Goal: Task Accomplishment & Management: Manage account settings

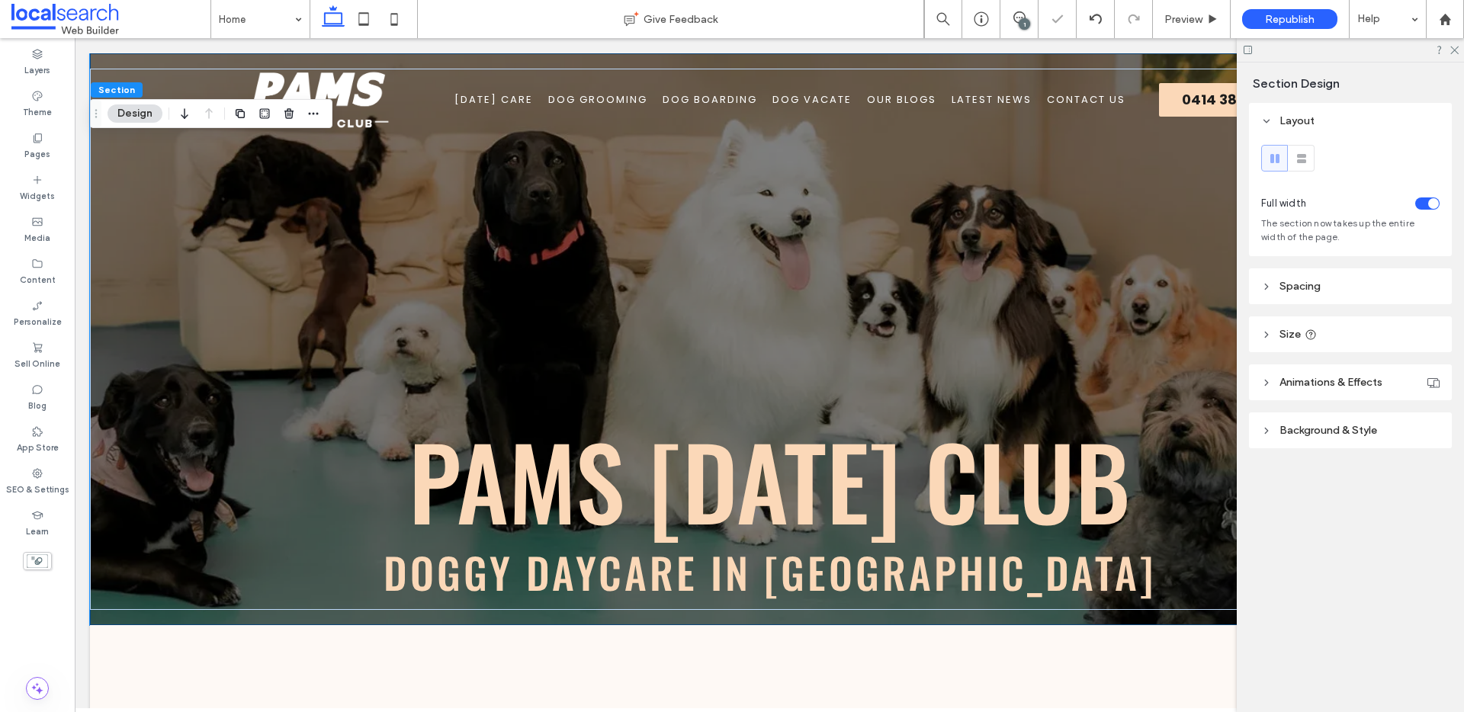
click at [1387, 335] on header "Size" at bounding box center [1350, 334] width 203 height 36
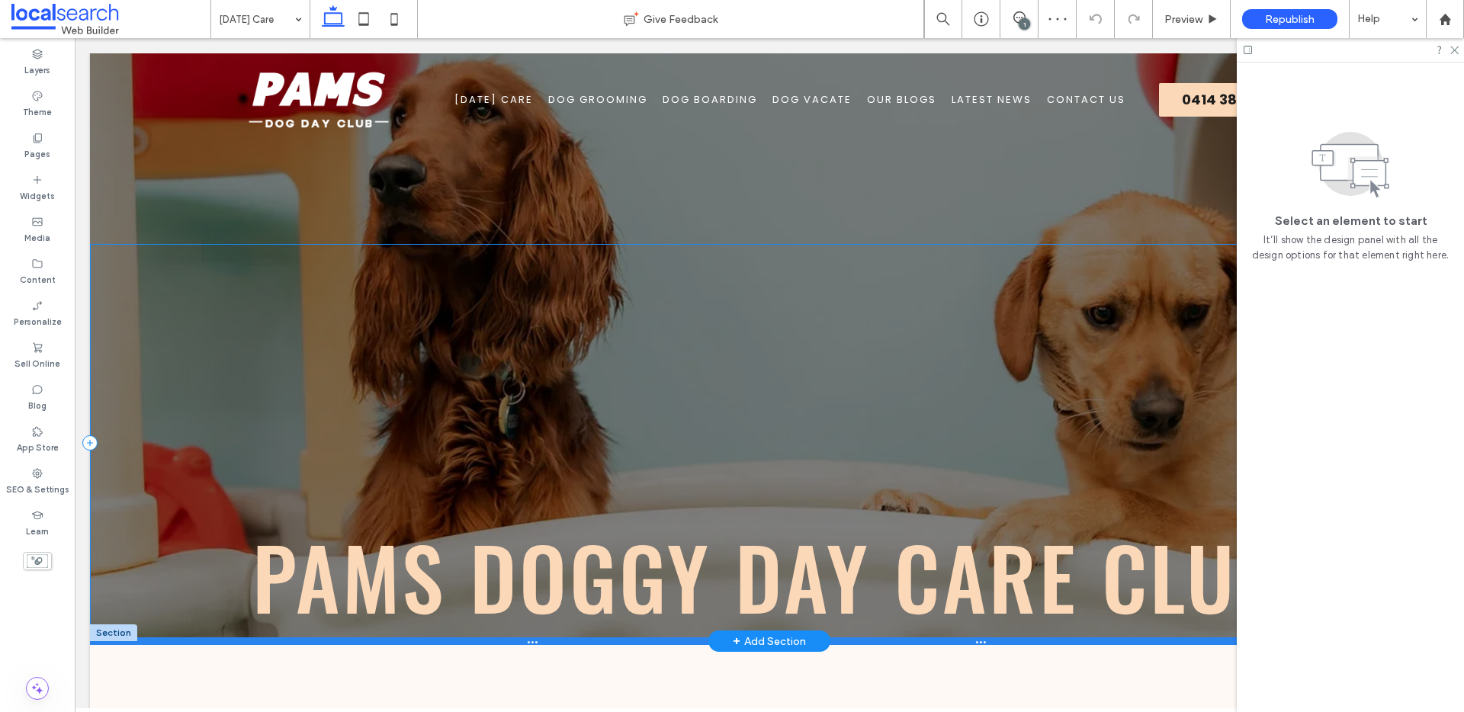
click at [585, 638] on div at bounding box center [763, 641] width 1347 height 8
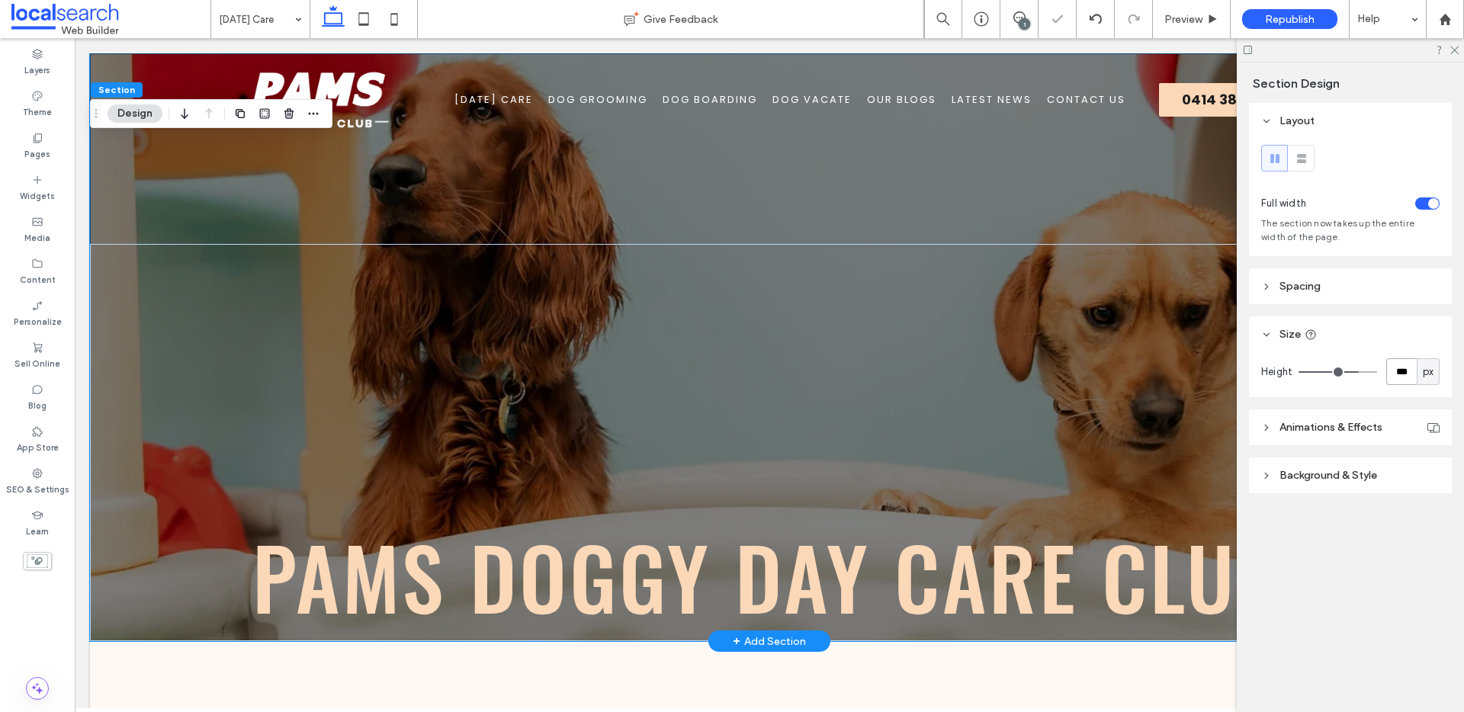
click at [1403, 378] on input "***" at bounding box center [1401, 371] width 30 height 27
type input "***"
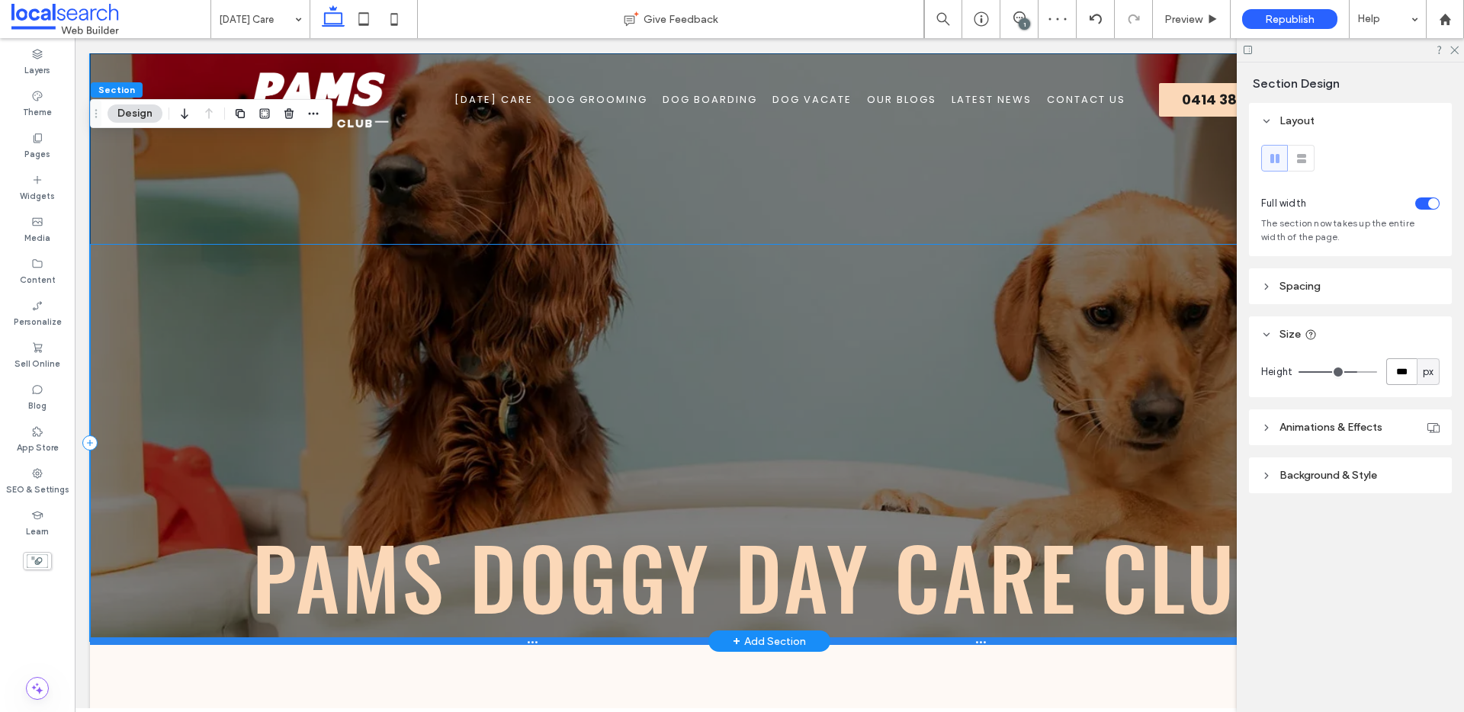
click at [678, 637] on div at bounding box center [763, 641] width 1347 height 8
type input "***"
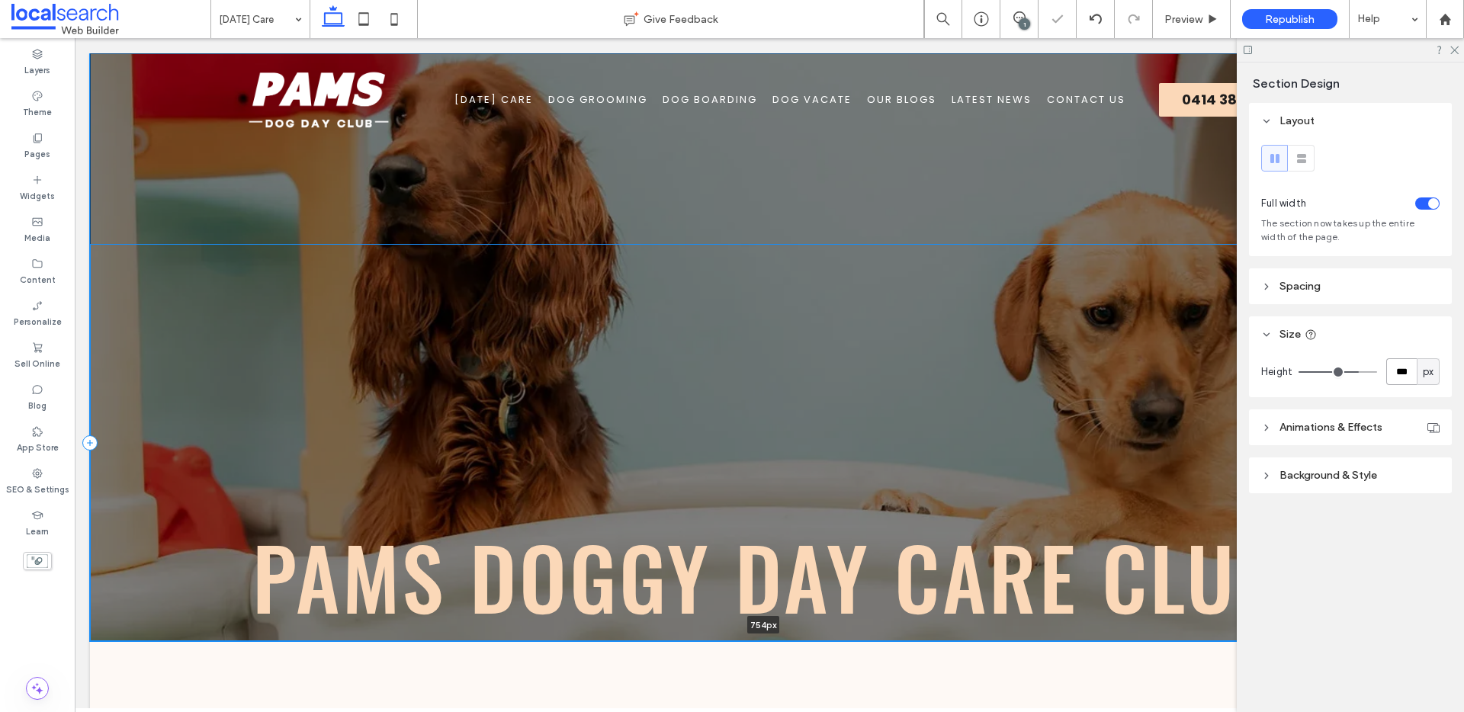
drag, startPoint x: 677, startPoint y: 641, endPoint x: 676, endPoint y: 626, distance: 15.3
click at [676, 626] on div "Pams Doggy Day Care Club 754px Section + Add Section" at bounding box center [769, 347] width 1359 height 588
type input "***"
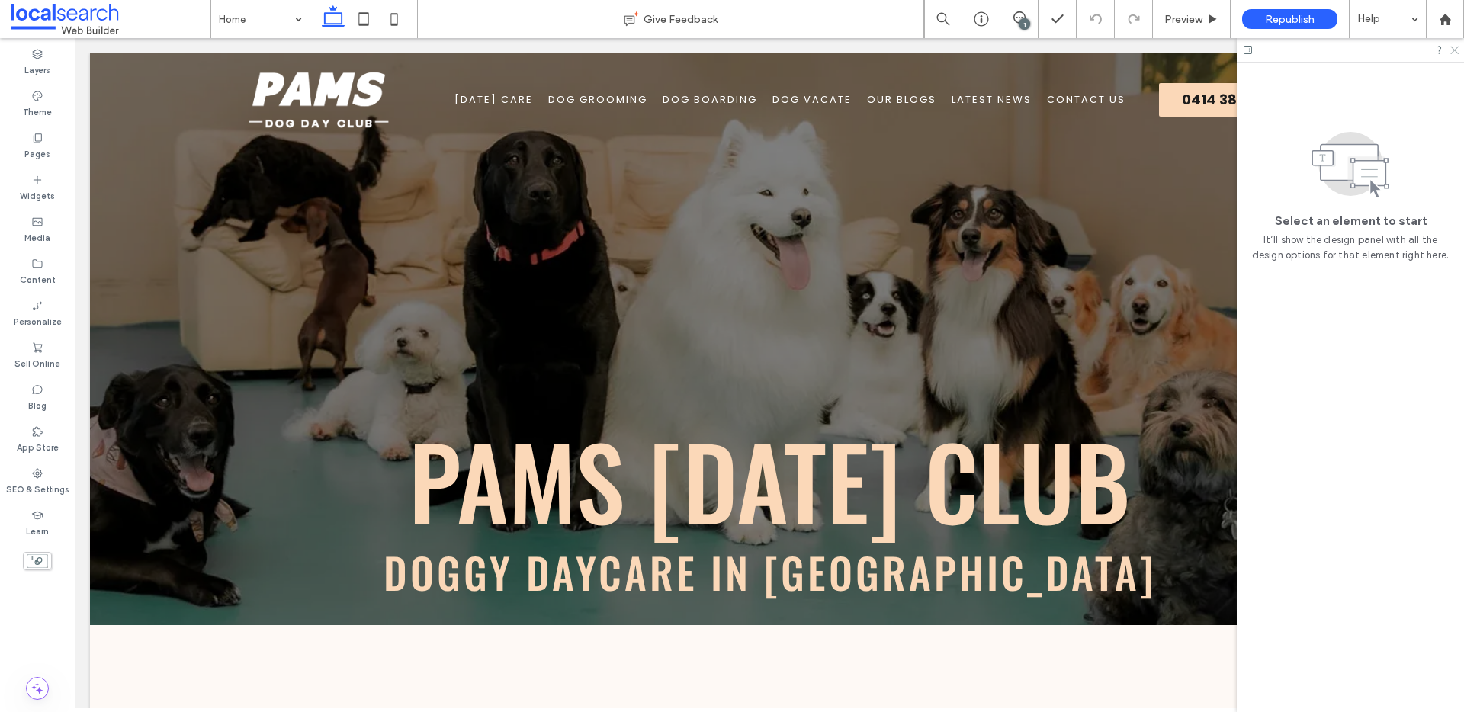
click at [1452, 49] on icon at bounding box center [1453, 49] width 10 height 10
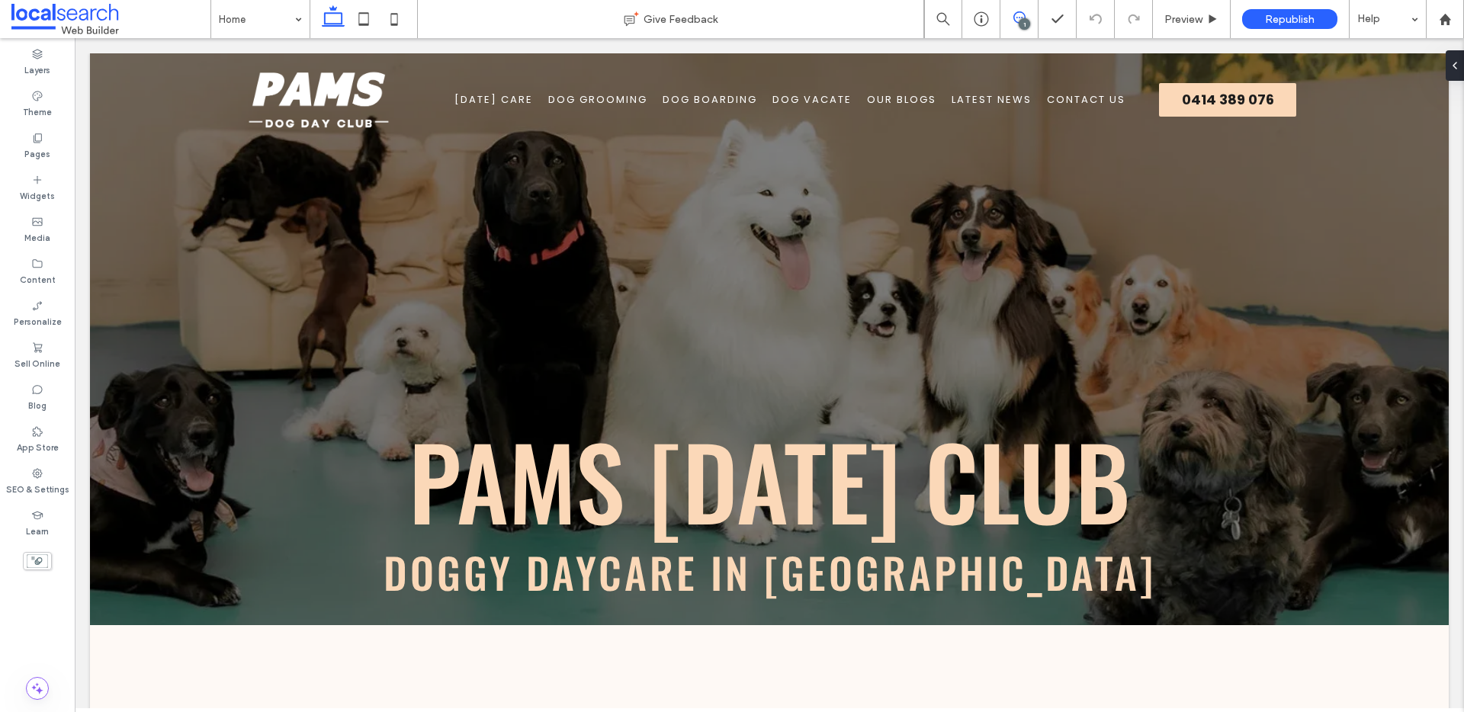
click at [1015, 17] on icon at bounding box center [1019, 17] width 12 height 12
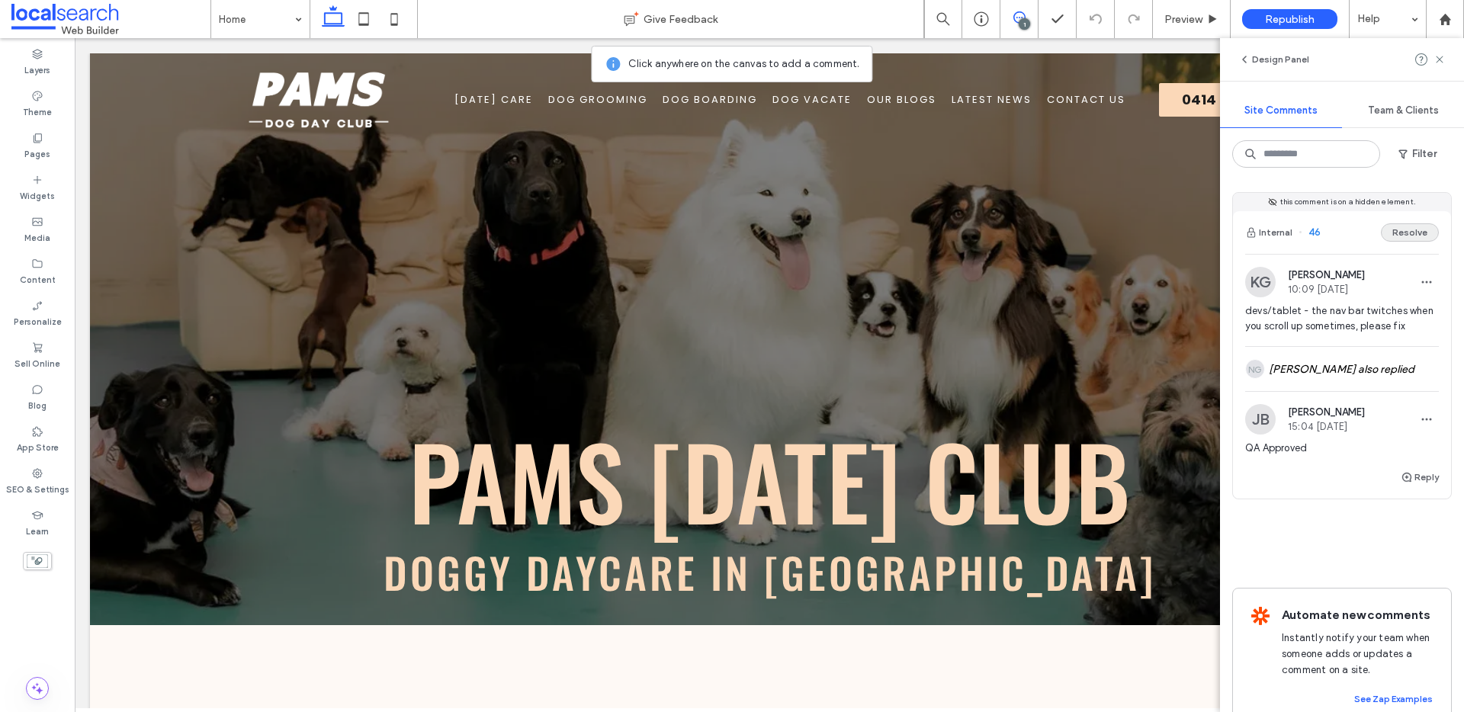
click at [1399, 232] on button "Resolve" at bounding box center [1410, 232] width 58 height 18
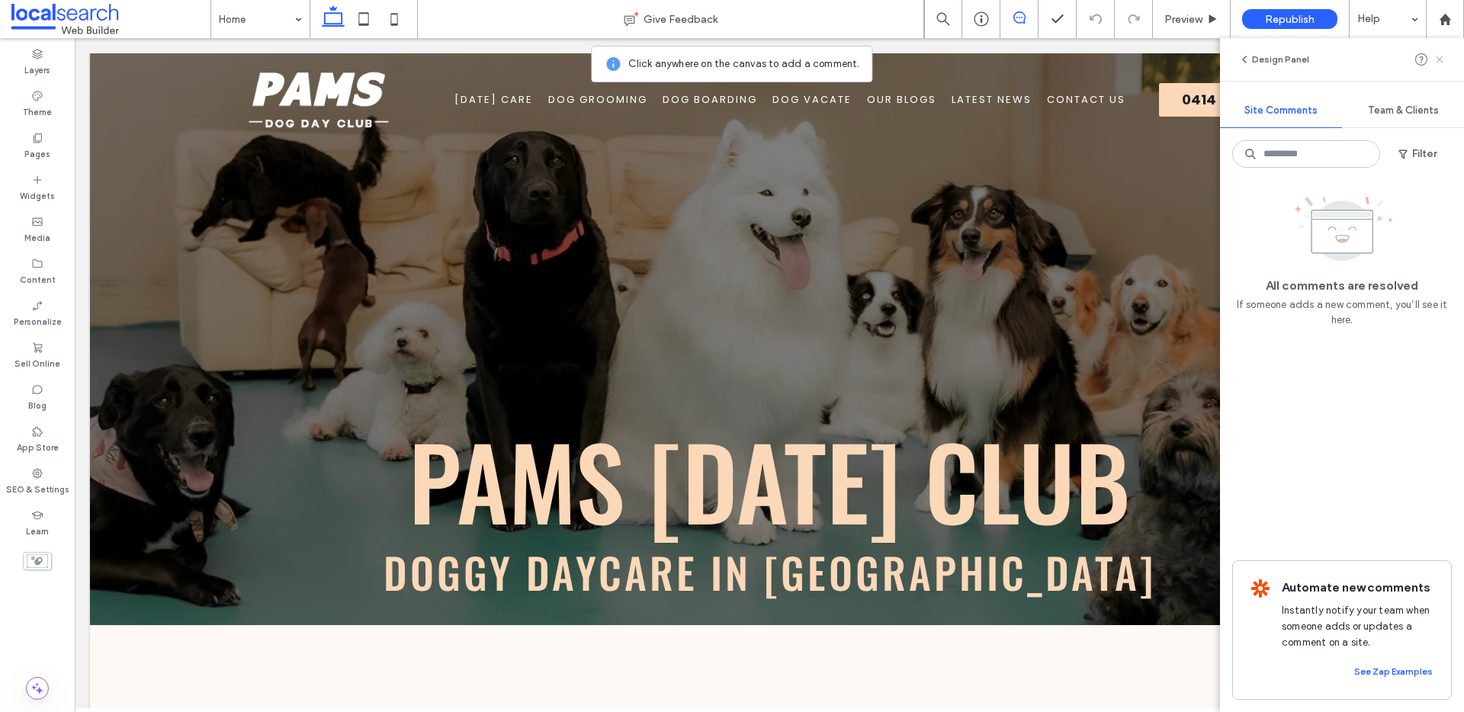
click at [1440, 56] on icon at bounding box center [1439, 59] width 12 height 12
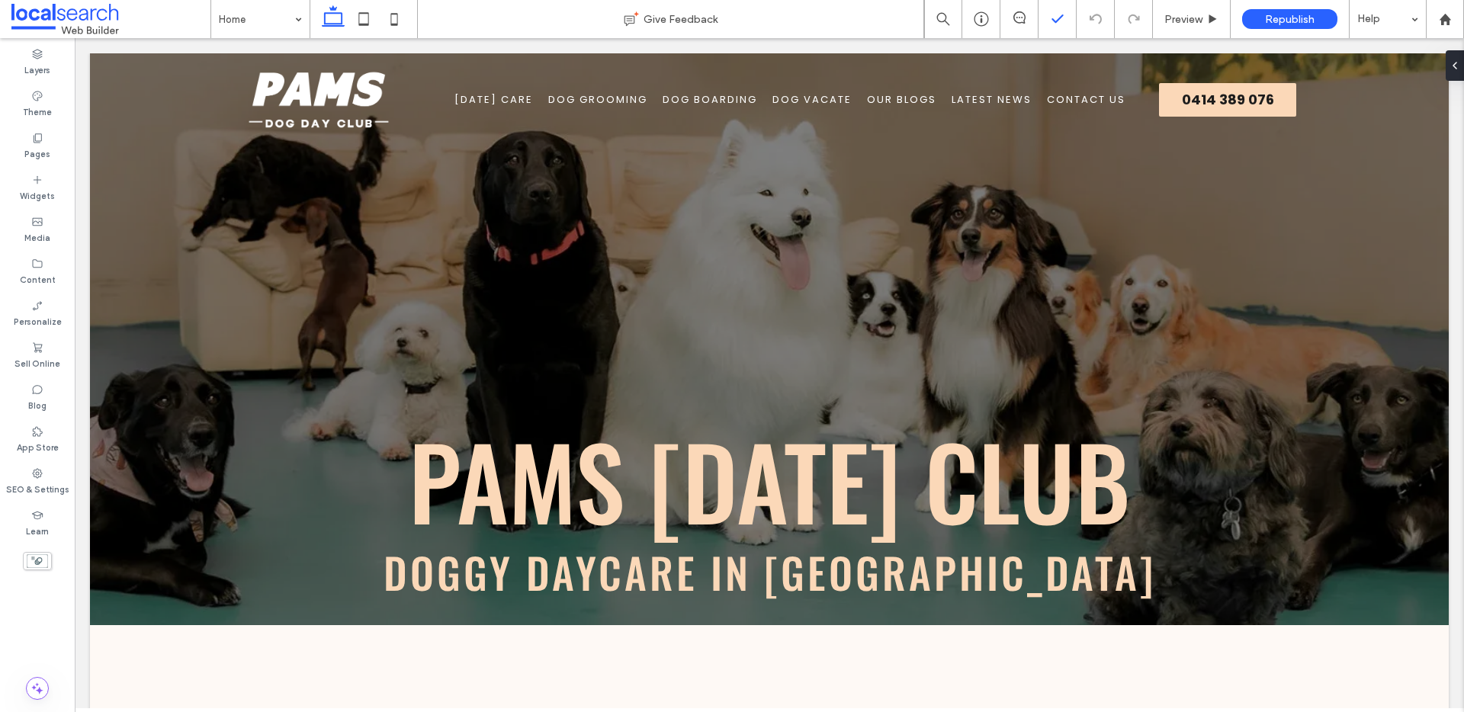
drag, startPoint x: 1022, startPoint y: 18, endPoint x: 1066, endPoint y: 26, distance: 44.1
click at [1022, 18] on icon at bounding box center [1019, 17] width 12 height 12
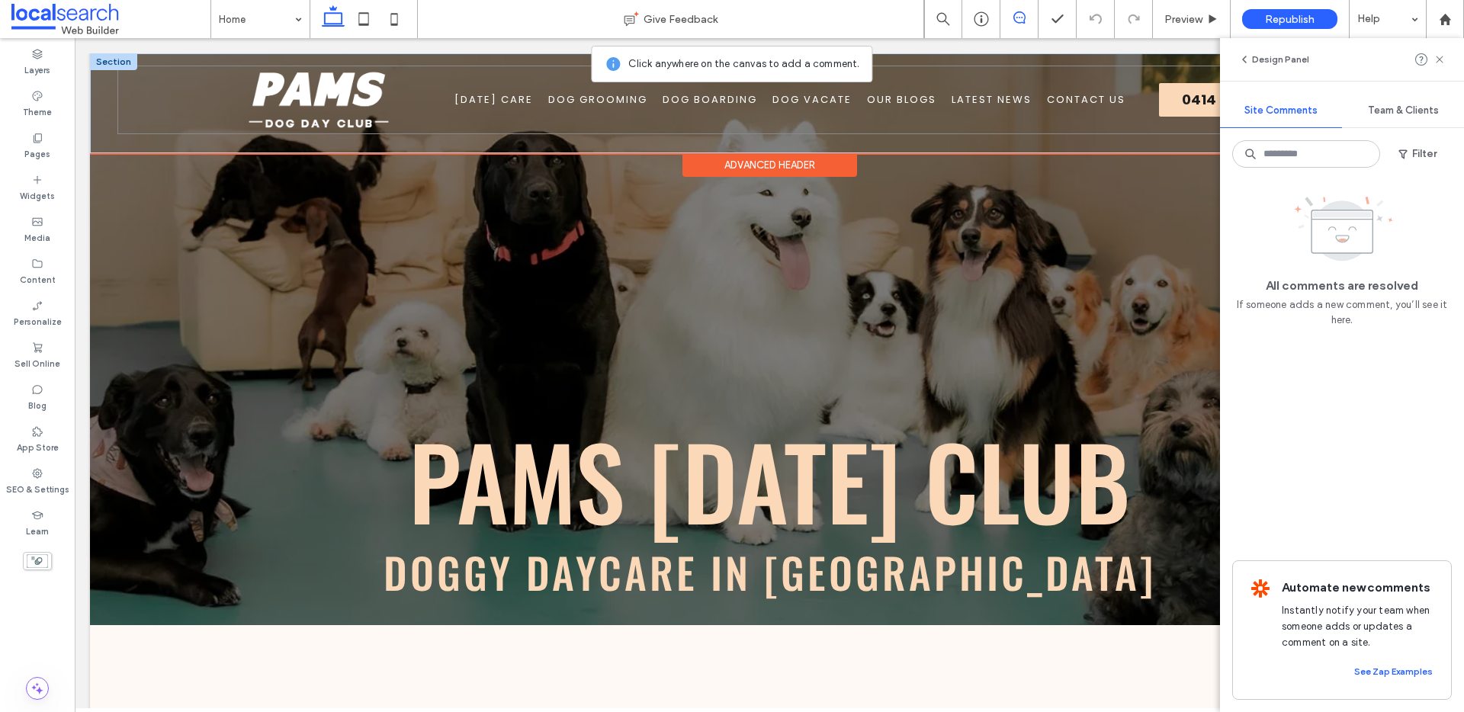
click at [1153, 104] on div "Home Dog Day Care Dog Grooming Dog Boarding Dog Vacate Our Blogs Latest News Co…" at bounding box center [769, 100] width 1304 height 69
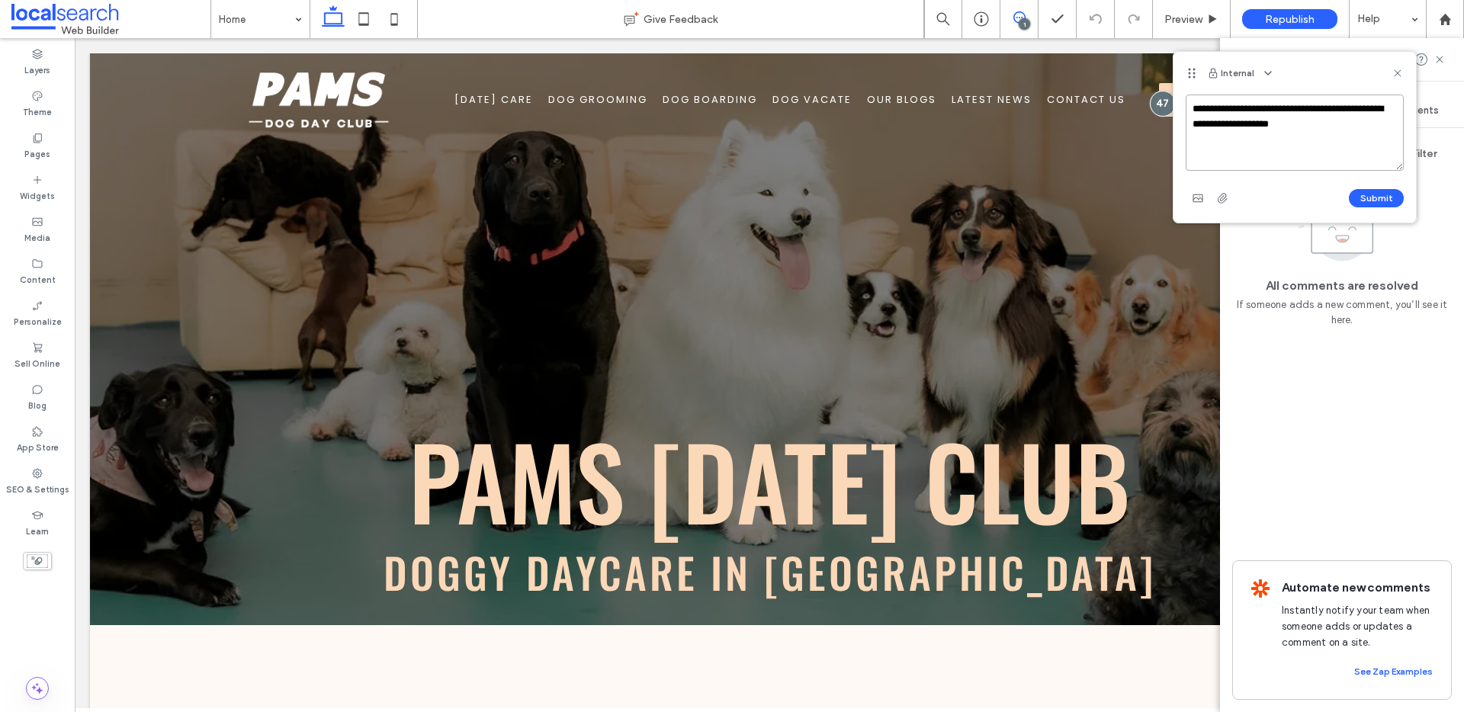
paste textarea "**********"
type textarea "**********"
click at [1364, 197] on button "Submit" at bounding box center [1376, 198] width 55 height 18
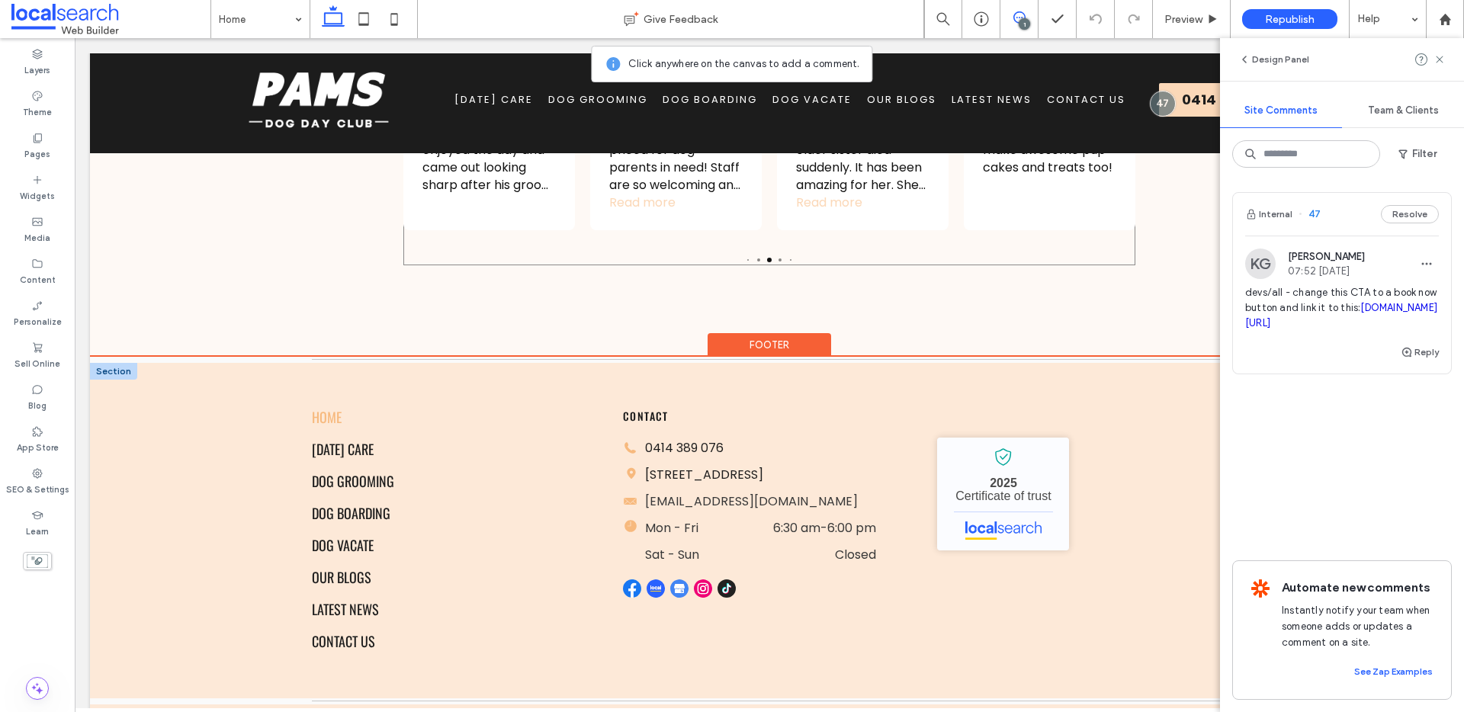
scroll to position [3810, 0]
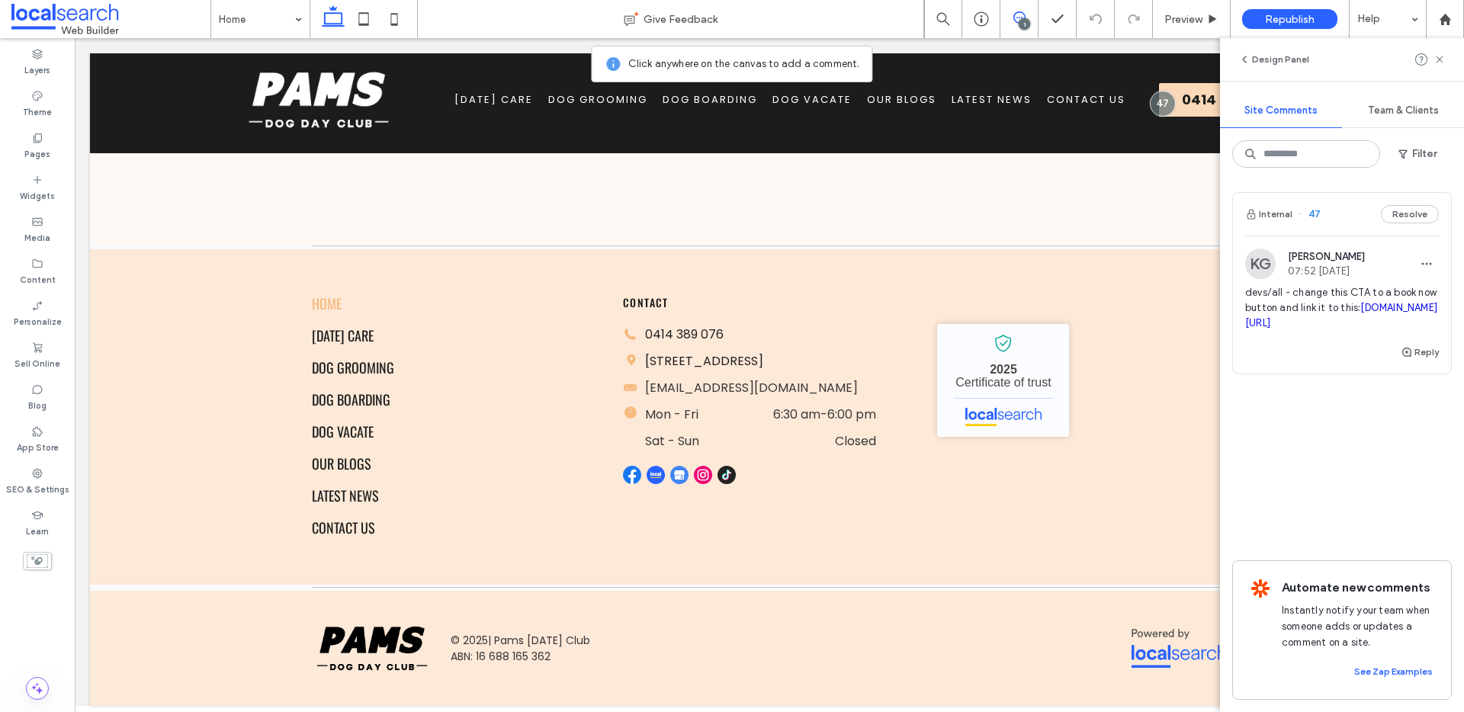
click at [1021, 23] on div "1" at bounding box center [1024, 23] width 11 height 11
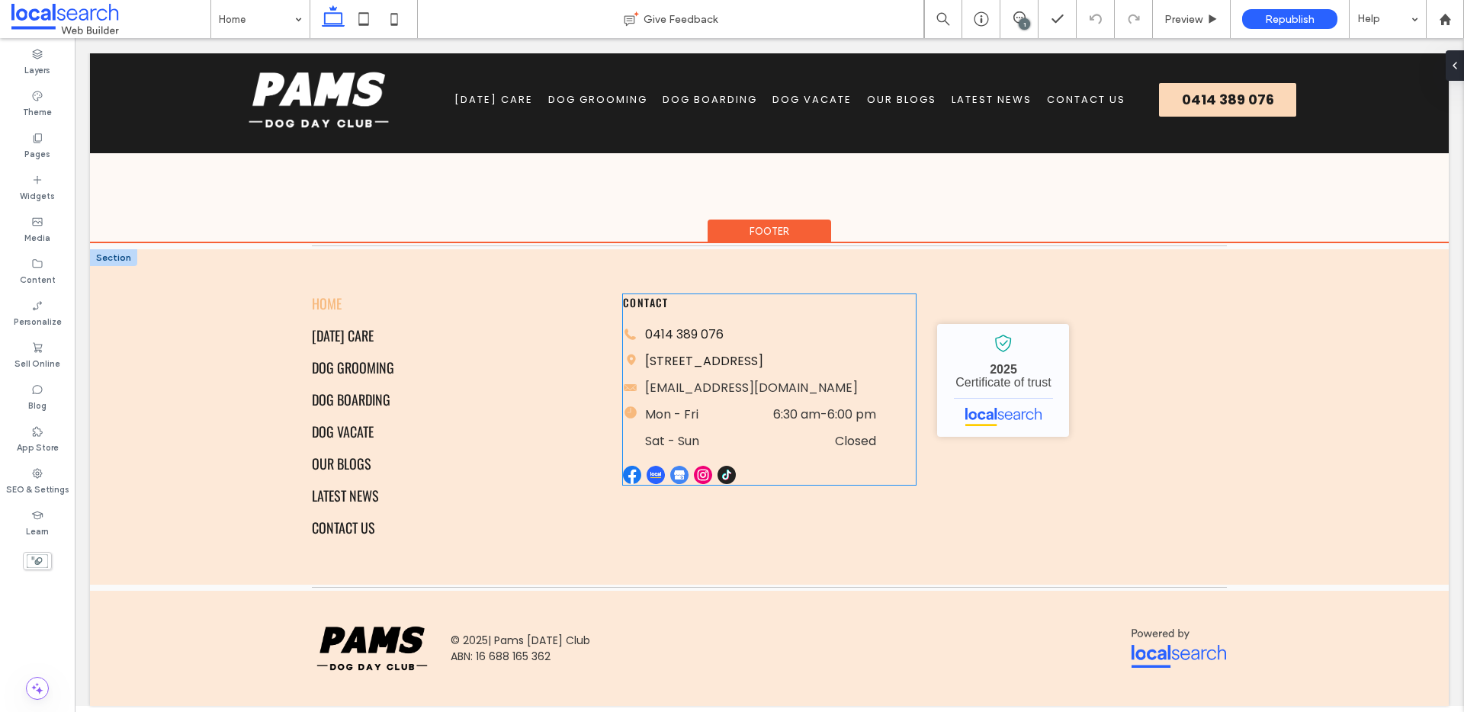
click at [722, 484] on img at bounding box center [726, 475] width 18 height 18
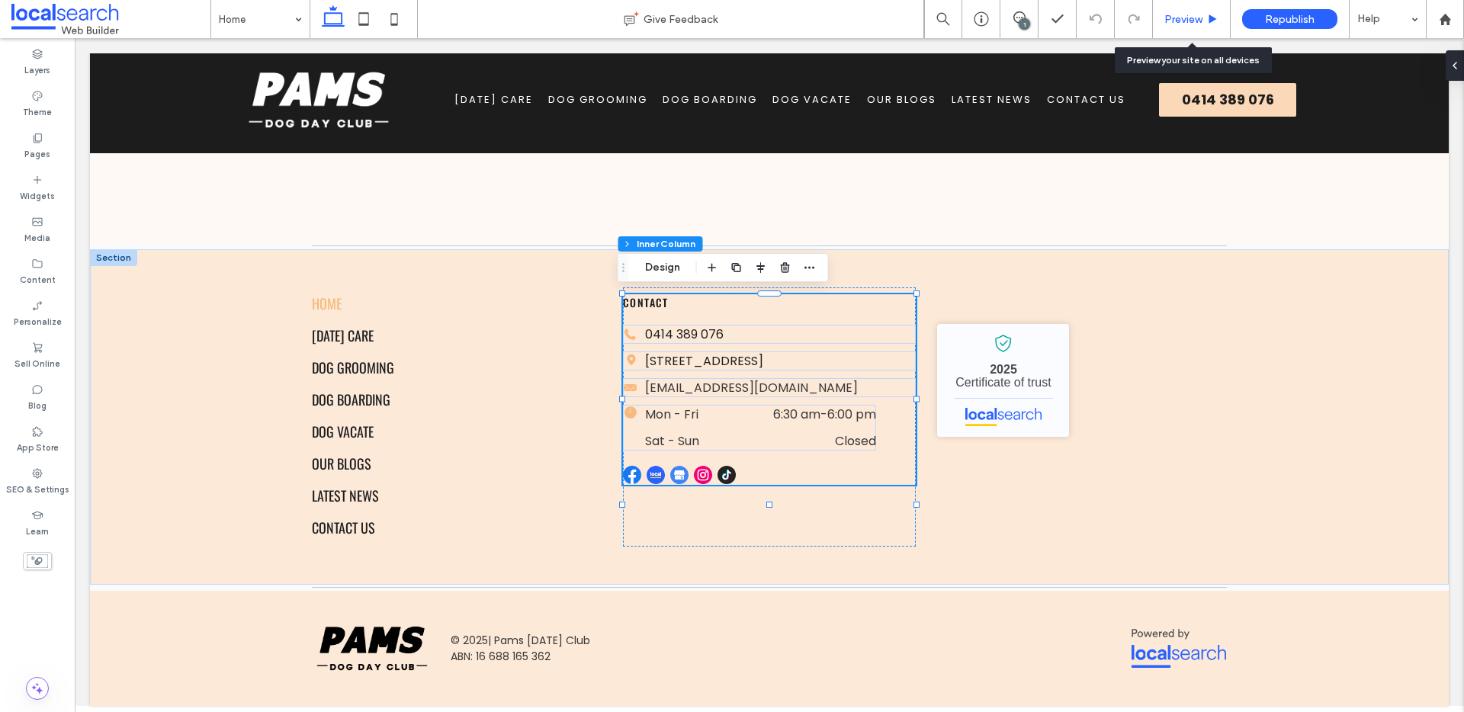
click at [1193, 20] on span "Preview" at bounding box center [1183, 19] width 38 height 13
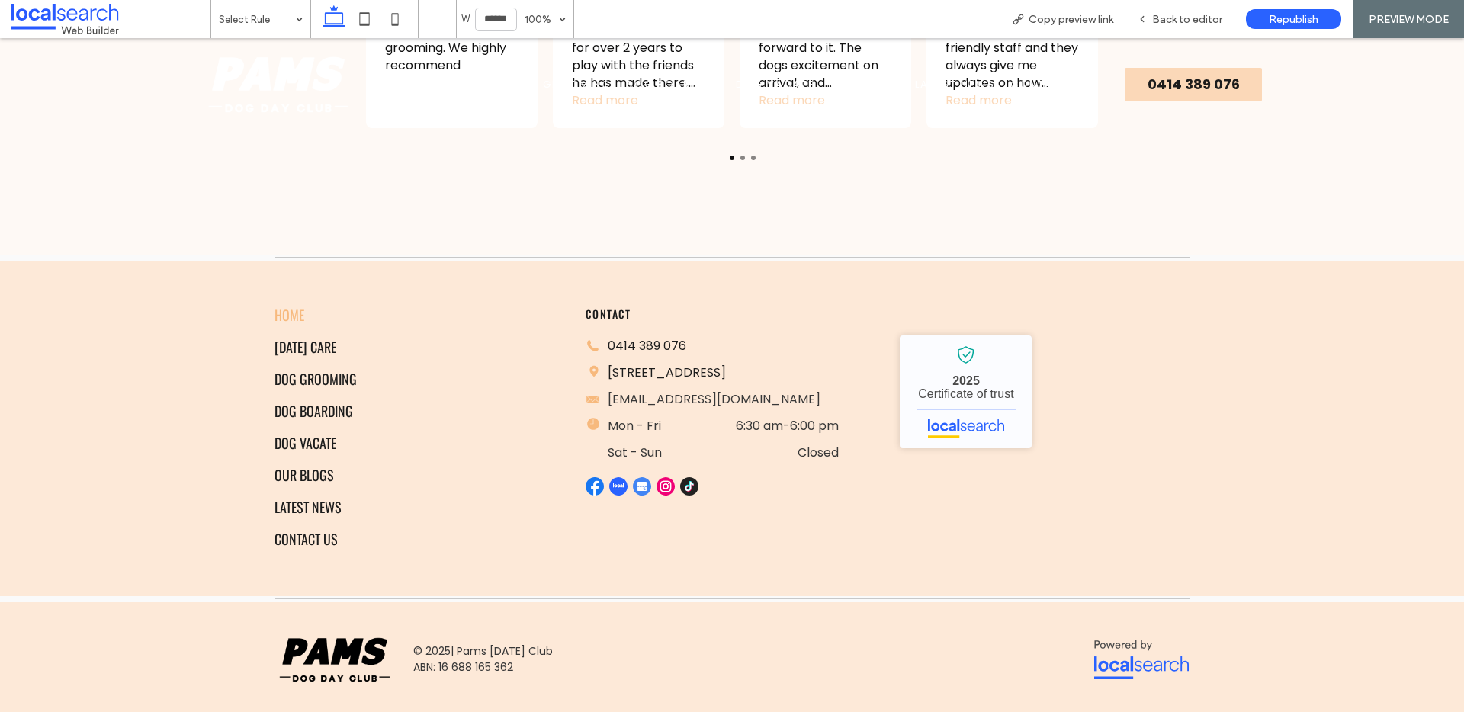
scroll to position [3803, 0]
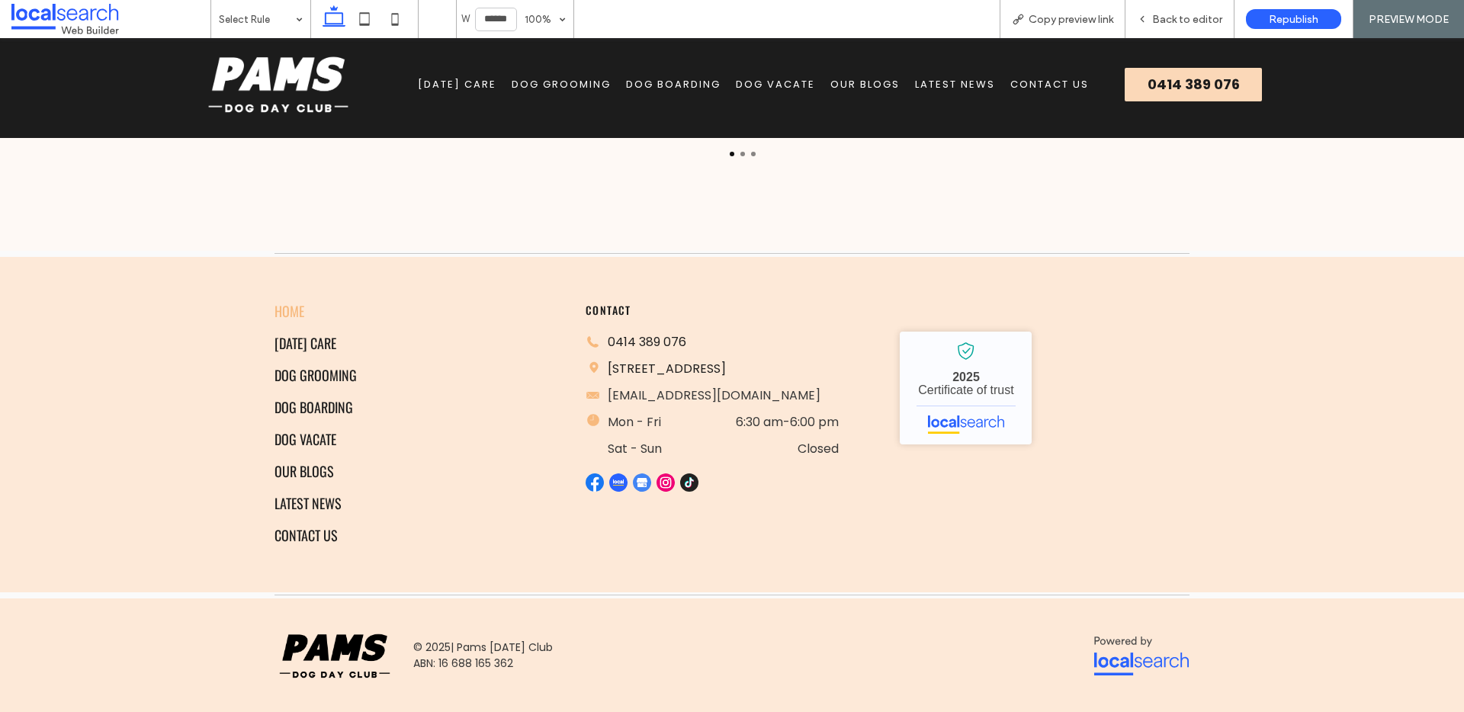
click at [685, 492] on img at bounding box center [689, 482] width 18 height 18
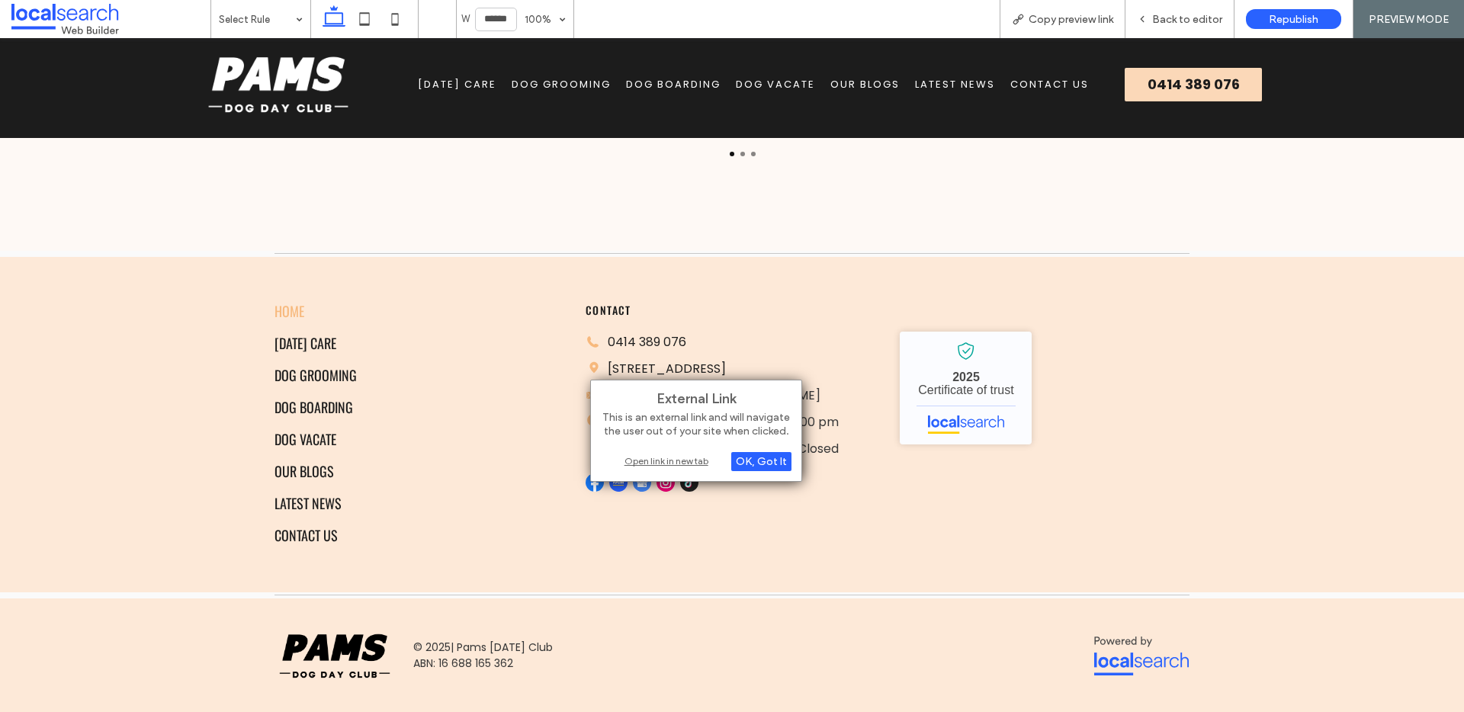
click at [699, 463] on div "Open link in new tab" at bounding box center [696, 461] width 191 height 16
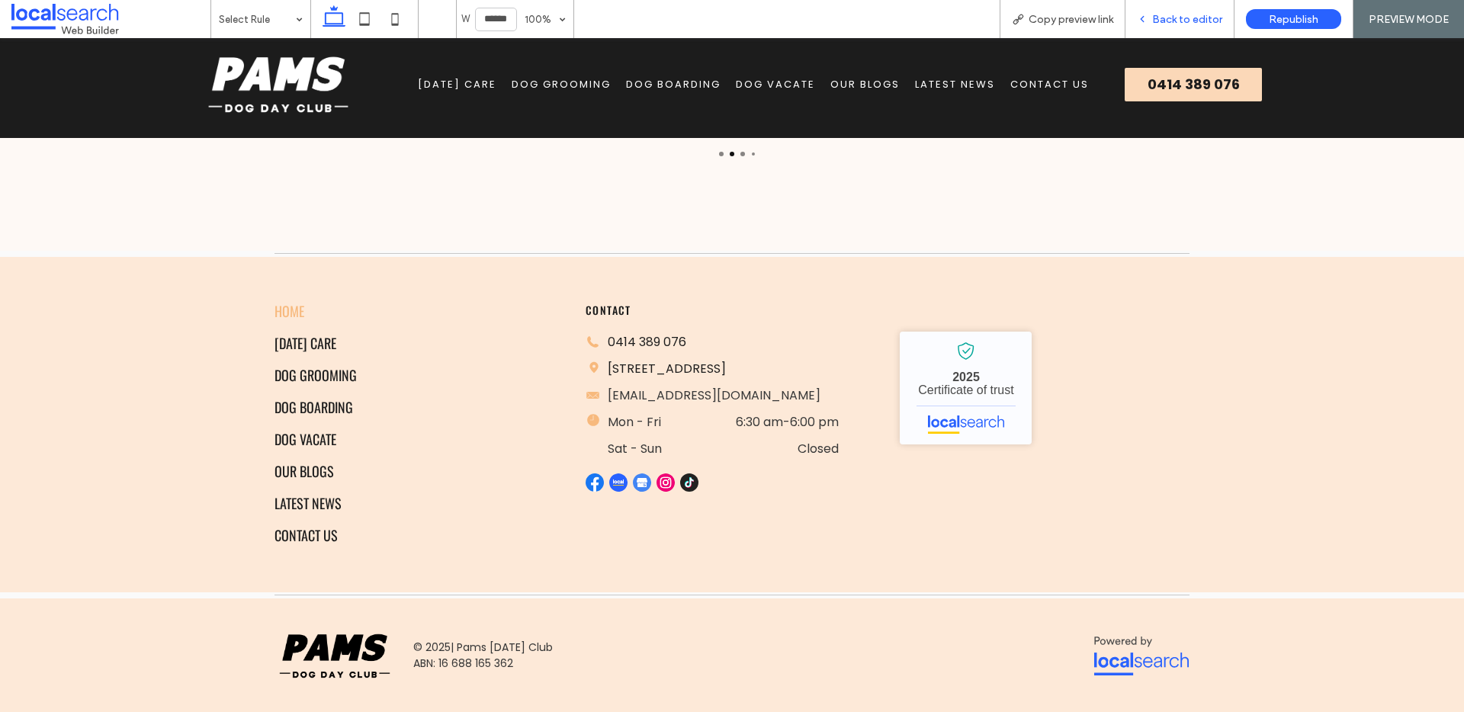
click at [1153, 15] on div "Back to editor" at bounding box center [1179, 19] width 108 height 13
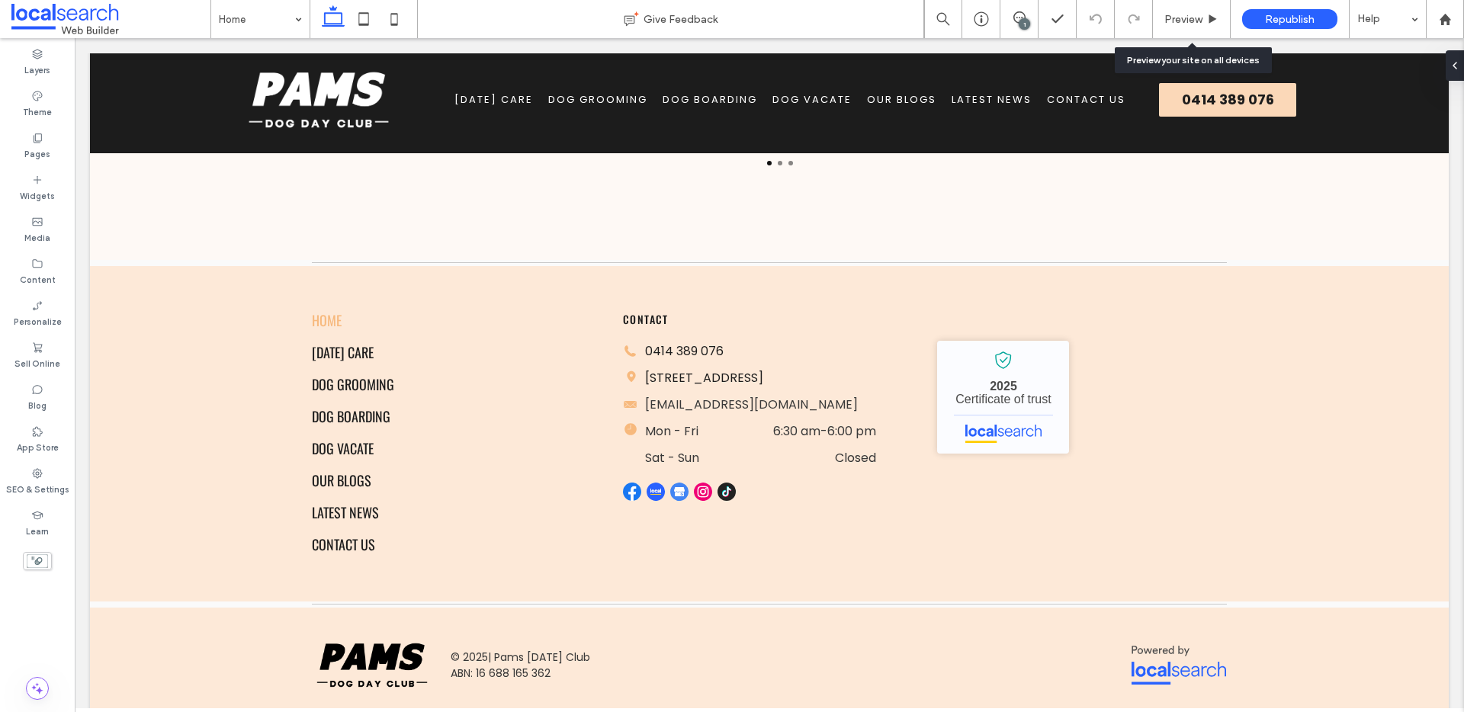
scroll to position [3791, 0]
click at [1015, 20] on icon at bounding box center [1019, 17] width 12 height 12
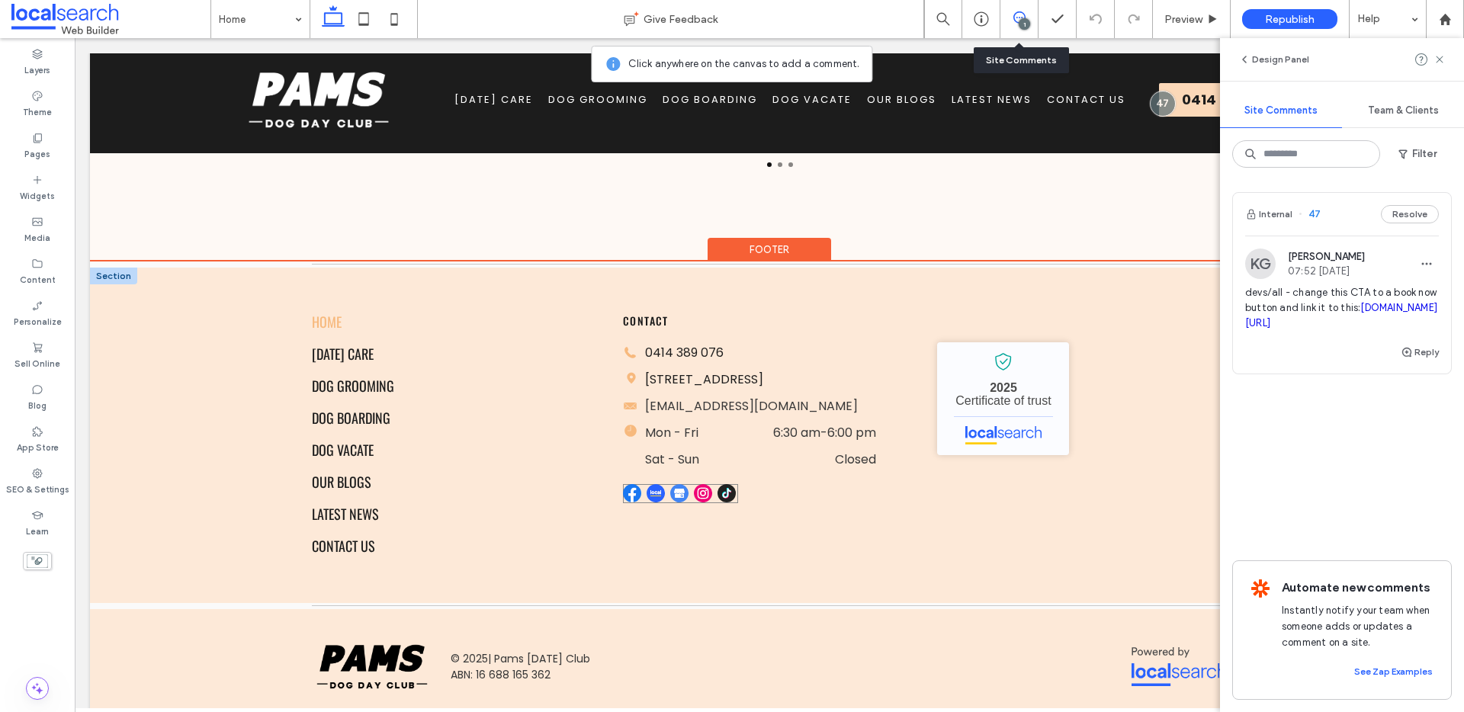
click at [733, 503] on link at bounding box center [727, 493] width 21 height 19
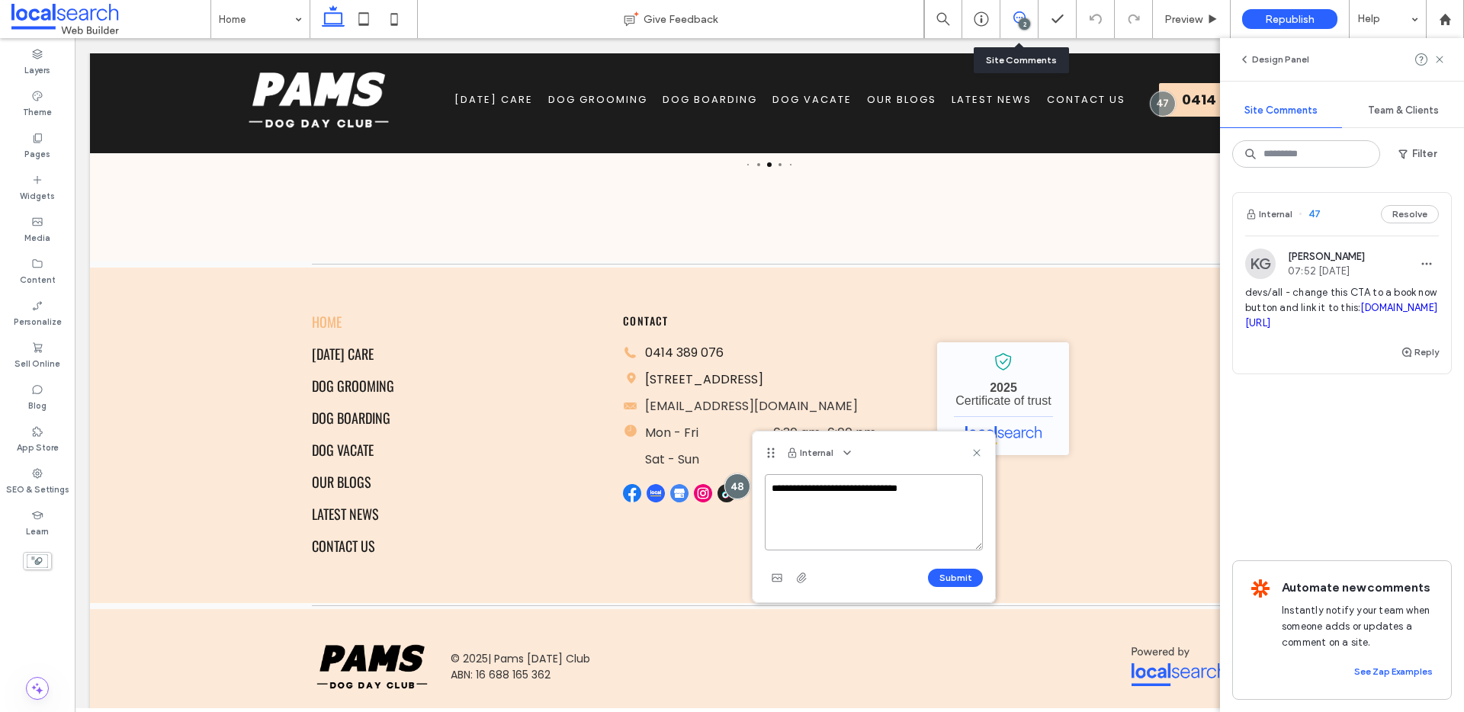
paste textarea "**********"
type textarea "**********"
click at [950, 573] on button "Submit" at bounding box center [955, 578] width 55 height 18
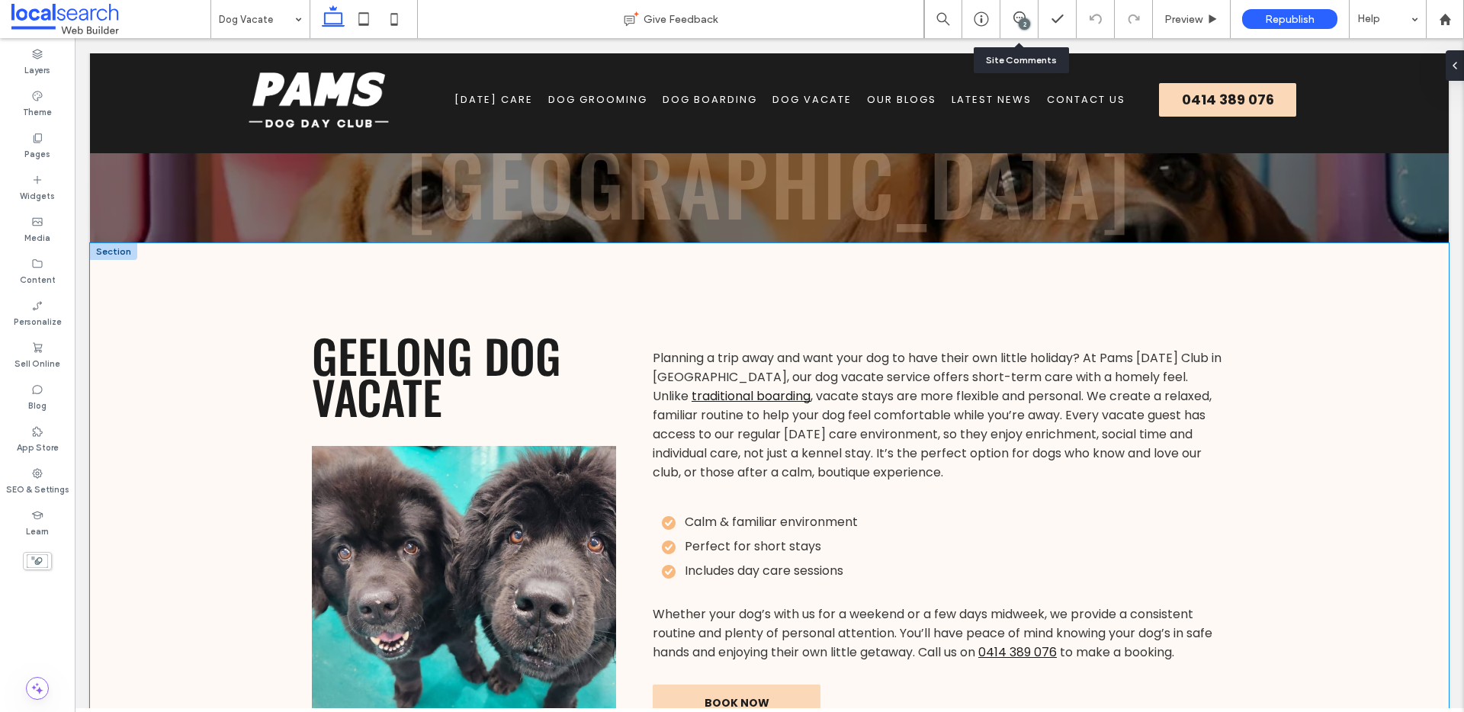
scroll to position [469, 0]
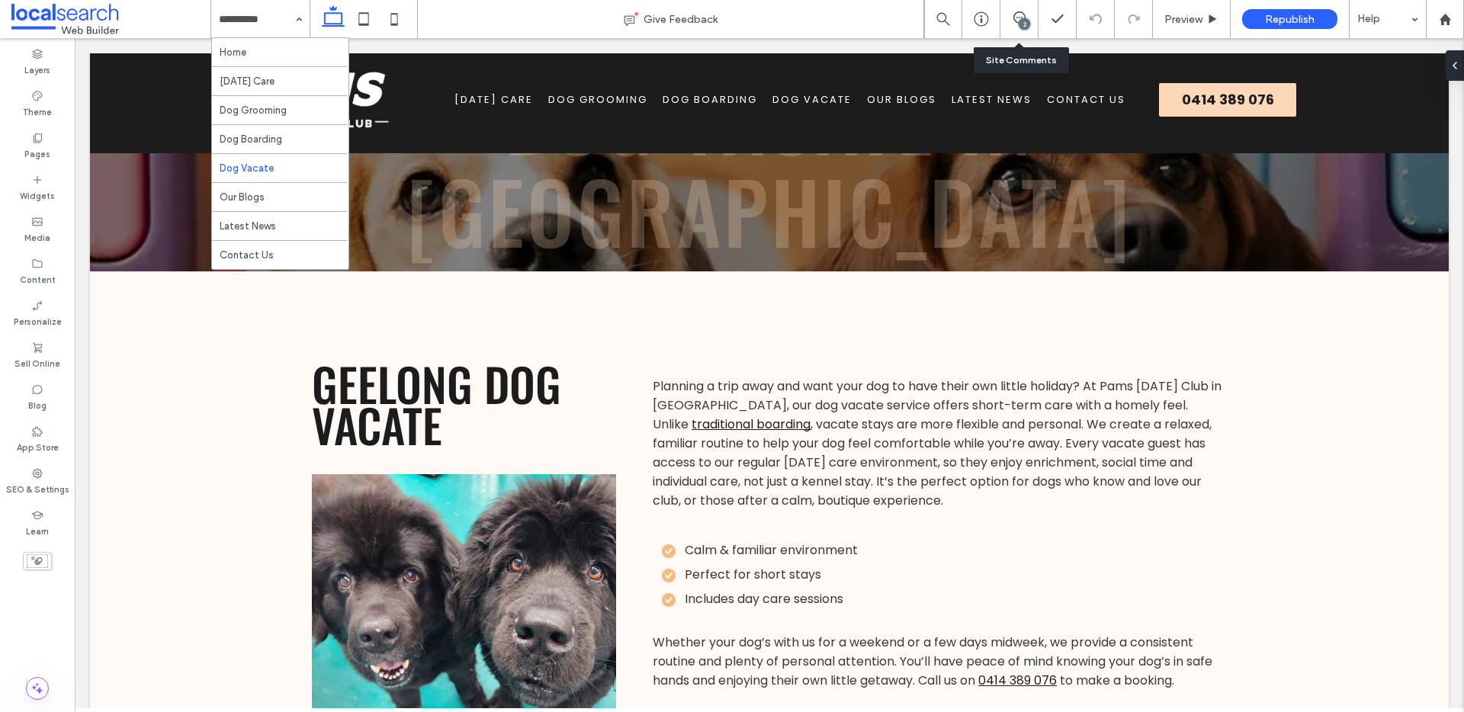
click at [262, 32] on input at bounding box center [256, 19] width 75 height 38
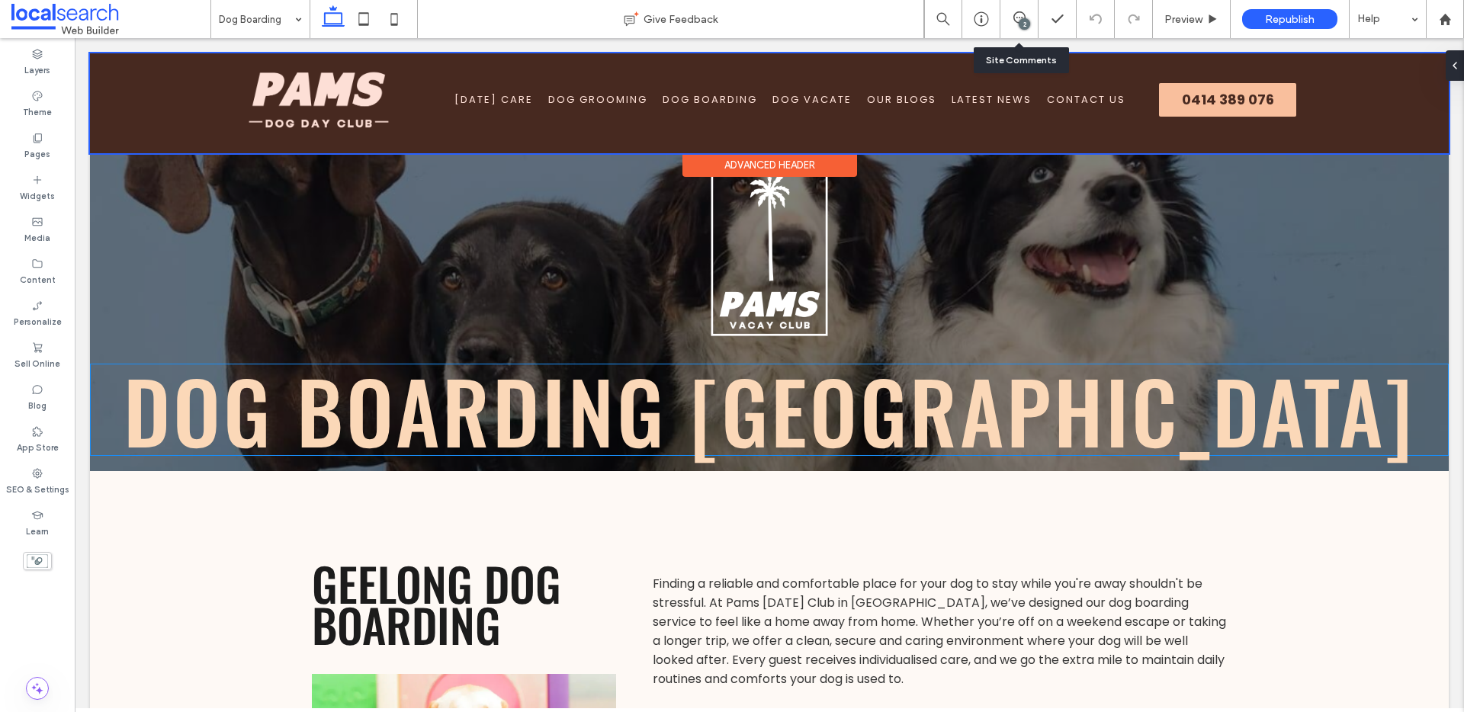
scroll to position [164, 0]
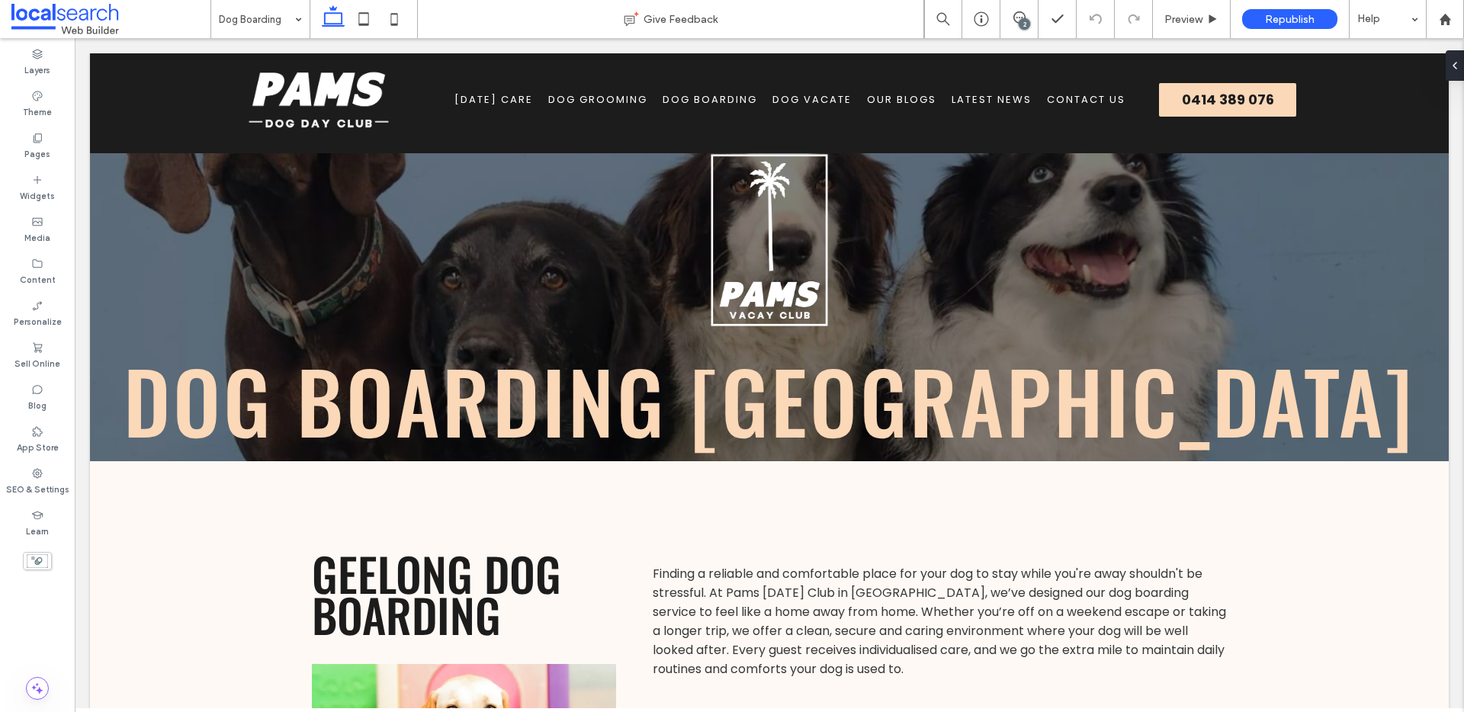
click at [1027, 24] on div "2" at bounding box center [1024, 23] width 11 height 11
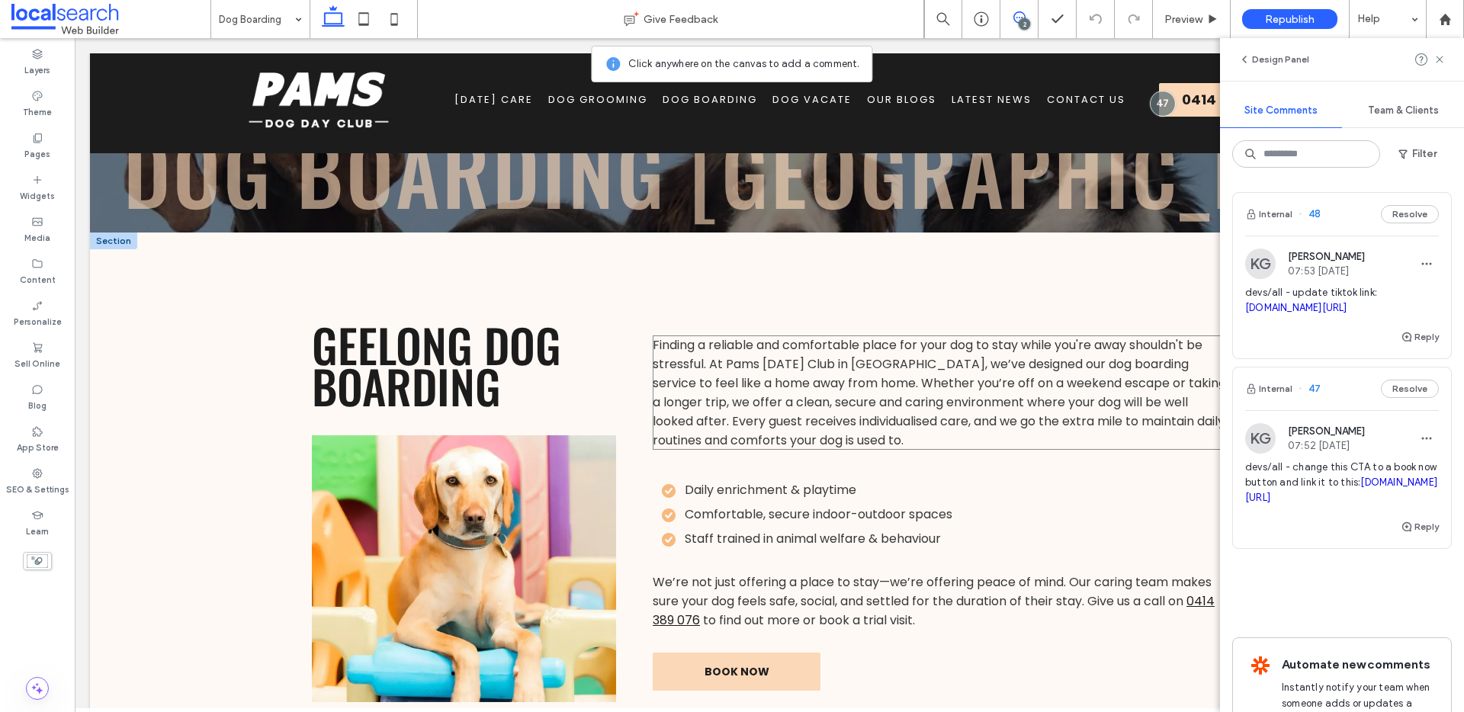
scroll to position [397, 0]
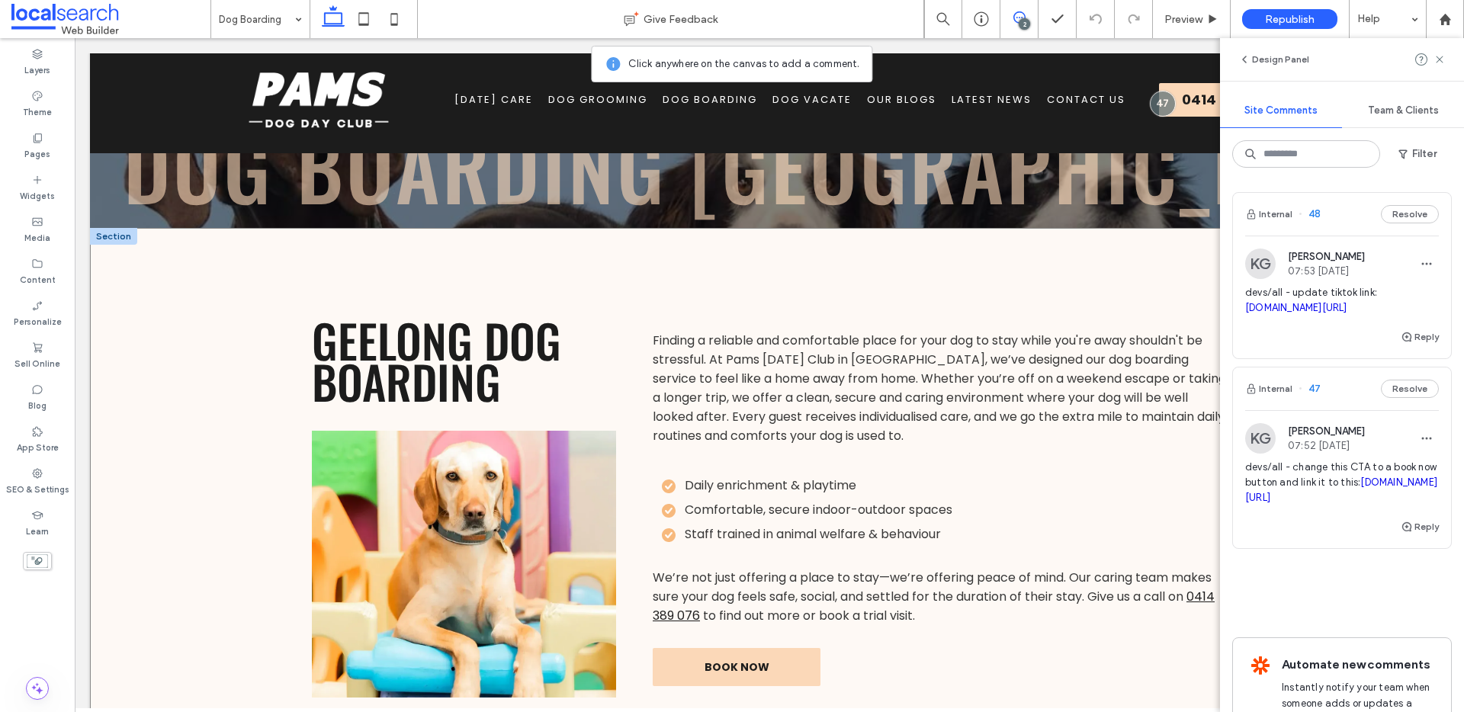
click at [233, 415] on div "Geelong Dog Boarding Finding a reliable and comfortable place for your dog to s…" at bounding box center [769, 508] width 1359 height 561
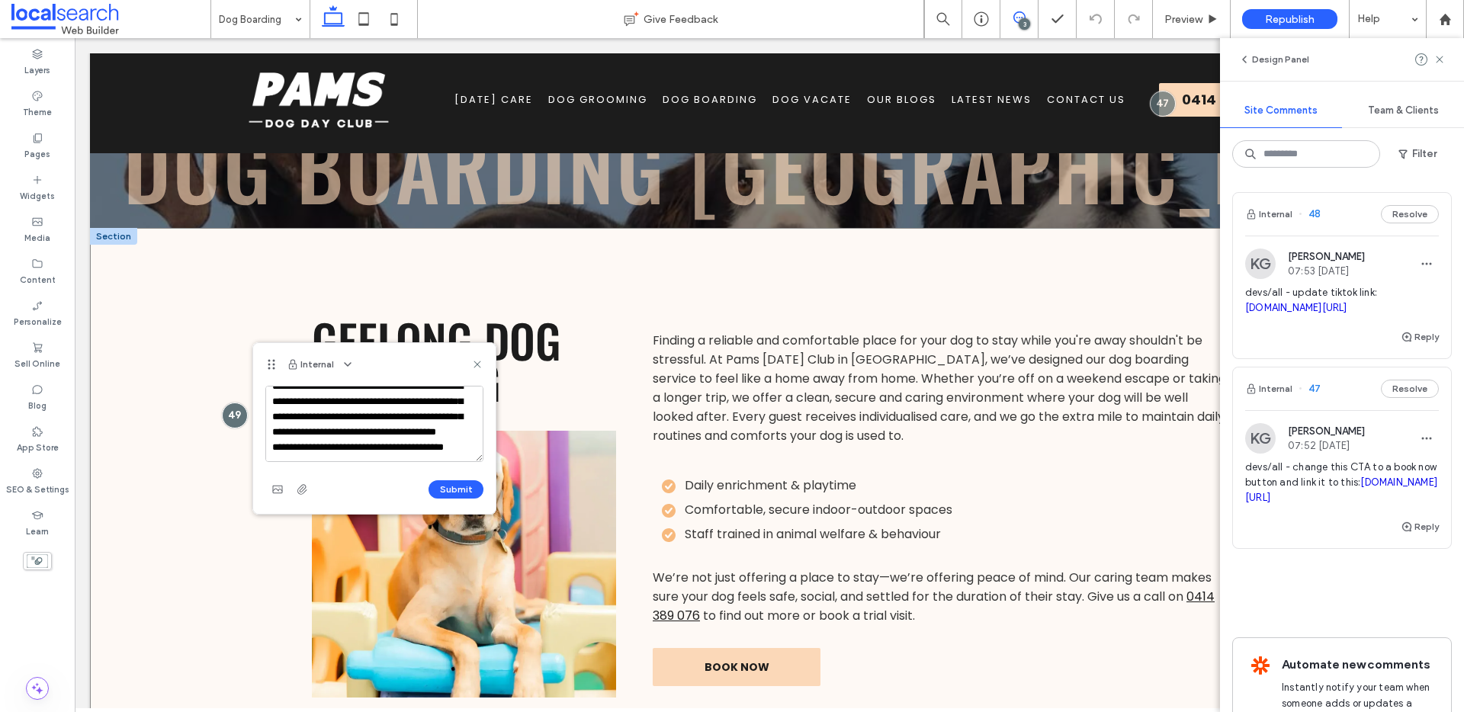
scroll to position [51, 0]
type textarea "**********"
click at [440, 487] on button "Submit" at bounding box center [455, 489] width 55 height 18
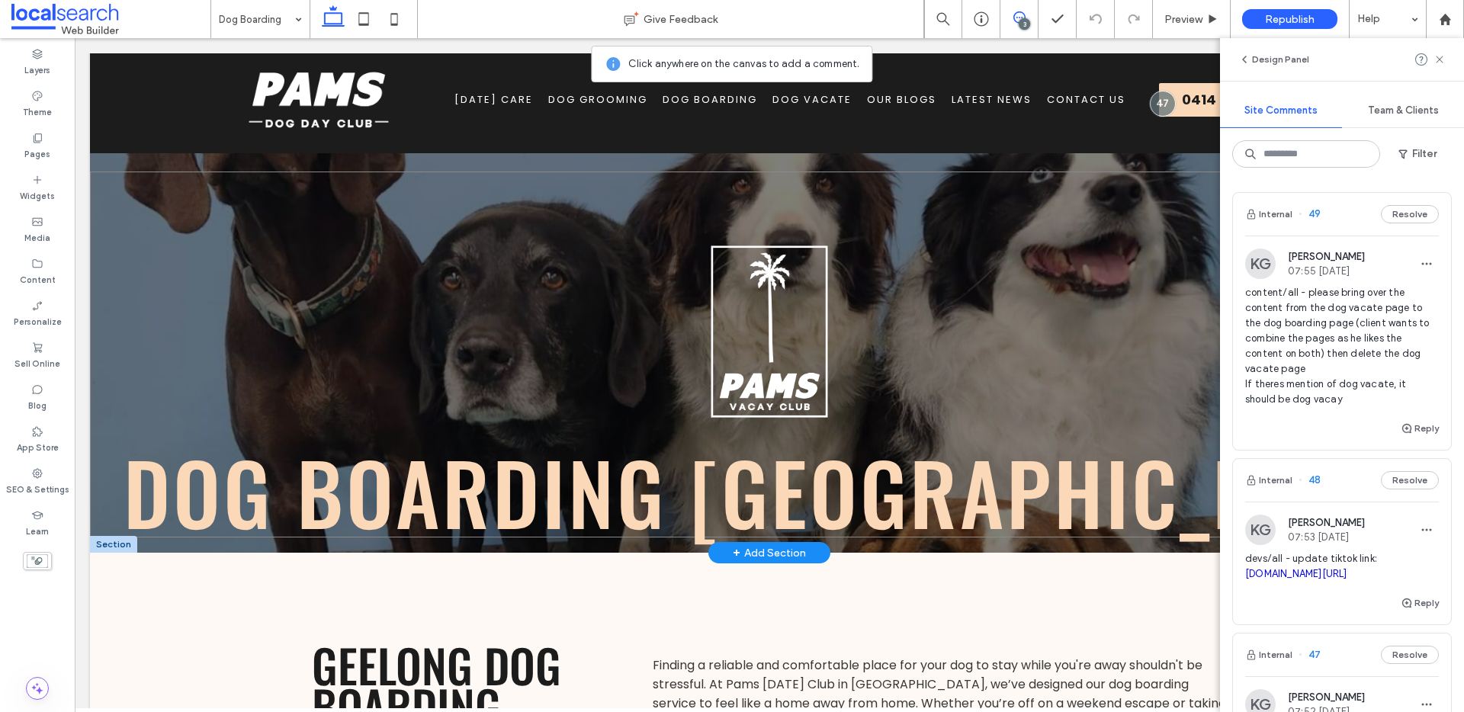
scroll to position [387, 0]
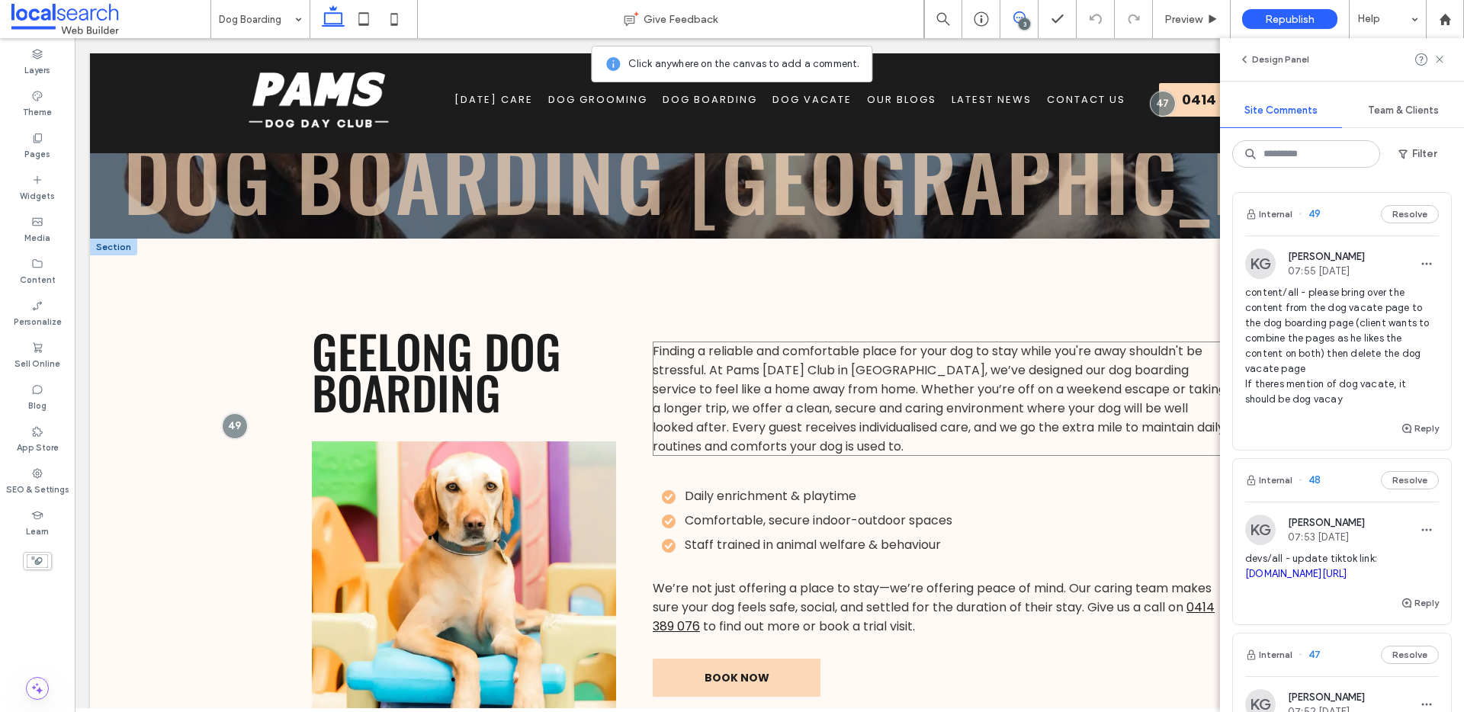
click at [722, 384] on span "Finding a reliable and comfortable place for your dog to stay while you're away…" at bounding box center [939, 398] width 573 height 113
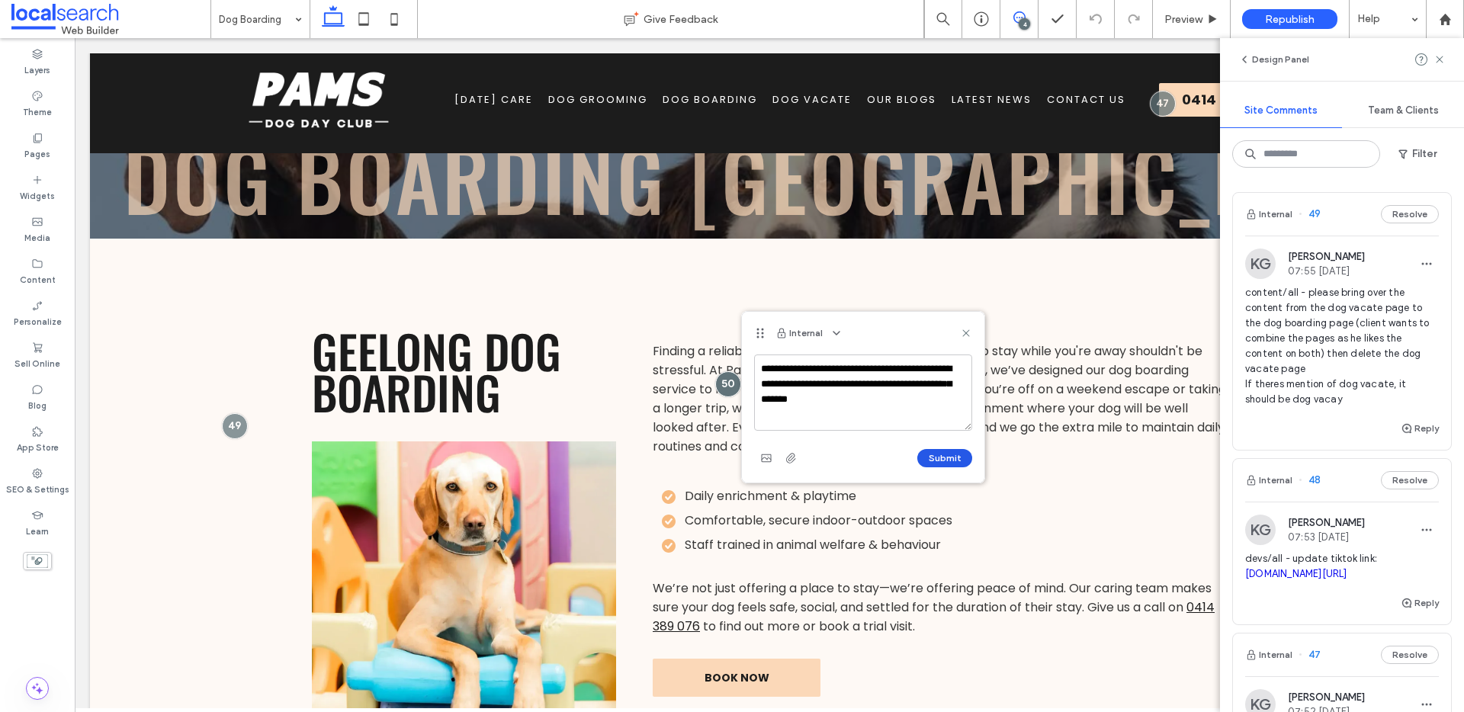
type textarea "**********"
click at [935, 461] on button "Submit" at bounding box center [944, 458] width 55 height 18
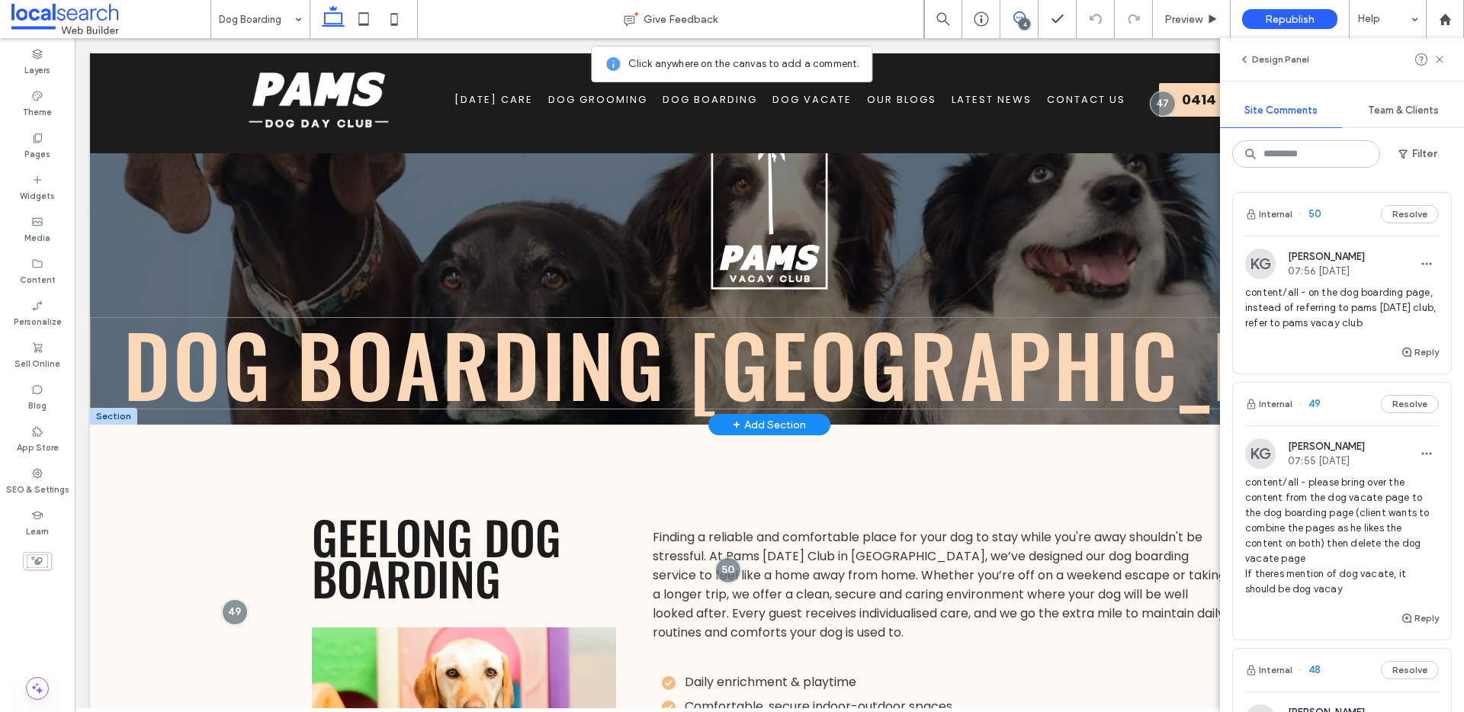
scroll to position [241, 0]
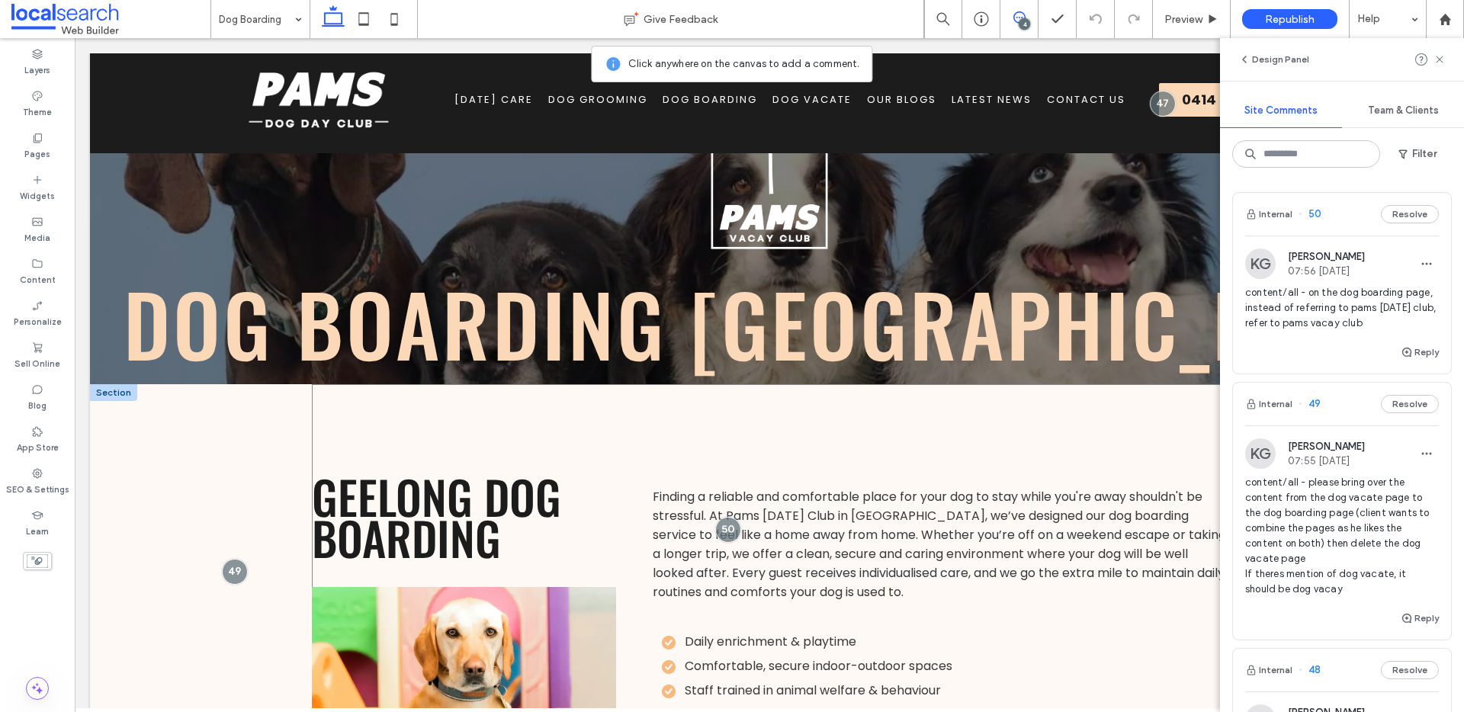
click at [638, 412] on div "Geelong Dog Boarding Finding a reliable and comfortable place for your dog to s…" at bounding box center [769, 664] width 915 height 561
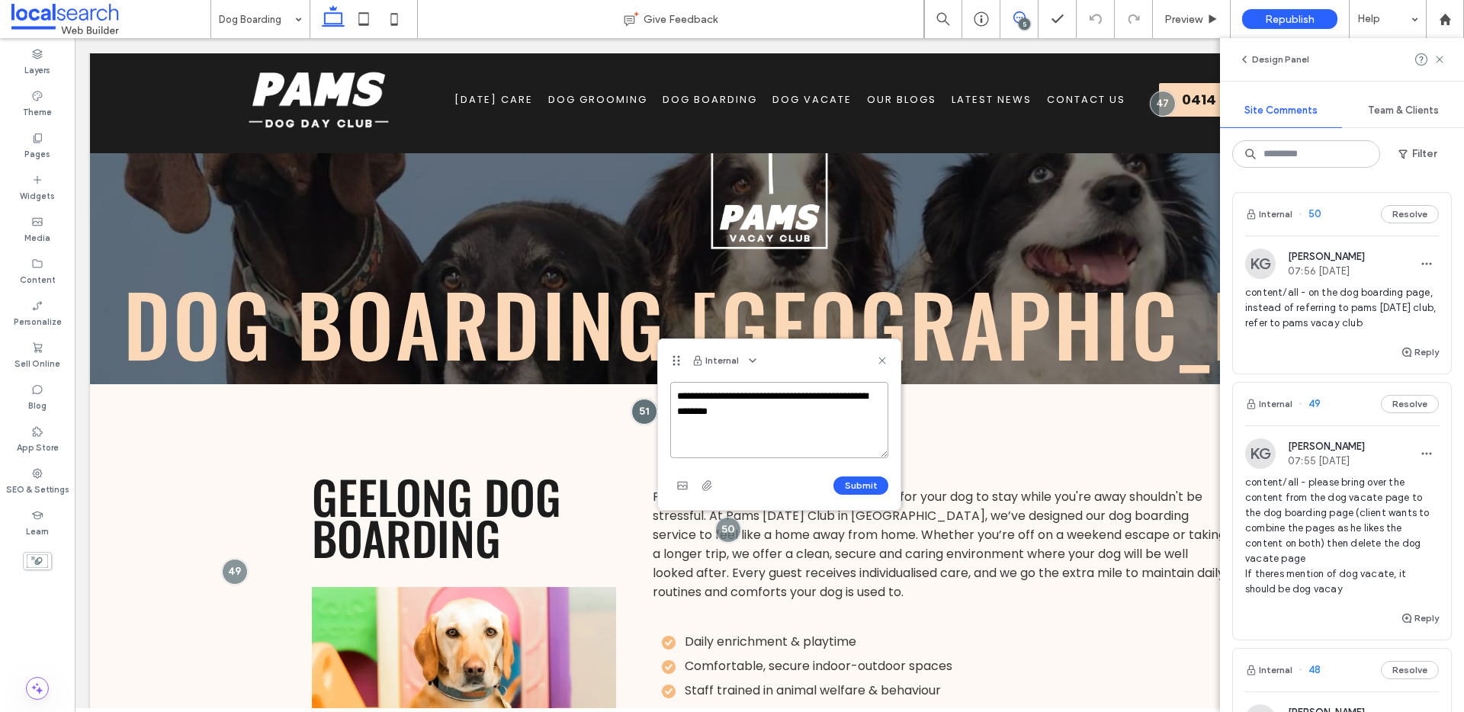
paste textarea "**********"
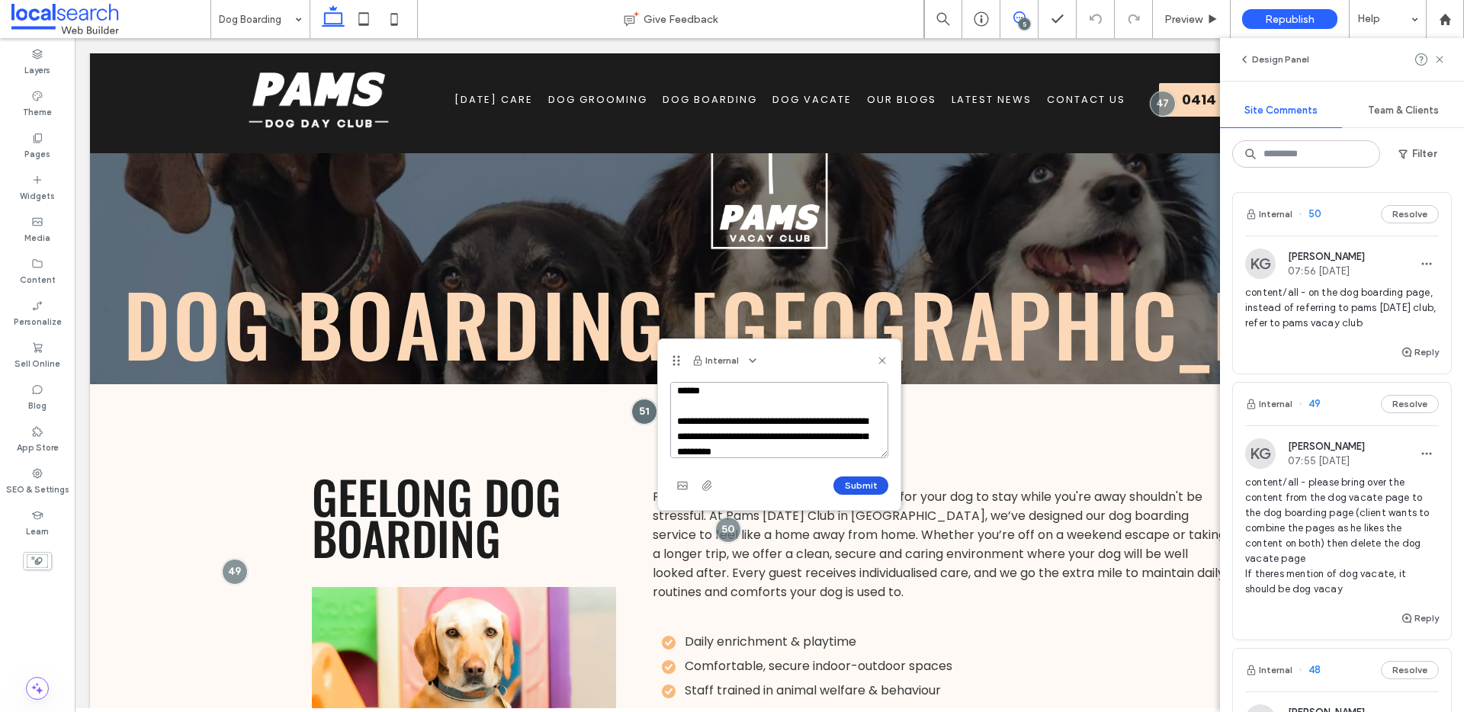
type textarea "**********"
click at [849, 486] on button "Submit" at bounding box center [860, 485] width 55 height 18
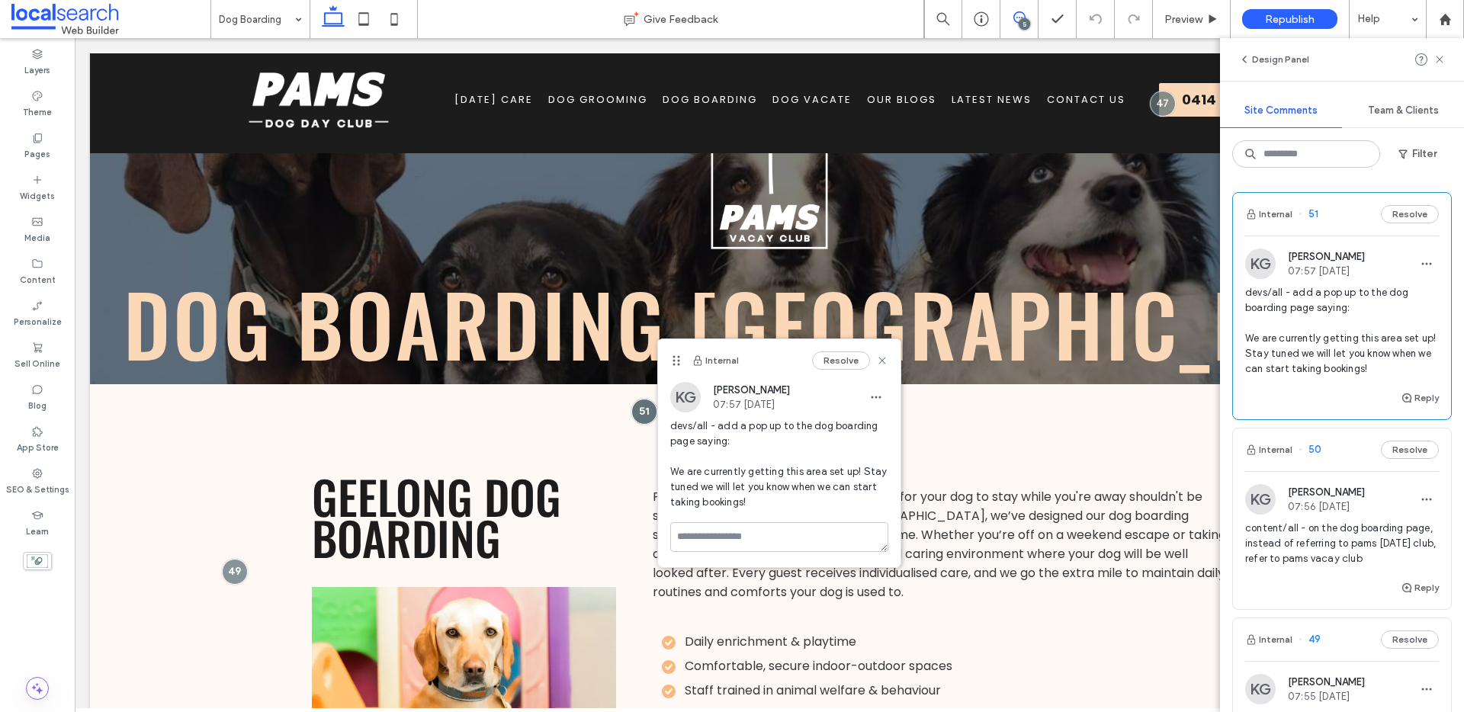
scroll to position [0, 0]
click at [1026, 27] on div "5" at bounding box center [1024, 23] width 11 height 11
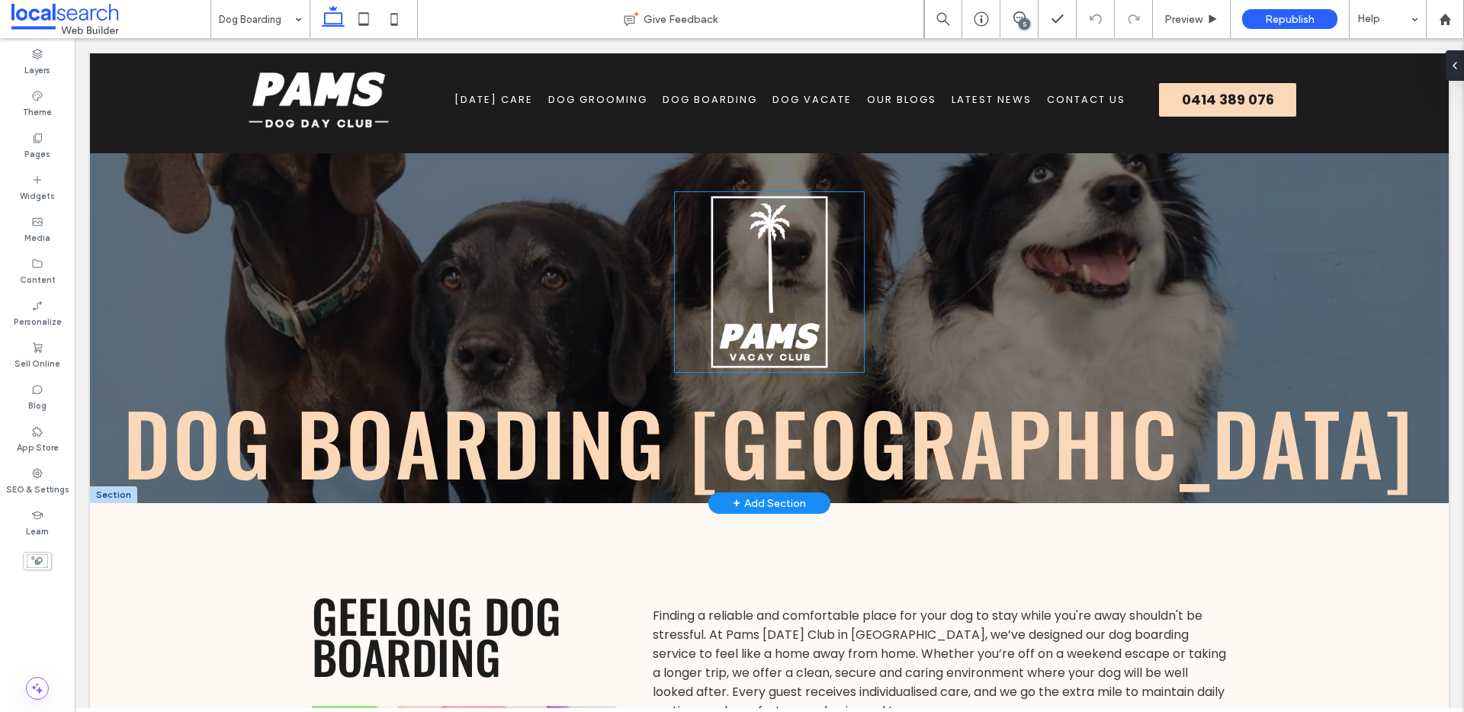
click at [797, 302] on img at bounding box center [769, 281] width 191 height 181
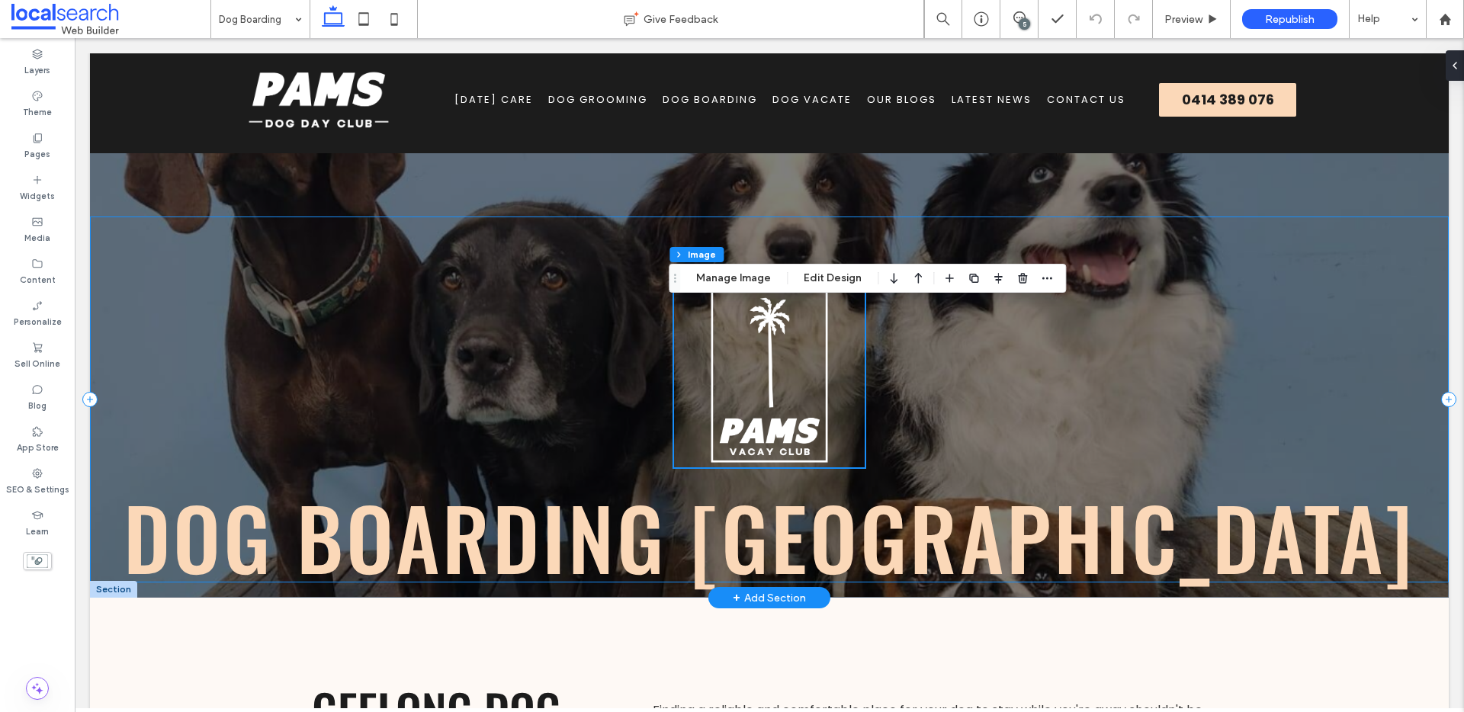
scroll to position [10, 0]
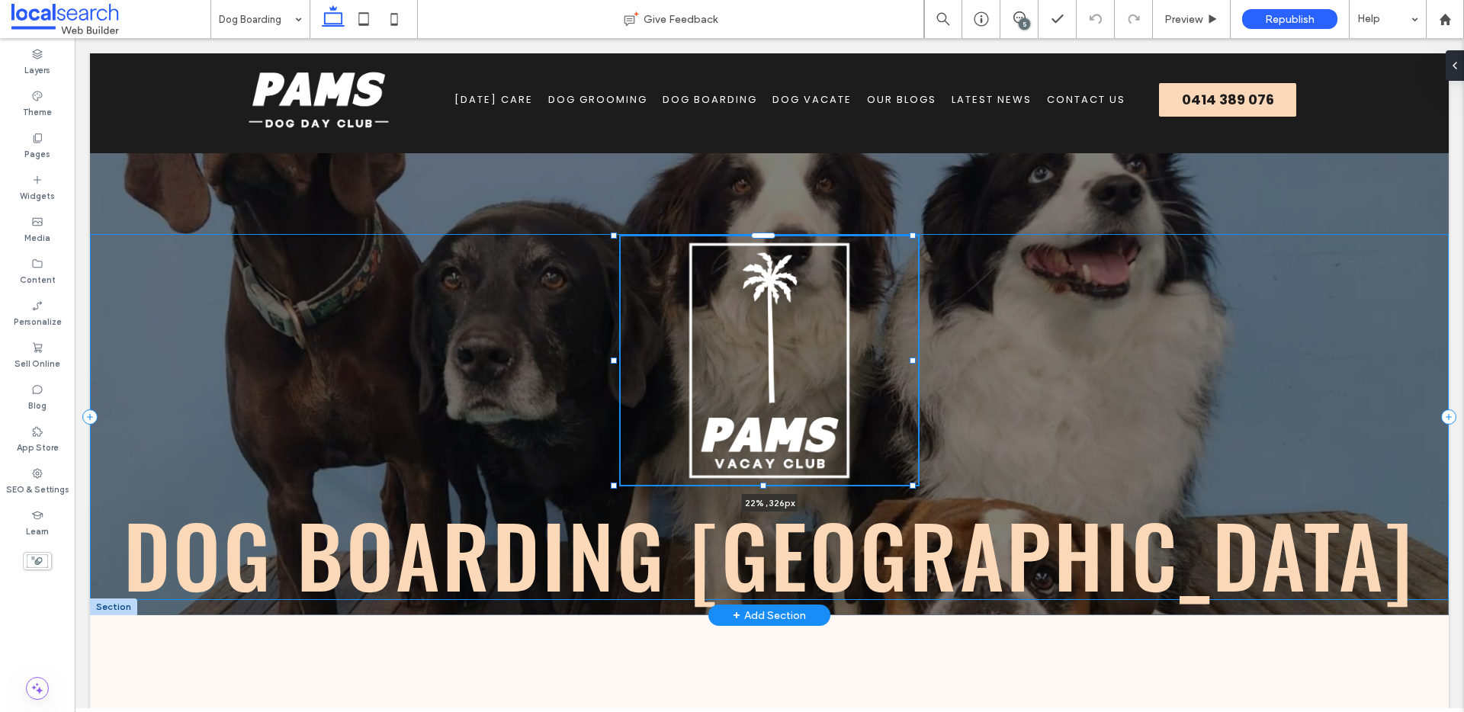
drag, startPoint x: 860, startPoint y: 303, endPoint x: 914, endPoint y: 236, distance: 86.2
click at [914, 236] on div at bounding box center [912, 236] width 6 height 6
type input "**"
type input "****"
type input "***"
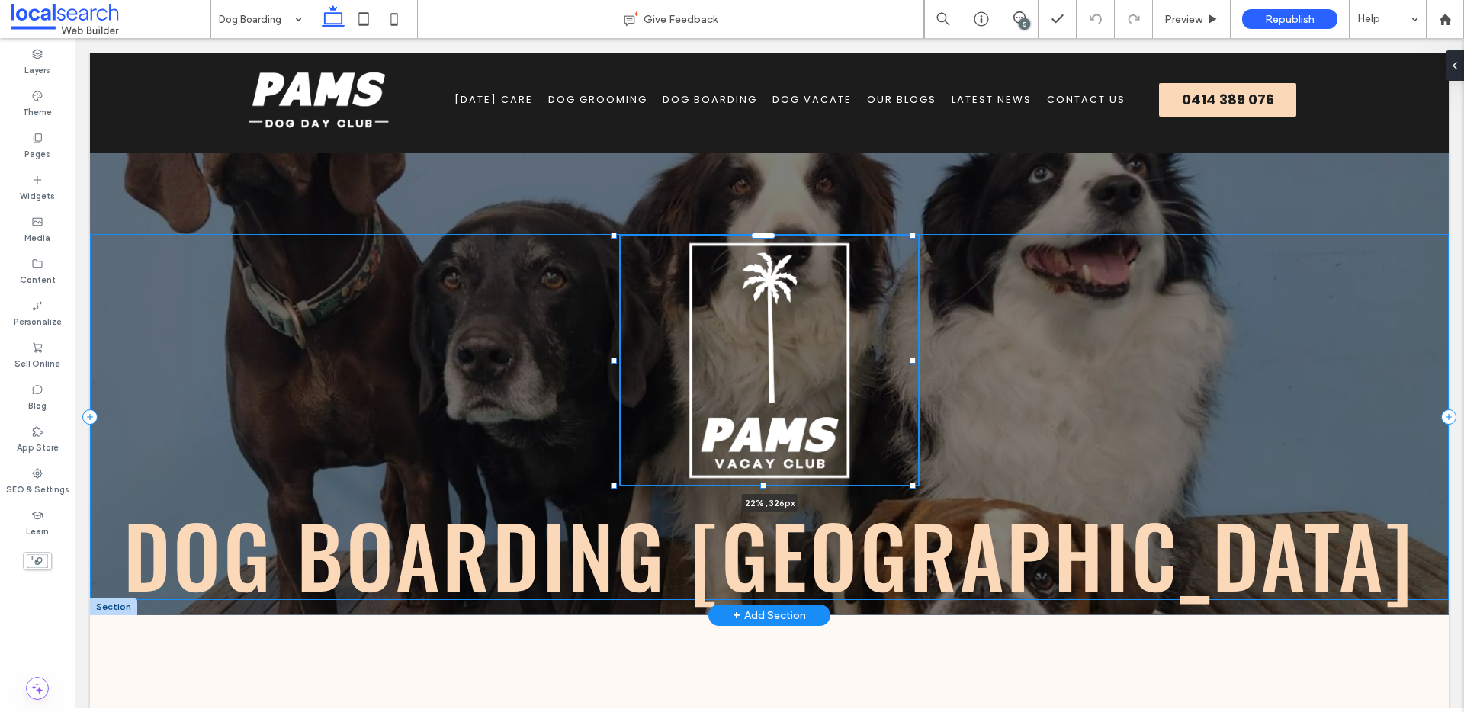
type input "***"
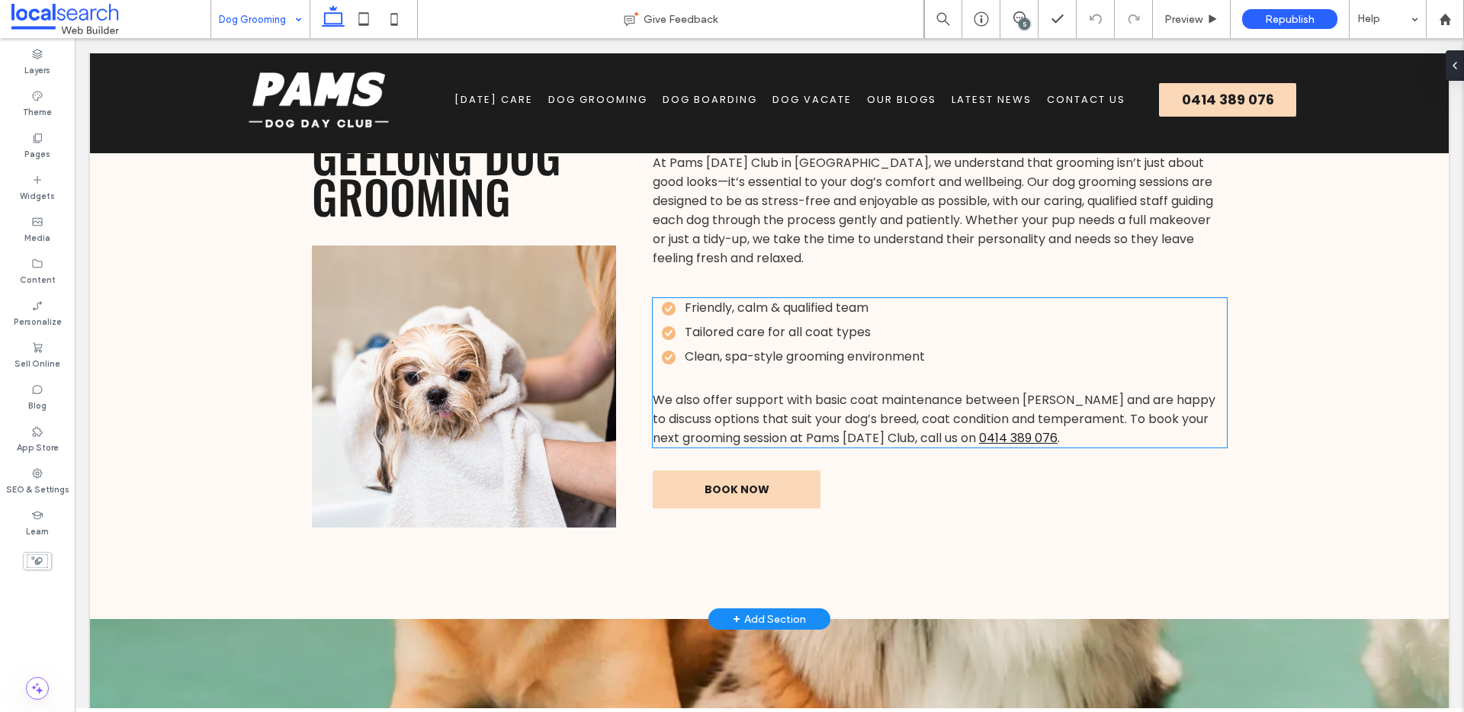
scroll to position [585, 0]
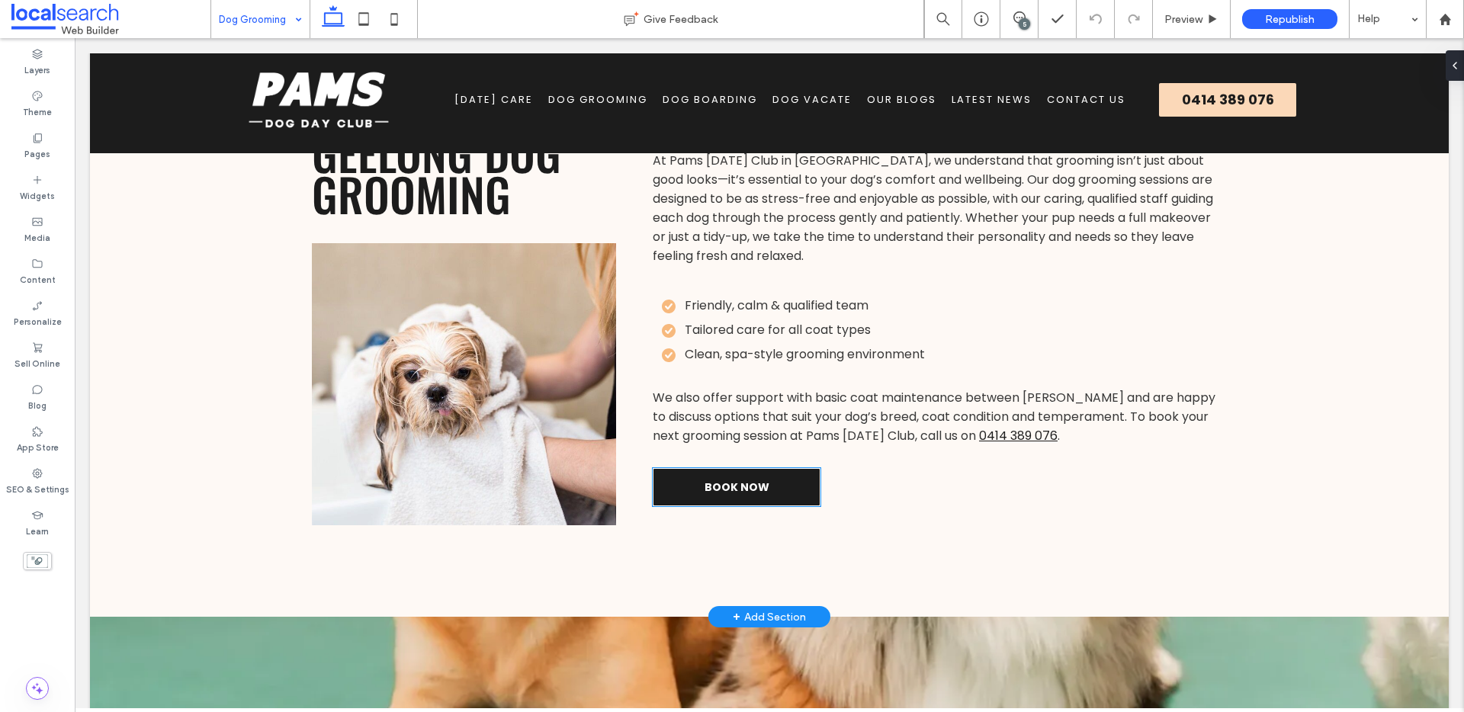
click at [736, 499] on link "Book Now" at bounding box center [737, 487] width 168 height 38
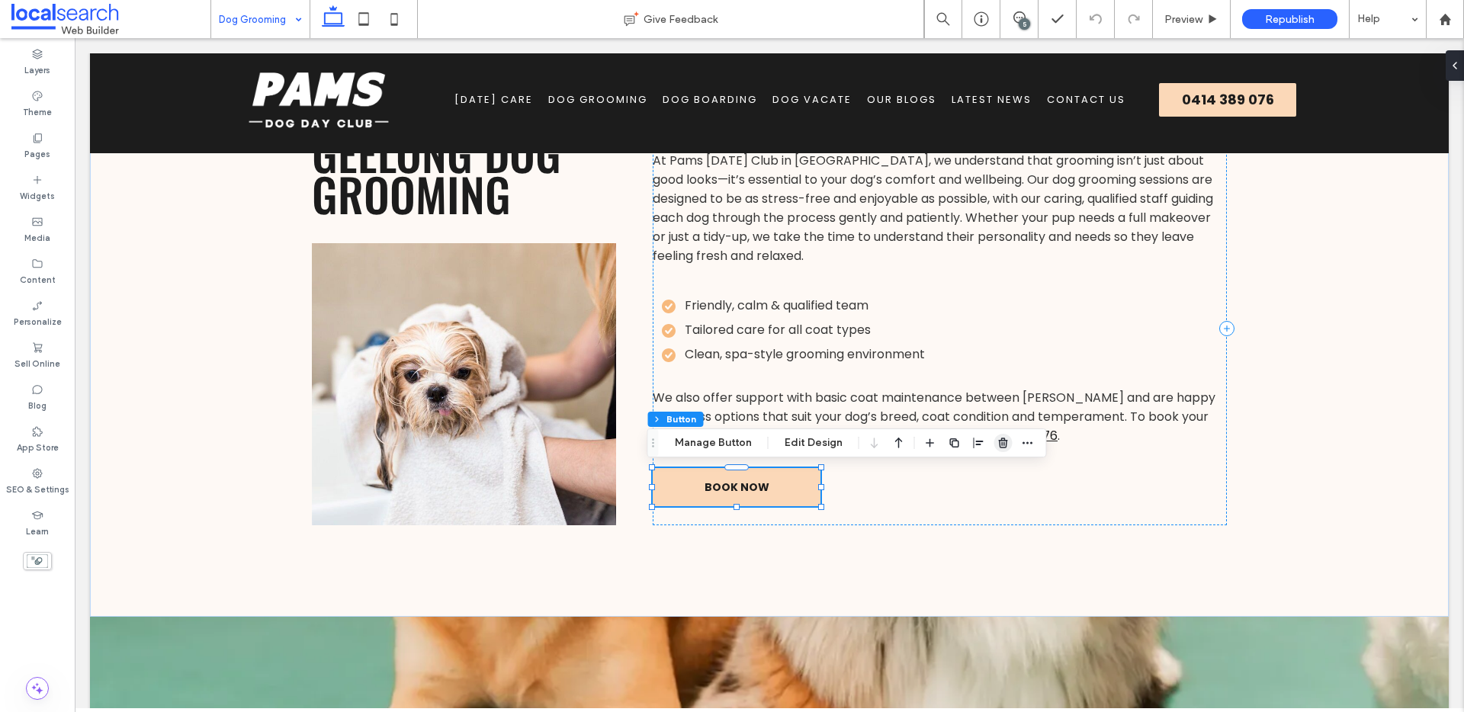
click at [999, 441] on icon "button" at bounding box center [1003, 443] width 12 height 12
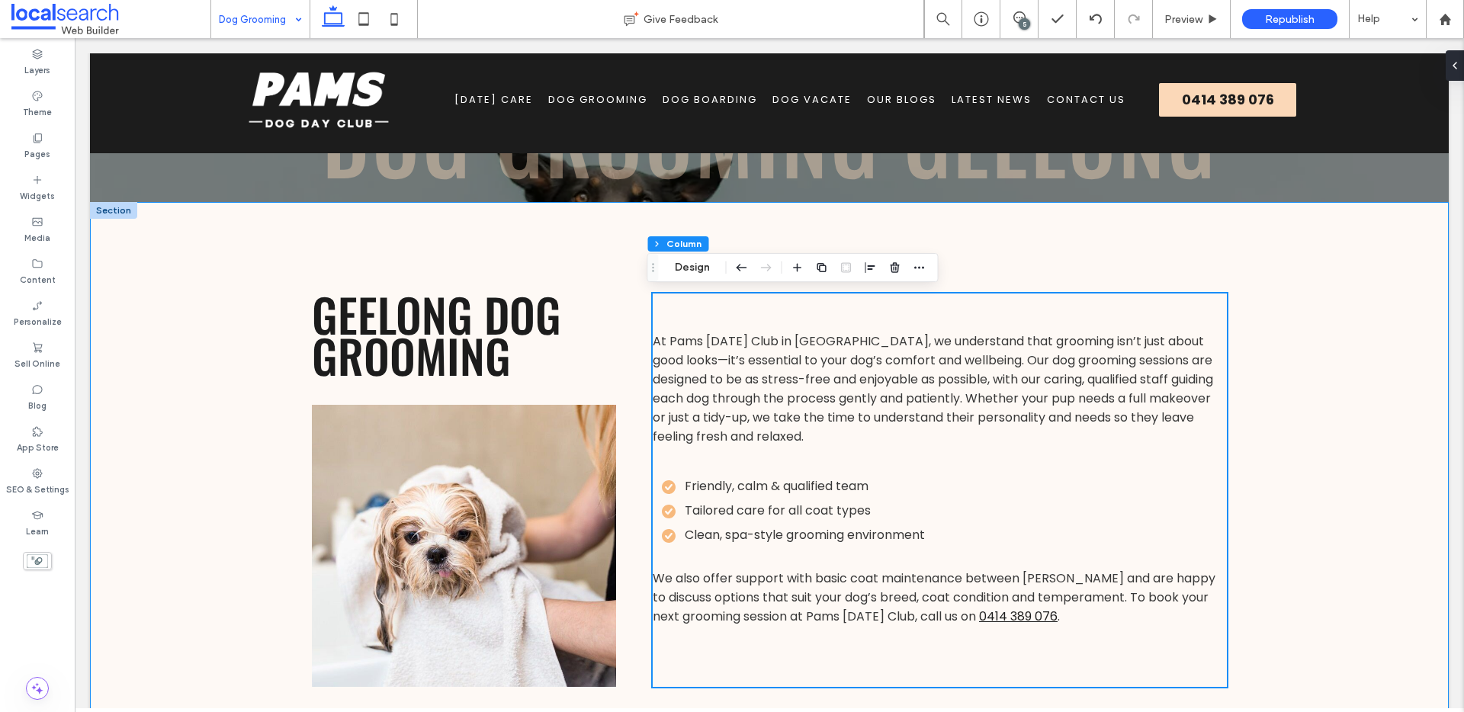
scroll to position [424, 0]
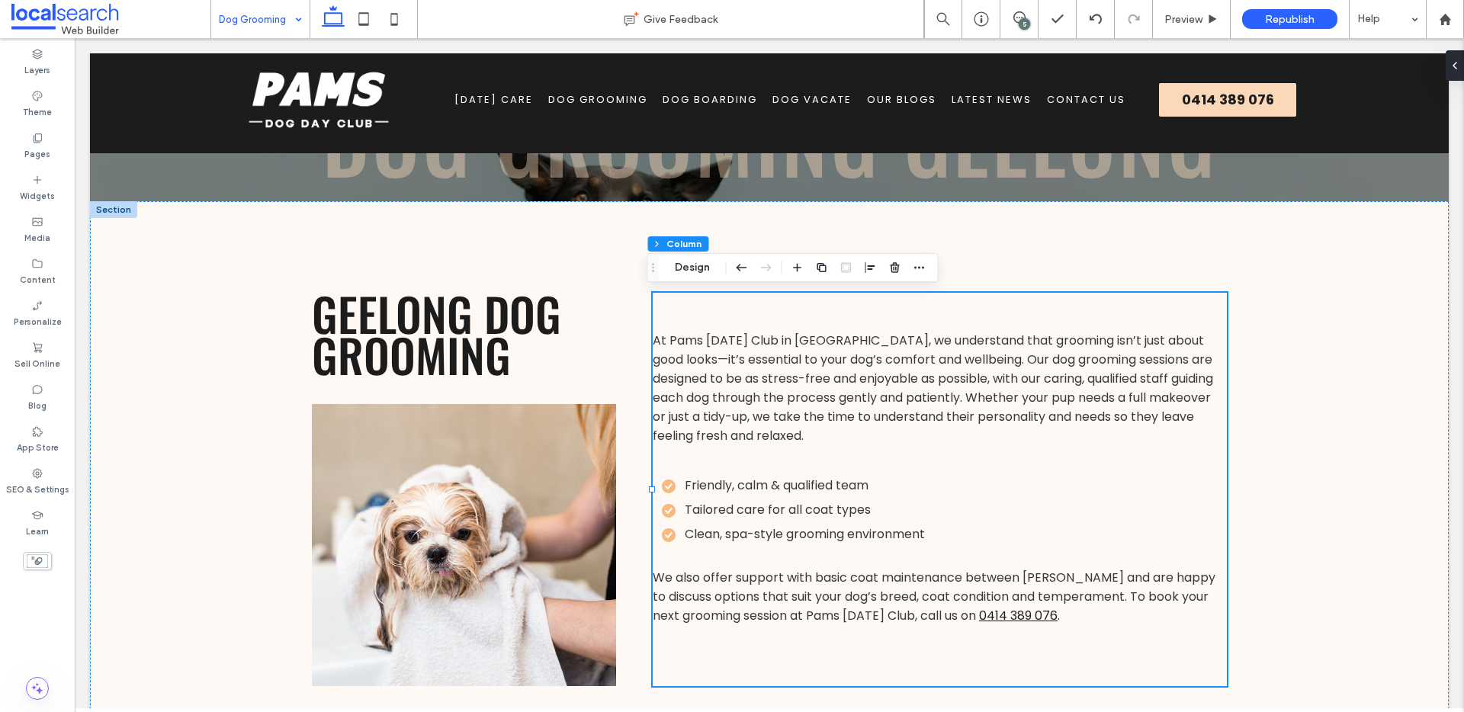
click at [1024, 19] on div "5" at bounding box center [1024, 23] width 11 height 11
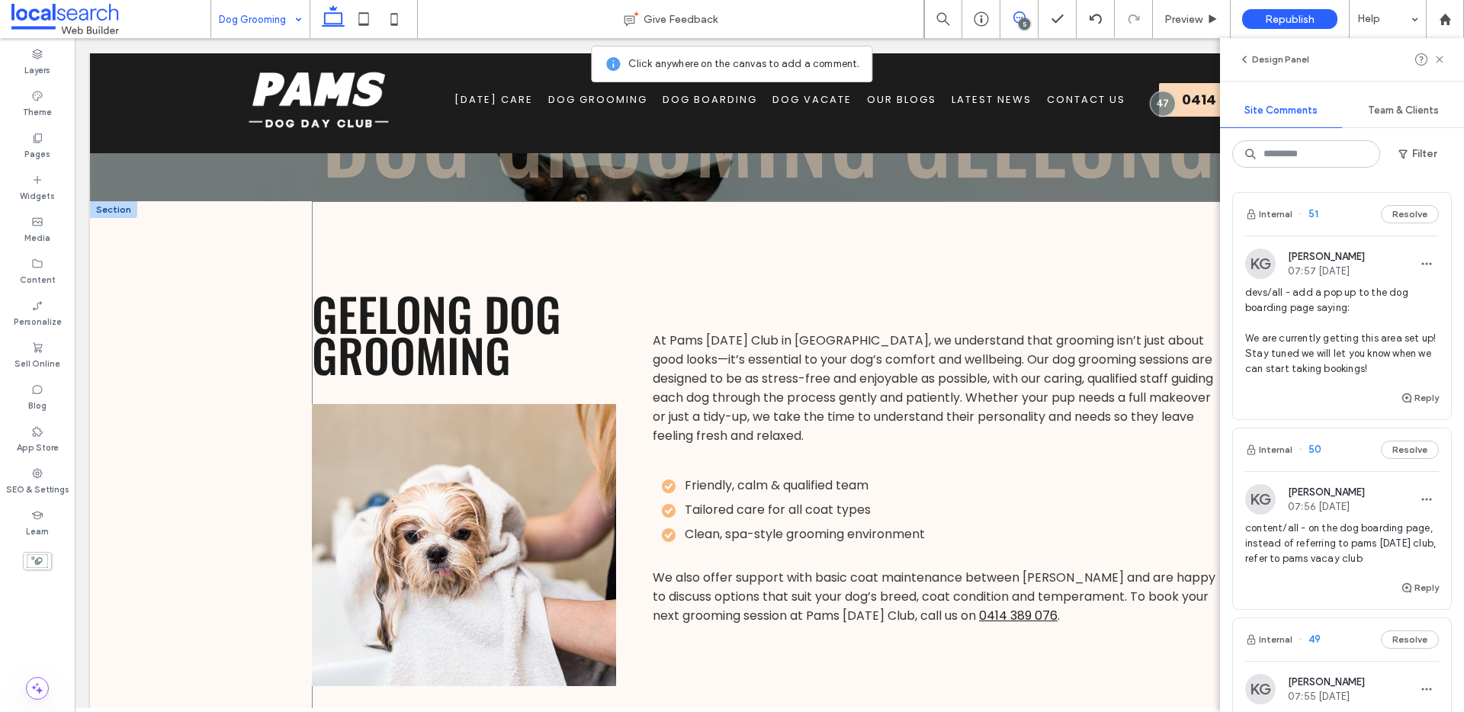
click at [642, 346] on div "Geelong Dog Grooming At Pams Dog Day Club in Geelong, we understand that groomi…" at bounding box center [769, 489] width 915 height 576
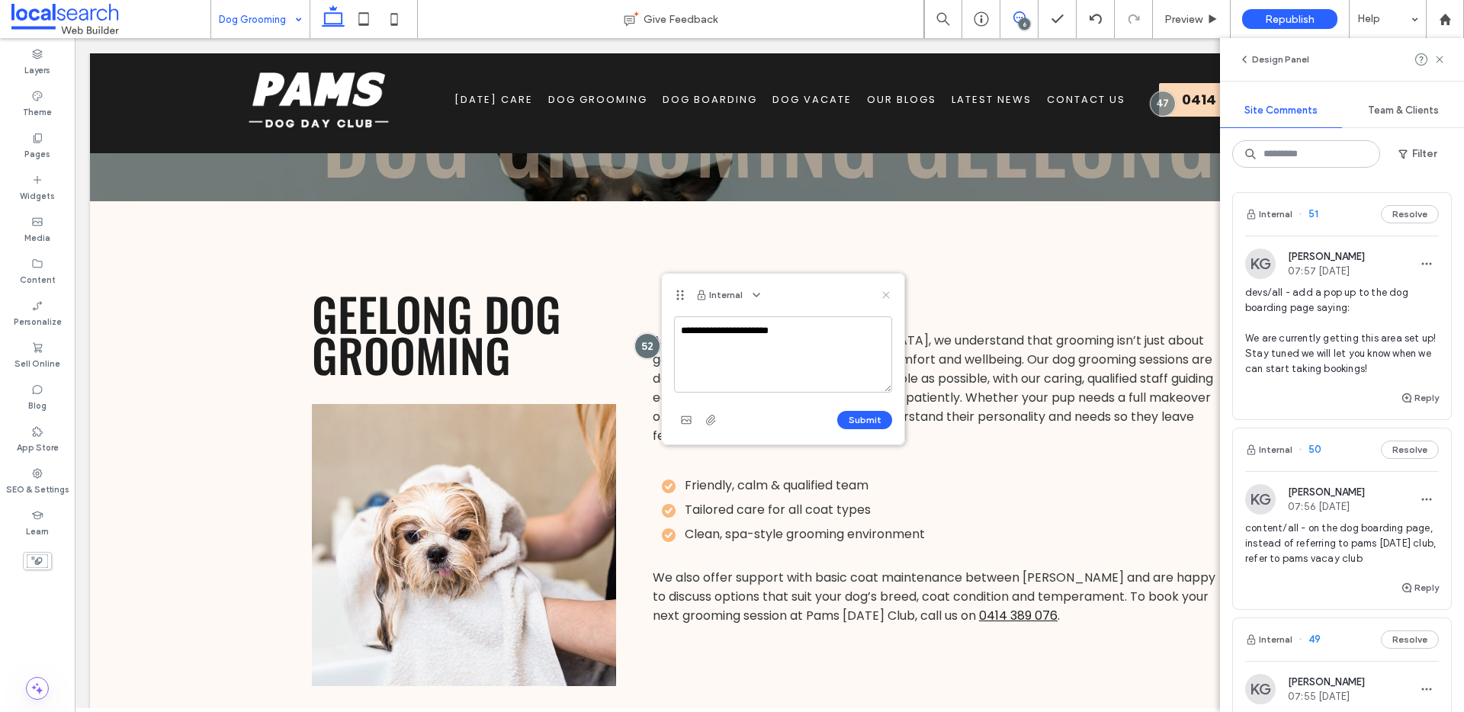
type textarea "**********"
click at [884, 292] on icon at bounding box center [886, 295] width 12 height 12
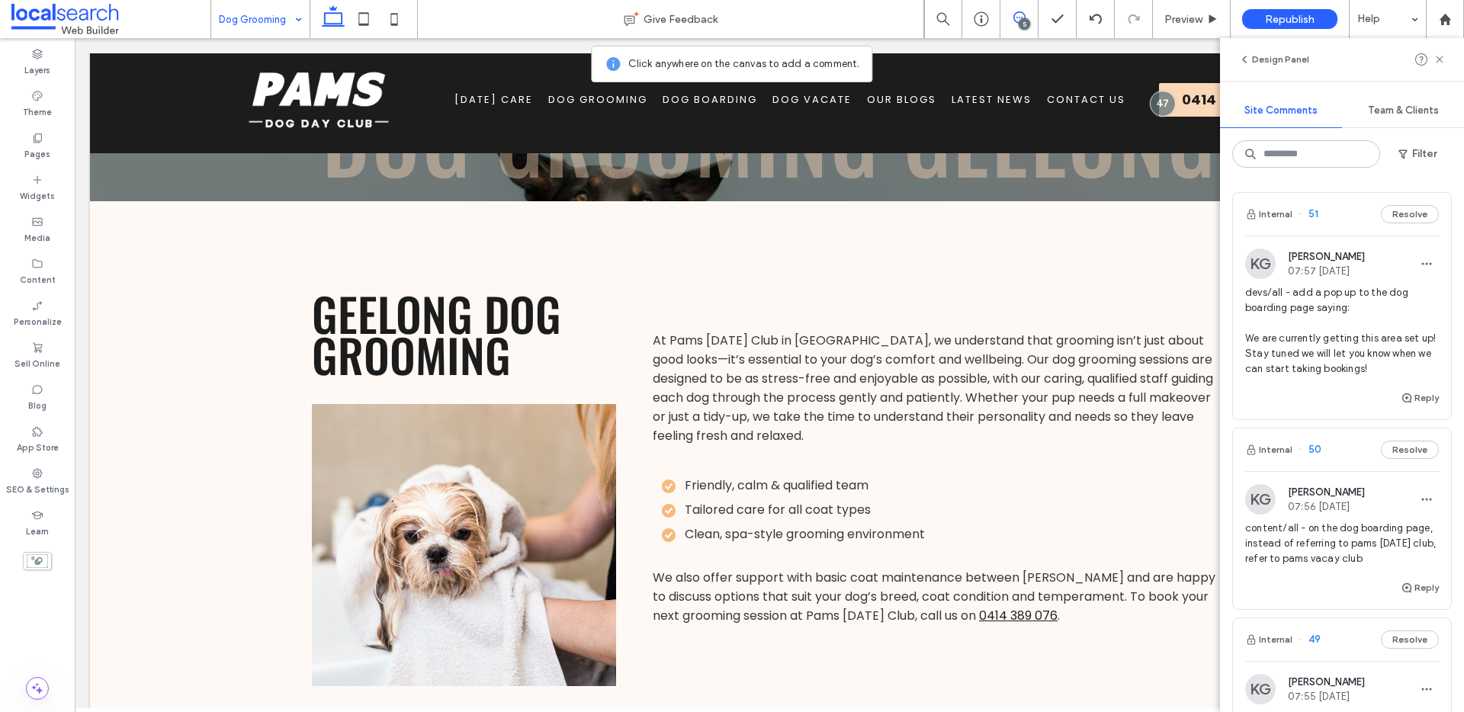
click at [1019, 21] on div "5" at bounding box center [1024, 23] width 11 height 11
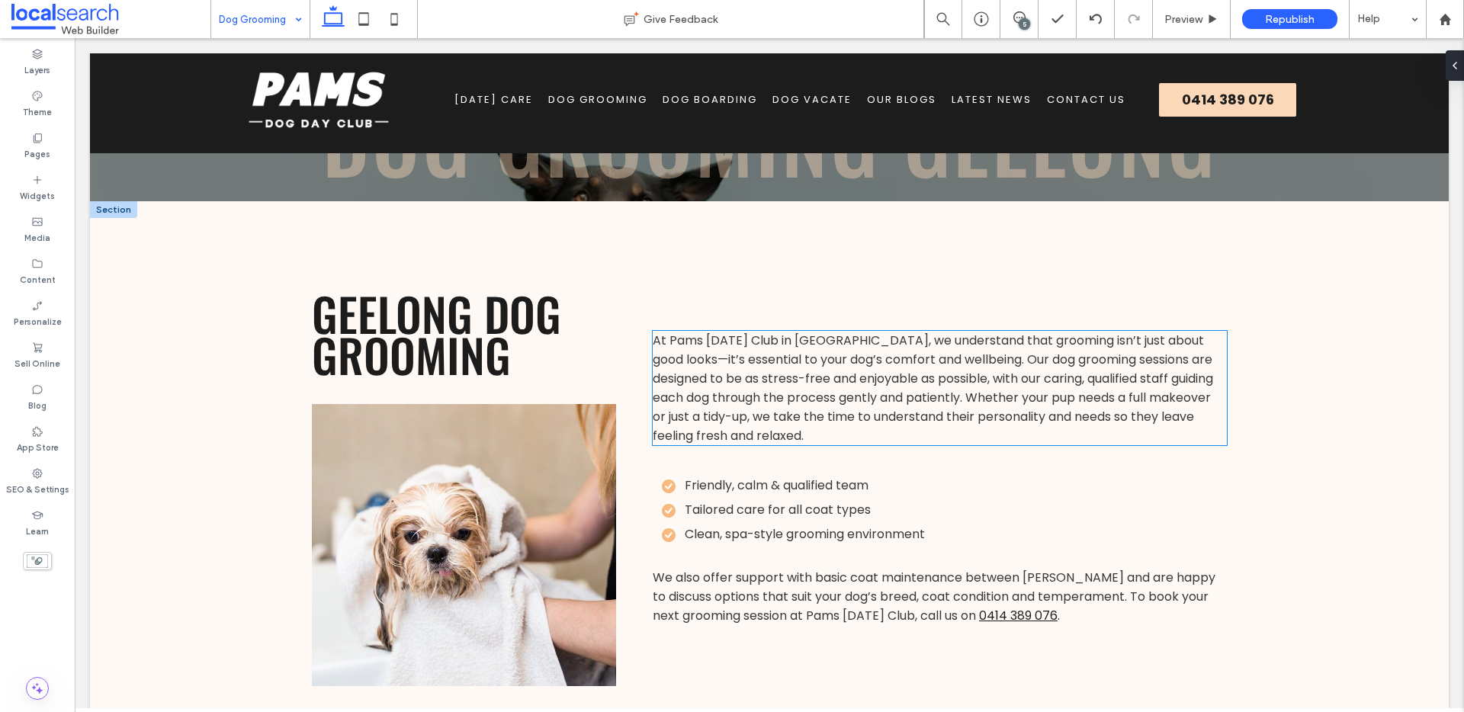
click at [740, 343] on span "At Pams Dog Day Club in Geelong, we understand that grooming isn’t just about g…" at bounding box center [933, 388] width 560 height 113
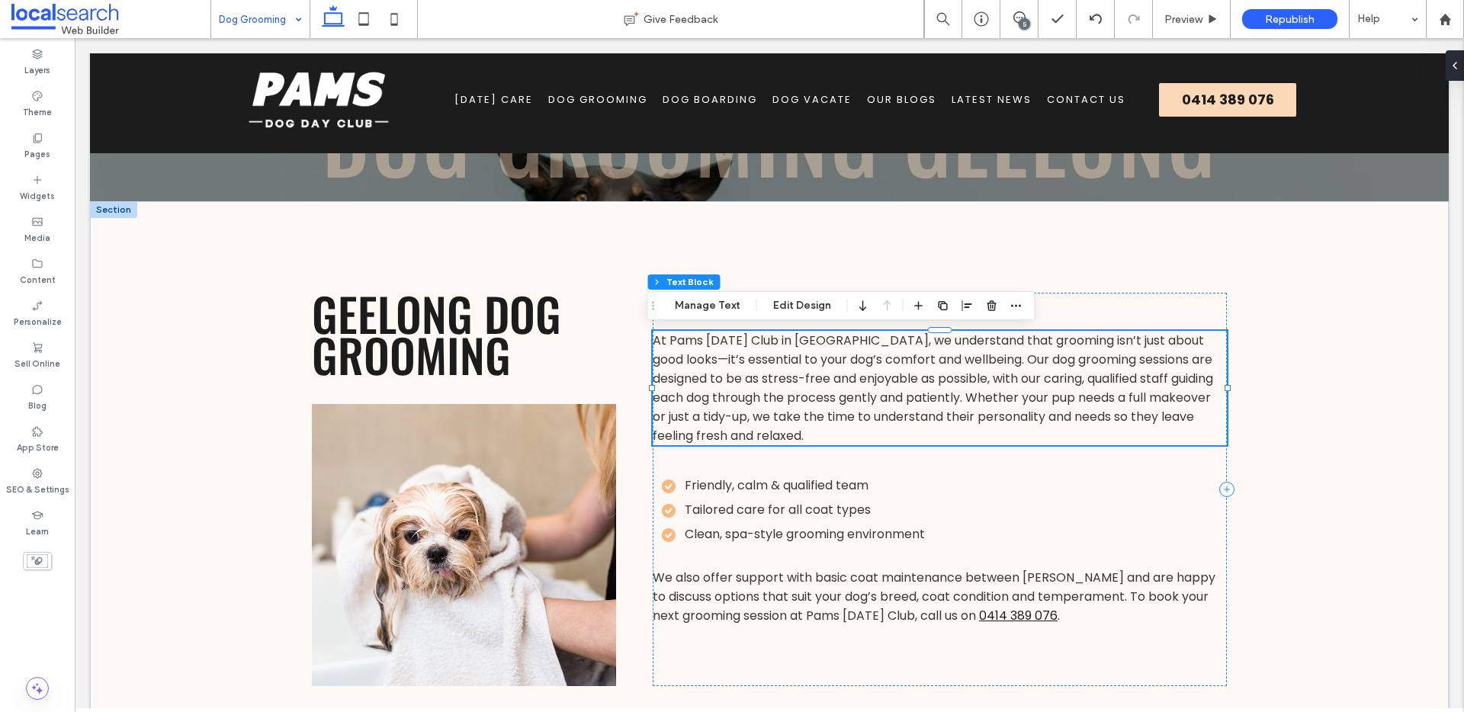
click at [740, 343] on div "At Pams Dog Day Club in Geelong, we understand that grooming isn’t just about g…" at bounding box center [940, 388] width 574 height 114
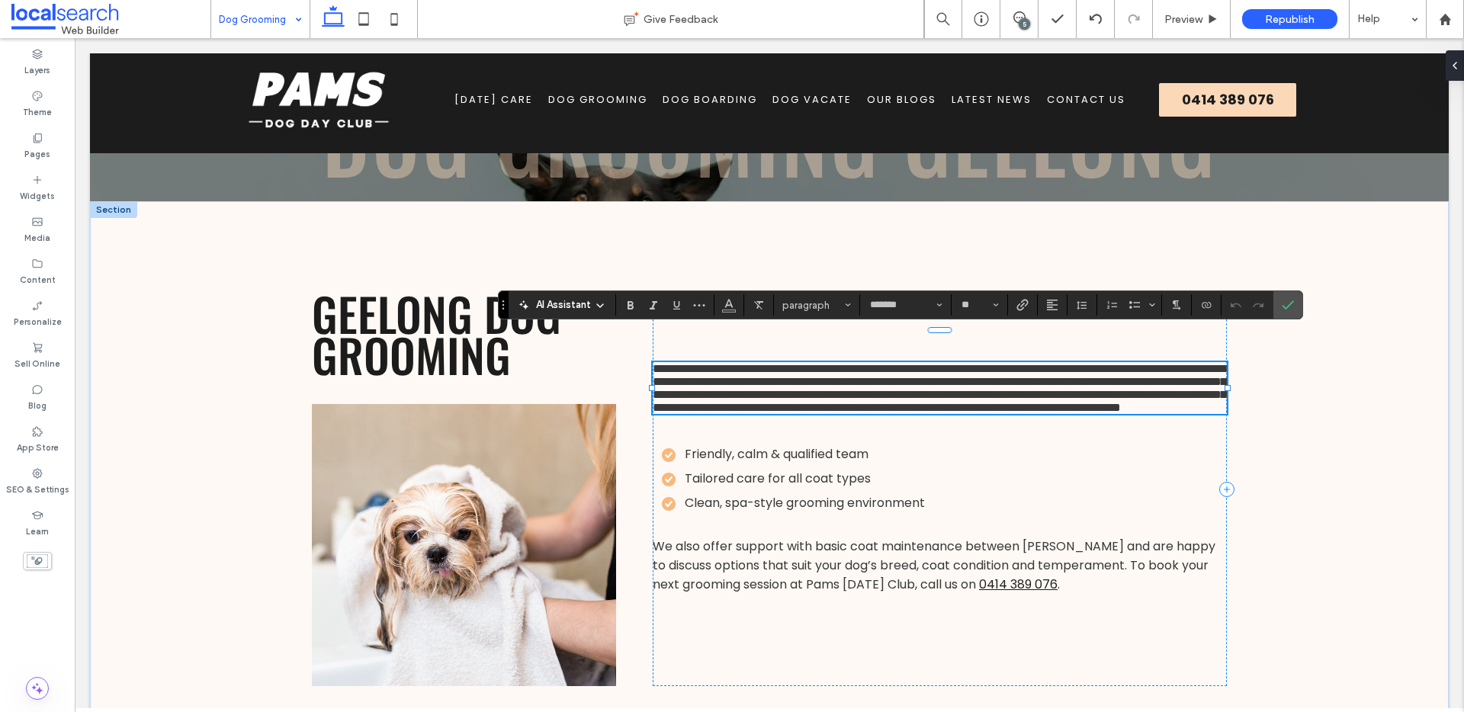
click at [701, 363] on span "**********" at bounding box center [939, 388] width 573 height 50
drag, startPoint x: 665, startPoint y: 339, endPoint x: 781, endPoint y: 338, distance: 115.9
click at [783, 363] on span "**********" at bounding box center [939, 388] width 573 height 50
click at [755, 363] on span "**********" at bounding box center [939, 388] width 573 height 50
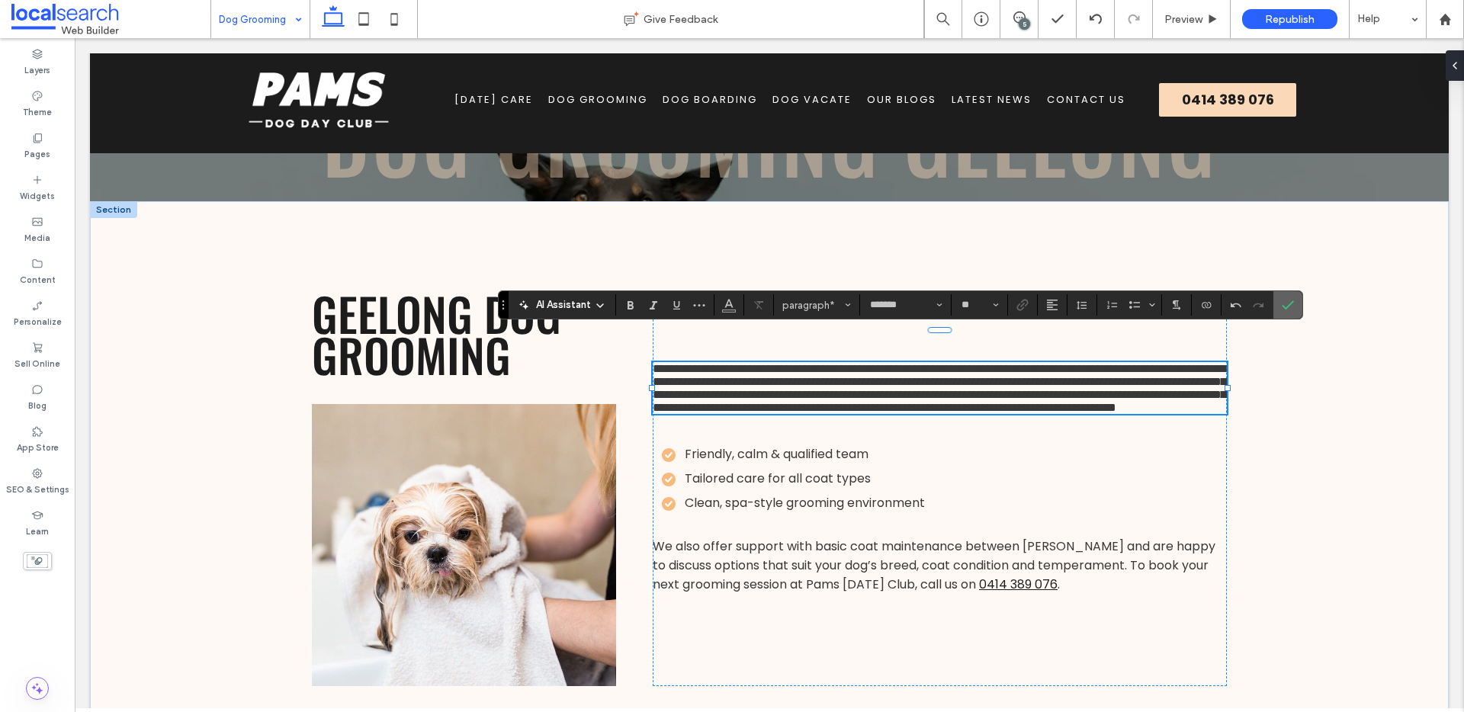
click at [1283, 301] on icon "Confirm" at bounding box center [1288, 305] width 12 height 12
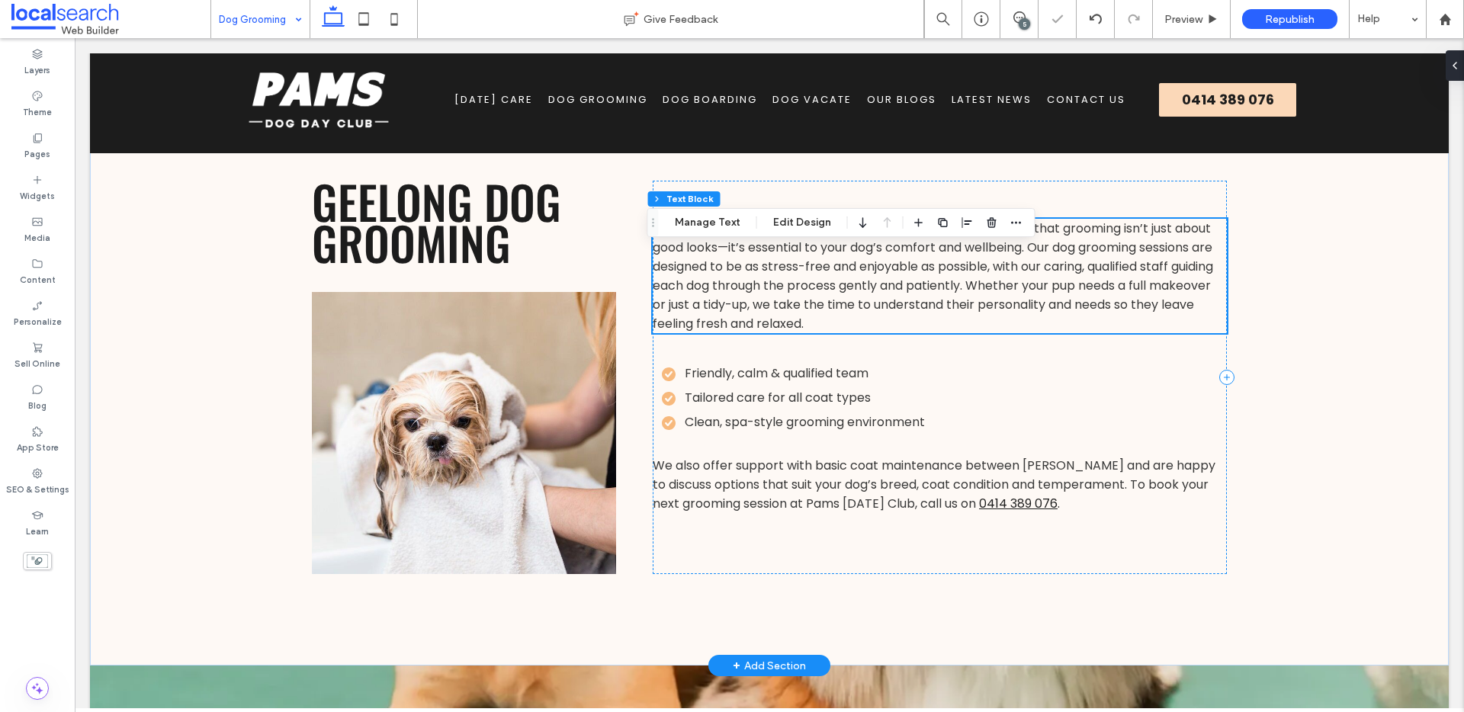
scroll to position [587, 0]
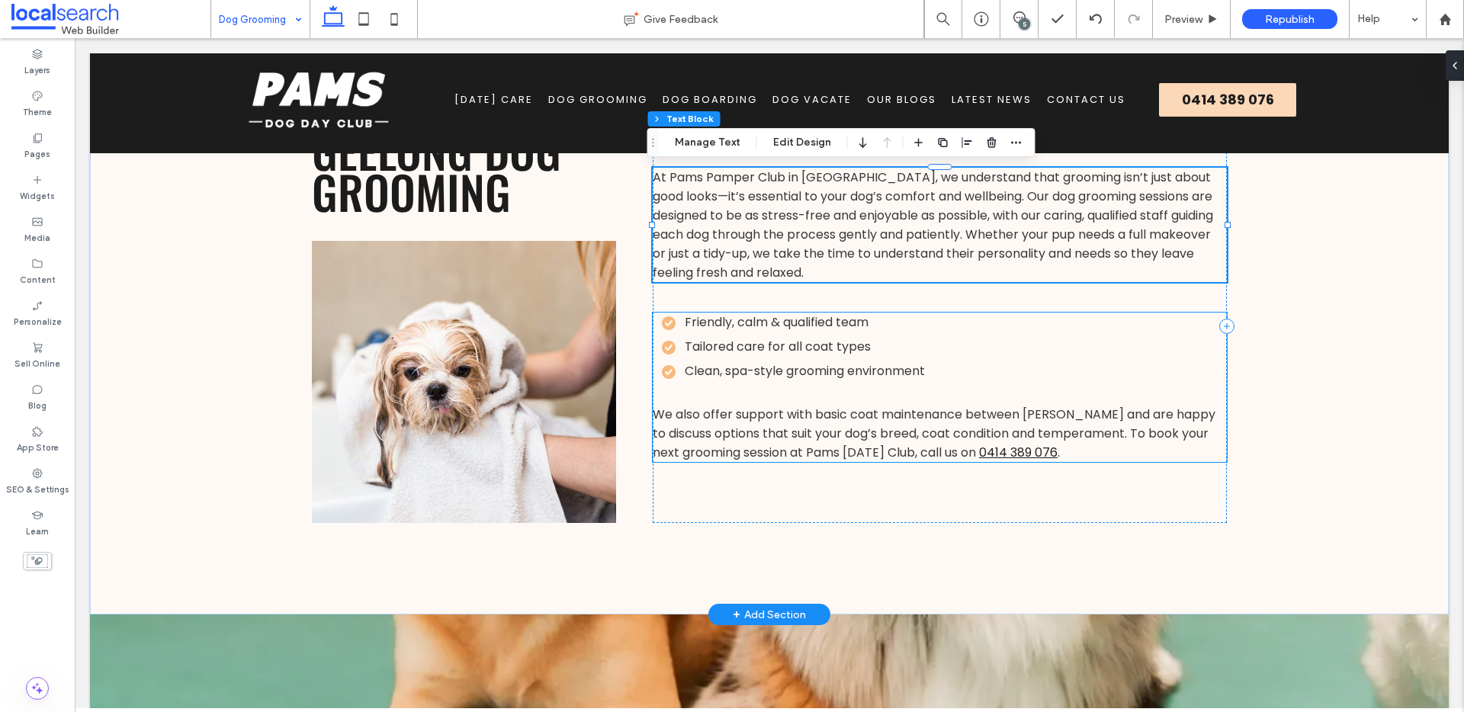
click at [859, 449] on span "We also offer support with basic coat maintenance between grooms and are happy …" at bounding box center [934, 434] width 563 height 56
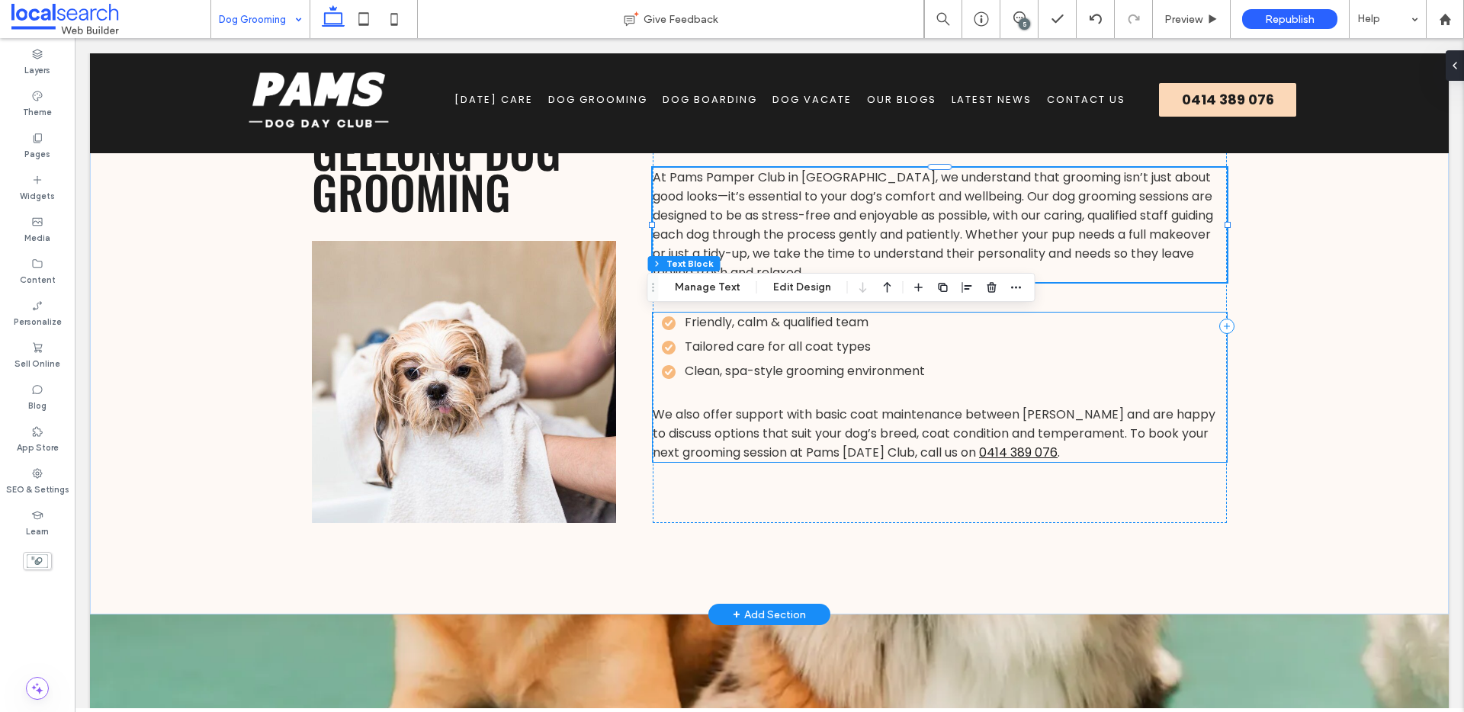
click at [859, 449] on span "We also offer support with basic coat maintenance between grooms and are happy …" at bounding box center [934, 434] width 563 height 56
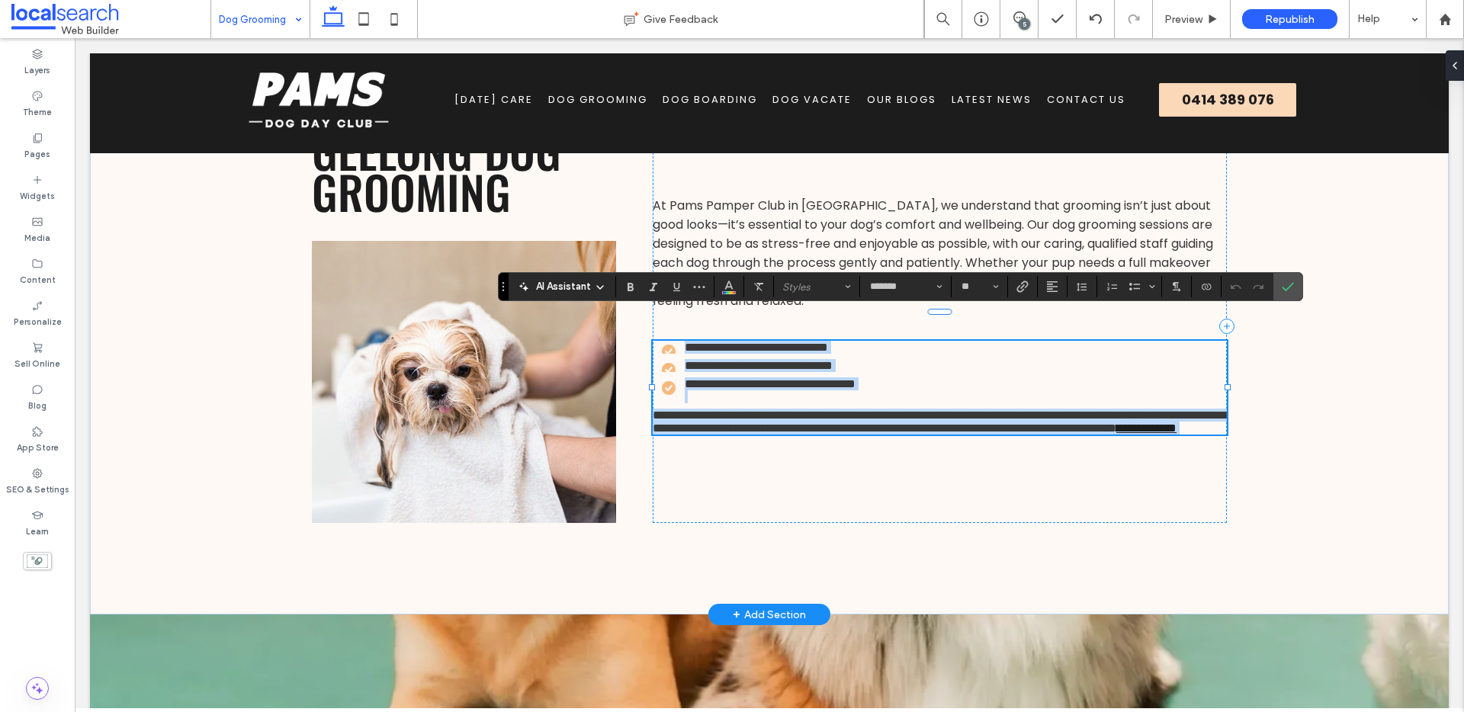
click at [817, 462] on div at bounding box center [940, 462] width 574 height 1
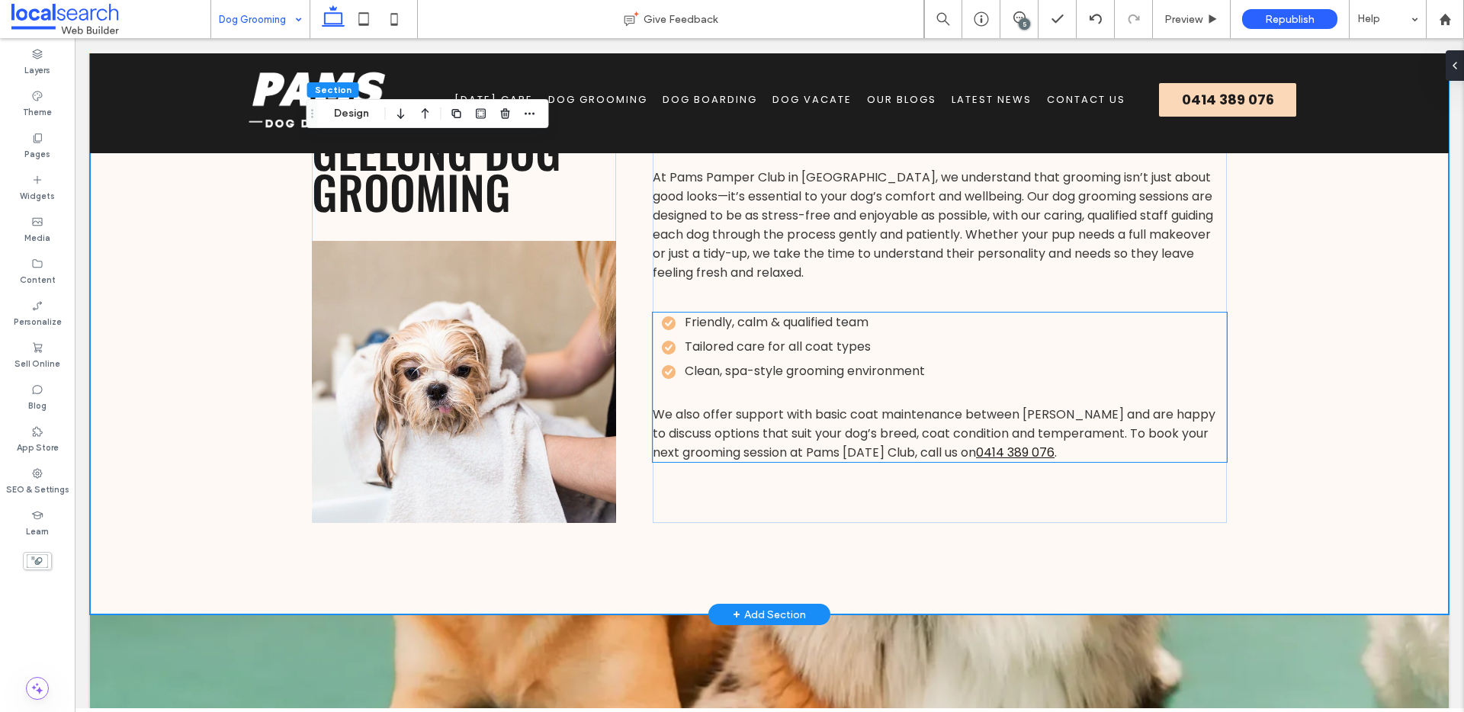
click at [807, 454] on span "We also offer support with basic coat maintenance between grooms and are happy …" at bounding box center [934, 434] width 563 height 56
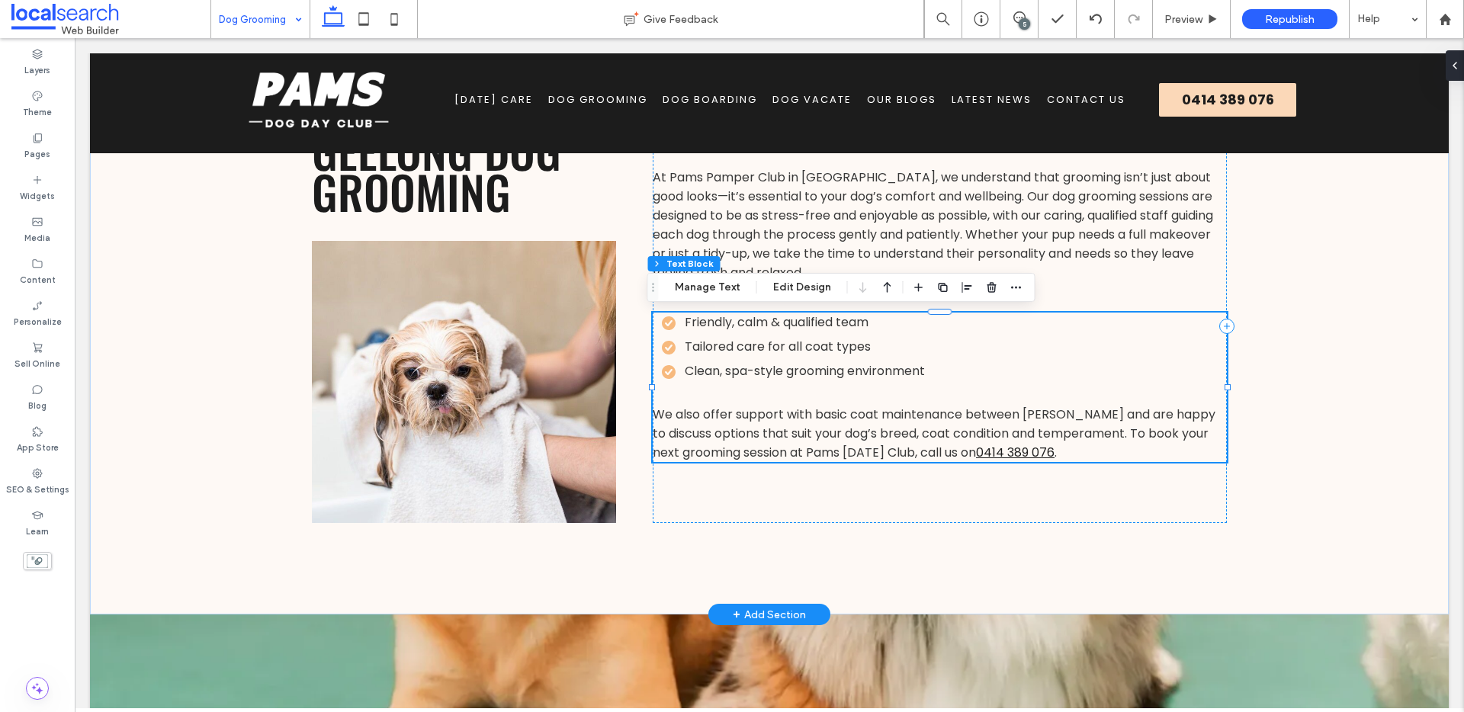
click at [807, 454] on span "We also offer support with basic coat maintenance between grooms and are happy …" at bounding box center [934, 434] width 563 height 56
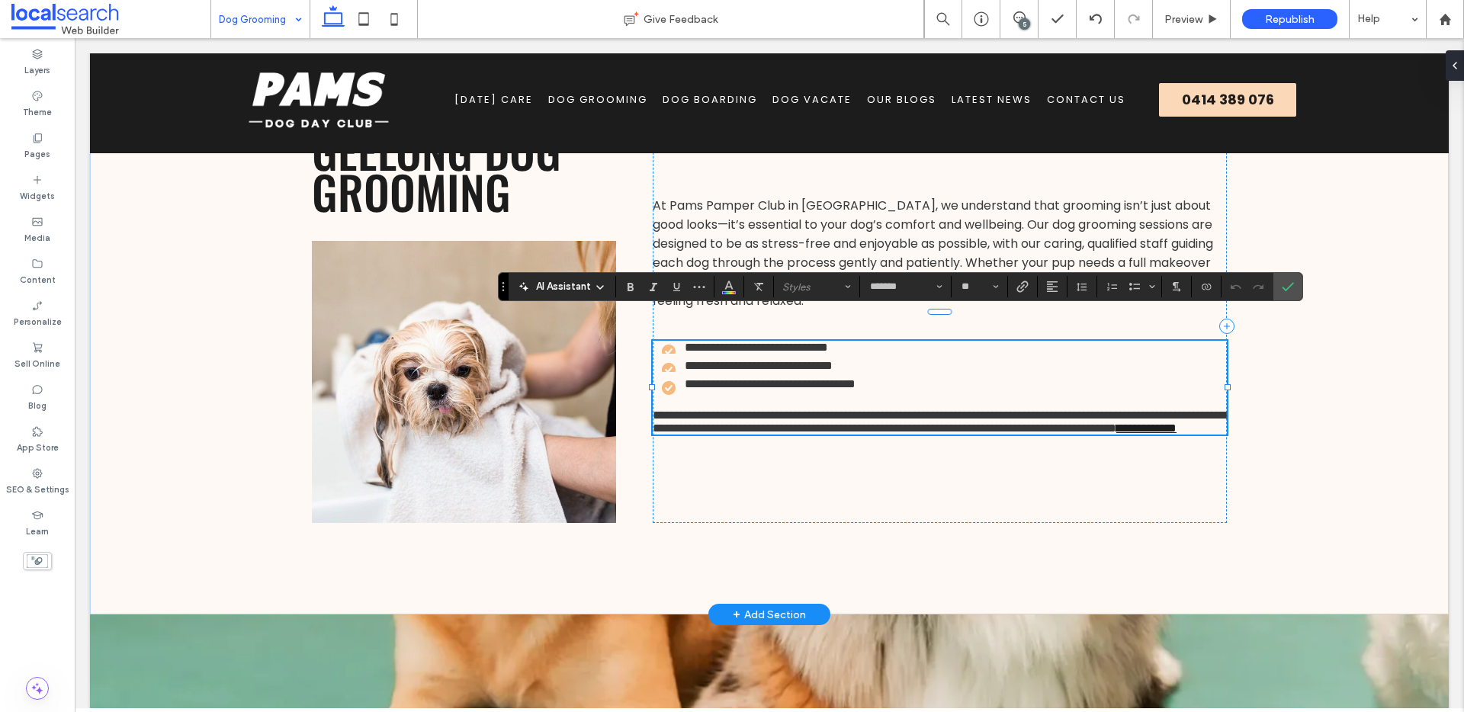
click at [807, 434] on span "**********" at bounding box center [939, 421] width 573 height 24
drag, startPoint x: 807, startPoint y: 453, endPoint x: 922, endPoint y: 446, distance: 115.3
click at [922, 434] on span "**********" at bounding box center [939, 421] width 573 height 24
drag, startPoint x: 897, startPoint y: 457, endPoint x: 914, endPoint y: 454, distance: 17.7
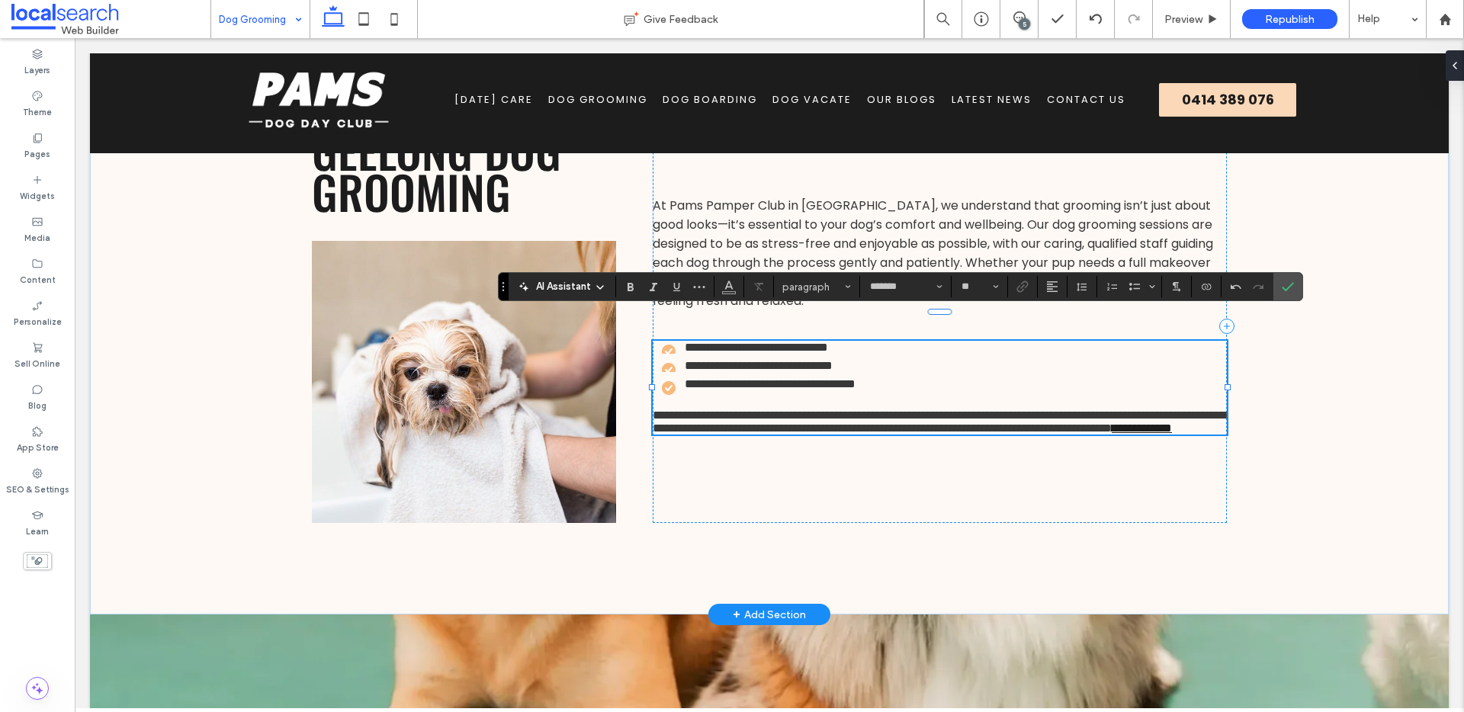
click at [897, 434] on span "**********" at bounding box center [939, 421] width 573 height 24
click at [1280, 287] on label "Confirm" at bounding box center [1287, 286] width 23 height 27
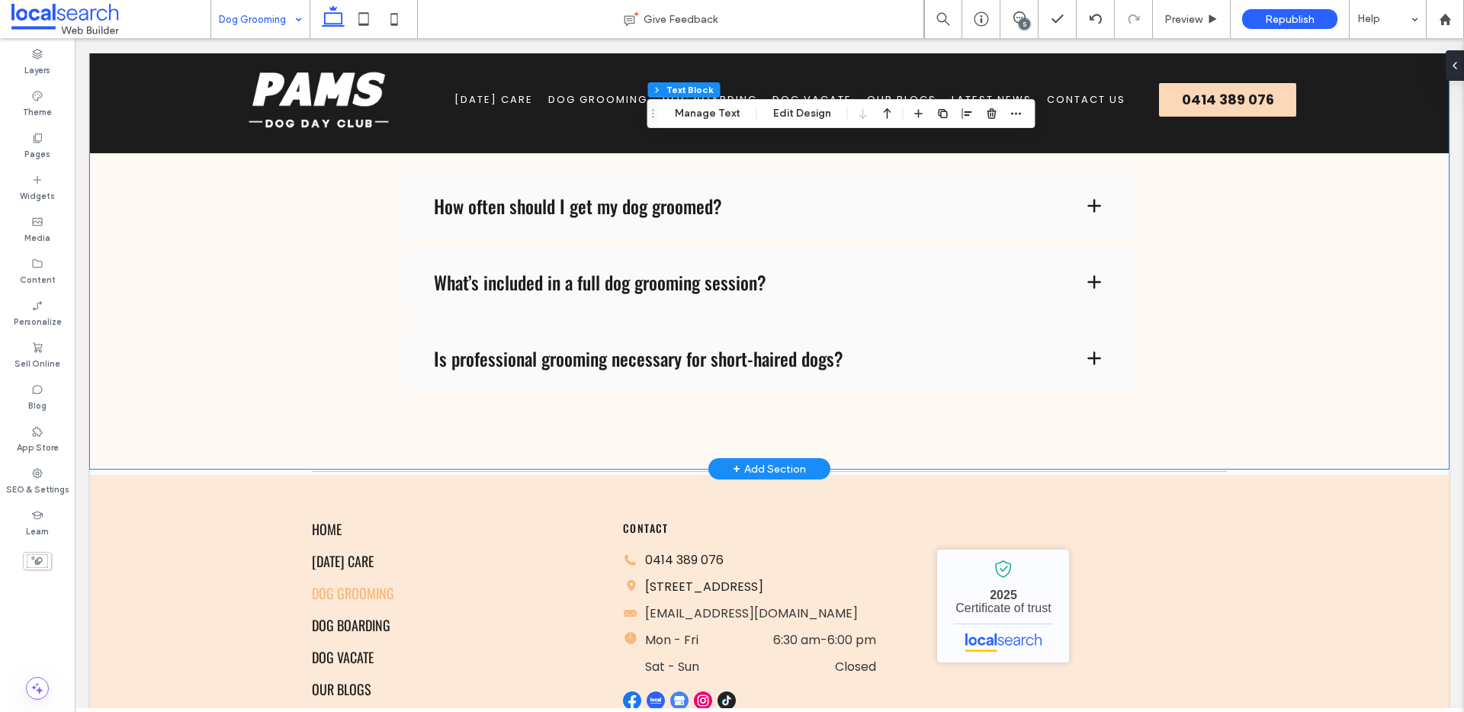
scroll to position [2184, 0]
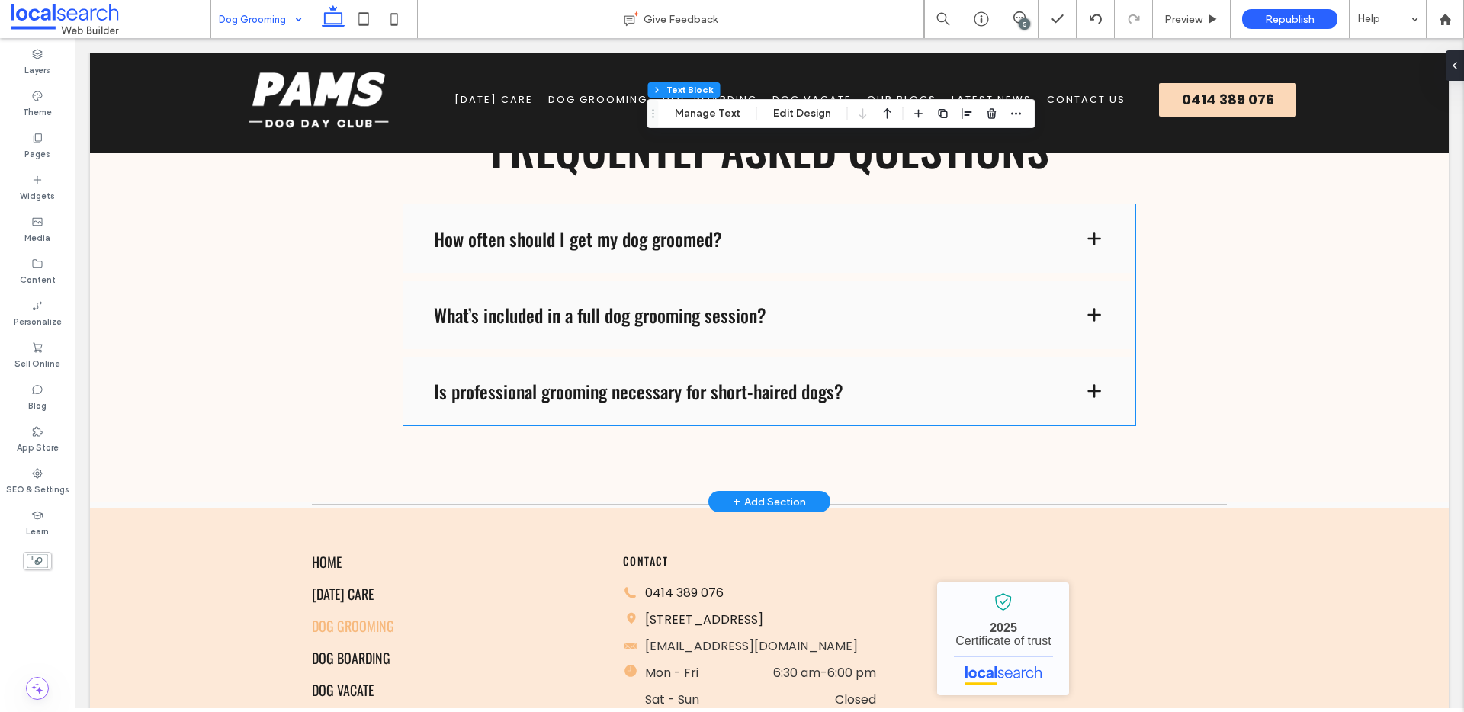
click at [1085, 239] on span at bounding box center [1094, 238] width 18 height 18
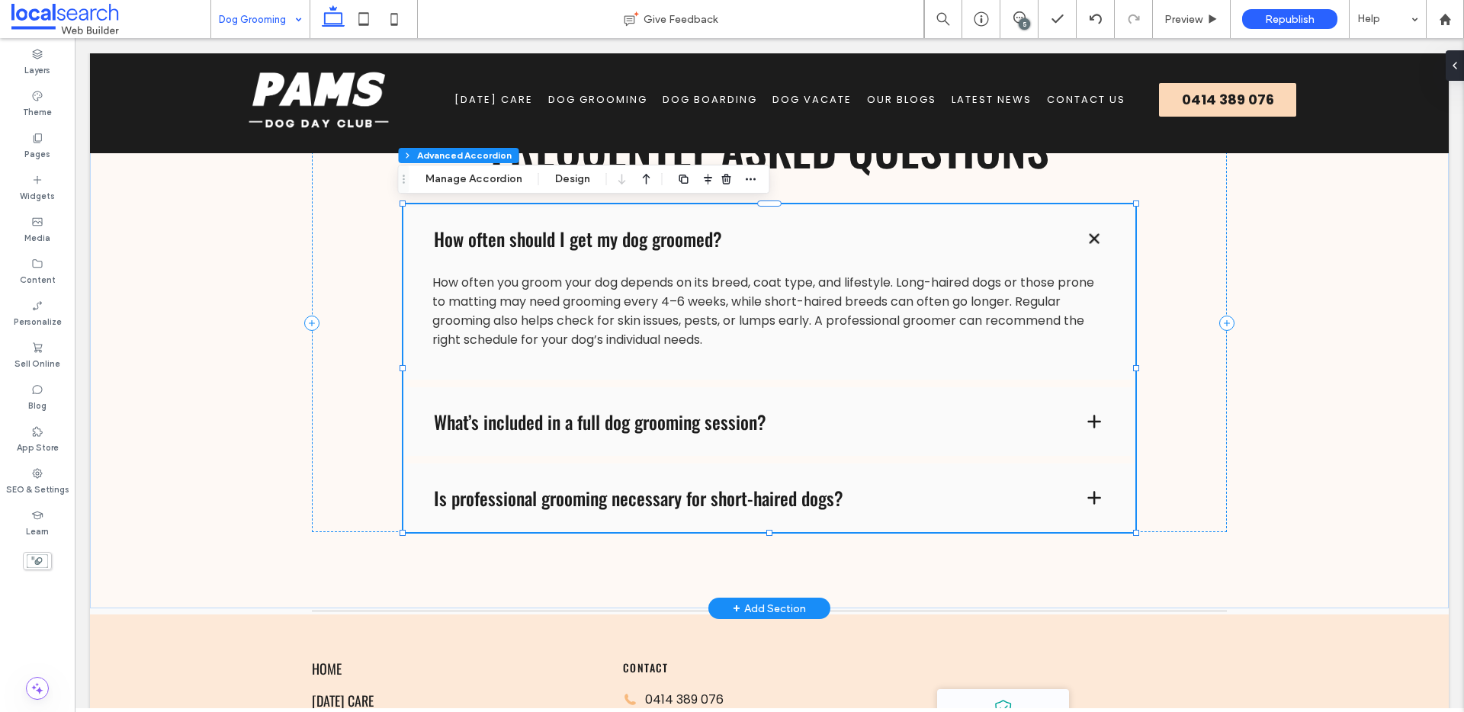
click at [1086, 424] on span at bounding box center [1094, 421] width 18 height 18
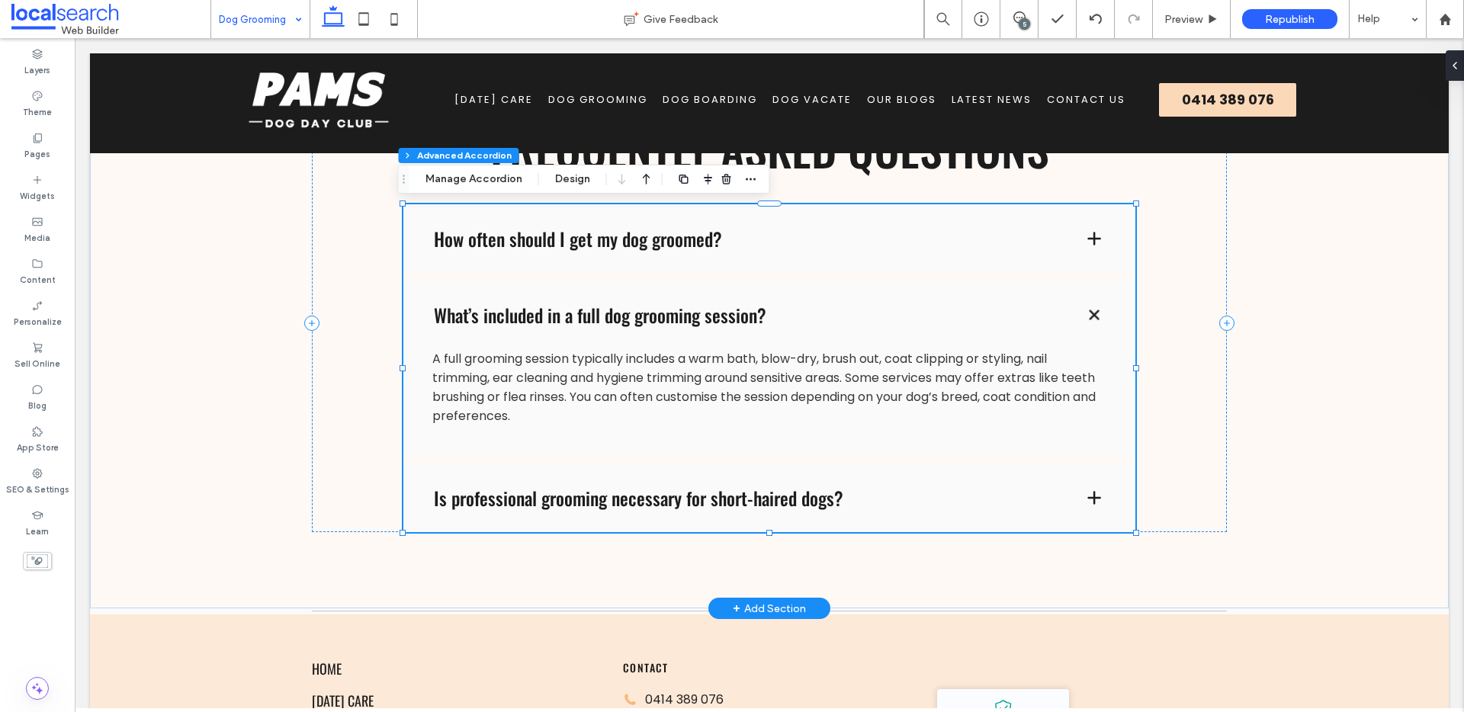
click at [1091, 318] on span at bounding box center [1094, 315] width 26 height 26
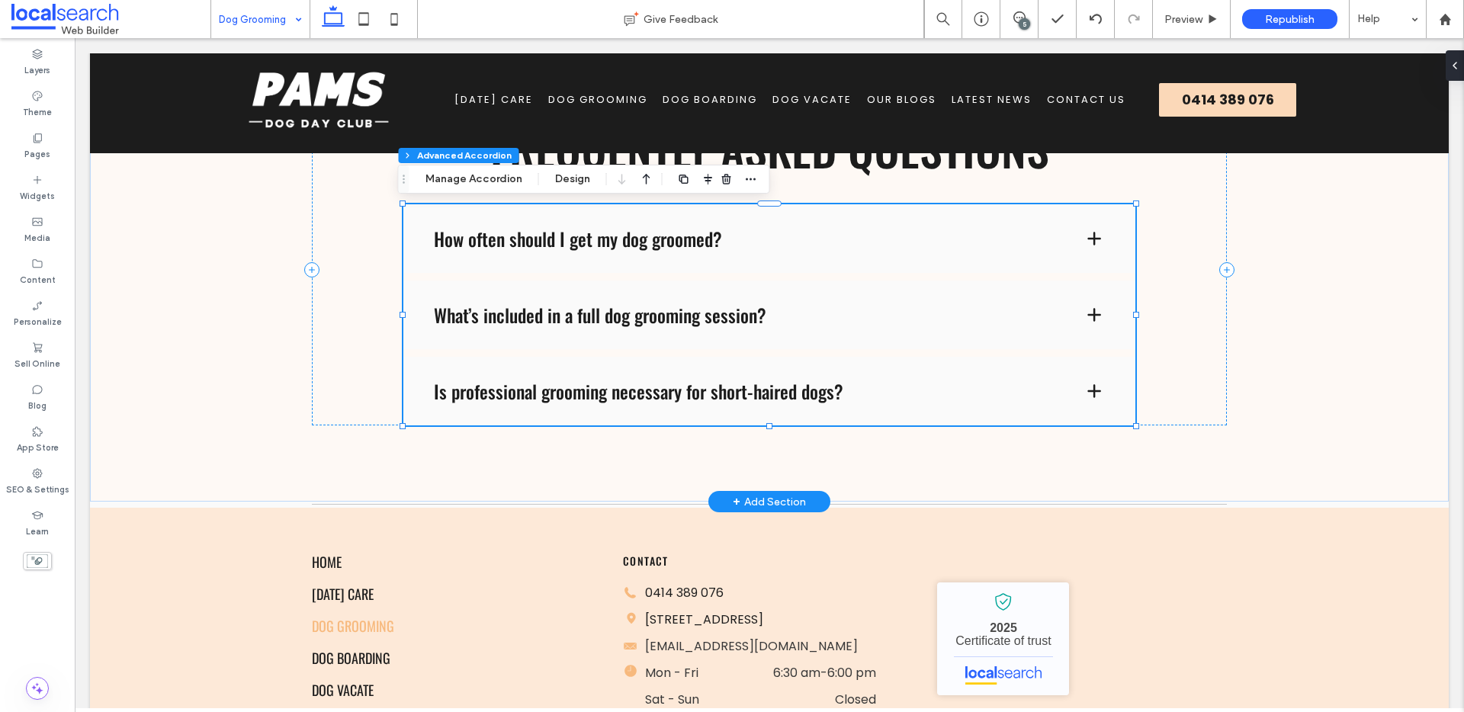
click at [1092, 393] on span at bounding box center [1094, 391] width 18 height 18
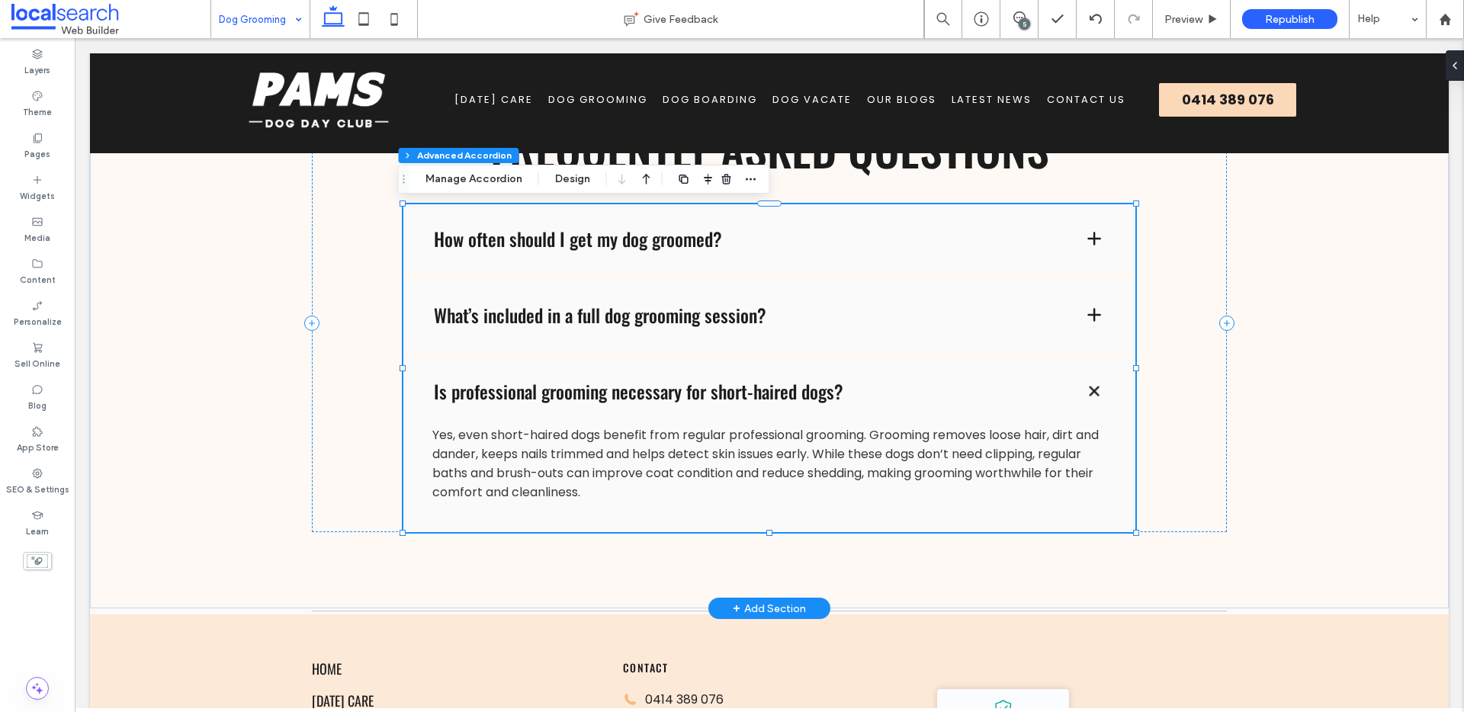
click at [1092, 393] on span at bounding box center [1094, 391] width 26 height 26
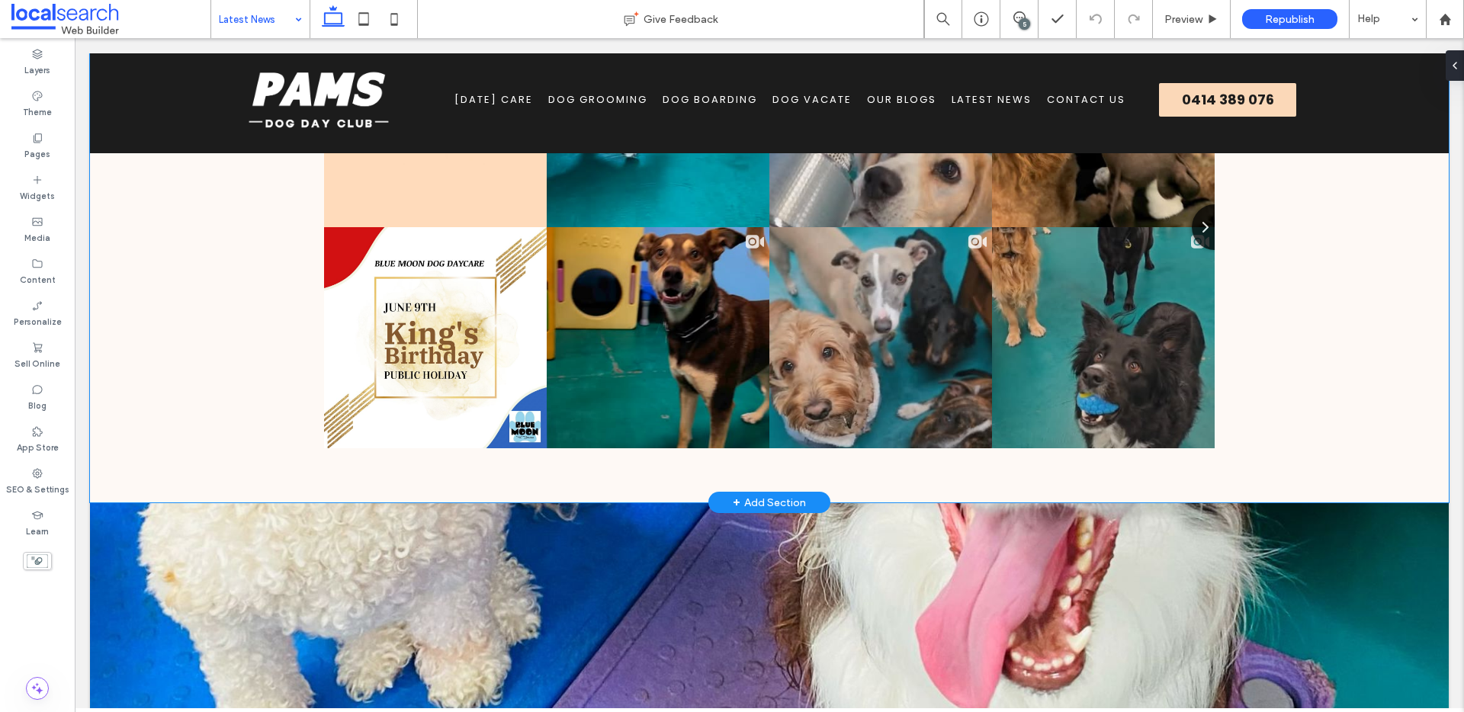
scroll to position [2013, 0]
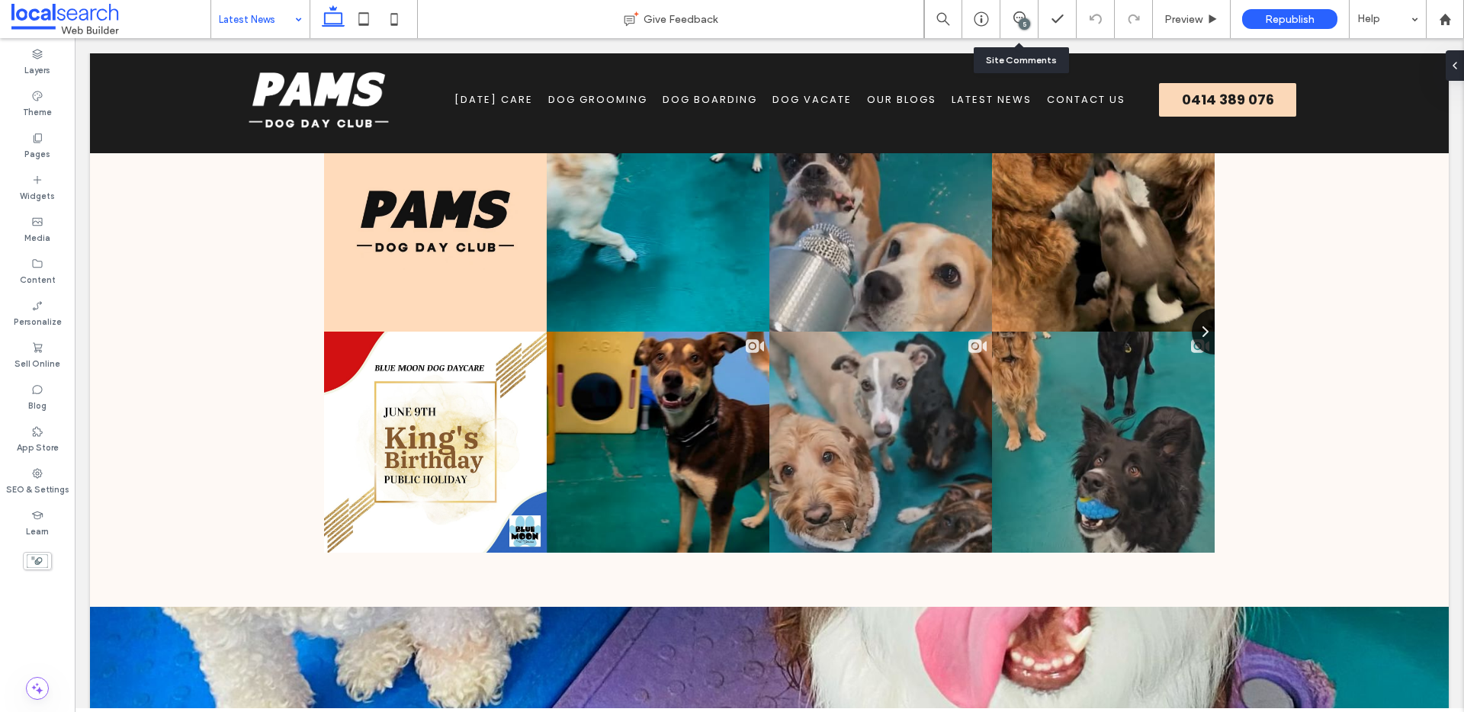
click at [1030, 21] on span at bounding box center [1018, 17] width 37 height 12
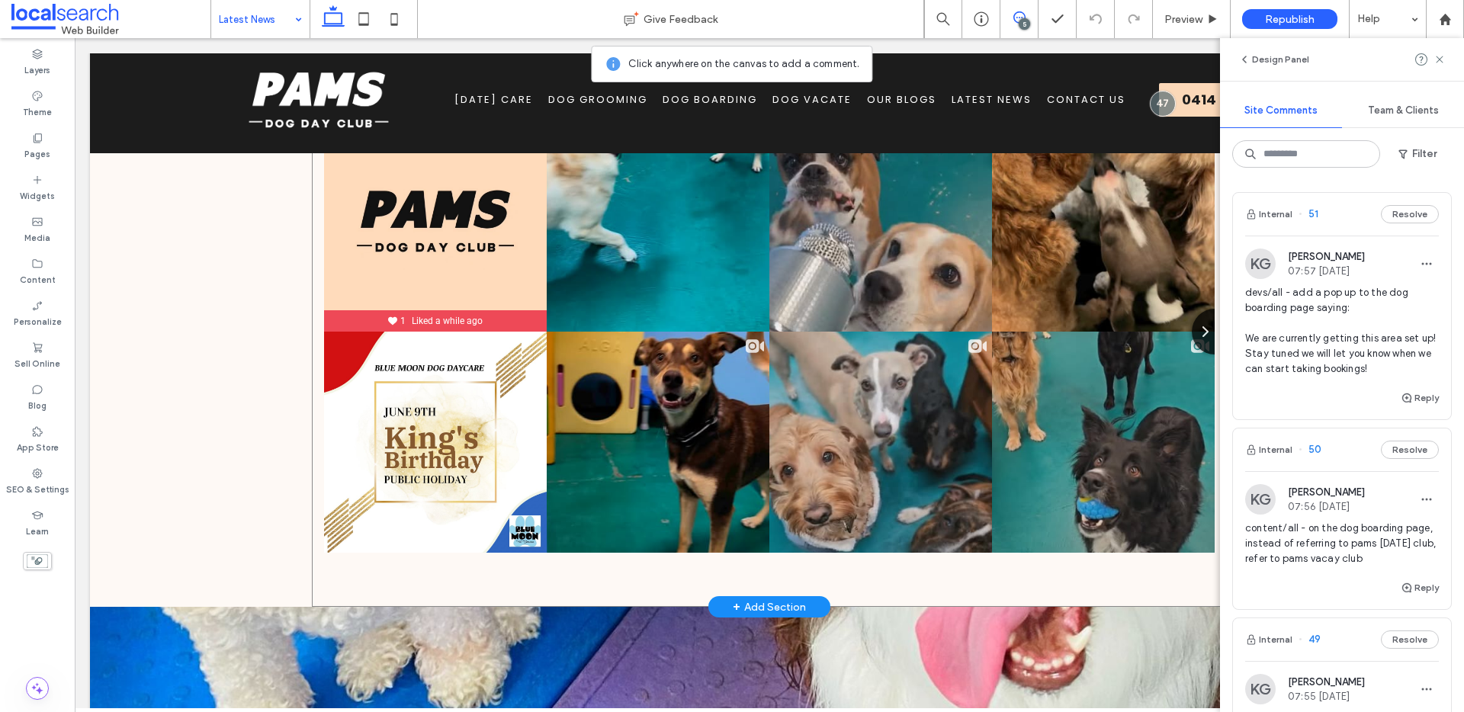
click at [832, 582] on div "PAMS Dog Day Club @pamsdayclub 975 Posts 3.1K 1K" at bounding box center [769, 298] width 915 height 618
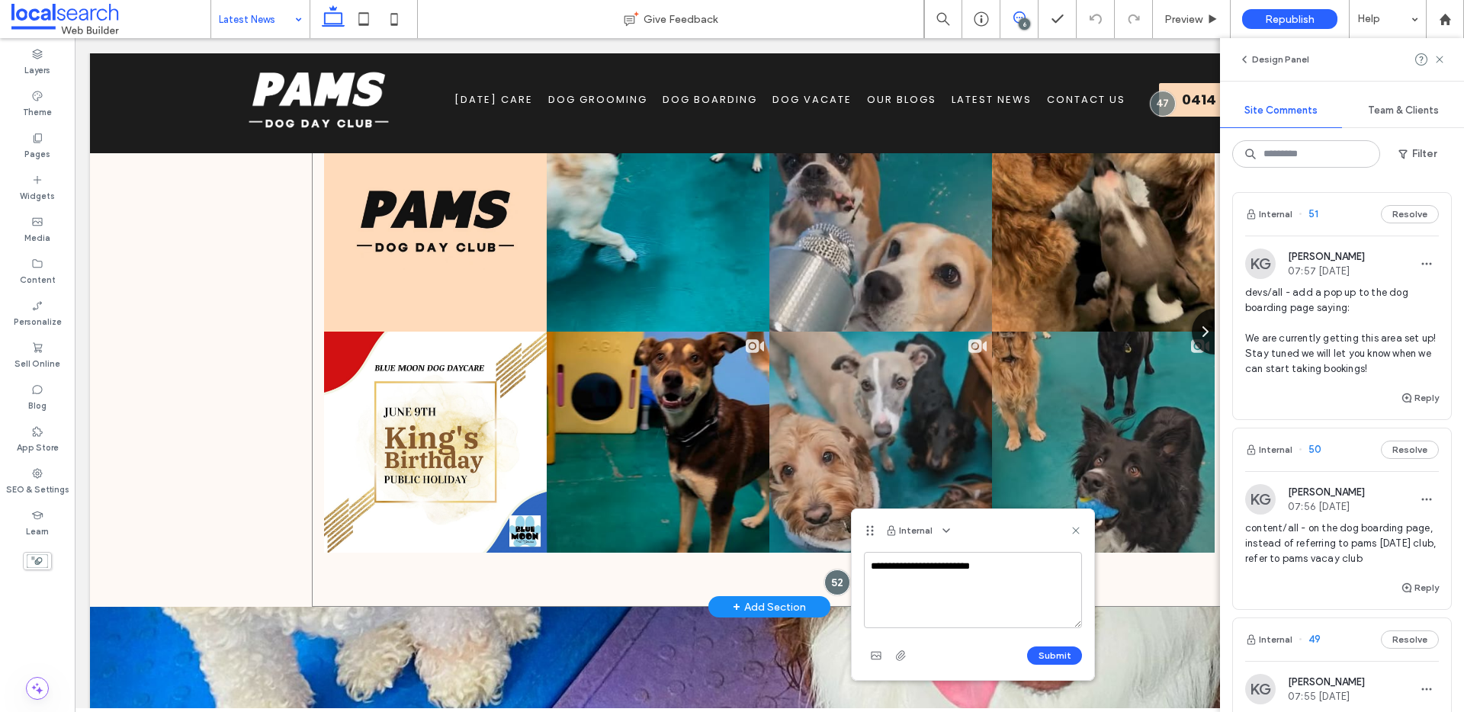
drag, startPoint x: 1052, startPoint y: 602, endPoint x: 713, endPoint y: 576, distance: 340.2
type textarea "**********"
click at [1044, 653] on button "Submit" at bounding box center [1054, 655] width 55 height 18
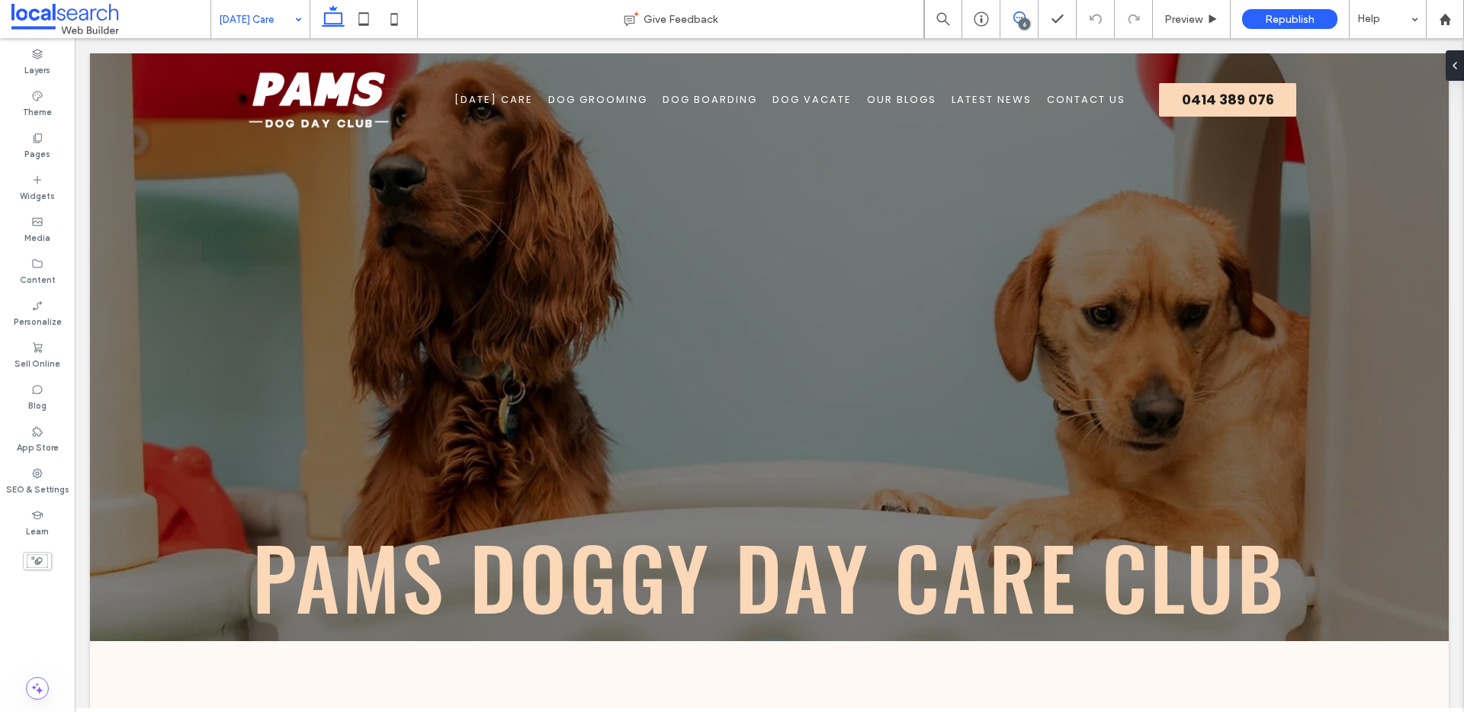
click at [1019, 18] on icon at bounding box center [1019, 17] width 12 height 12
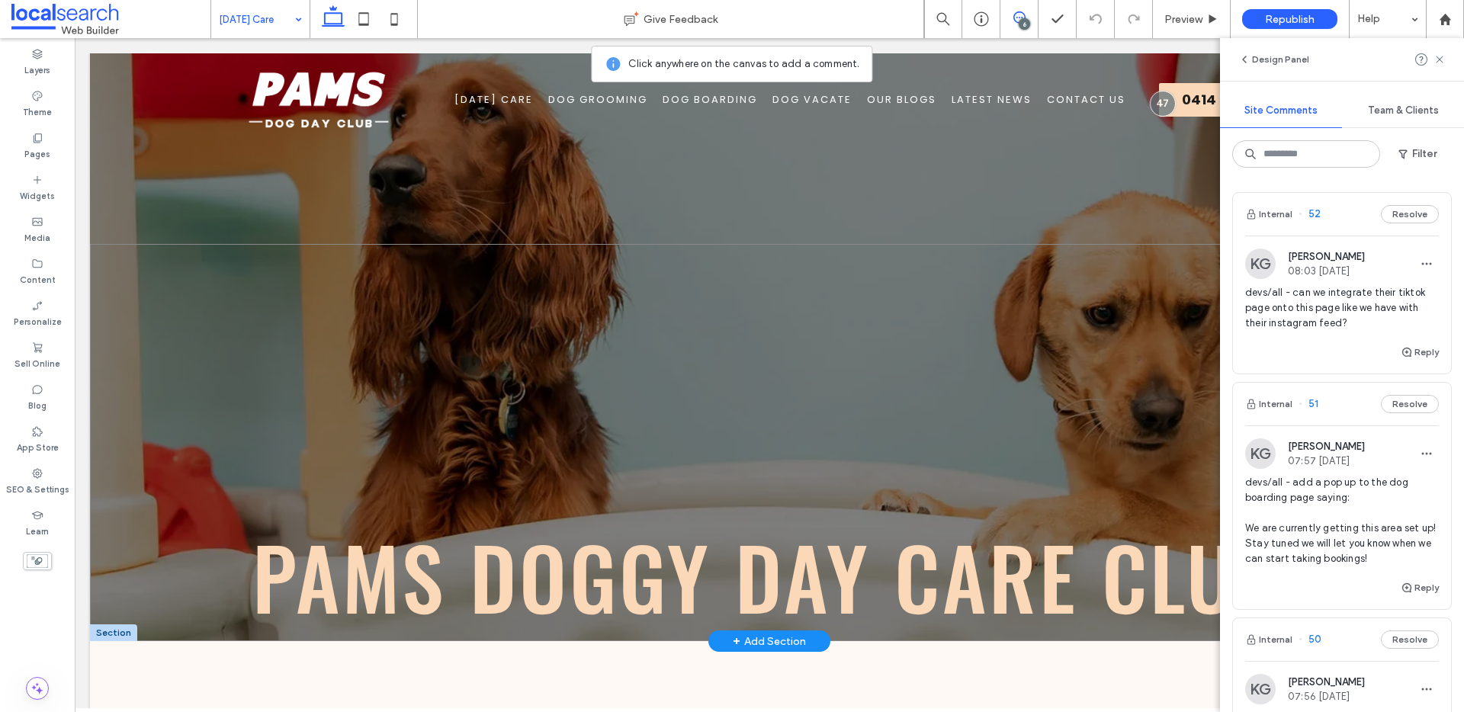
click at [813, 486] on div "Pams Doggy Day Care Club" at bounding box center [769, 442] width 1359 height 397
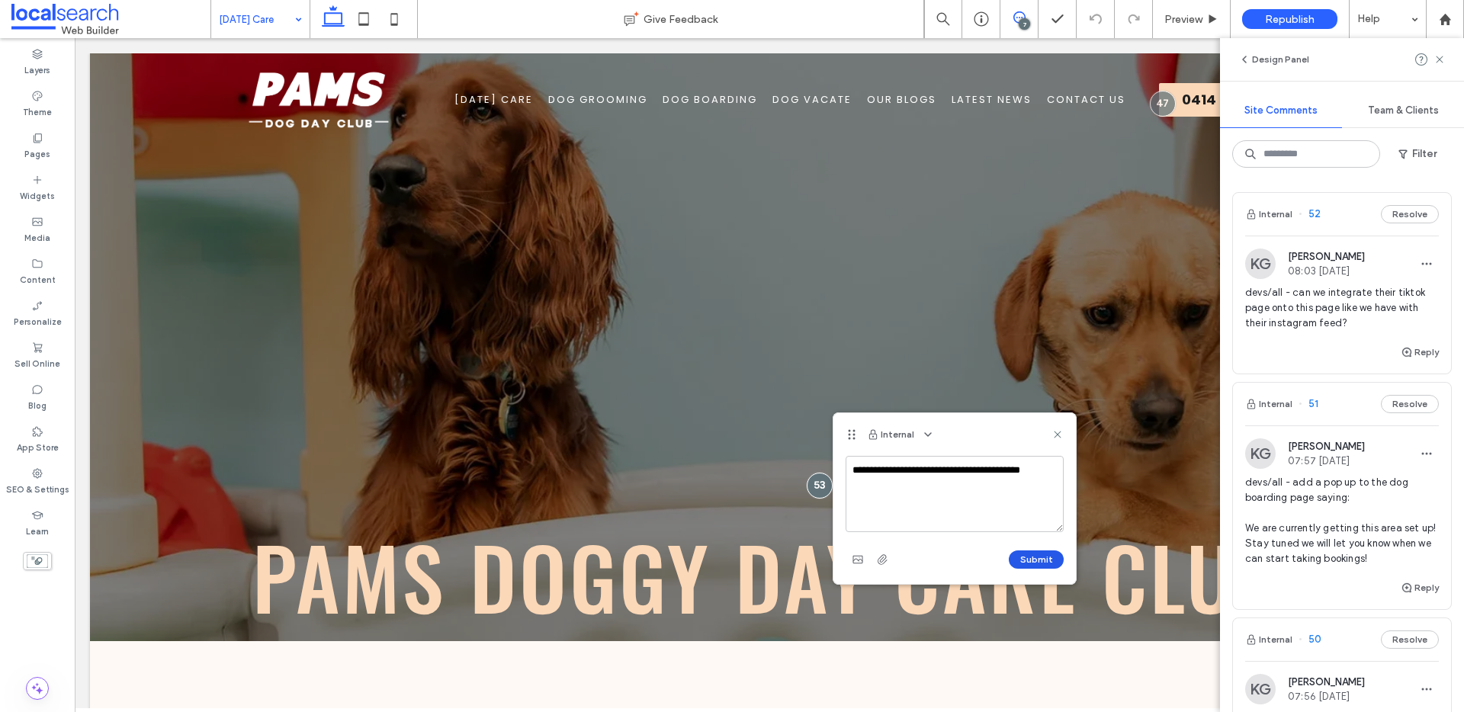
type textarea "**********"
click at [1015, 560] on button "Submit" at bounding box center [1036, 559] width 55 height 18
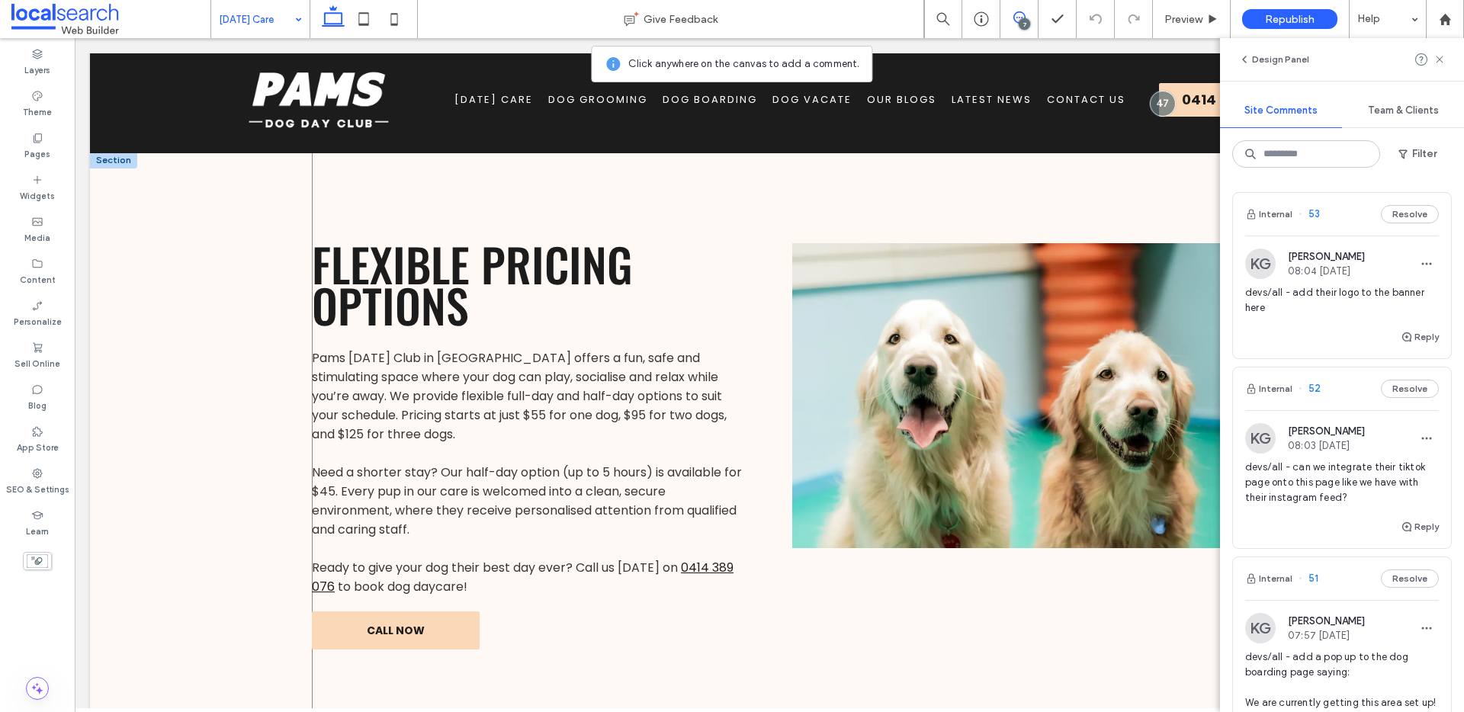
scroll to position [490, 0]
click at [1028, 18] on span at bounding box center [1018, 17] width 37 height 12
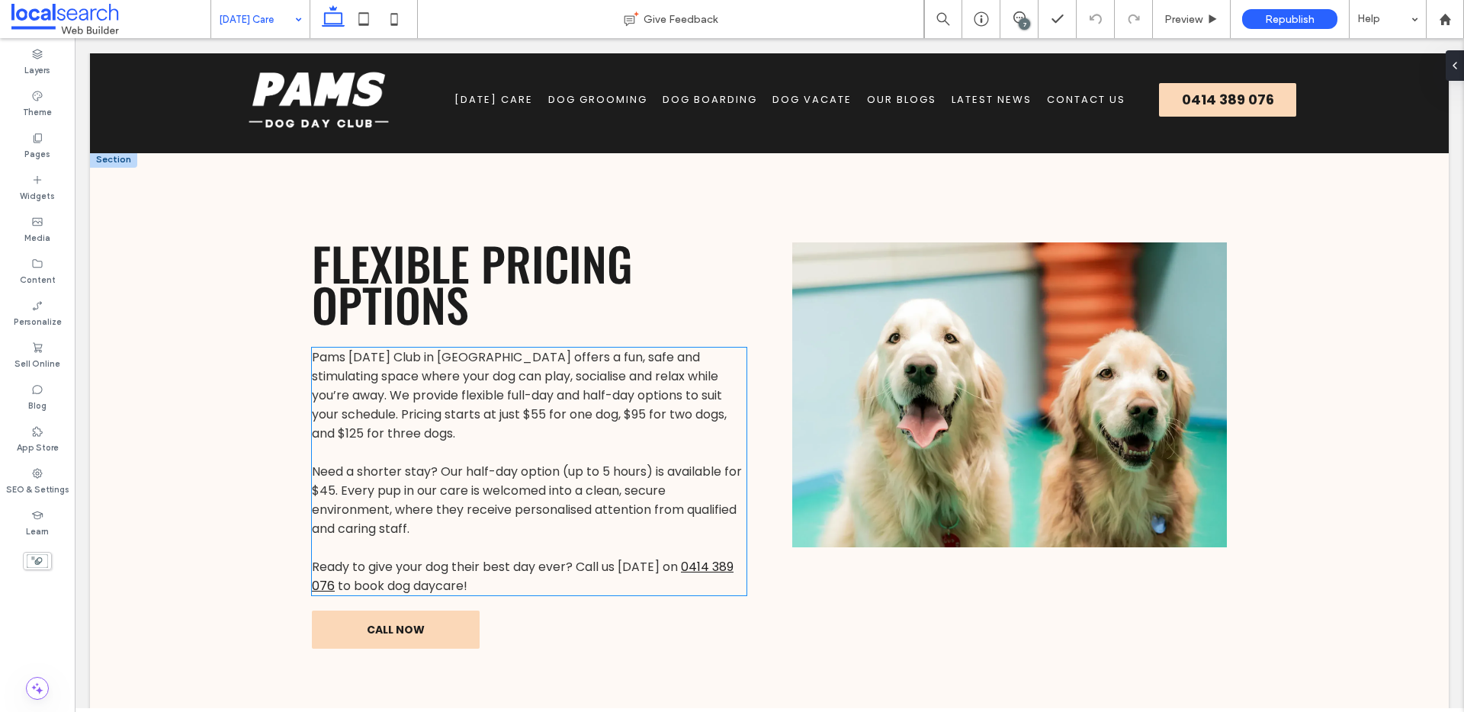
click at [464, 411] on span "Pams Dog Day Club in Geelong offers a fun, safe and stimulating space where you…" at bounding box center [519, 395] width 415 height 94
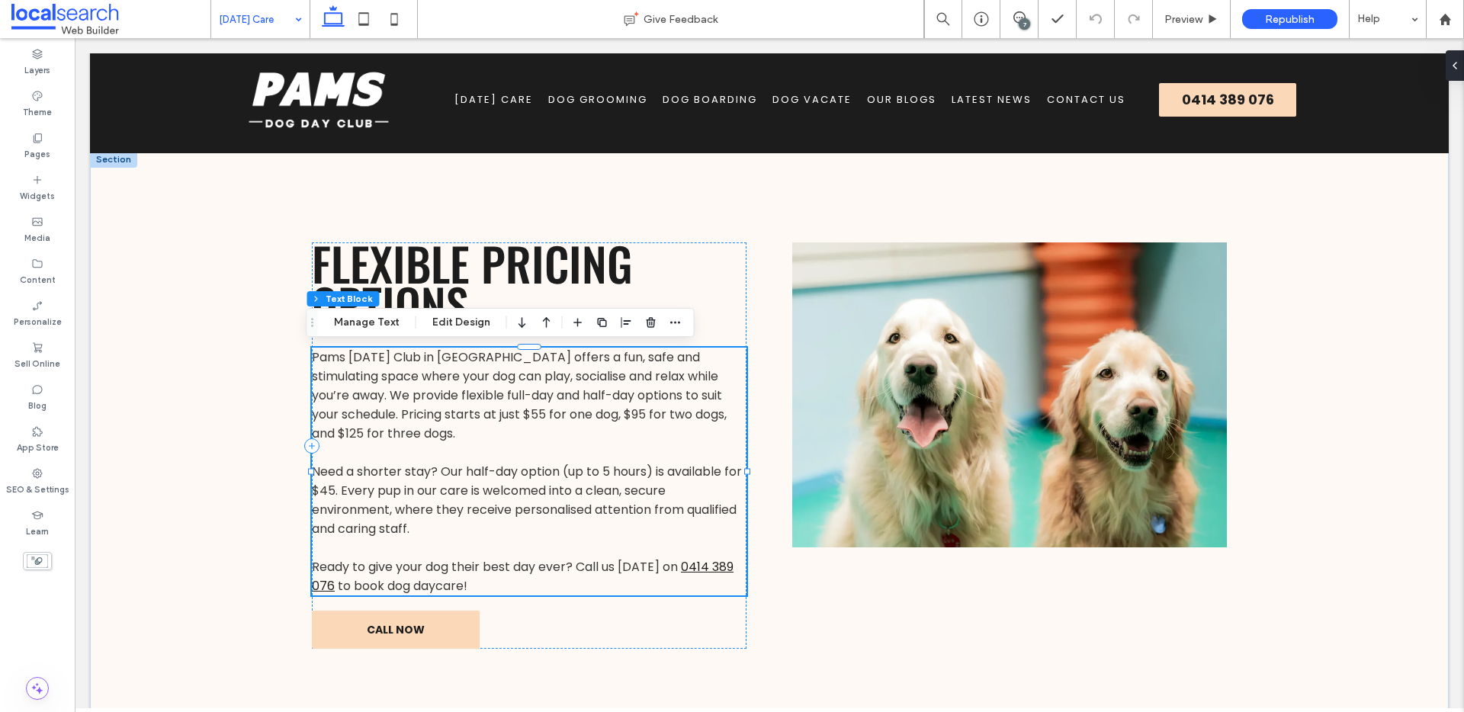
click at [458, 412] on span "Pams Dog Day Club in Geelong offers a fun, safe and stimulating space where you…" at bounding box center [519, 395] width 415 height 94
type input "*******"
type input "**"
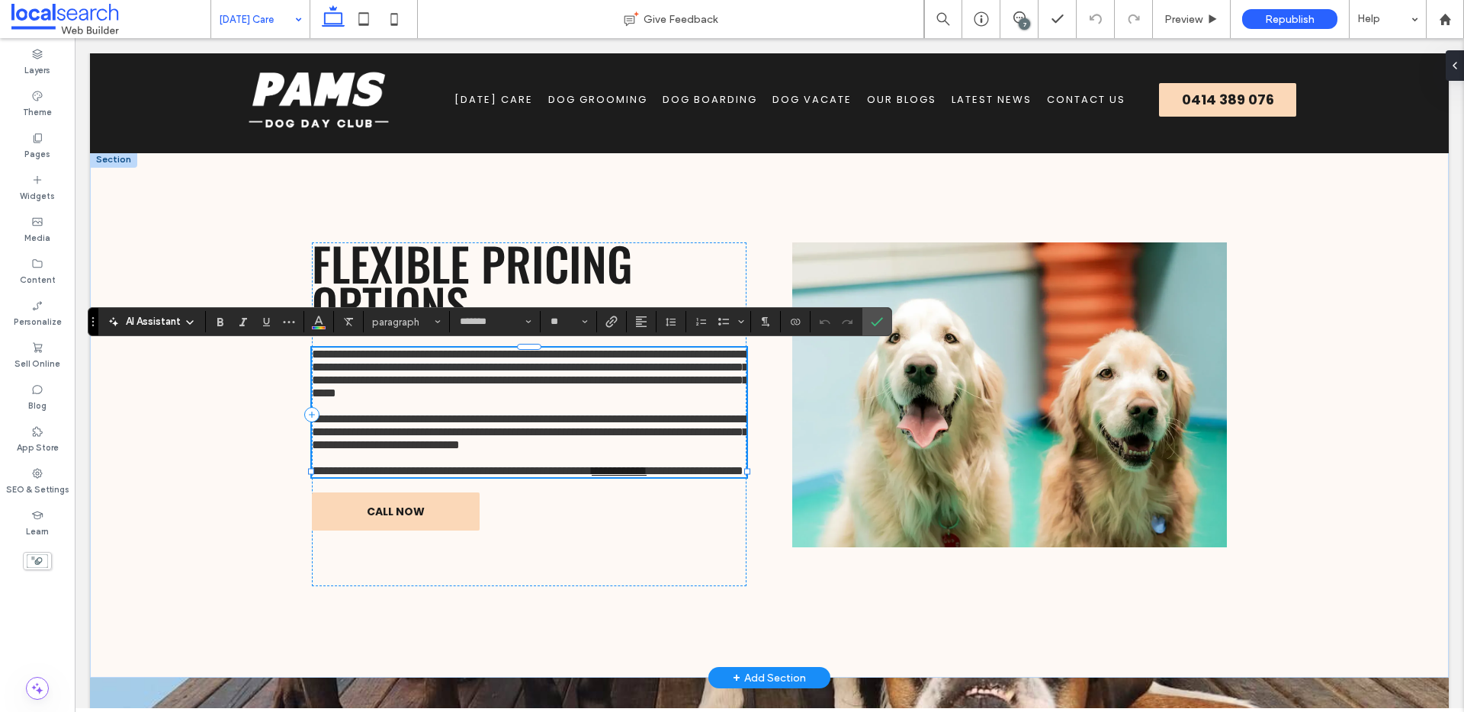
click at [451, 399] on span "**********" at bounding box center [530, 373] width 436 height 50
click at [548, 399] on span "**********" at bounding box center [530, 373] width 436 height 50
click at [690, 399] on span "**********" at bounding box center [530, 373] width 436 height 50
drag, startPoint x: 348, startPoint y: 490, endPoint x: 362, endPoint y: 492, distance: 14.7
click at [350, 451] on span "**********" at bounding box center [530, 431] width 436 height 37
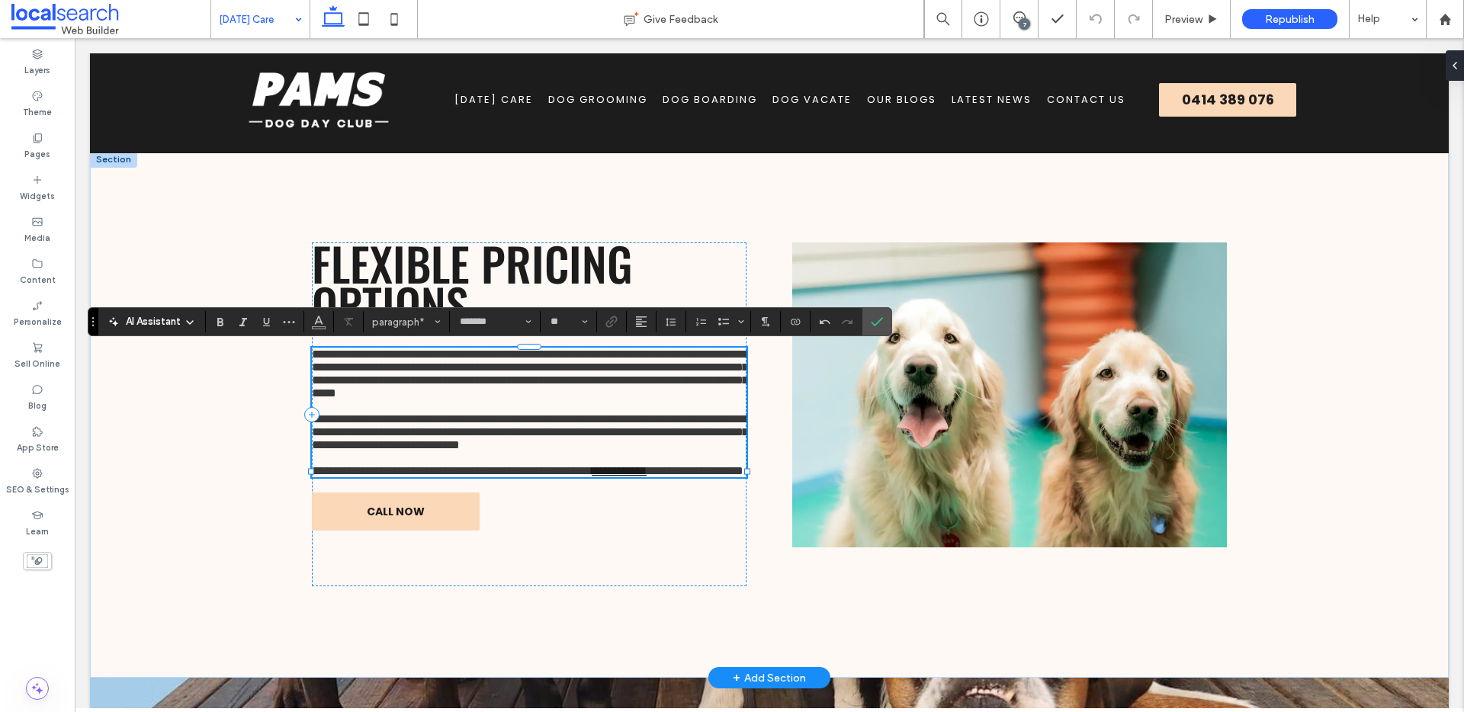
click at [349, 451] on span "**********" at bounding box center [530, 431] width 436 height 37
click at [877, 319] on icon "Confirm" at bounding box center [877, 322] width 12 height 12
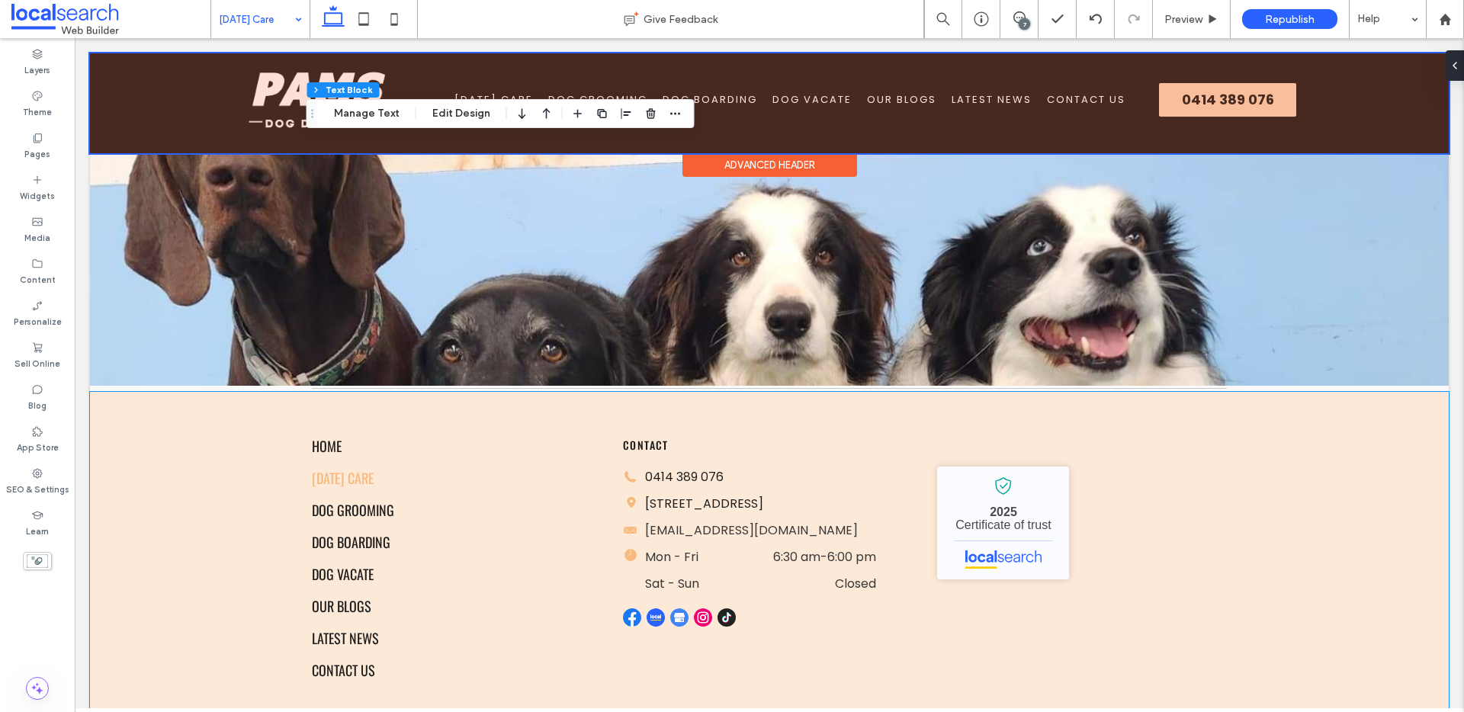
scroll to position [1190, 0]
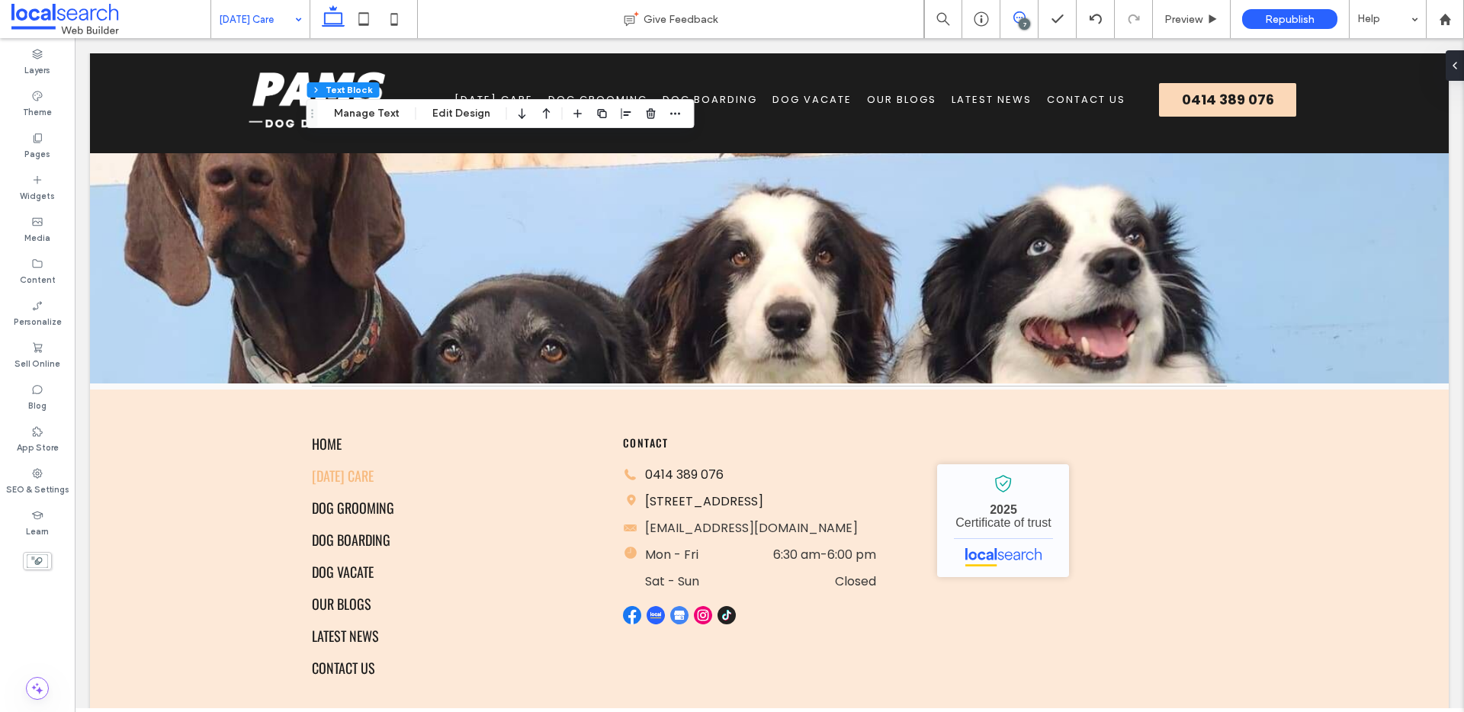
click at [1015, 16] on icon at bounding box center [1019, 17] width 12 height 12
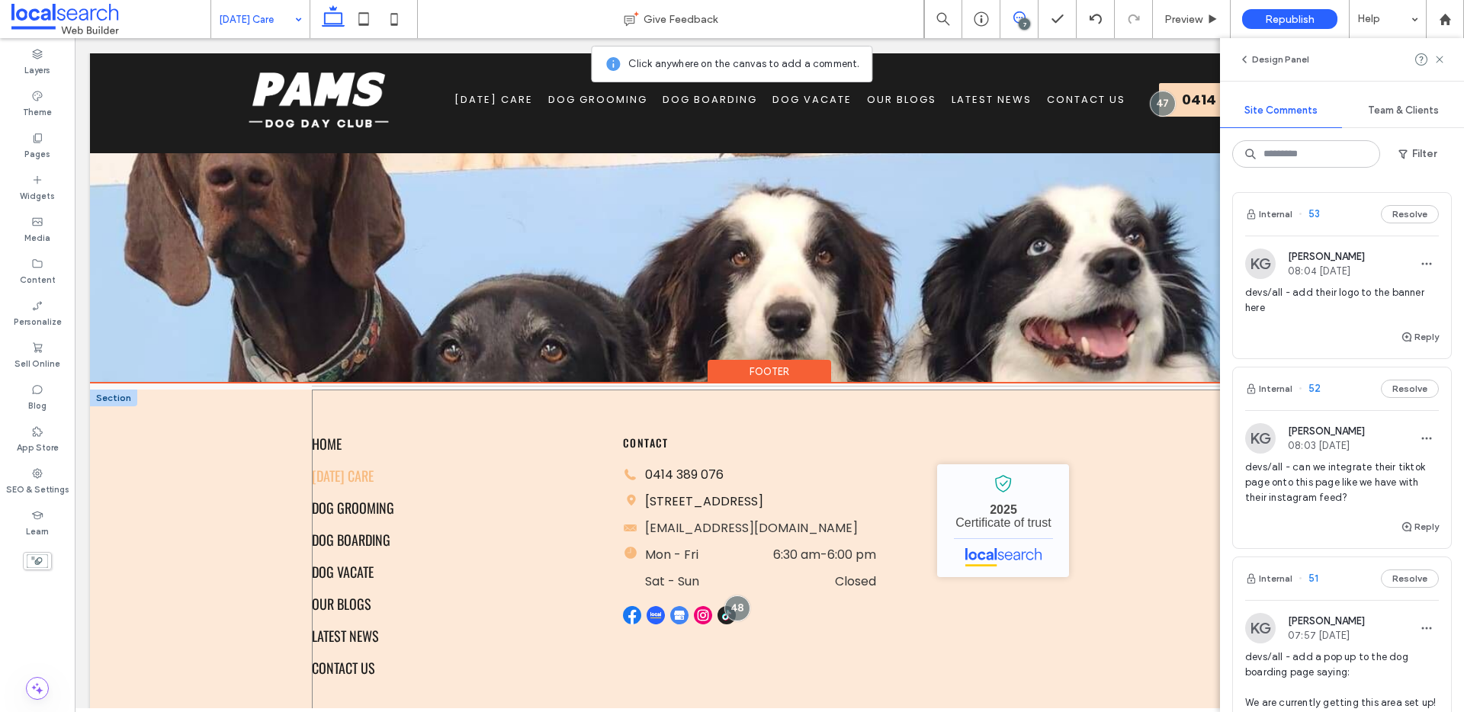
click at [776, 409] on div "Home Dog Day Care Dog Grooming Dog Boarding Dog Vacate Our Blogs Latest News Co…" at bounding box center [769, 557] width 915 height 335
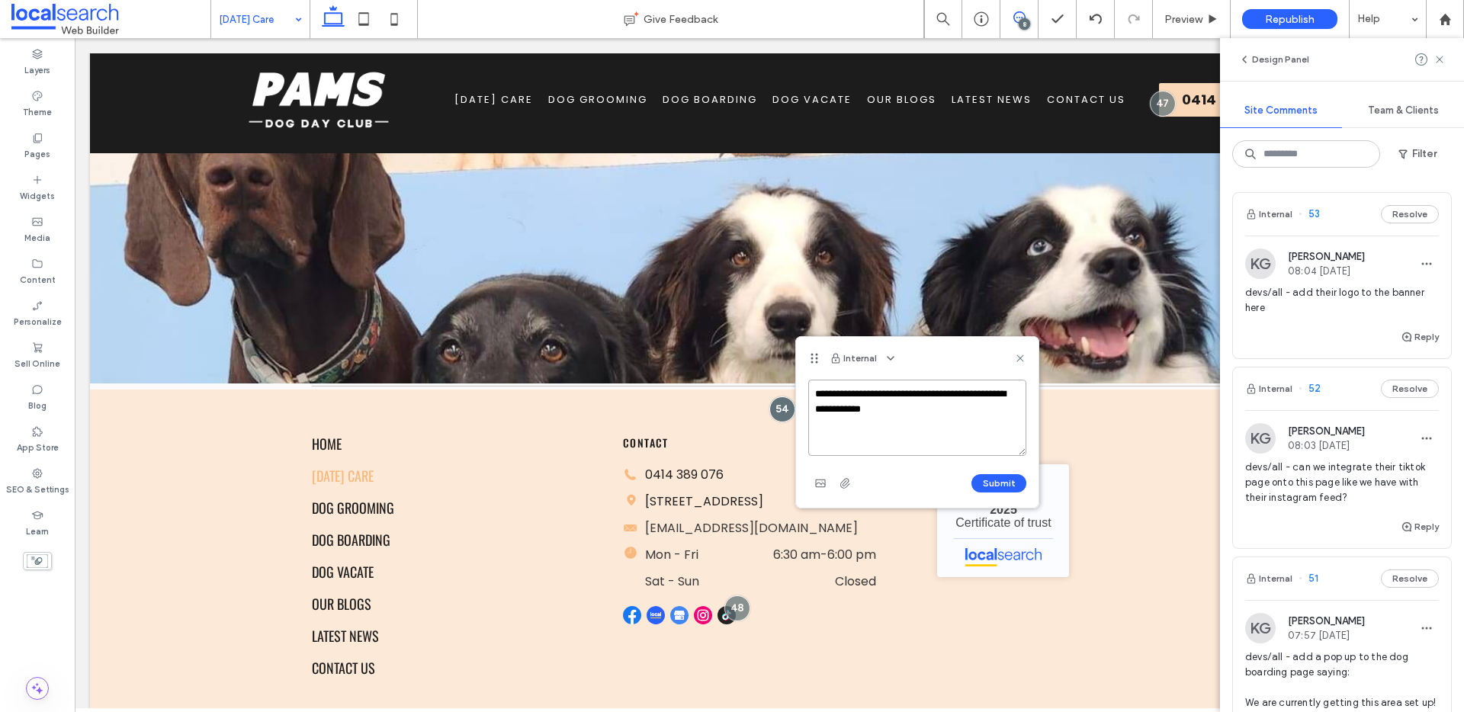
paste textarea "**********"
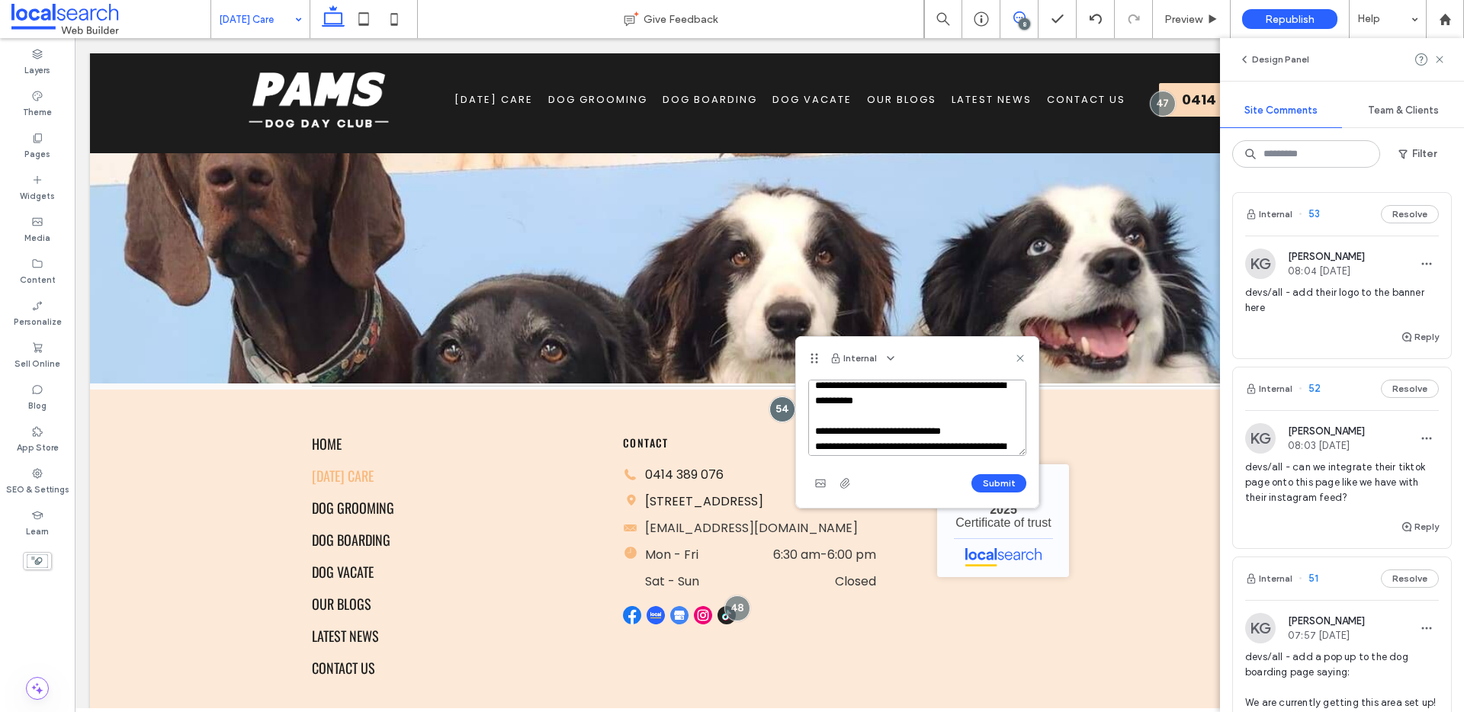
scroll to position [0, 0]
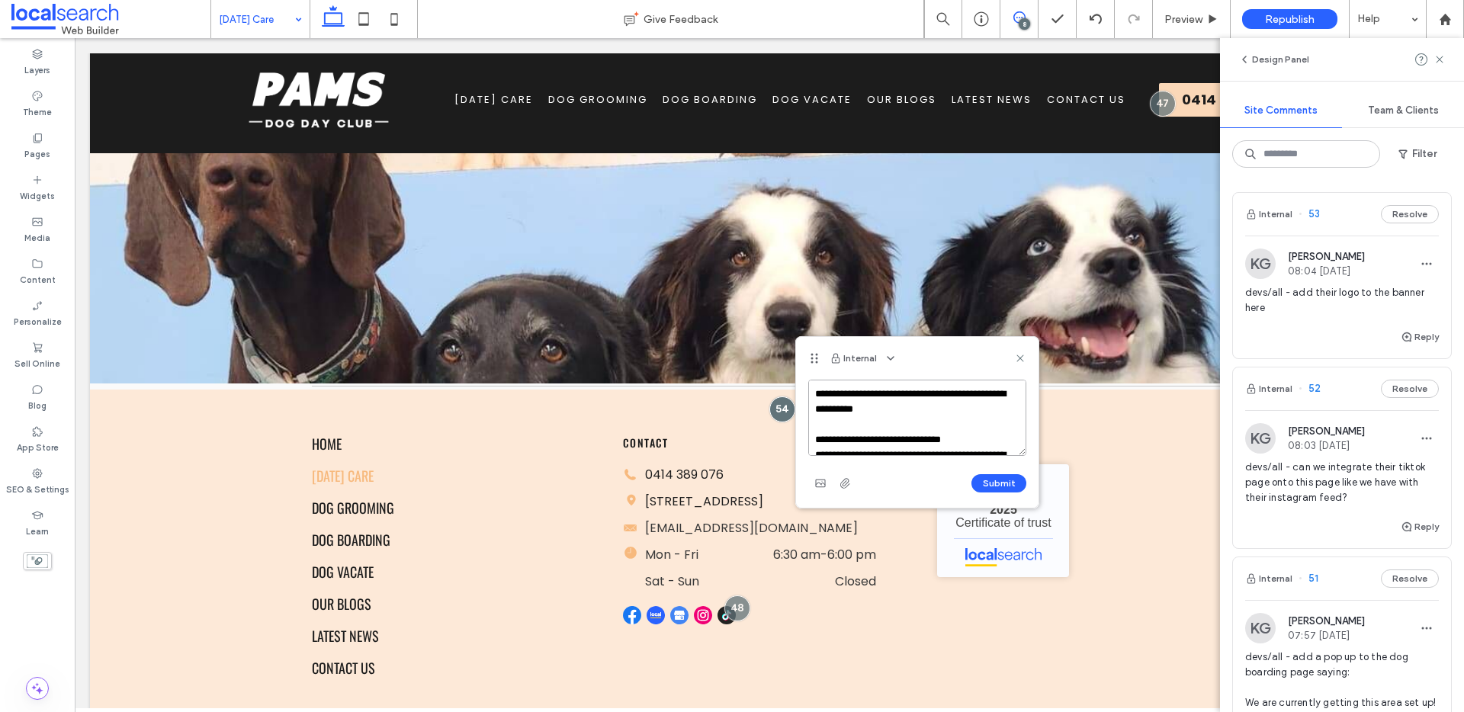
click at [967, 434] on textarea "**********" at bounding box center [917, 418] width 218 height 76
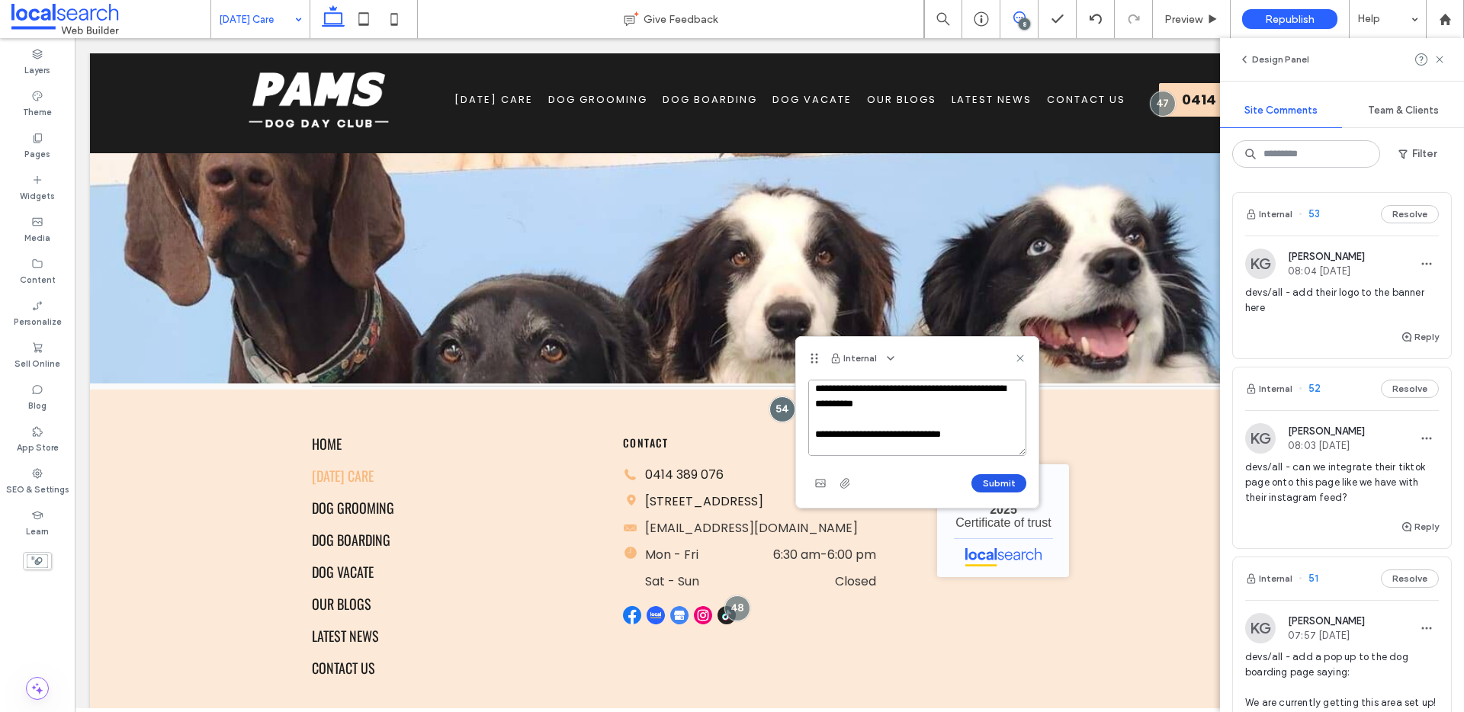
type textarea "**********"
click at [993, 482] on button "Submit" at bounding box center [998, 483] width 55 height 18
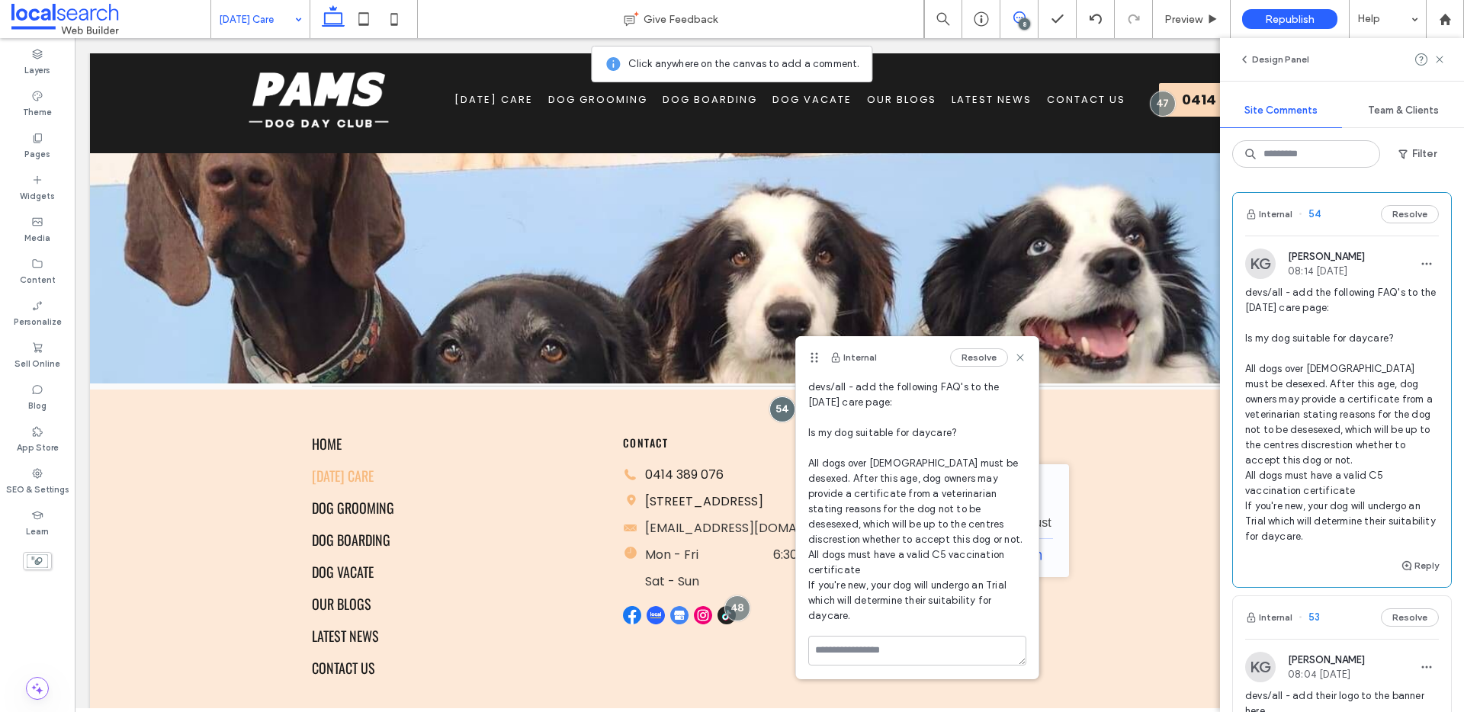
scroll to position [39, 0]
click at [1014, 360] on icon at bounding box center [1020, 357] width 12 height 12
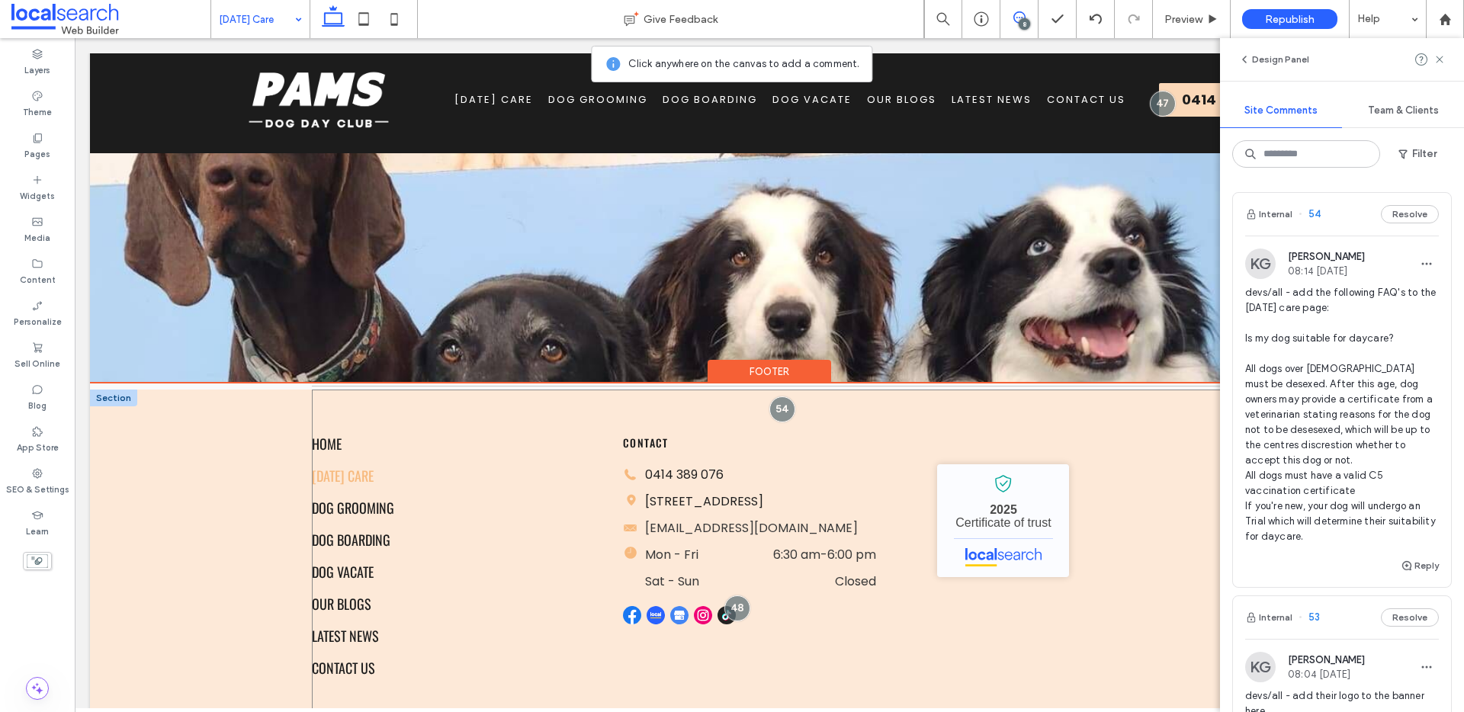
click at [801, 406] on div "Home Dog Day Care Dog Grooming Dog Boarding Dog Vacate Our Blogs Latest News Co…" at bounding box center [769, 557] width 915 height 335
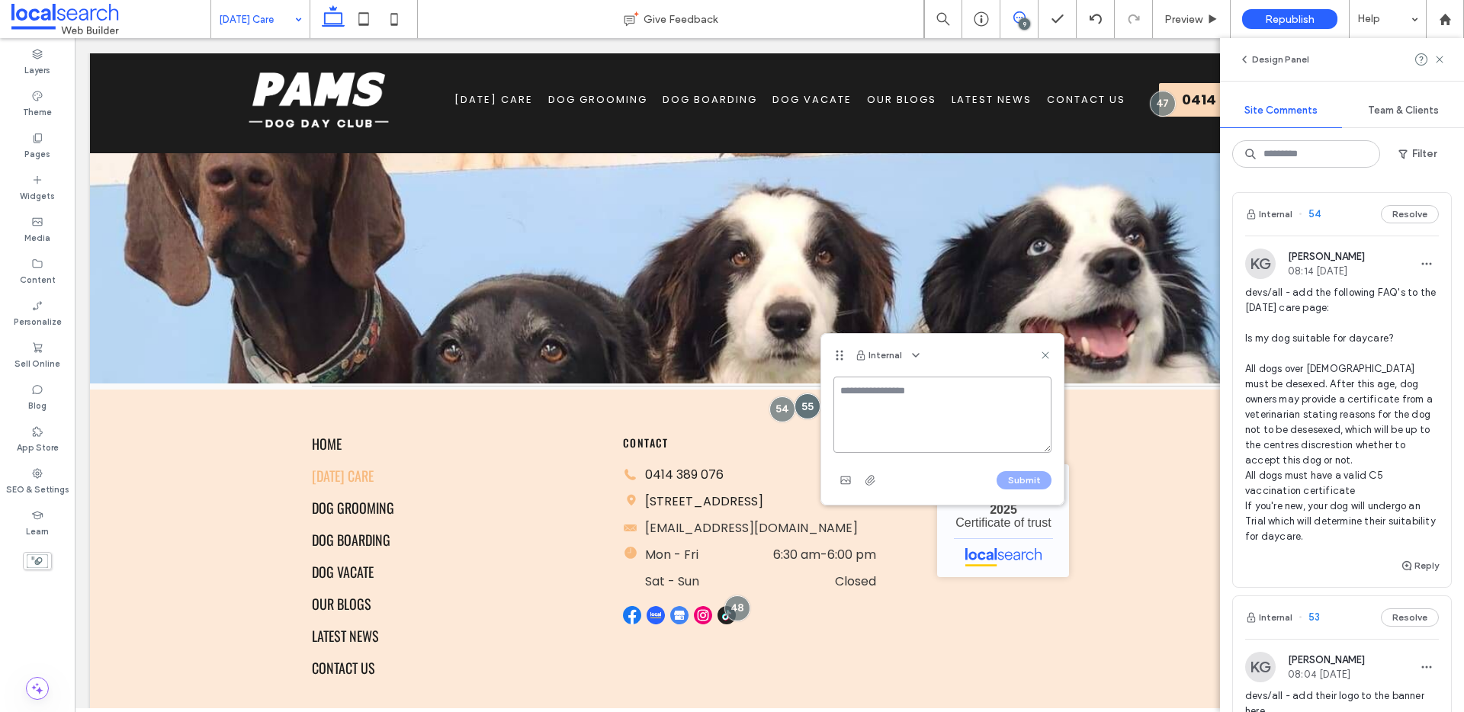
paste textarea "**********"
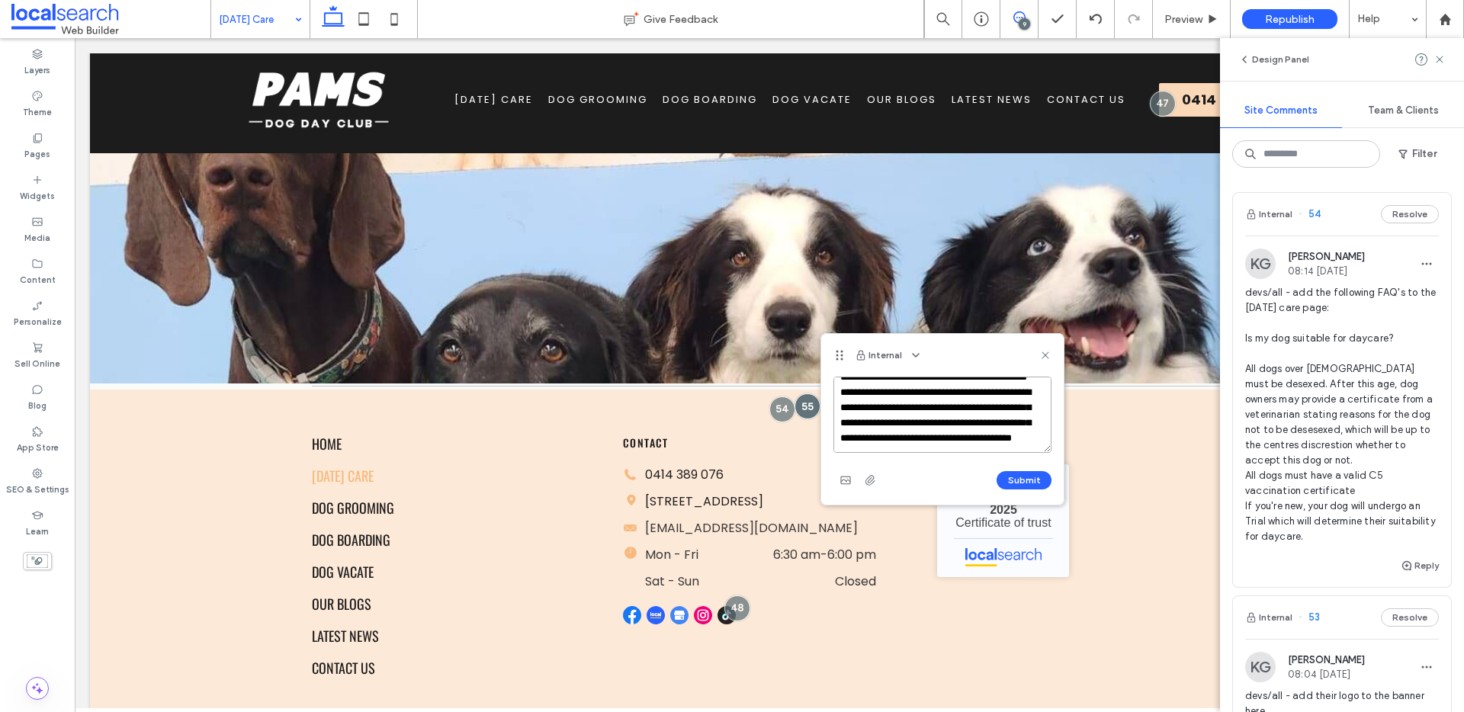
scroll to position [0, 0]
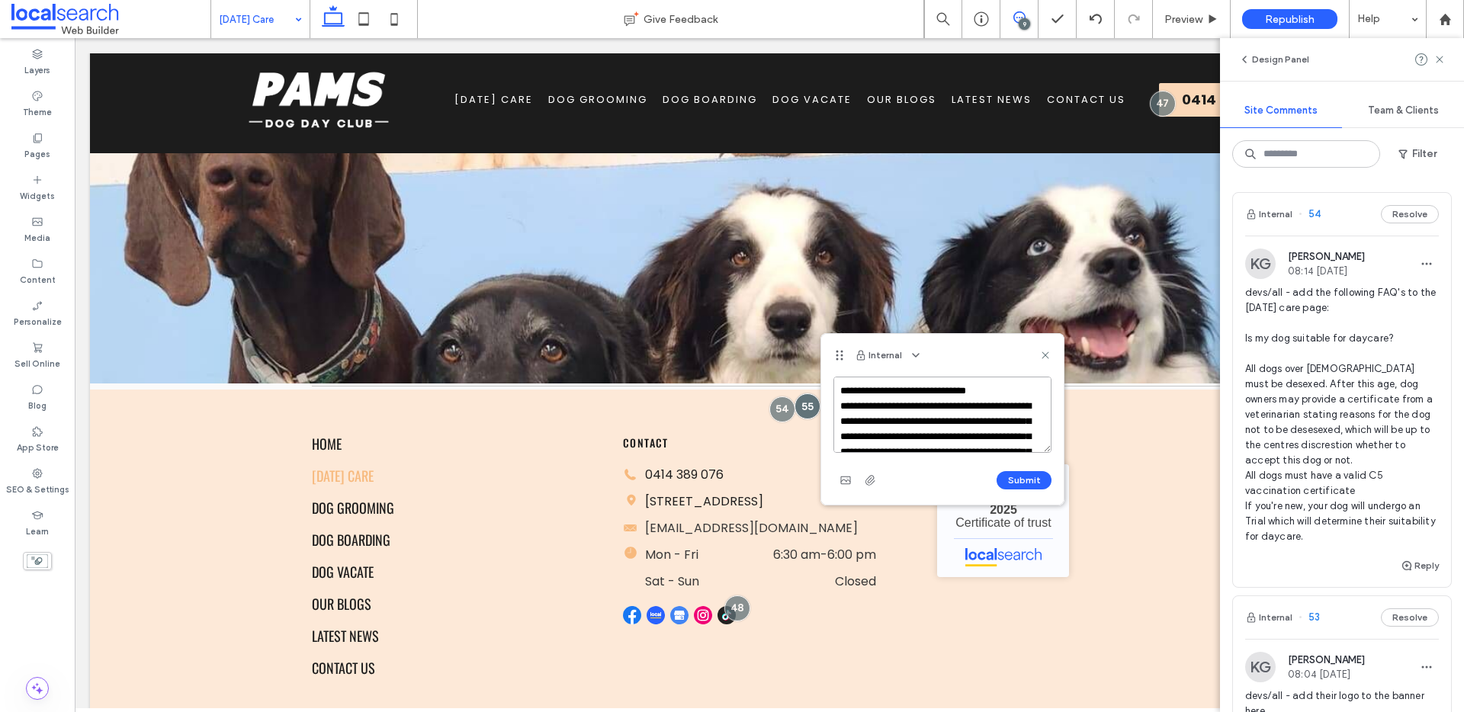
click at [1000, 391] on textarea "**********" at bounding box center [942, 415] width 218 height 76
type textarea "**********"
click at [1014, 480] on button "Submit" at bounding box center [1023, 480] width 55 height 18
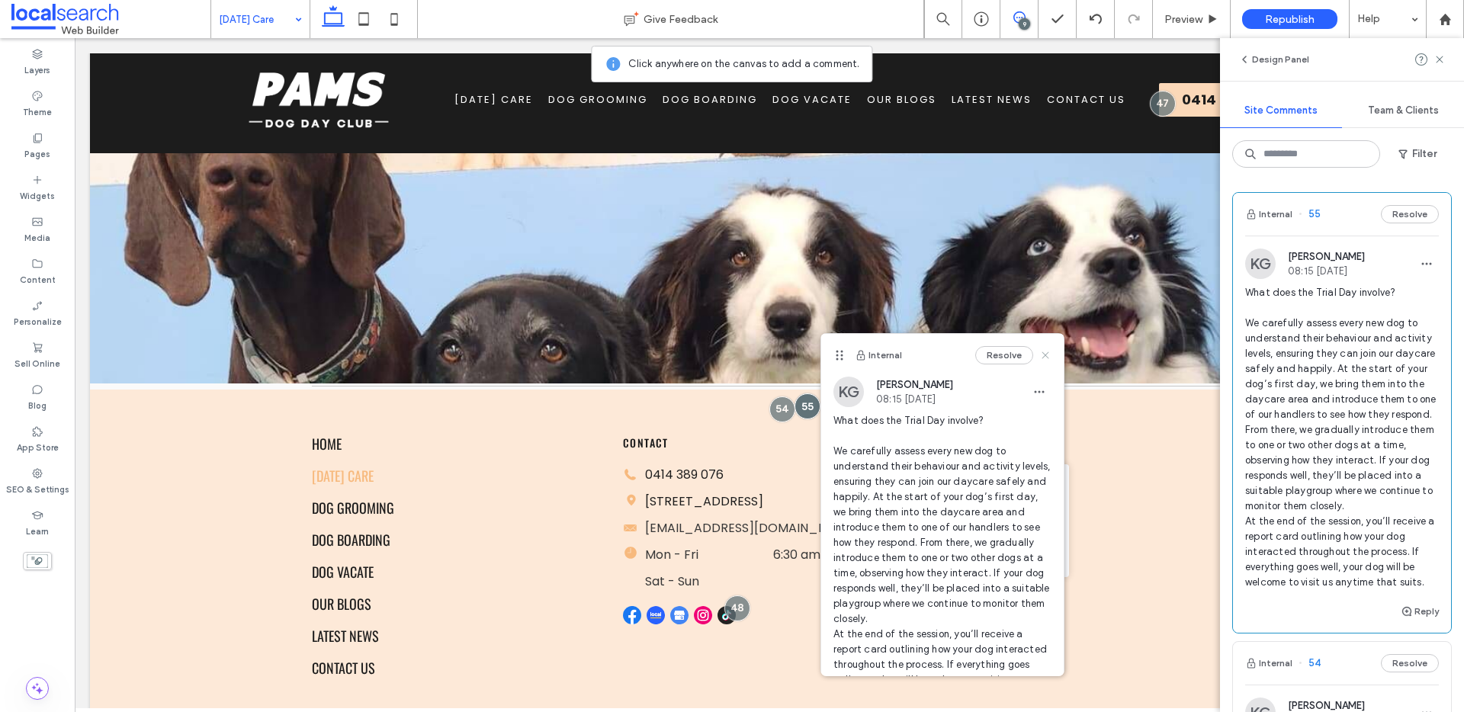
click at [1039, 351] on icon at bounding box center [1045, 355] width 12 height 12
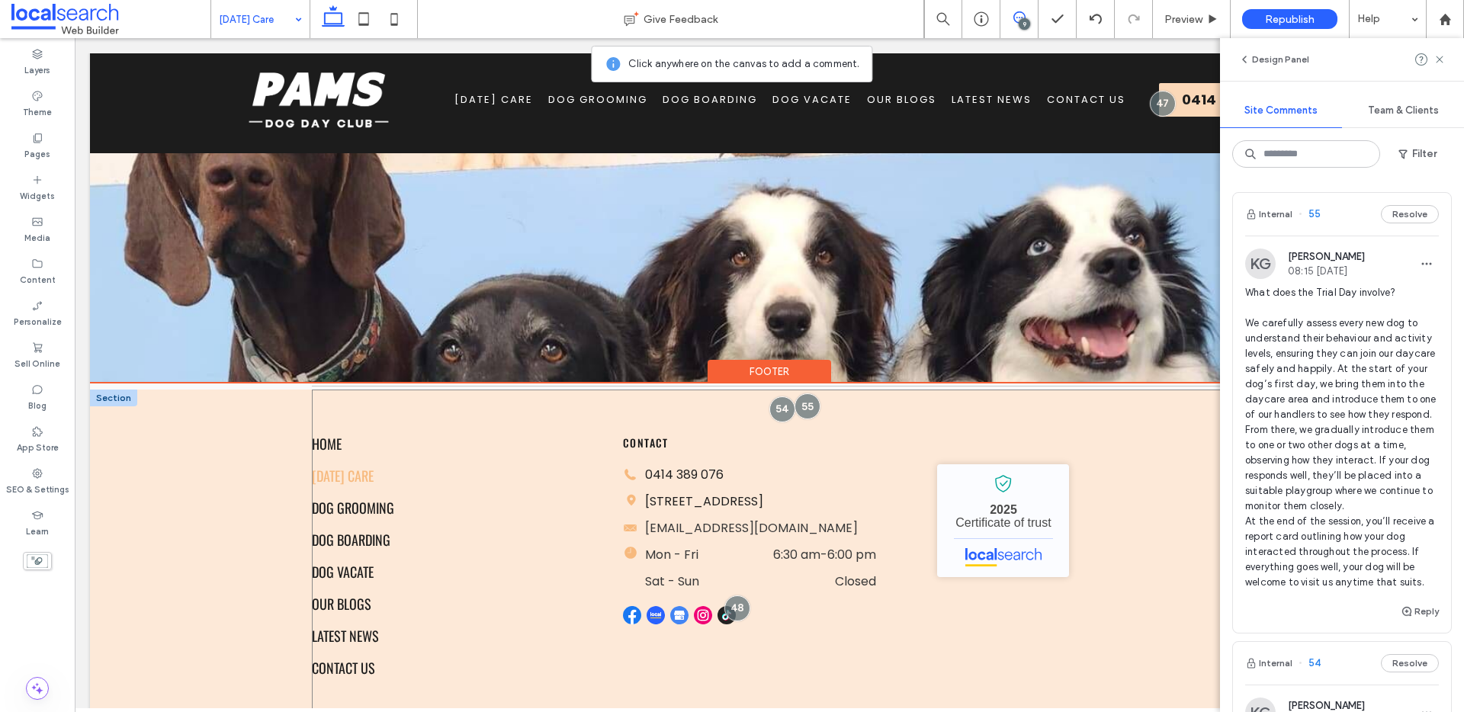
click at [828, 409] on div "Home Dog Day Care Dog Grooming Dog Boarding Dog Vacate Our Blogs Latest News Co…" at bounding box center [769, 557] width 915 height 335
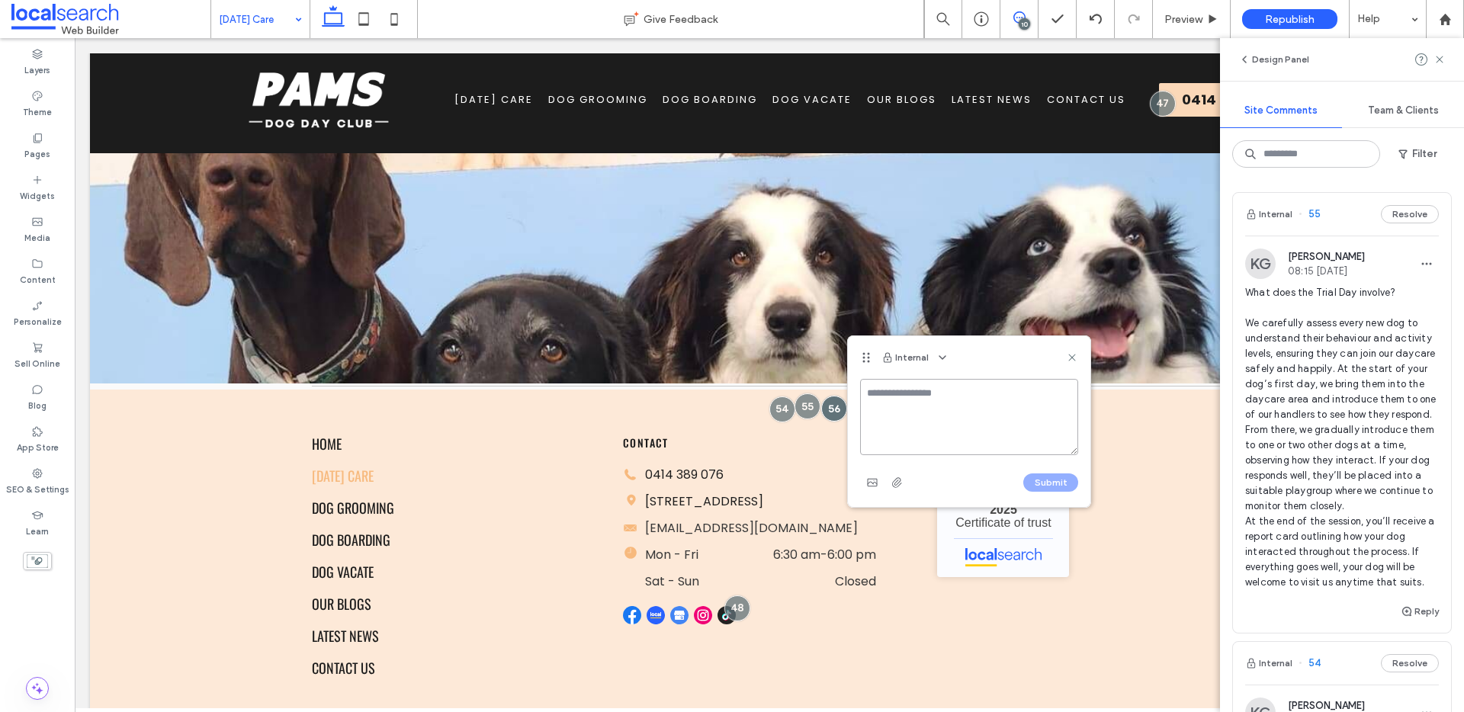
paste textarea "**********"
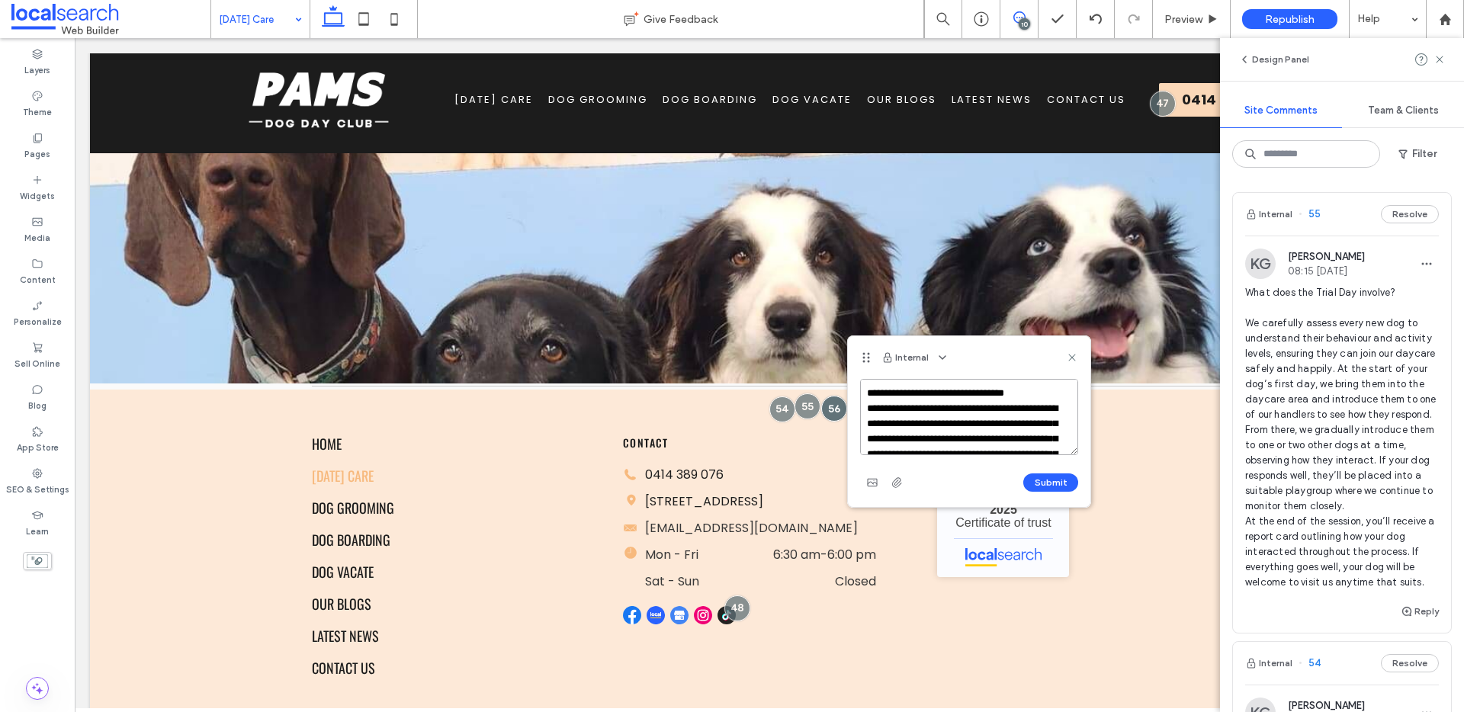
click at [1042, 393] on textarea "**********" at bounding box center [969, 417] width 218 height 76
type textarea "**********"
click at [1048, 479] on button "Submit" at bounding box center [1050, 482] width 55 height 18
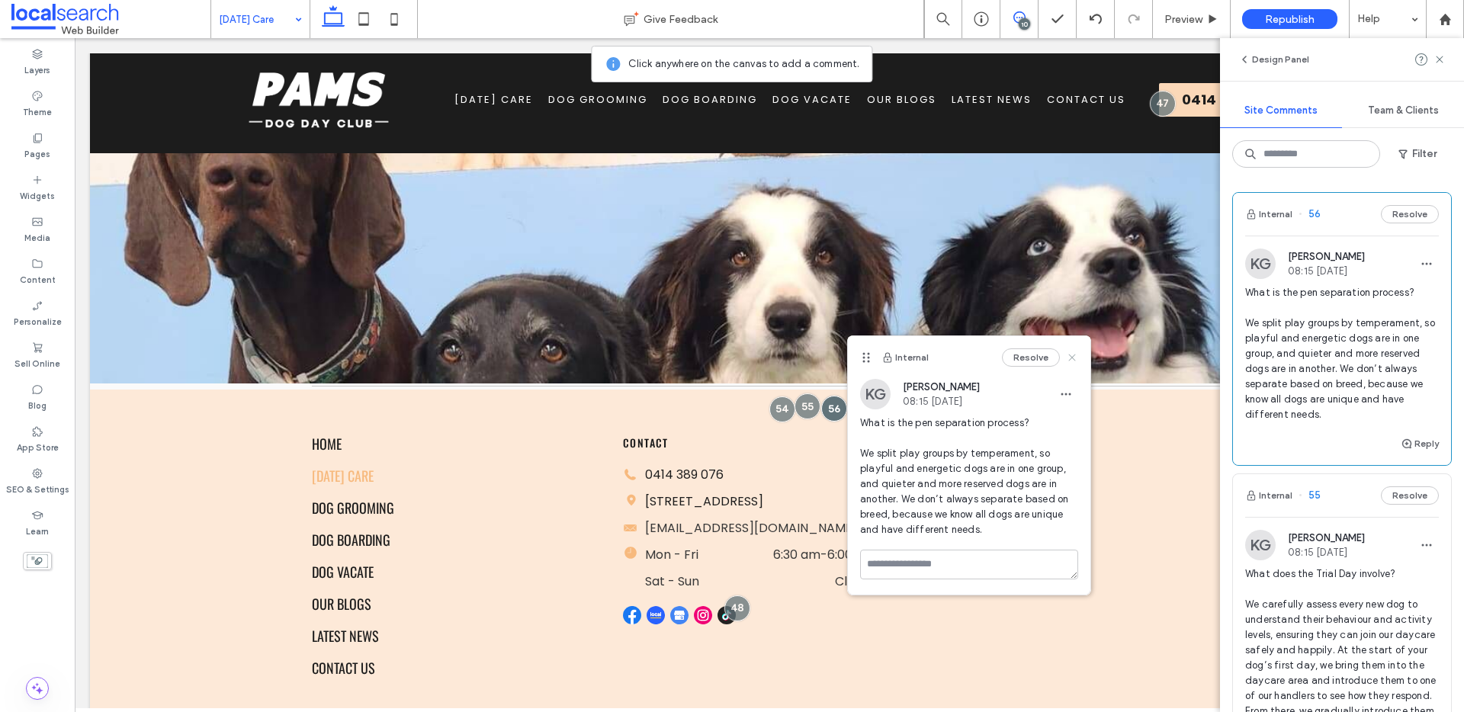
drag, startPoint x: 1074, startPoint y: 351, endPoint x: 927, endPoint y: 327, distance: 149.1
click at [1074, 351] on icon at bounding box center [1072, 357] width 12 height 12
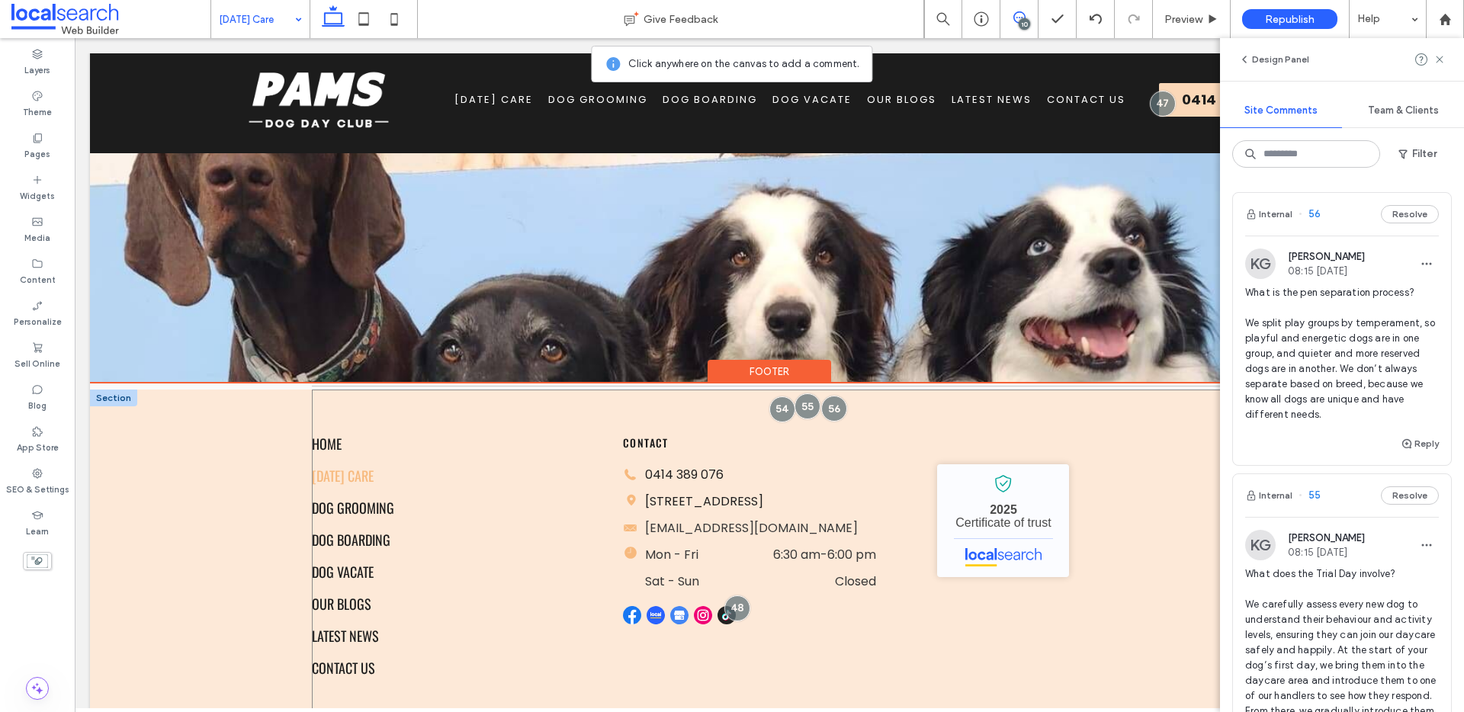
click at [853, 409] on div "Home Dog Day Care Dog Grooming Dog Boarding Dog Vacate Our Blogs Latest News Co…" at bounding box center [769, 557] width 915 height 335
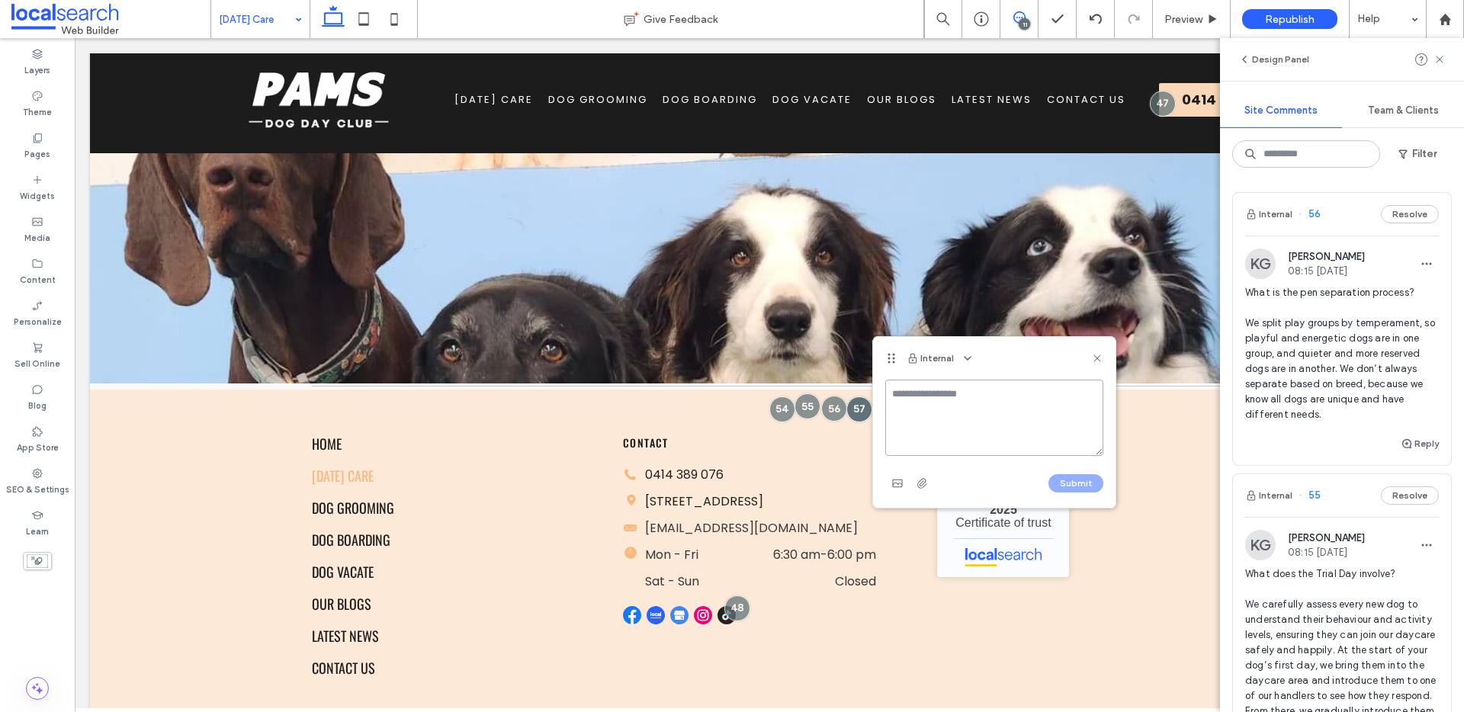
paste textarea "**********"
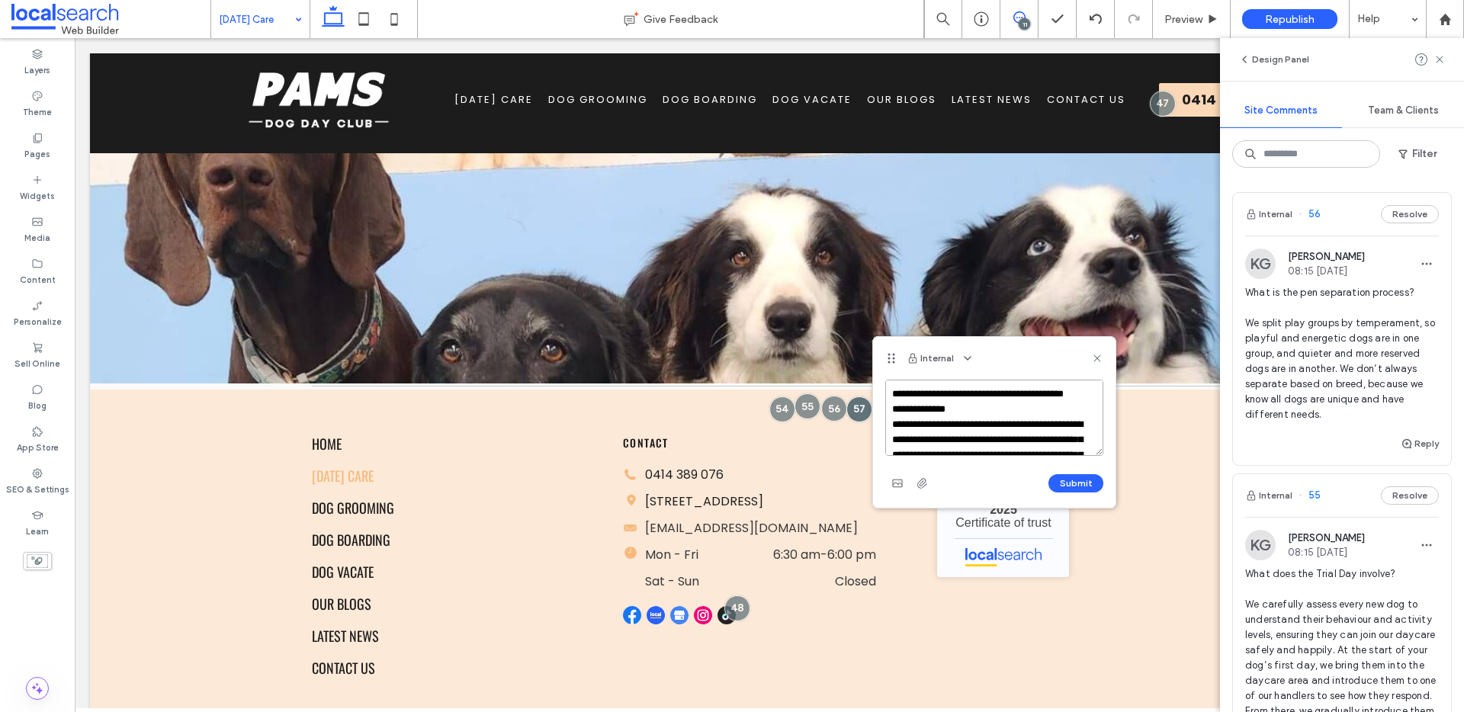
click at [970, 404] on textarea at bounding box center [994, 418] width 218 height 76
click at [970, 441] on textarea at bounding box center [994, 418] width 218 height 76
type textarea "**********"
click at [1061, 478] on button "Submit" at bounding box center [1075, 483] width 55 height 18
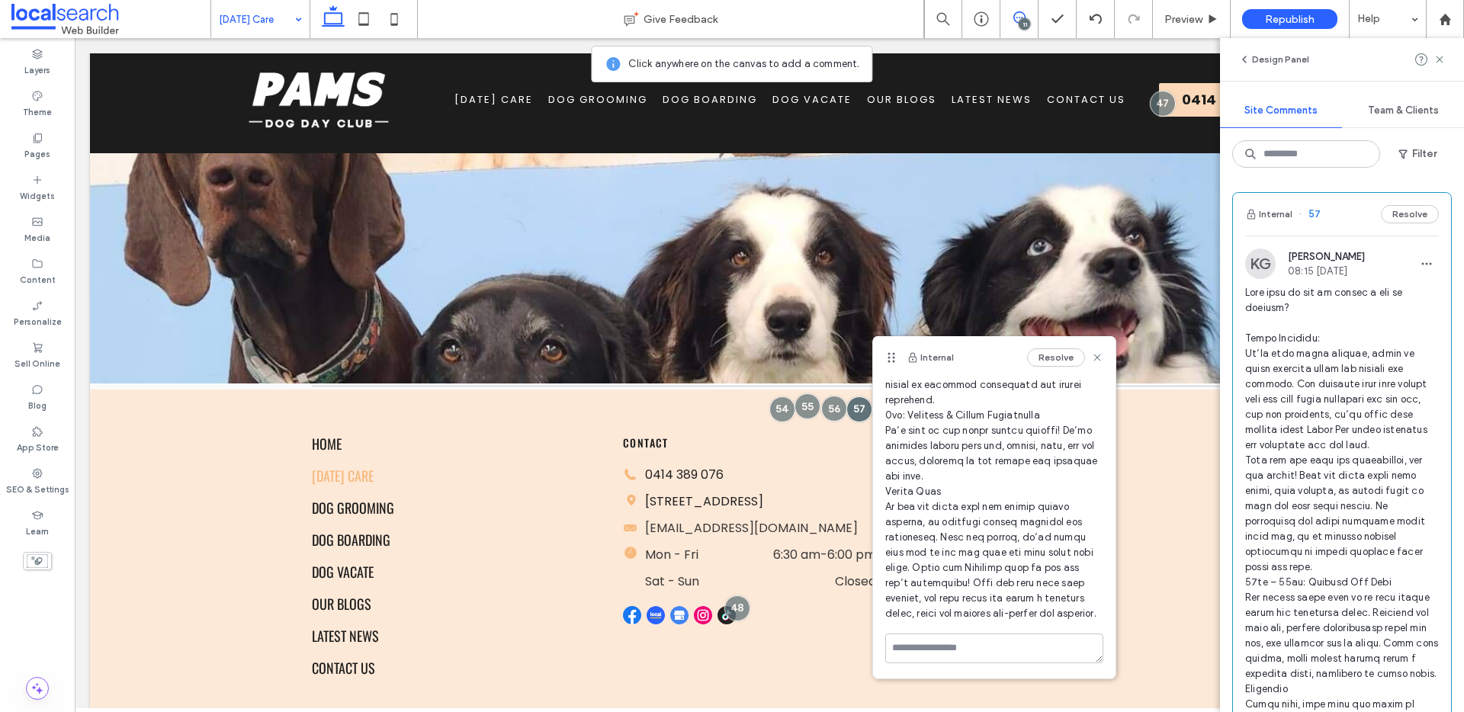
scroll to position [496, 0]
drag, startPoint x: 1084, startPoint y: 358, endPoint x: 1008, endPoint y: 321, distance: 84.6
click at [1093, 358] on use at bounding box center [1096, 357] width 7 height 7
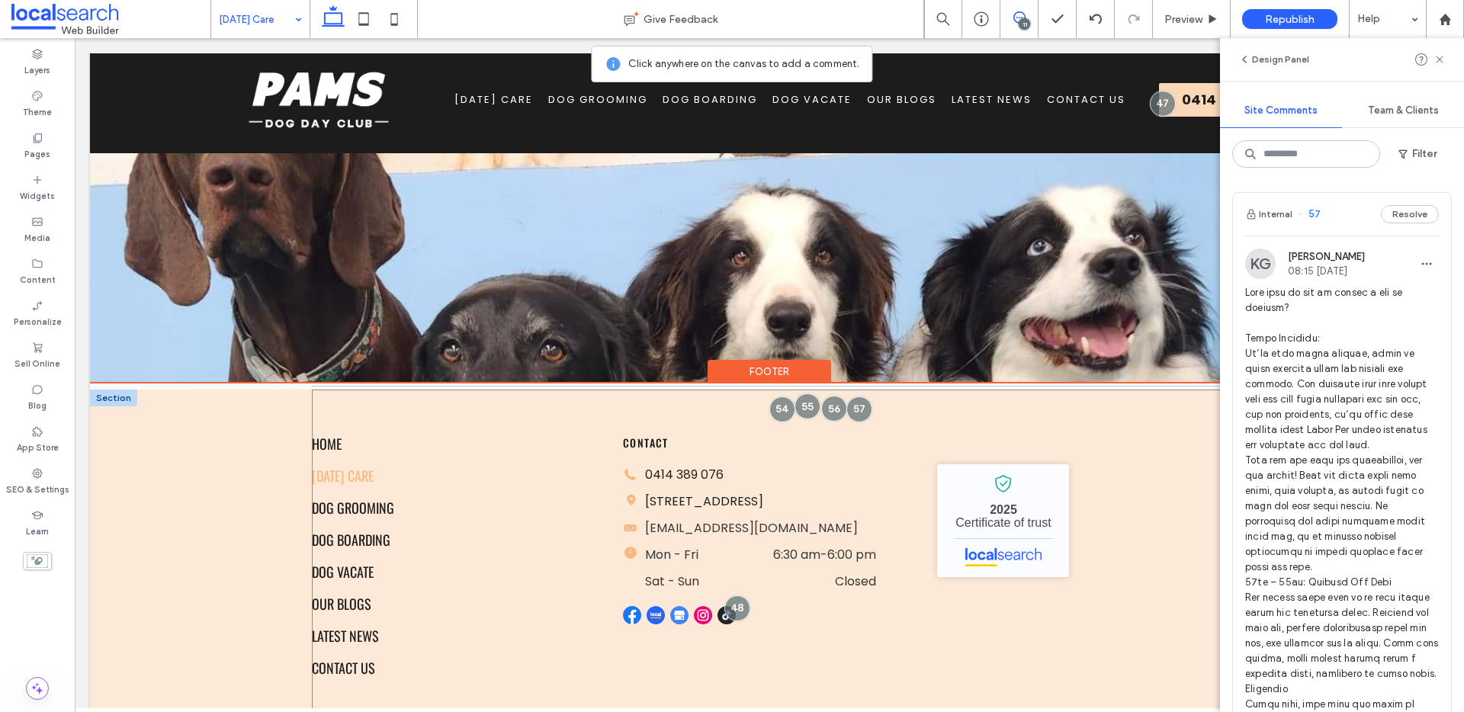
click at [881, 411] on div "Home Dog Day Care Dog Grooming Dog Boarding Dog Vacate Our Blogs Latest News Co…" at bounding box center [769, 557] width 915 height 335
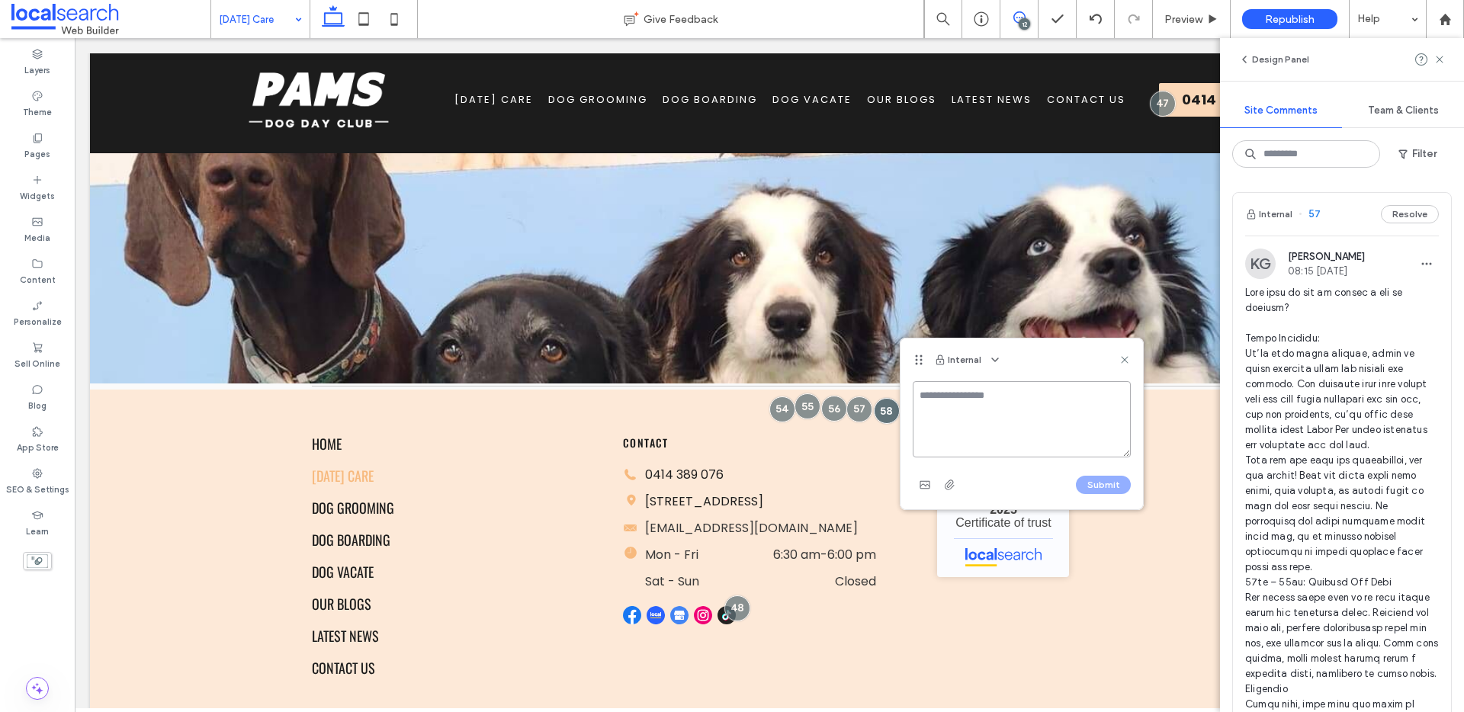
click at [1029, 421] on textarea at bounding box center [1022, 419] width 218 height 76
click at [1028, 422] on textarea at bounding box center [1022, 419] width 218 height 76
paste textarea "**********"
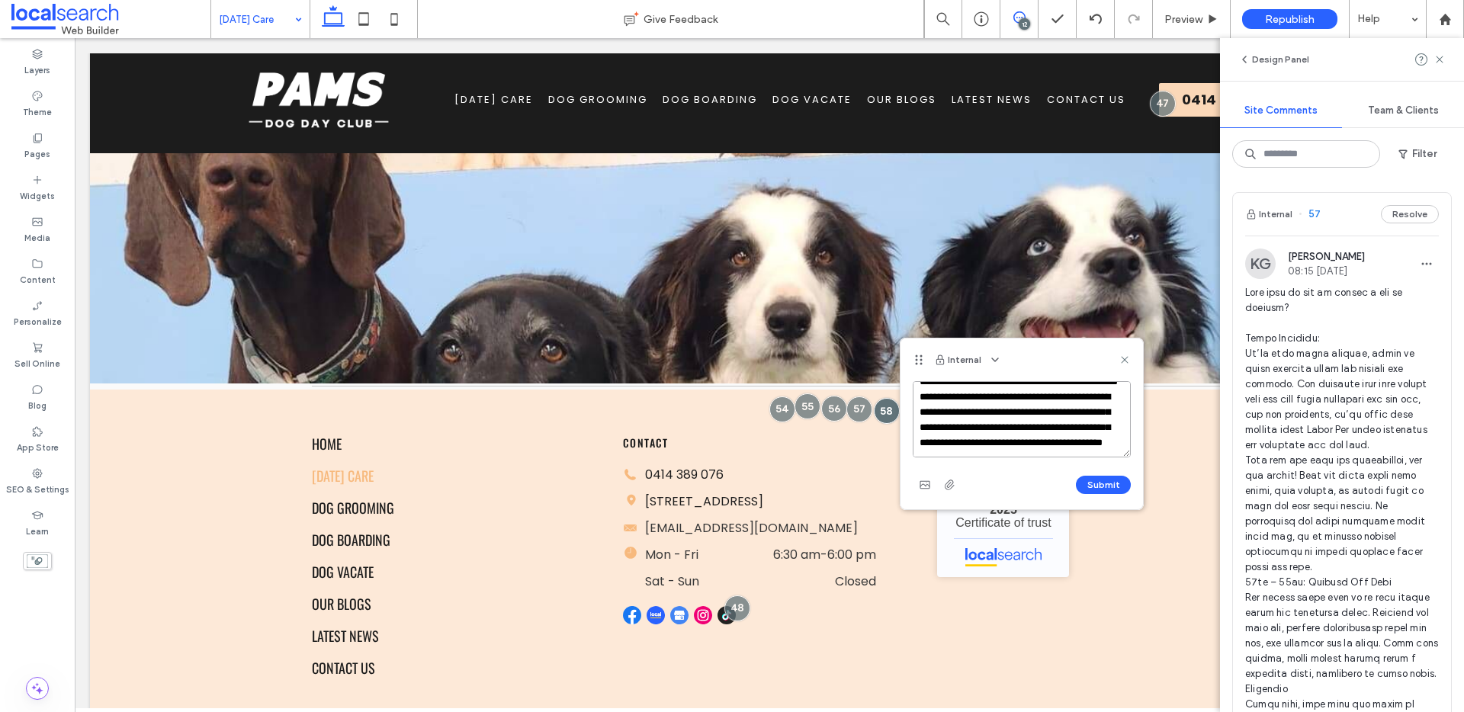
scroll to position [0, 0]
click at [1008, 406] on textarea "**********" at bounding box center [1022, 419] width 218 height 76
click at [1090, 448] on textarea "**********" at bounding box center [1022, 419] width 218 height 76
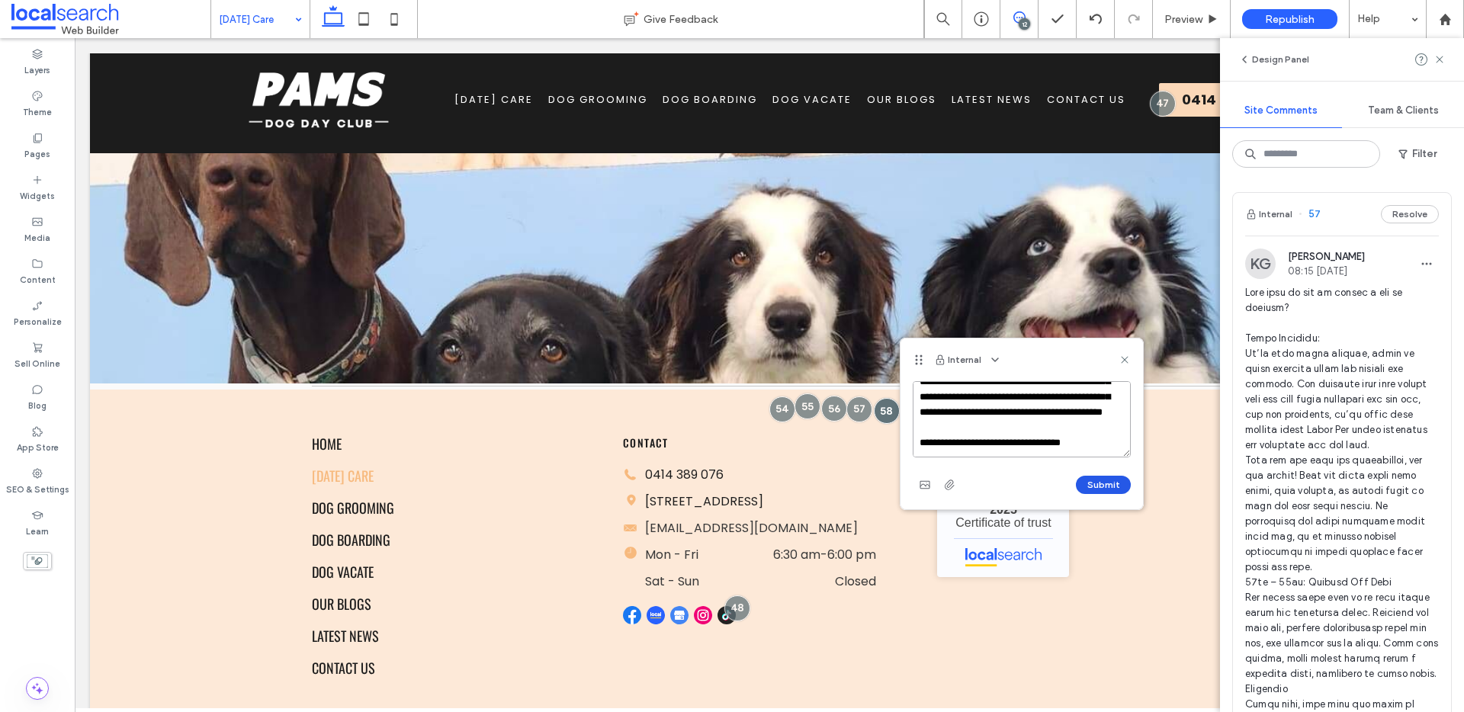
type textarea "**********"
click at [1112, 485] on button "Submit" at bounding box center [1103, 485] width 55 height 18
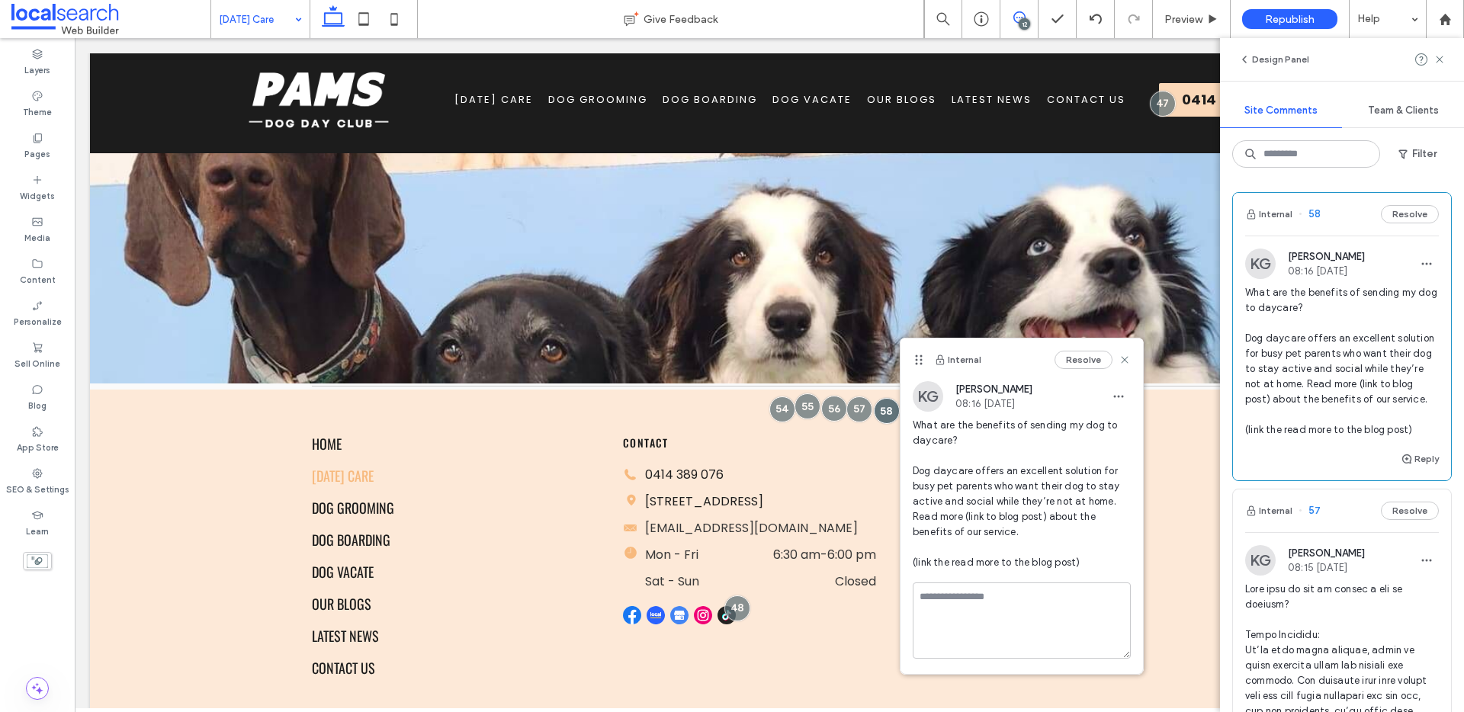
scroll to position [0, 0]
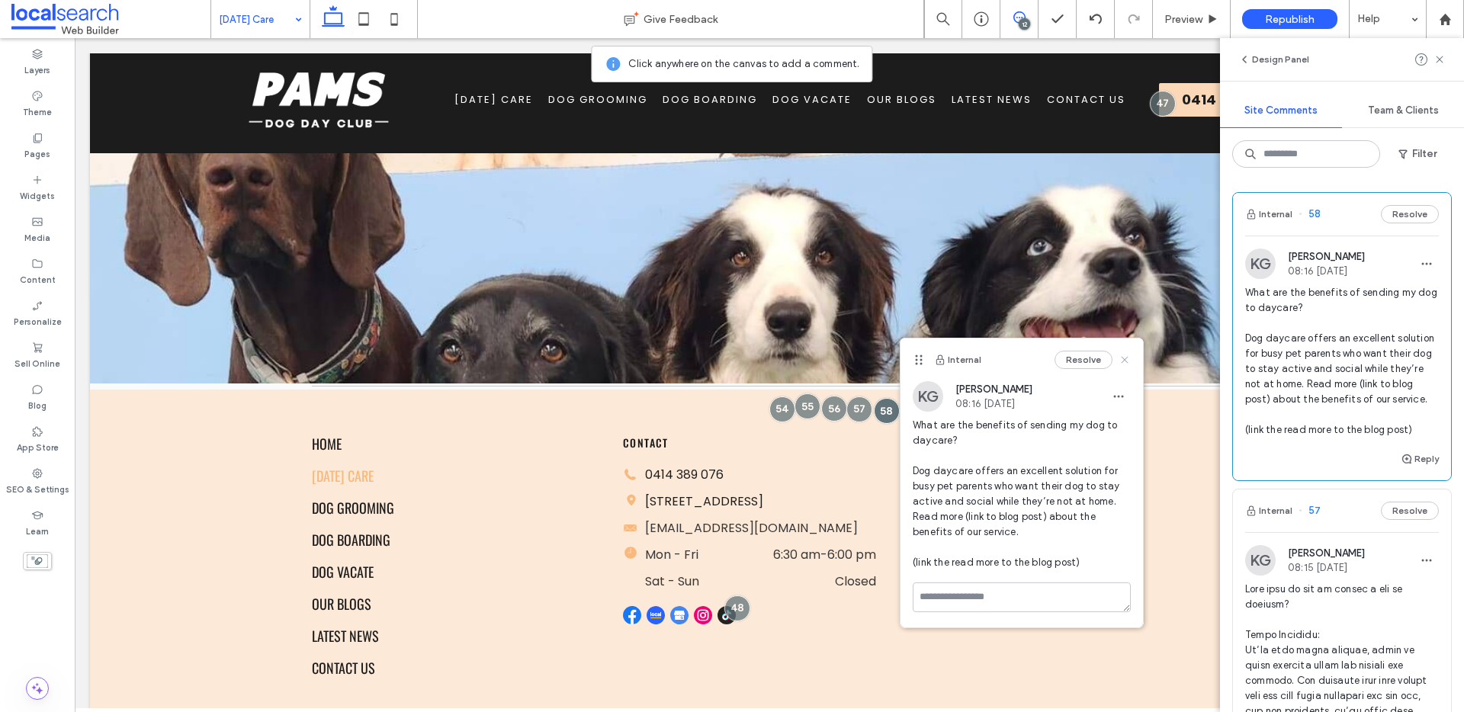
click at [1125, 357] on icon at bounding box center [1124, 360] width 12 height 12
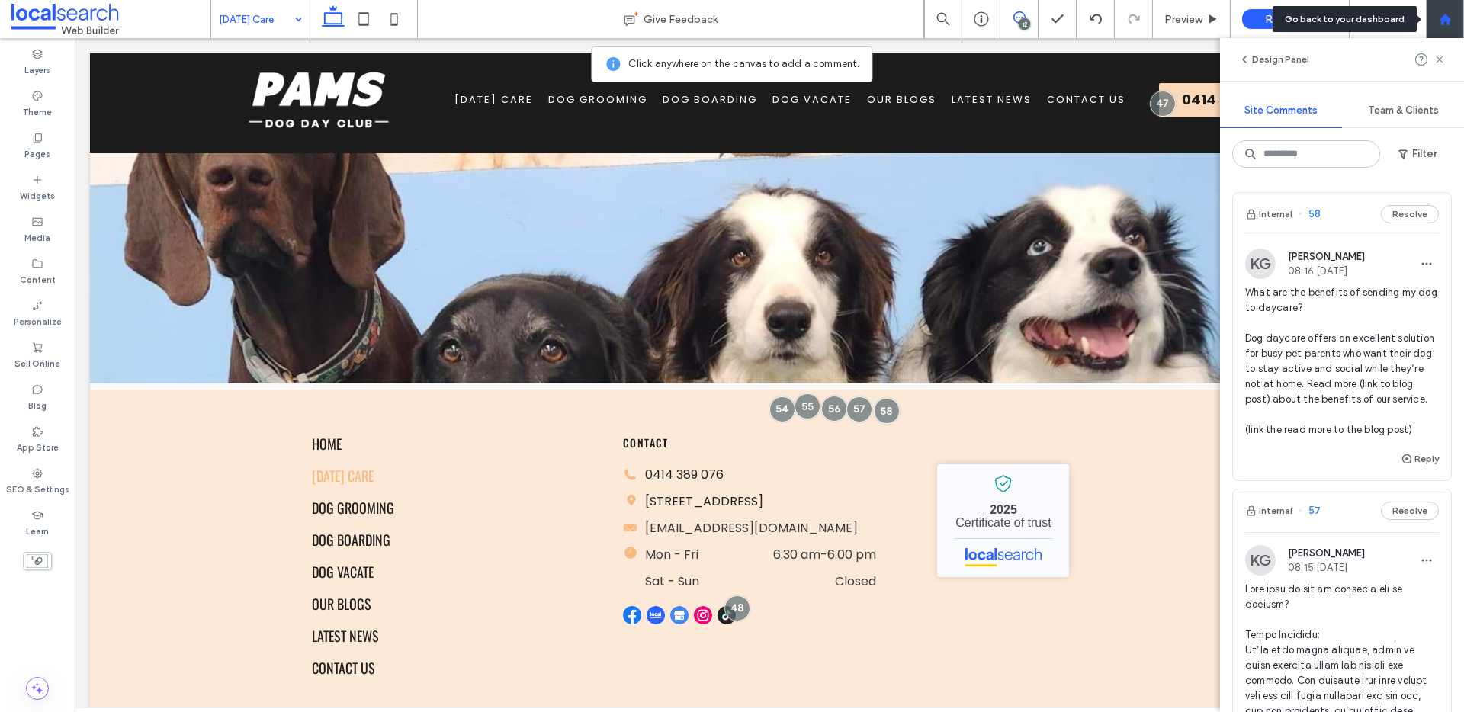
click at [1444, 6] on div at bounding box center [1445, 19] width 38 height 38
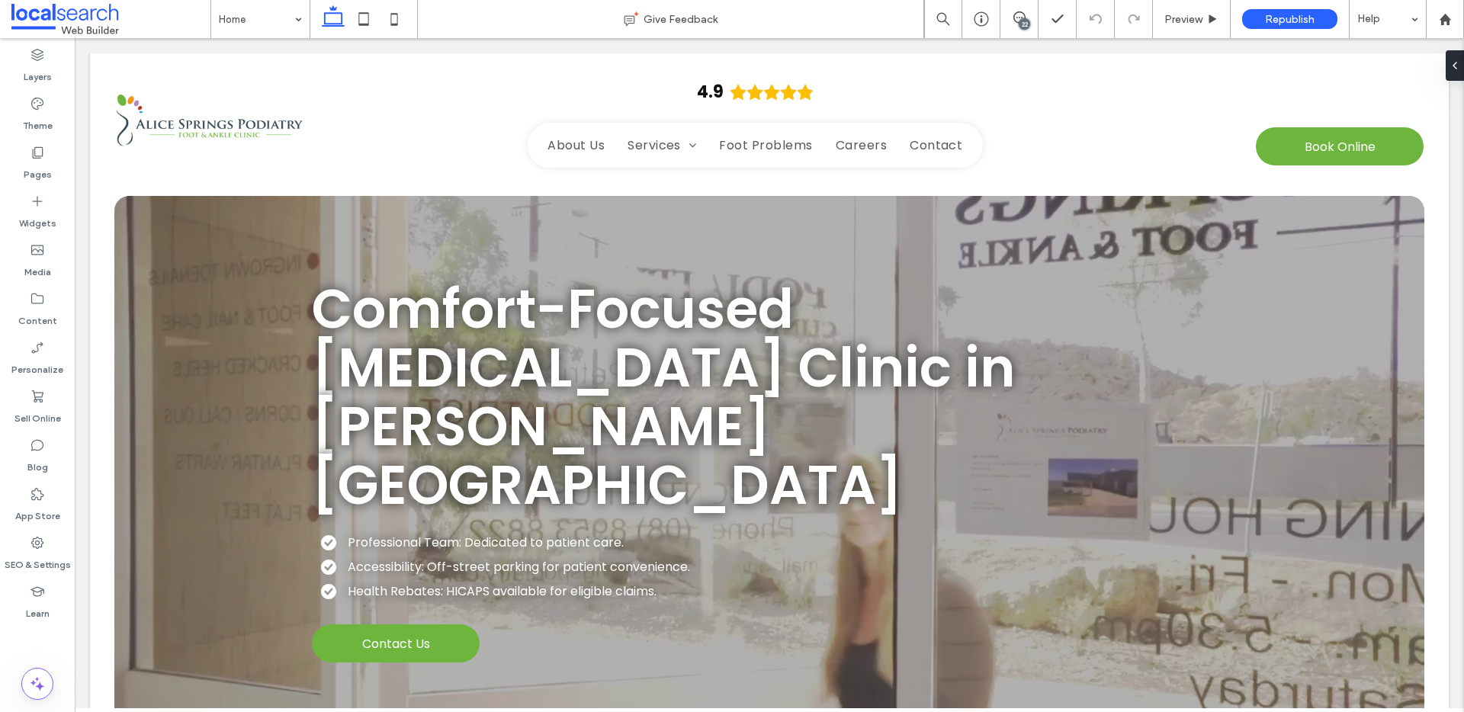
click at [1024, 26] on div "22" at bounding box center [1024, 23] width 11 height 11
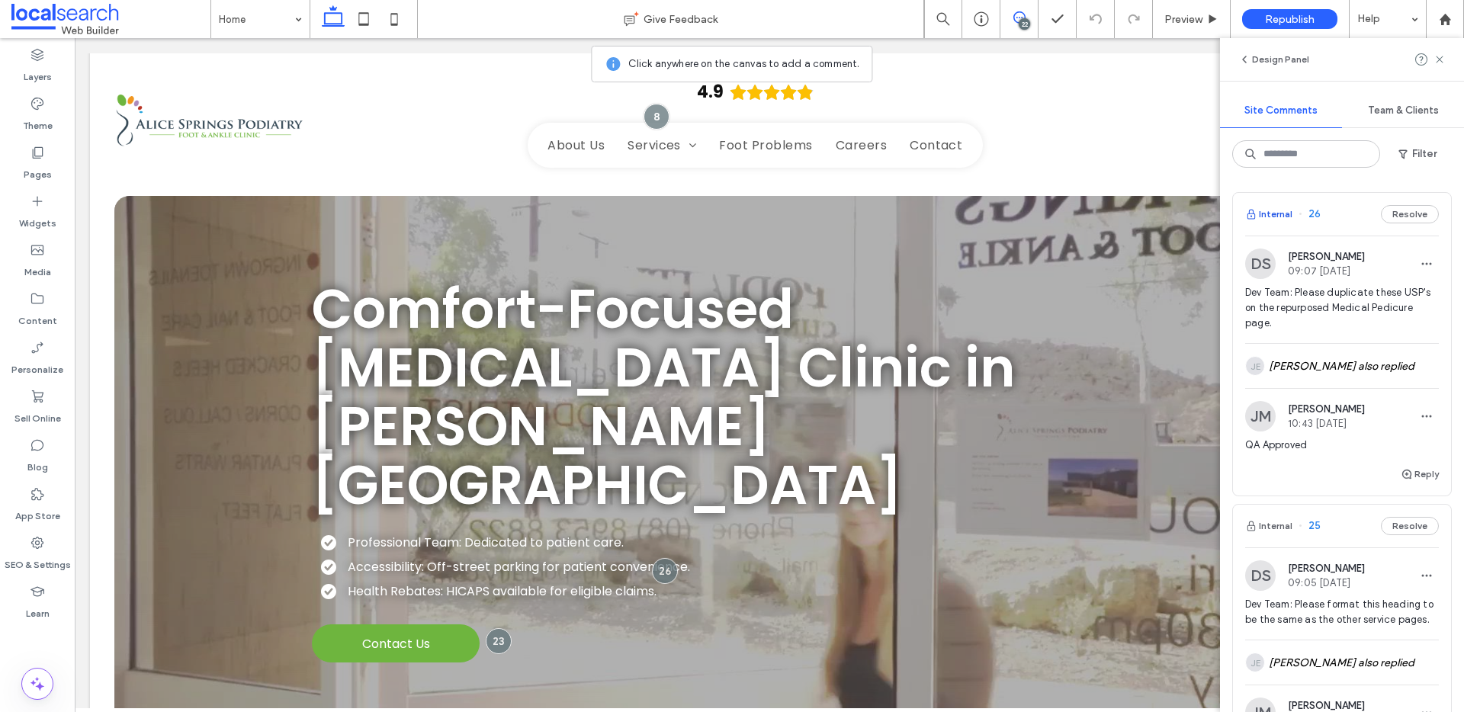
click at [1275, 213] on button "Internal" at bounding box center [1268, 214] width 47 height 18
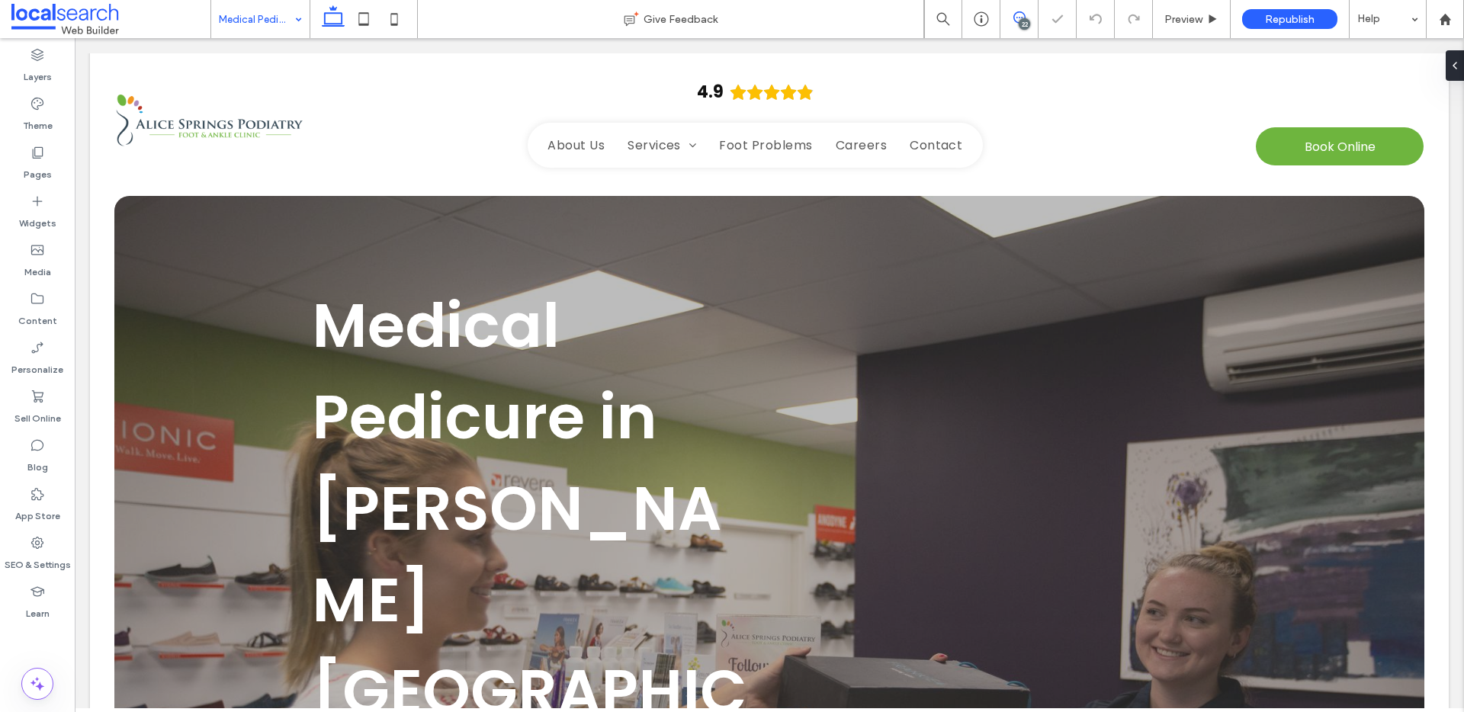
click at [1022, 16] on icon at bounding box center [1019, 17] width 12 height 12
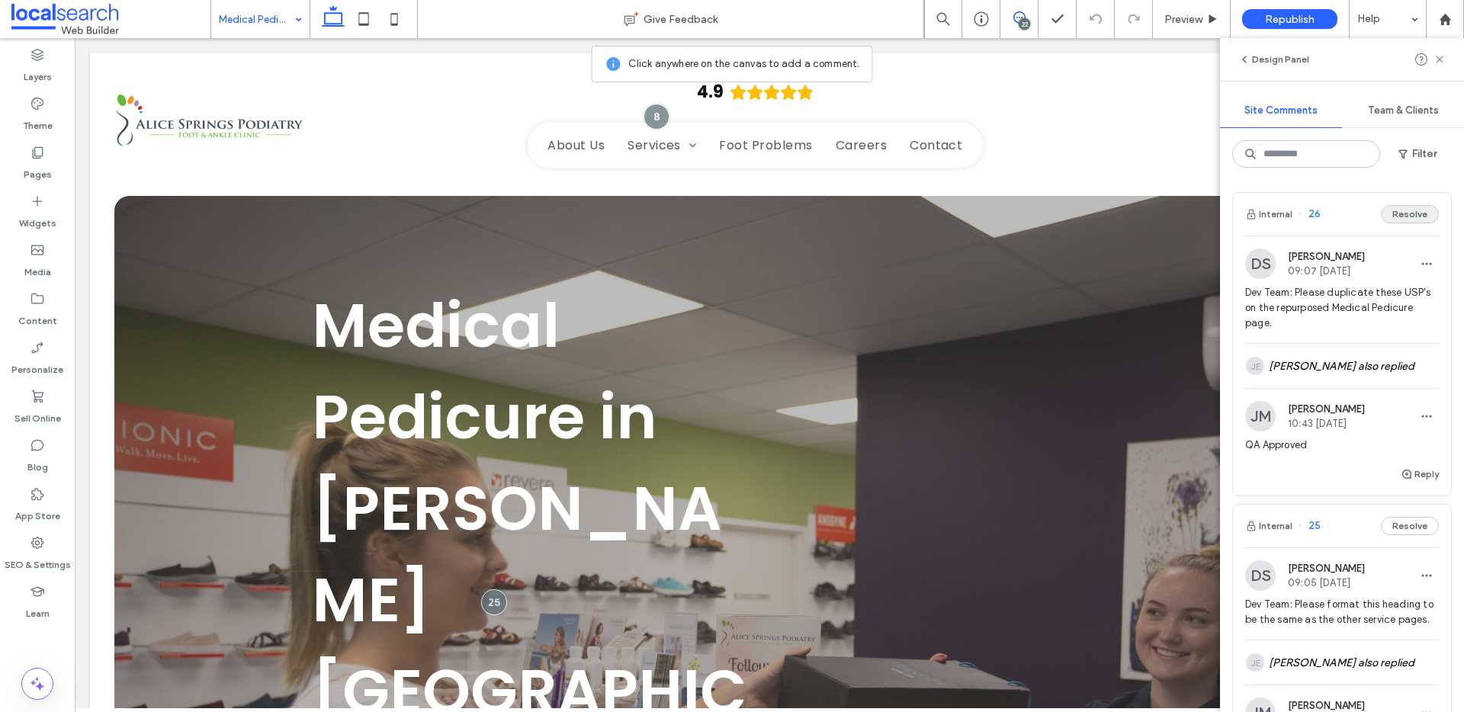
click at [1413, 219] on button "Resolve" at bounding box center [1410, 214] width 58 height 18
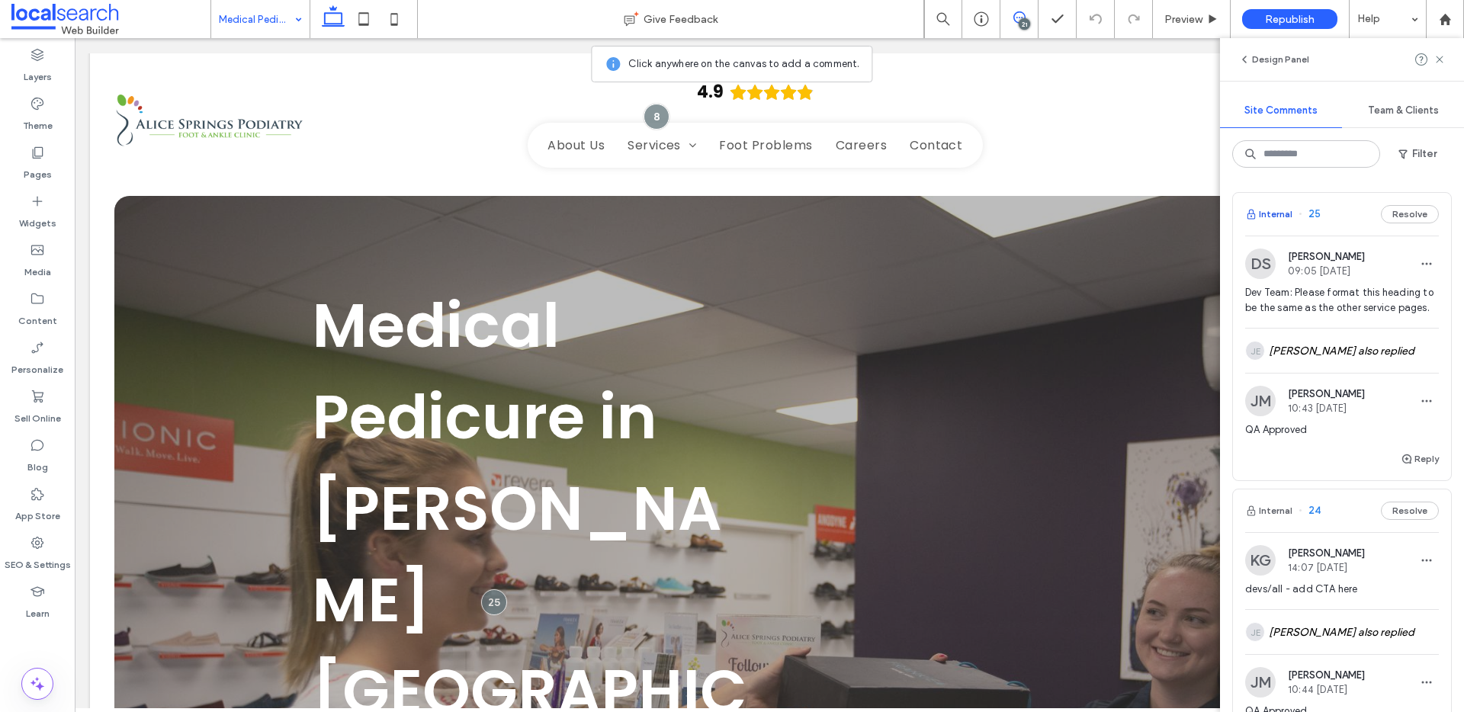
click at [1269, 214] on button "Internal" at bounding box center [1268, 214] width 47 height 18
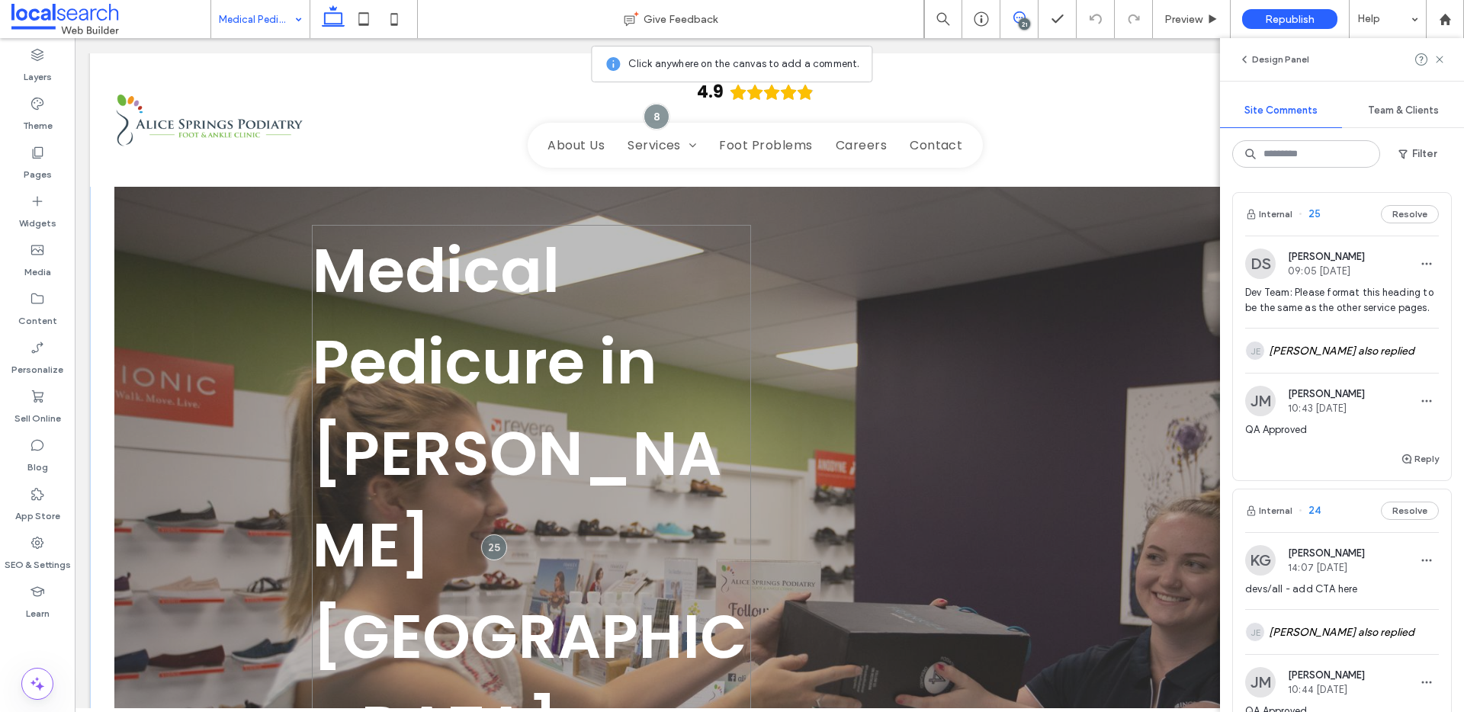
scroll to position [64, 0]
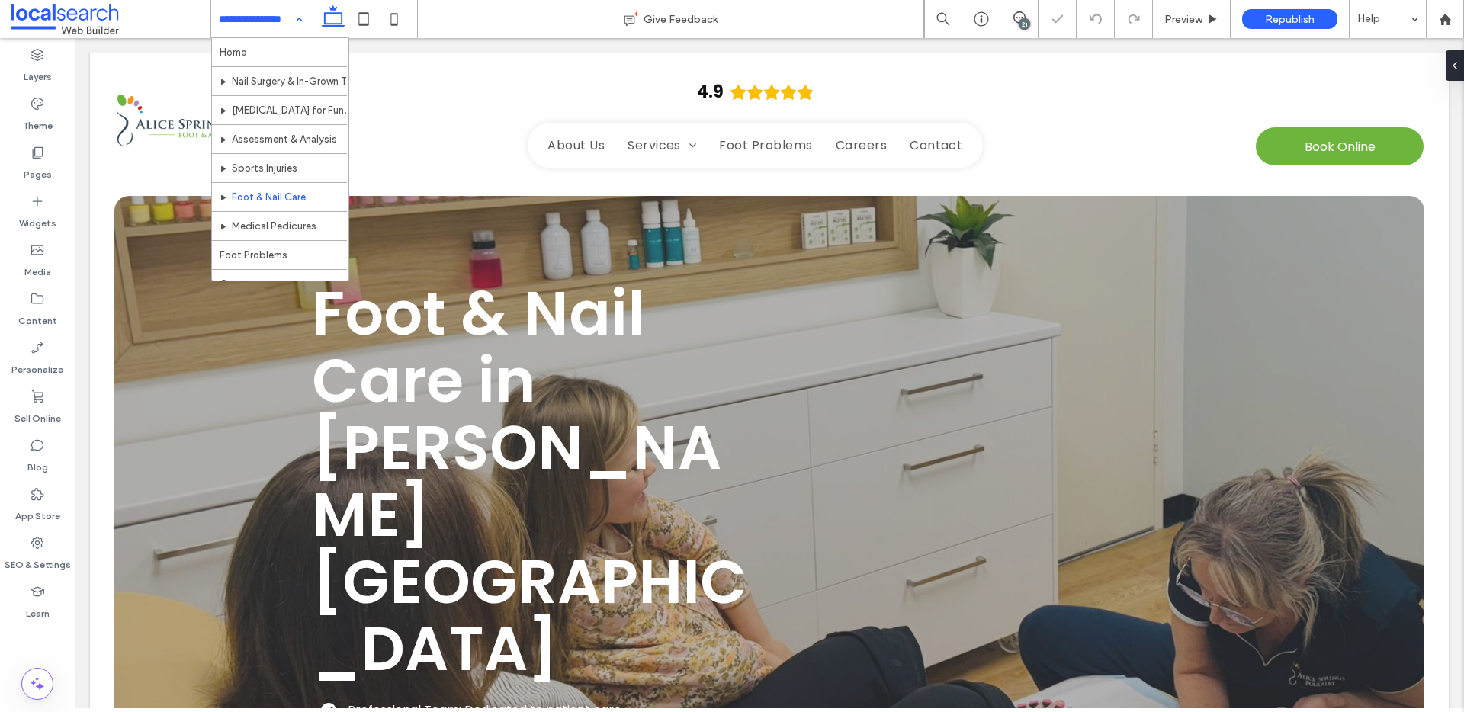
click at [273, 27] on input at bounding box center [256, 19] width 75 height 38
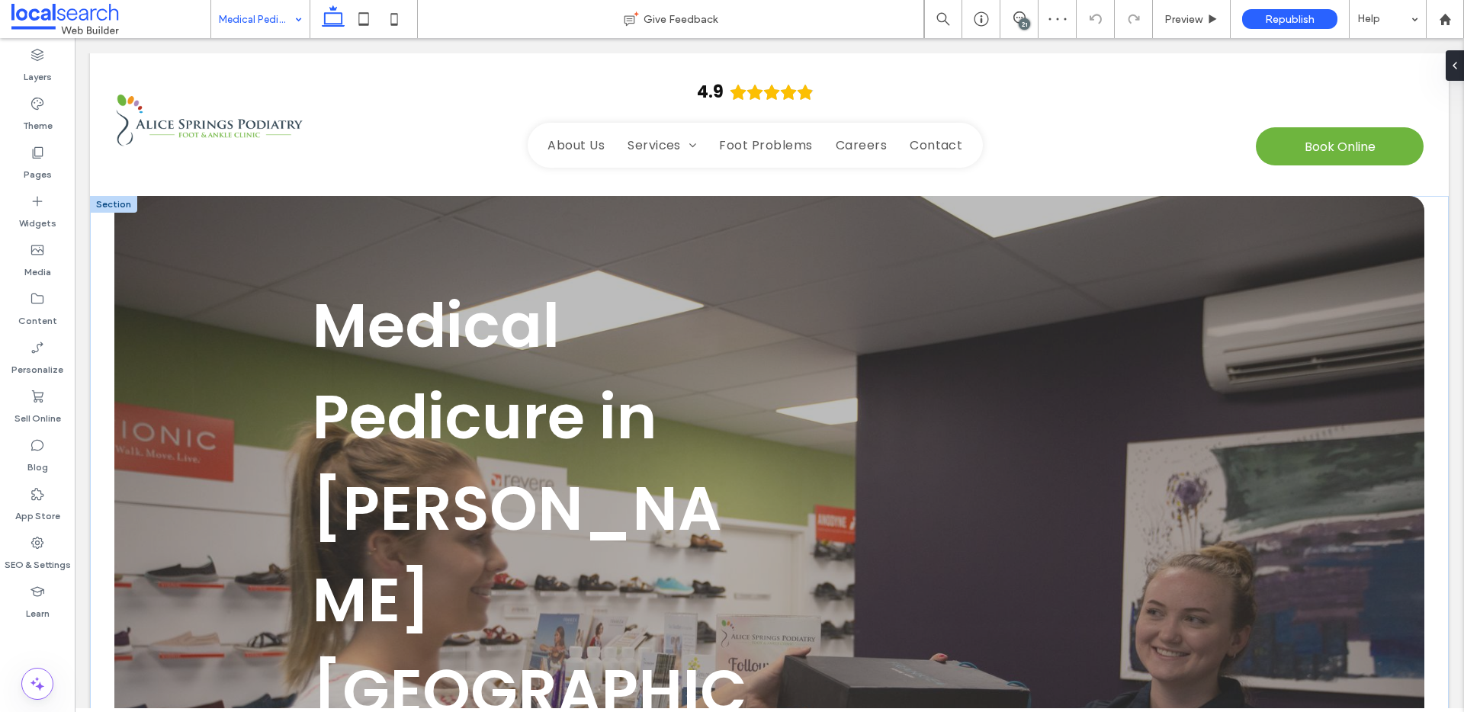
click at [454, 409] on span "Medical Pedicure in [PERSON_NAME][GEOGRAPHIC_DATA]" at bounding box center [529, 554] width 435 height 543
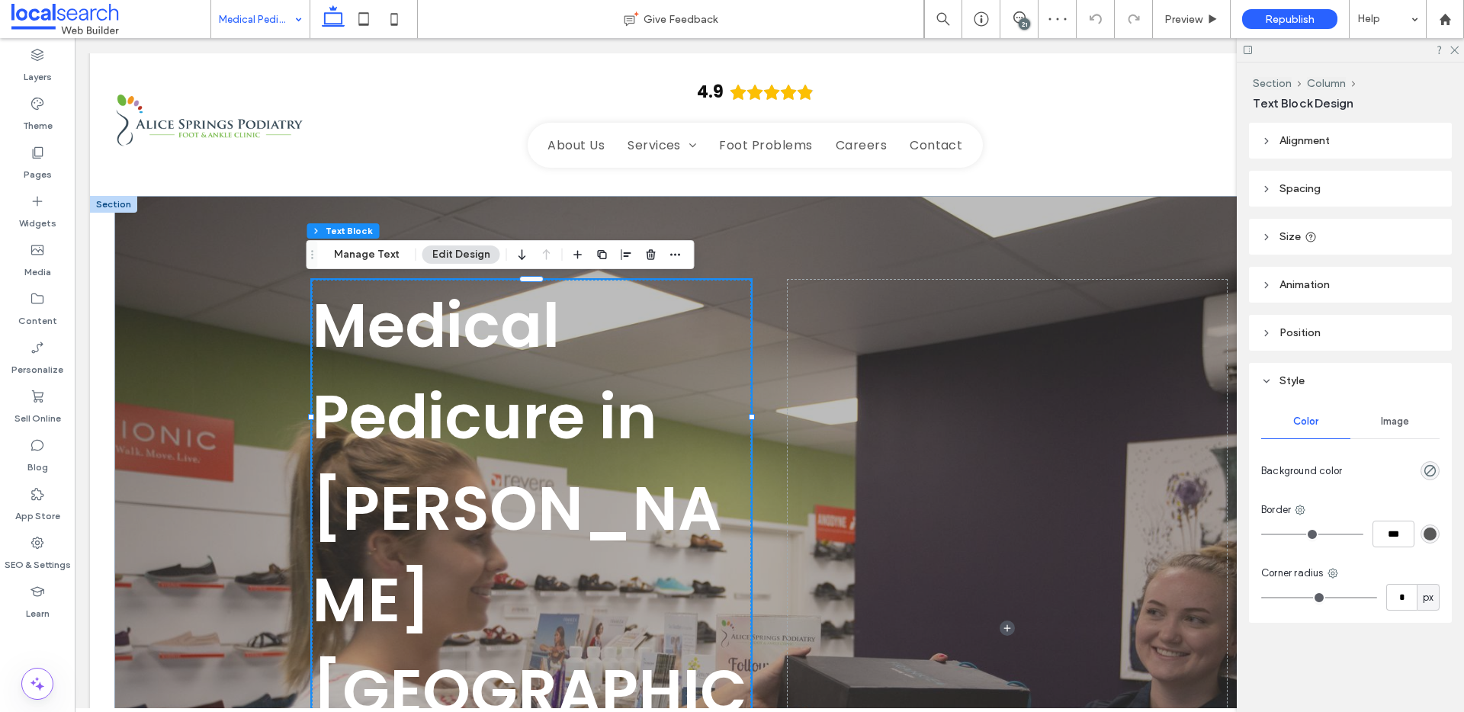
click at [463, 371] on h1 "Medical Pedicure in [PERSON_NAME][GEOGRAPHIC_DATA]" at bounding box center [531, 554] width 439 height 549
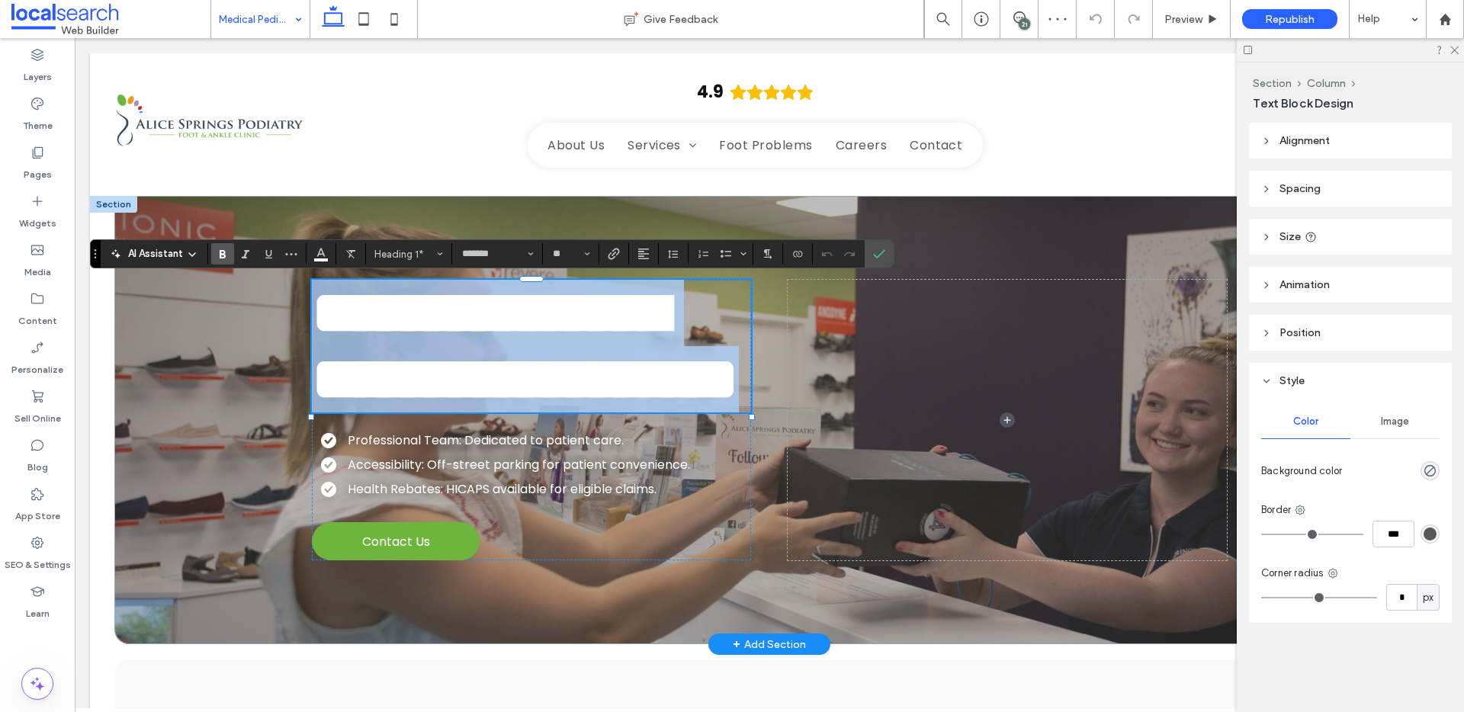
click at [449, 371] on h1 "**********" at bounding box center [531, 346] width 439 height 133
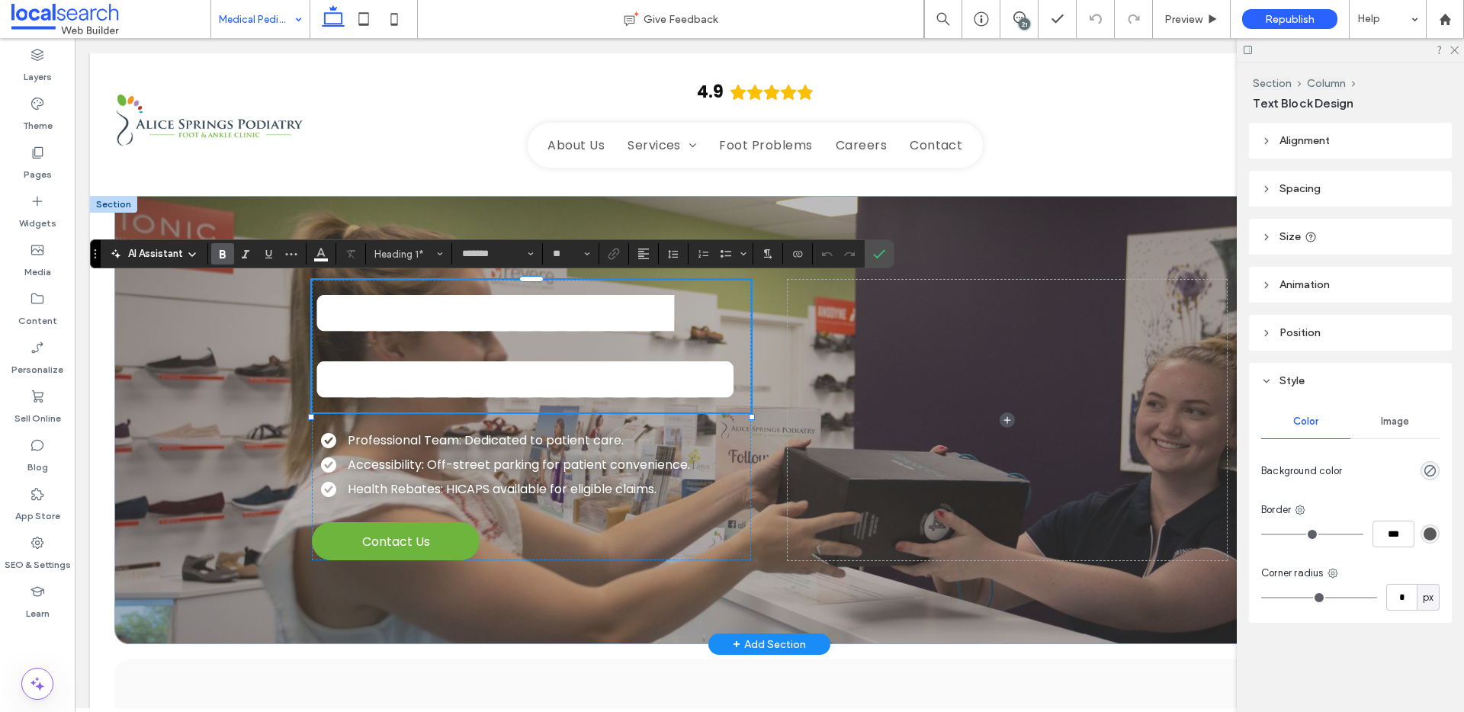
click at [630, 337] on h1 "**********" at bounding box center [531, 346] width 439 height 133
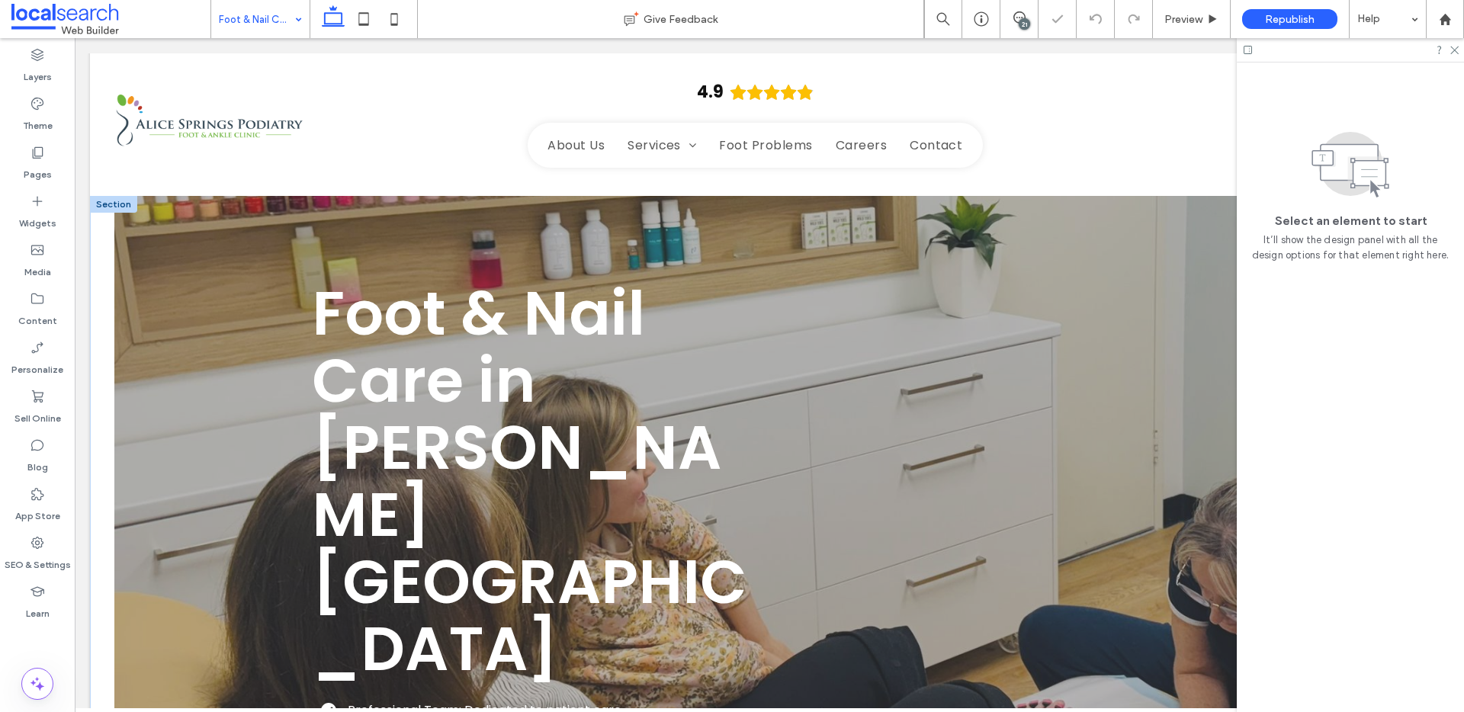
click at [491, 383] on span "Foot & Nail Care in [PERSON_NAME][GEOGRAPHIC_DATA]" at bounding box center [529, 481] width 435 height 421
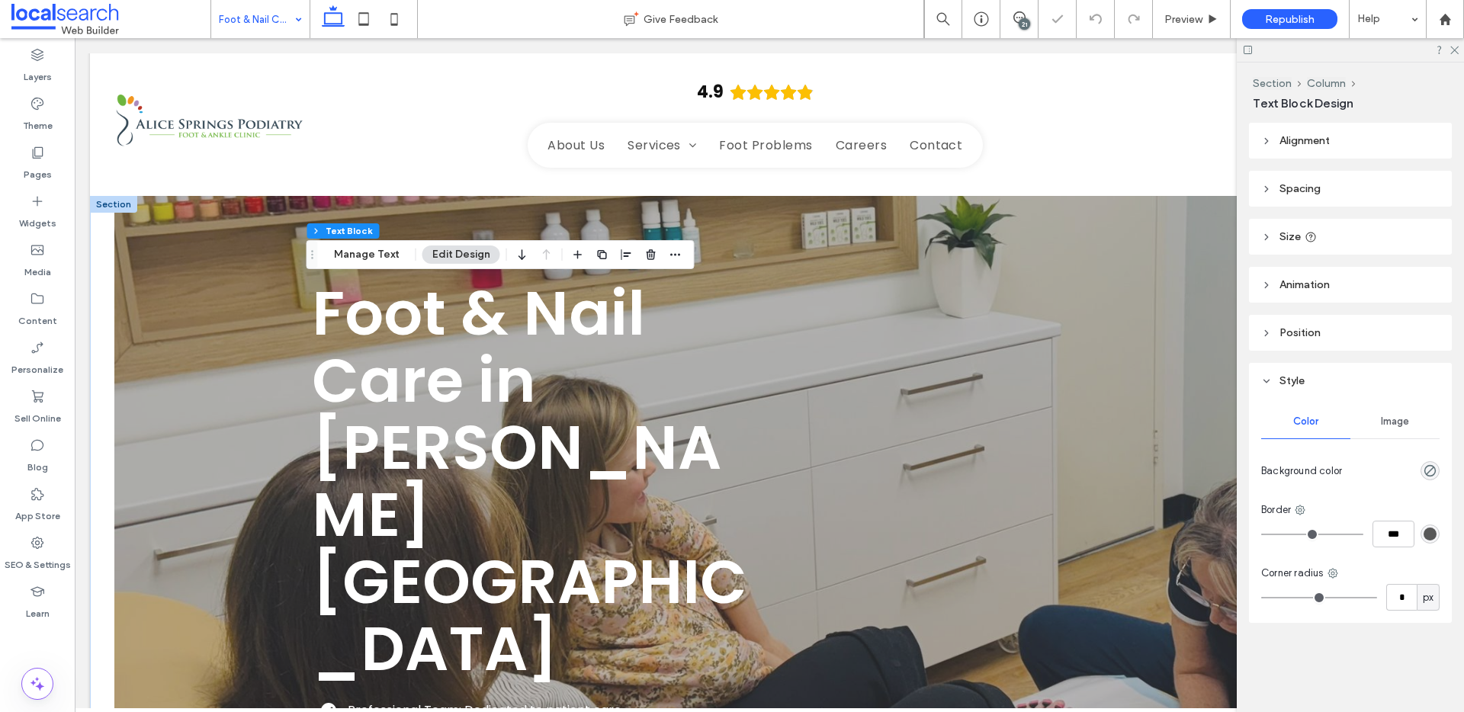
click at [491, 383] on div "Foot & Nail Care in [PERSON_NAME][GEOGRAPHIC_DATA]" at bounding box center [540, 481] width 457 height 403
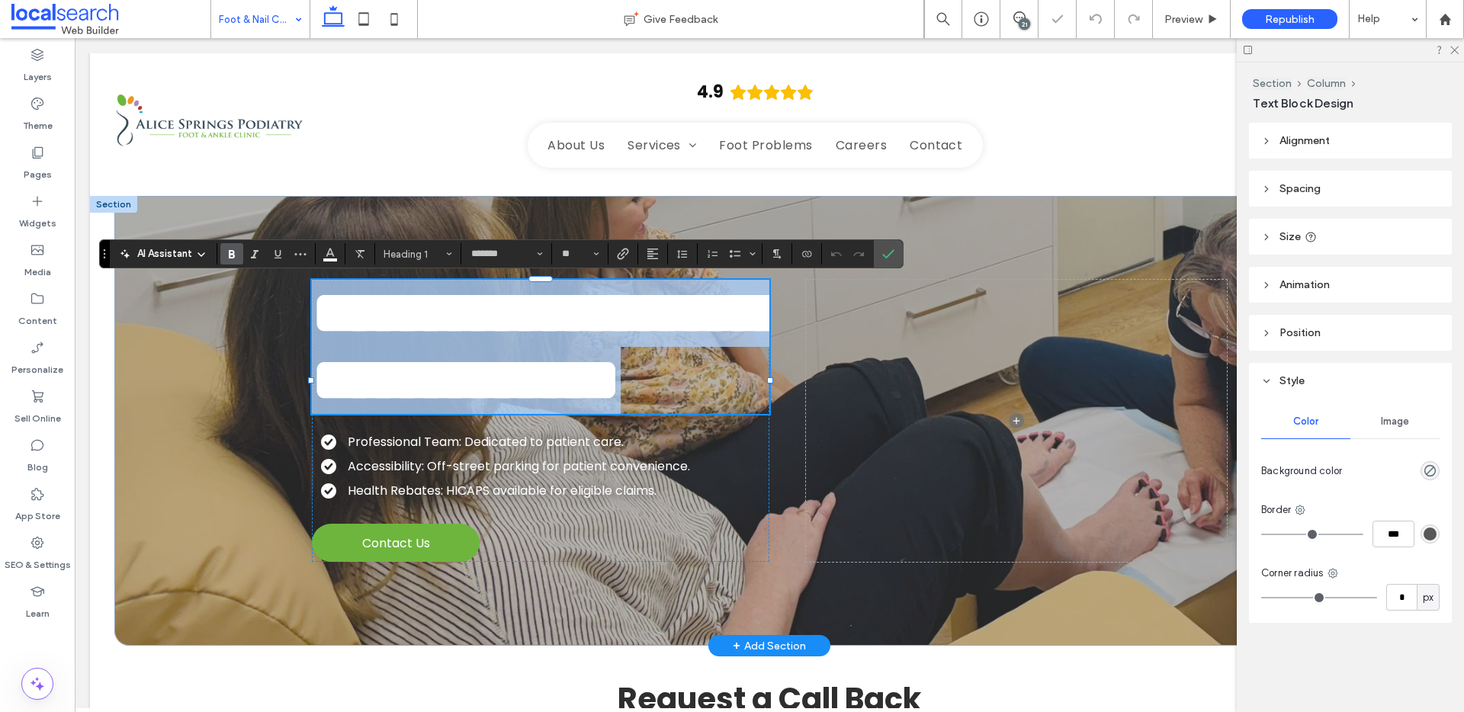
click at [569, 316] on span "**********" at bounding box center [548, 346] width 473 height 127
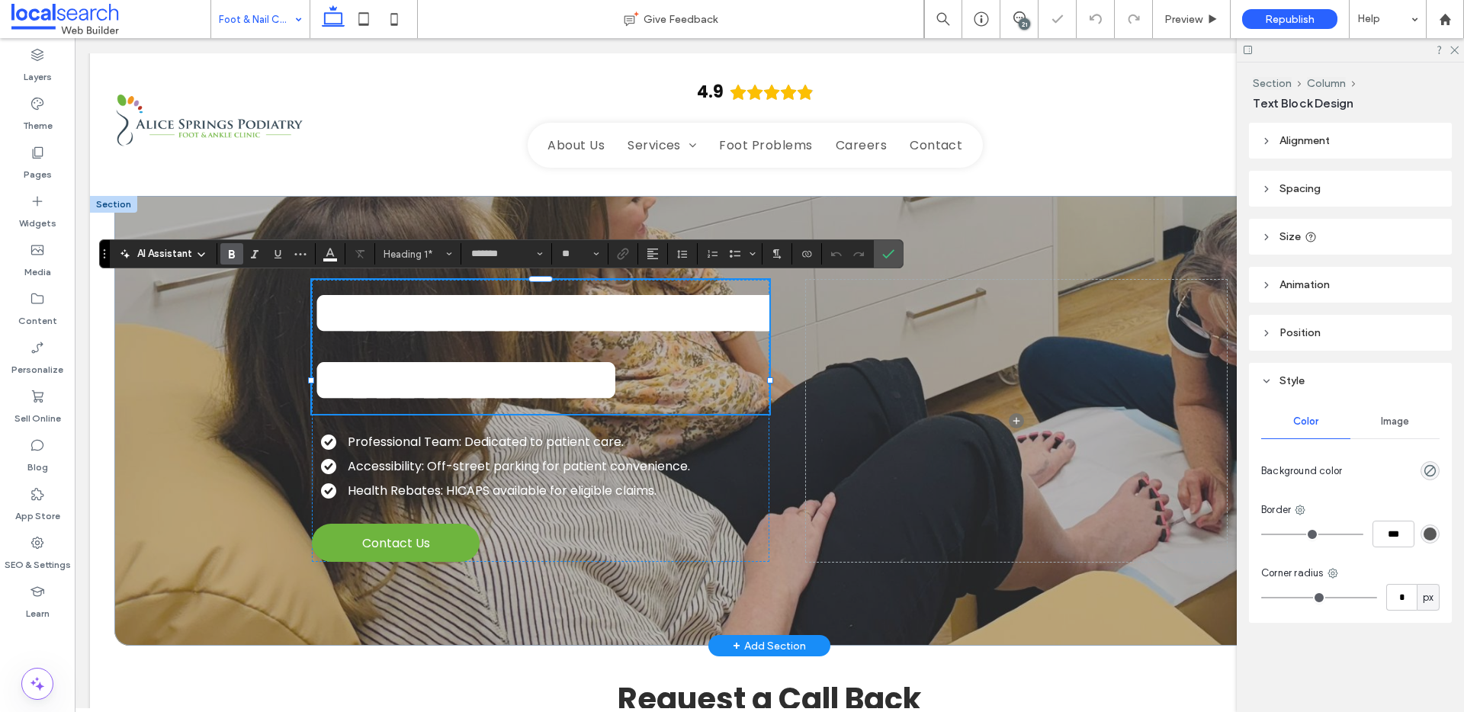
click at [653, 315] on h1 "**********" at bounding box center [540, 347] width 457 height 134
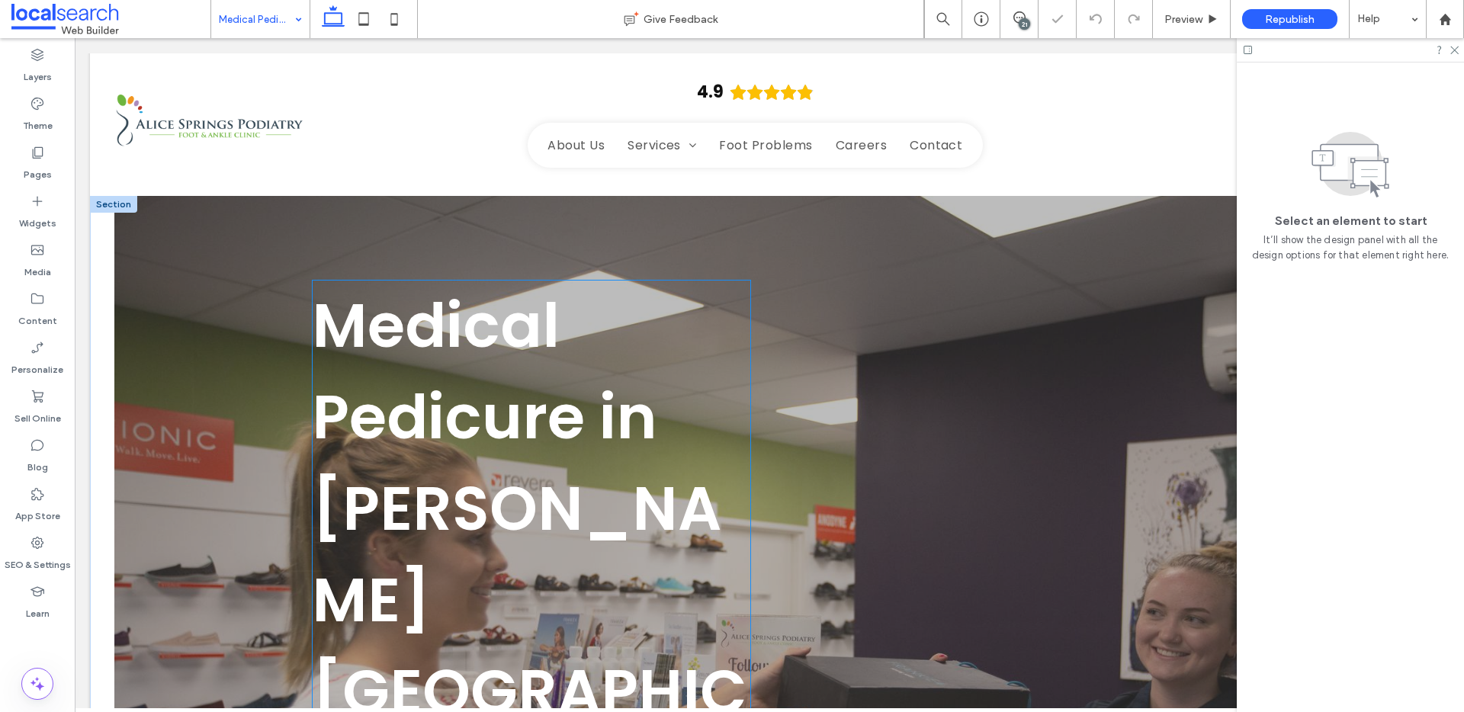
click at [447, 464] on h1 "Medical Pedicure in [PERSON_NAME][GEOGRAPHIC_DATA]" at bounding box center [531, 554] width 439 height 549
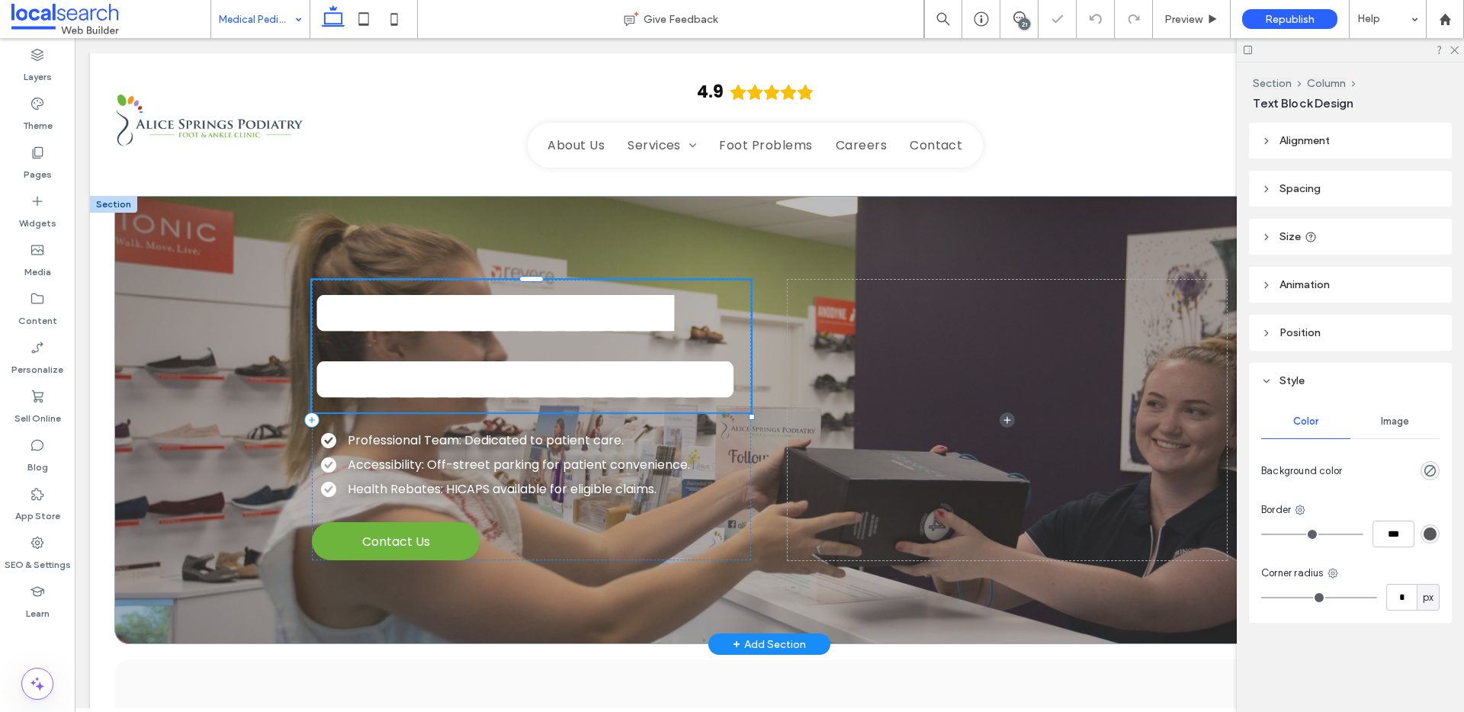
type input "*******"
type input "**"
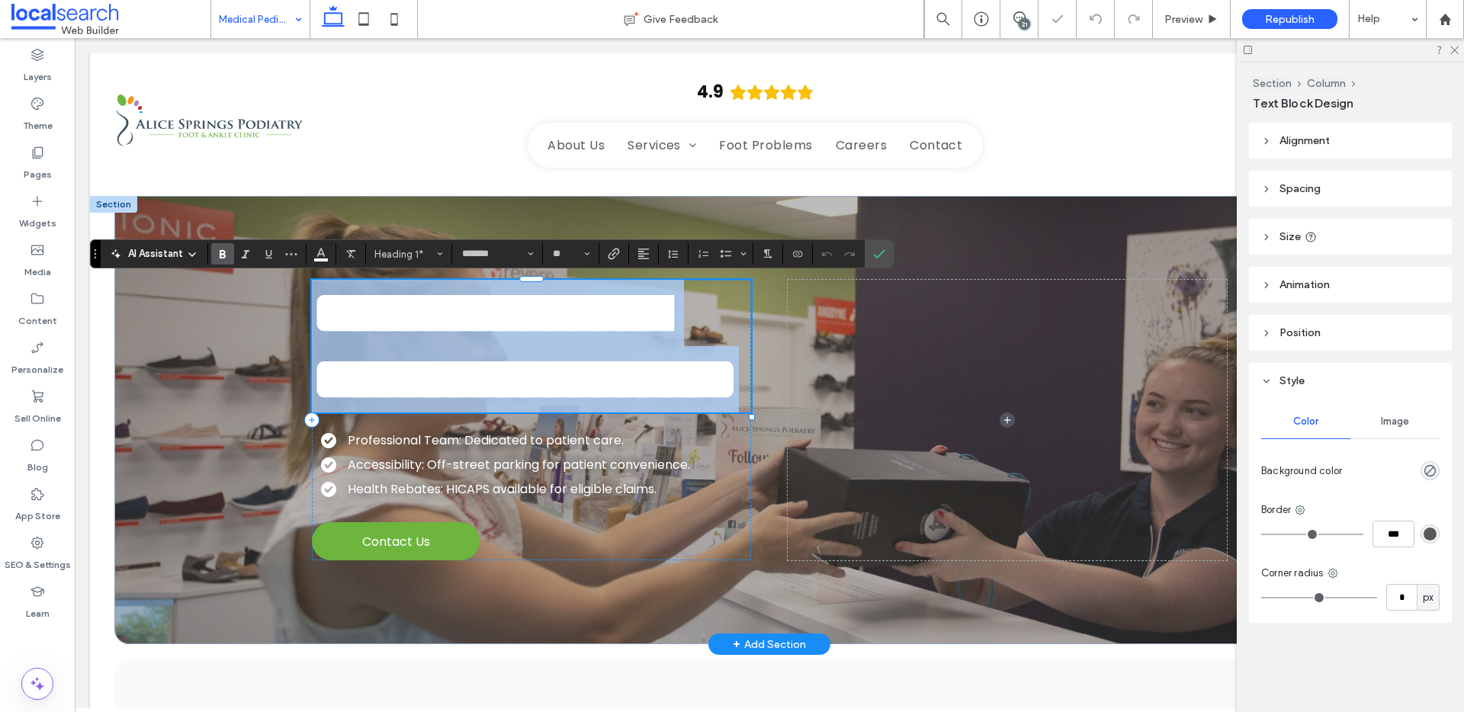
click at [447, 412] on h1 "**********" at bounding box center [531, 346] width 439 height 133
click at [502, 409] on span "**********" at bounding box center [525, 346] width 427 height 127
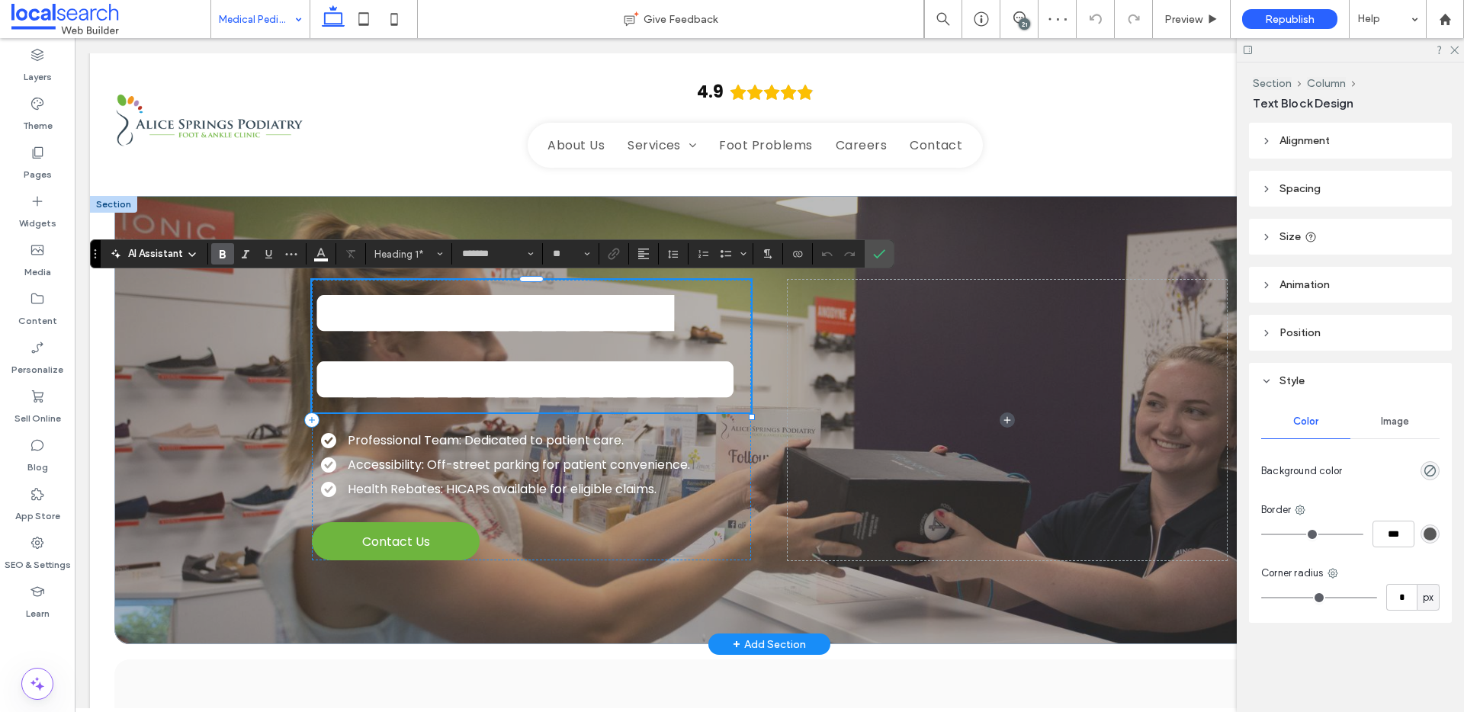
click at [664, 409] on span "**********" at bounding box center [525, 346] width 427 height 127
click at [1020, 21] on div "21" at bounding box center [1024, 23] width 11 height 11
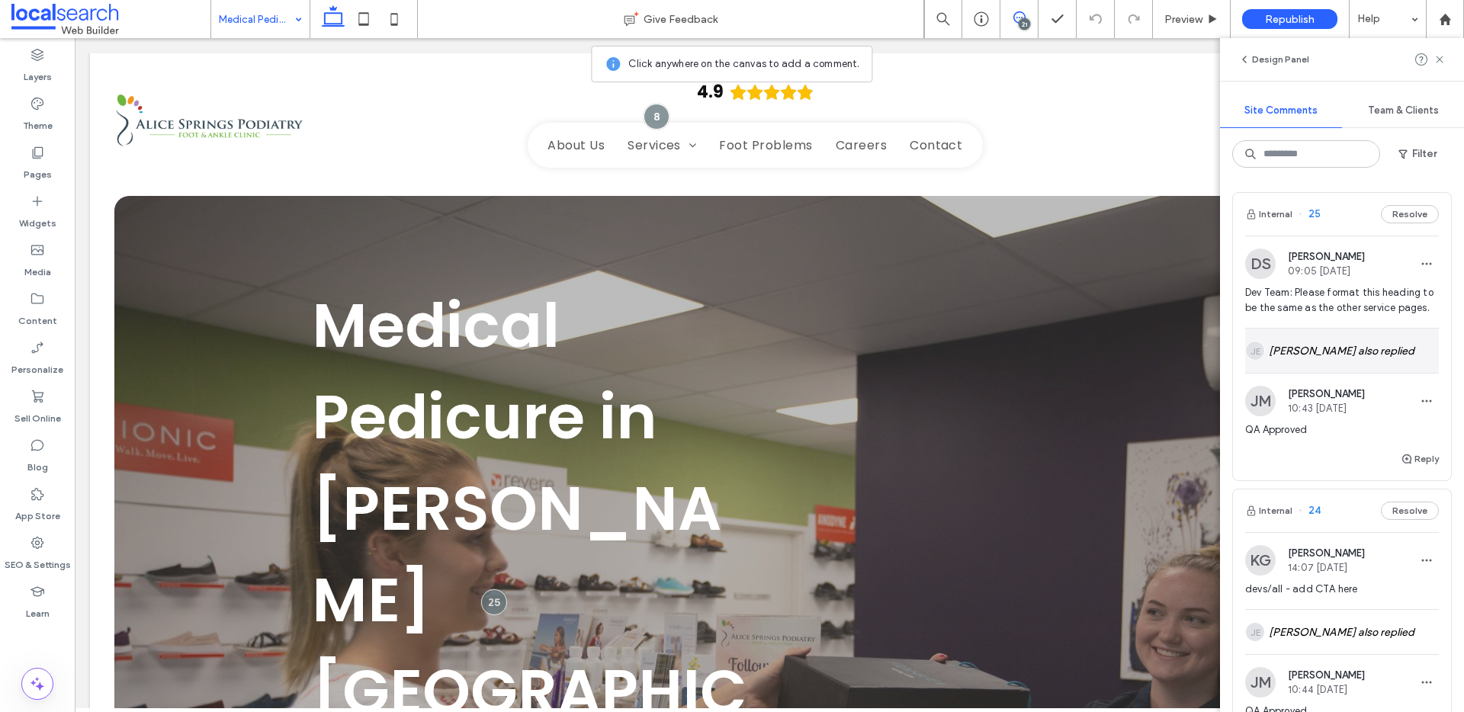
click at [1333, 372] on div "[PERSON_NAME] also replied" at bounding box center [1342, 351] width 194 height 44
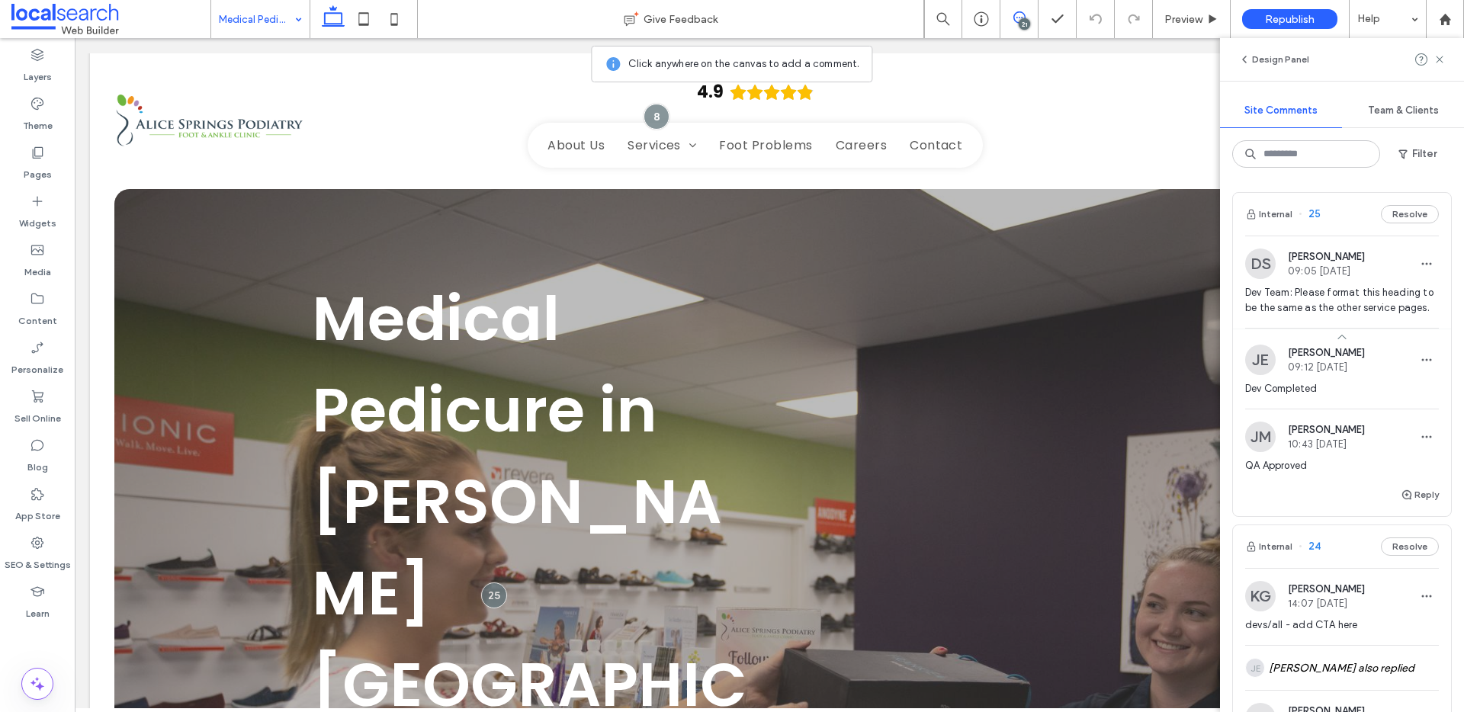
scroll to position [11, 0]
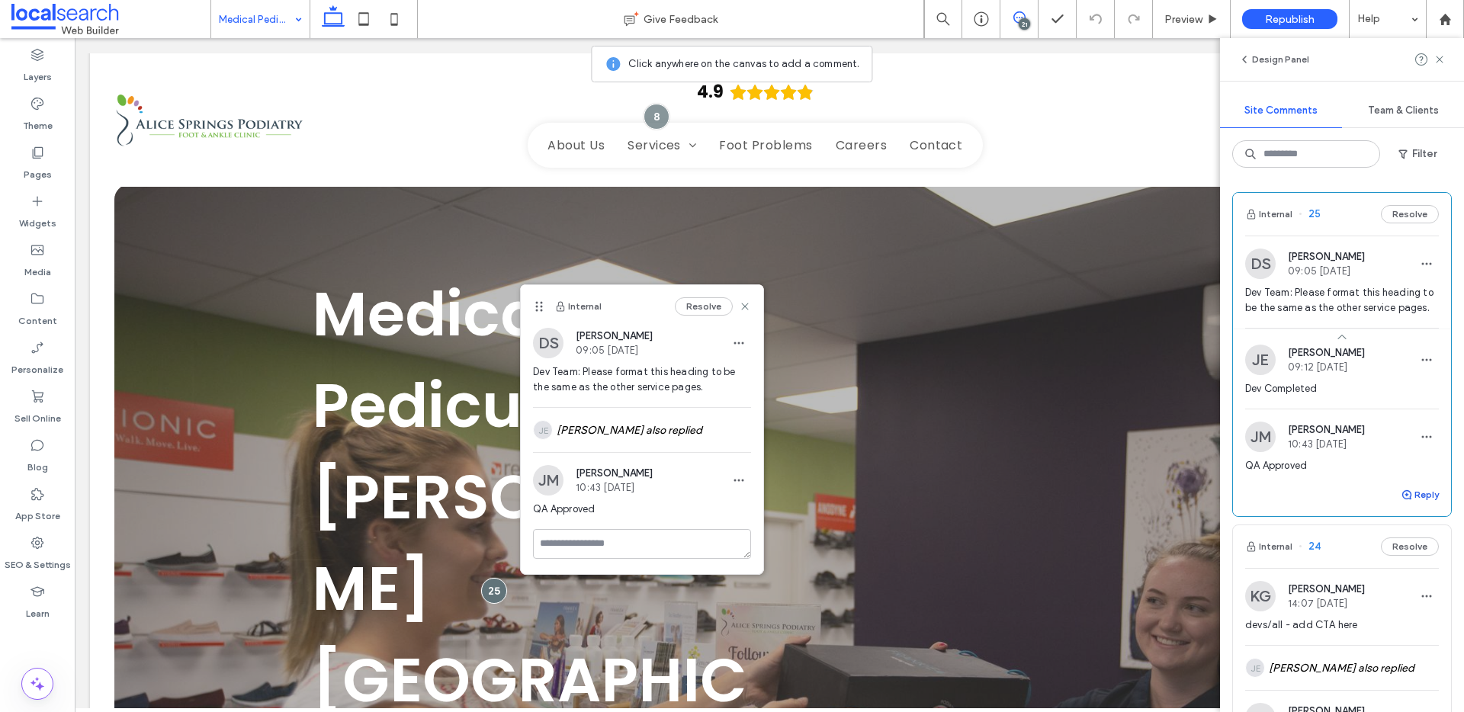
click at [1402, 503] on span "button" at bounding box center [1407, 494] width 14 height 17
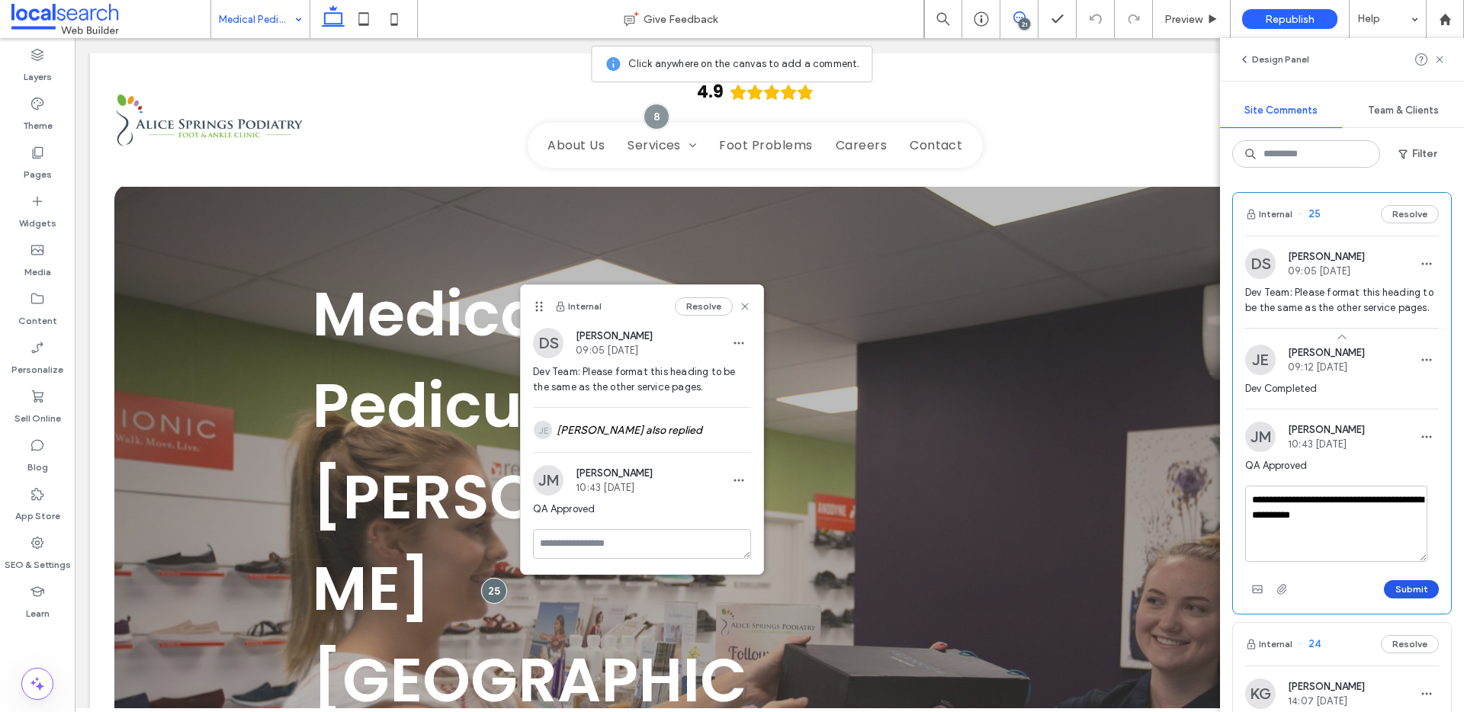
type textarea "**********"
click at [1388, 598] on button "Submit" at bounding box center [1411, 589] width 55 height 18
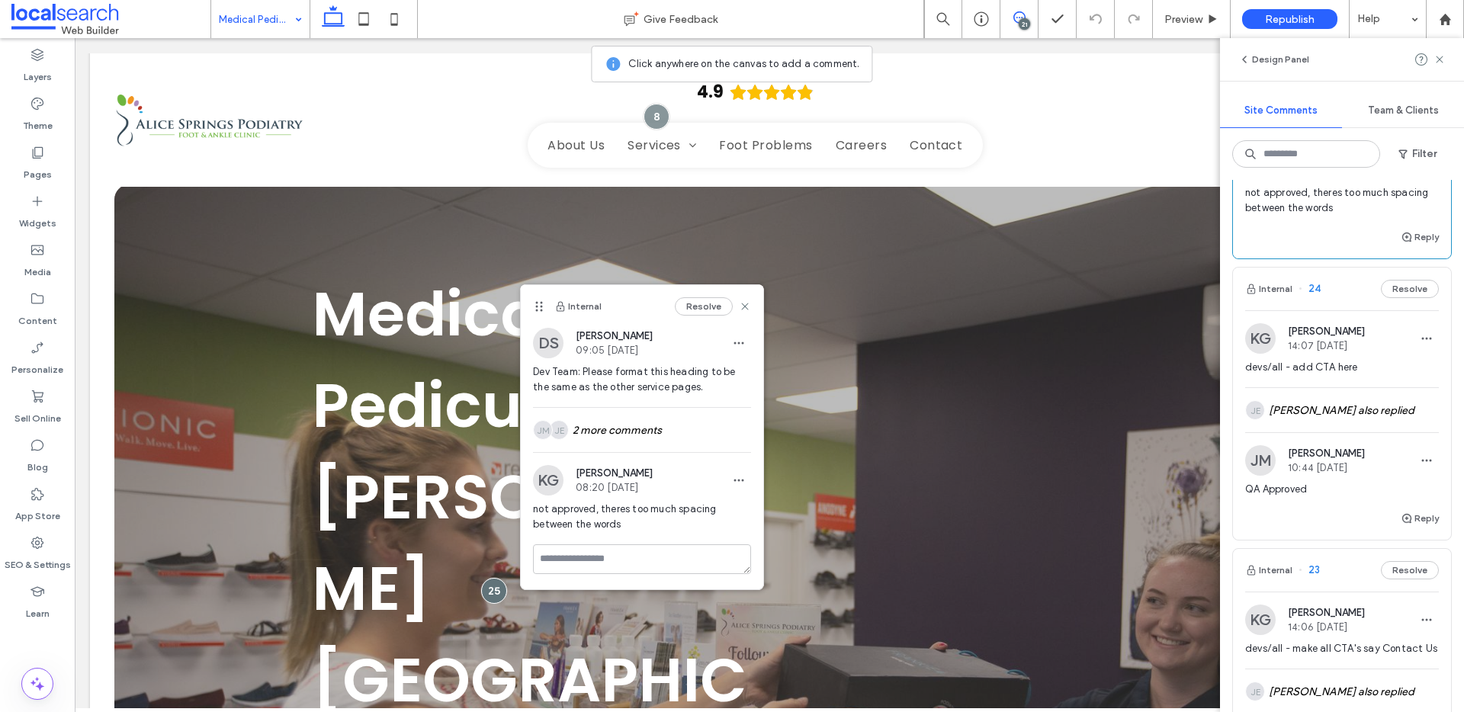
scroll to position [351, 0]
click at [1274, 297] on button "Internal" at bounding box center [1268, 287] width 47 height 18
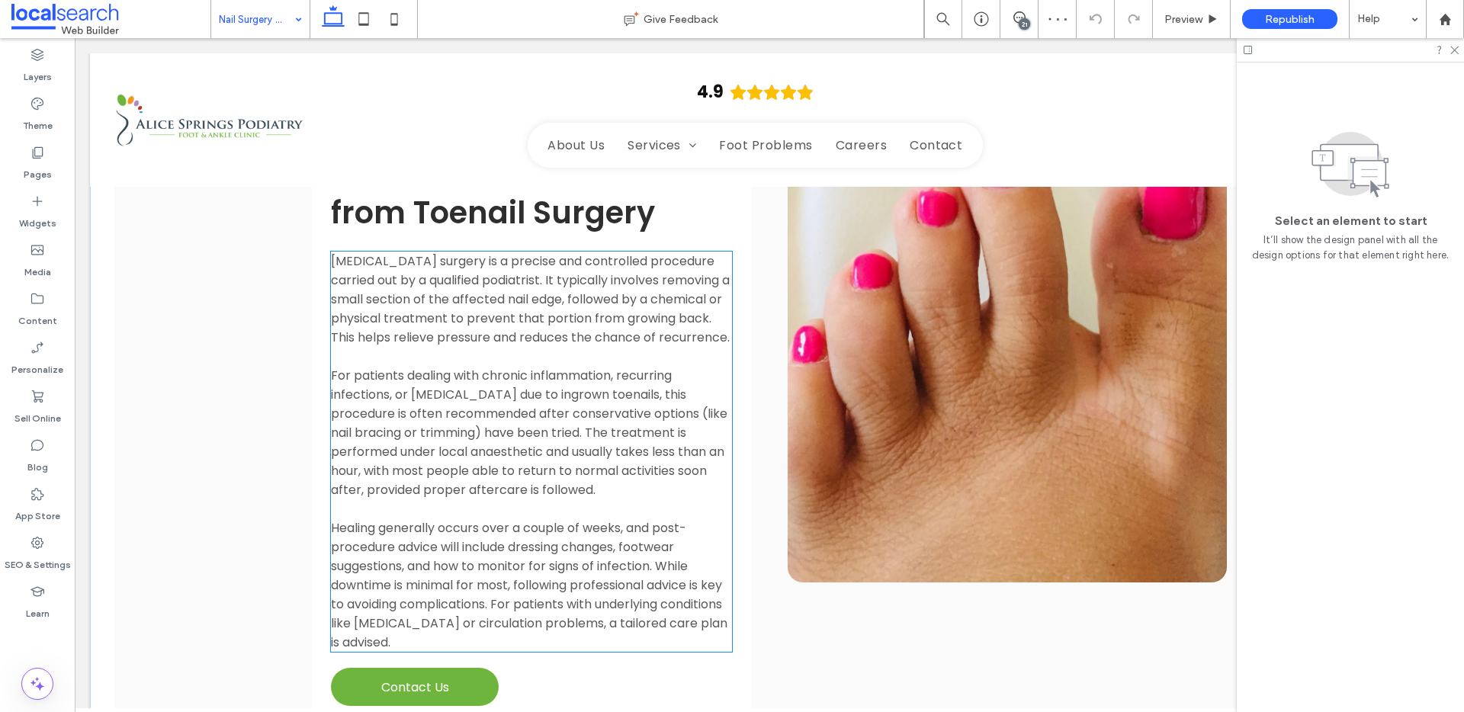
scroll to position [1667, 0]
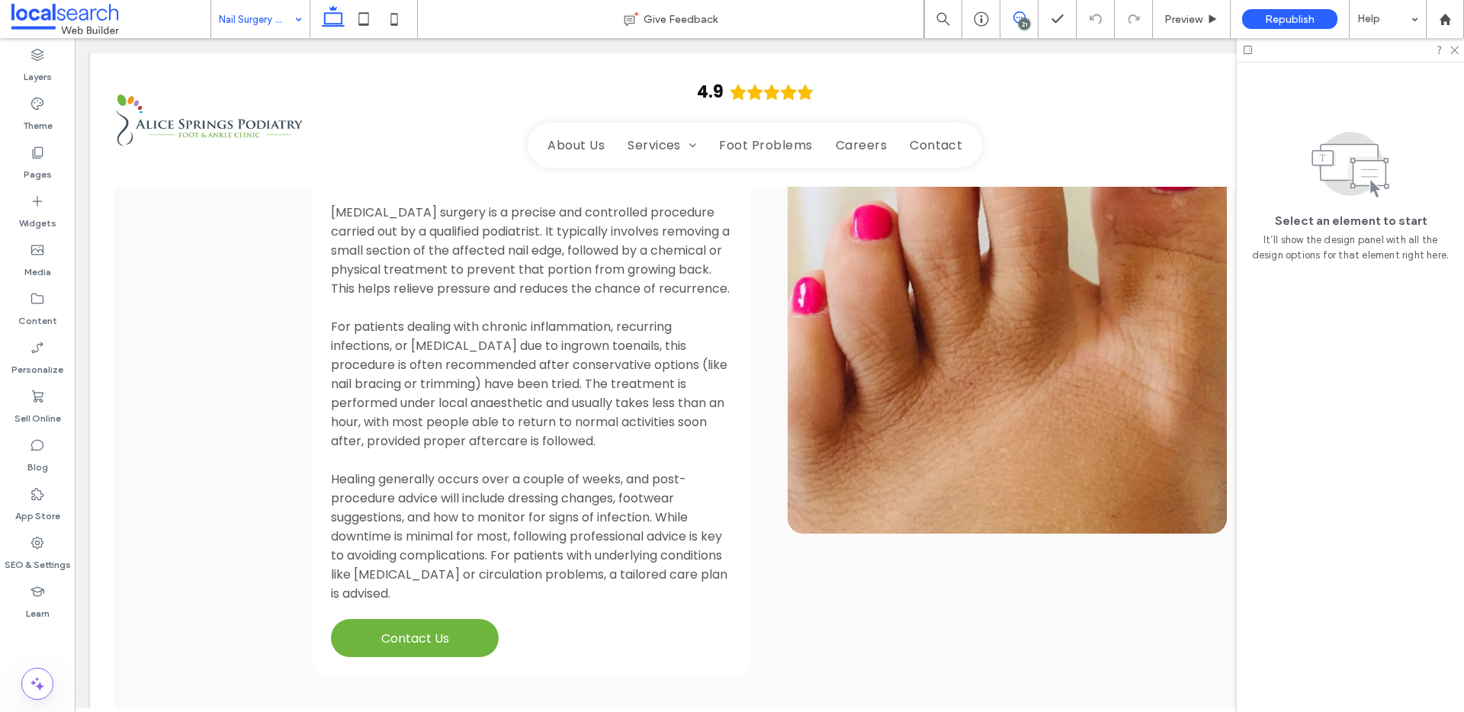
click at [1022, 14] on use at bounding box center [1019, 17] width 12 height 12
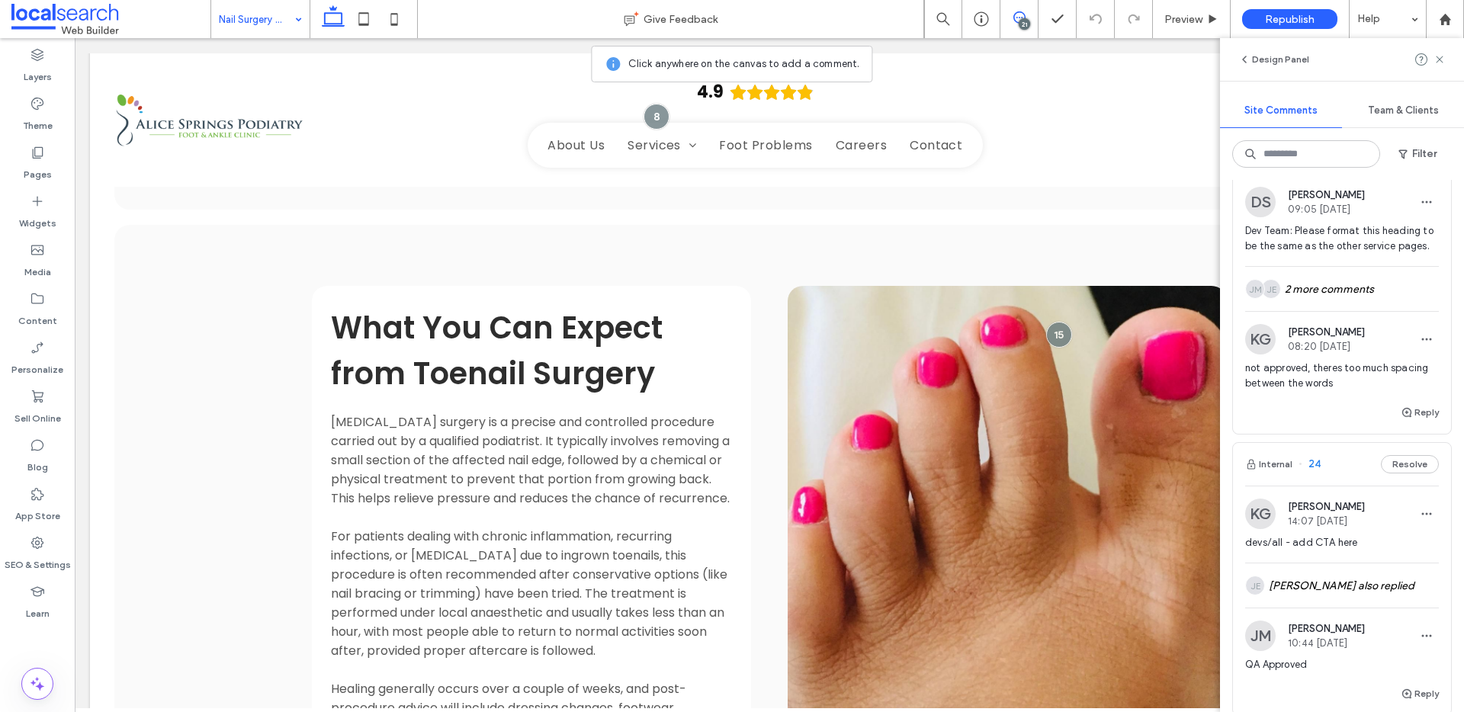
scroll to position [165, 0]
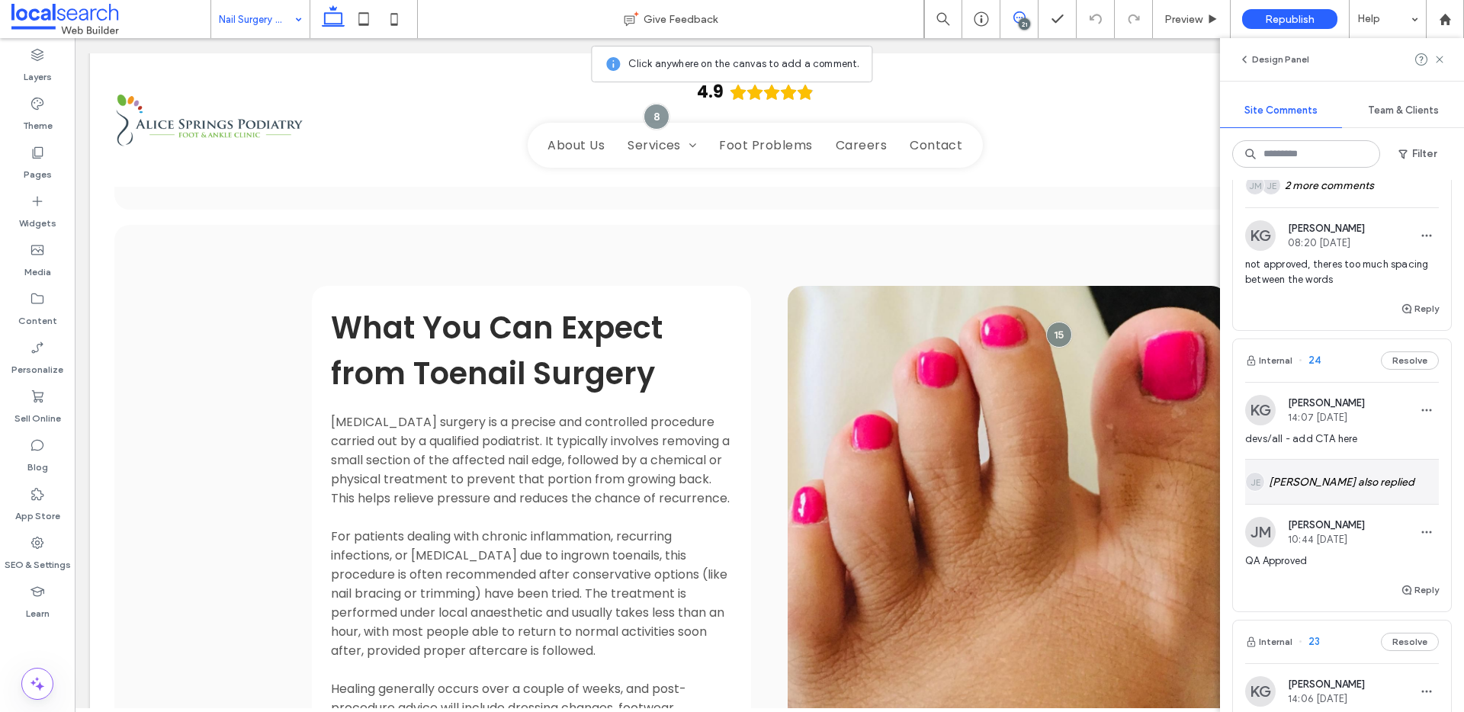
click at [1336, 504] on div "[PERSON_NAME] also replied" at bounding box center [1342, 482] width 194 height 44
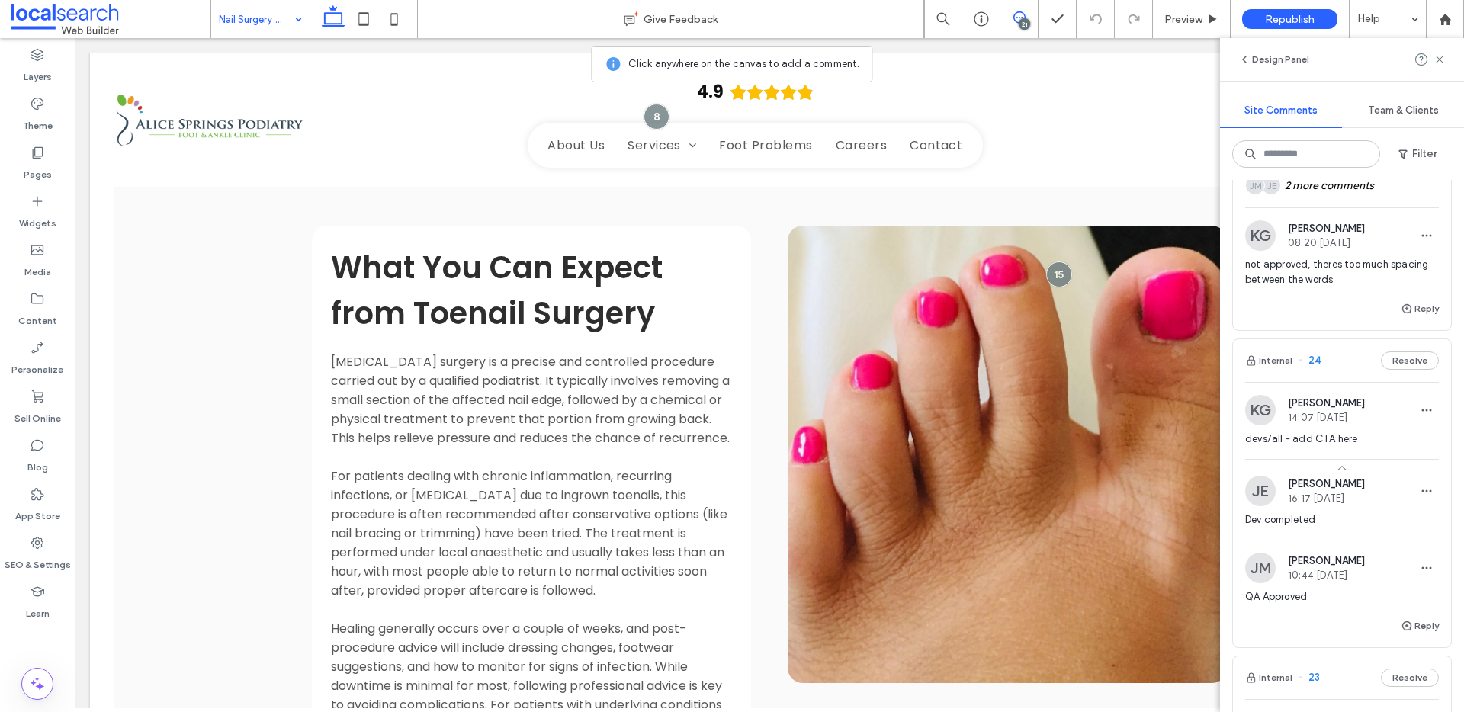
scroll to position [1518, 0]
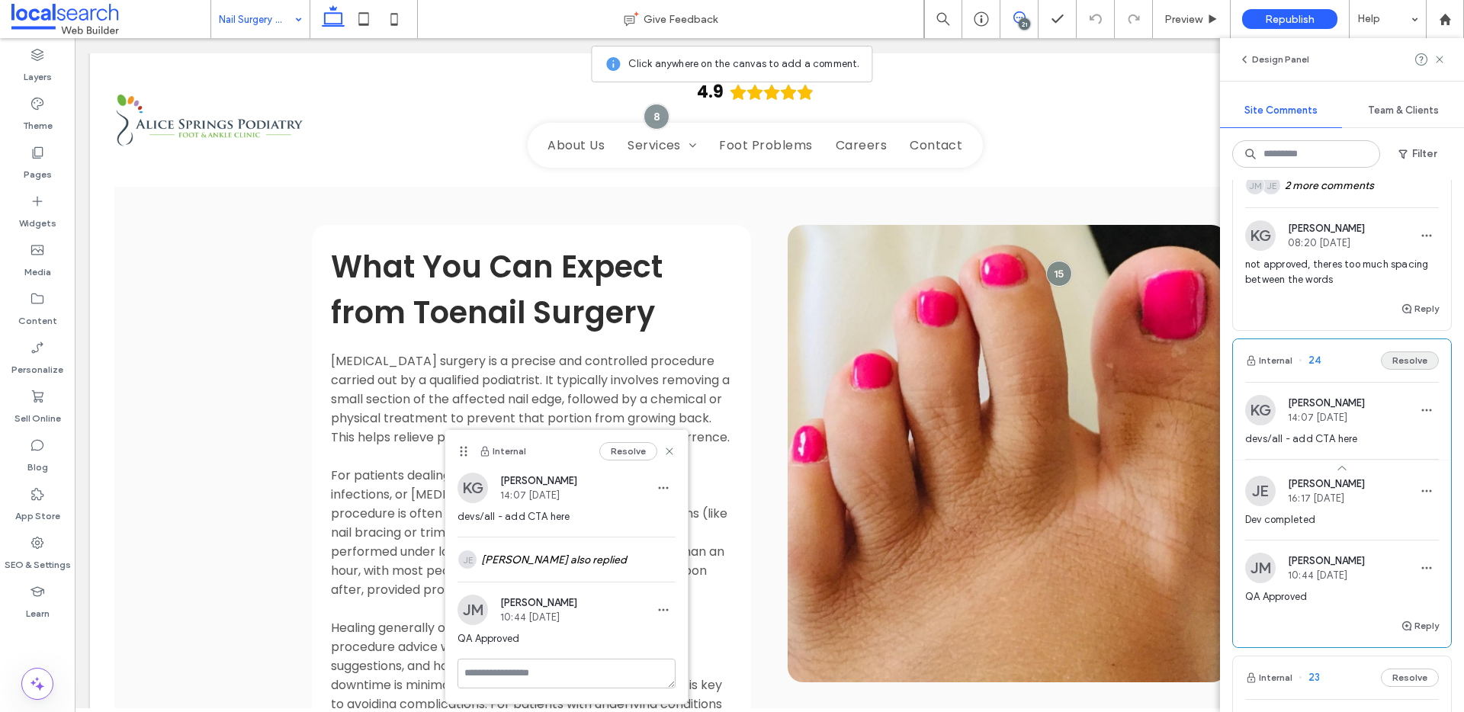
click at [1413, 370] on button "Resolve" at bounding box center [1410, 360] width 58 height 18
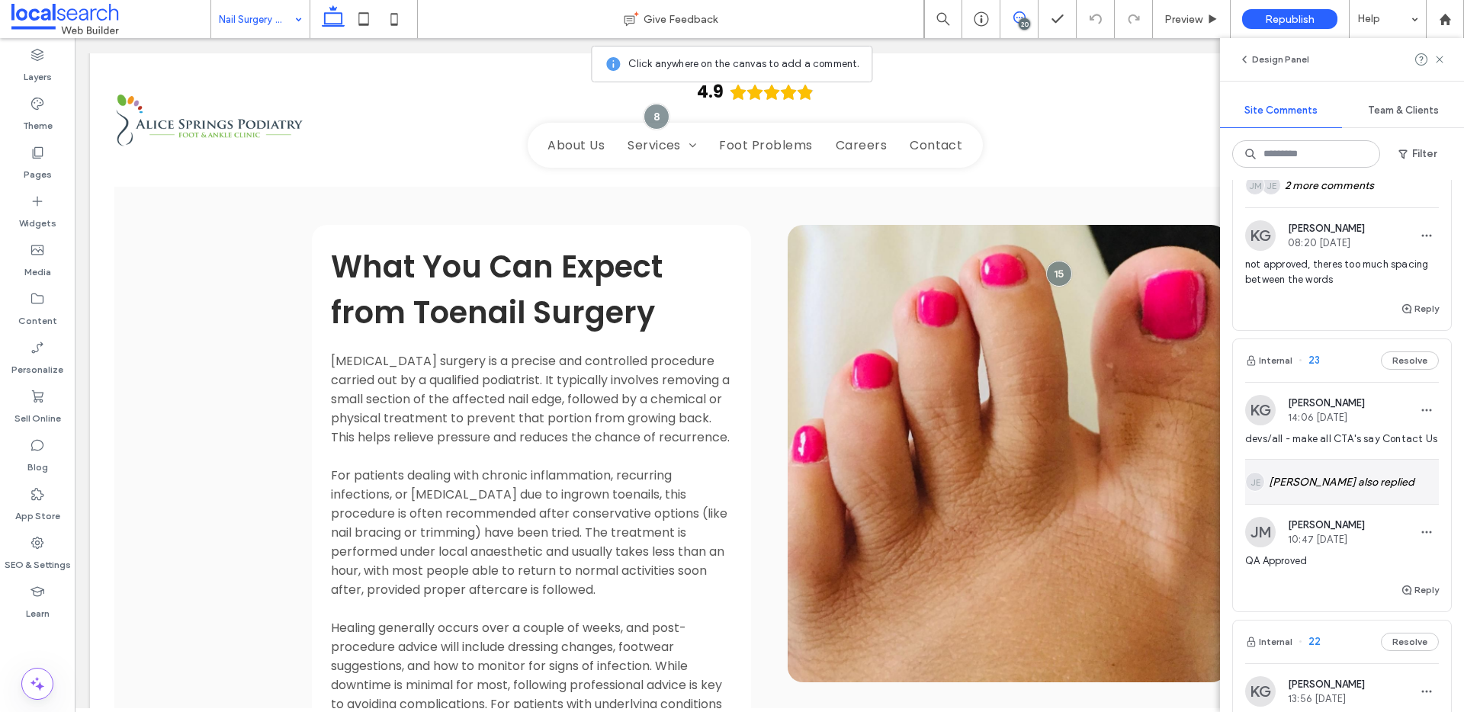
click at [1286, 504] on div "[PERSON_NAME] also replied" at bounding box center [1342, 482] width 194 height 44
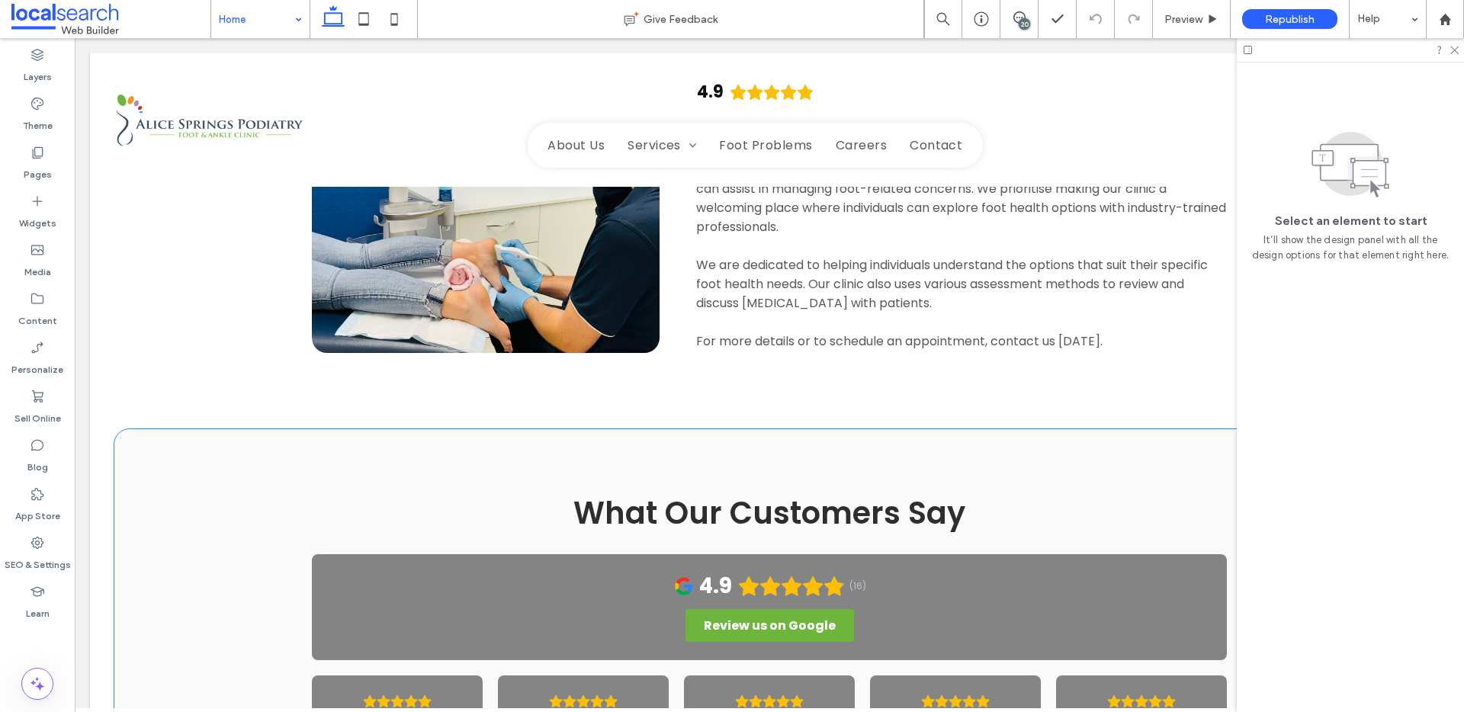
scroll to position [3944, 0]
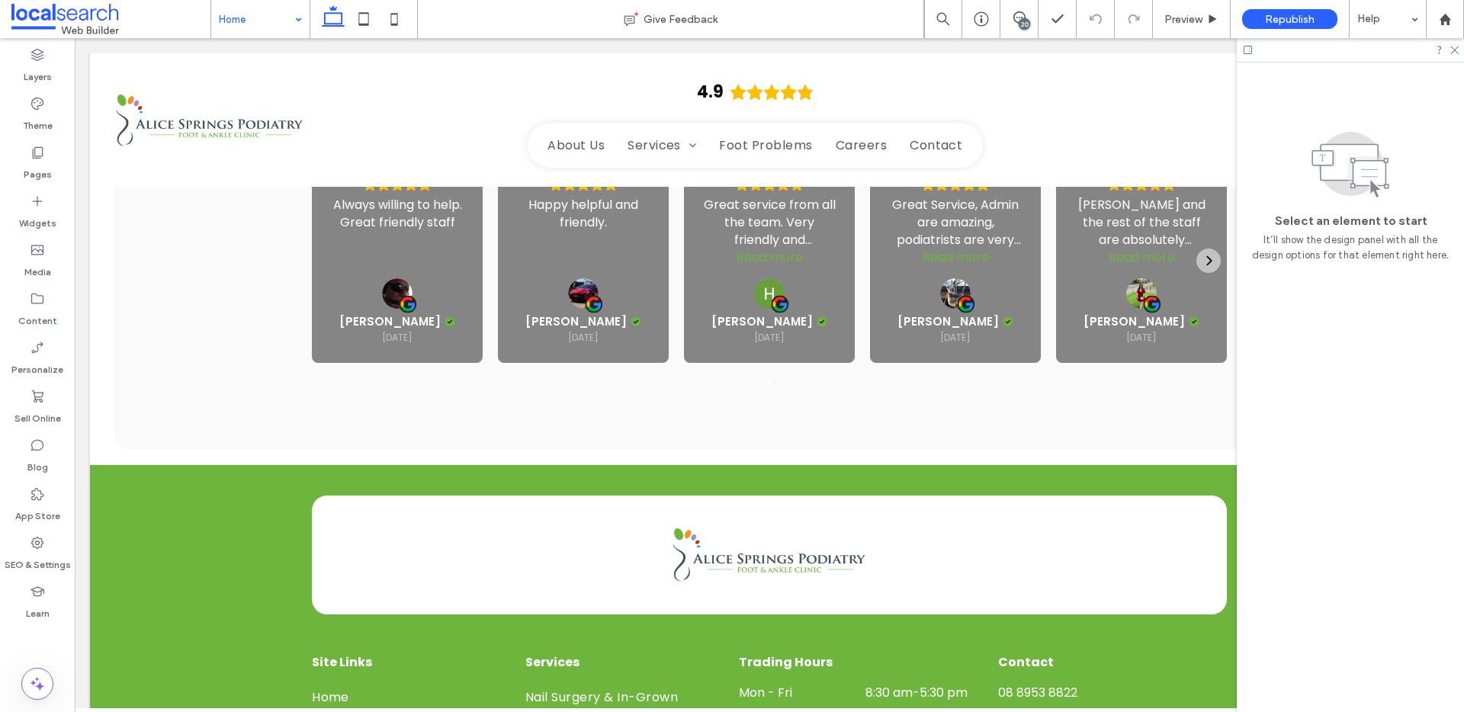
drag, startPoint x: 265, startPoint y: 24, endPoint x: 262, endPoint y: 34, distance: 9.6
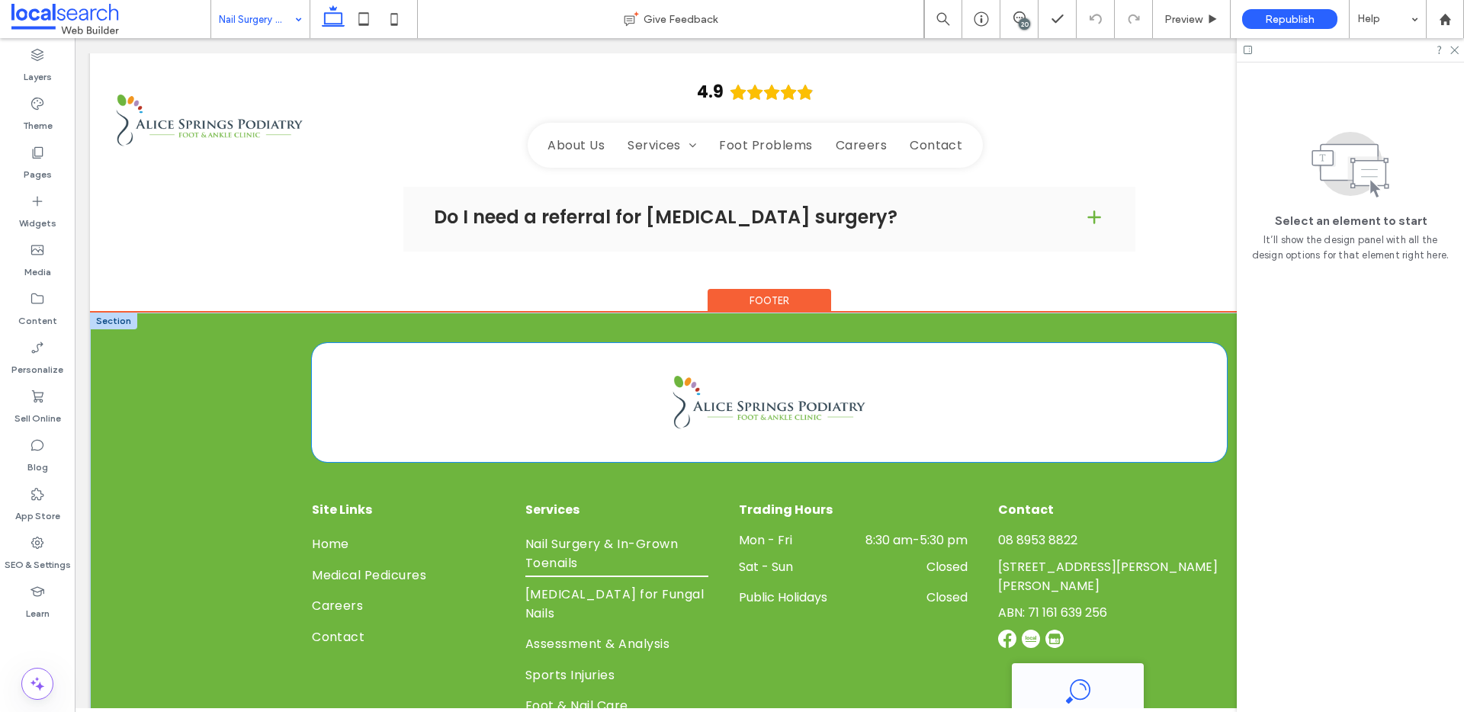
scroll to position [2608, 0]
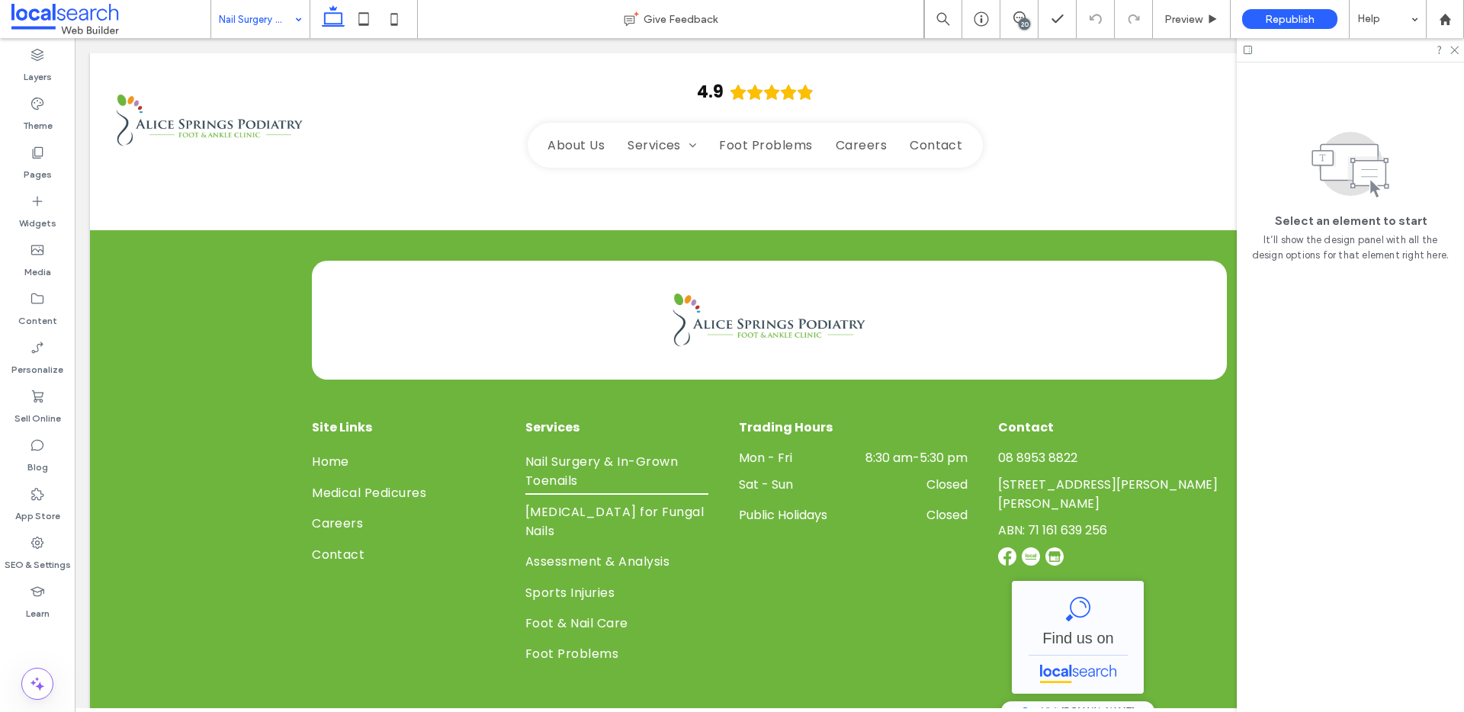
drag, startPoint x: 293, startPoint y: 22, endPoint x: 284, endPoint y: 34, distance: 14.6
click at [292, 22] on div "Nail Surgery & In-Grown Toenails" at bounding box center [260, 19] width 98 height 38
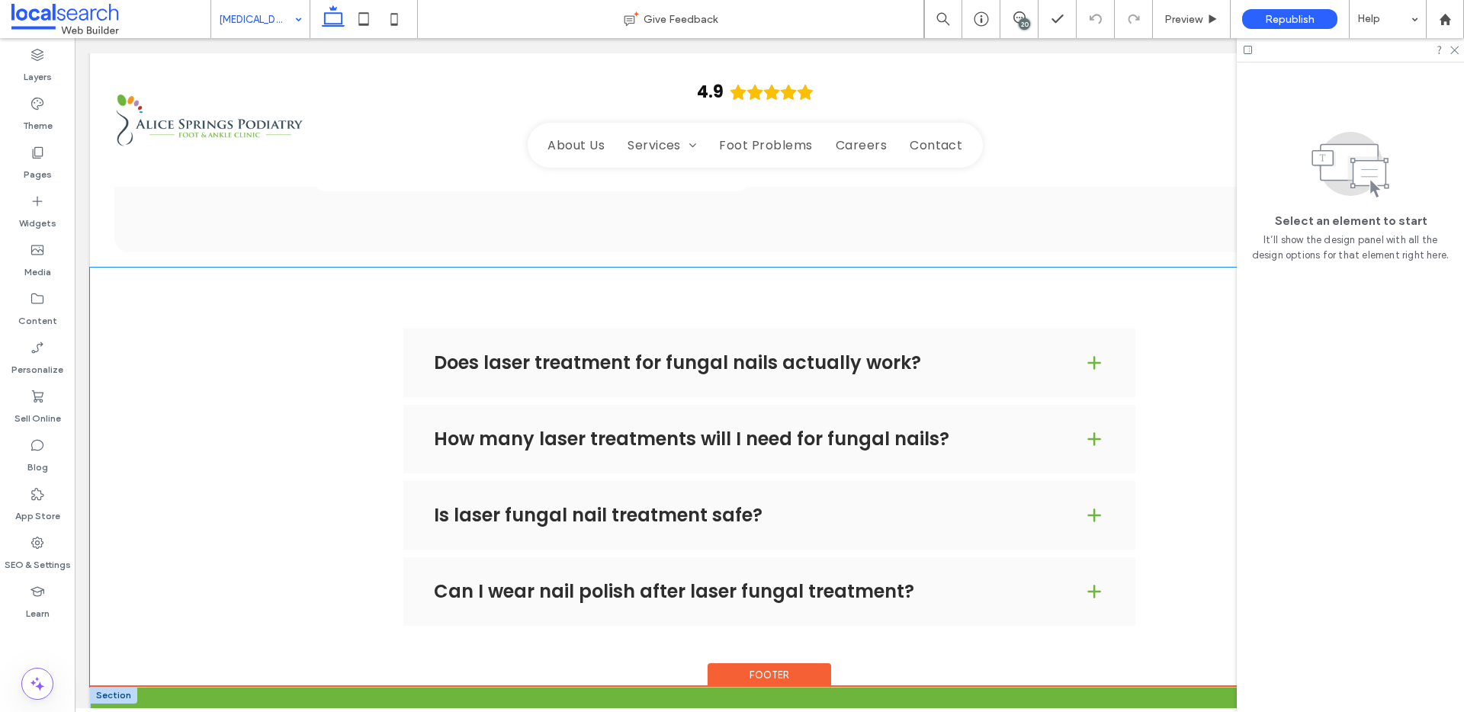
scroll to position [2691, 0]
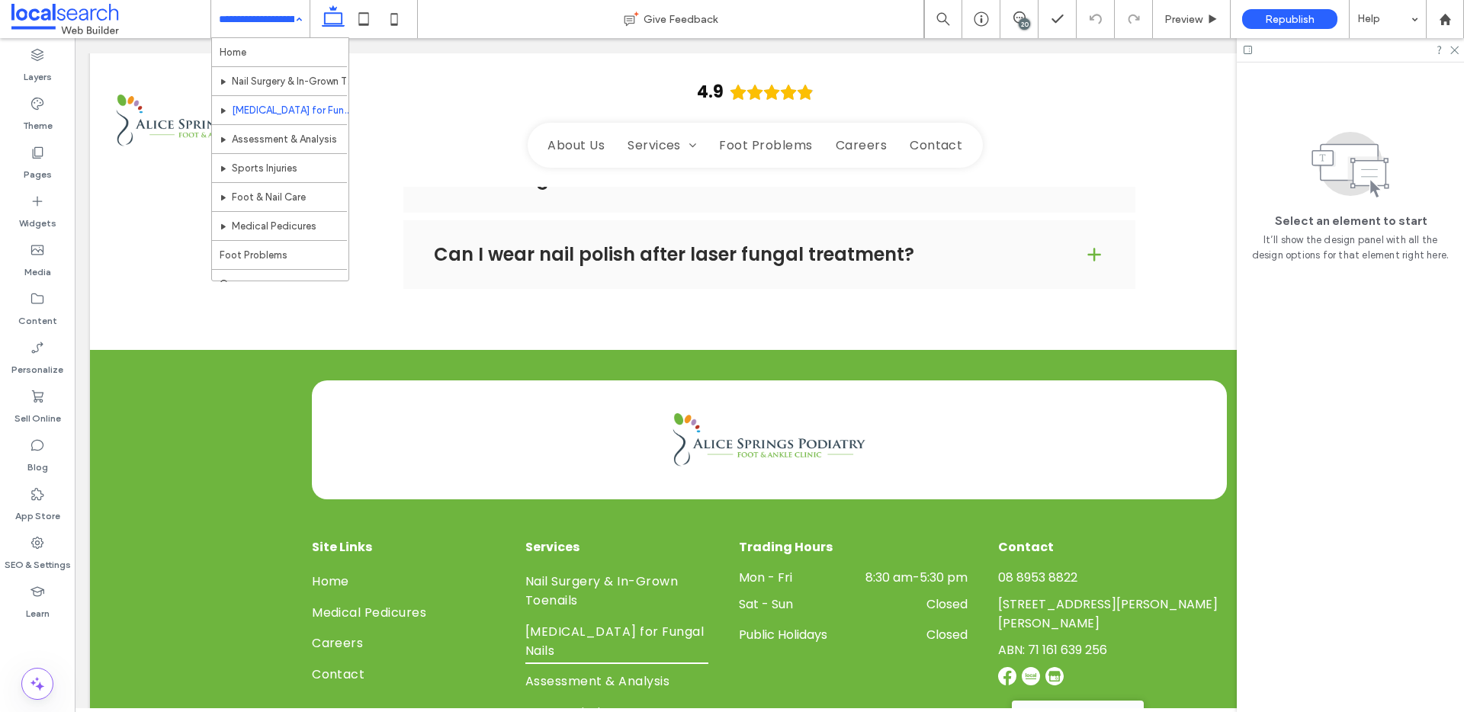
click at [288, 27] on div "Home Nail Surgery & In-Grown Toenails Laser Therapy for Fungal Nails Assessment…" at bounding box center [260, 19] width 98 height 38
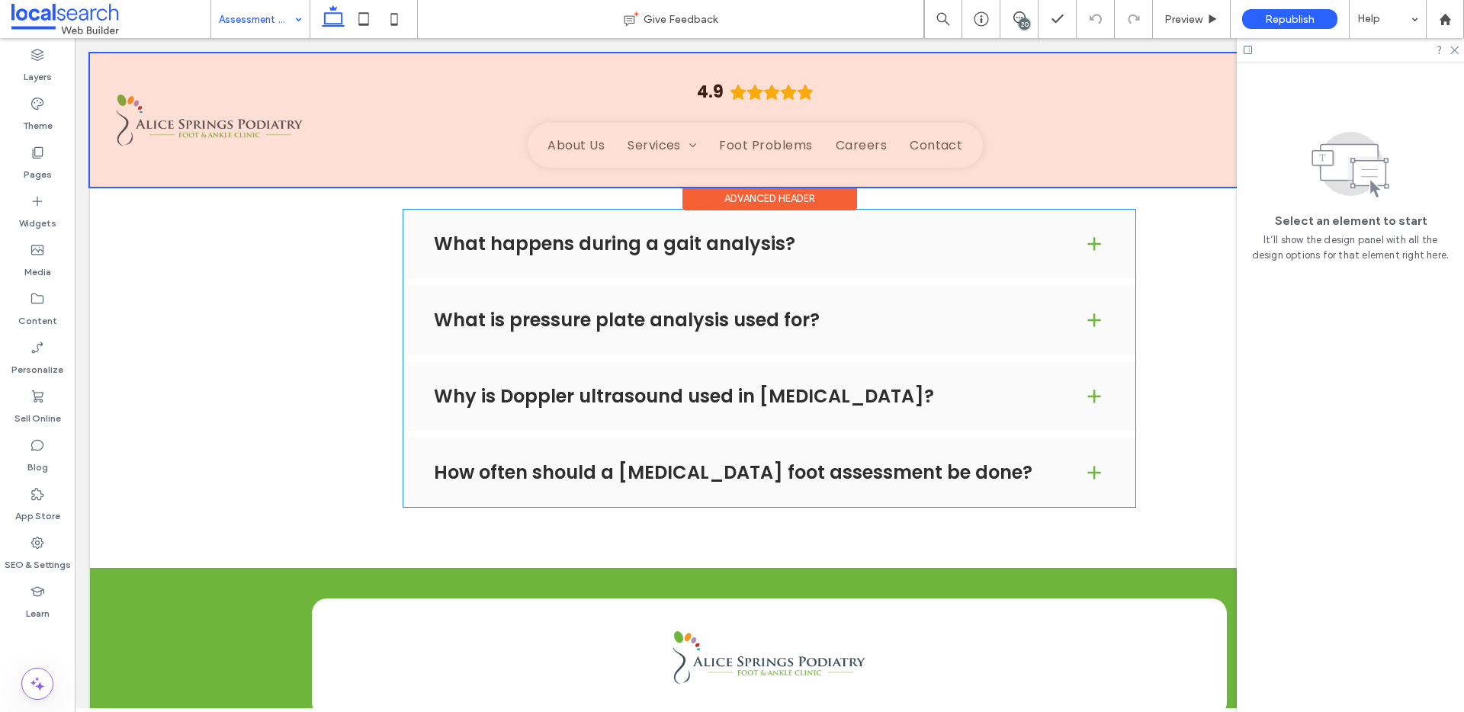
scroll to position [2623, 0]
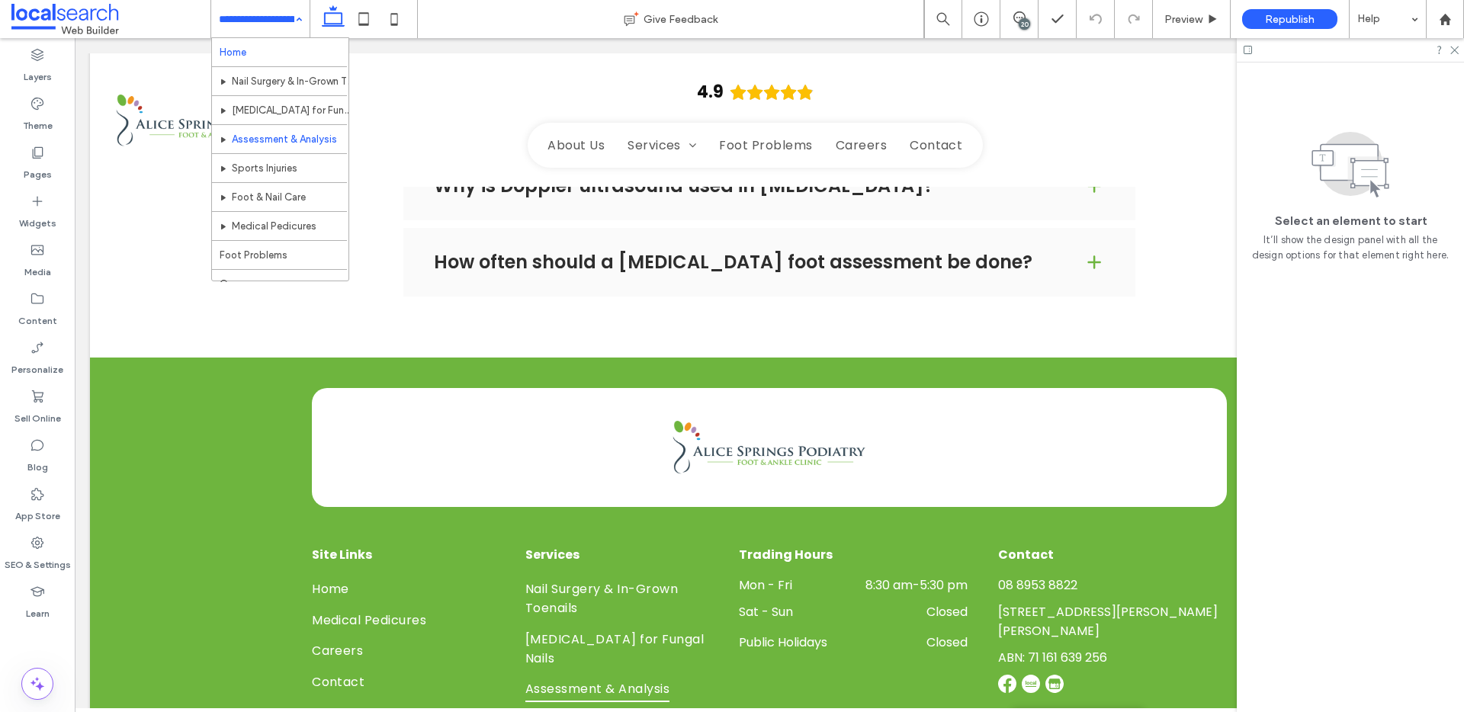
drag, startPoint x: 288, startPoint y: 34, endPoint x: 285, endPoint y: 41, distance: 8.2
click at [287, 34] on div "Home Nail Surgery & In-Grown Toenails Laser Therapy for Fungal Nails Assessment…" at bounding box center [260, 19] width 98 height 38
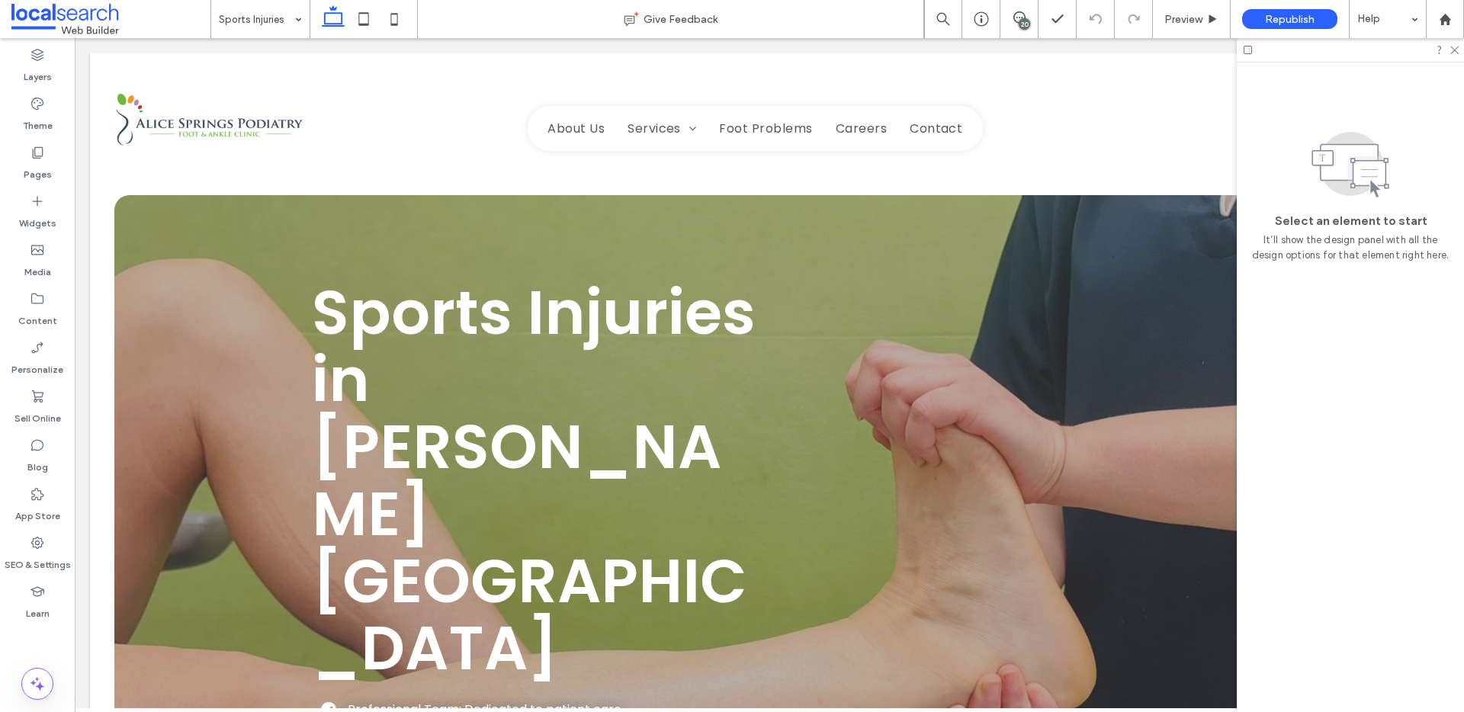
scroll to position [0, 0]
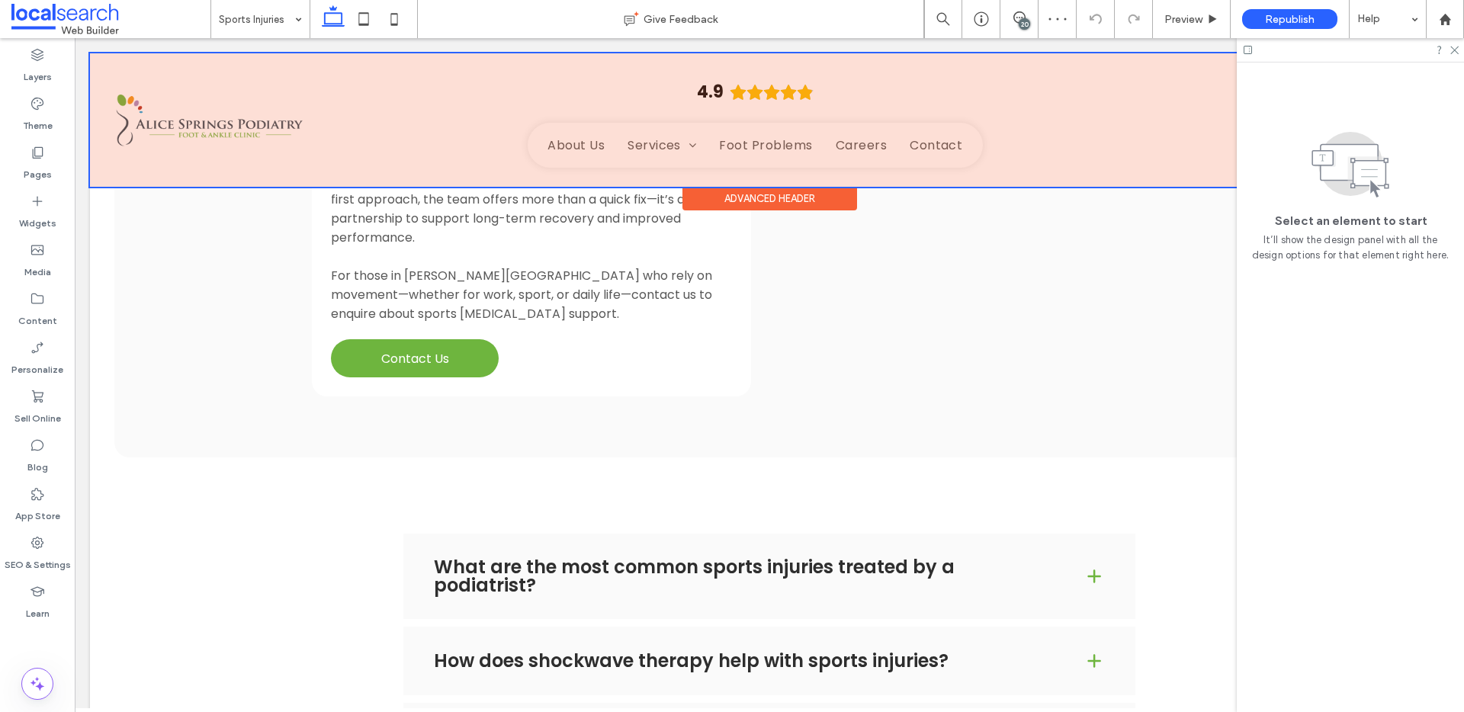
scroll to position [2222, 0]
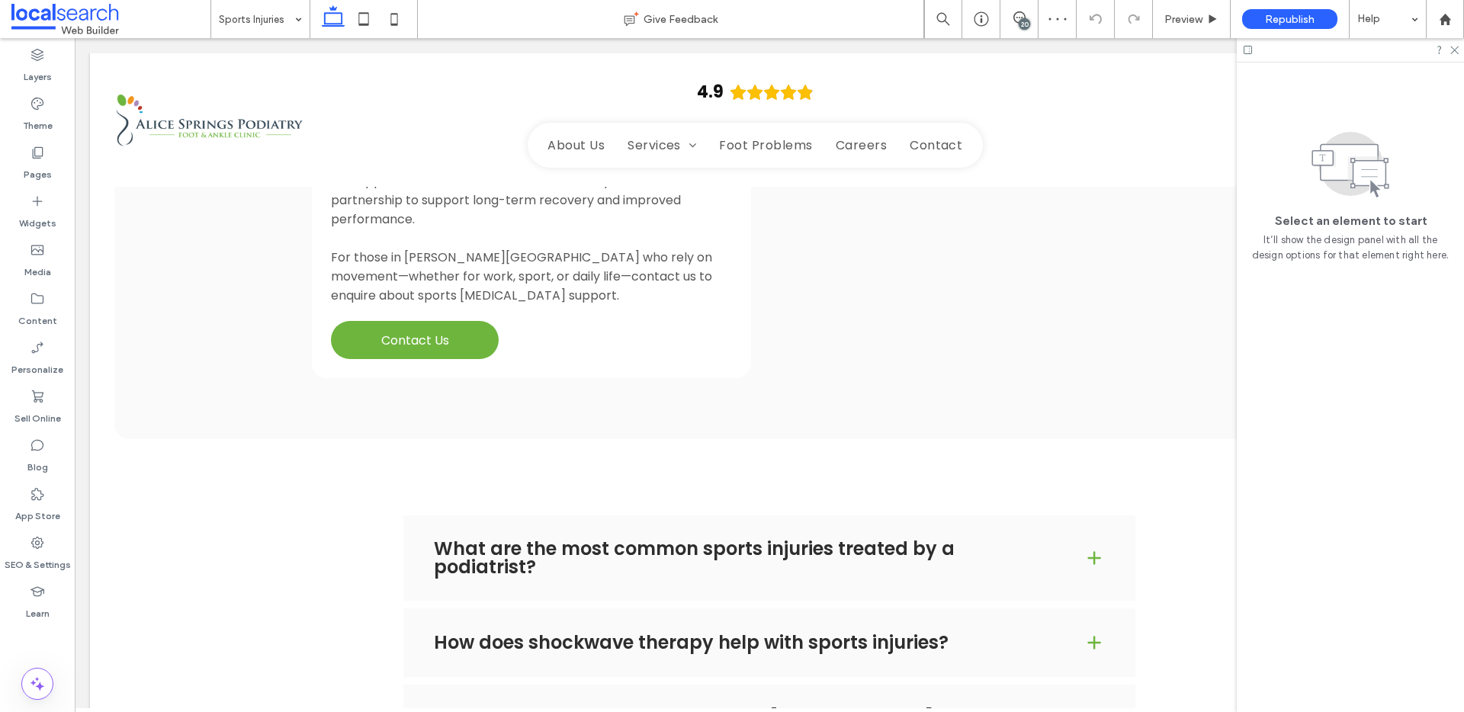
click at [1019, 17] on icon at bounding box center [1019, 17] width 12 height 12
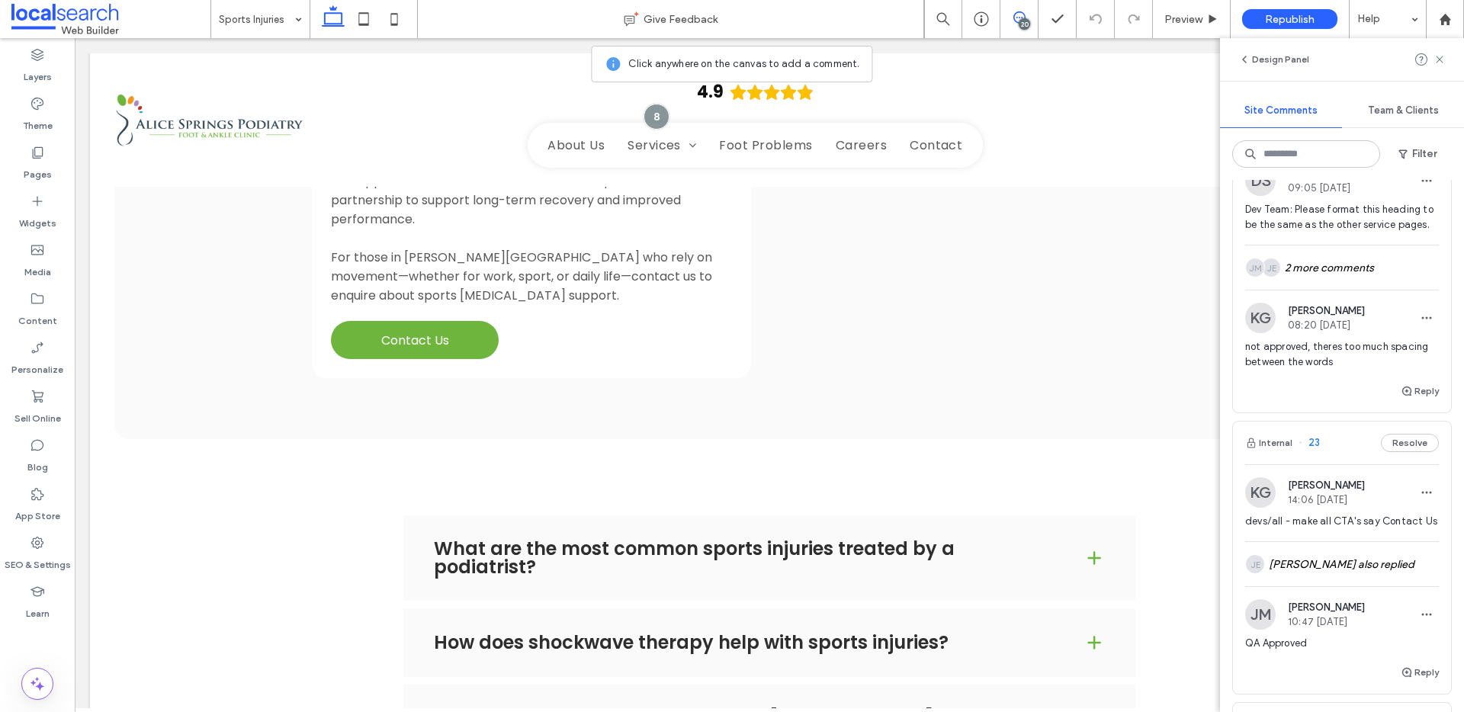
scroll to position [114, 0]
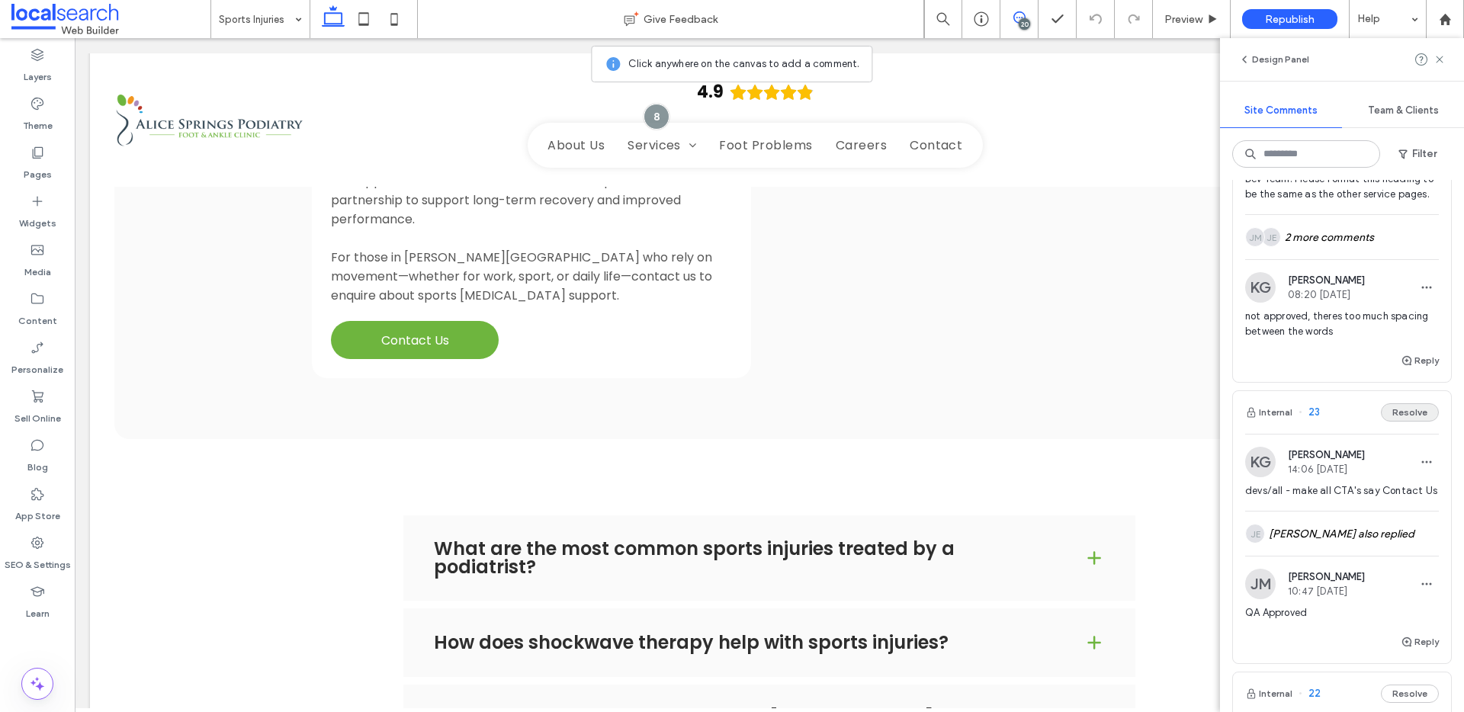
click at [1402, 421] on button "Resolve" at bounding box center [1410, 412] width 58 height 18
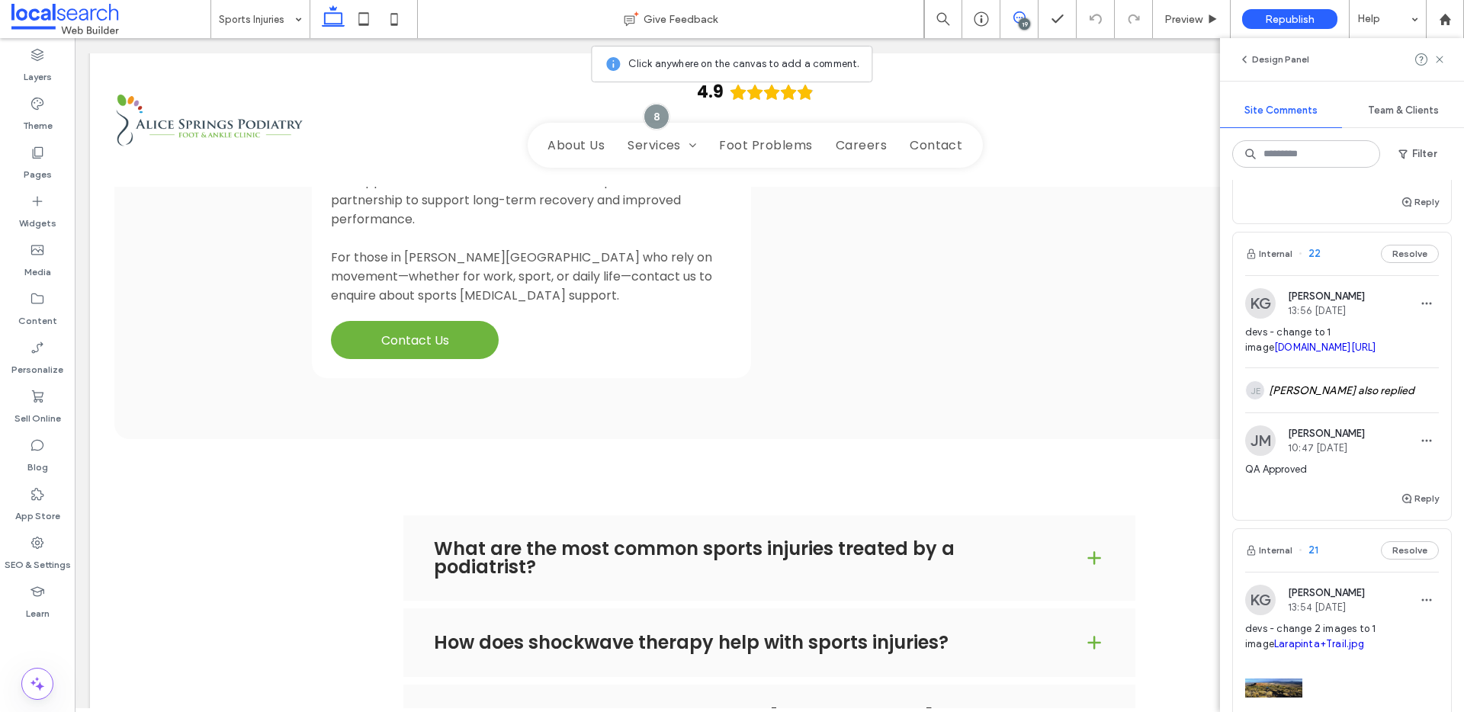
scroll to position [273, 0]
click at [1278, 262] on button "Internal" at bounding box center [1268, 253] width 47 height 18
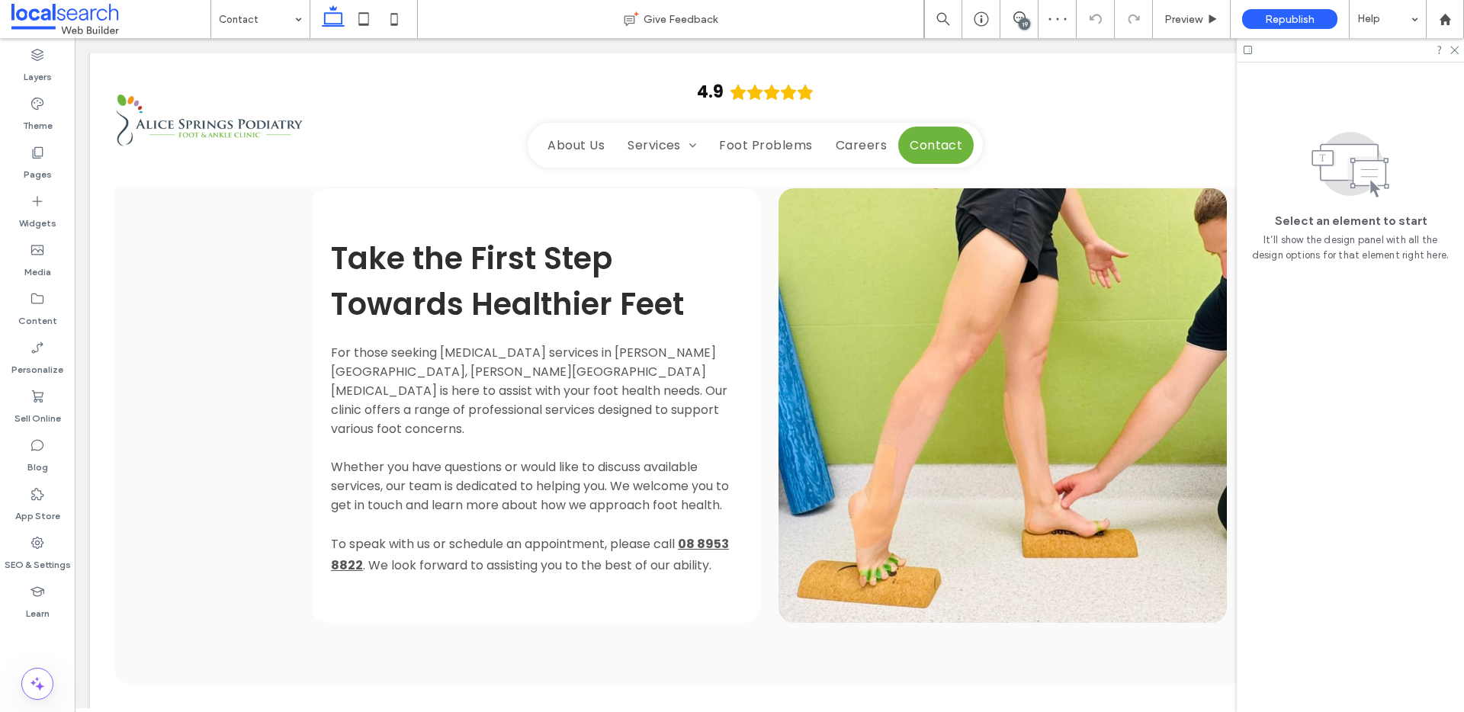
click at [1020, 24] on div "19" at bounding box center [1024, 23] width 11 height 11
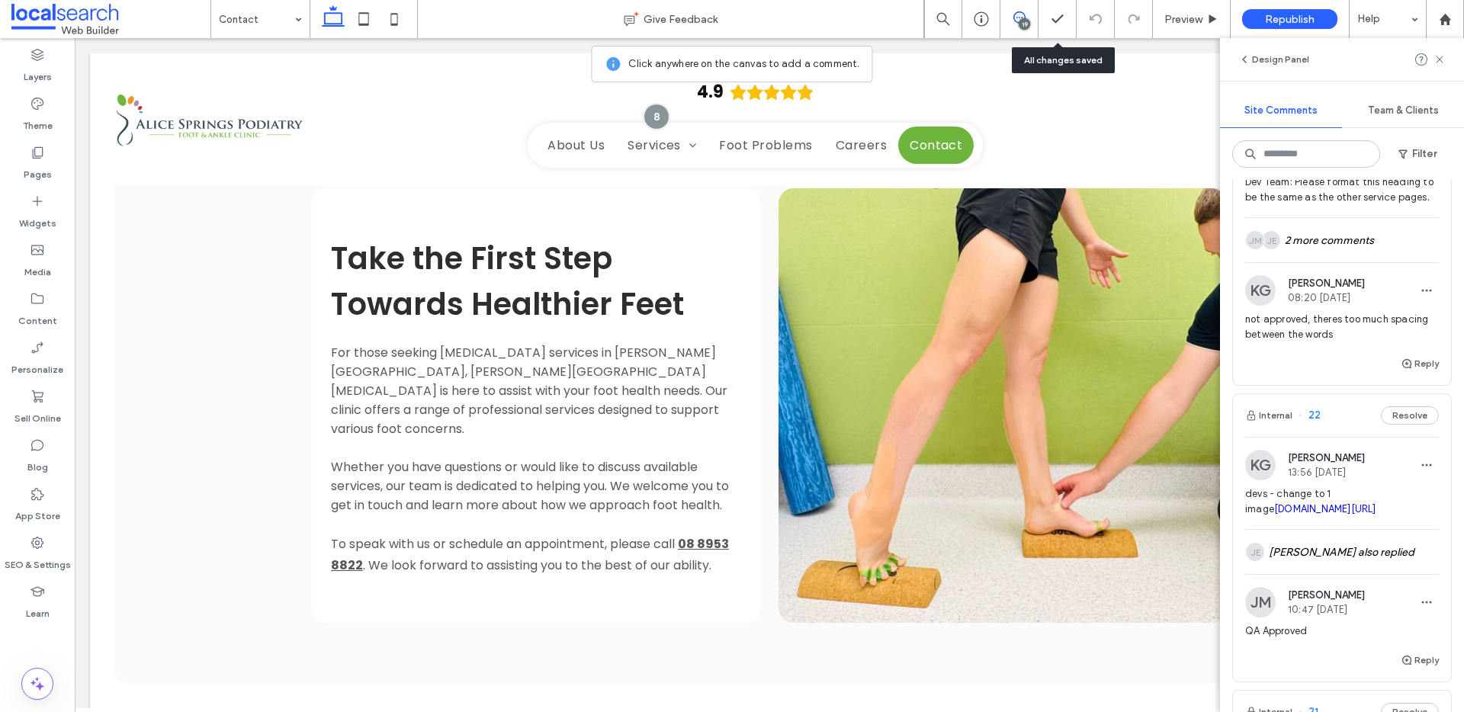
scroll to position [122, 0]
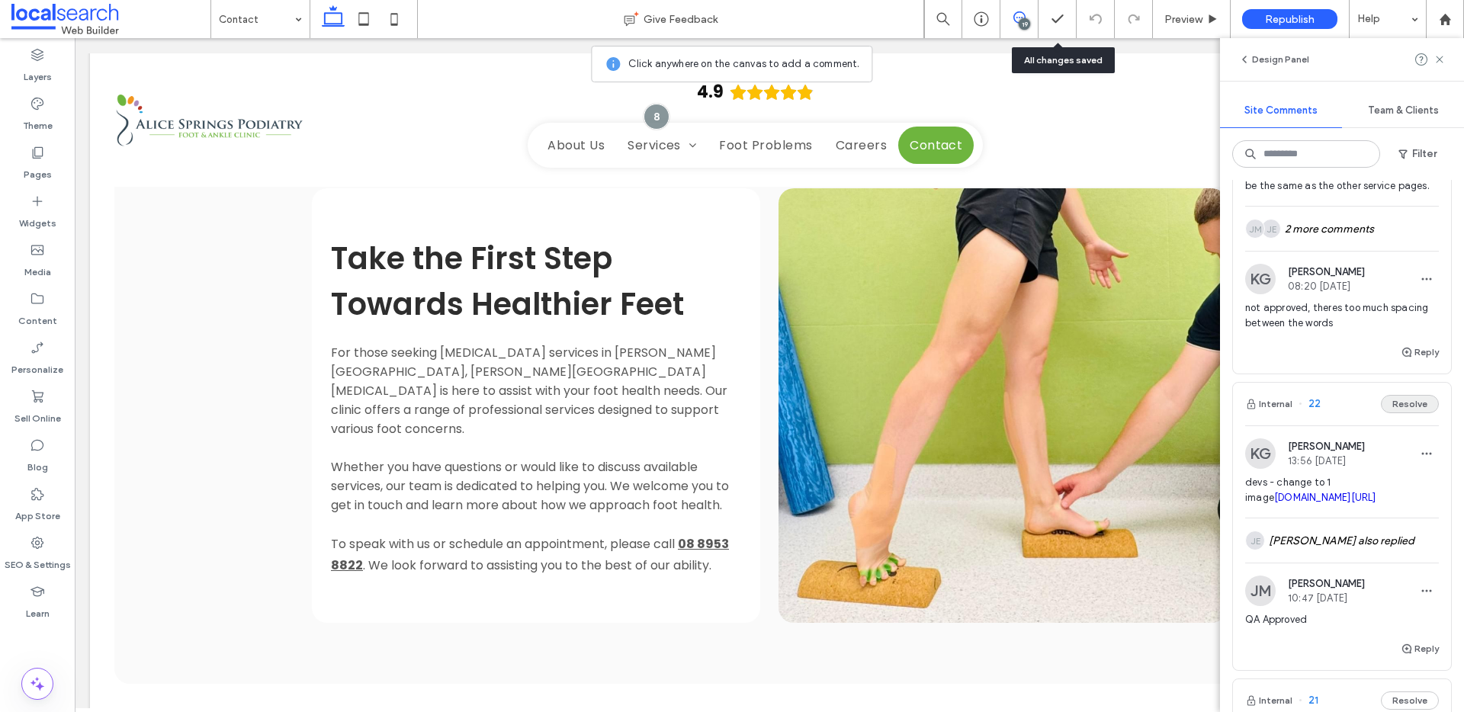
click at [1385, 413] on button "Resolve" at bounding box center [1410, 404] width 58 height 18
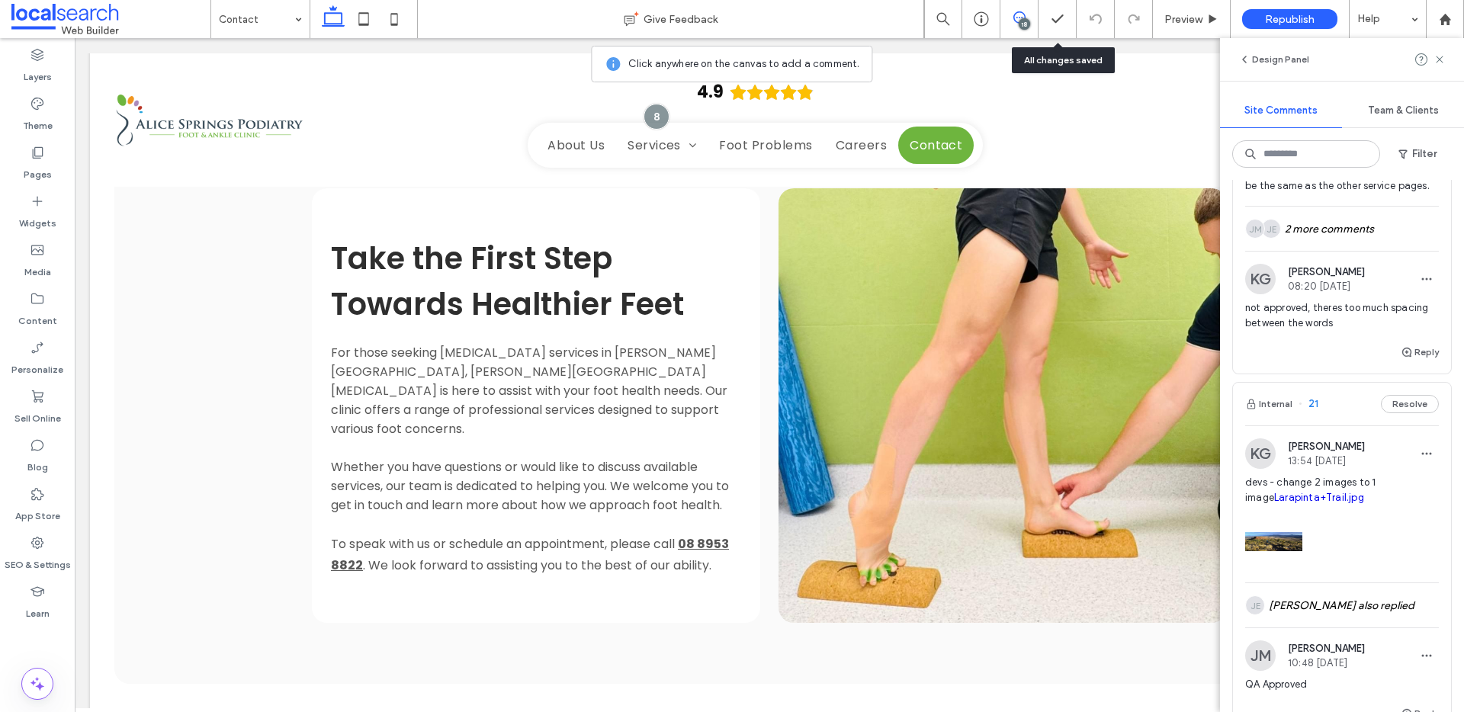
click at [1278, 413] on button "Internal" at bounding box center [1268, 404] width 47 height 18
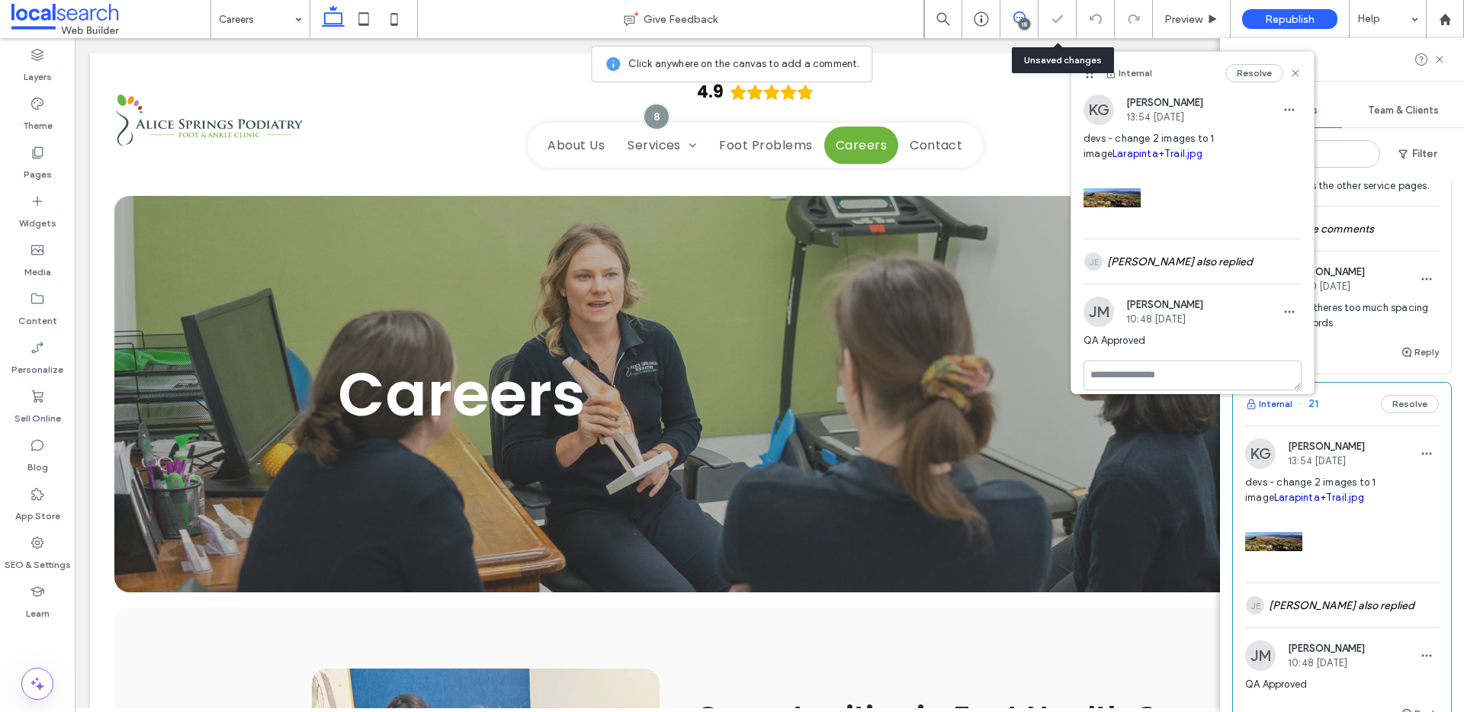
scroll to position [3085, 0]
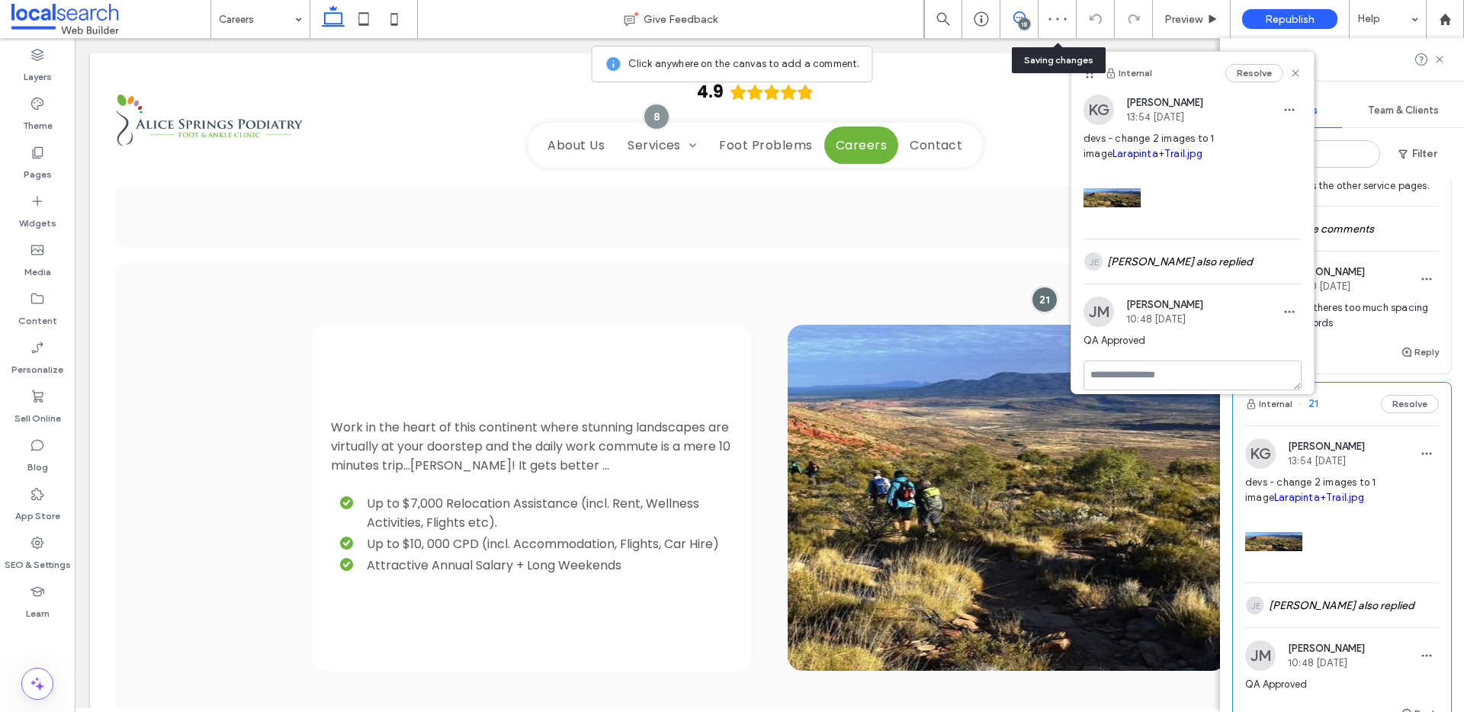
click at [1389, 413] on button "Resolve" at bounding box center [1410, 404] width 58 height 18
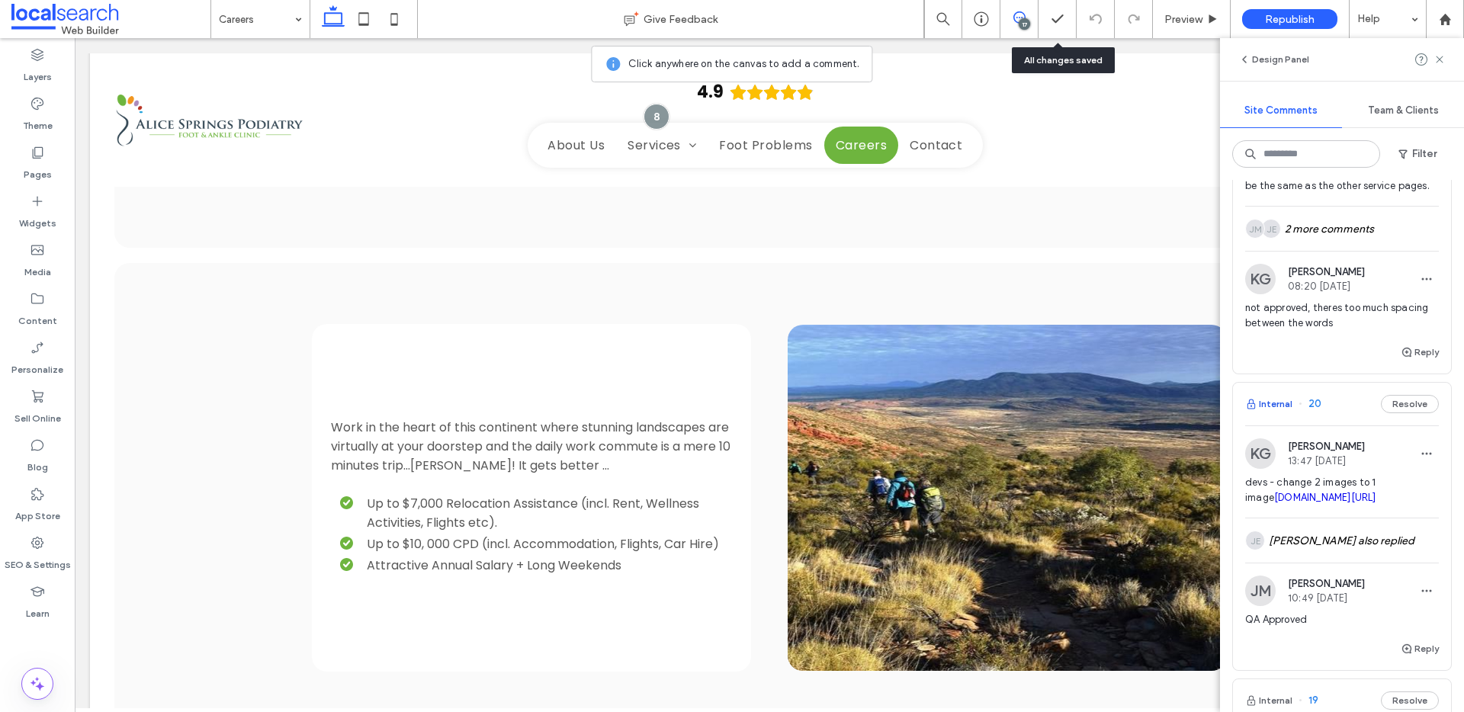
click at [1268, 413] on button "Internal" at bounding box center [1268, 404] width 47 height 18
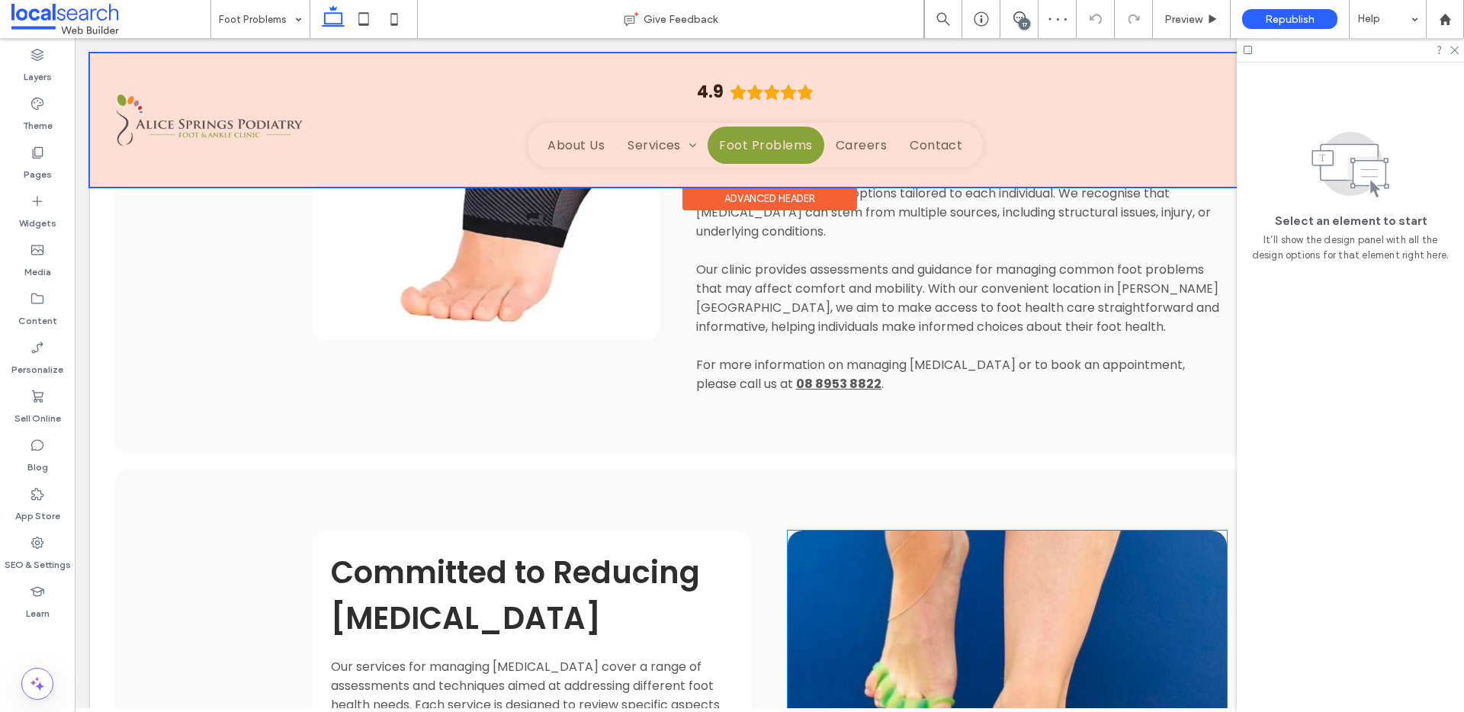
scroll to position [1402, 0]
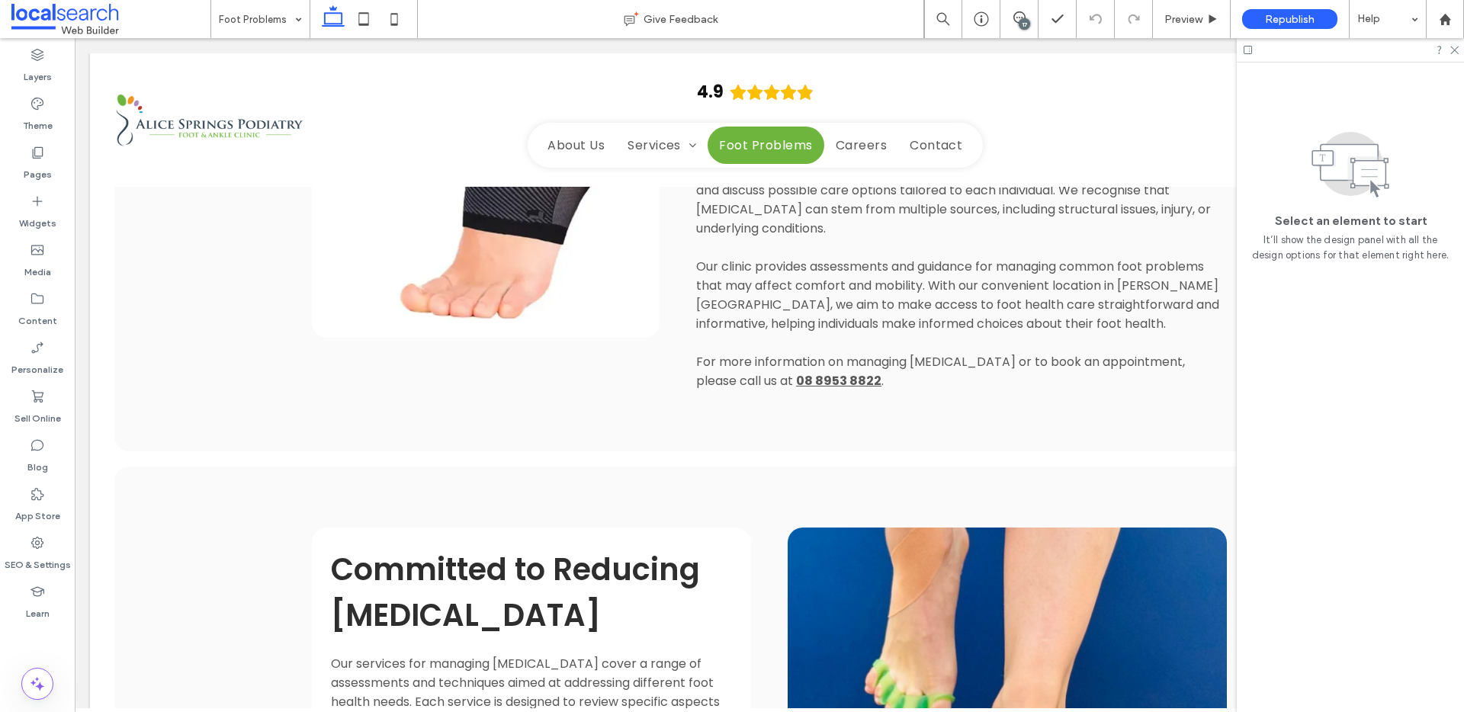
click at [1019, 23] on div "17" at bounding box center [1024, 23] width 11 height 11
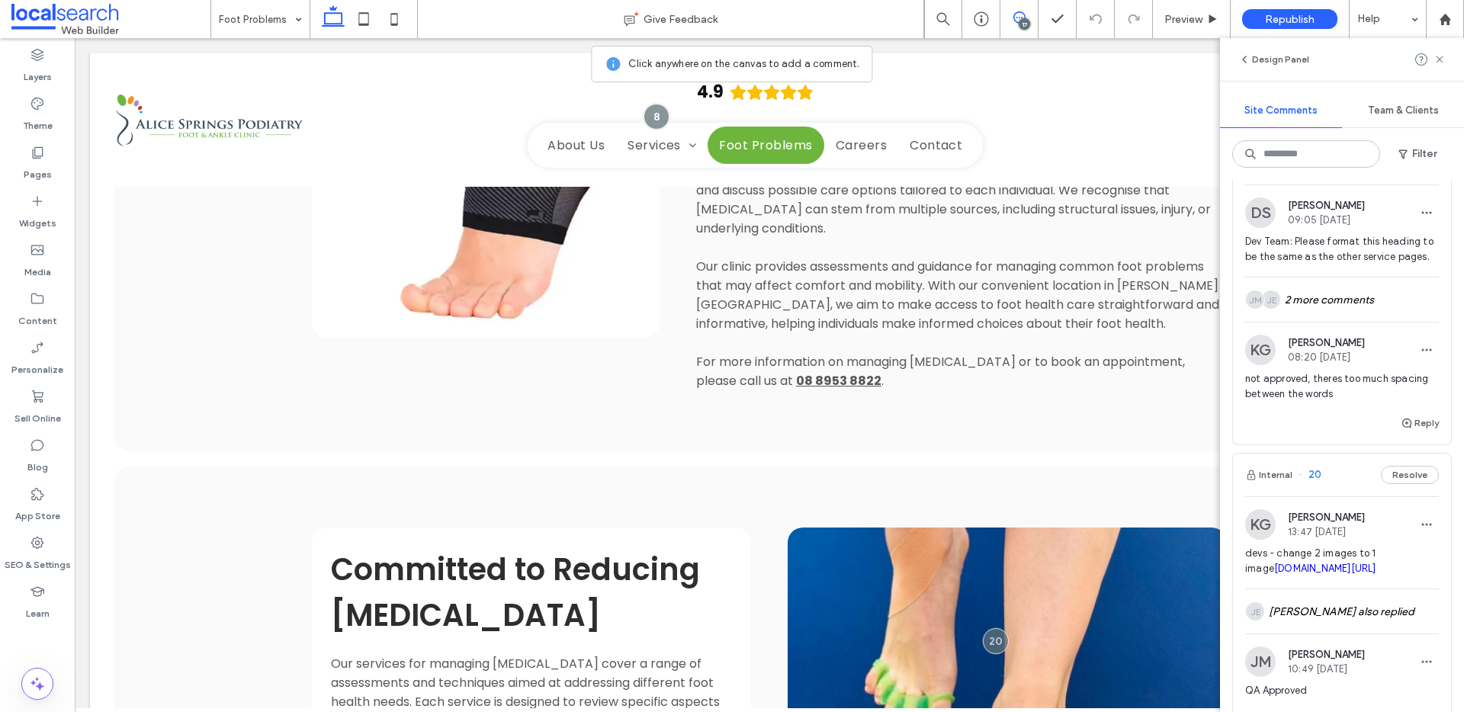
scroll to position [53, 0]
drag, startPoint x: 1407, startPoint y: 484, endPoint x: 1377, endPoint y: 496, distance: 32.6
click at [1405, 482] on button "Resolve" at bounding box center [1410, 473] width 58 height 18
click at [1276, 482] on button "Internal" at bounding box center [1268, 473] width 47 height 18
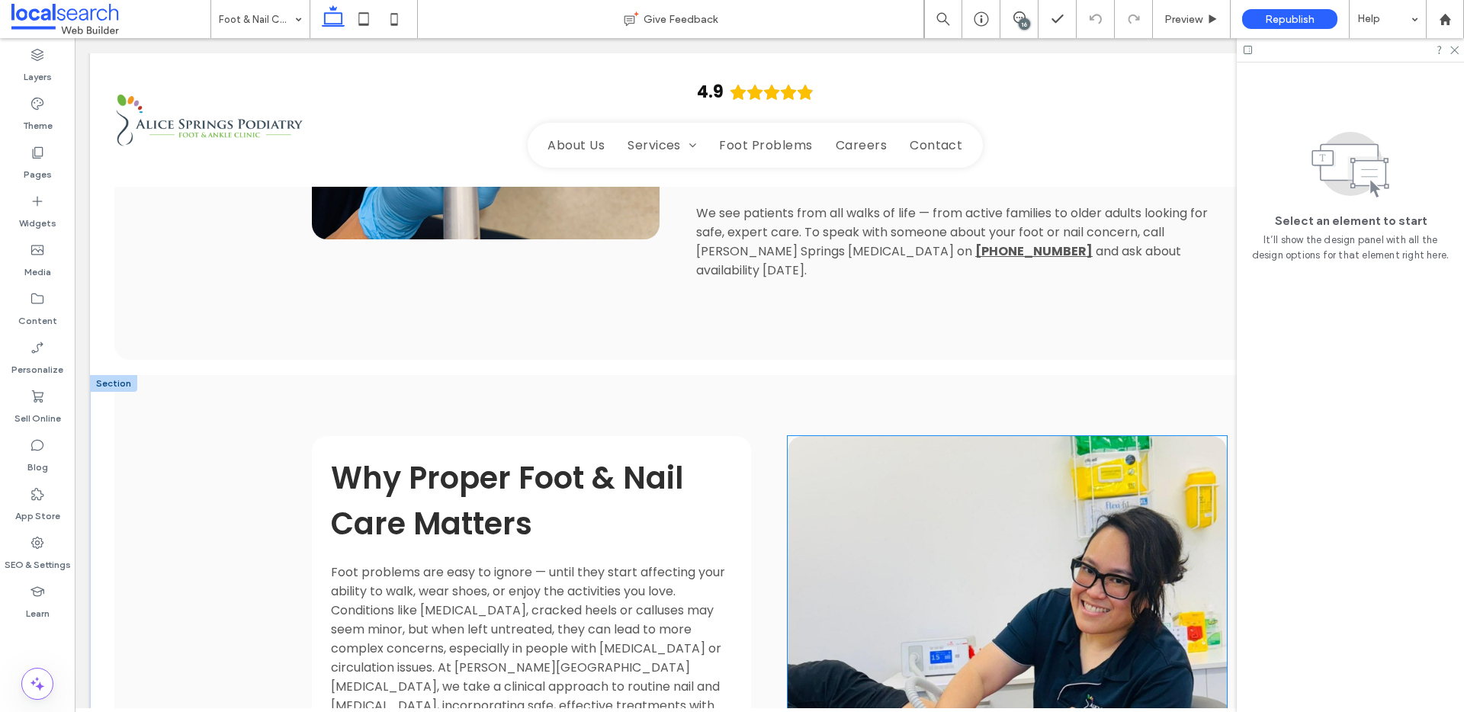
scroll to position [1373, 0]
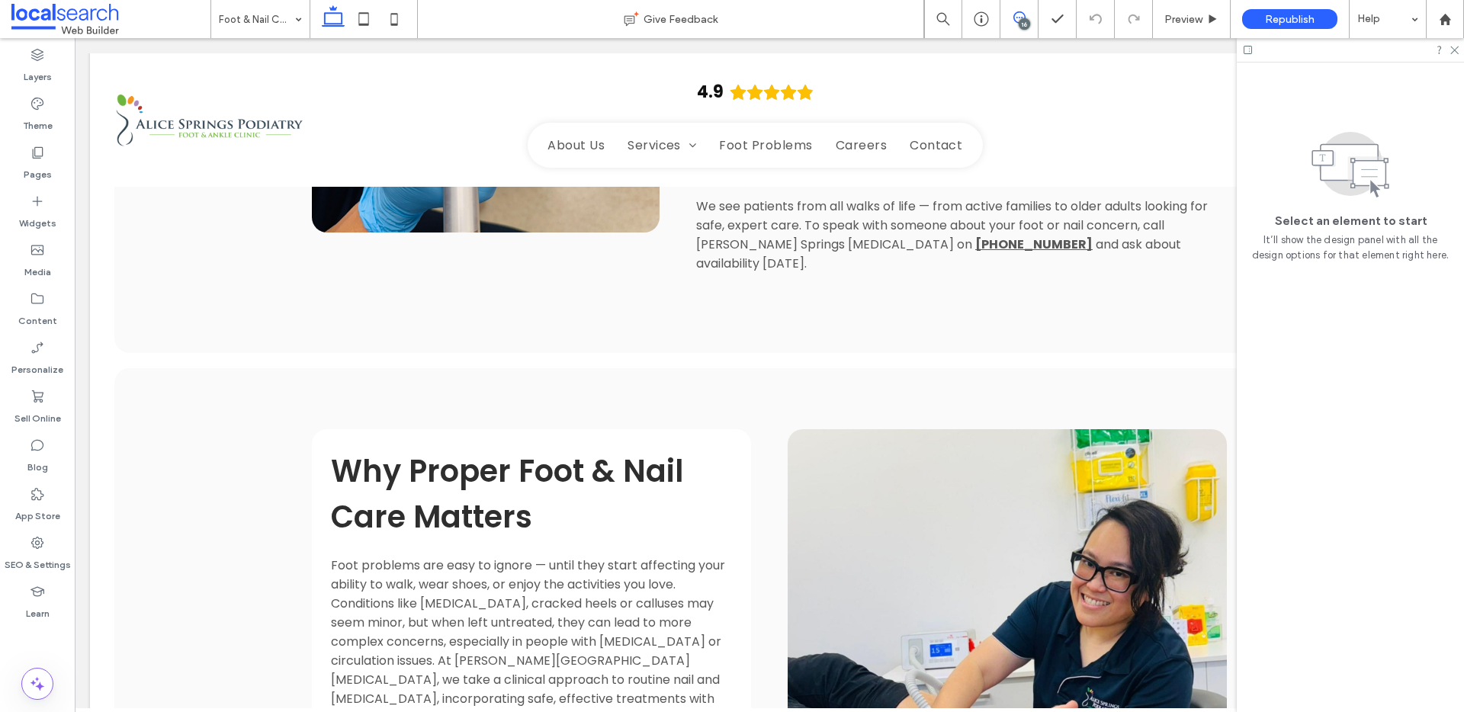
click at [1022, 18] on div "16" at bounding box center [1024, 23] width 11 height 11
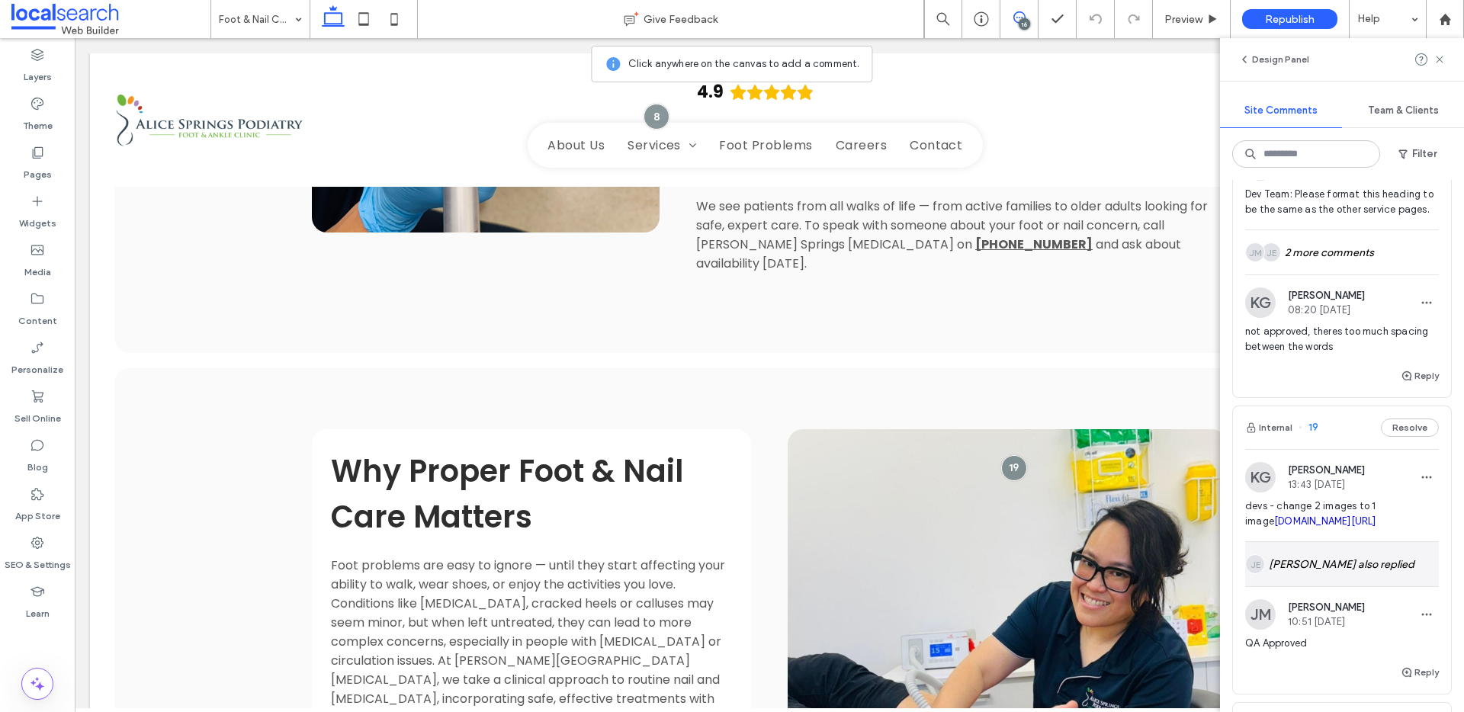
scroll to position [140, 0]
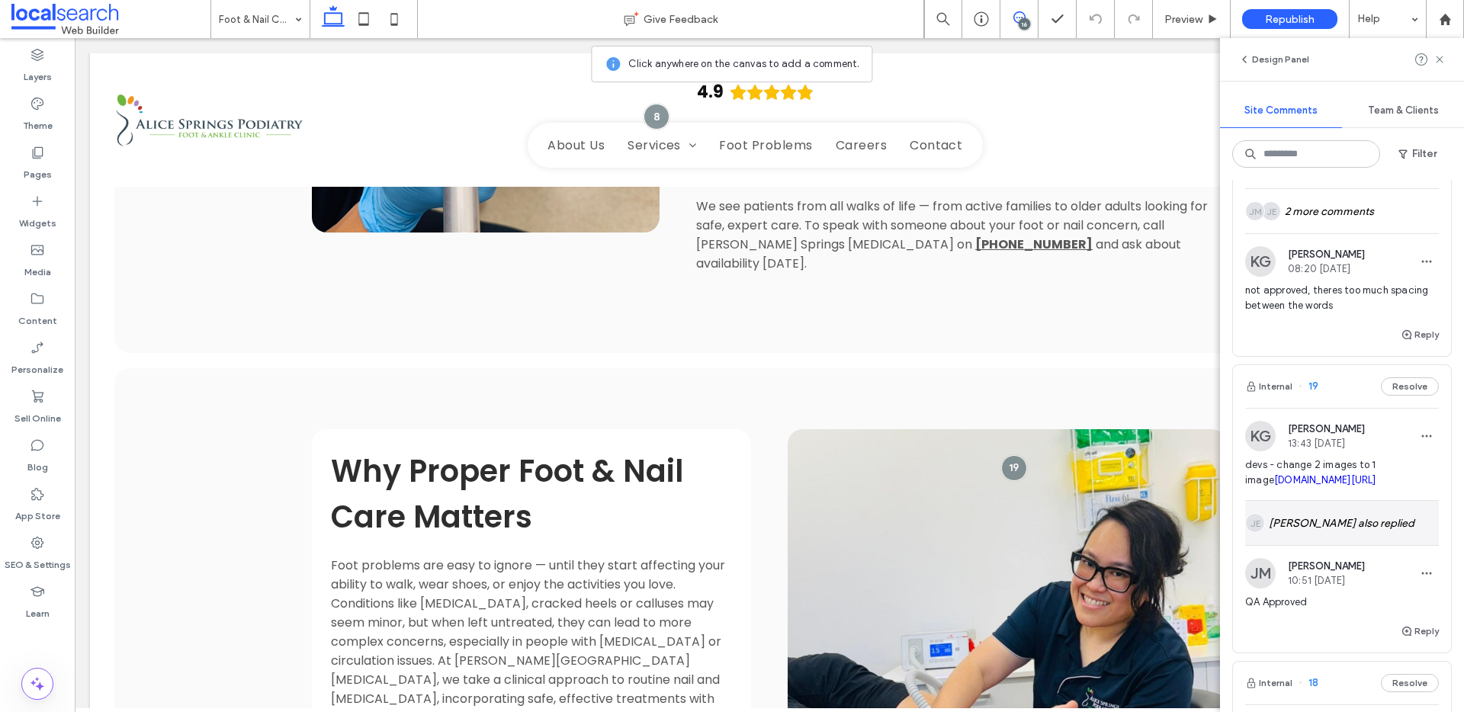
click at [1314, 545] on div "JE Jorge Espeleta also replied" at bounding box center [1342, 523] width 194 height 44
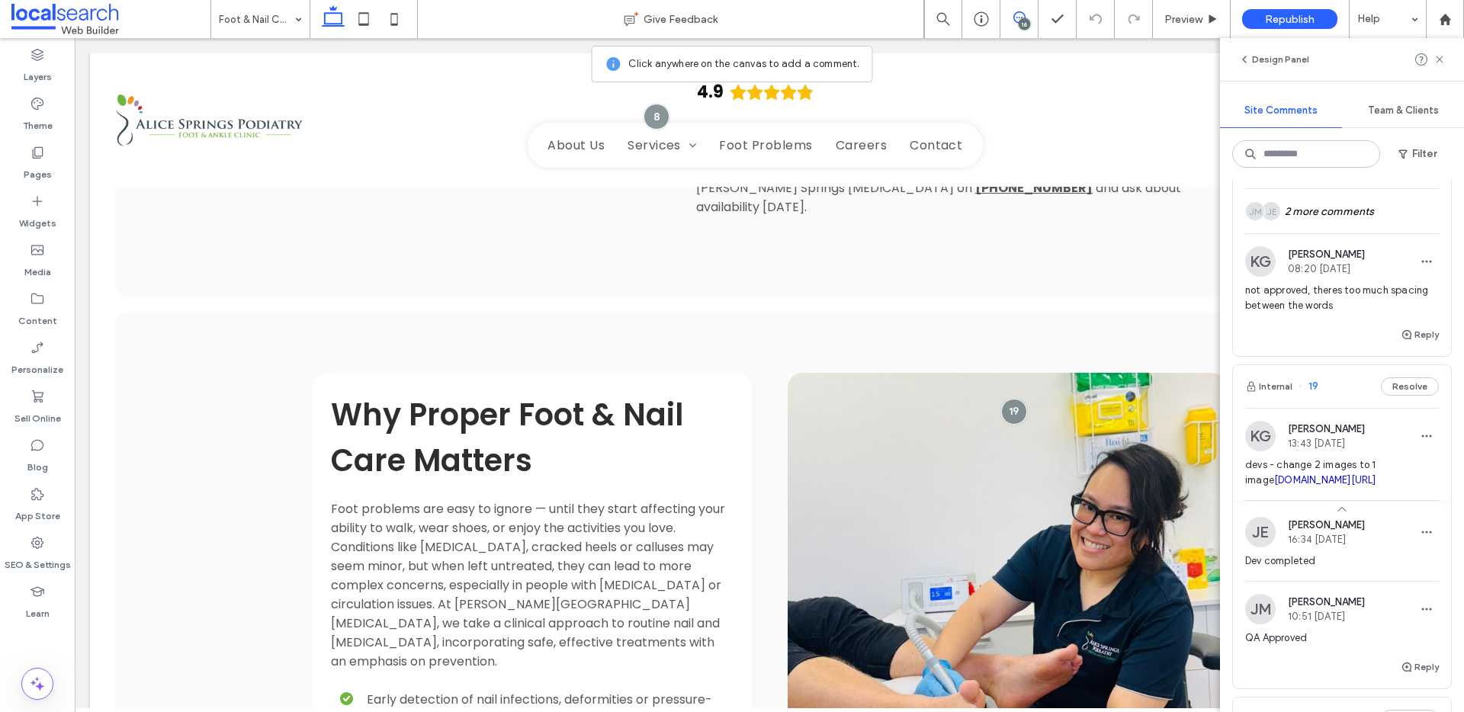
scroll to position [1430, 0]
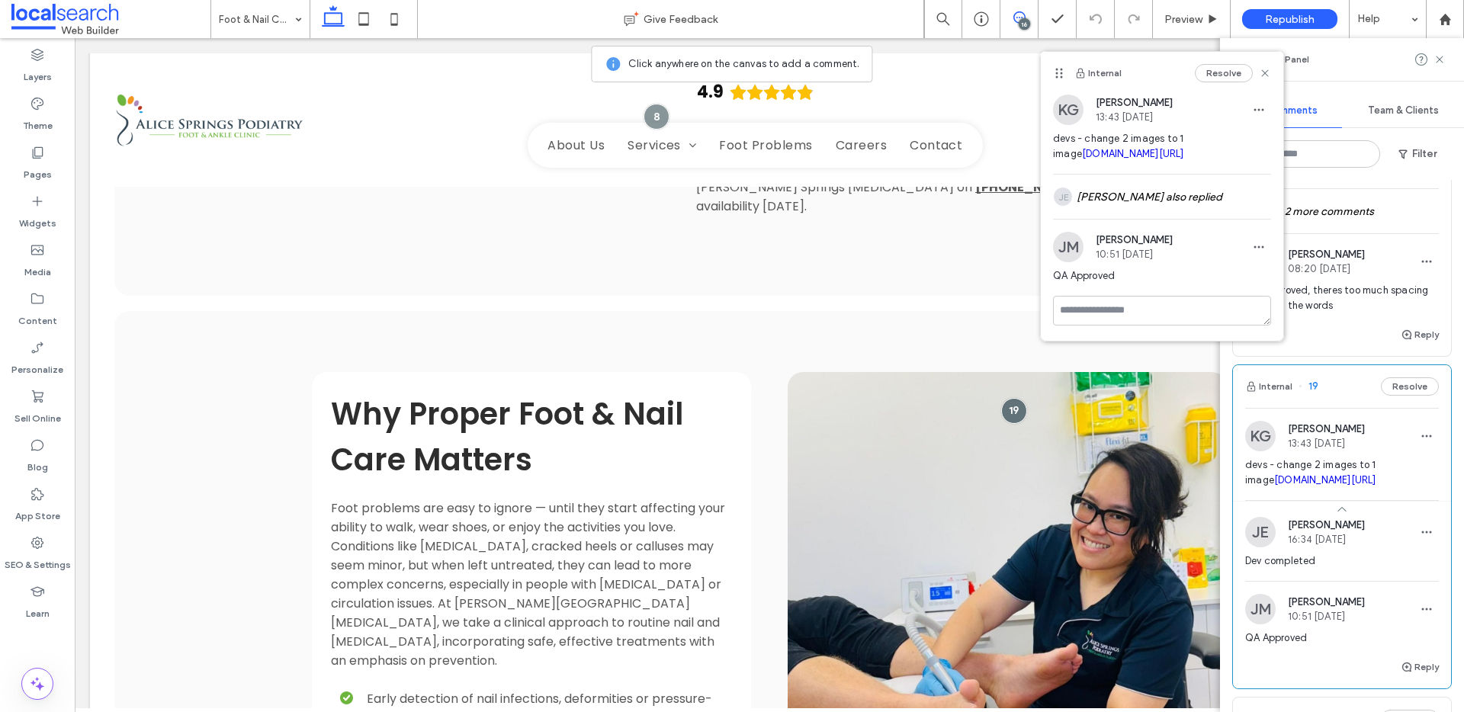
click at [1352, 486] on link "irp.cdn-website.com/65fe21a1/dms3rep/multi/Sha+providing+foot+care.JPEG" at bounding box center [1325, 479] width 102 height 11
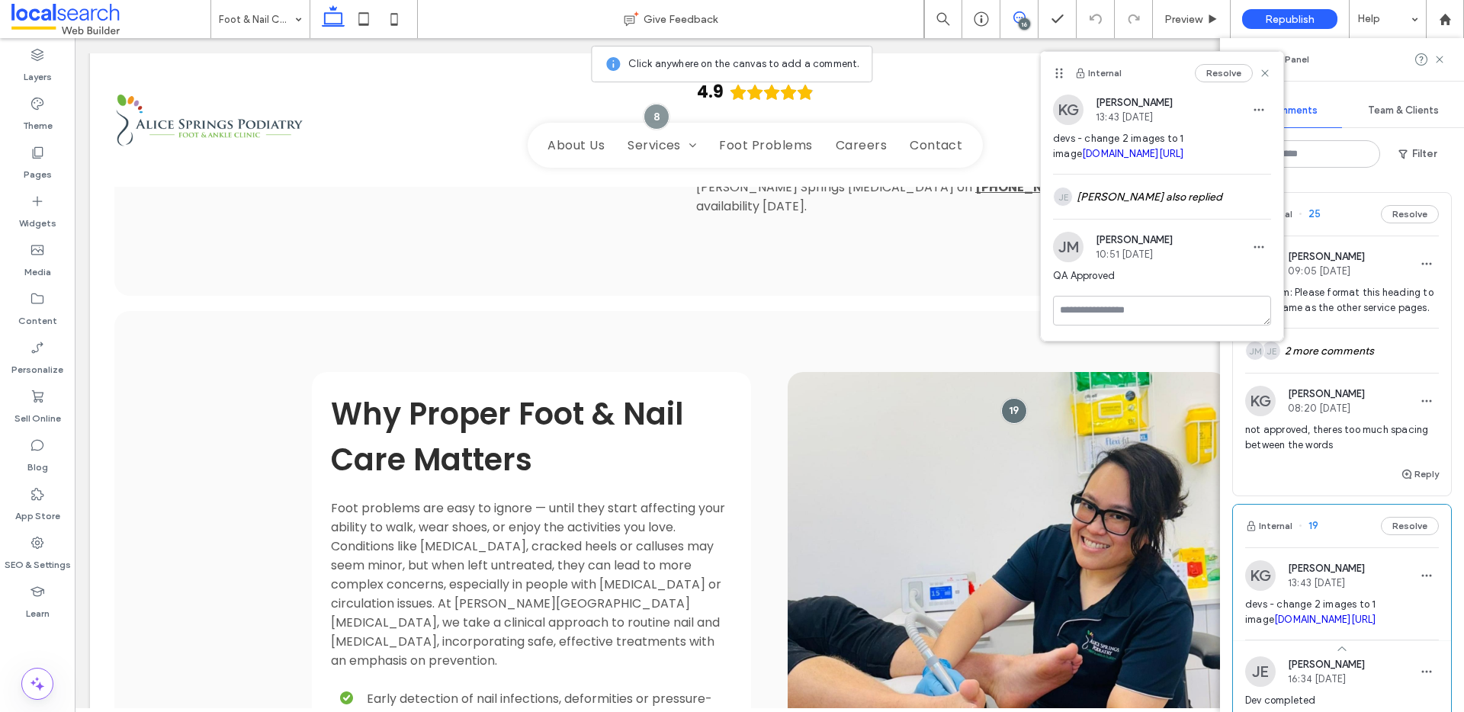
scroll to position [140, 0]
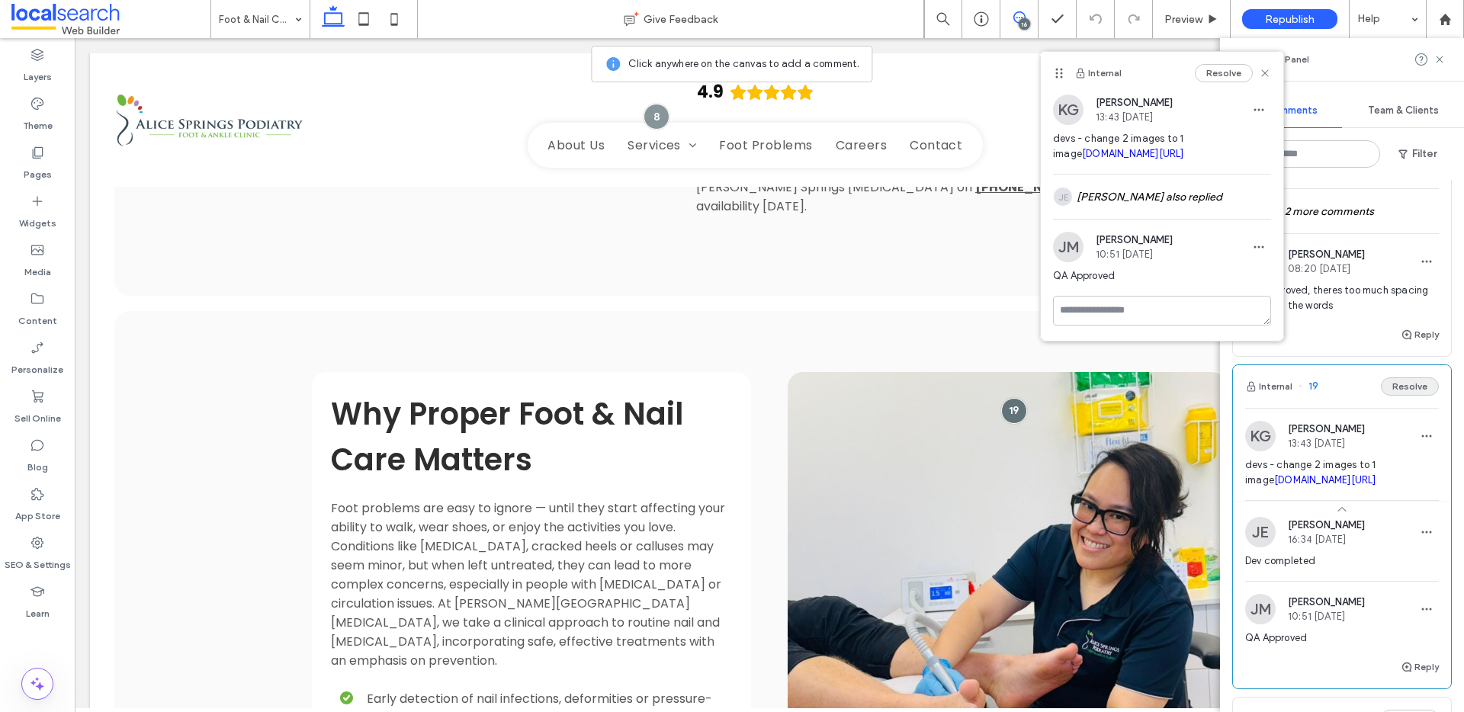
click at [1385, 396] on button "Resolve" at bounding box center [1410, 386] width 58 height 18
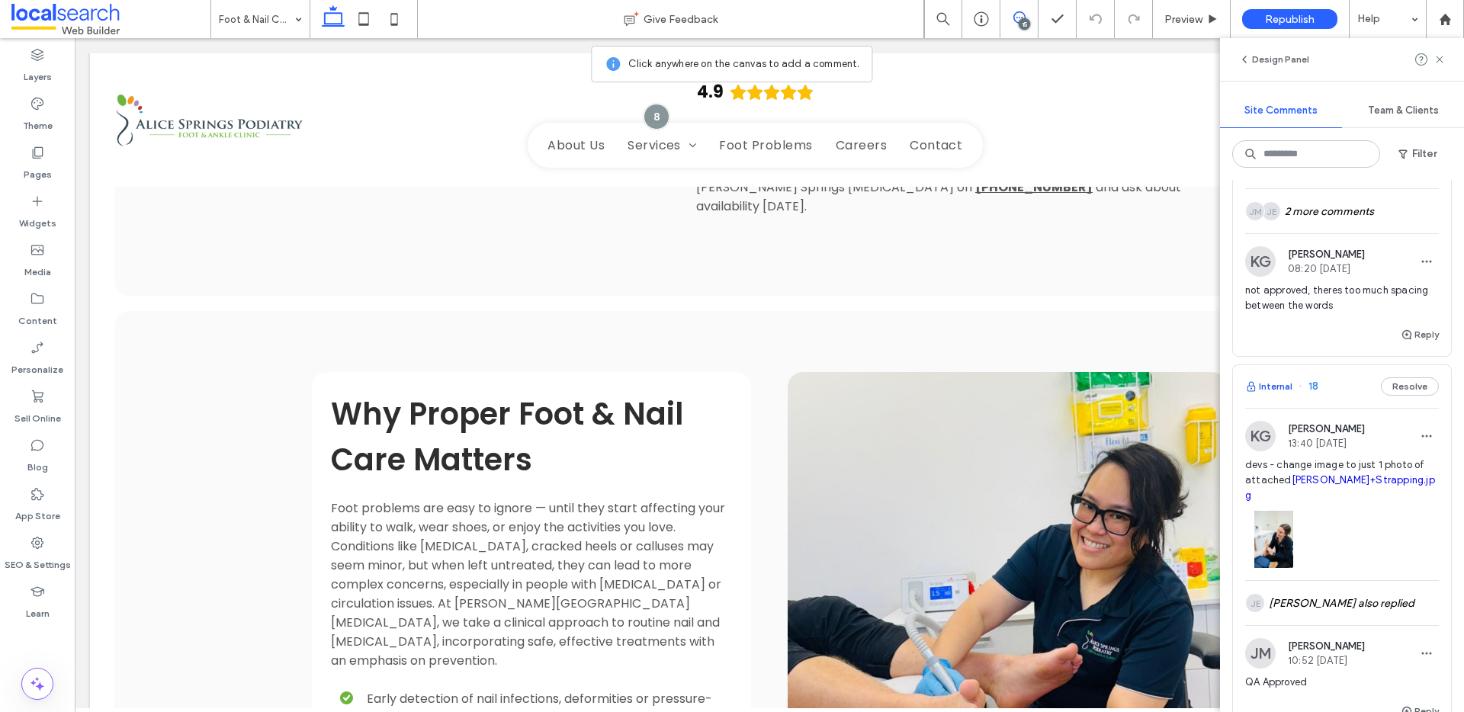
click at [1261, 396] on button "Internal" at bounding box center [1268, 386] width 47 height 18
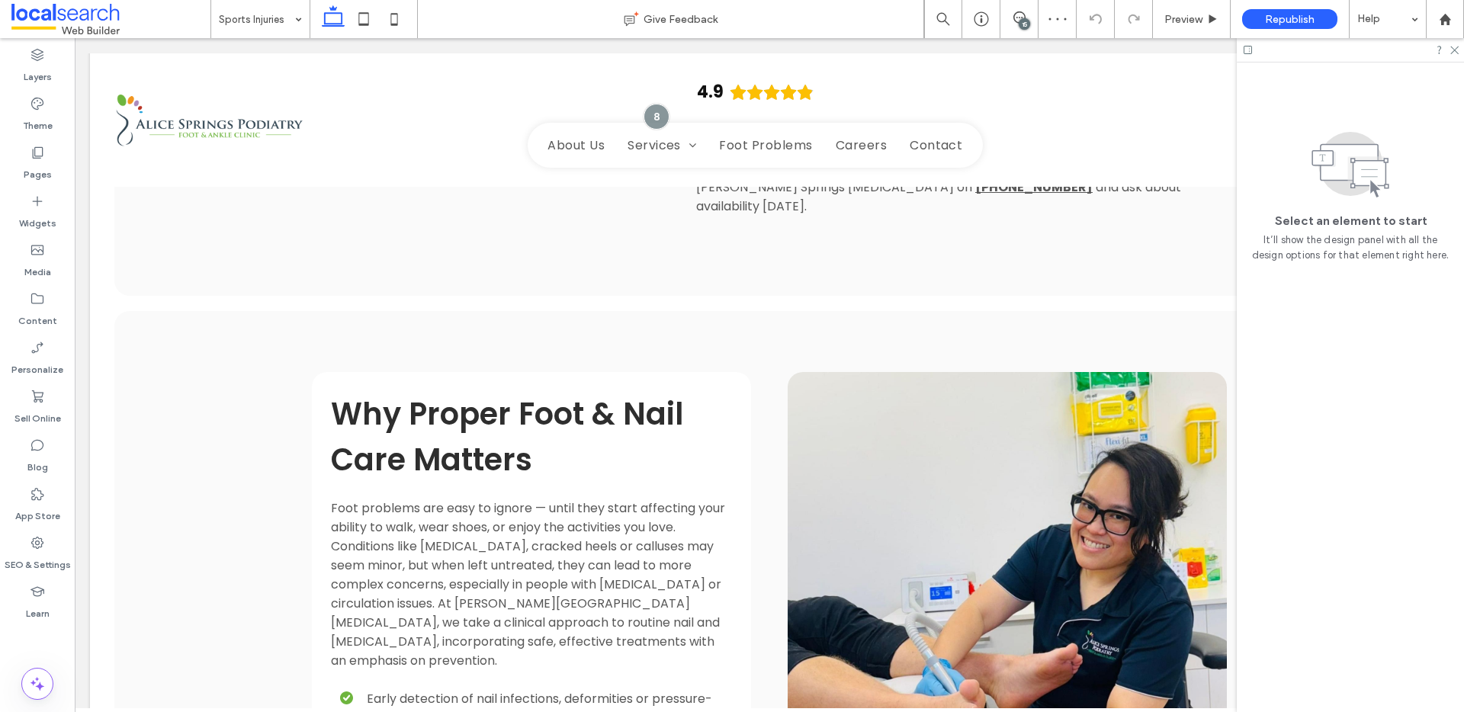
click at [1028, 19] on div "15" at bounding box center [1024, 23] width 11 height 11
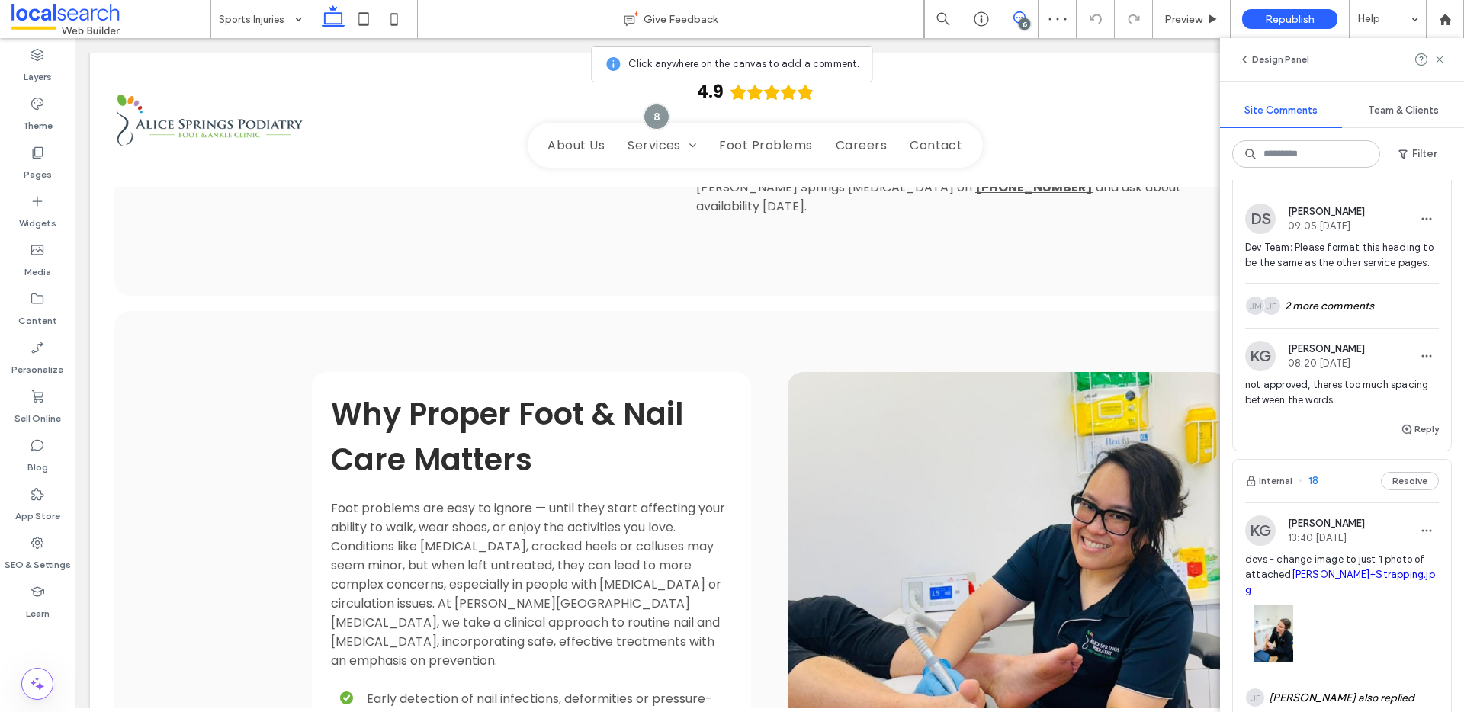
scroll to position [81, 0]
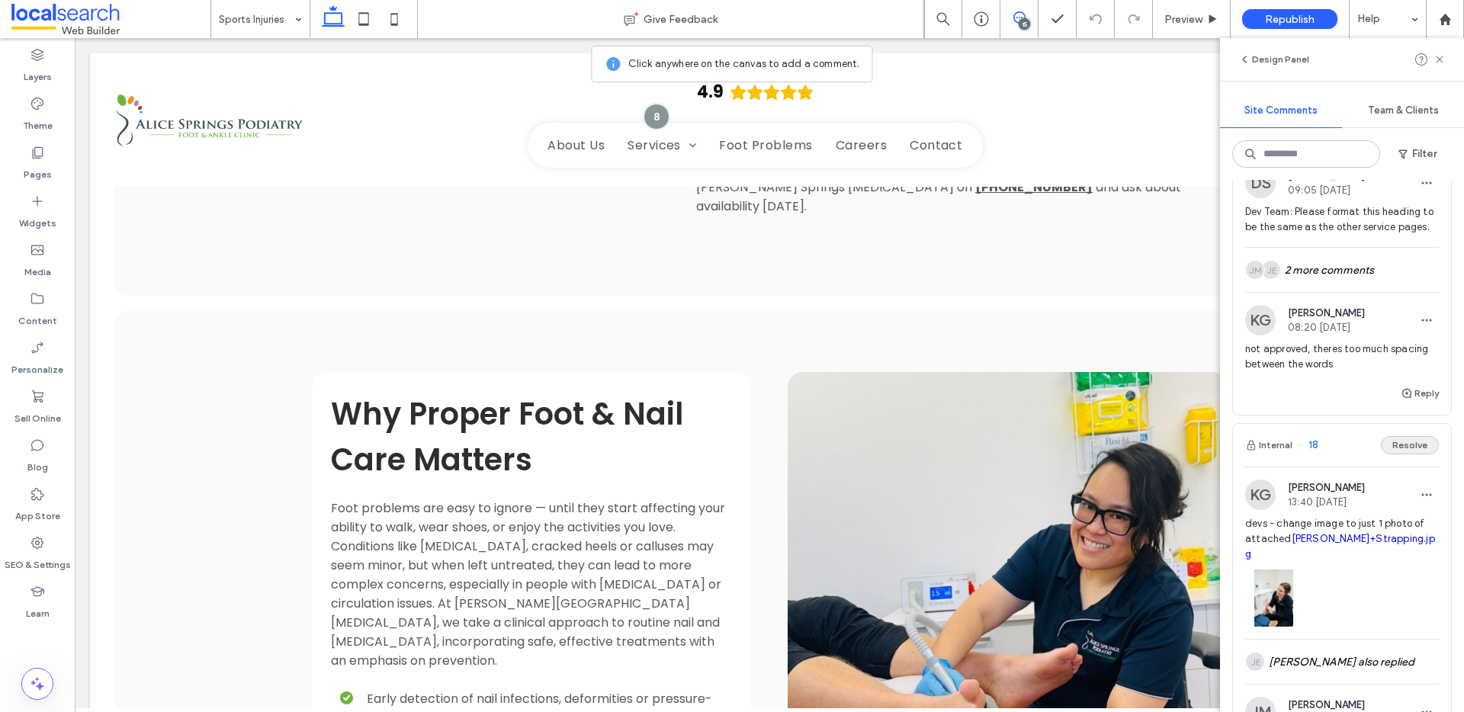
click at [1381, 453] on button "Resolve" at bounding box center [1410, 445] width 58 height 18
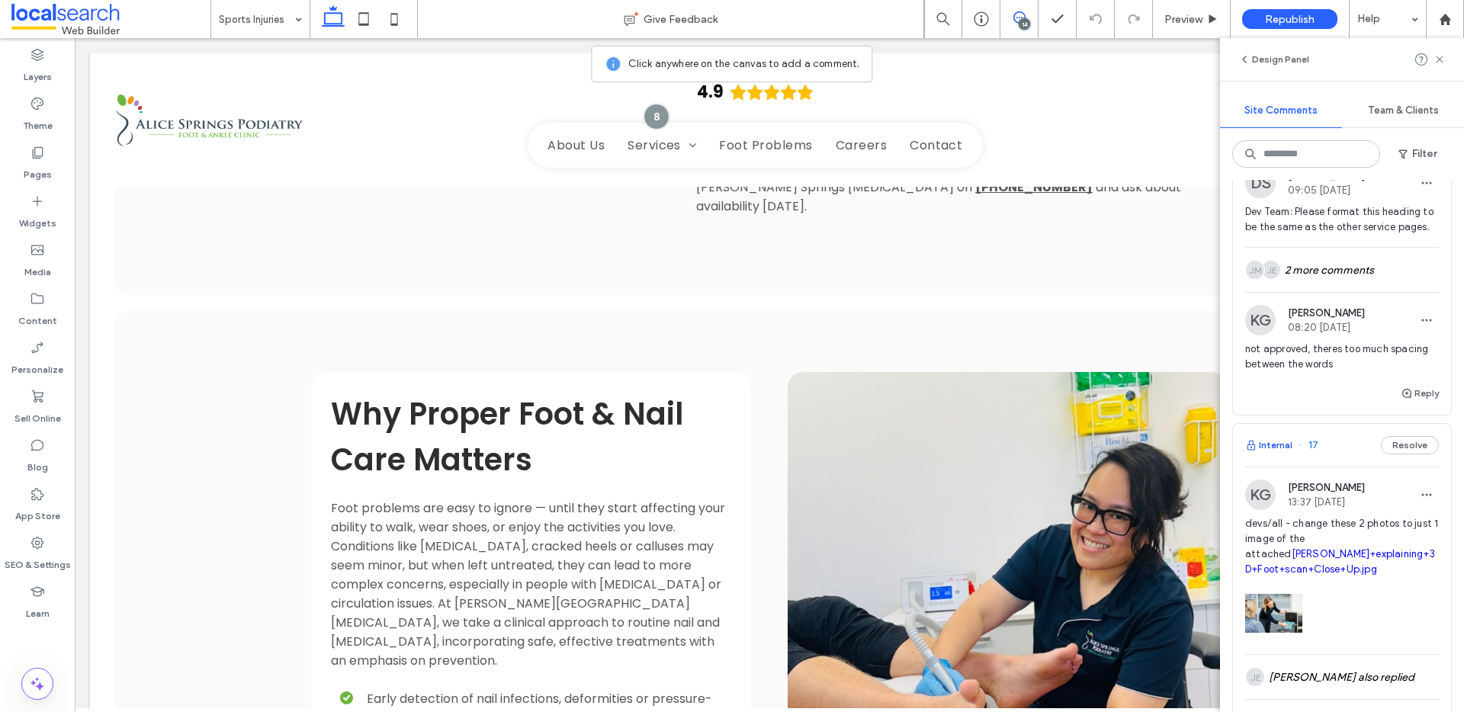
click at [1278, 454] on button "Internal" at bounding box center [1268, 445] width 47 height 18
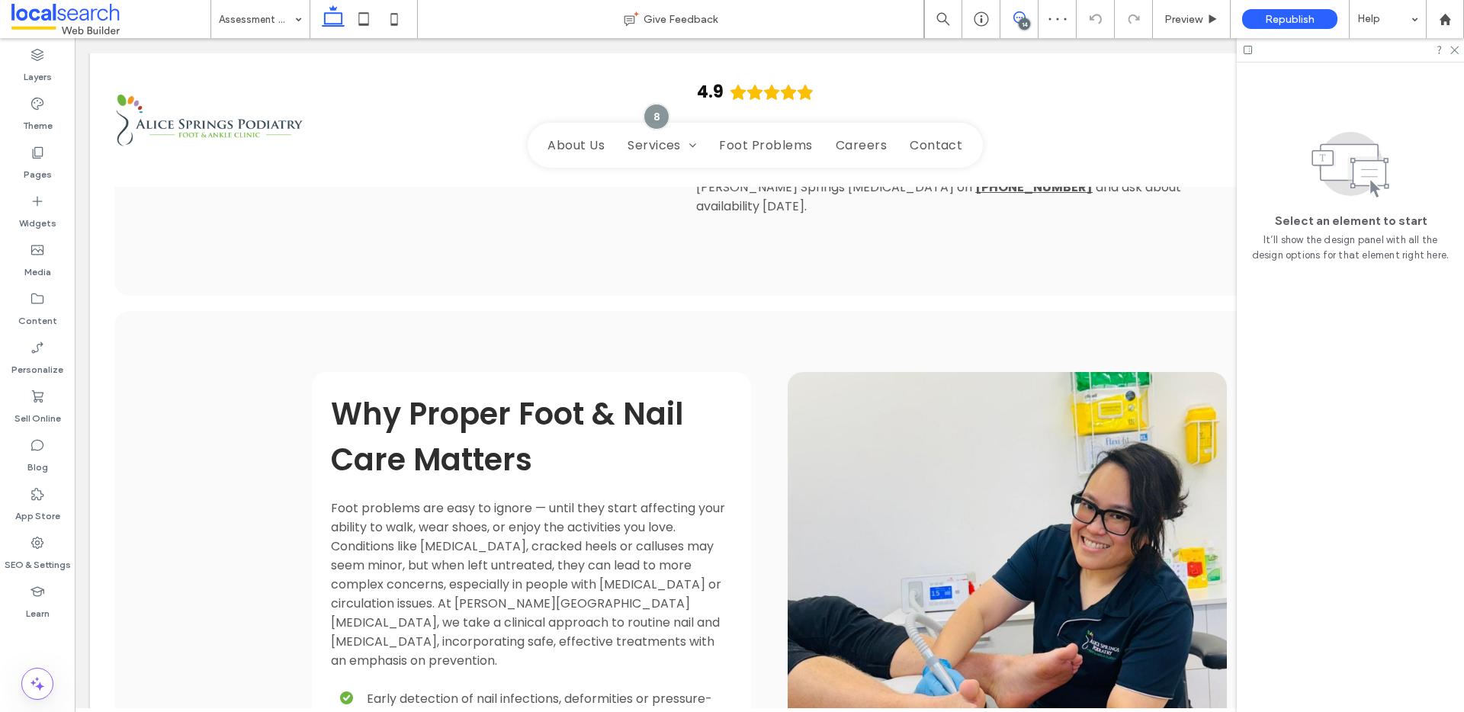
click at [1016, 16] on icon at bounding box center [1019, 17] width 12 height 12
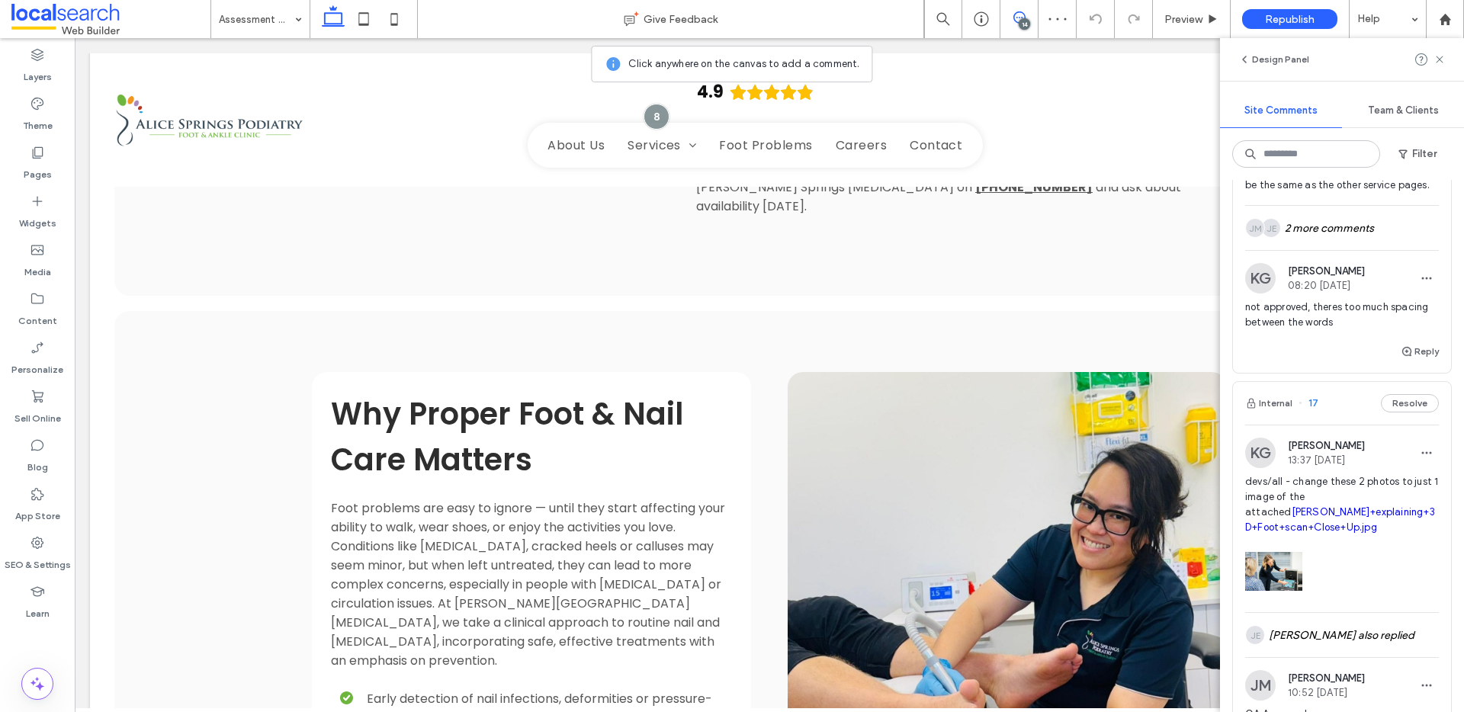
scroll to position [162, 0]
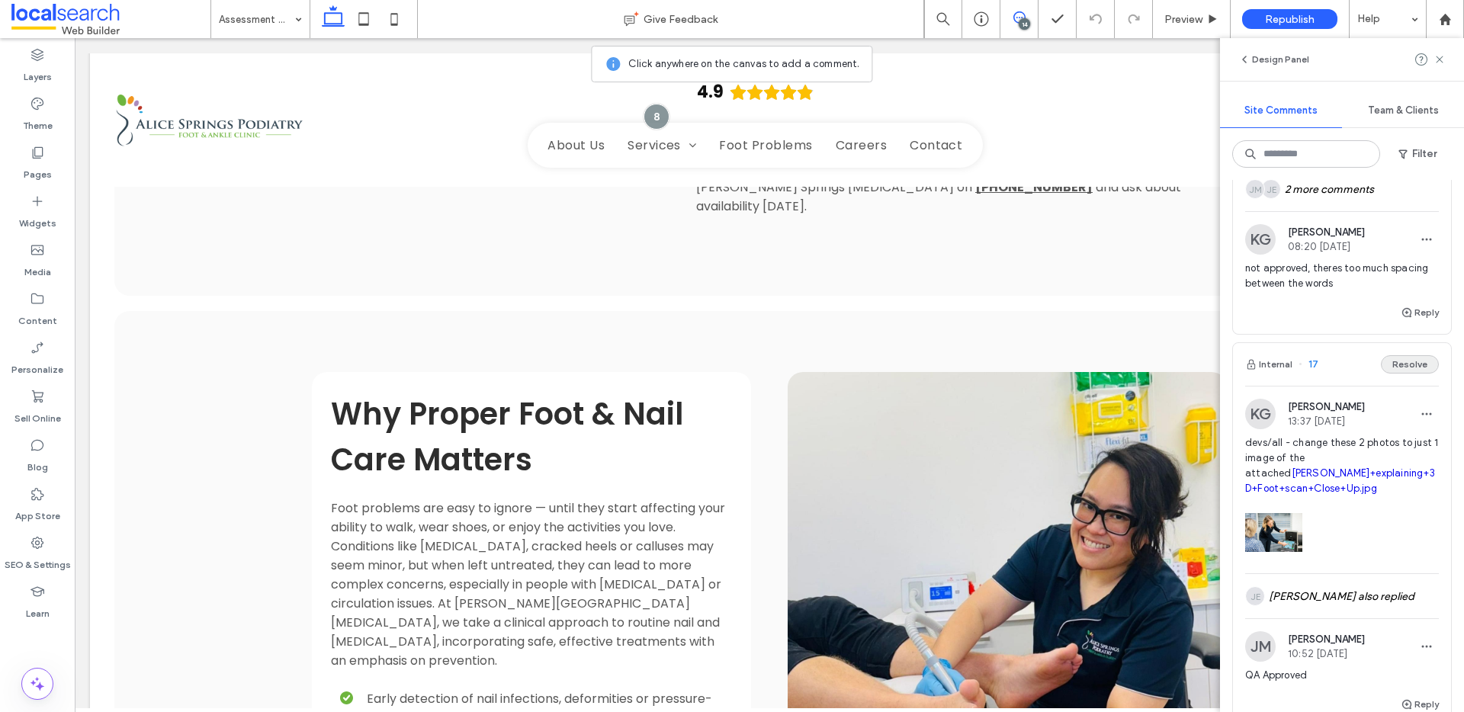
click at [1415, 374] on button "Resolve" at bounding box center [1410, 364] width 58 height 18
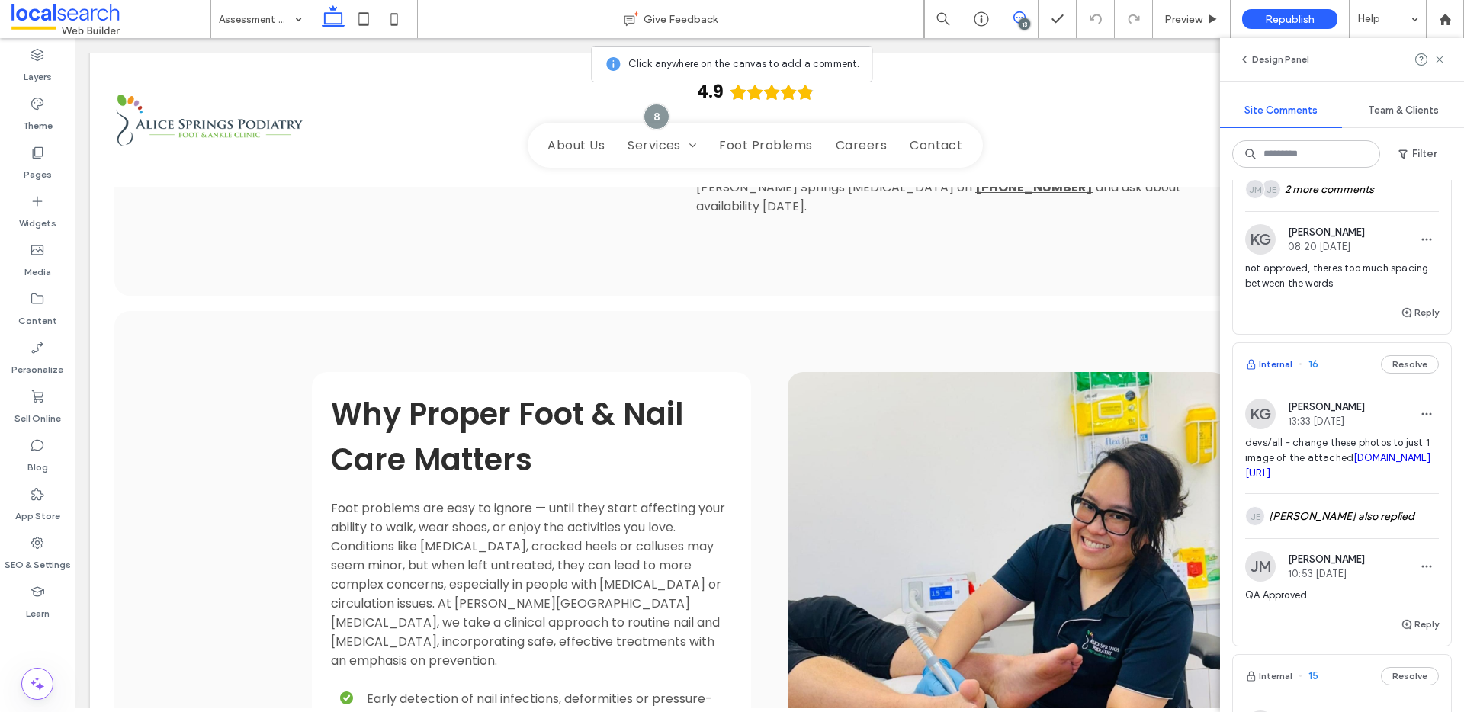
click at [1278, 374] on button "Internal" at bounding box center [1268, 364] width 47 height 18
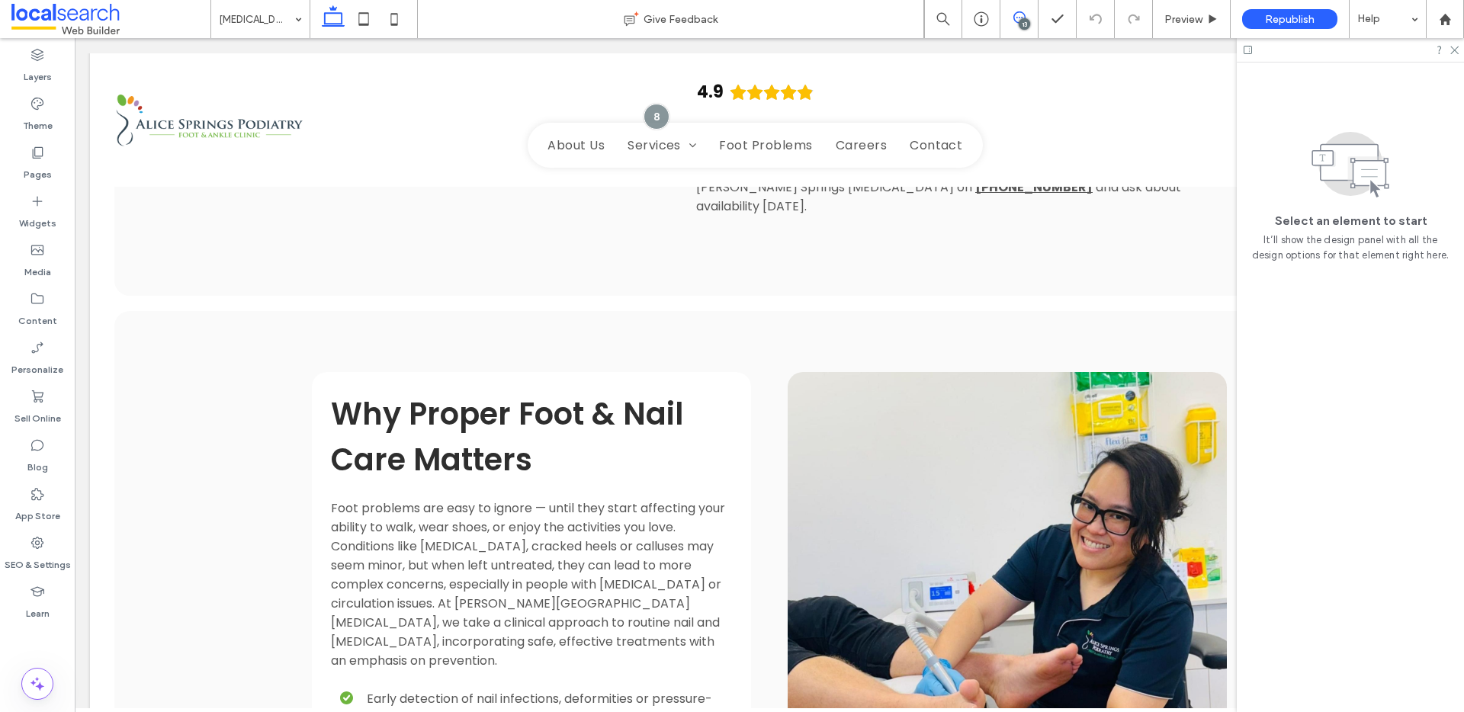
click at [1023, 17] on icon at bounding box center [1019, 17] width 12 height 12
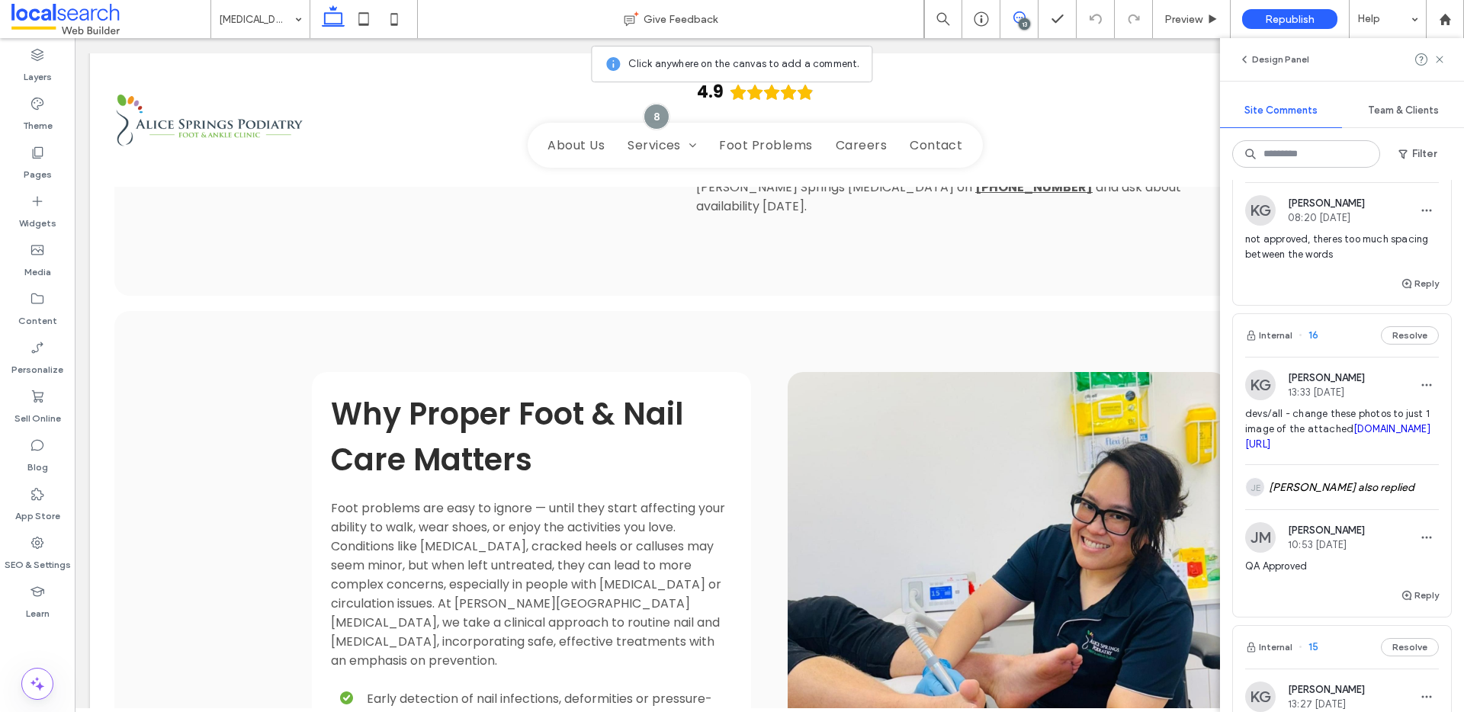
scroll to position [201, 0]
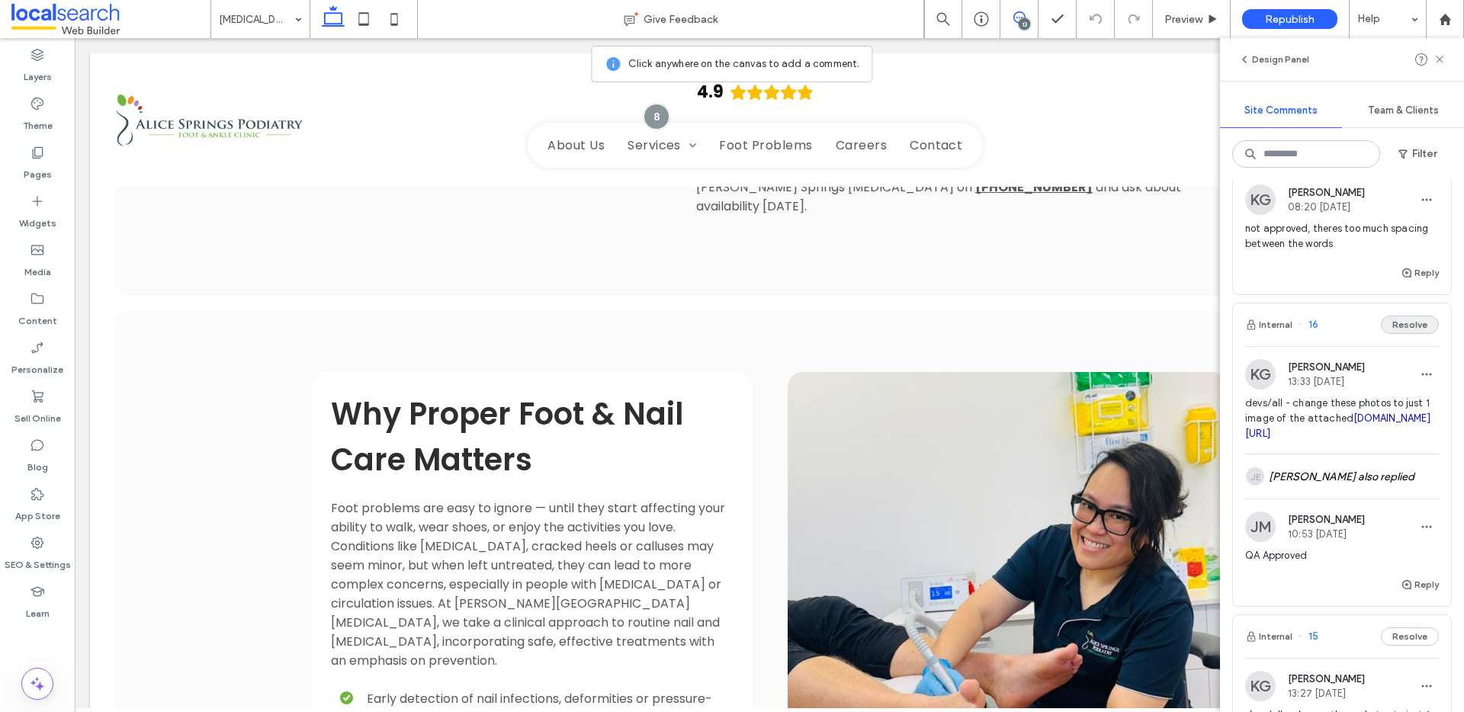
click at [1400, 334] on button "Resolve" at bounding box center [1410, 325] width 58 height 18
click at [1278, 334] on button "Internal" at bounding box center [1268, 325] width 47 height 18
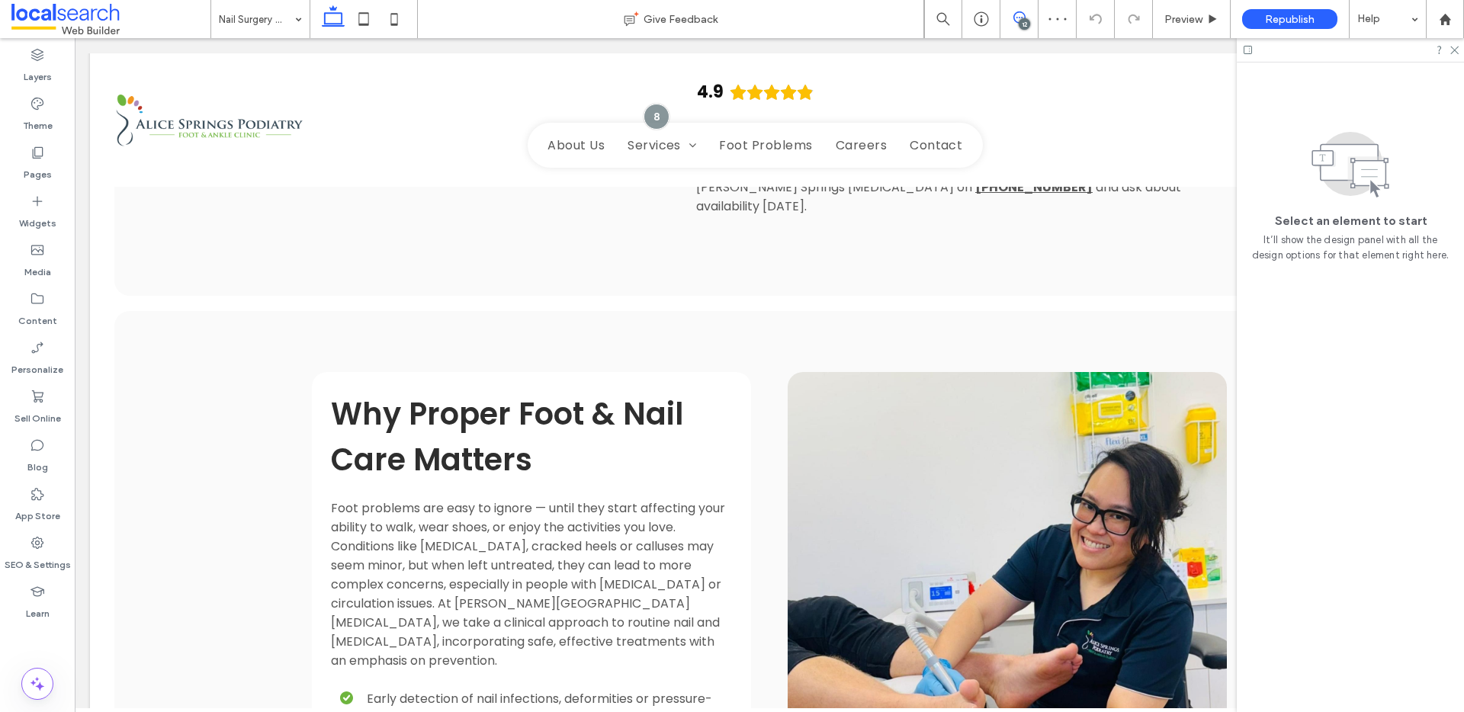
click at [1019, 18] on use at bounding box center [1019, 17] width 12 height 12
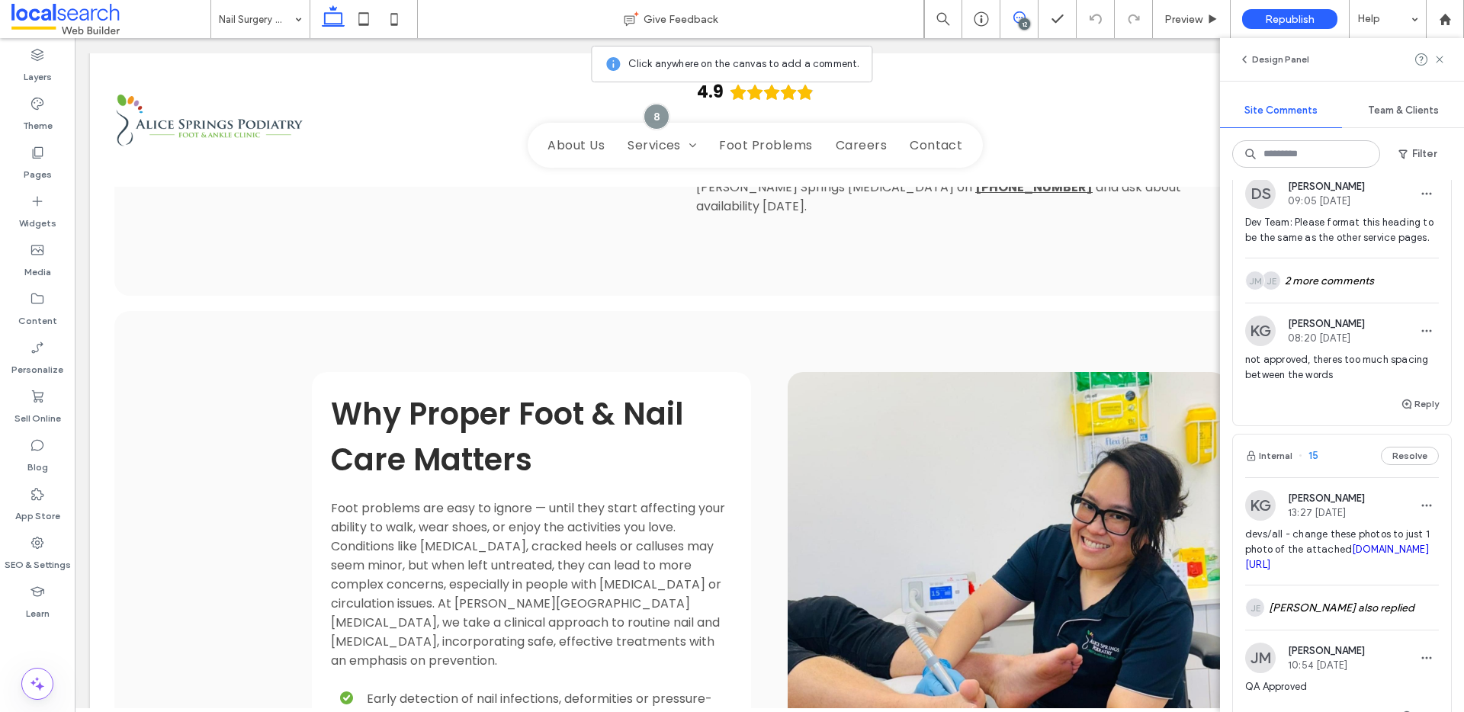
scroll to position [99, 0]
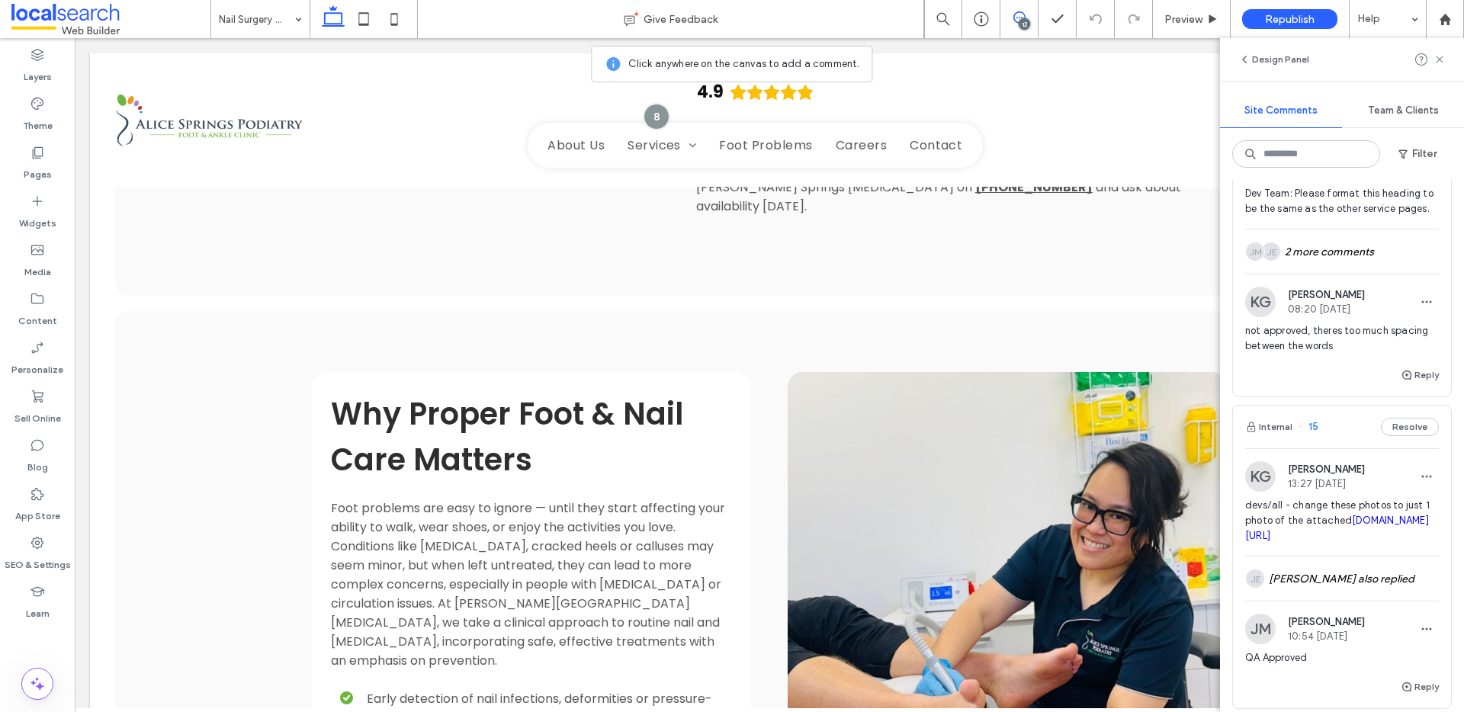
drag, startPoint x: 1405, startPoint y: 443, endPoint x: 1356, endPoint y: 443, distance: 48.8
click at [1405, 436] on button "Resolve" at bounding box center [1410, 427] width 58 height 18
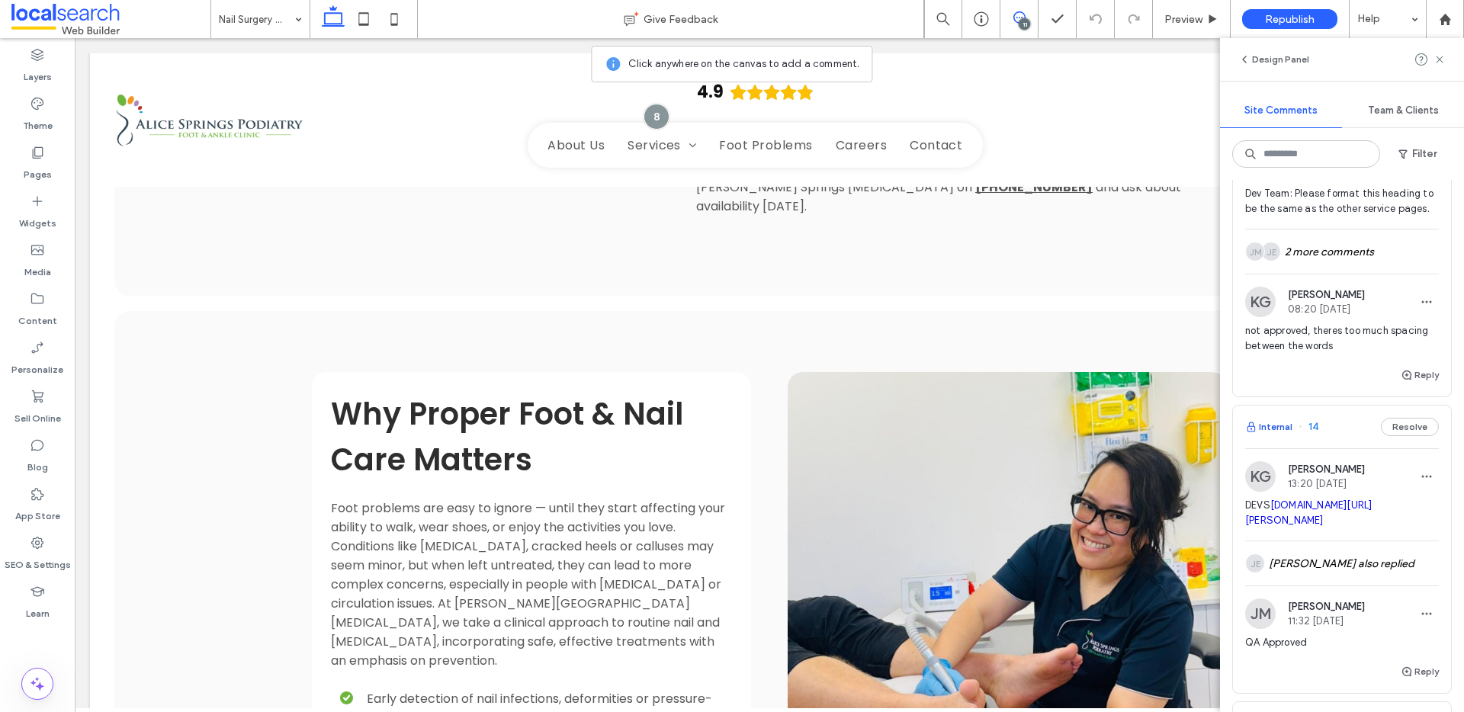
click at [1262, 436] on button "Internal" at bounding box center [1268, 427] width 47 height 18
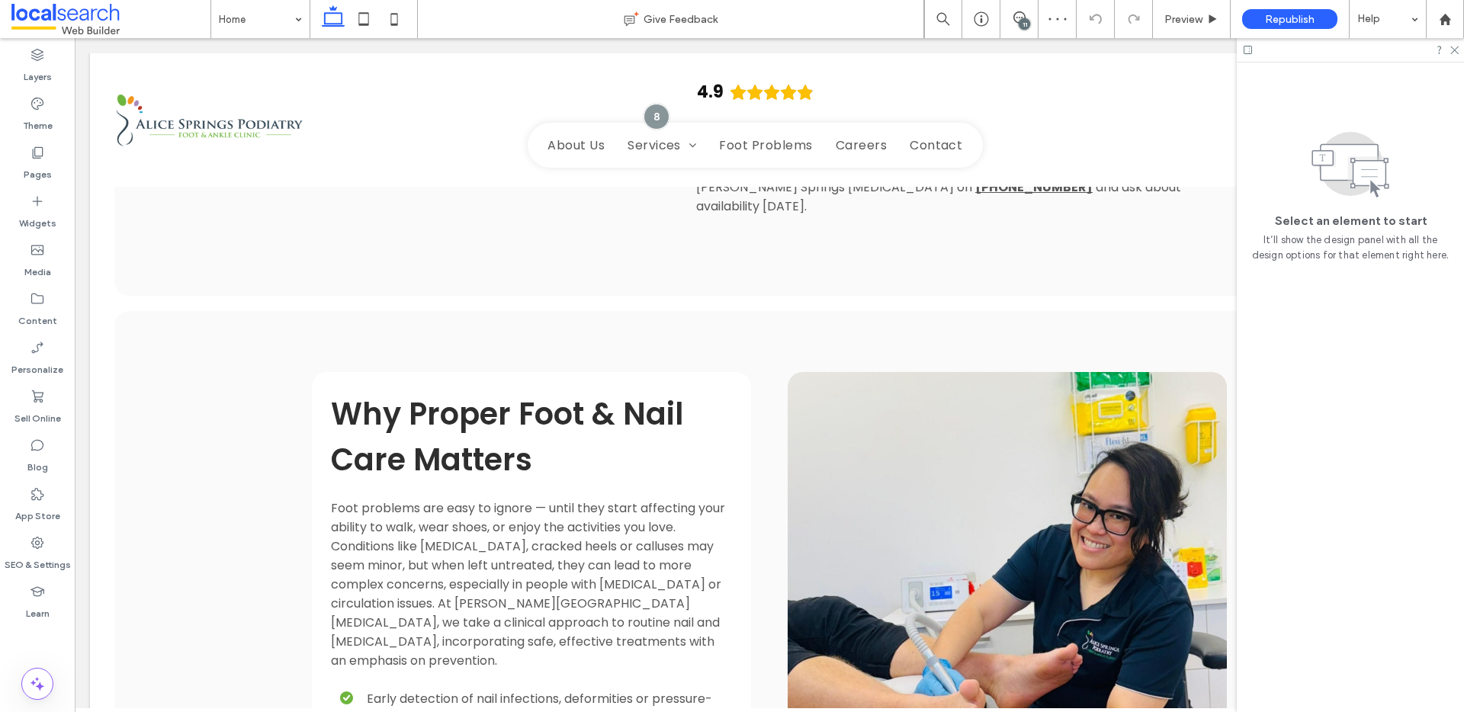
click at [1025, 16] on icon at bounding box center [1019, 17] width 12 height 12
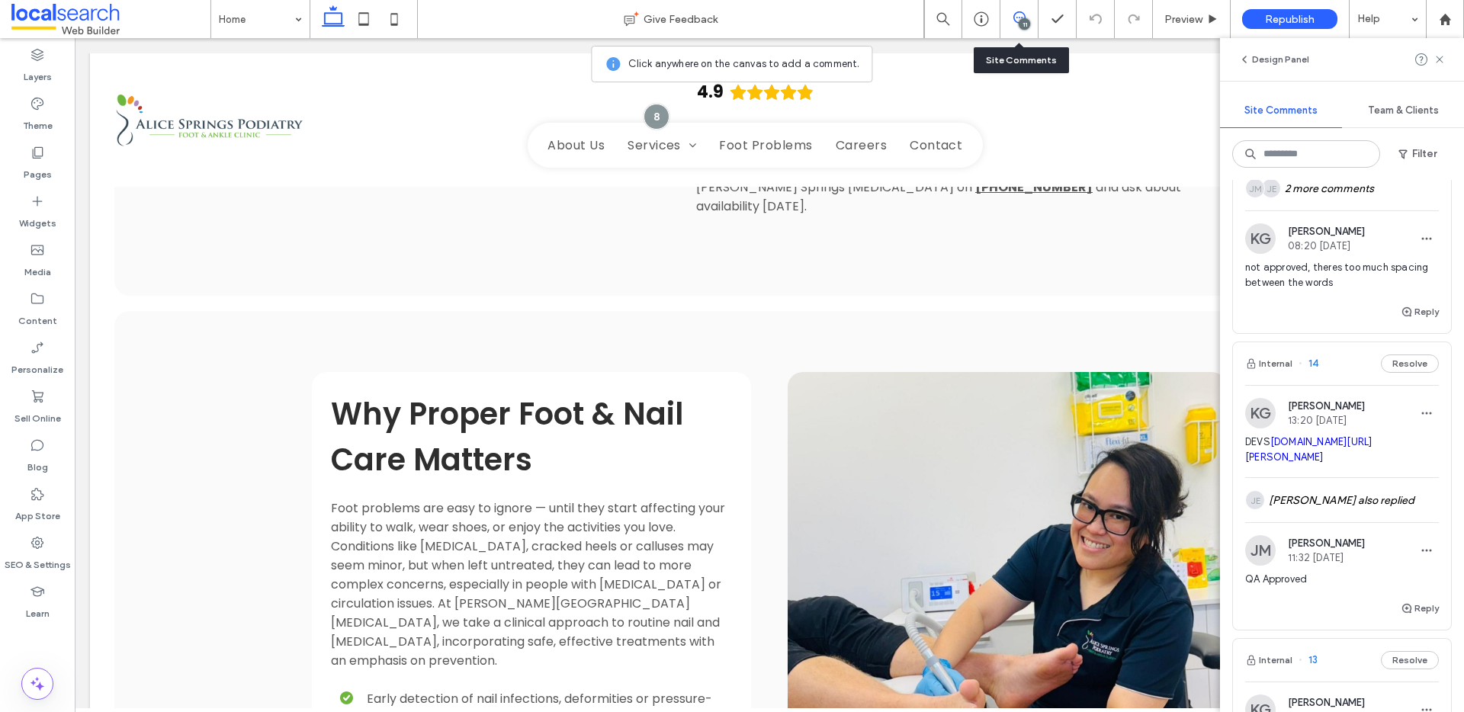
scroll to position [168, 0]
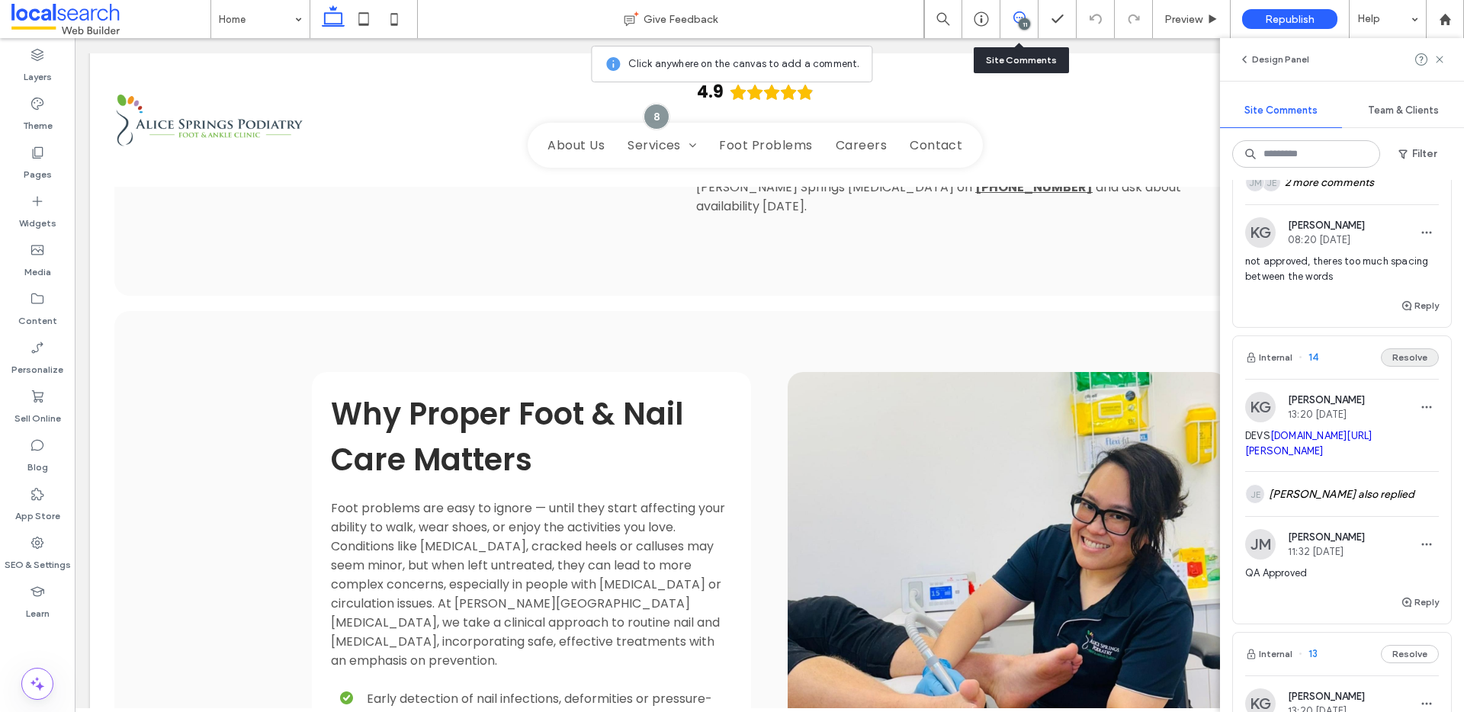
click at [1405, 367] on button "Resolve" at bounding box center [1410, 357] width 58 height 18
click at [1404, 376] on div "Internal 14" at bounding box center [1342, 357] width 218 height 43
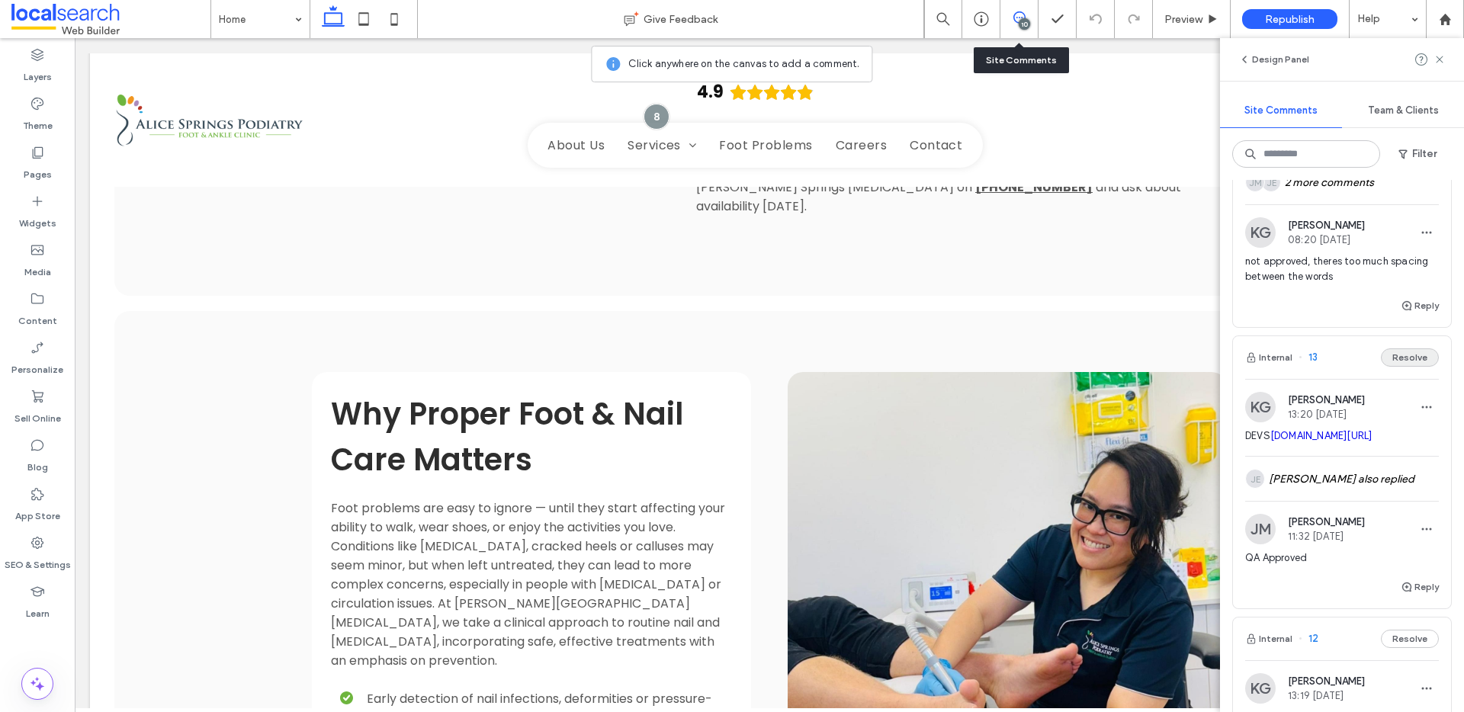
click at [1394, 367] on button "Resolve" at bounding box center [1410, 357] width 58 height 18
click at [1398, 366] on button "Resolve" at bounding box center [1410, 357] width 58 height 18
click at [1399, 367] on button "Resolve" at bounding box center [1410, 357] width 58 height 18
click at [1397, 367] on button "Resolve" at bounding box center [1410, 357] width 58 height 18
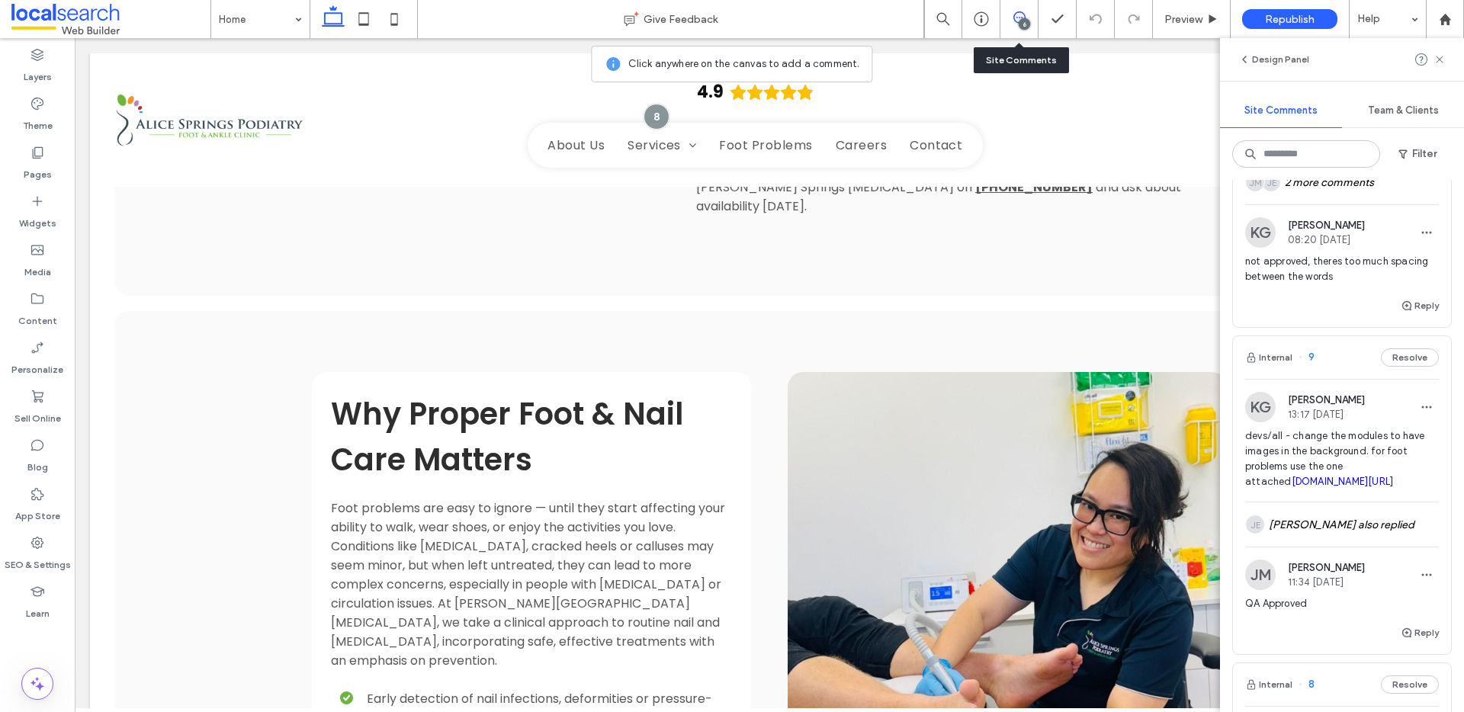
click at [1397, 367] on button "Resolve" at bounding box center [1410, 357] width 58 height 18
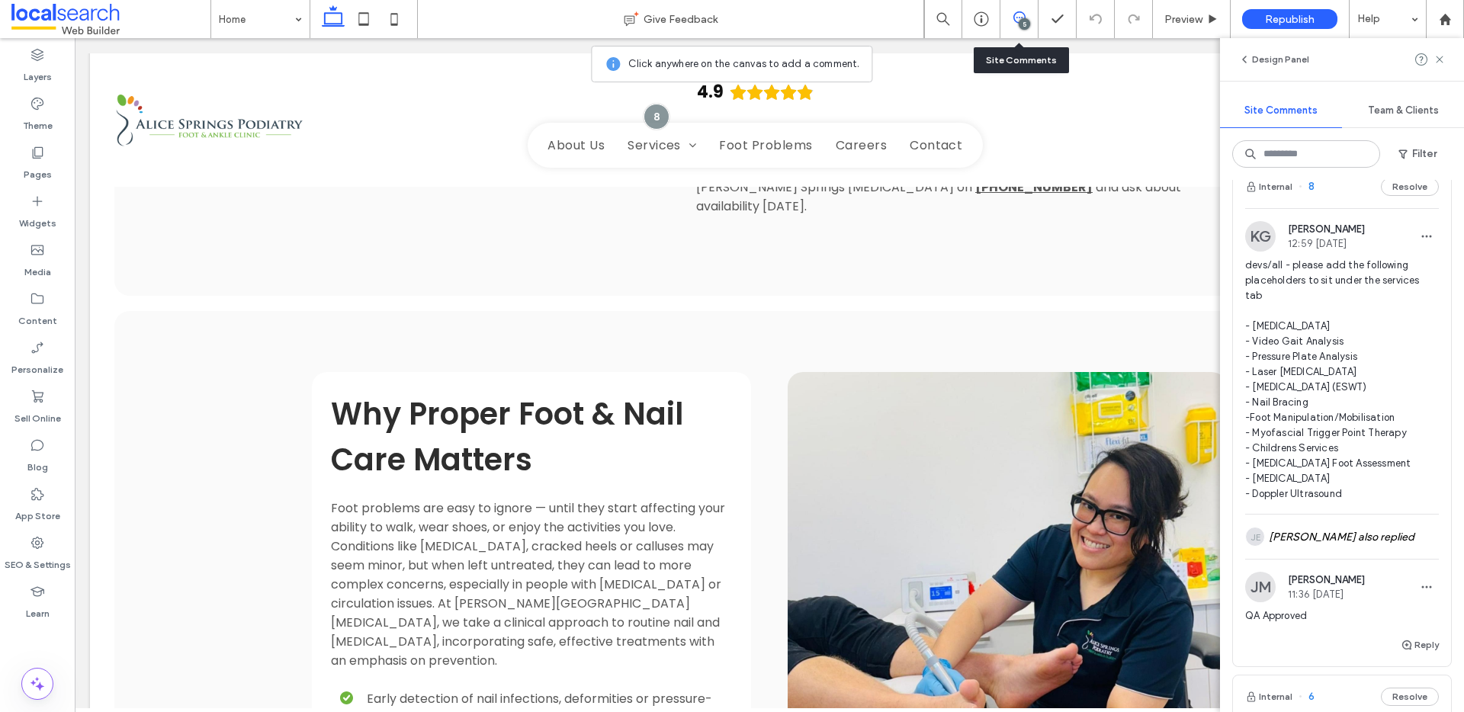
scroll to position [371, 0]
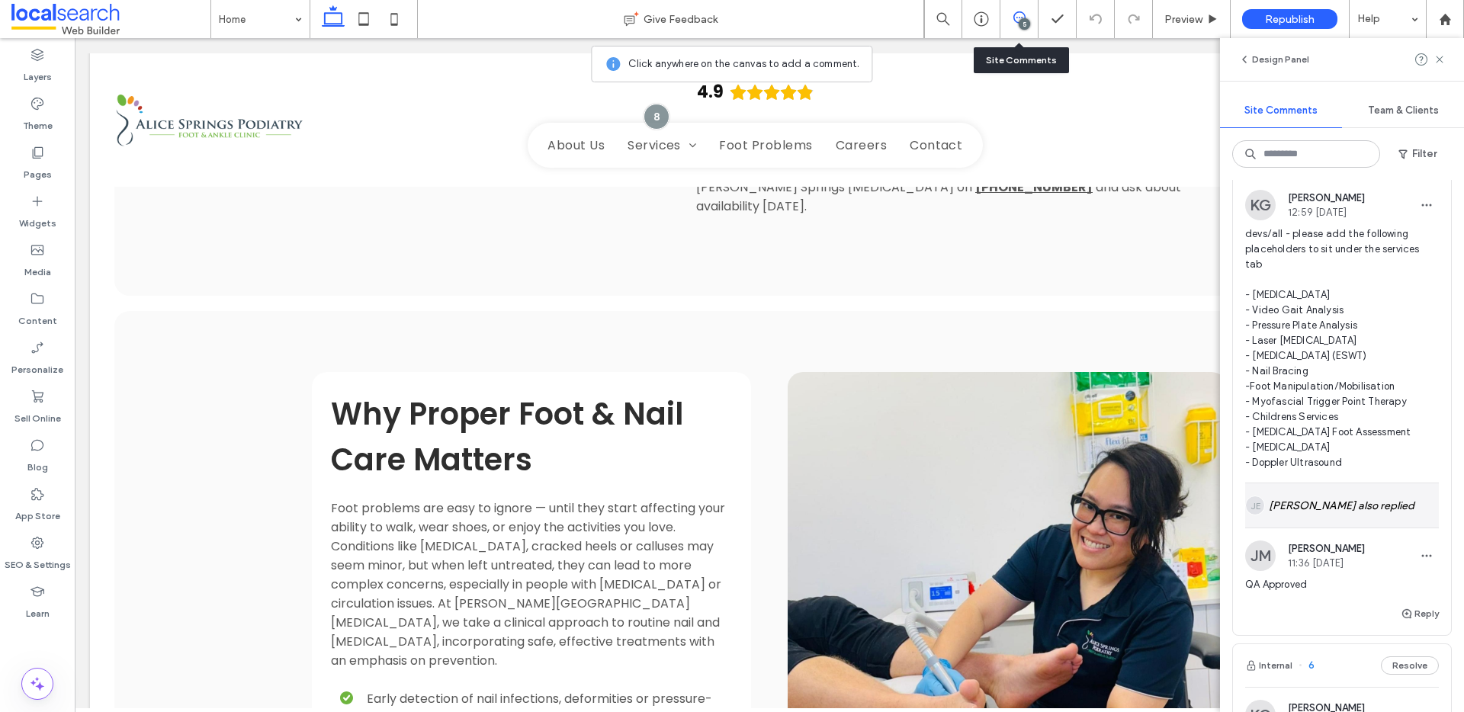
click at [1345, 523] on div "[PERSON_NAME] also replied" at bounding box center [1342, 505] width 194 height 44
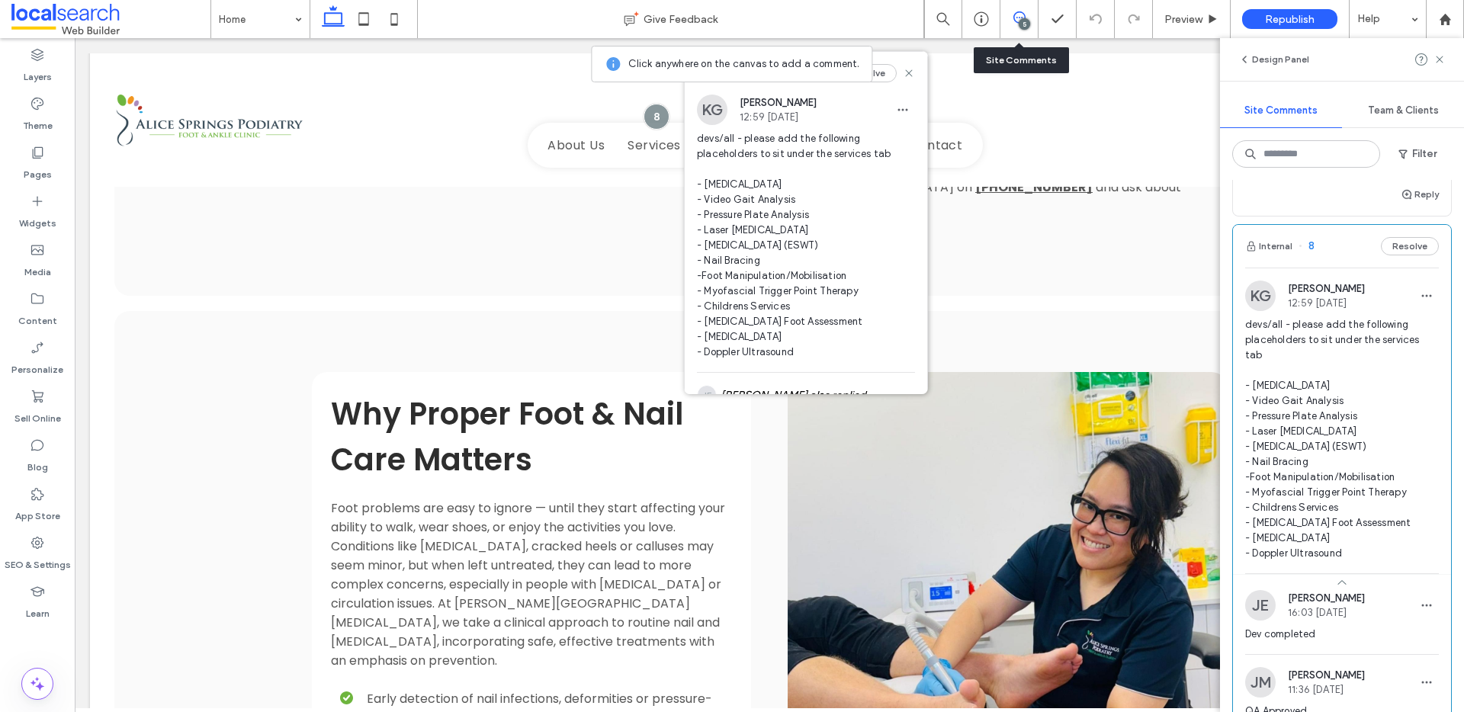
scroll to position [266, 0]
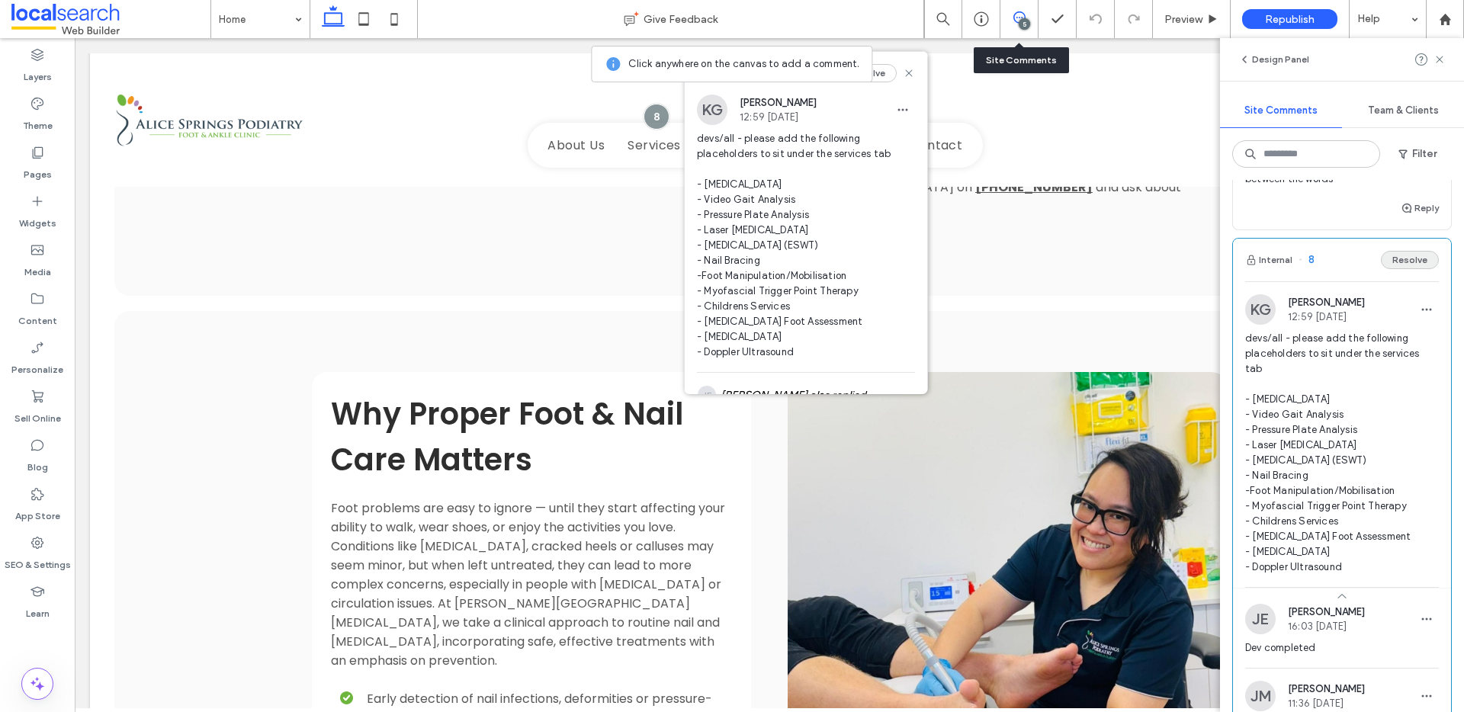
click at [1411, 269] on button "Resolve" at bounding box center [1410, 260] width 58 height 18
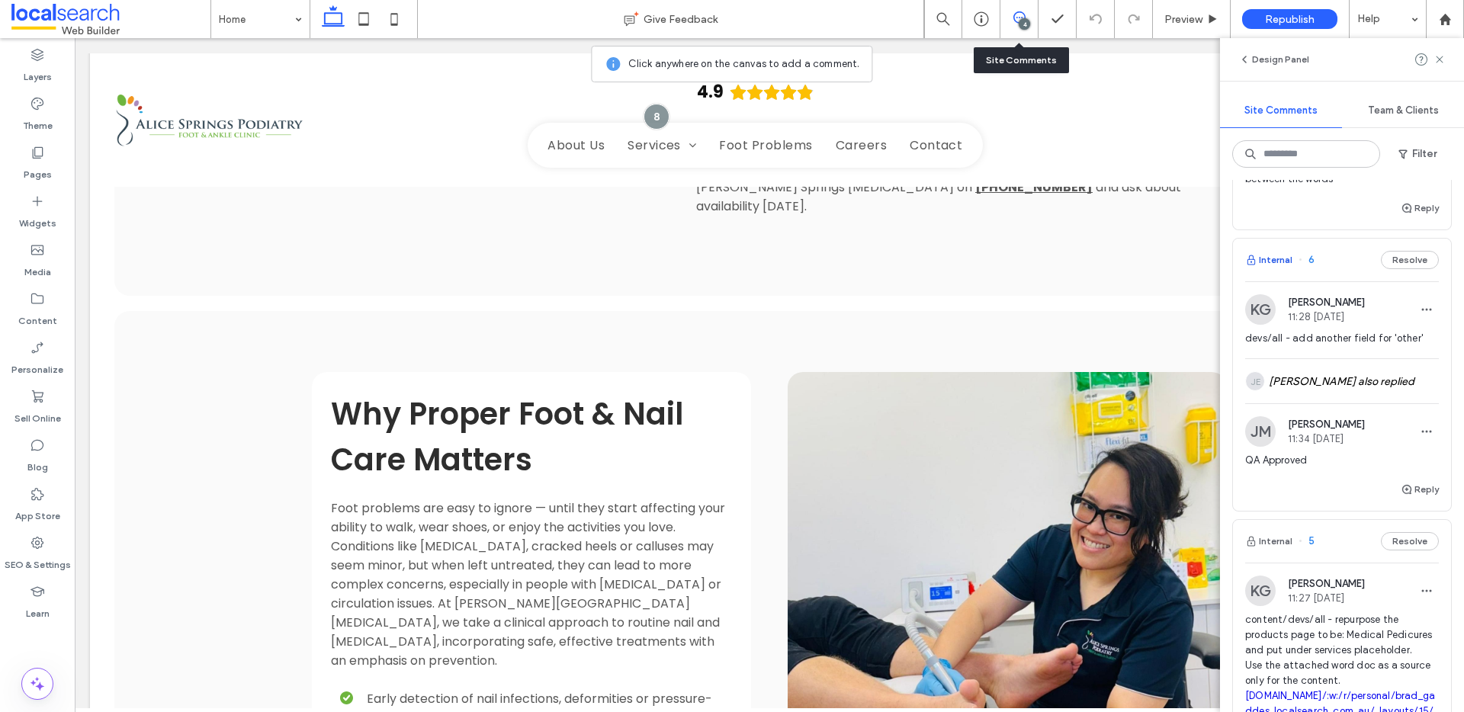
click at [1272, 269] on button "Internal" at bounding box center [1268, 260] width 47 height 18
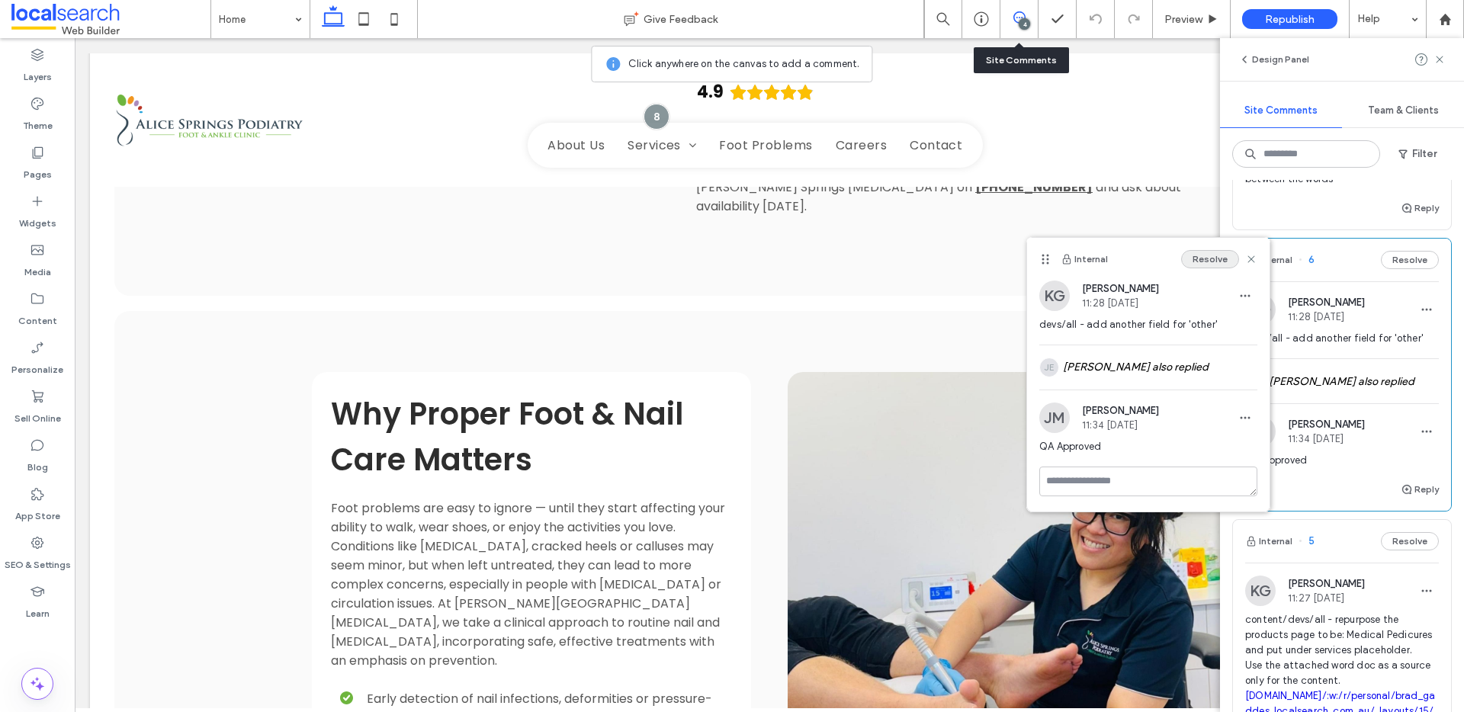
click at [1225, 260] on button "Resolve" at bounding box center [1210, 259] width 58 height 18
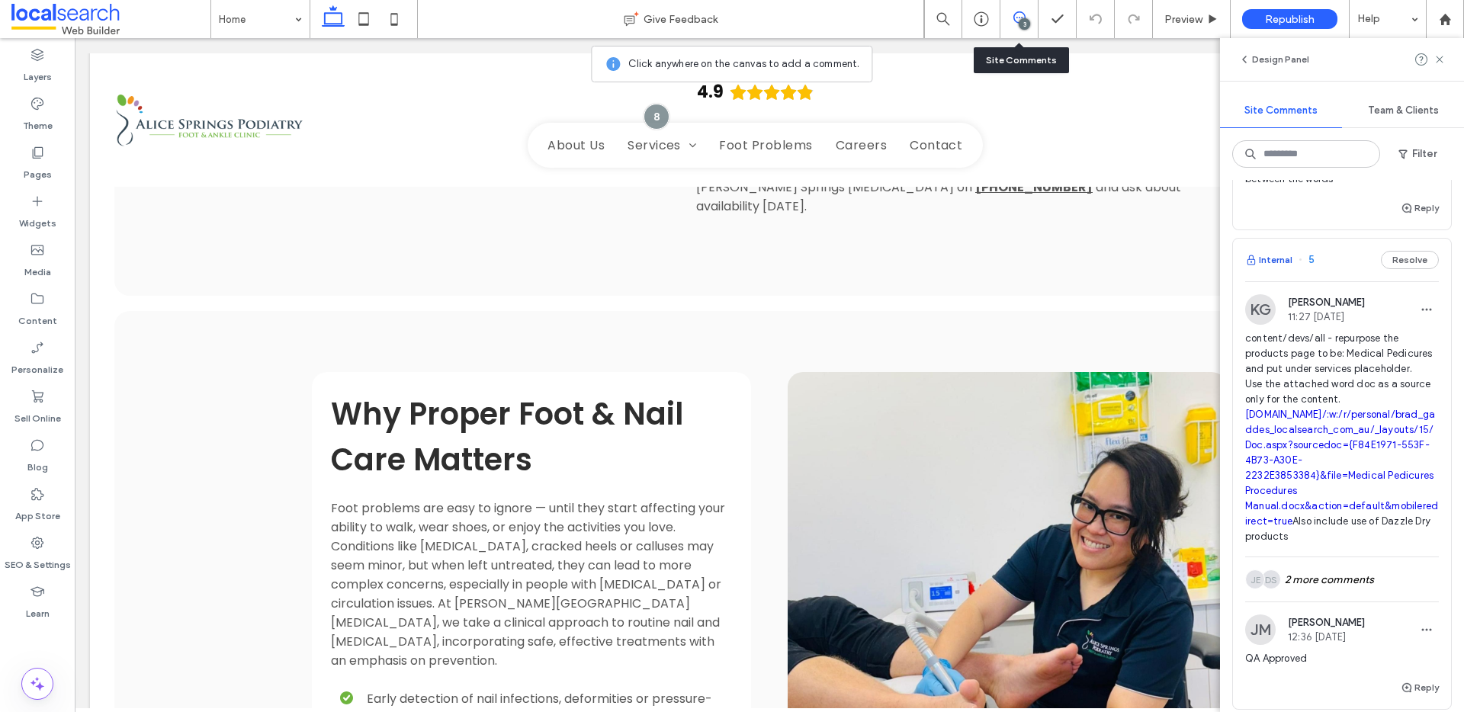
click at [1277, 269] on button "Internal" at bounding box center [1268, 260] width 47 height 18
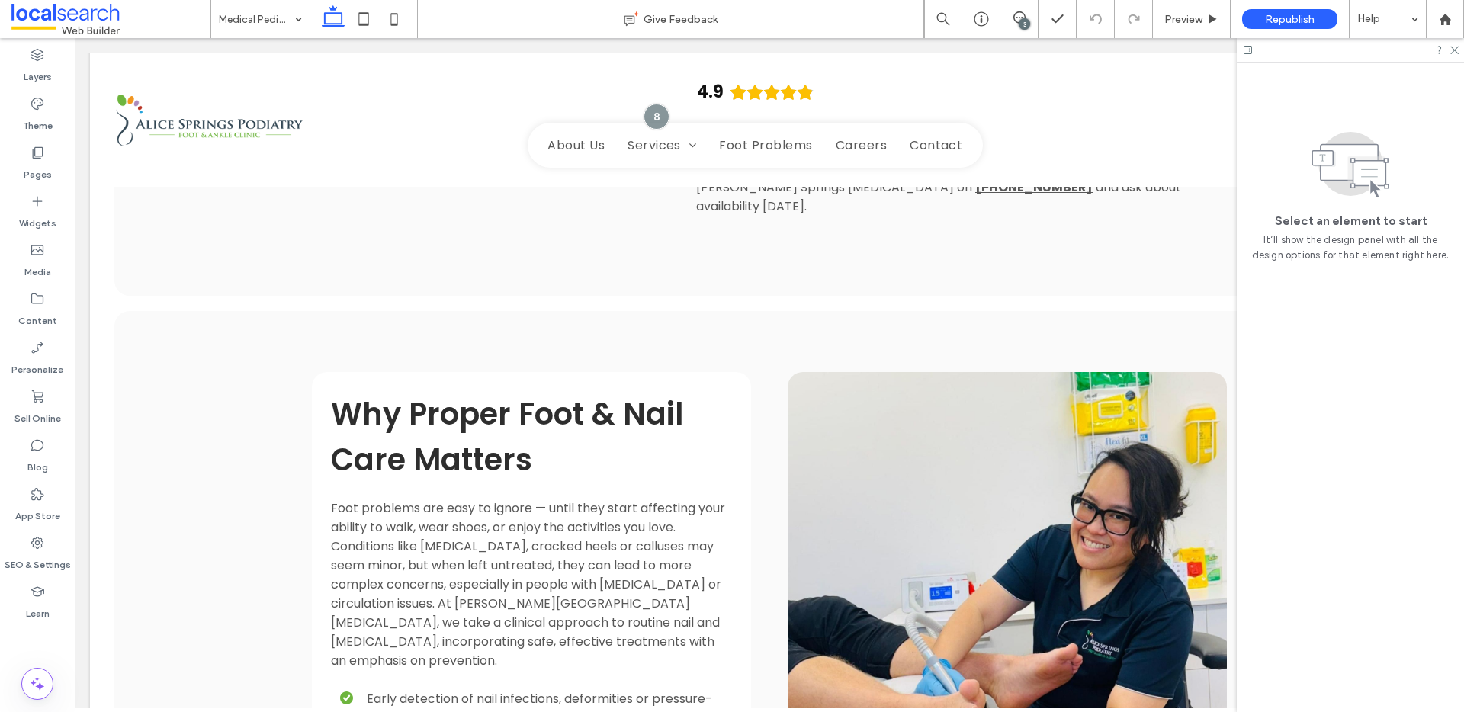
click at [1020, 26] on div "3" at bounding box center [1024, 23] width 11 height 11
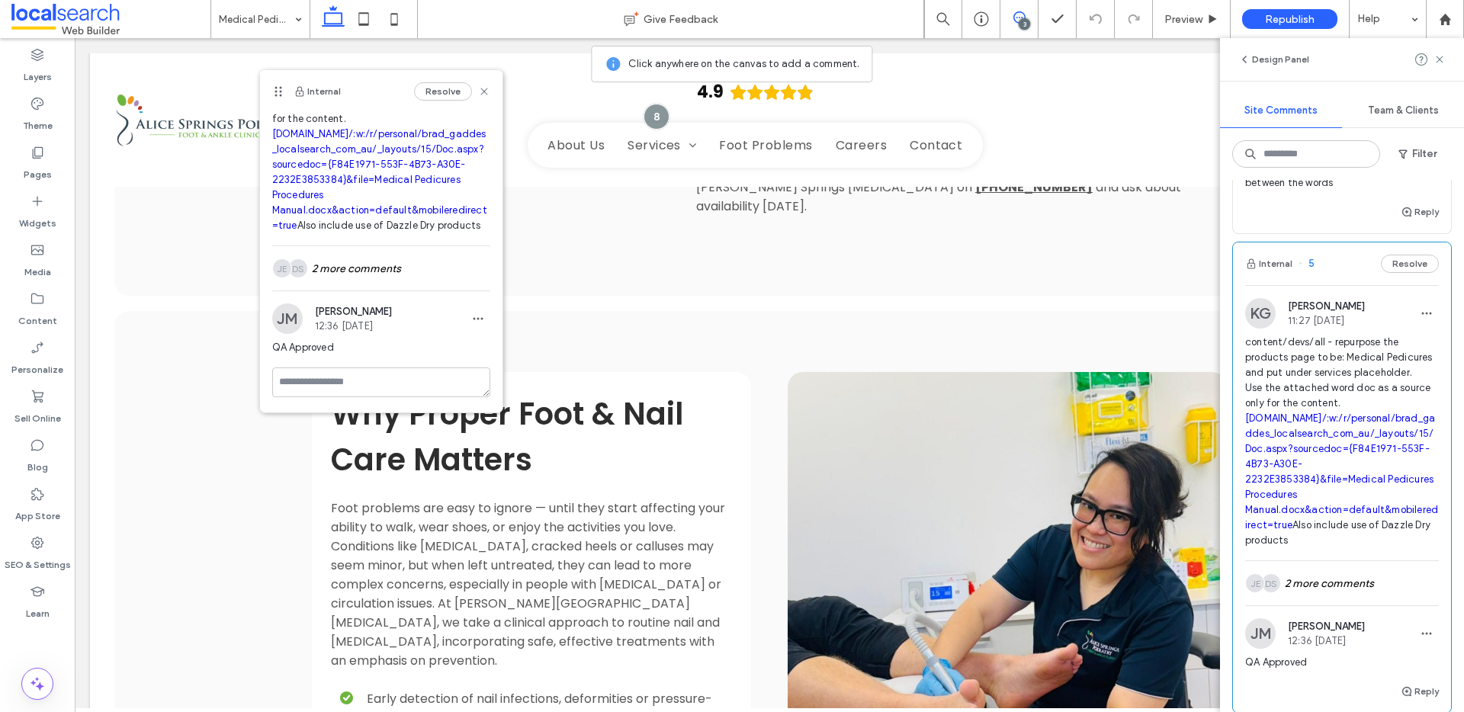
scroll to position [115, 0]
click at [422, 94] on button "Resolve" at bounding box center [443, 91] width 58 height 18
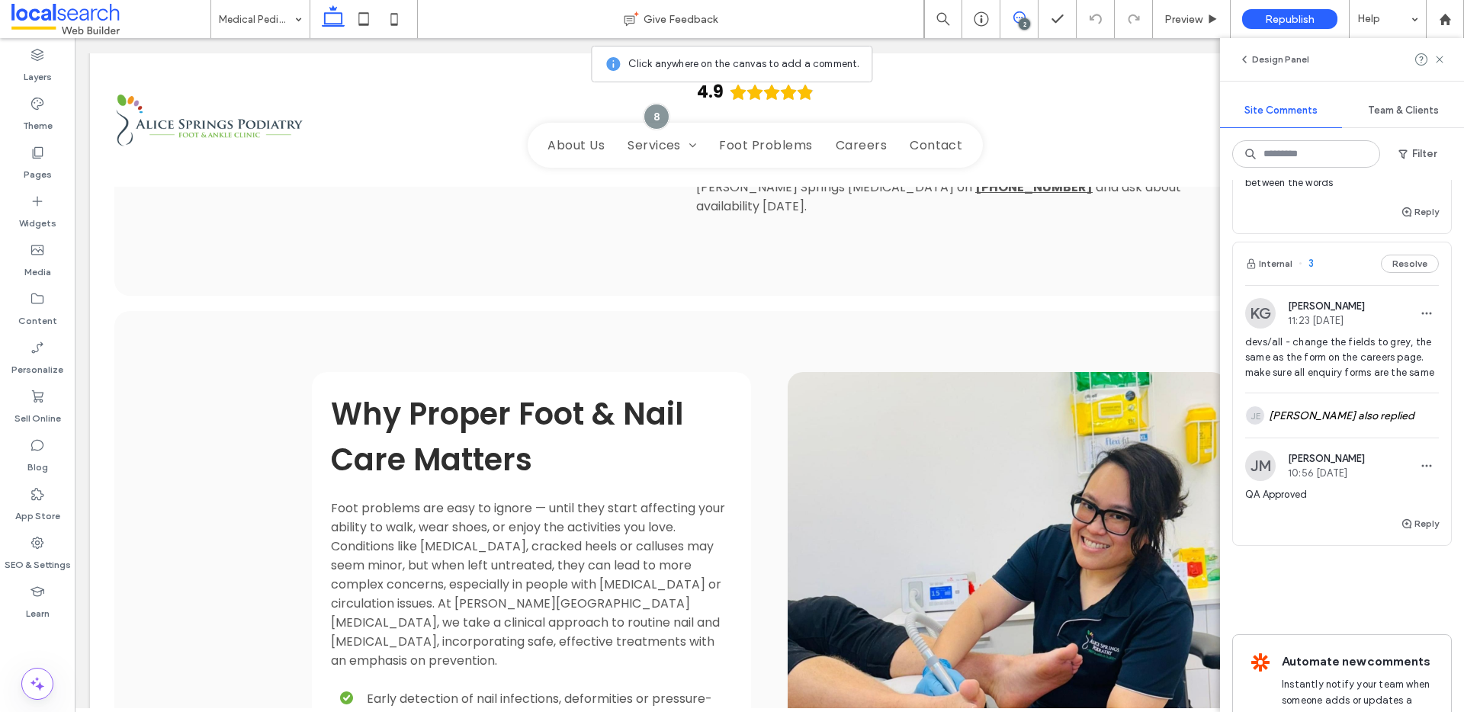
click at [1020, 16] on icon at bounding box center [1019, 17] width 12 height 12
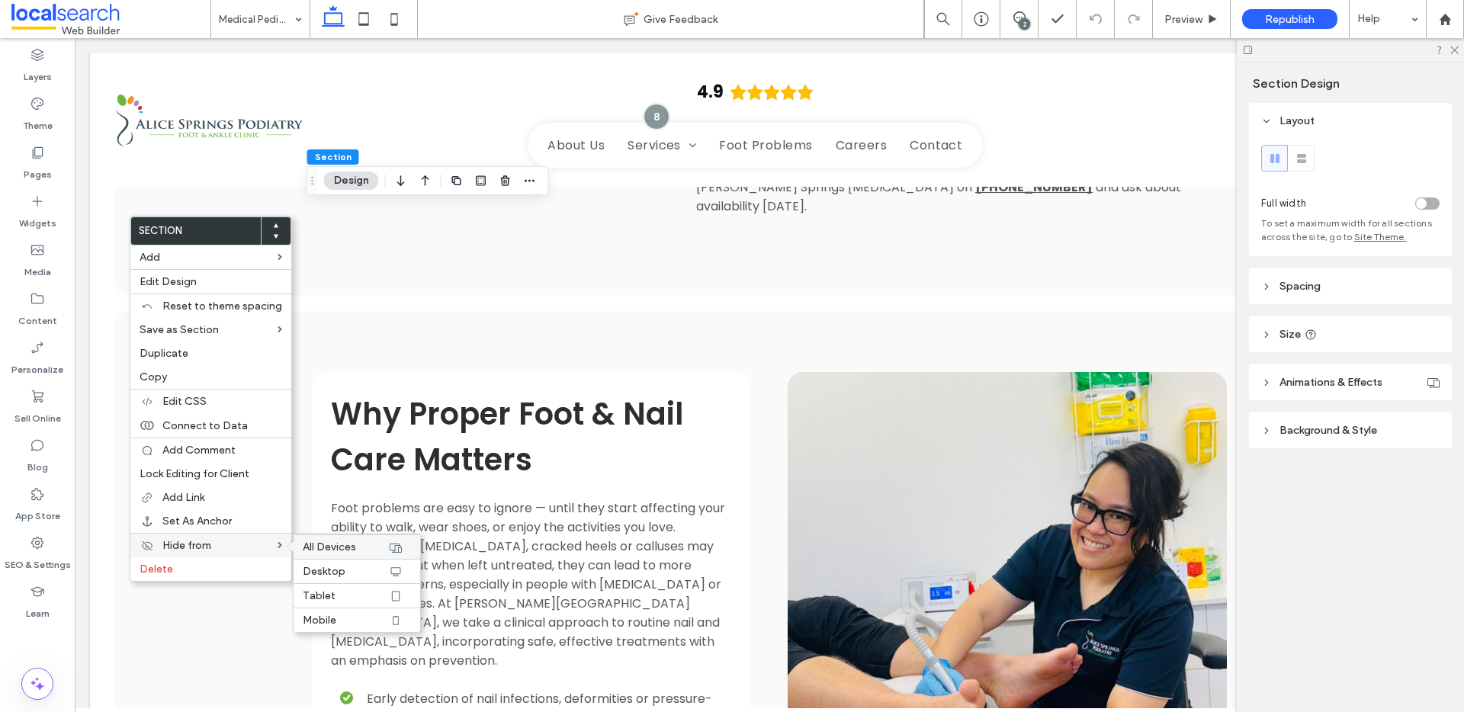
click at [313, 541] on span "All Devices" at bounding box center [329, 547] width 53 height 13
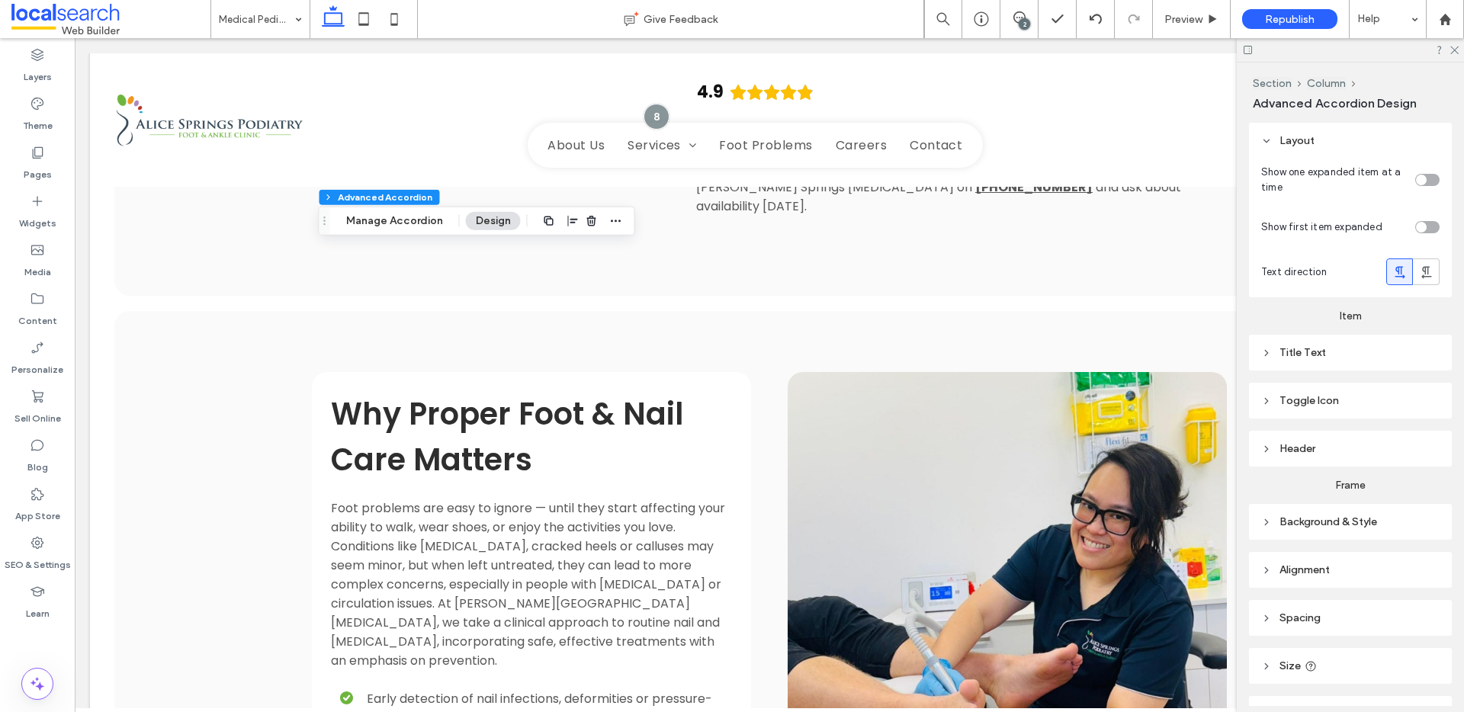
scroll to position [87, 0]
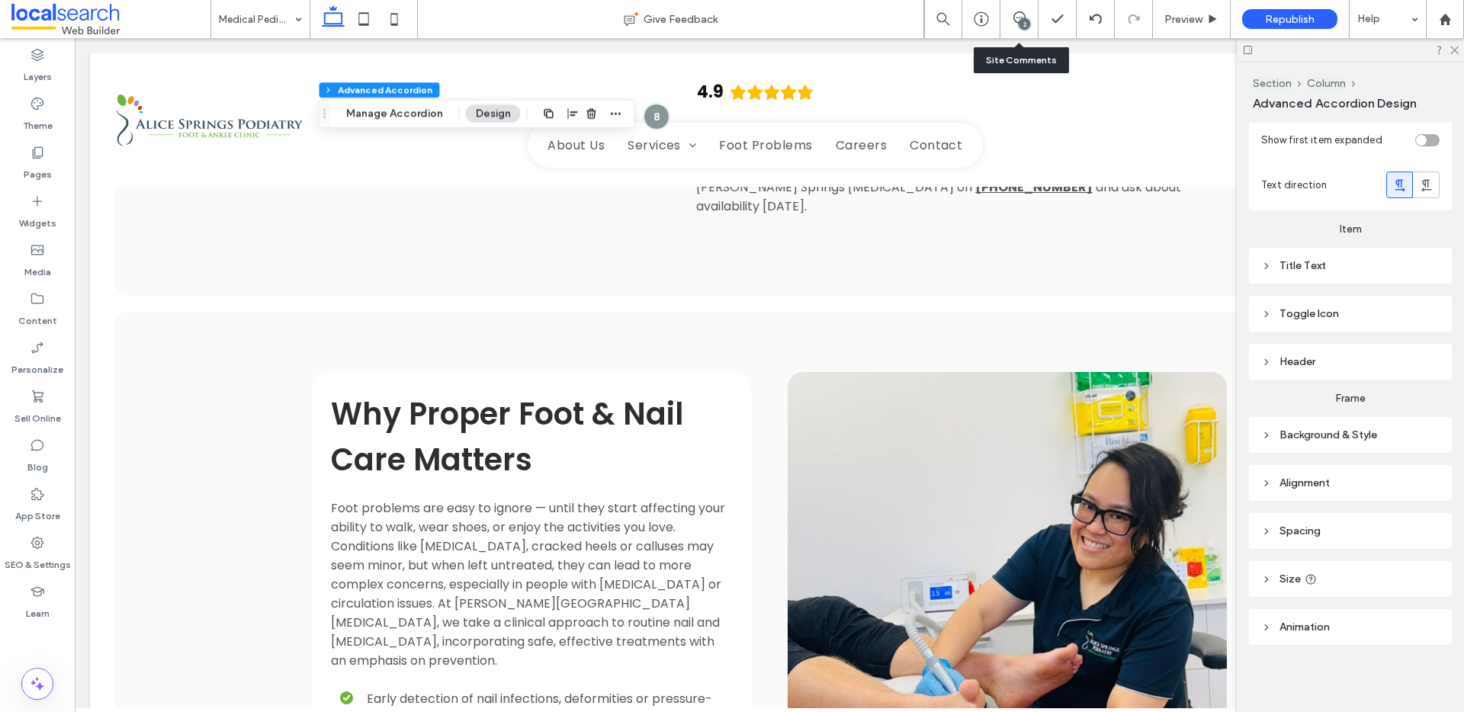
click at [1025, 22] on div "2" at bounding box center [1024, 23] width 11 height 11
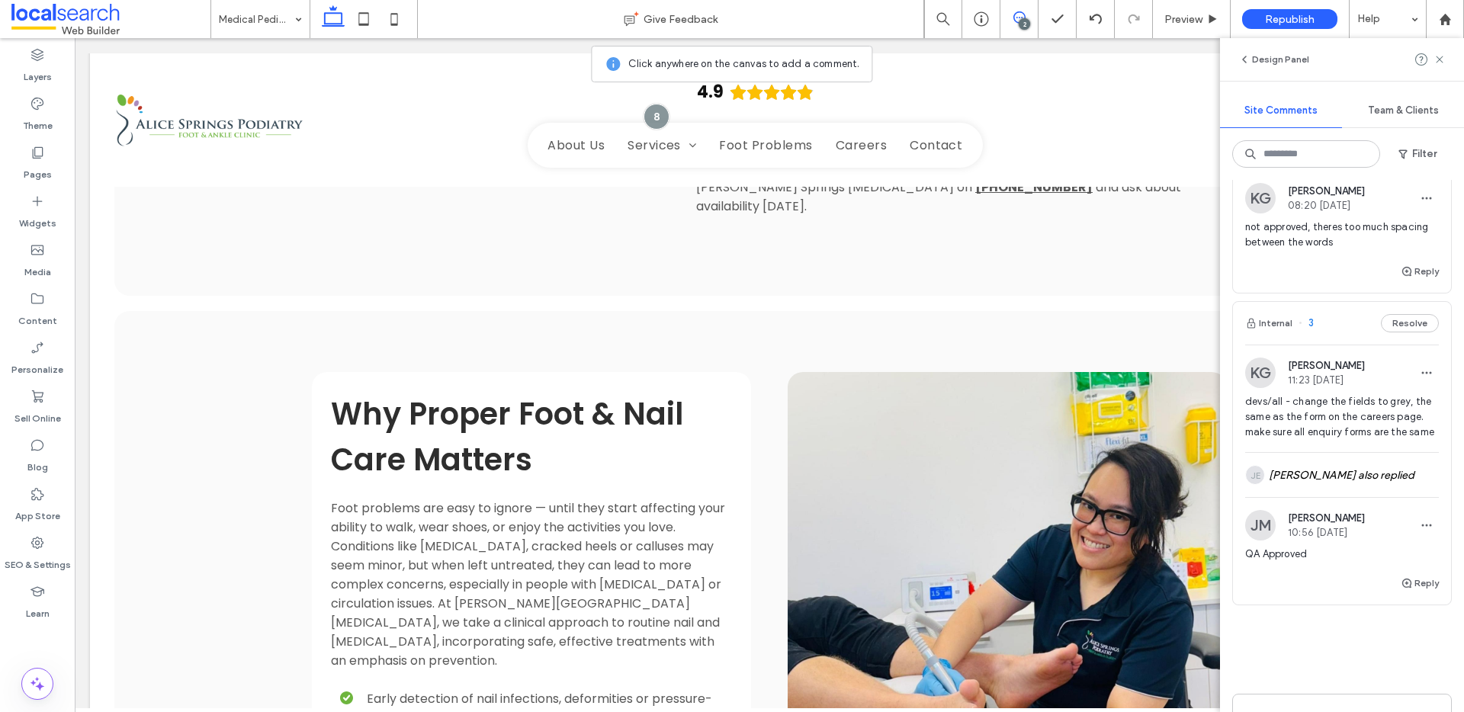
scroll to position [221, 0]
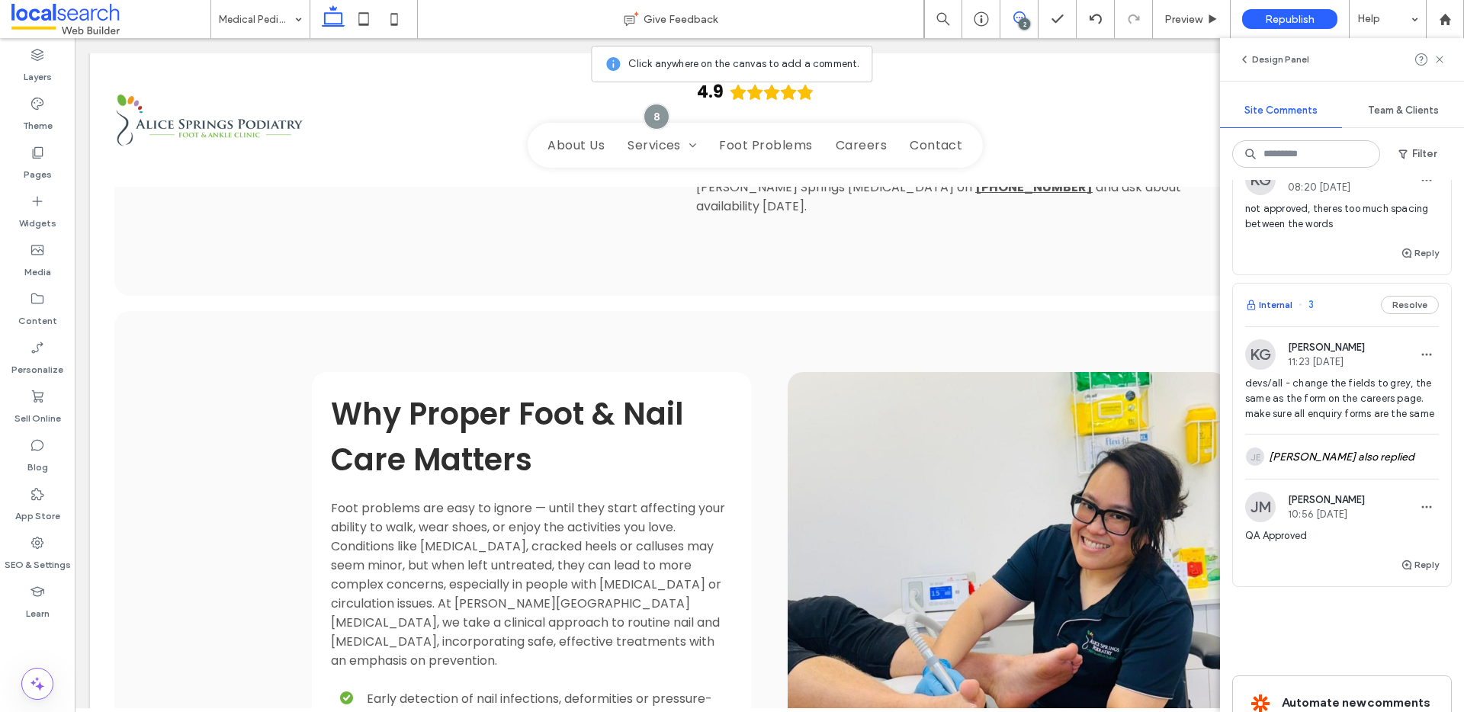
click at [1285, 314] on button "Internal" at bounding box center [1268, 305] width 47 height 18
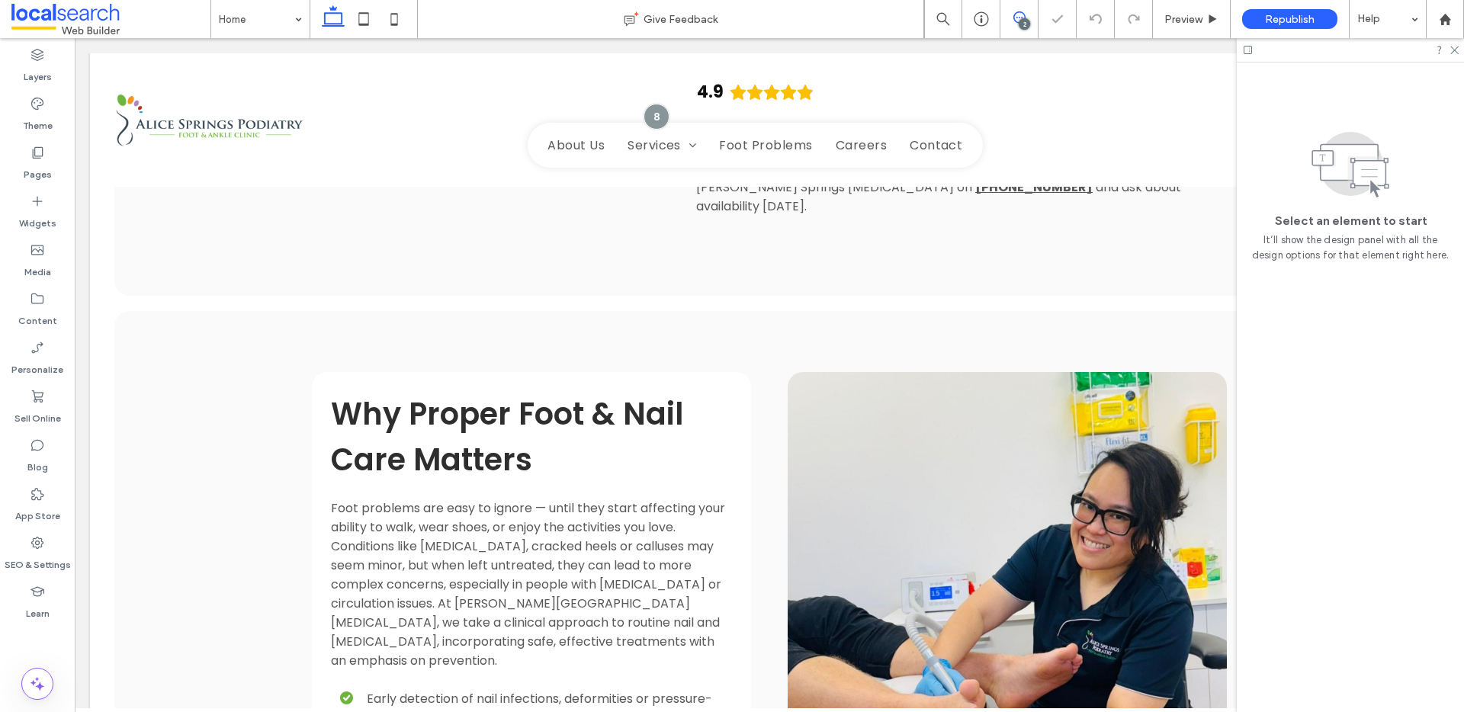
click at [1016, 18] on use at bounding box center [1019, 17] width 12 height 12
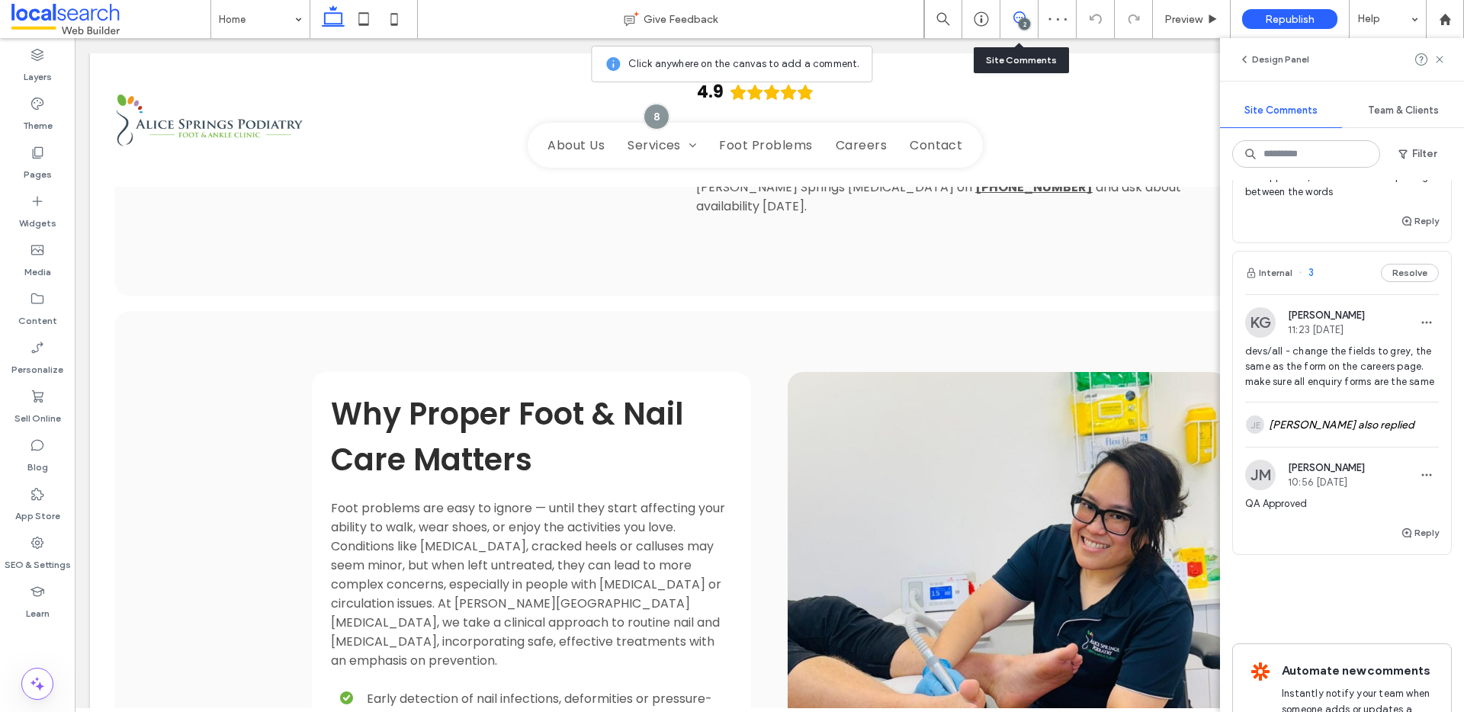
scroll to position [274, 0]
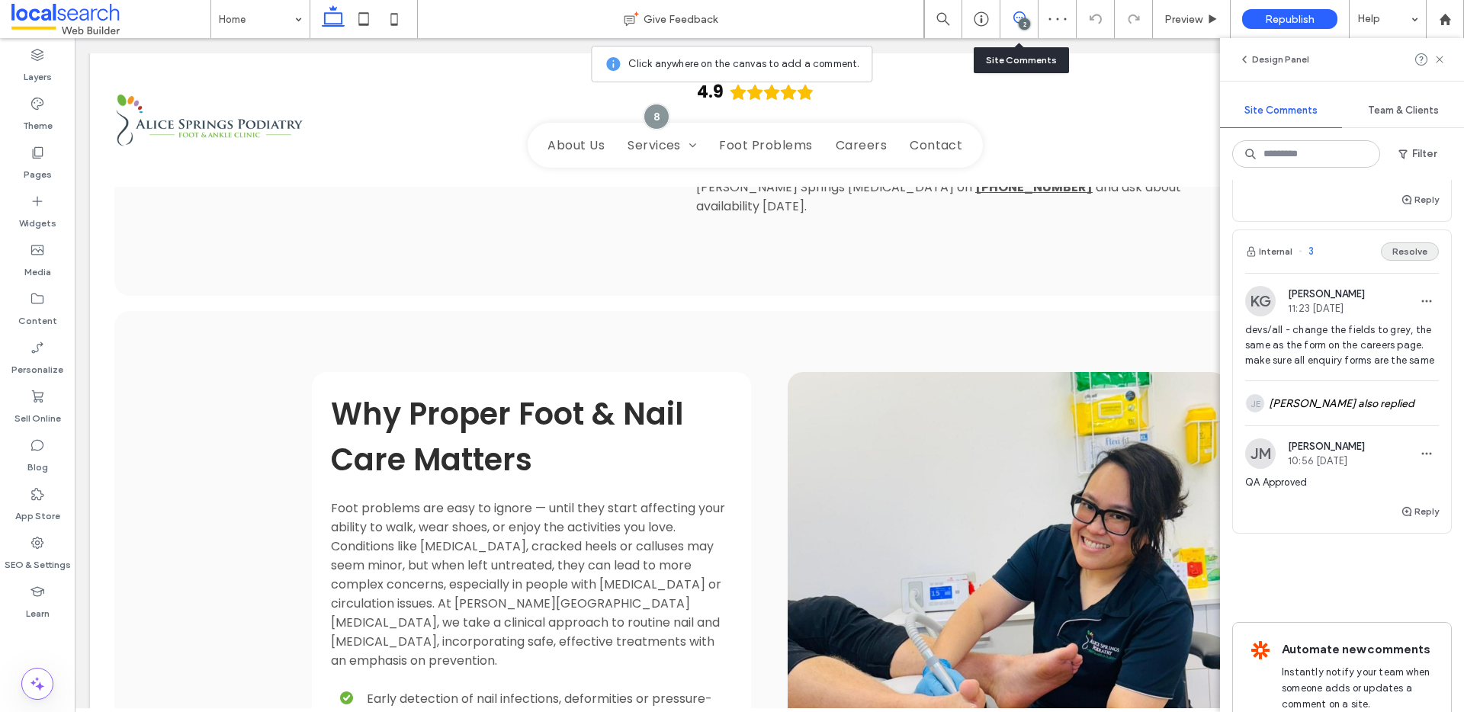
click at [1407, 261] on button "Resolve" at bounding box center [1410, 251] width 58 height 18
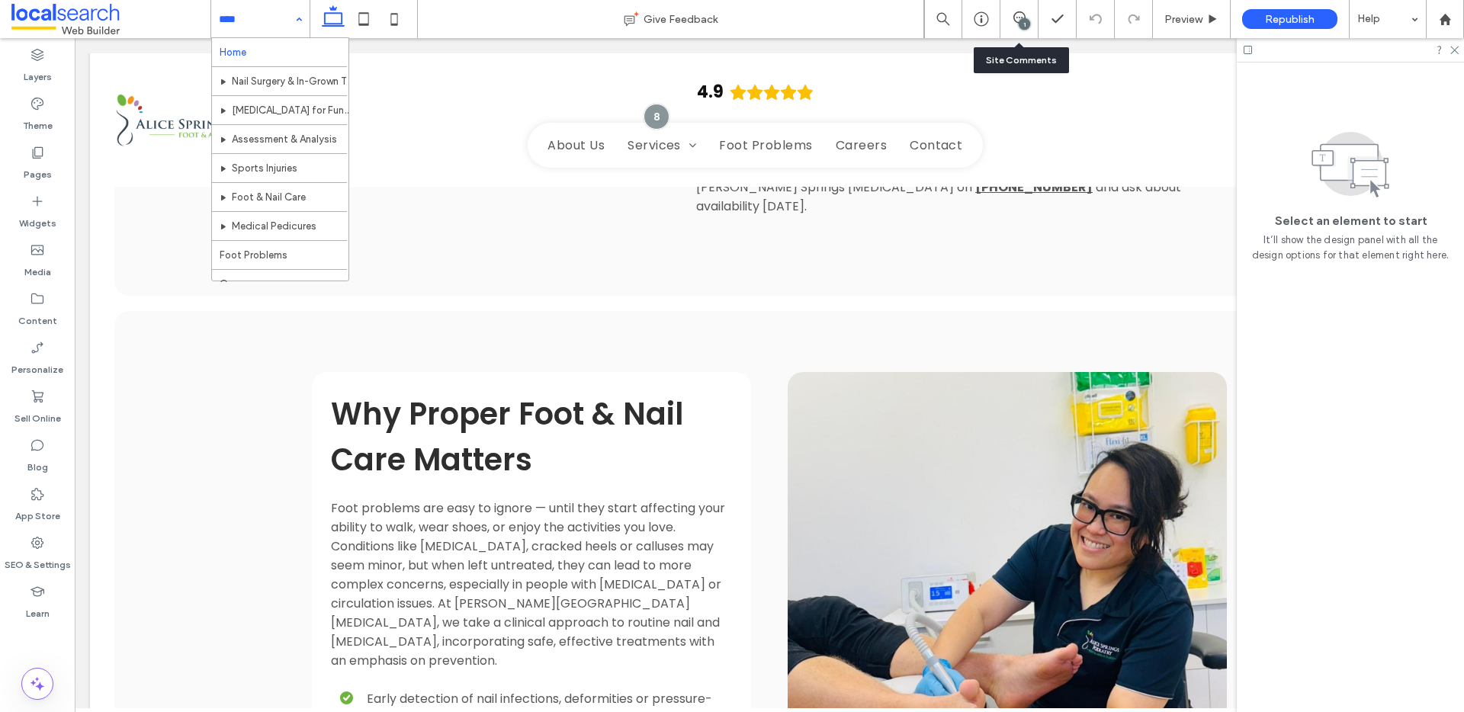
scroll to position [0, 0]
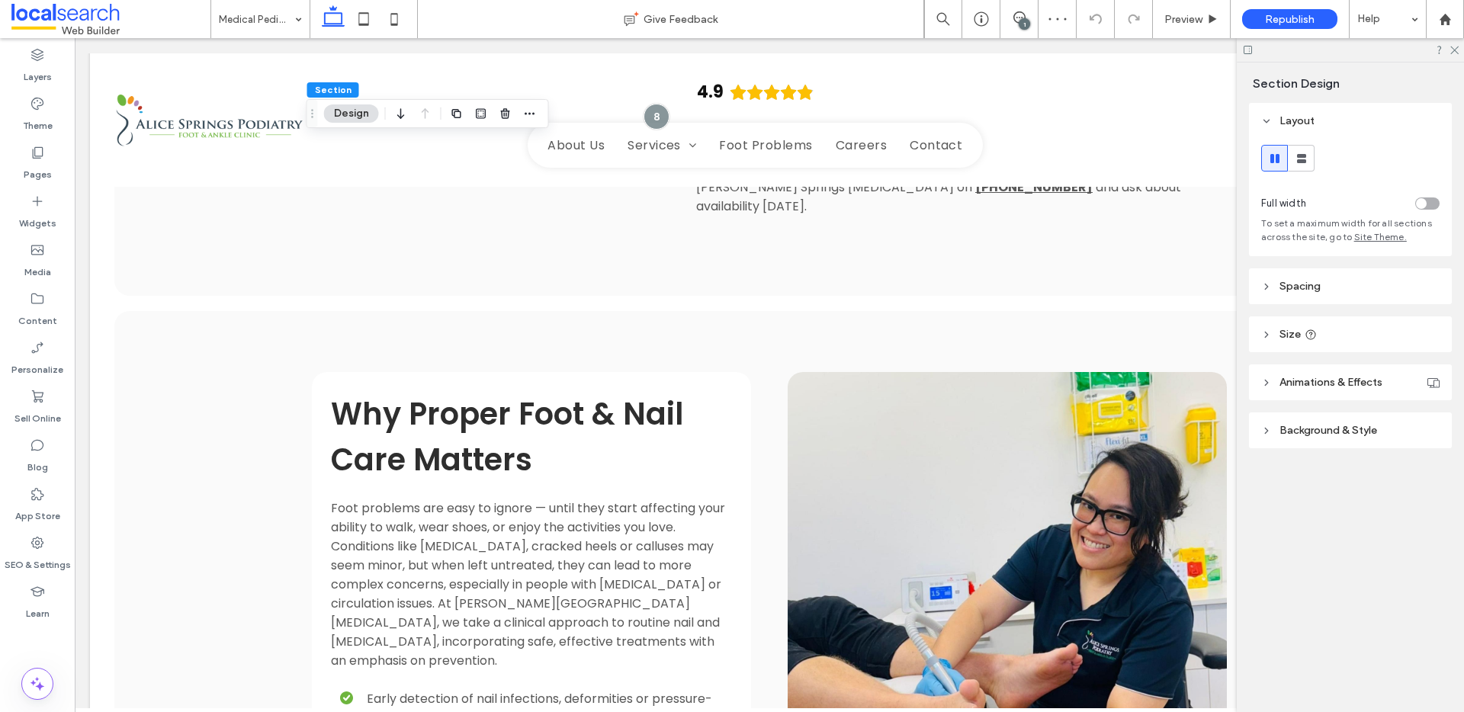
click at [1394, 441] on header "Background & Style" at bounding box center [1350, 430] width 203 height 36
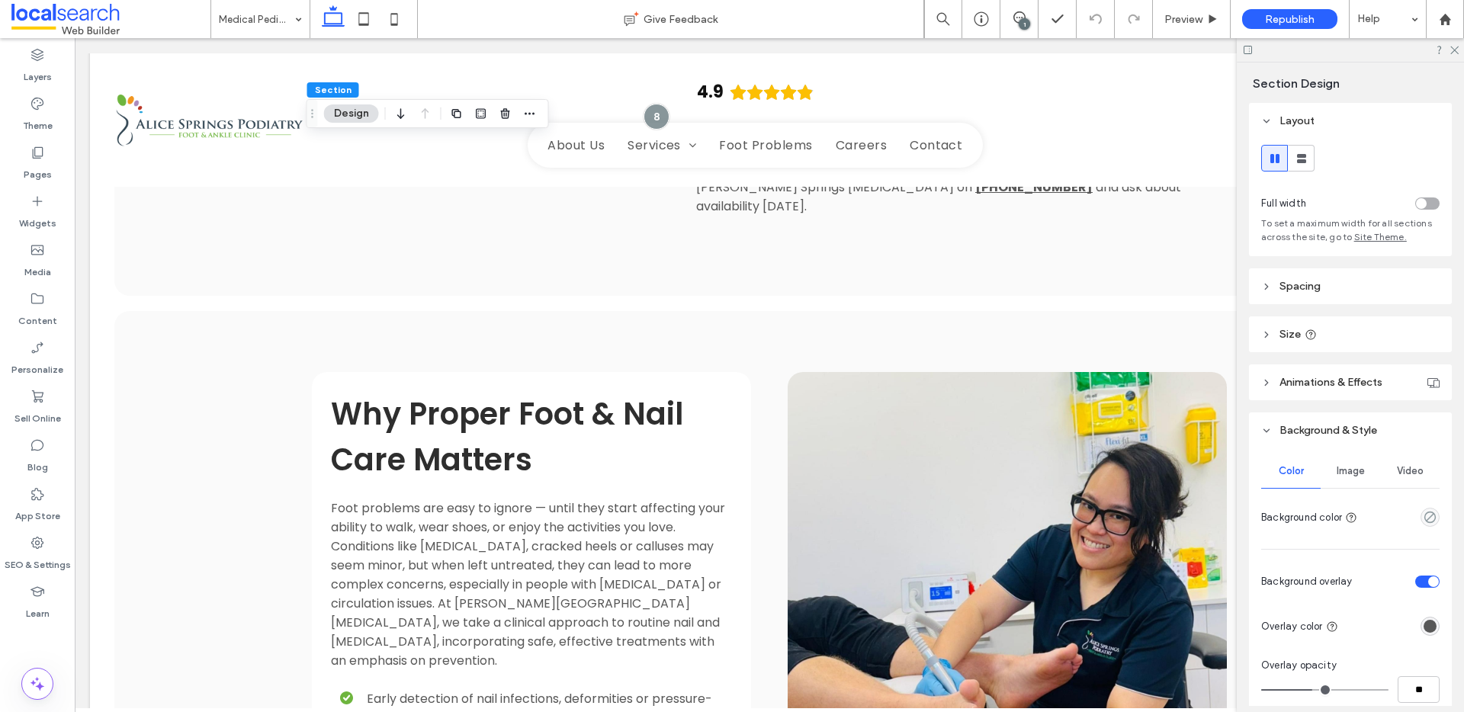
click at [1346, 474] on span "Image" at bounding box center [1350, 471] width 28 height 12
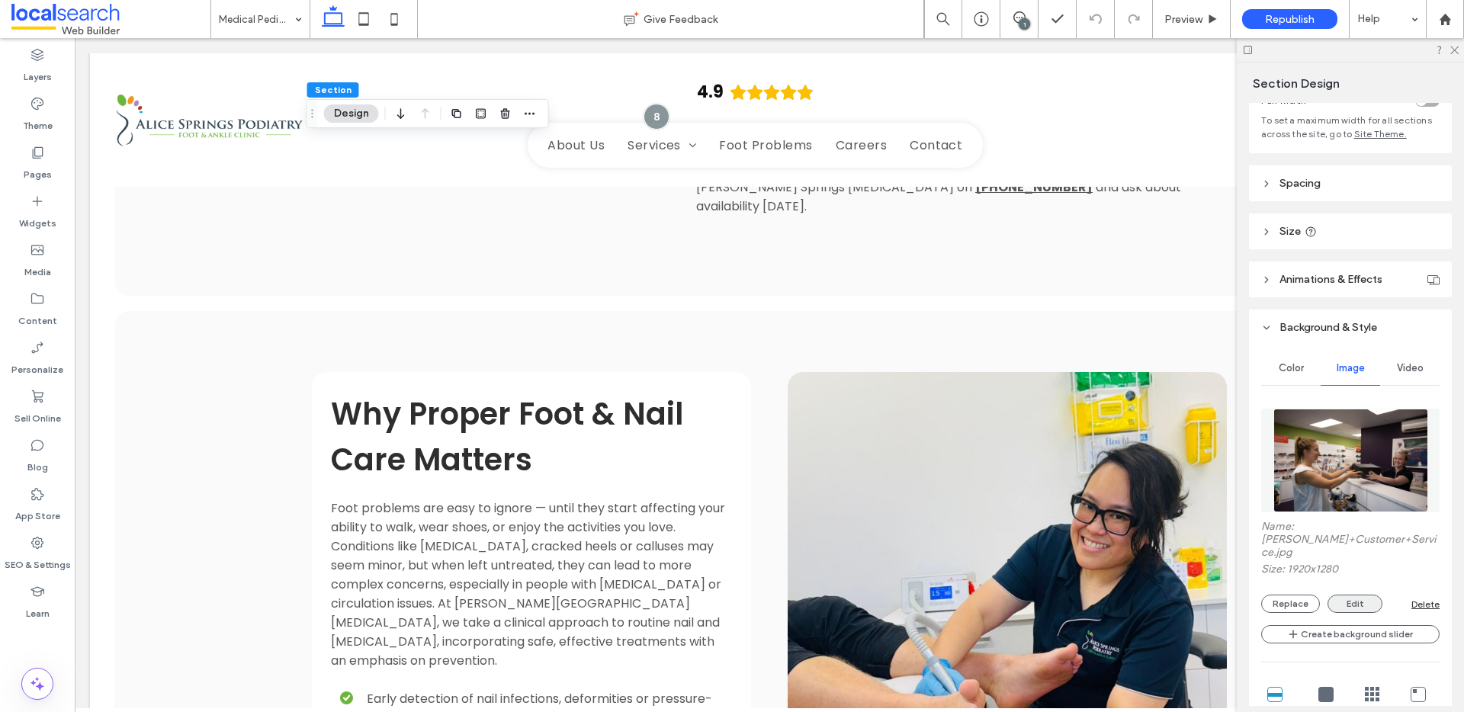
scroll to position [114, 0]
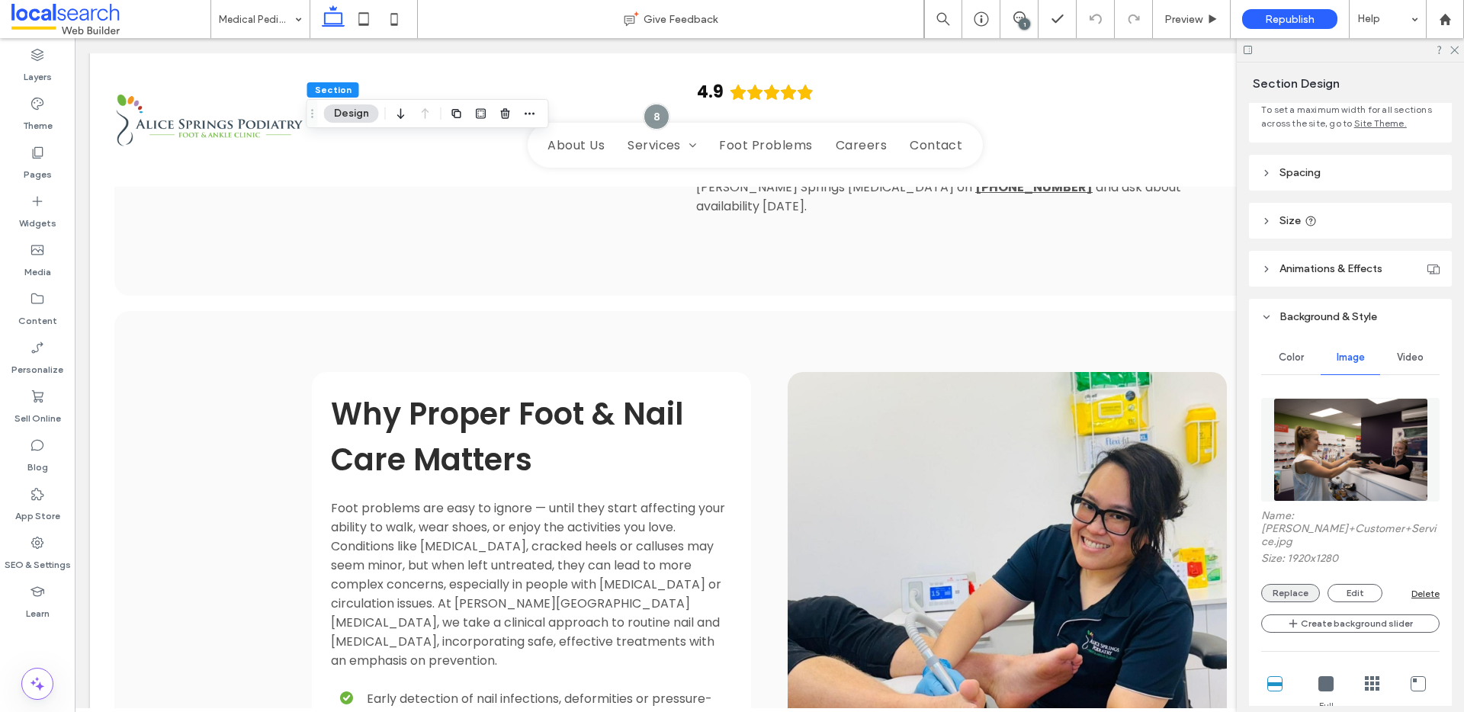
click at [1302, 584] on button "Replace" at bounding box center [1290, 593] width 59 height 18
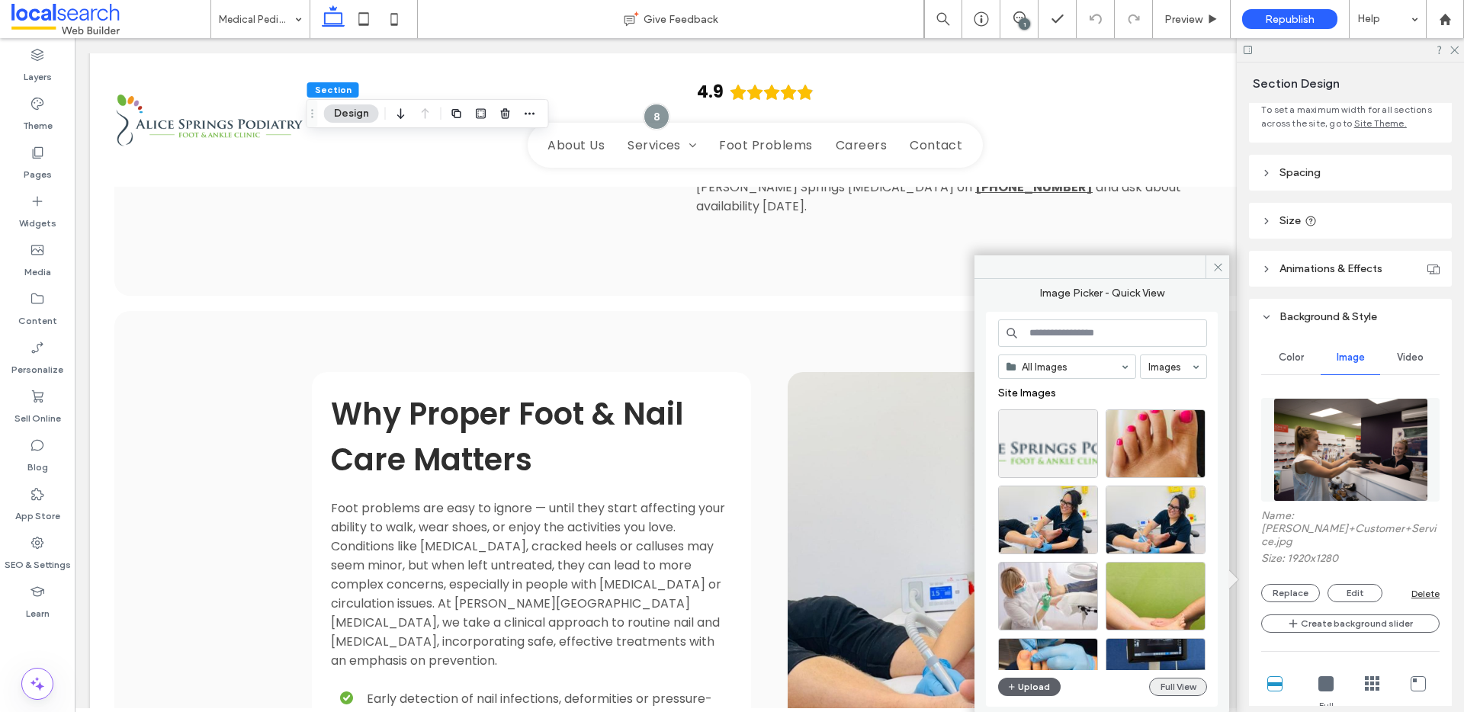
click at [1182, 680] on button "Full View" at bounding box center [1178, 687] width 58 height 18
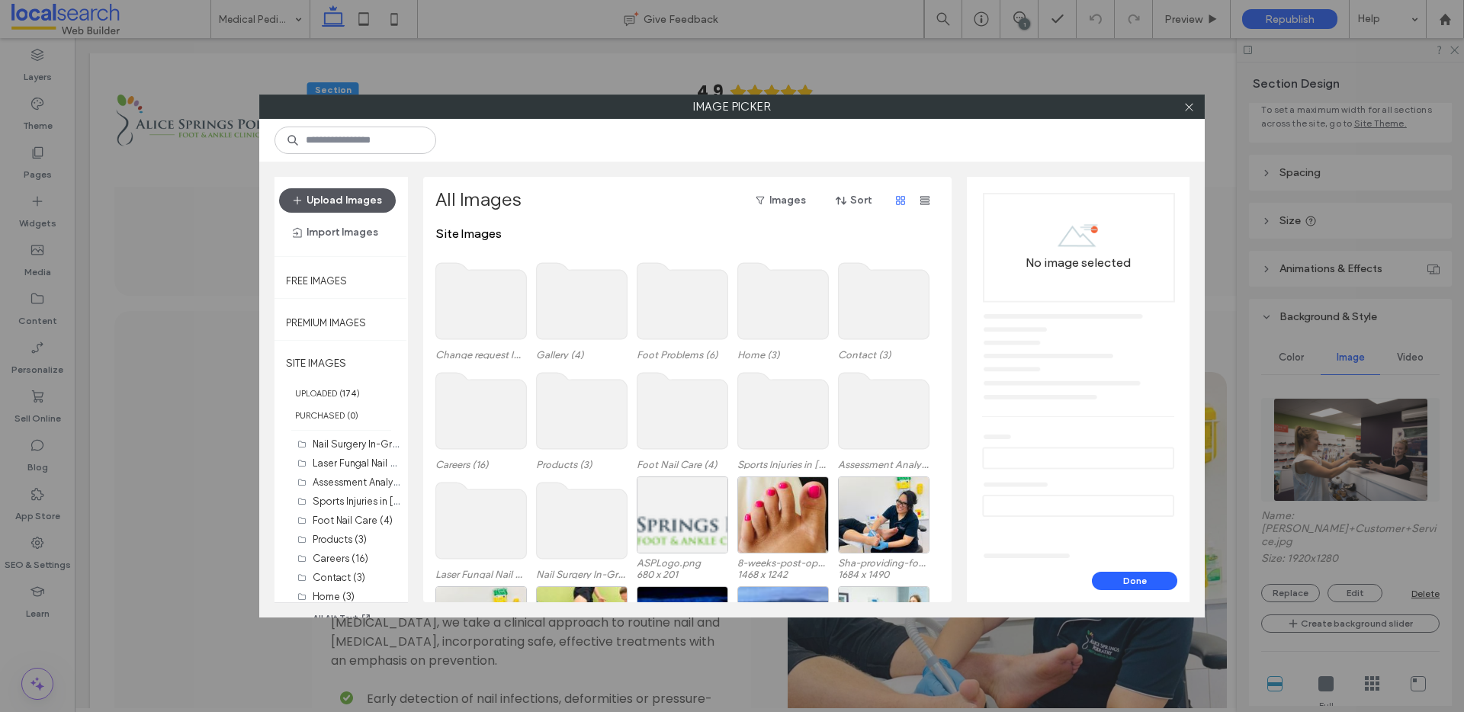
click at [351, 208] on button "Upload Images" at bounding box center [337, 200] width 117 height 24
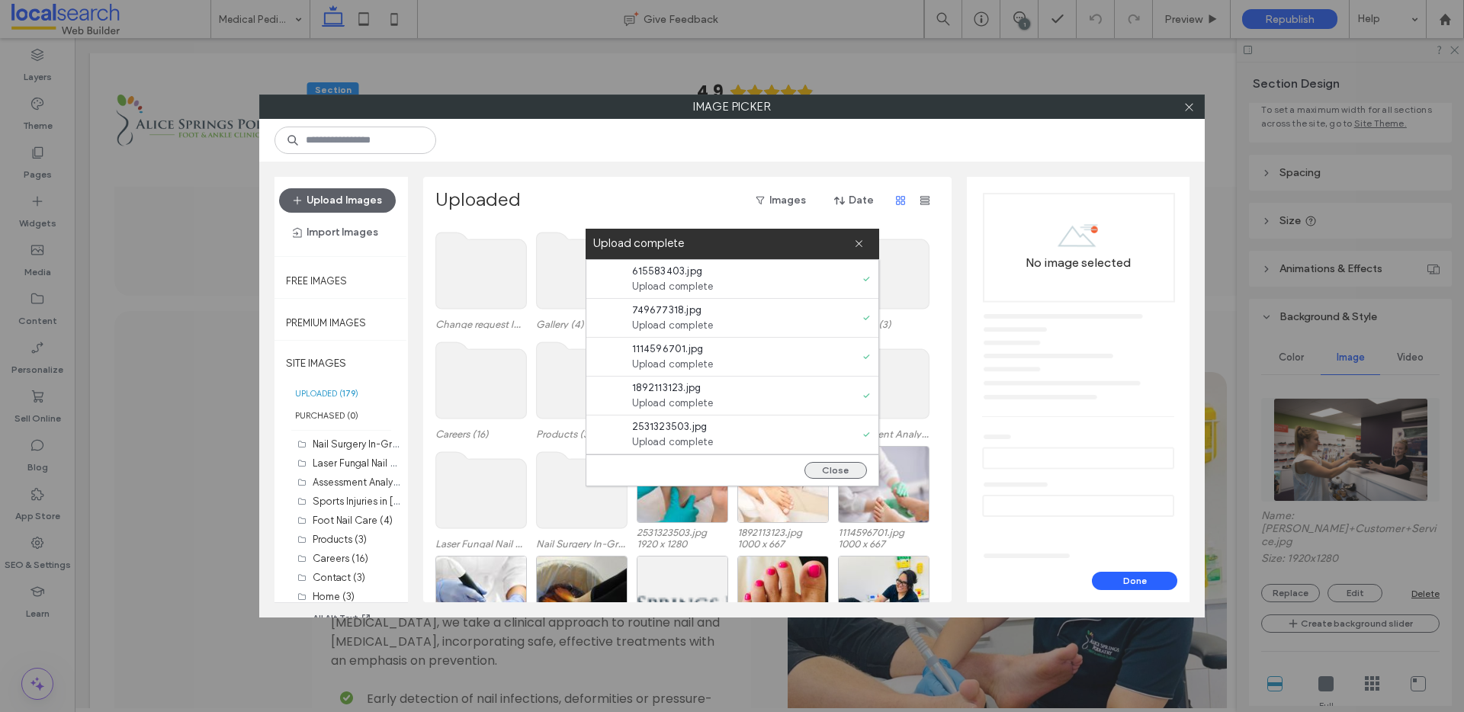
click at [838, 464] on button "Close" at bounding box center [835, 470] width 63 height 17
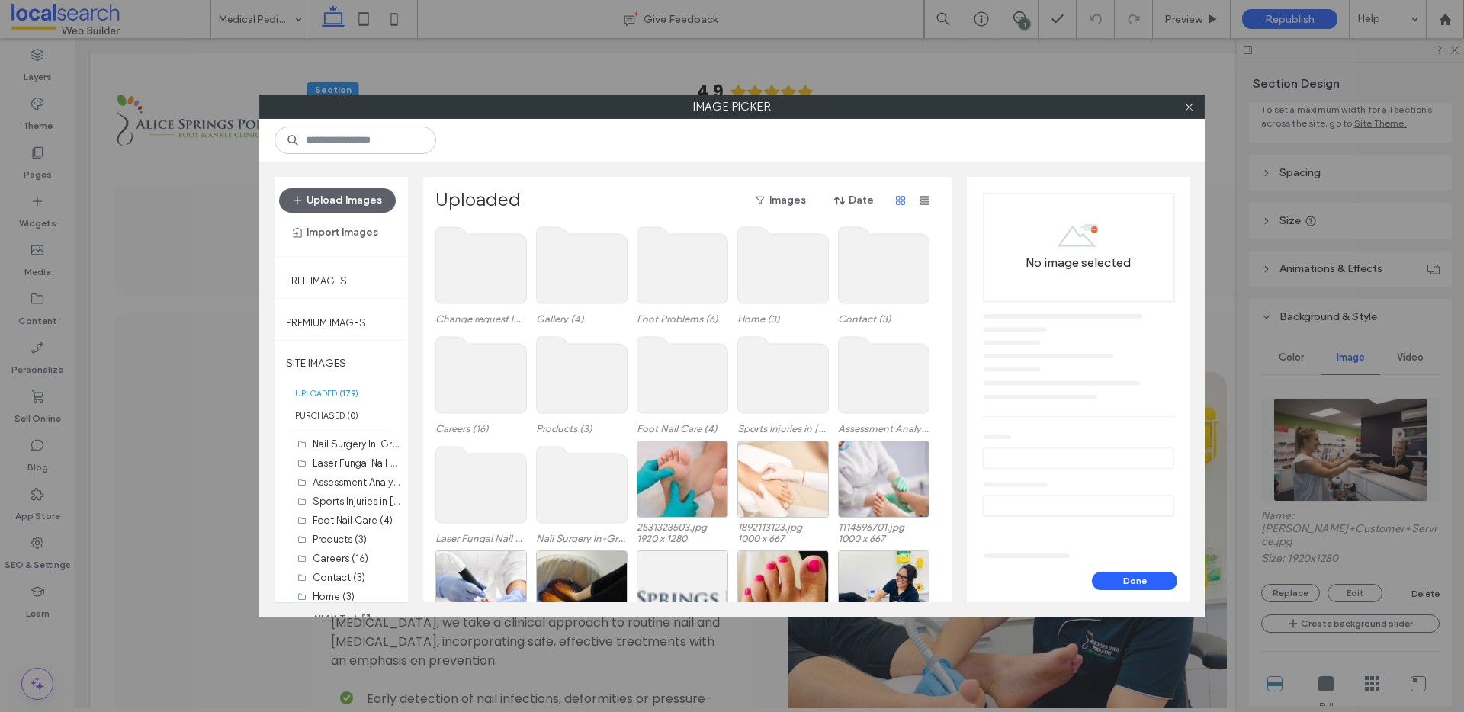
scroll to position [63, 0]
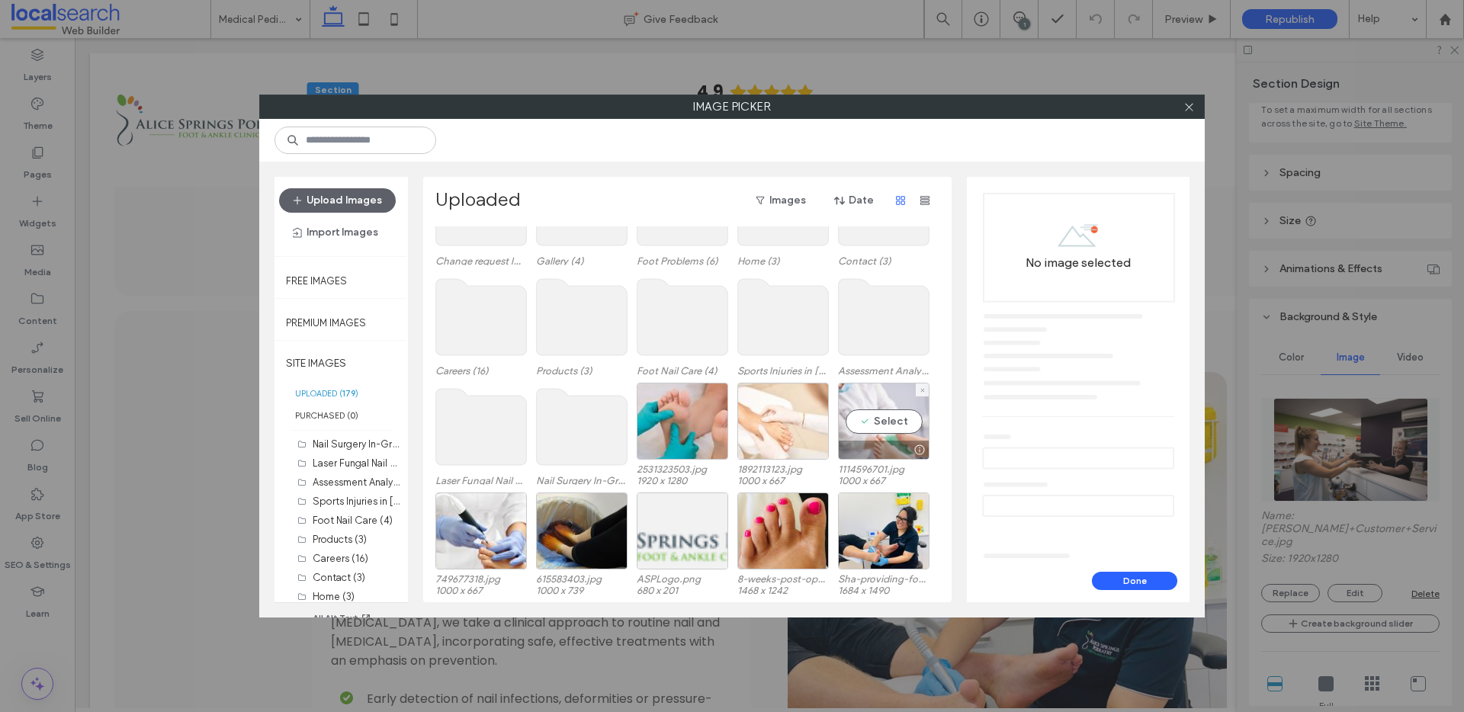
click at [890, 427] on div "Select" at bounding box center [883, 421] width 91 height 77
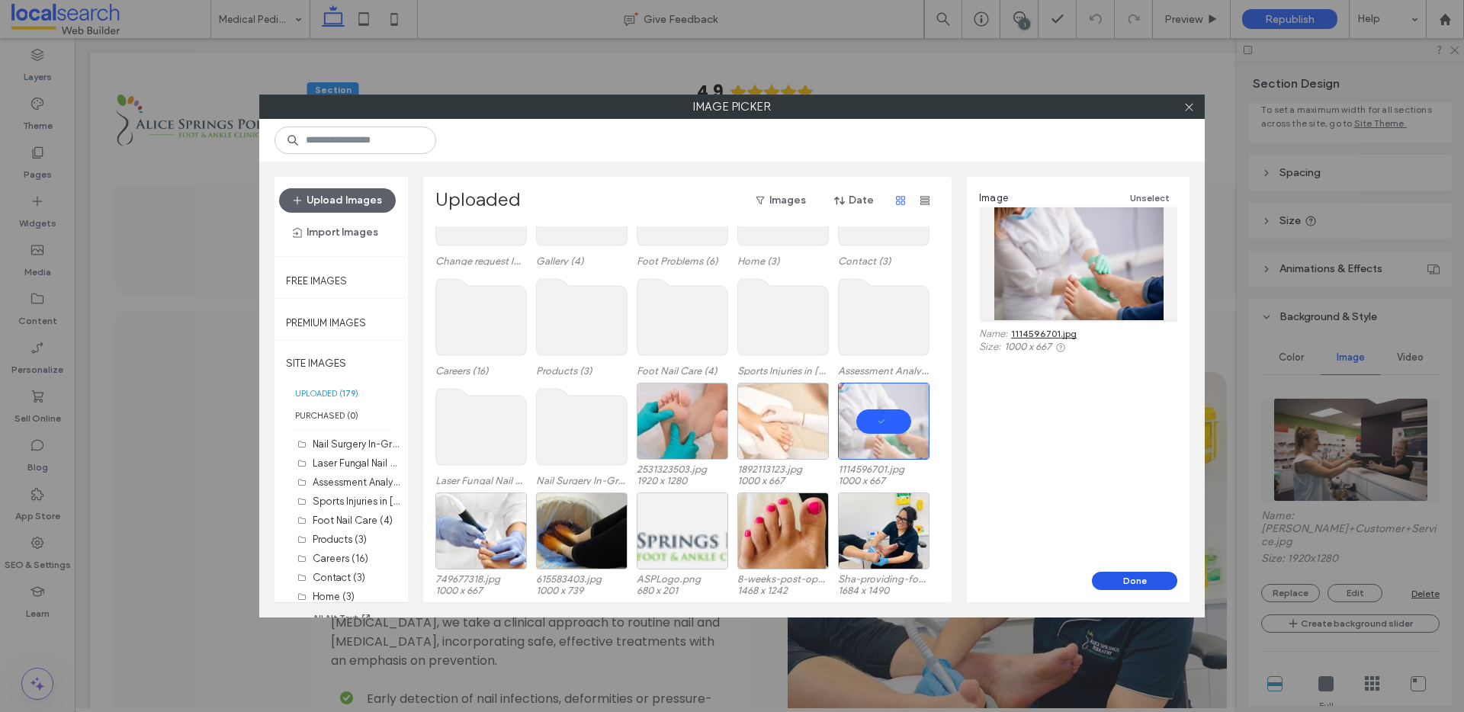
click at [1102, 582] on button "Done" at bounding box center [1134, 581] width 85 height 18
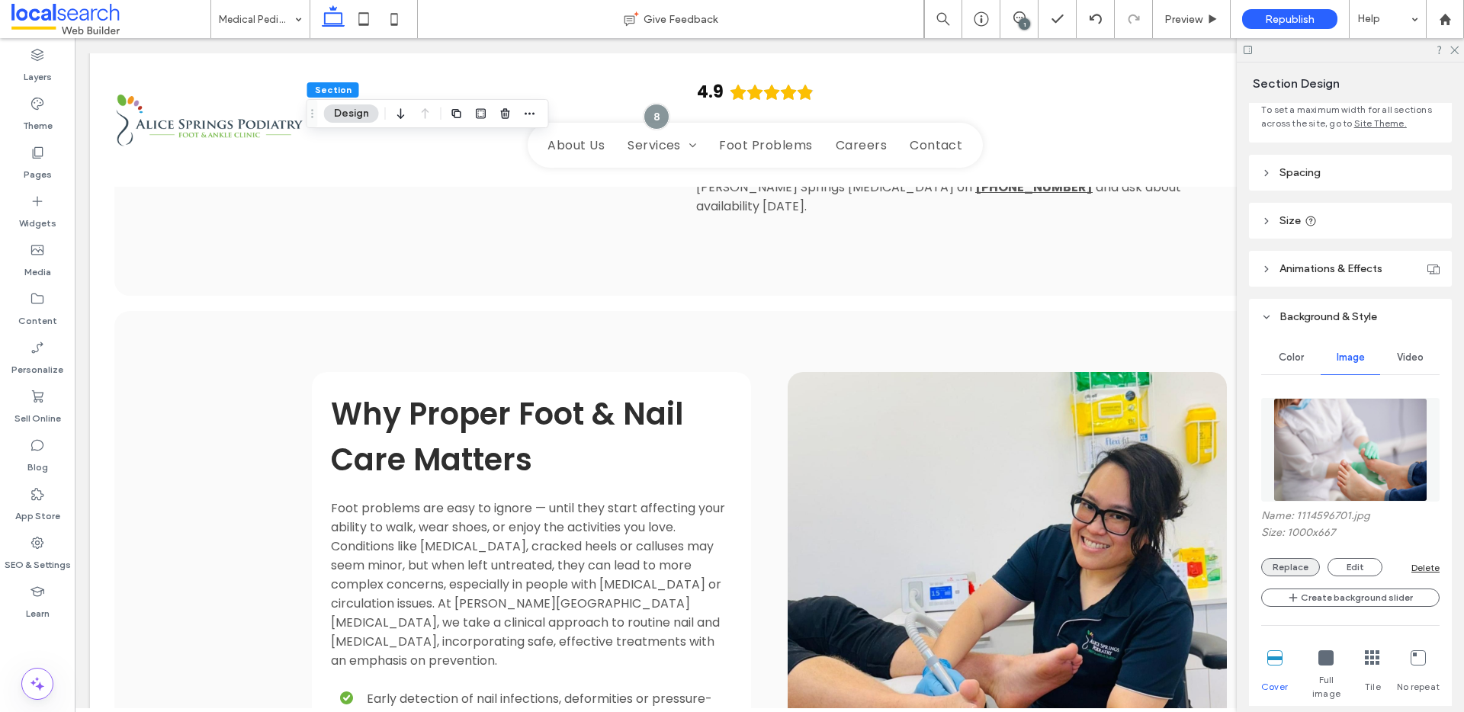
click at [1296, 570] on button "Replace" at bounding box center [1290, 567] width 59 height 18
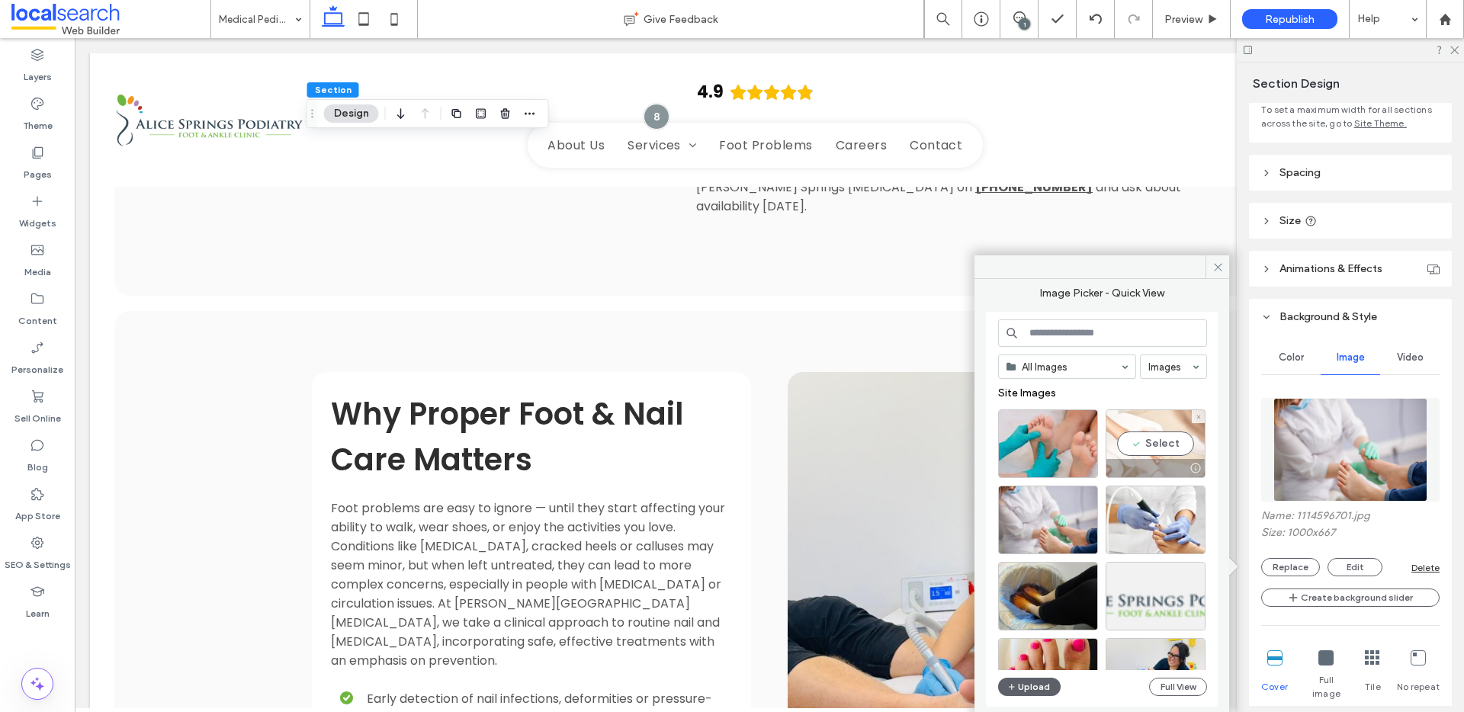
click at [1166, 448] on div "Select" at bounding box center [1155, 443] width 100 height 69
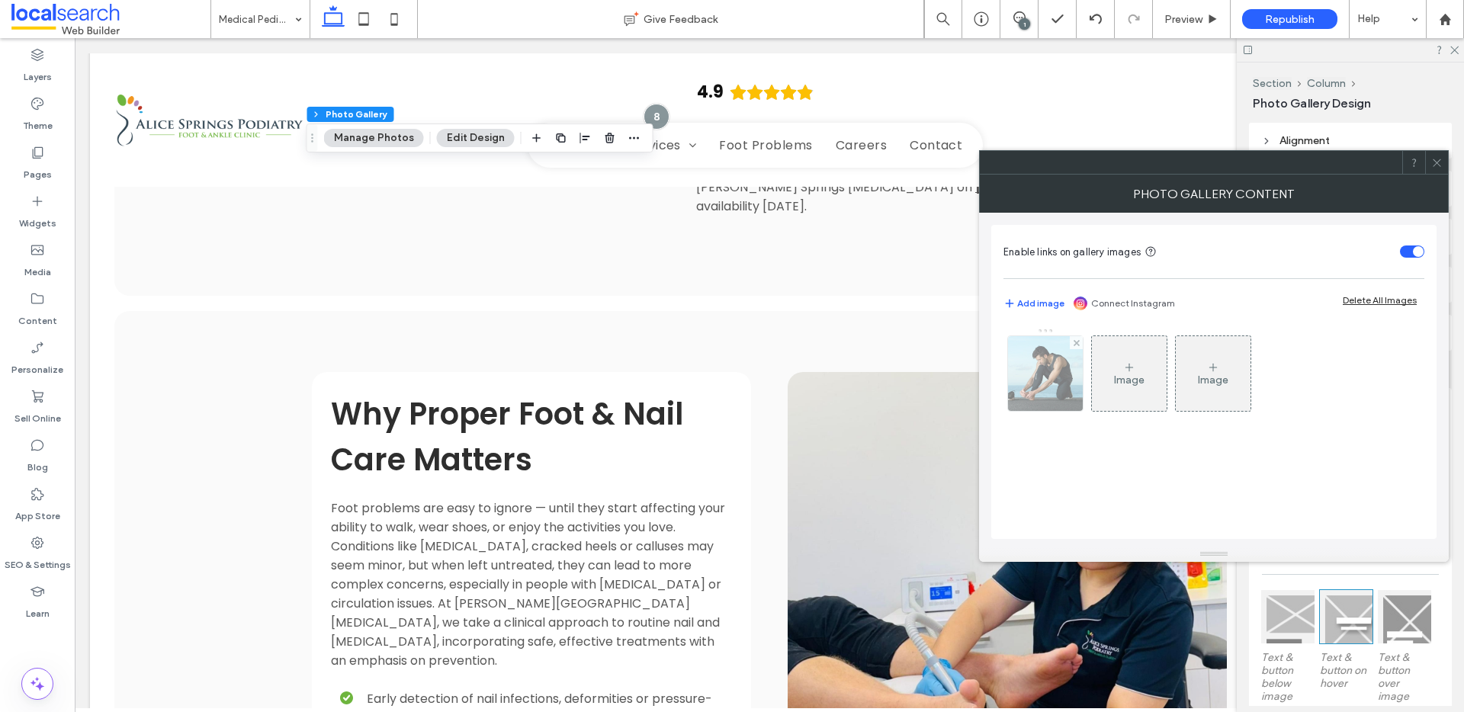
click at [1051, 403] on img at bounding box center [1046, 373] width 112 height 75
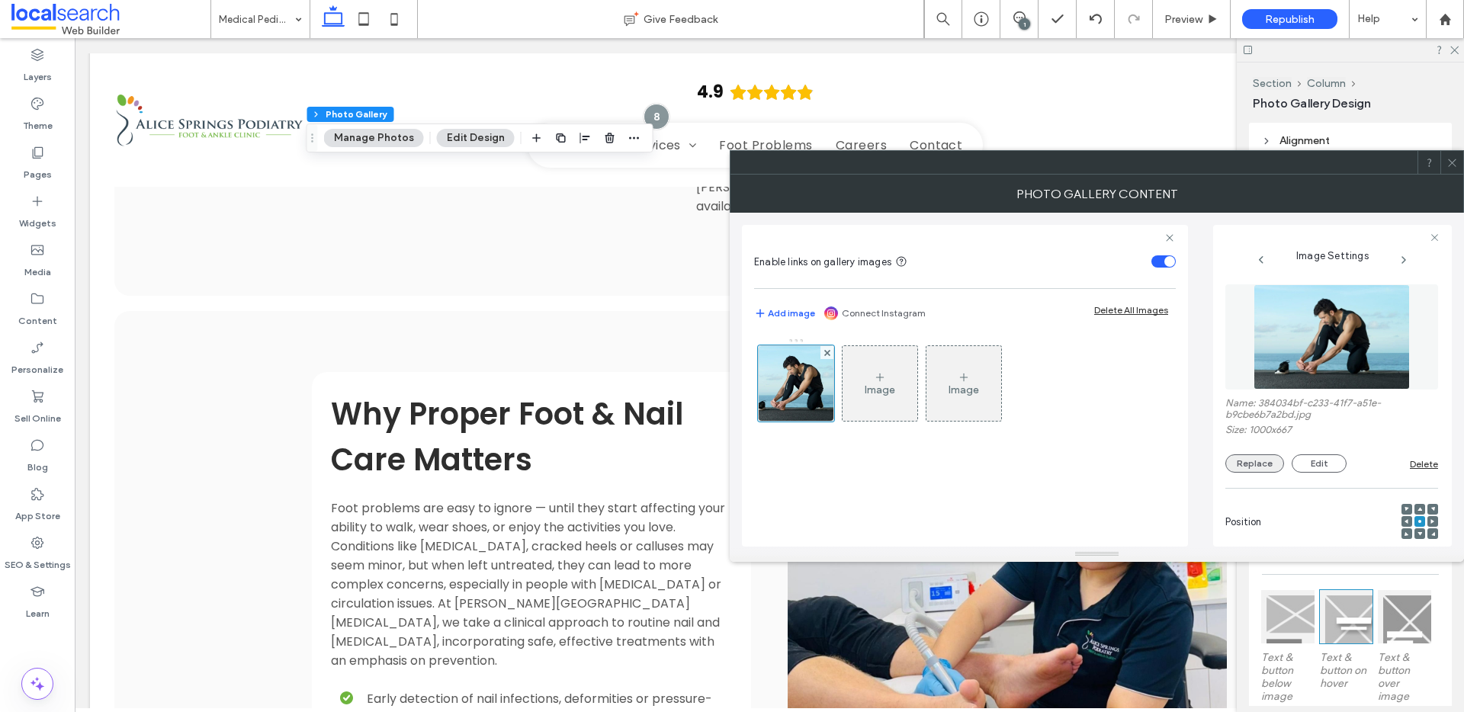
click at [1234, 469] on button "Replace" at bounding box center [1254, 463] width 59 height 18
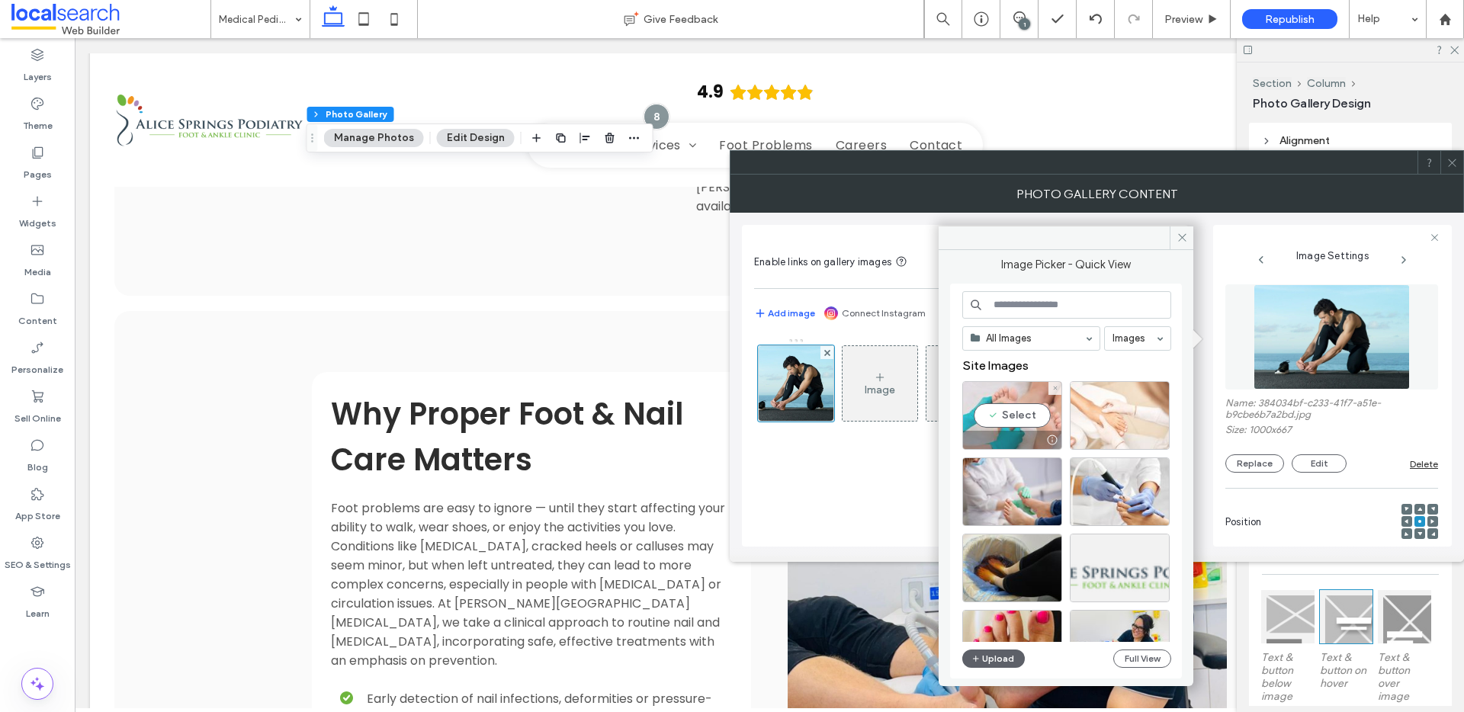
click at [1026, 410] on div "Select" at bounding box center [1012, 415] width 100 height 69
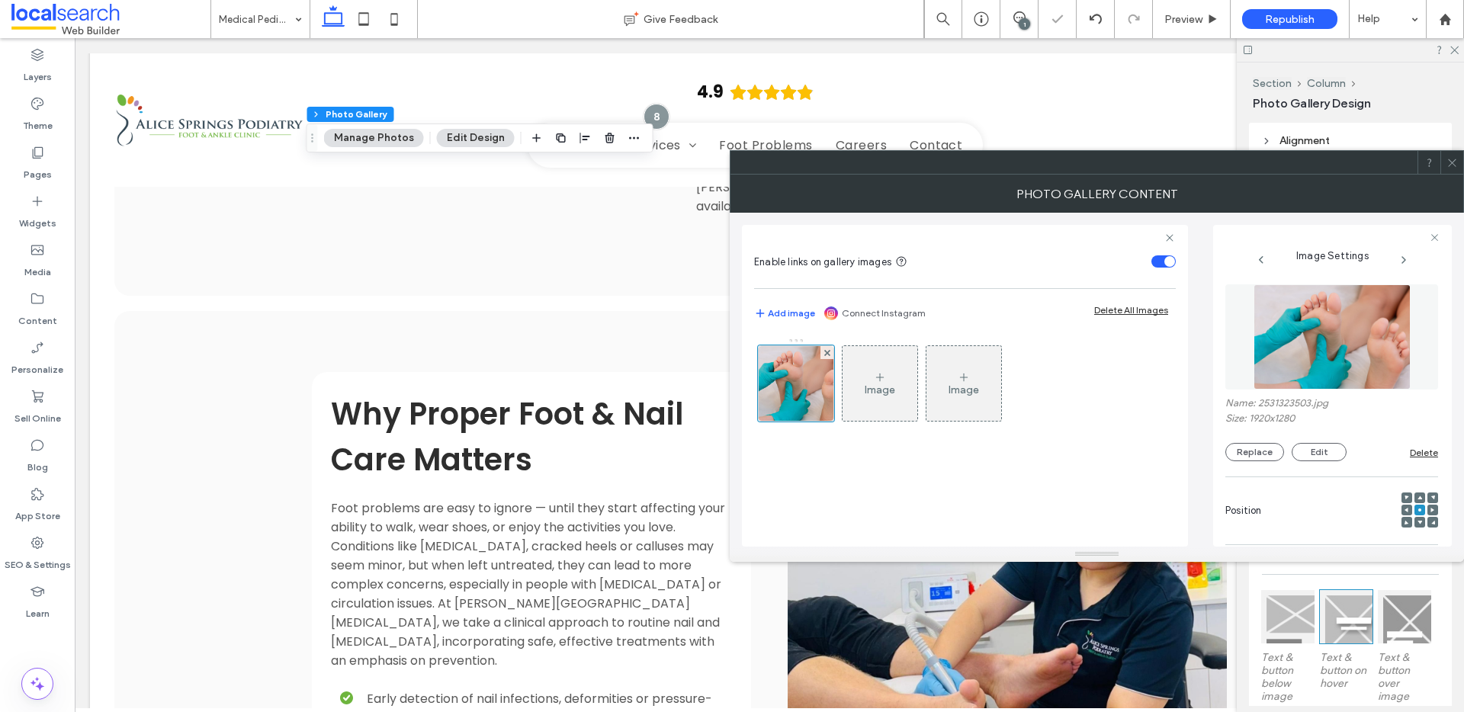
click at [1454, 163] on icon at bounding box center [1451, 162] width 11 height 11
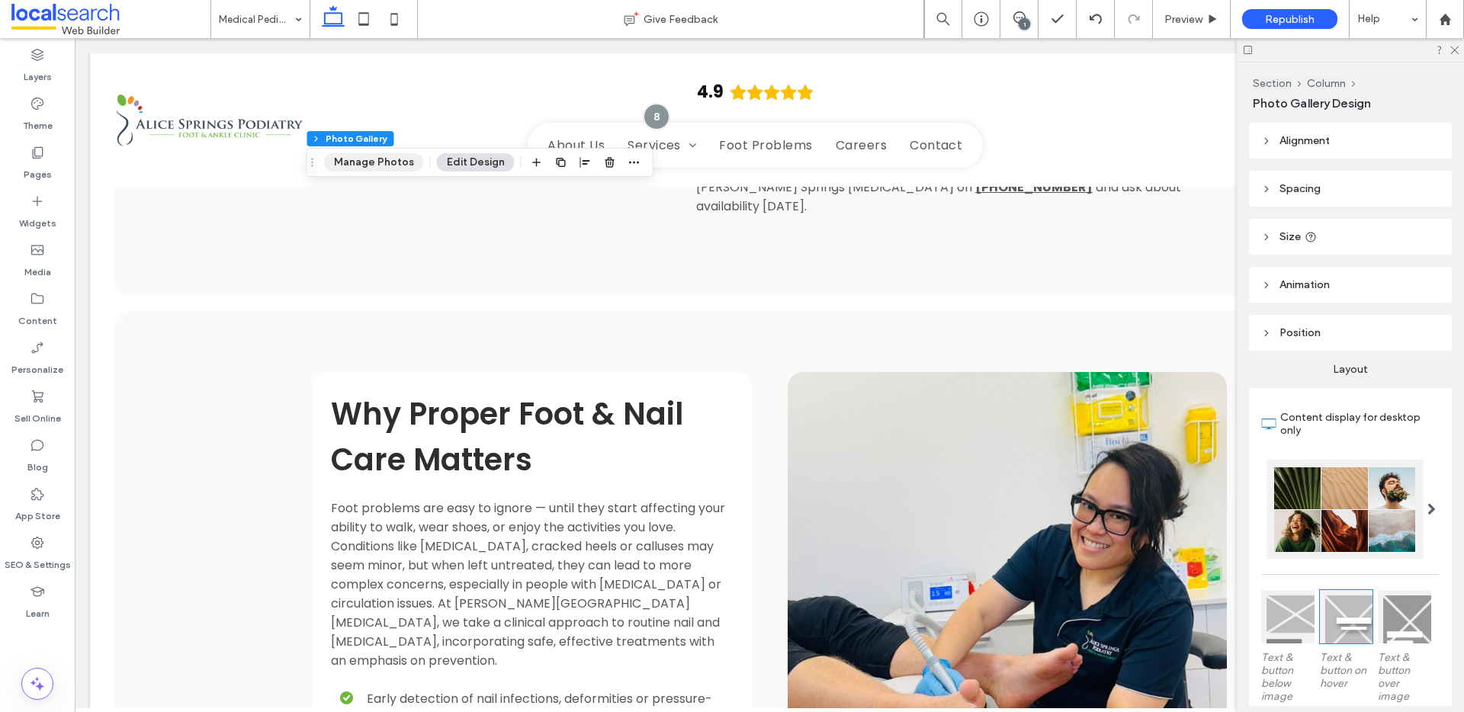
click at [346, 161] on button "Manage Photos" at bounding box center [374, 162] width 100 height 18
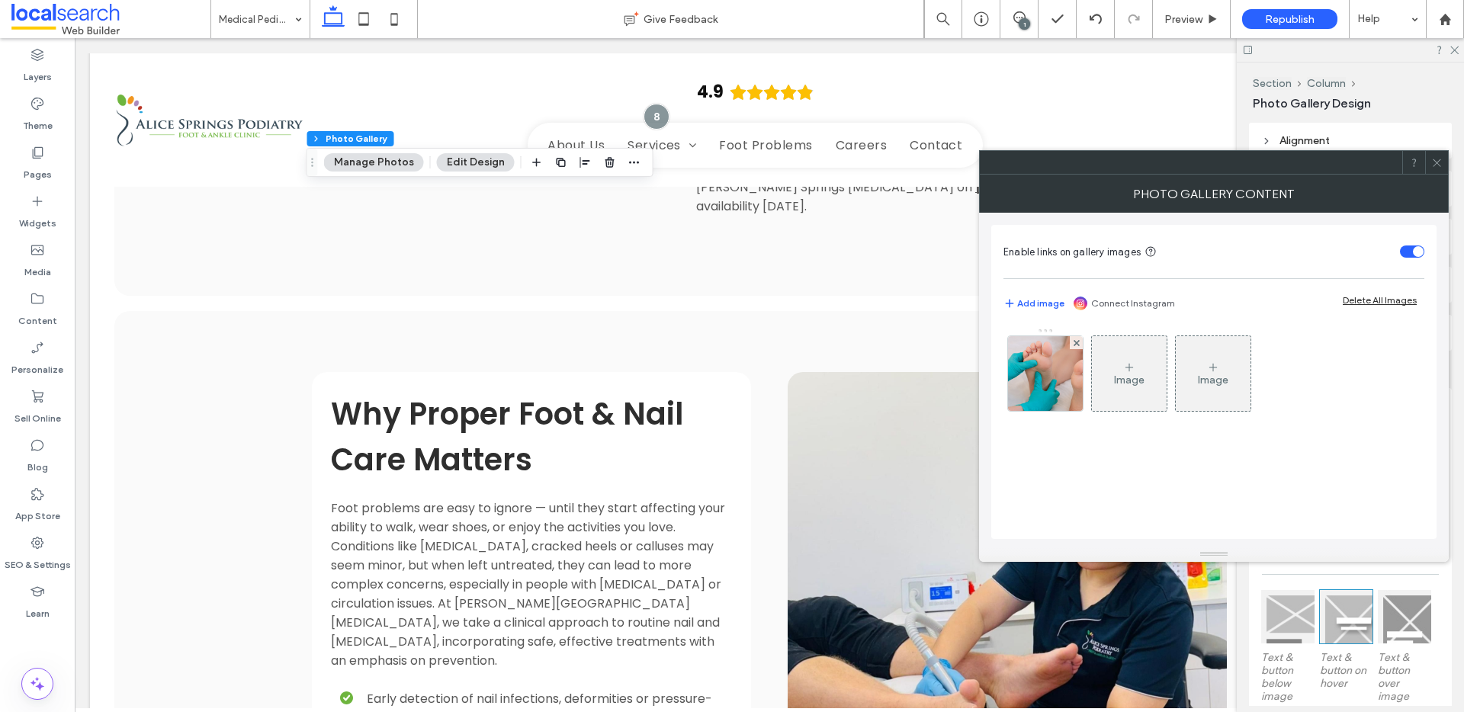
drag, startPoint x: 1051, startPoint y: 395, endPoint x: 1092, endPoint y: 393, distance: 41.2
click at [1051, 395] on img at bounding box center [1046, 373] width 112 height 75
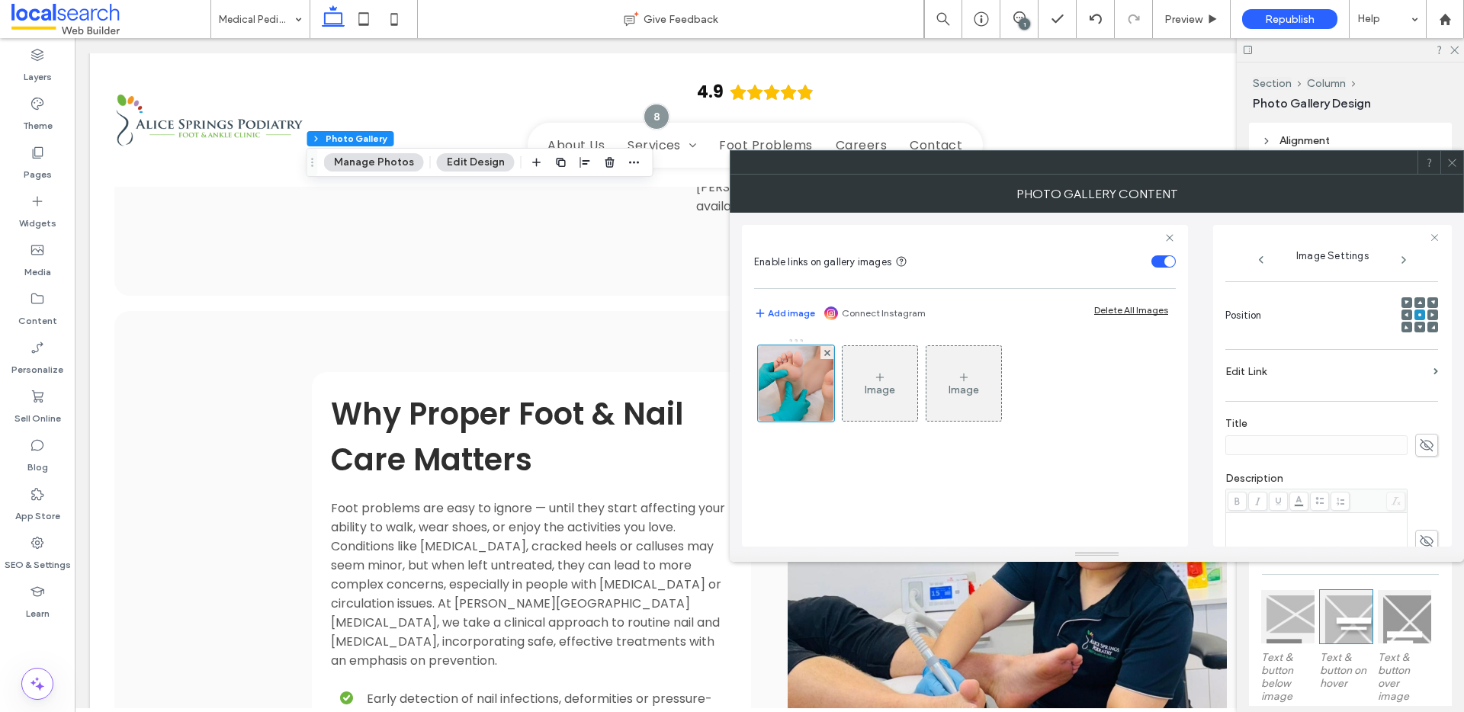
scroll to position [451, 0]
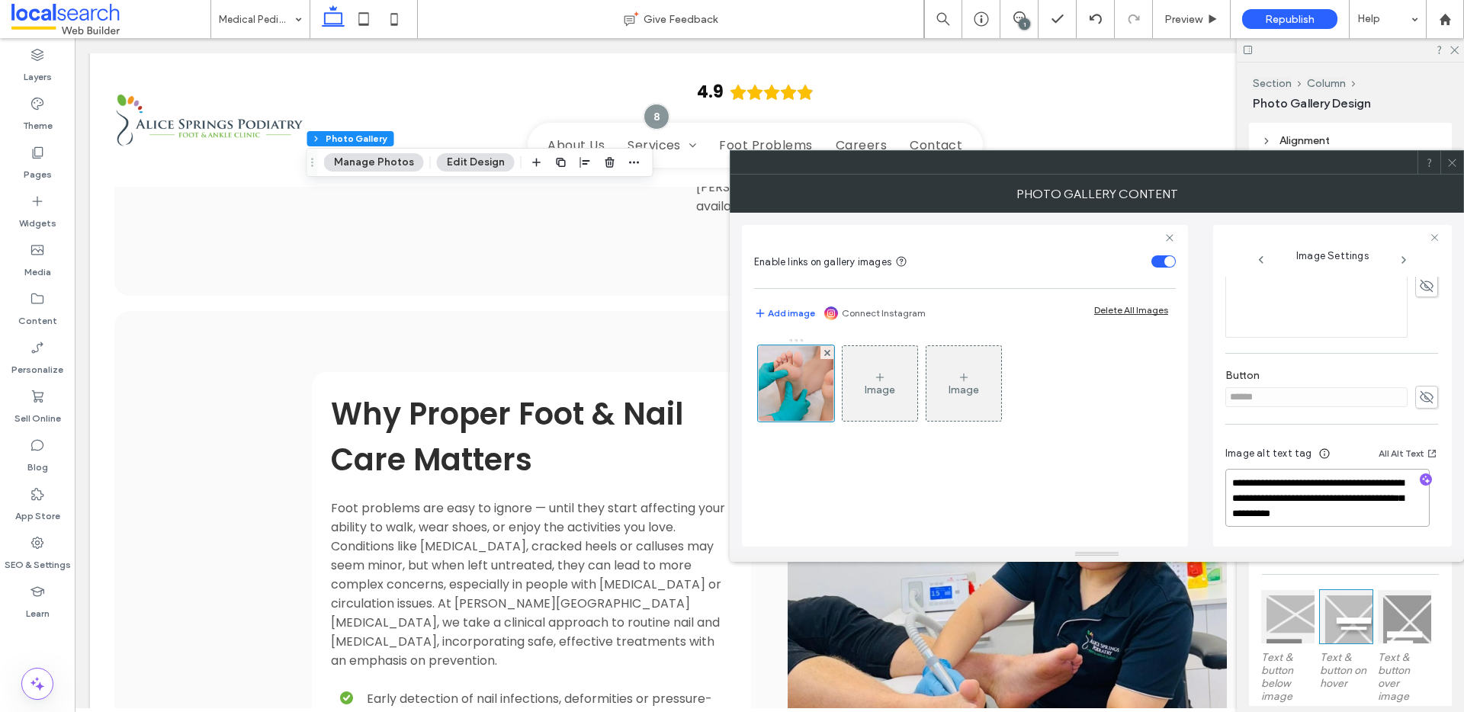
drag, startPoint x: 1365, startPoint y: 496, endPoint x: 1385, endPoint y: 518, distance: 29.7
click at [1386, 518] on textarea "**********" at bounding box center [1327, 498] width 204 height 58
click at [1422, 480] on use "button" at bounding box center [1426, 480] width 8 height 8
click at [1387, 518] on textarea "**********" at bounding box center [1327, 498] width 204 height 58
paste textarea "**********"
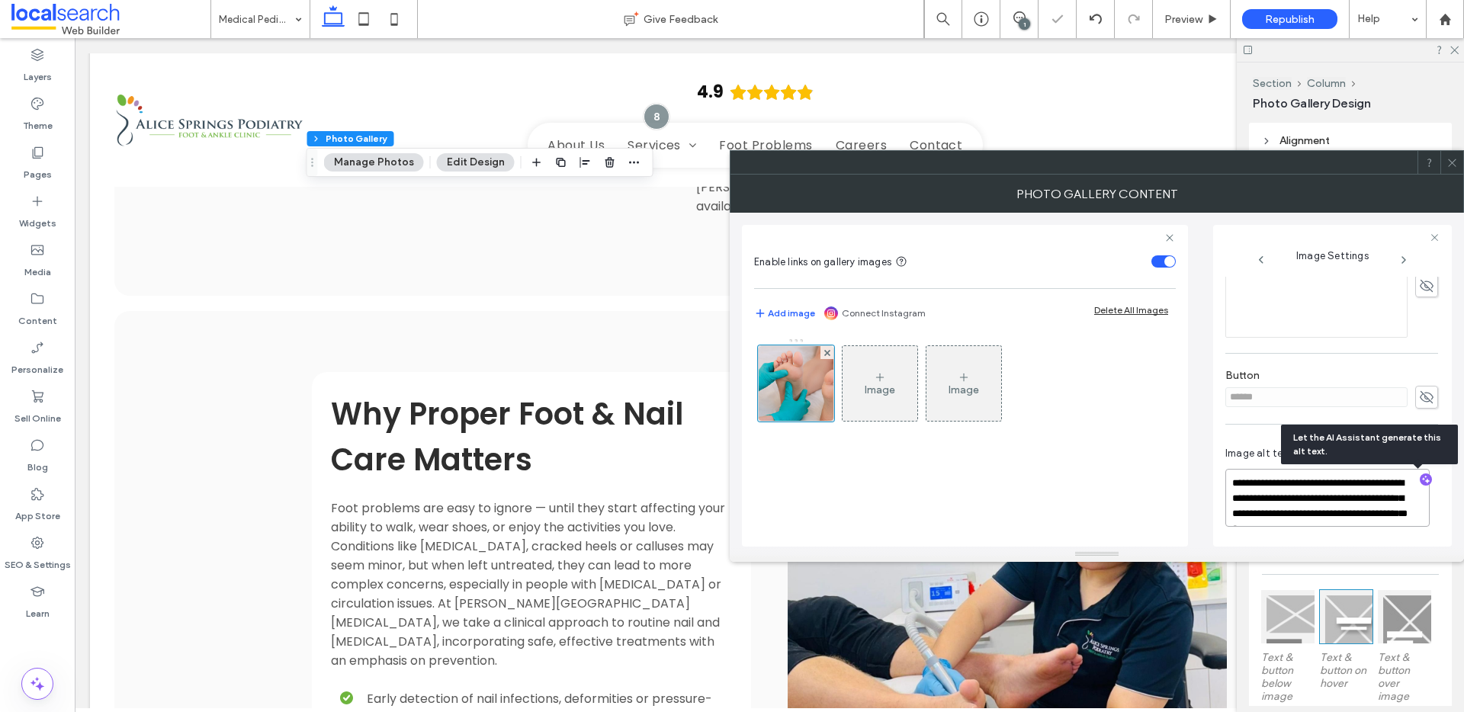
scroll to position [2, 0]
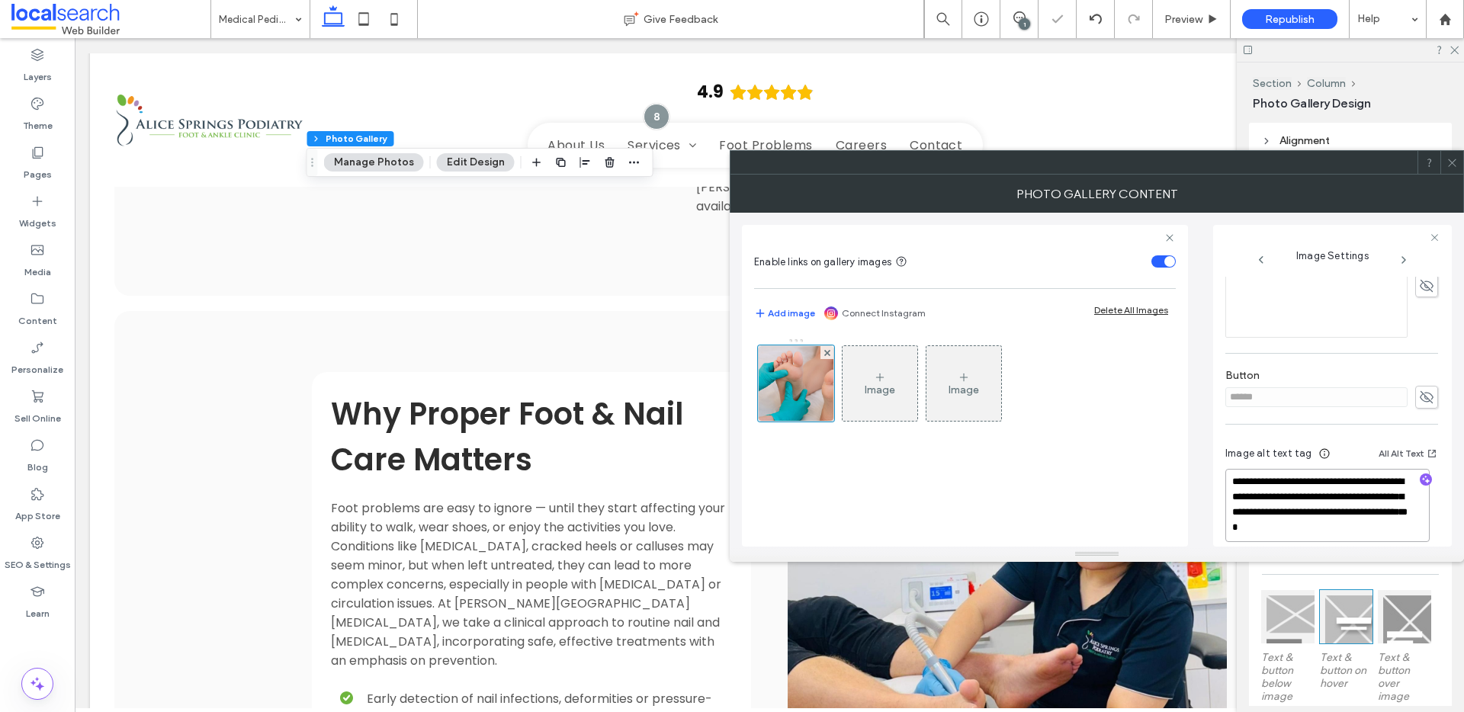
type textarea "**********"
click at [1447, 162] on icon at bounding box center [1451, 162] width 11 height 11
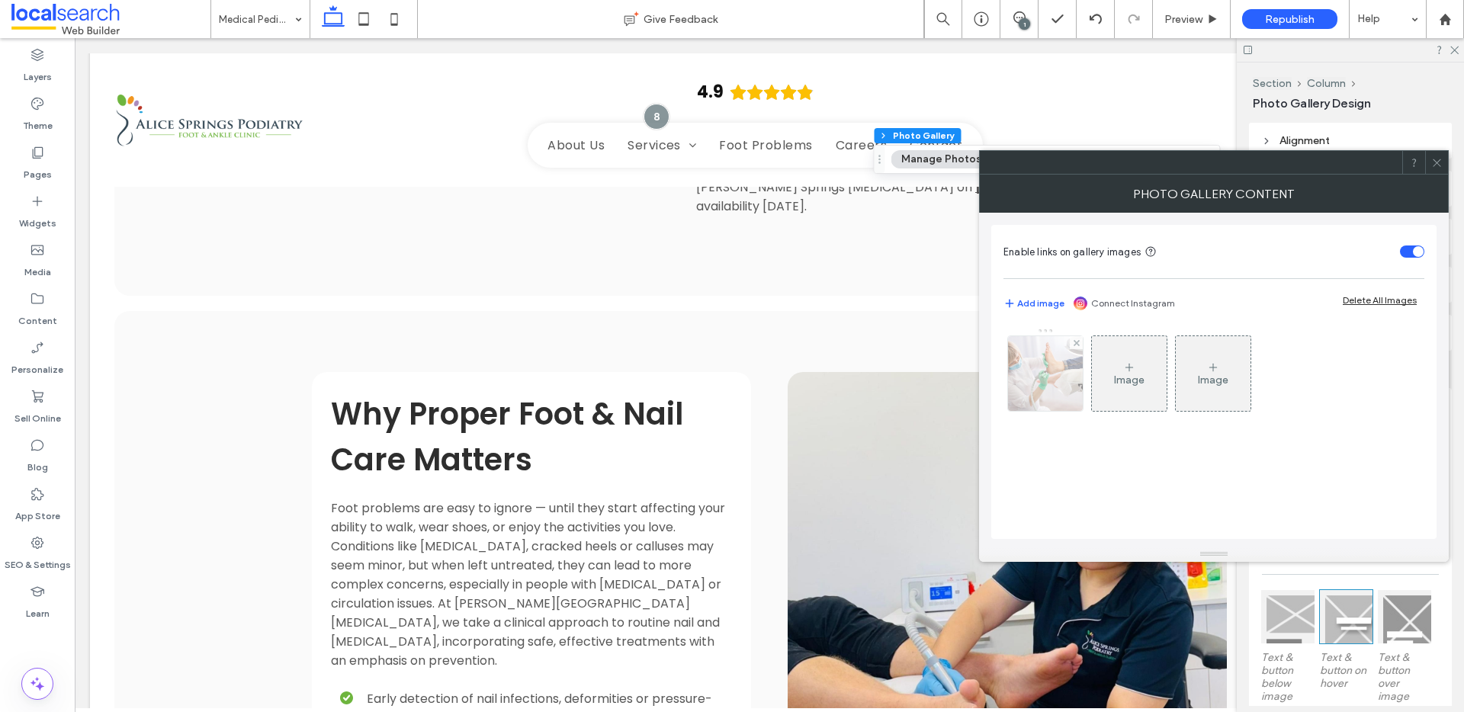
click at [1069, 401] on img at bounding box center [1046, 373] width 112 height 75
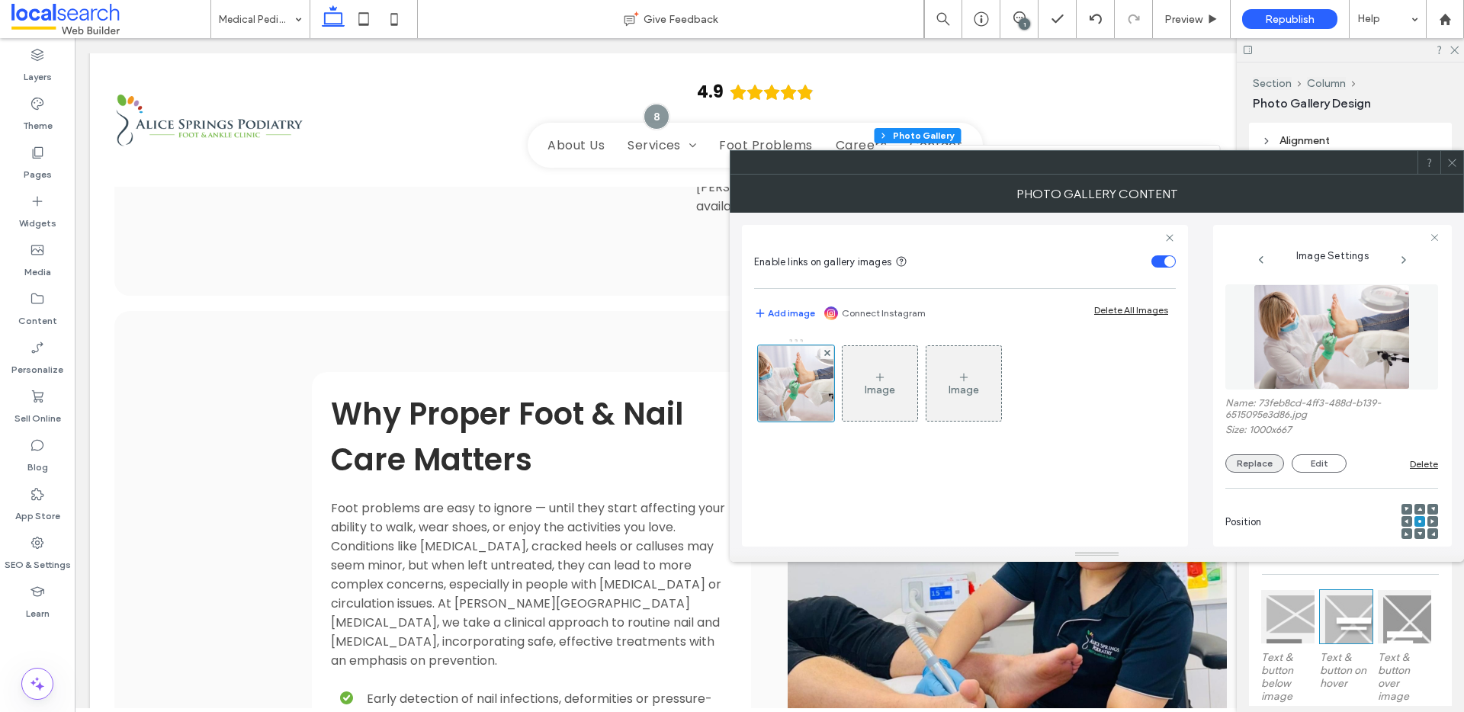
click at [1272, 464] on button "Replace" at bounding box center [1254, 463] width 59 height 18
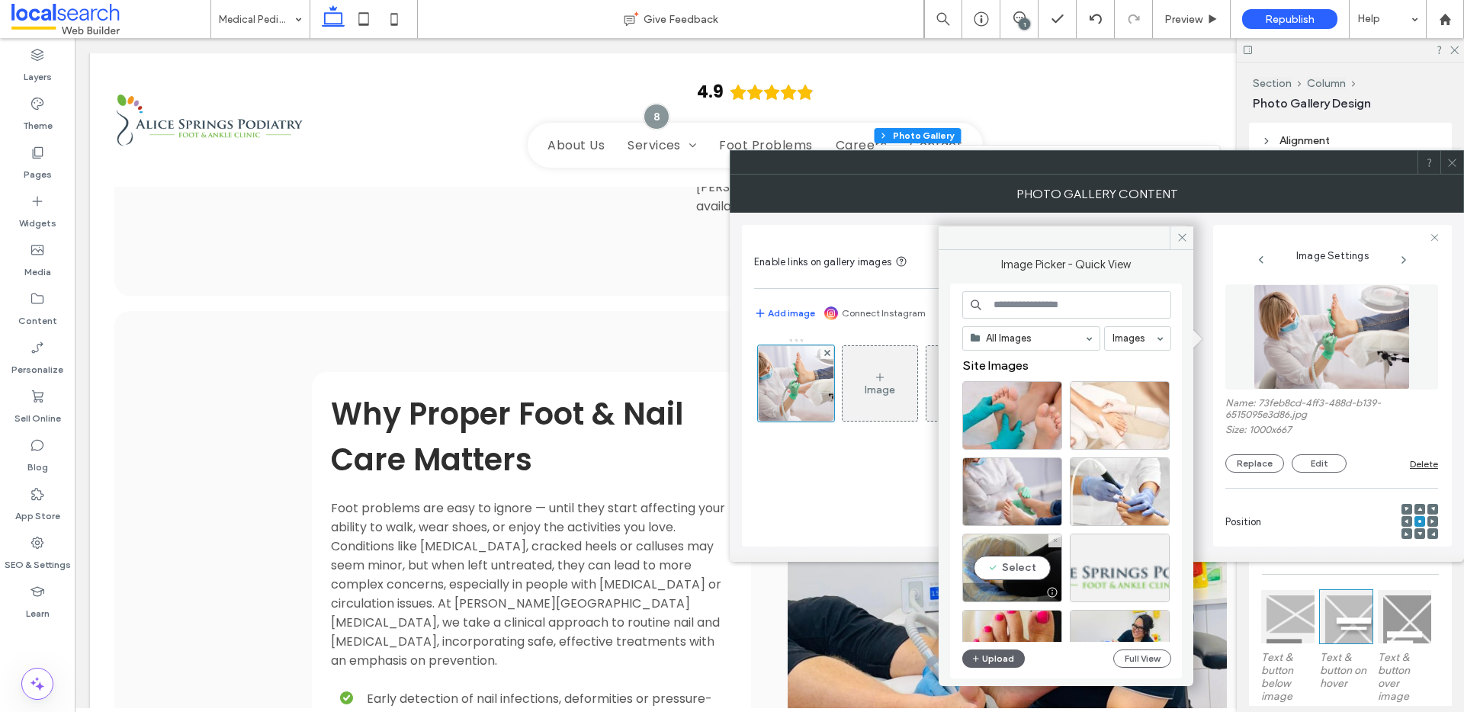
click at [1013, 555] on div "Select" at bounding box center [1012, 568] width 100 height 69
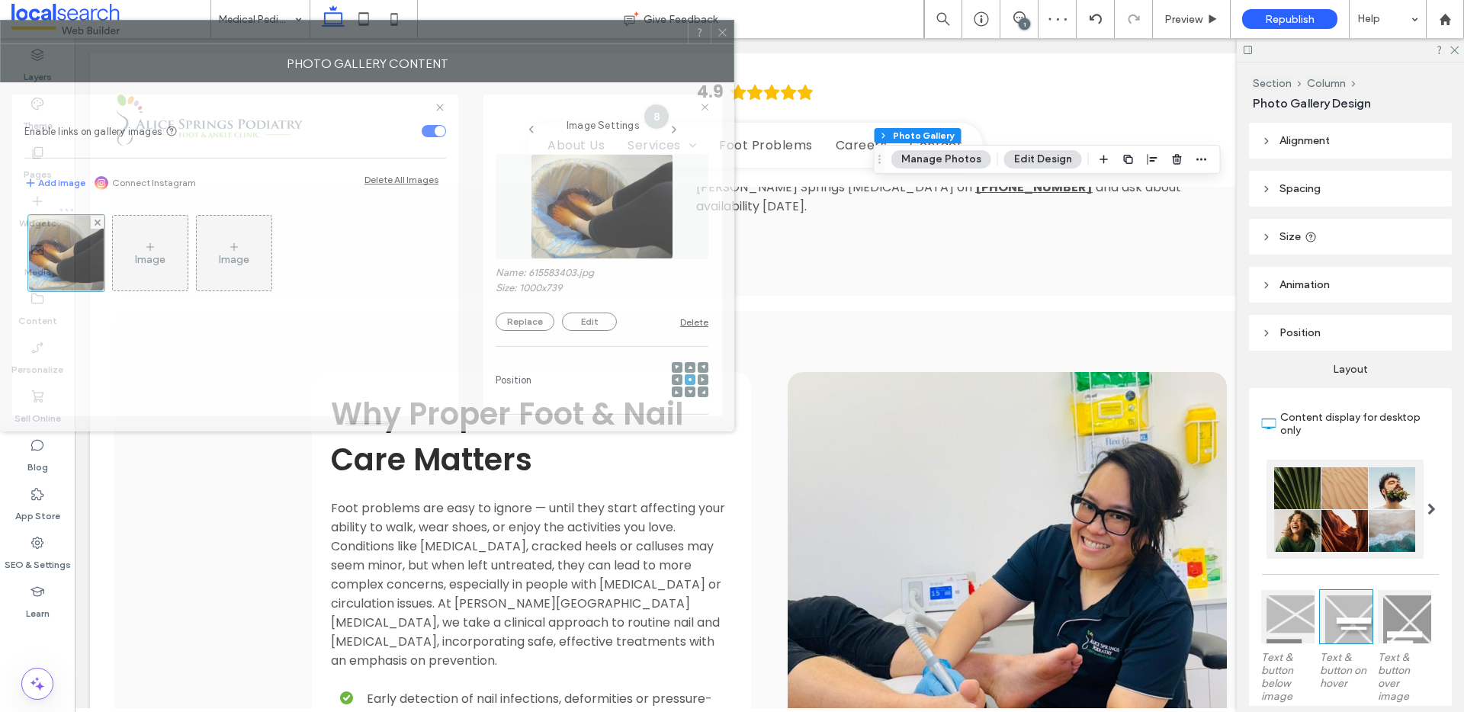
drag, startPoint x: 1185, startPoint y: 175, endPoint x: 410, endPoint y: 46, distance: 786.0
click at [412, 44] on div "Photo Gallery Content" at bounding box center [367, 63] width 734 height 38
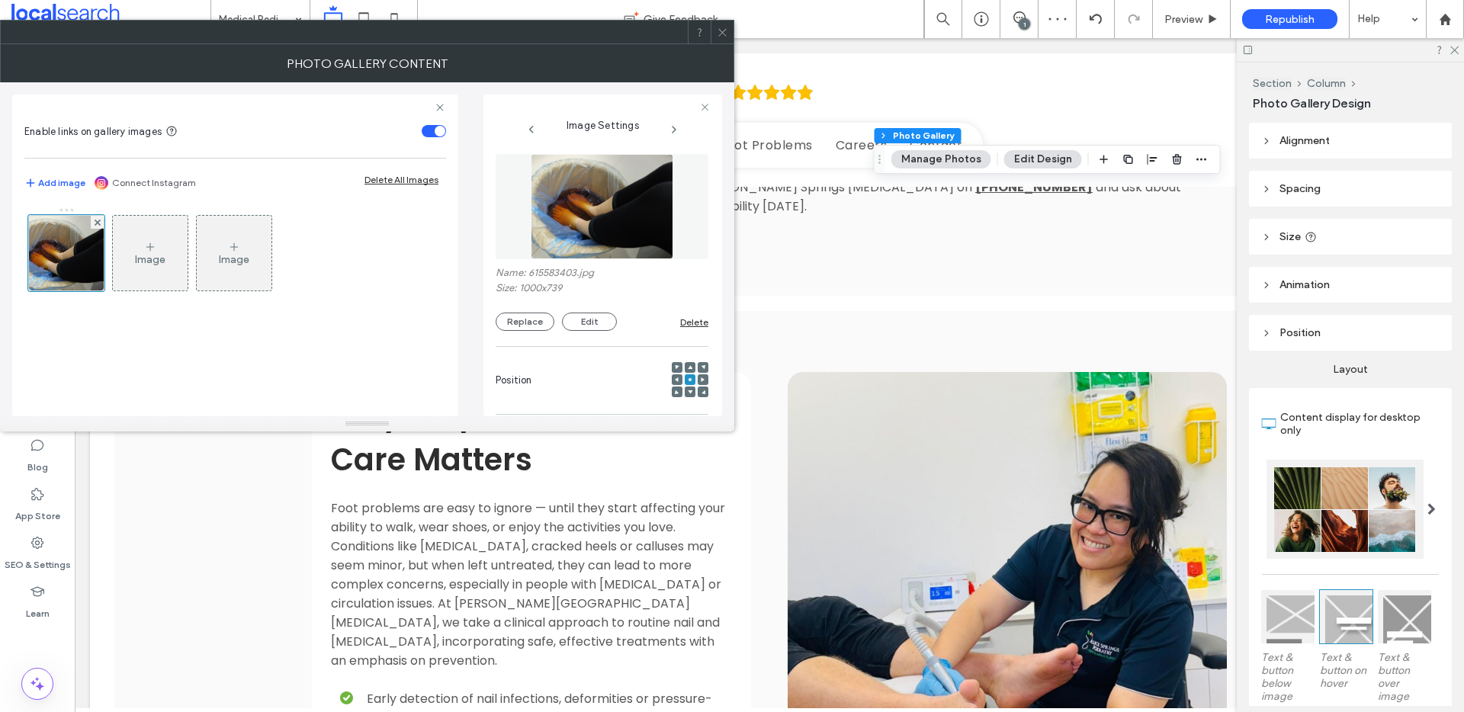
click at [672, 380] on div at bounding box center [677, 379] width 11 height 11
click at [675, 383] on span at bounding box center [677, 379] width 5 height 11
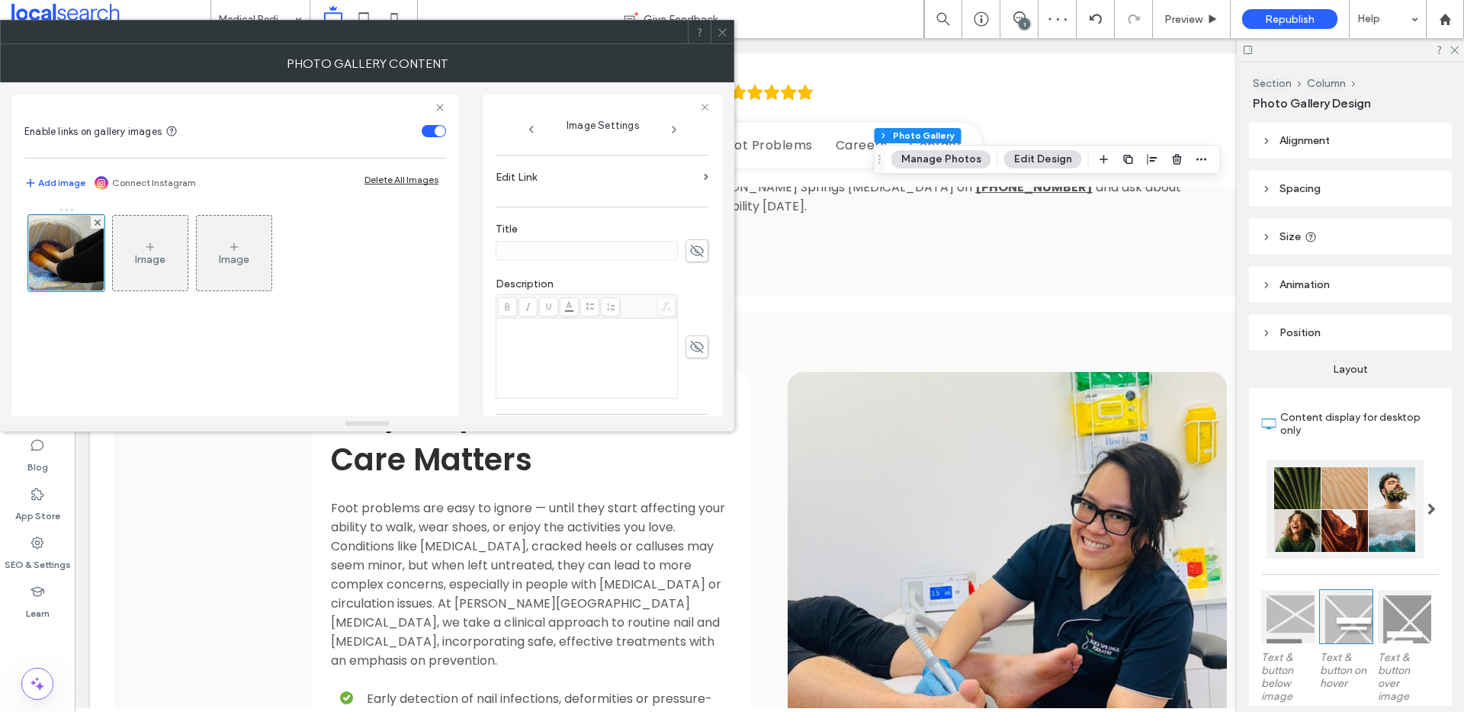
scroll to position [451, 0]
click at [691, 349] on icon "button" at bounding box center [696, 349] width 11 height 11
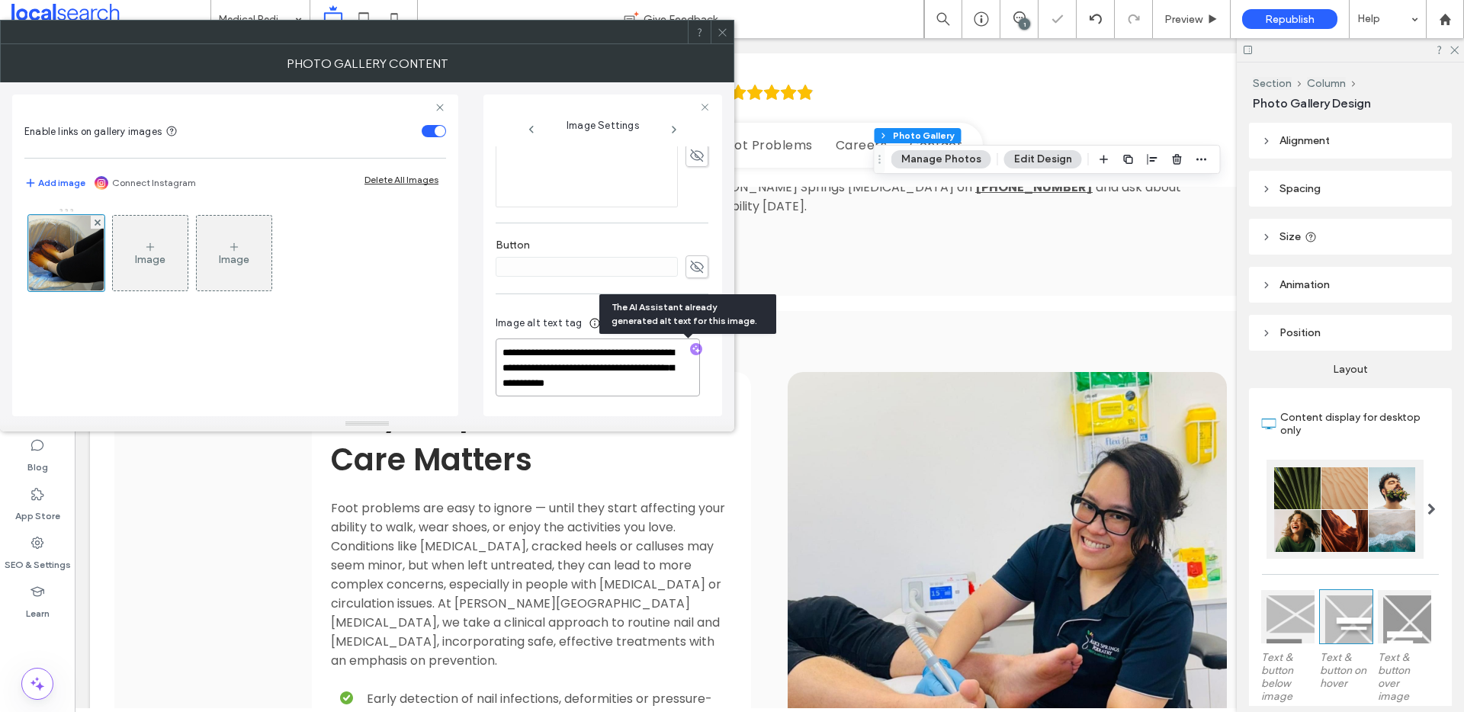
click at [675, 386] on textarea "**********" at bounding box center [598, 367] width 204 height 58
paste textarea "**********"
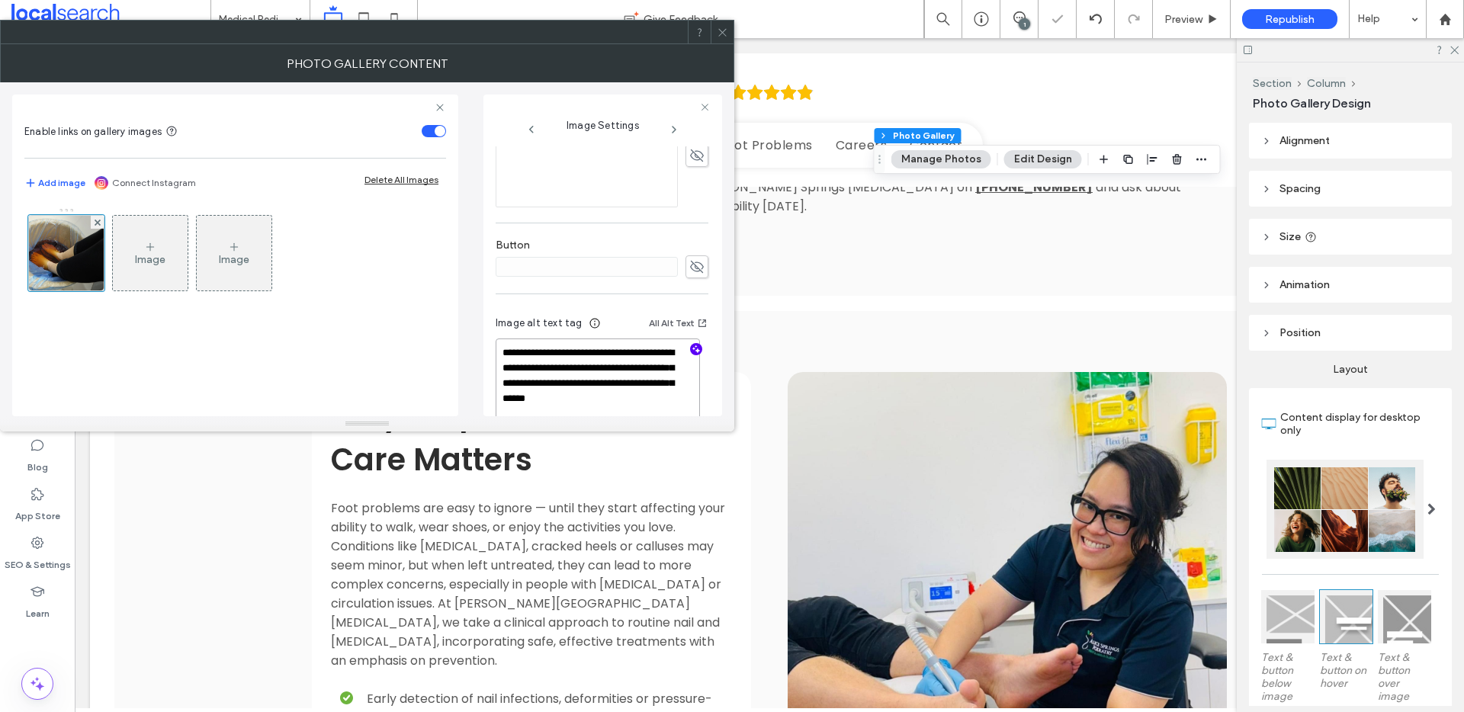
type textarea "**********"
click at [724, 32] on icon at bounding box center [722, 32] width 11 height 11
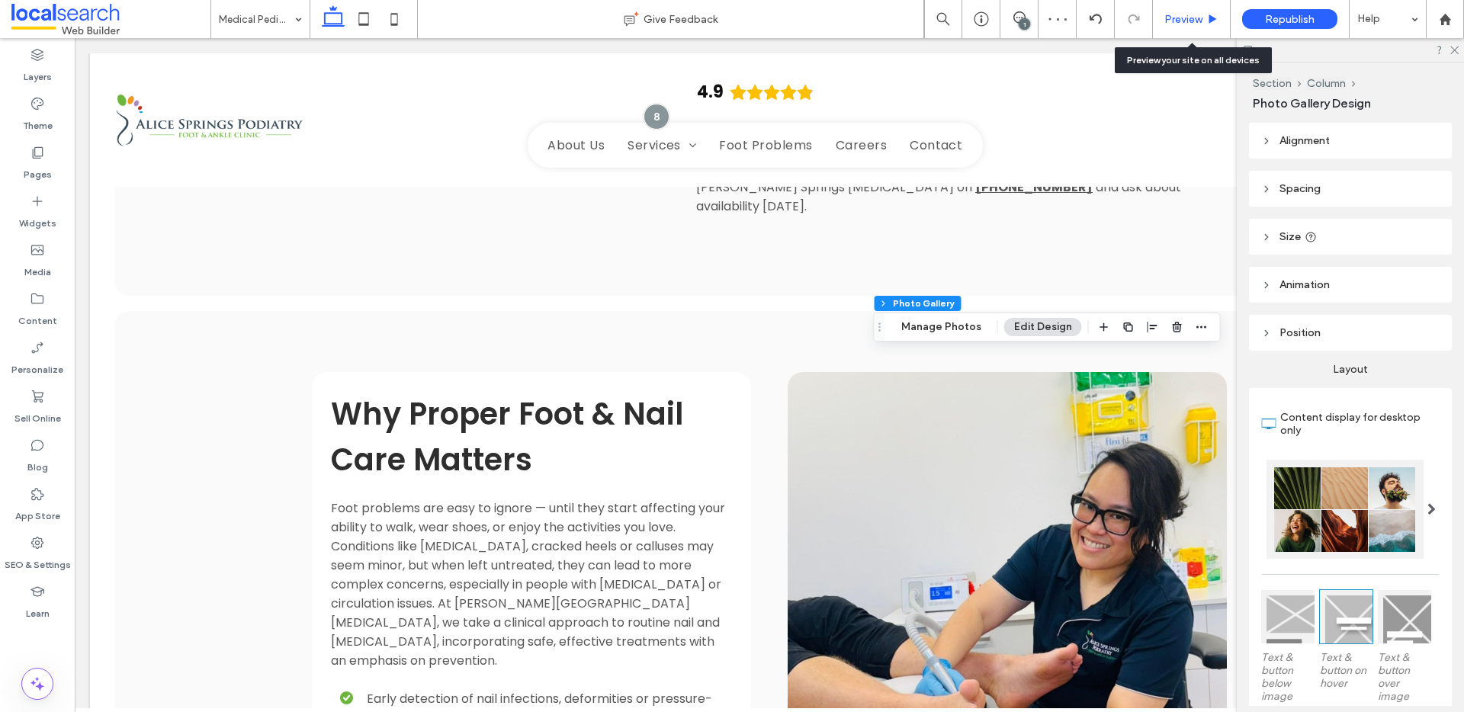
click at [1196, 20] on span "Preview" at bounding box center [1183, 19] width 38 height 13
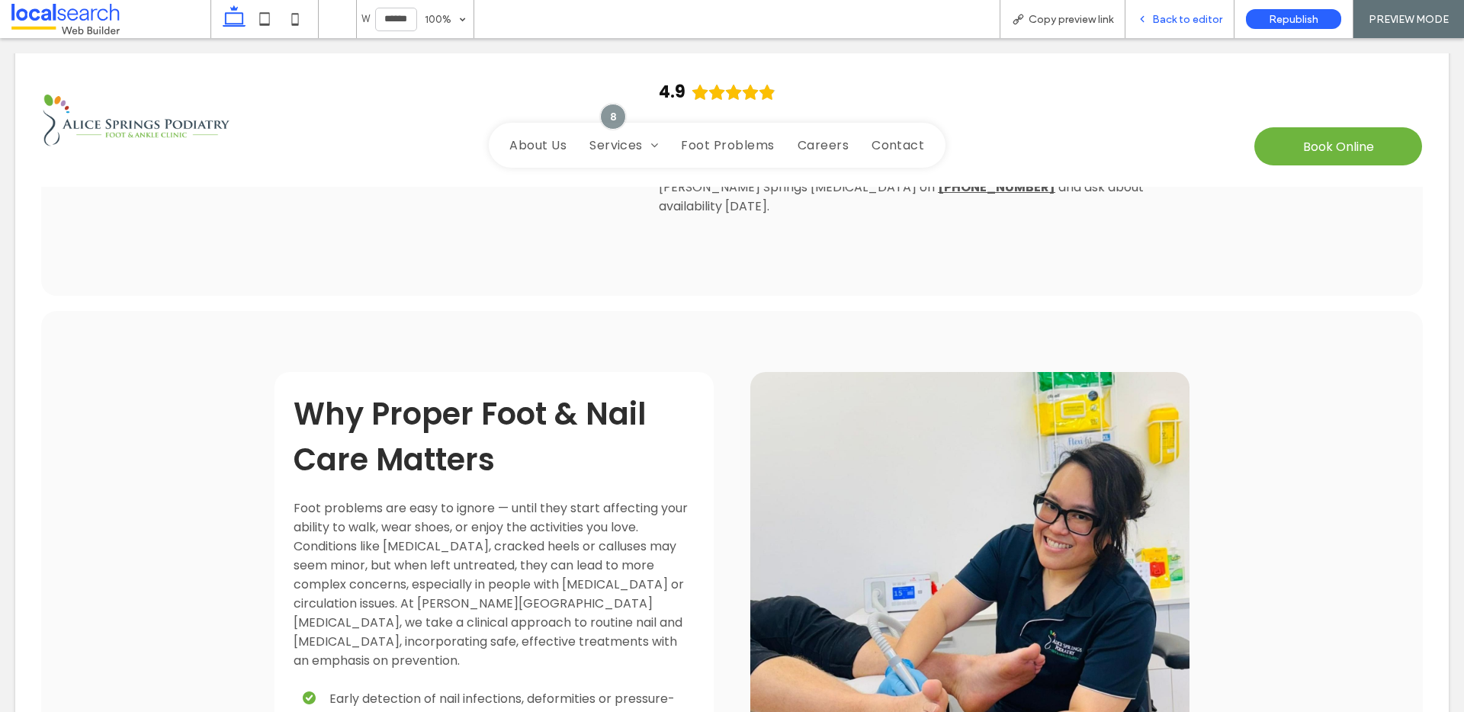
click at [1212, 23] on span "Back to editor" at bounding box center [1187, 19] width 70 height 13
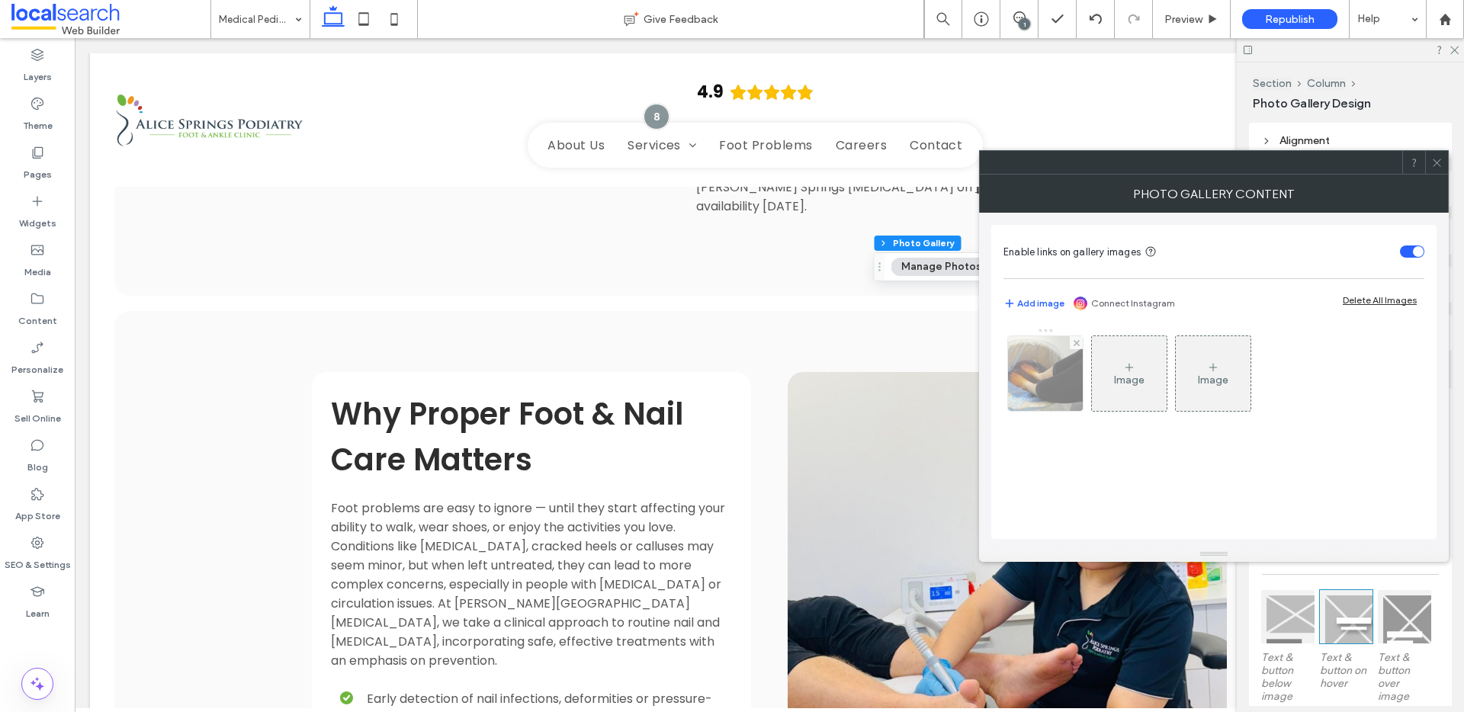
click at [1038, 405] on img at bounding box center [1045, 373] width 101 height 75
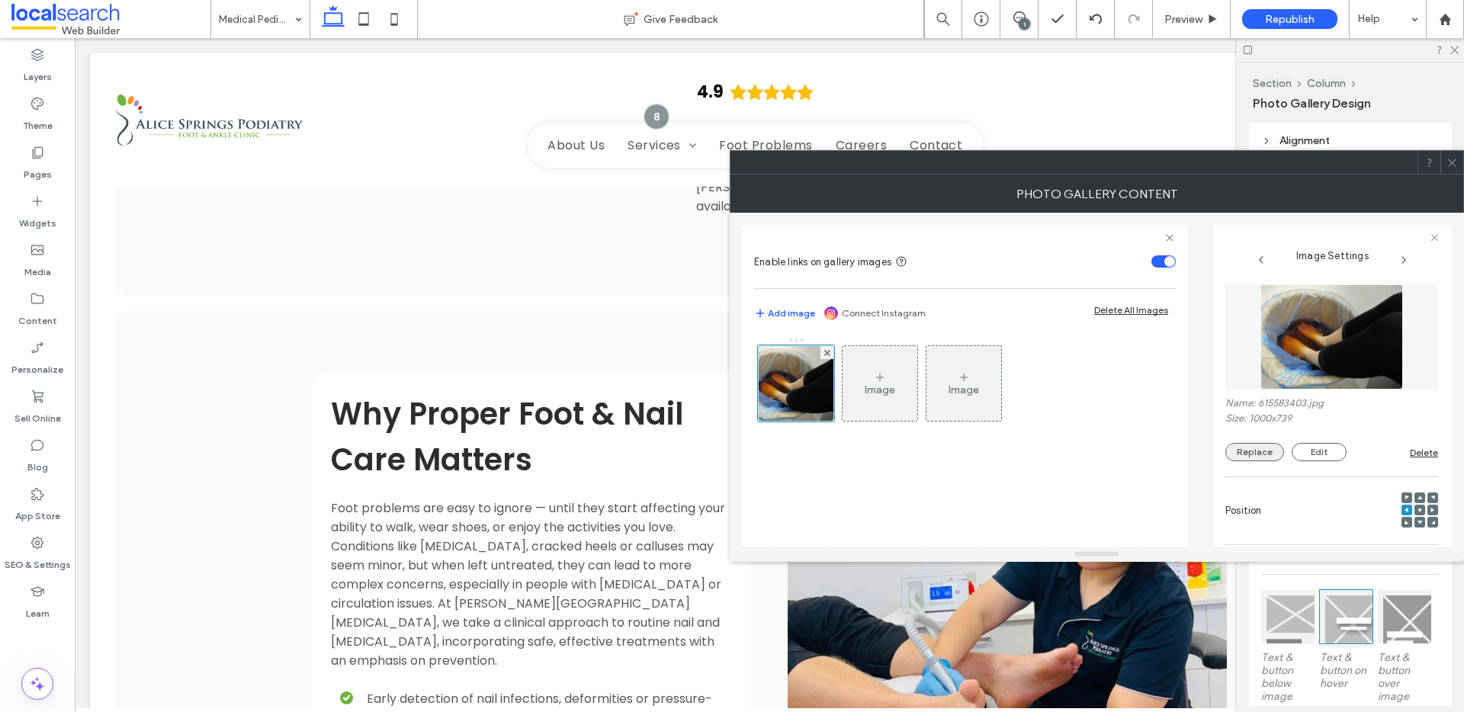
click at [1237, 457] on button "Replace" at bounding box center [1254, 452] width 59 height 18
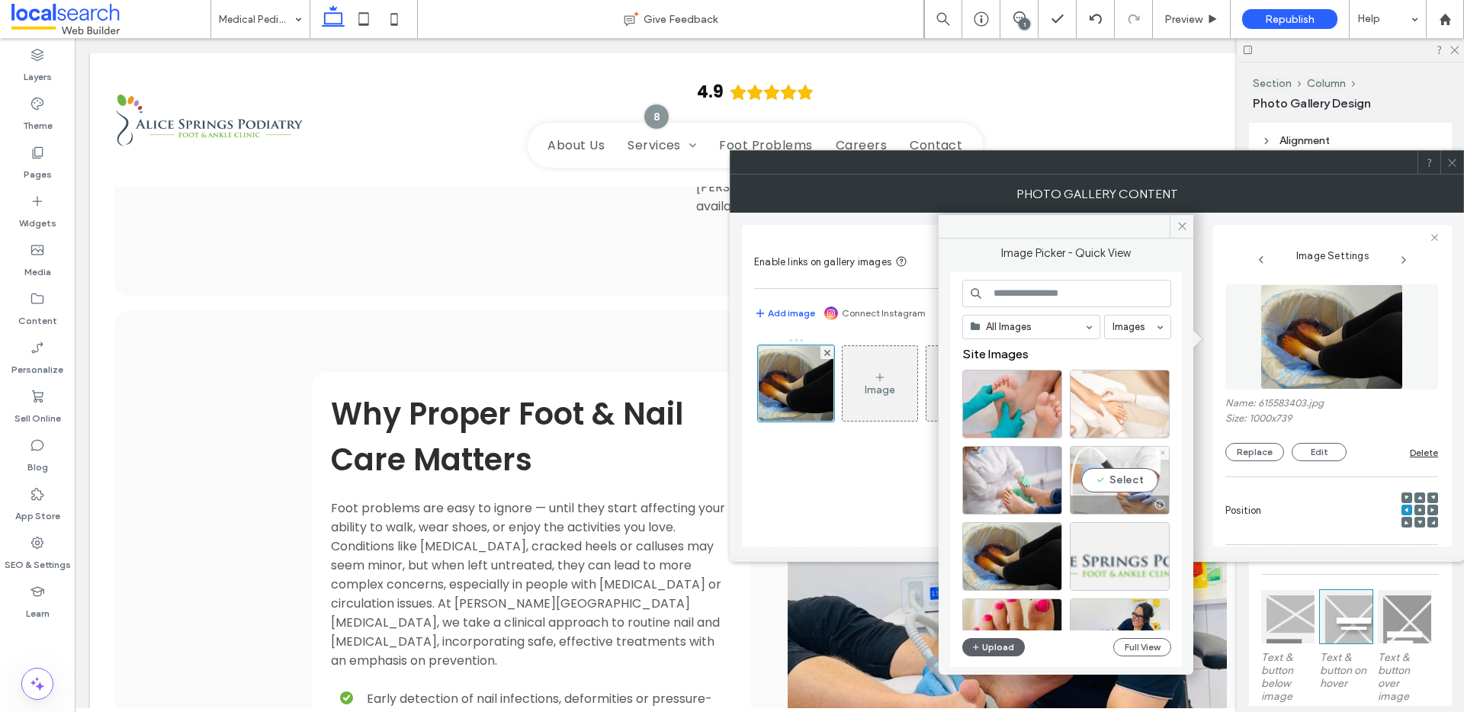
click at [1100, 479] on div "Select" at bounding box center [1120, 480] width 100 height 69
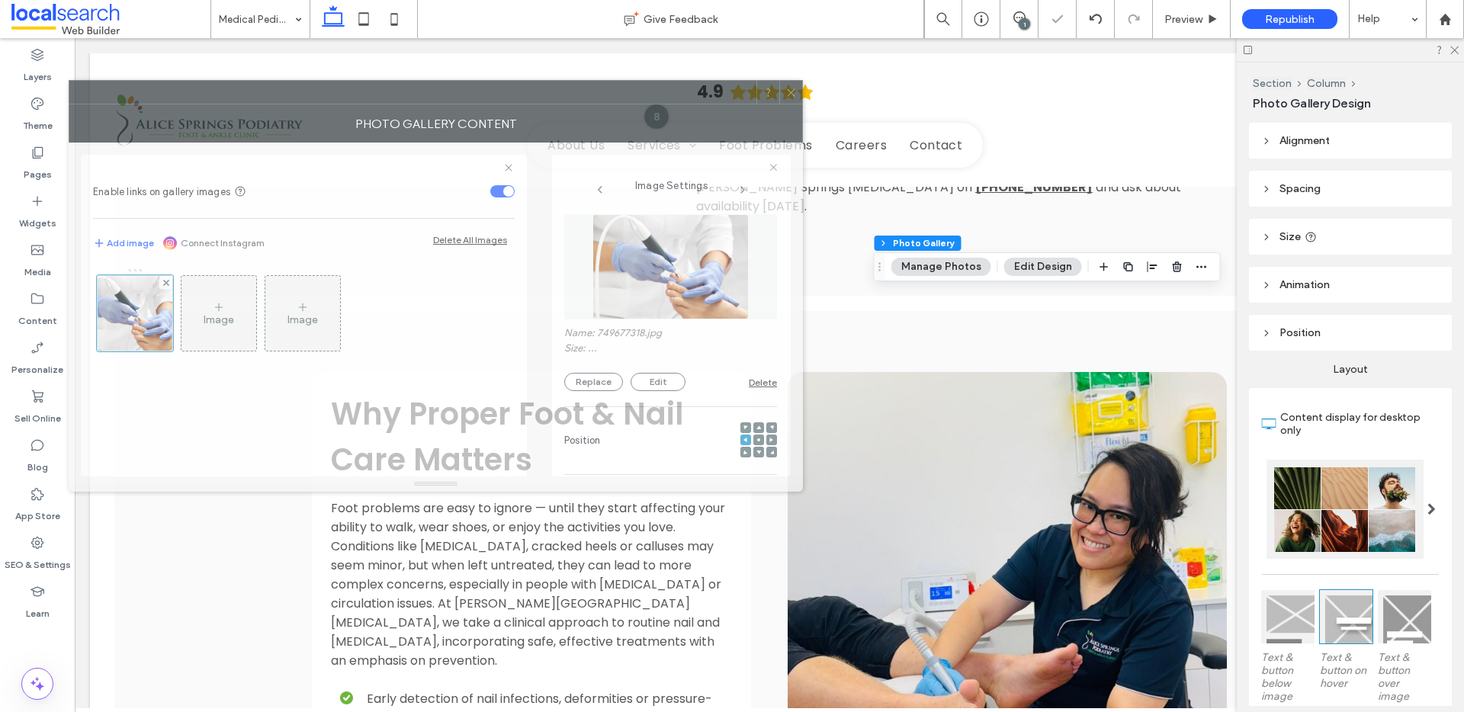
drag, startPoint x: 1127, startPoint y: 182, endPoint x: 460, endPoint y: 113, distance: 669.9
click at [470, 110] on div "Photo Gallery Content" at bounding box center [436, 123] width 734 height 38
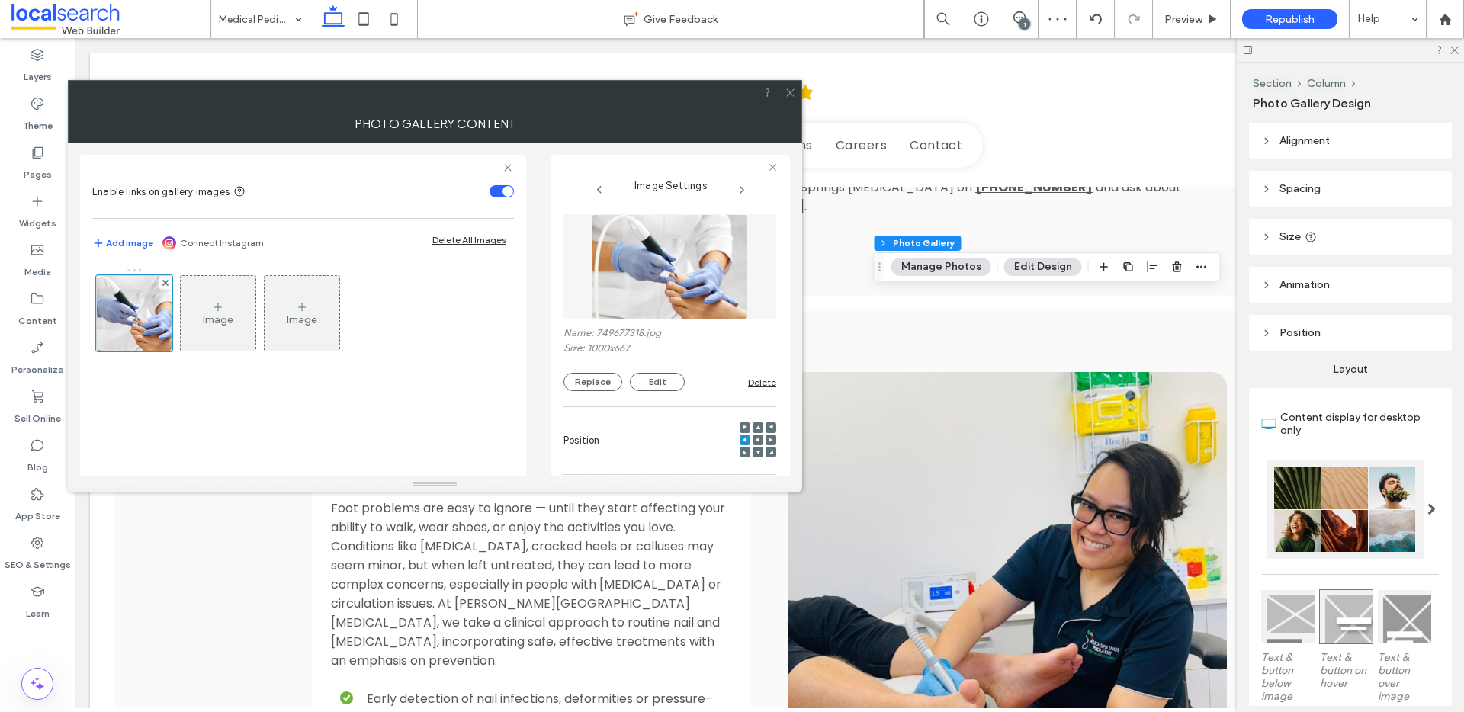
click at [755, 438] on icon at bounding box center [757, 440] width 5 height 5
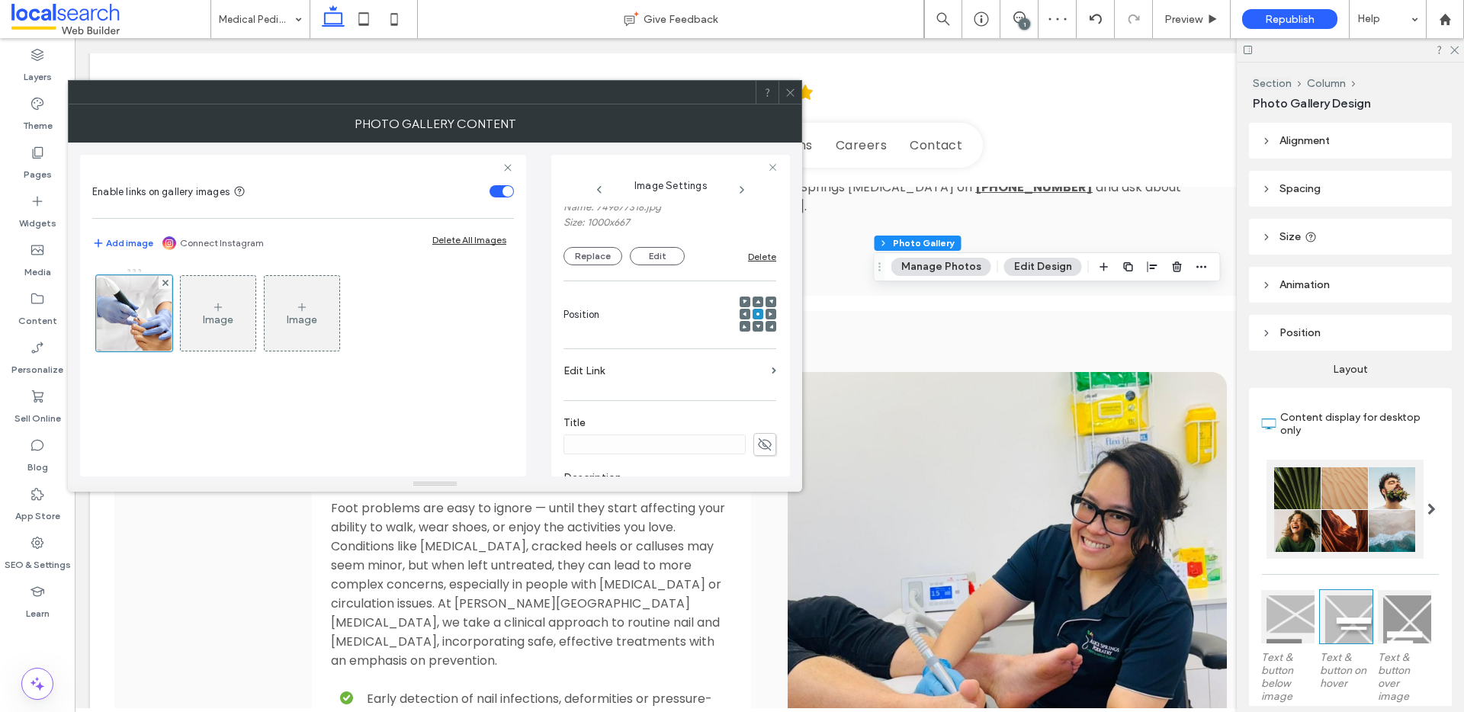
scroll to position [481, 0]
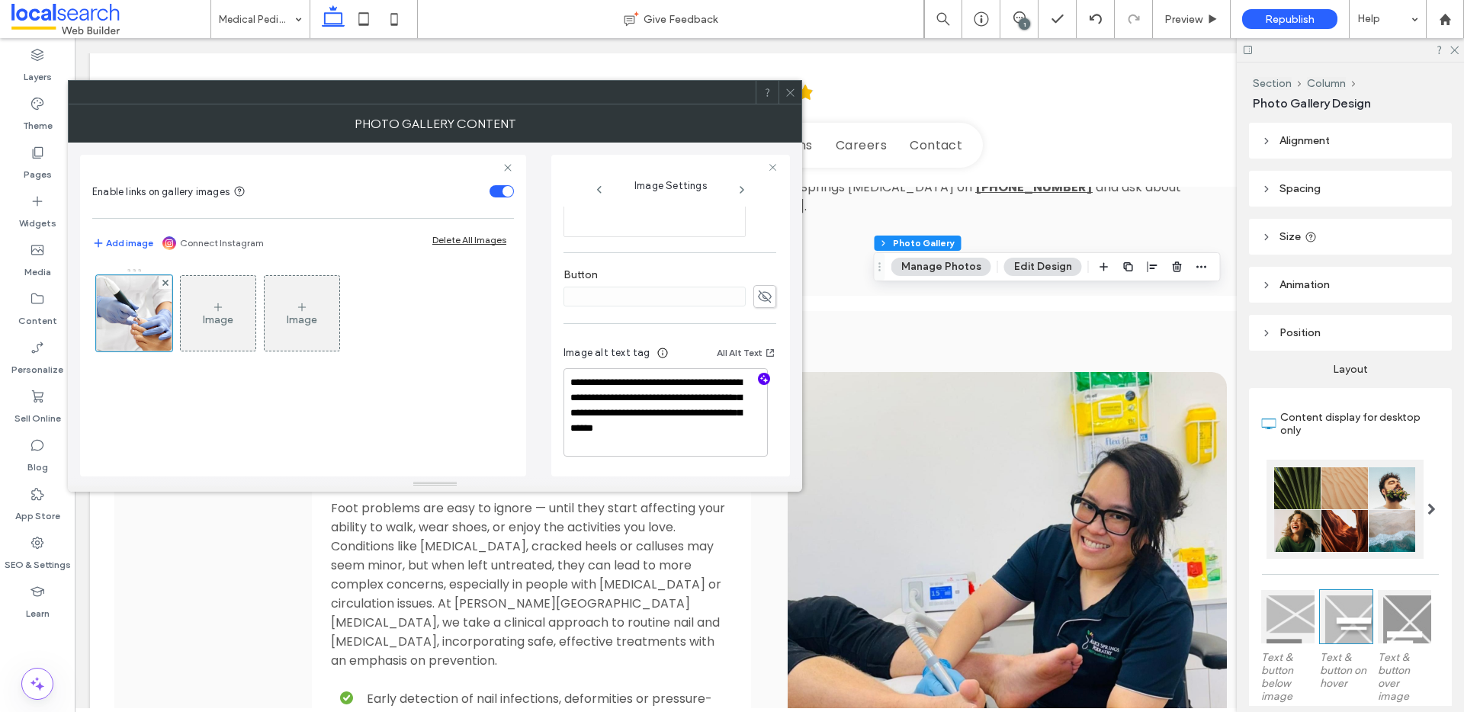
click at [759, 382] on icon "button" at bounding box center [764, 379] width 11 height 11
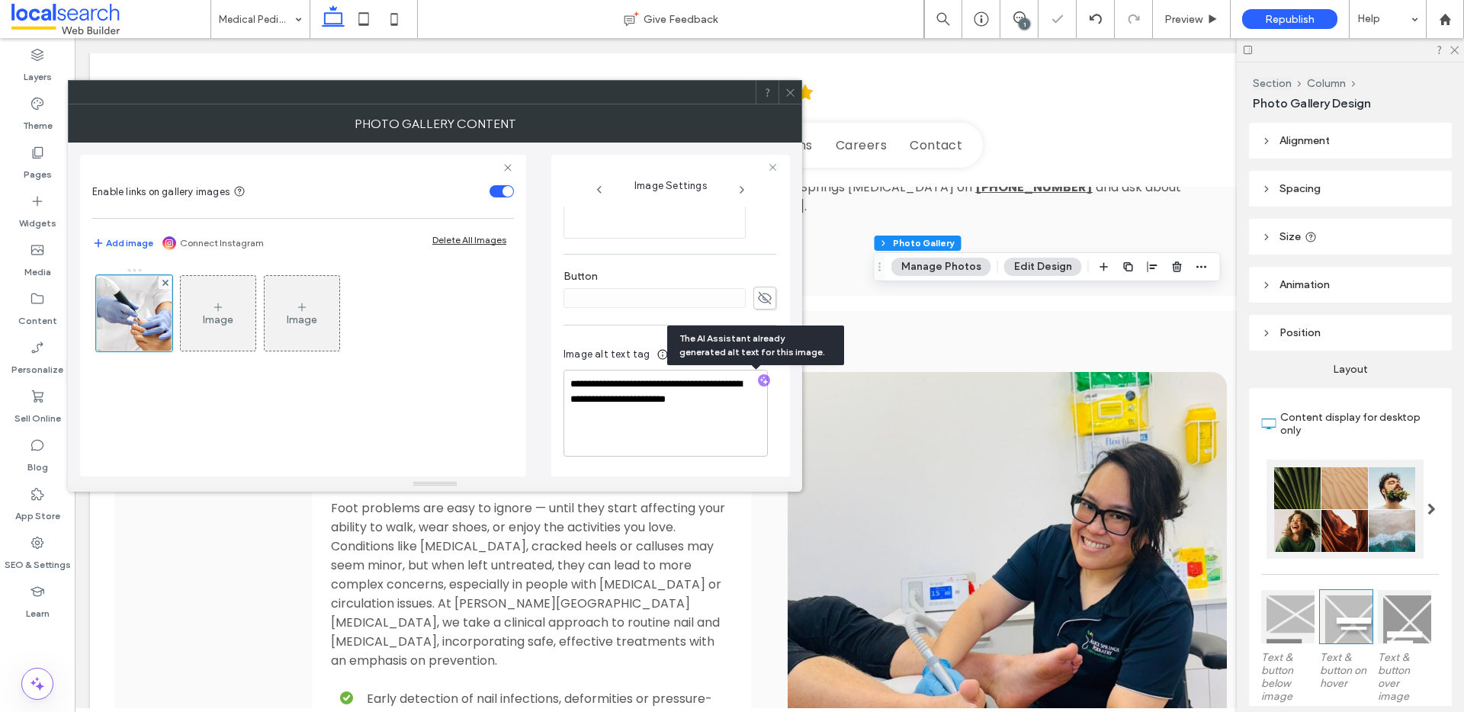
scroll to position [480, 0]
click at [743, 425] on textarea "**********" at bounding box center [665, 413] width 204 height 87
paste textarea "**********"
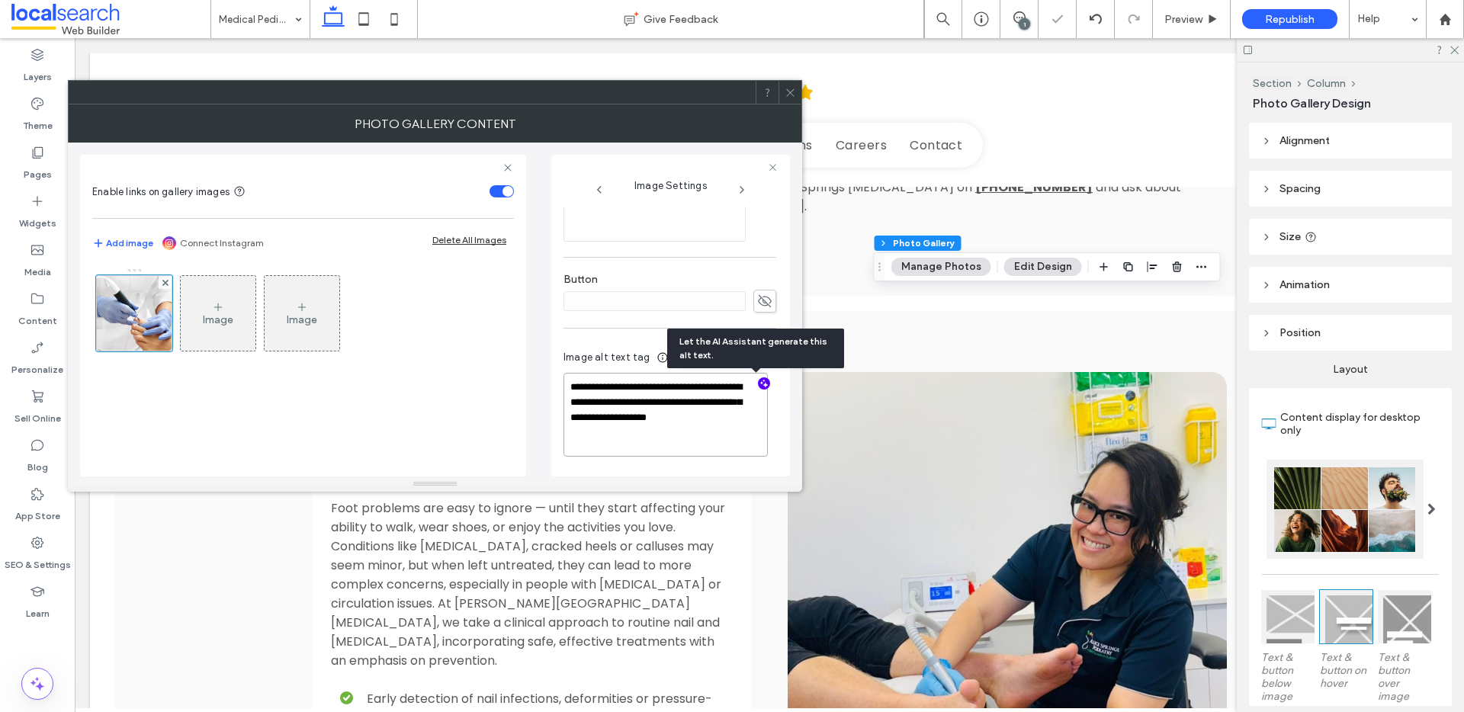
scroll to position [476, 0]
type textarea "**********"
click at [794, 94] on icon at bounding box center [789, 92] width 11 height 11
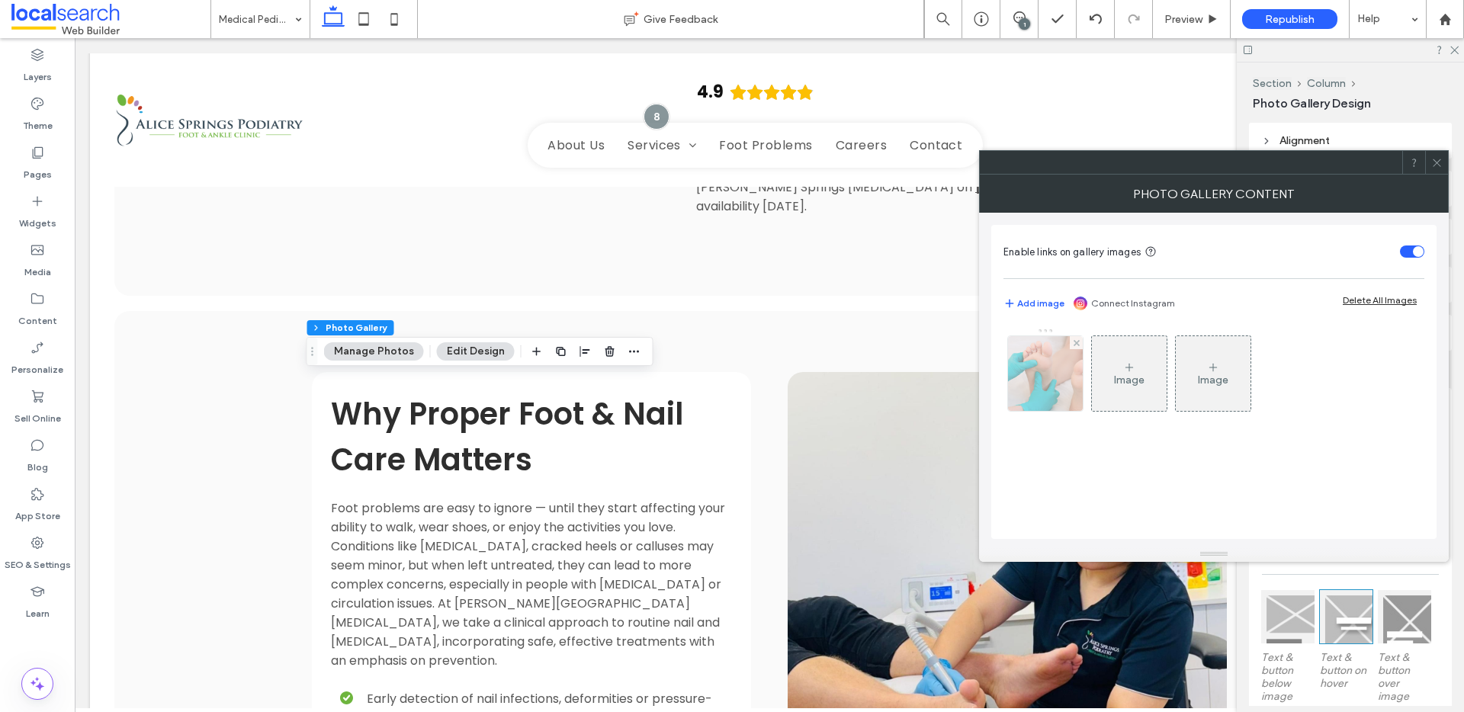
drag, startPoint x: 1023, startPoint y: 393, endPoint x: 1034, endPoint y: 395, distance: 10.8
click at [1023, 393] on img at bounding box center [1046, 373] width 112 height 75
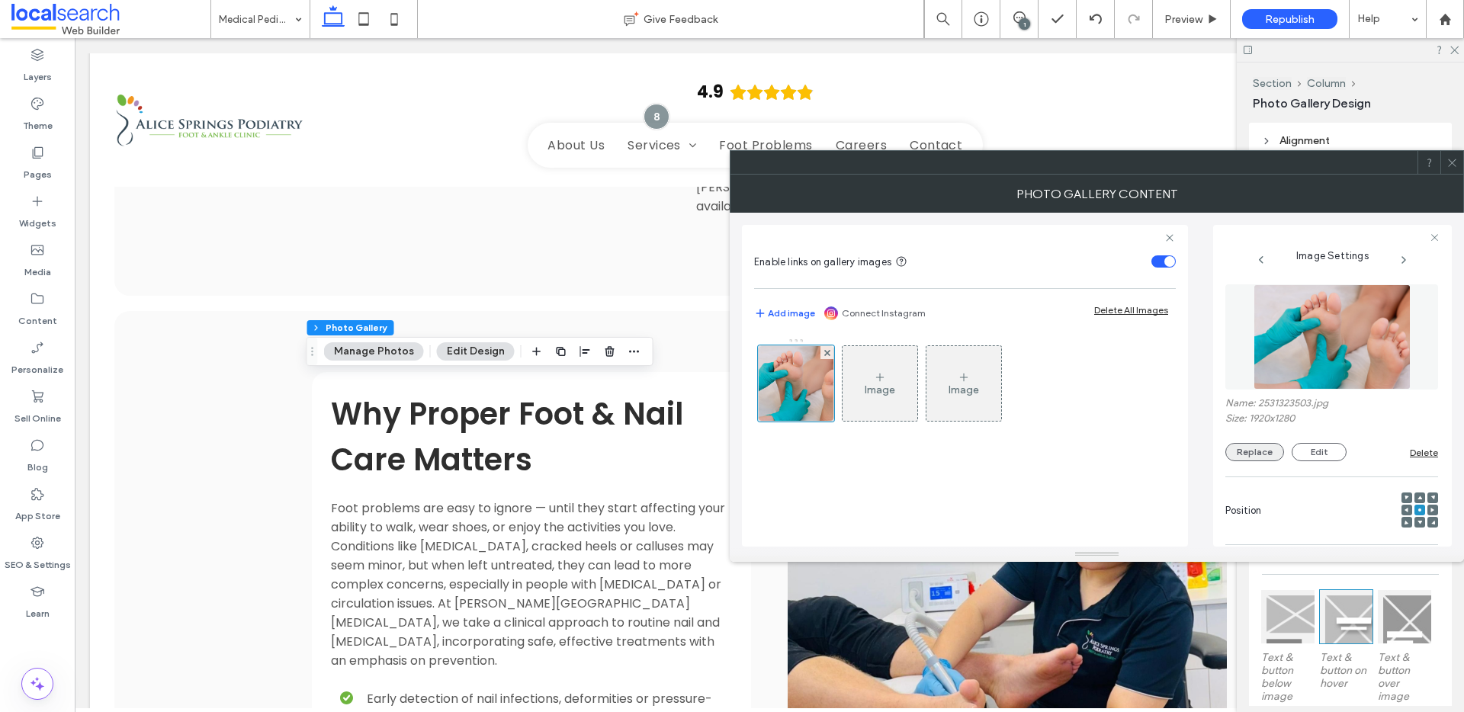
click at [1256, 454] on button "Replace" at bounding box center [1254, 452] width 59 height 18
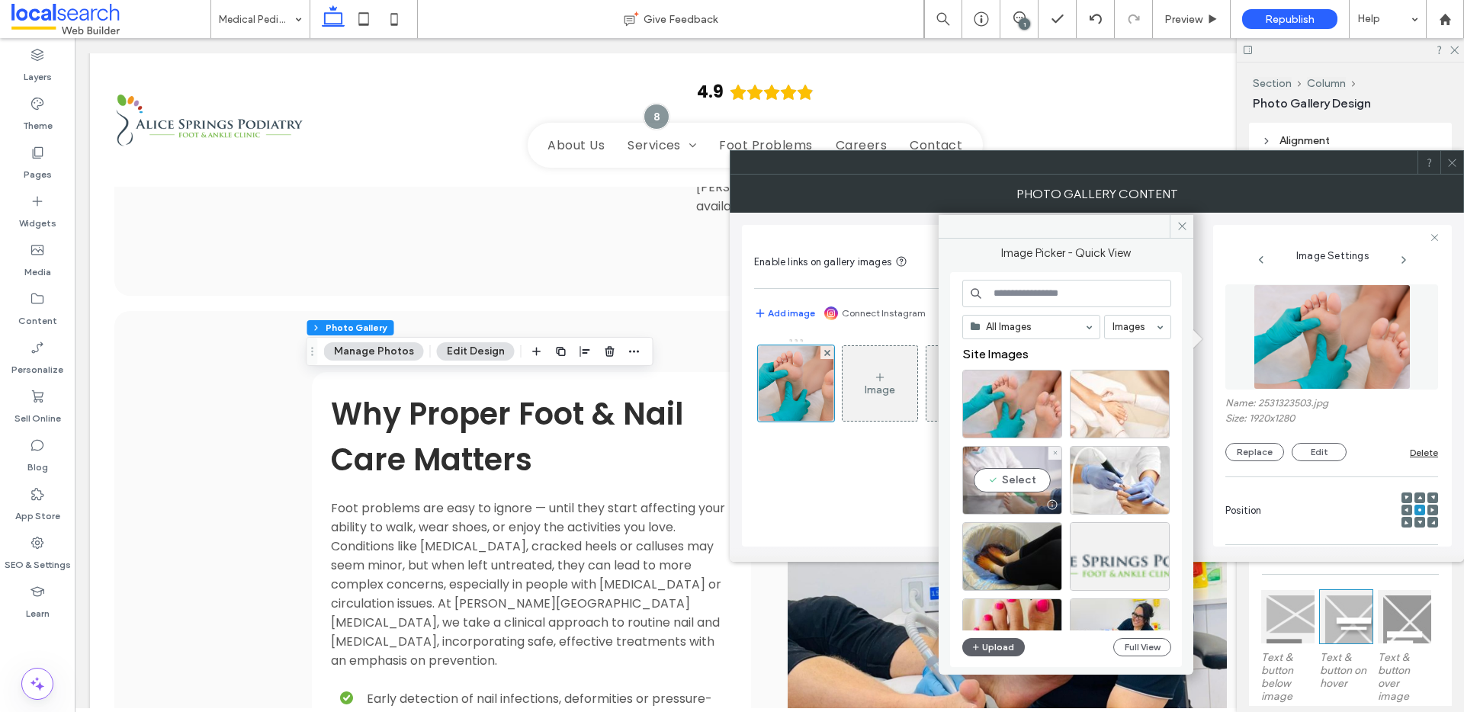
click at [1028, 480] on div "Select" at bounding box center [1012, 480] width 100 height 69
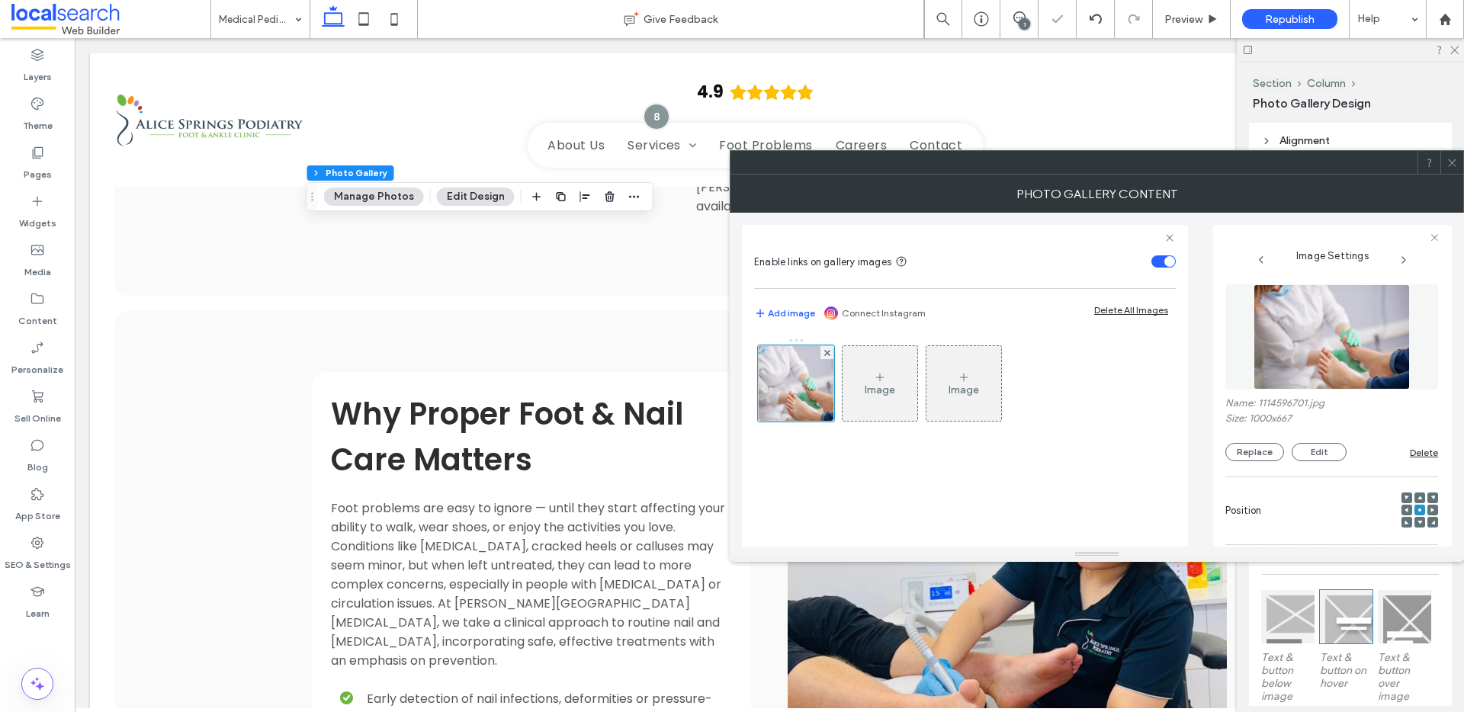
scroll to position [466, 0]
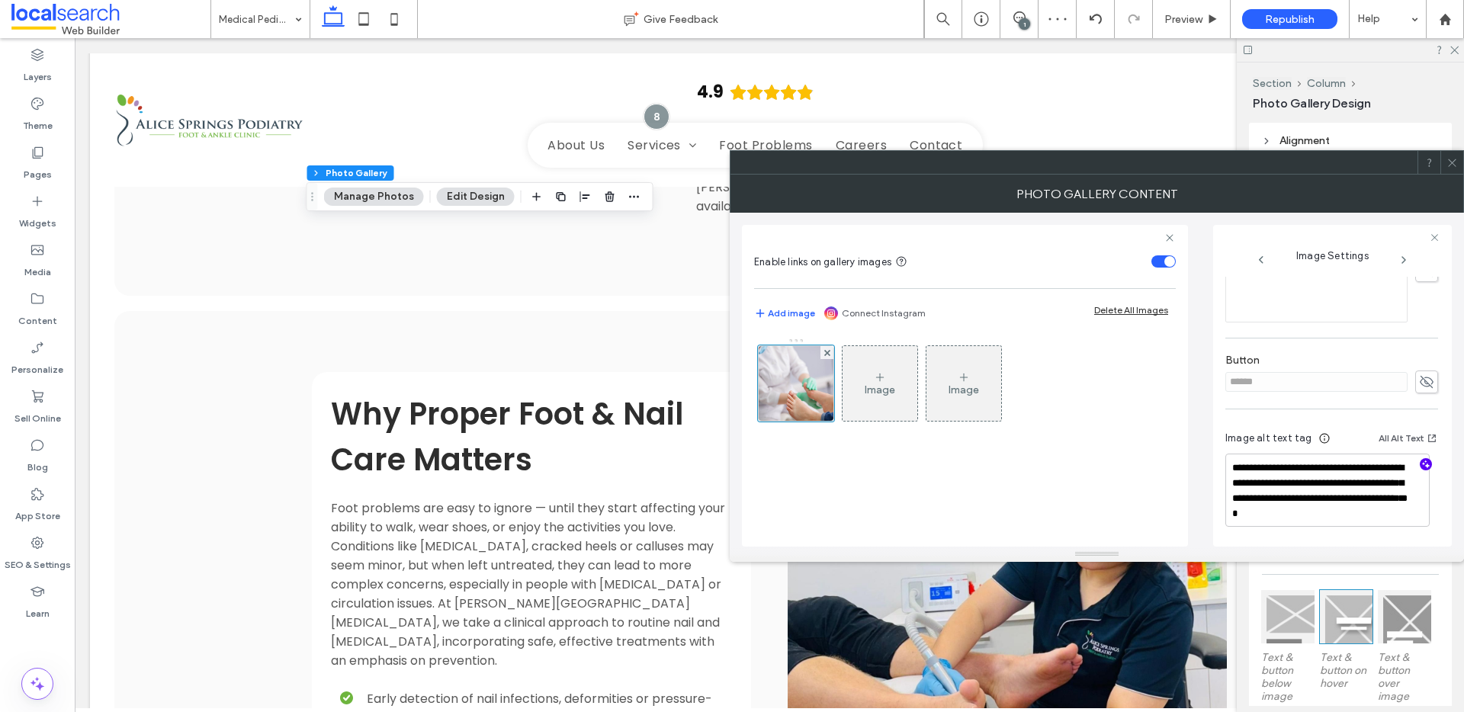
click at [1420, 463] on icon "button" at bounding box center [1425, 464] width 11 height 11
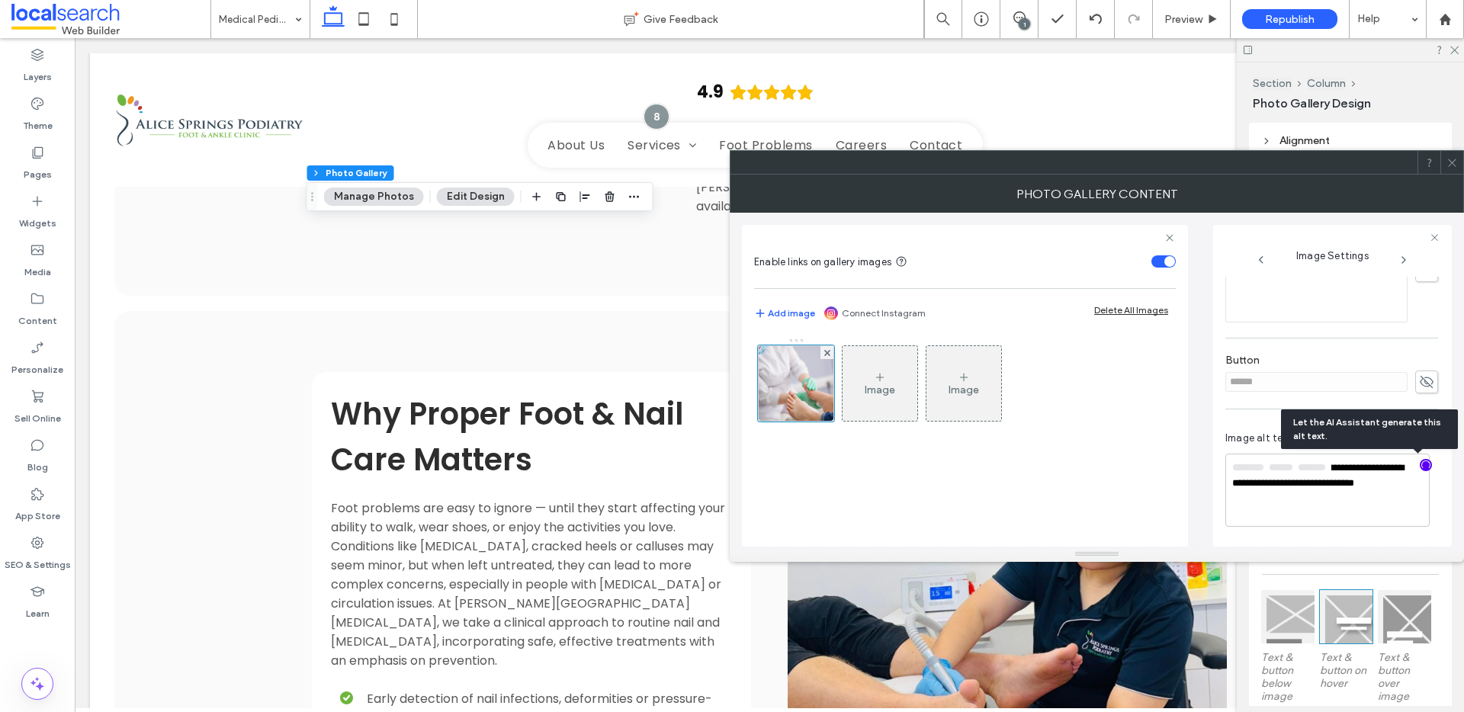
scroll to position [464, 0]
click at [1365, 506] on textarea "**********" at bounding box center [1327, 491] width 204 height 72
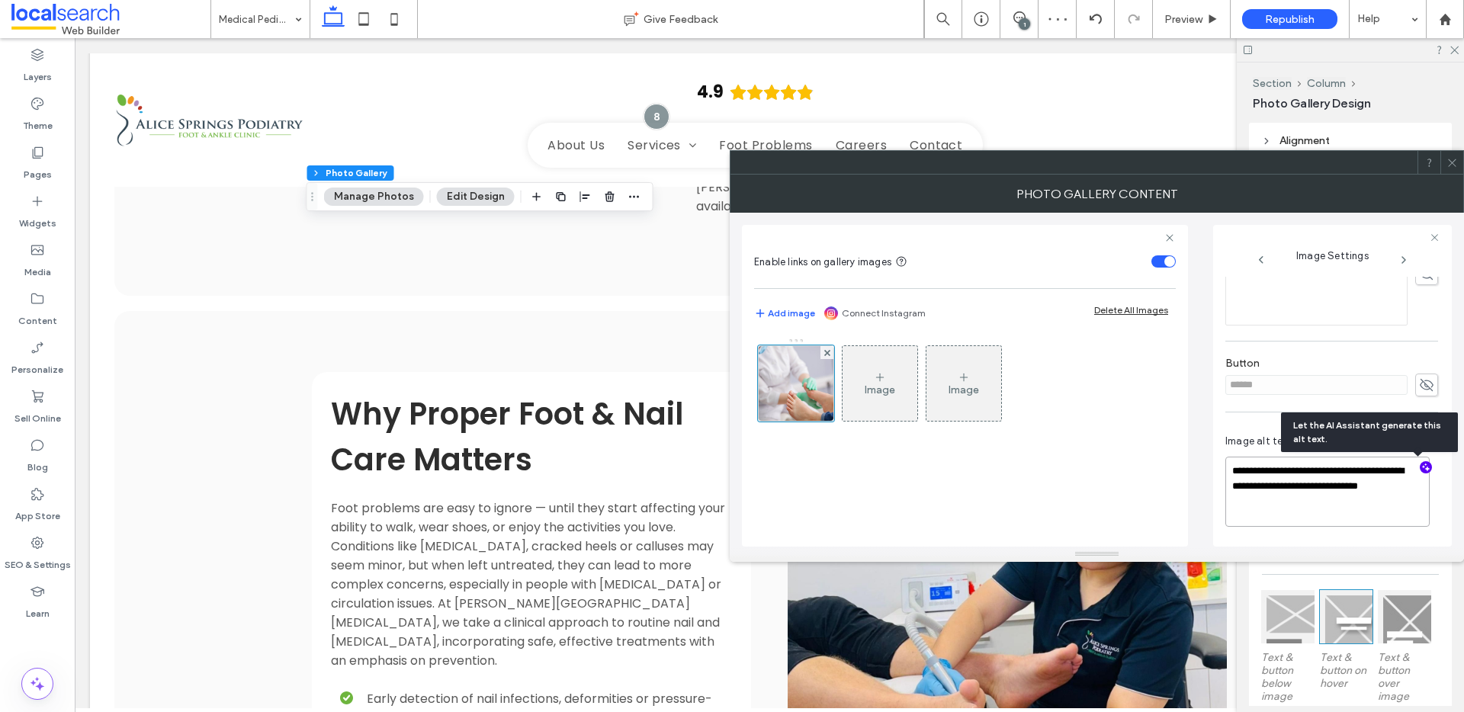
paste textarea "**********"
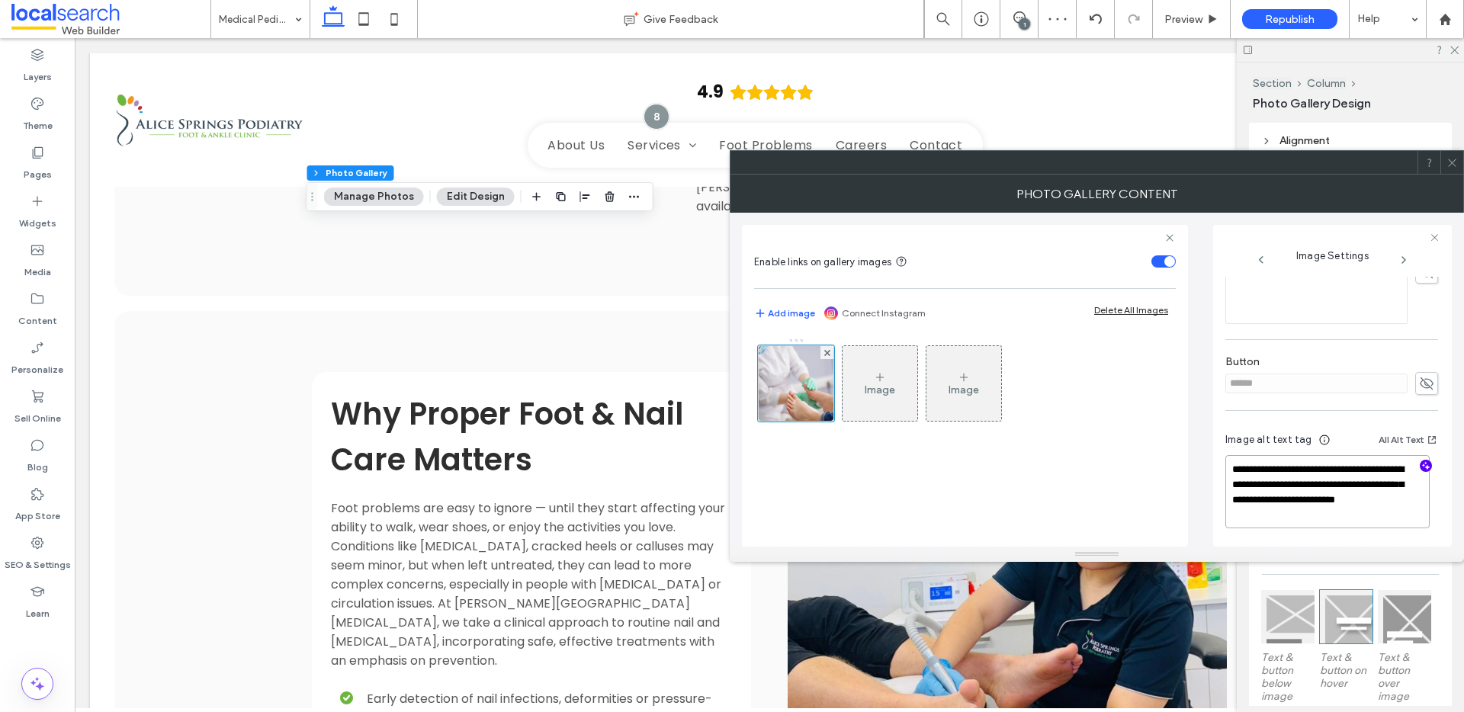
type textarea "**********"
click at [1456, 163] on icon at bounding box center [1451, 162] width 11 height 11
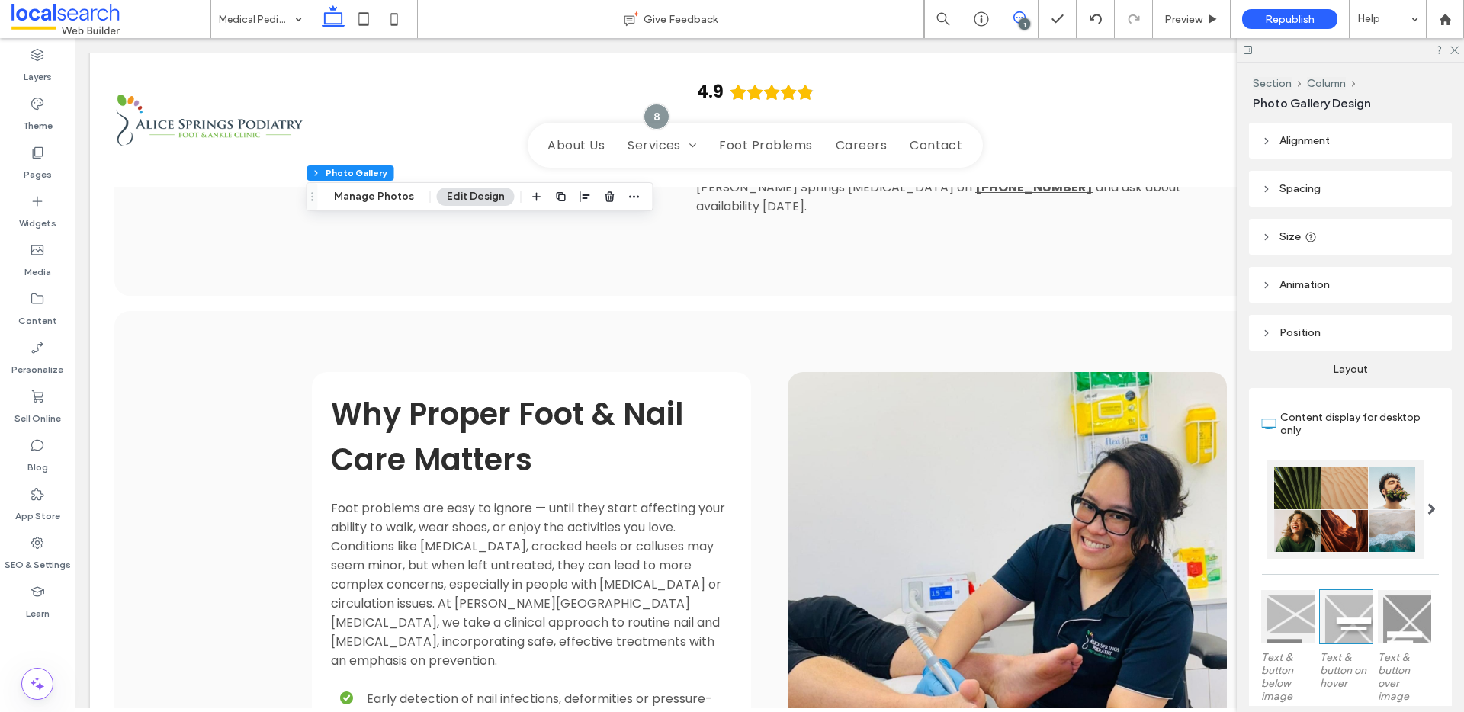
click at [1025, 17] on span at bounding box center [1018, 17] width 37 height 12
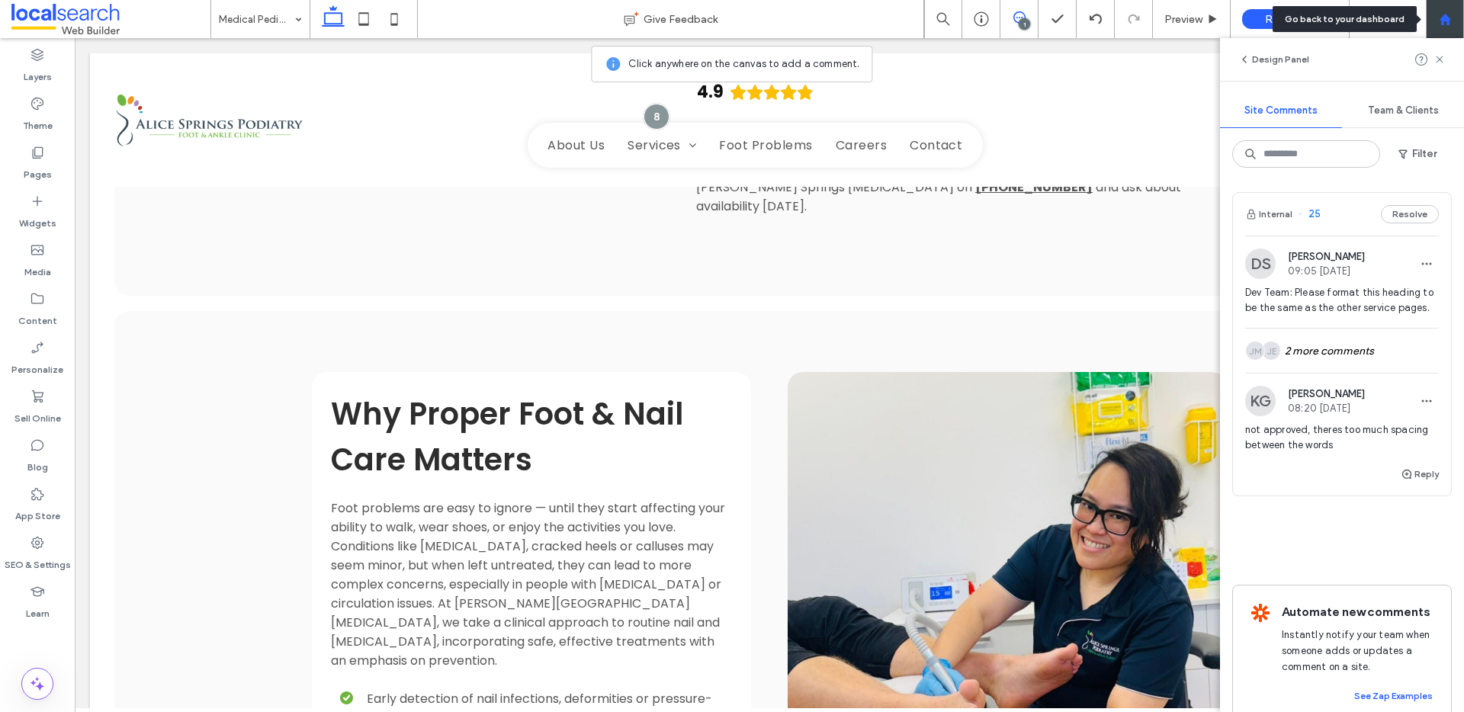
click at [1432, 21] on div at bounding box center [1444, 19] width 37 height 13
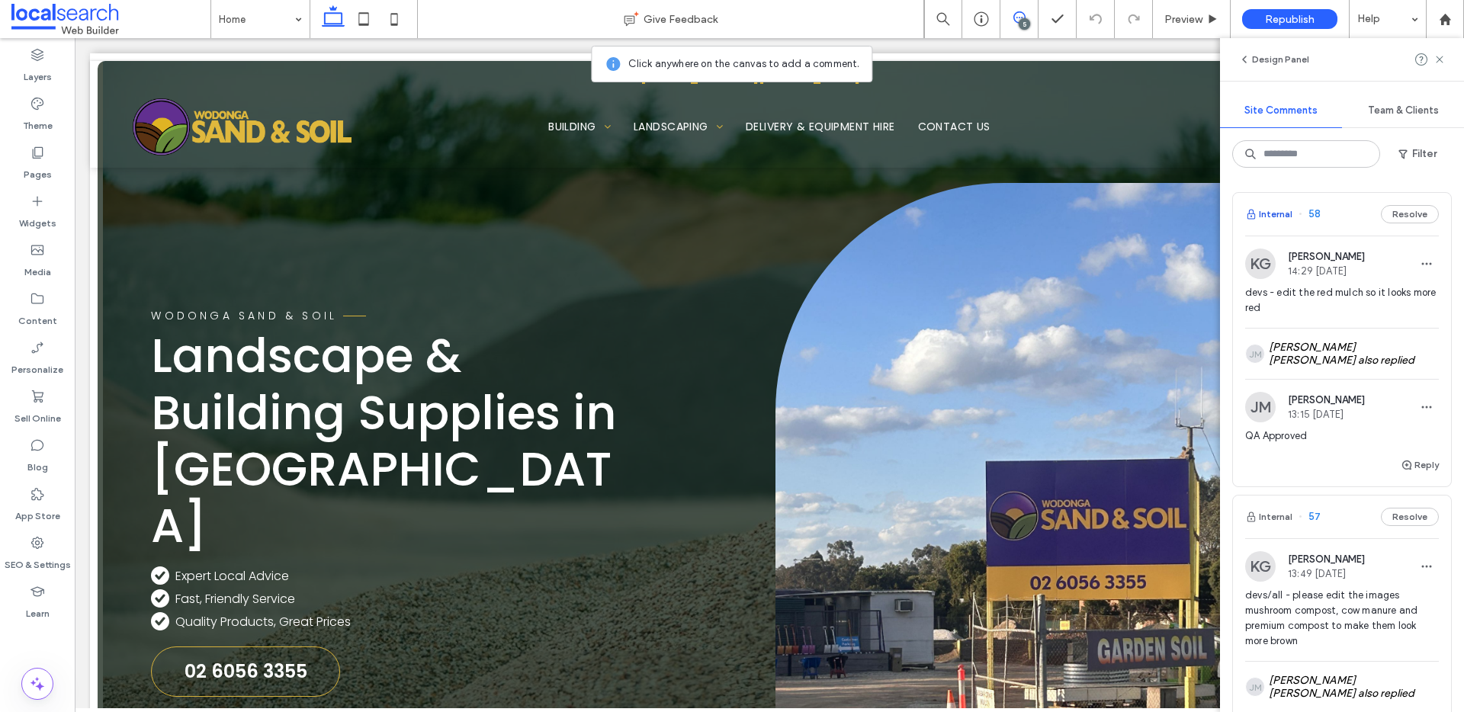
click at [1273, 210] on button "Internal" at bounding box center [1268, 214] width 47 height 18
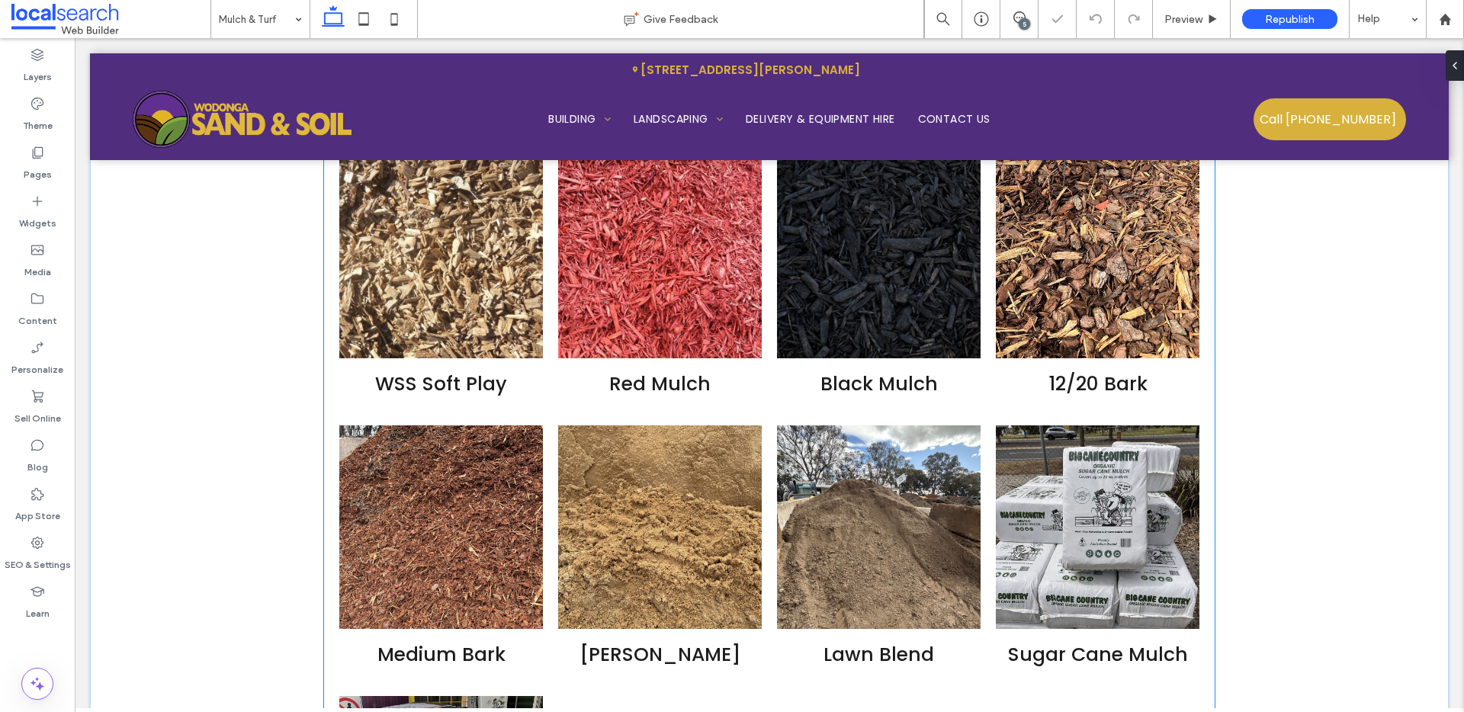
scroll to position [4096, 0]
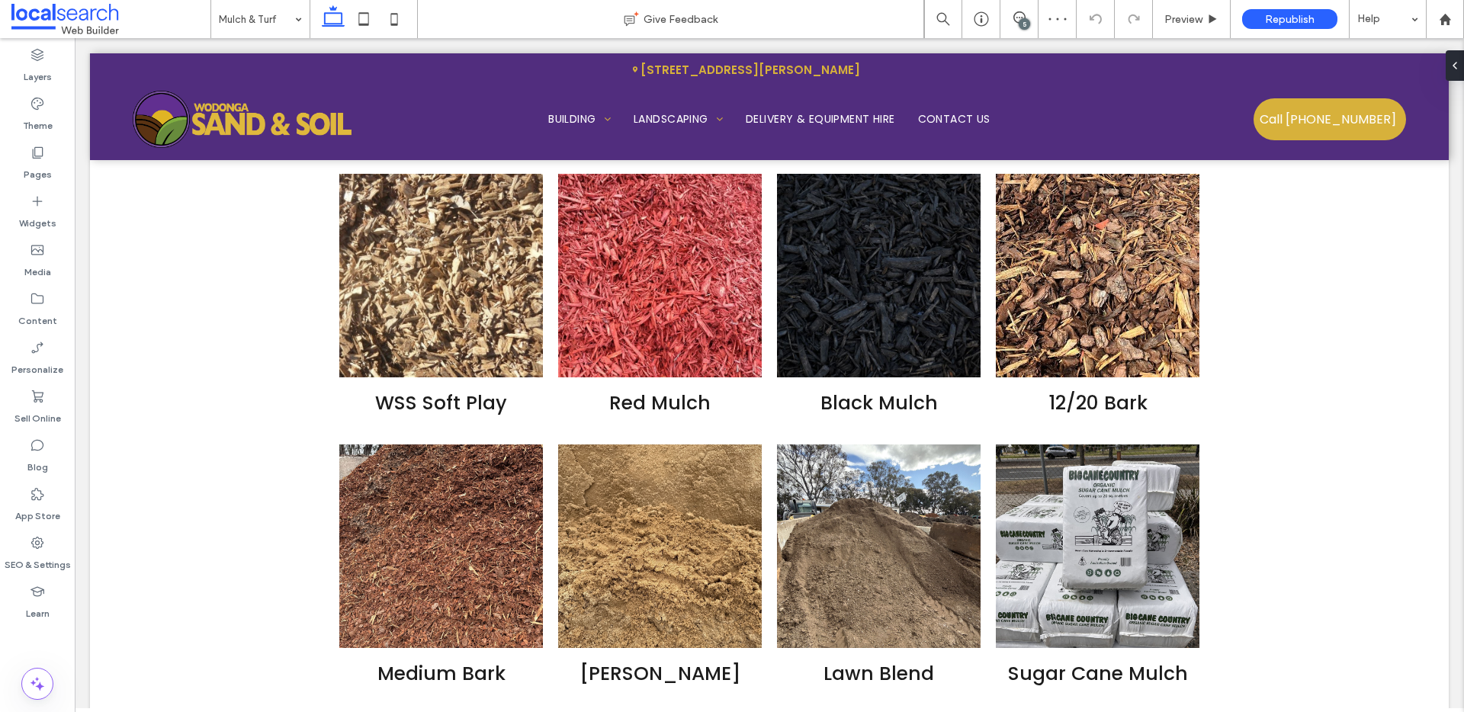
click at [1021, 20] on div "5" at bounding box center [1024, 23] width 11 height 11
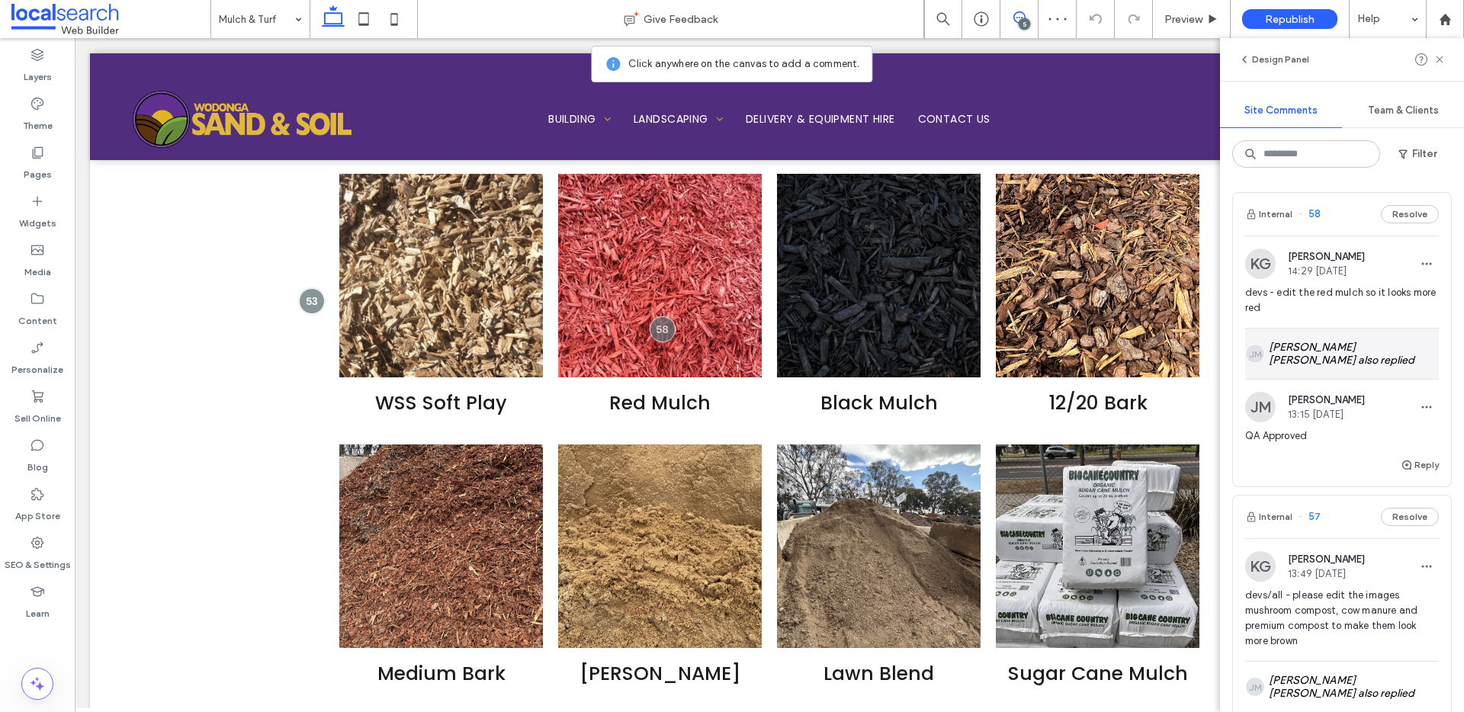
click at [1333, 350] on div "JM Jhon Michael Abbas also replied" at bounding box center [1342, 354] width 194 height 50
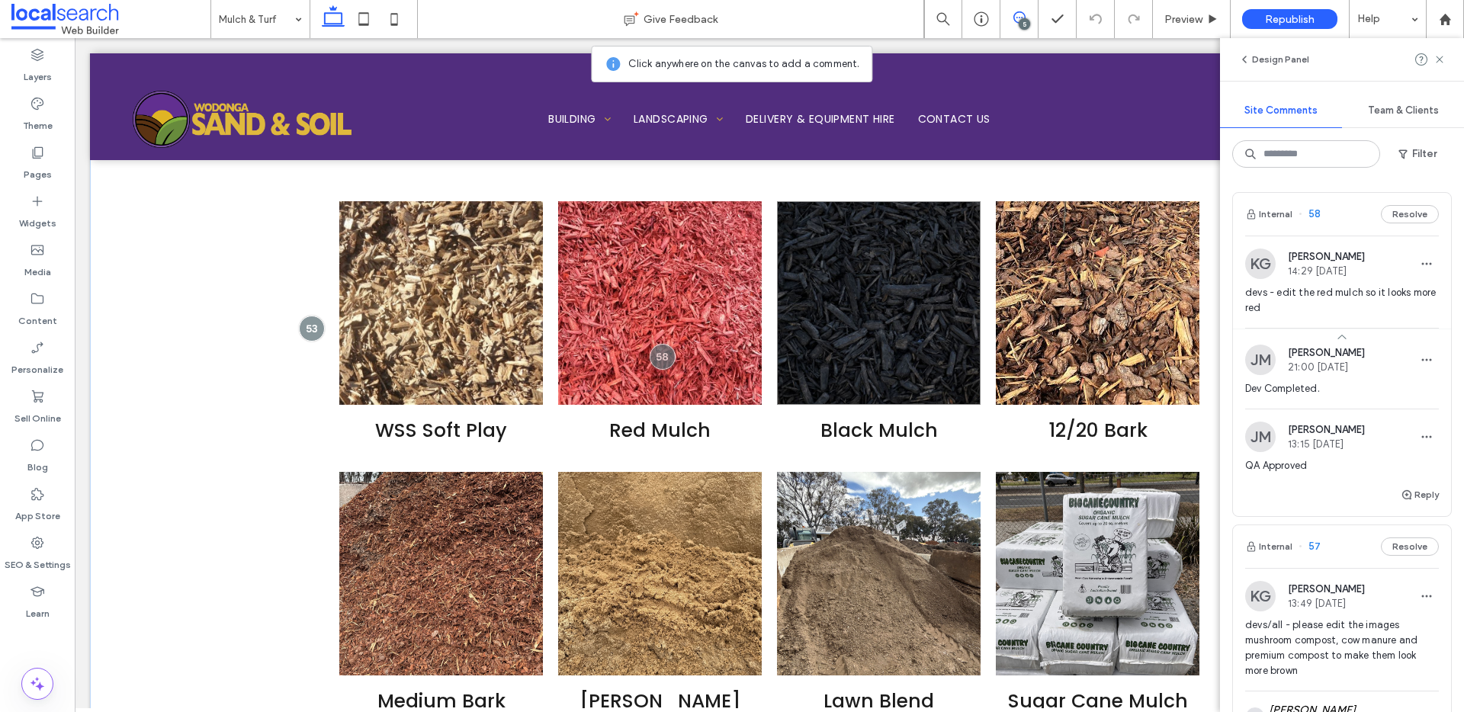
scroll to position [4054, 0]
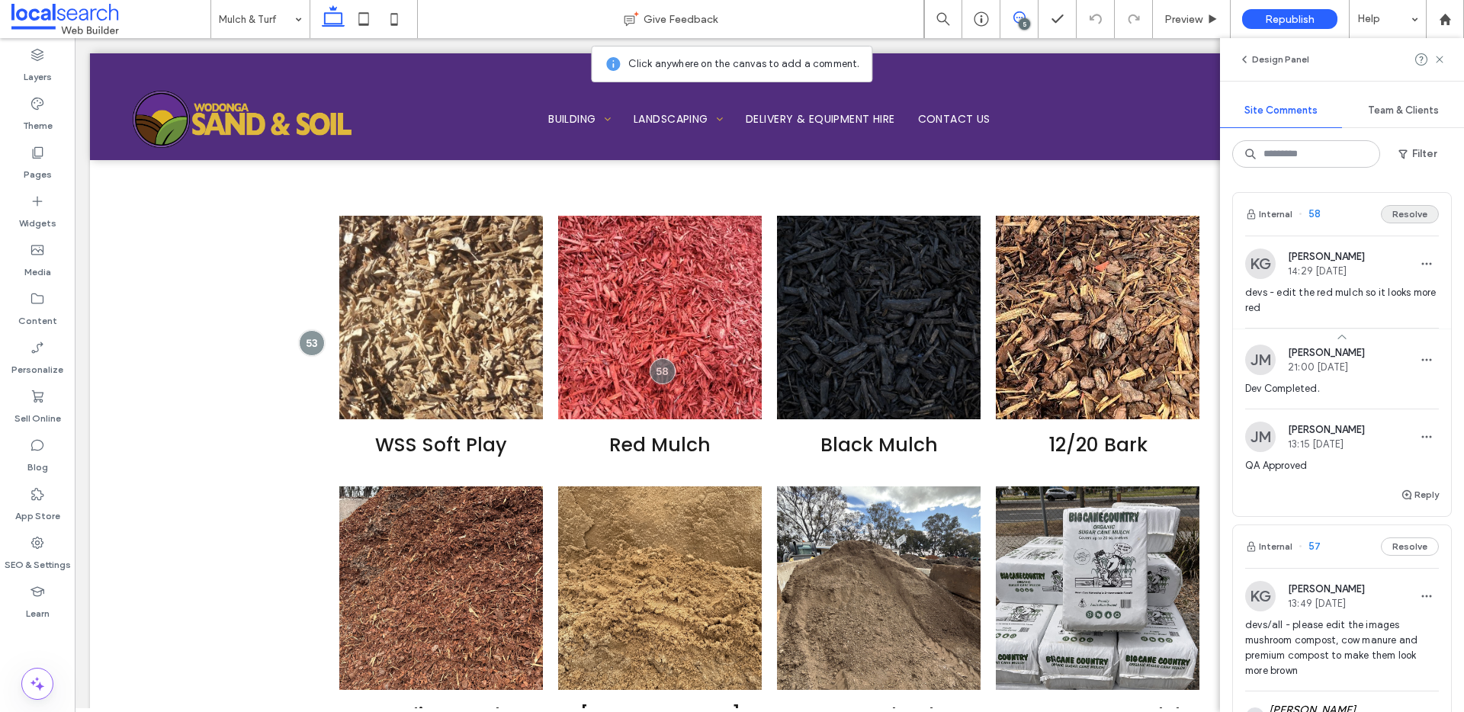
click at [1390, 216] on button "Resolve" at bounding box center [1410, 214] width 58 height 18
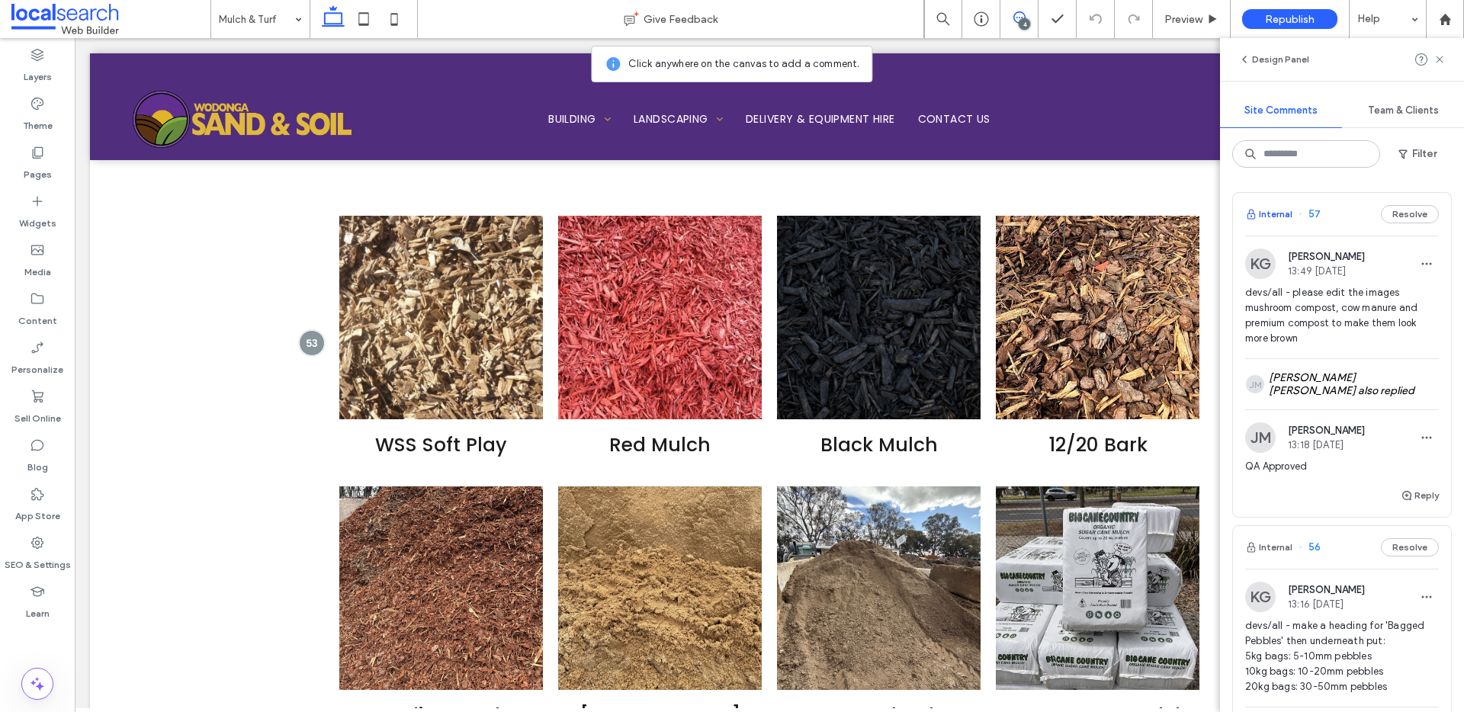
click at [1264, 210] on button "Internal" at bounding box center [1268, 214] width 47 height 18
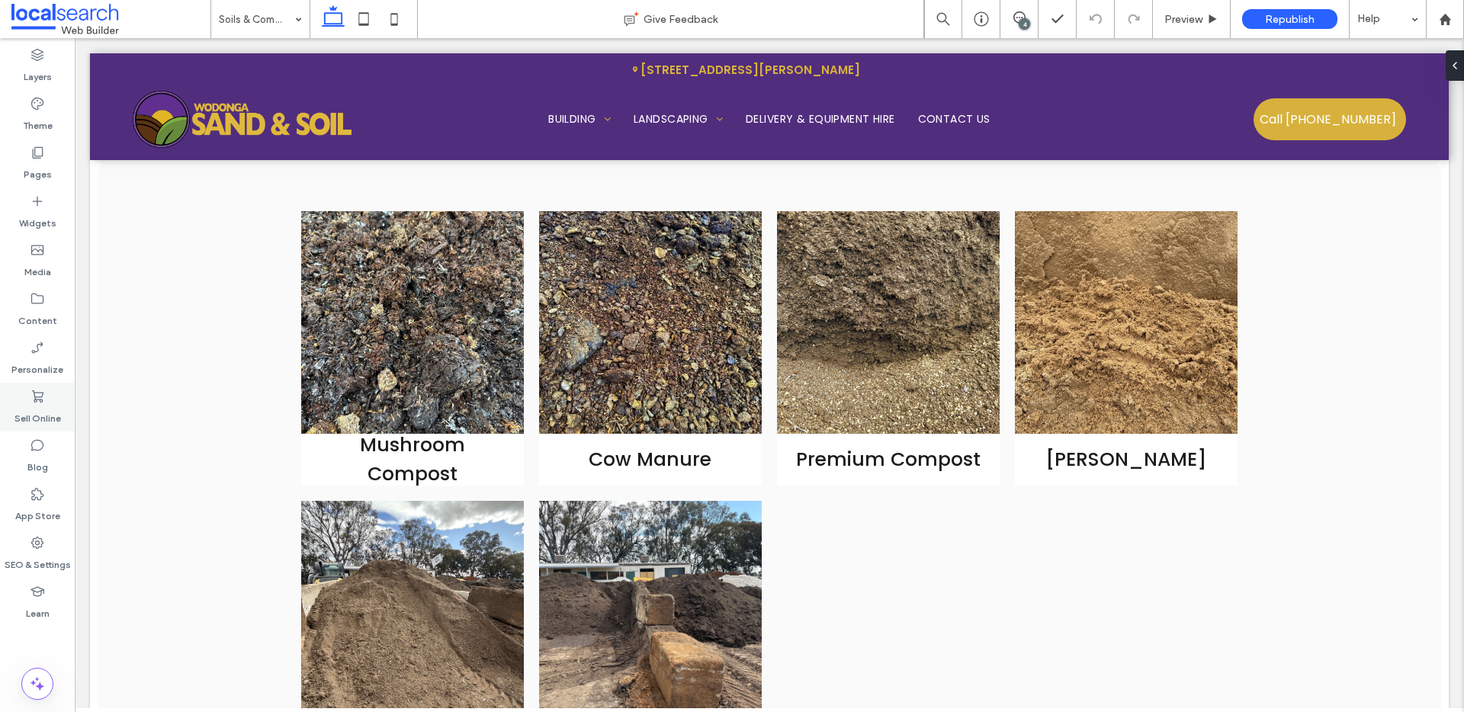
scroll to position [1724, 0]
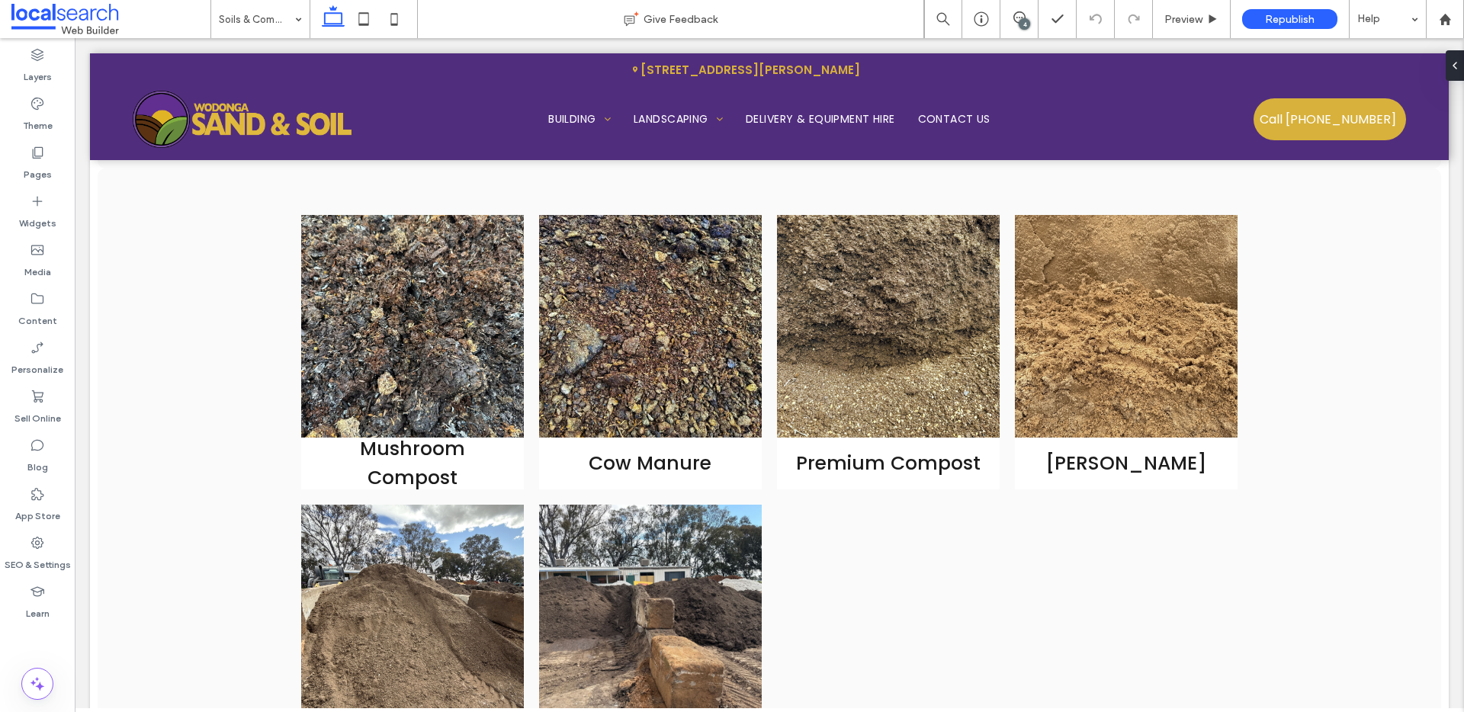
click at [1019, 19] on div "4" at bounding box center [1024, 23] width 11 height 11
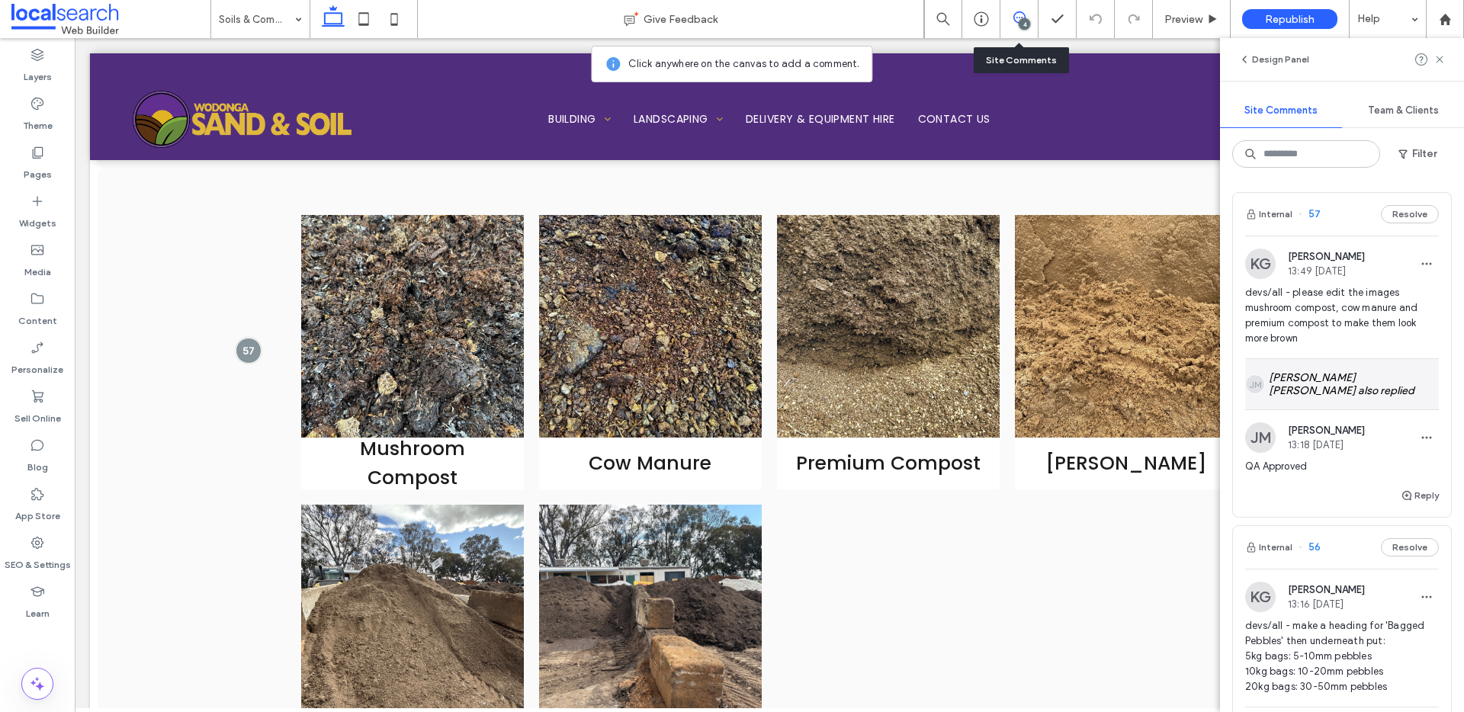
click at [1424, 390] on div "JM Jhon Michael Abbas also replied" at bounding box center [1342, 384] width 194 height 50
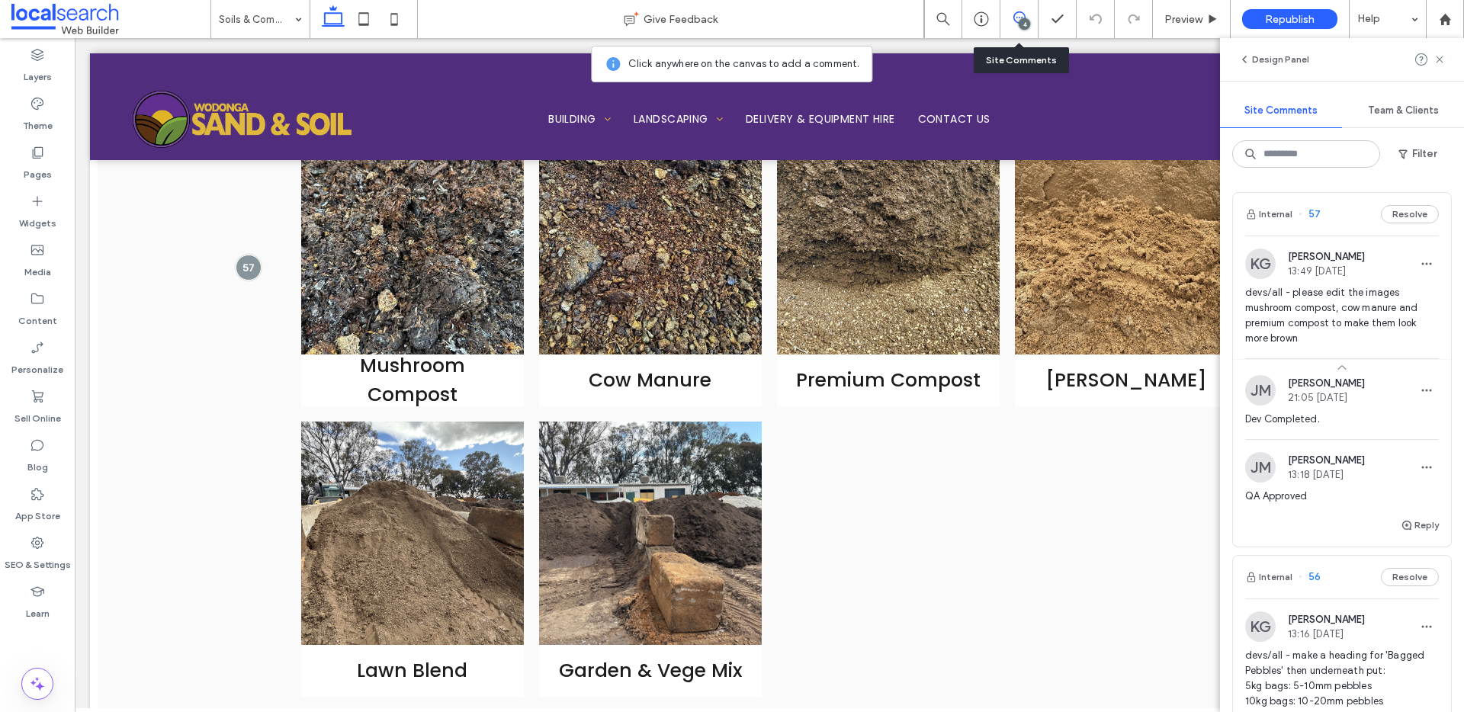
scroll to position [1817, 0]
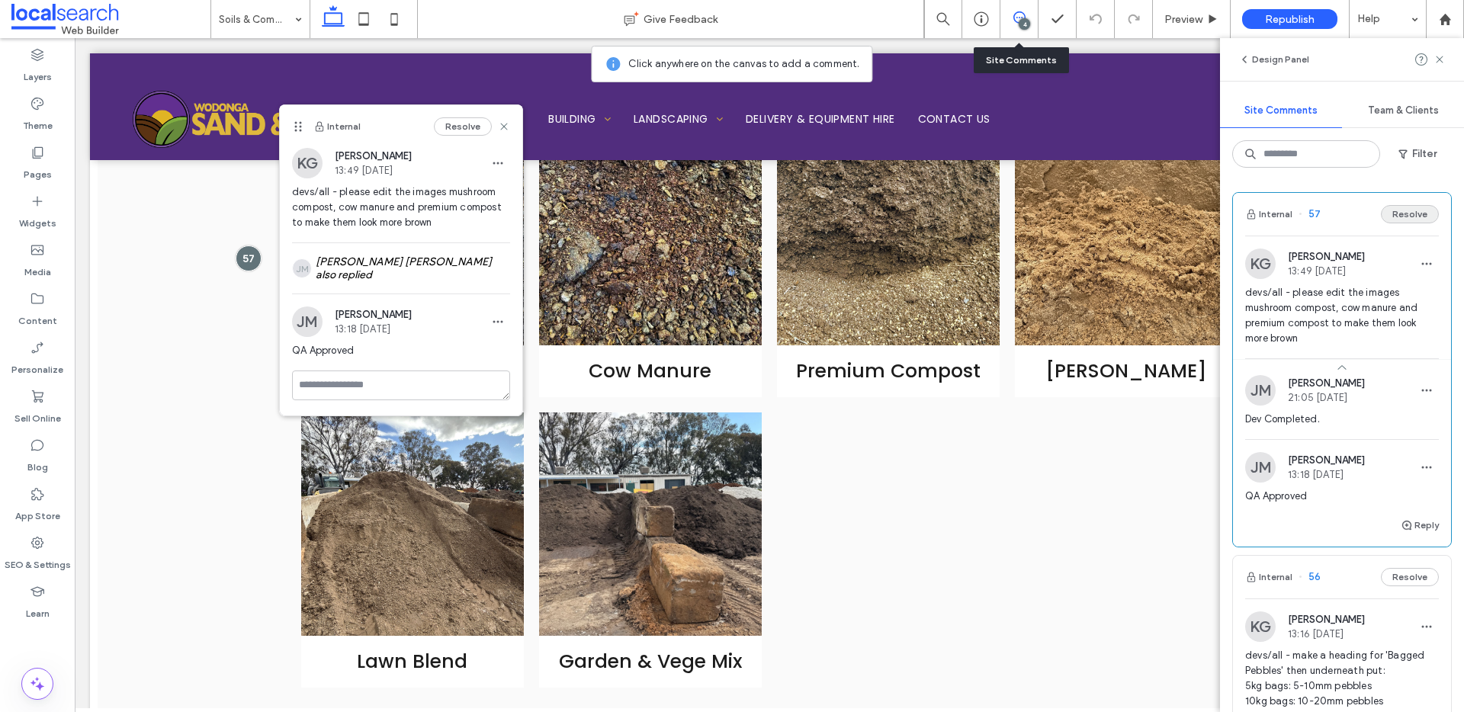
click at [1381, 215] on button "Resolve" at bounding box center [1410, 214] width 58 height 18
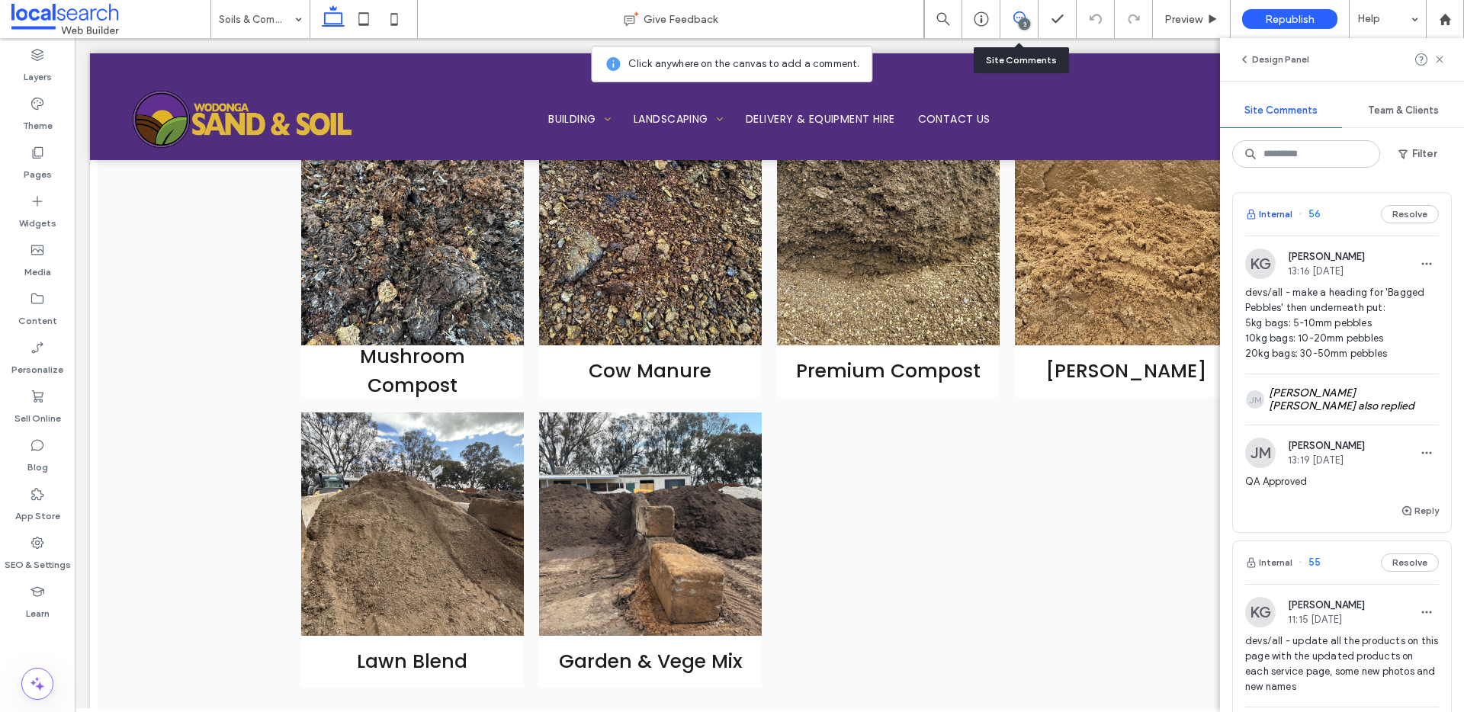
click at [1278, 208] on button "Internal" at bounding box center [1268, 214] width 47 height 18
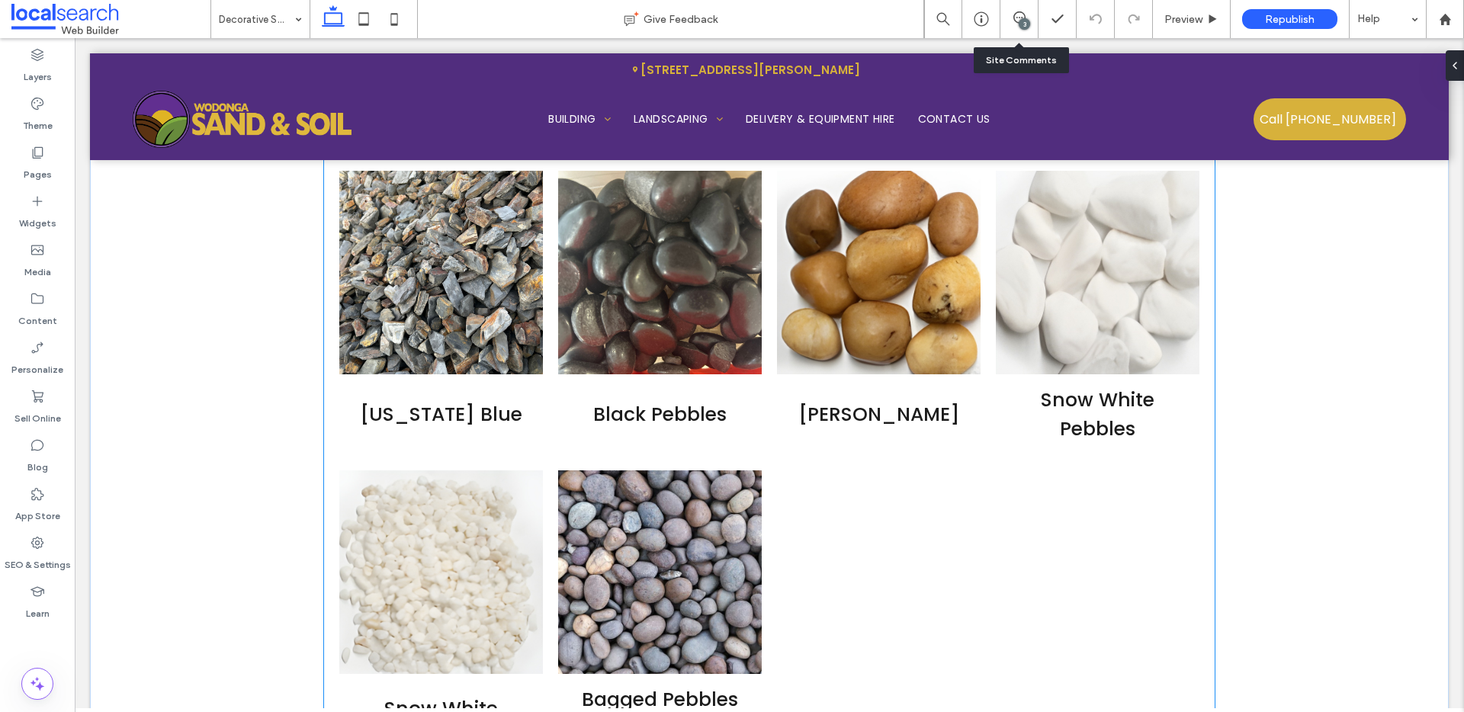
scroll to position [2467, 0]
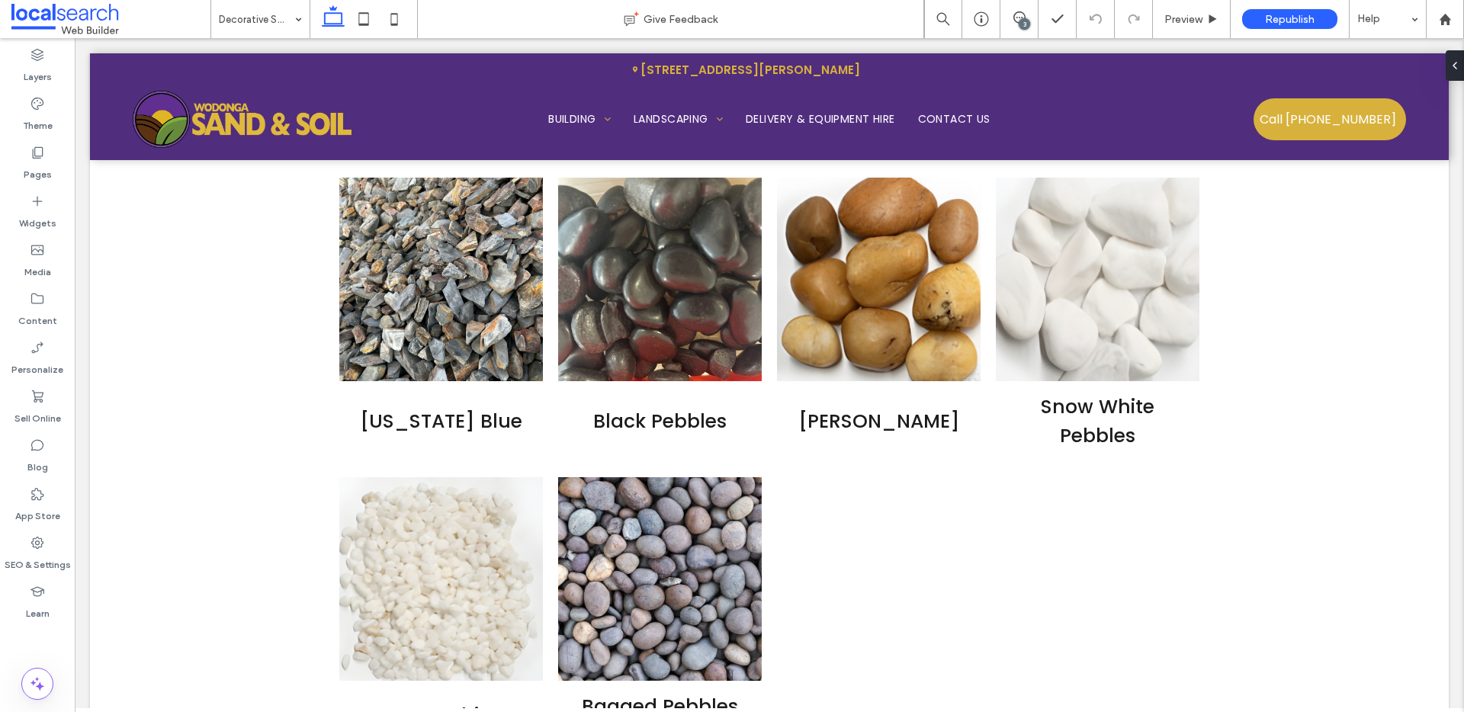
click at [1024, 18] on div "3" at bounding box center [1024, 23] width 11 height 11
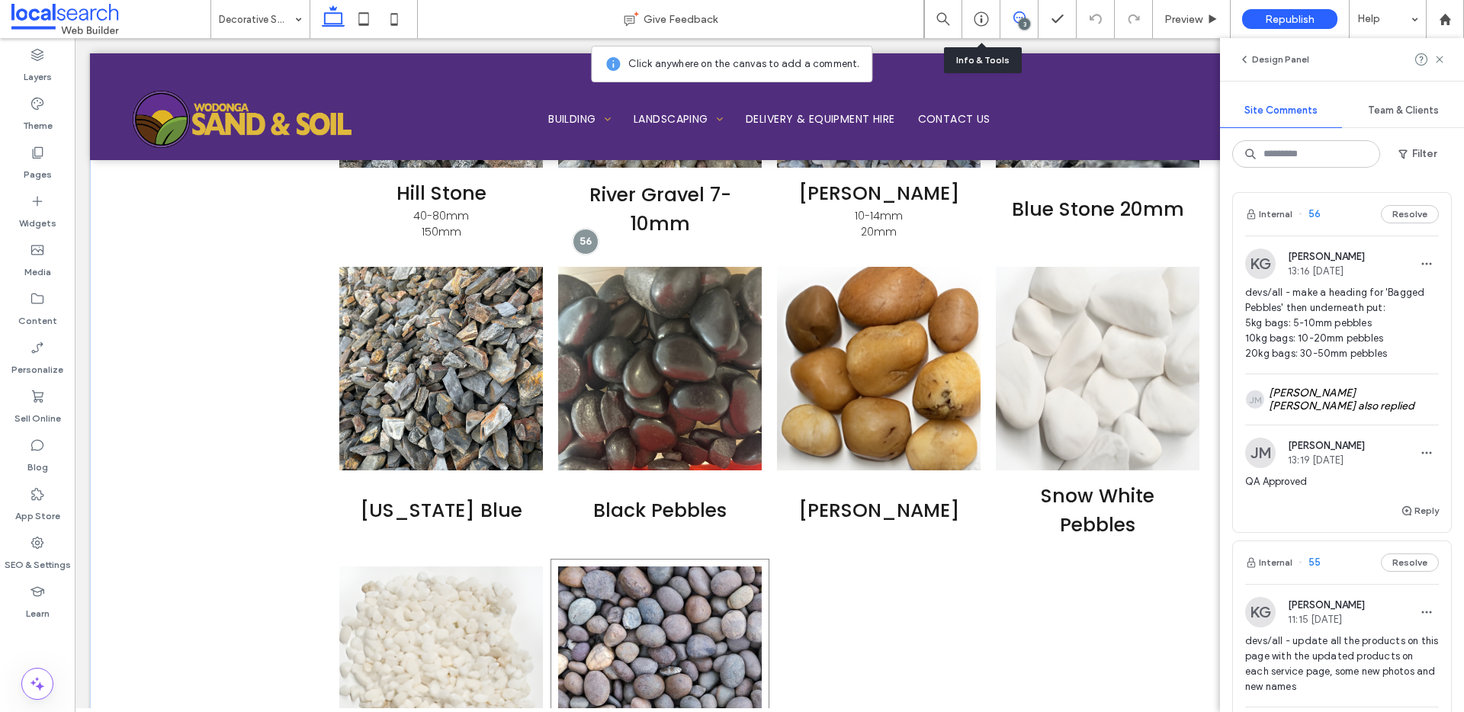
scroll to position [2359, 0]
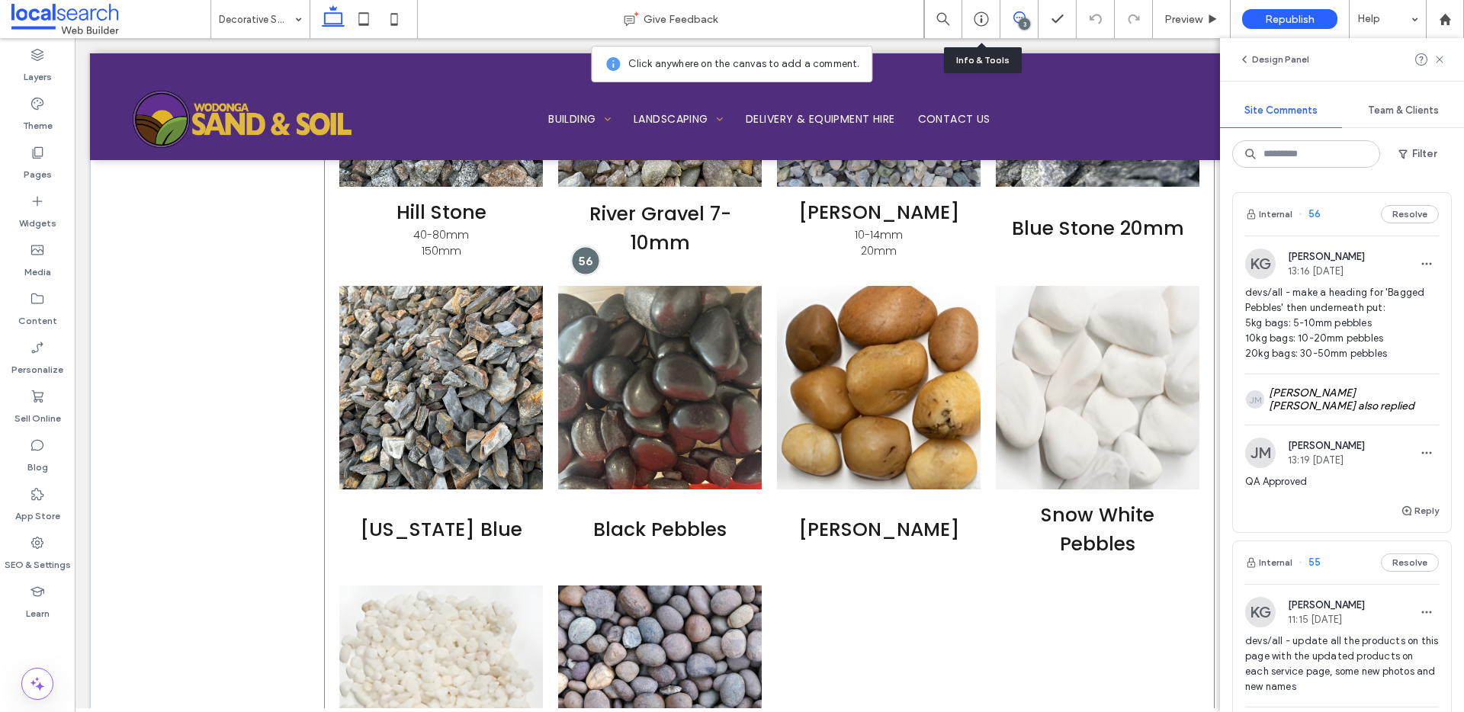
click at [577, 257] on div at bounding box center [586, 260] width 28 height 28
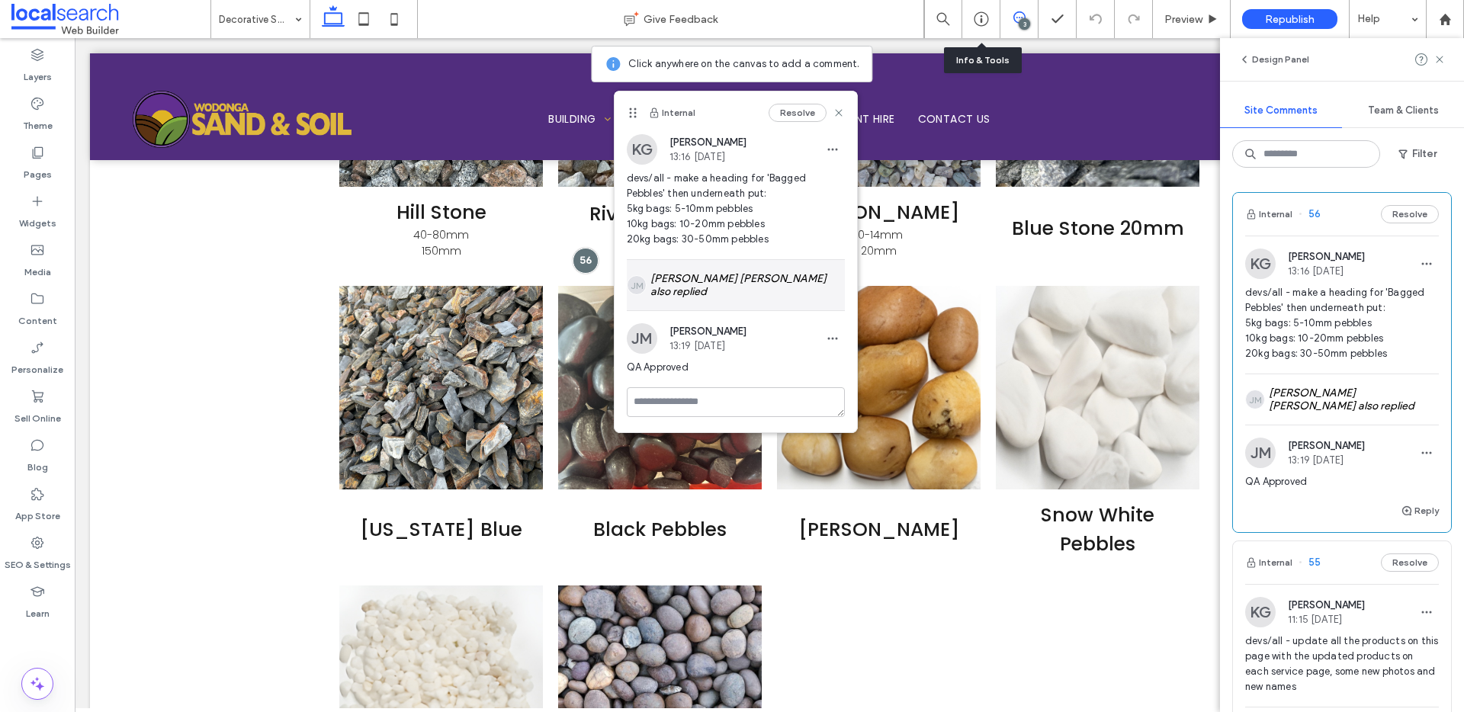
click at [695, 268] on div "JM Jhon Michael Abbas also replied" at bounding box center [736, 285] width 218 height 50
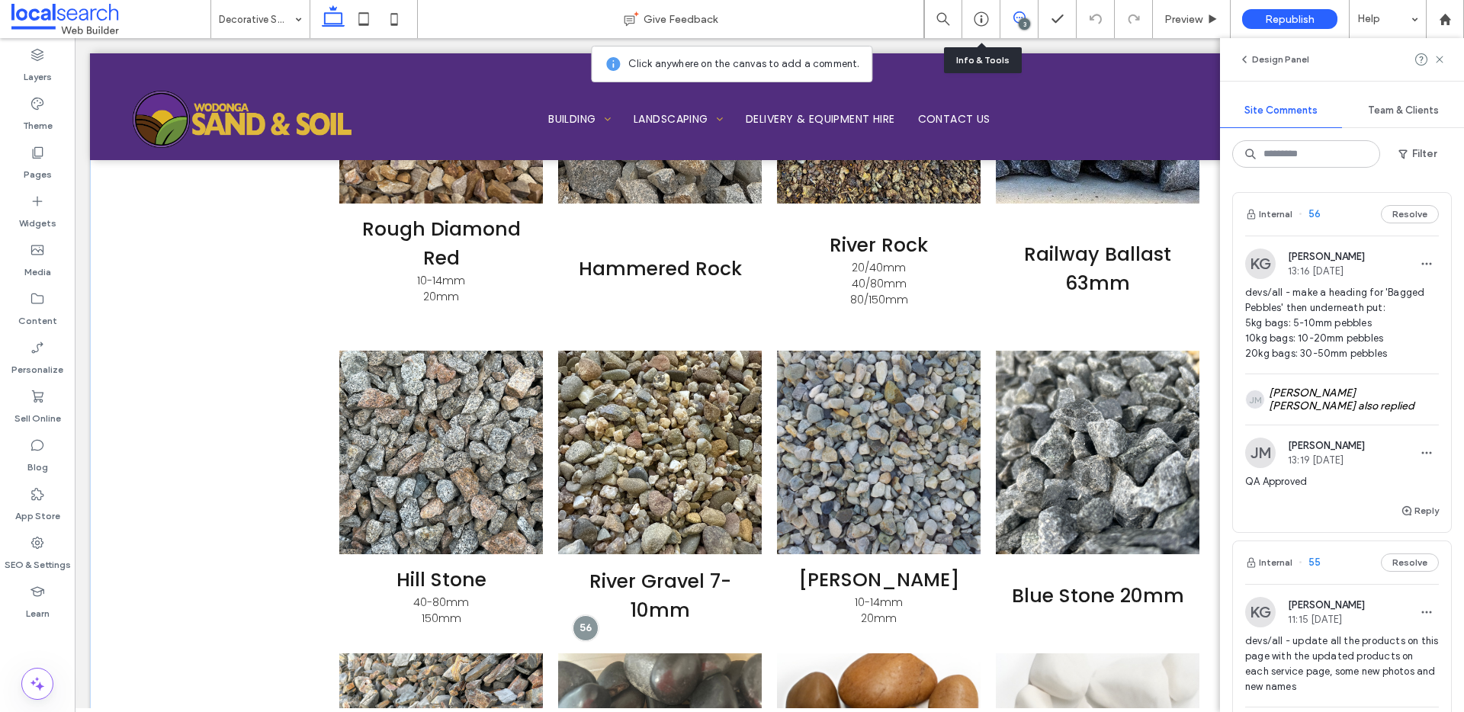
scroll to position [2281, 0]
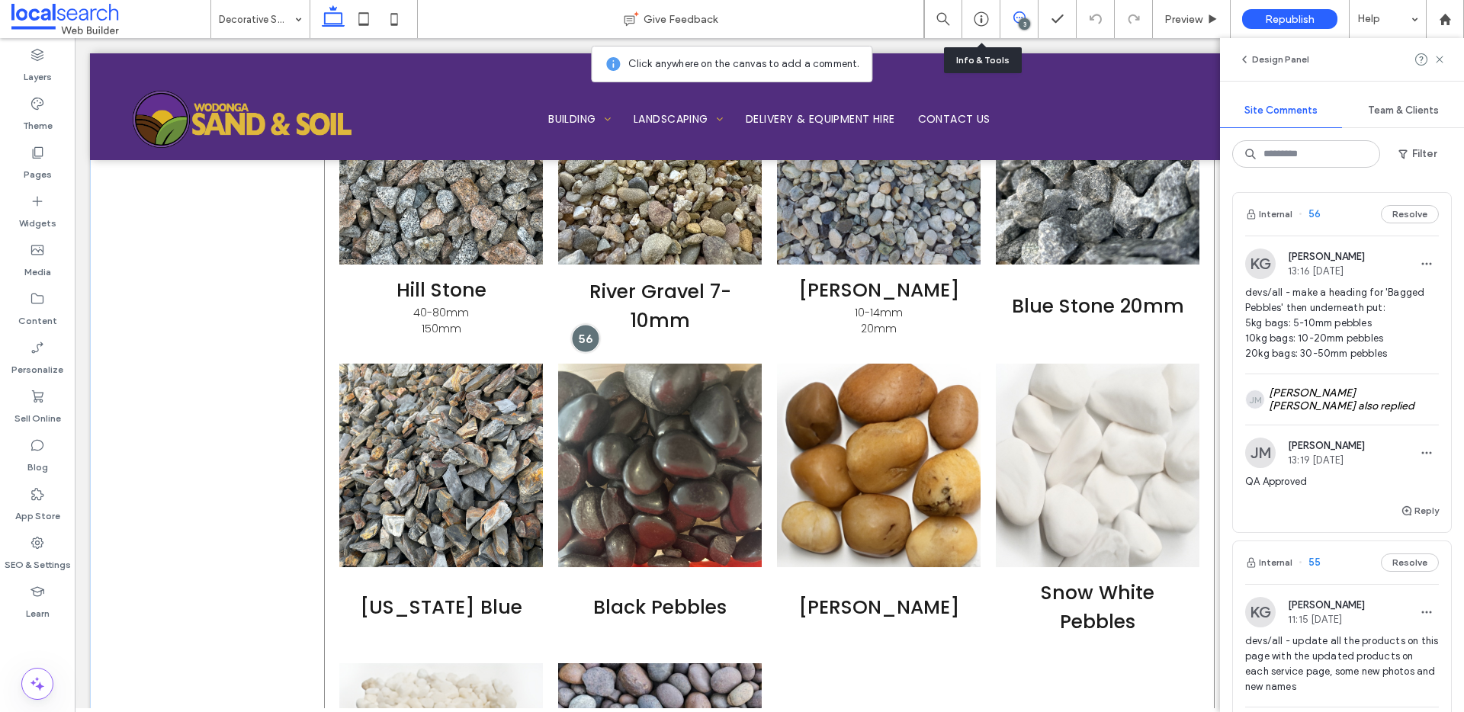
click at [577, 338] on div at bounding box center [586, 338] width 28 height 28
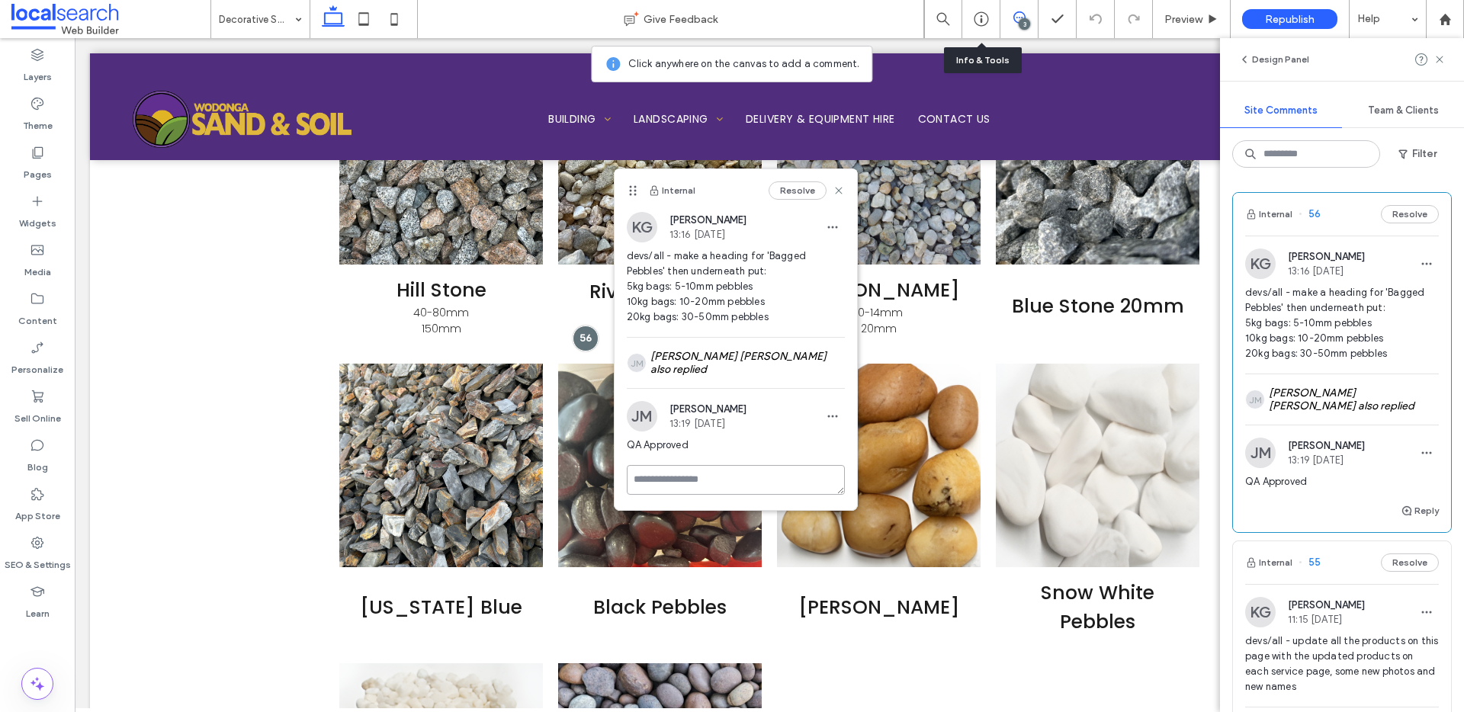
click at [778, 470] on textarea at bounding box center [736, 480] width 218 height 30
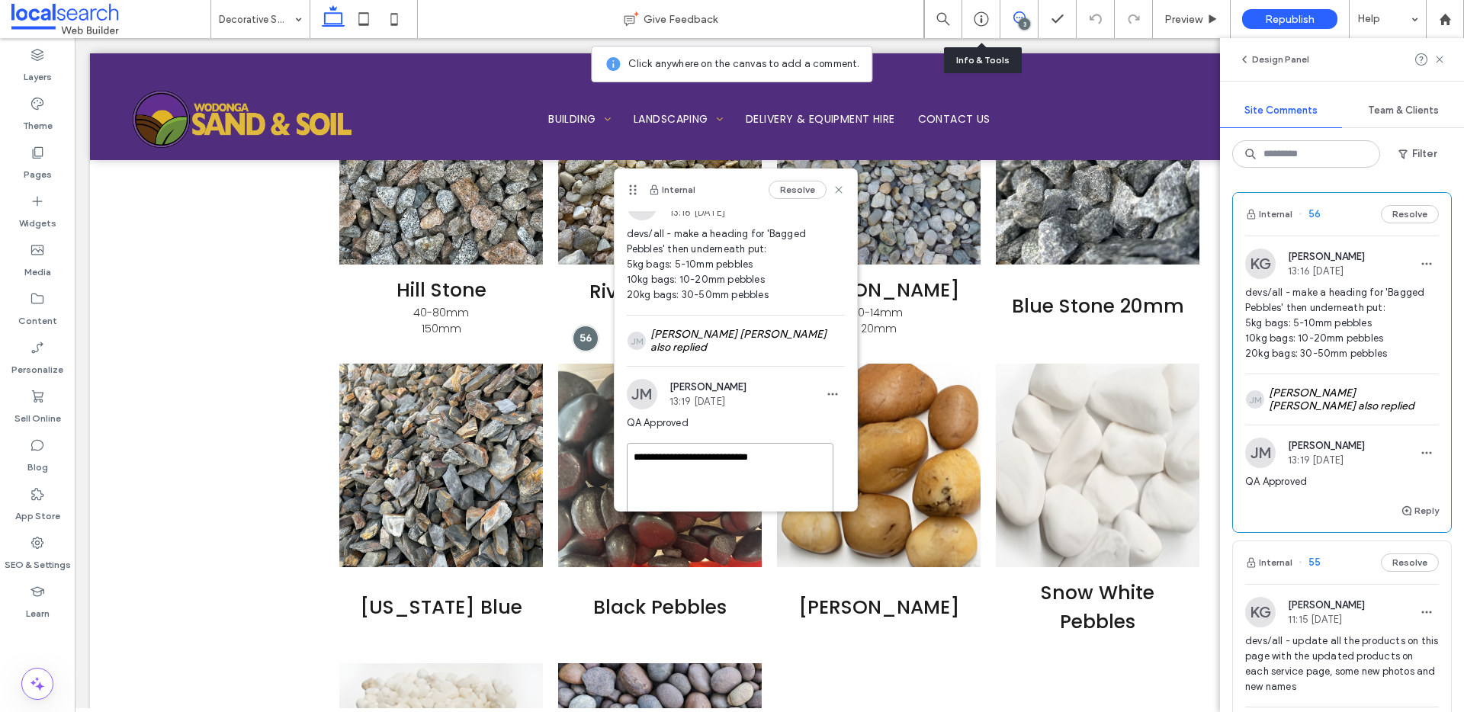
scroll to position [76, 0]
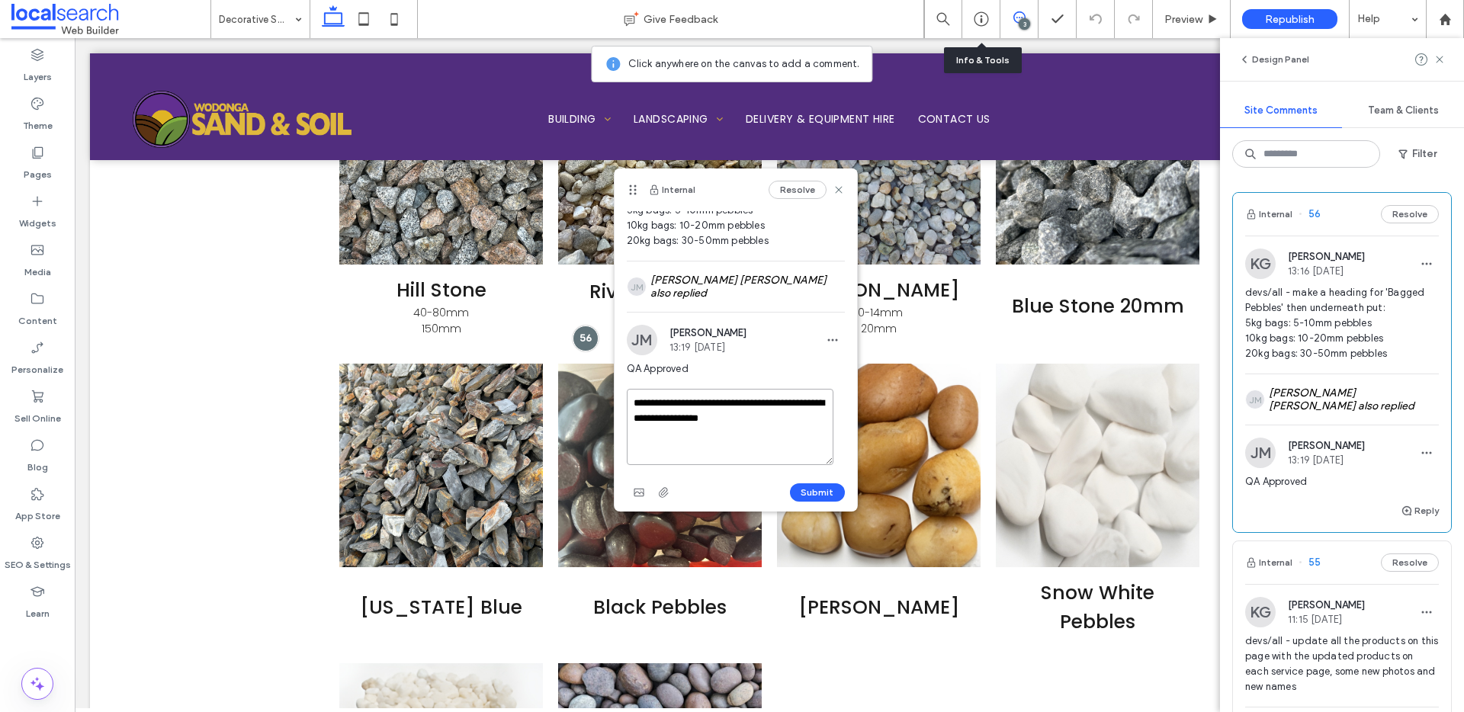
click at [738, 398] on textarea "**********" at bounding box center [730, 427] width 207 height 76
drag, startPoint x: 656, startPoint y: 415, endPoint x: 776, endPoint y: 418, distance: 120.5
click at [776, 418] on textarea "**********" at bounding box center [730, 427] width 207 height 76
drag, startPoint x: 811, startPoint y: 422, endPoint x: 815, endPoint y: 435, distance: 12.8
click at [815, 435] on textarea "**********" at bounding box center [730, 427] width 207 height 76
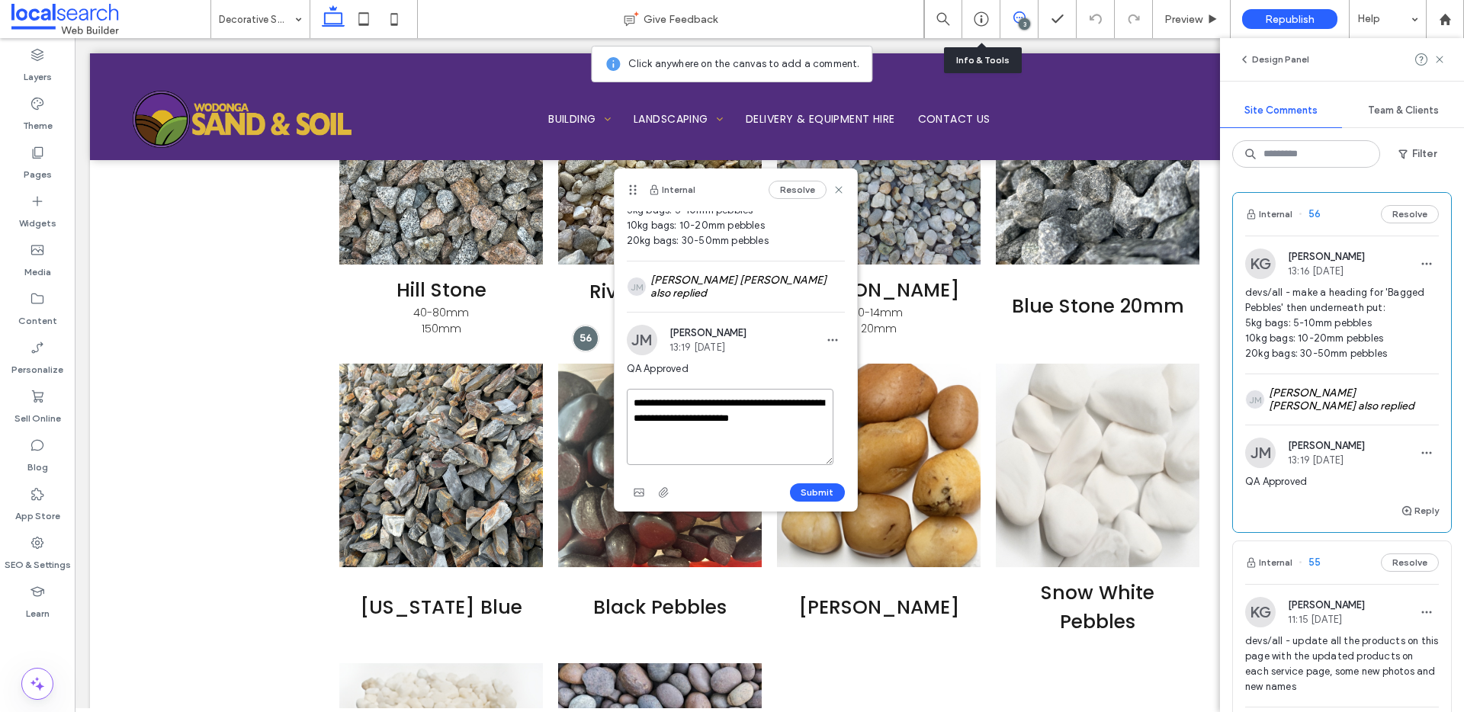
click at [655, 409] on textarea "**********" at bounding box center [730, 427] width 207 height 76
click at [801, 415] on textarea "**********" at bounding box center [730, 427] width 207 height 76
type textarea "**********"
click at [793, 483] on button "Submit" at bounding box center [817, 492] width 55 height 18
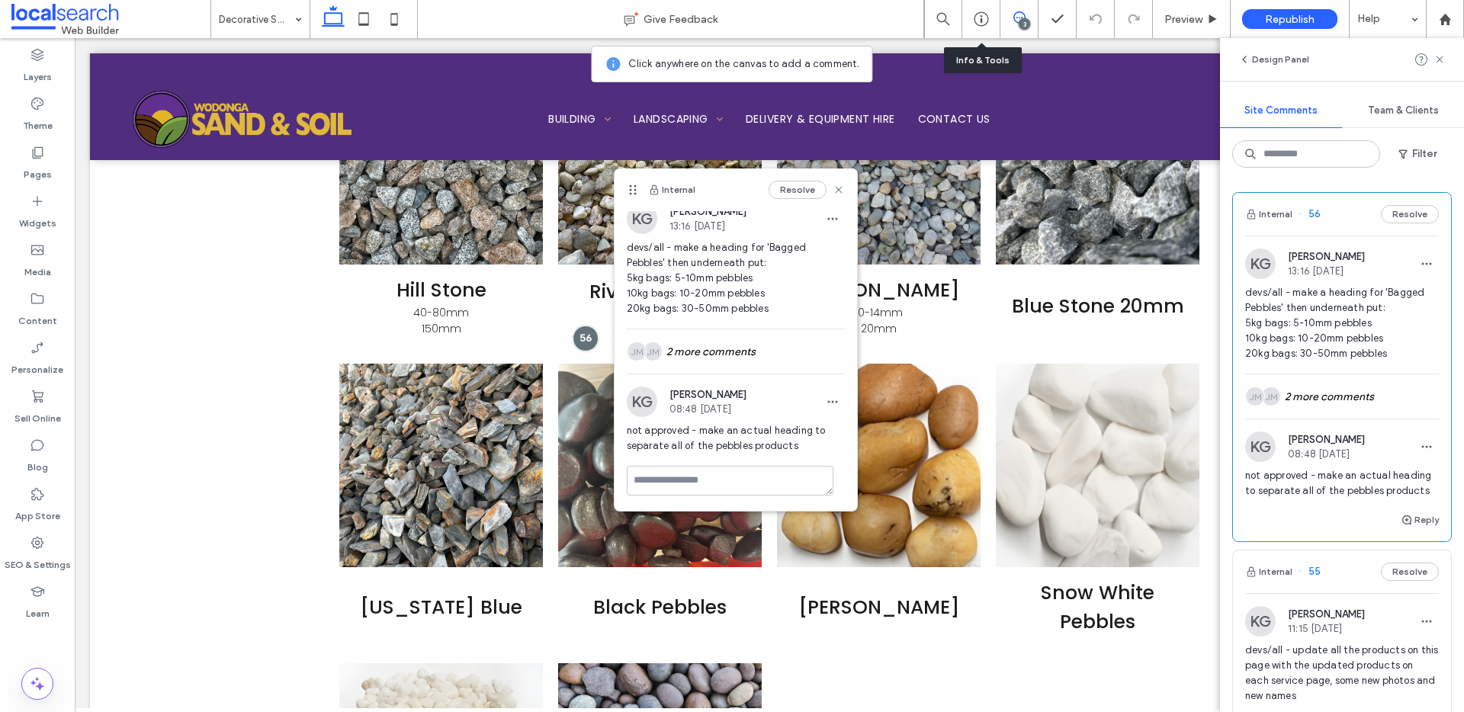
click at [1022, 15] on icon at bounding box center [1019, 17] width 12 height 12
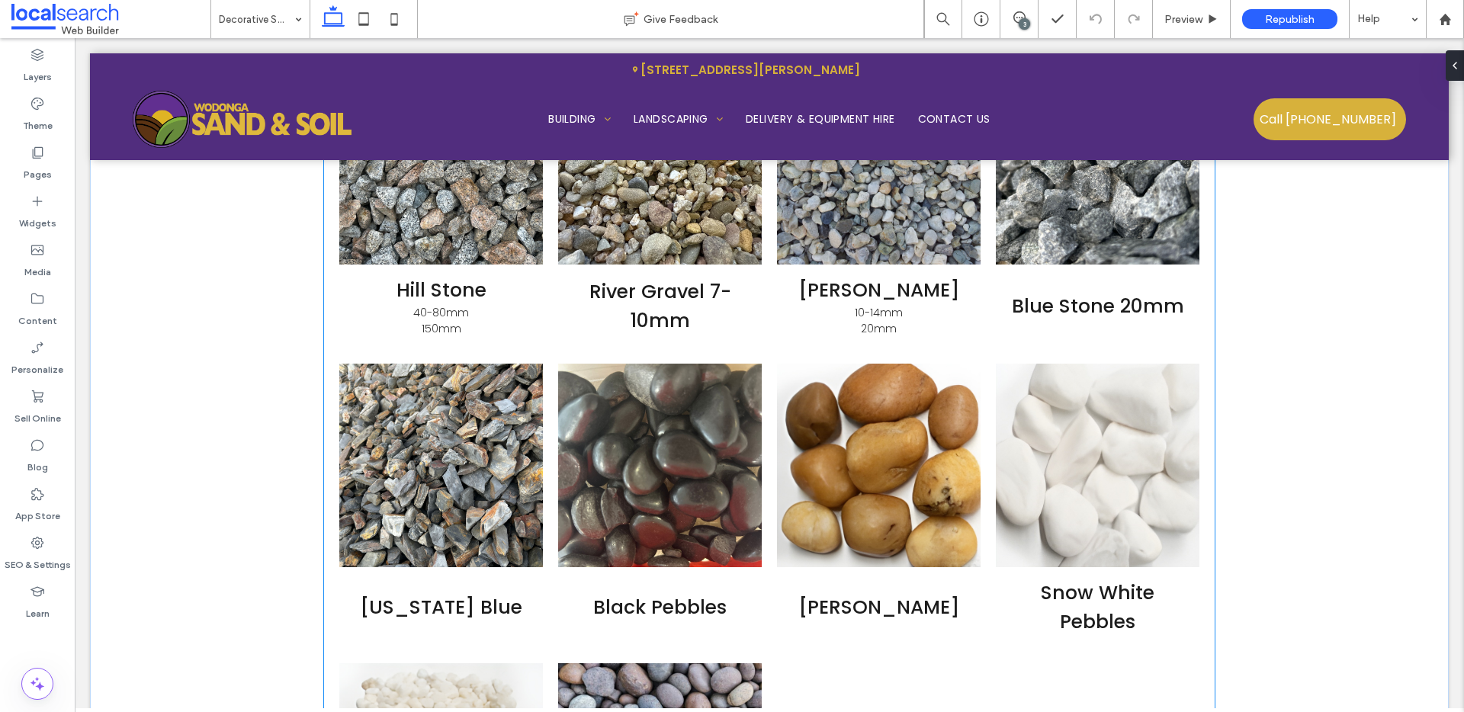
click at [605, 482] on link at bounding box center [660, 466] width 204 height 204
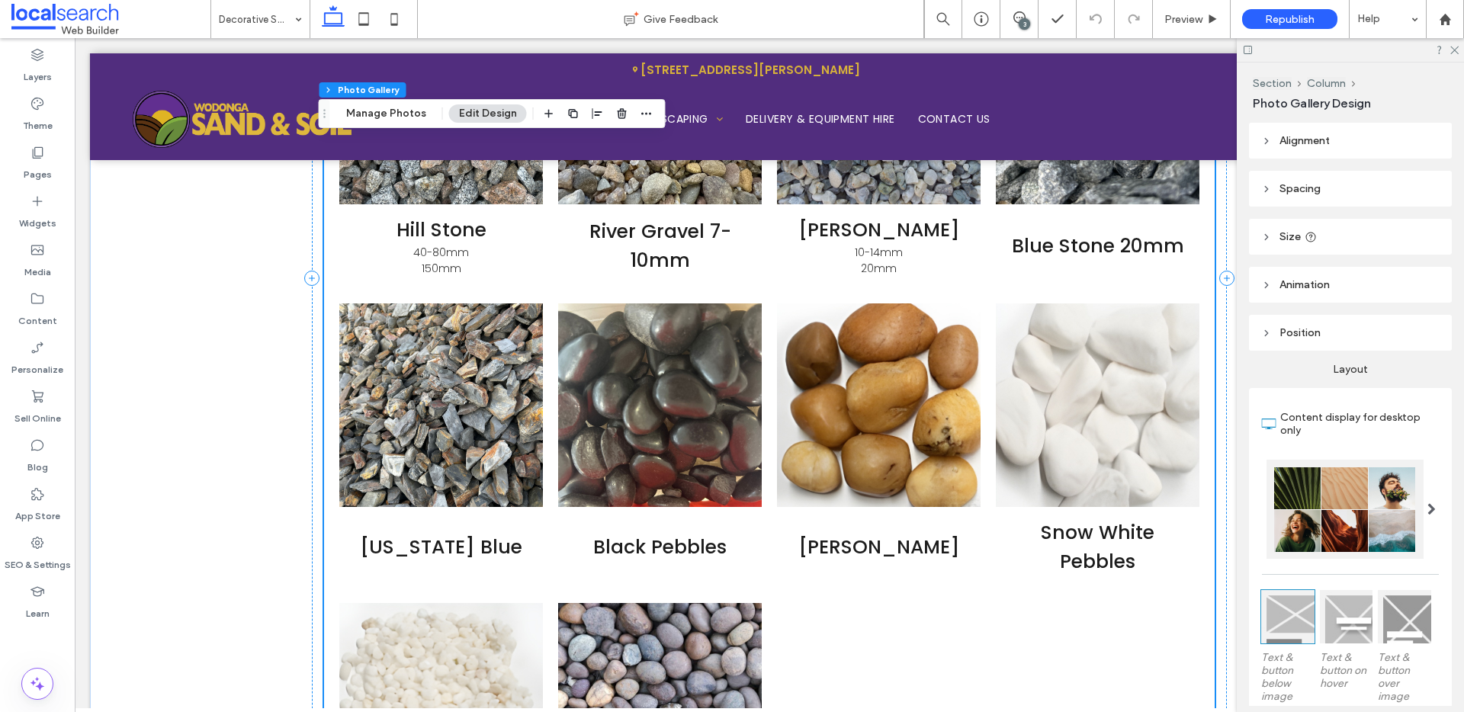
scroll to position [2369, 0]
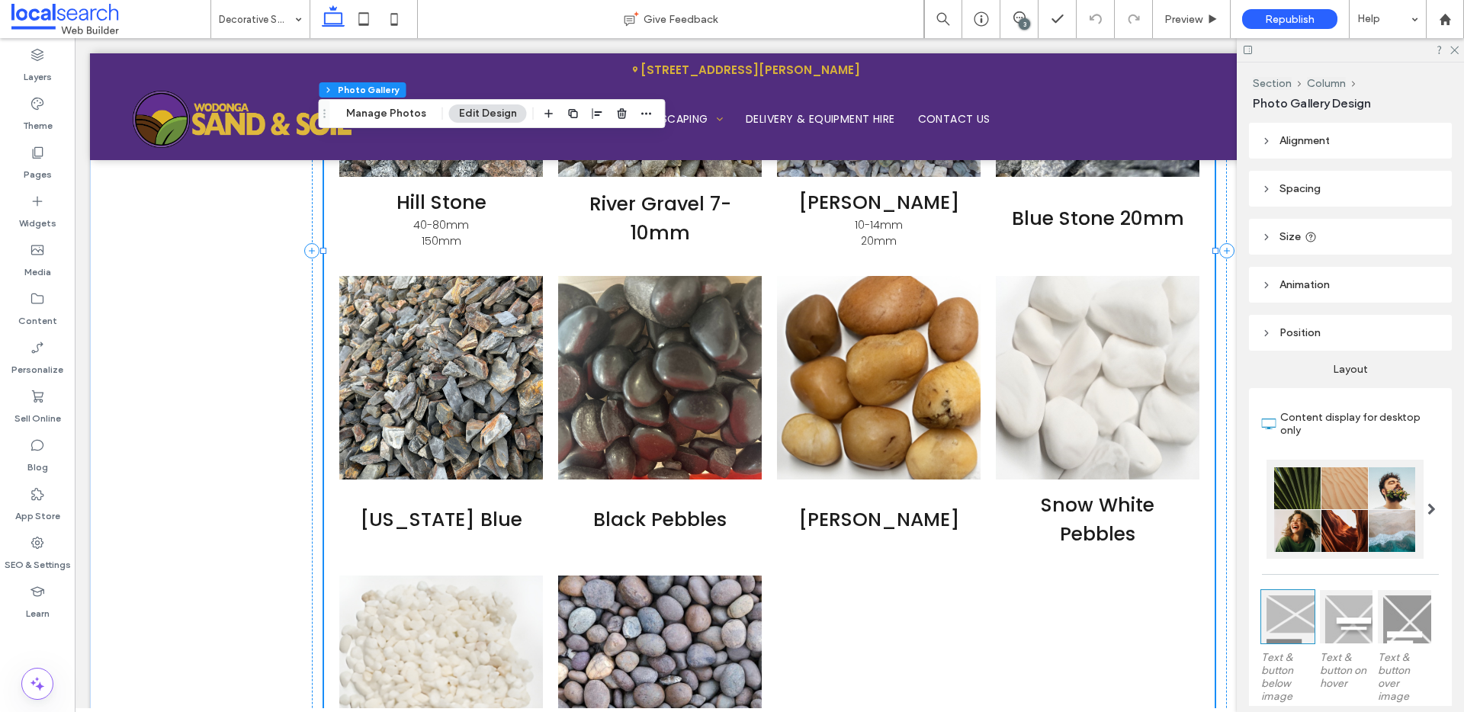
click at [598, 375] on link at bounding box center [660, 378] width 204 height 204
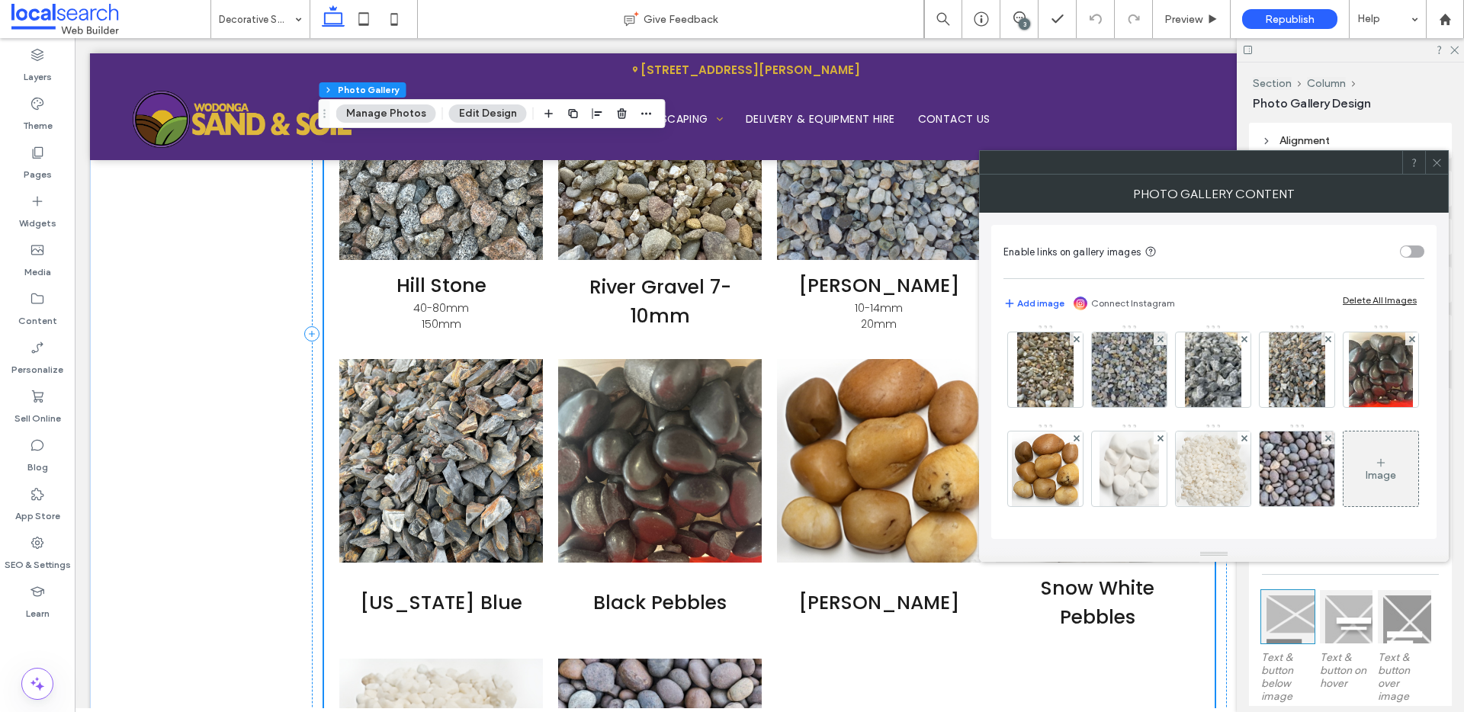
scroll to position [2280, 0]
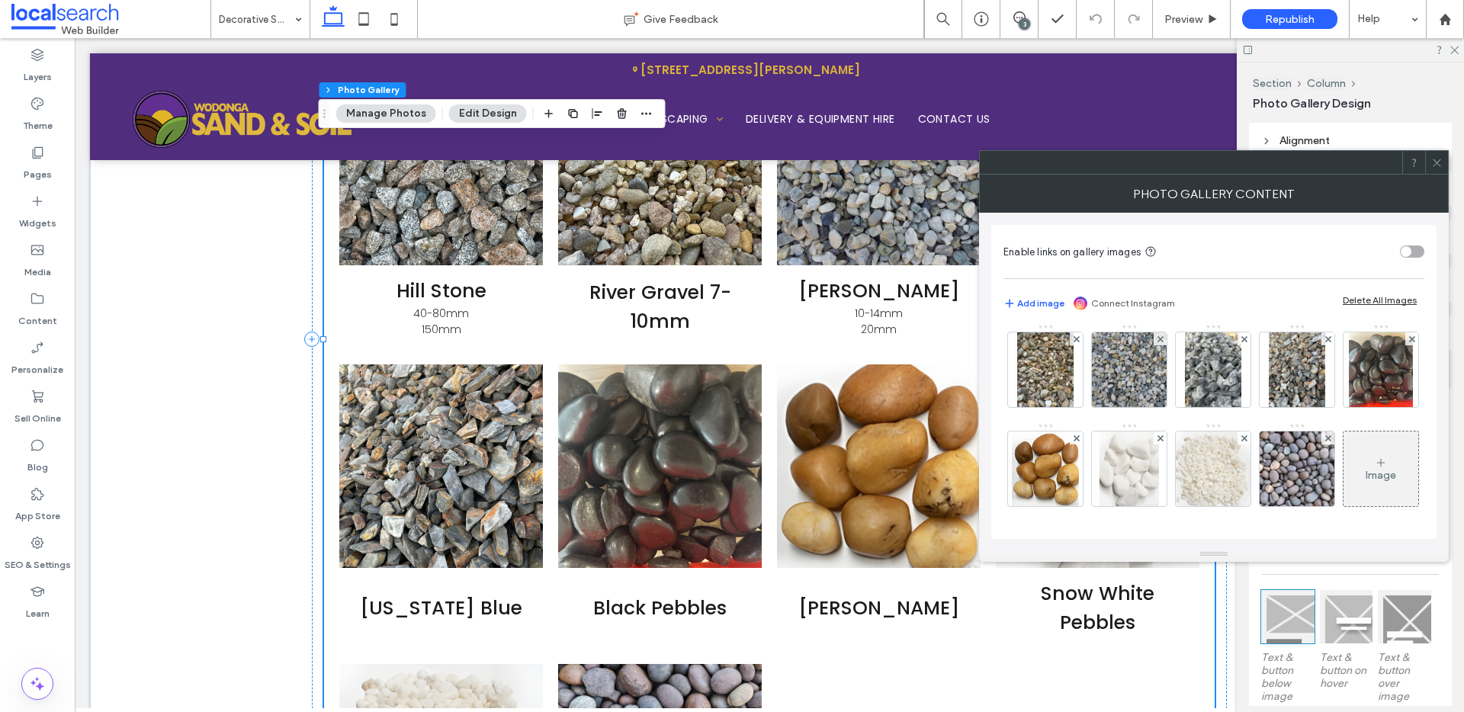
click at [1025, 24] on div "3" at bounding box center [1024, 23] width 11 height 11
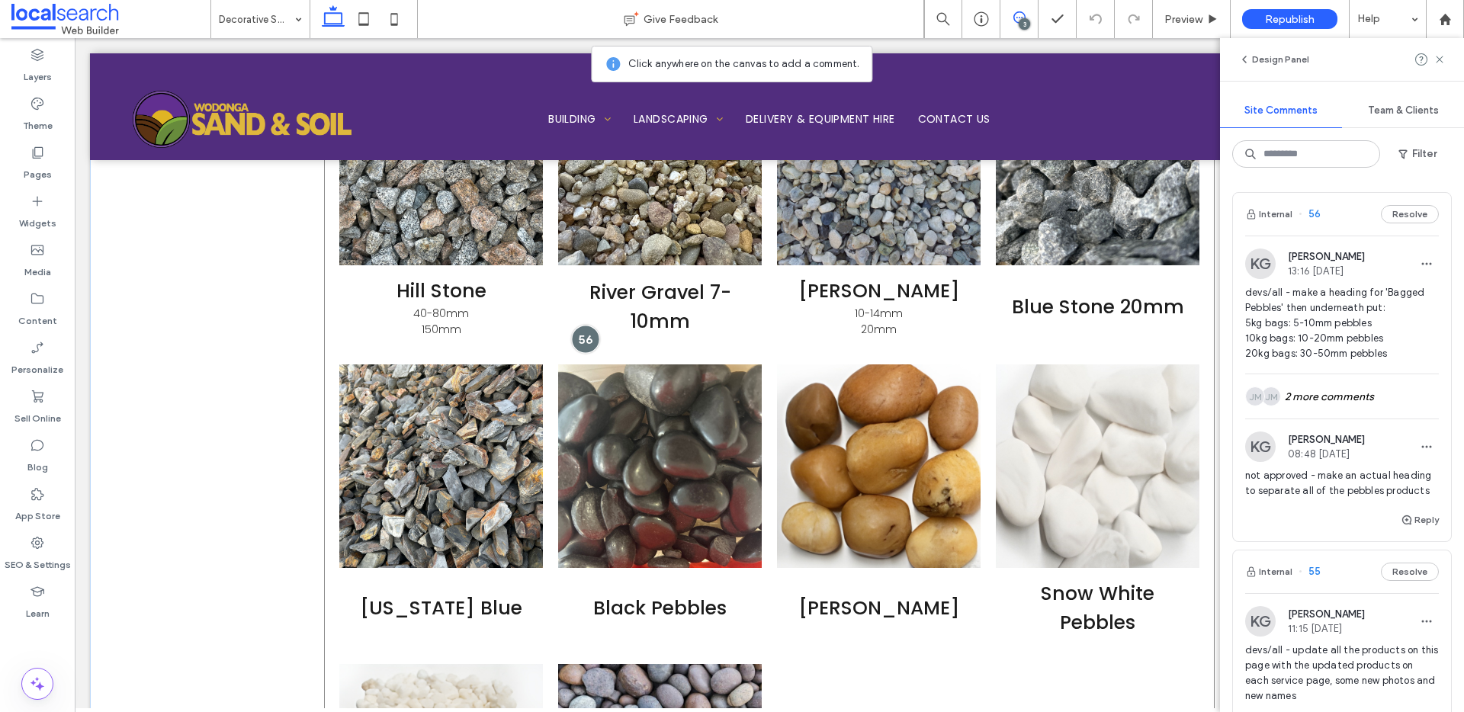
click at [573, 330] on div at bounding box center [586, 339] width 28 height 28
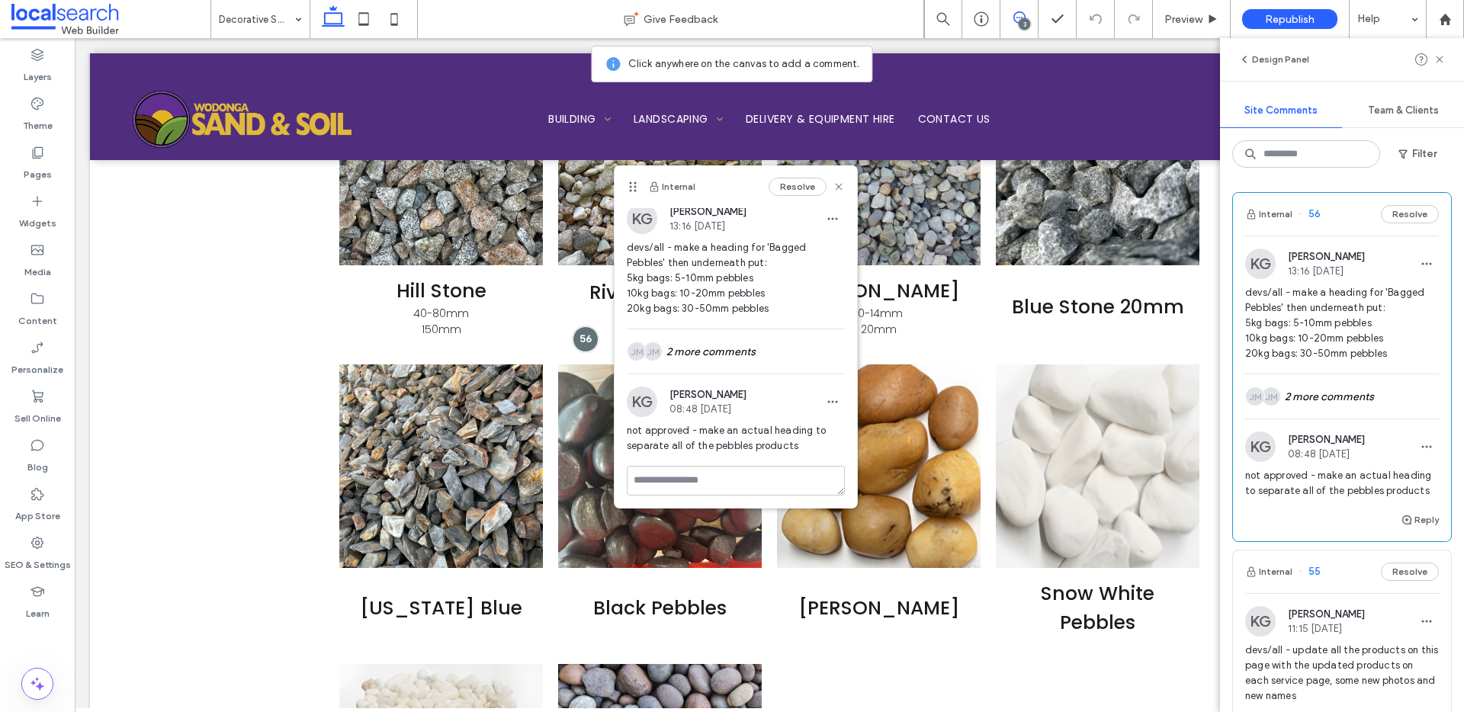
scroll to position [8, 0]
click at [826, 398] on icon "button" at bounding box center [832, 399] width 12 height 12
click at [836, 432] on span "Edit" at bounding box center [832, 438] width 20 height 15
click at [820, 472] on textarea "**********" at bounding box center [730, 474] width 207 height 76
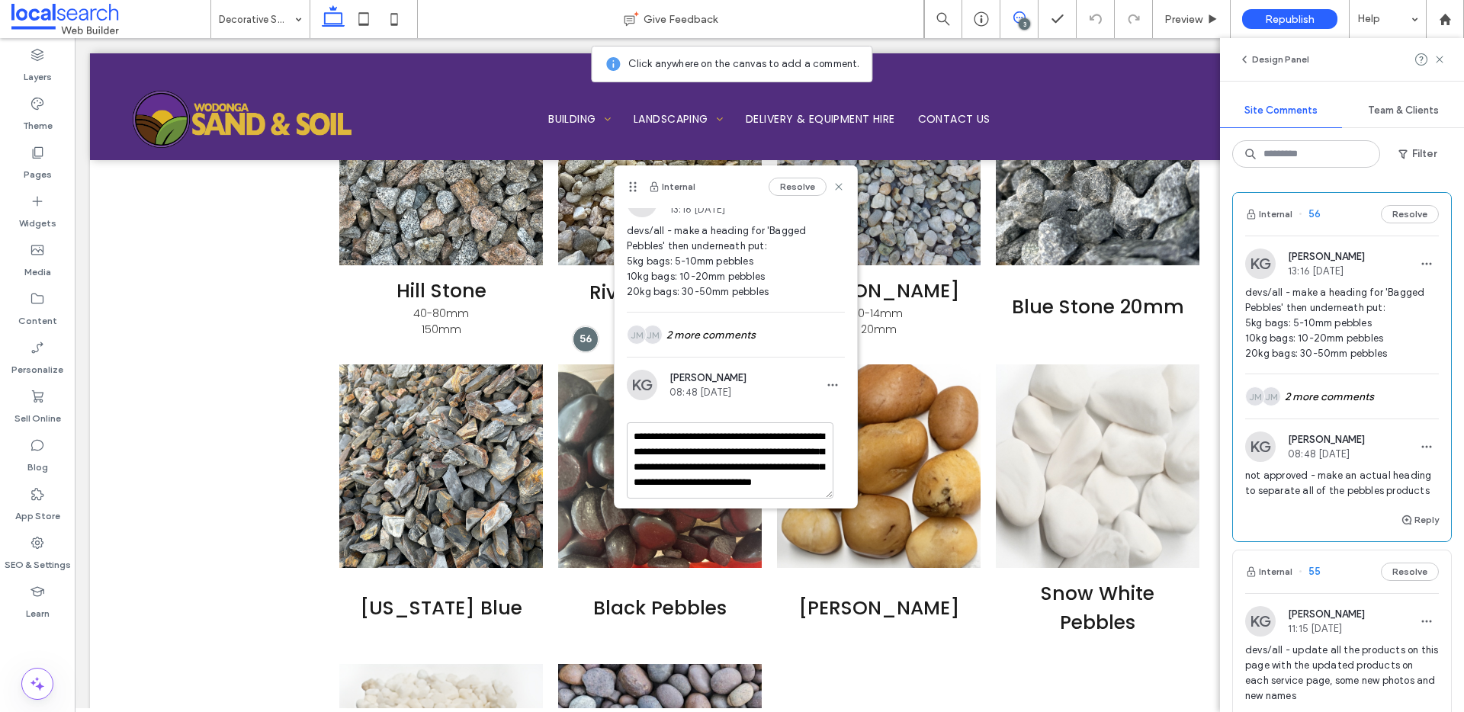
scroll to position [53, 0]
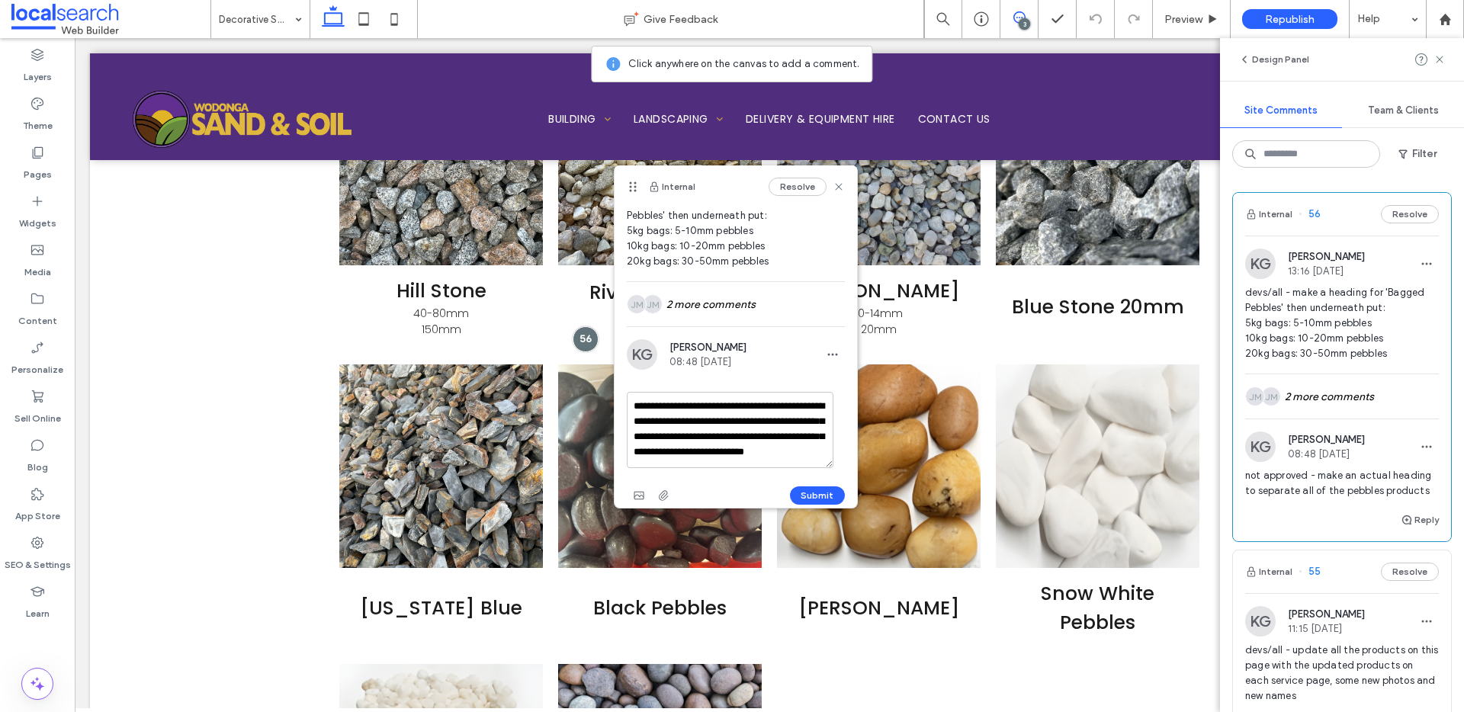
click at [653, 458] on textarea "**********" at bounding box center [730, 430] width 207 height 76
type textarea "**********"
click at [802, 487] on button "Submit" at bounding box center [817, 495] width 55 height 18
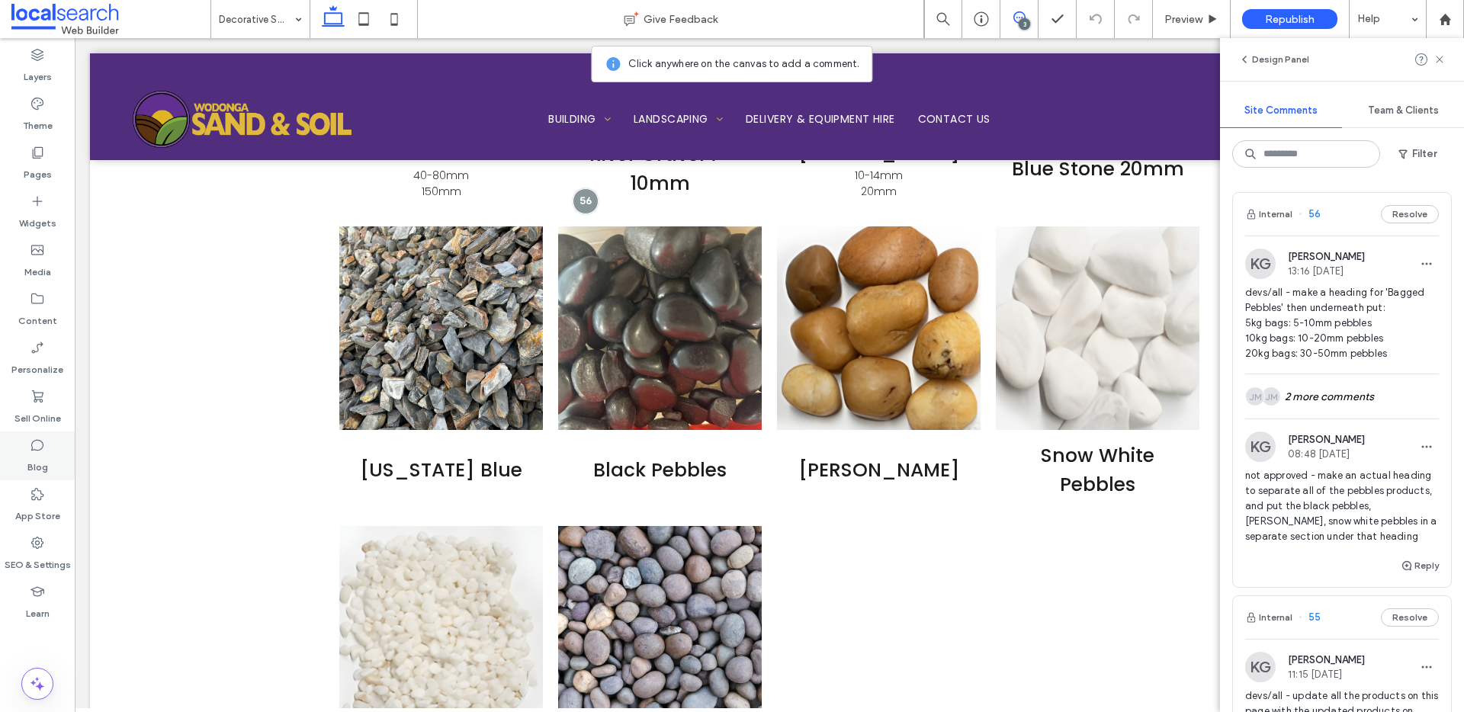
scroll to position [2549, 0]
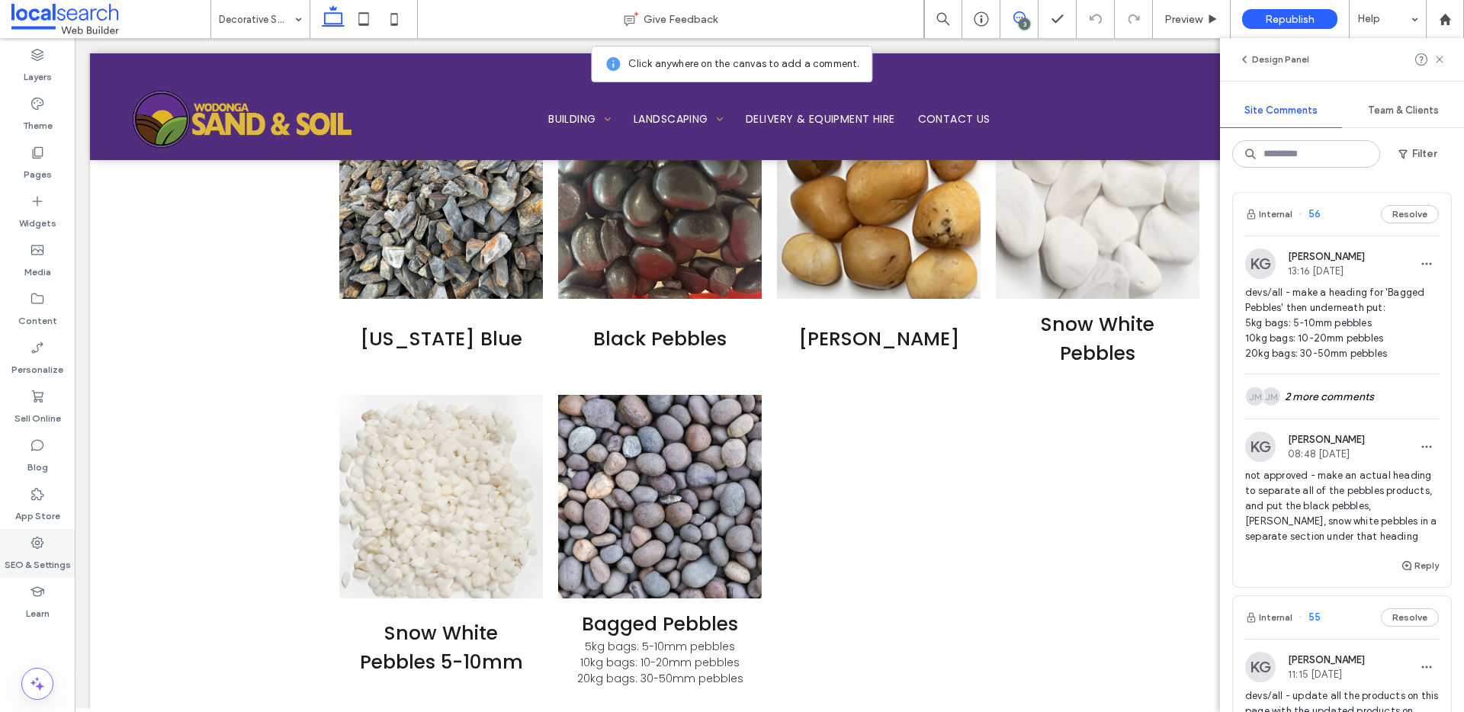
click at [33, 537] on icon at bounding box center [37, 542] width 15 height 15
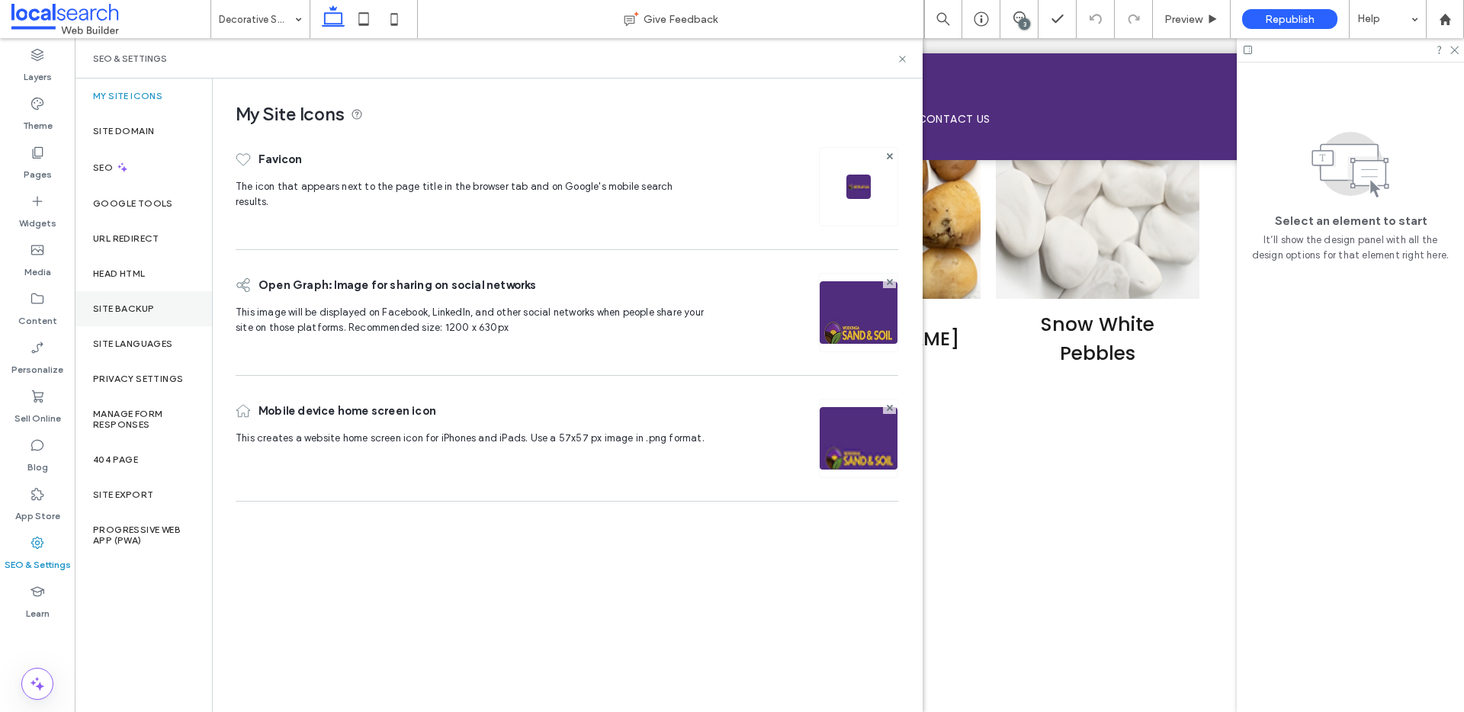
click at [133, 316] on div "Site Backup" at bounding box center [143, 308] width 137 height 35
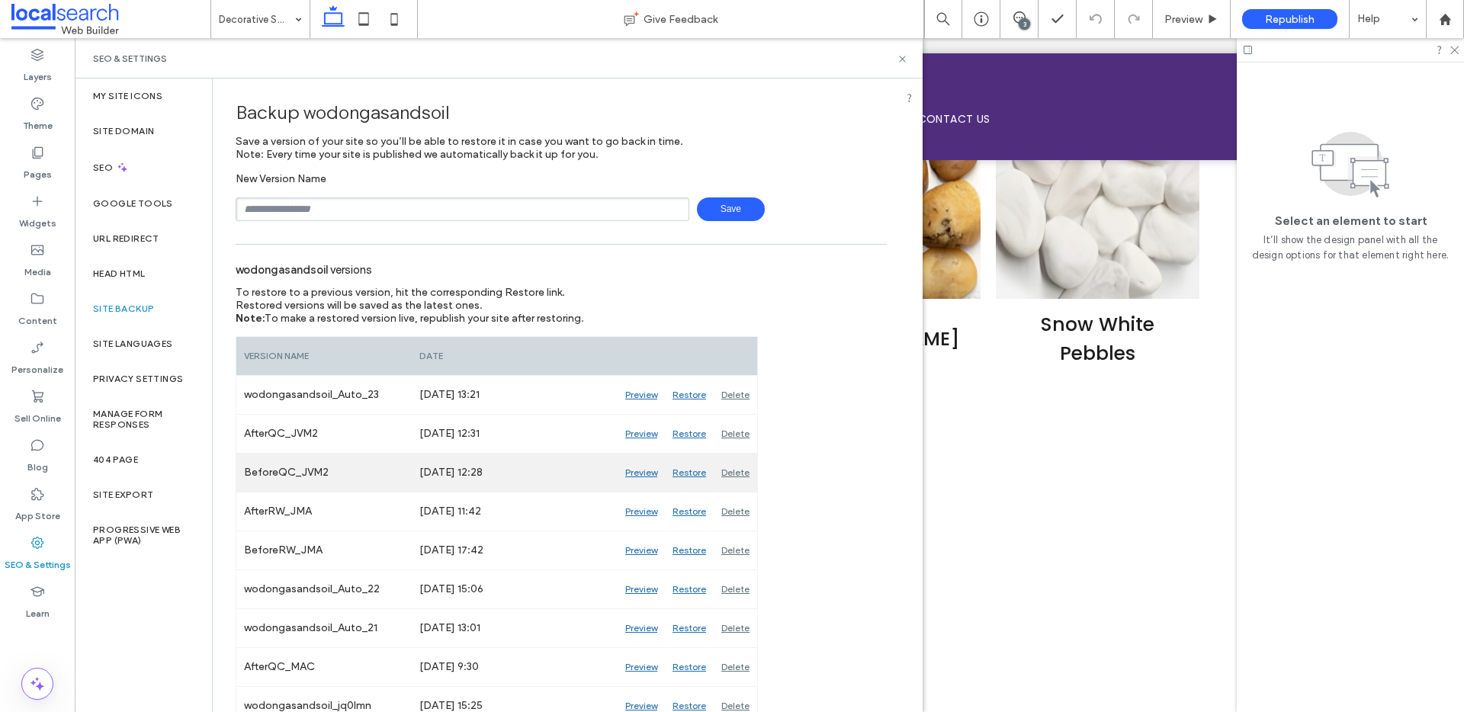
click at [639, 472] on div "Preview" at bounding box center [641, 473] width 47 height 38
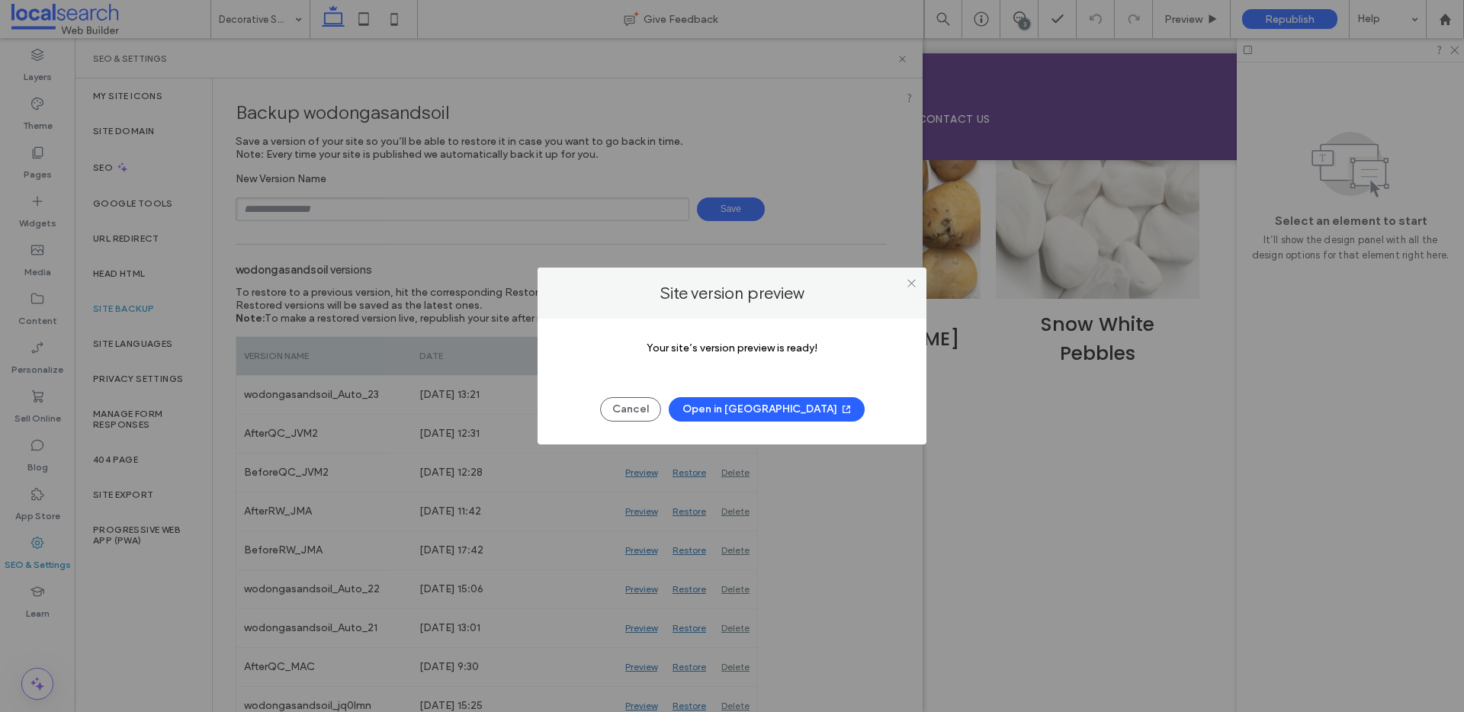
click at [750, 423] on div "Your site’s version preview is ready! Cancel Open in New Tab" at bounding box center [731, 382] width 389 height 126
drag, startPoint x: 752, startPoint y: 413, endPoint x: 743, endPoint y: 415, distance: 9.4
click at [747, 415] on button "Open in New Tab" at bounding box center [767, 409] width 196 height 24
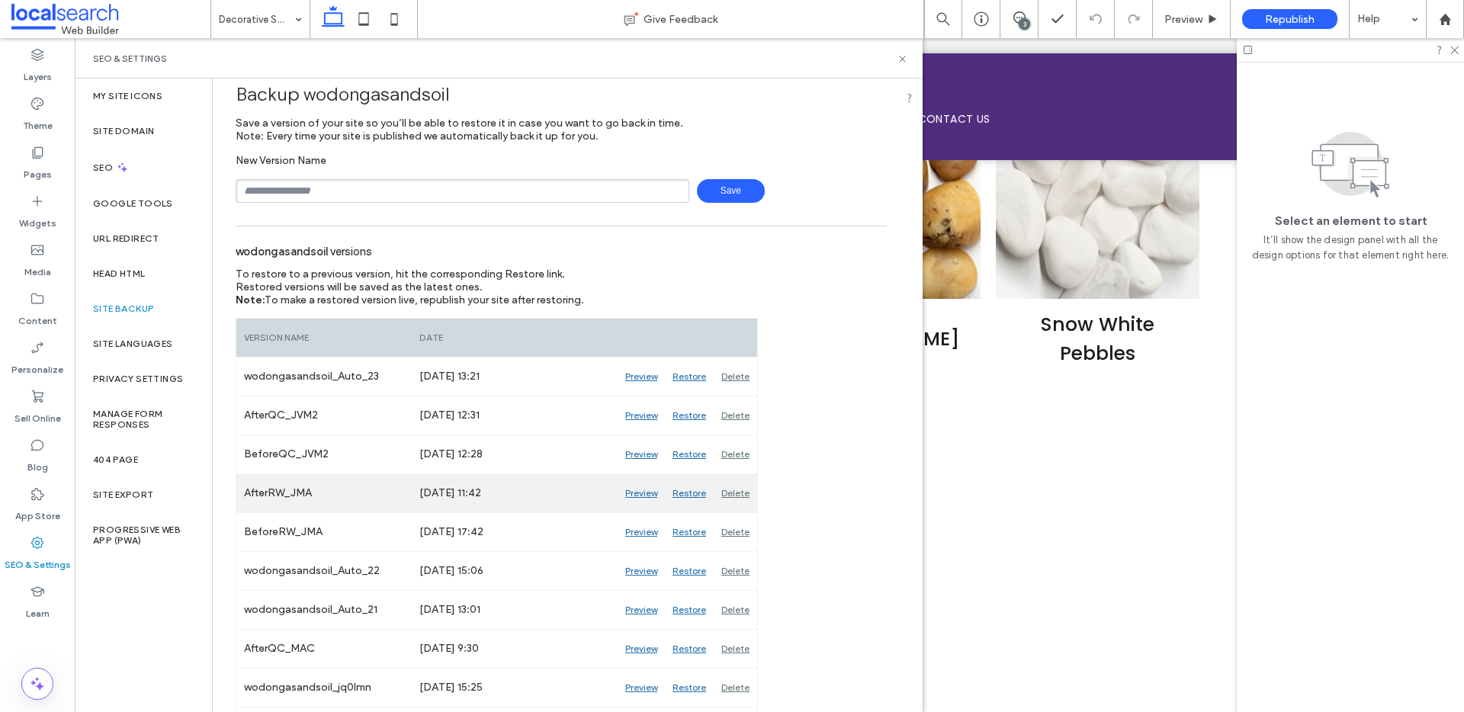
scroll to position [19, 0]
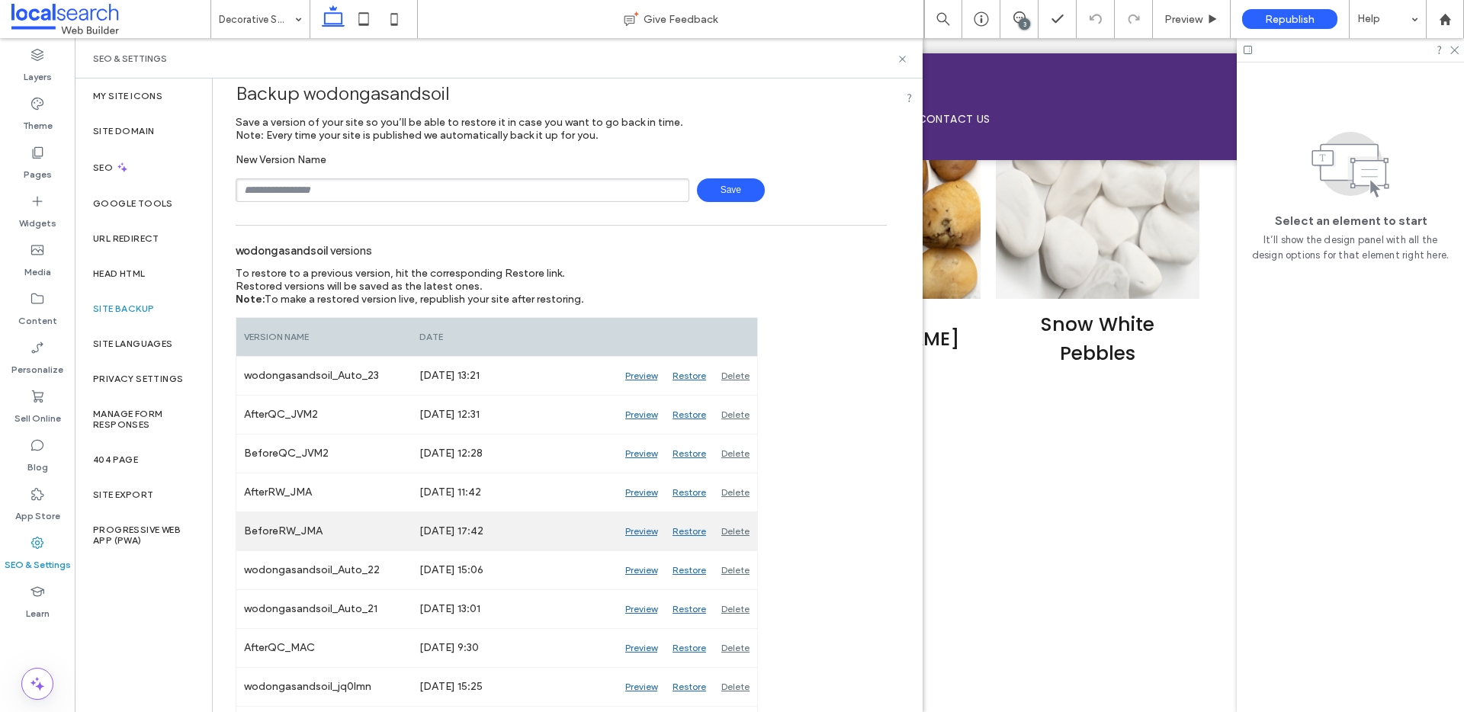
click at [637, 530] on div "Preview" at bounding box center [641, 531] width 47 height 38
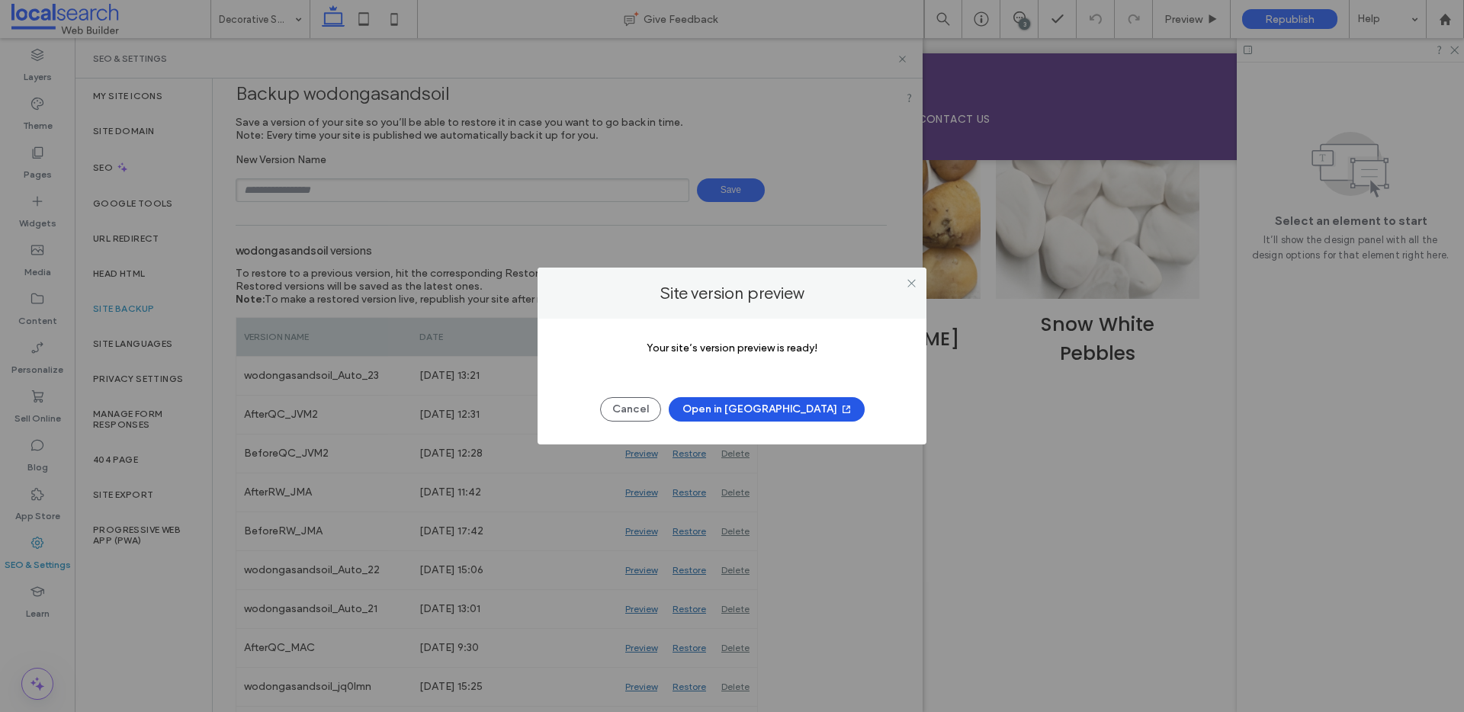
click at [733, 410] on button "Open in New Tab" at bounding box center [767, 409] width 196 height 24
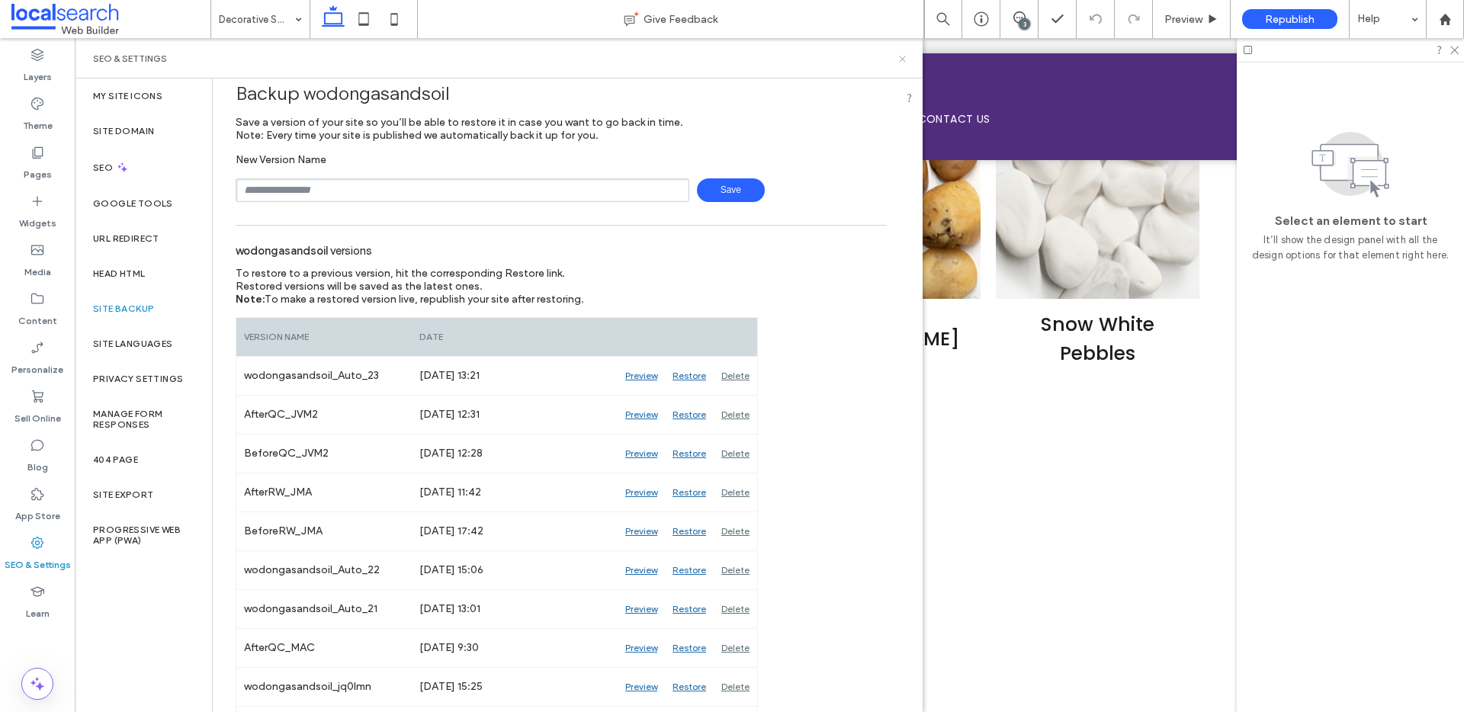
drag, startPoint x: 900, startPoint y: 56, endPoint x: 735, endPoint y: 86, distance: 168.2
click at [900, 56] on icon at bounding box center [902, 58] width 11 height 11
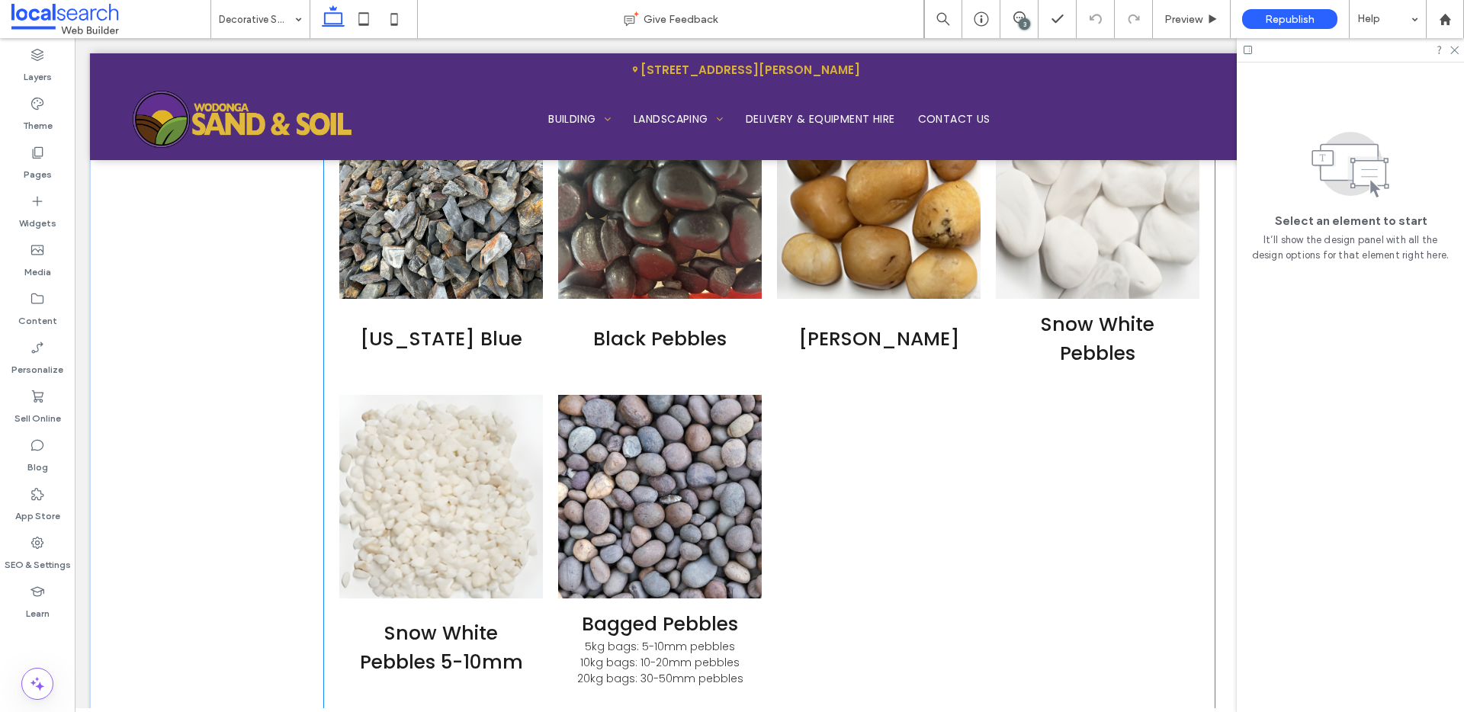
click at [677, 449] on link at bounding box center [660, 497] width 204 height 204
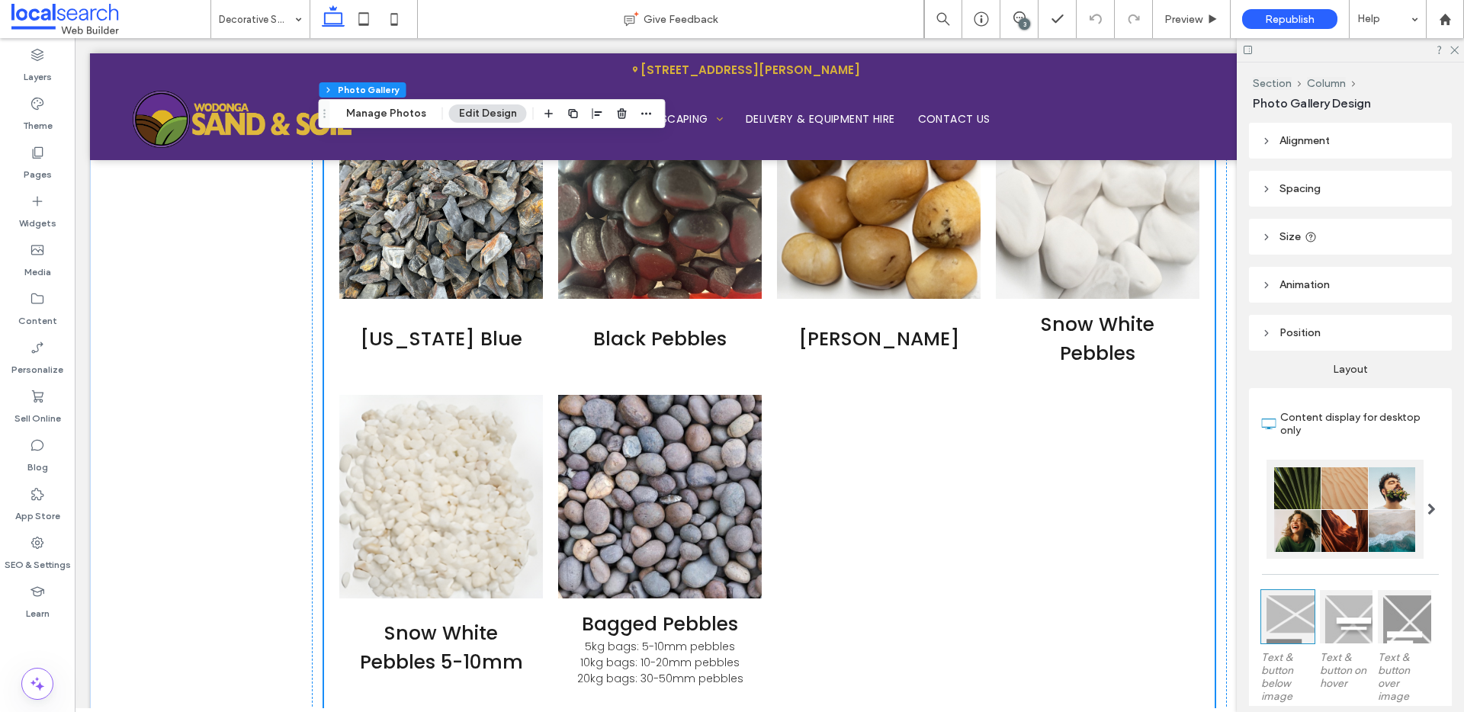
click at [689, 448] on link at bounding box center [660, 497] width 204 height 204
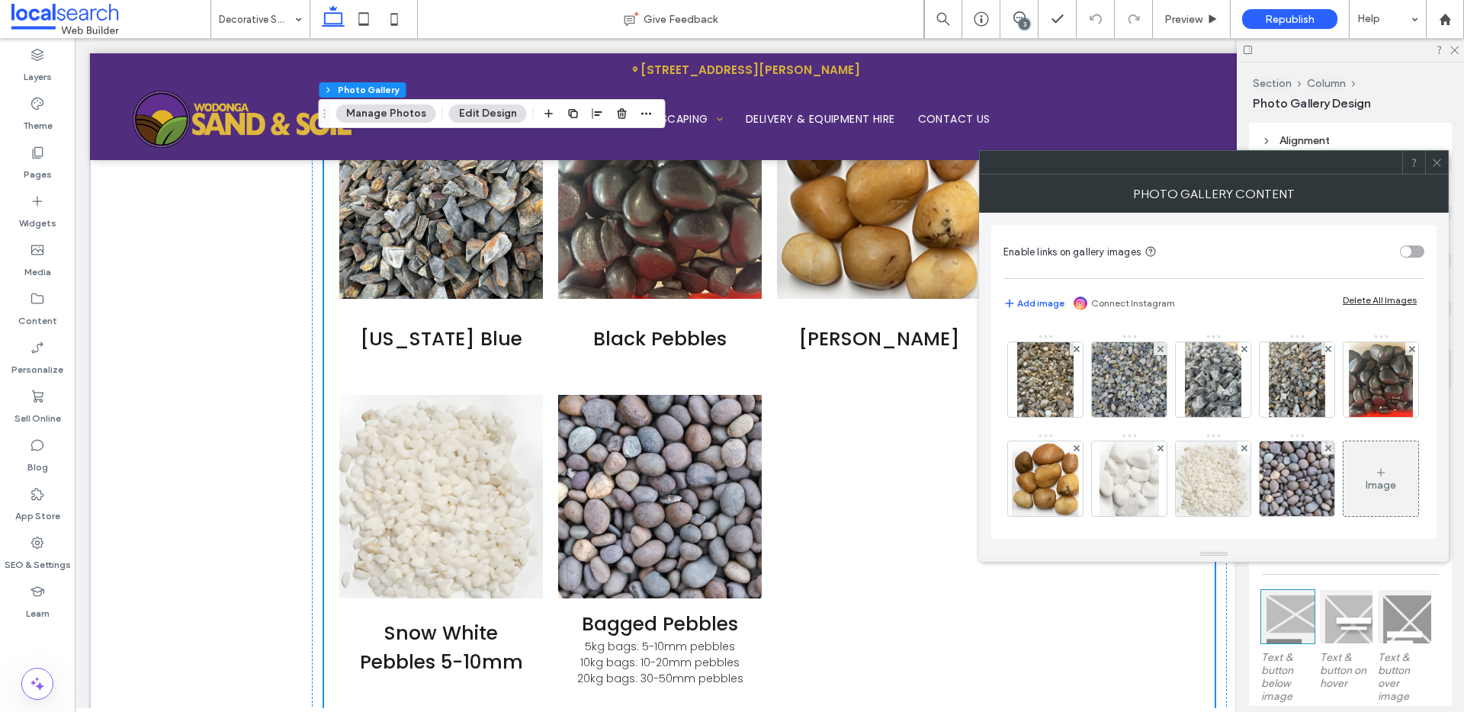
scroll to position [202, 0]
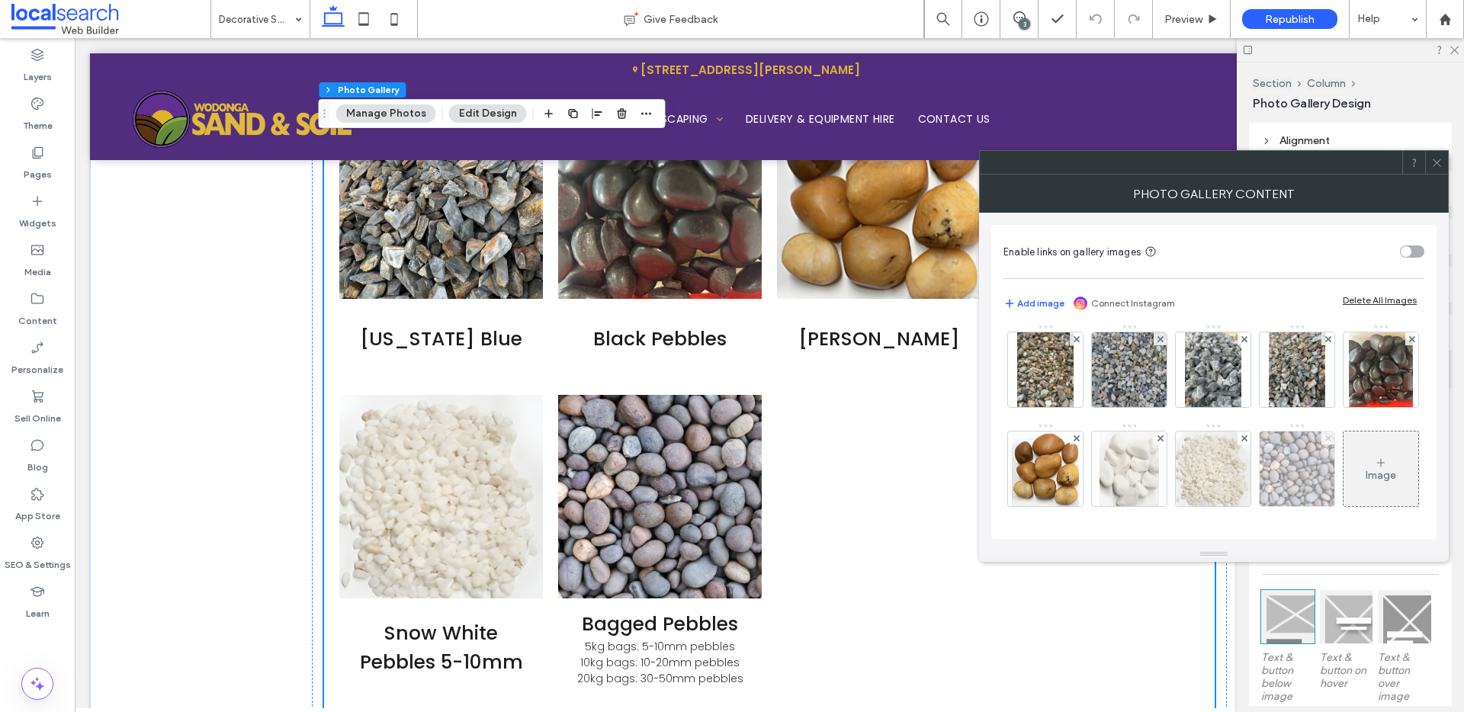
click at [1325, 438] on icon at bounding box center [1328, 438] width 6 height 6
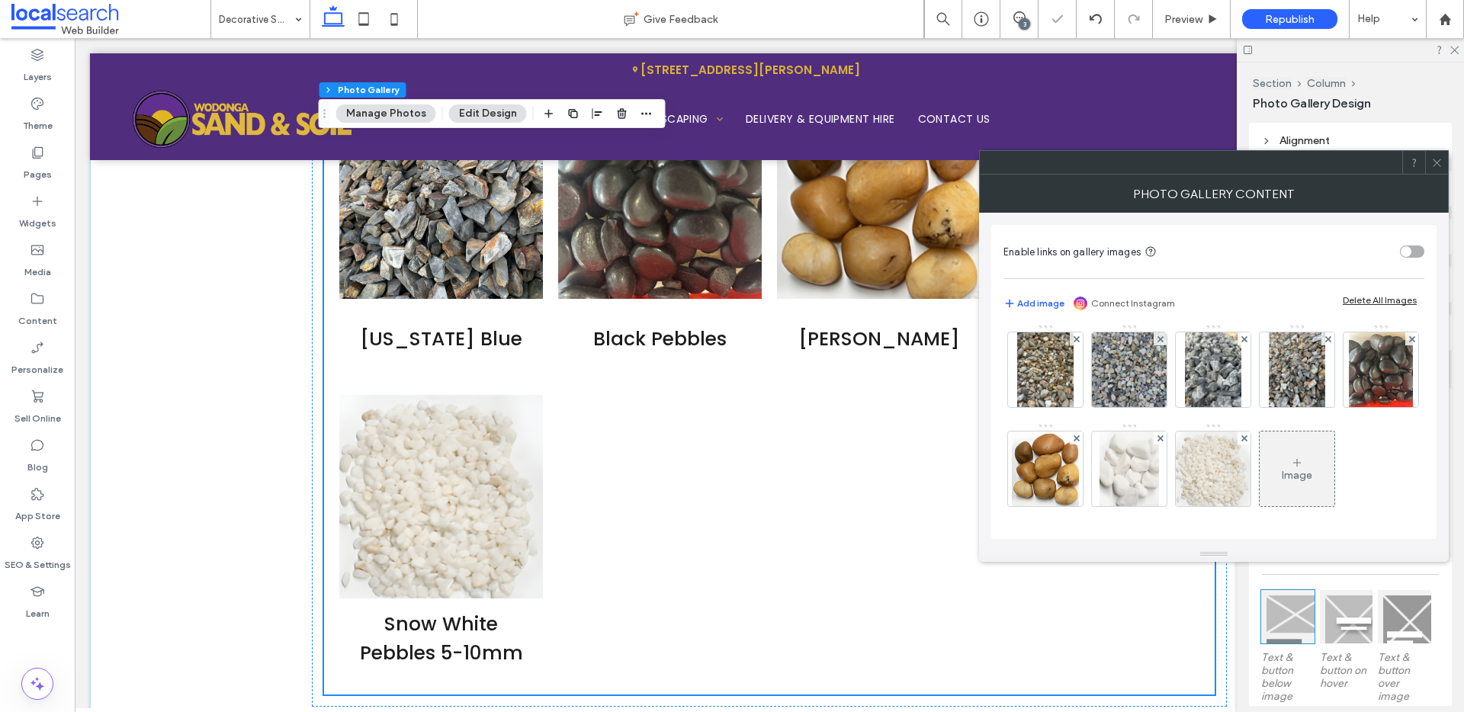
click at [1442, 167] on icon at bounding box center [1436, 162] width 11 height 11
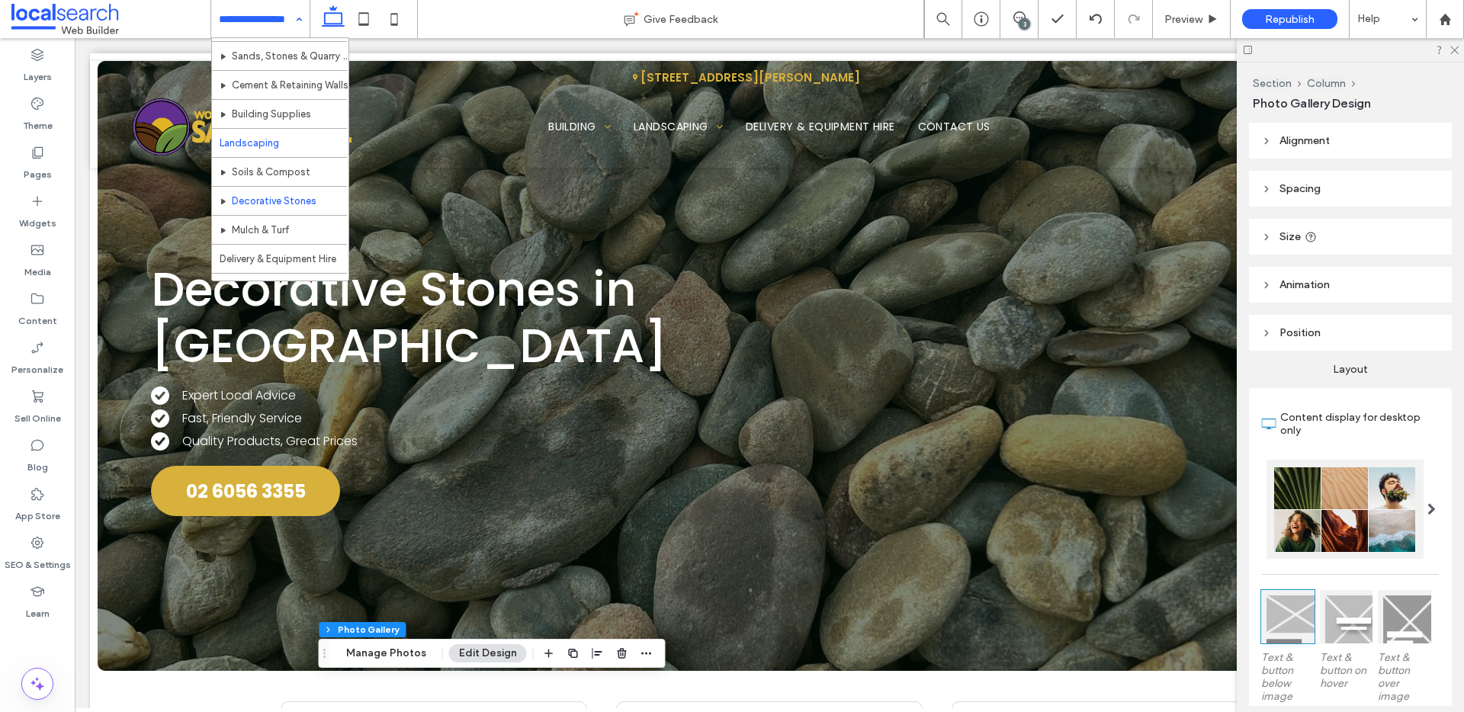
scroll to position [0, 0]
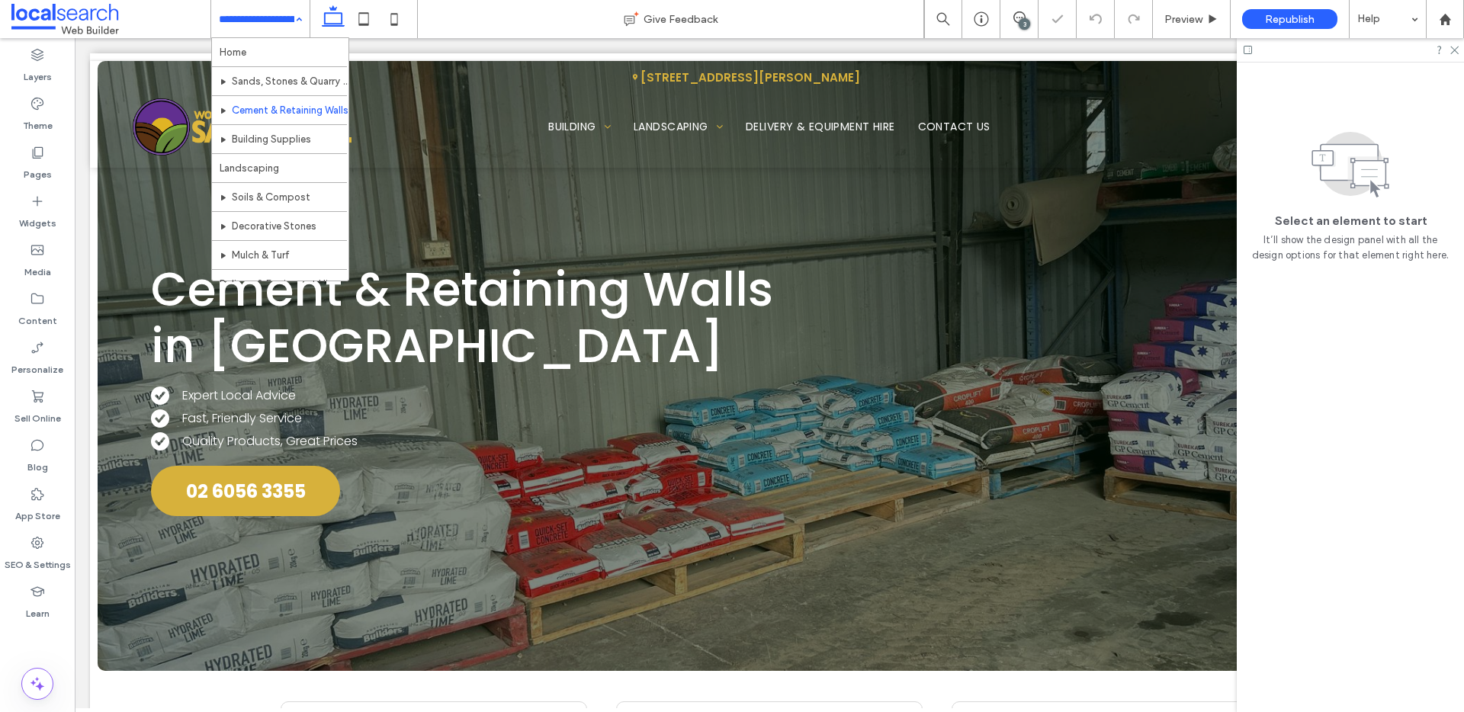
click at [263, 20] on input at bounding box center [256, 19] width 75 height 38
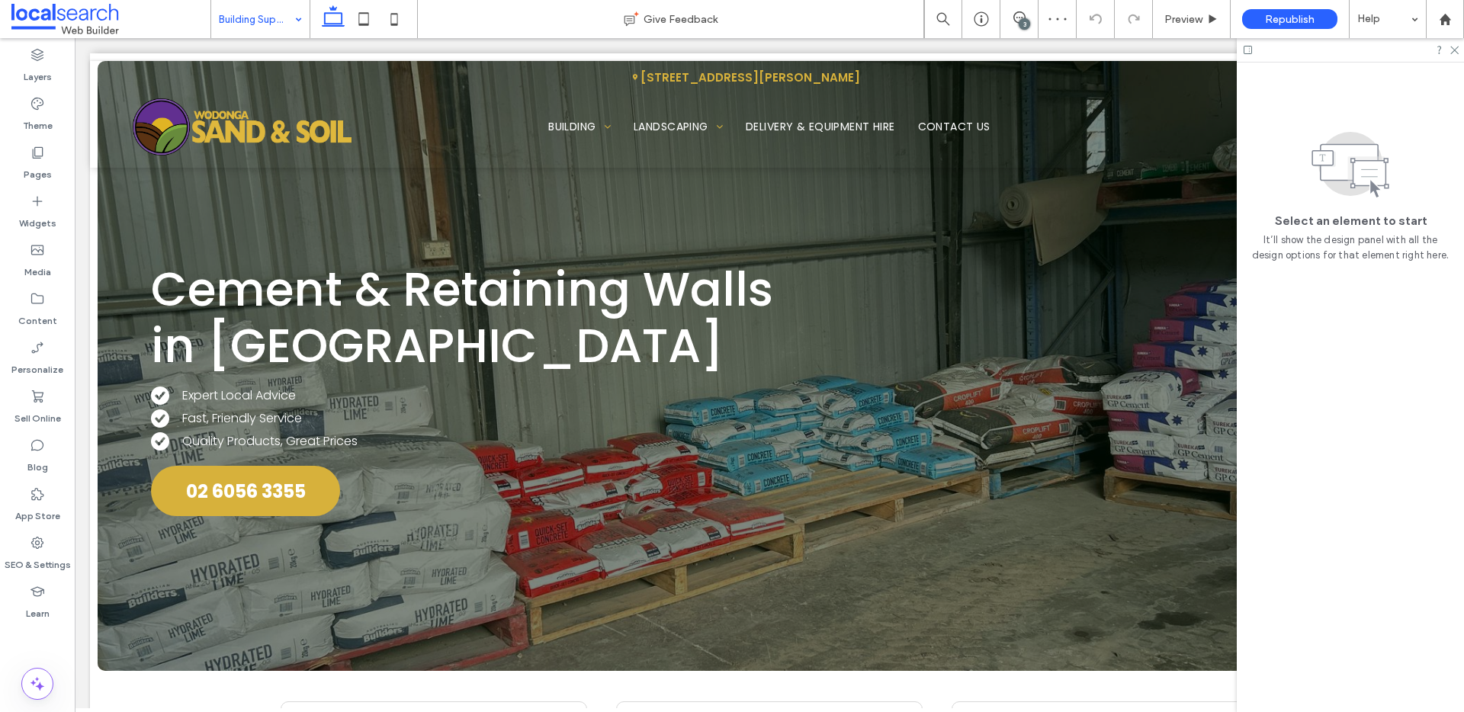
click at [293, 26] on div "Building Supplies" at bounding box center [260, 19] width 98 height 38
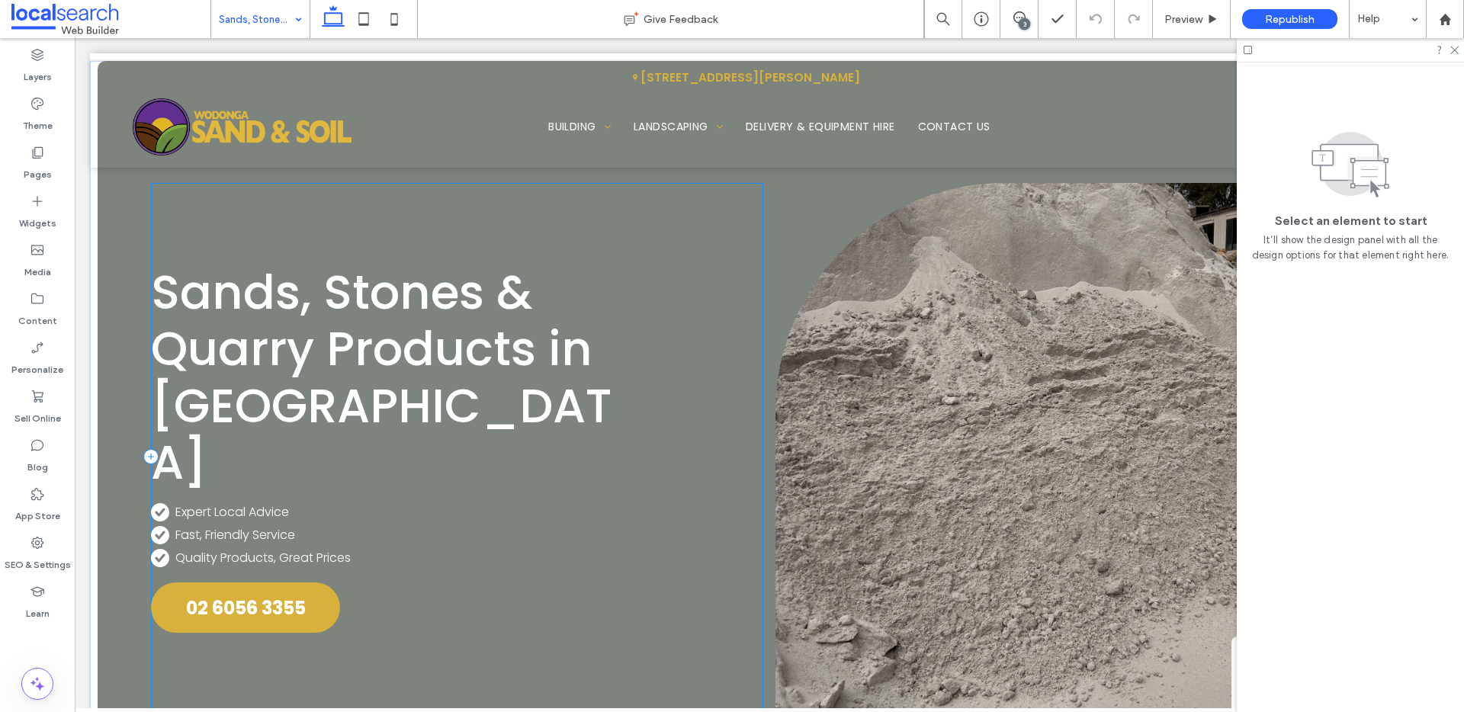
click at [576, 656] on div "Sands, Stones & Quarry Products in Wodonga White Check Icon .cls-1-1222673082-1…" at bounding box center [456, 456] width 611 height 547
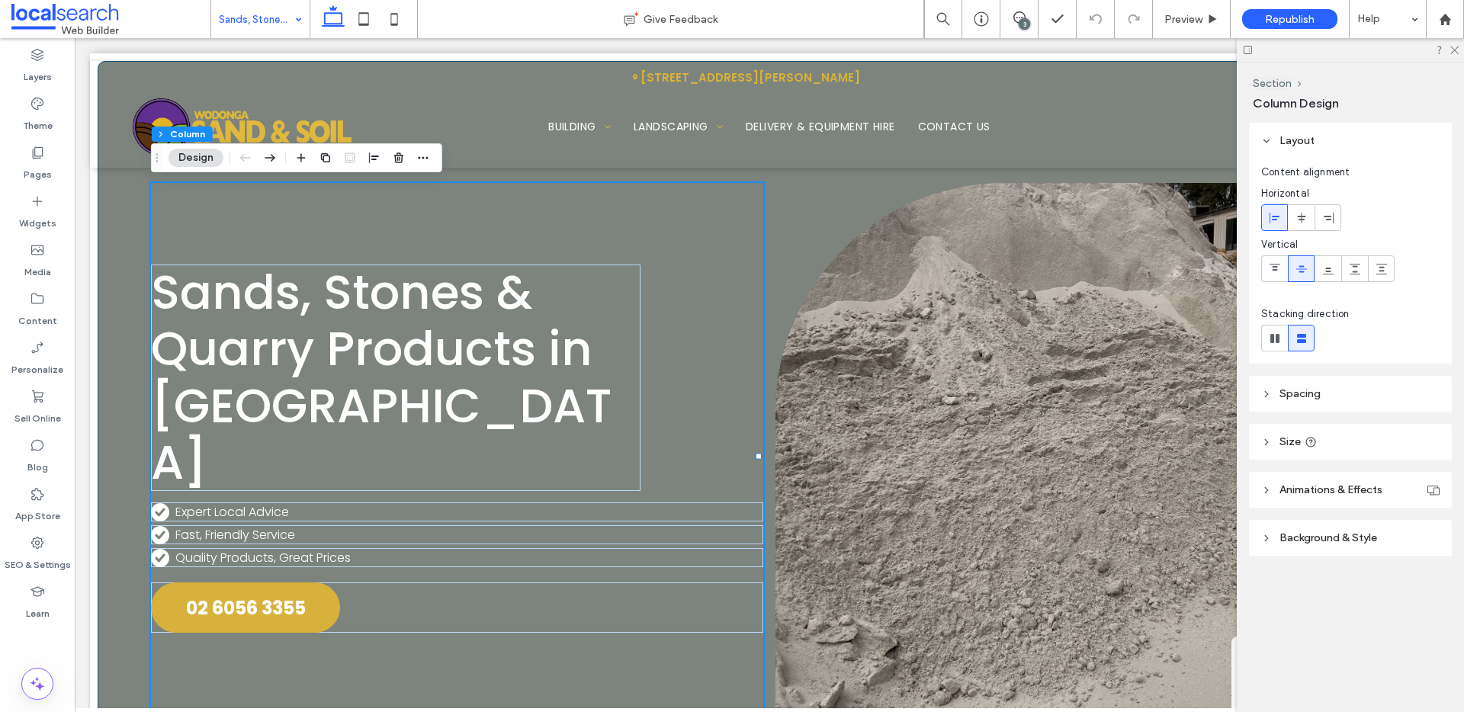
click at [133, 319] on div "Sands, Stones & Quarry Products in Wodonga White Check Icon .cls-1-1222673082-1…" at bounding box center [769, 426] width 1343 height 730
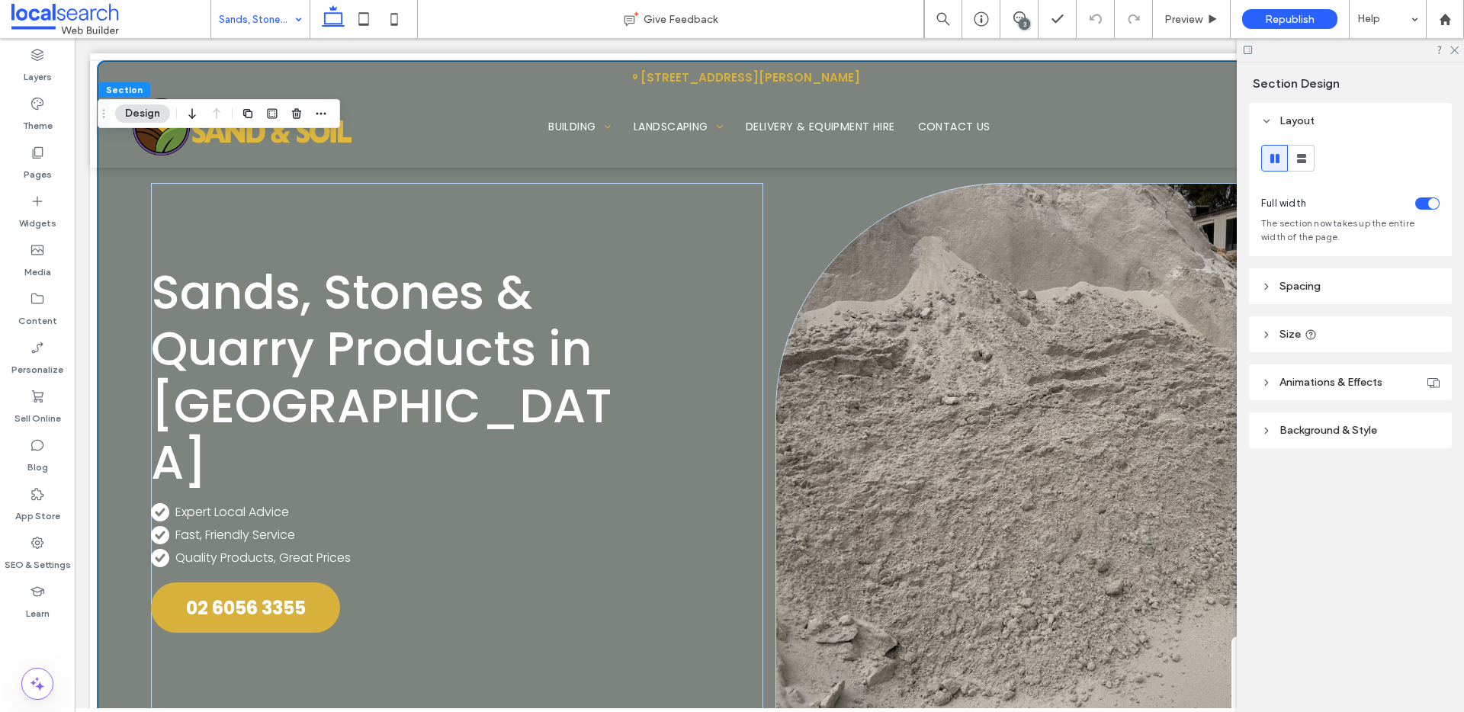
click at [1362, 422] on header "Background & Style" at bounding box center [1350, 430] width 203 height 36
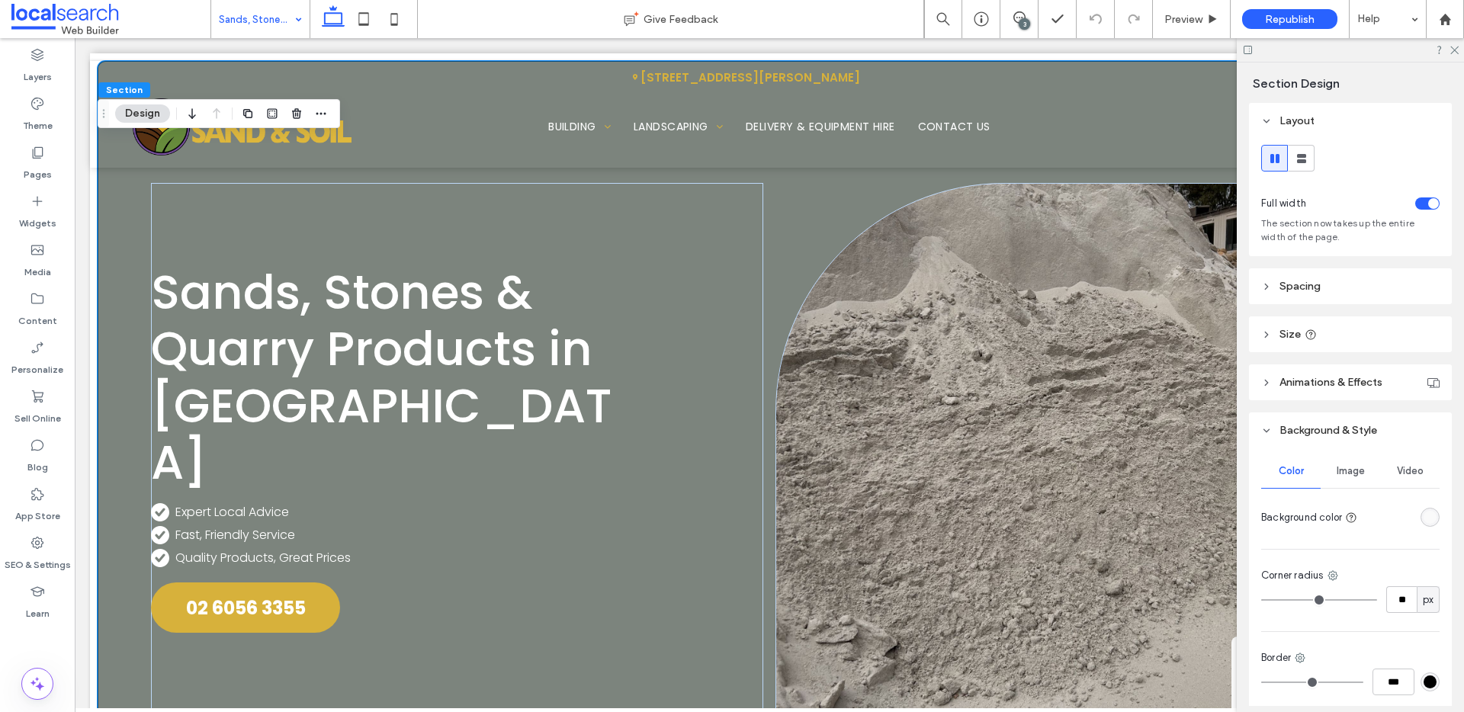
click at [1346, 476] on span "Image" at bounding box center [1350, 471] width 28 height 12
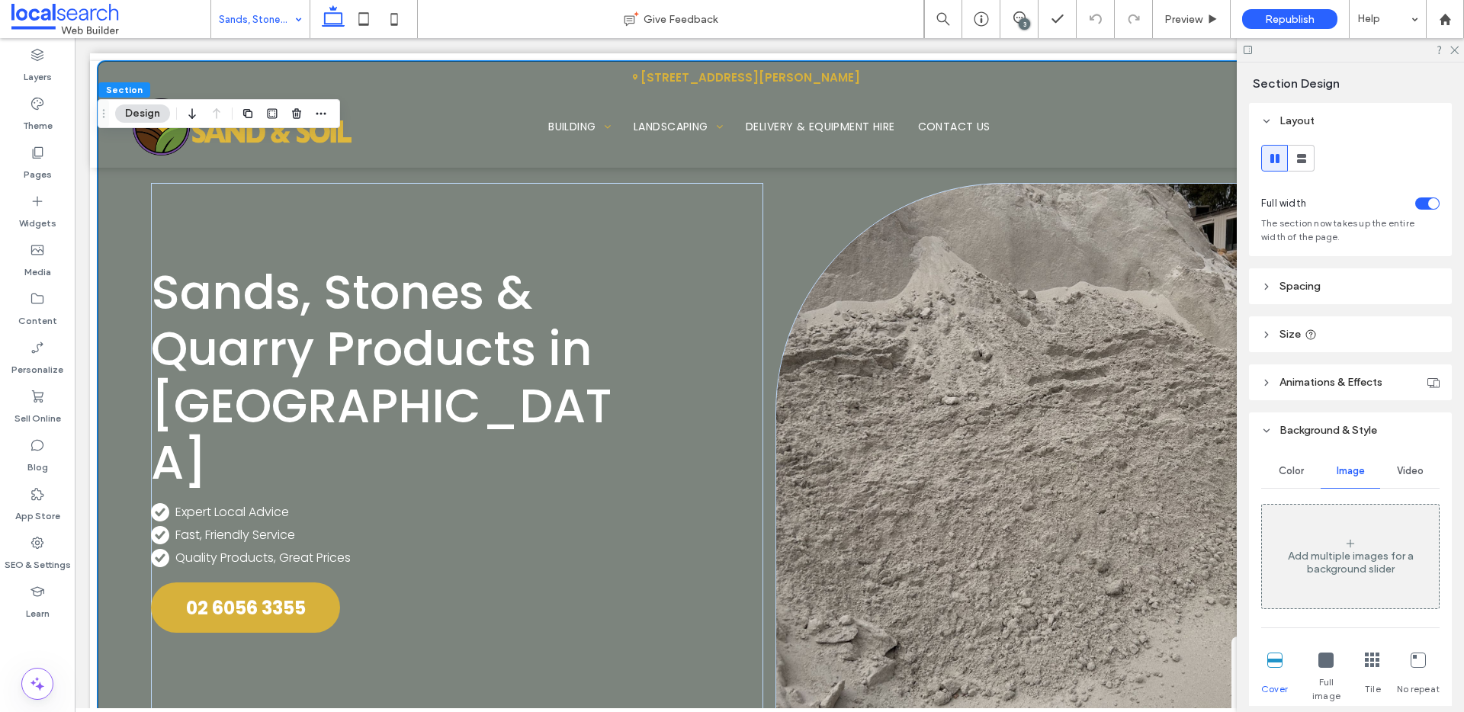
click at [1304, 474] on div "Color" at bounding box center [1290, 471] width 59 height 34
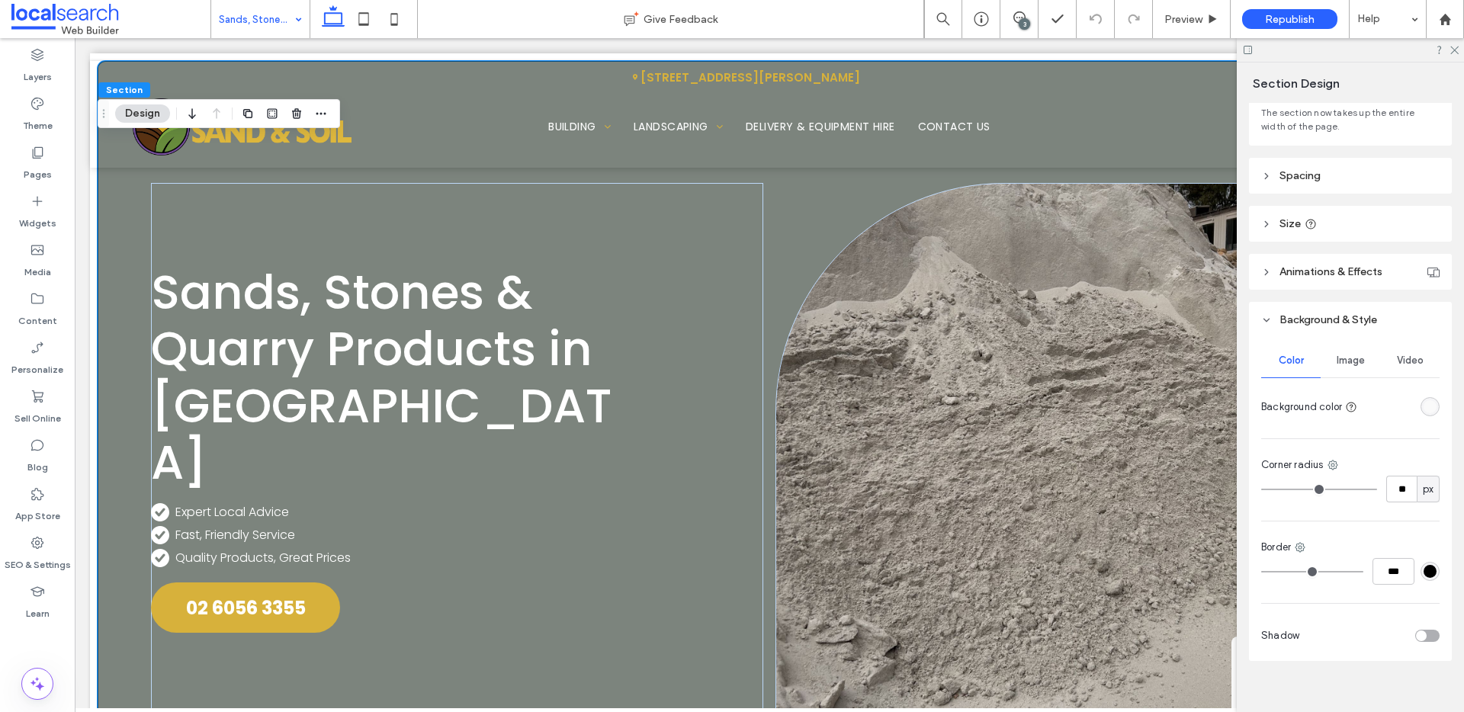
scroll to position [127, 0]
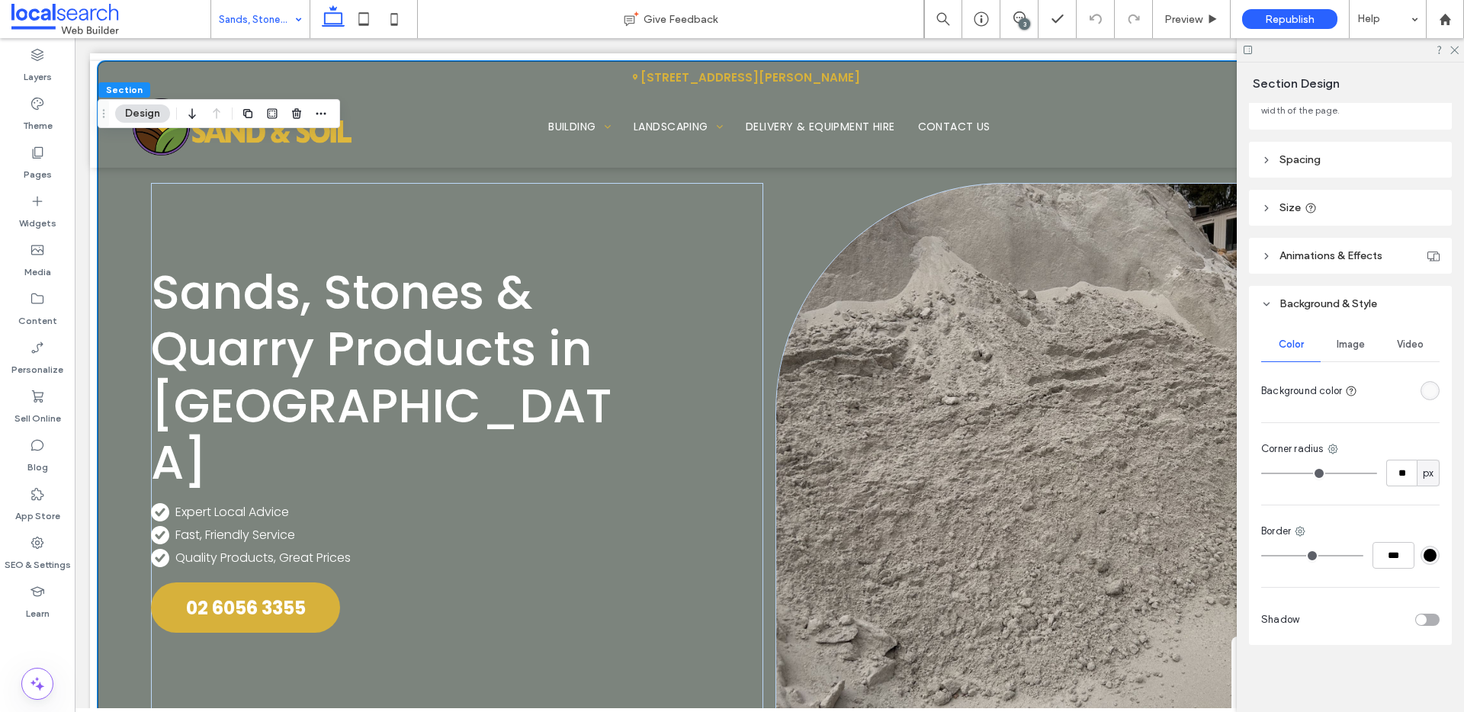
click at [1423, 390] on div "rgba(250, 250, 250, 1)" at bounding box center [1429, 390] width 13 height 13
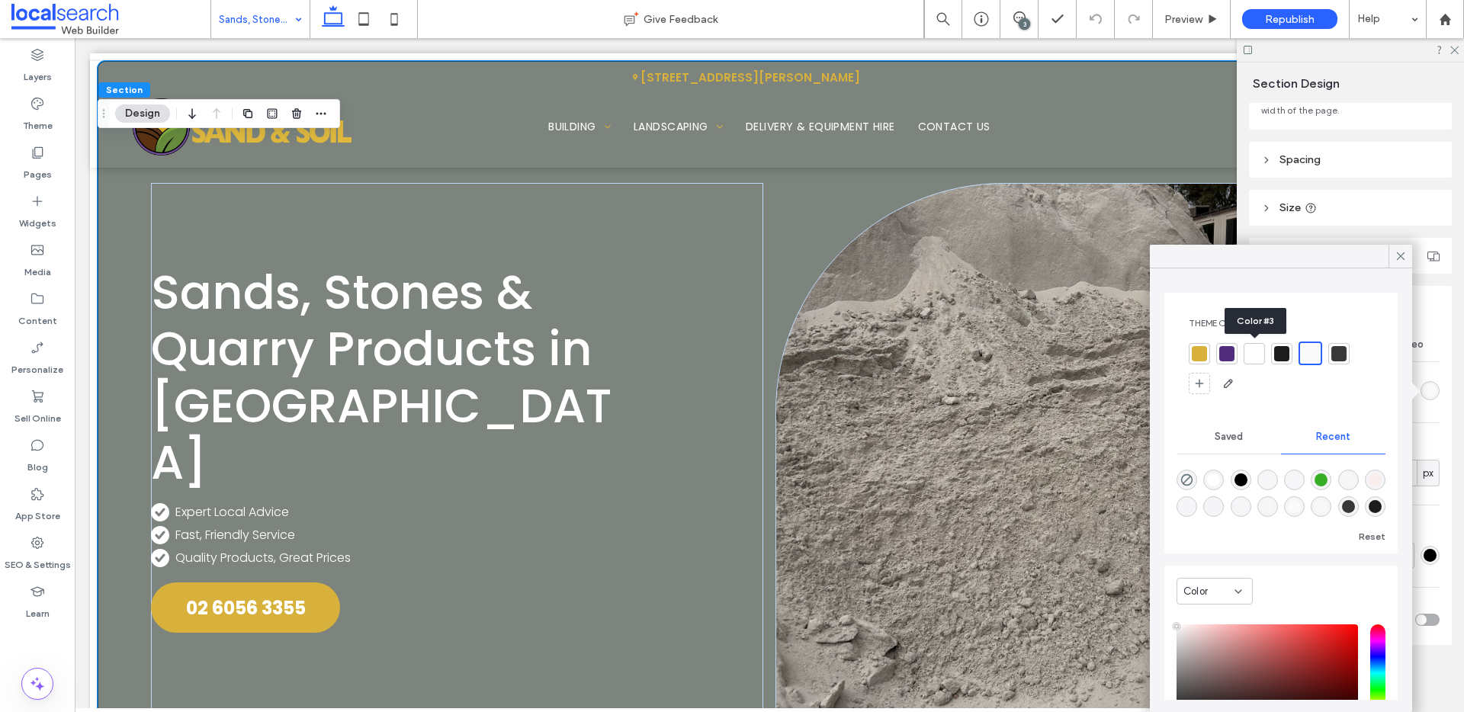
click at [1250, 353] on div at bounding box center [1253, 353] width 15 height 15
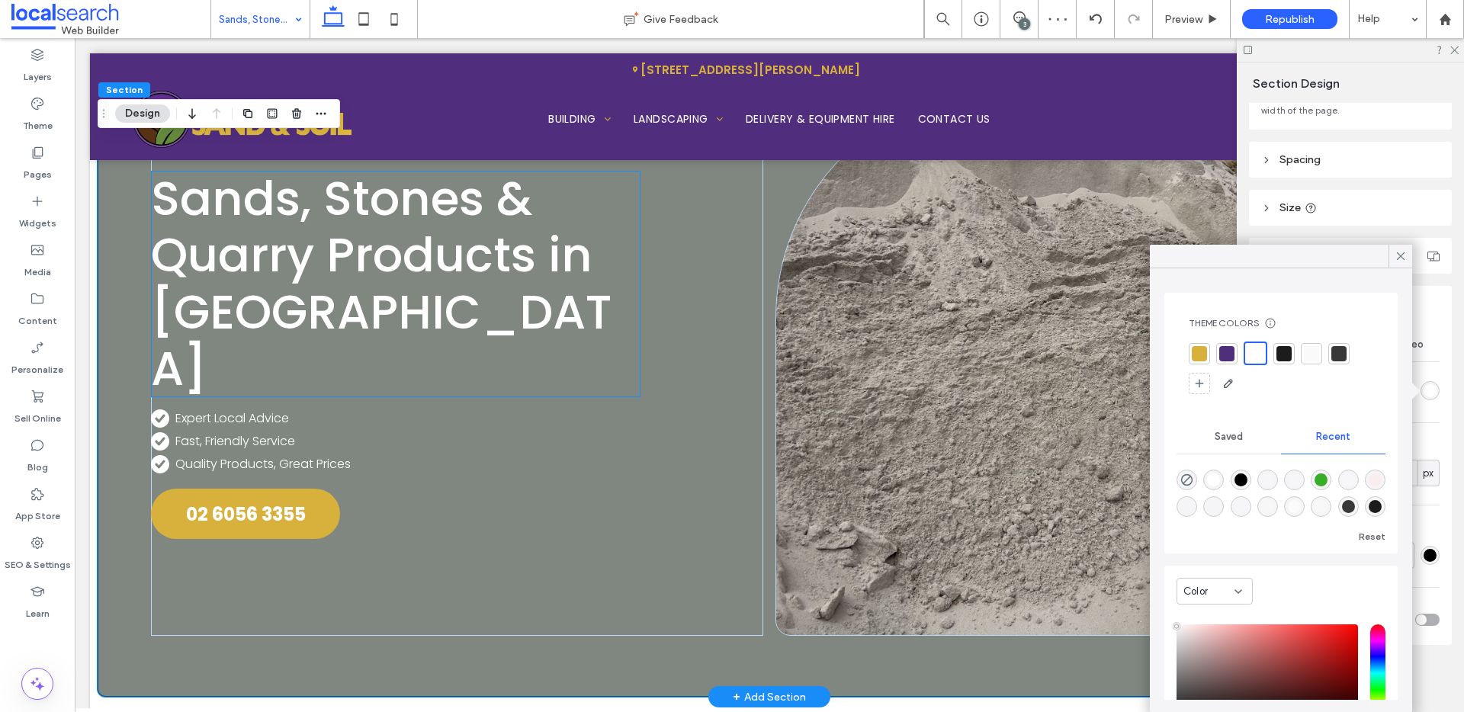
scroll to position [93, 0]
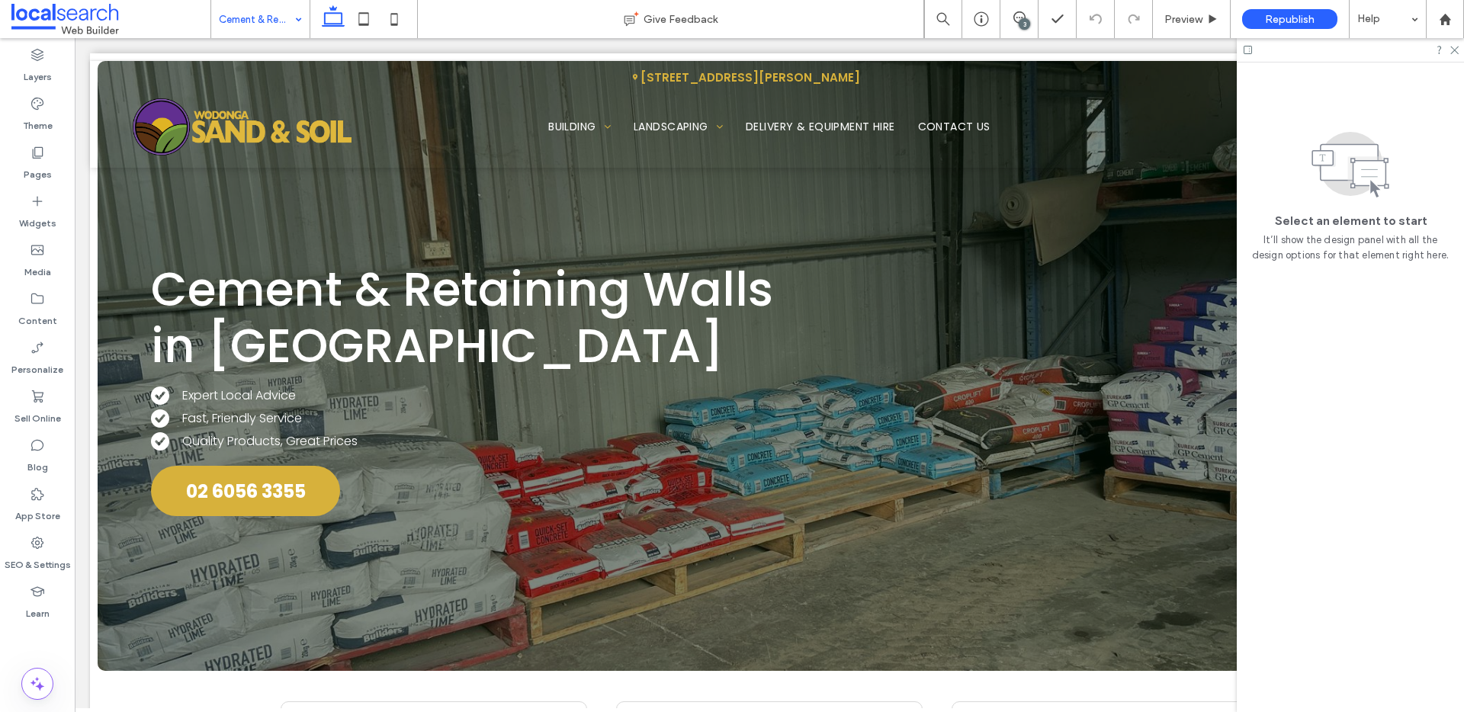
click at [299, 30] on div "Cement & Retaining Walls" at bounding box center [260, 19] width 98 height 38
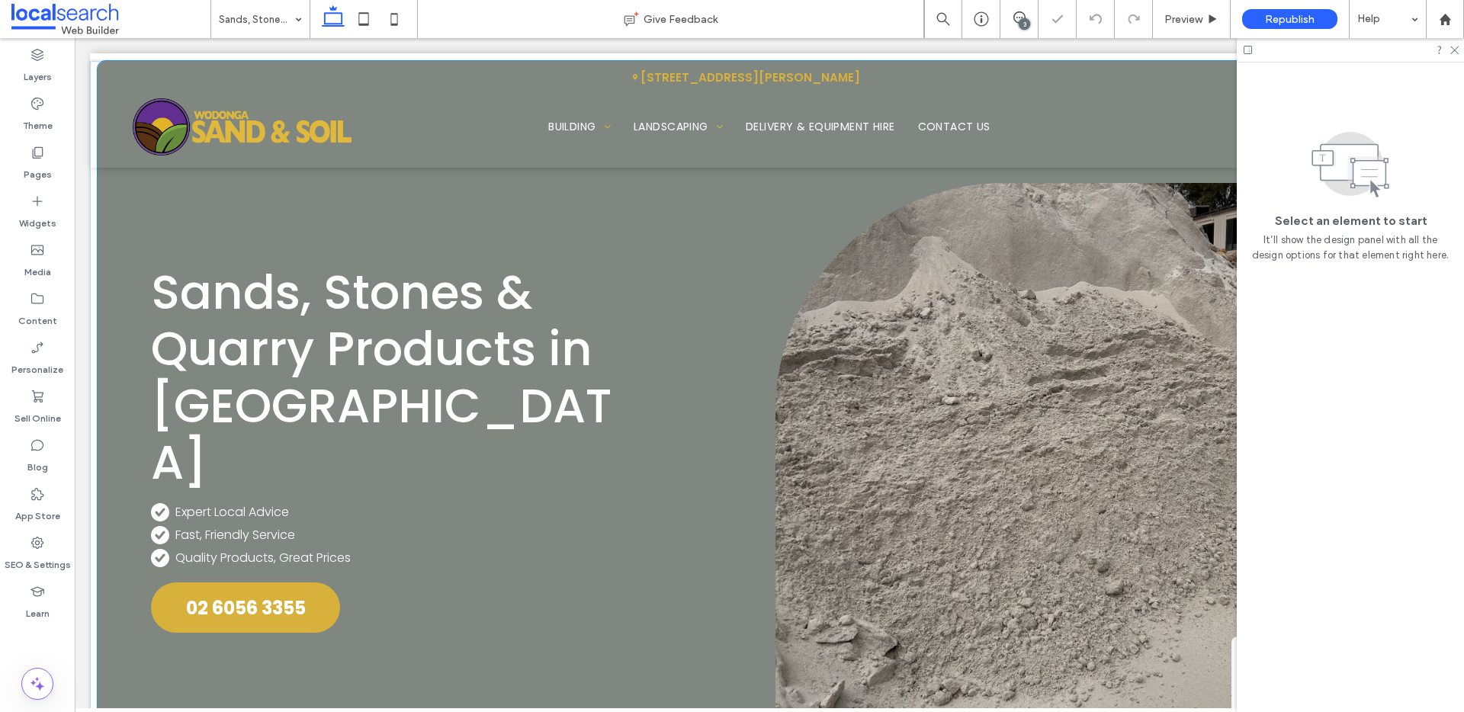
click at [124, 265] on div "Sands, Stones & Quarry Products in Wodonga White Check Icon .cls-1-1222673082-1…" at bounding box center [769, 426] width 1343 height 730
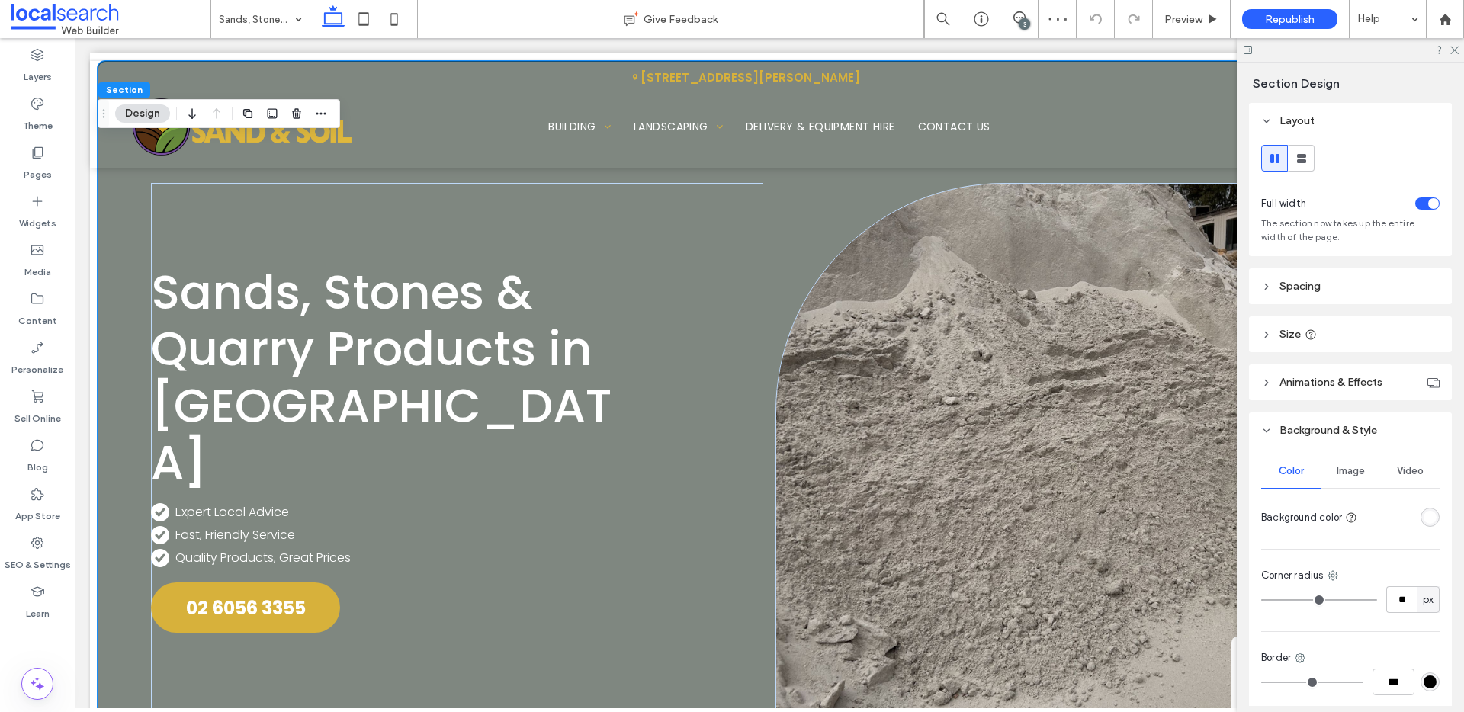
click at [1357, 469] on span "Image" at bounding box center [1350, 471] width 28 height 12
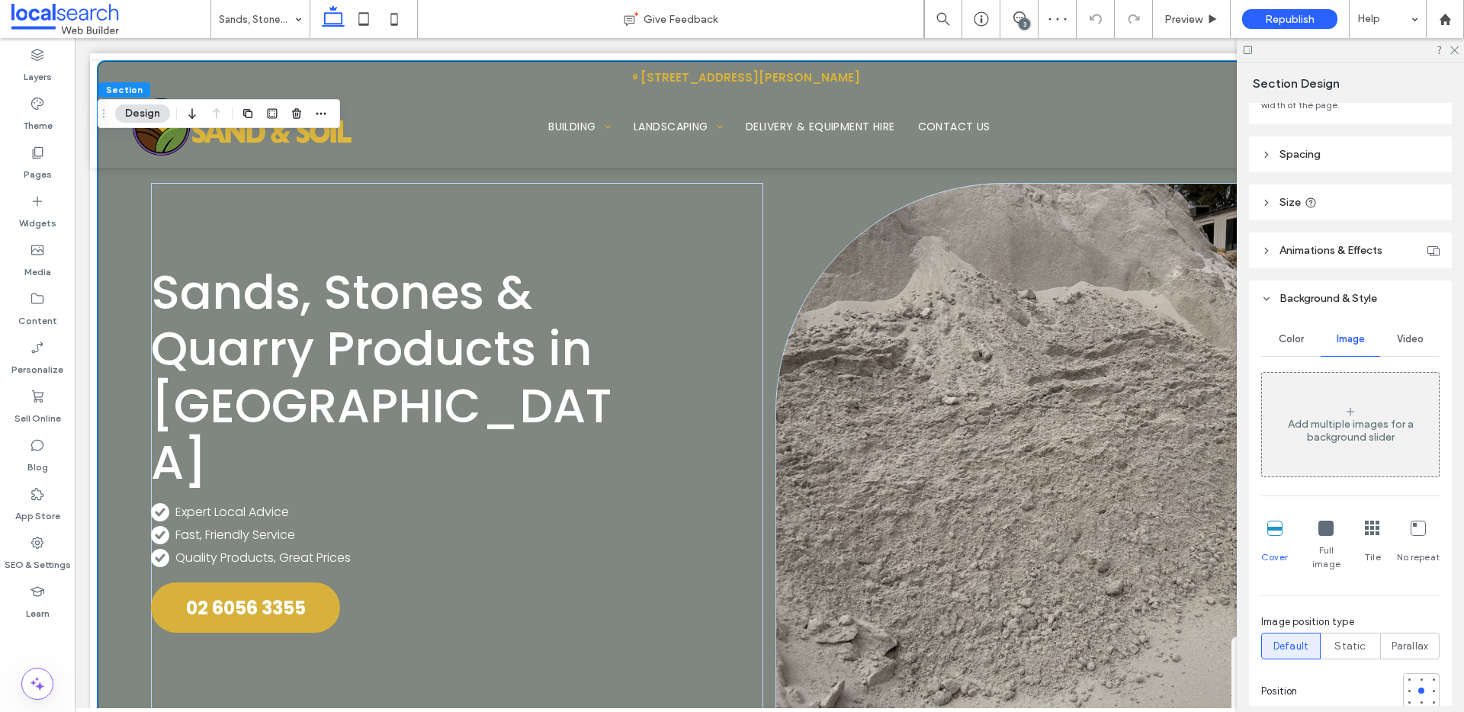
scroll to position [229, 0]
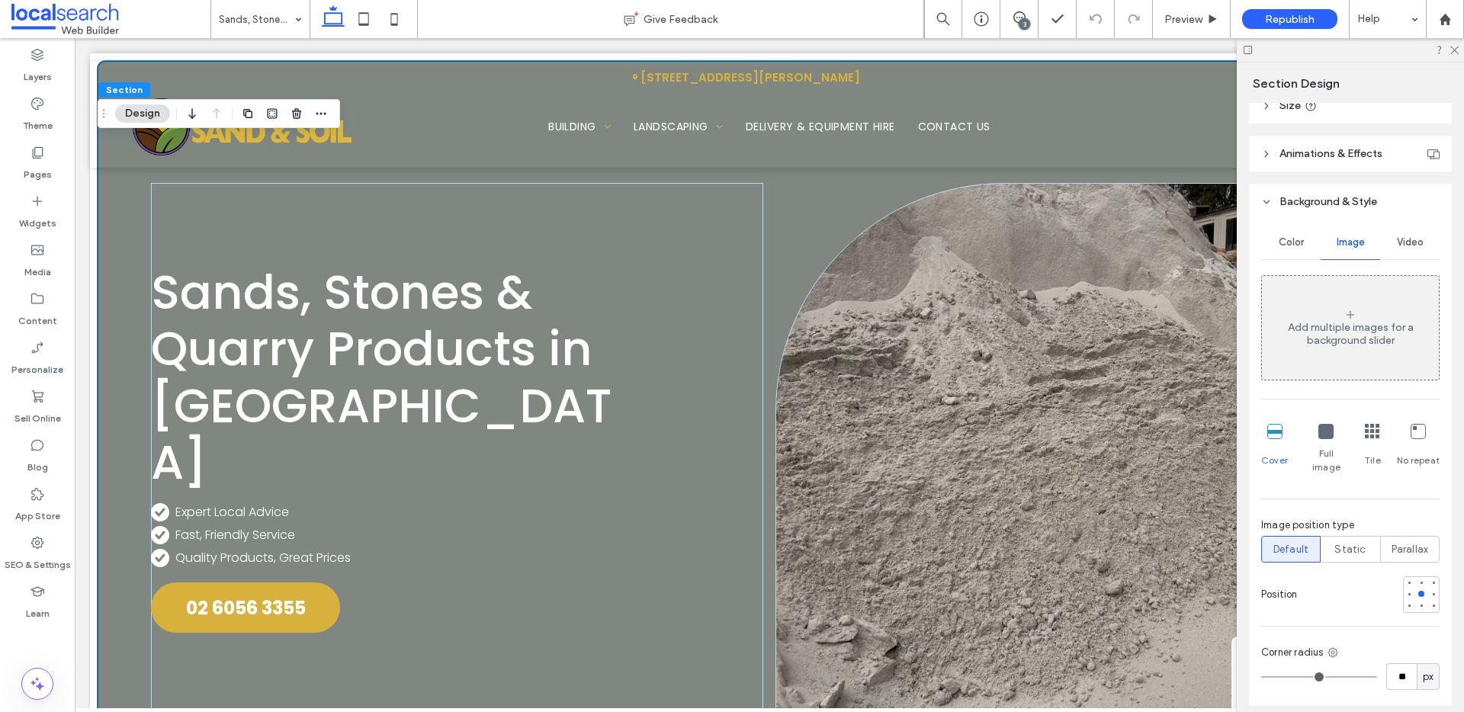
click at [1371, 332] on div "Add multiple images for a background slider" at bounding box center [1350, 334] width 177 height 26
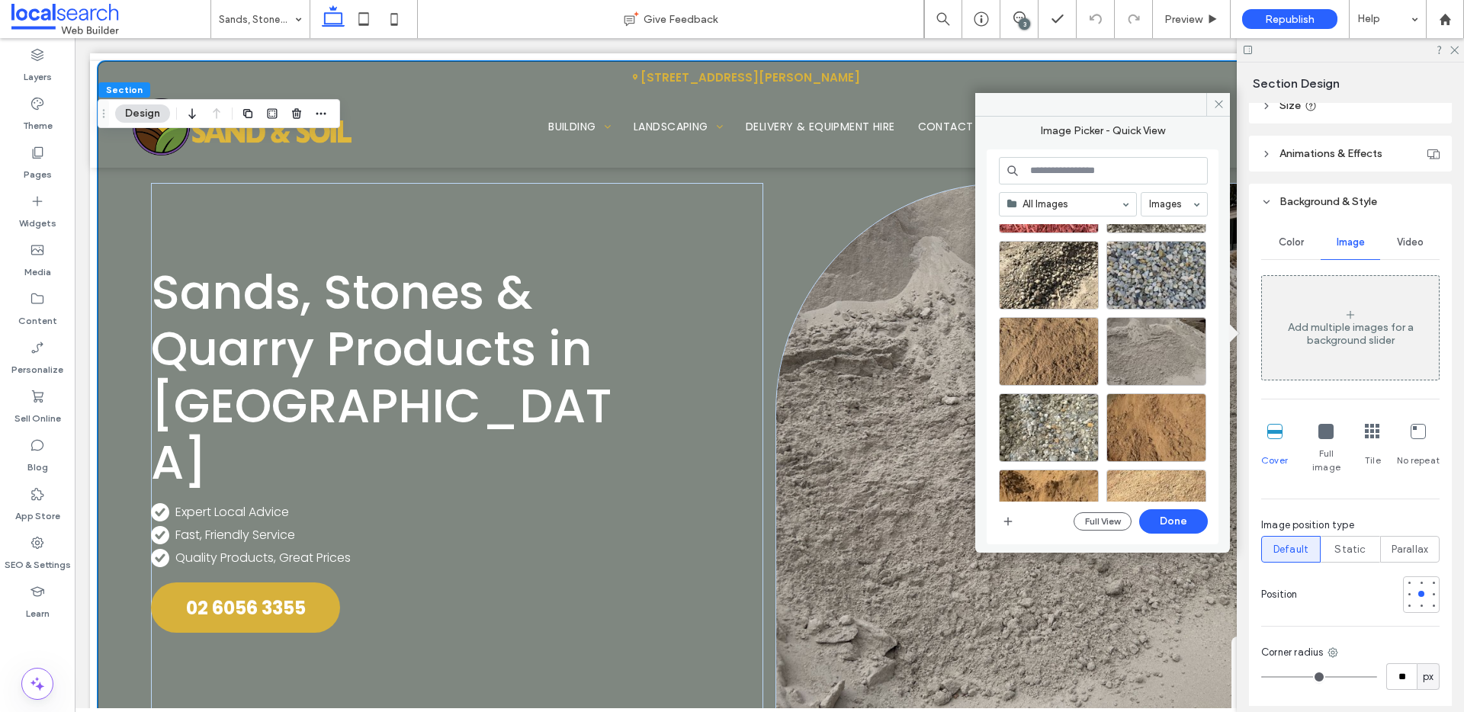
scroll to position [454, 0]
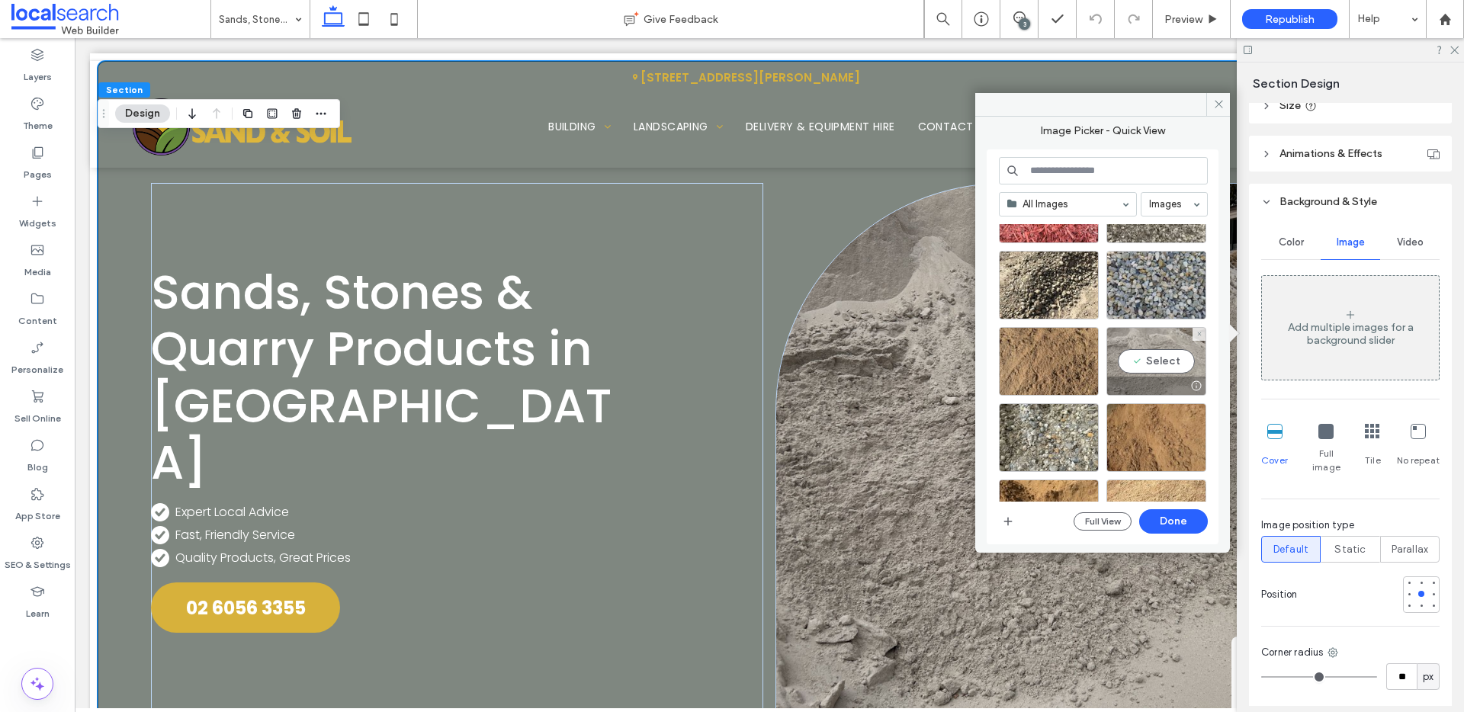
click at [1171, 364] on div "Select" at bounding box center [1156, 361] width 100 height 69
click at [1172, 521] on button "Done" at bounding box center [1173, 521] width 69 height 24
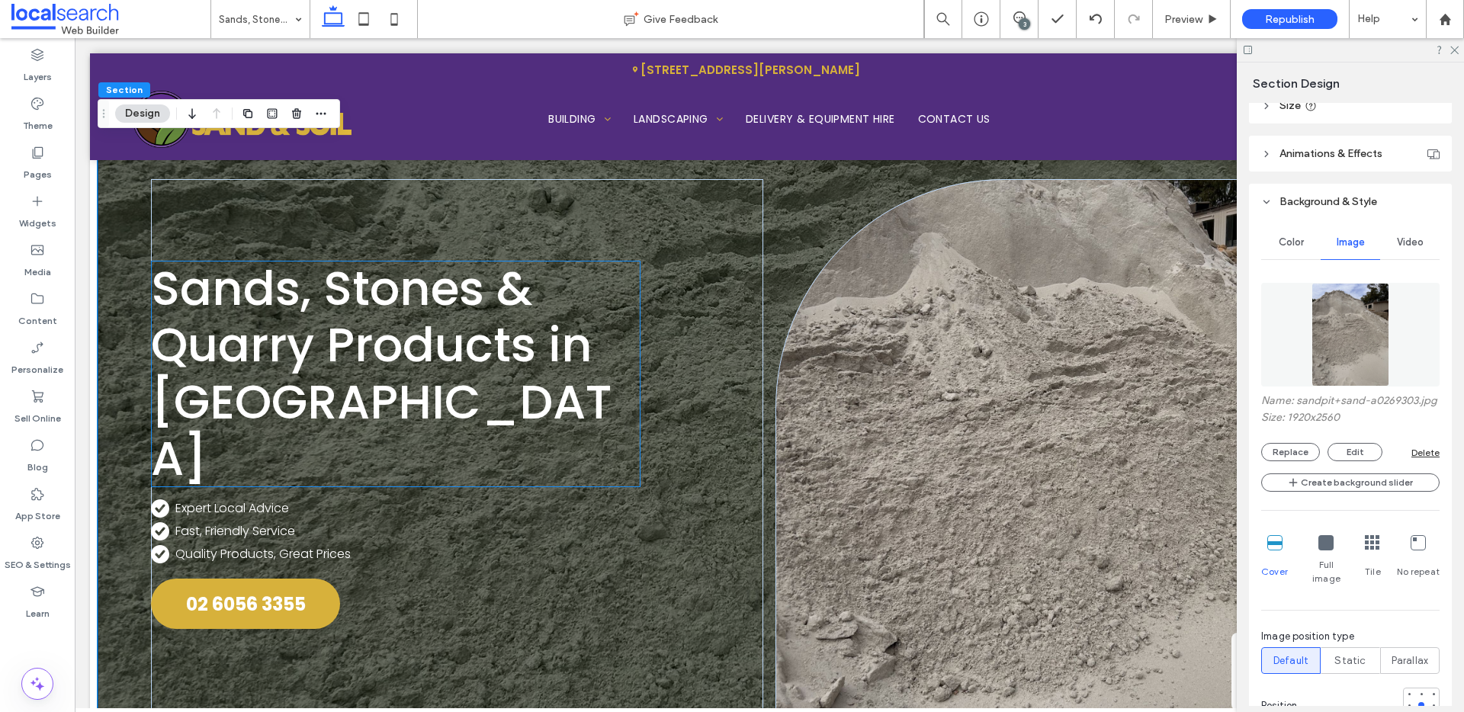
scroll to position [0, 0]
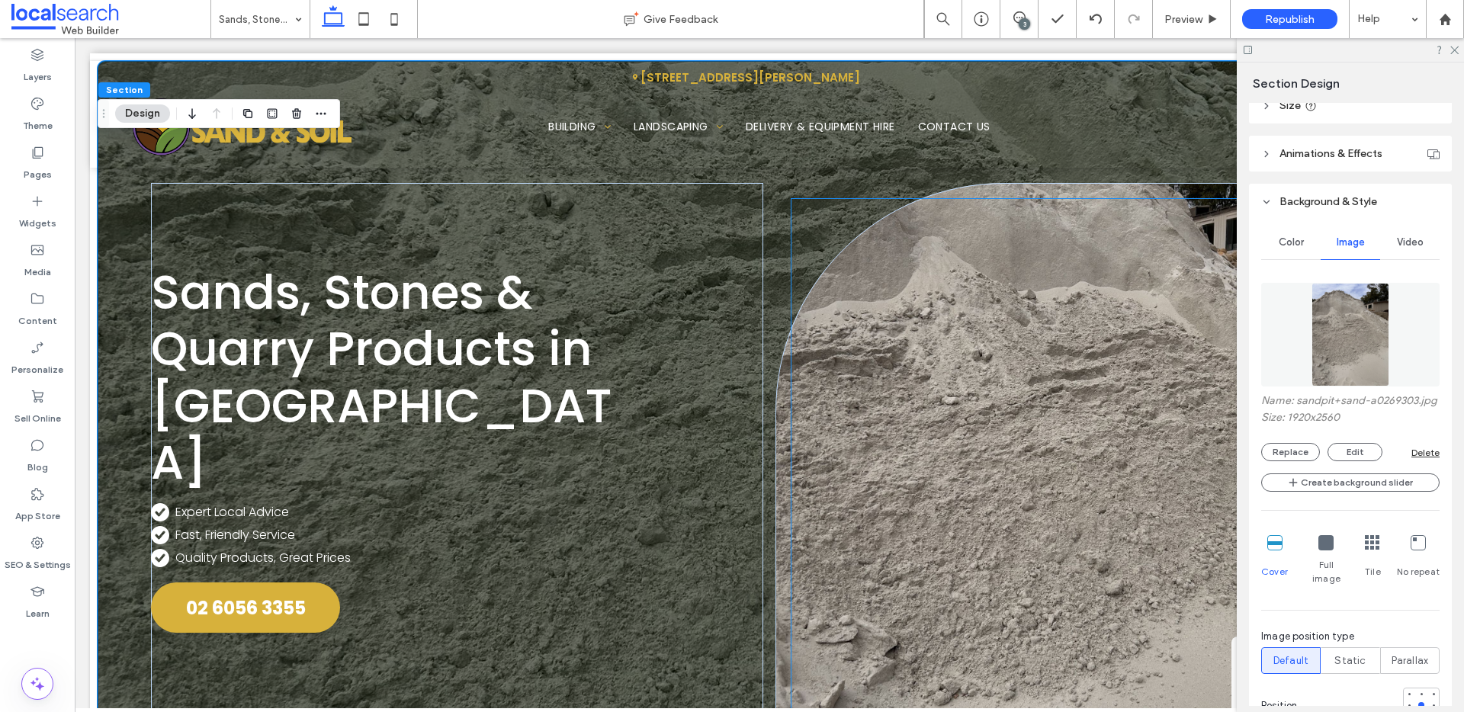
click at [1039, 365] on div "4.8 Based on 62 reviews" at bounding box center [1081, 456] width 581 height 516
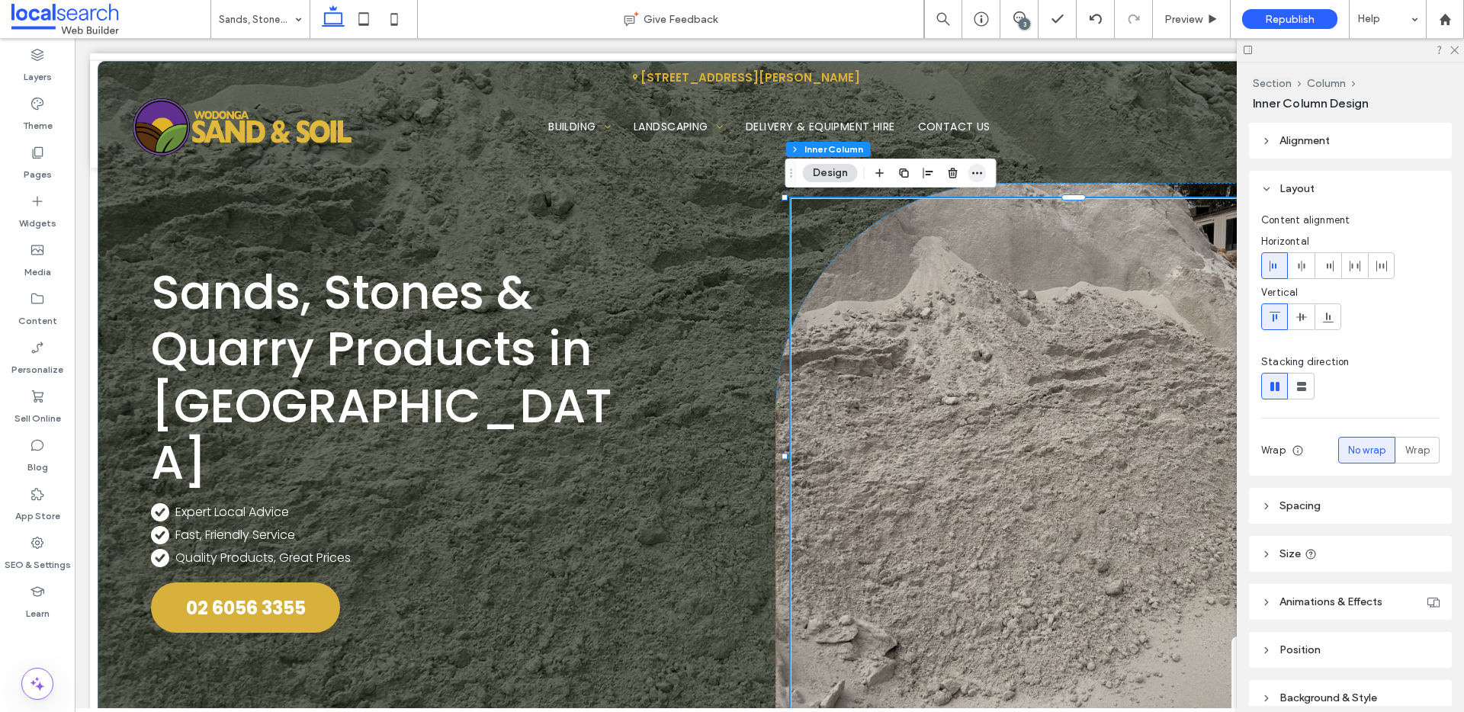
click at [982, 168] on icon "button" at bounding box center [977, 173] width 12 height 12
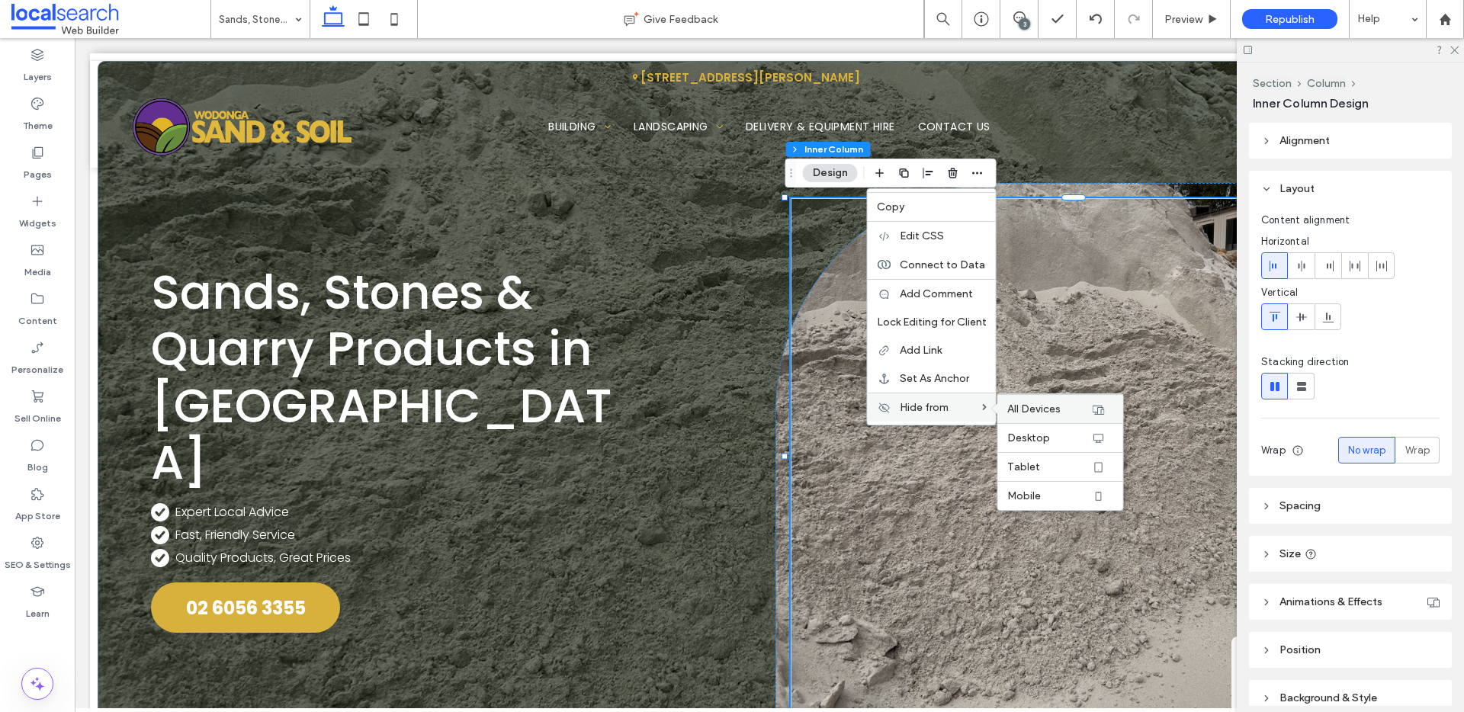
click at [1024, 398] on div "All Devices" at bounding box center [1060, 408] width 125 height 29
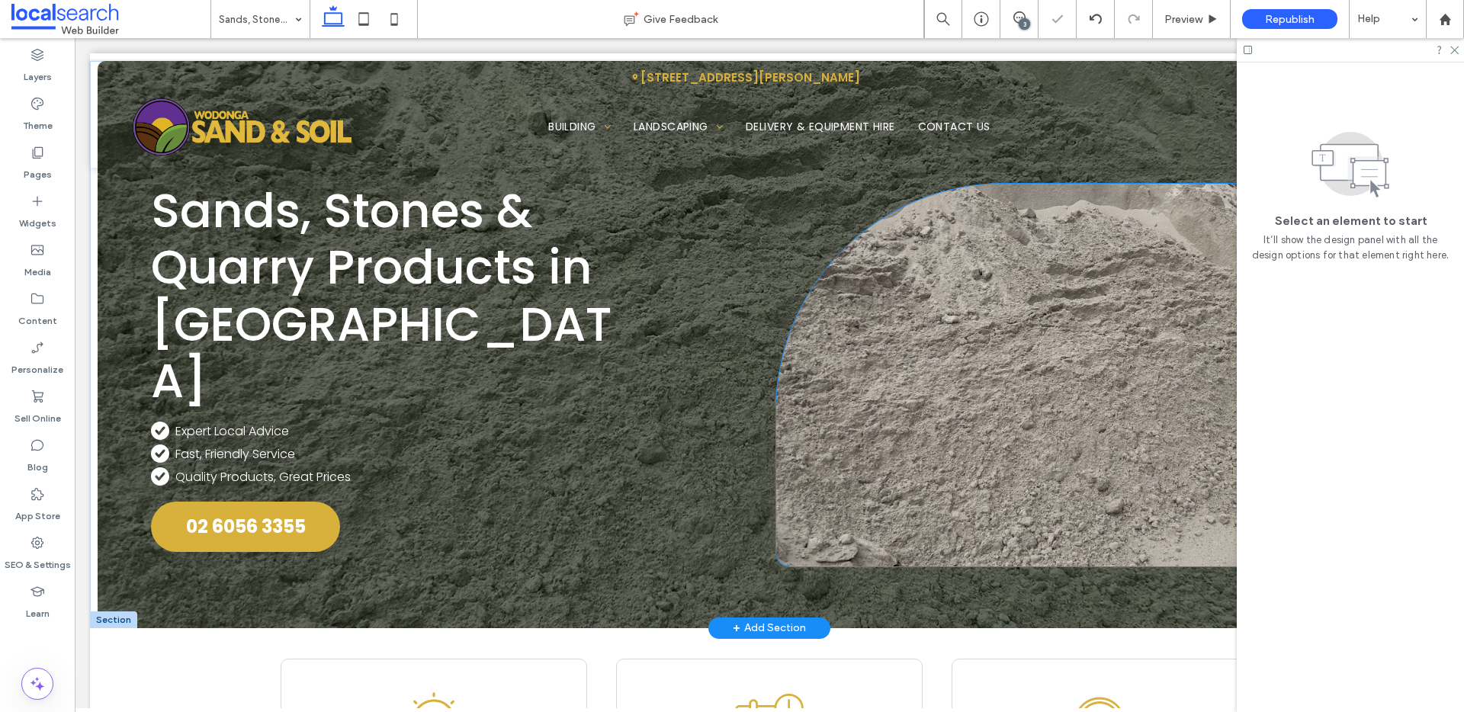
click at [1004, 290] on div "4.8 Based on 62 reviews" at bounding box center [1080, 375] width 611 height 384
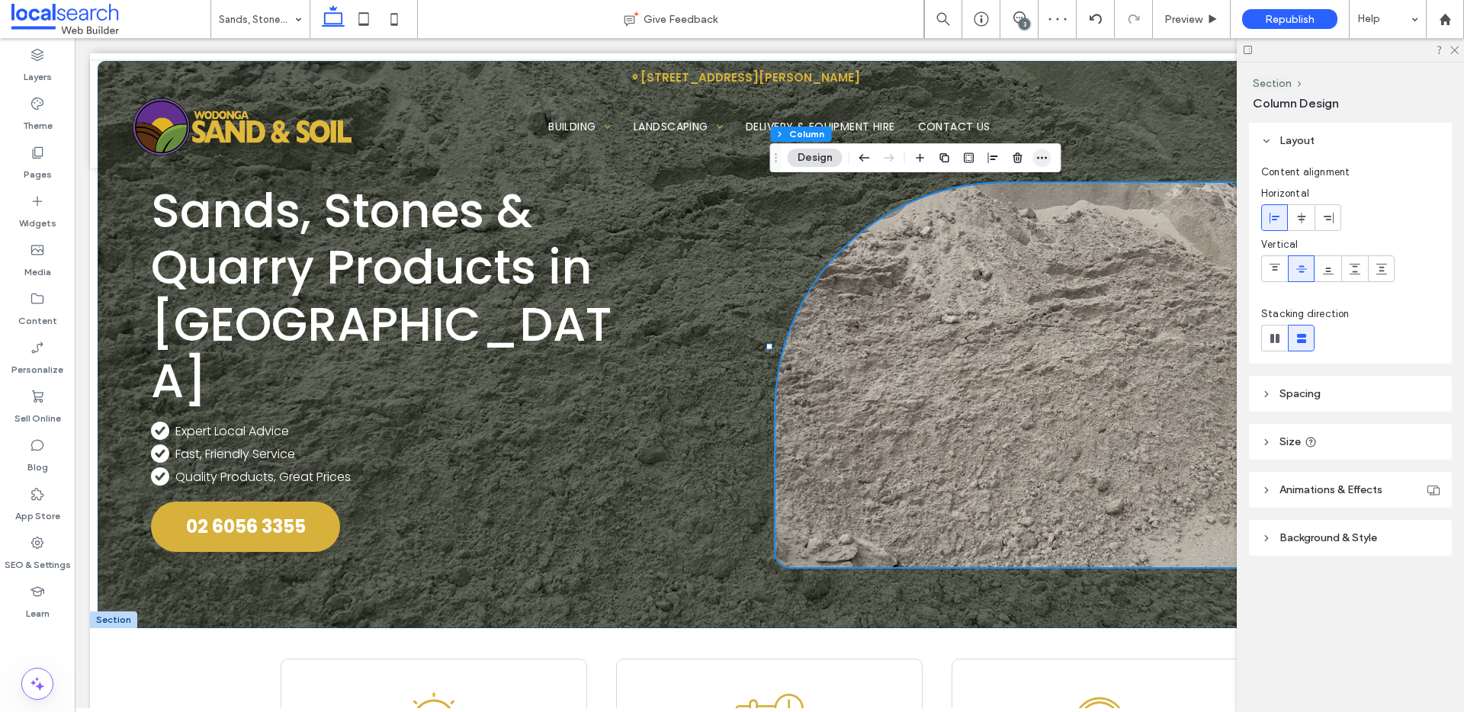
click at [1045, 153] on icon "button" at bounding box center [1042, 158] width 12 height 12
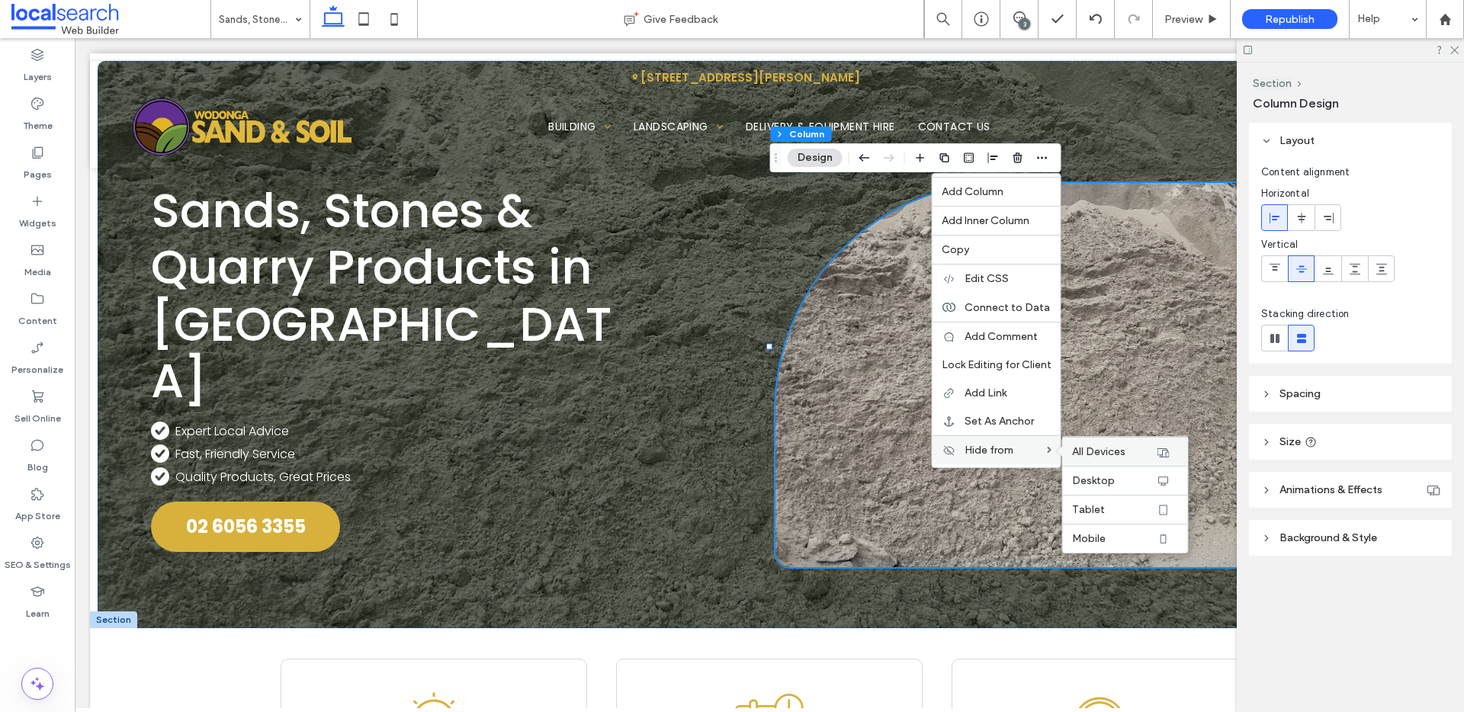
click at [1072, 447] on span "All Devices" at bounding box center [1098, 451] width 53 height 13
type input "***"
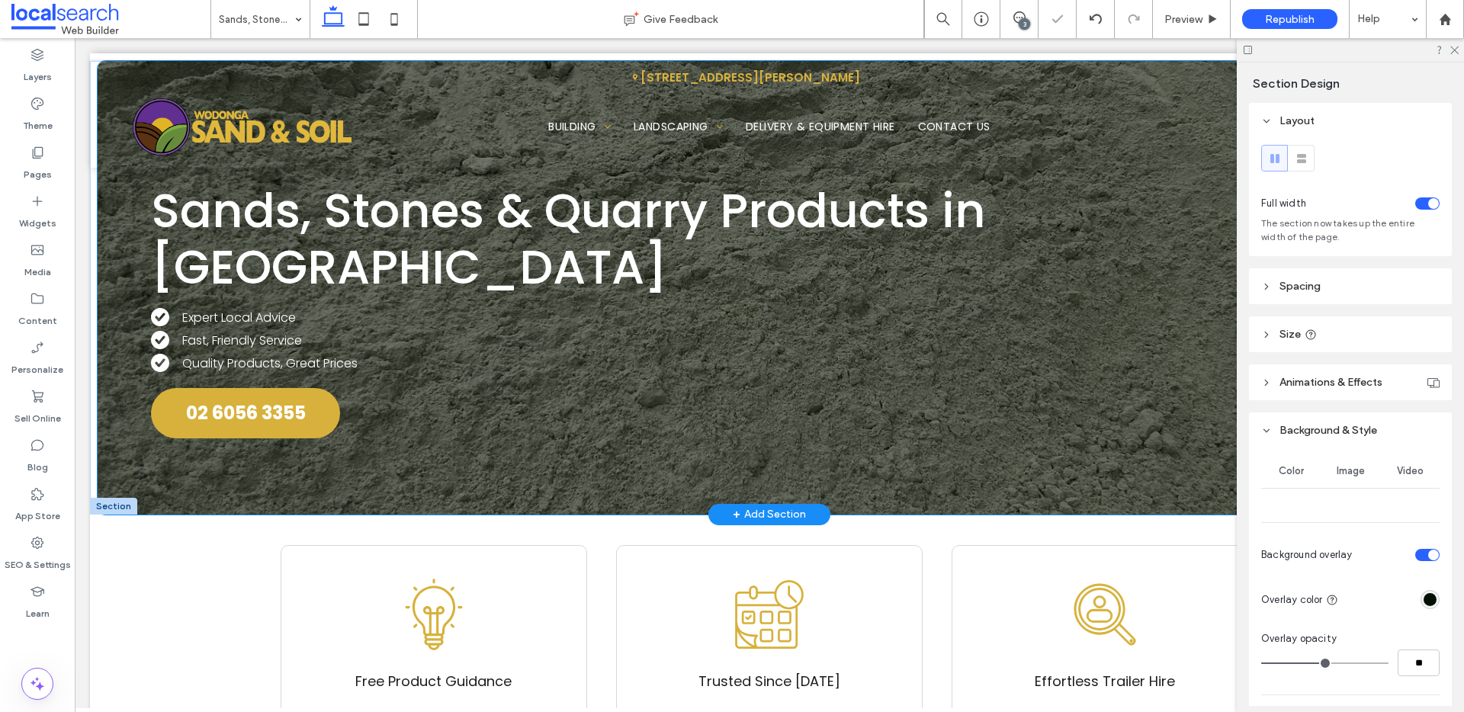
click at [635, 513] on div at bounding box center [764, 515] width 1332 height 8
type input "***"
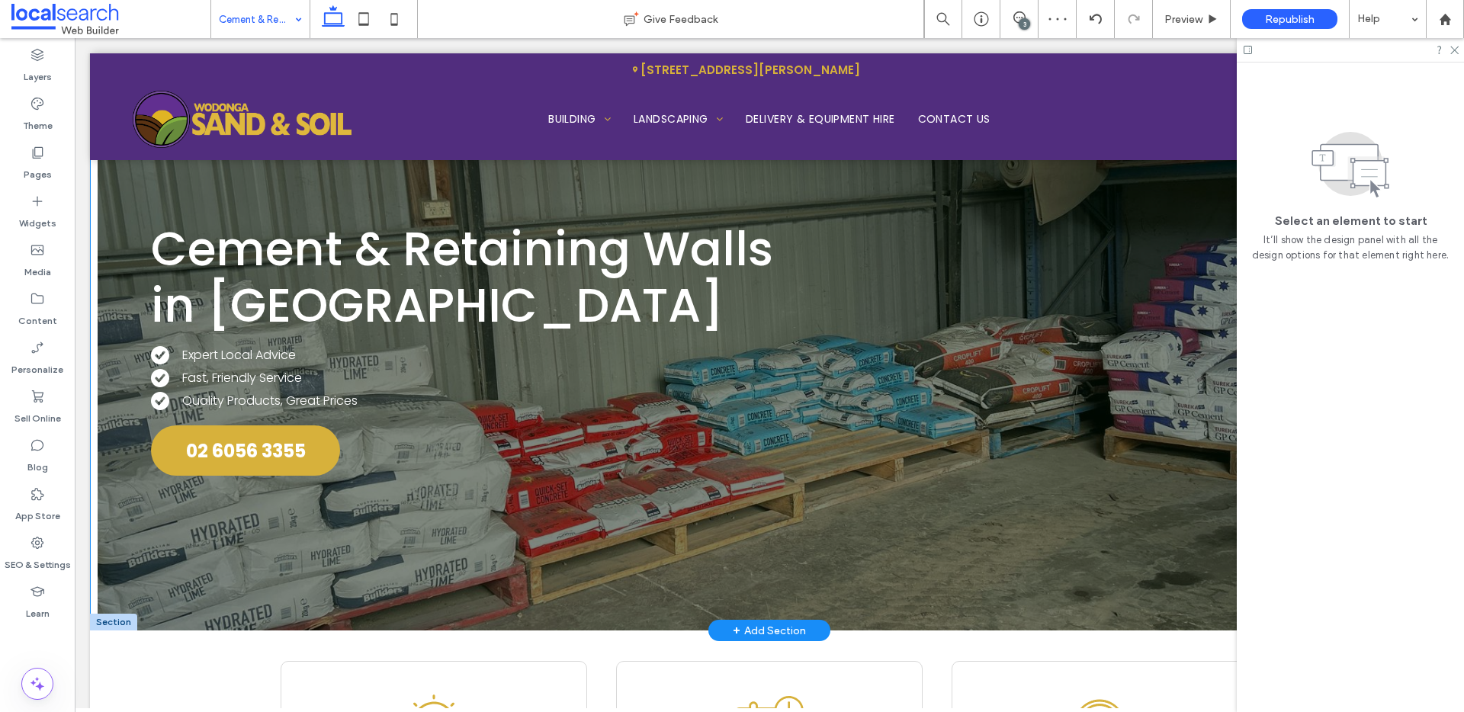
scroll to position [89, 0]
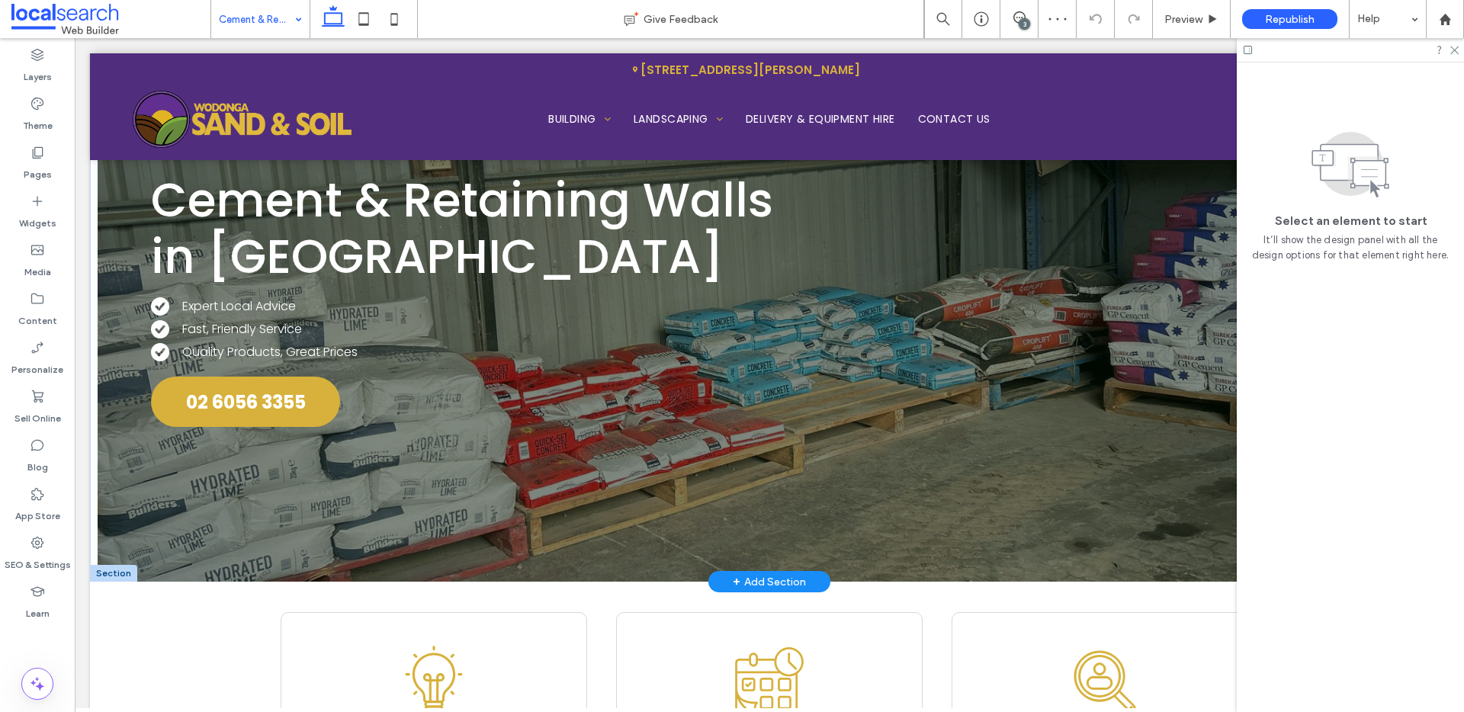
click at [566, 578] on div "Cement & Retaining Walls ﻿ in Wodonga White Check Icon .cls-1-1222673082-122267…" at bounding box center [769, 277] width 1343 height 610
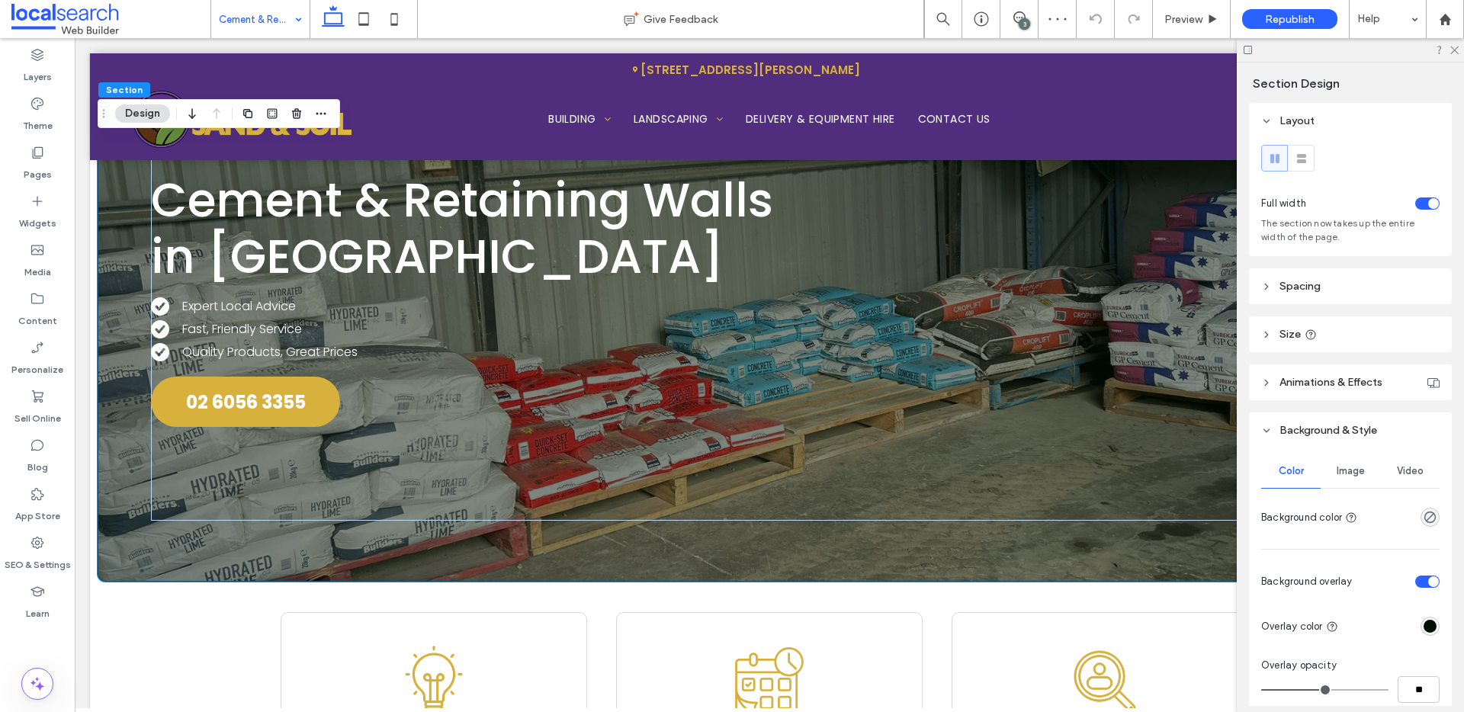
click at [569, 564] on div "Cement & Retaining Walls ﻿ in Wodonga White Check Icon .cls-1-1222673082-122267…" at bounding box center [769, 277] width 1343 height 610
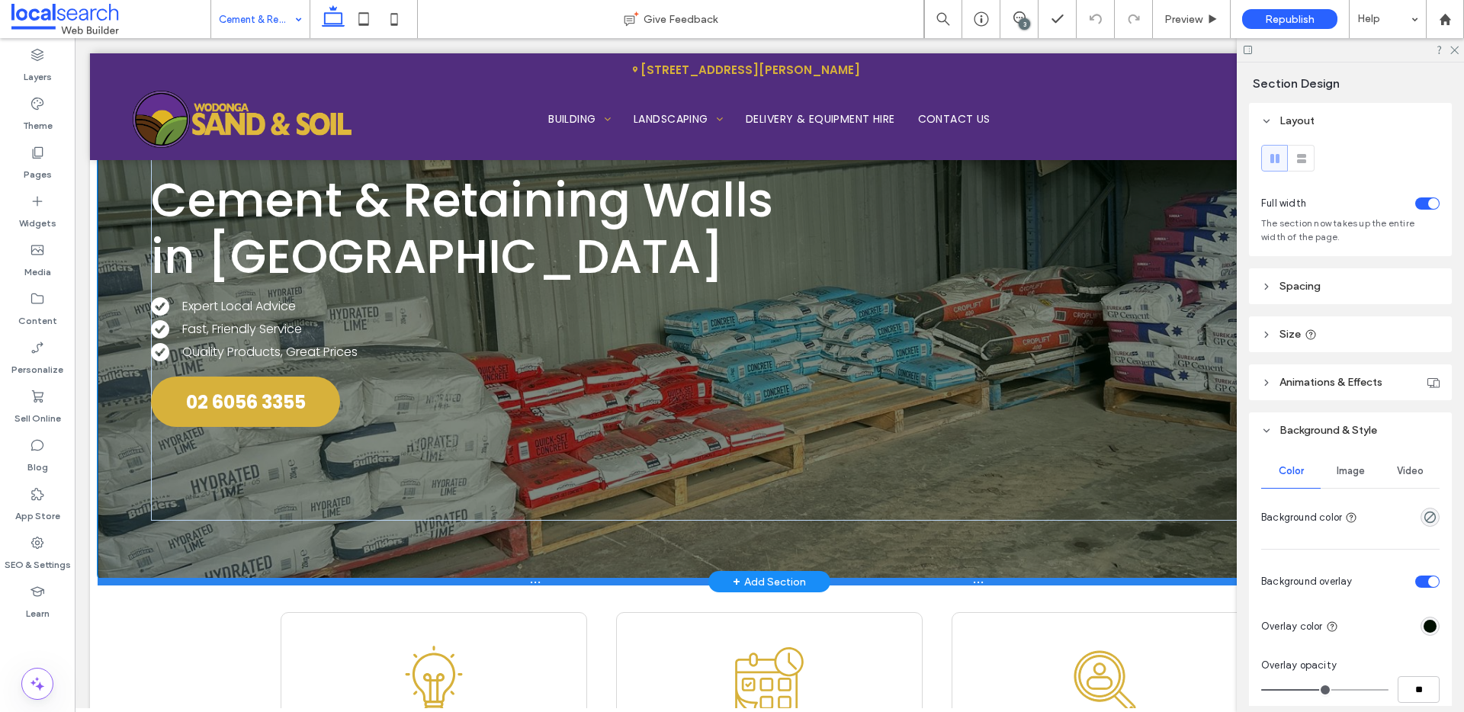
click at [571, 582] on div at bounding box center [764, 582] width 1332 height 8
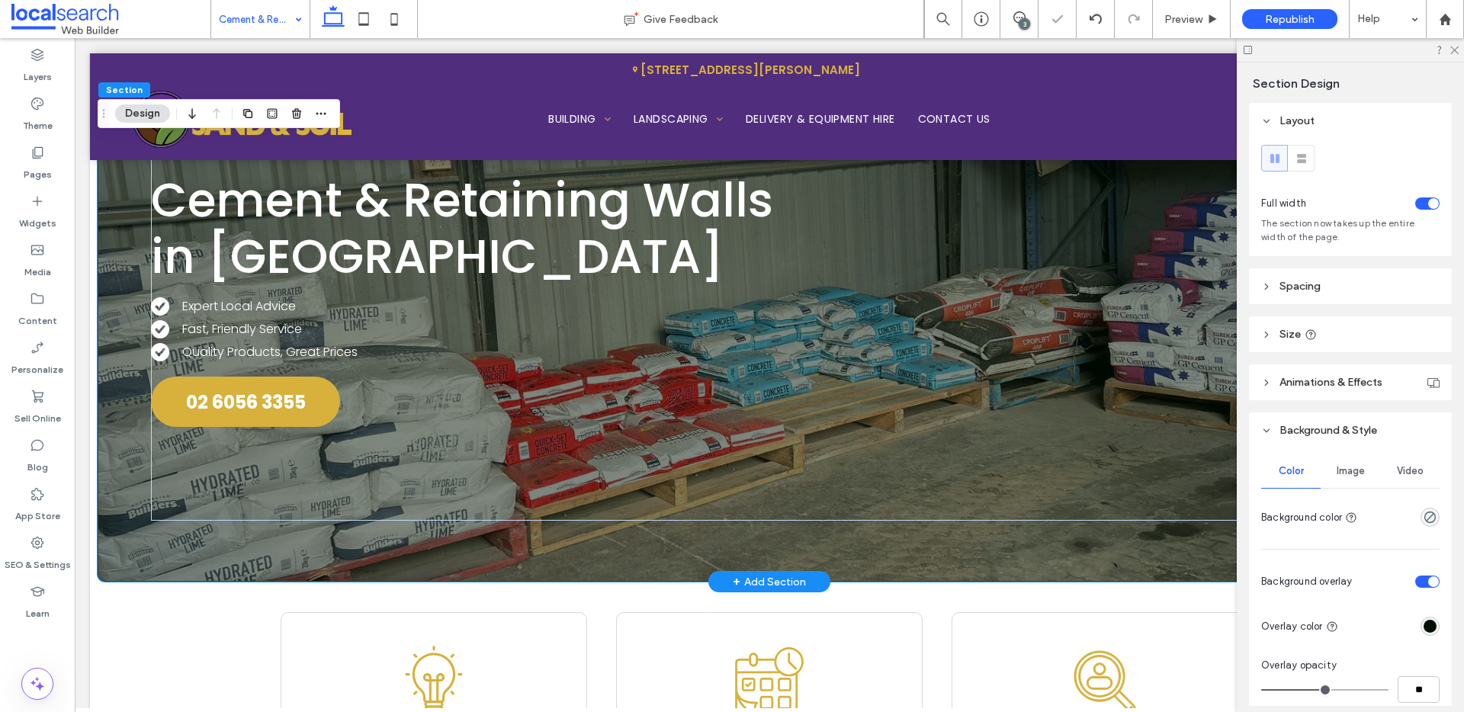
click at [1391, 330] on header "Size" at bounding box center [1350, 334] width 203 height 36
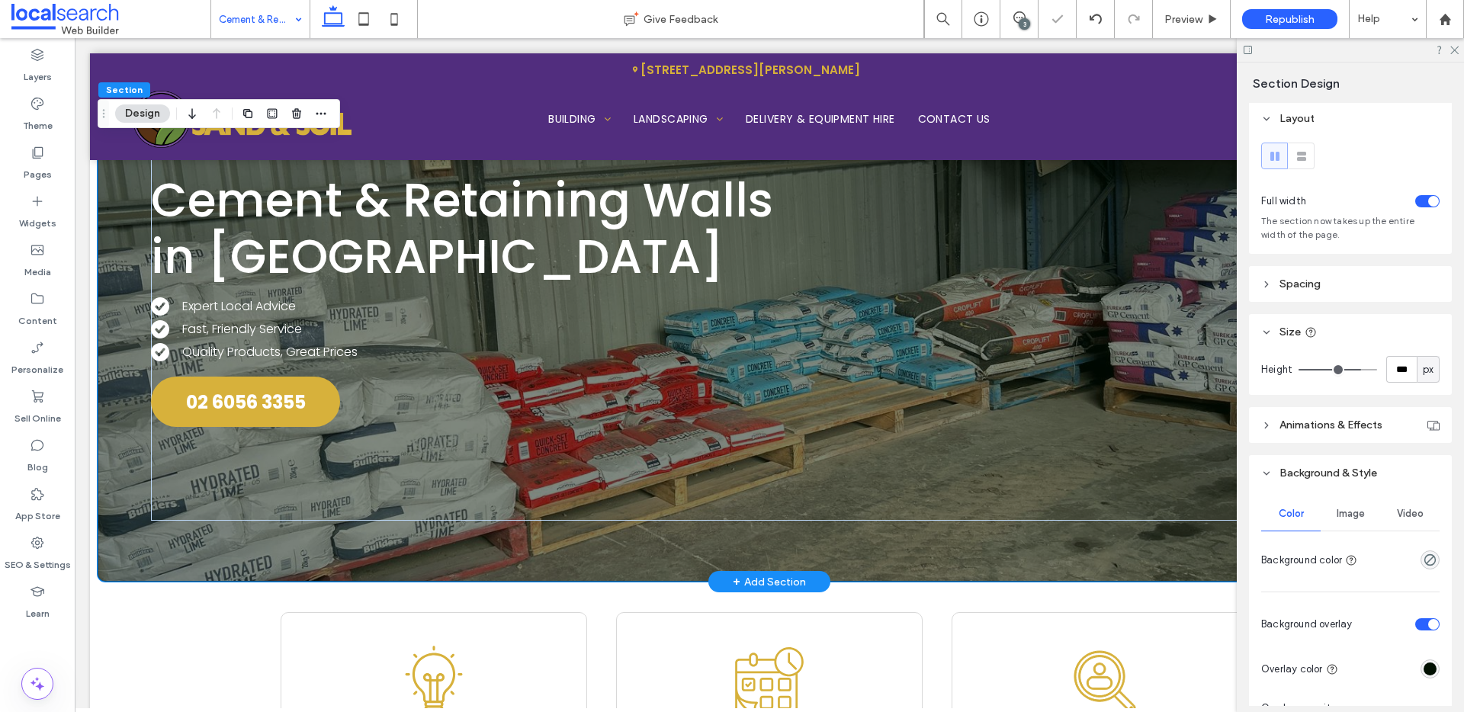
scroll to position [3, 0]
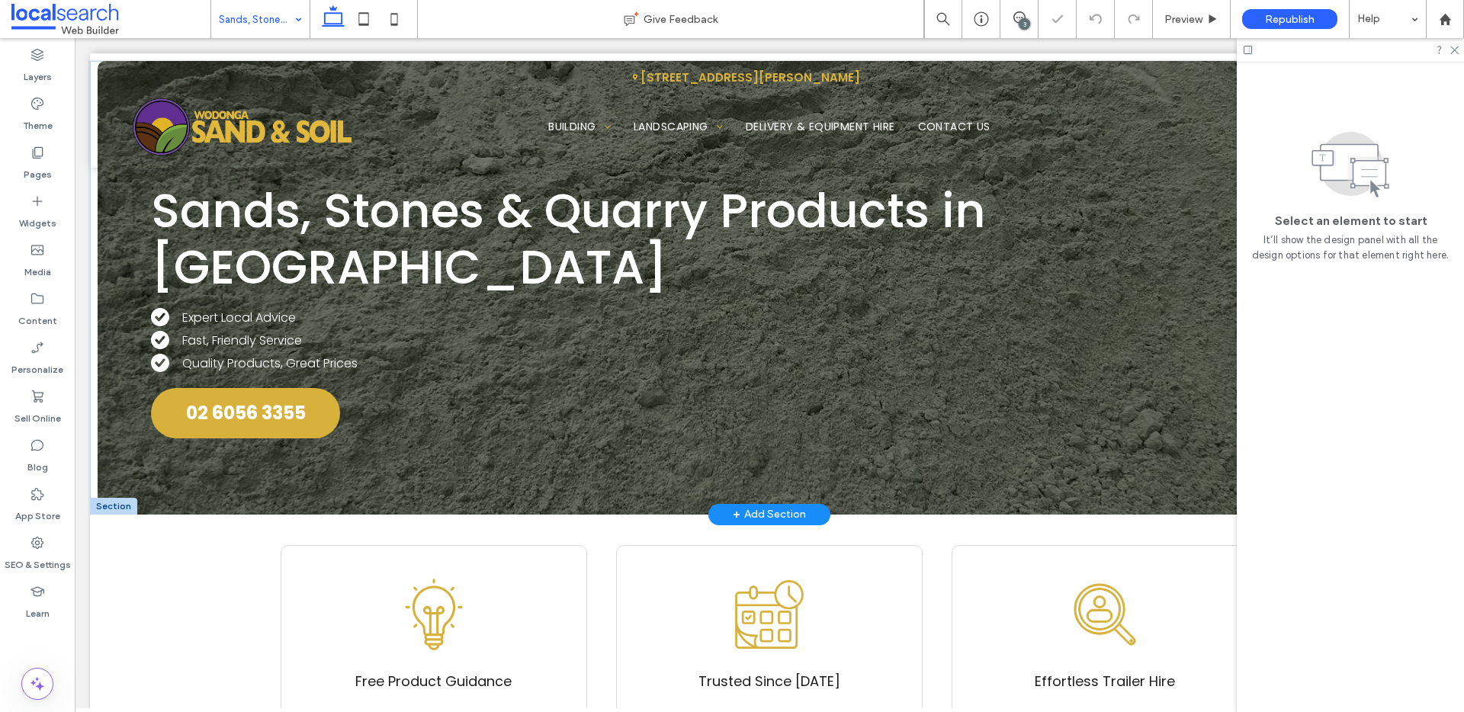
click at [573, 506] on div "Sands, Stones & Quarry Products in Wodonga White Check Icon .cls-1-1222673082-1…" at bounding box center [769, 288] width 1343 height 454
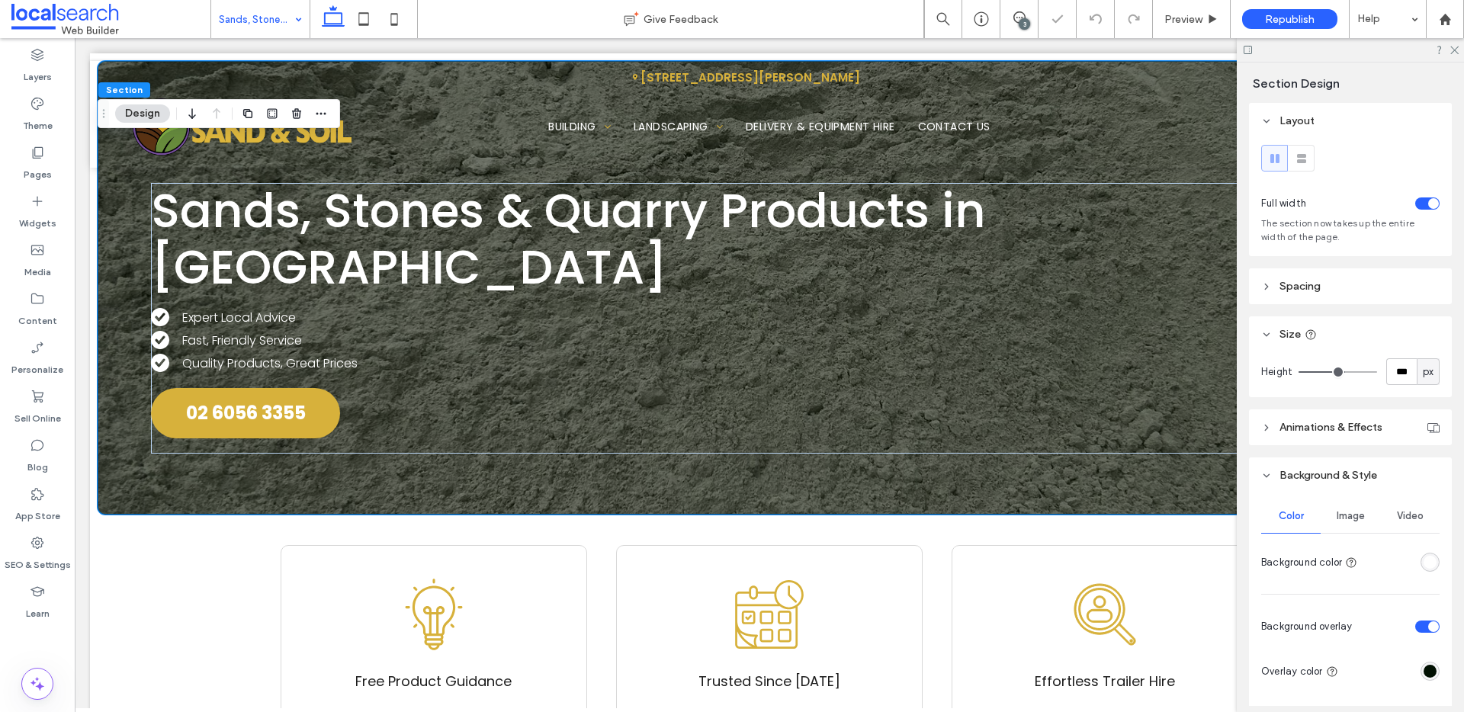
click at [581, 499] on div "Sands, Stones & Quarry Products in Wodonga White Check Icon .cls-1-1222673082-1…" at bounding box center [769, 288] width 1343 height 454
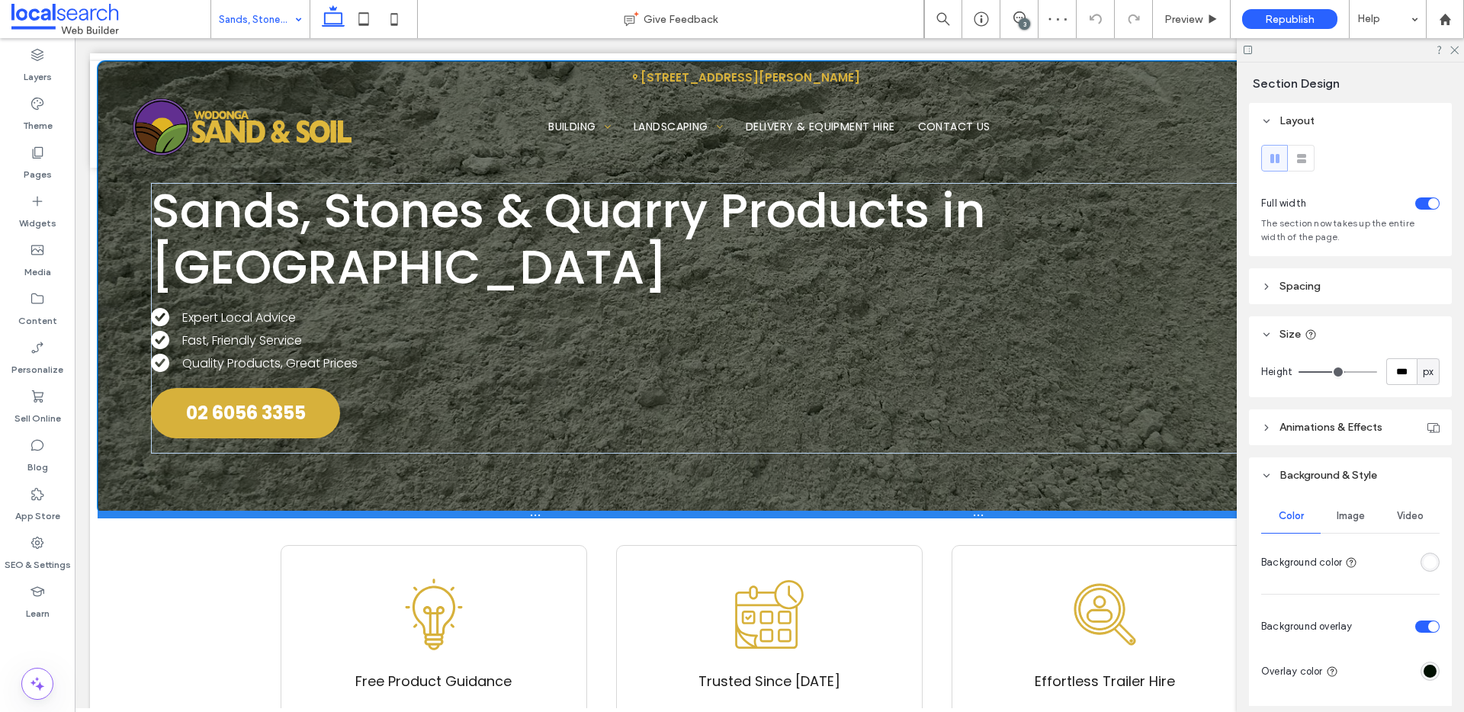
click at [581, 518] on div at bounding box center [764, 515] width 1332 height 8
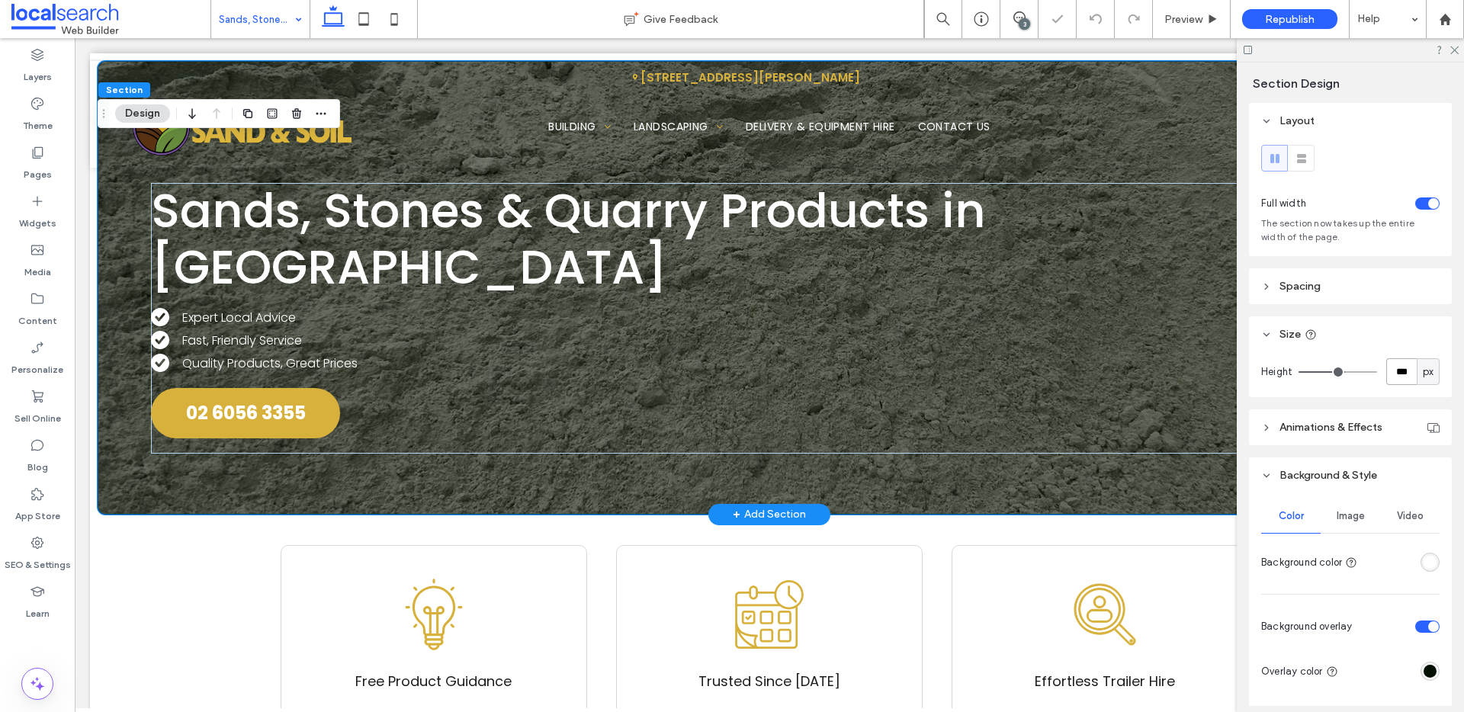
click at [1387, 368] on input "***" at bounding box center [1401, 371] width 30 height 27
type input "***"
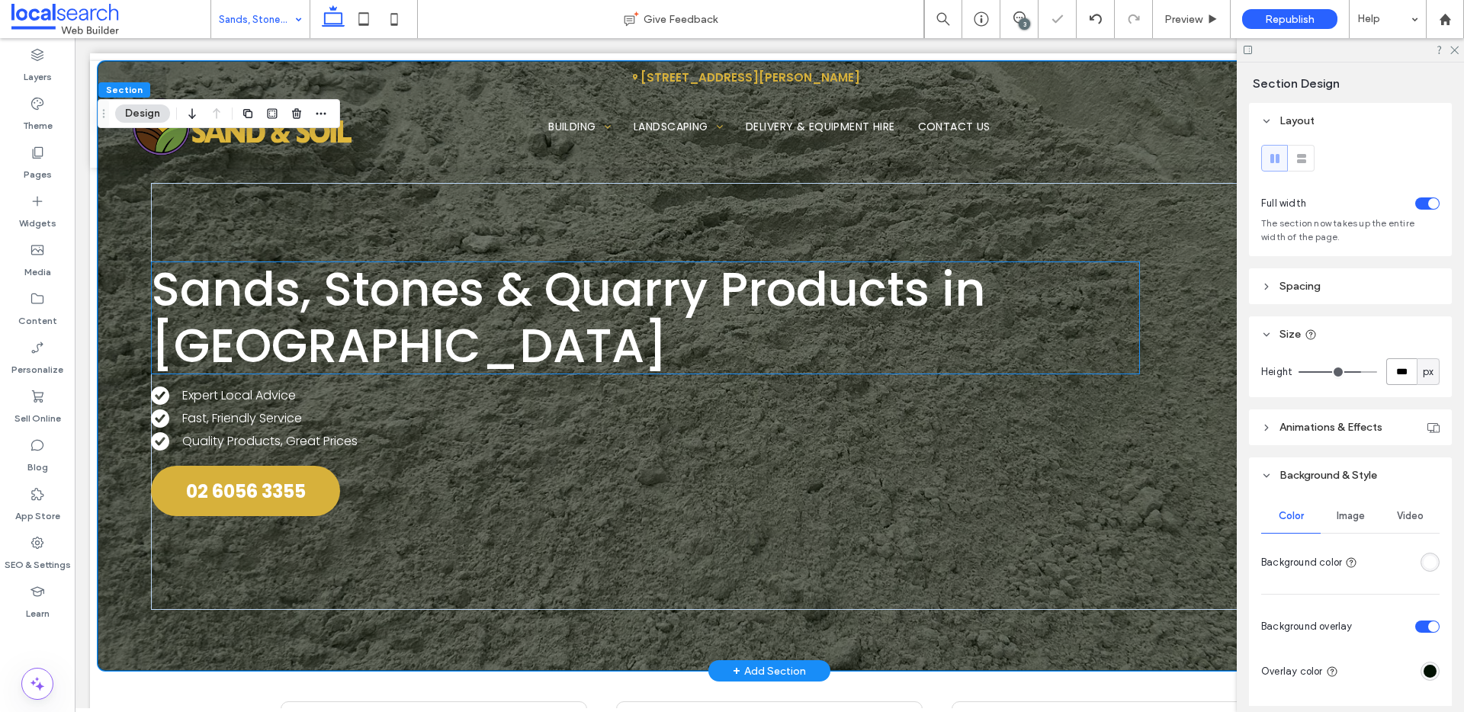
click at [655, 297] on span "Sands, Stones & Quarry Products in Wodonga" at bounding box center [568, 317] width 835 height 123
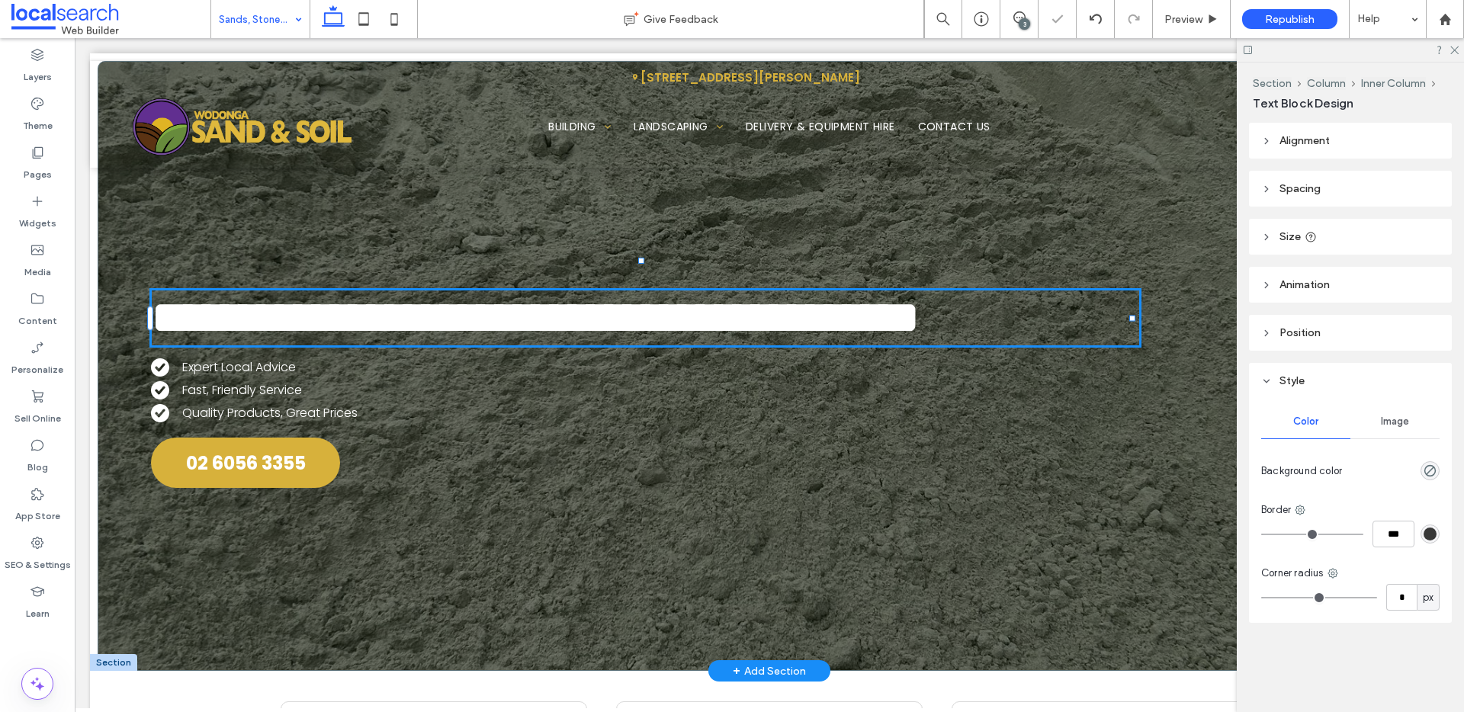
type input "*******"
type input "**"
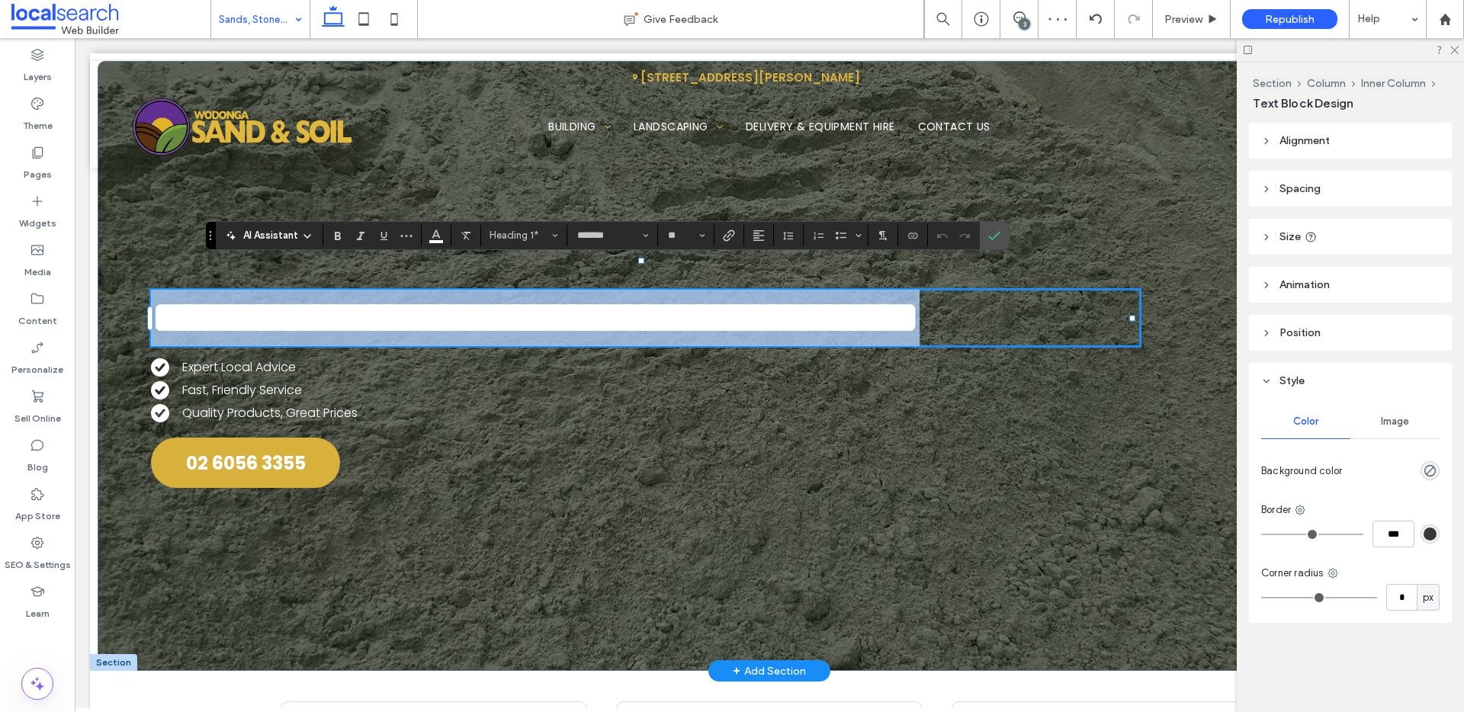
click at [552, 294] on span "**********" at bounding box center [535, 317] width 768 height 47
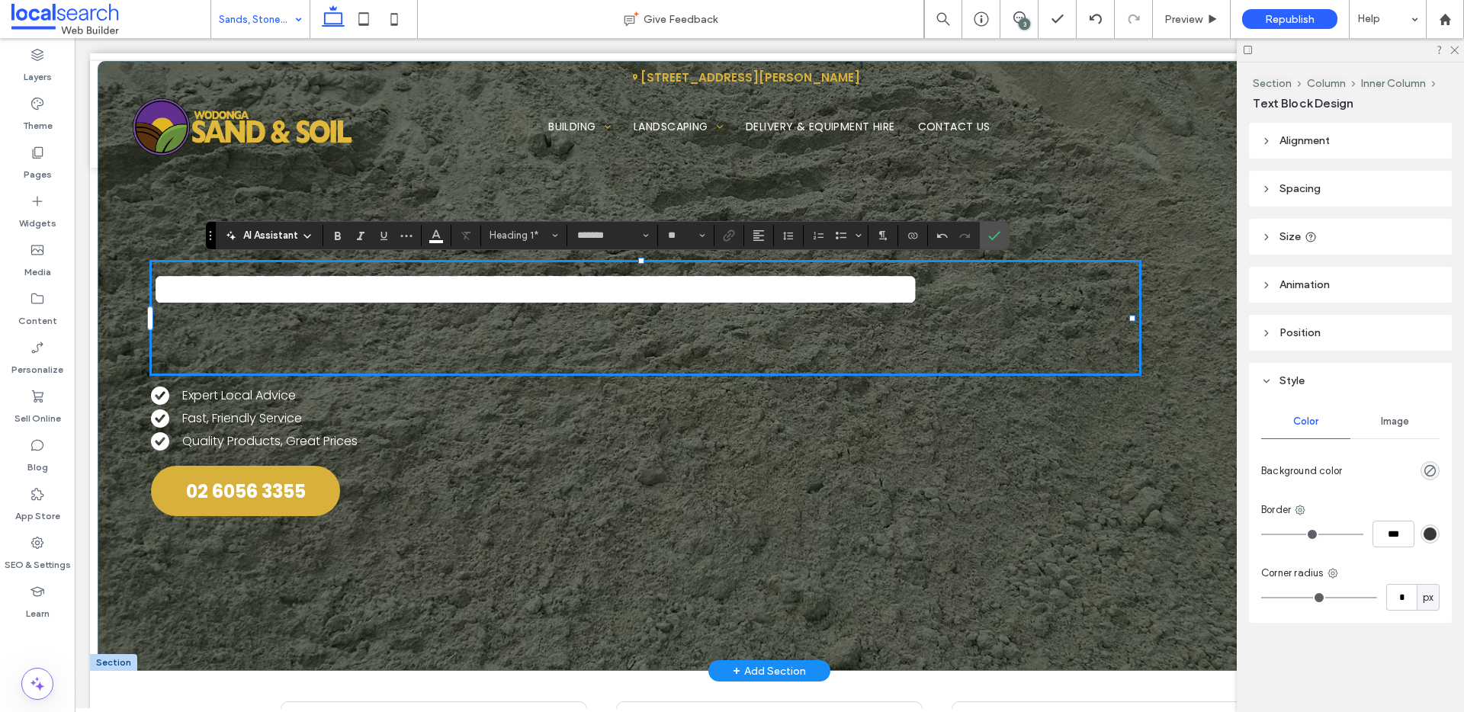
click at [919, 303] on span "**********" at bounding box center [535, 289] width 768 height 47
click at [919, 300] on span "**********" at bounding box center [535, 289] width 768 height 47
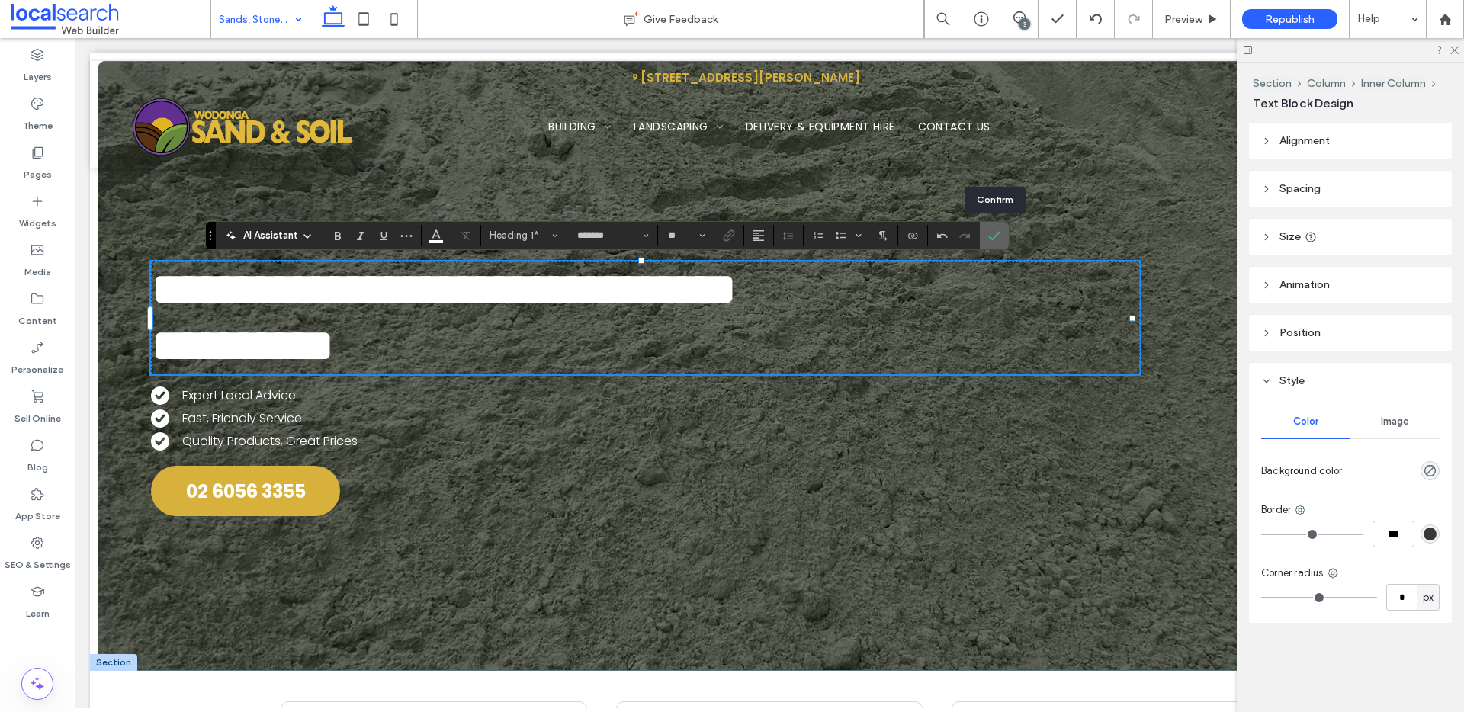
click at [994, 238] on icon "Confirm" at bounding box center [994, 235] width 12 height 12
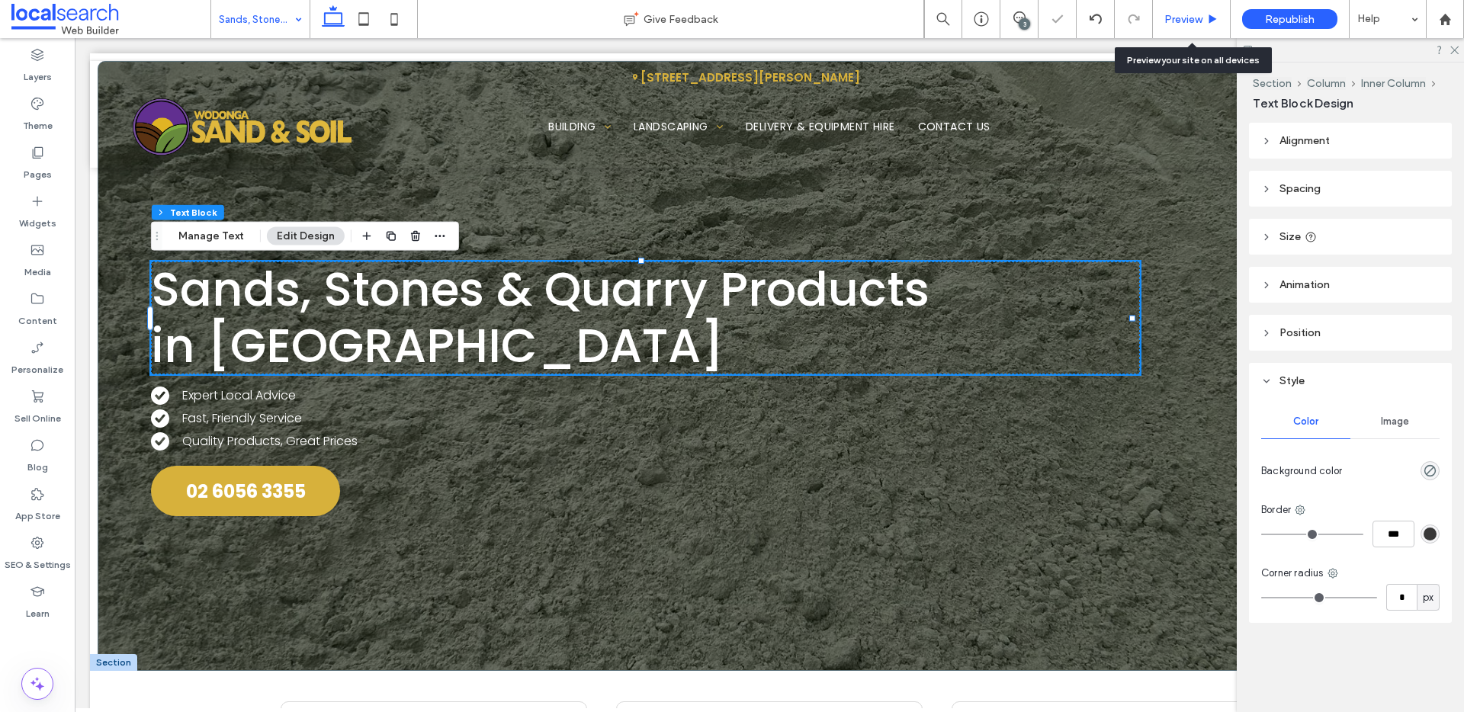
click at [1205, 13] on div "Preview" at bounding box center [1191, 19] width 77 height 13
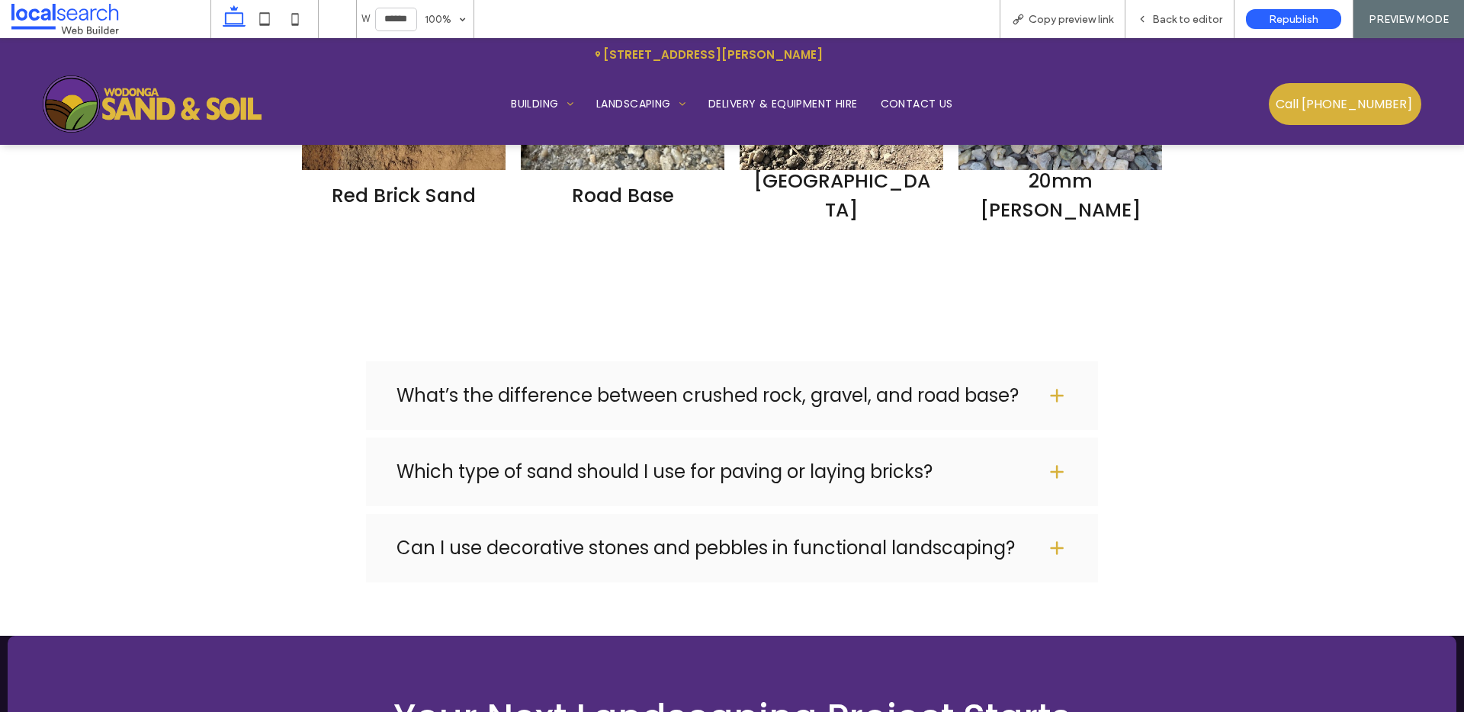
scroll to position [2578, 0]
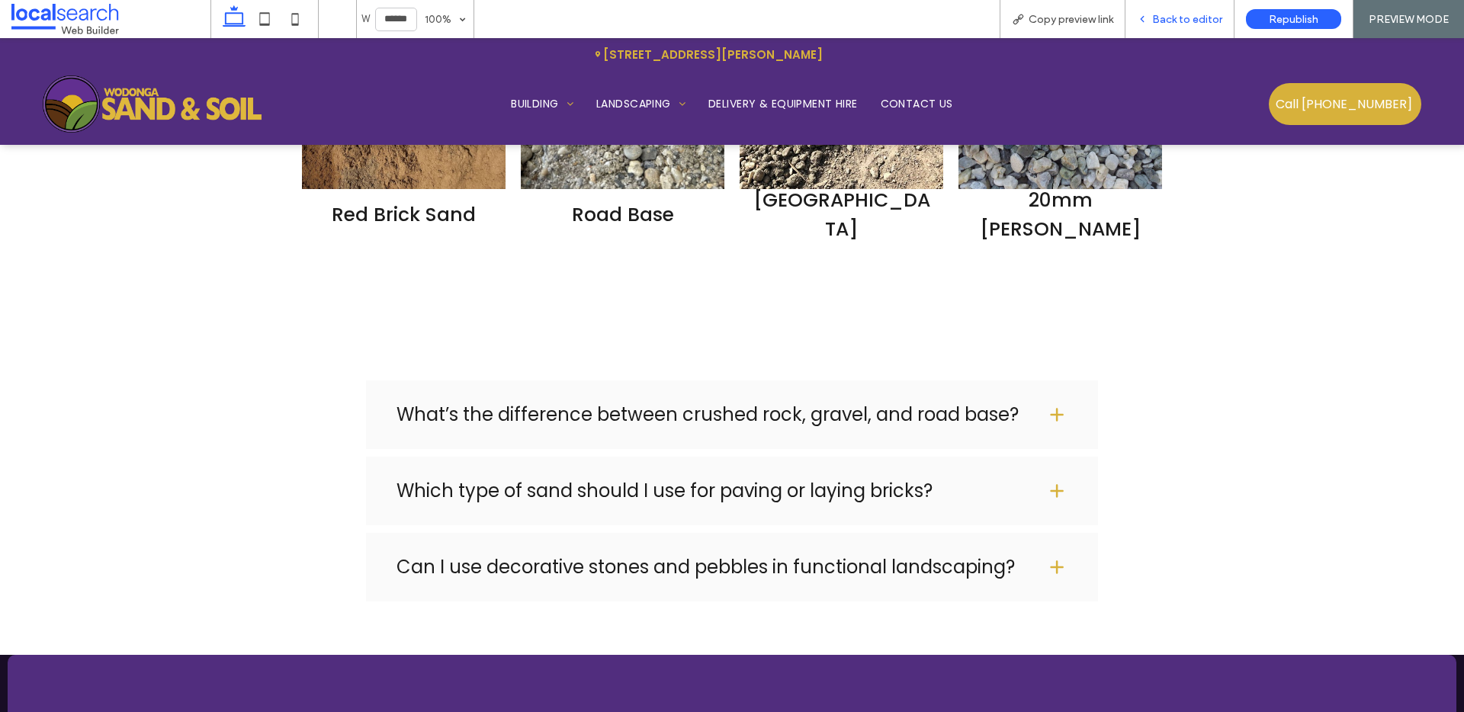
click at [1212, 20] on span "Back to editor" at bounding box center [1187, 19] width 70 height 13
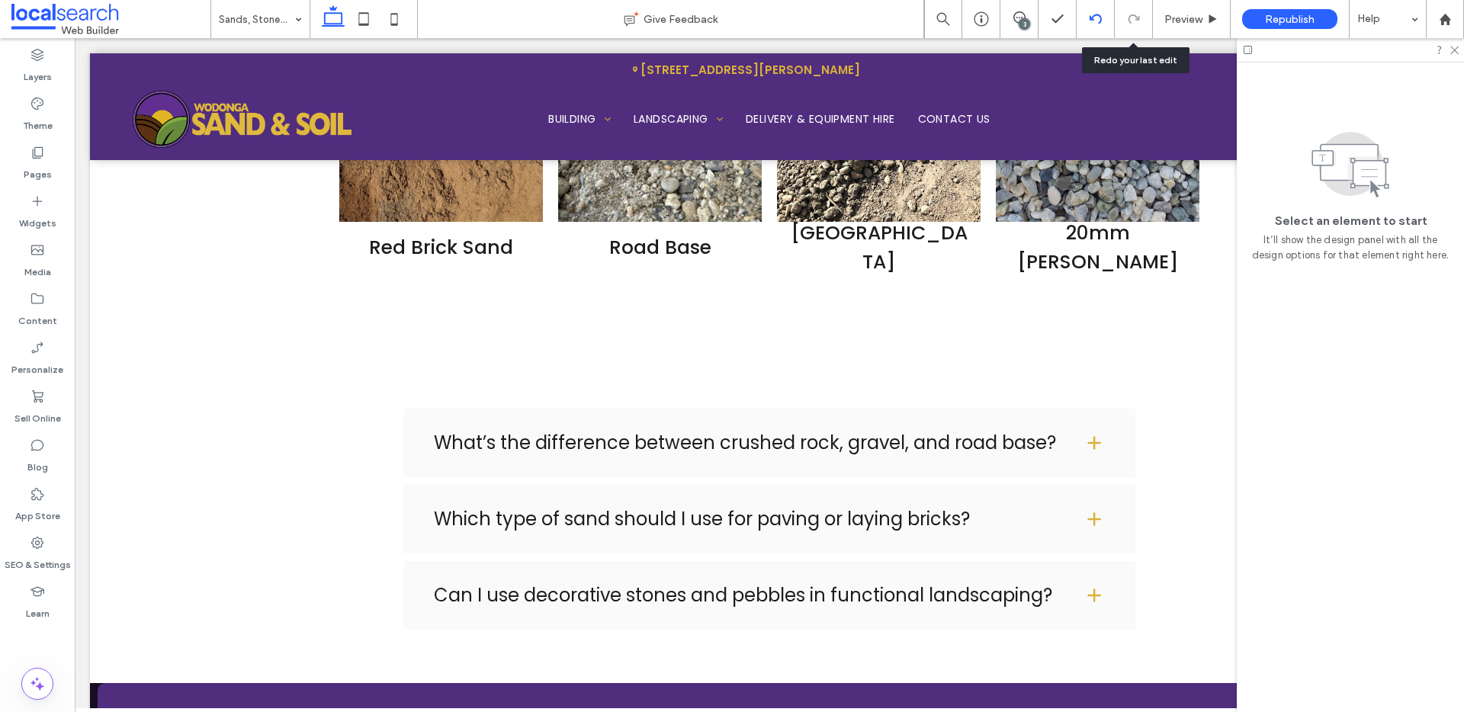
scroll to position [2574, 0]
click at [1026, 23] on div "3" at bounding box center [1024, 23] width 11 height 11
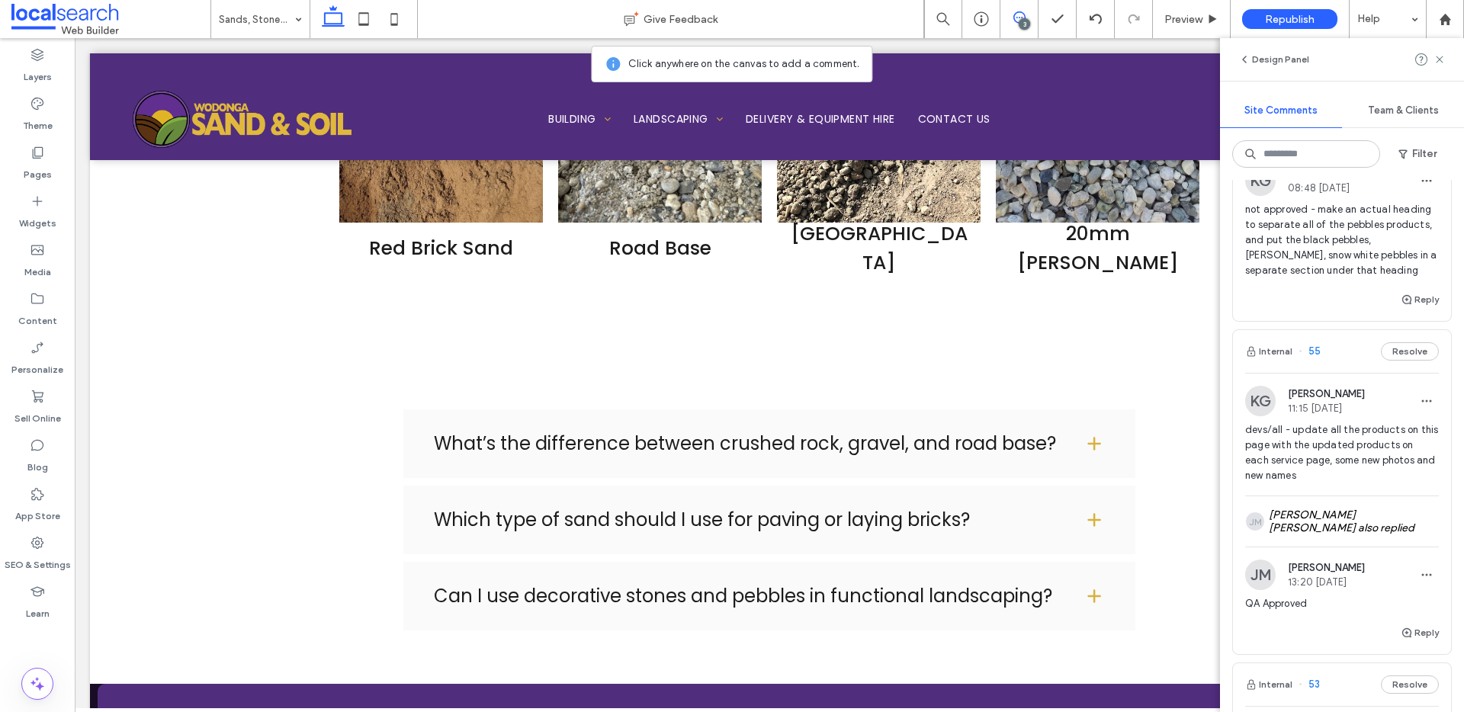
scroll to position [268, 0]
click at [1264, 351] on button "Internal" at bounding box center [1268, 350] width 47 height 18
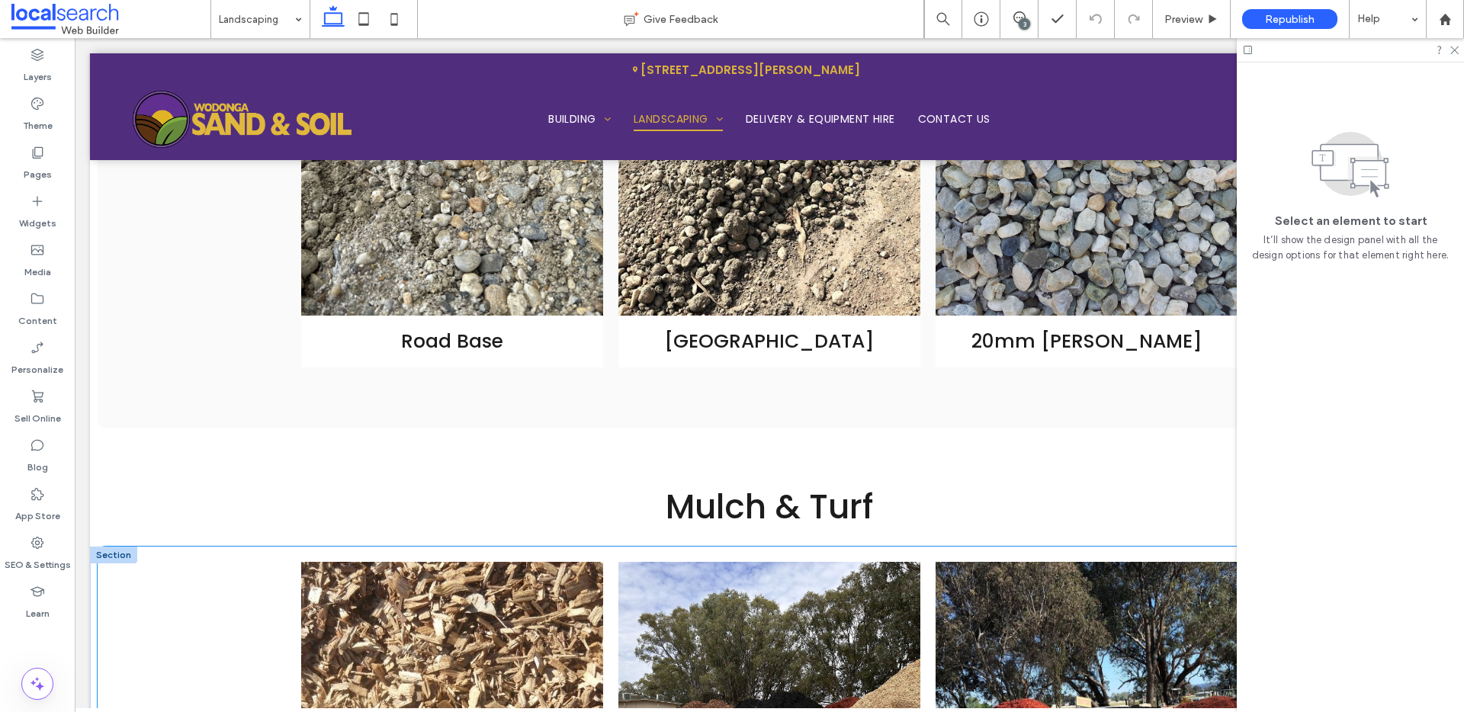
scroll to position [2722, 0]
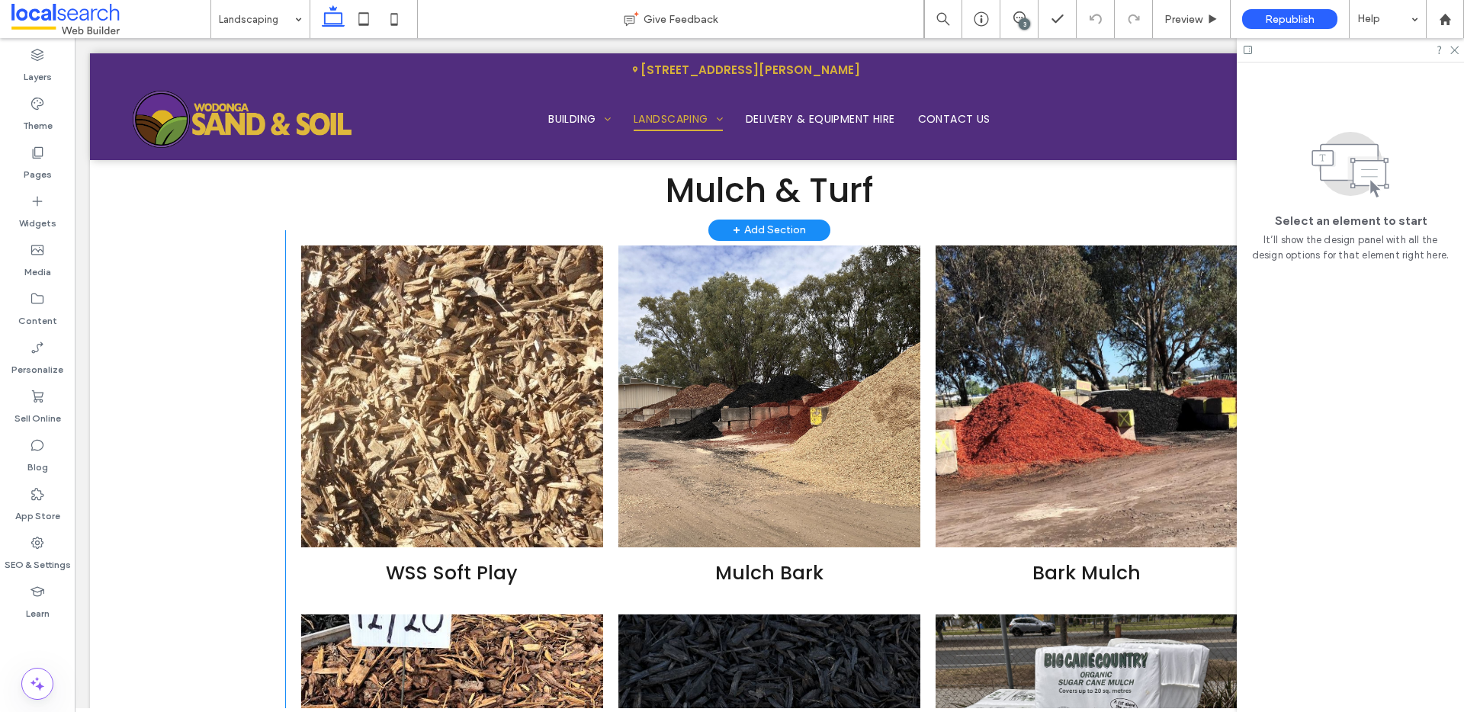
scroll to position [2605, 0]
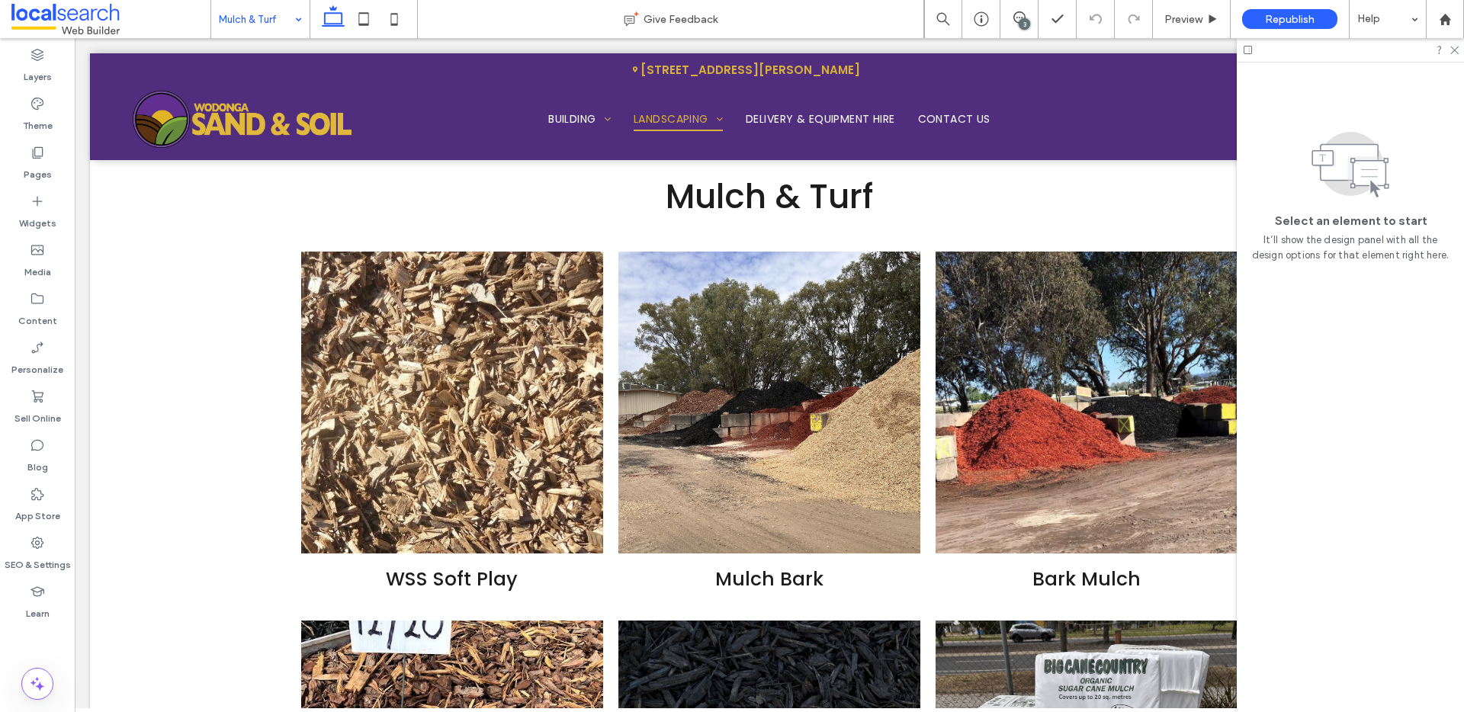
click at [290, 23] on div "Mulch & Turf" at bounding box center [260, 19] width 98 height 38
click at [1029, 18] on span at bounding box center [1018, 17] width 37 height 12
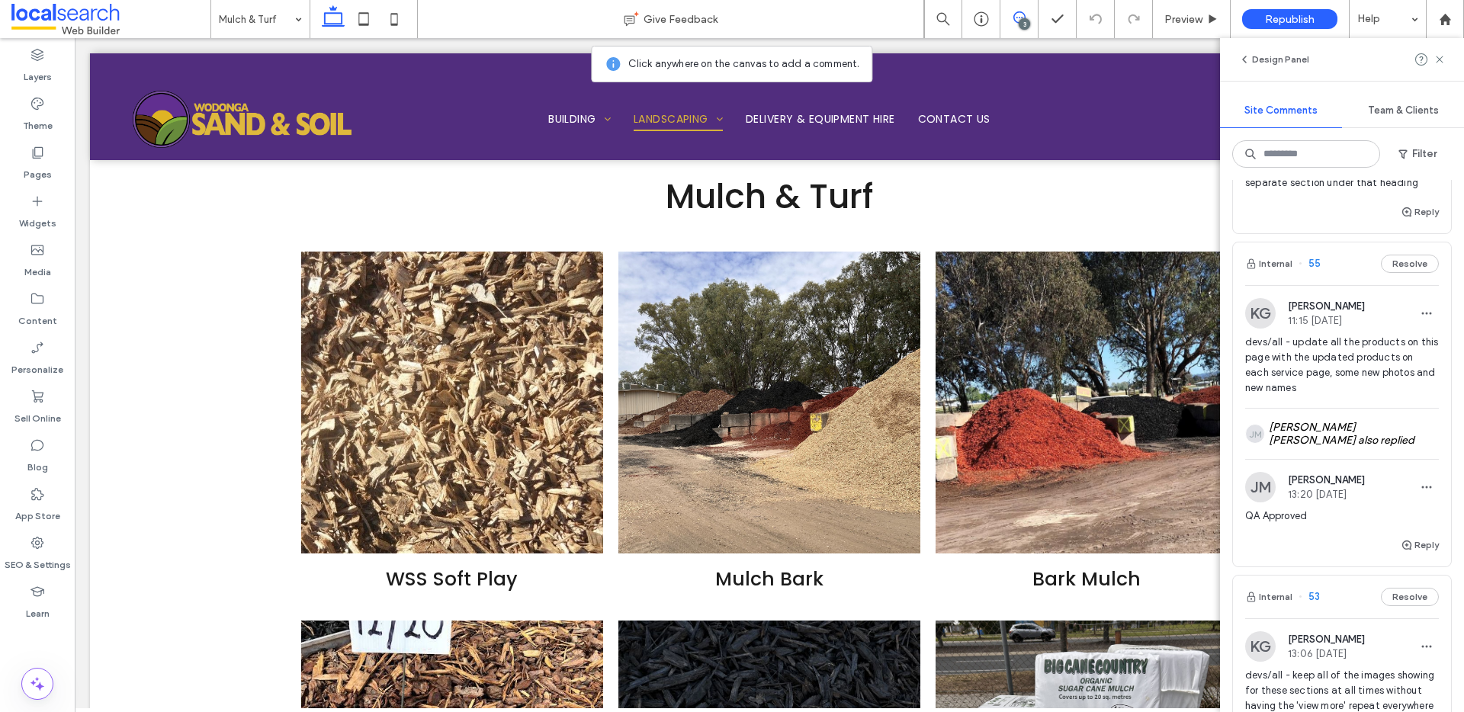
scroll to position [354, 0]
click at [1391, 424] on div "[PERSON_NAME] [PERSON_NAME] [PERSON_NAME] also replied" at bounding box center [1342, 433] width 194 height 50
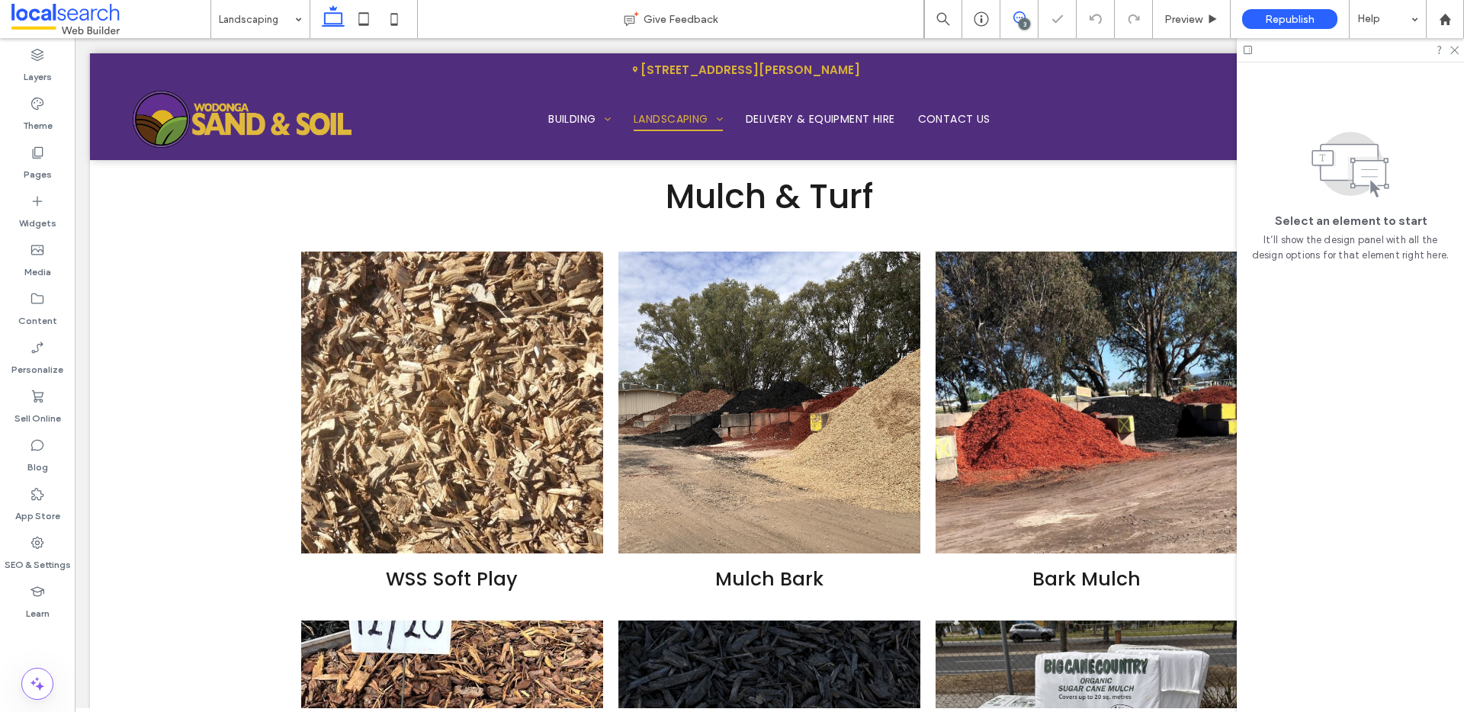
click at [1018, 16] on icon at bounding box center [1019, 17] width 12 height 12
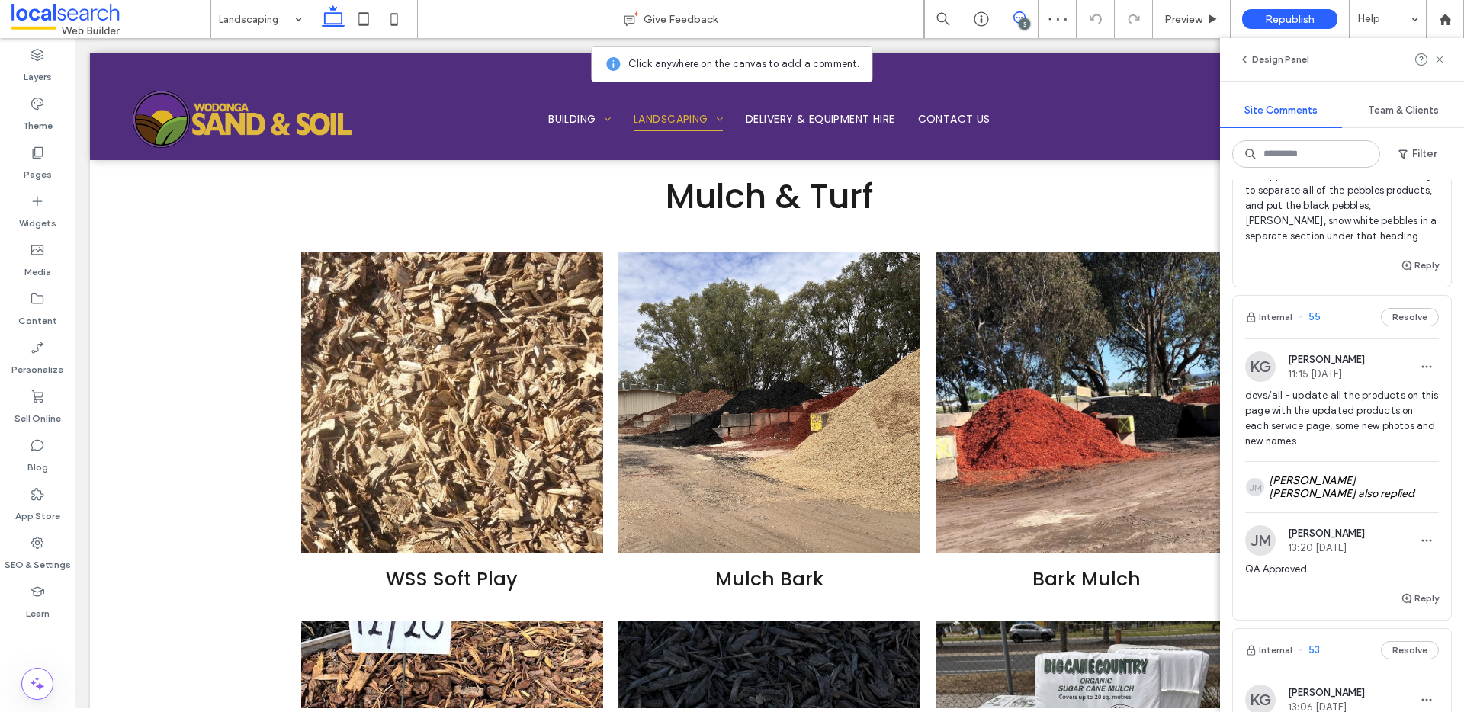
scroll to position [302, 0]
click at [1400, 589] on span "button" at bounding box center [1407, 597] width 14 height 17
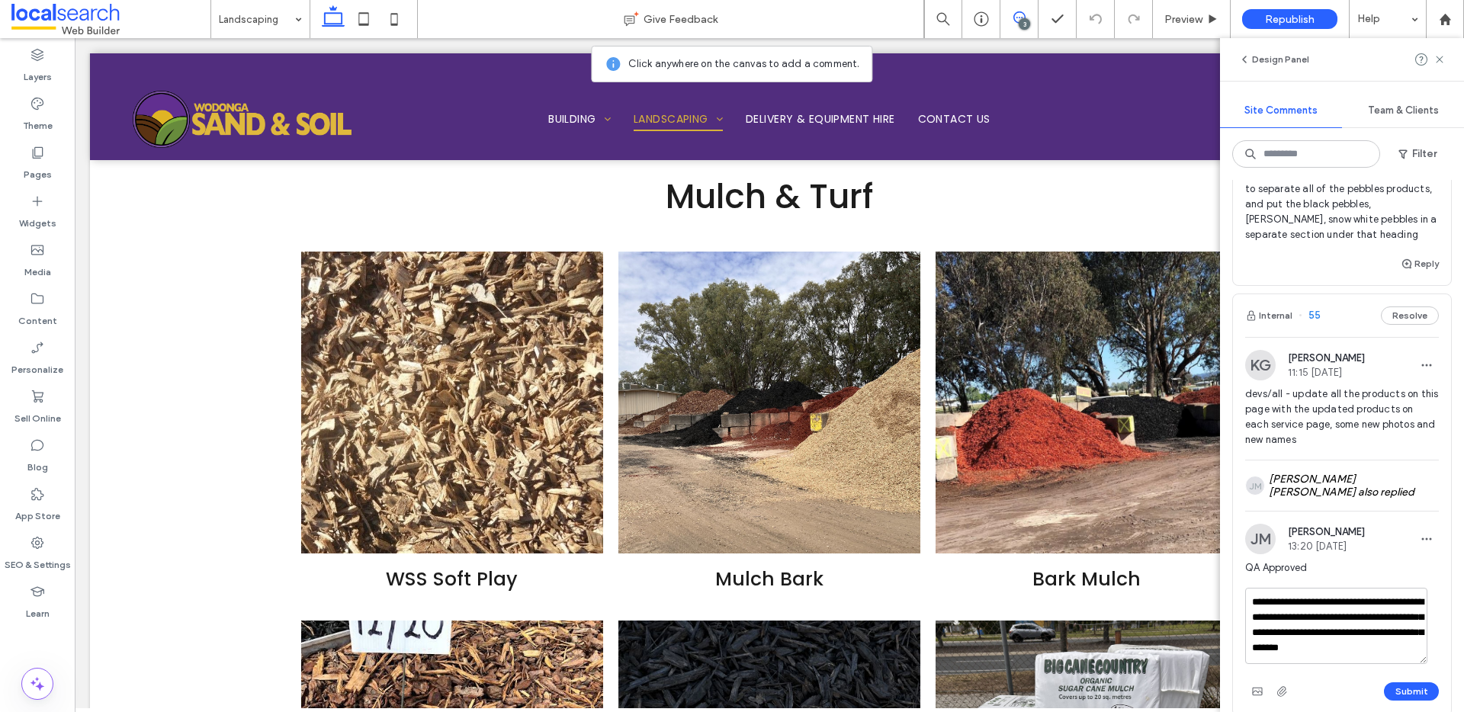
scroll to position [5, 0]
type textarea "**********"
click at [1408, 685] on button "Submit" at bounding box center [1411, 691] width 55 height 18
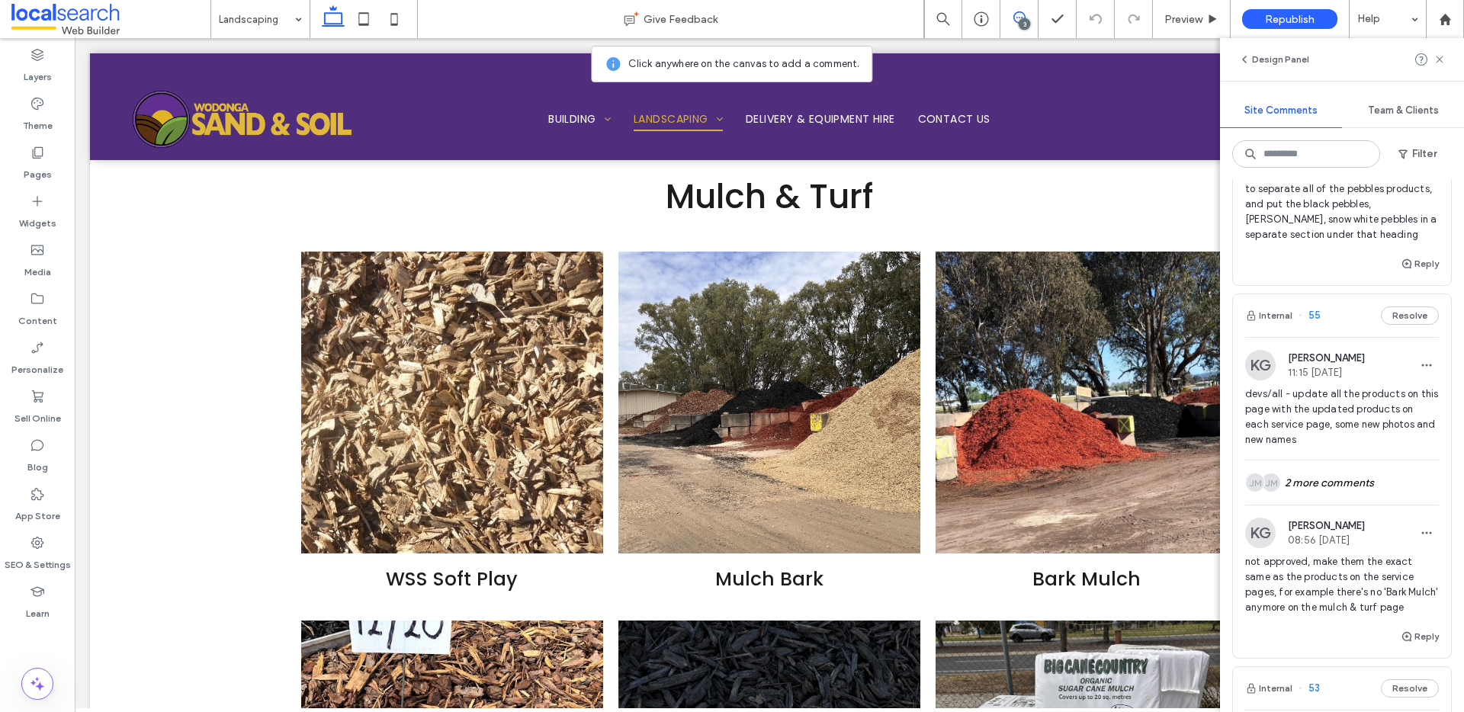
click at [1021, 17] on use at bounding box center [1019, 17] width 12 height 12
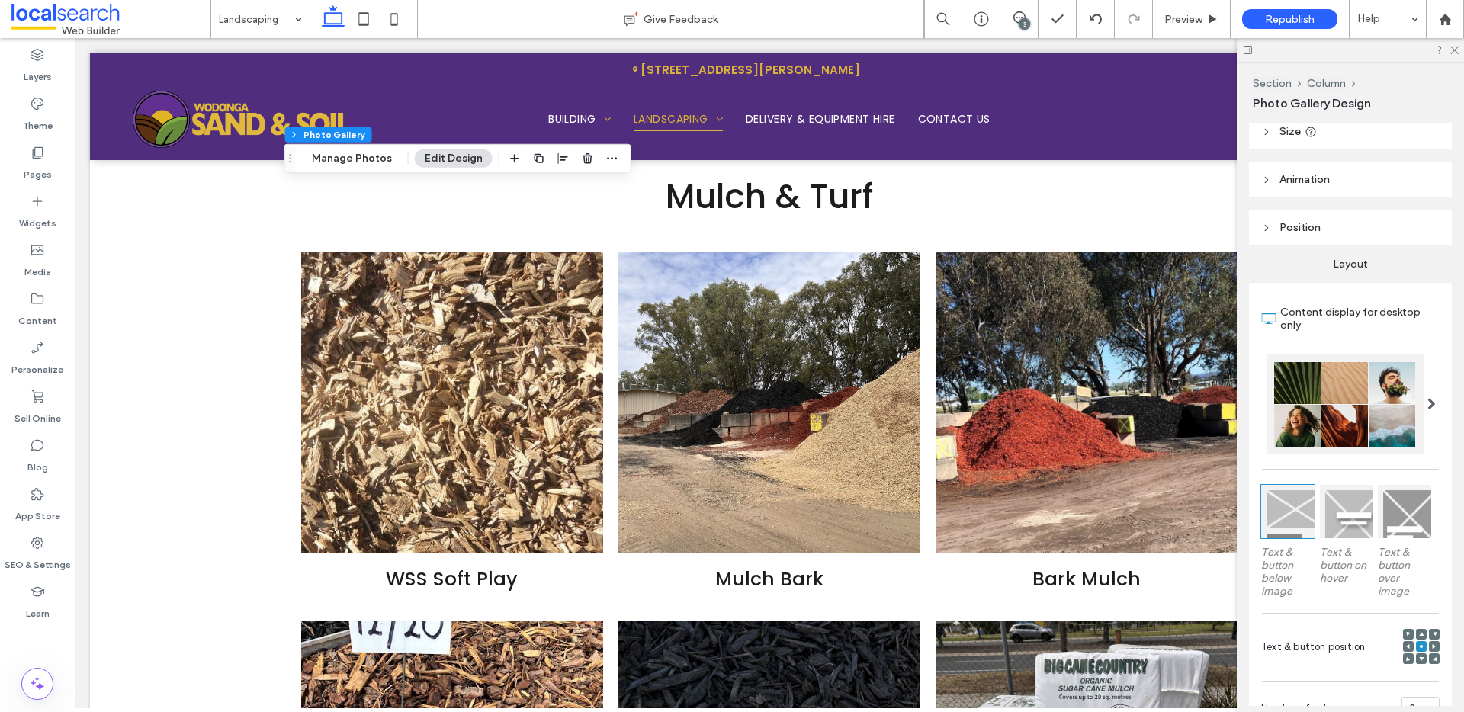
scroll to position [481, 0]
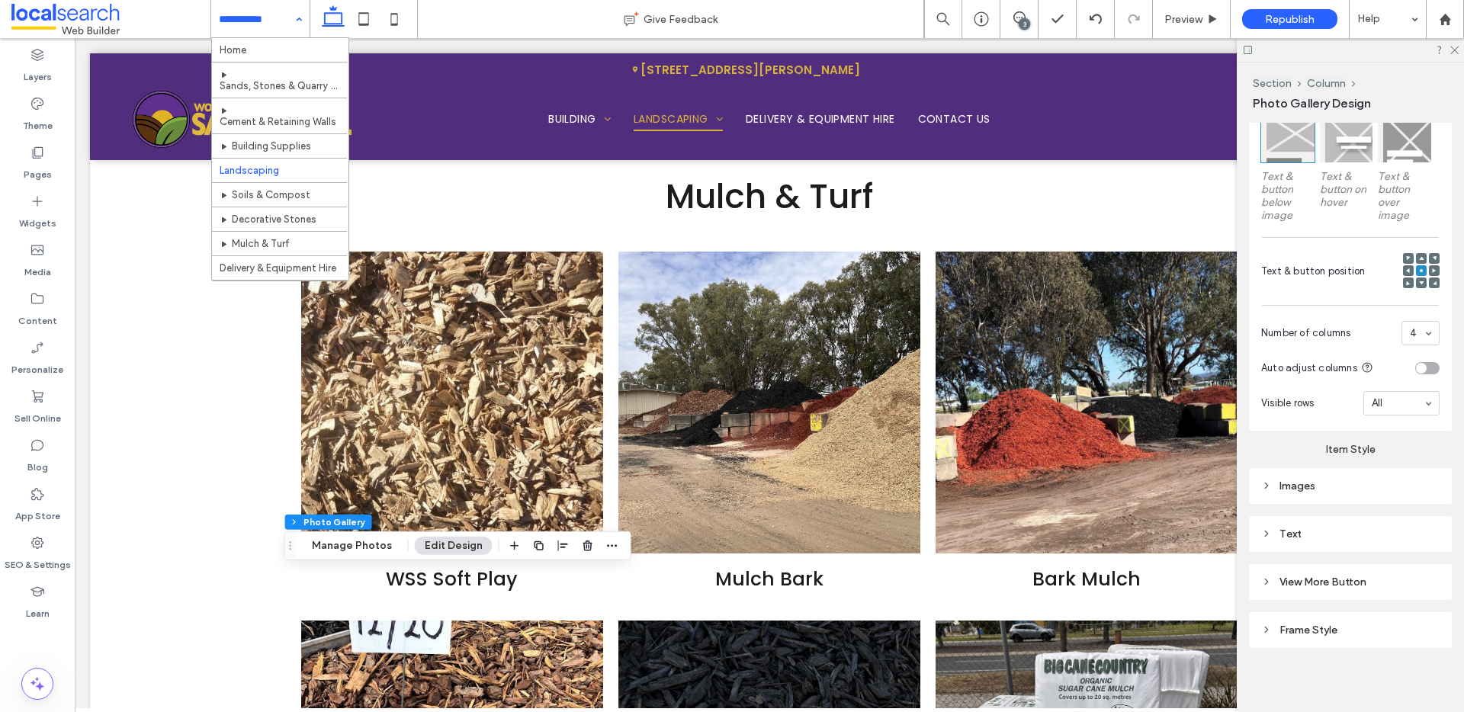
click at [1026, 20] on div "3" at bounding box center [1024, 23] width 11 height 11
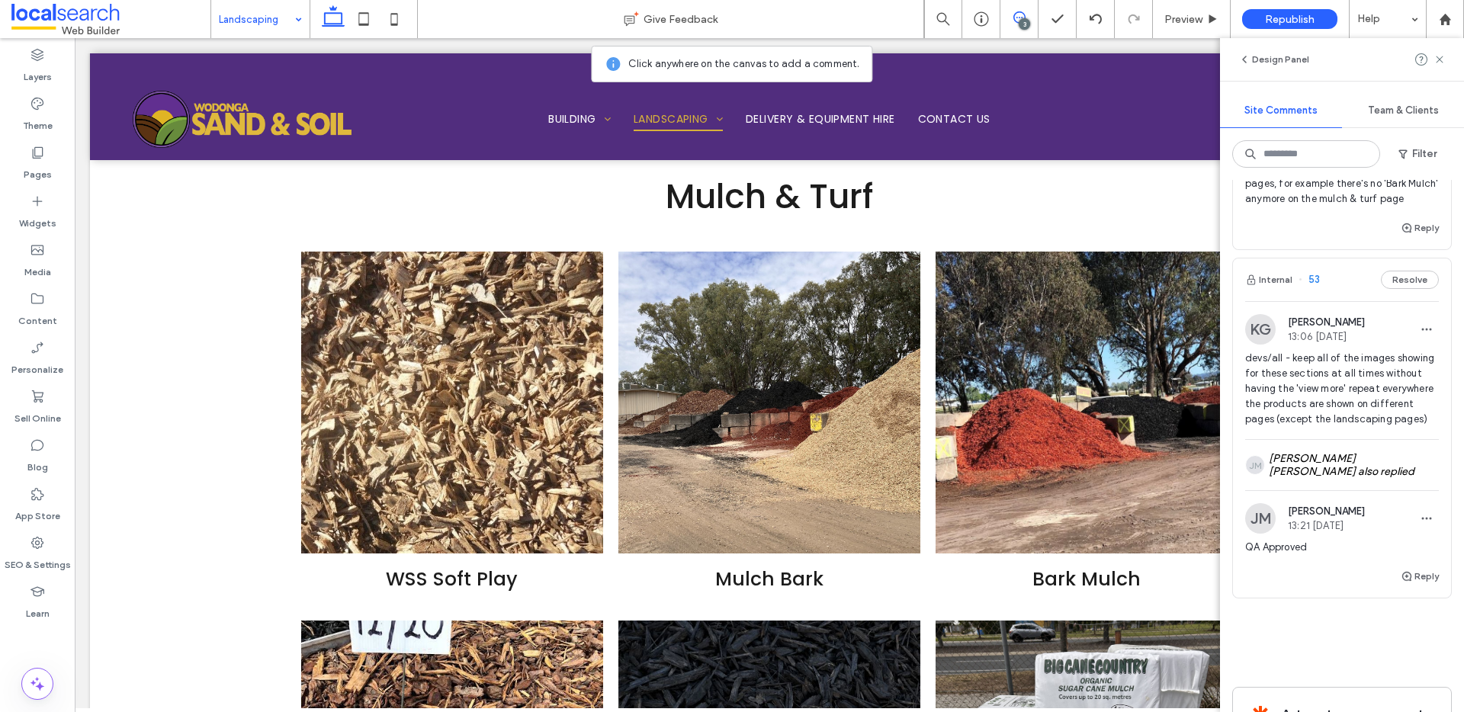
scroll to position [712, 0]
click at [1404, 489] on div "JM Jhon Michael Abbas also replied" at bounding box center [1342, 463] width 194 height 50
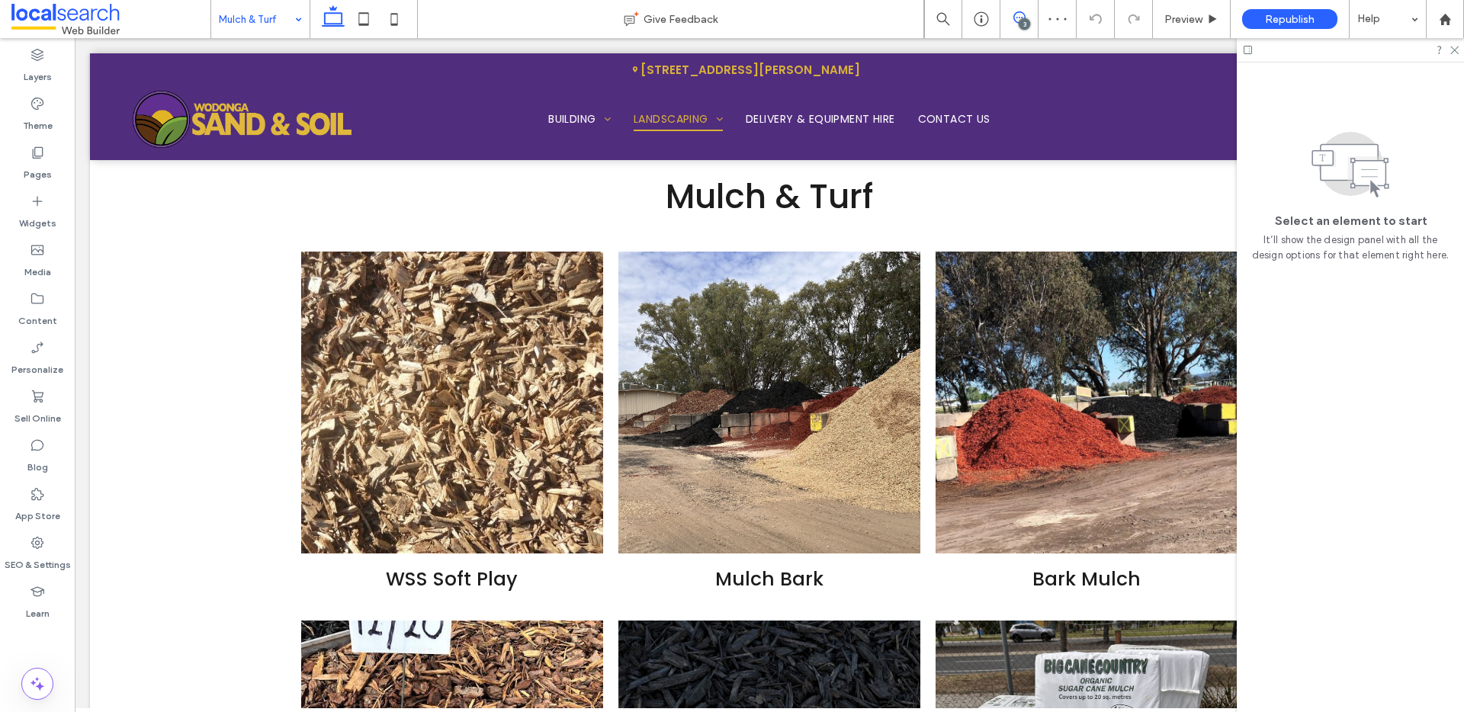
click at [1025, 13] on span at bounding box center [1018, 17] width 37 height 12
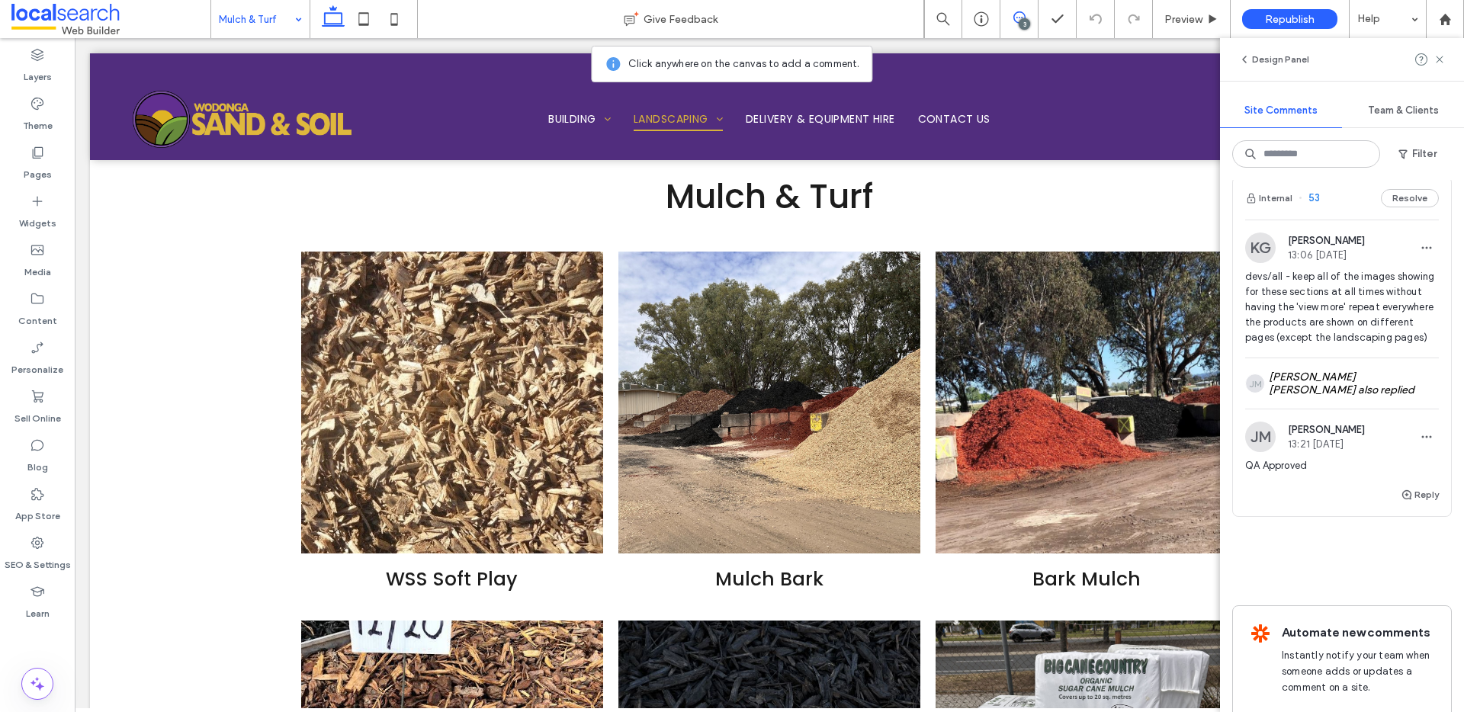
scroll to position [773, 0]
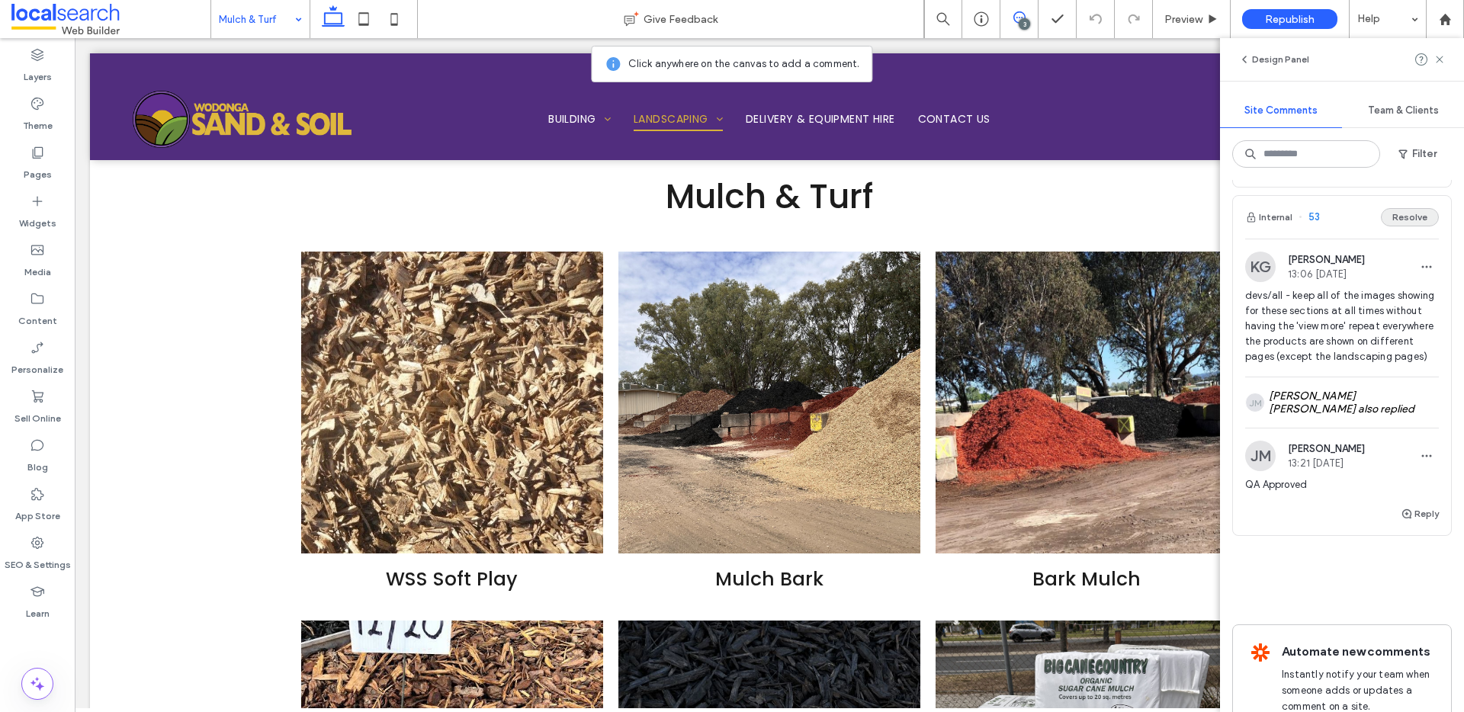
click at [1404, 226] on button "Resolve" at bounding box center [1410, 217] width 58 height 18
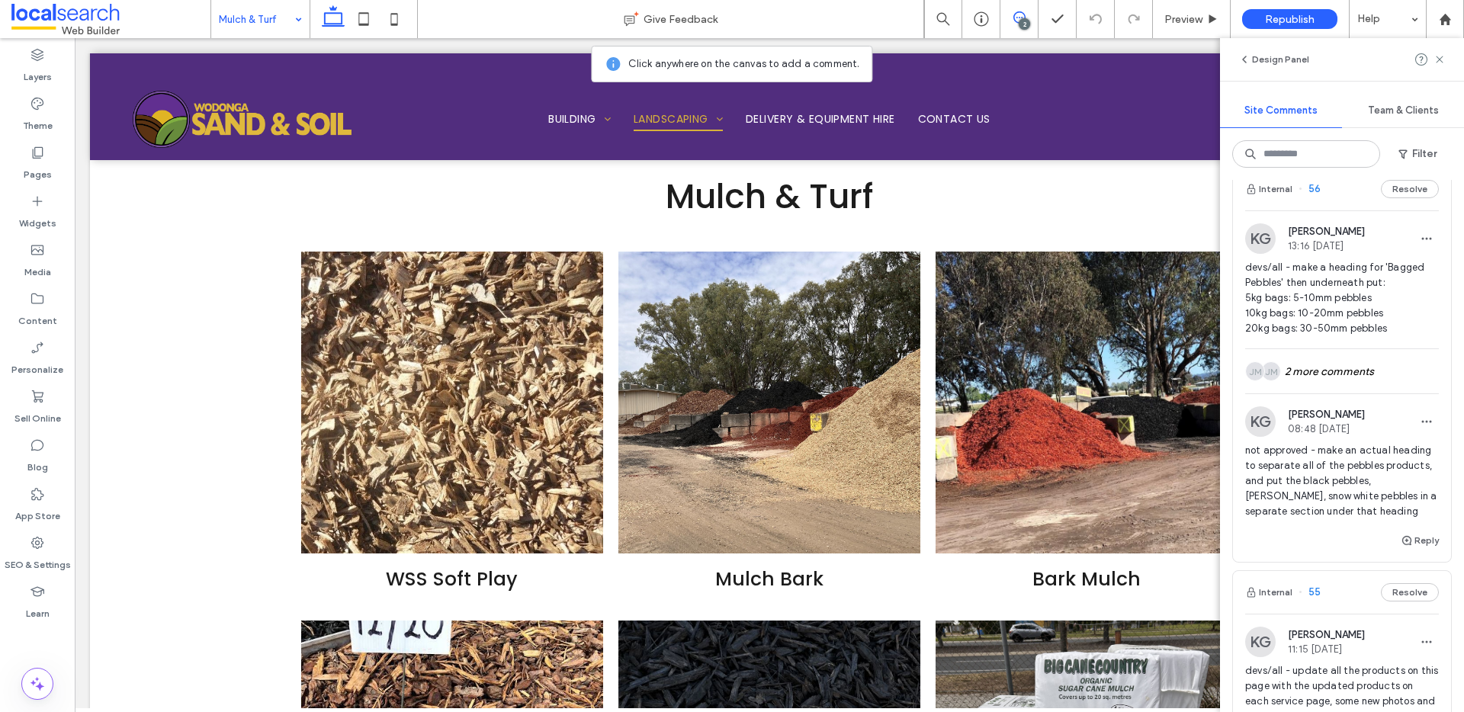
scroll to position [0, 0]
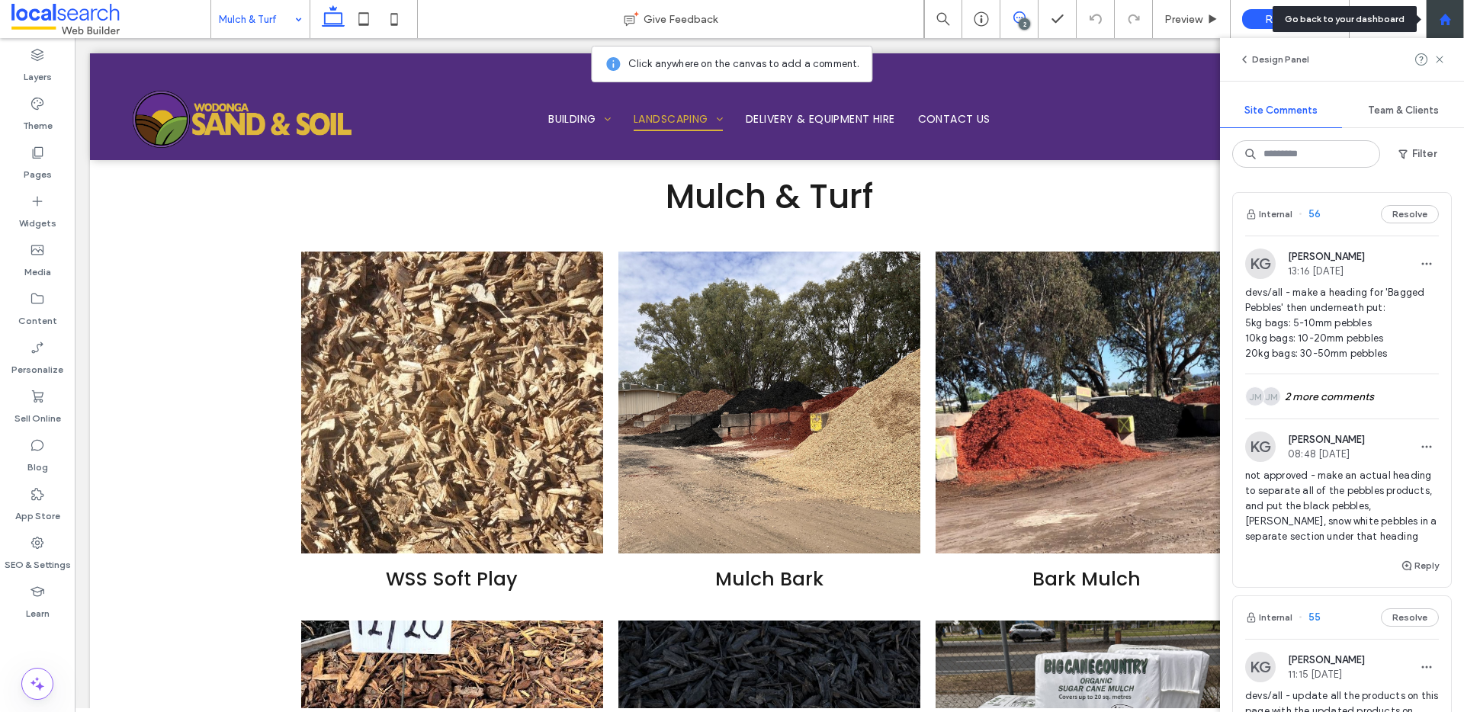
click at [1448, 25] on div at bounding box center [1445, 19] width 38 height 38
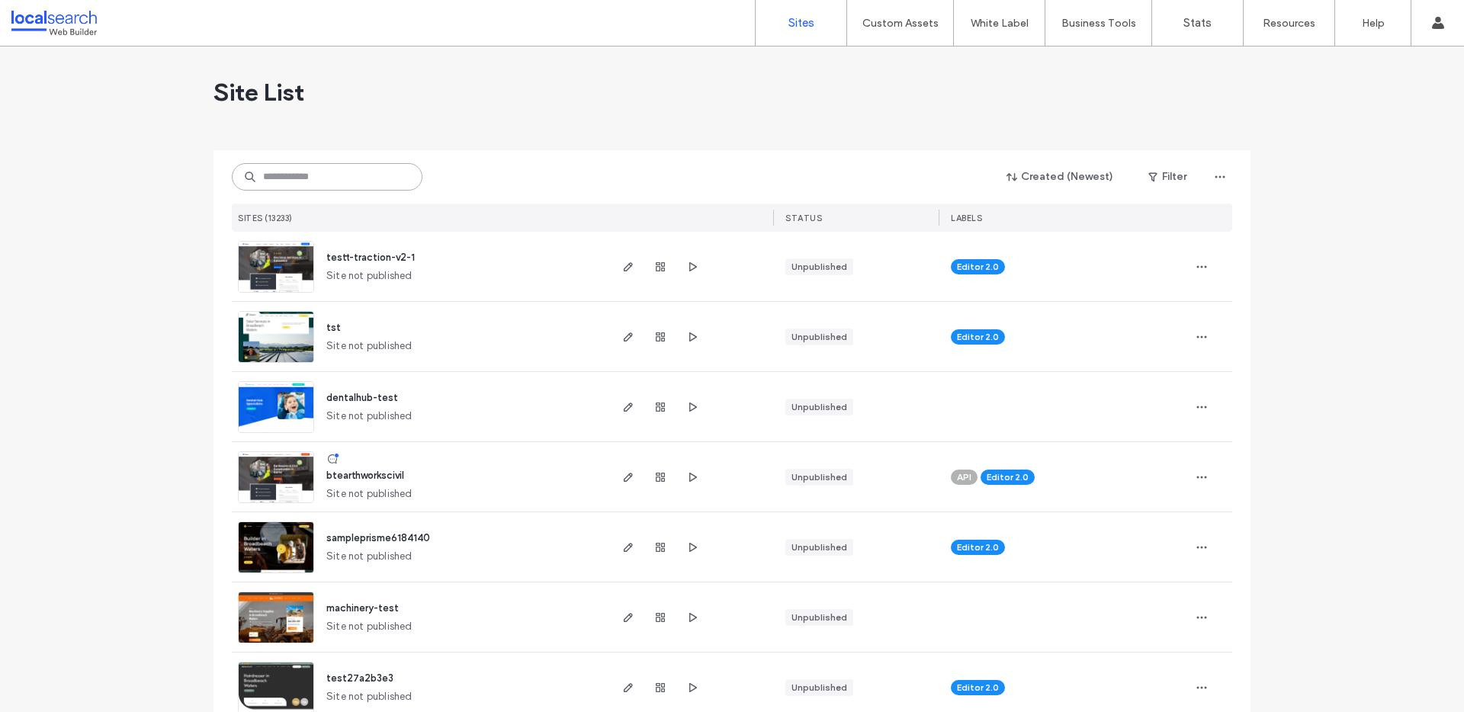
paste input "********"
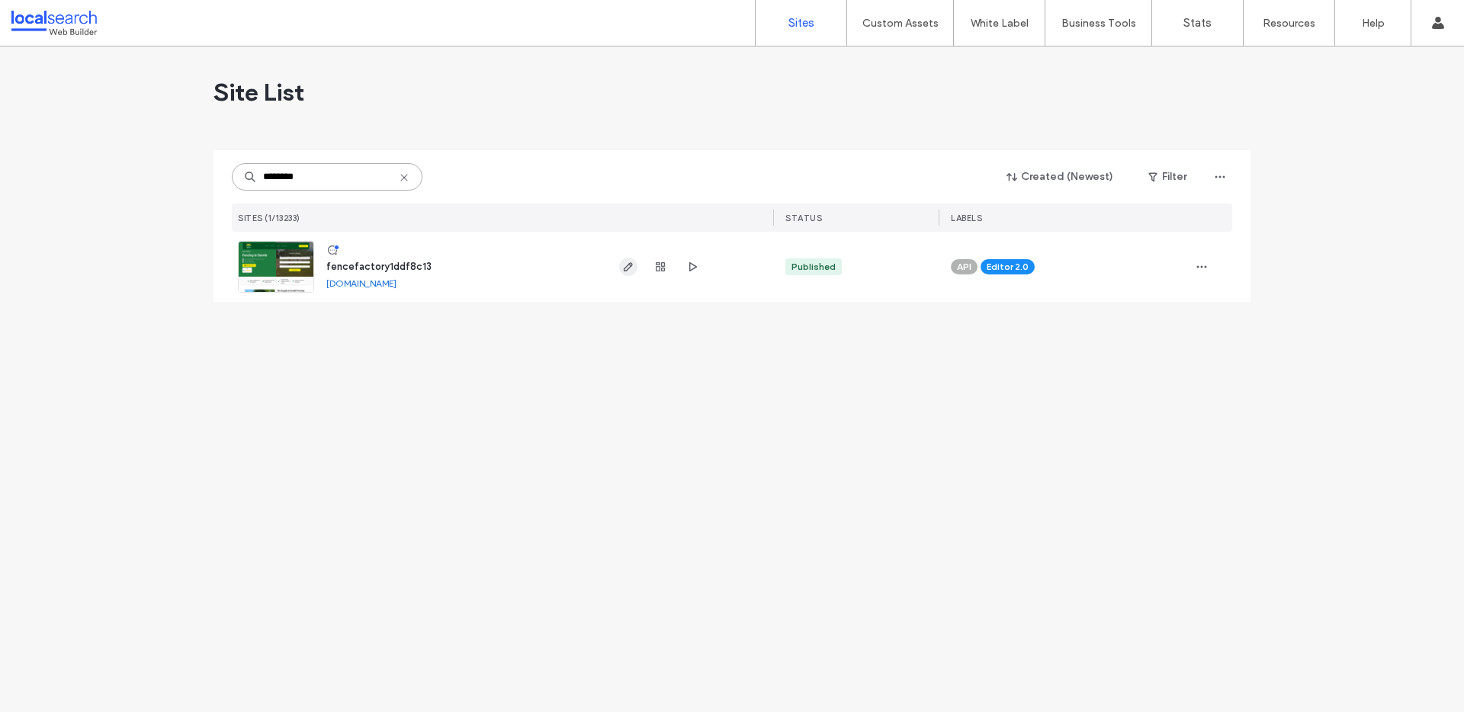
type input "********"
click at [624, 268] on icon "button" at bounding box center [628, 267] width 12 height 12
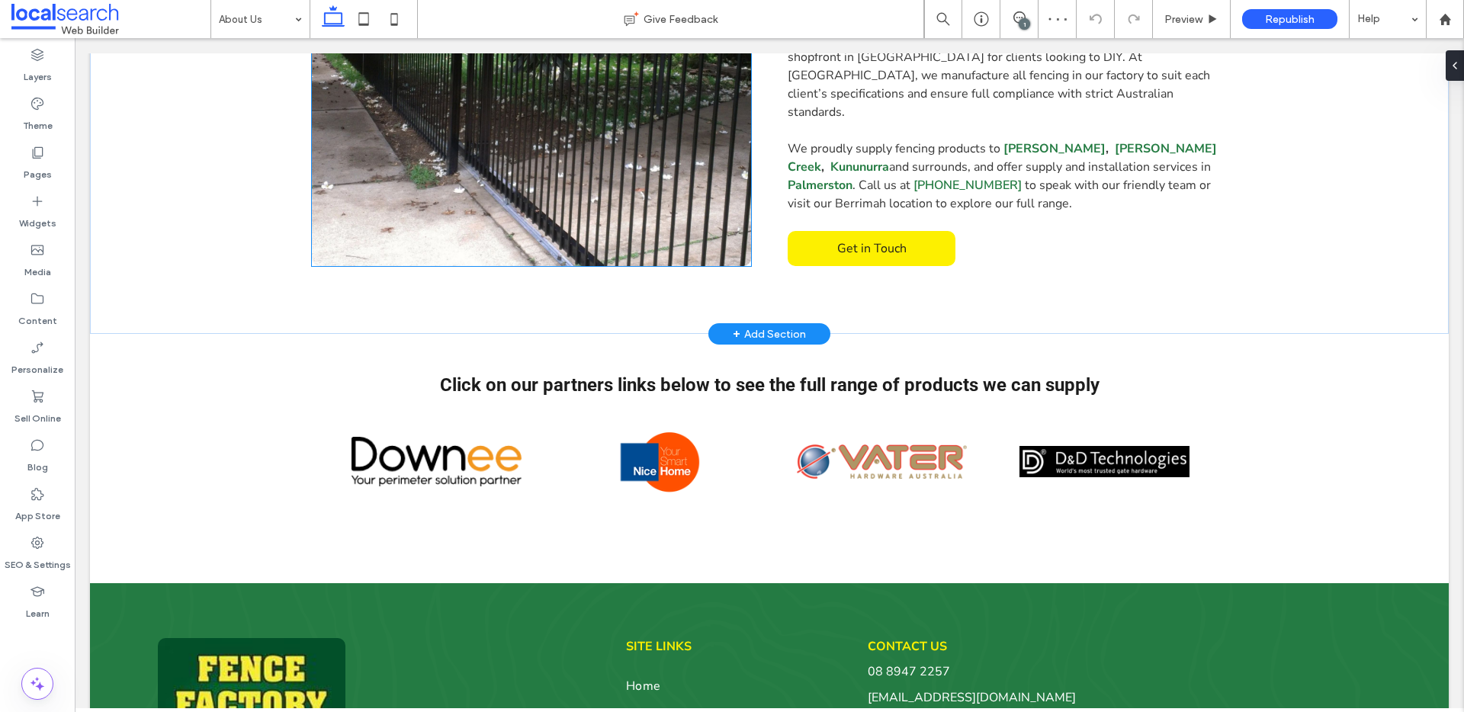
scroll to position [633, 0]
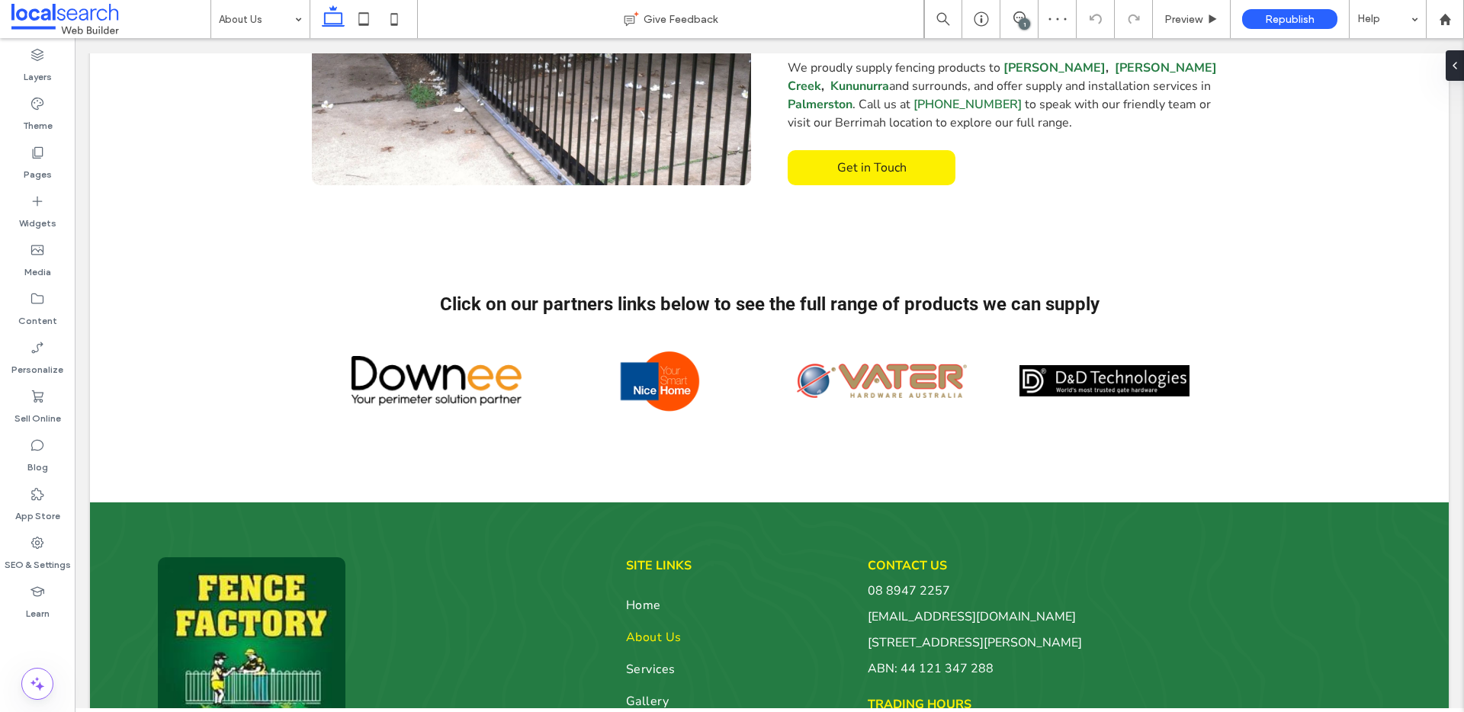
click at [275, 19] on input at bounding box center [256, 19] width 75 height 38
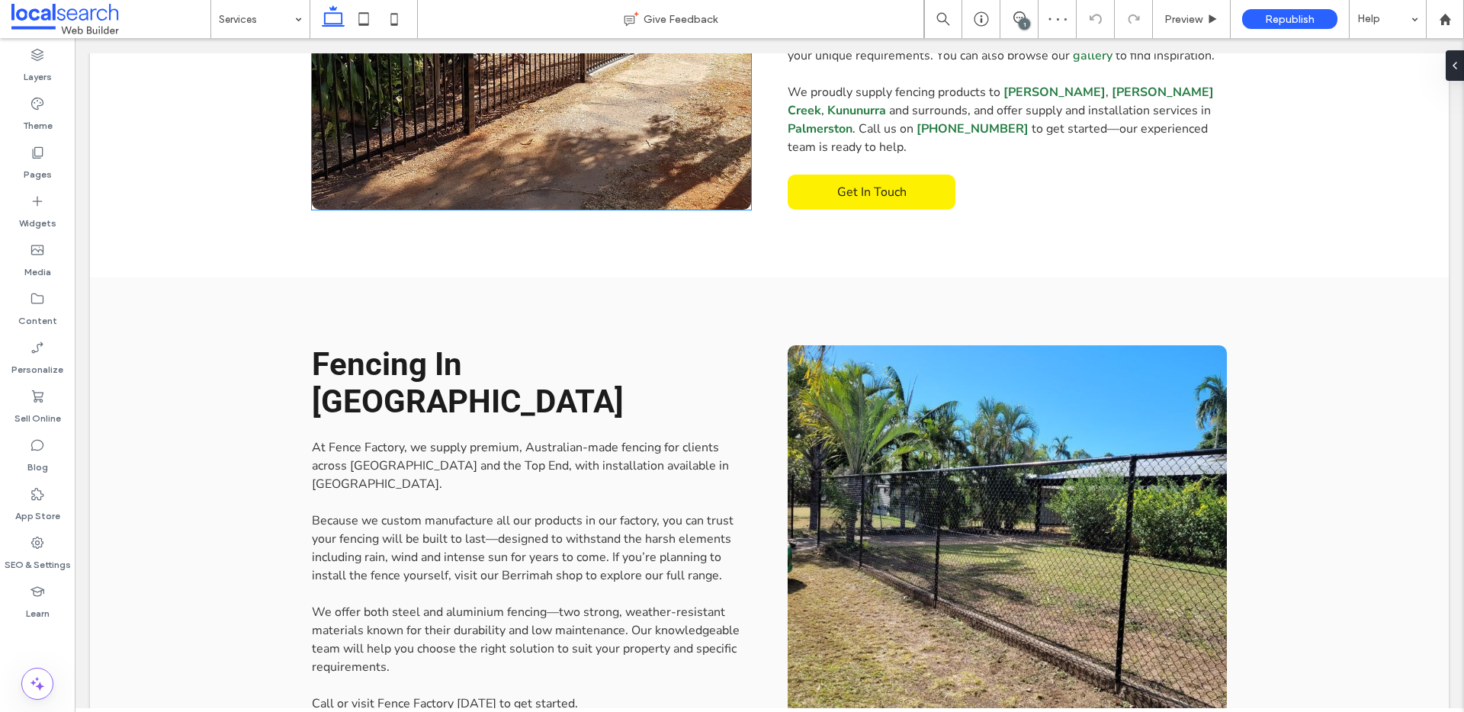
scroll to position [1147, 0]
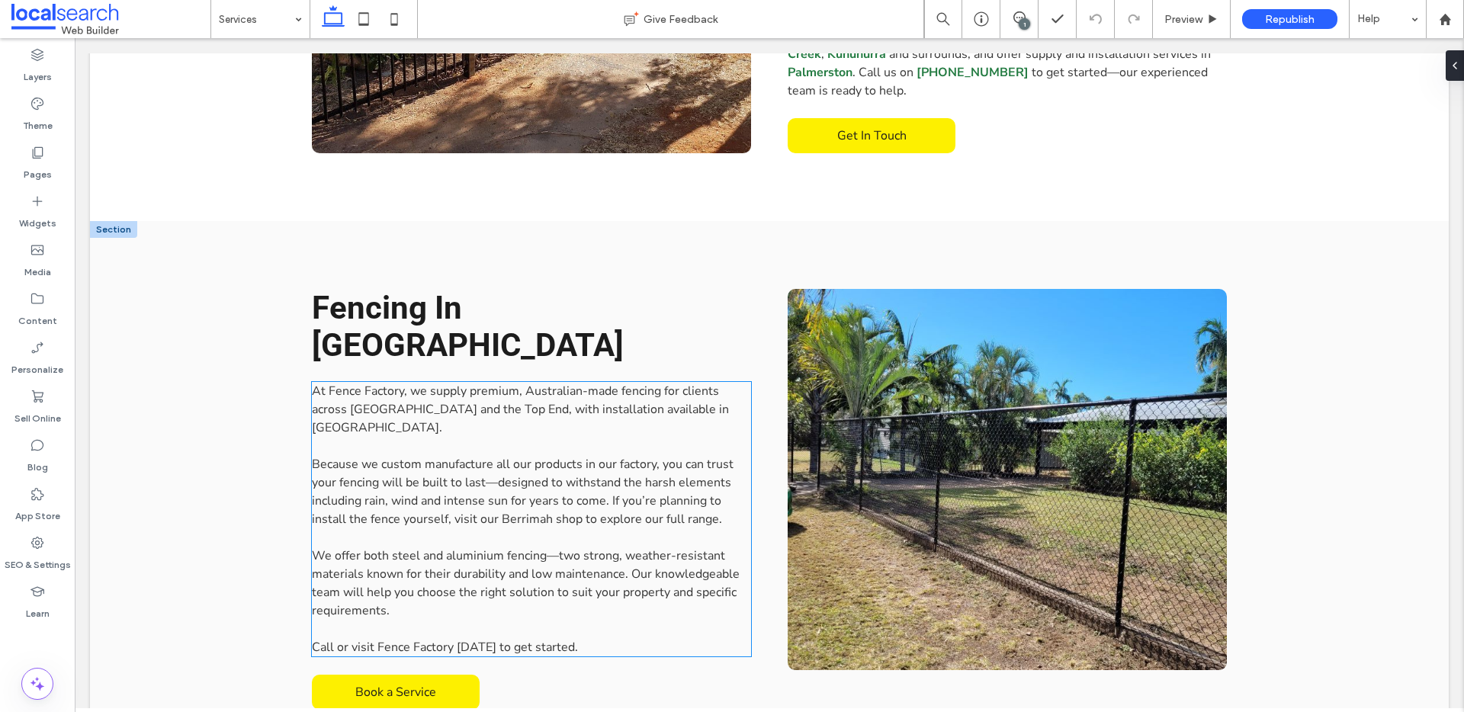
click at [657, 383] on span "At Fence Factory, we supply premium, Australian-made fencing for clients across…" at bounding box center [520, 409] width 417 height 53
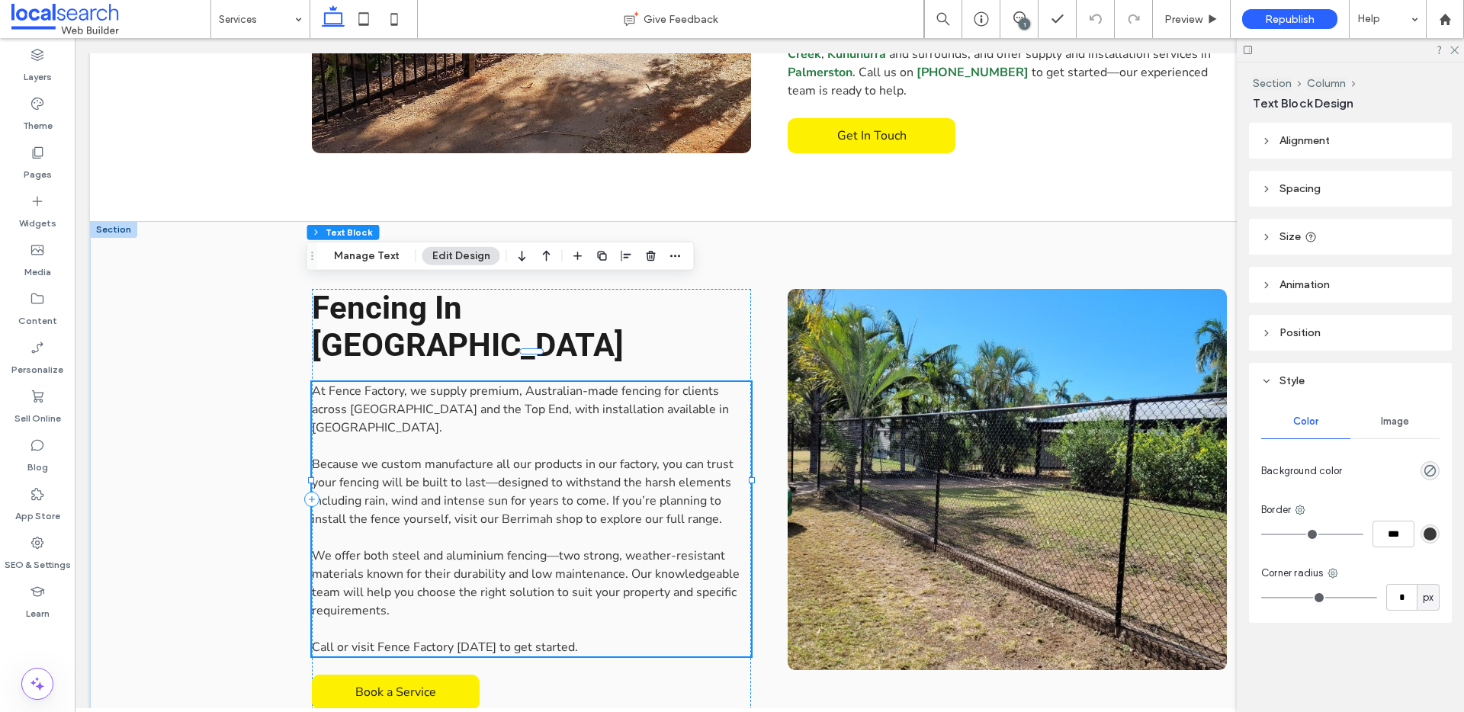
click at [657, 382] on div "At Fence Factory, we supply premium, Australian-made fencing for clients across…" at bounding box center [531, 519] width 439 height 274
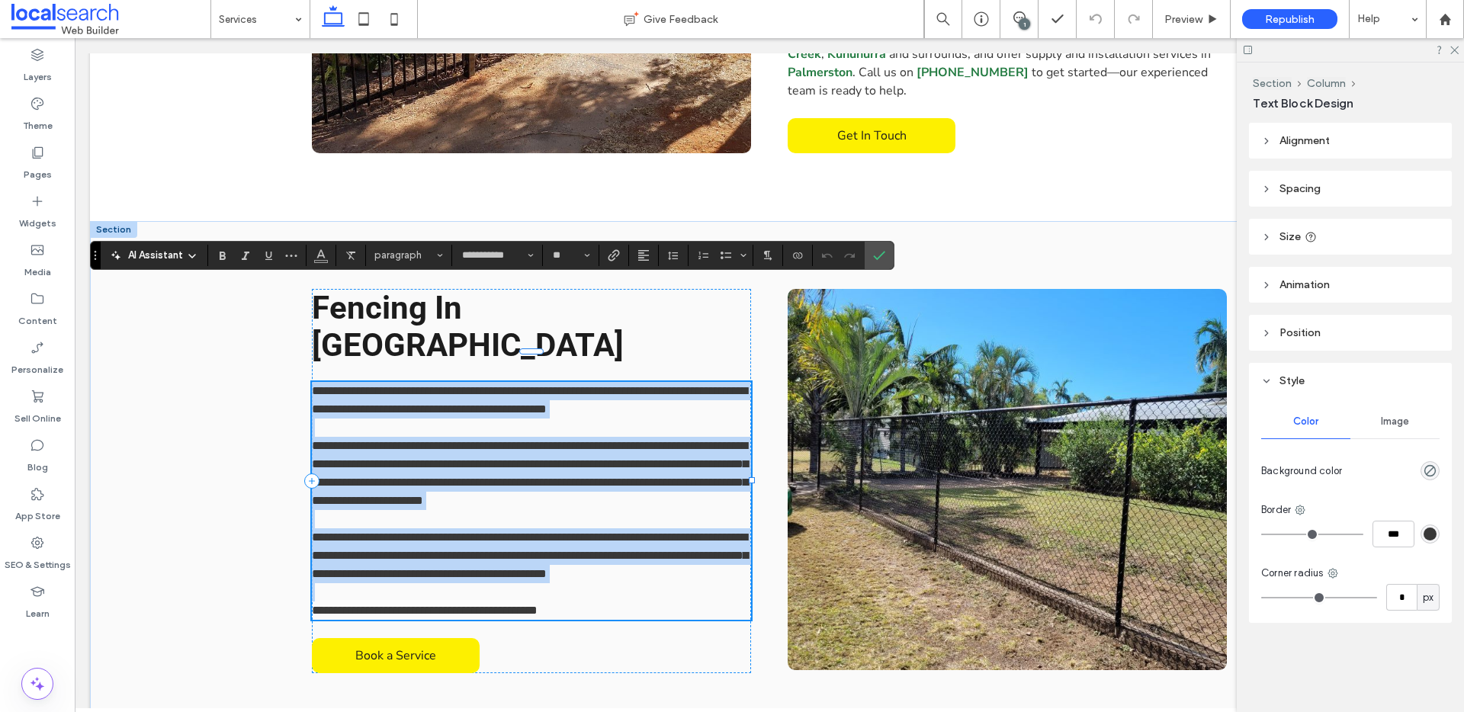
click at [658, 385] on span "**********" at bounding box center [529, 400] width 435 height 30
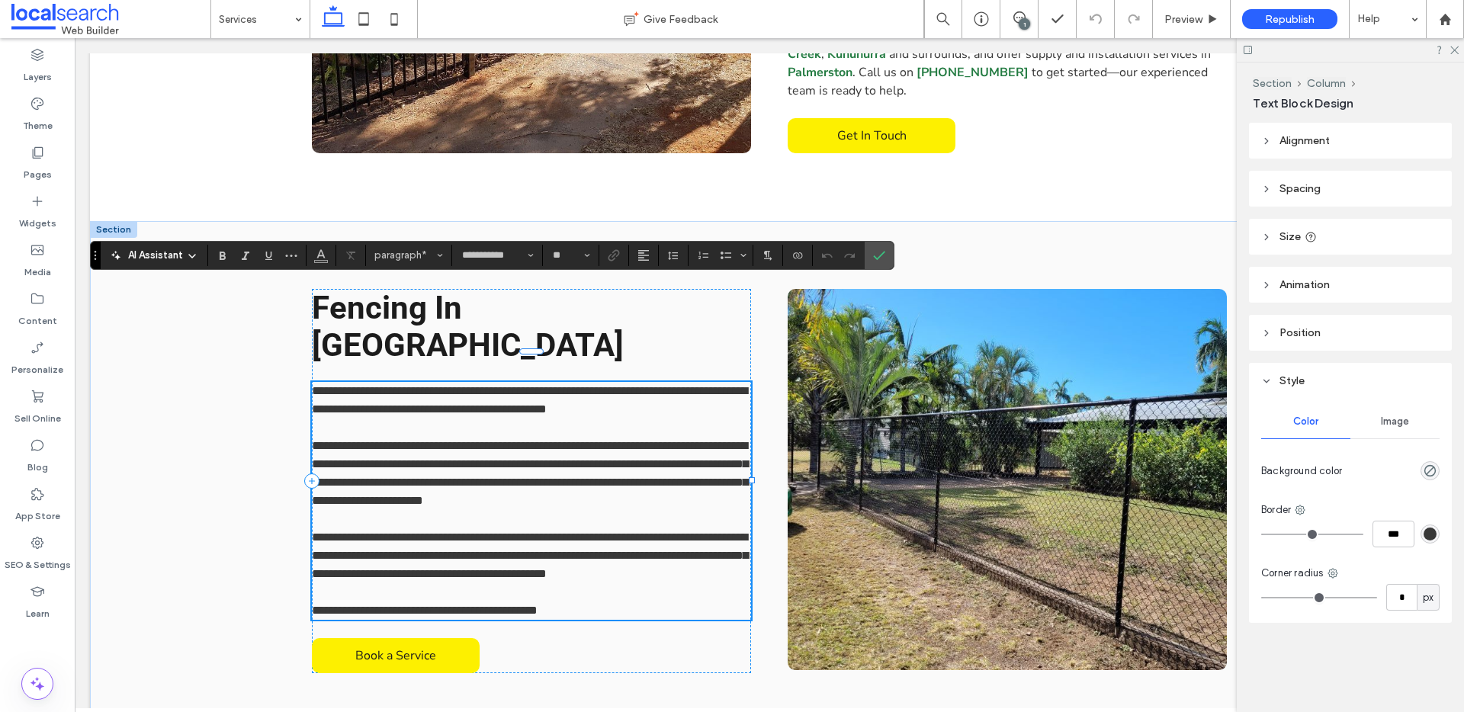
click at [637, 385] on span "**********" at bounding box center [529, 400] width 435 height 30
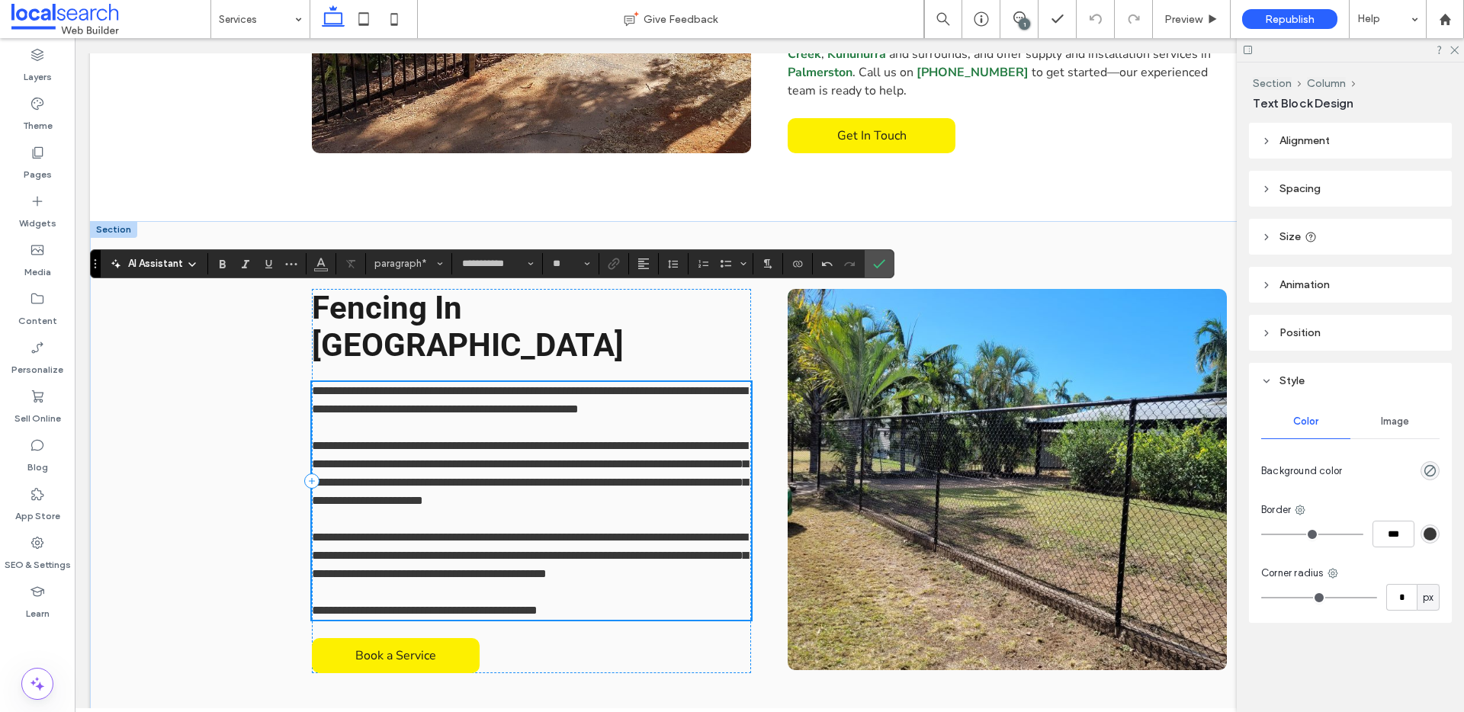
scroll to position [1138, 0]
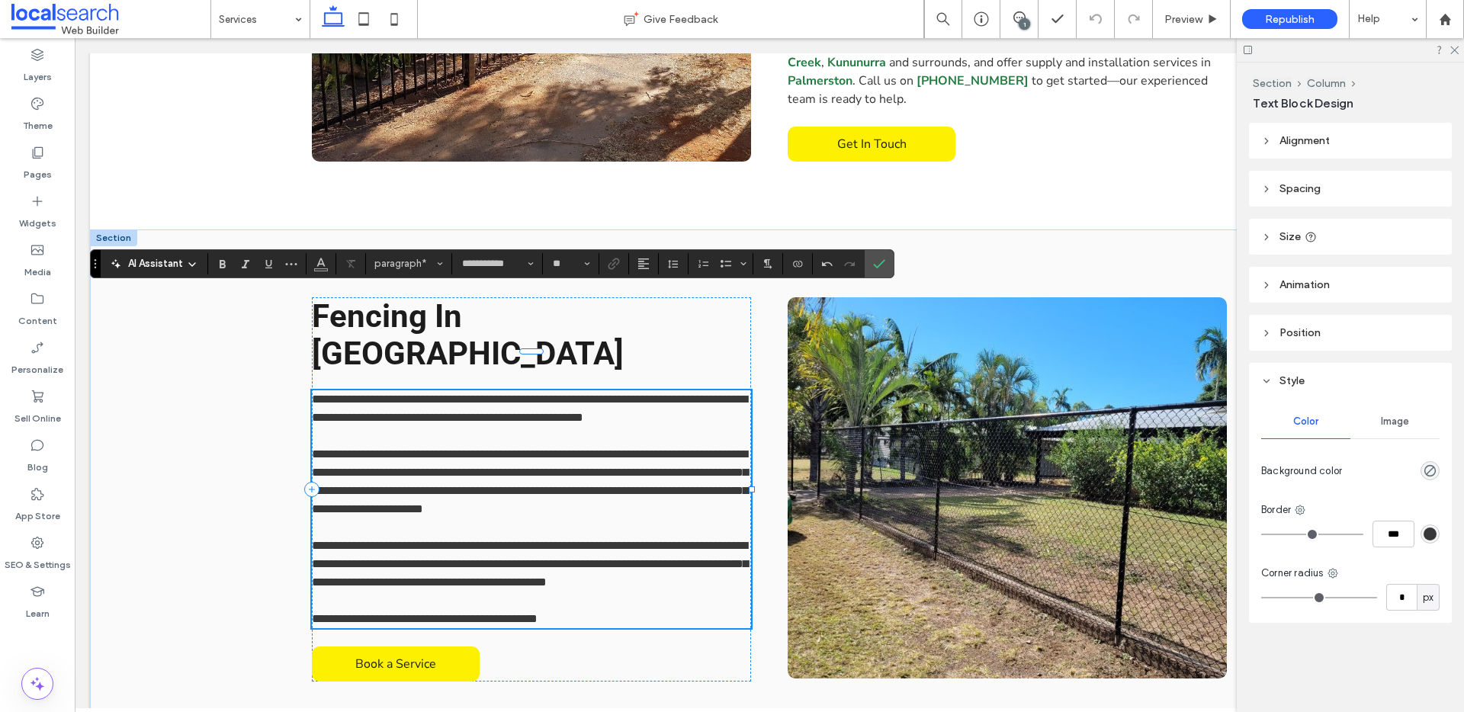
click at [499, 390] on p "**********" at bounding box center [531, 408] width 439 height 37
click at [877, 254] on span "Confirm" at bounding box center [876, 263] width 7 height 27
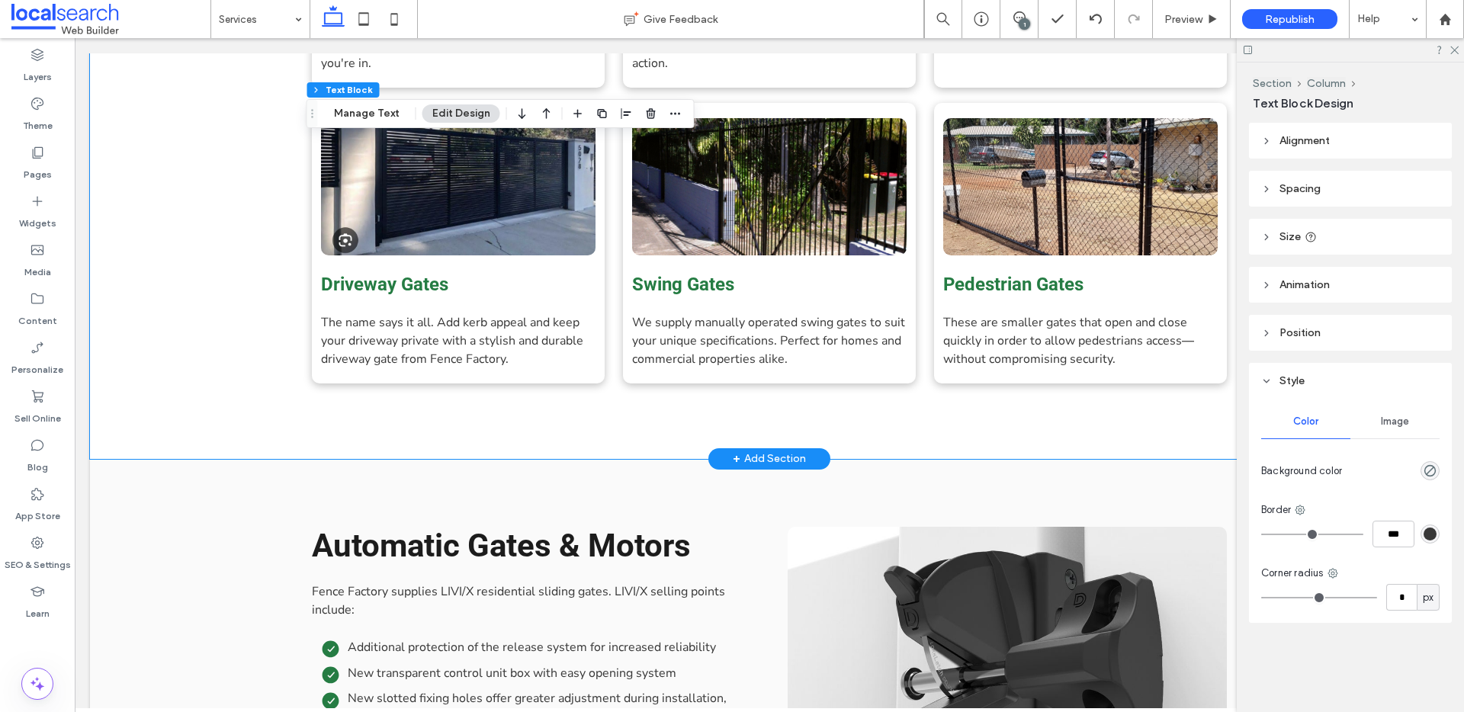
scroll to position [3085, 0]
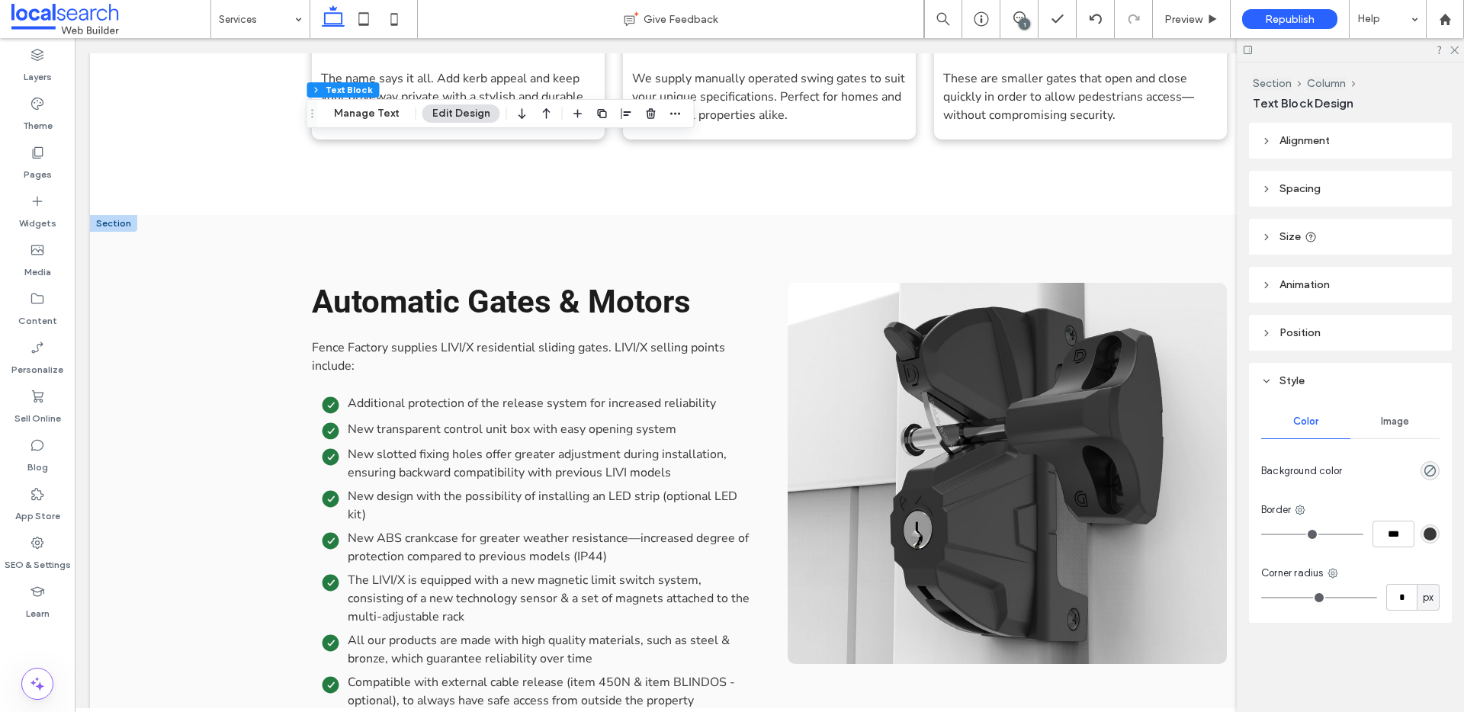
click at [1040, 310] on link at bounding box center [1007, 473] width 439 height 381
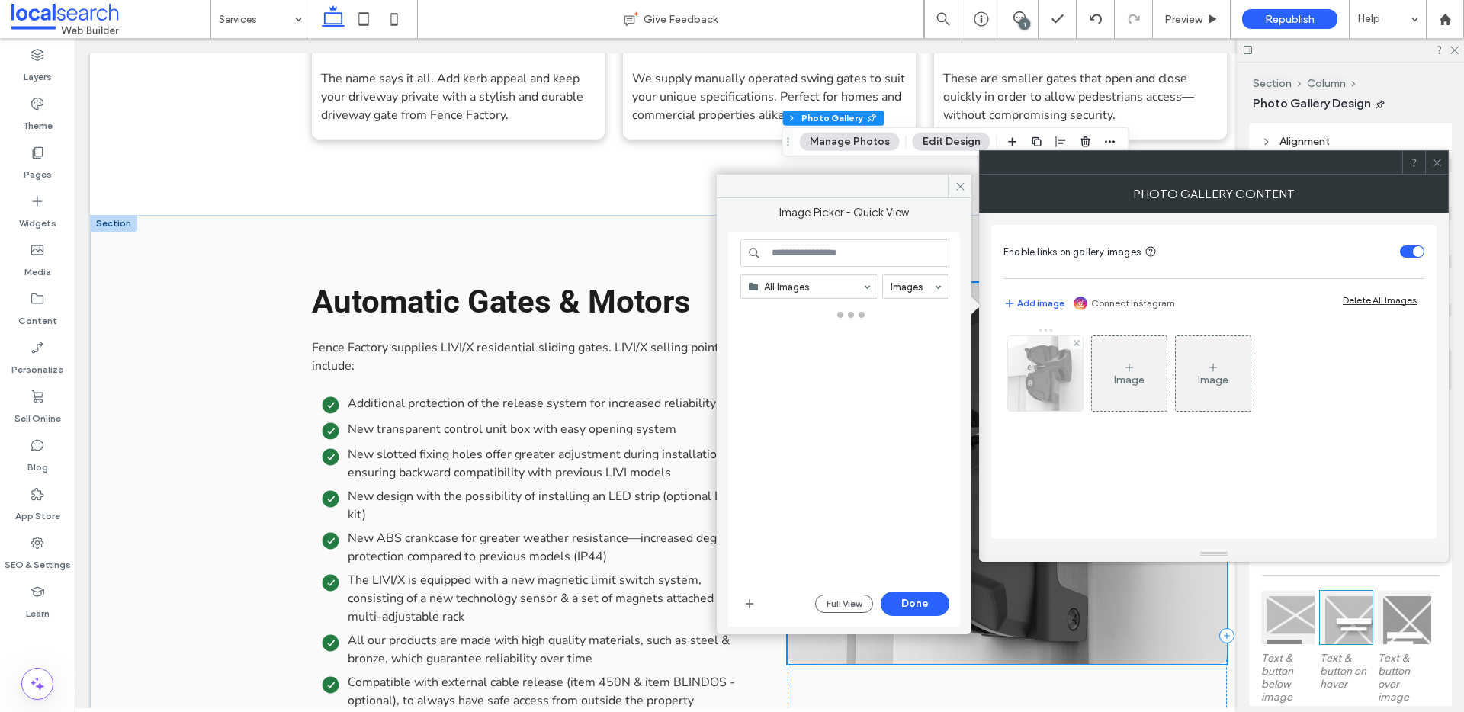
drag, startPoint x: 1051, startPoint y: 351, endPoint x: 1070, endPoint y: 361, distance: 21.5
click at [1051, 351] on div at bounding box center [1045, 373] width 75 height 75
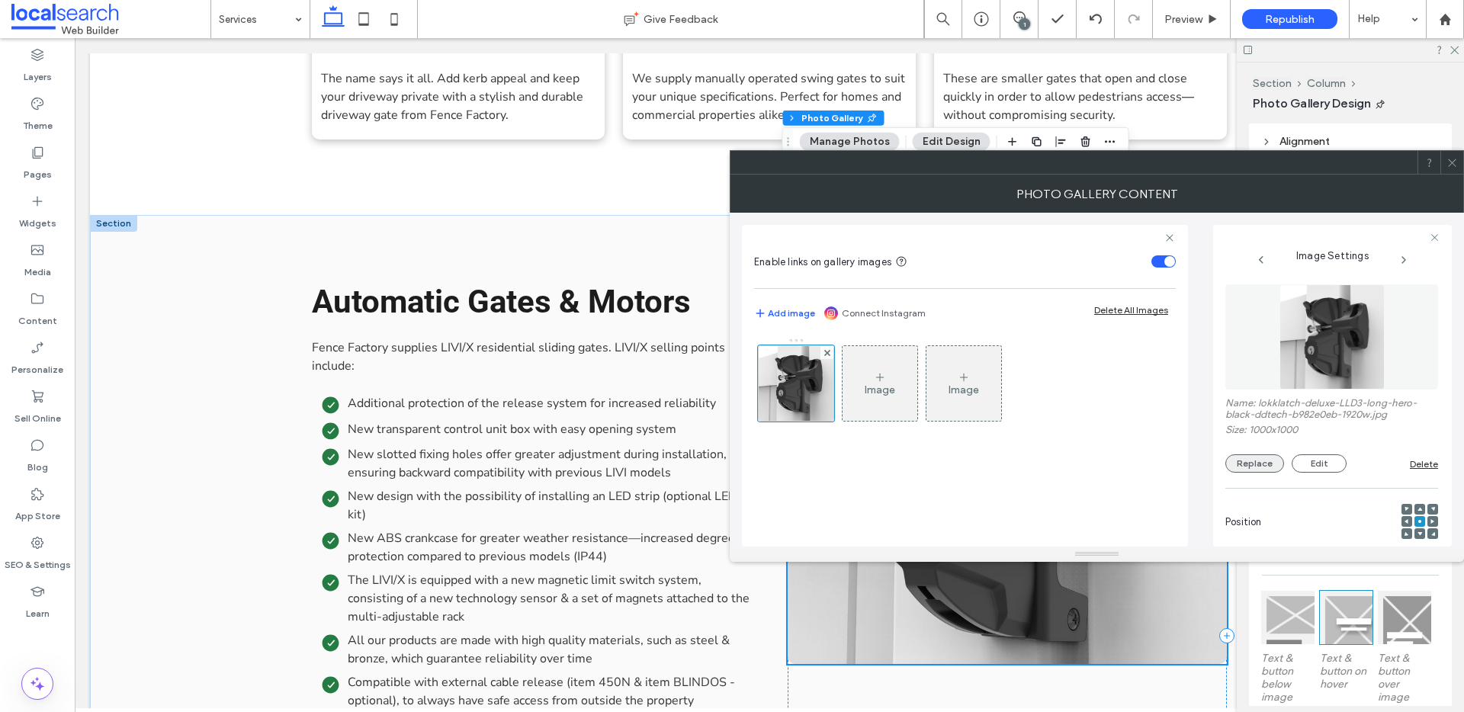
click at [1244, 467] on button "Replace" at bounding box center [1254, 463] width 59 height 18
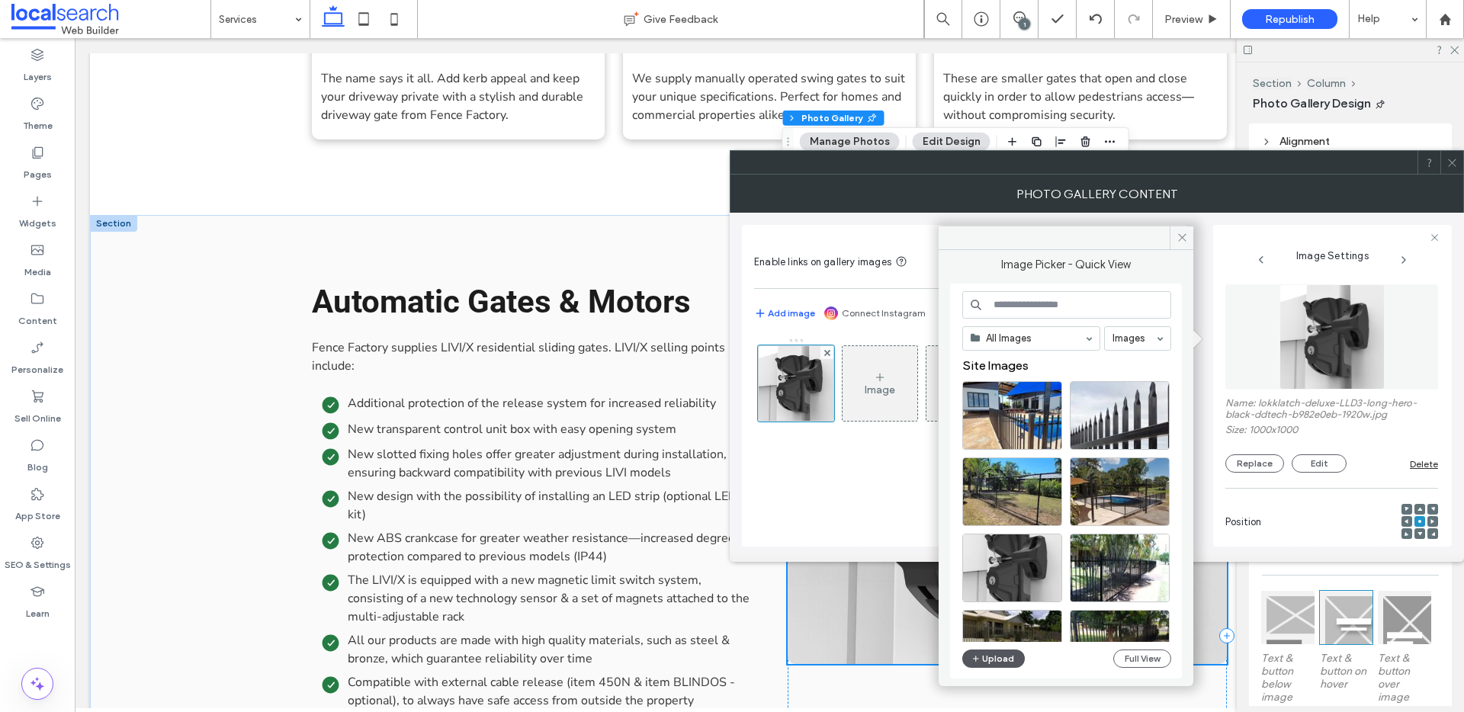
click at [1000, 659] on button "Upload" at bounding box center [993, 659] width 63 height 18
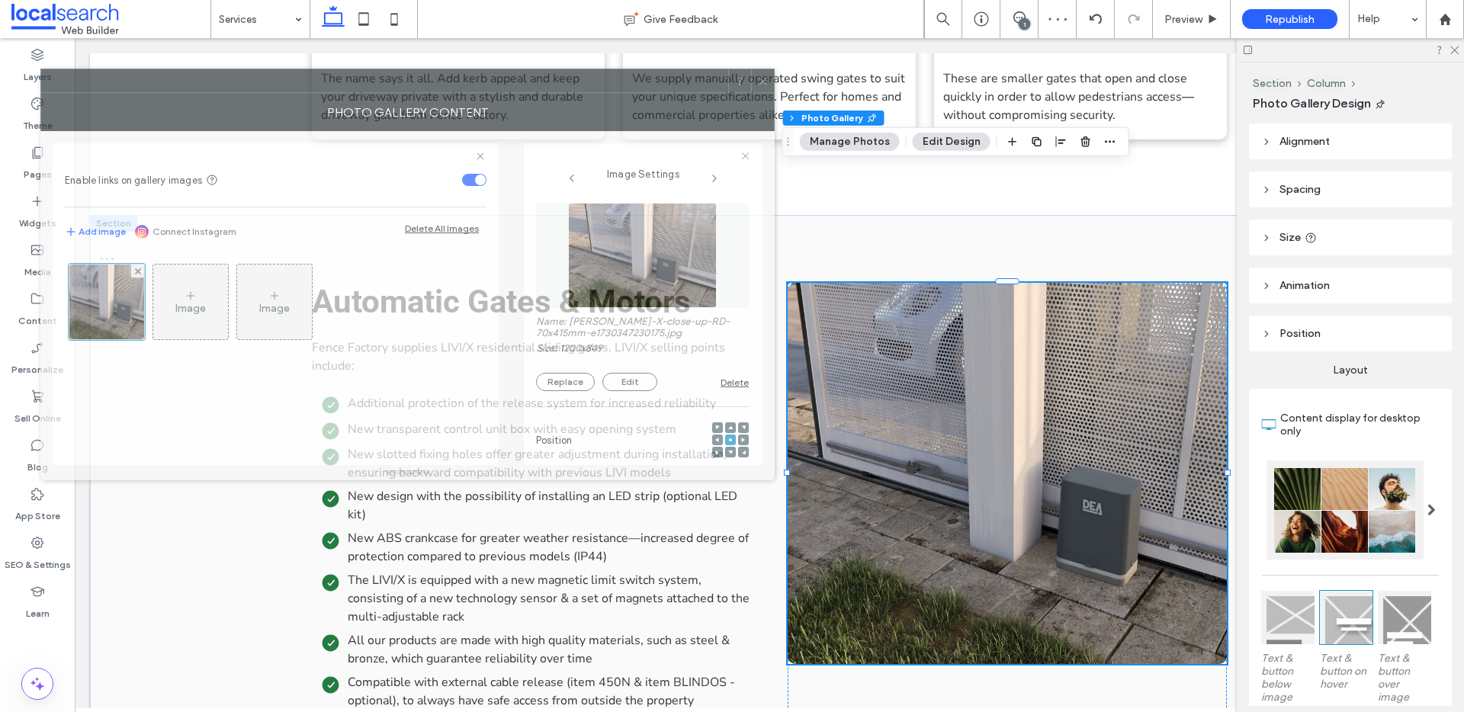
drag, startPoint x: 1197, startPoint y: 189, endPoint x: 513, endPoint y: 107, distance: 688.7
click at [513, 107] on div "Photo Gallery Content" at bounding box center [407, 112] width 734 height 38
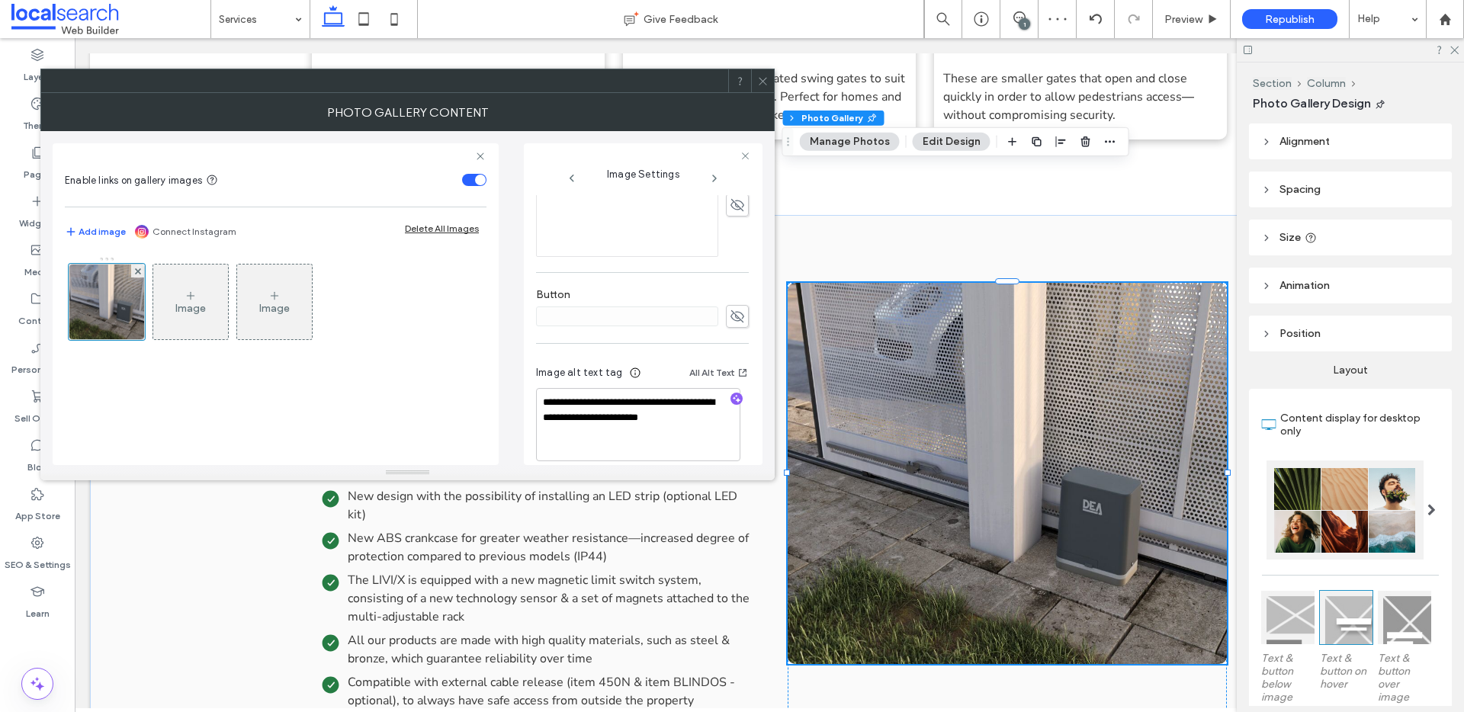
scroll to position [477, 0]
drag, startPoint x: 574, startPoint y: 403, endPoint x: 576, endPoint y: 426, distance: 23.0
click at [576, 426] on textarea "**********" at bounding box center [638, 408] width 204 height 73
click at [733, 383] on use "button" at bounding box center [737, 383] width 8 height 8
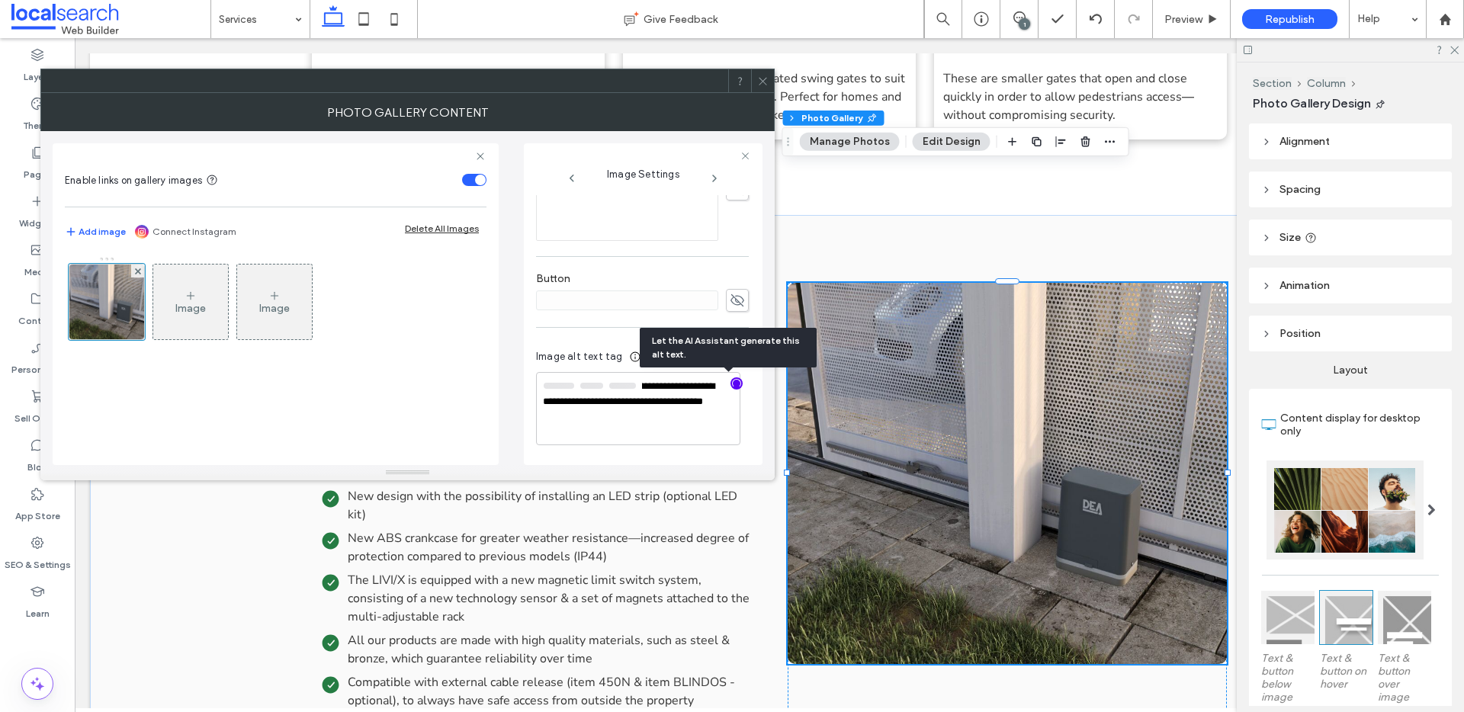
scroll to position [476, 0]
click at [707, 430] on textarea "**********" at bounding box center [638, 410] width 204 height 72
paste textarea "**********"
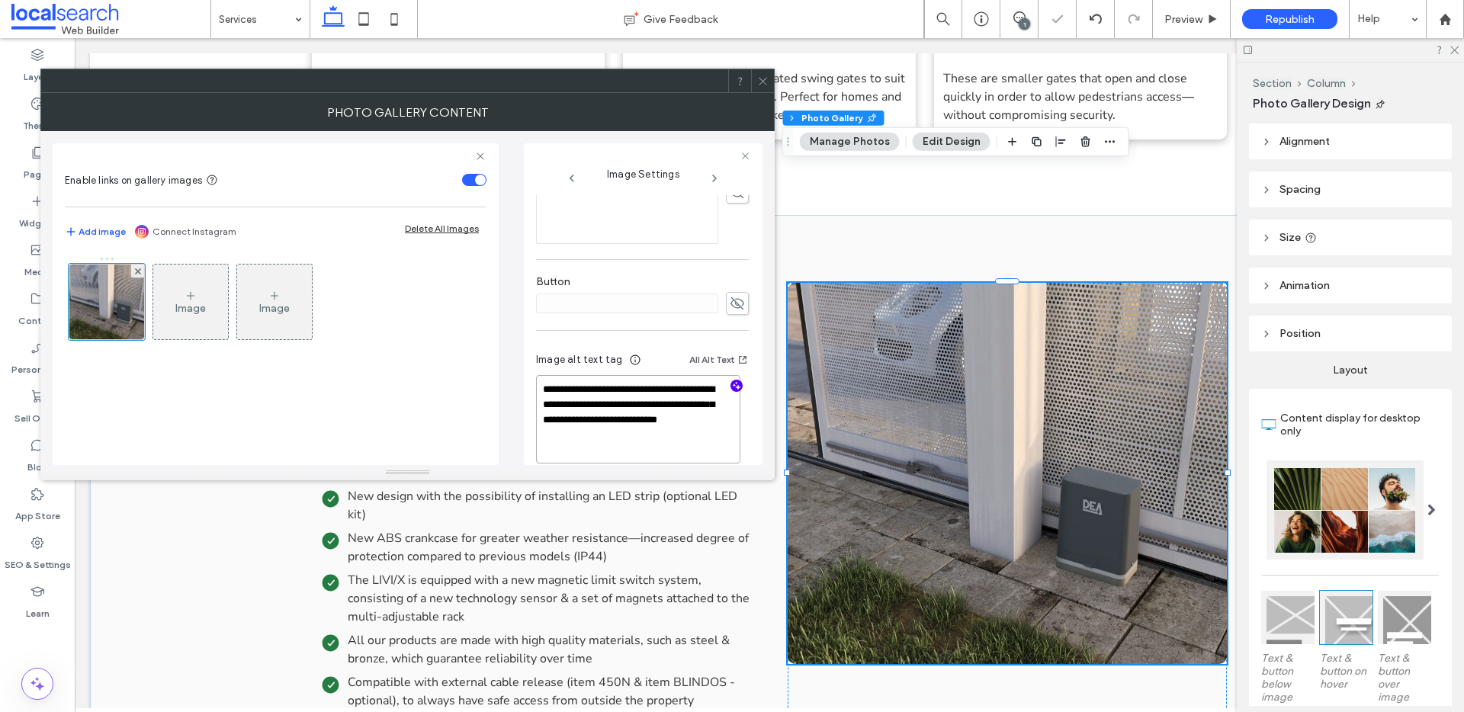
type textarea "**********"
click at [760, 85] on icon at bounding box center [762, 80] width 11 height 11
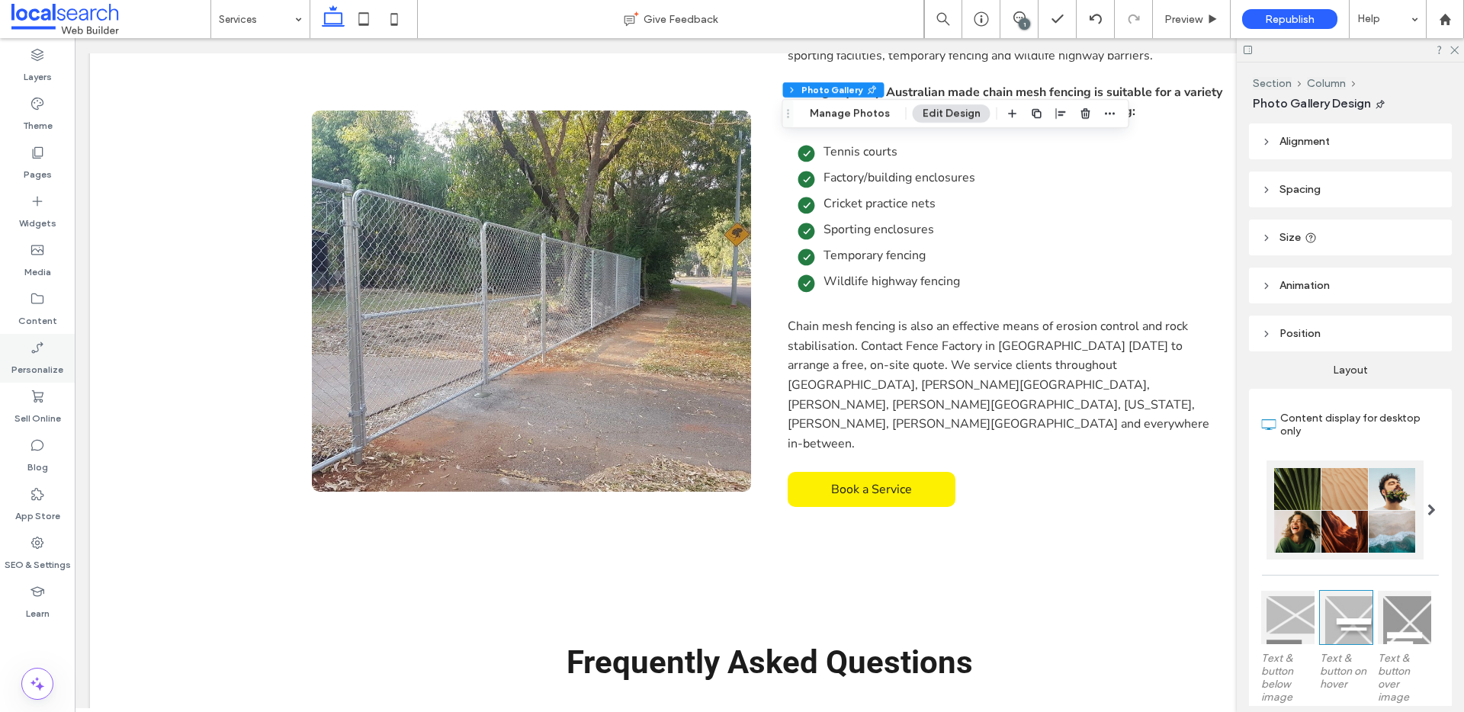
scroll to position [5462, 0]
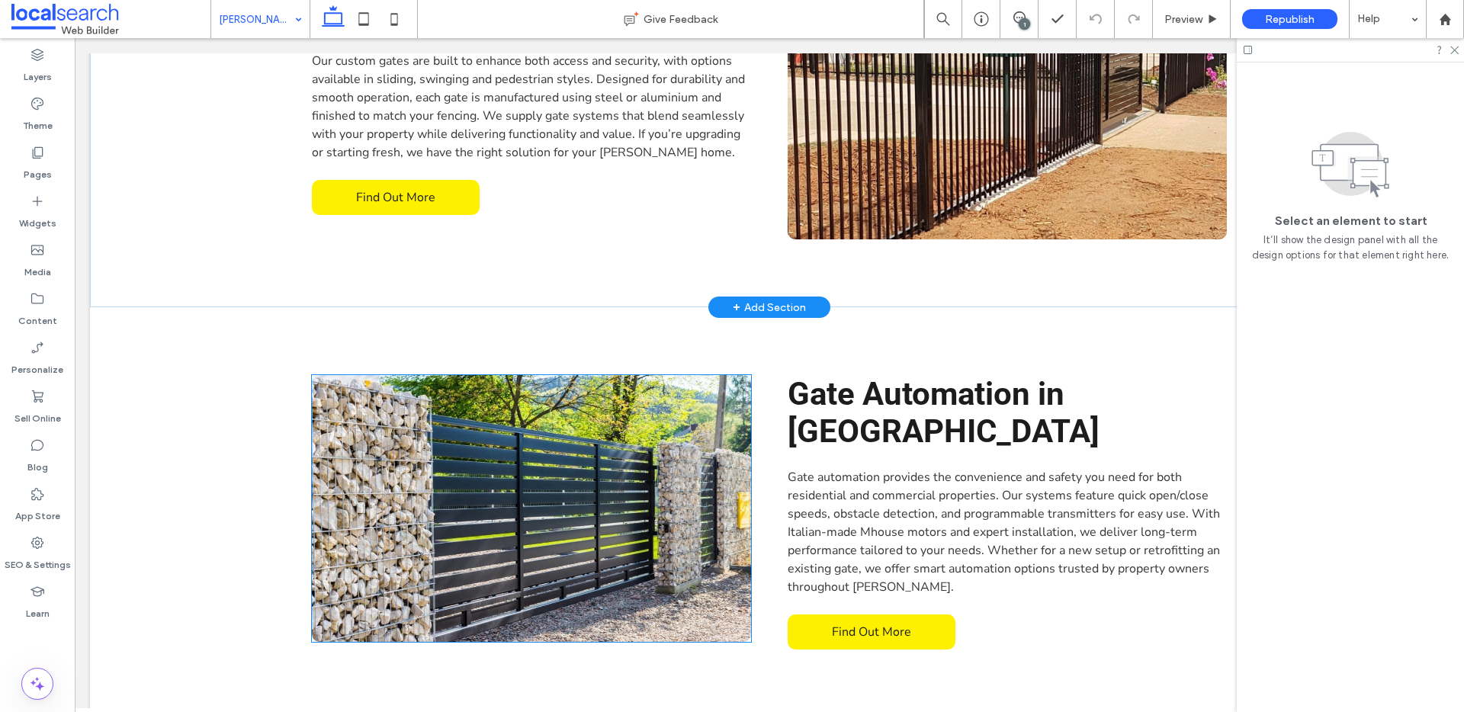
scroll to position [2091, 0]
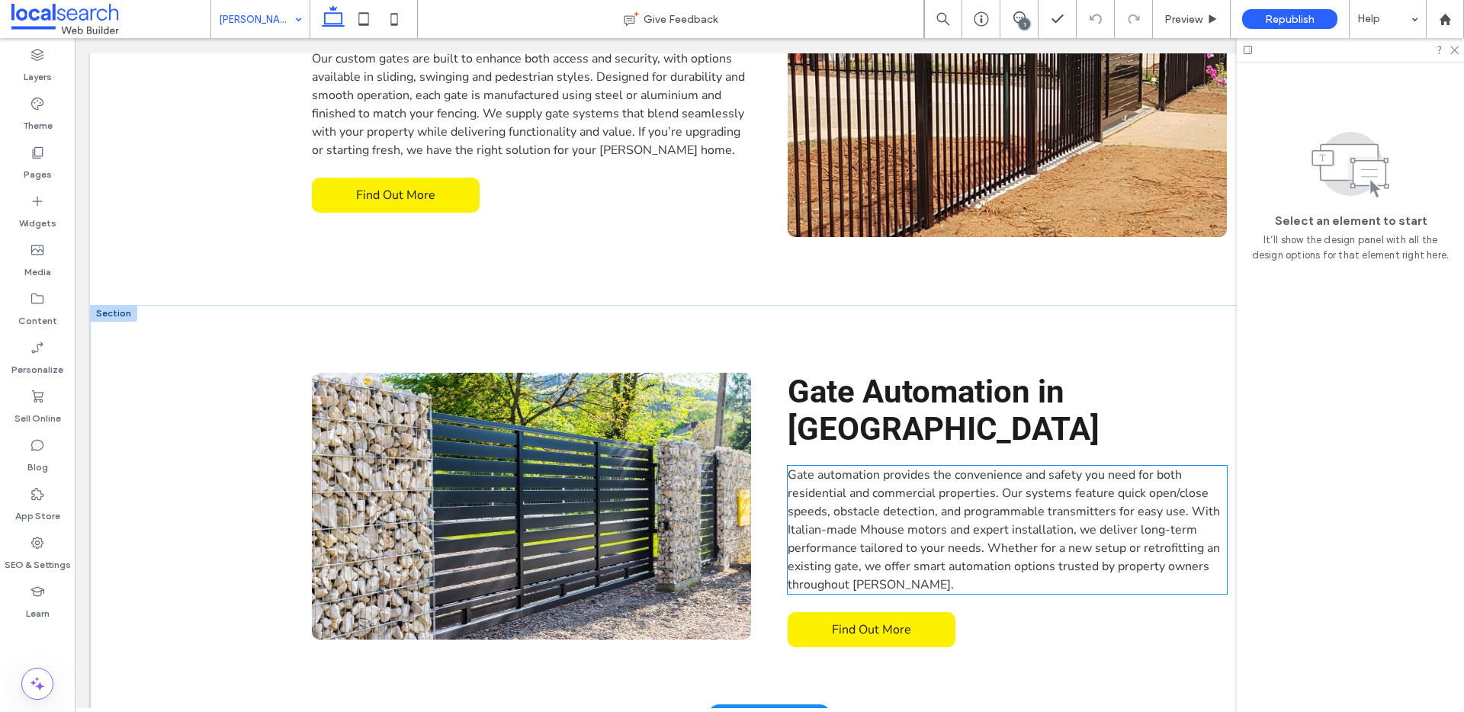
click at [879, 467] on span "Gate automation provides the convenience and safety you need for both residenti…" at bounding box center [1004, 530] width 432 height 127
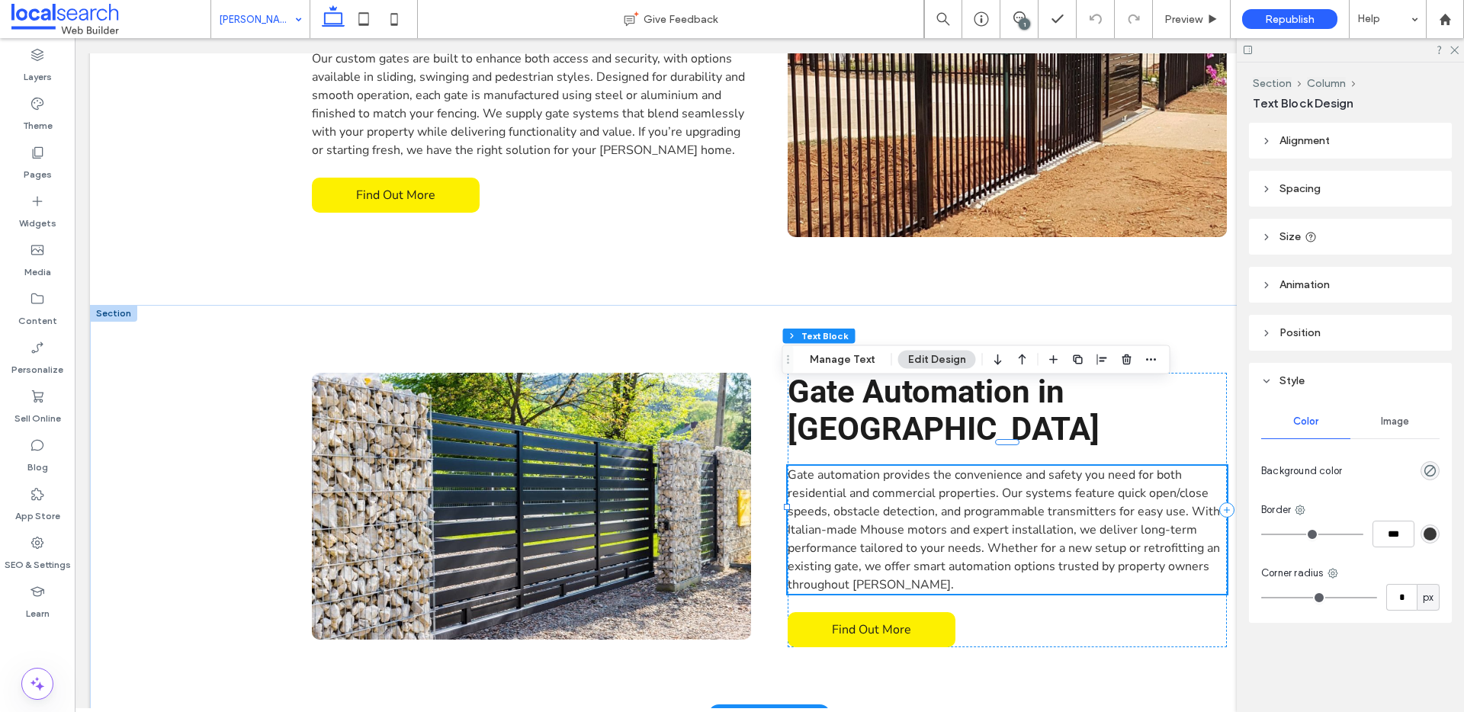
click at [879, 467] on span "Gate automation provides the convenience and safety you need for both residenti…" at bounding box center [1004, 530] width 432 height 127
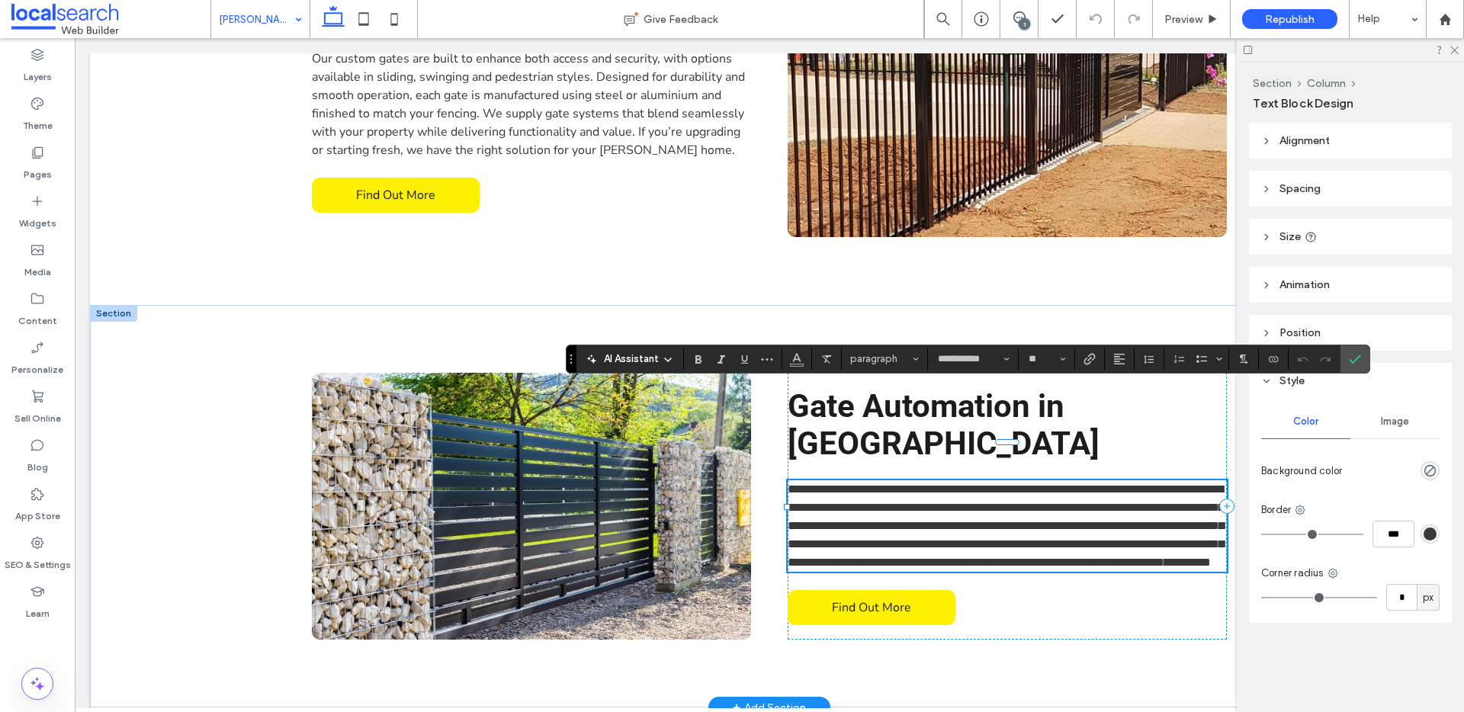
click at [883, 483] on span "**********" at bounding box center [1006, 525] width 436 height 85
drag, startPoint x: 1019, startPoint y: 450, endPoint x: 897, endPoint y: 454, distance: 122.1
click at [897, 483] on span "**********" at bounding box center [1006, 525] width 436 height 85
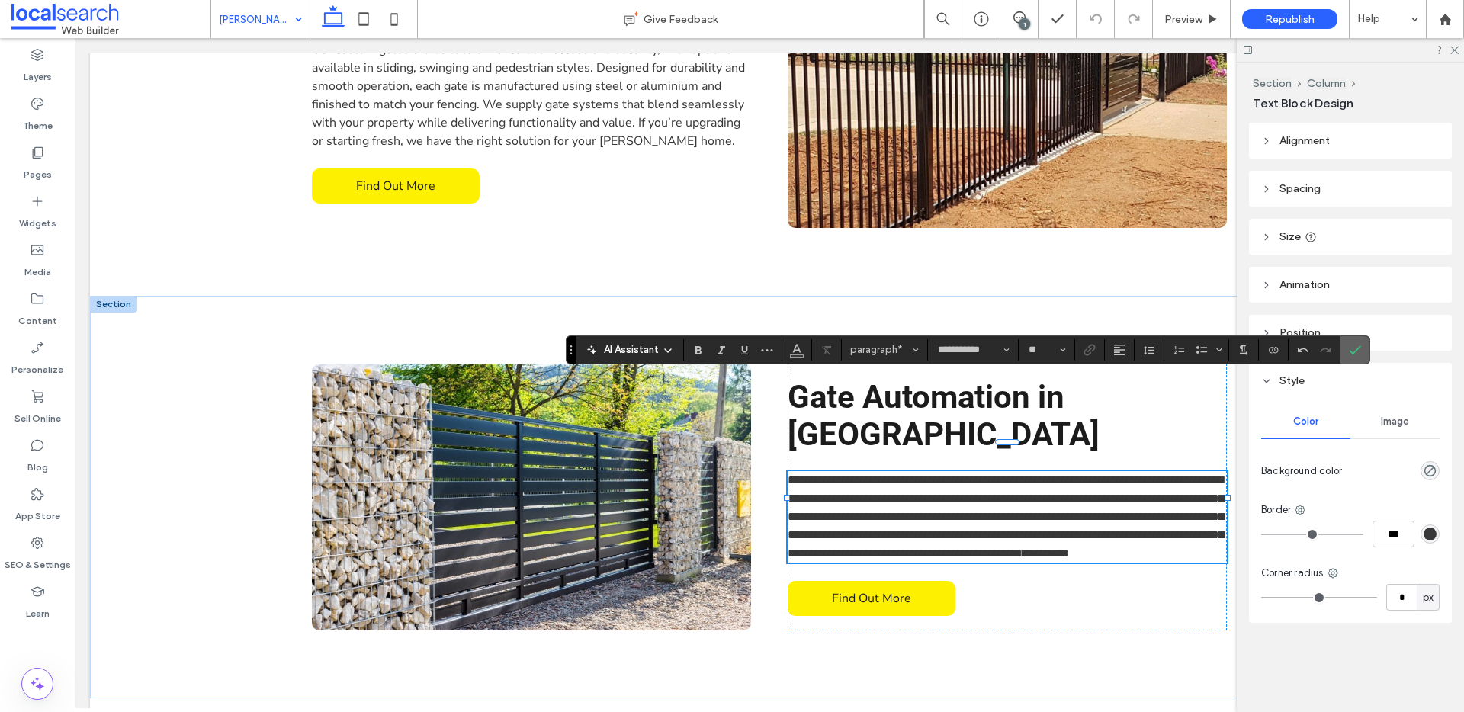
click at [1355, 349] on icon "Confirm" at bounding box center [1355, 350] width 12 height 12
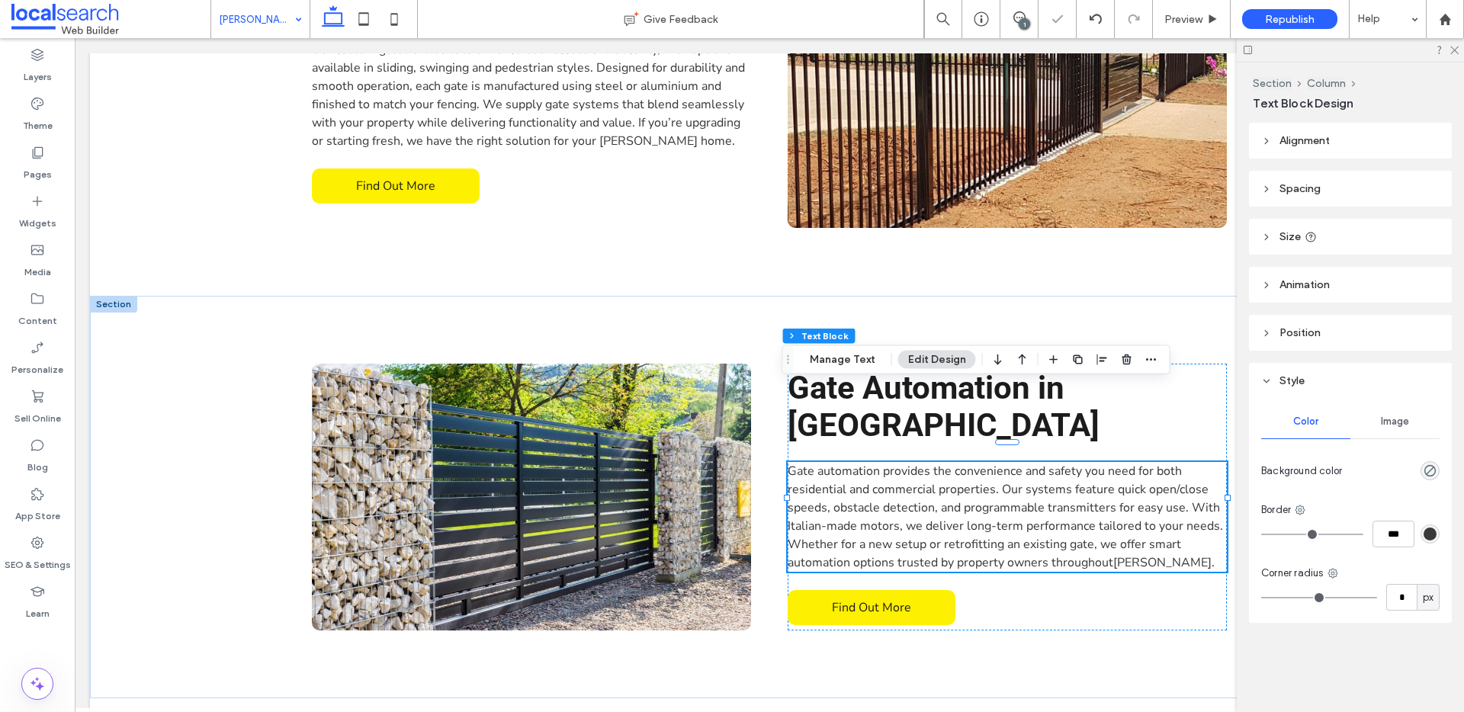
click at [310, 27] on div at bounding box center [364, 19] width 108 height 38
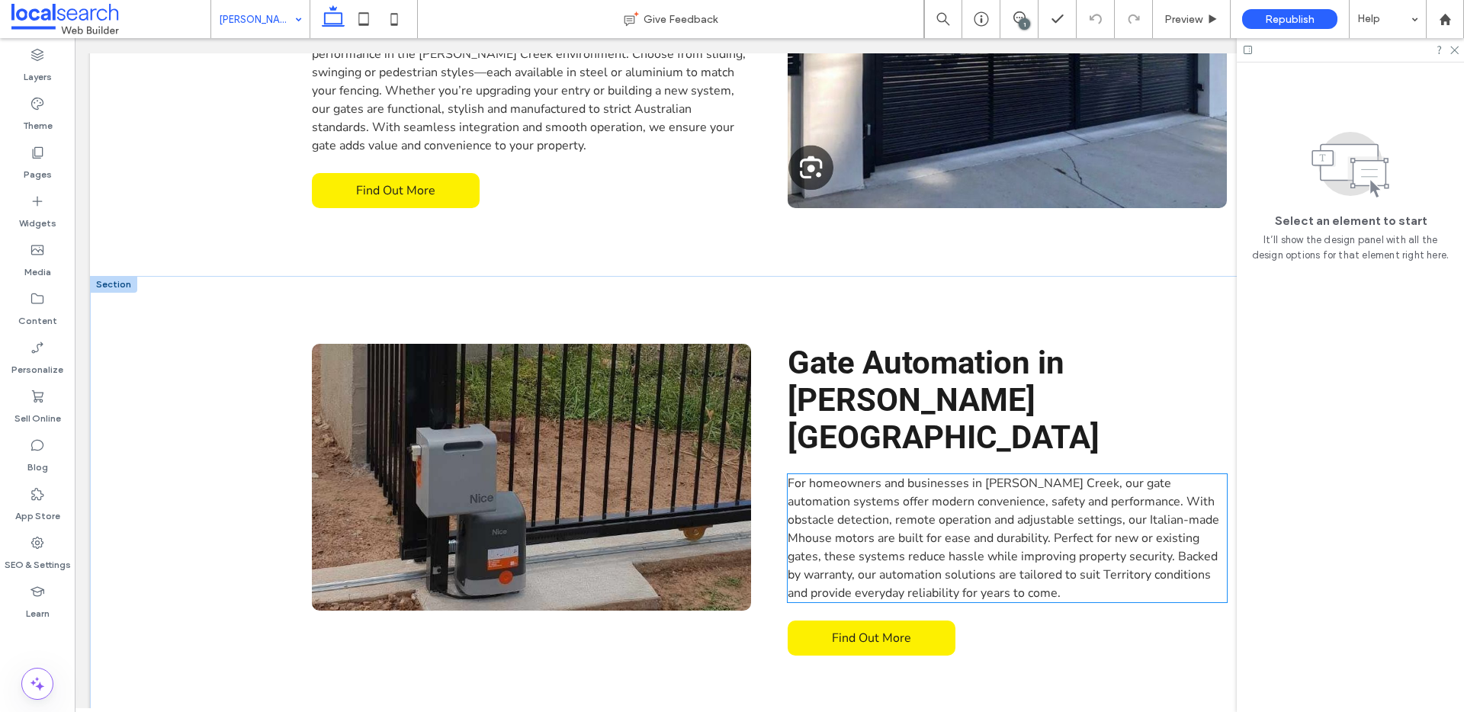
click at [1057, 475] on span ", our gate automation systems offer modern convenience, safety and performance.…" at bounding box center [1003, 538] width 431 height 127
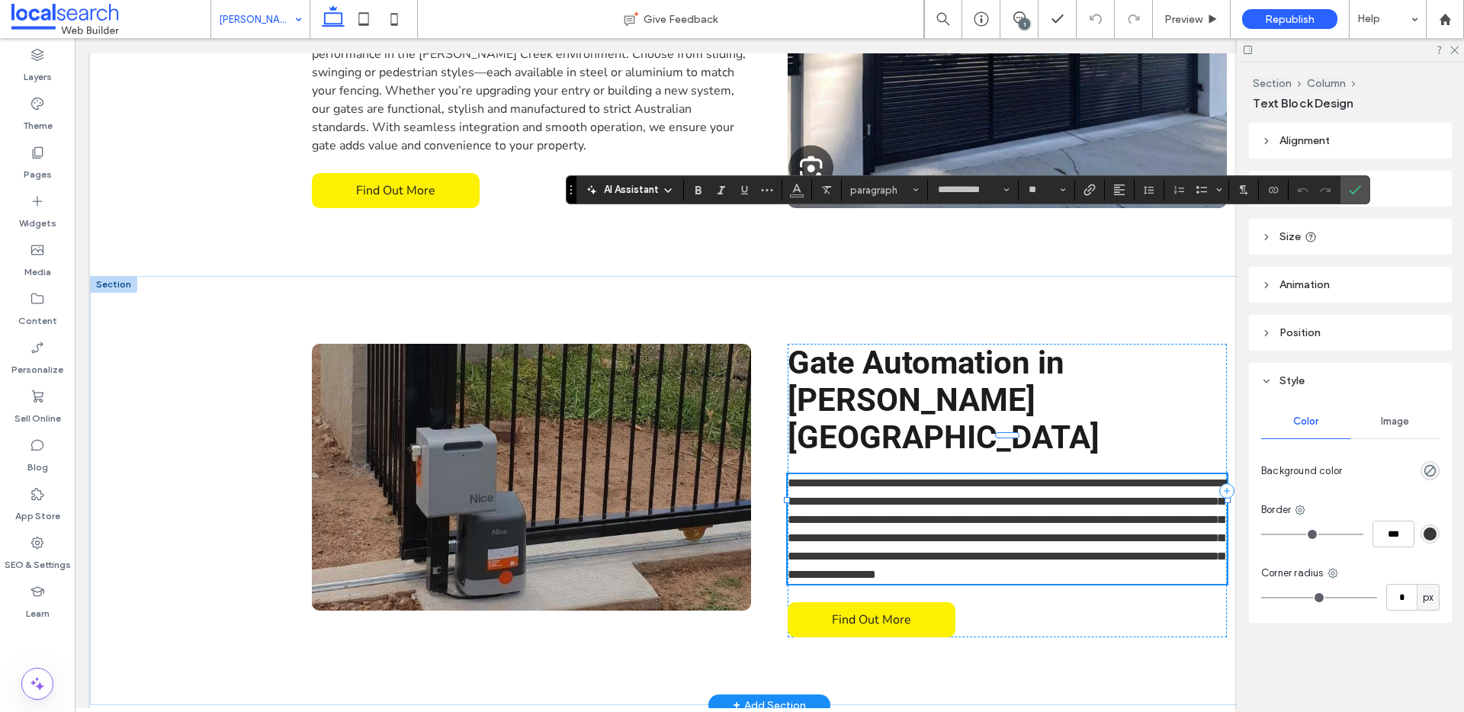
click at [1128, 477] on span "**********" at bounding box center [1008, 528] width 440 height 103
click at [1131, 477] on span "**********" at bounding box center [1008, 528] width 440 height 103
click at [1345, 189] on label "Confirm" at bounding box center [1354, 189] width 23 height 27
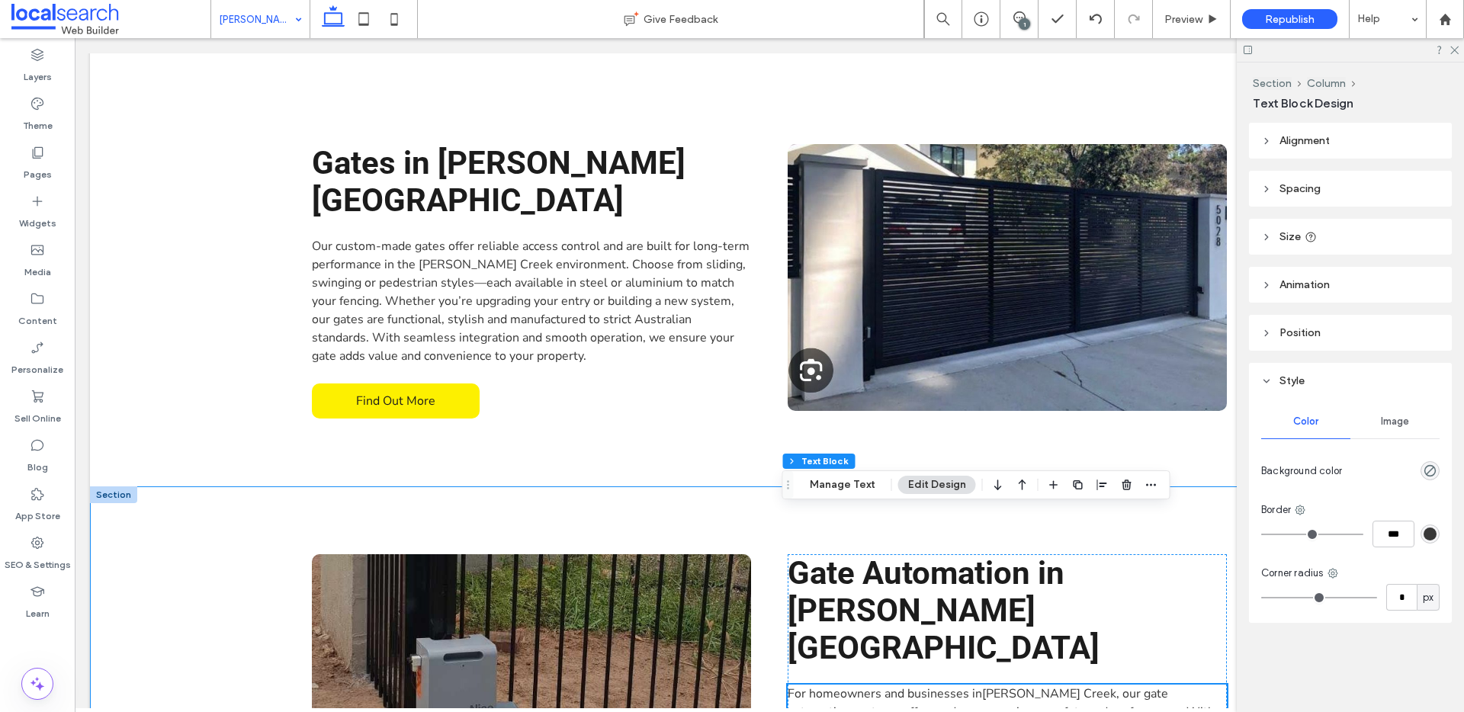
scroll to position [2083, 0]
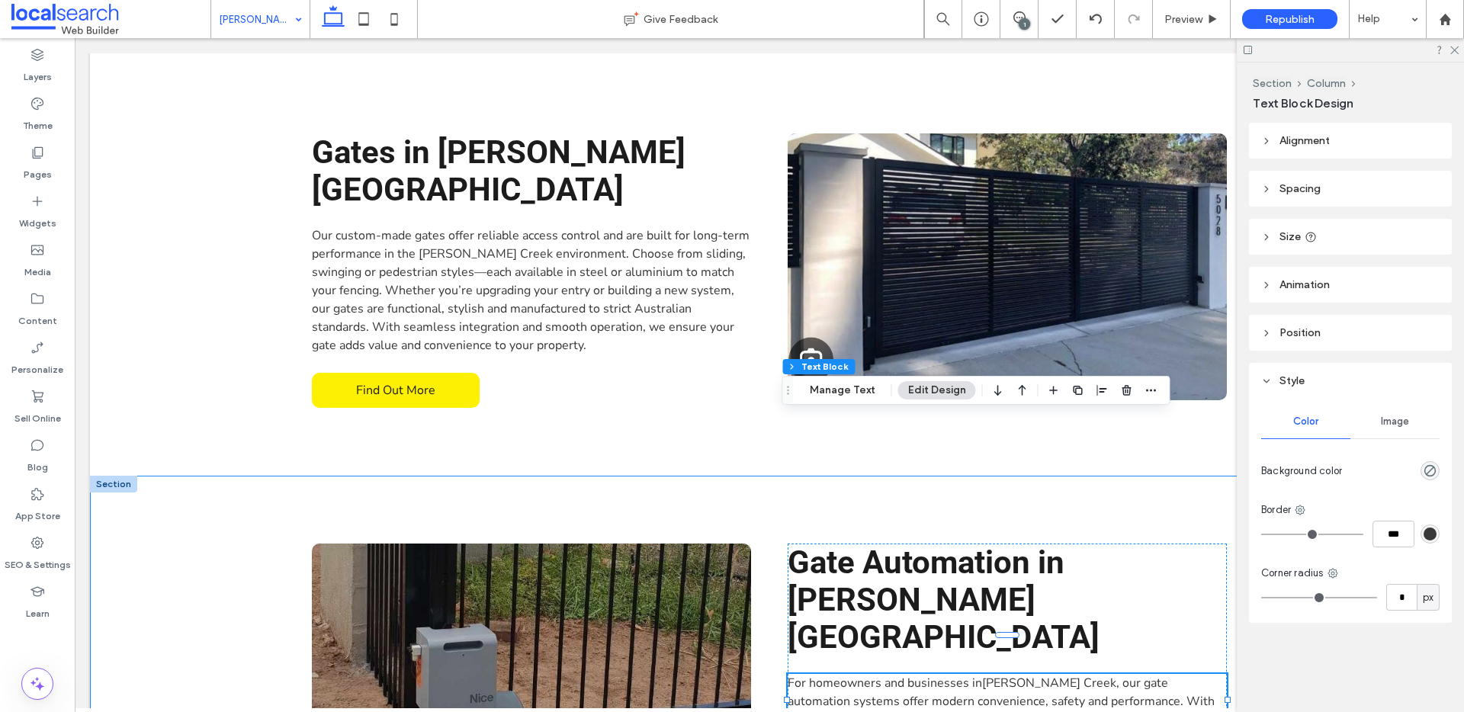
click at [874, 476] on div "View more Gate Automation in Tennant Creek For homeowners and businesses in Ten…" at bounding box center [769, 700] width 915 height 448
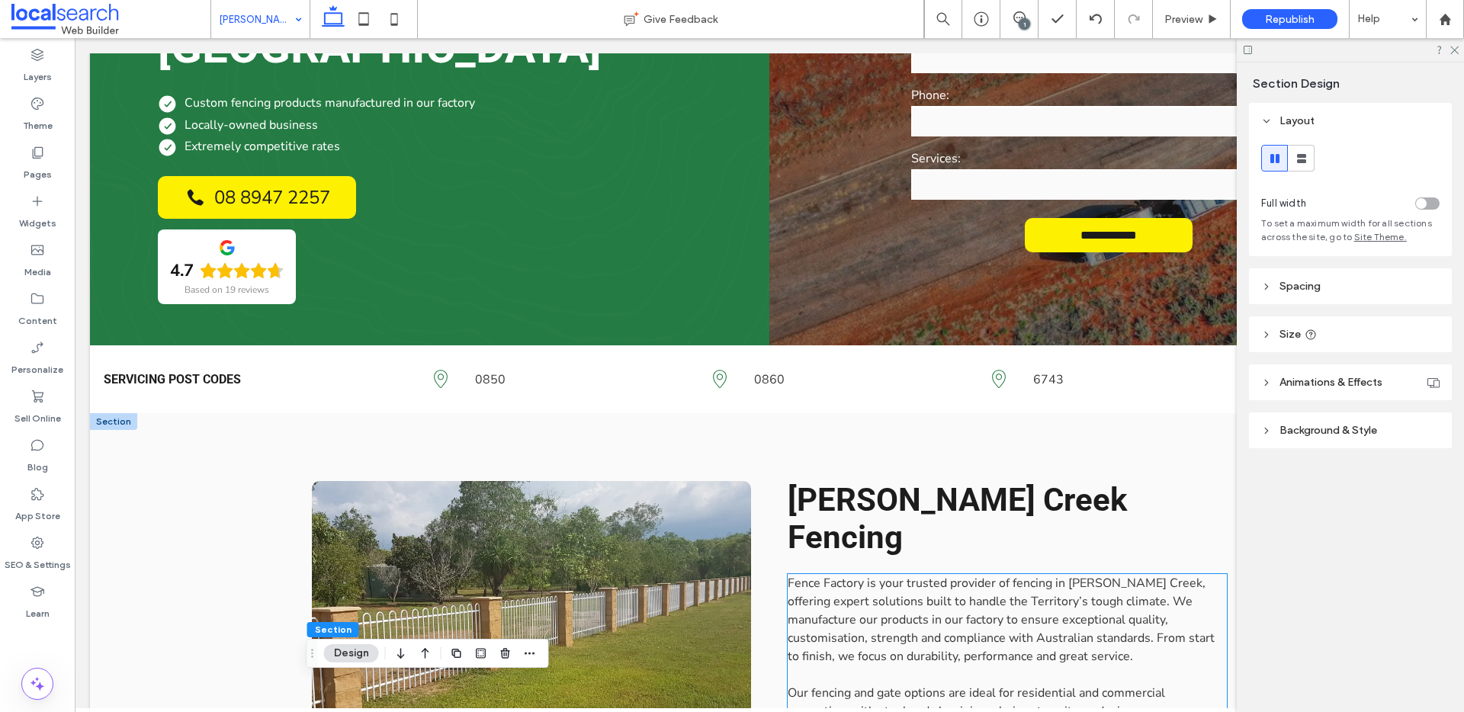
scroll to position [0, 0]
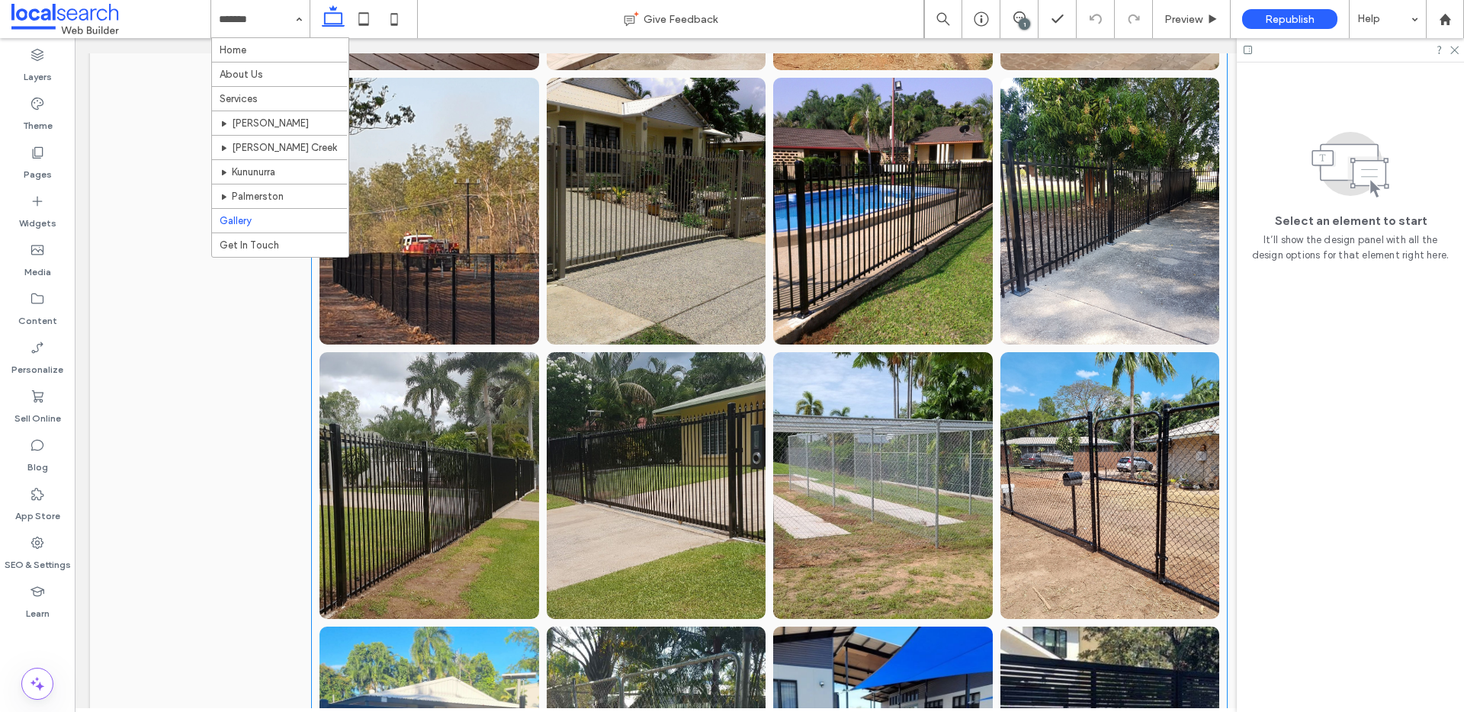
scroll to position [1673, 0]
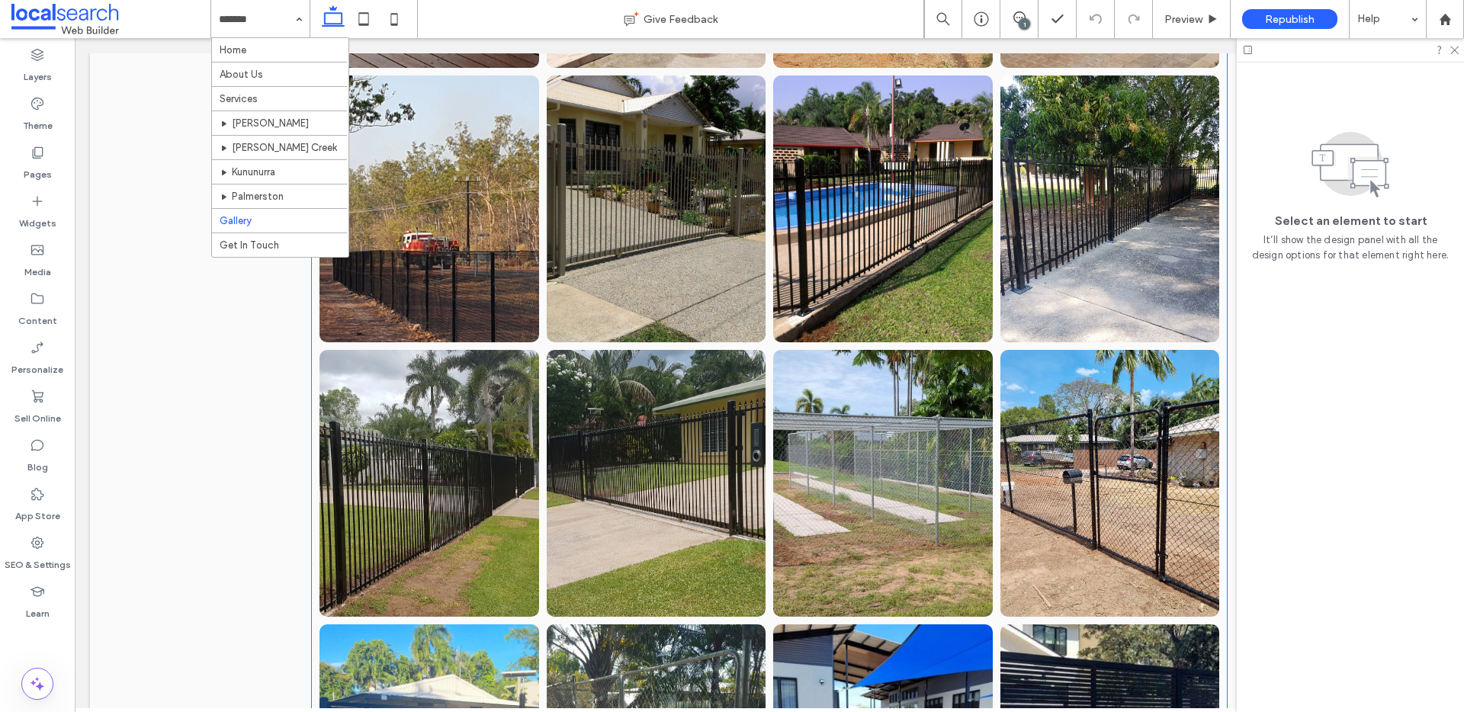
click at [533, 262] on li at bounding box center [429, 209] width 227 height 274
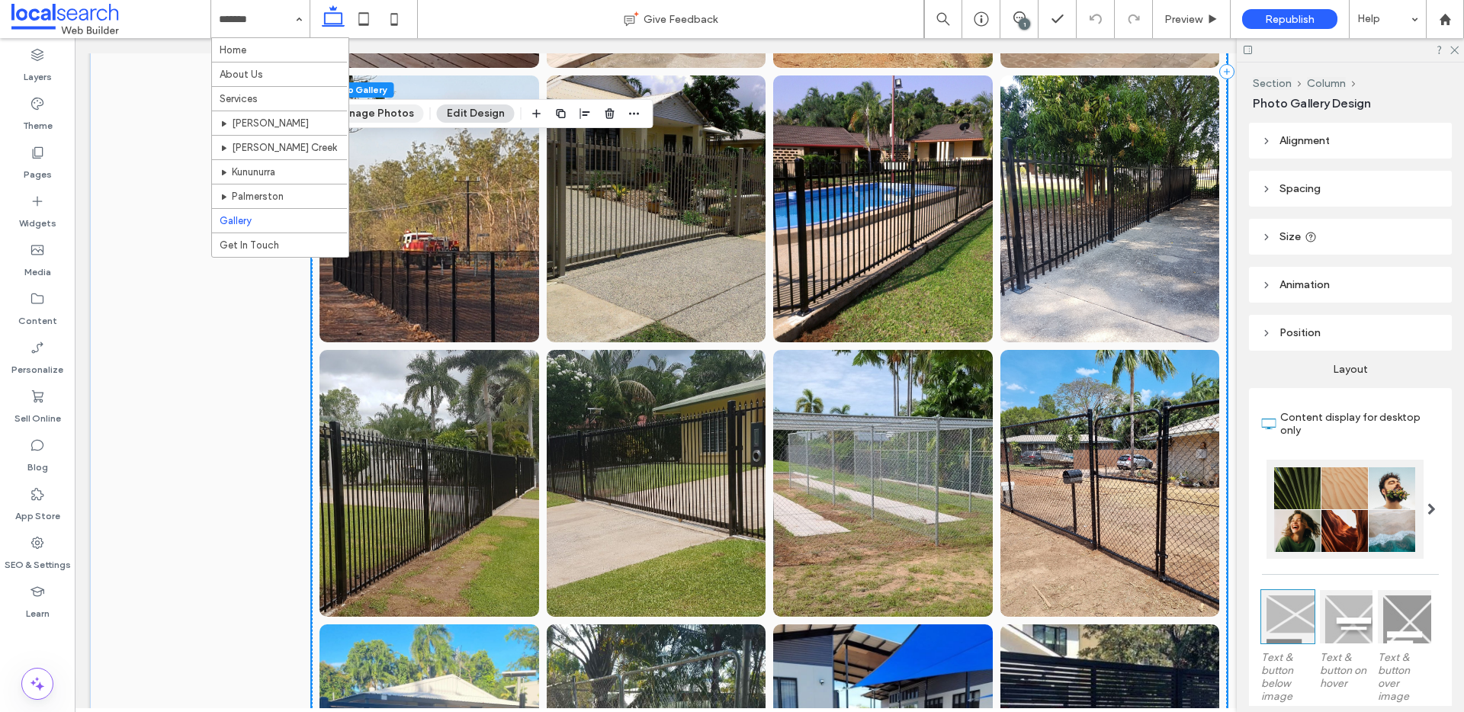
click at [398, 118] on button "Manage Photos" at bounding box center [374, 113] width 100 height 18
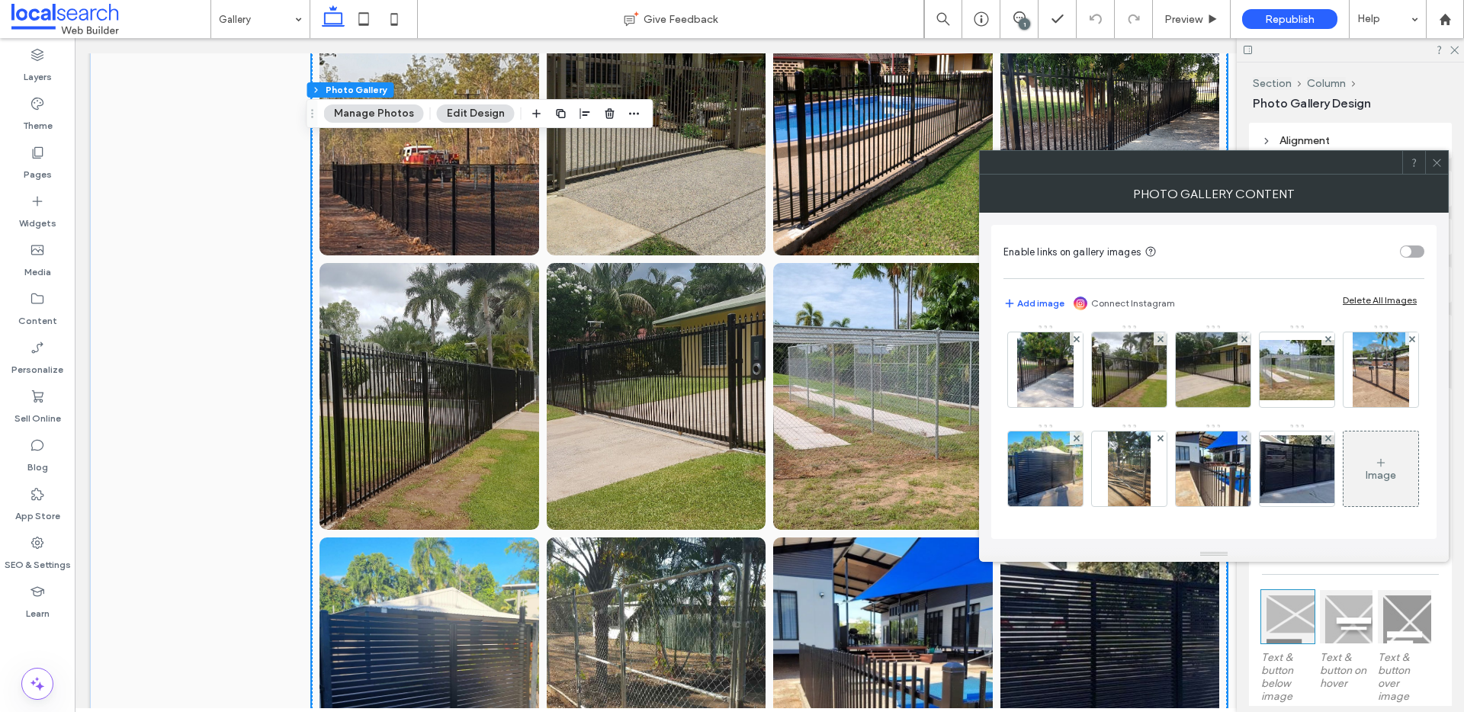
scroll to position [1915, 0]
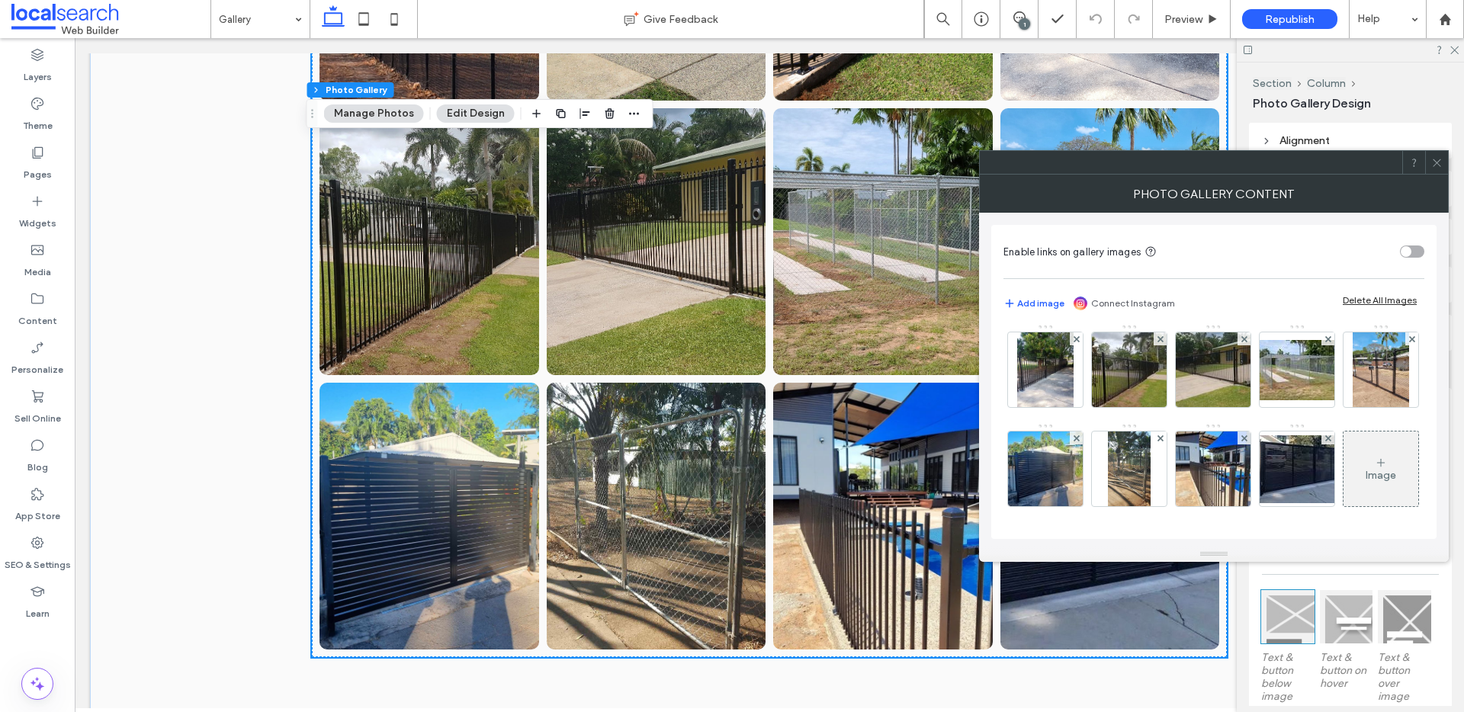
click at [1365, 469] on div "Image" at bounding box center [1380, 475] width 30 height 13
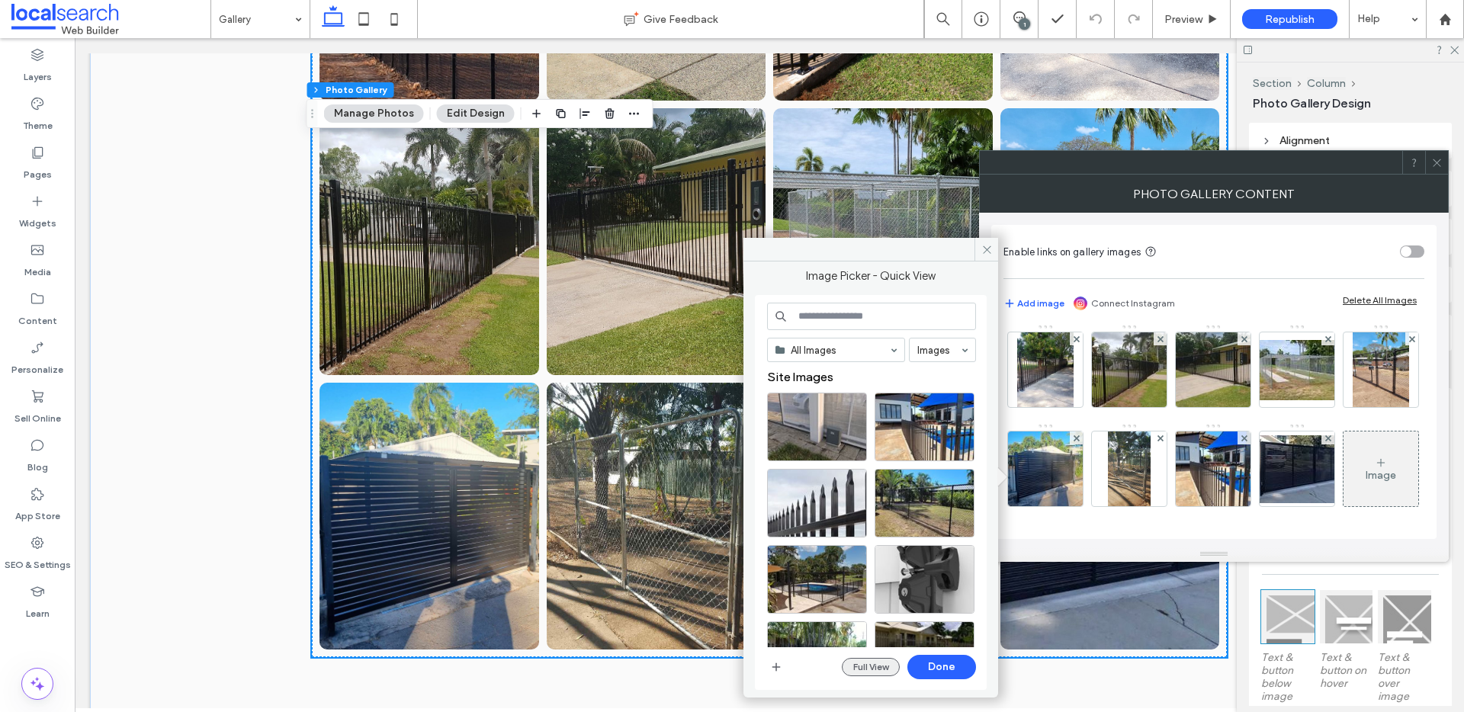
click at [868, 669] on button "Full View" at bounding box center [871, 667] width 58 height 18
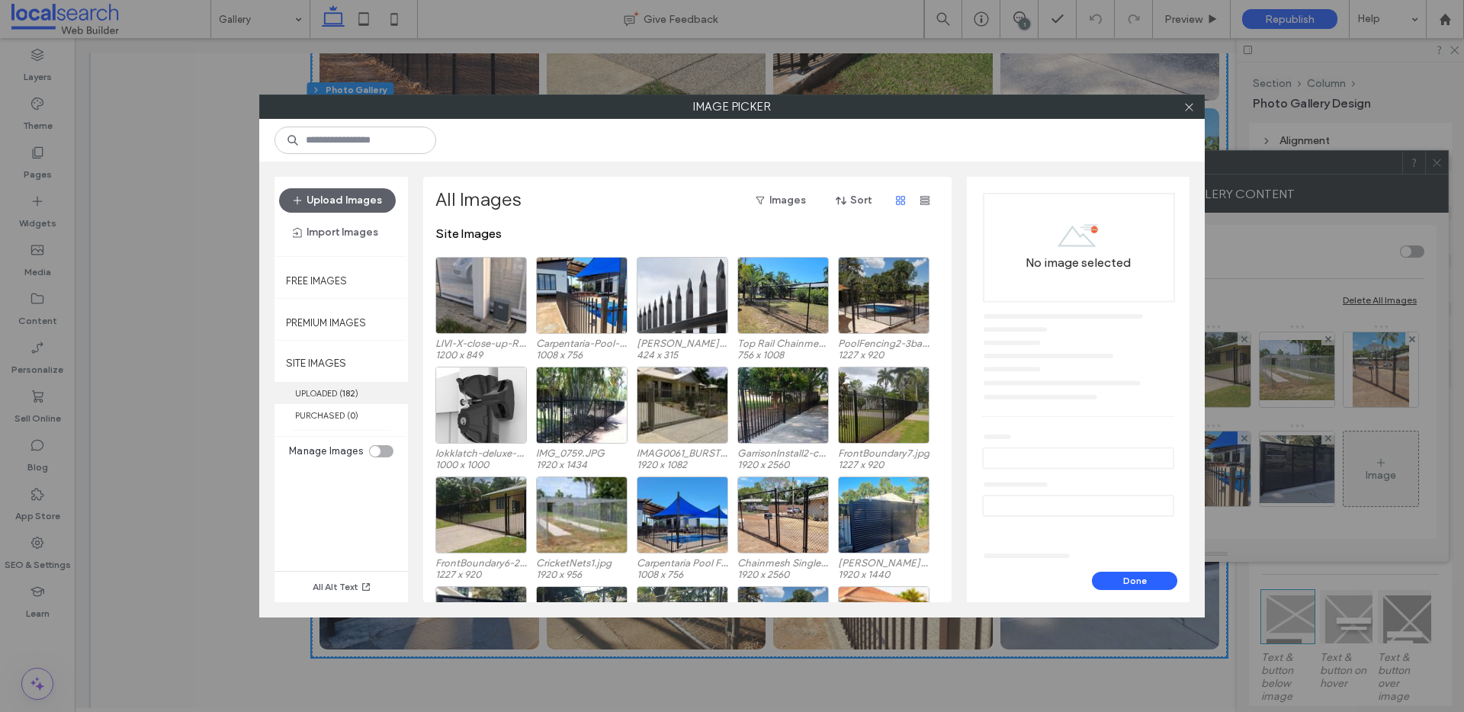
click at [378, 398] on label "UPLOADED ( 182 )" at bounding box center [340, 393] width 133 height 22
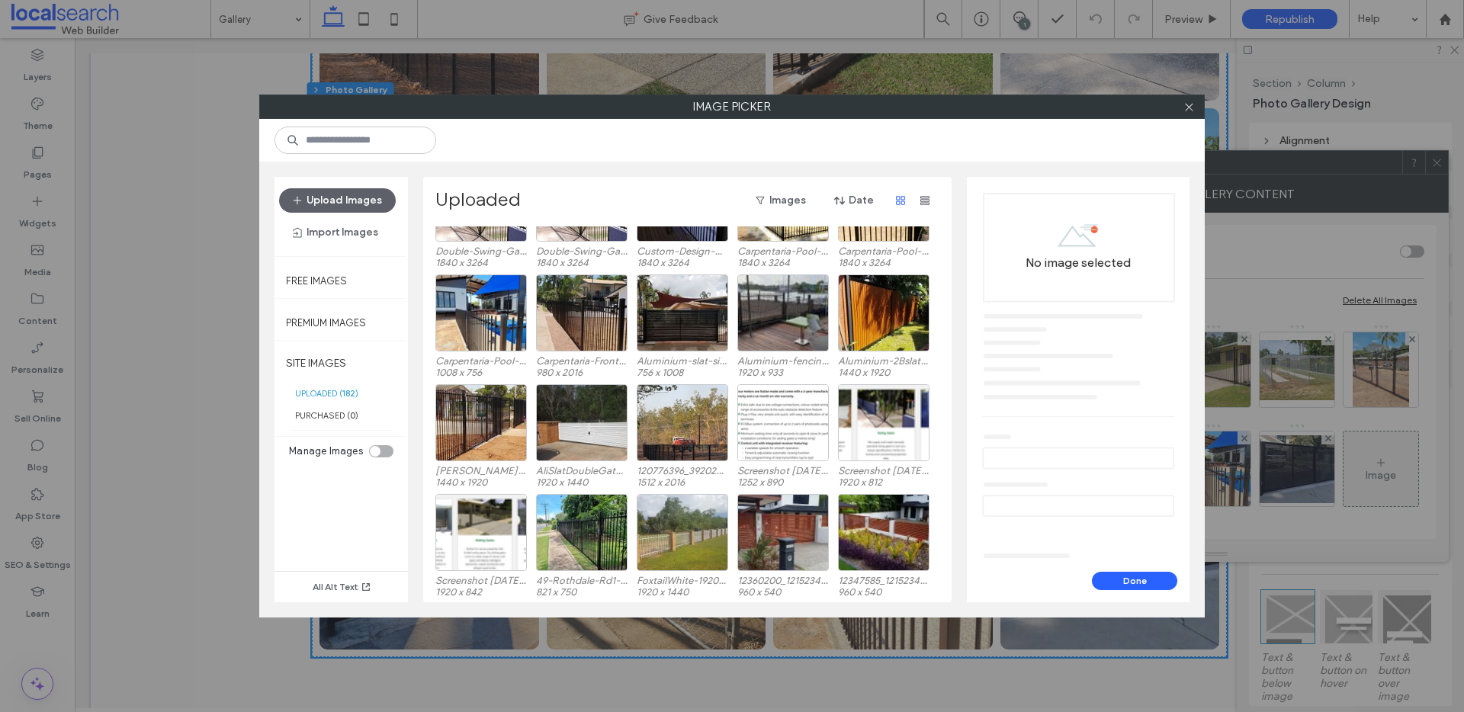
scroll to position [858, 0]
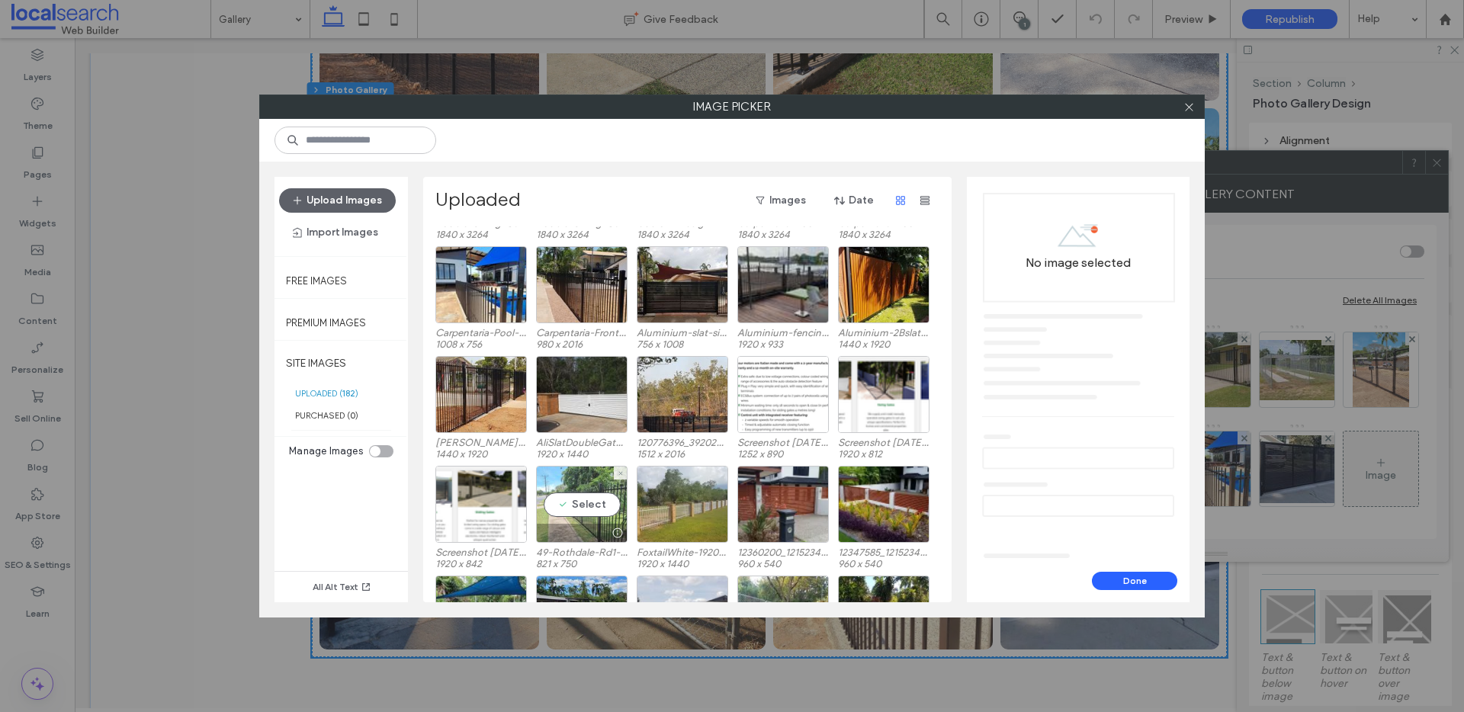
click at [611, 499] on div "Select" at bounding box center [581, 504] width 91 height 77
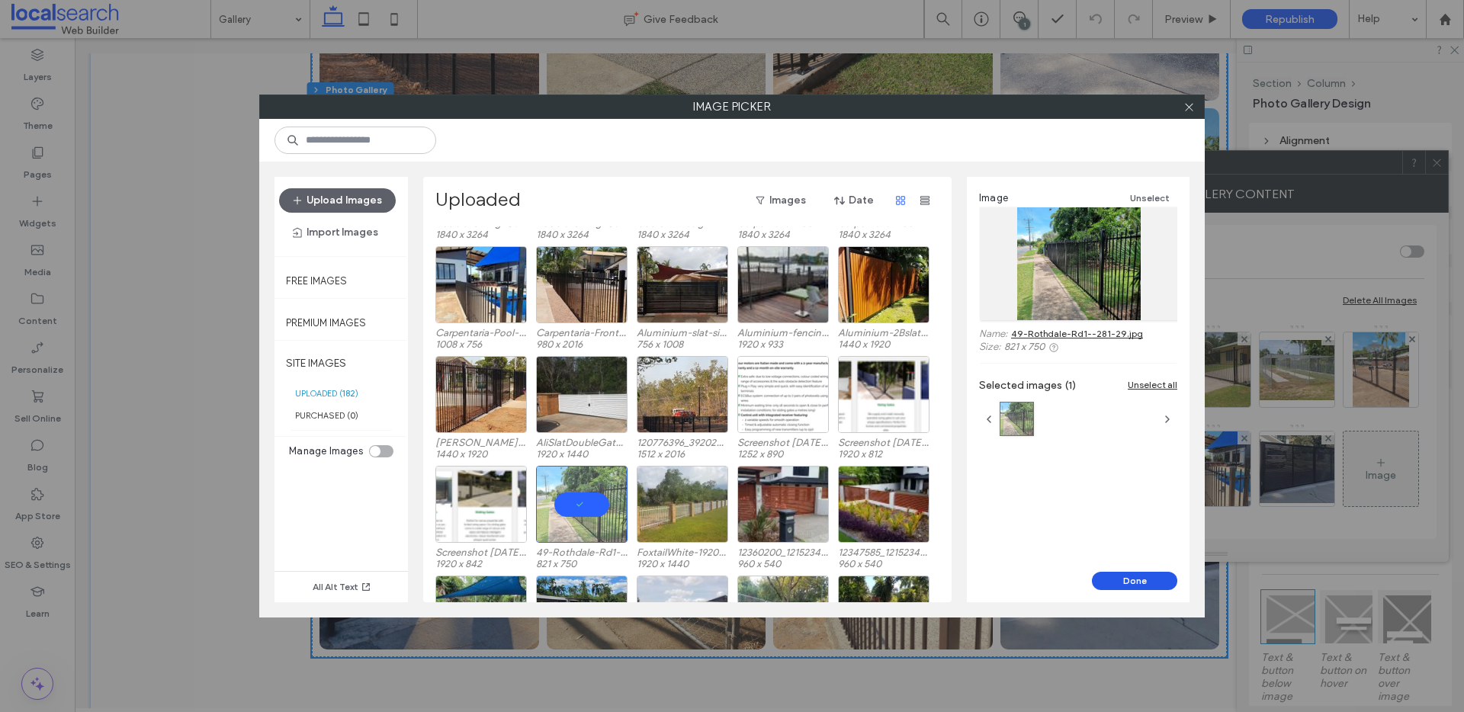
click at [1115, 578] on button "Done" at bounding box center [1134, 581] width 85 height 18
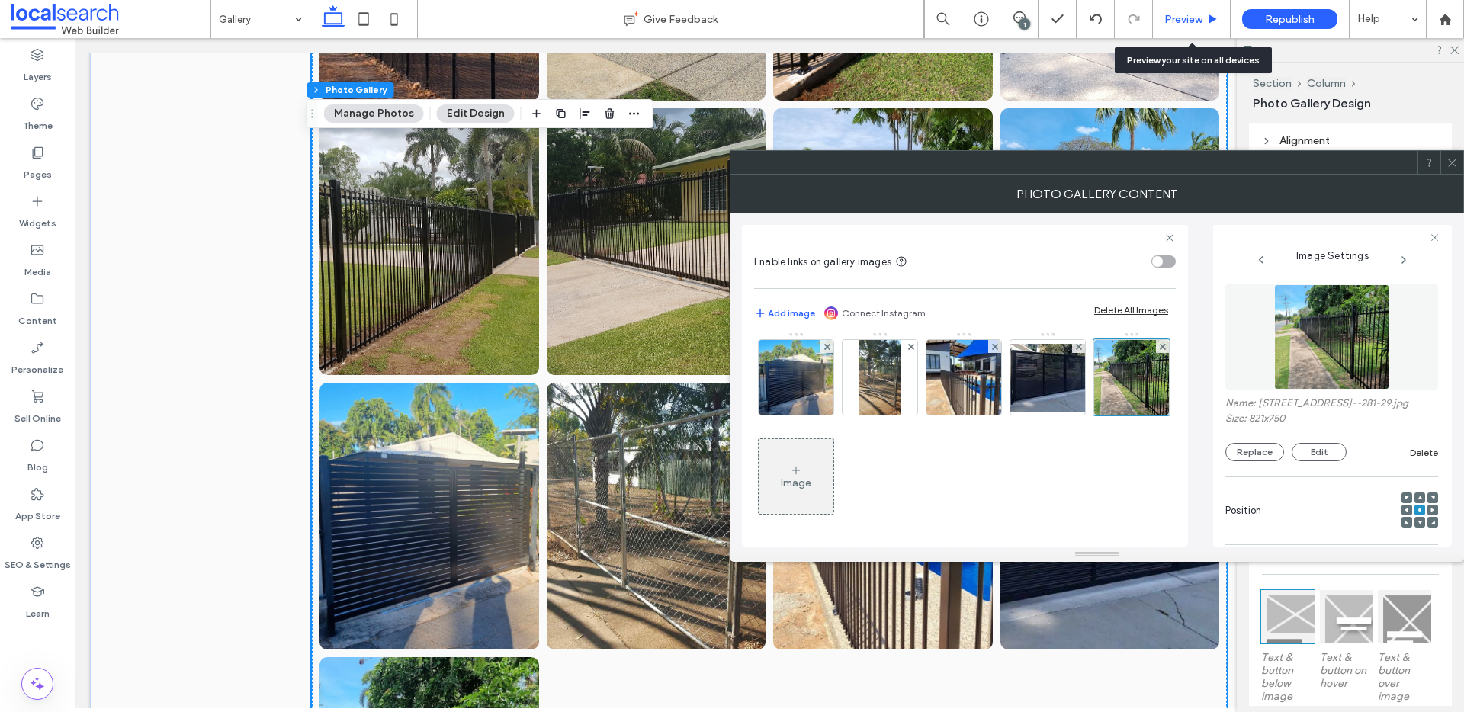
click at [1195, 24] on span "Preview" at bounding box center [1183, 19] width 38 height 13
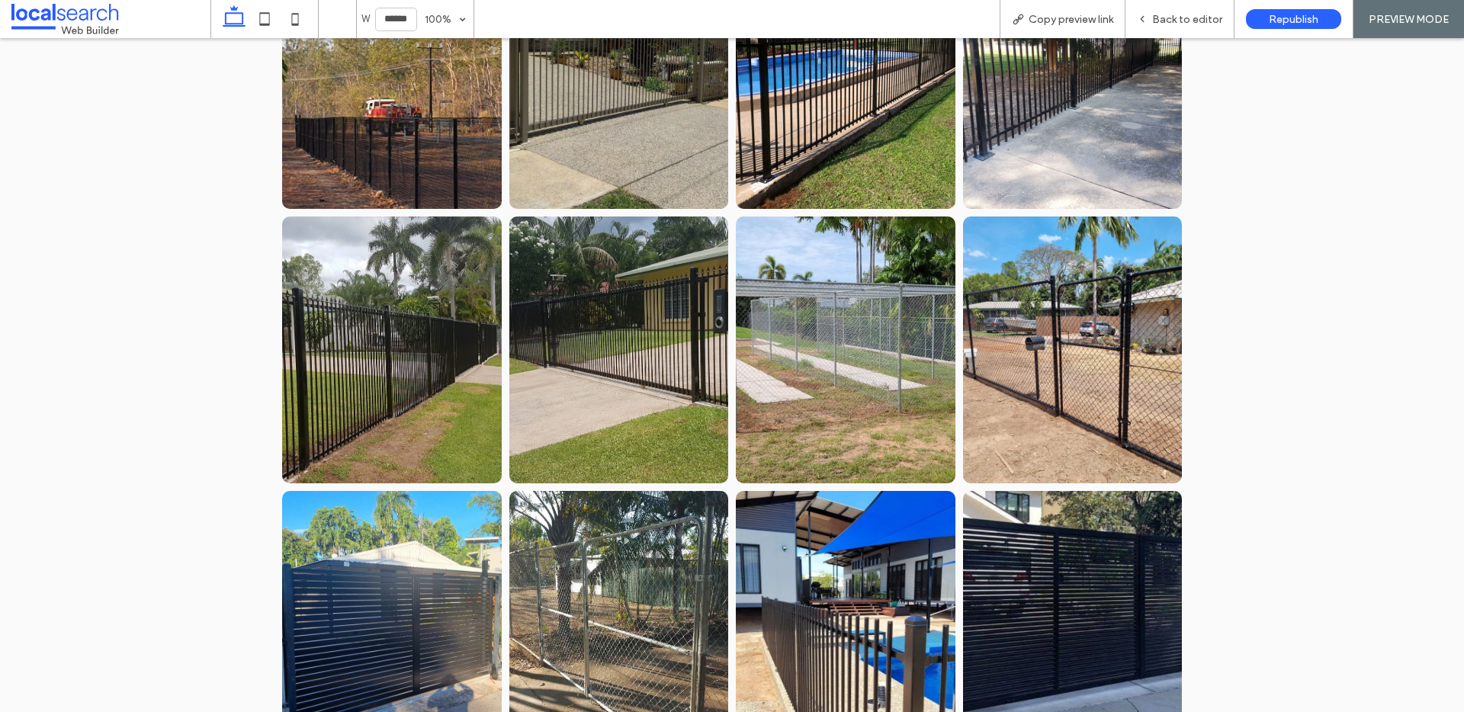
scroll to position [2037, 0]
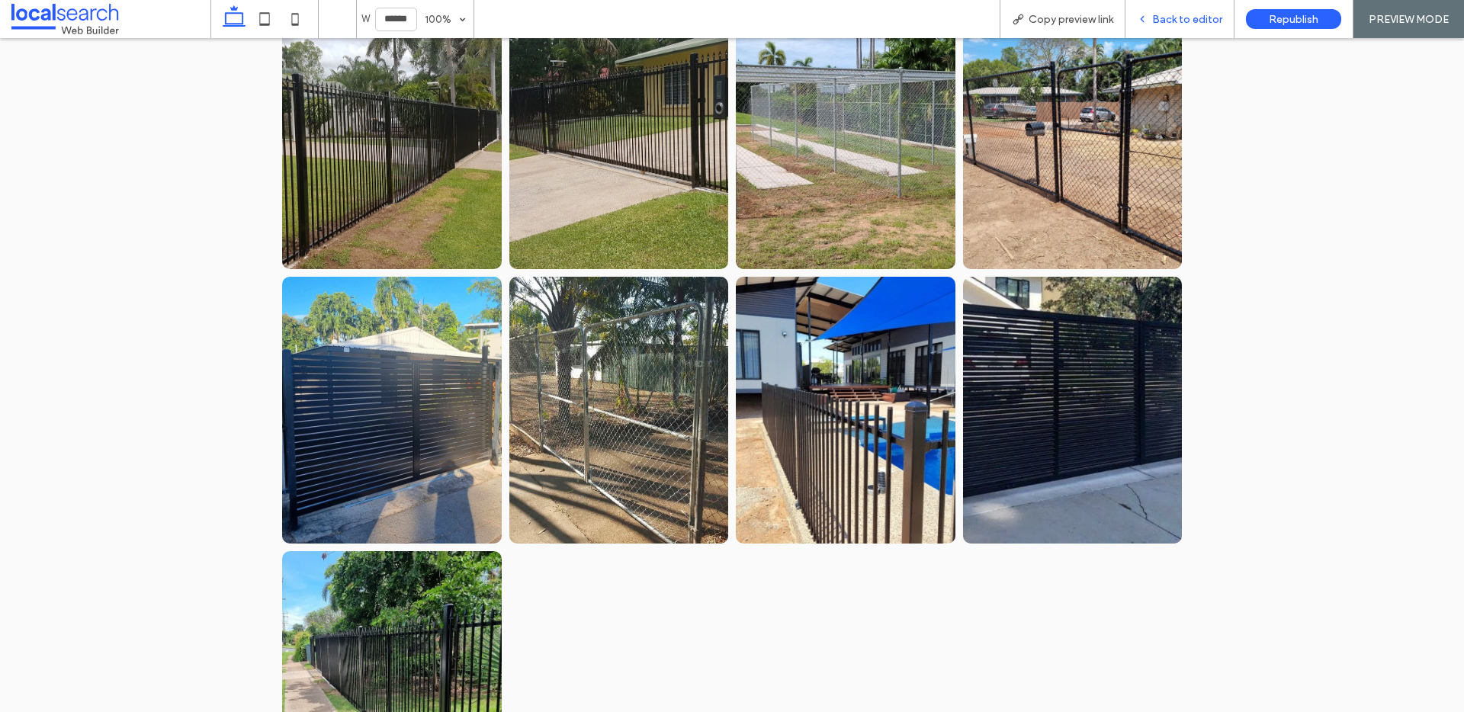
click at [1153, 9] on div "Back to editor" at bounding box center [1179, 19] width 109 height 38
click at [1176, 10] on div "Back to editor" at bounding box center [1179, 19] width 109 height 38
click at [1171, 15] on span "Back to editor" at bounding box center [1187, 19] width 70 height 13
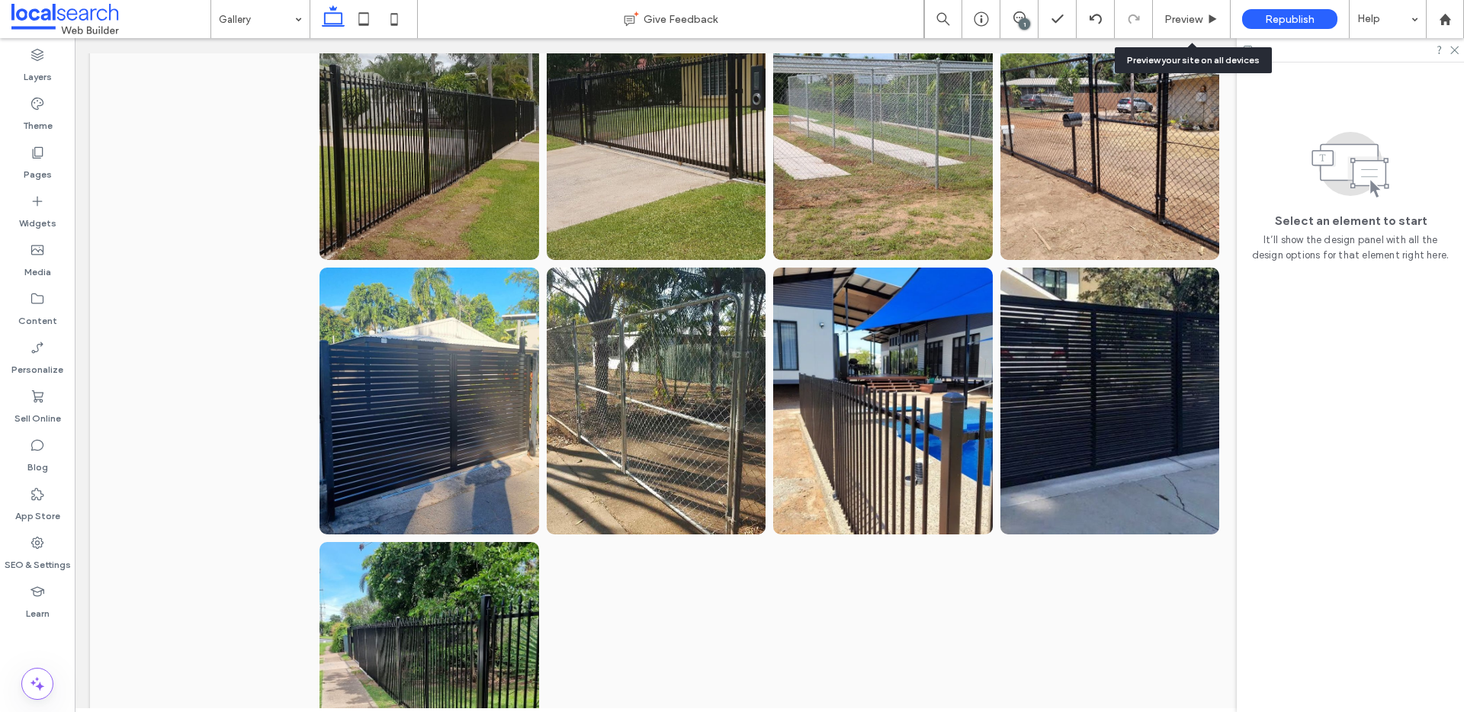
scroll to position [2014, 0]
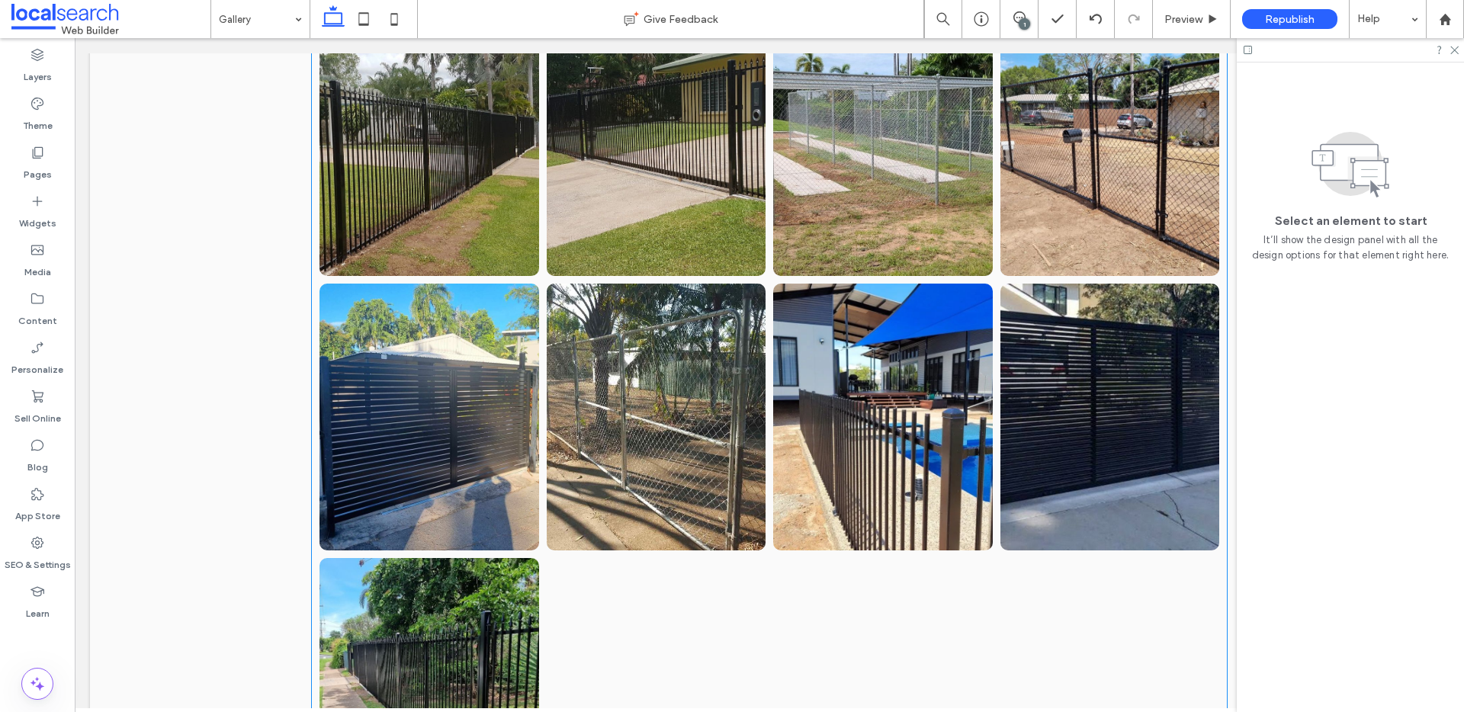
click at [477, 529] on li "Button" at bounding box center [429, 417] width 227 height 274
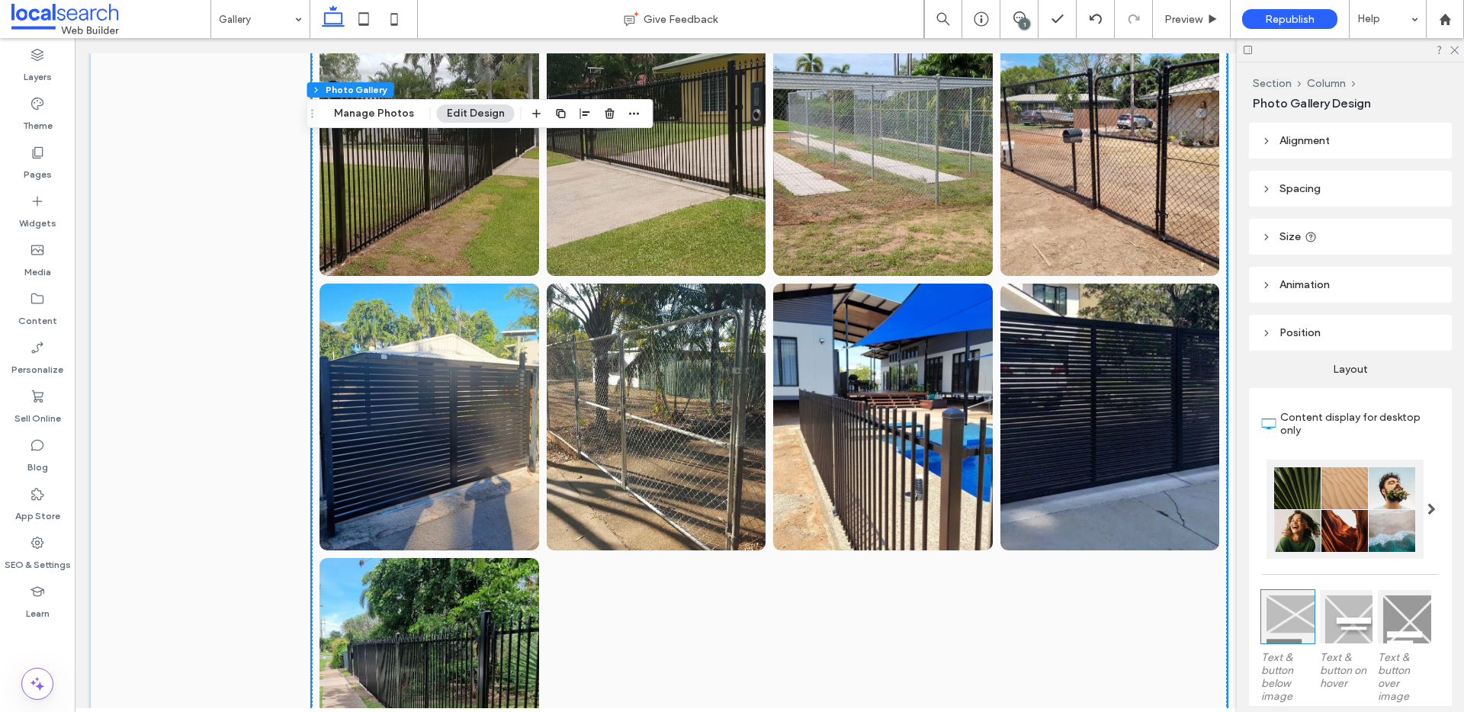
drag, startPoint x: 404, startPoint y: 117, endPoint x: 429, endPoint y: 122, distance: 25.6
click at [403, 117] on button "Manage Photos" at bounding box center [374, 113] width 100 height 18
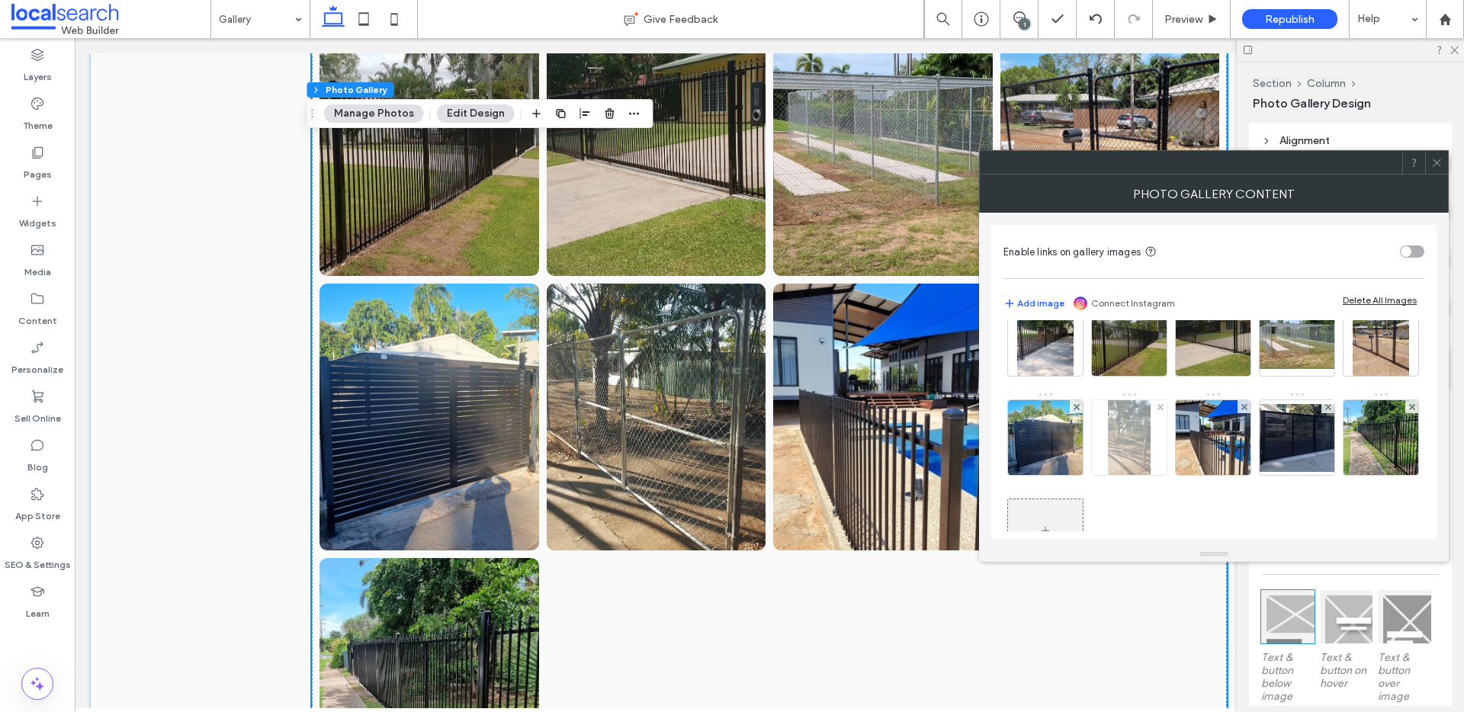
scroll to position [499, 0]
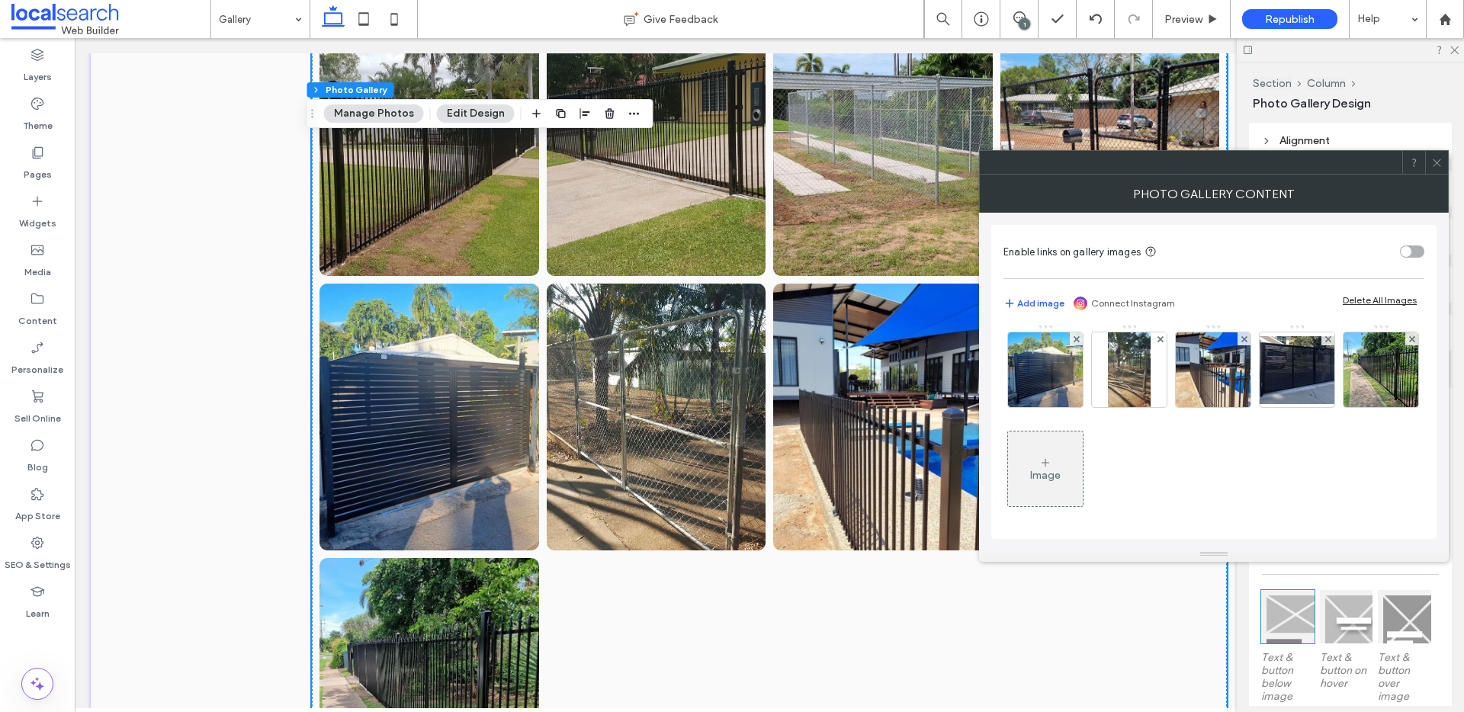
click at [1083, 455] on div "Image" at bounding box center [1045, 469] width 75 height 72
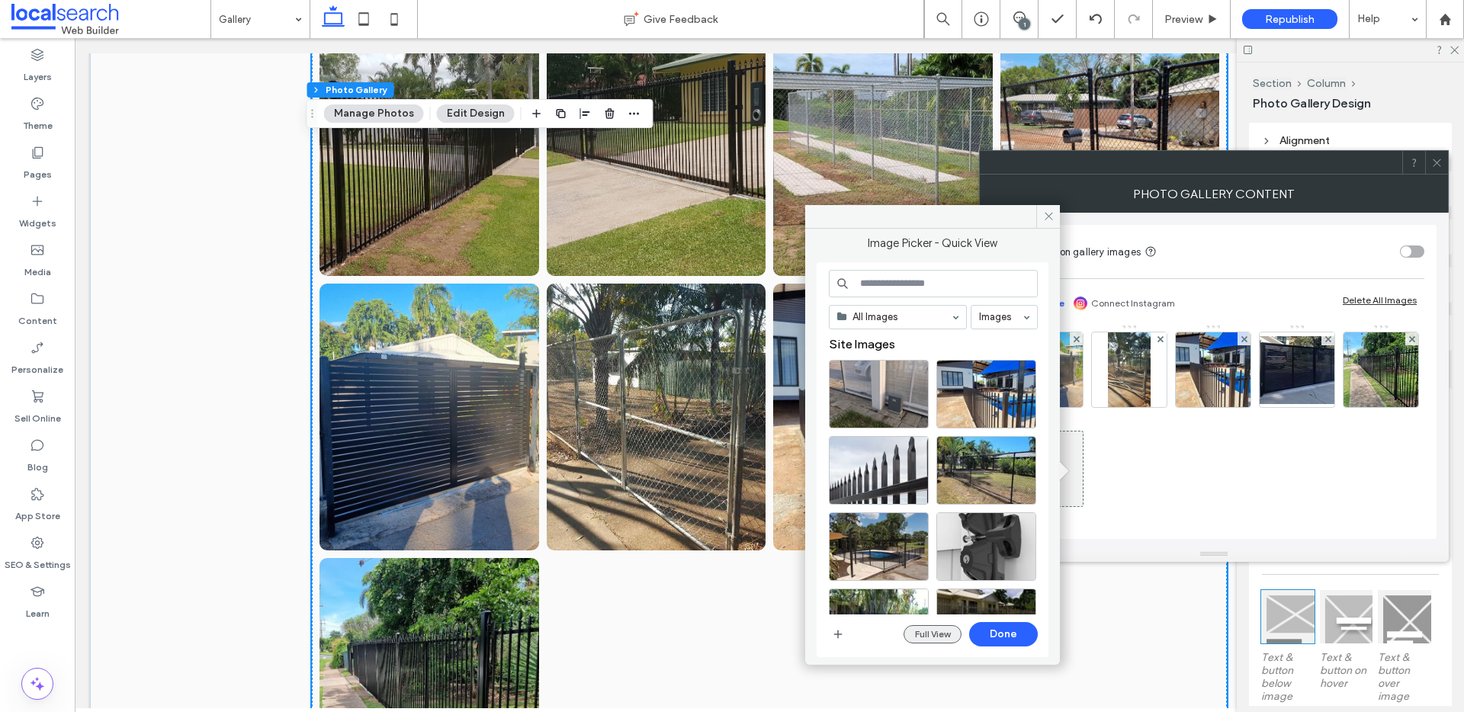
click at [941, 639] on button "Full View" at bounding box center [932, 634] width 58 height 18
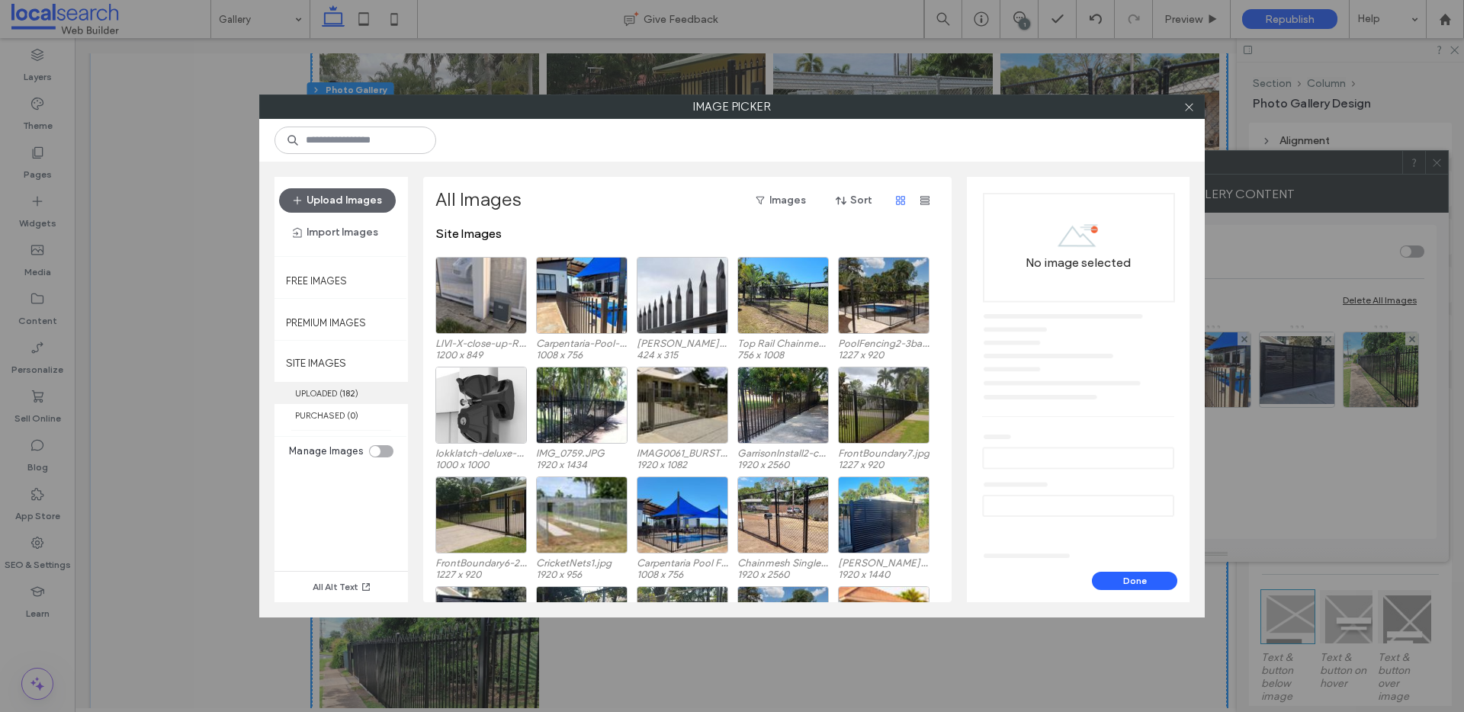
click at [354, 391] on b "182" at bounding box center [348, 393] width 13 height 11
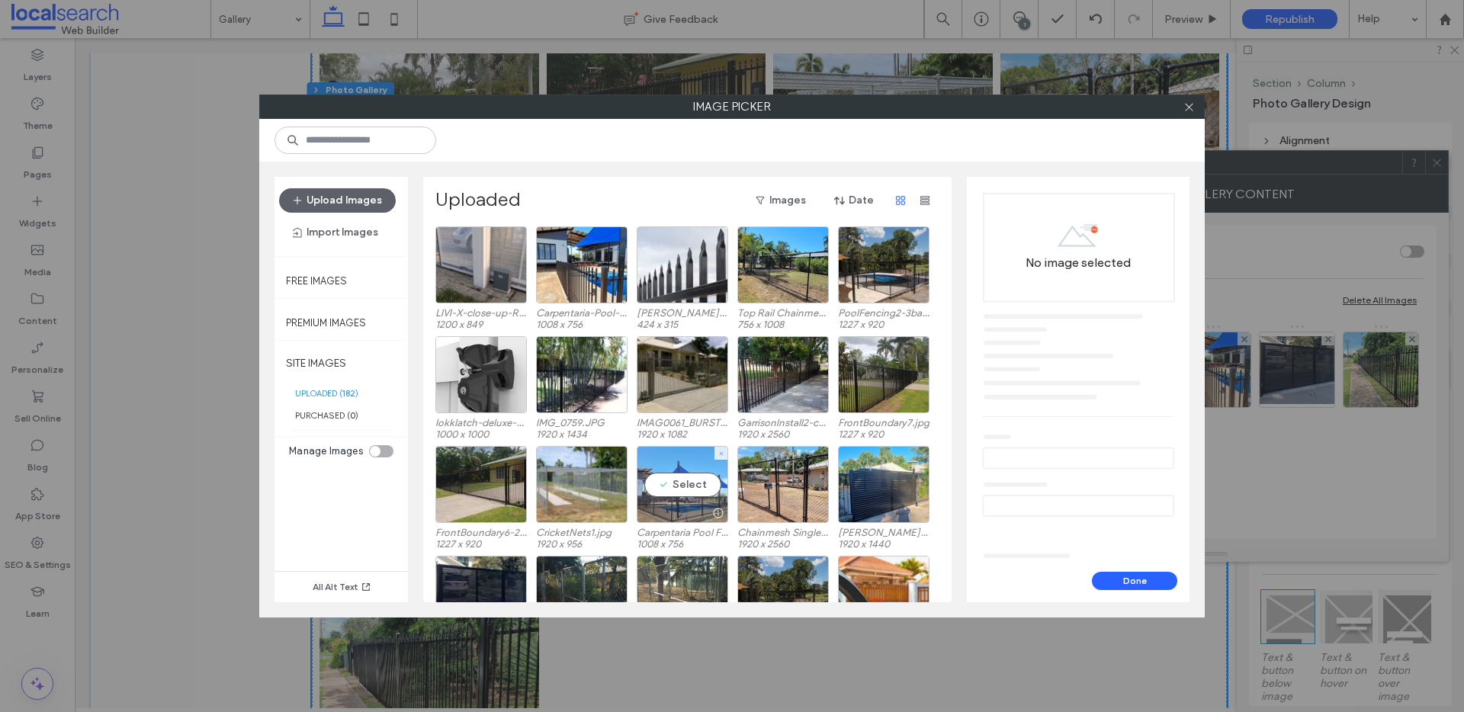
click at [677, 470] on div "Select" at bounding box center [682, 484] width 91 height 77
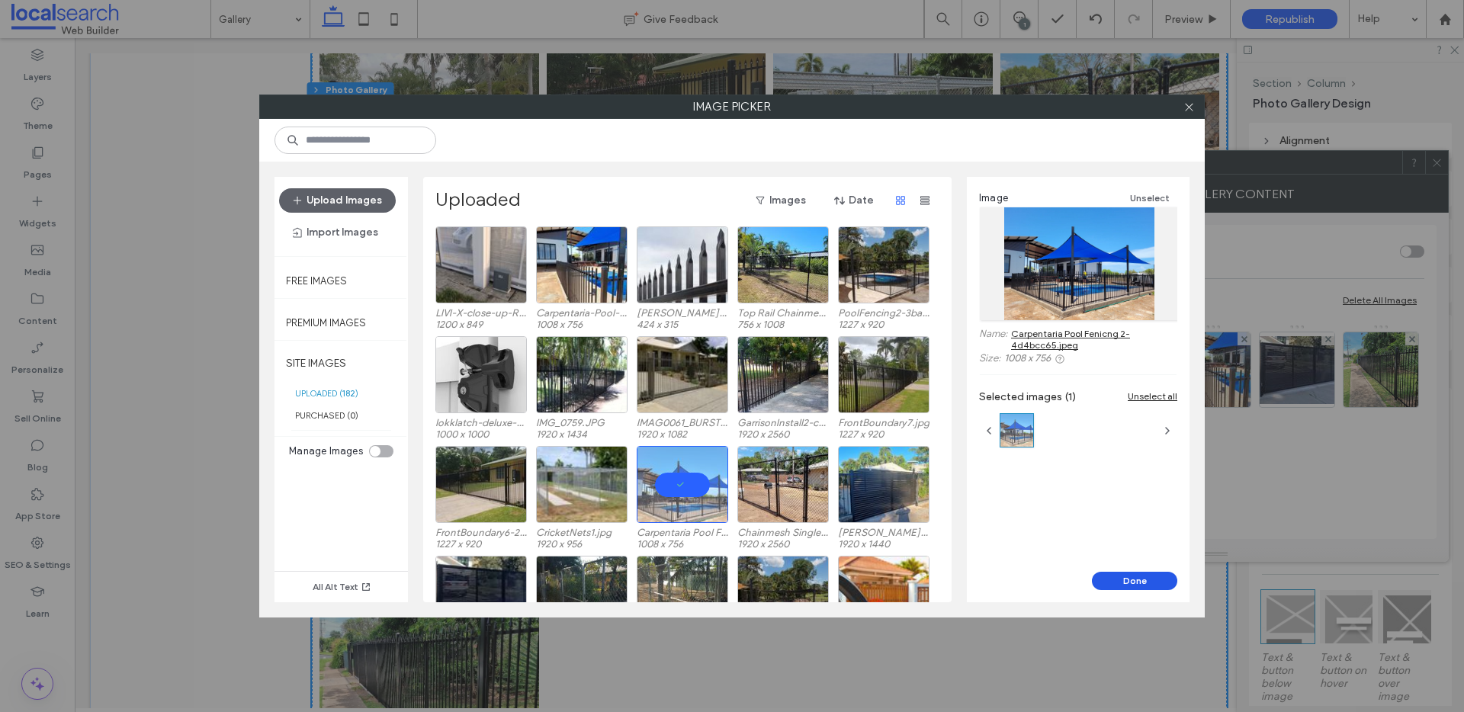
click at [1112, 579] on button "Done" at bounding box center [1134, 581] width 85 height 18
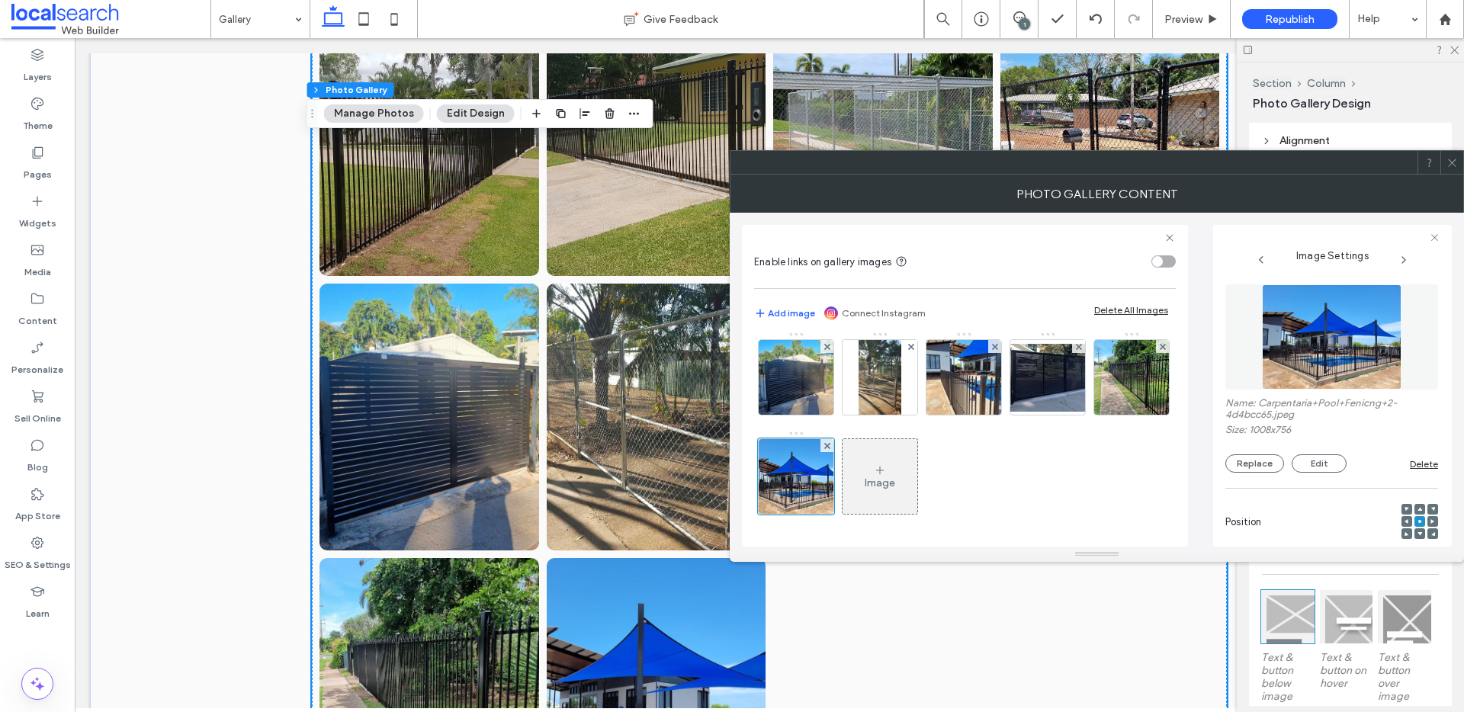
click at [1448, 158] on icon at bounding box center [1451, 162] width 11 height 11
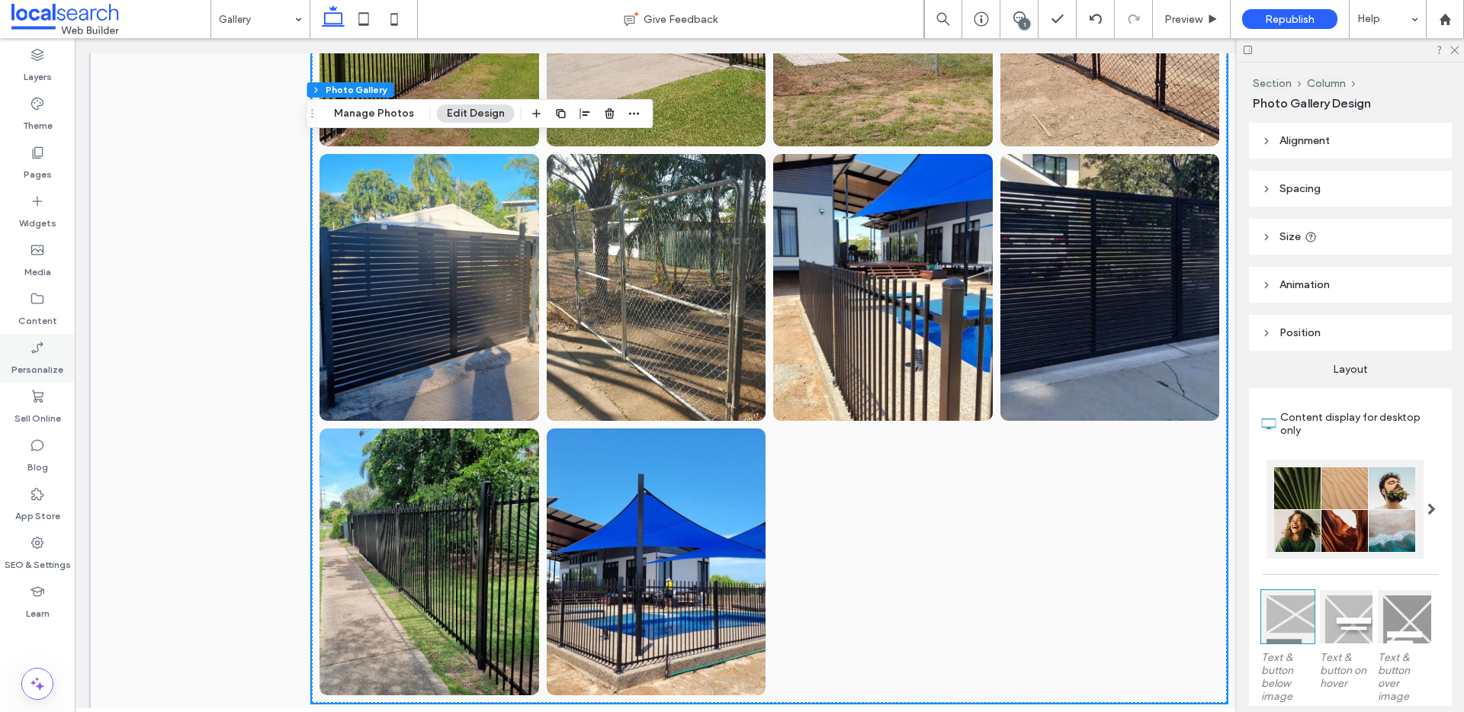
scroll to position [2162, 0]
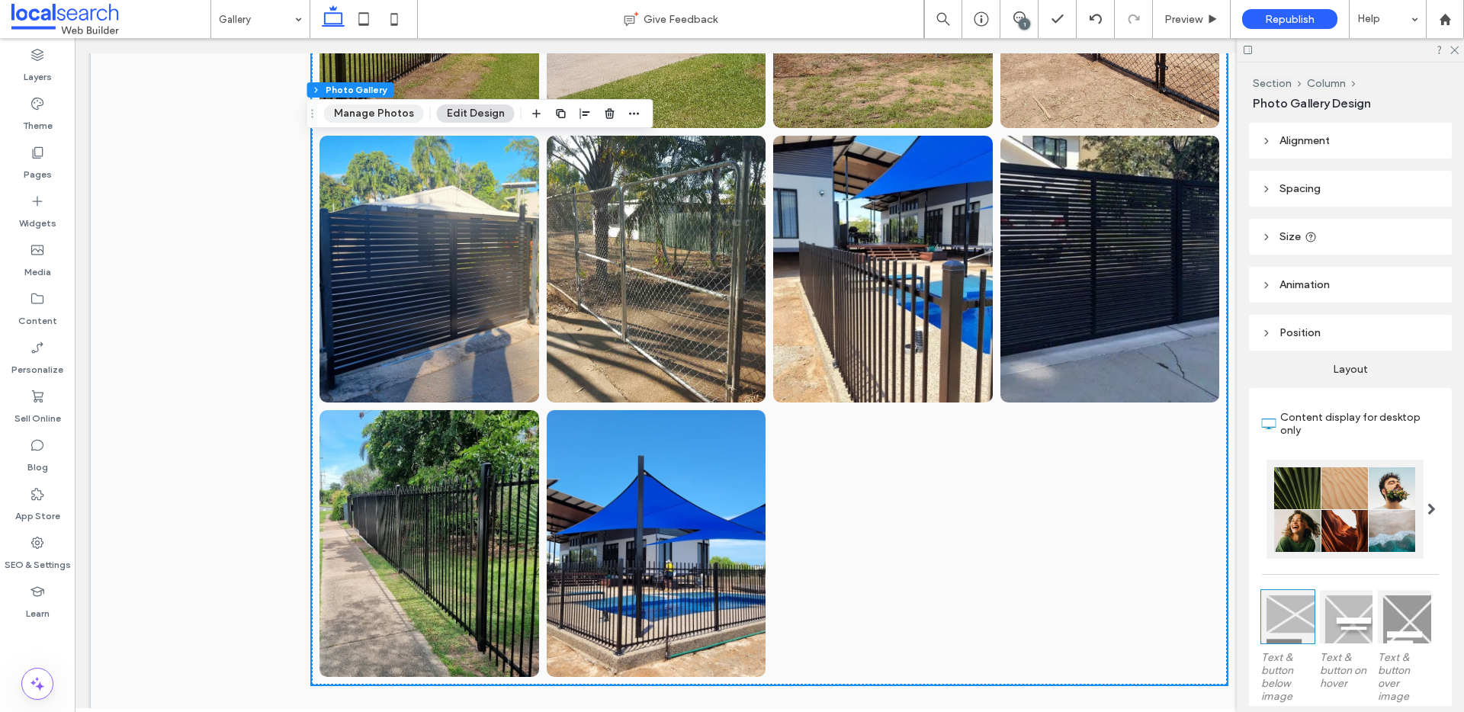
click at [391, 114] on button "Manage Photos" at bounding box center [374, 113] width 100 height 18
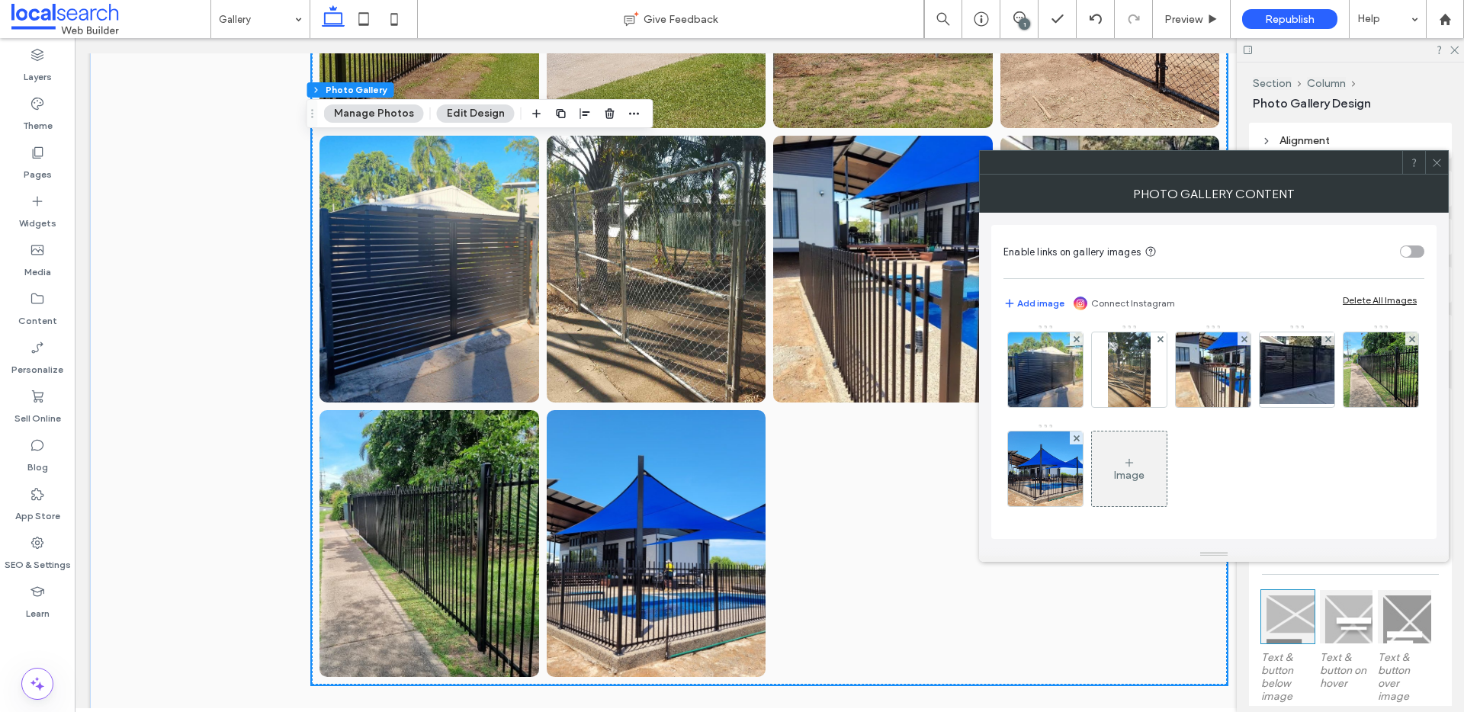
scroll to position [499, 0]
click at [1166, 448] on div "Image" at bounding box center [1129, 469] width 75 height 72
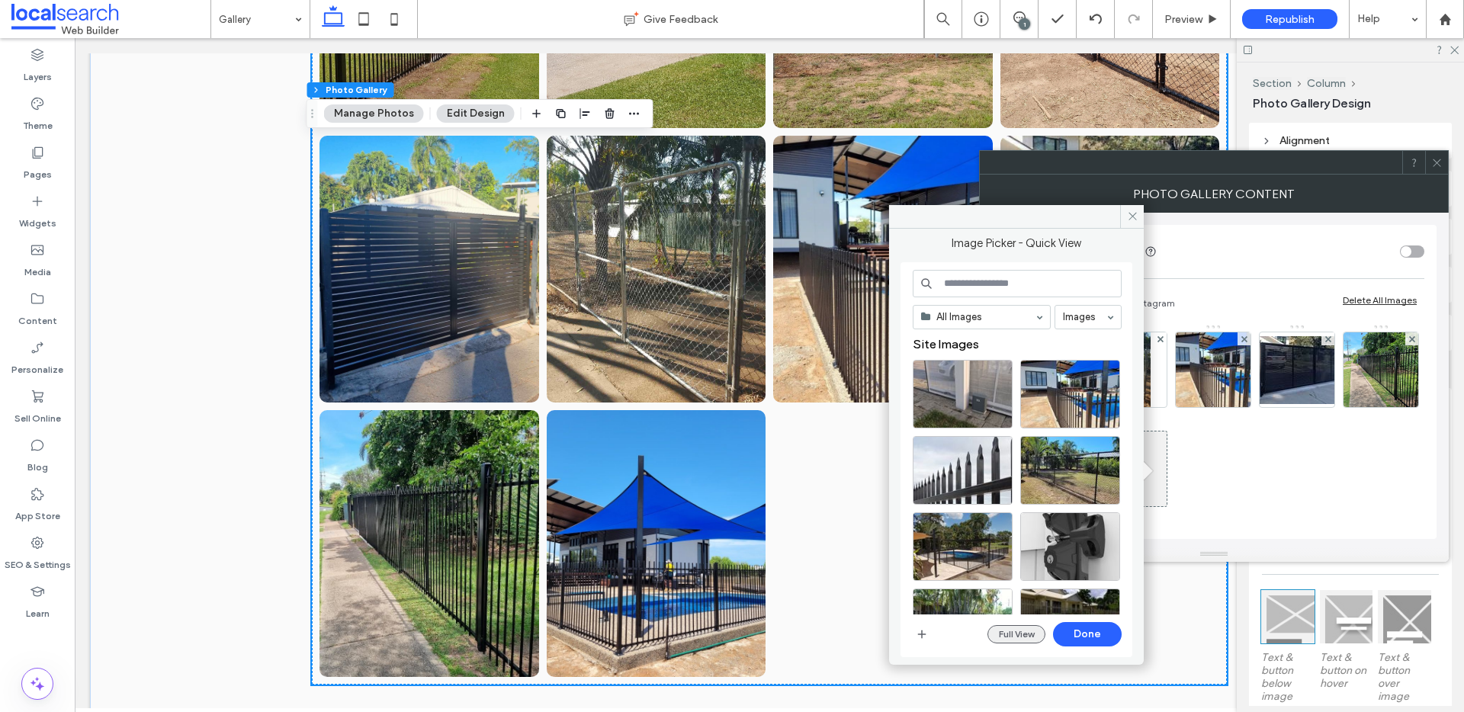
click at [1014, 641] on button "Full View" at bounding box center [1016, 634] width 58 height 18
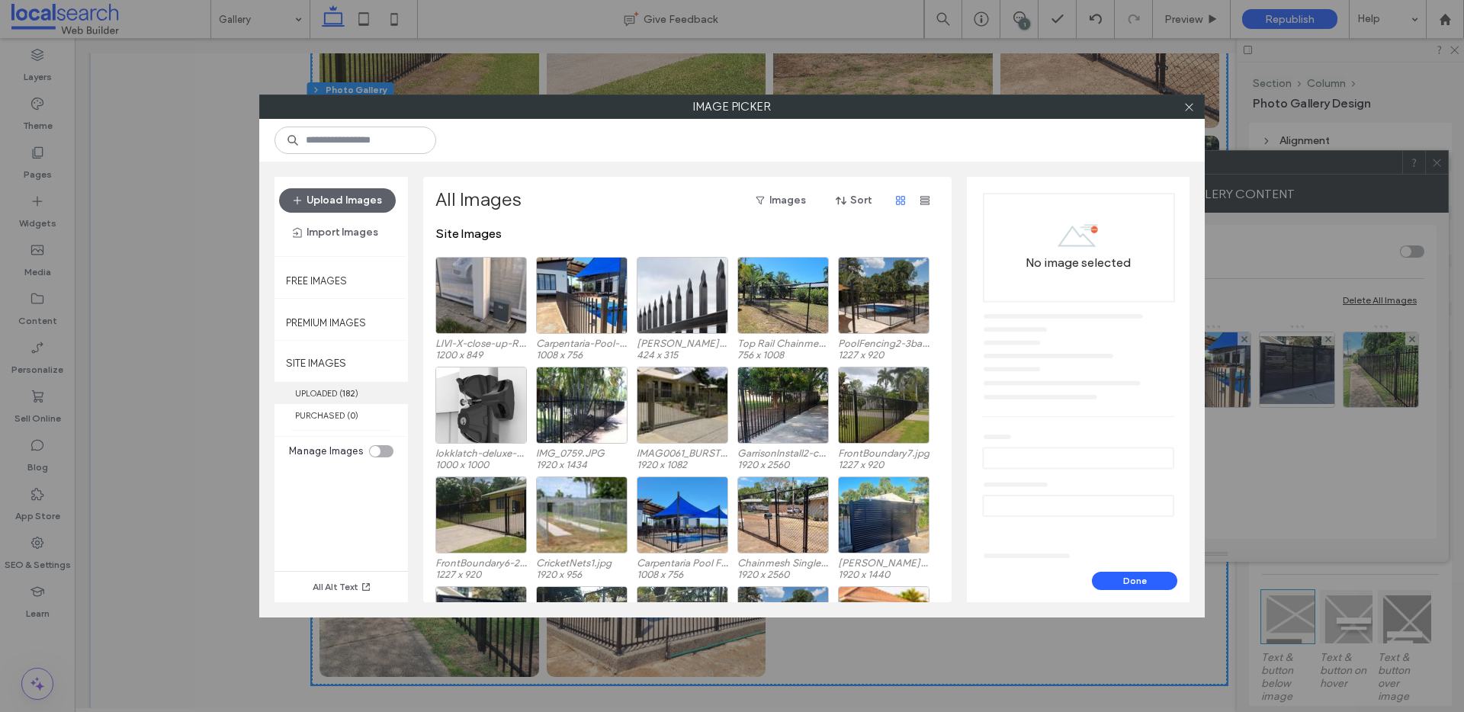
click at [396, 393] on label "UPLOADED ( 182 )" at bounding box center [340, 393] width 133 height 22
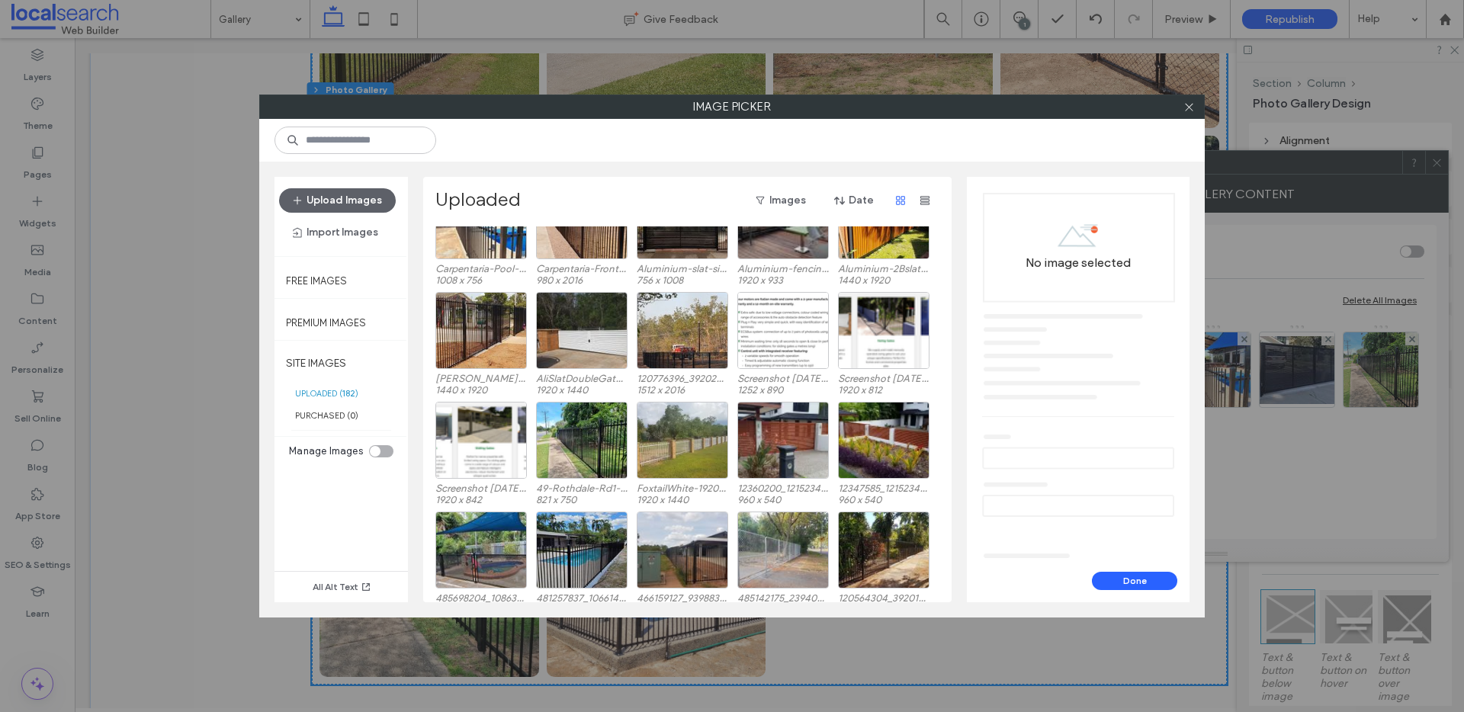
scroll to position [1003, 0]
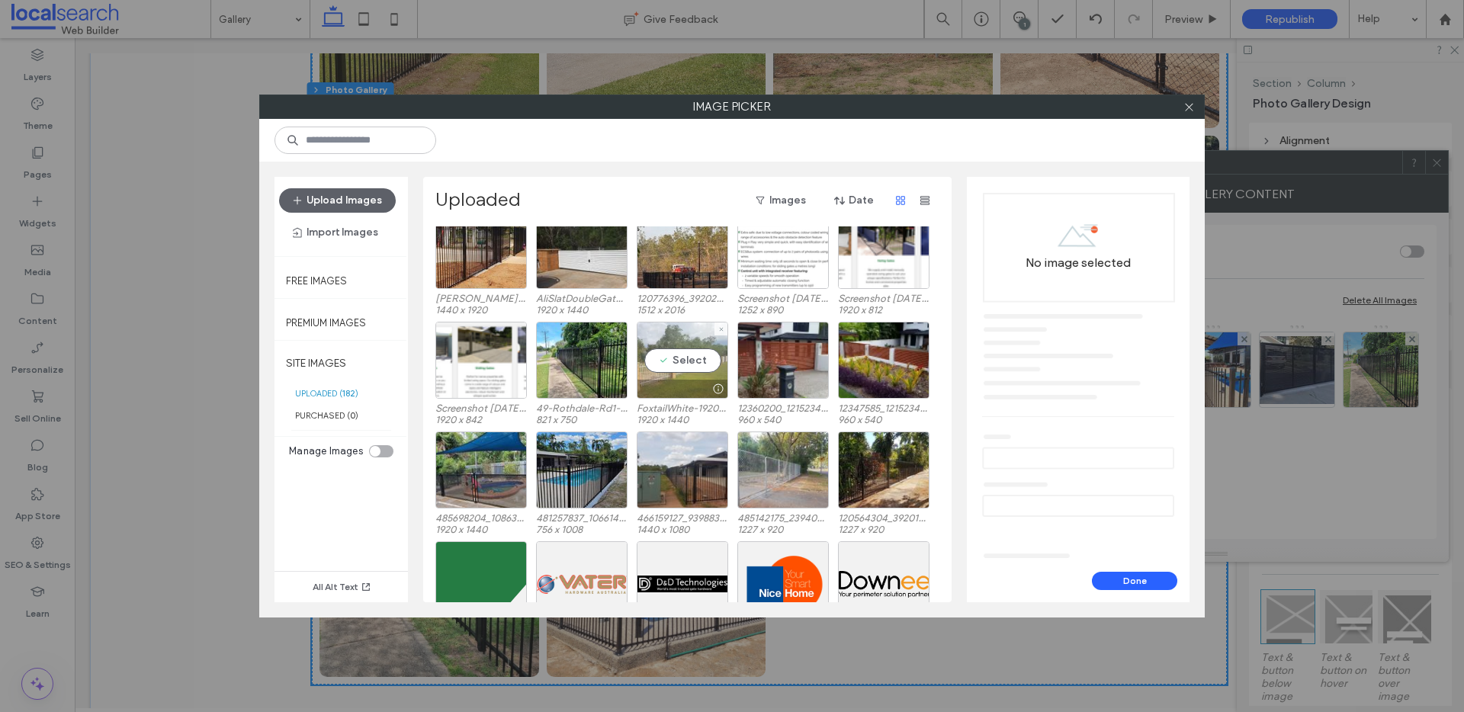
click at [692, 375] on div "Select" at bounding box center [682, 360] width 91 height 77
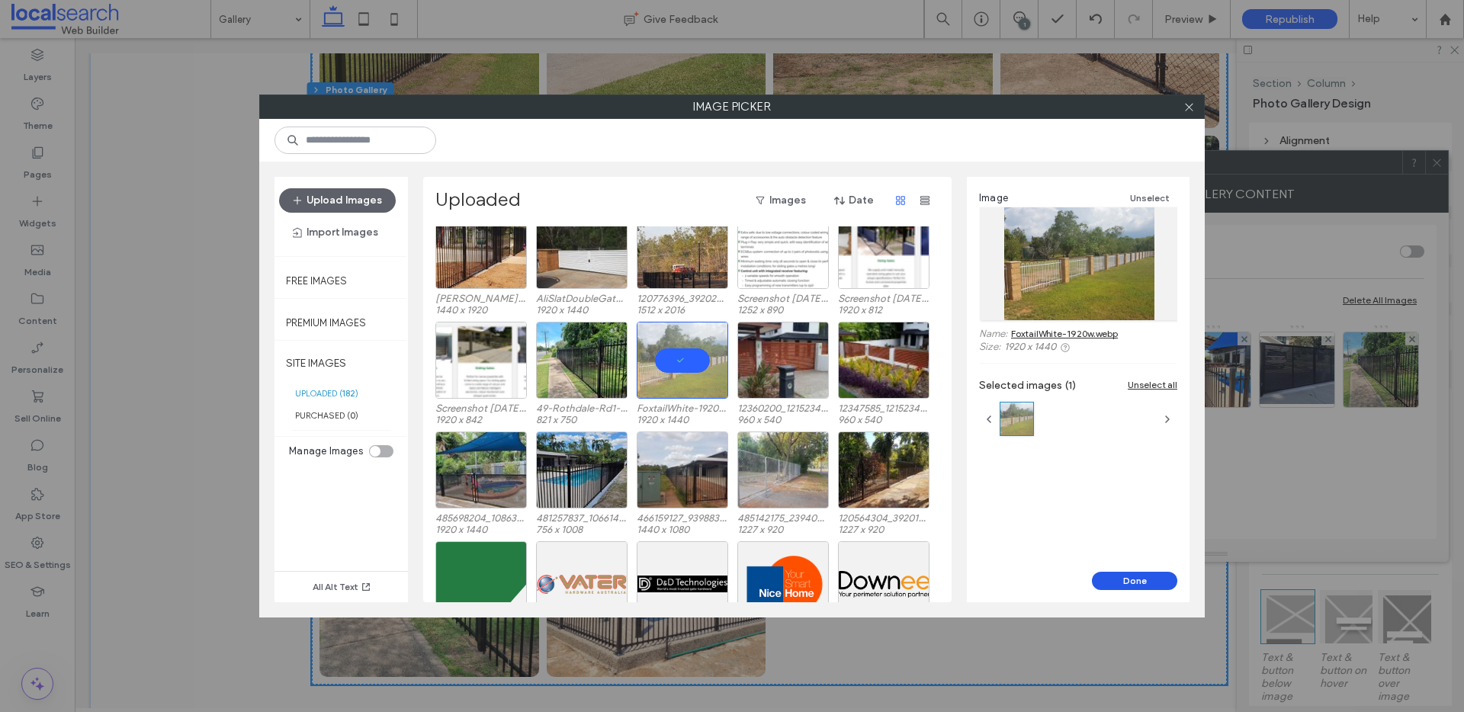
click at [1108, 581] on button "Done" at bounding box center [1134, 581] width 85 height 18
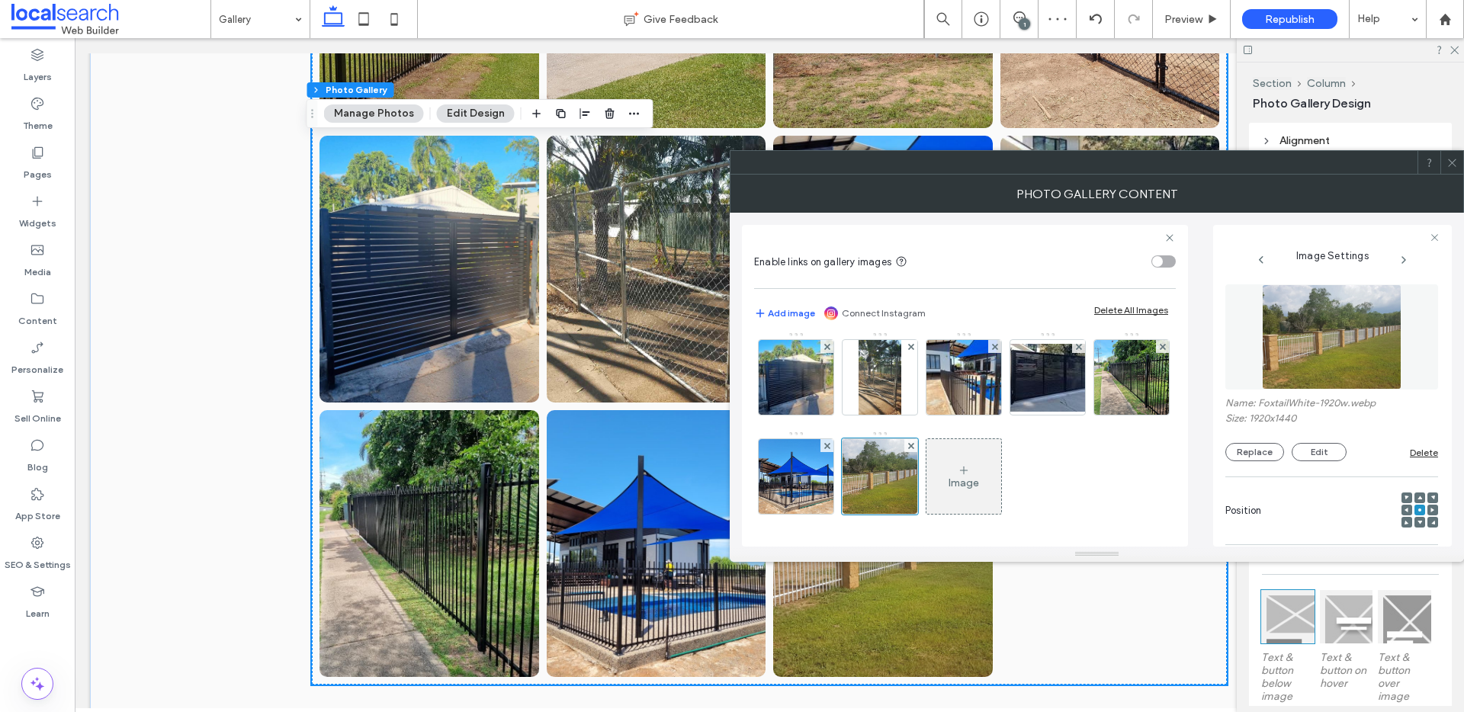
click at [1447, 165] on icon at bounding box center [1451, 162] width 11 height 11
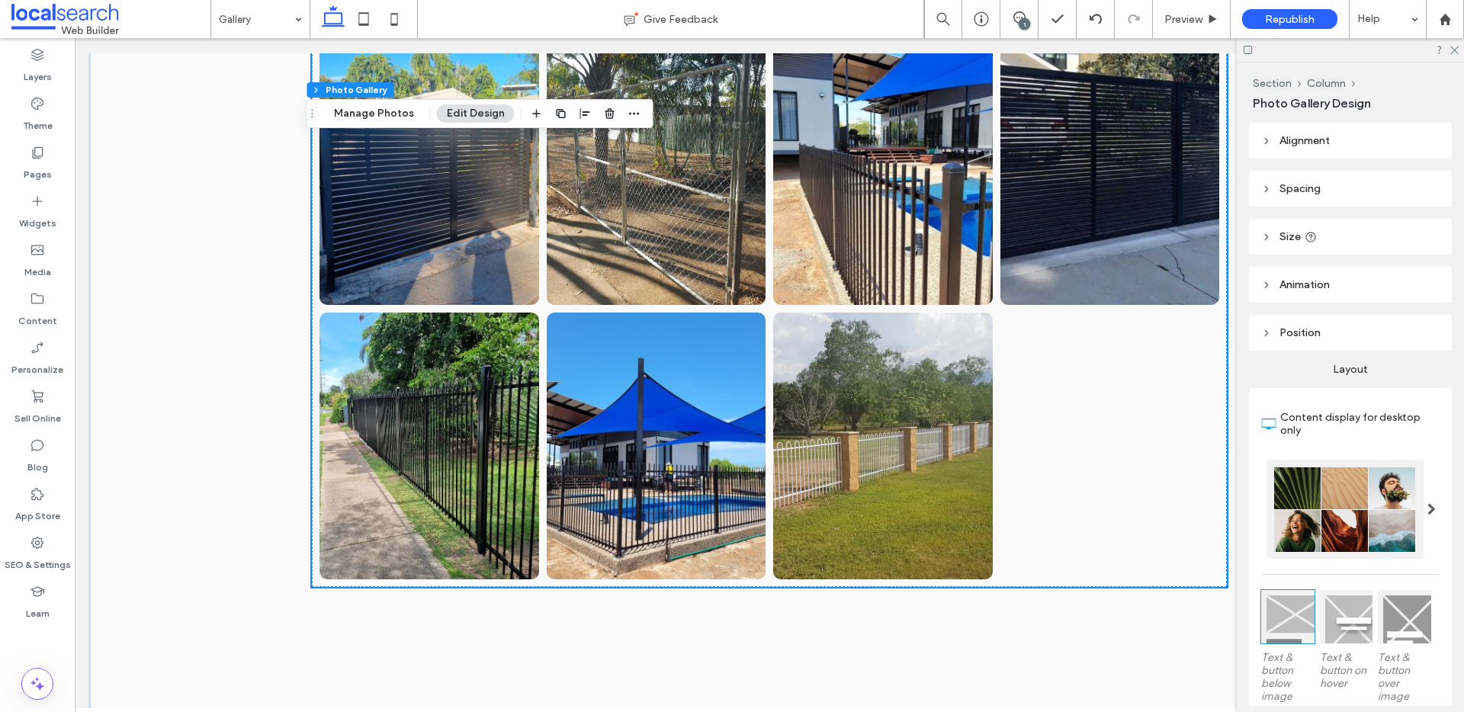
scroll to position [2262, 0]
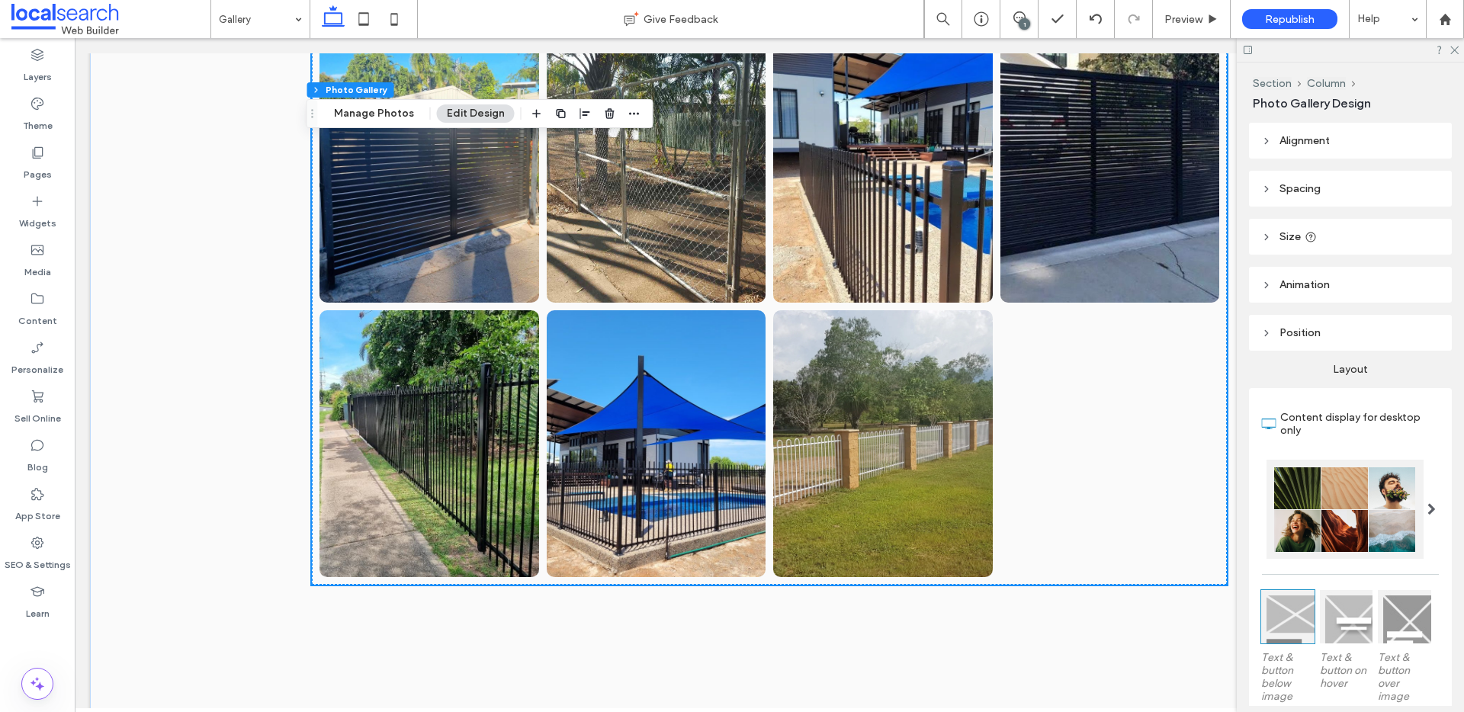
drag, startPoint x: 402, startPoint y: 117, endPoint x: 460, endPoint y: 124, distance: 59.0
click at [400, 117] on button "Manage Photos" at bounding box center [374, 113] width 100 height 18
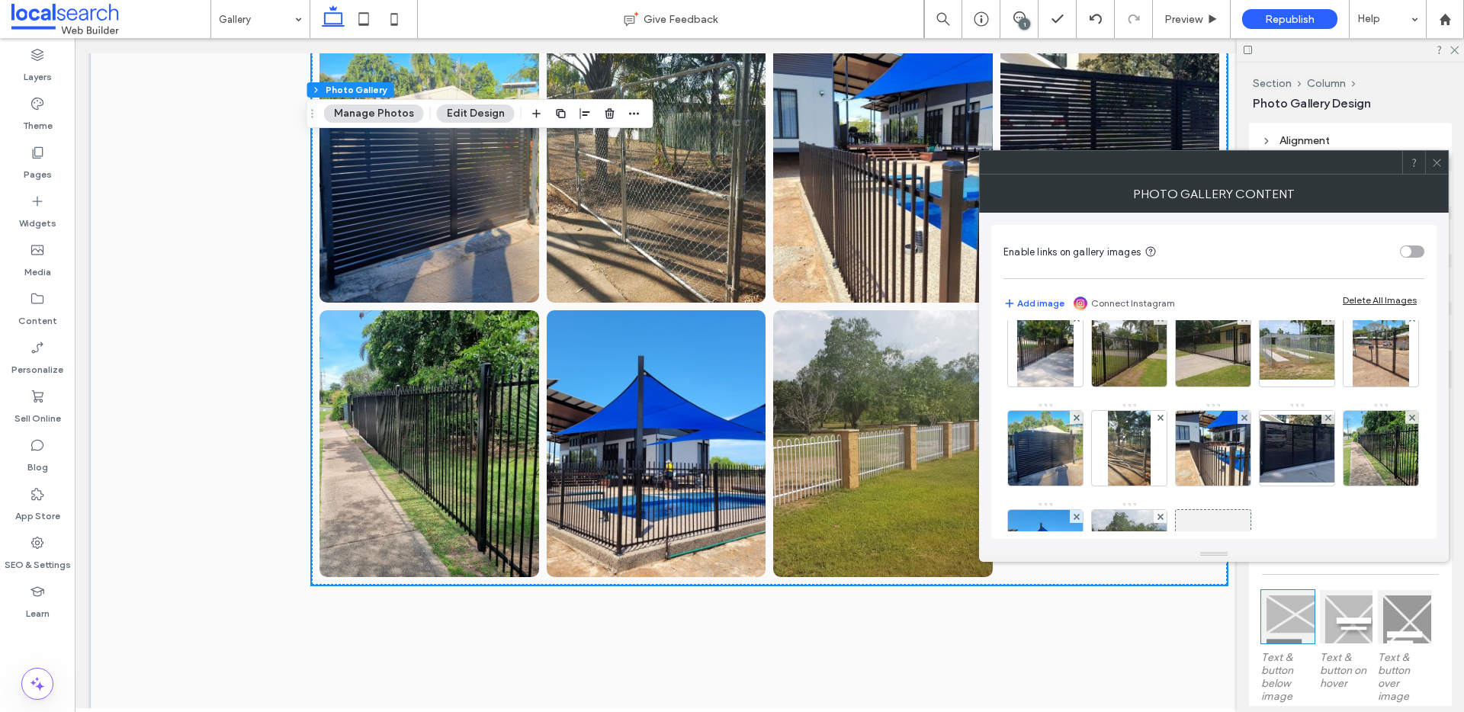
scroll to position [499, 0]
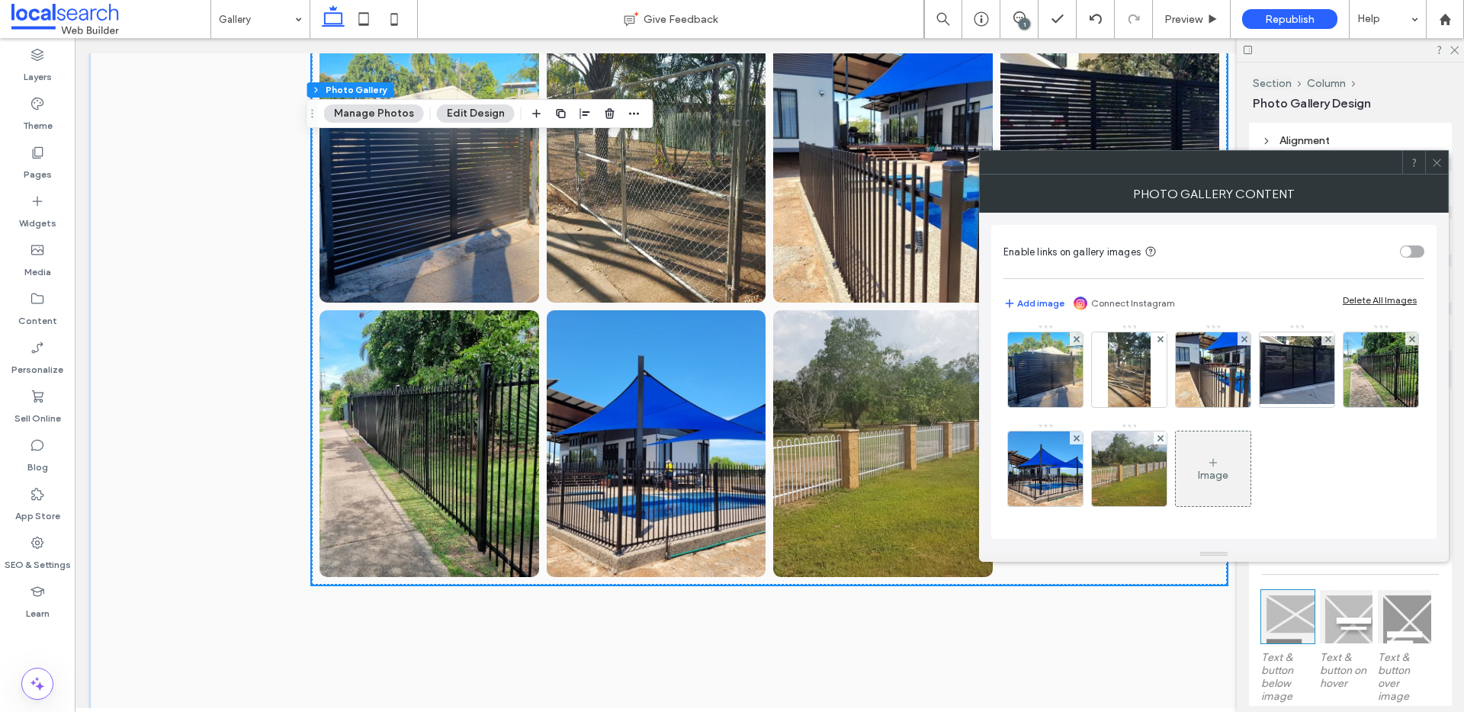
click at [1250, 460] on div "Image" at bounding box center [1213, 469] width 75 height 72
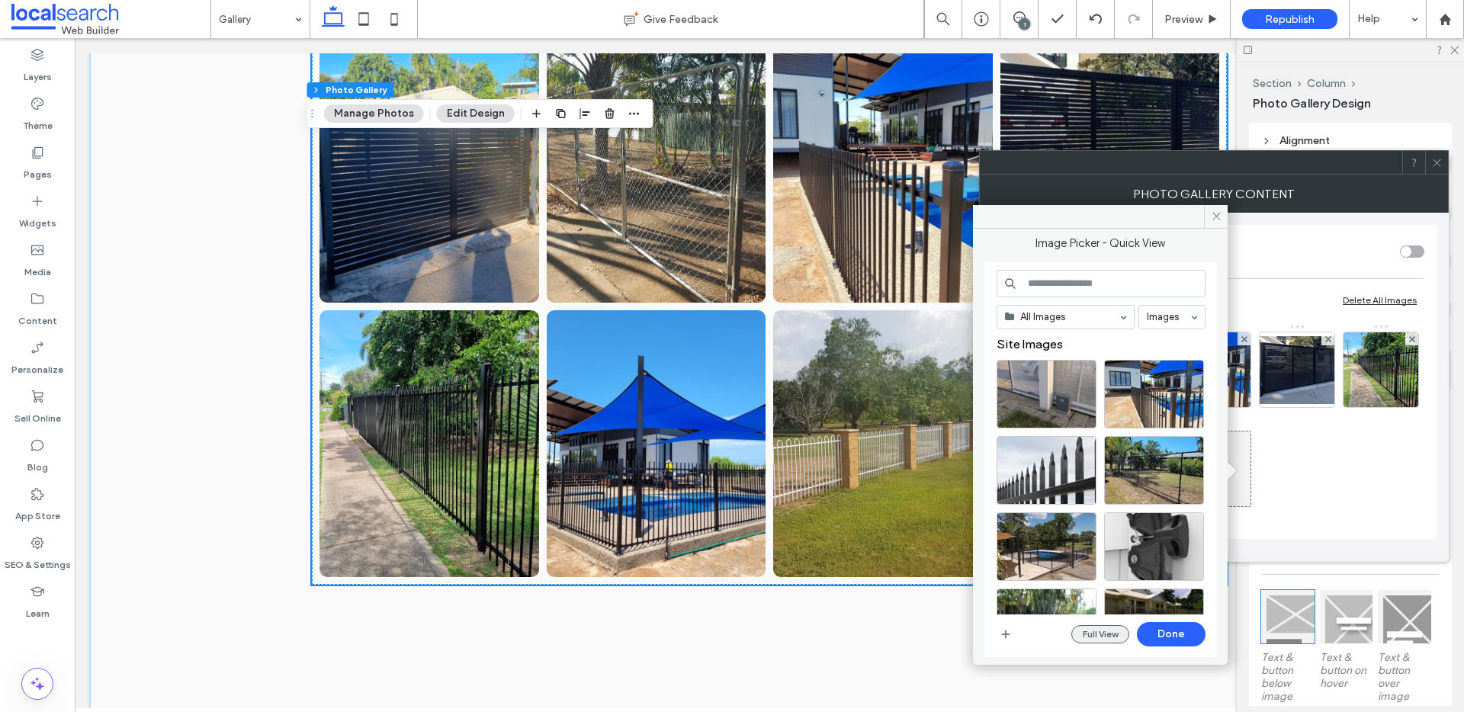
click at [1105, 636] on button "Full View" at bounding box center [1100, 634] width 58 height 18
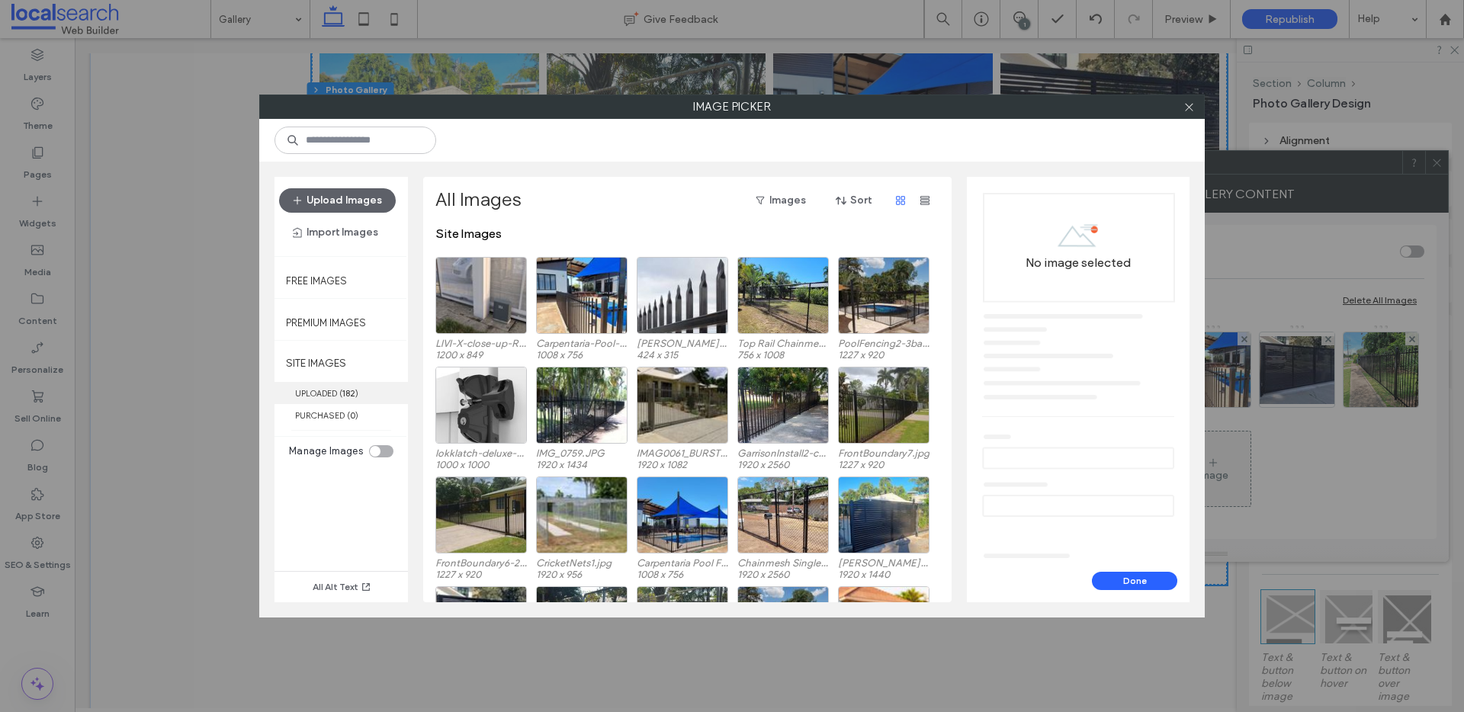
click at [400, 386] on label "UPLOADED ( 182 )" at bounding box center [340, 393] width 133 height 22
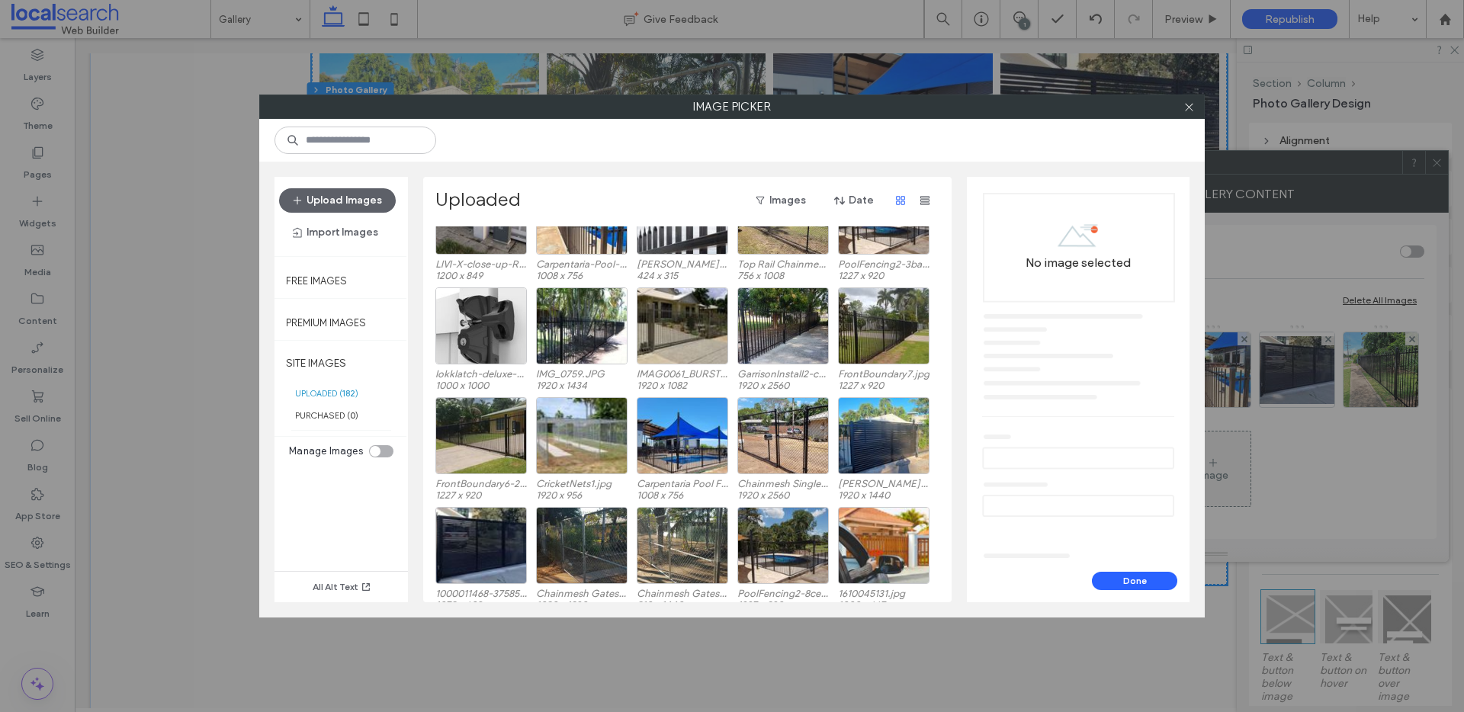
scroll to position [63, 0]
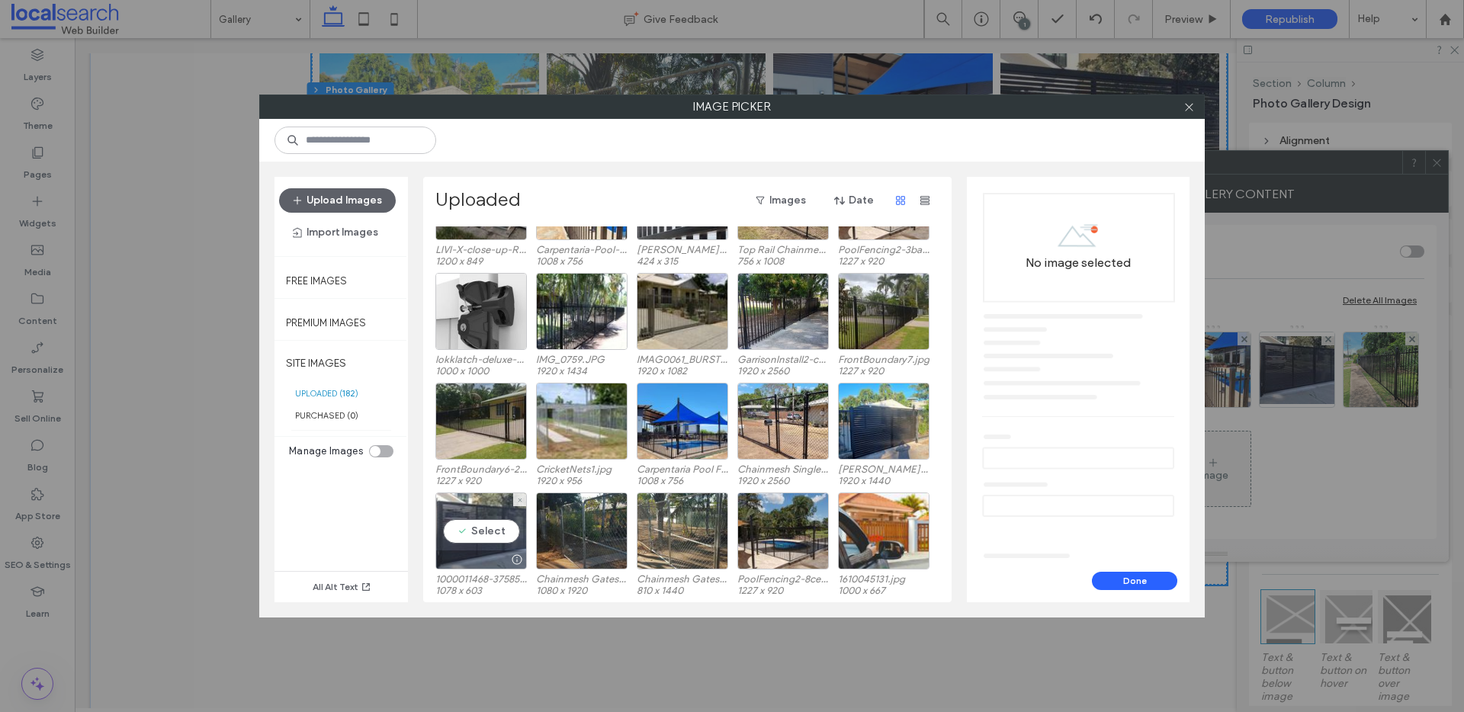
click at [491, 540] on div "Select" at bounding box center [480, 530] width 91 height 77
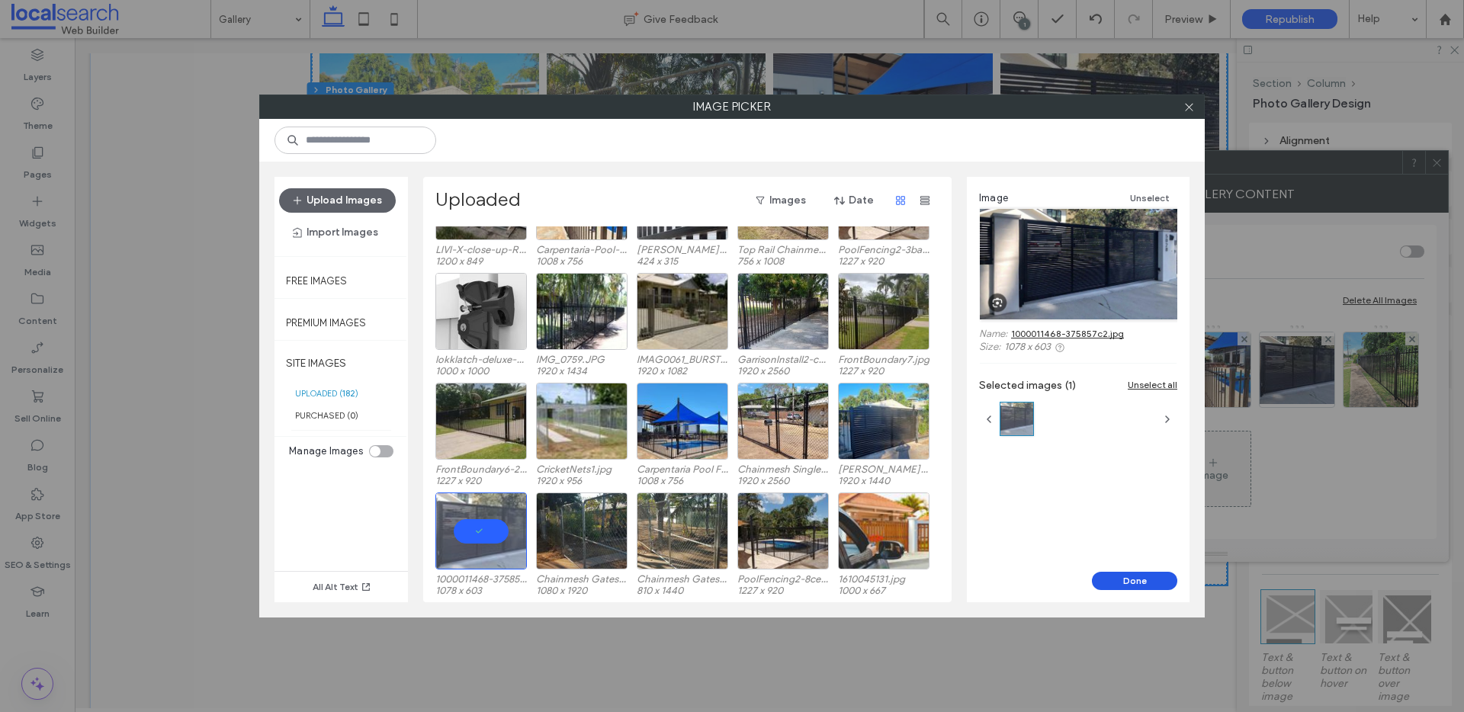
click at [1137, 577] on button "Done" at bounding box center [1134, 581] width 85 height 18
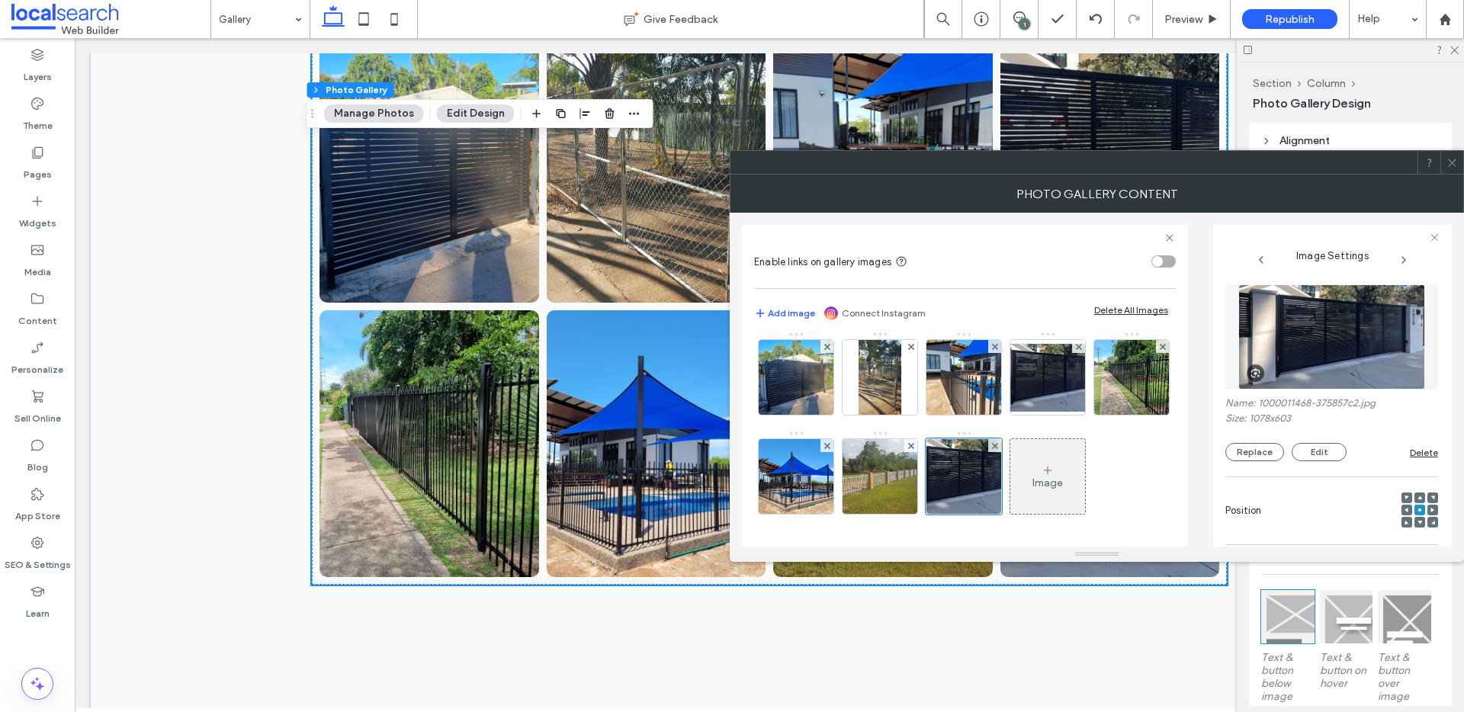
click at [1450, 159] on icon at bounding box center [1451, 162] width 11 height 11
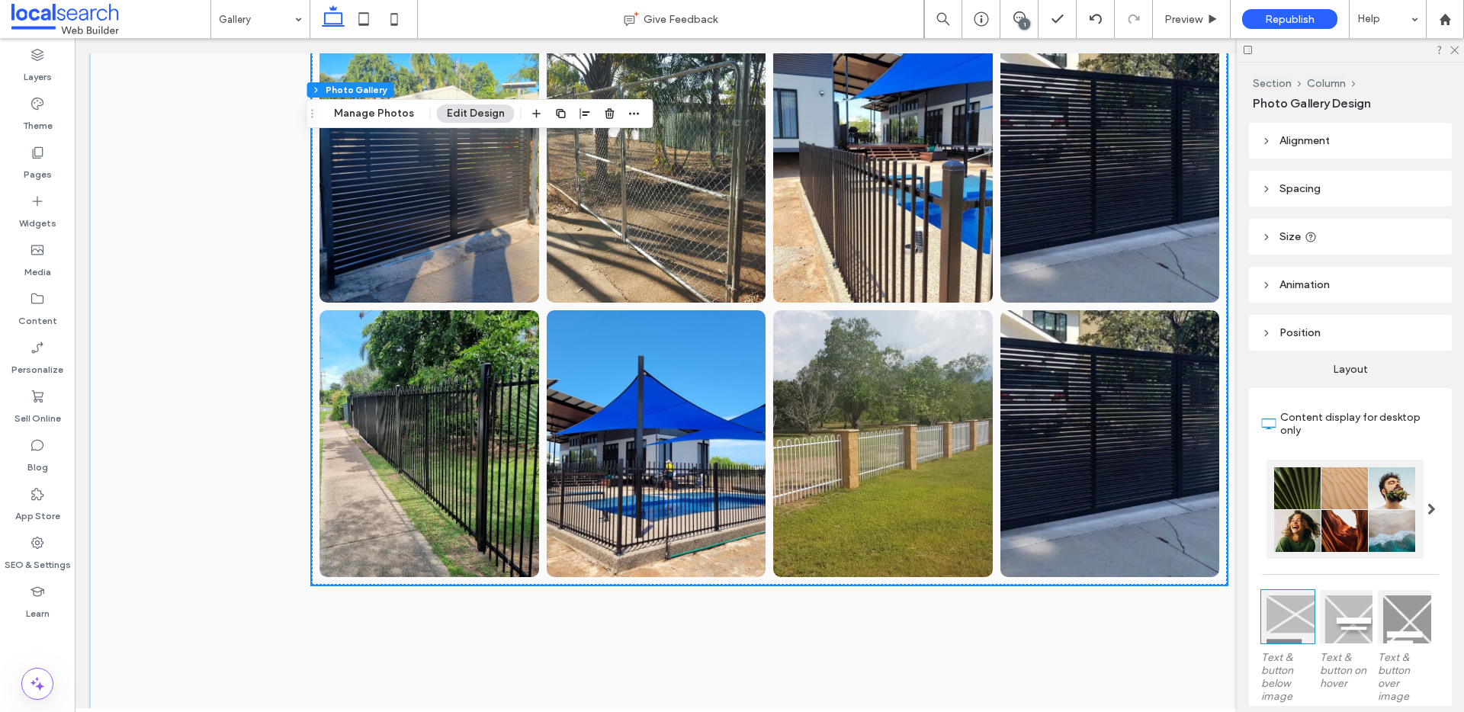
click at [1144, 361] on link at bounding box center [1110, 443] width 220 height 267
click at [1108, 366] on link at bounding box center [1110, 443] width 220 height 267
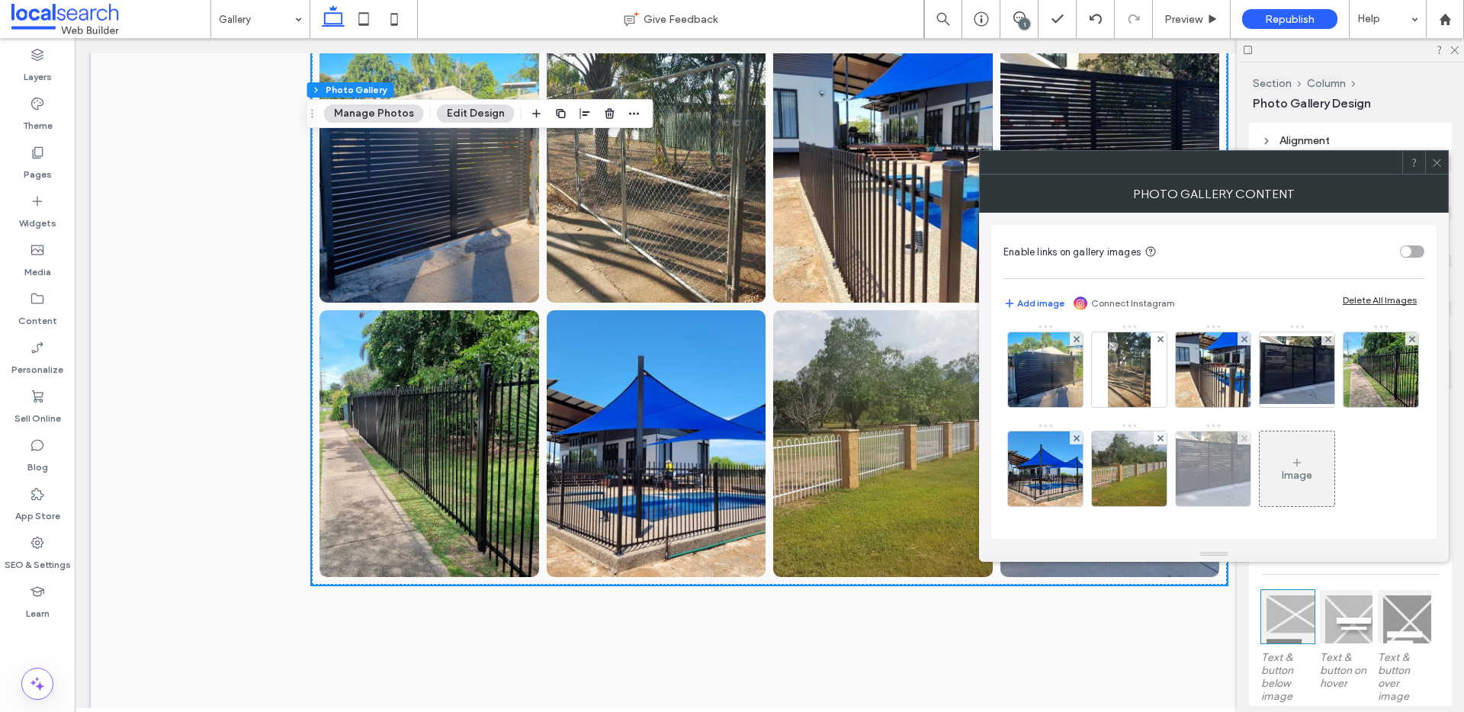
scroll to position [573, 0]
click at [1246, 435] on use at bounding box center [1243, 438] width 6 height 6
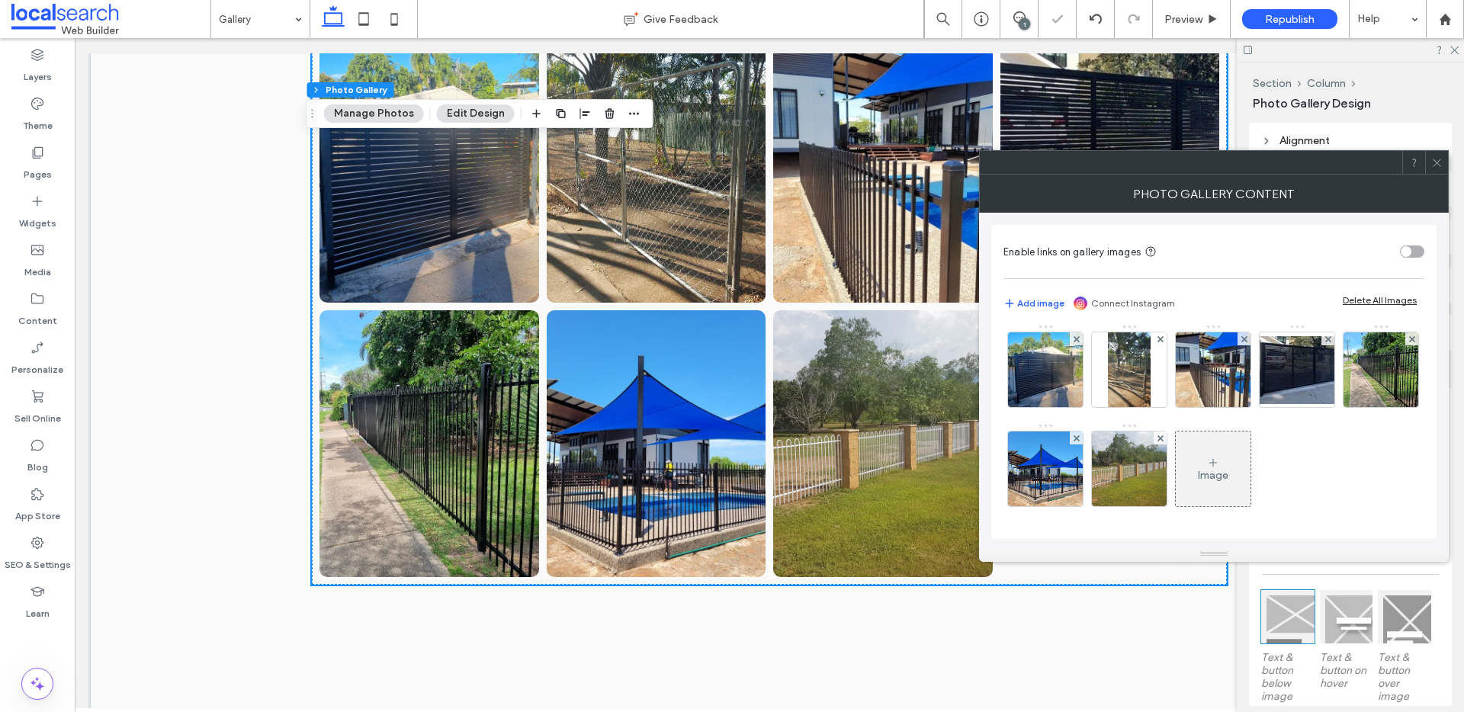
scroll to position [499, 0]
click at [1436, 165] on icon at bounding box center [1436, 162] width 11 height 11
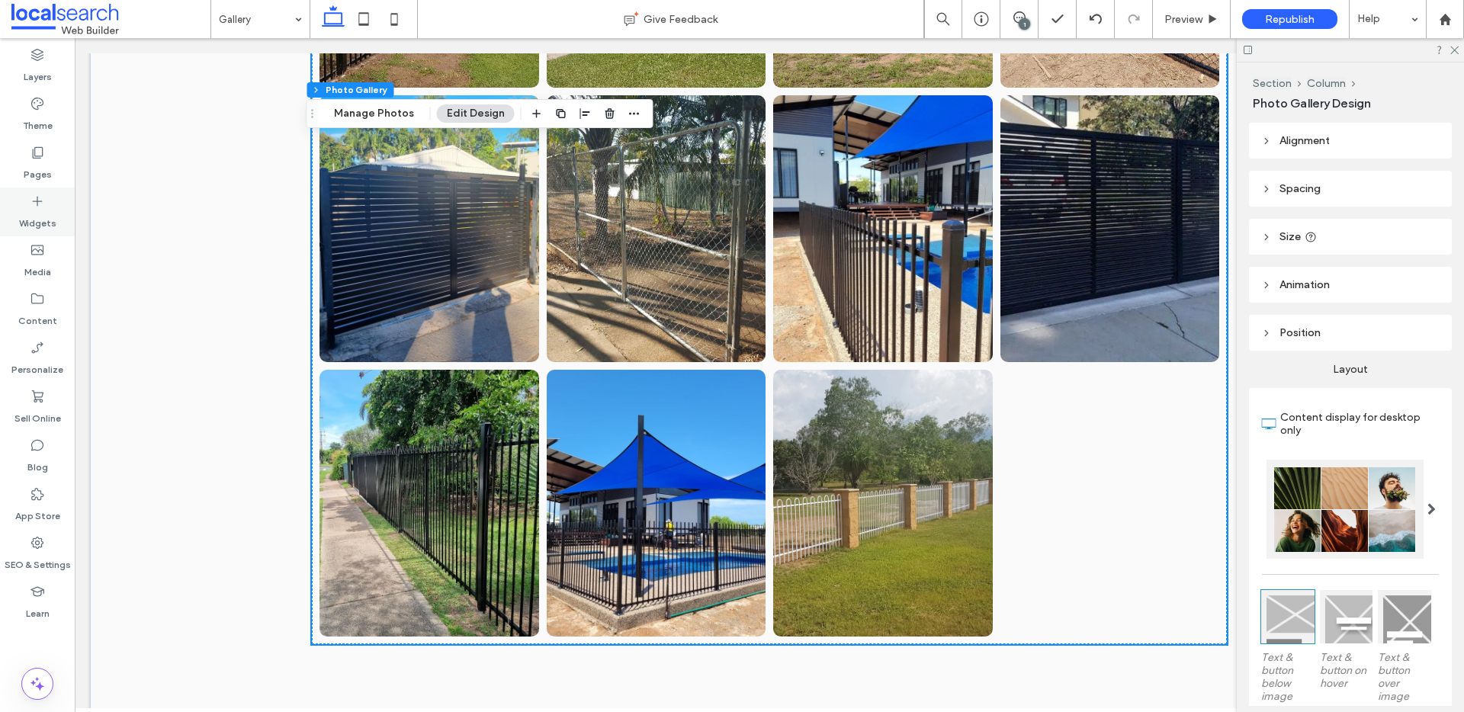
scroll to position [2209, 0]
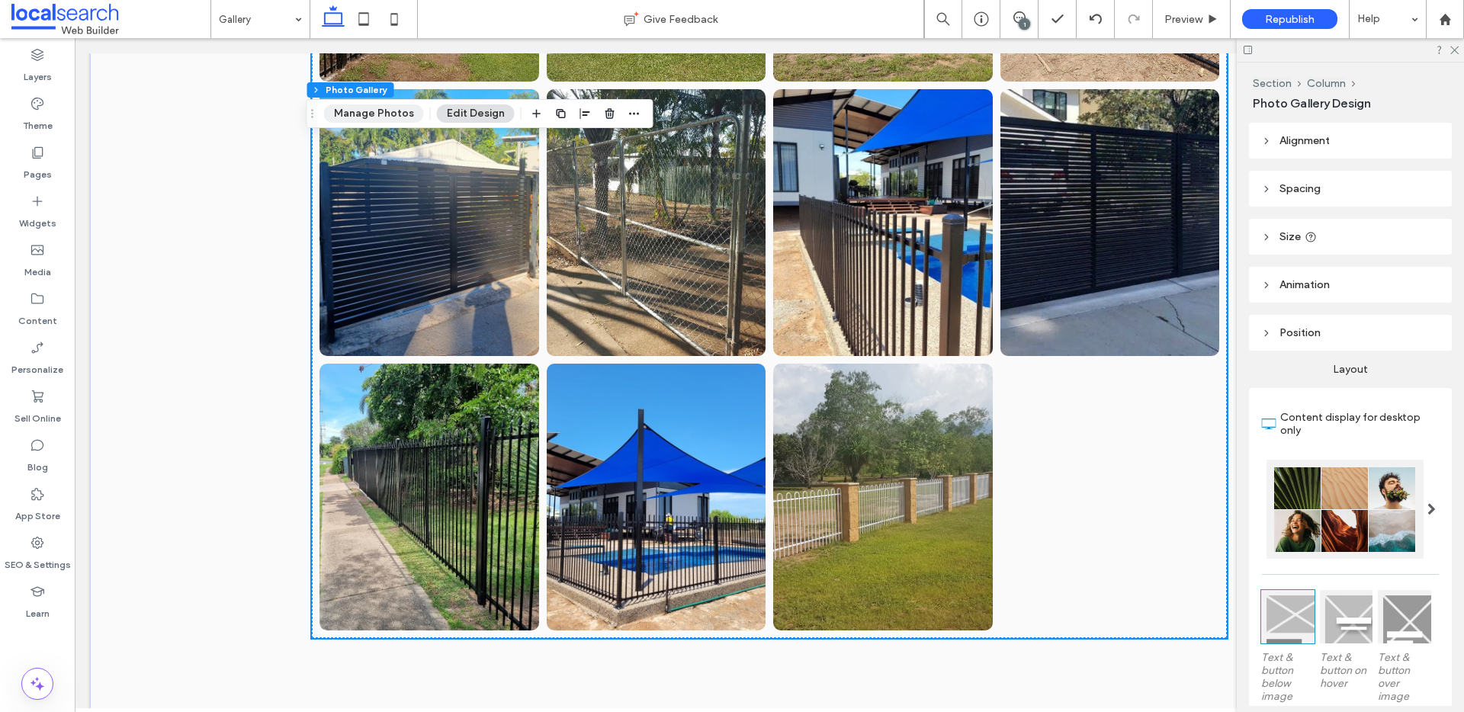
click at [359, 118] on button "Manage Photos" at bounding box center [374, 113] width 100 height 18
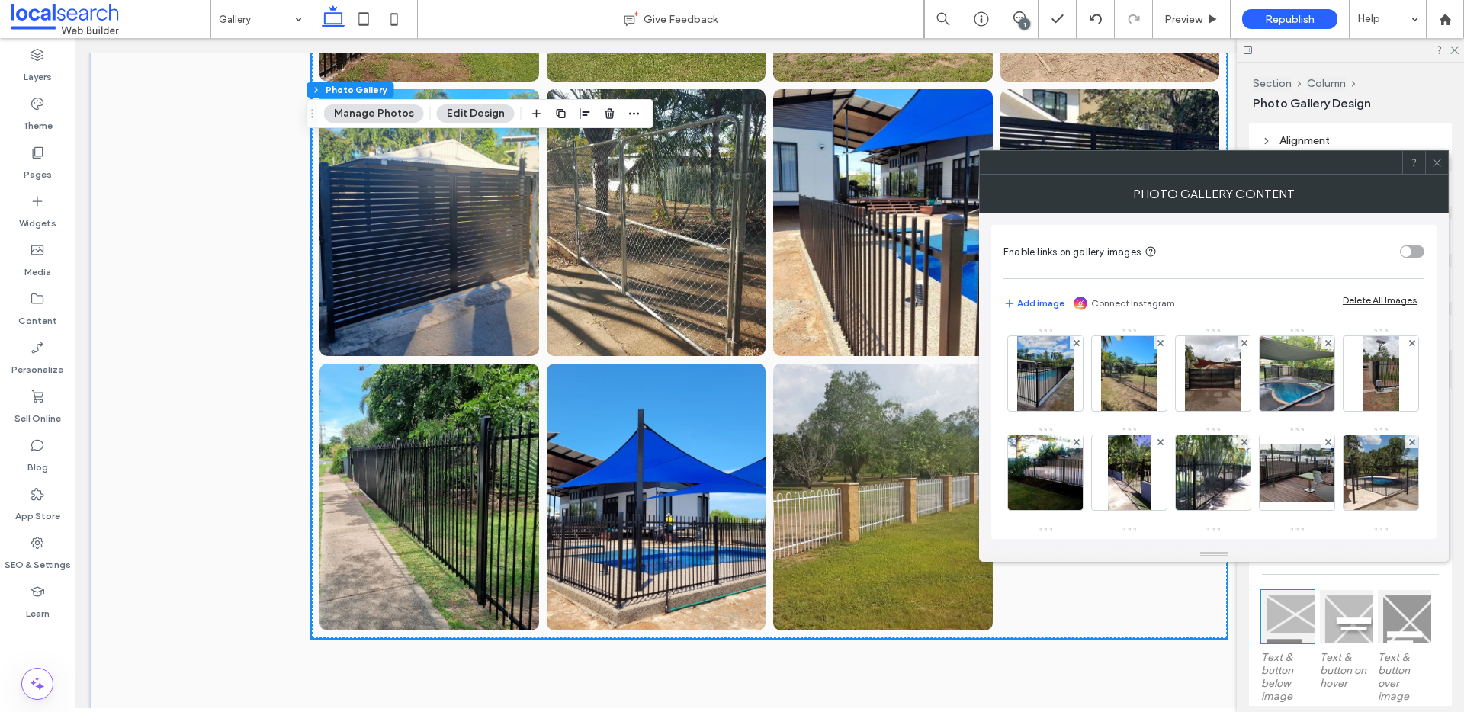
scroll to position [499, 0]
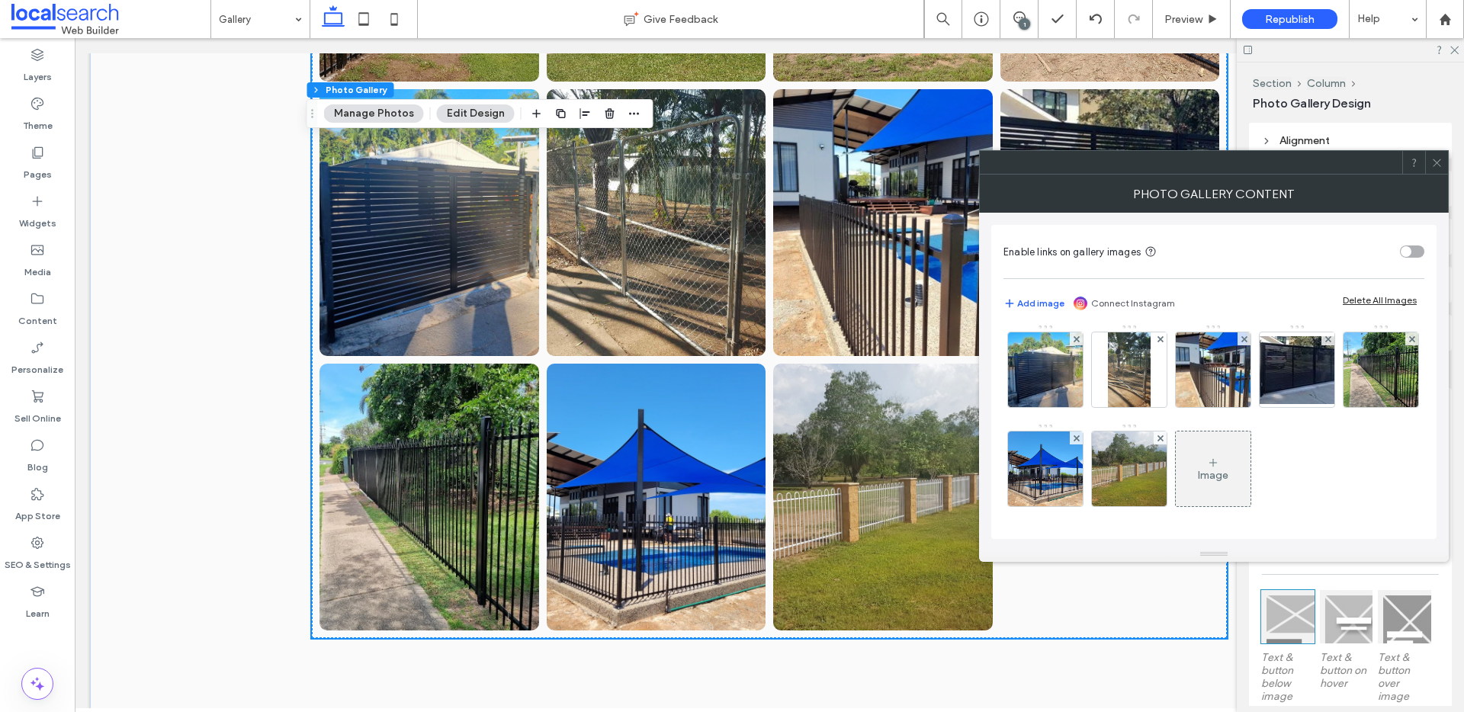
drag, startPoint x: 1279, startPoint y: 464, endPoint x: 1285, endPoint y: 451, distance: 14.3
click at [1250, 464] on div "Image" at bounding box center [1213, 469] width 75 height 72
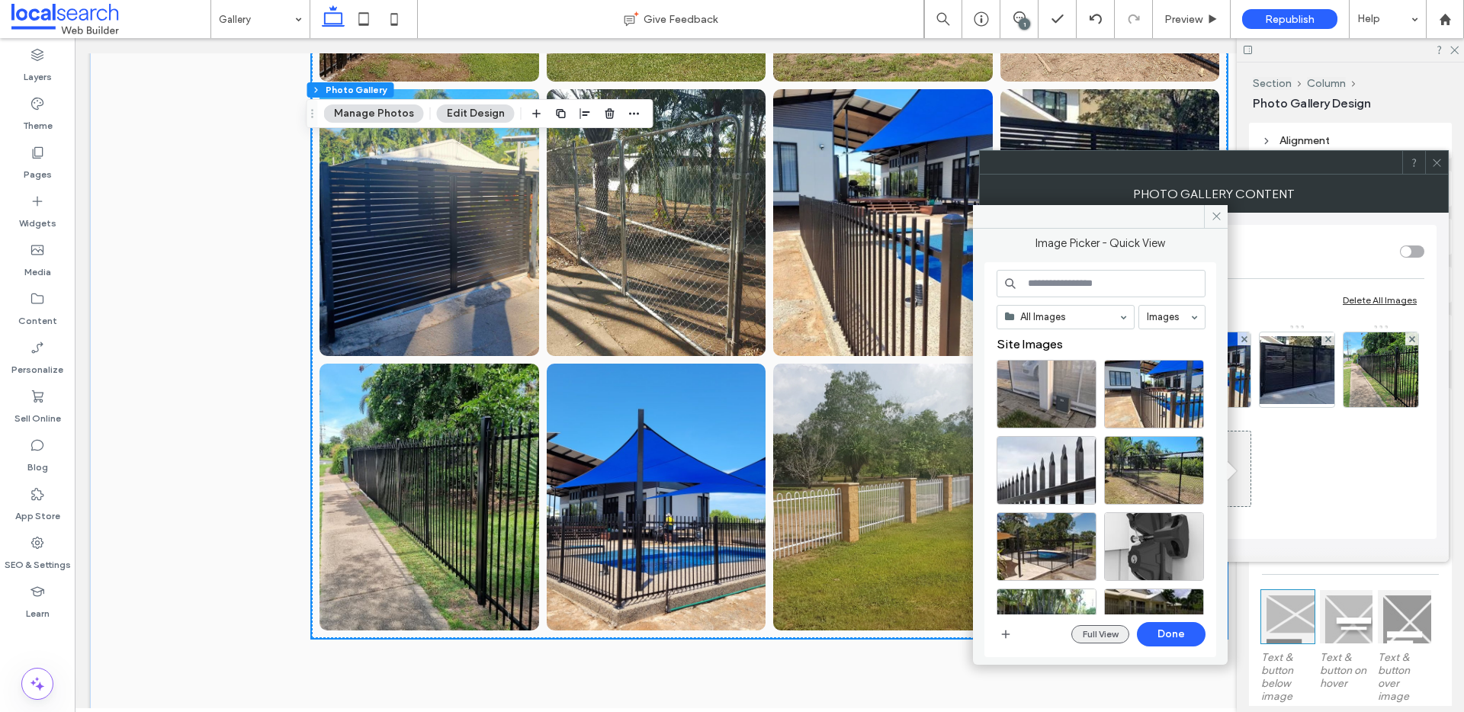
click at [1099, 633] on button "Full View" at bounding box center [1100, 634] width 58 height 18
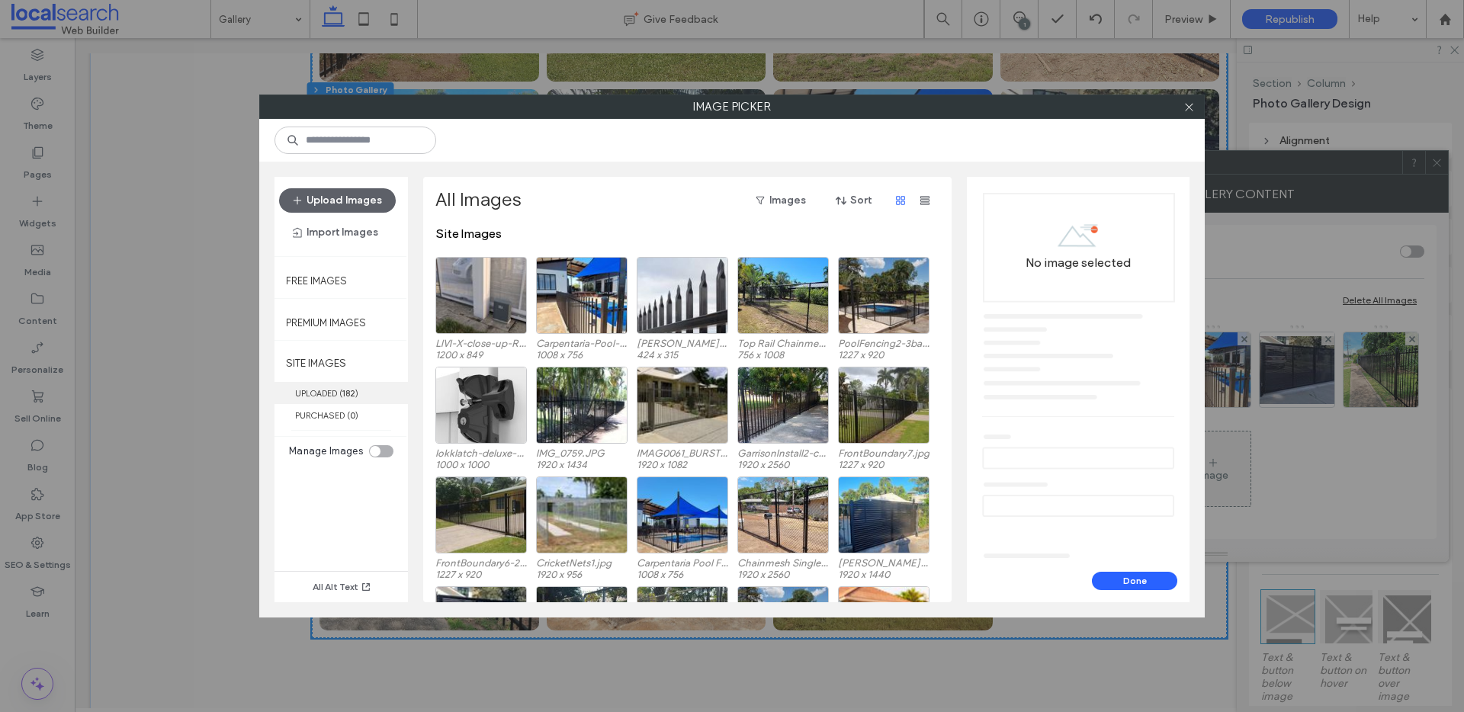
click at [310, 383] on label "UPLOADED ( 182 )" at bounding box center [340, 393] width 133 height 22
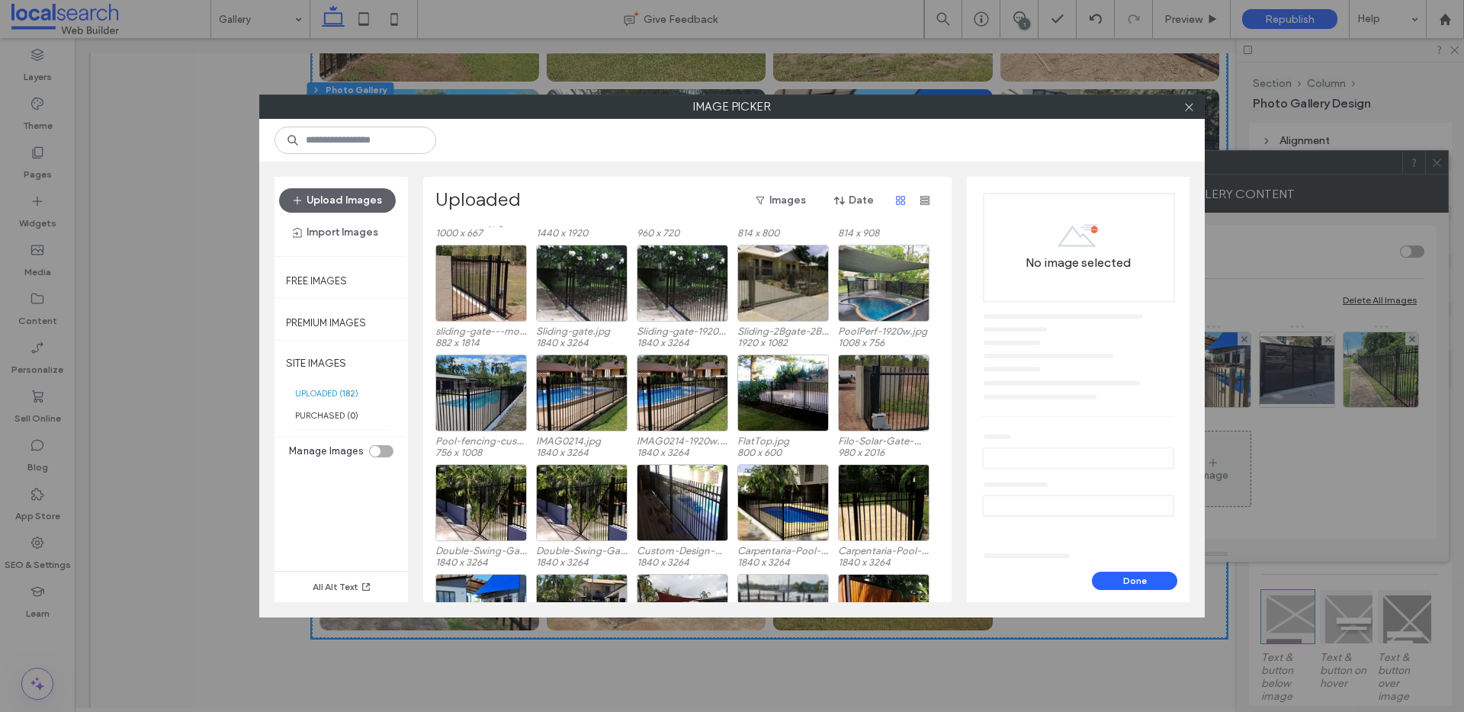
scroll to position [560, 0]
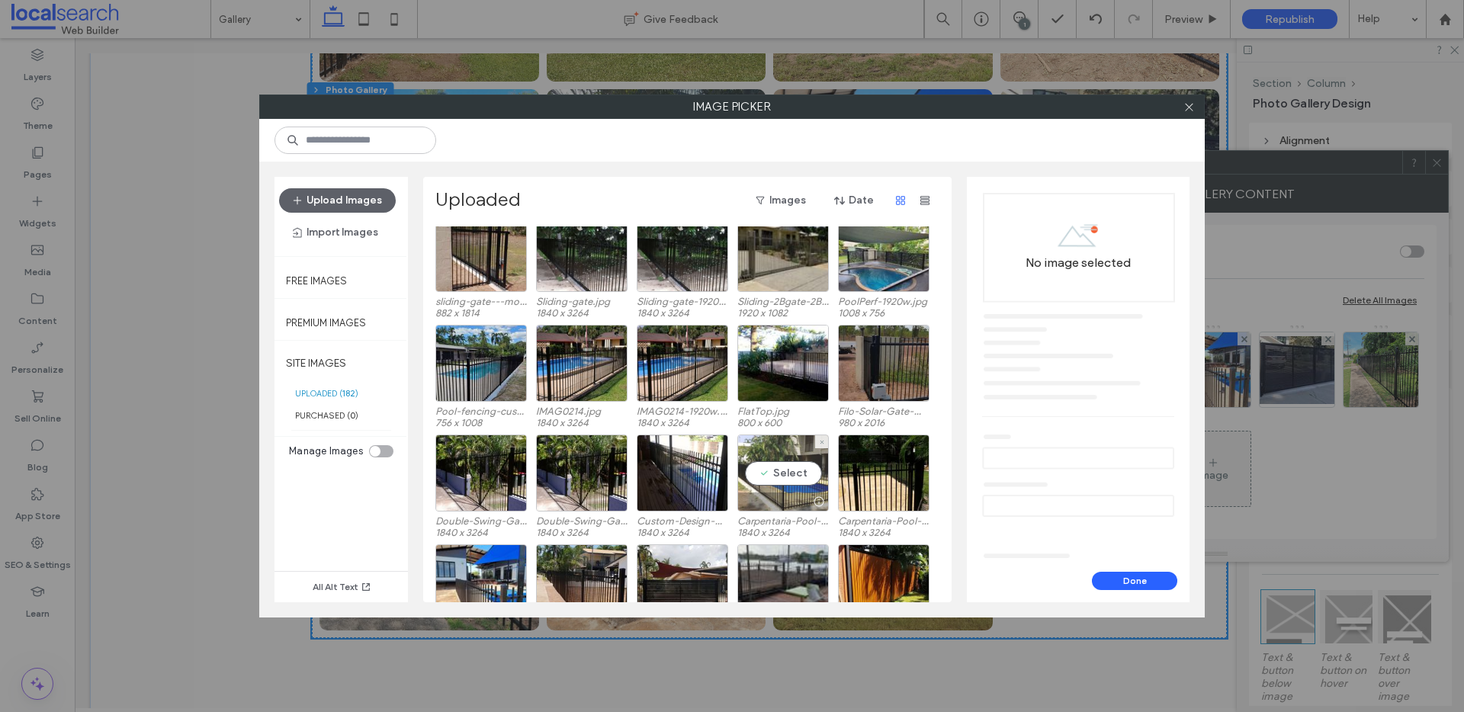
click at [760, 477] on div "Select" at bounding box center [782, 473] width 91 height 77
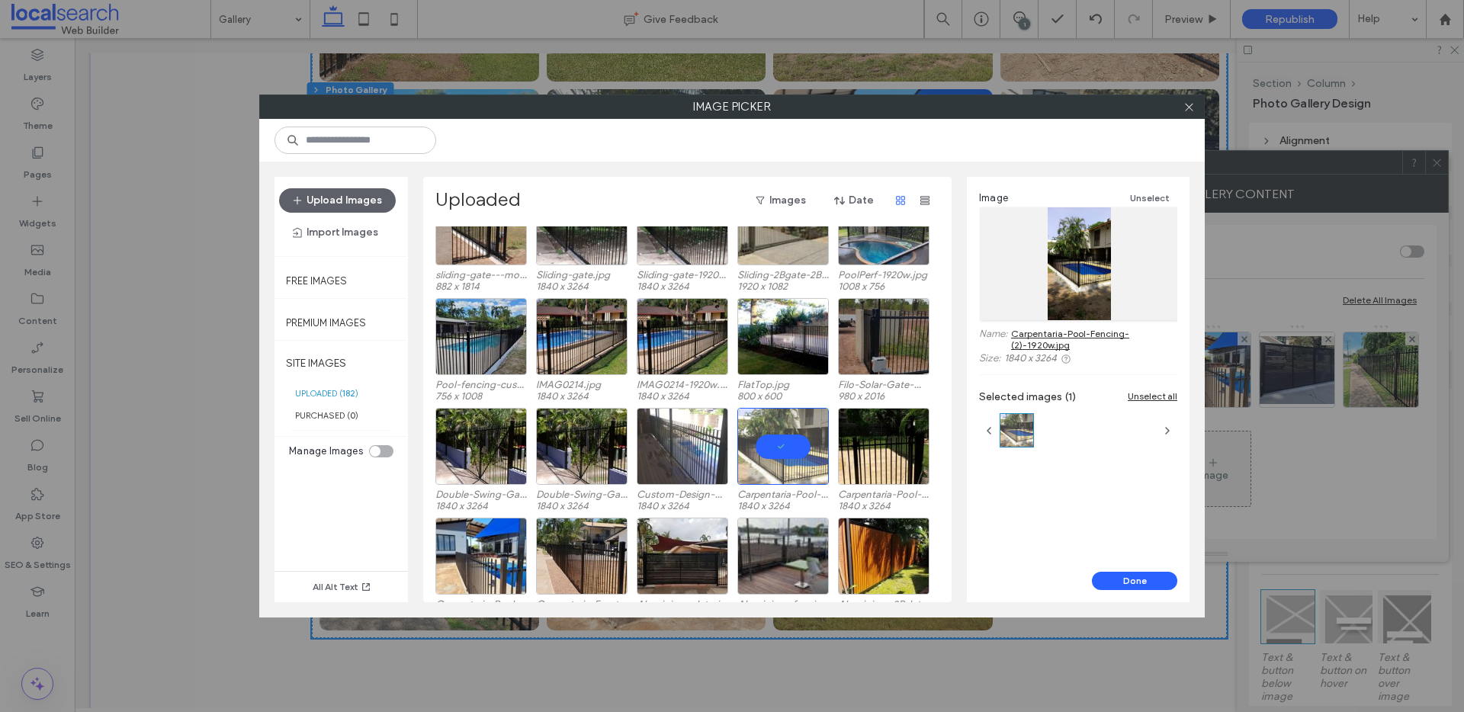
scroll to position [612, 0]
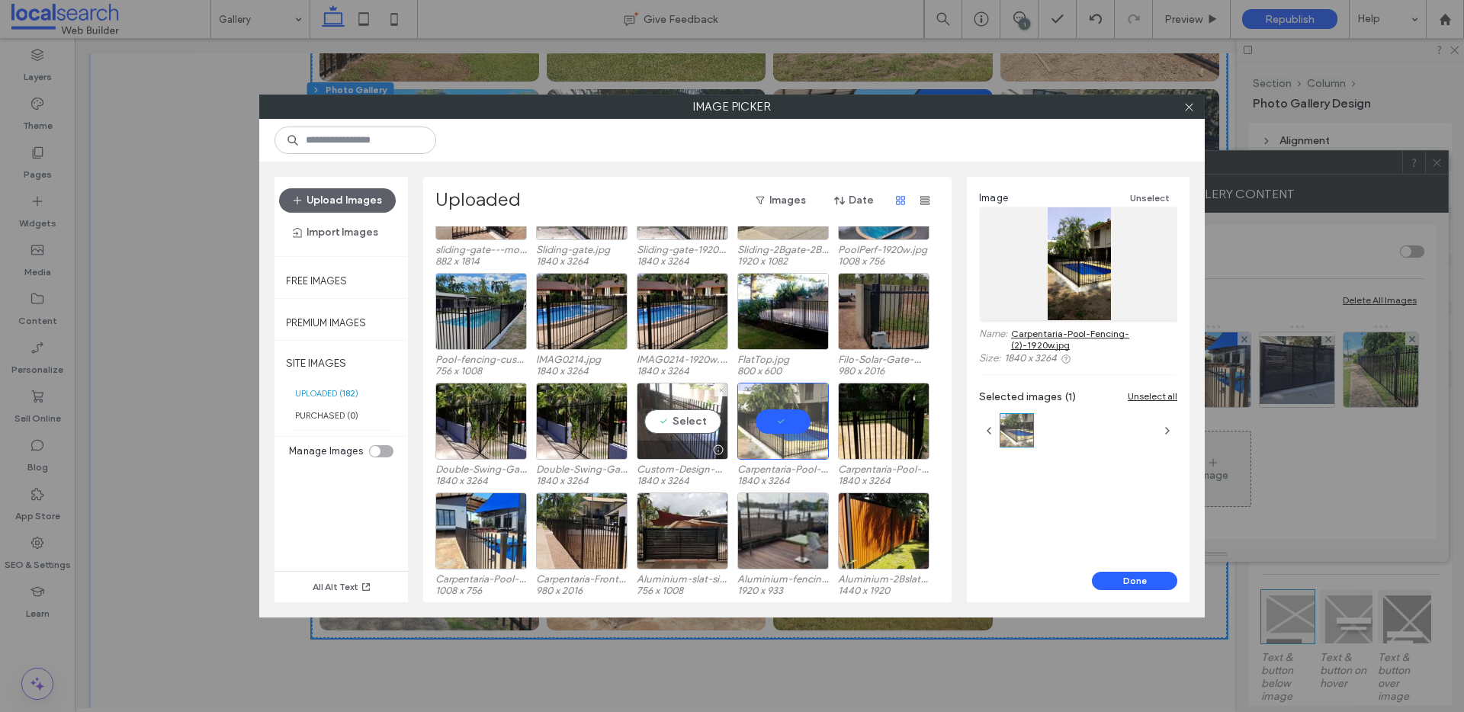
click at [711, 426] on div "Select" at bounding box center [682, 421] width 91 height 77
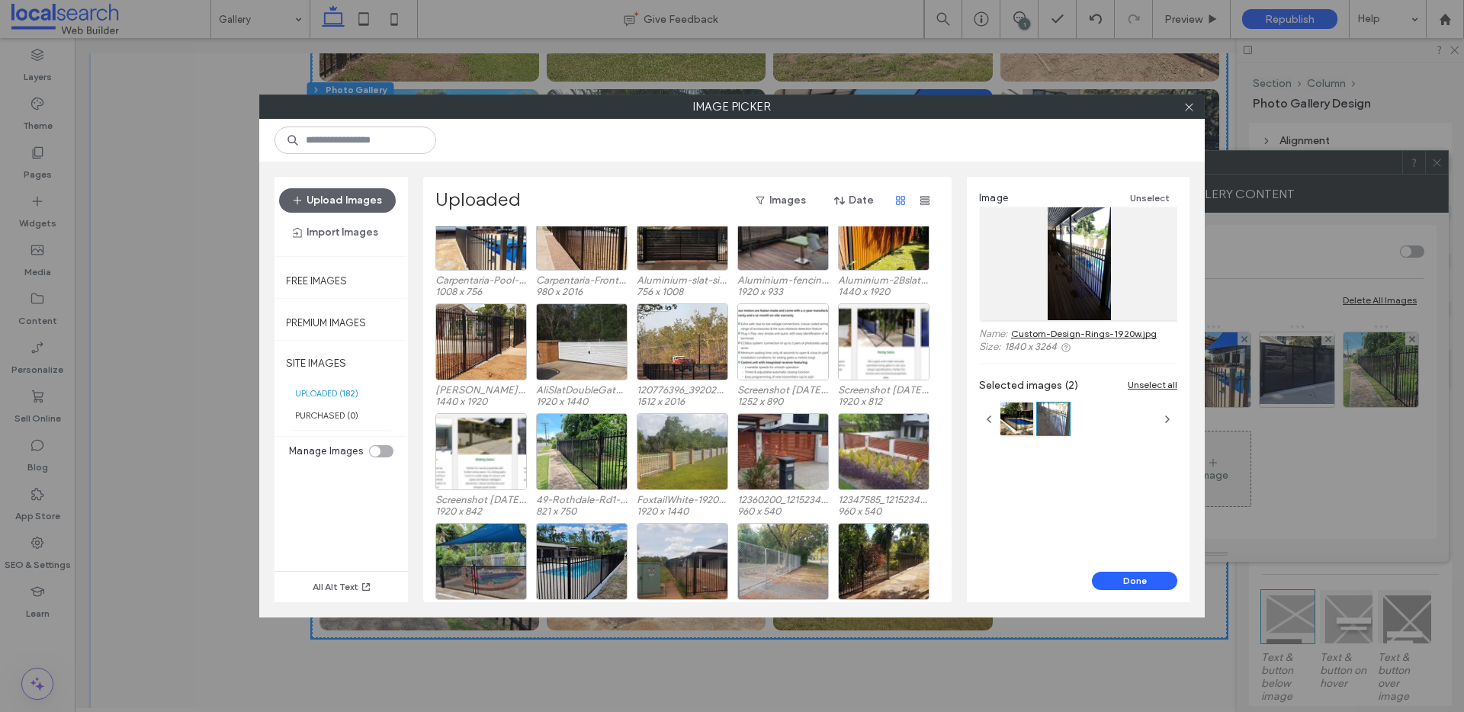
scroll to position [916, 0]
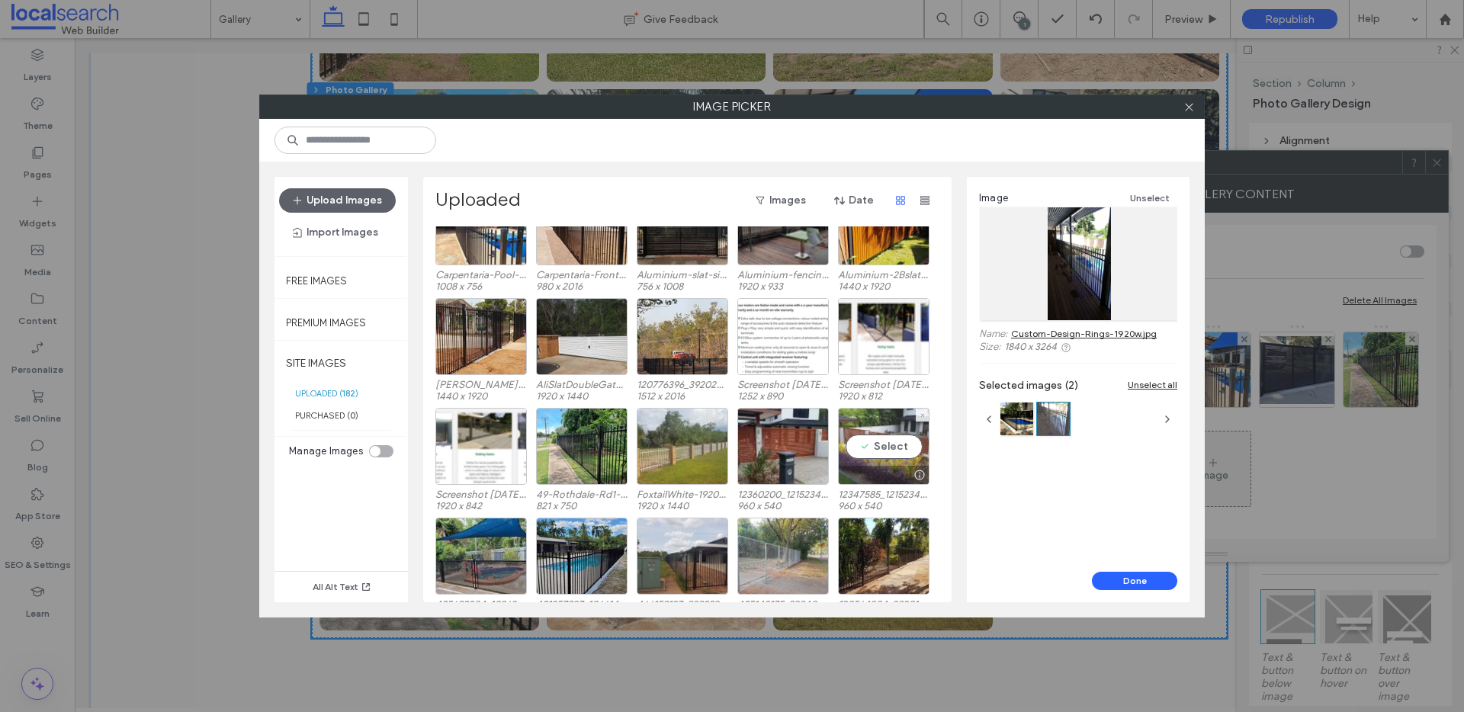
click at [865, 439] on div "Select" at bounding box center [883, 446] width 91 height 77
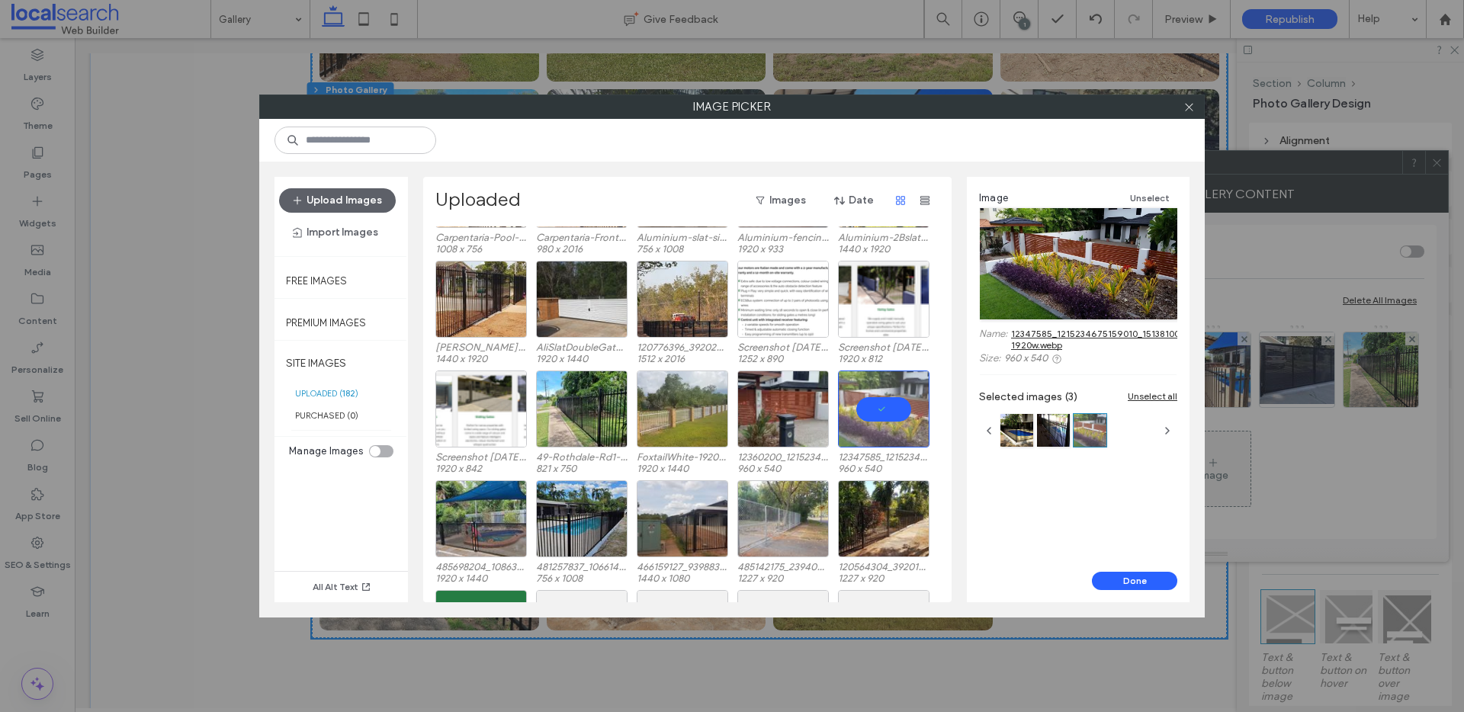
scroll to position [973, 0]
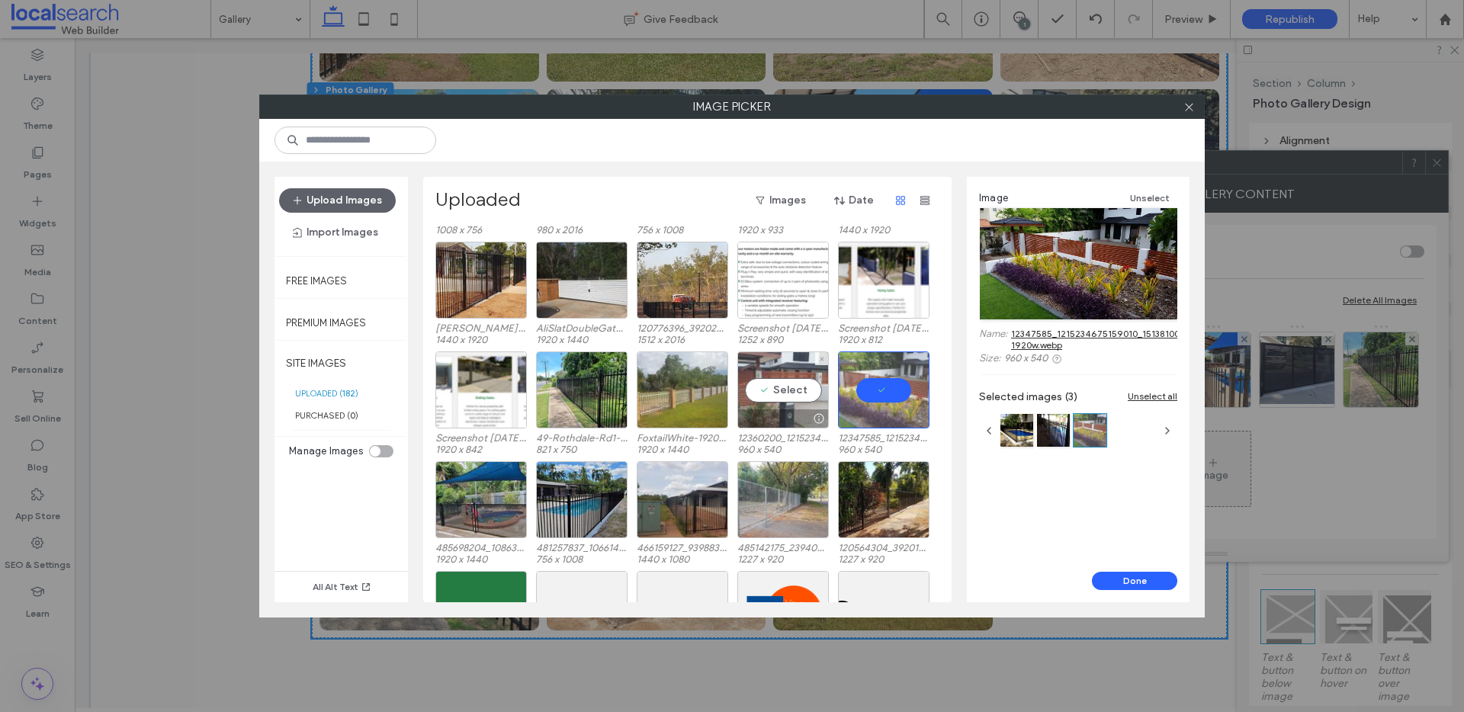
click at [797, 393] on div "Select" at bounding box center [782, 389] width 91 height 77
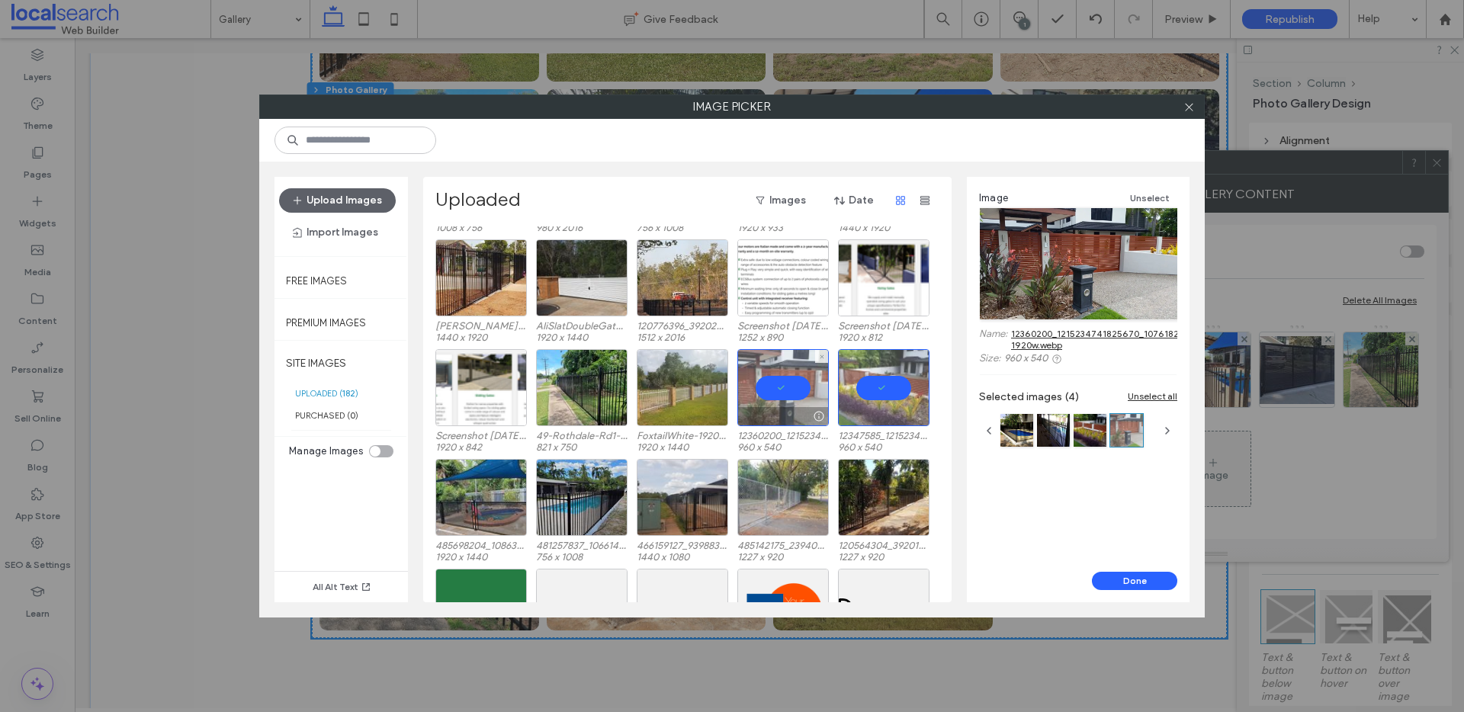
scroll to position [976, 0]
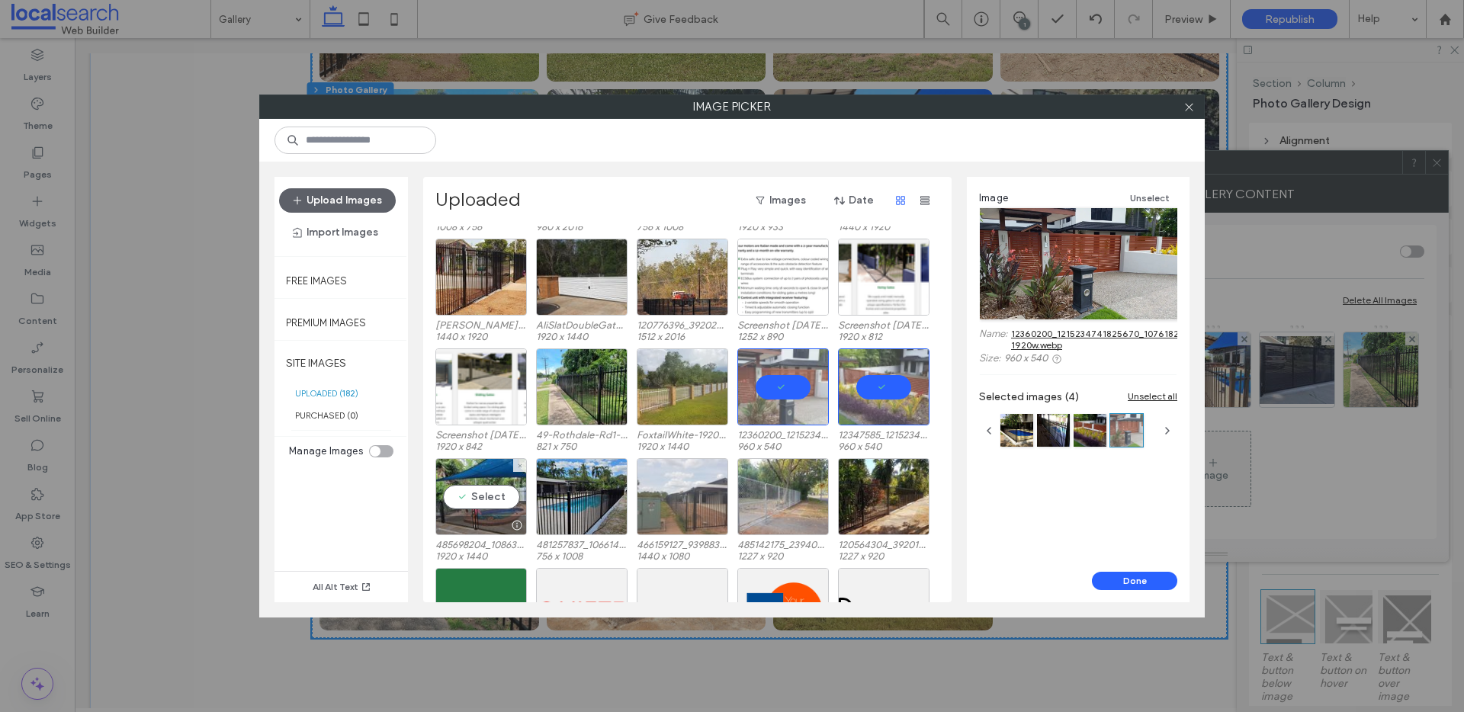
drag, startPoint x: 478, startPoint y: 510, endPoint x: 661, endPoint y: 512, distance: 183.0
click at [478, 510] on div "Select" at bounding box center [480, 496] width 91 height 77
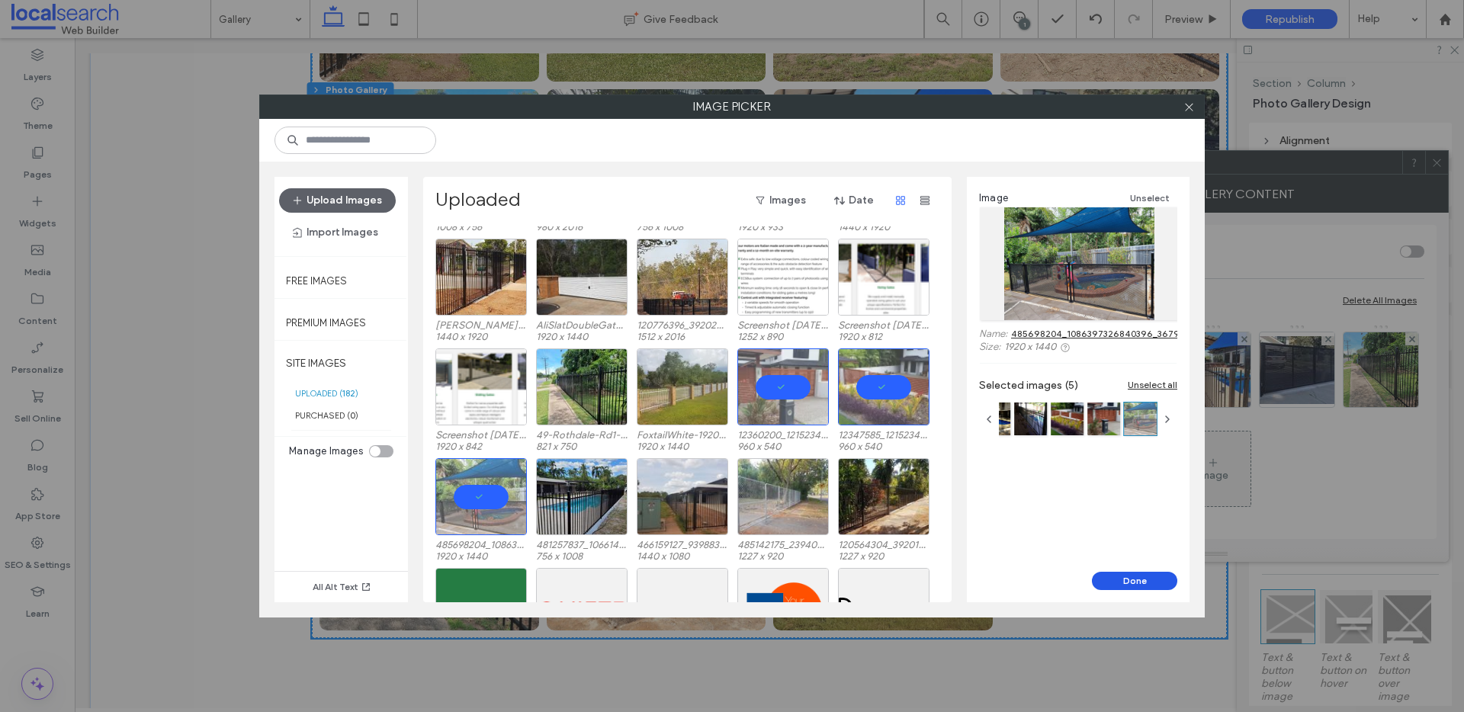
click at [1143, 575] on button "Done" at bounding box center [1134, 581] width 85 height 18
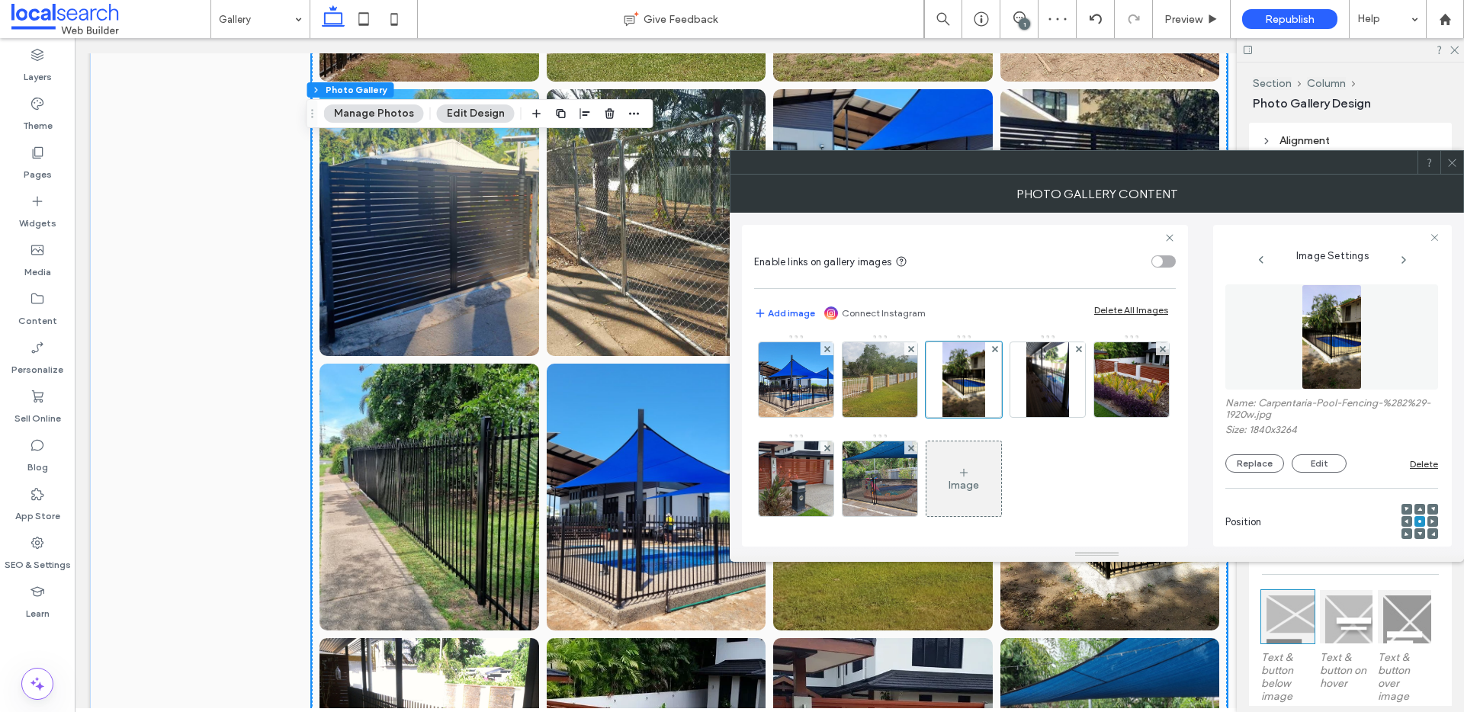
drag, startPoint x: 1453, startPoint y: 160, endPoint x: 1425, endPoint y: 166, distance: 28.9
click at [1453, 161] on icon at bounding box center [1451, 162] width 11 height 11
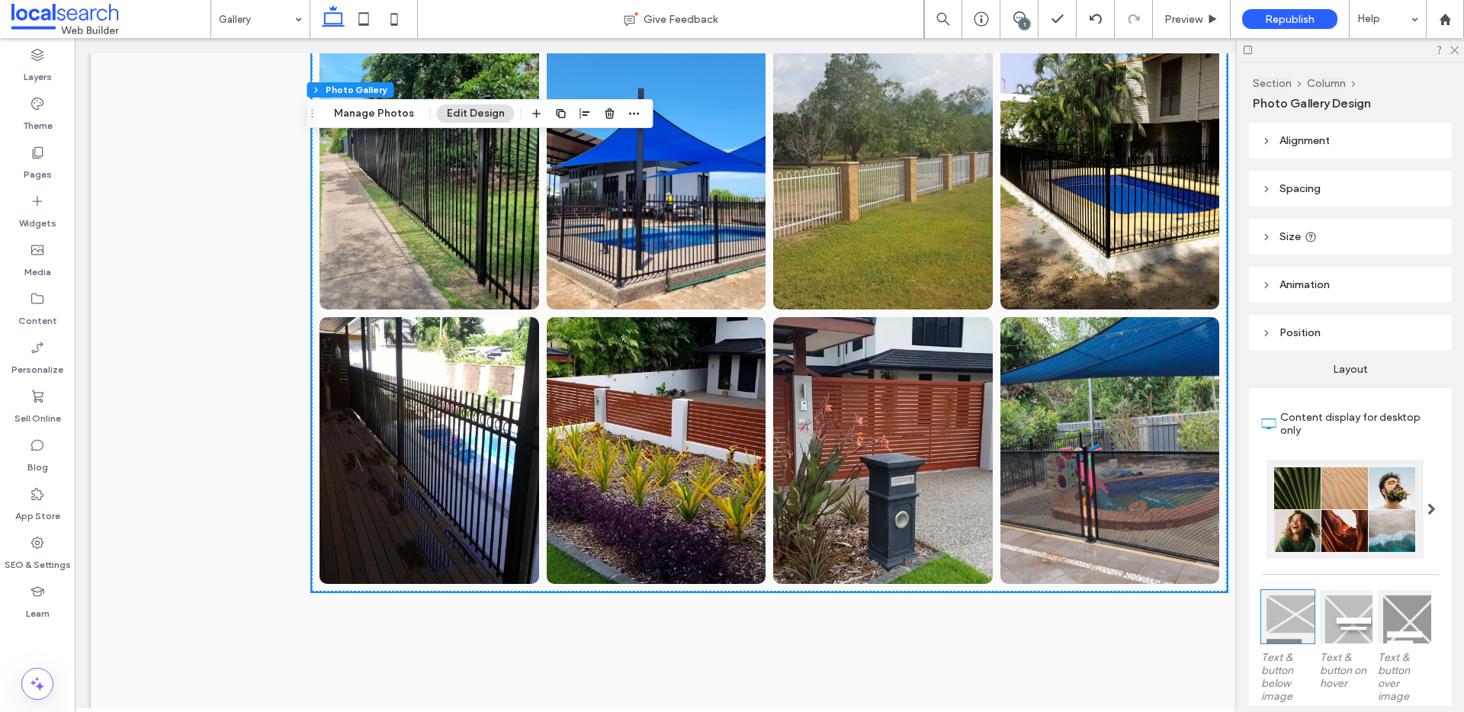
scroll to position [2564, 0]
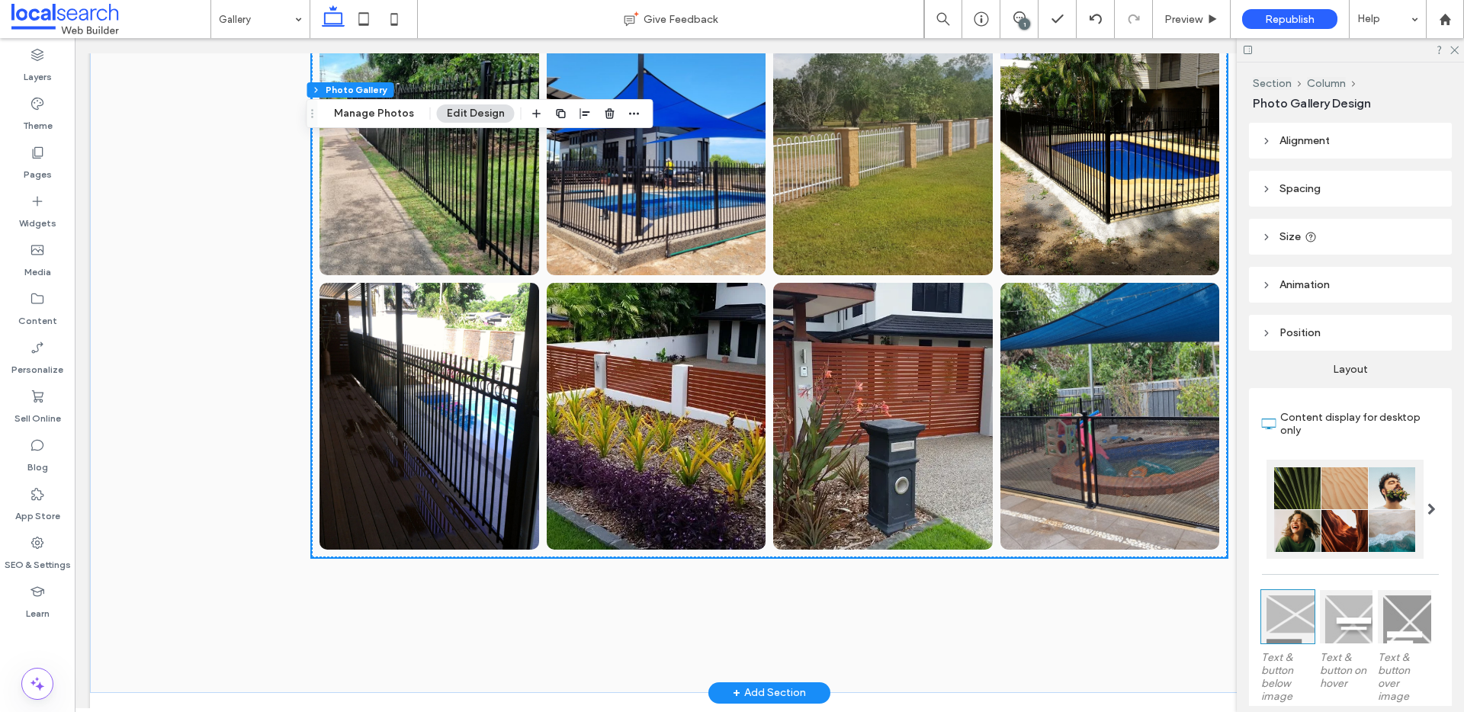
click at [570, 319] on link at bounding box center [657, 416] width 220 height 267
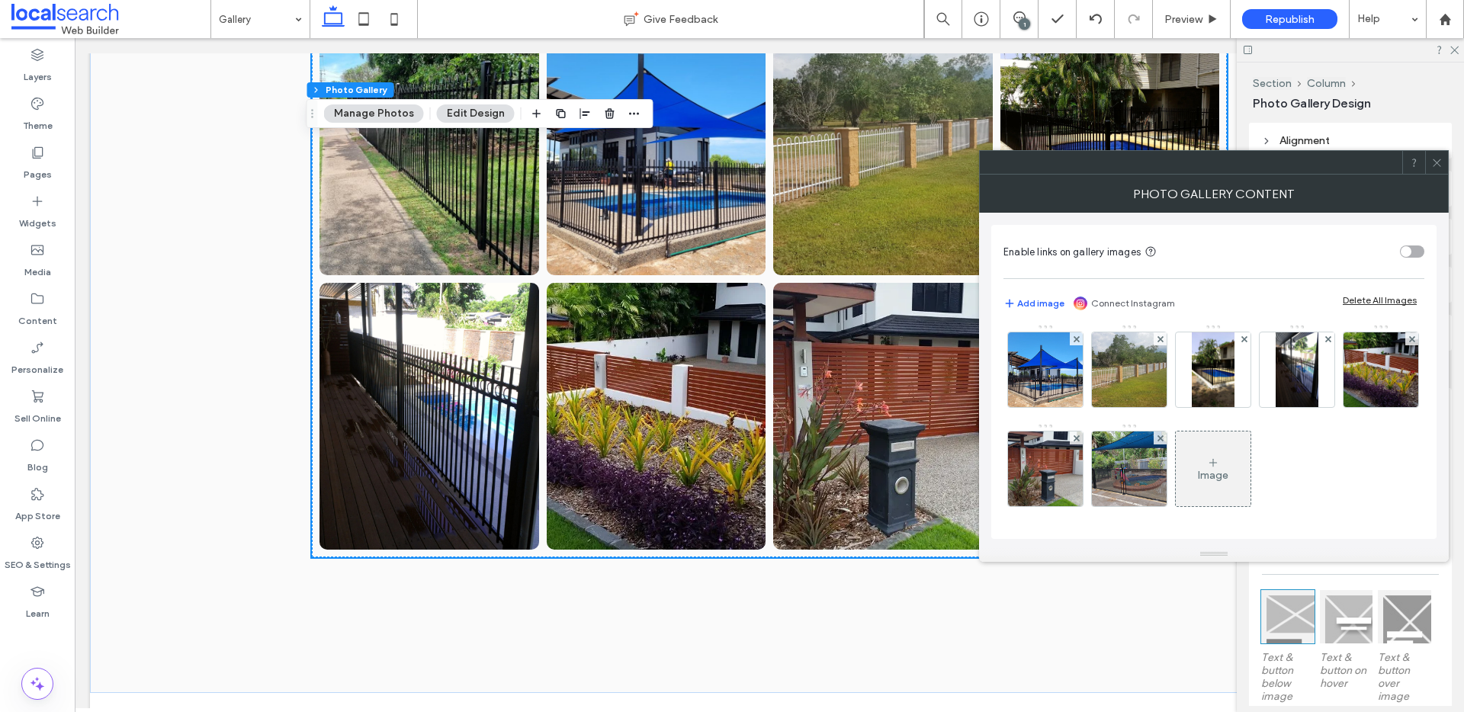
scroll to position [658, 0]
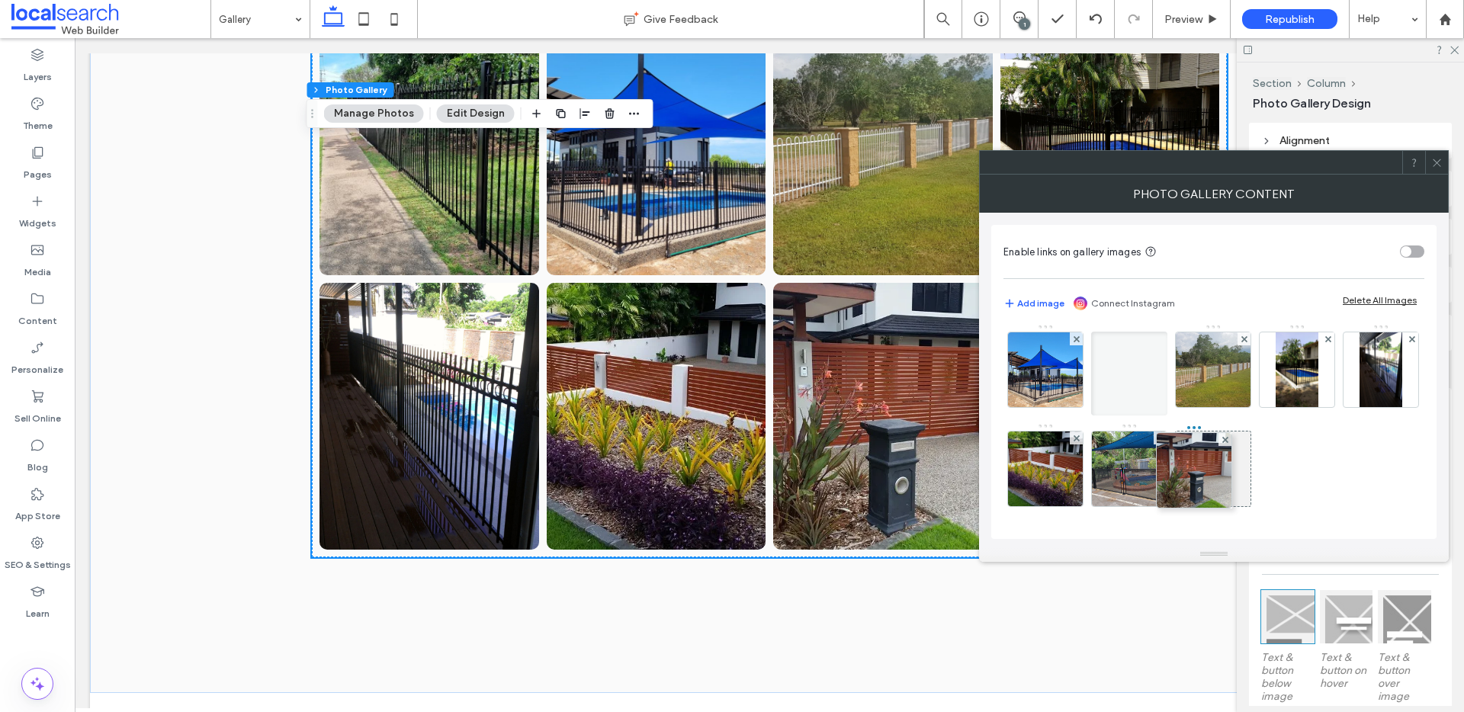
drag, startPoint x: 1212, startPoint y: 415, endPoint x: 1185, endPoint y: 308, distance: 110.9
click at [1185, 308] on div "Enable links on gallery images Add image Connect Instagram Delete All Images Im…" at bounding box center [1213, 382] width 445 height 314
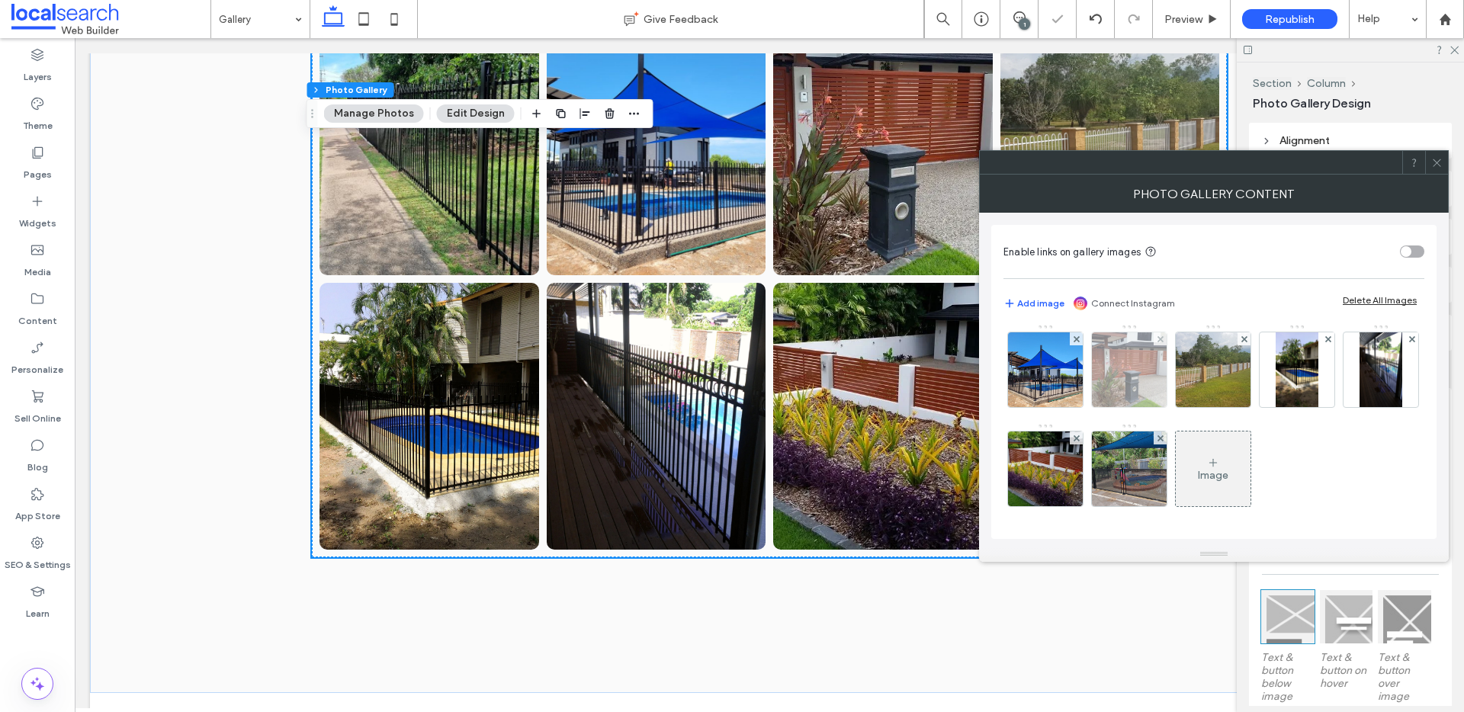
scroll to position [479, 0]
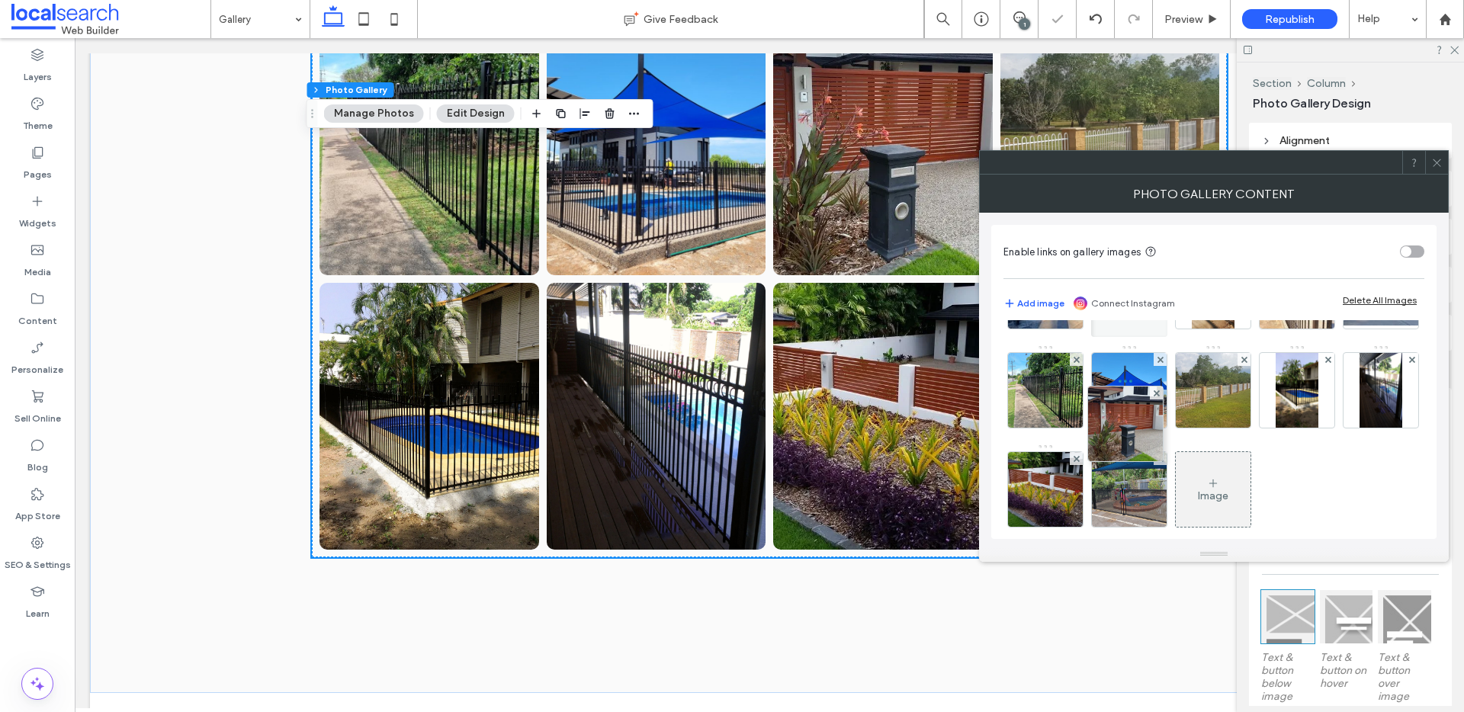
drag, startPoint x: 1205, startPoint y: 478, endPoint x: 1113, endPoint y: 412, distance: 113.2
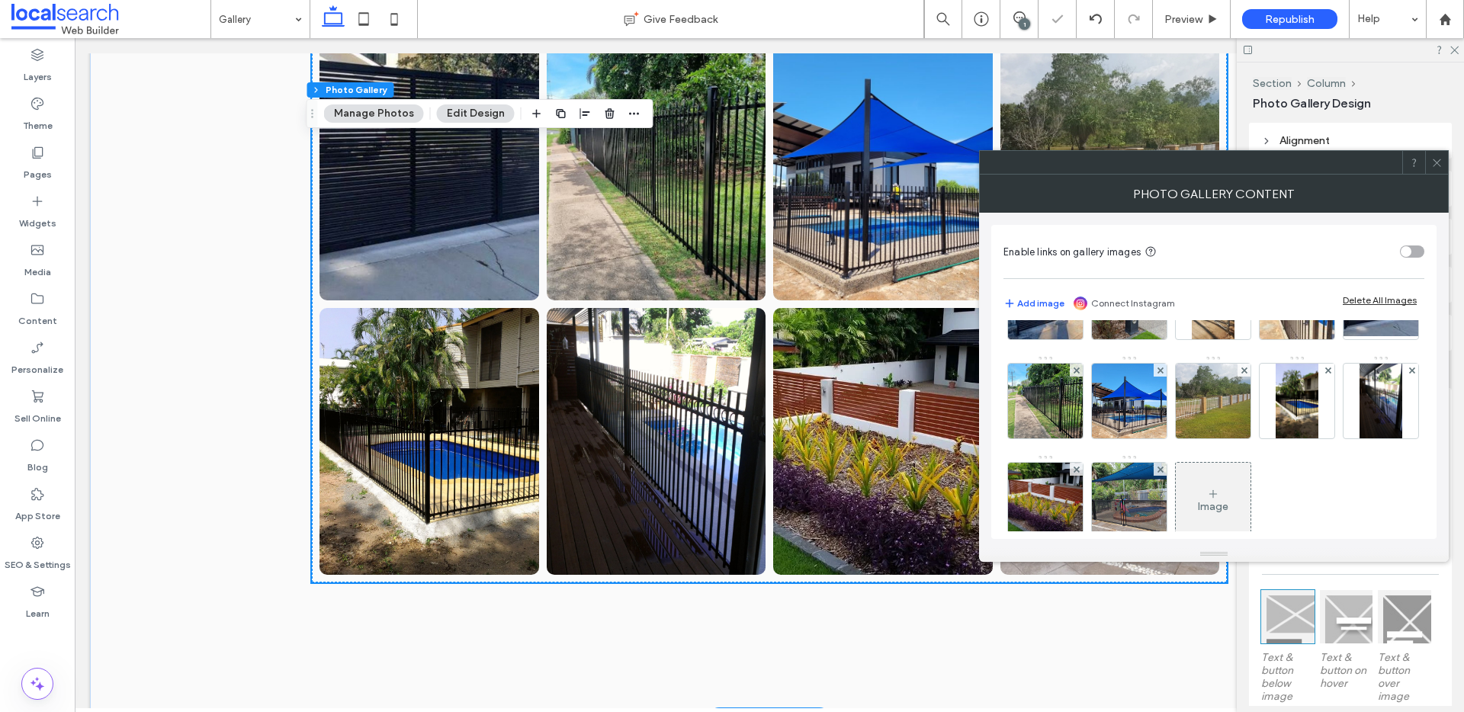
scroll to position [2542, 0]
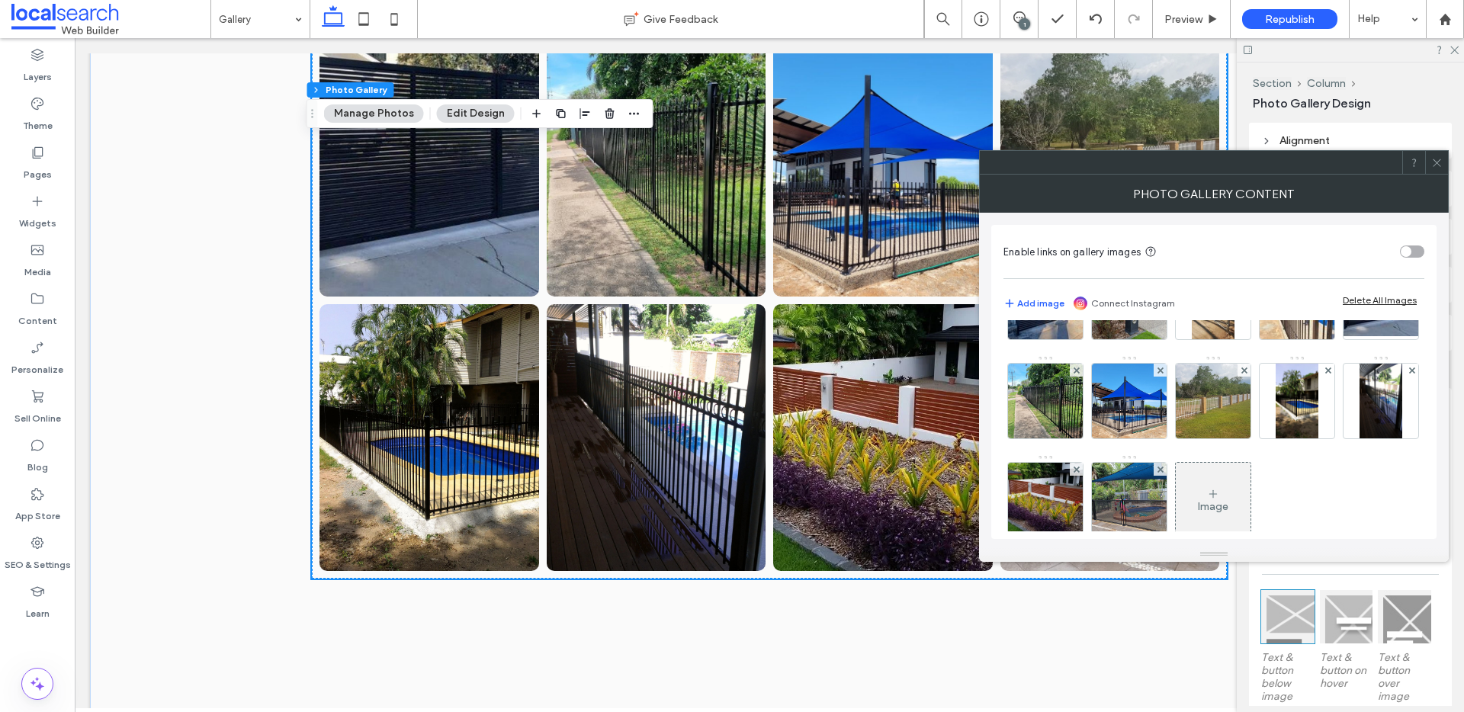
click at [1438, 159] on icon at bounding box center [1436, 162] width 11 height 11
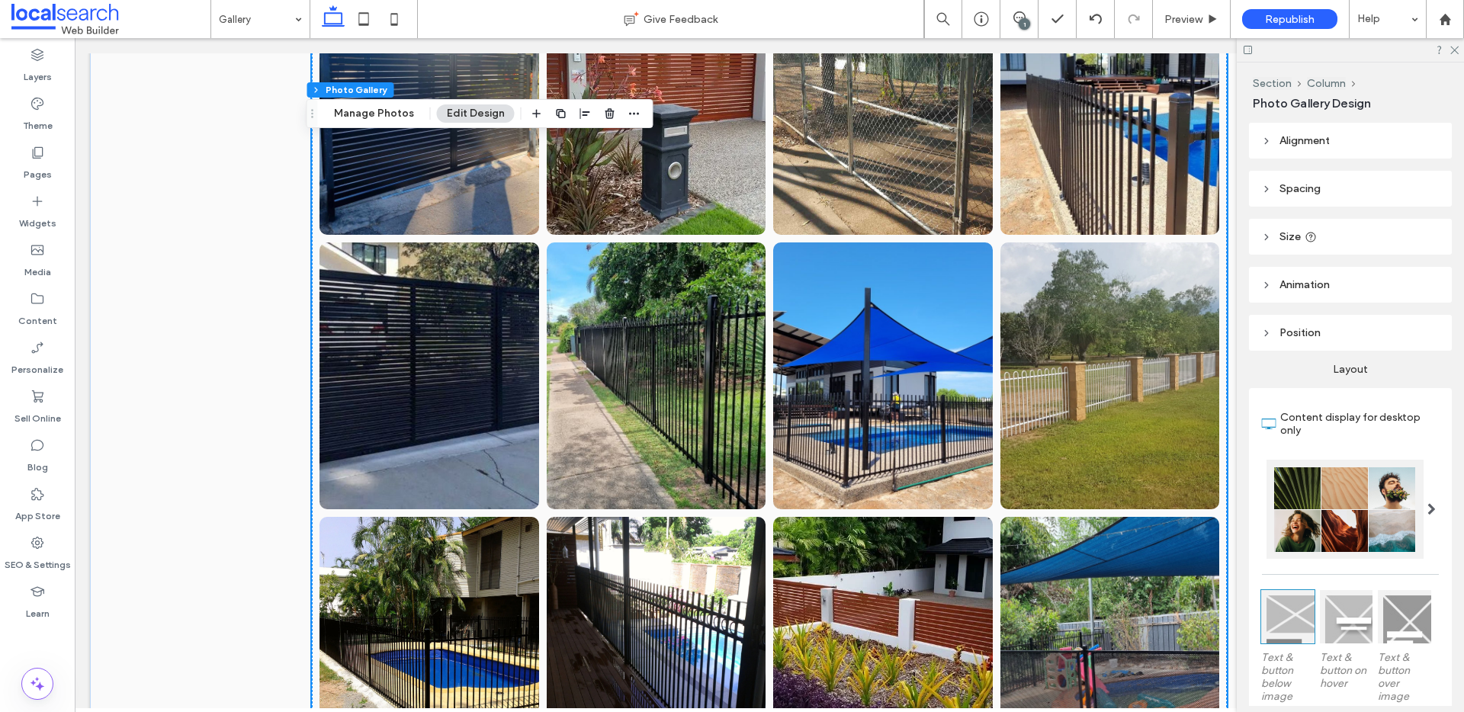
scroll to position [2402, 0]
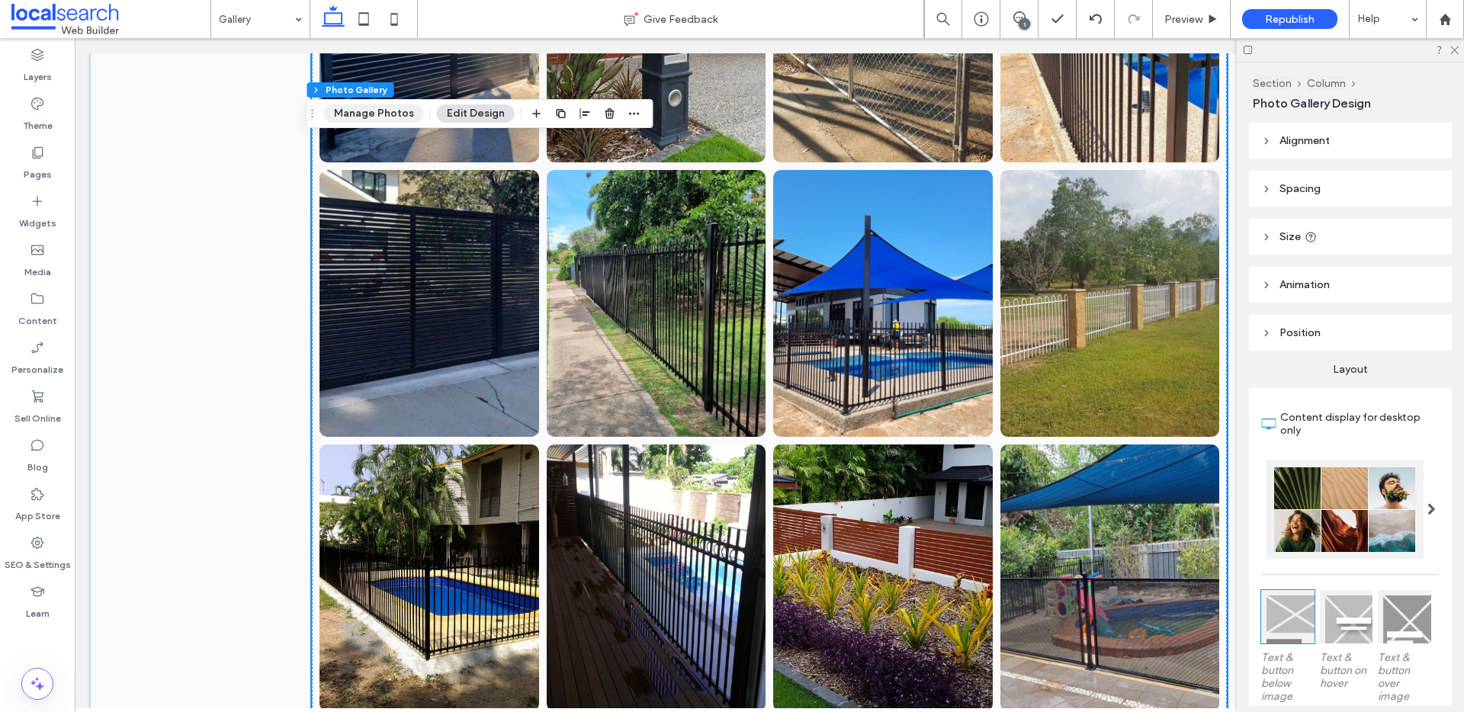
click at [409, 116] on button "Manage Photos" at bounding box center [374, 113] width 100 height 18
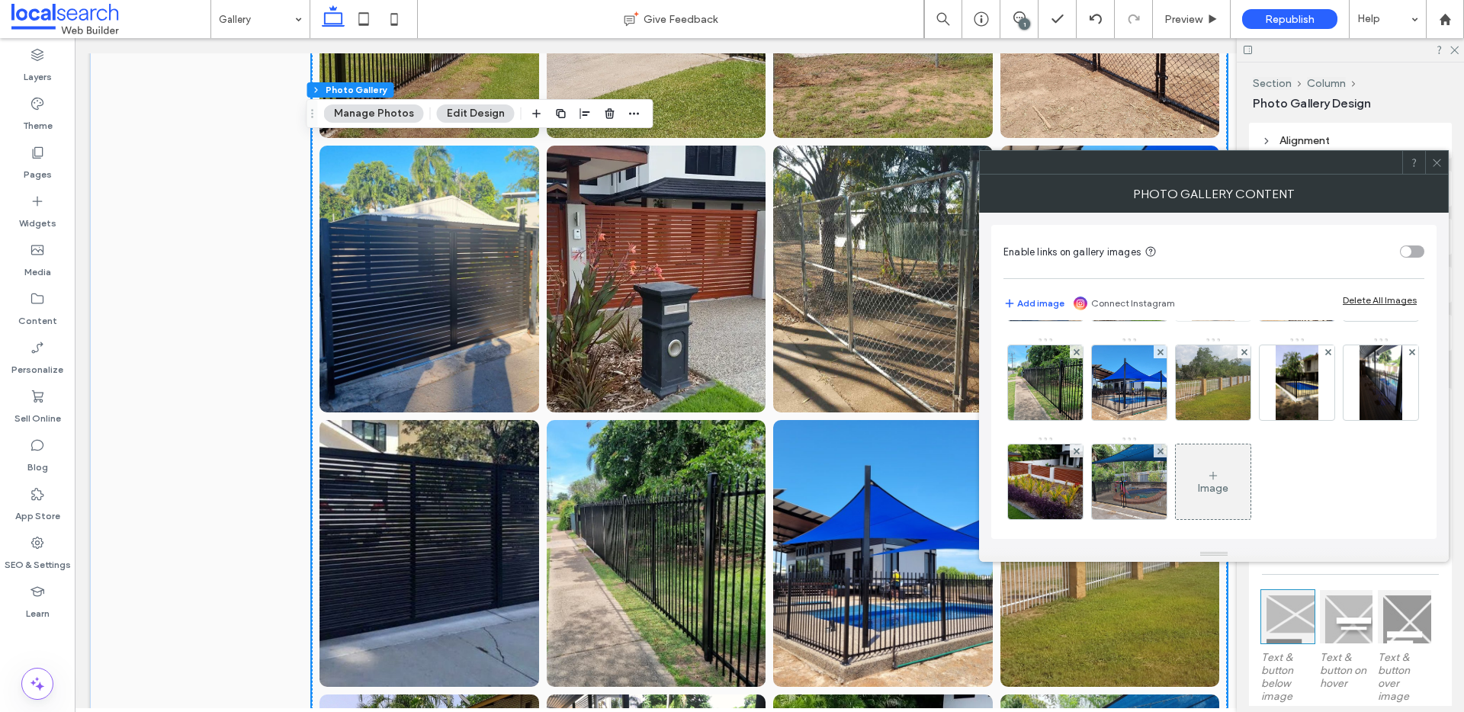
scroll to position [487, 0]
drag, startPoint x: 1054, startPoint y: 386, endPoint x: 1196, endPoint y: 387, distance: 141.8
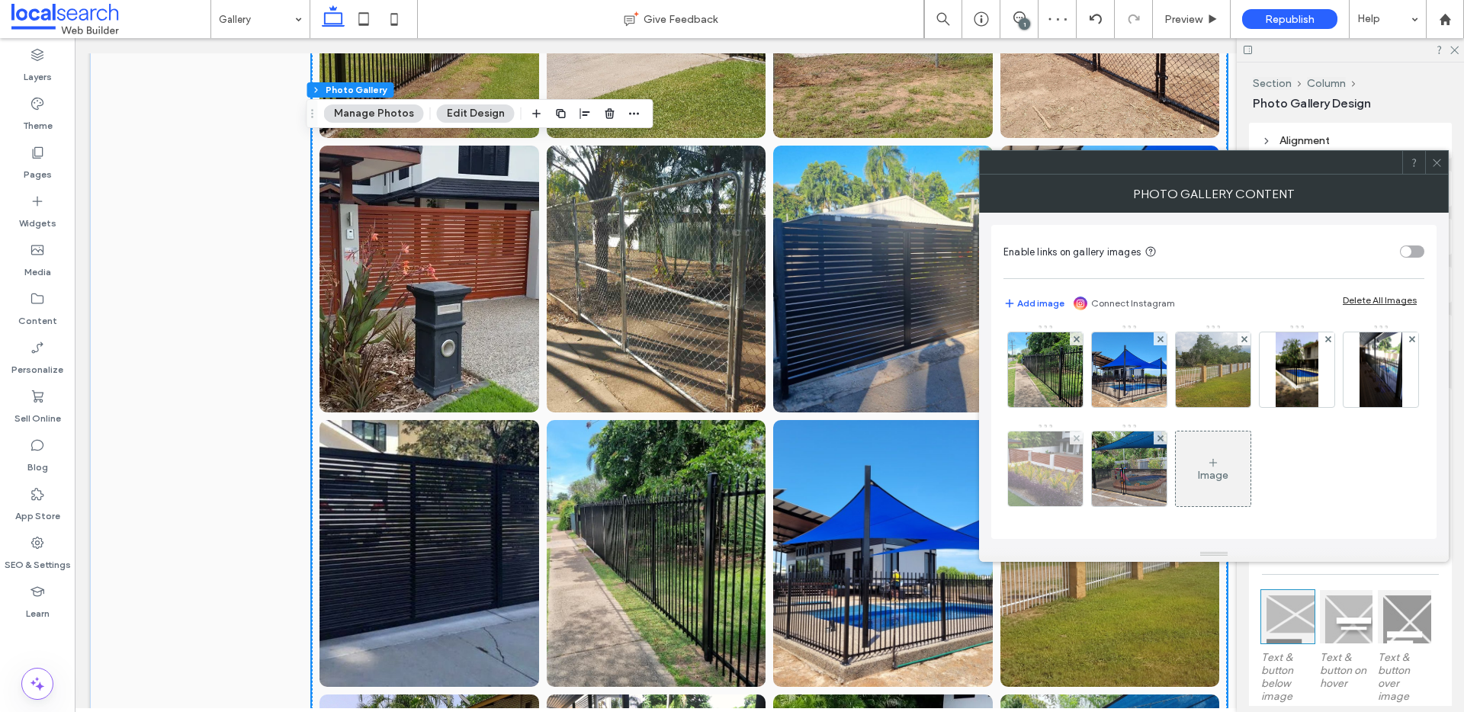
scroll to position [616, 0]
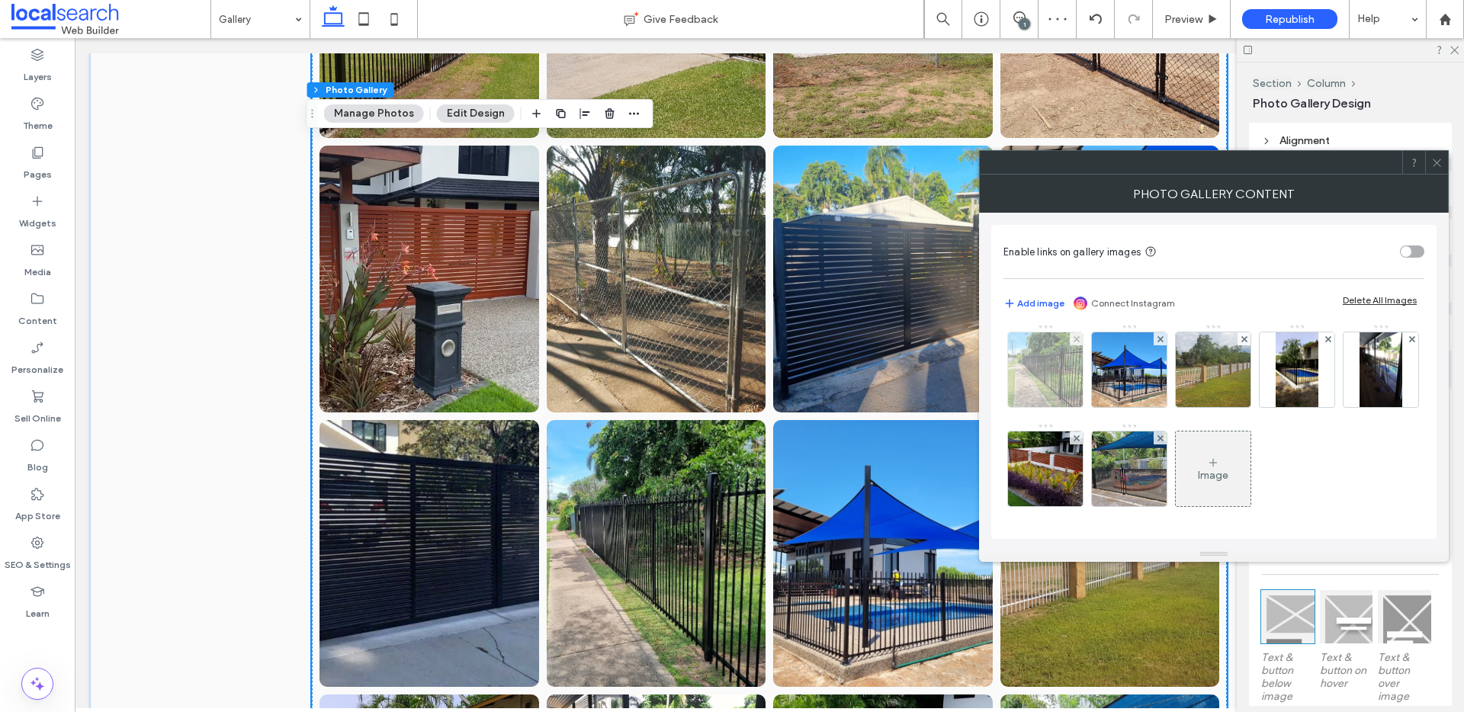
click at [1086, 366] on img at bounding box center [1045, 369] width 82 height 75
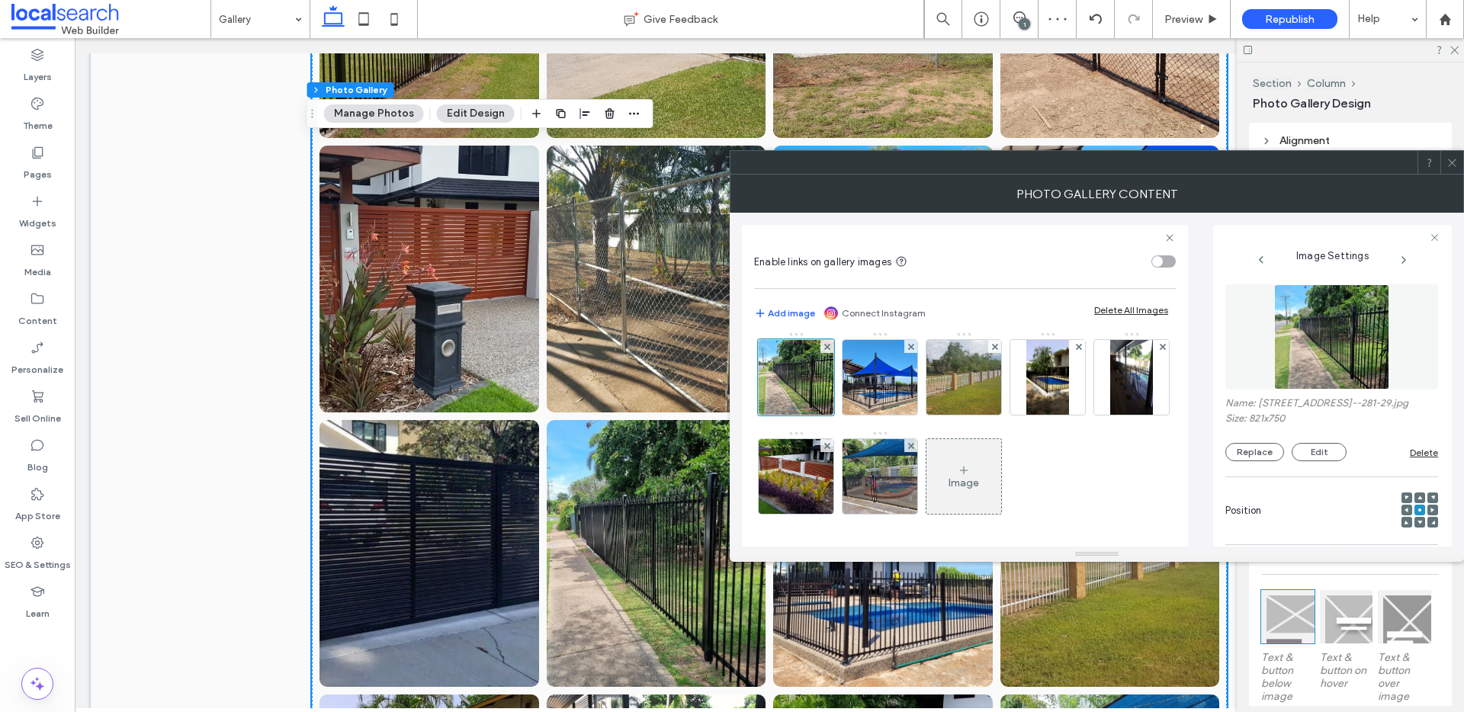
scroll to position [383, 0]
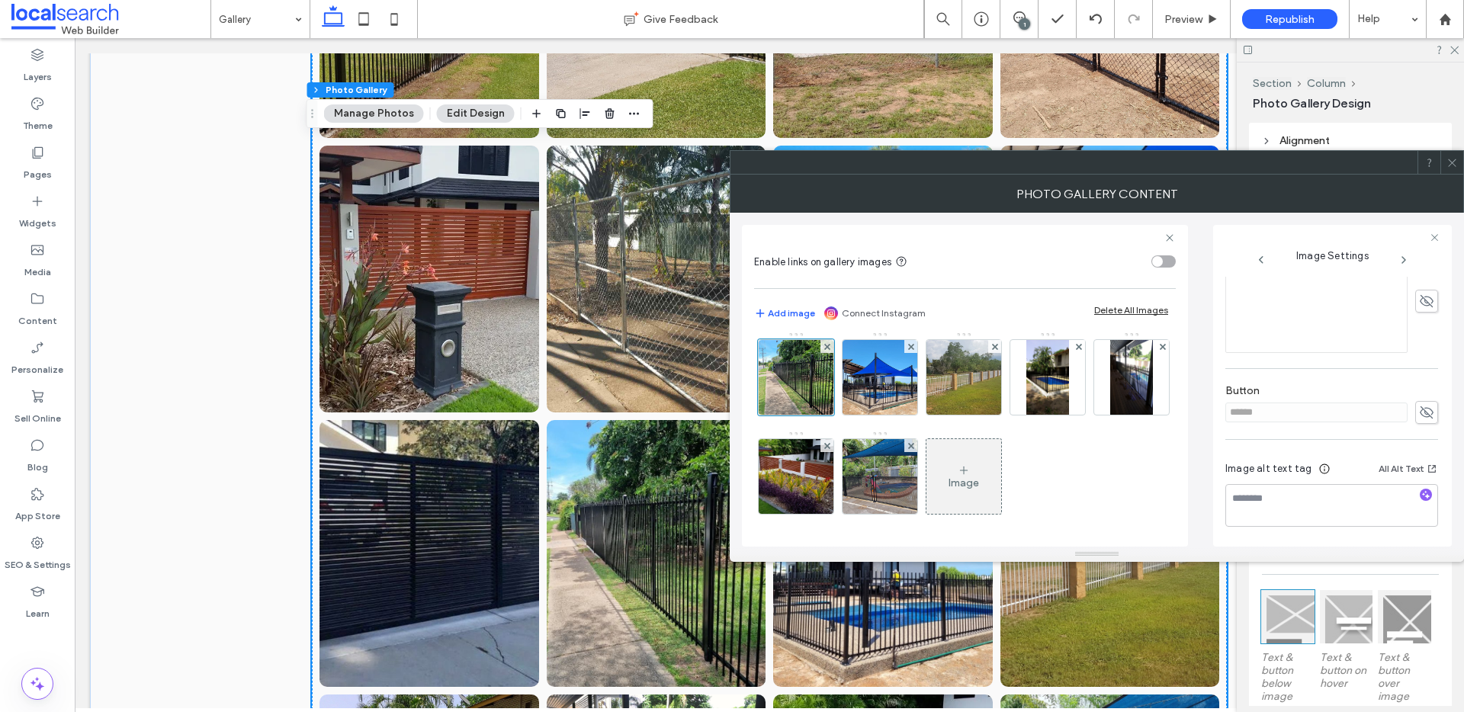
click at [1070, 313] on img at bounding box center [1131, 279] width 122 height 68
drag, startPoint x: 1266, startPoint y: 515, endPoint x: 1260, endPoint y: 541, distance: 26.6
click at [1260, 541] on div "**********" at bounding box center [1331, 488] width 213 height 113
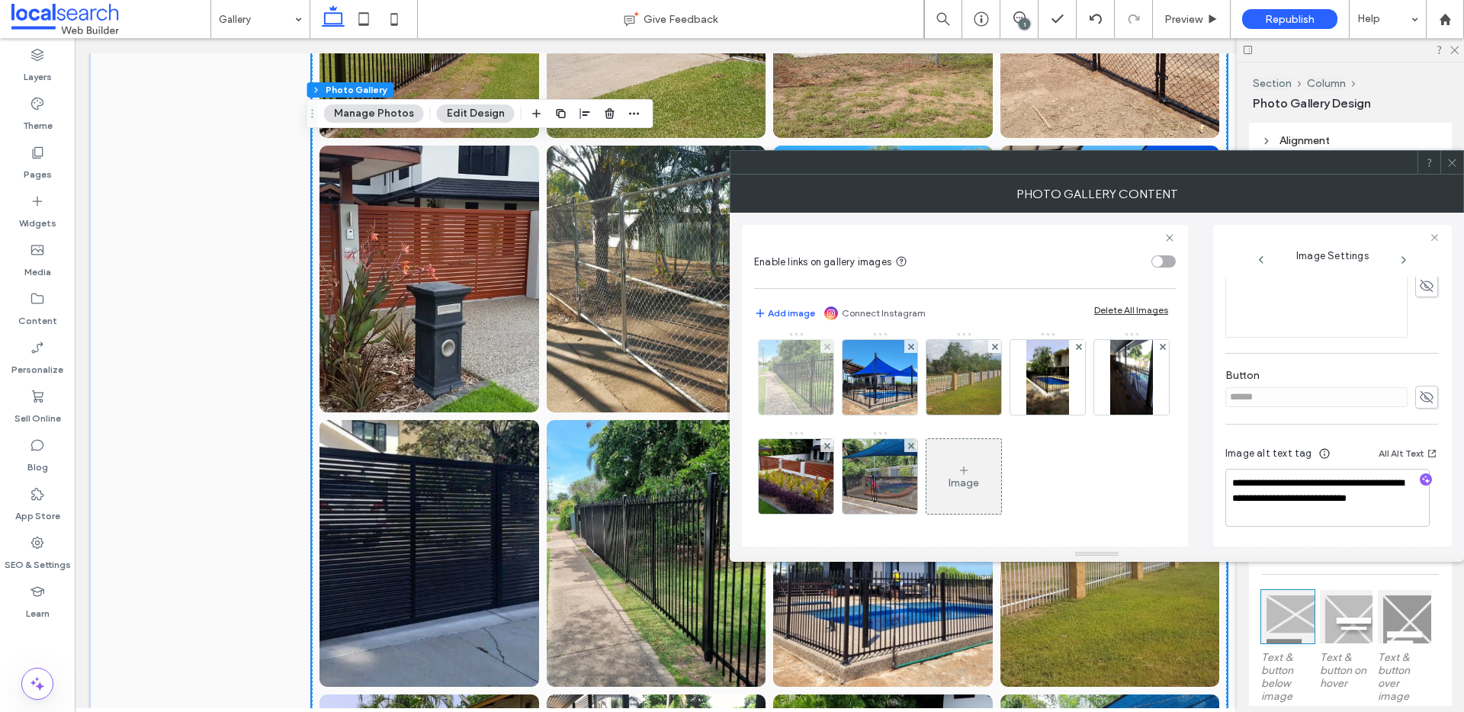
click at [836, 376] on img at bounding box center [796, 377] width 82 height 75
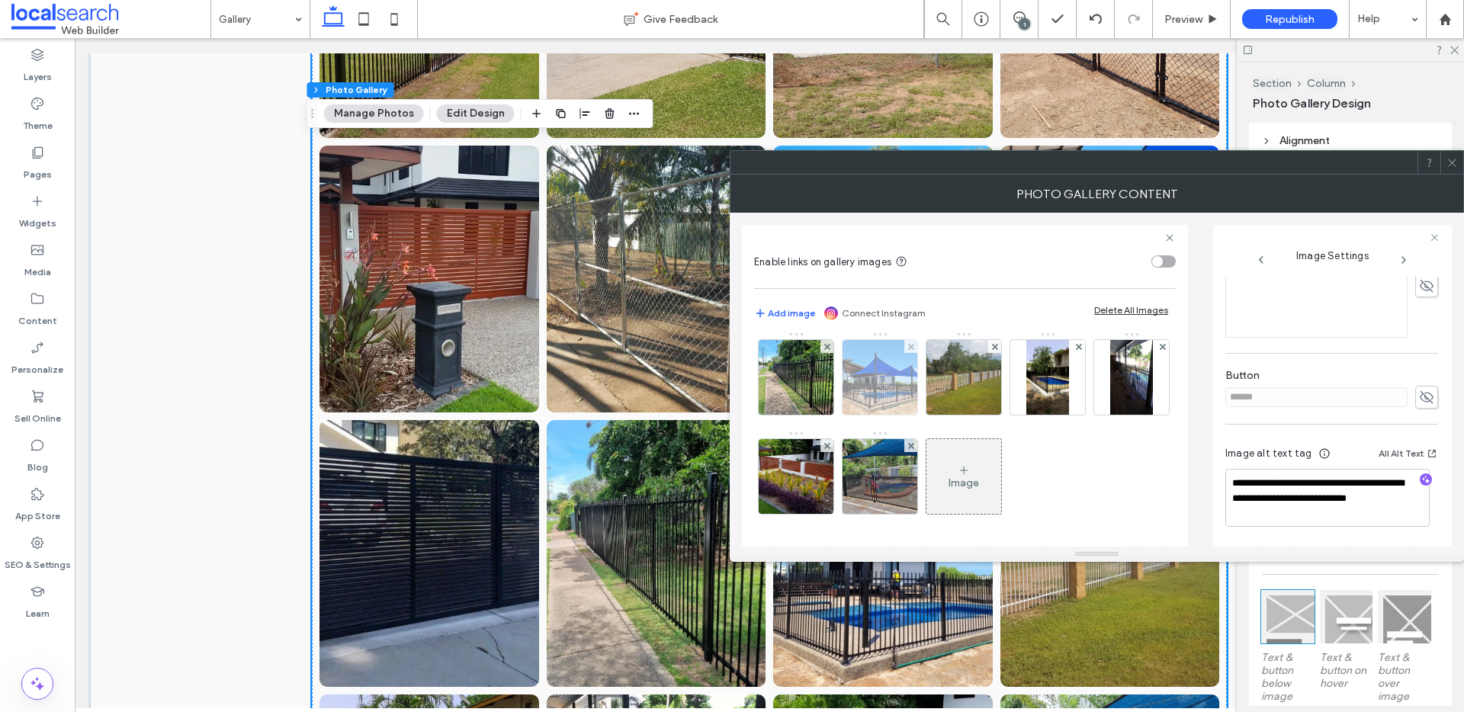
scroll to position [383, 0]
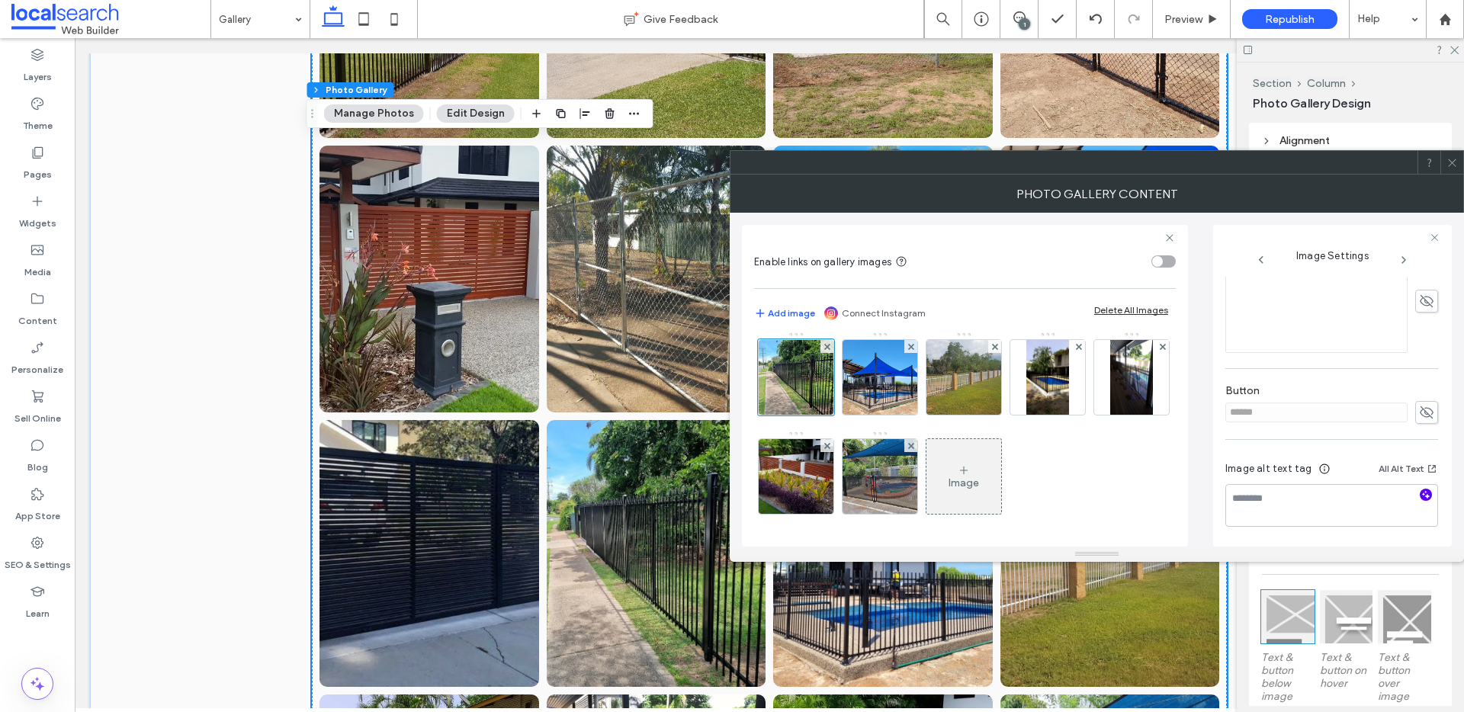
click at [1420, 497] on icon "button" at bounding box center [1425, 494] width 11 height 11
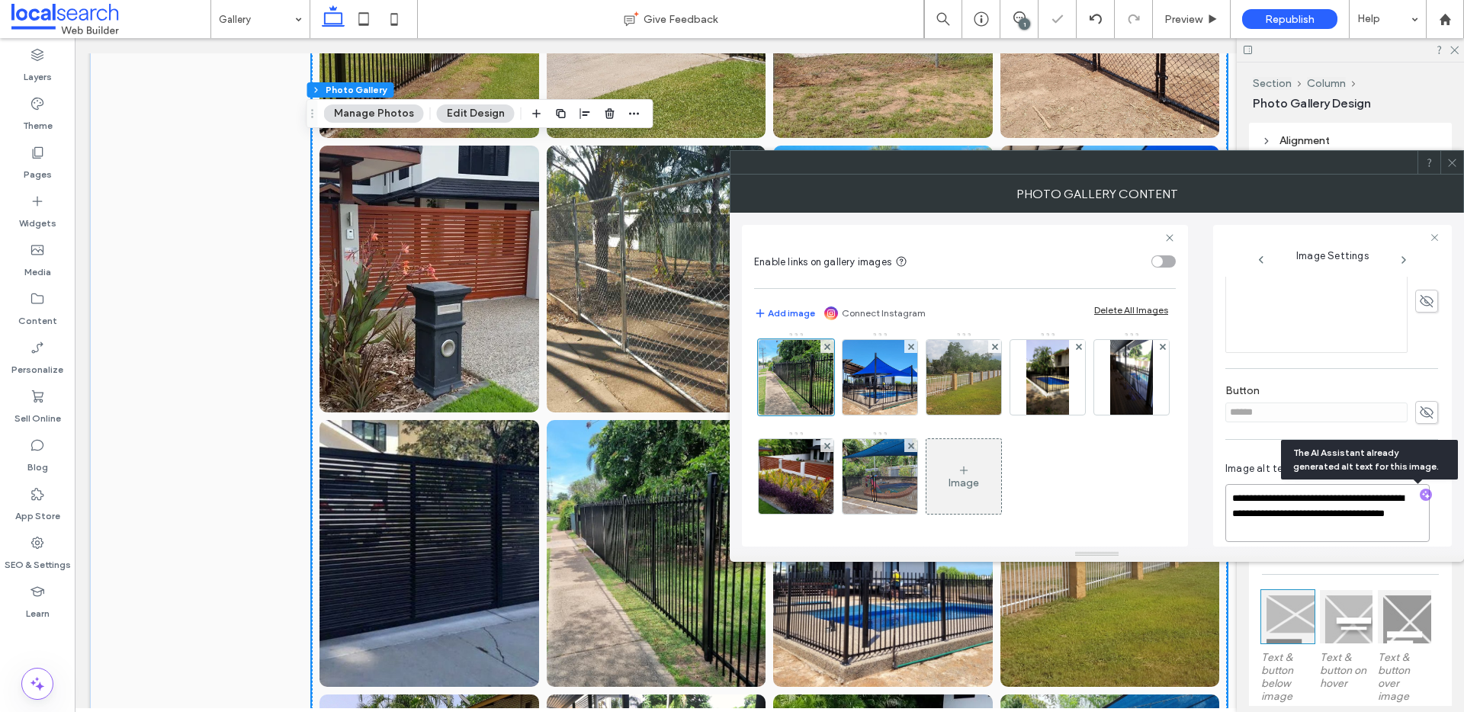
click at [1342, 520] on textarea "**********" at bounding box center [1327, 513] width 204 height 58
click at [1328, 531] on textarea "**********" at bounding box center [1327, 513] width 204 height 58
paste textarea "**********"
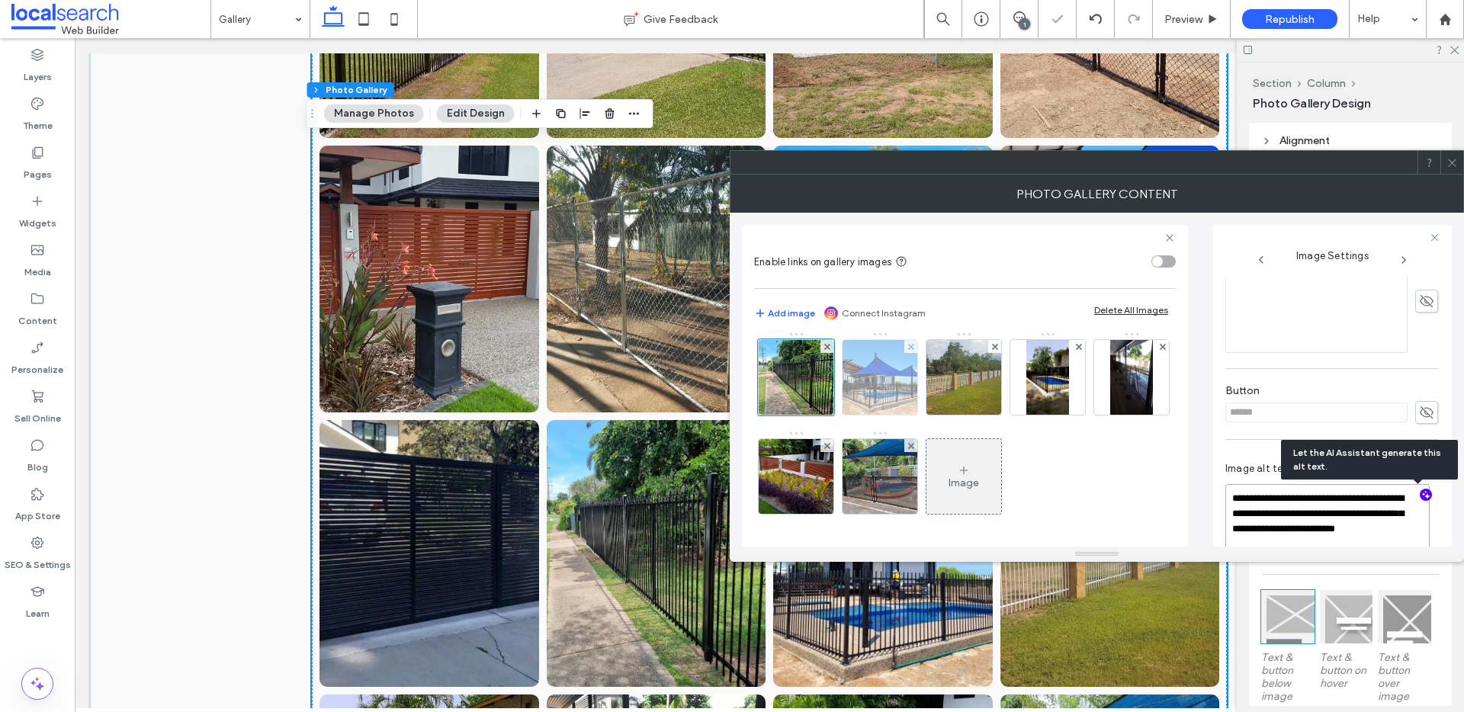
type textarea "**********"
click at [930, 376] on img at bounding box center [880, 377] width 100 height 75
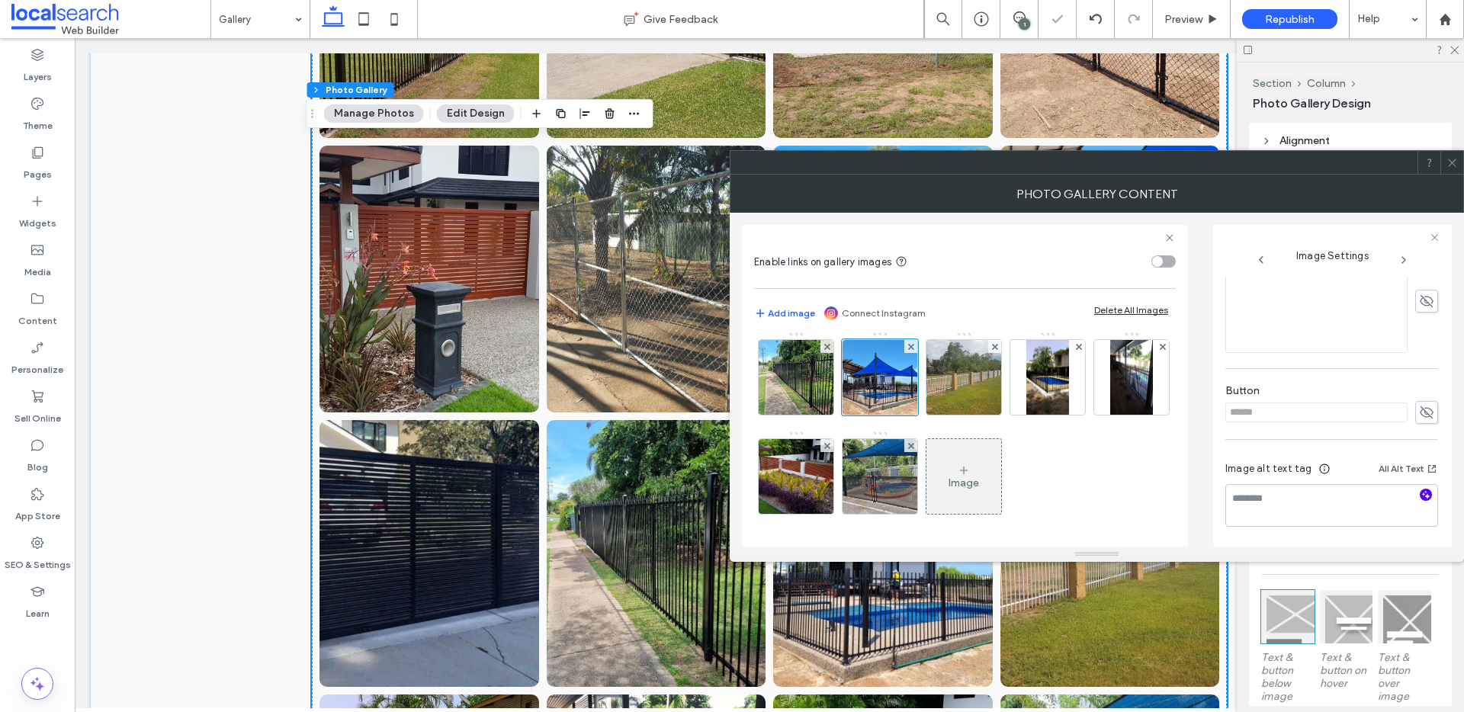
click at [1420, 492] on icon "button" at bounding box center [1425, 494] width 11 height 11
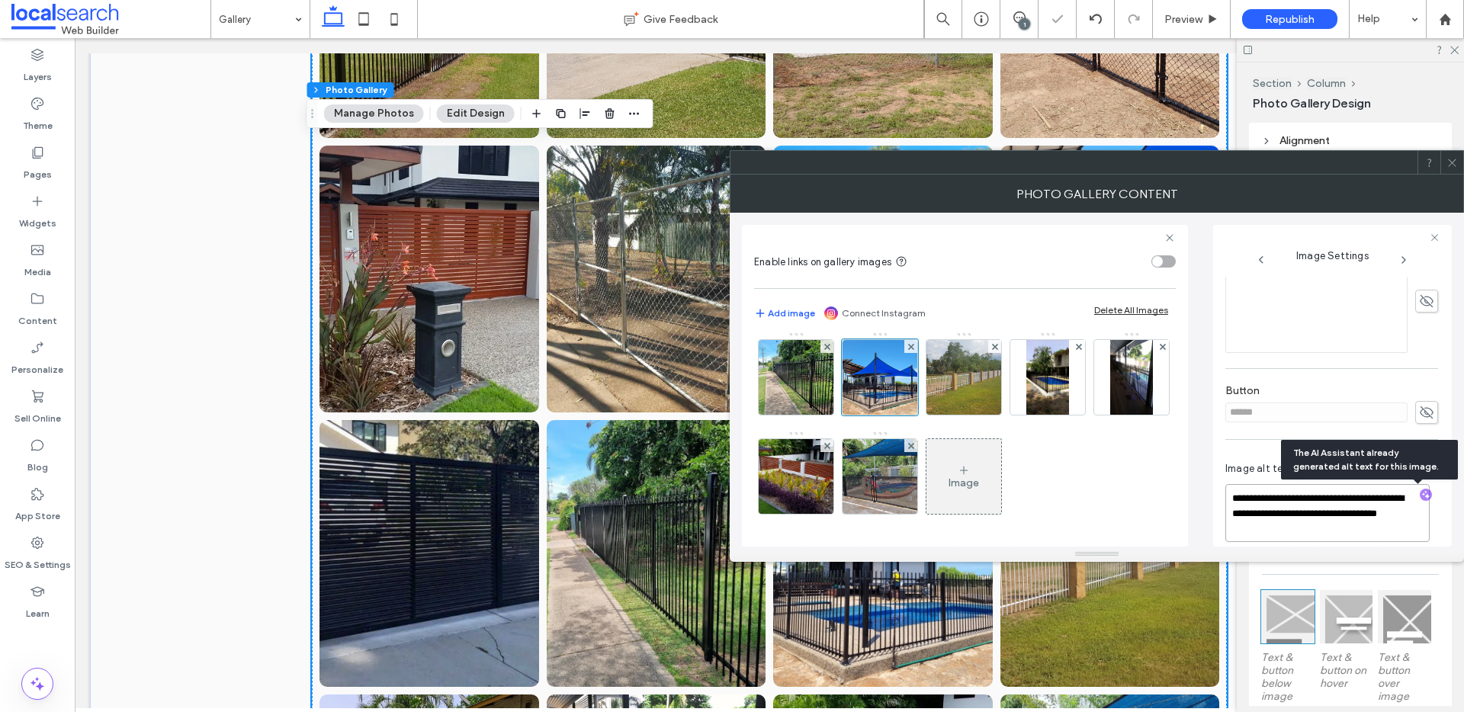
click at [1363, 531] on textarea "**********" at bounding box center [1327, 513] width 204 height 58
paste textarea "**********"
type textarea "**********"
drag, startPoint x: 1034, startPoint y: 384, endPoint x: 1063, endPoint y: 401, distance: 34.1
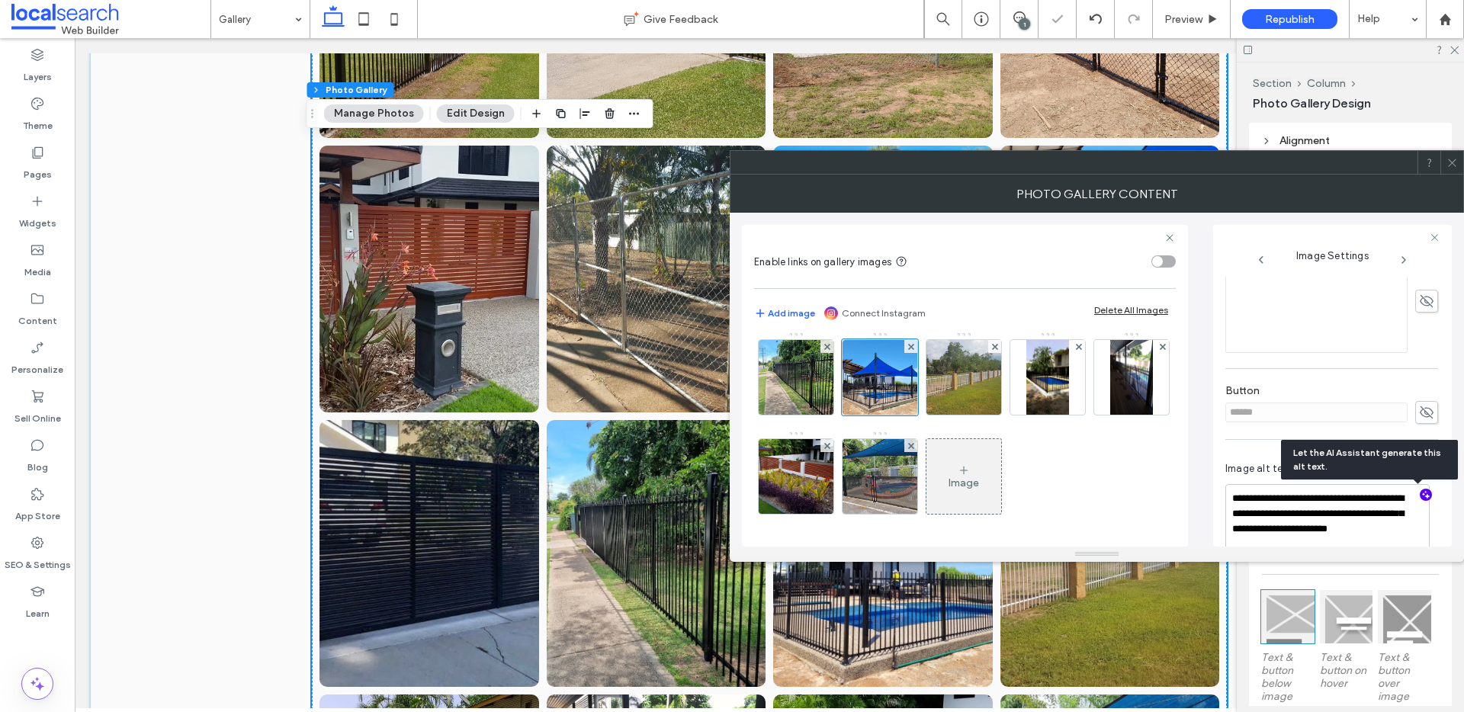
click at [1014, 385] on img at bounding box center [964, 377] width 100 height 75
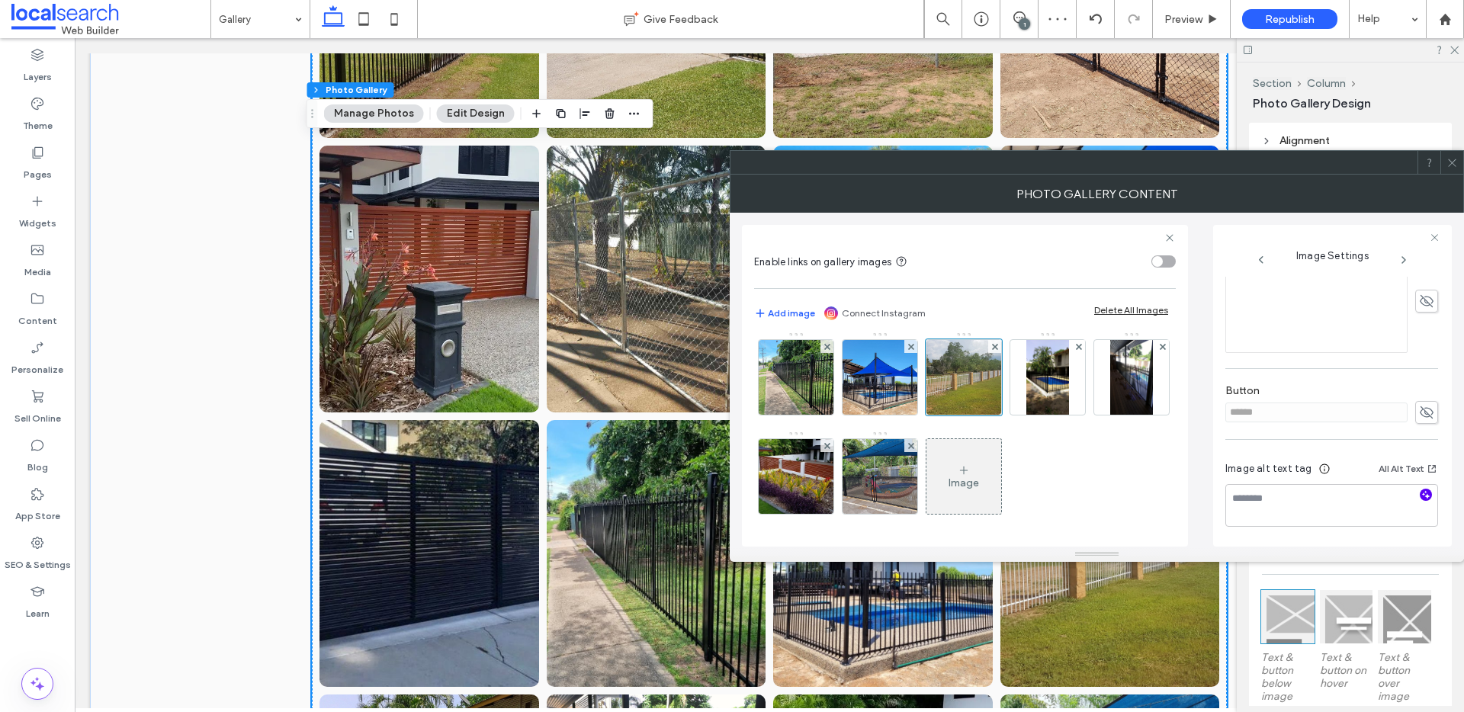
click at [1420, 496] on icon "button" at bounding box center [1425, 494] width 11 height 11
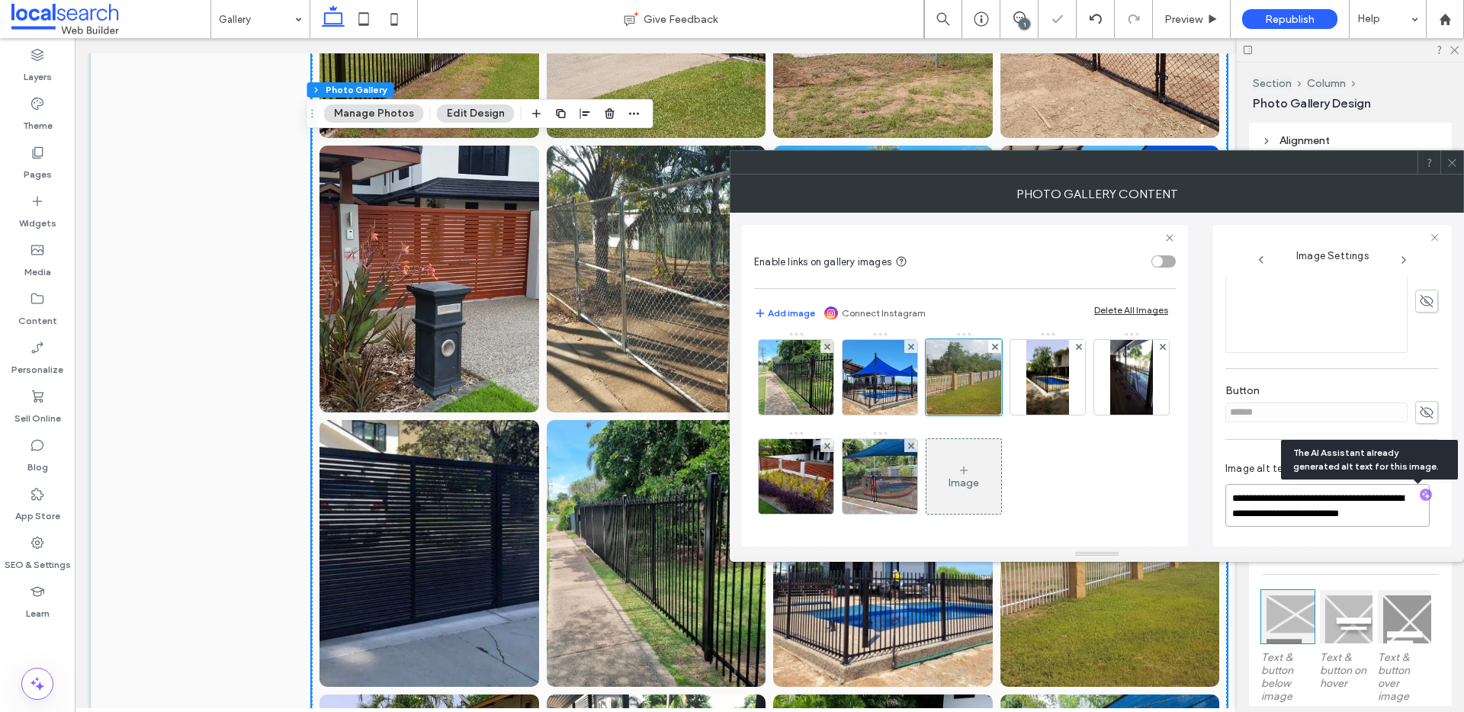
click at [1395, 516] on textarea "**********" at bounding box center [1327, 505] width 204 height 43
paste textarea "**********"
type textarea "**********"
click at [1010, 415] on div at bounding box center [1047, 377] width 75 height 75
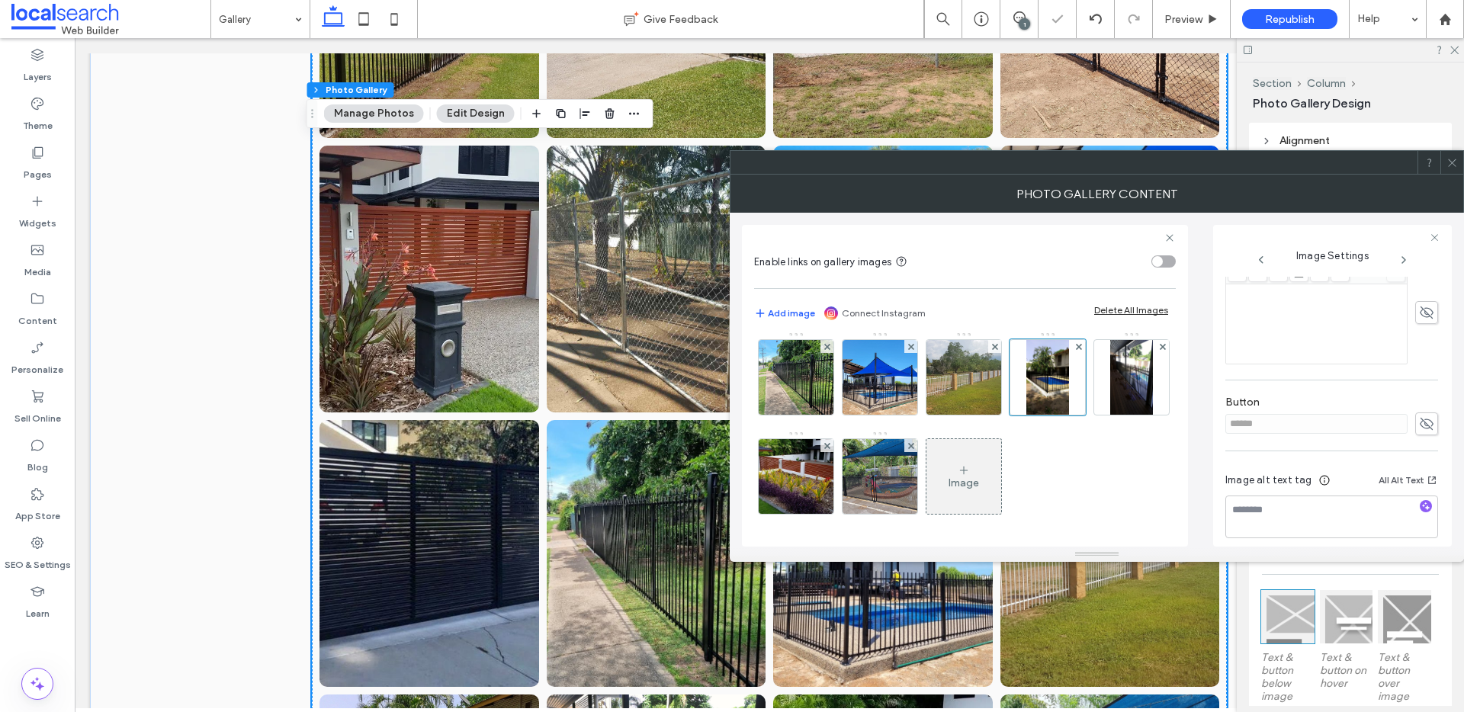
scroll to position [395, 0]
click at [1420, 496] on span "button" at bounding box center [1426, 495] width 12 height 12
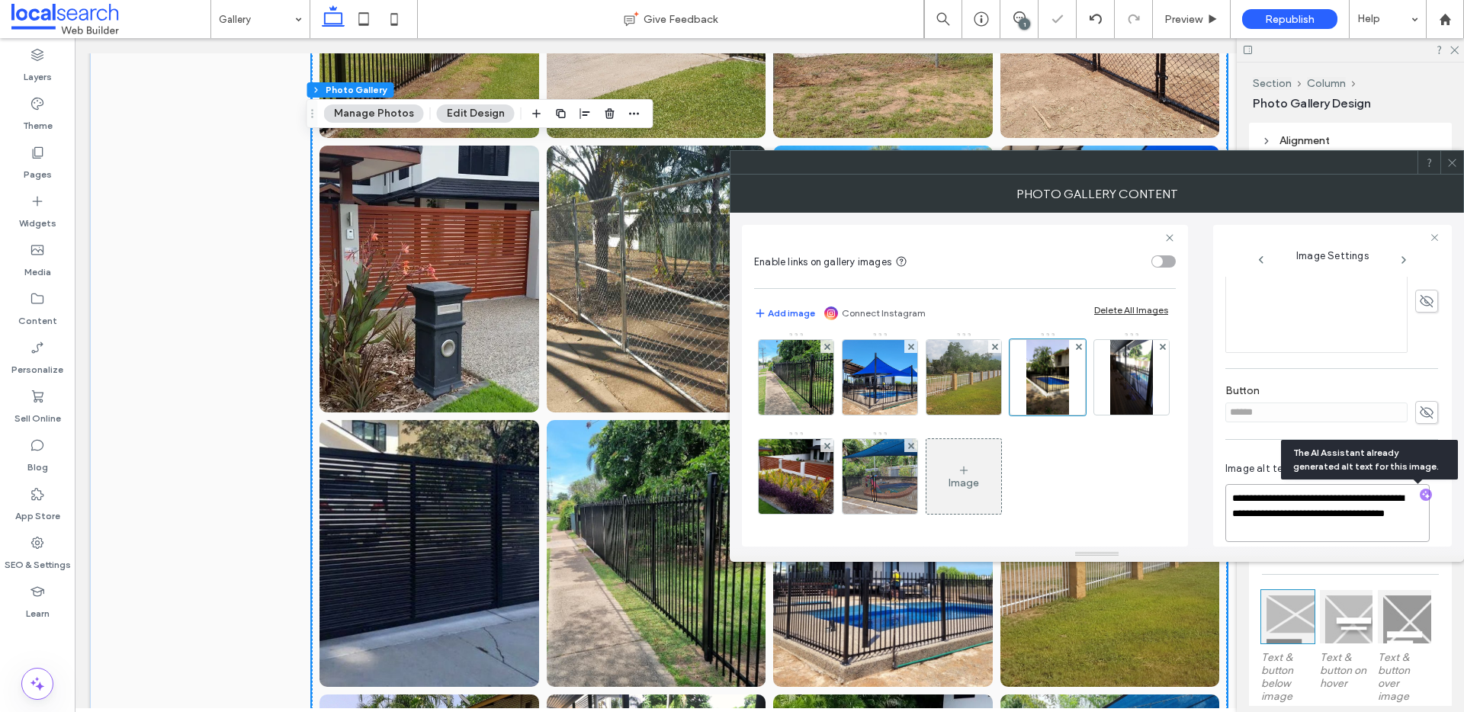
click at [1374, 532] on textarea "**********" at bounding box center [1327, 513] width 204 height 58
paste textarea "**********"
type textarea "**********"
click at [1110, 415] on img at bounding box center [1131, 377] width 42 height 75
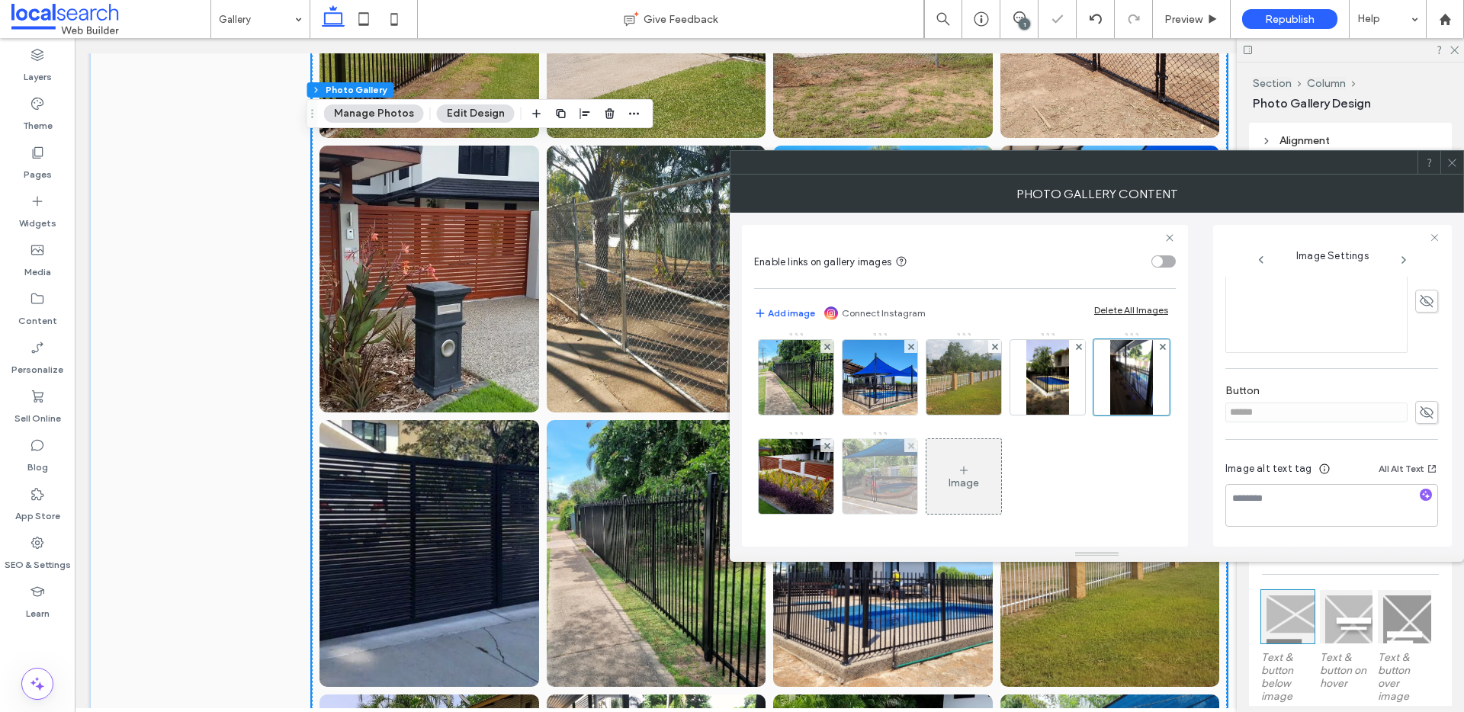
scroll to position [383, 0]
click at [1420, 498] on icon "button" at bounding box center [1425, 494] width 11 height 11
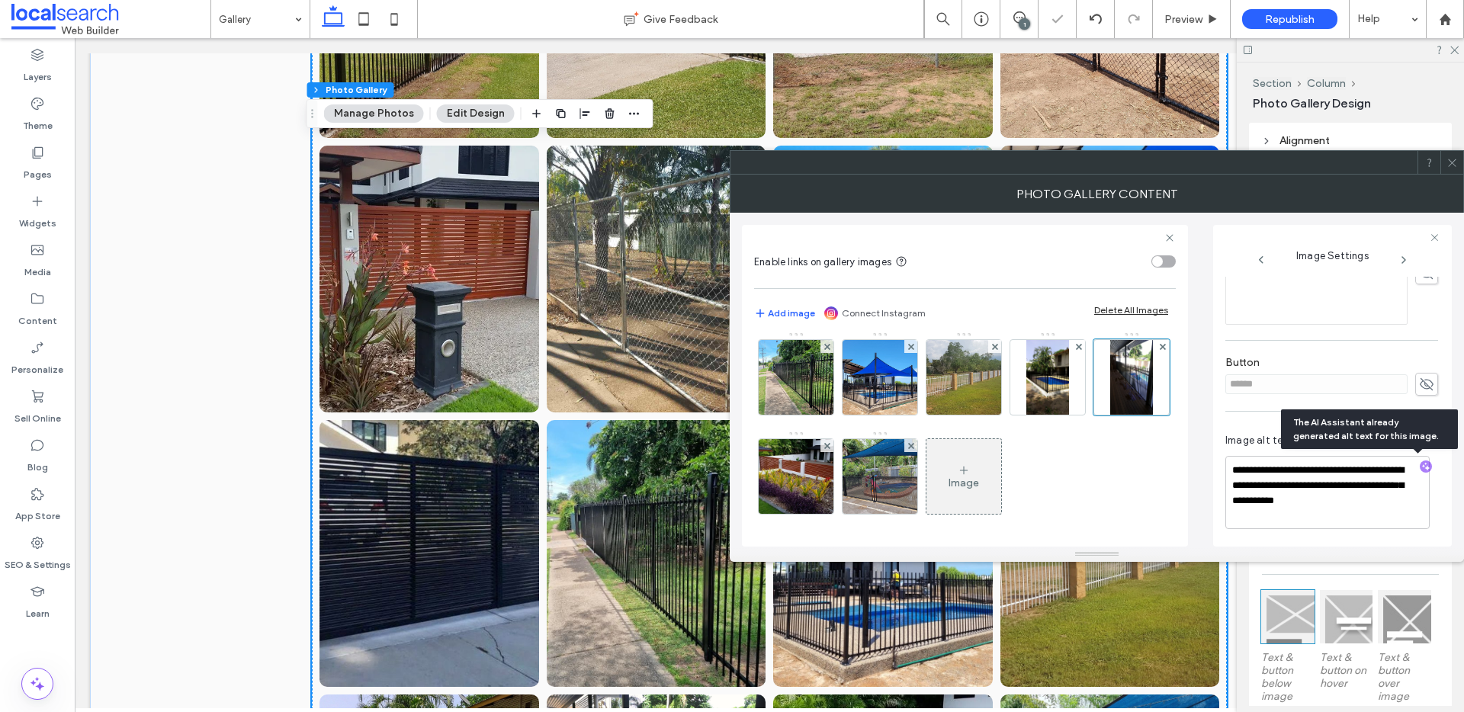
scroll to position [414, 0]
click at [1331, 523] on textarea "**********" at bounding box center [1327, 490] width 204 height 73
paste textarea "**********"
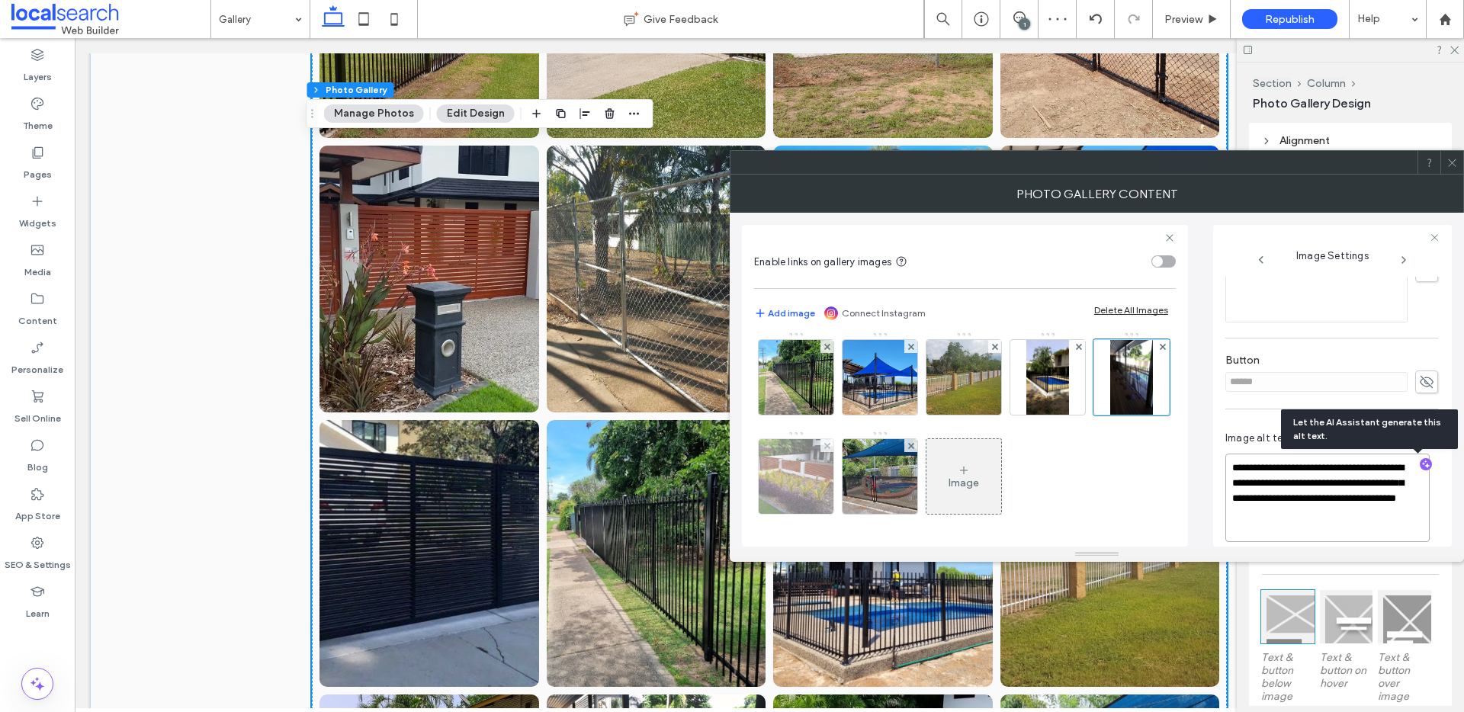
type textarea "**********"
click at [862, 477] on img at bounding box center [796, 476] width 133 height 75
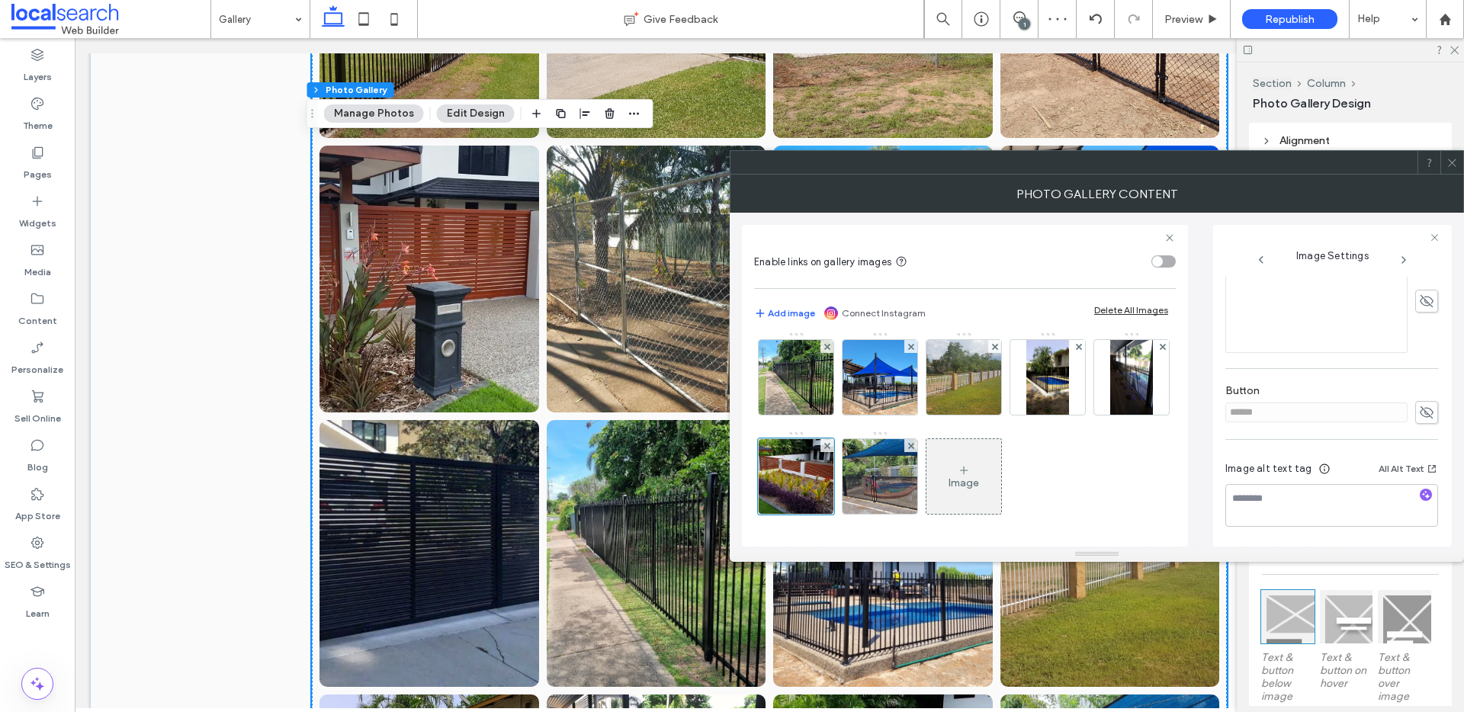
click at [1420, 495] on icon "button" at bounding box center [1425, 494] width 11 height 11
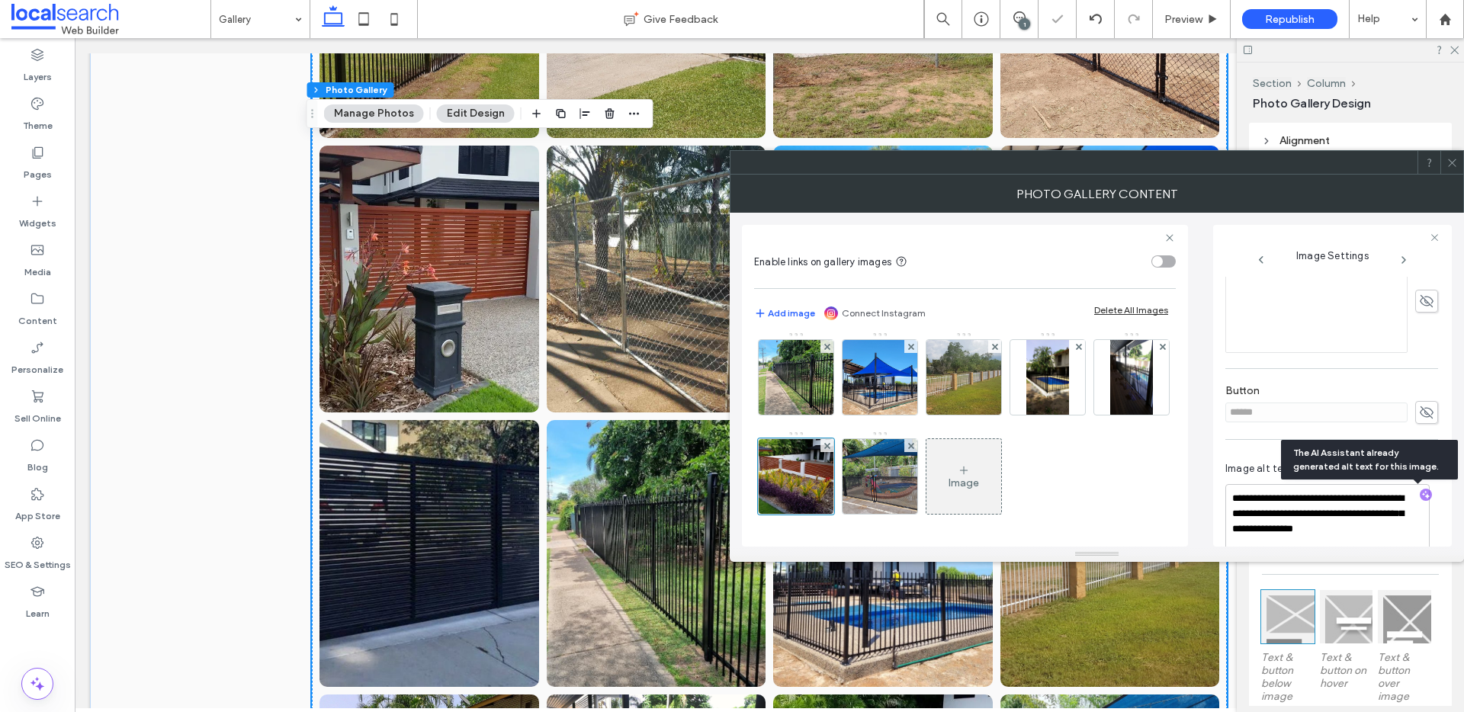
scroll to position [437, 0]
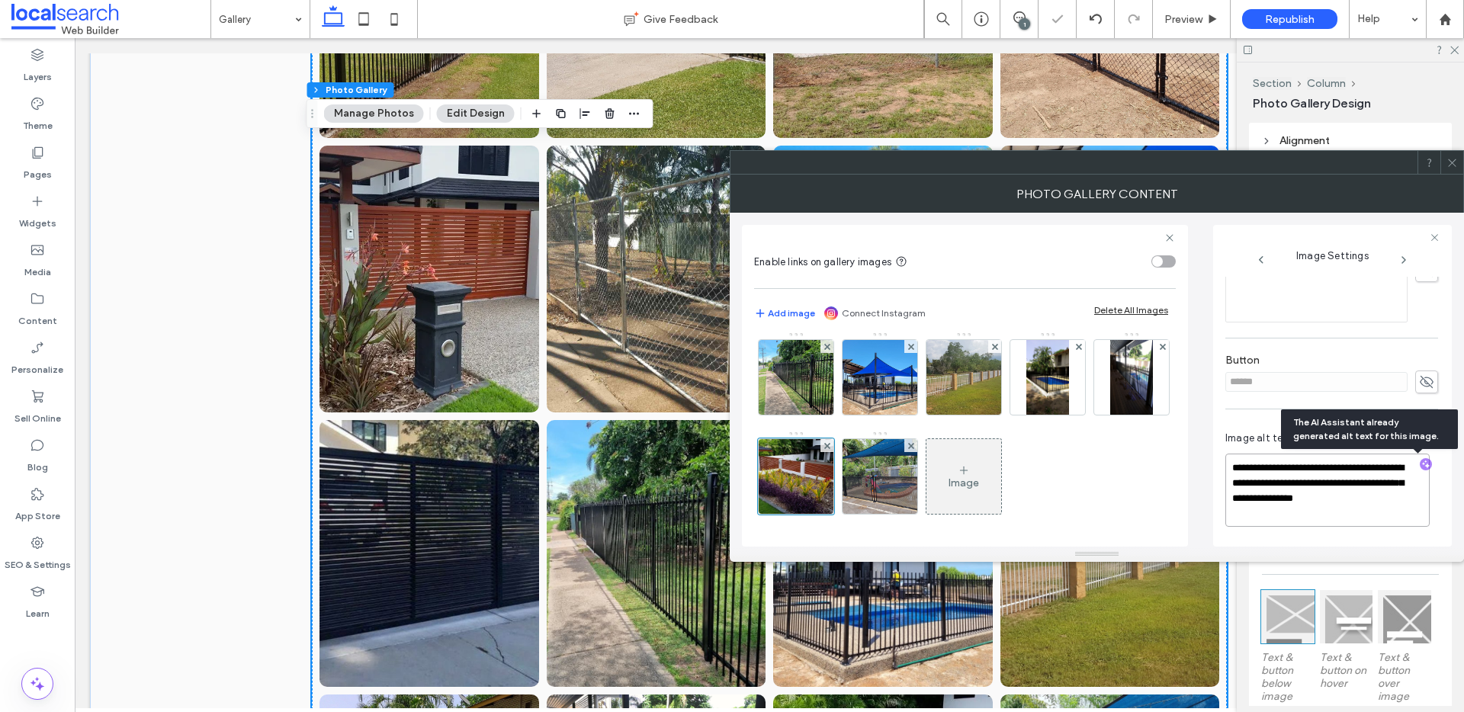
click at [1350, 517] on textarea "**********" at bounding box center [1327, 490] width 204 height 73
paste textarea "**********"
type textarea "**********"
click at [930, 480] on img at bounding box center [880, 476] width 100 height 75
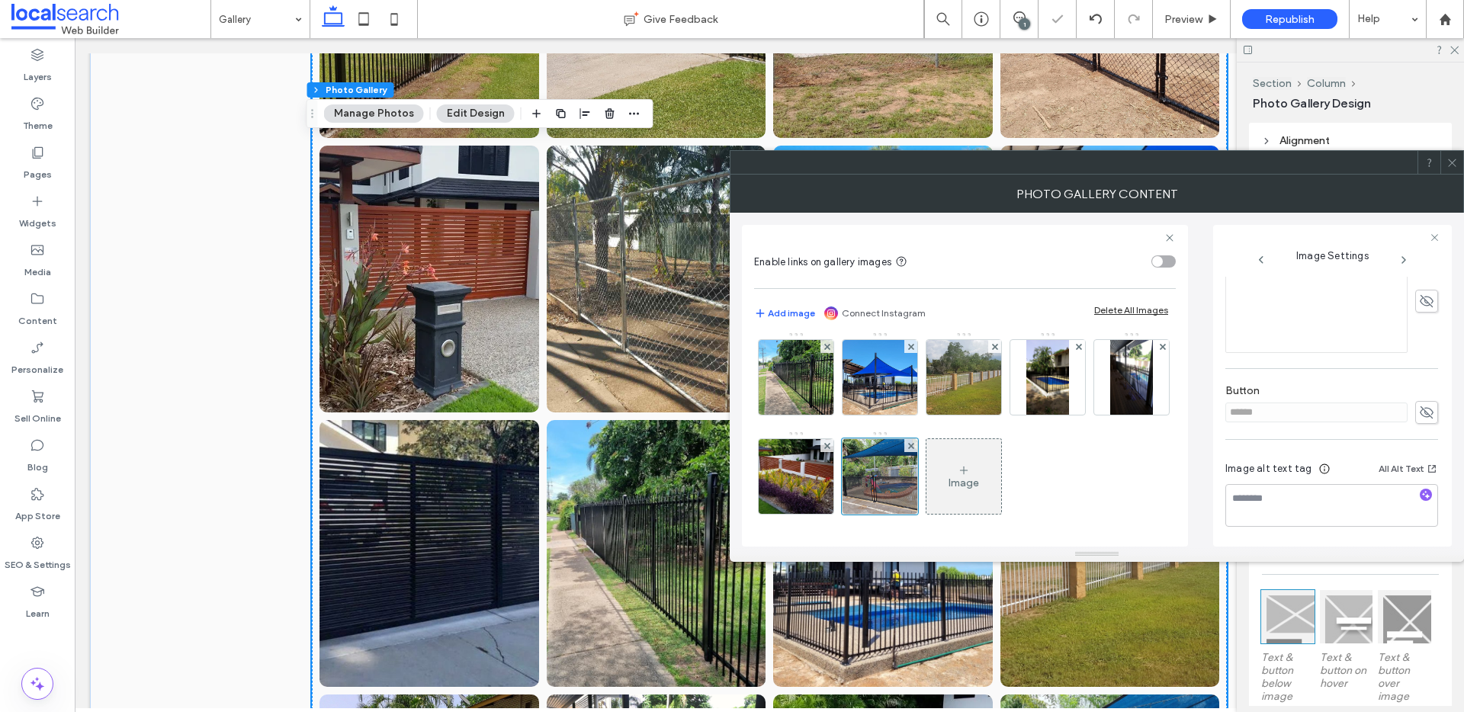
scroll to position [406, 0]
click at [1420, 493] on icon "button" at bounding box center [1425, 494] width 11 height 11
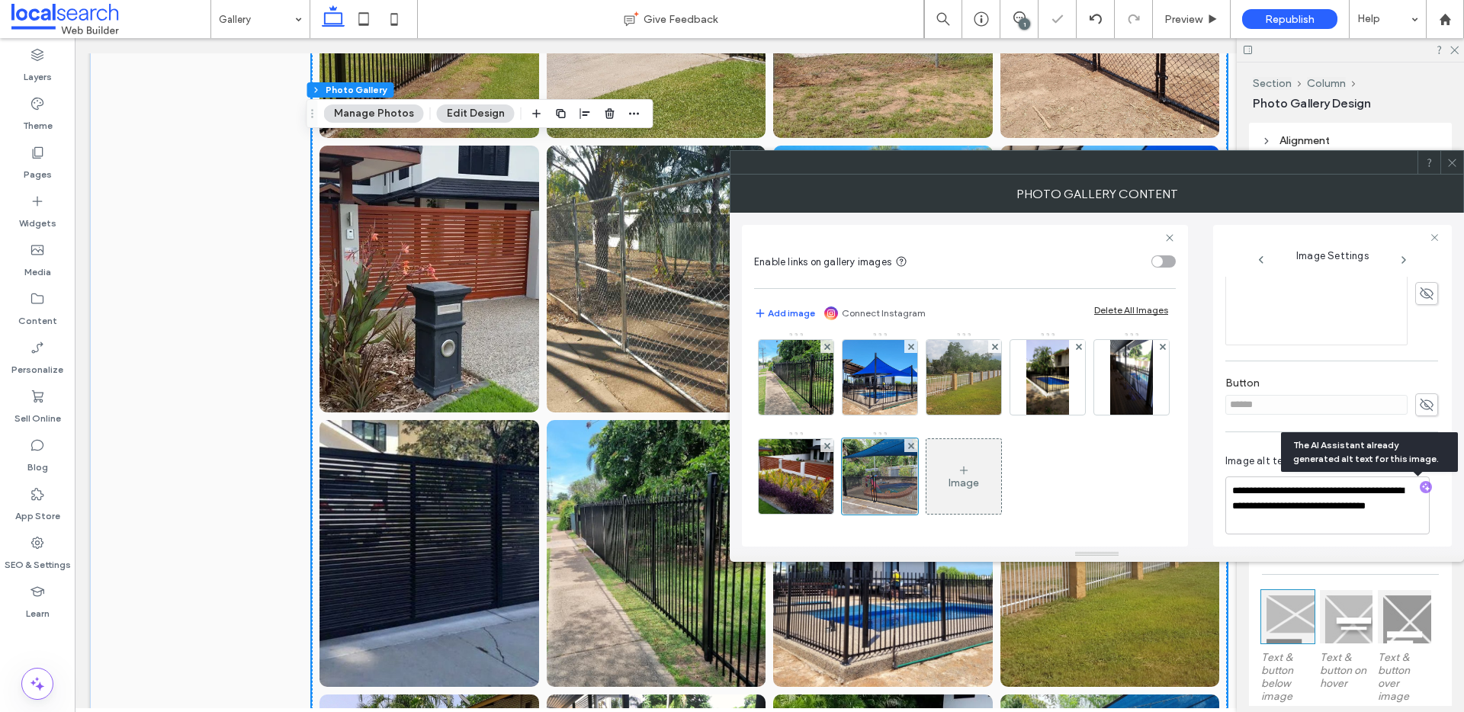
scroll to position [422, 0]
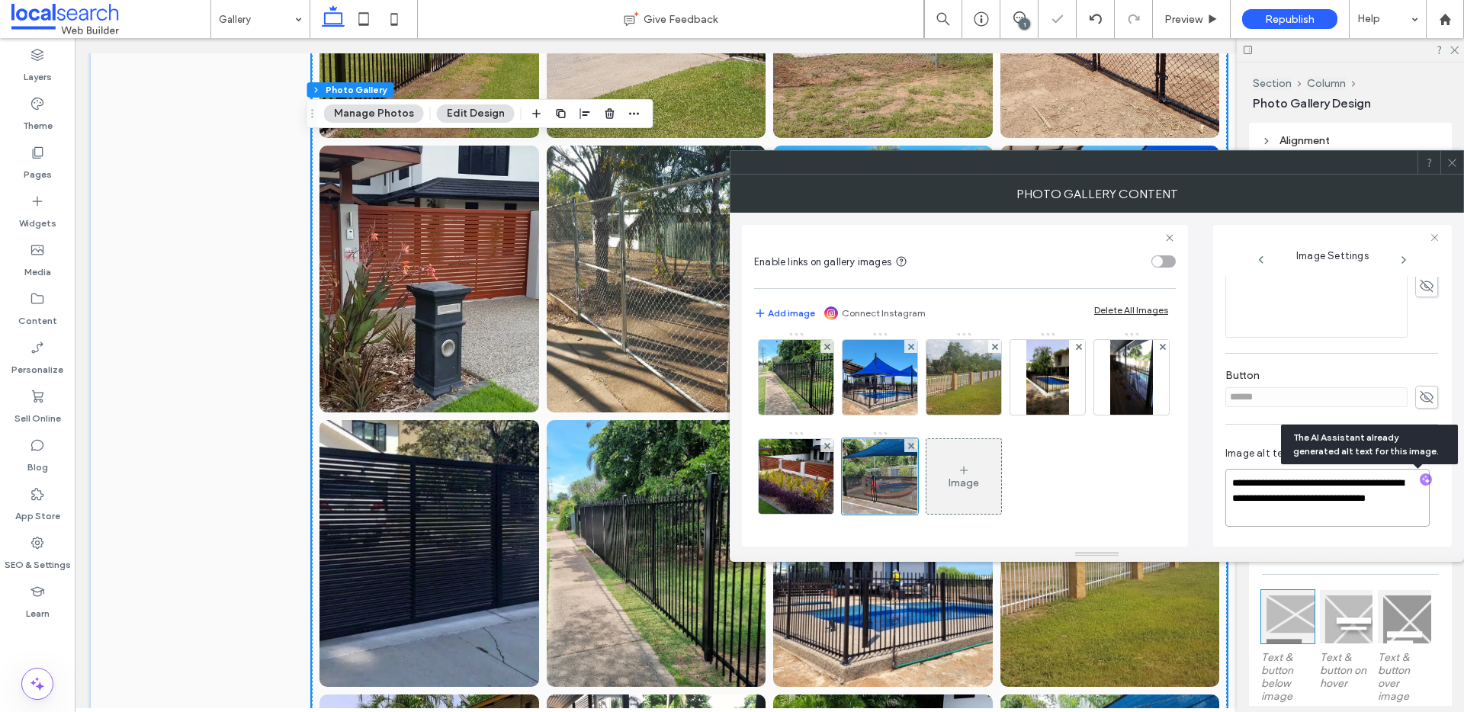
click at [1352, 510] on textarea "**********" at bounding box center [1327, 498] width 204 height 58
paste textarea "**********"
type textarea "**********"
click at [1450, 162] on icon at bounding box center [1451, 162] width 11 height 11
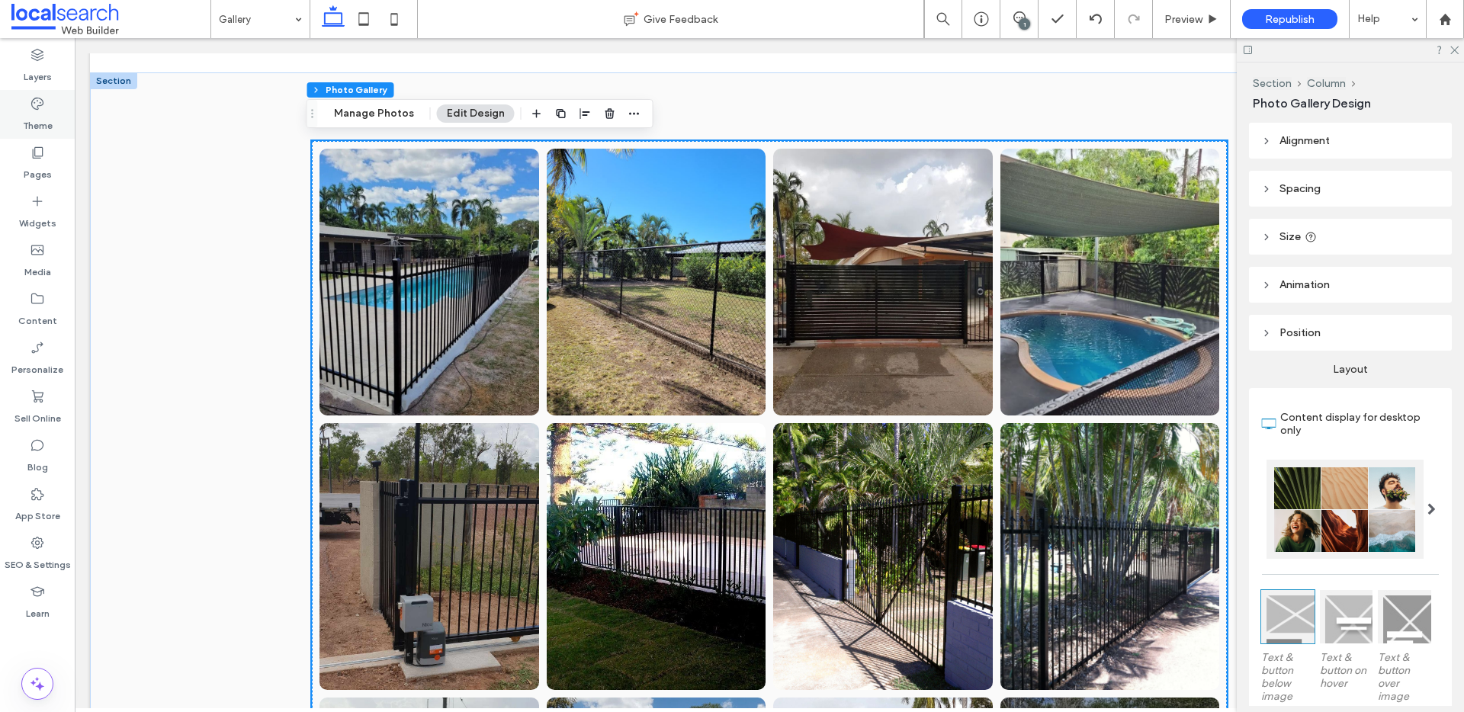
scroll to position [760, 0]
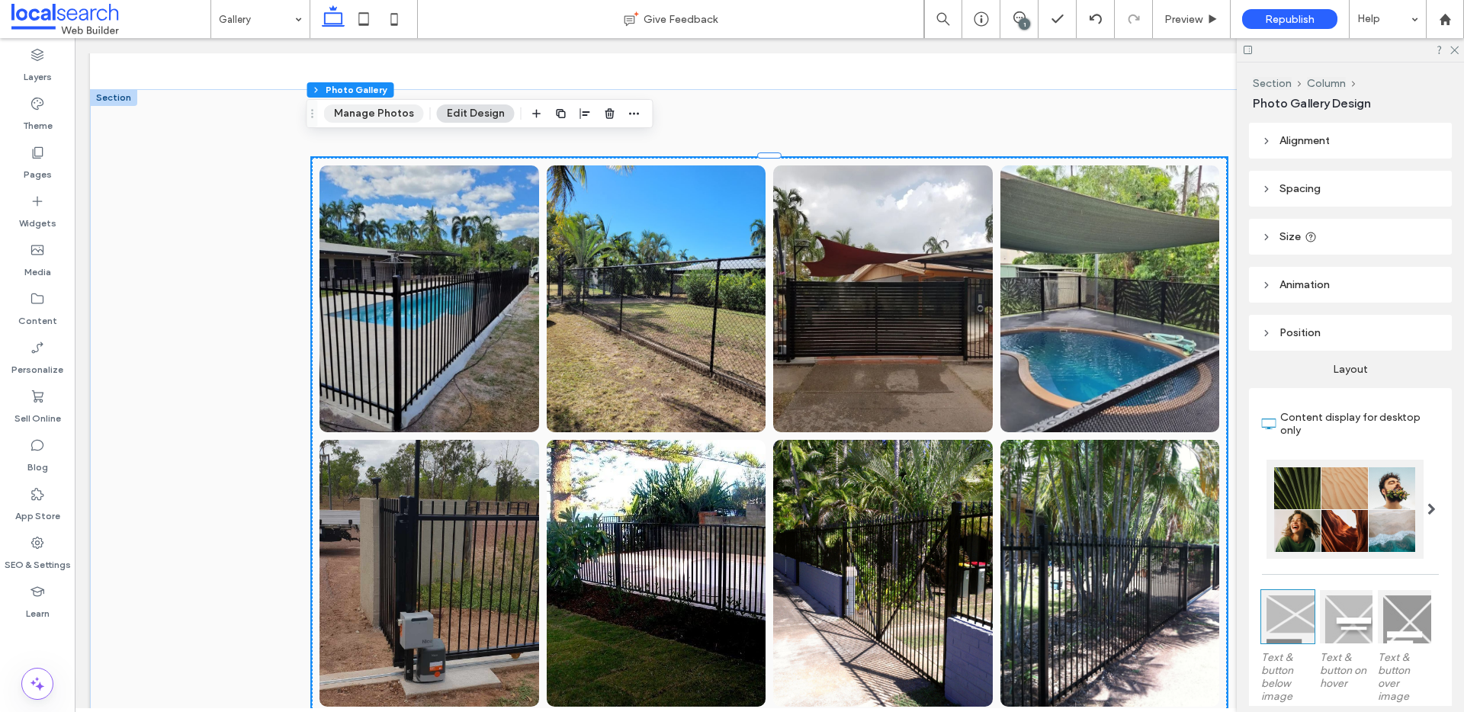
click at [363, 112] on button "Manage Photos" at bounding box center [374, 113] width 100 height 18
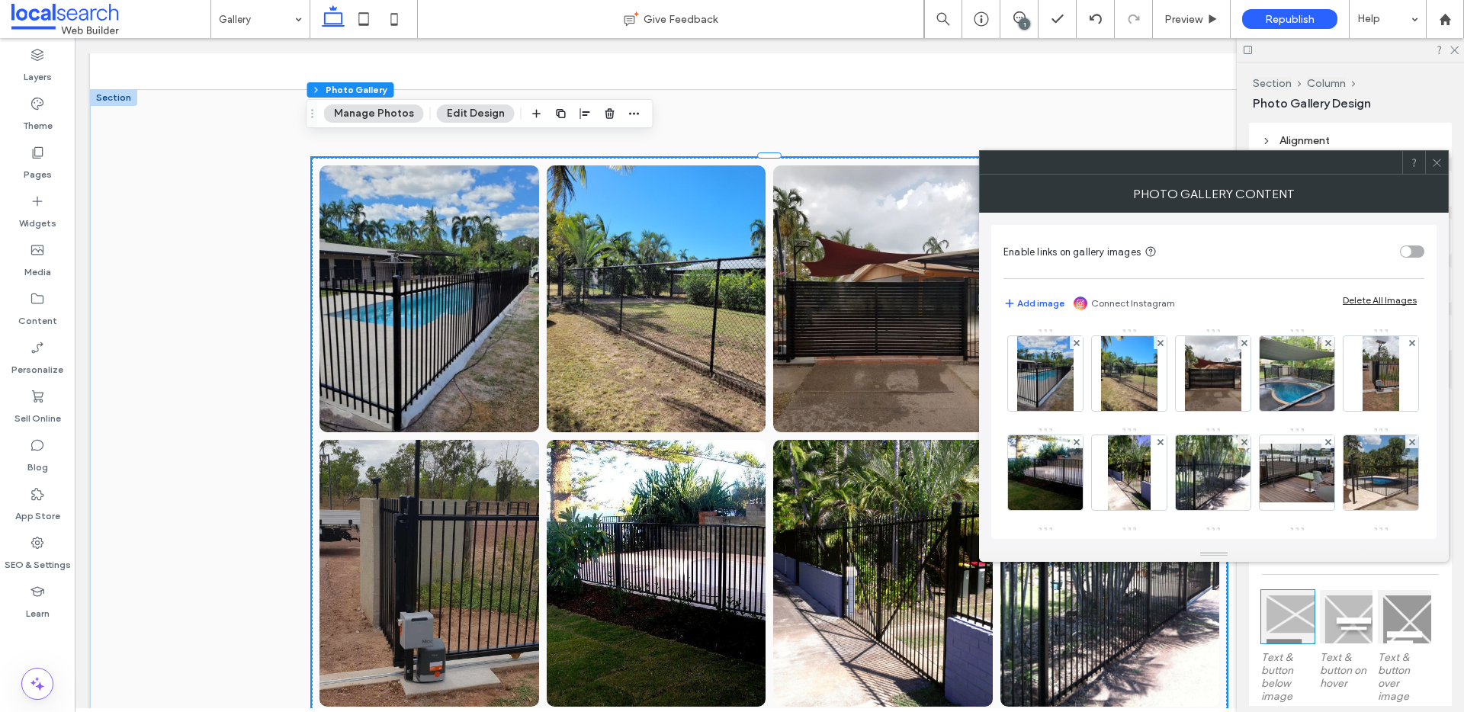
scroll to position [698, 0]
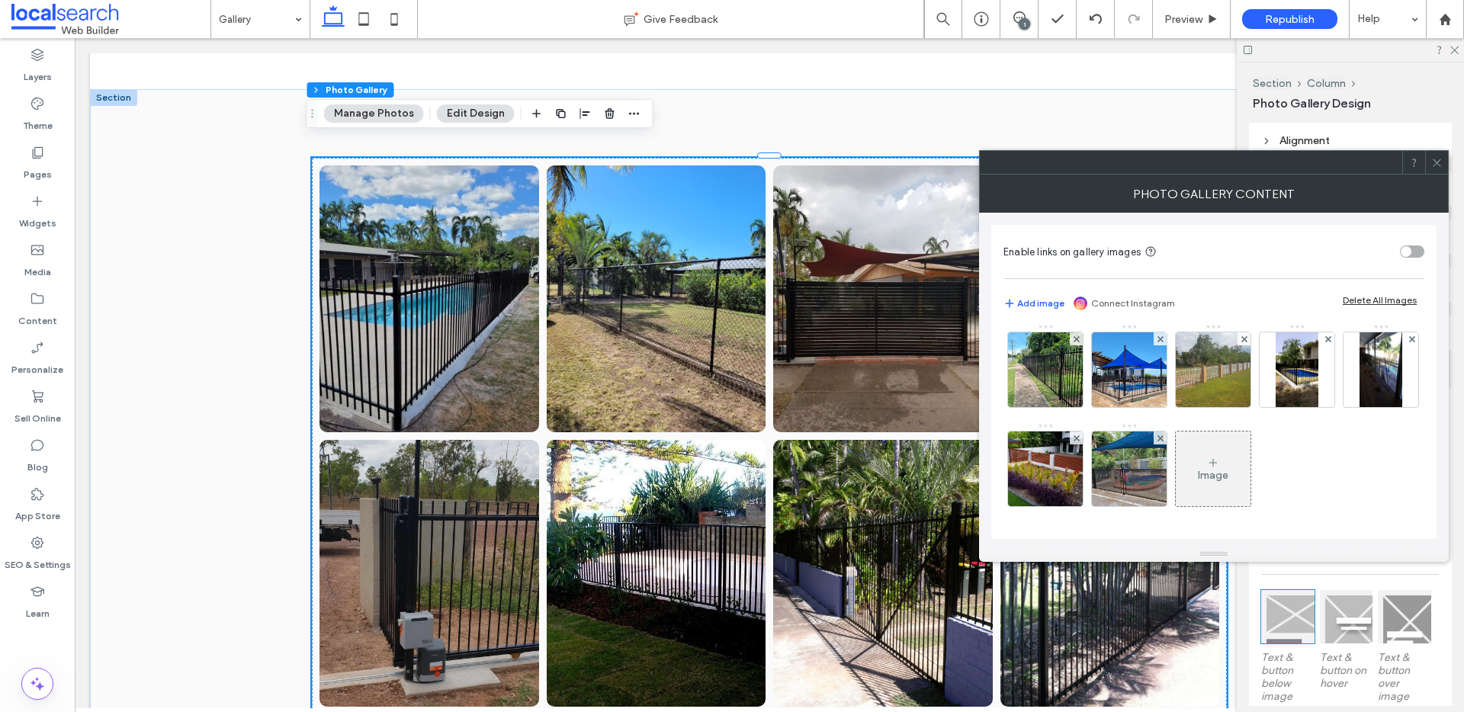
click at [1176, 438] on div "Image" at bounding box center [1213, 469] width 75 height 72
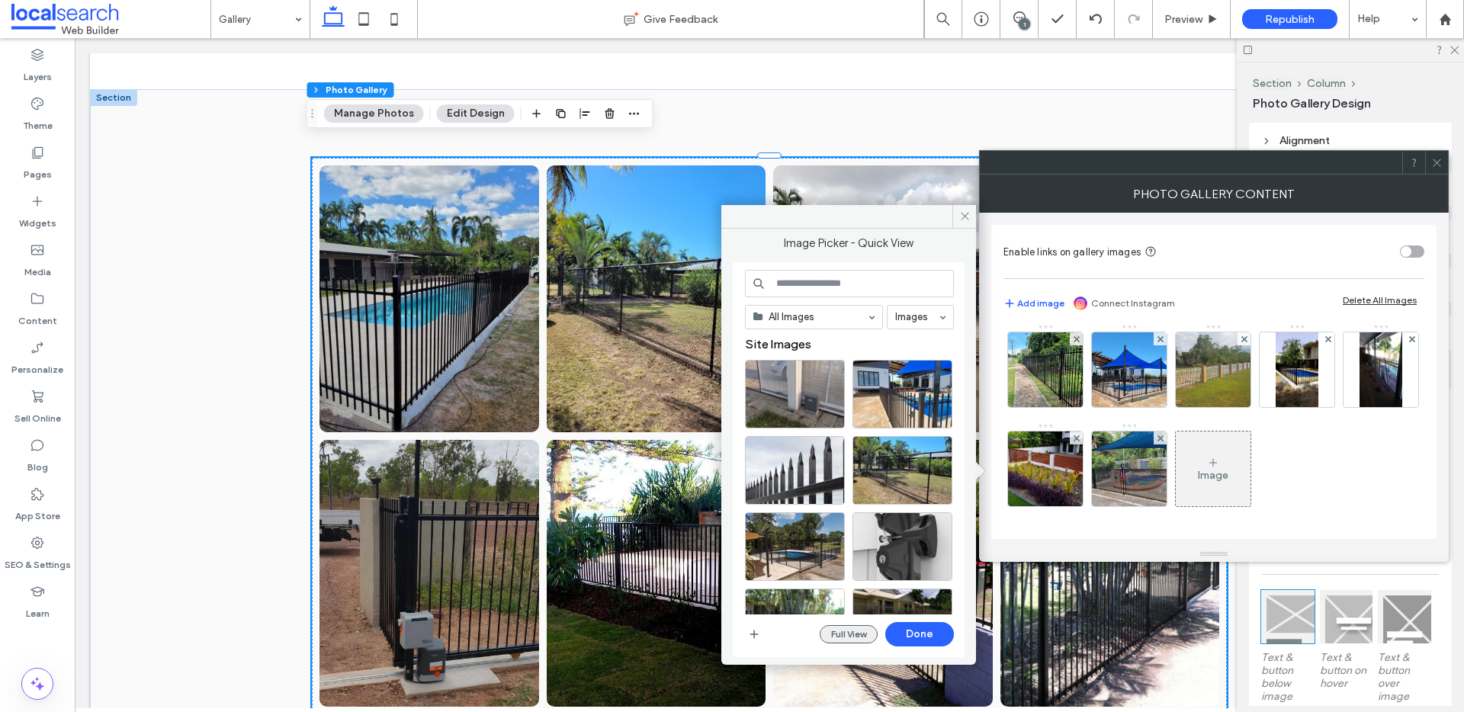
click at [842, 630] on button "Full View" at bounding box center [849, 634] width 58 height 18
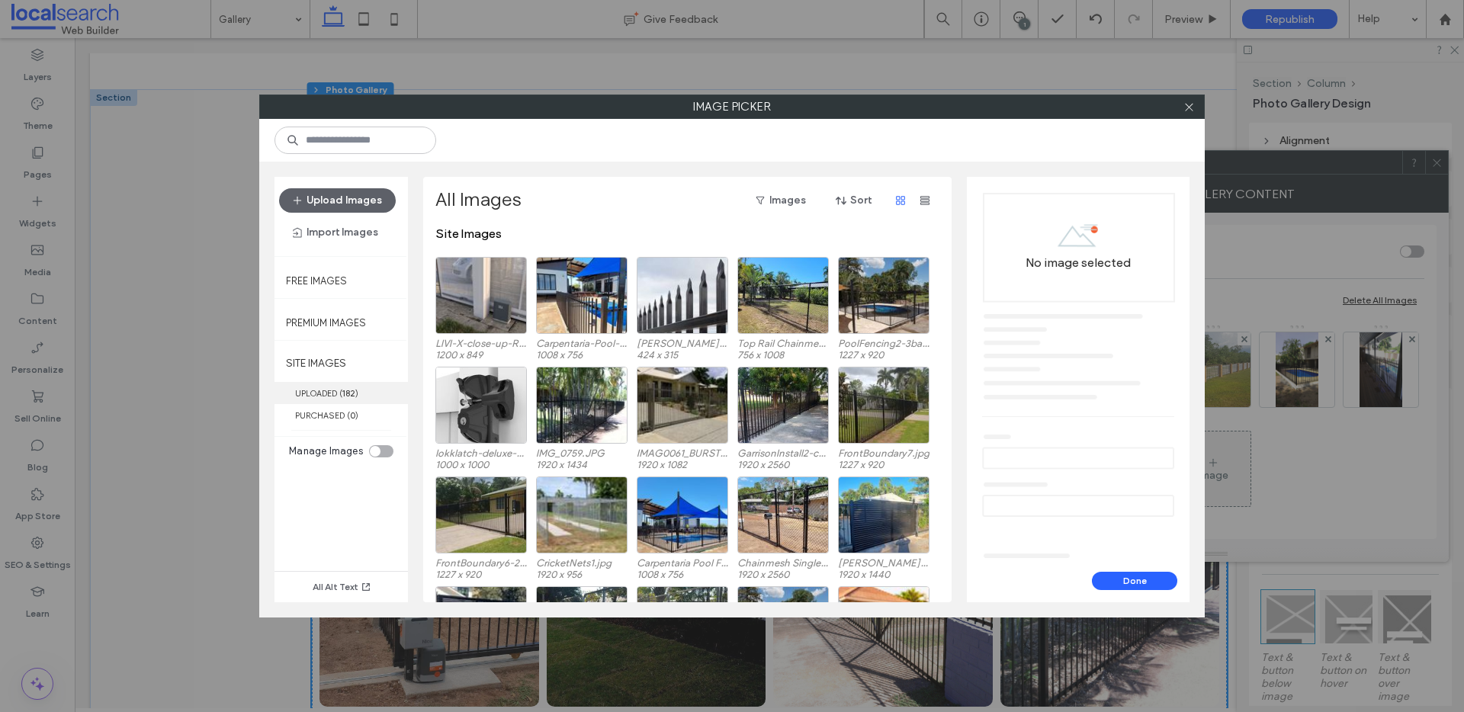
click at [322, 383] on label "UPLOADED ( 182 )" at bounding box center [340, 393] width 133 height 22
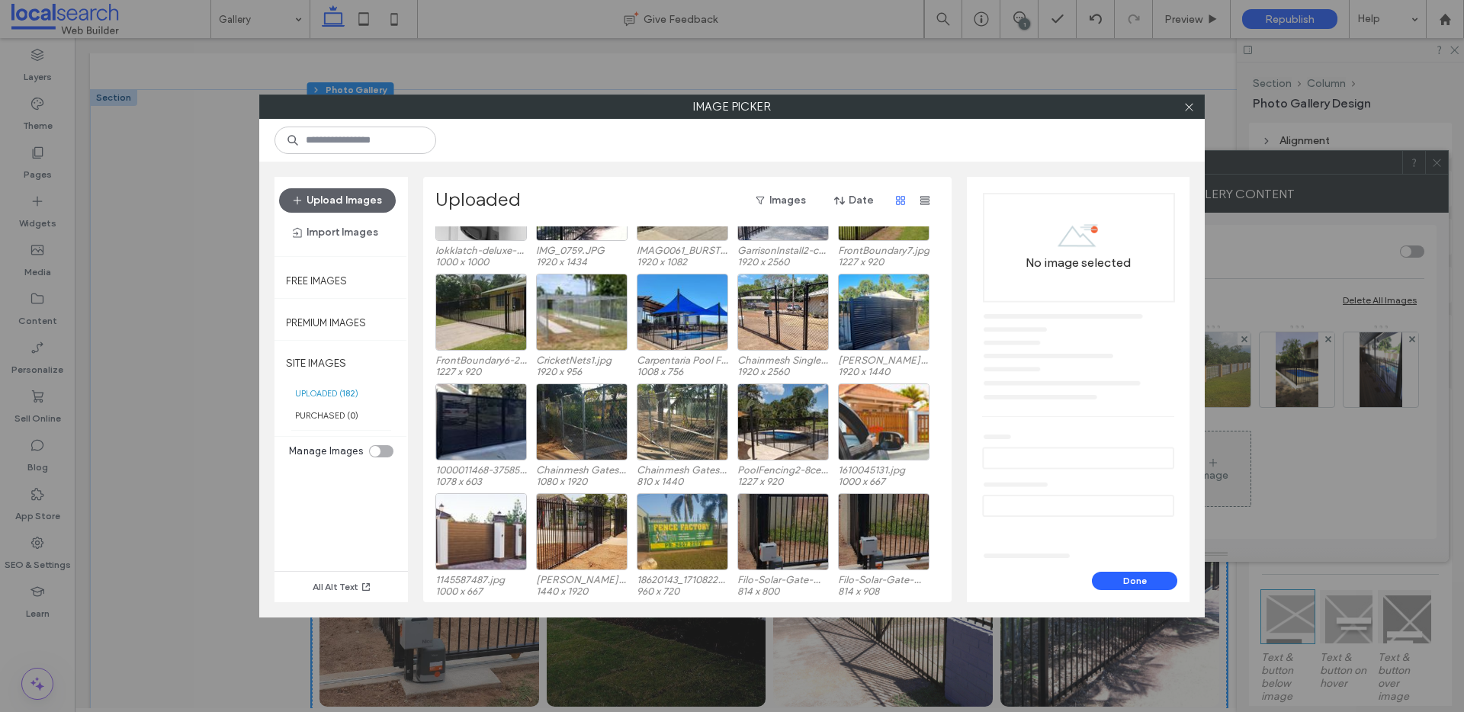
scroll to position [180, 0]
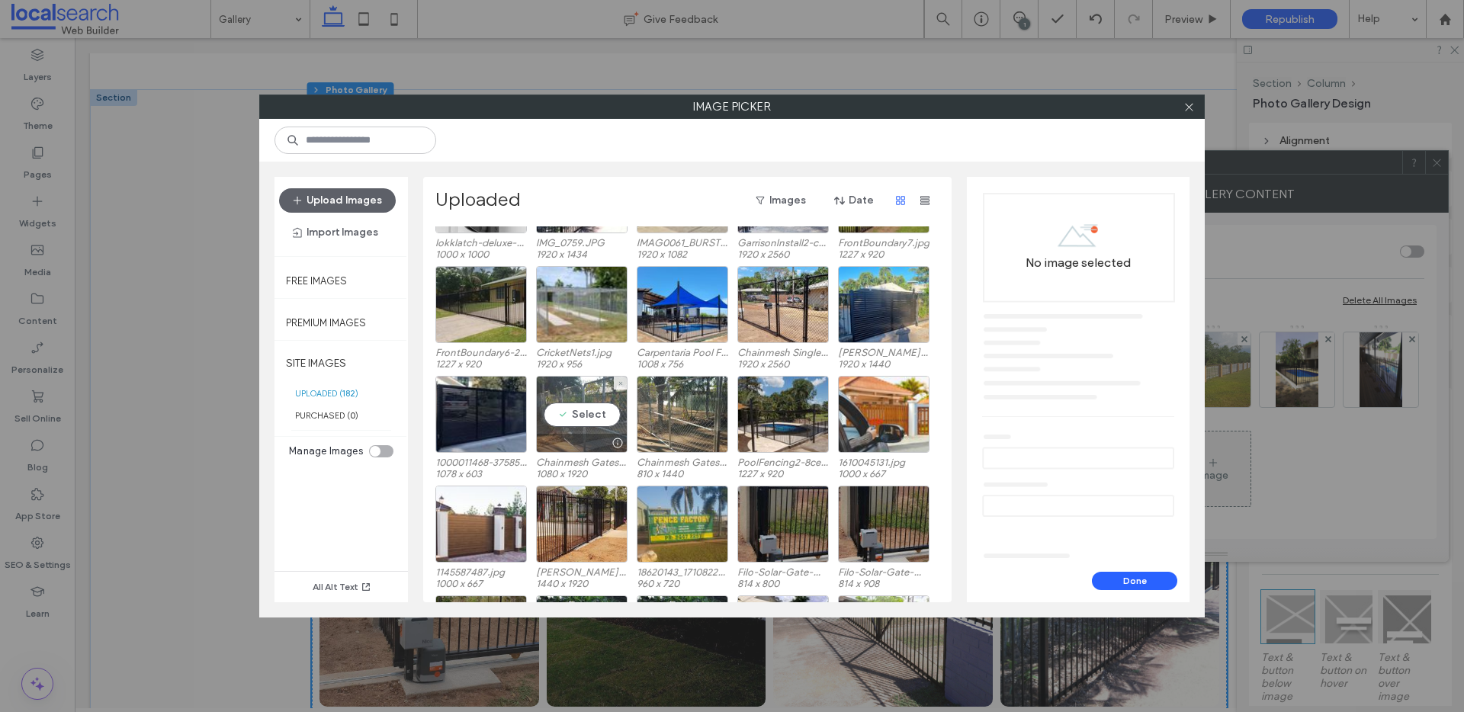
click at [598, 406] on div "Select" at bounding box center [581, 414] width 91 height 77
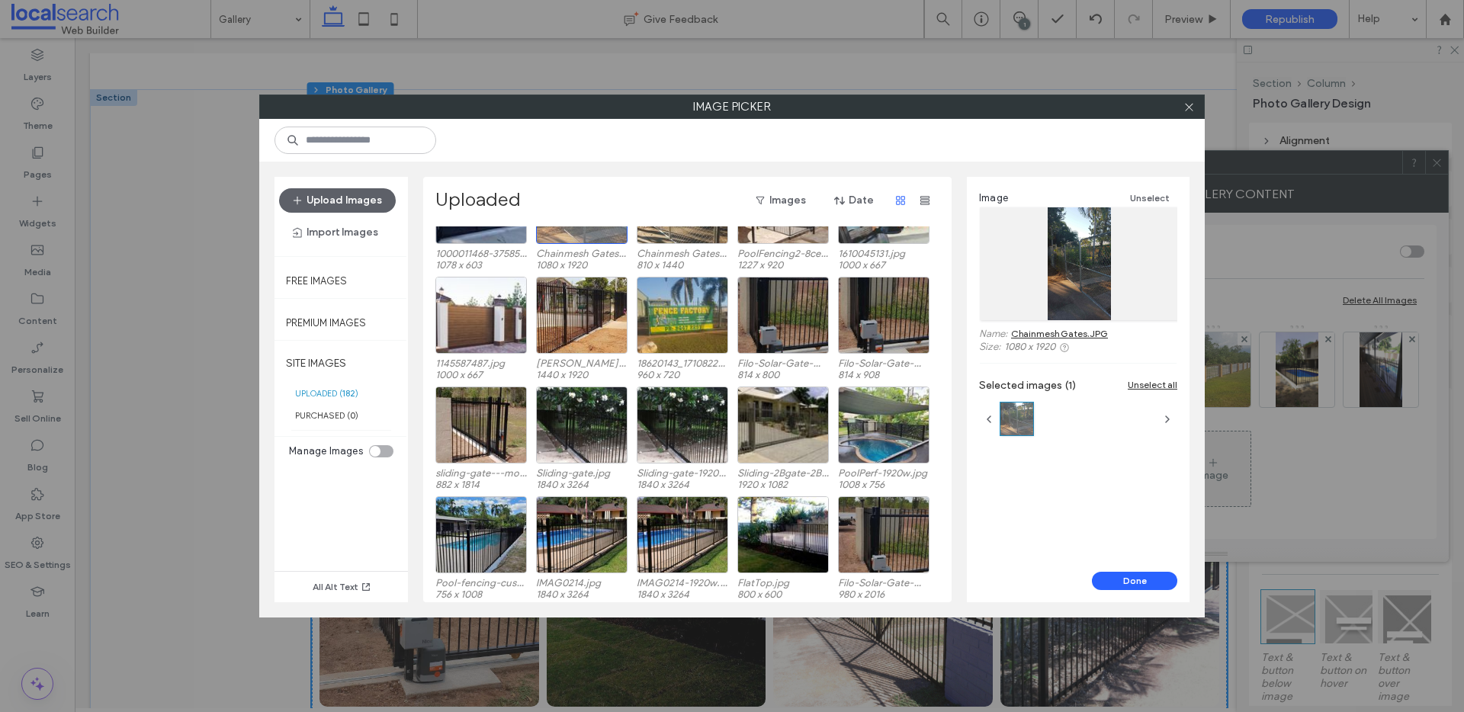
scroll to position [406, 0]
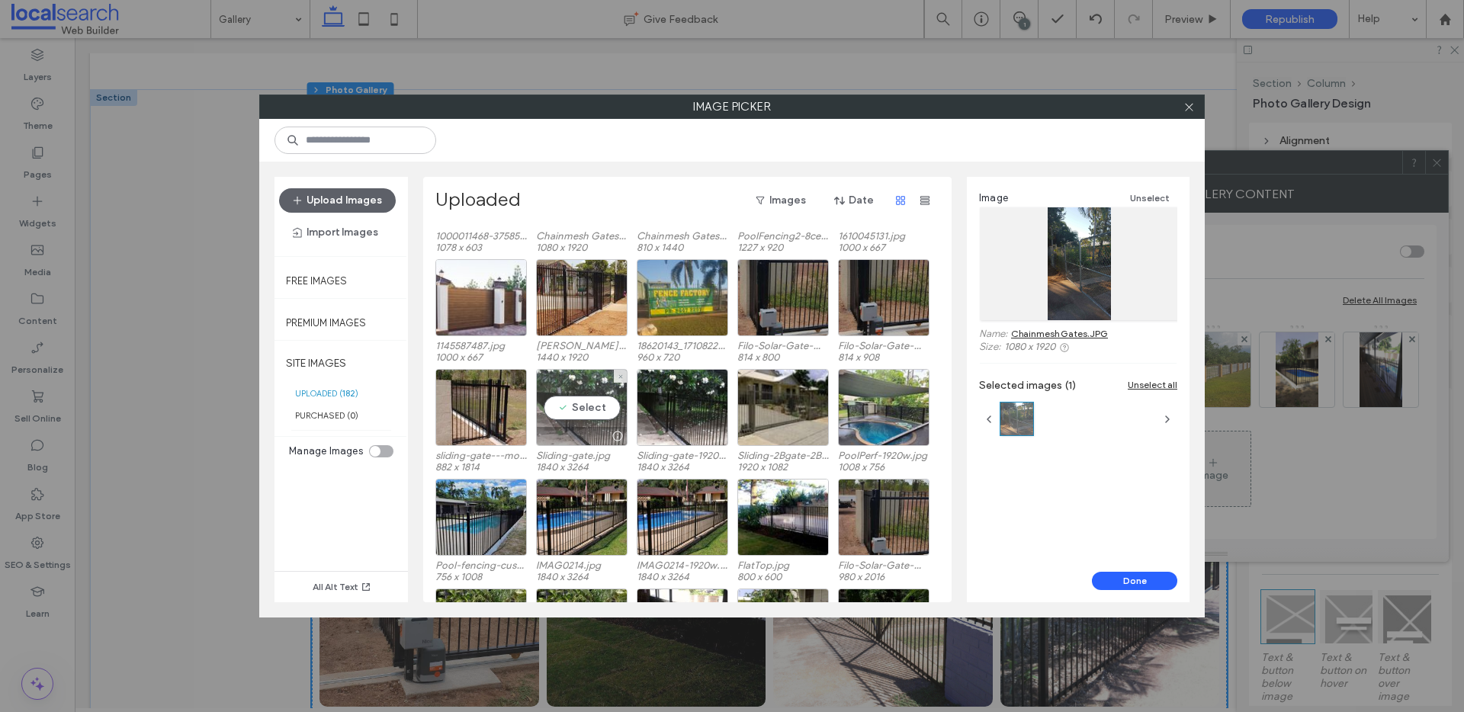
click at [577, 399] on div "Select" at bounding box center [581, 407] width 91 height 77
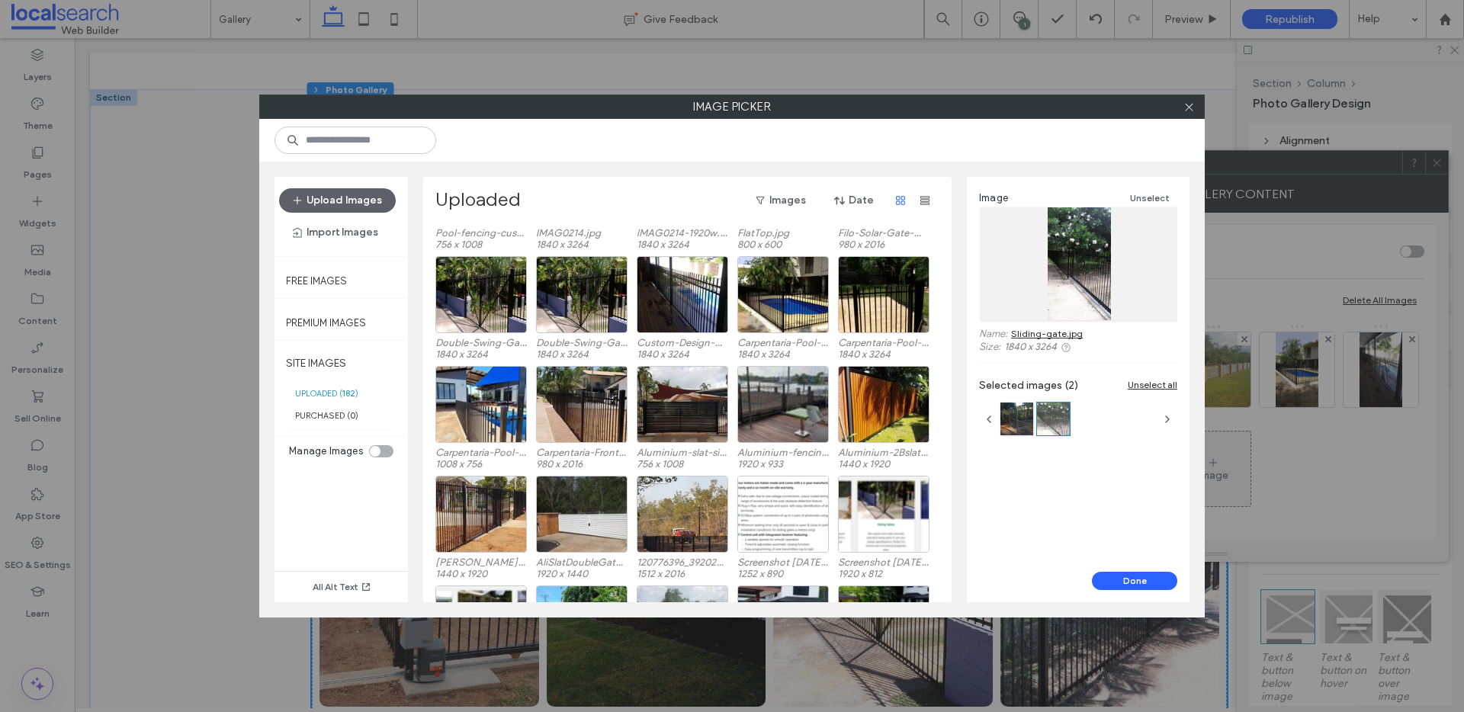
scroll to position [739, 0]
click at [850, 402] on div "Select" at bounding box center [883, 403] width 91 height 77
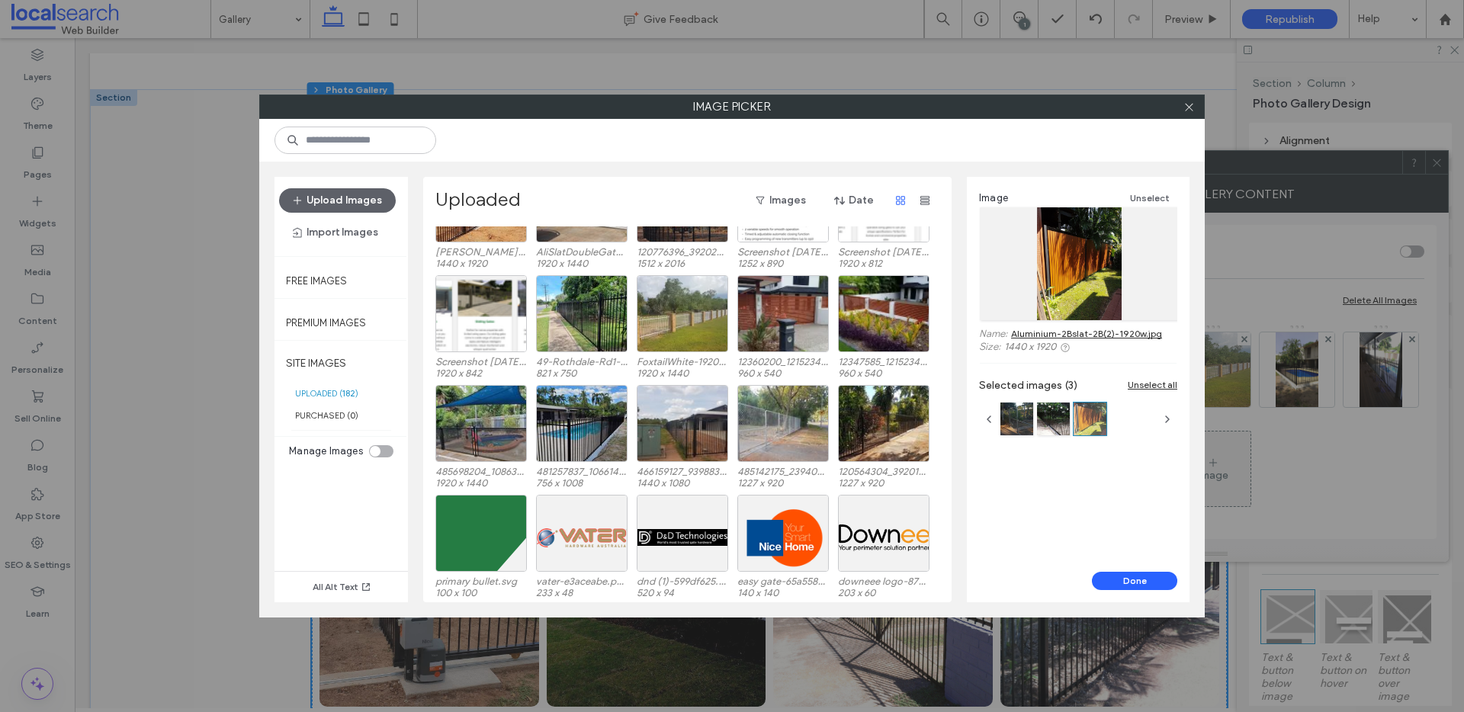
scroll to position [1050, 0]
click at [694, 411] on div "Select" at bounding box center [682, 422] width 91 height 77
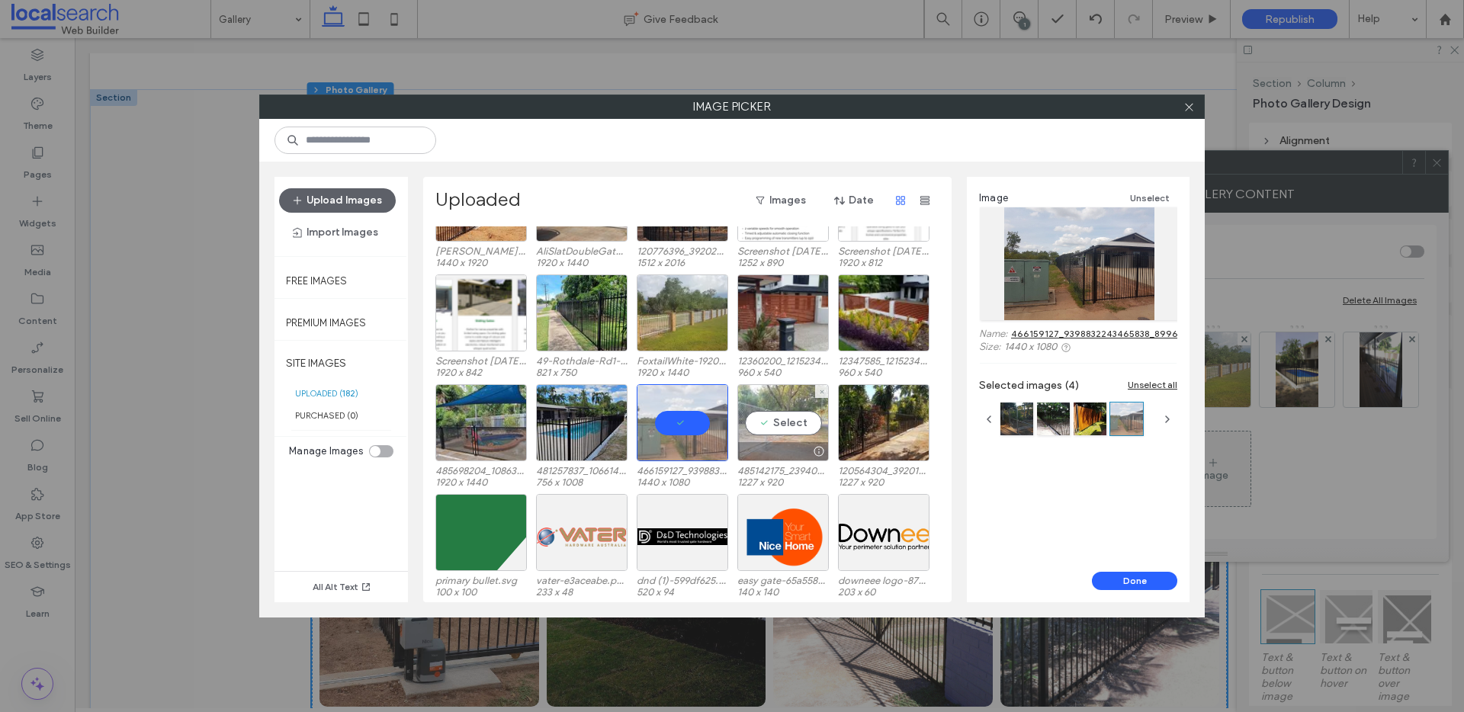
click at [807, 423] on div "Select" at bounding box center [782, 422] width 91 height 77
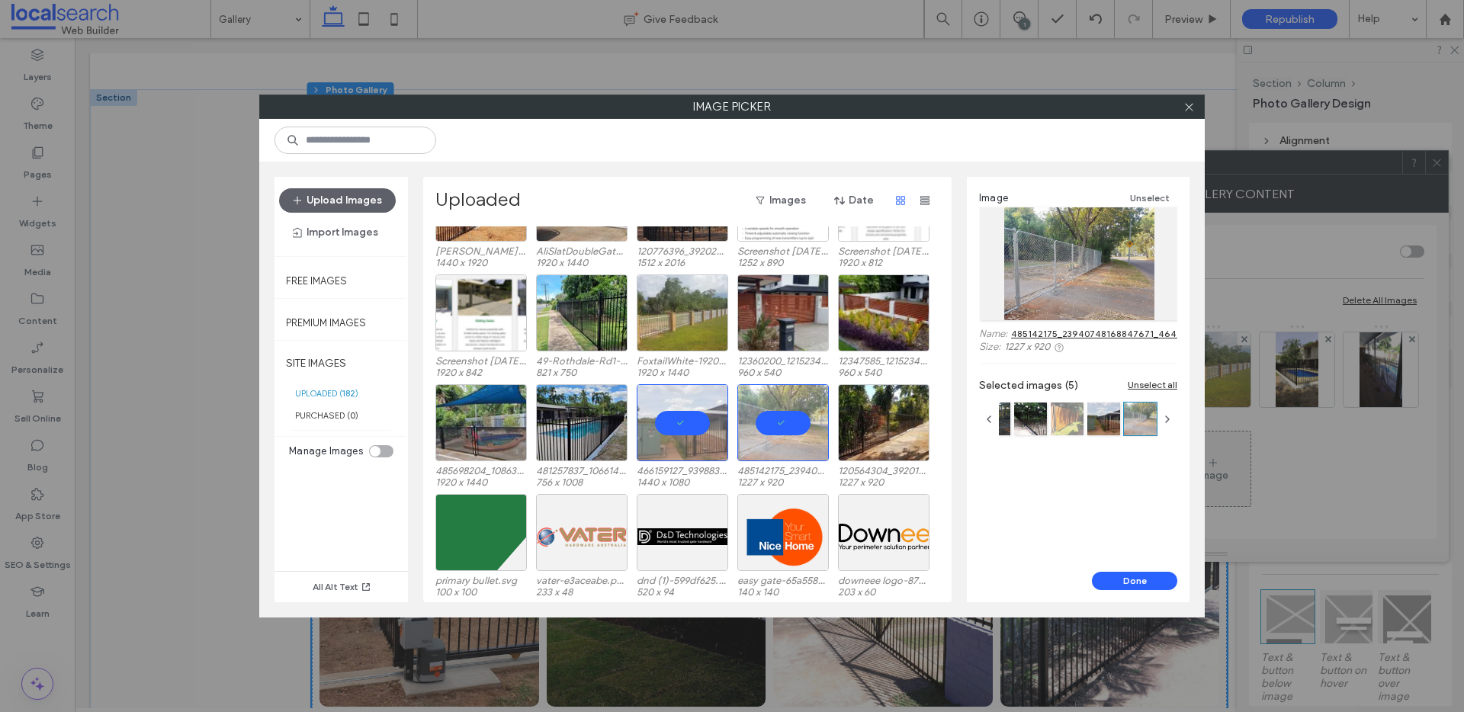
click at [1071, 411] on div at bounding box center [1067, 419] width 33 height 33
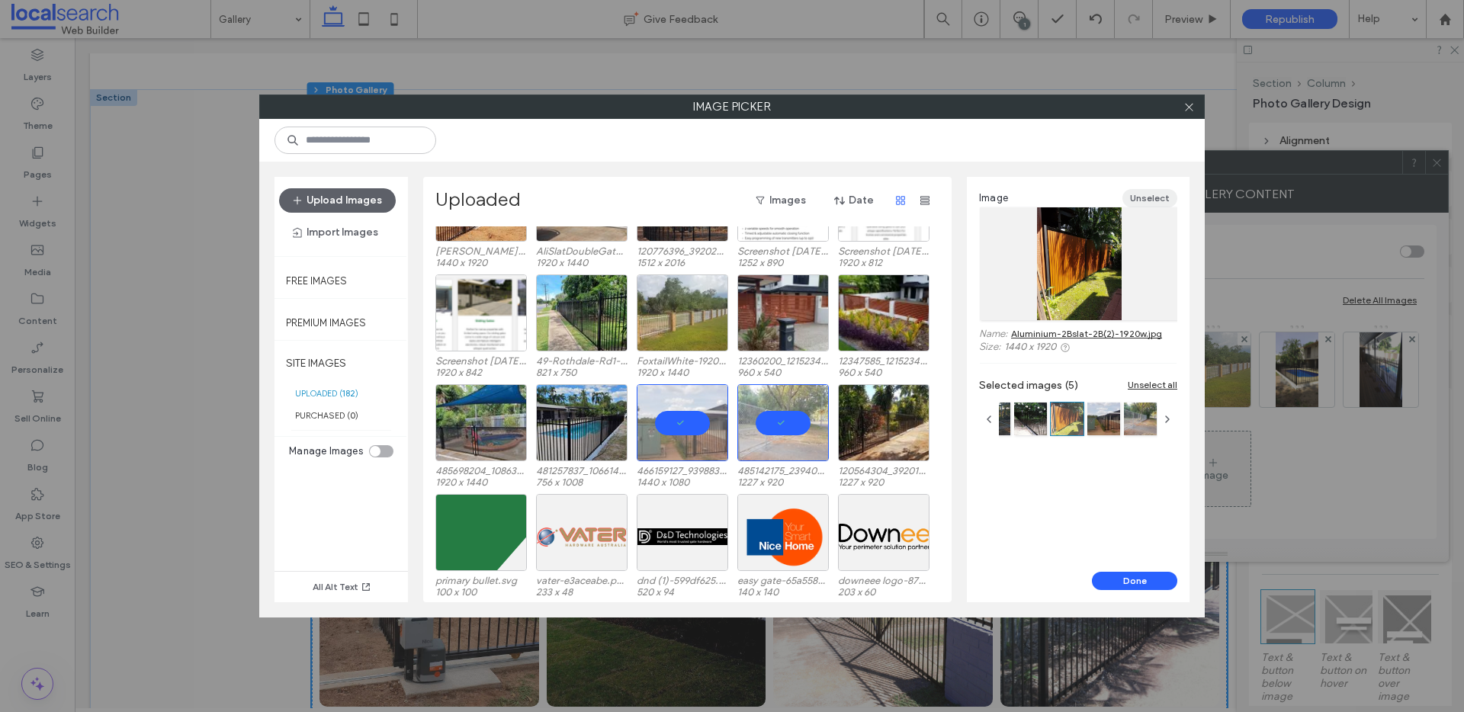
click at [1140, 198] on button "Unselect" at bounding box center [1149, 198] width 55 height 18
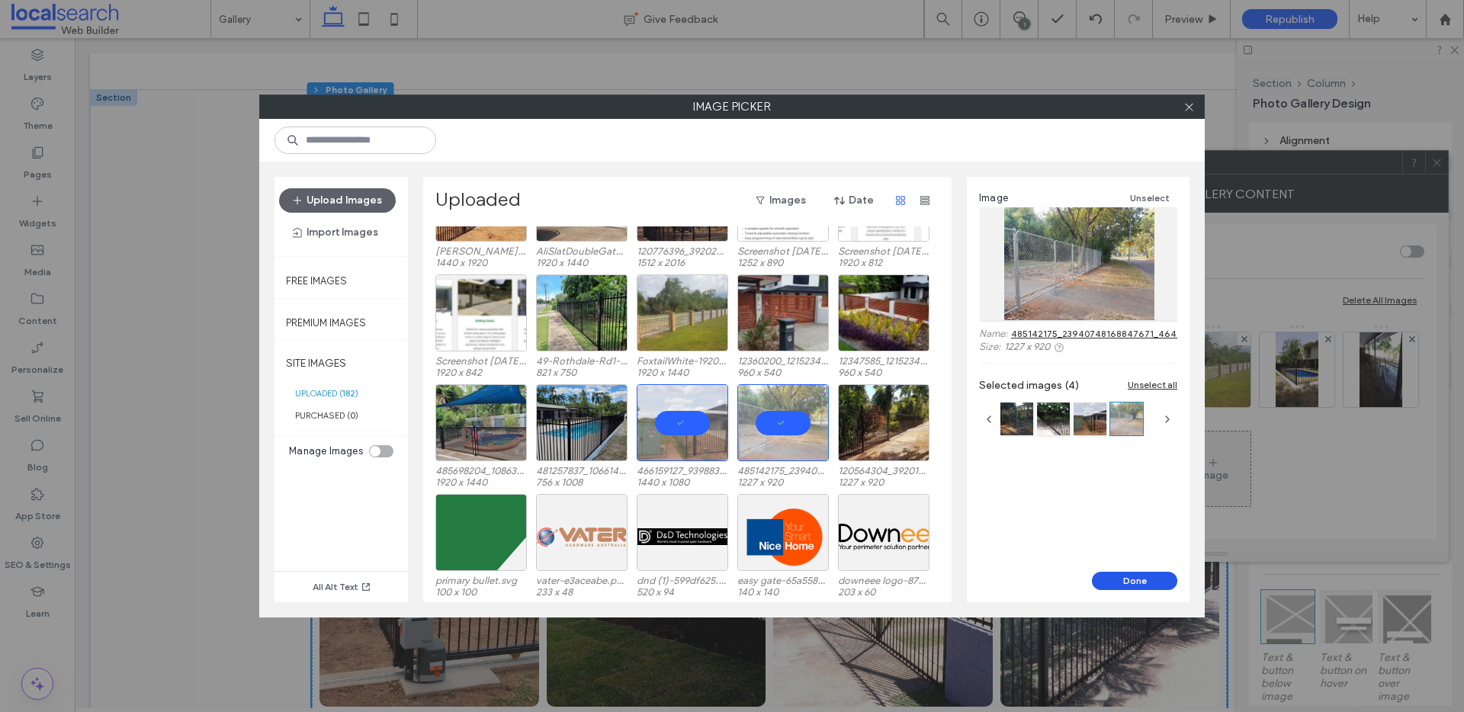
click at [1139, 580] on button "Done" at bounding box center [1134, 581] width 85 height 18
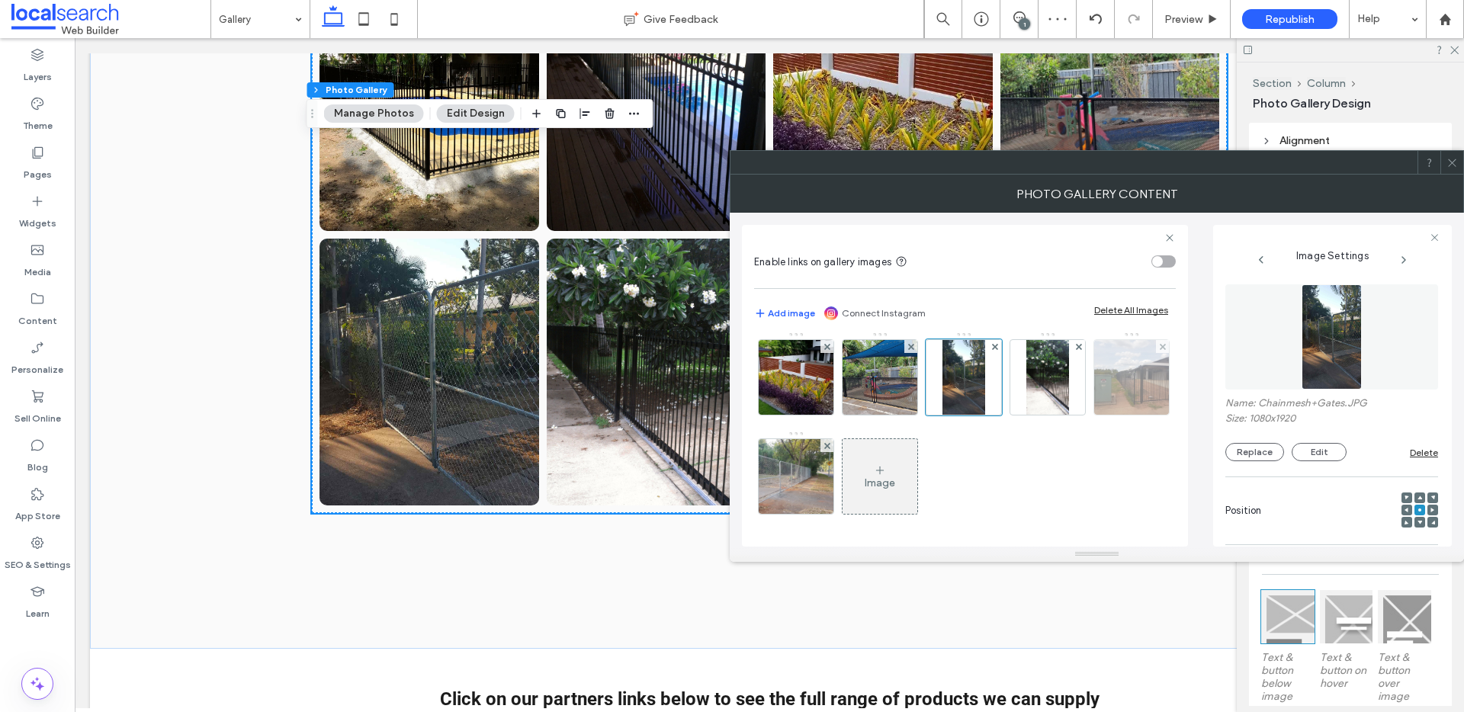
scroll to position [754, 0]
drag, startPoint x: 1057, startPoint y: 358, endPoint x: 1068, endPoint y: 362, distance: 12.3
click at [930, 357] on img at bounding box center [880, 377] width 100 height 75
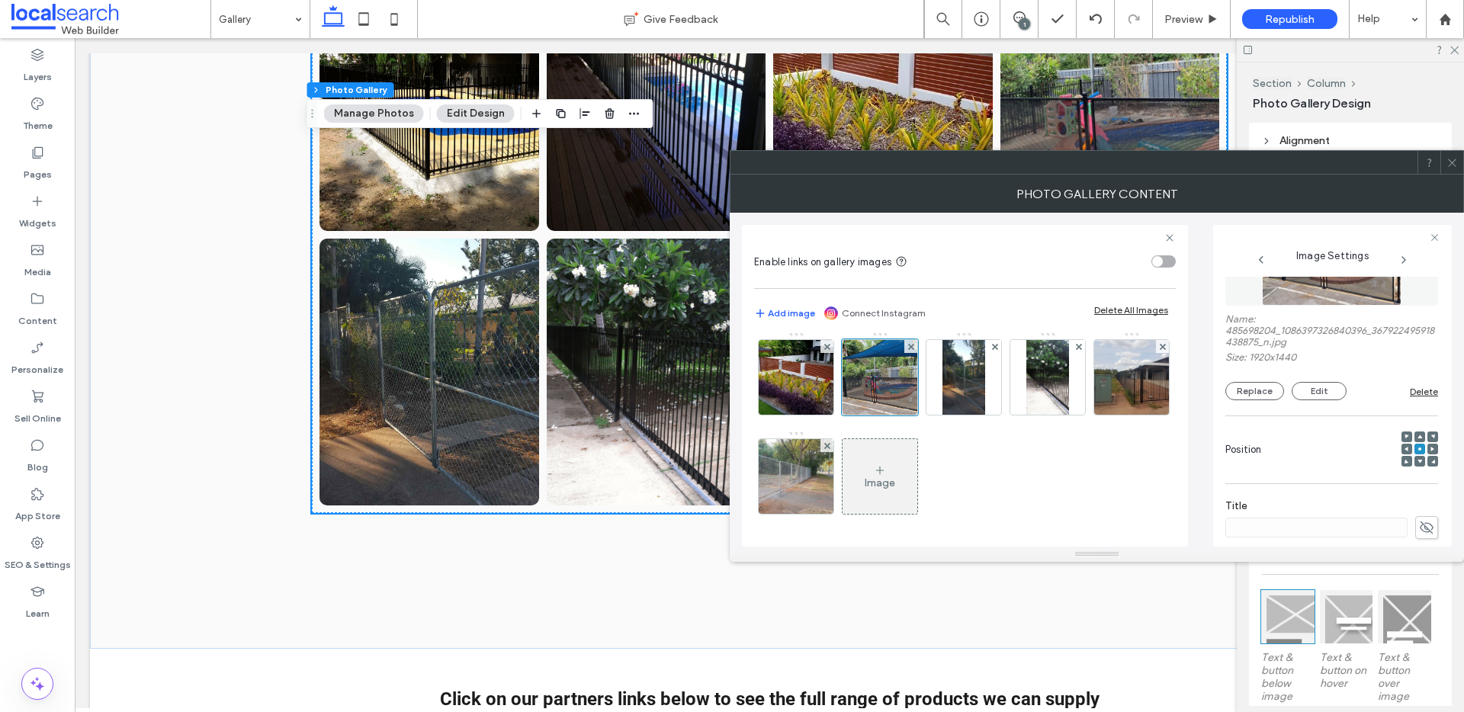
scroll to position [437, 0]
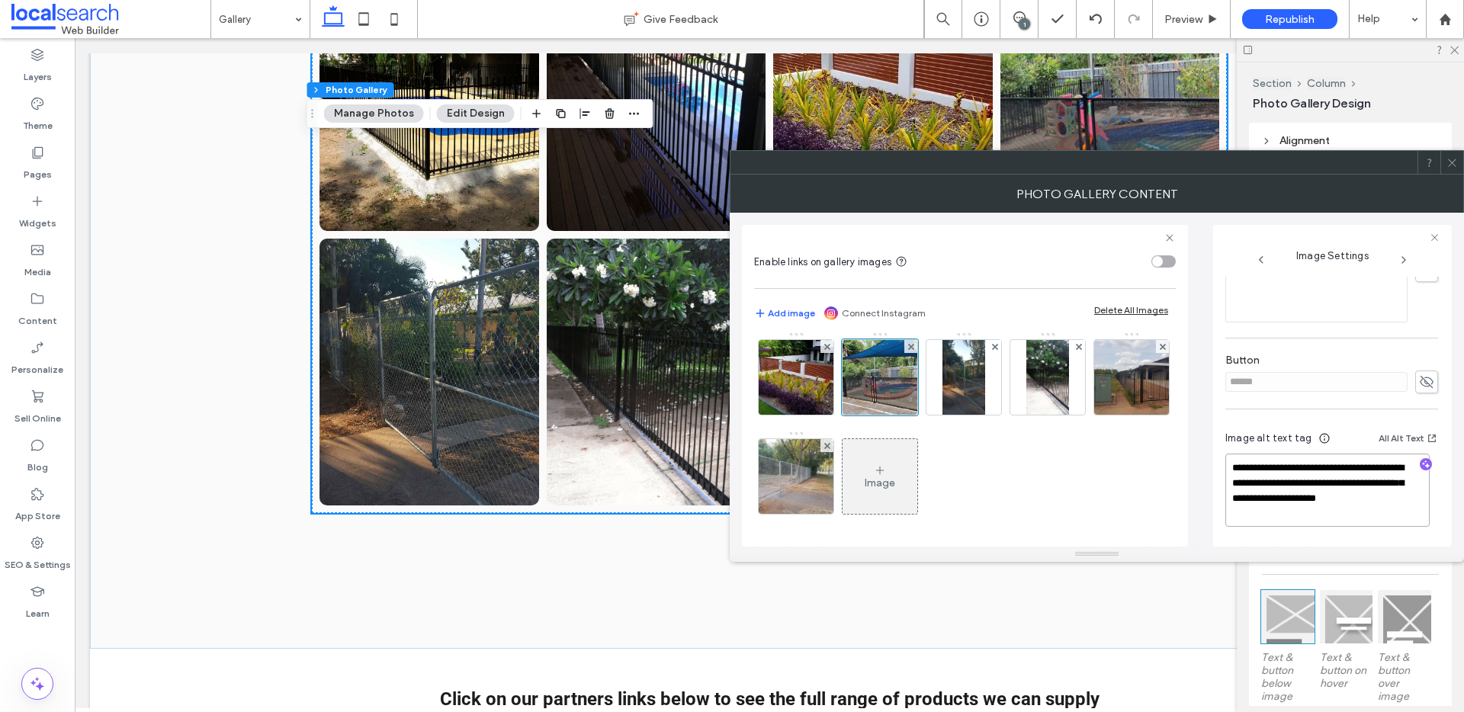
drag, startPoint x: 1281, startPoint y: 495, endPoint x: 1304, endPoint y: 513, distance: 29.9
click at [1304, 513] on textarea "**********" at bounding box center [1327, 490] width 204 height 73
click at [942, 415] on img at bounding box center [963, 377] width 42 height 75
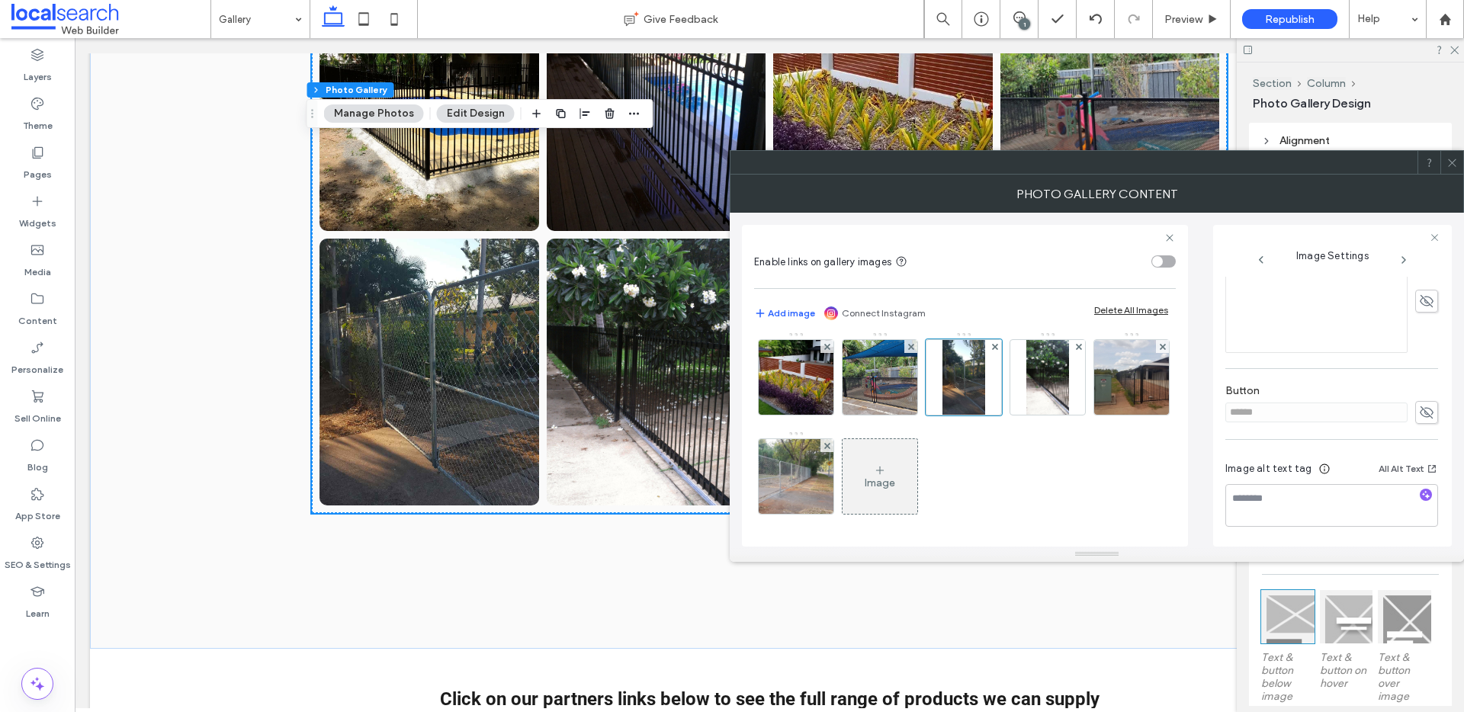
scroll to position [383, 0]
click at [1357, 517] on textarea at bounding box center [1331, 505] width 213 height 43
click at [1420, 499] on icon "button" at bounding box center [1425, 494] width 11 height 11
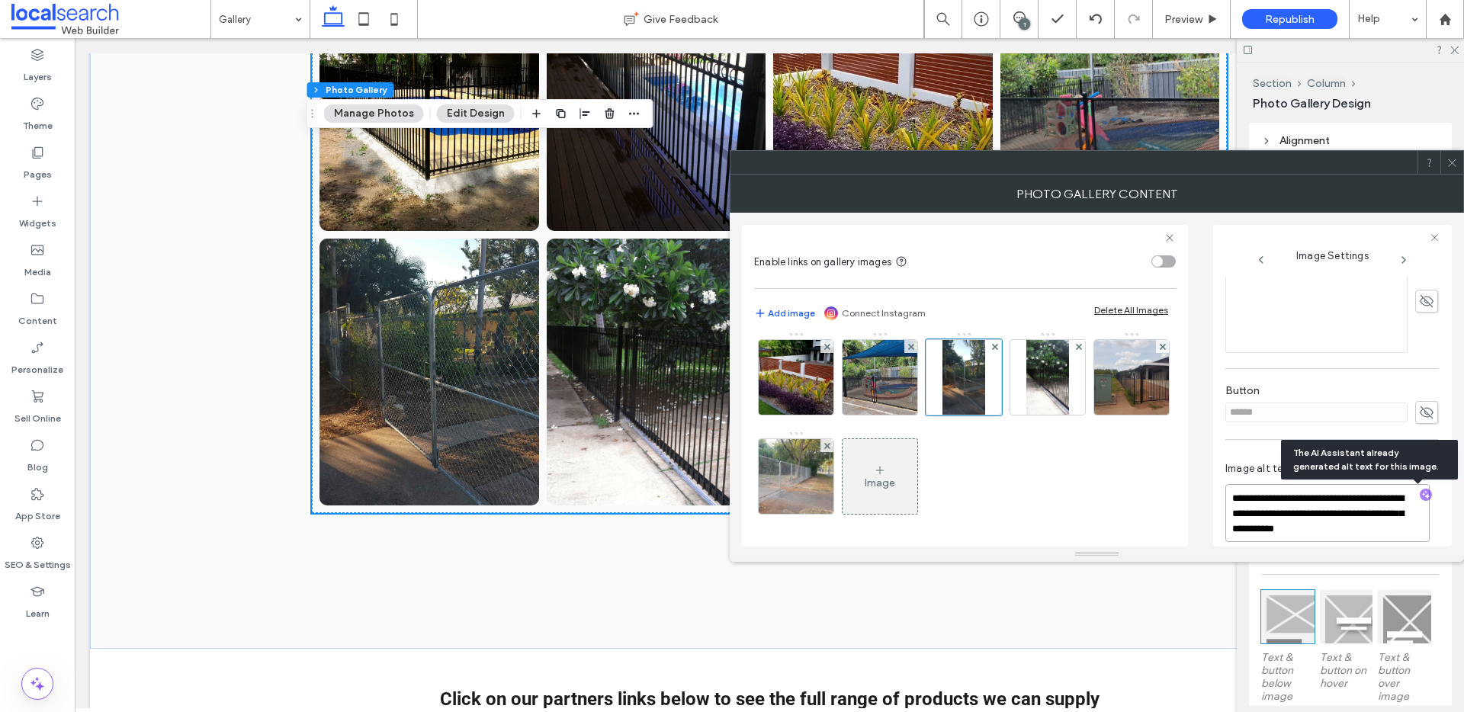
click at [1365, 526] on textarea "**********" at bounding box center [1327, 513] width 204 height 58
paste textarea "**********"
type textarea "**********"
click at [1026, 415] on img at bounding box center [1047, 377] width 42 height 75
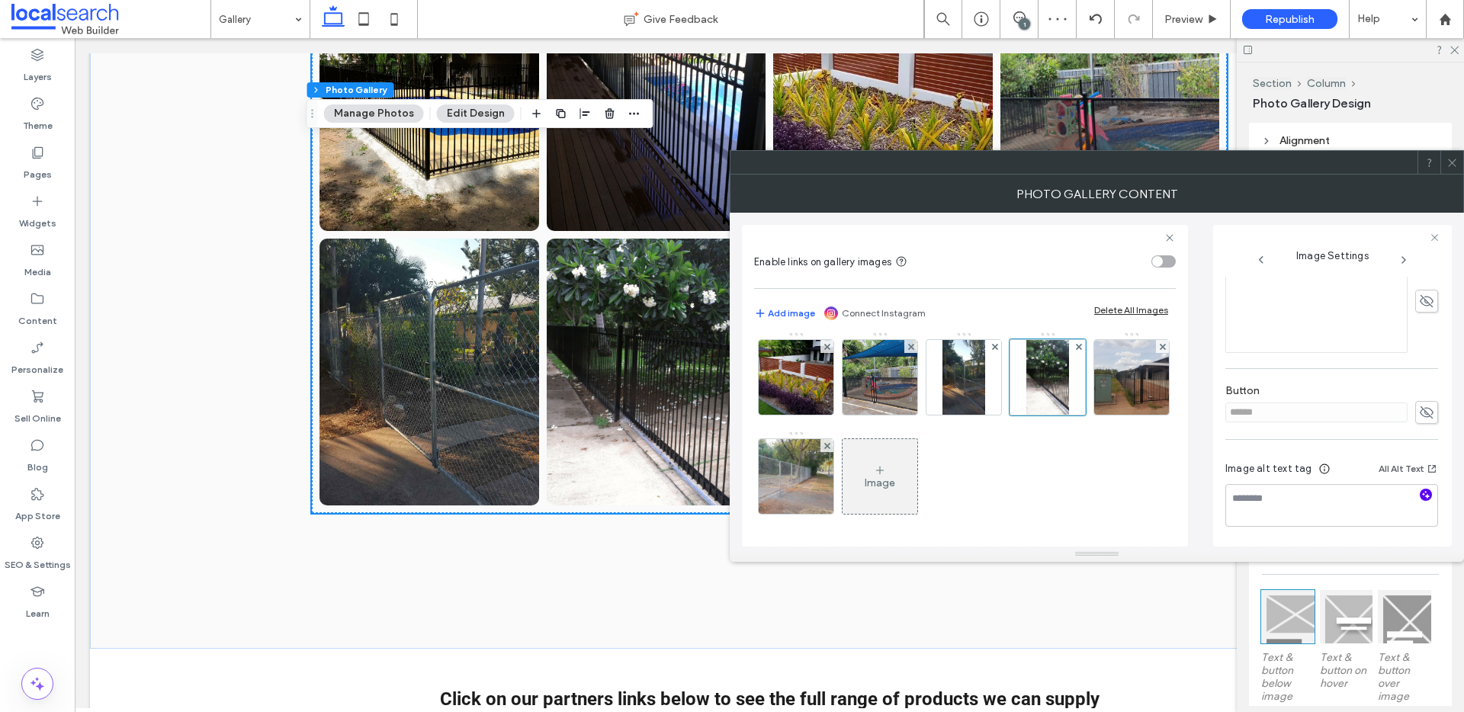
click at [1420, 494] on icon "button" at bounding box center [1425, 494] width 11 height 11
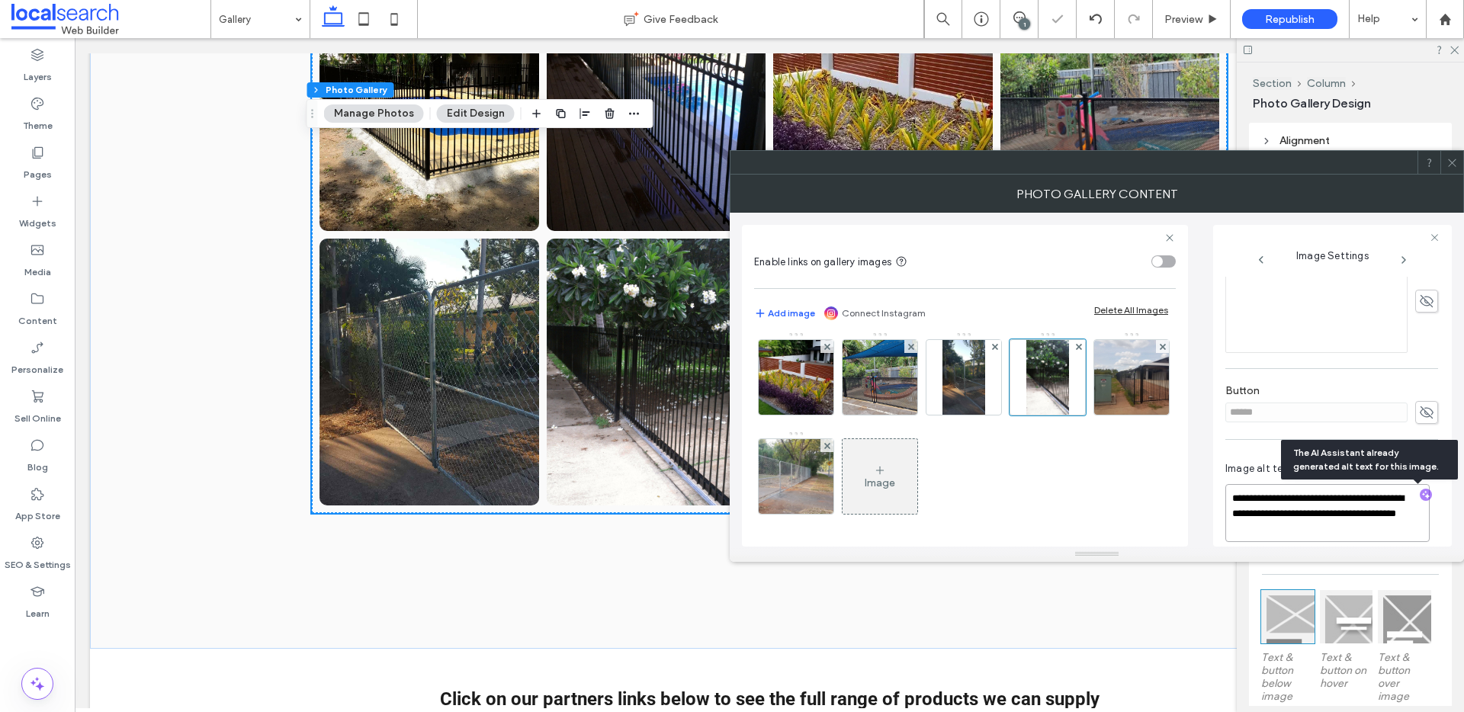
click at [1357, 519] on textarea "**********" at bounding box center [1327, 513] width 204 height 58
click at [1357, 532] on textarea "**********" at bounding box center [1327, 513] width 204 height 58
paste textarea "**********"
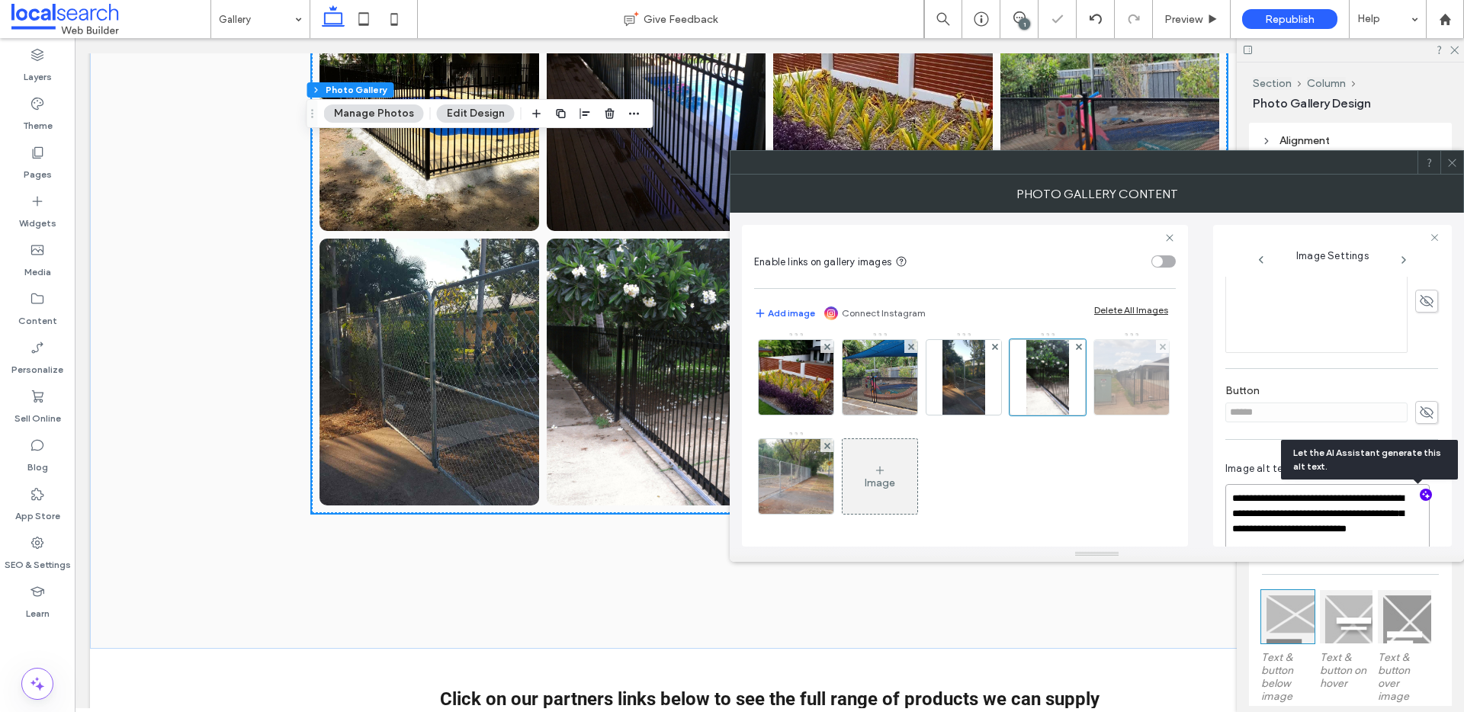
type textarea "**********"
drag, startPoint x: 960, startPoint y: 446, endPoint x: 1143, endPoint y: 477, distance: 185.6
click at [1082, 415] on img at bounding box center [1132, 377] width 100 height 75
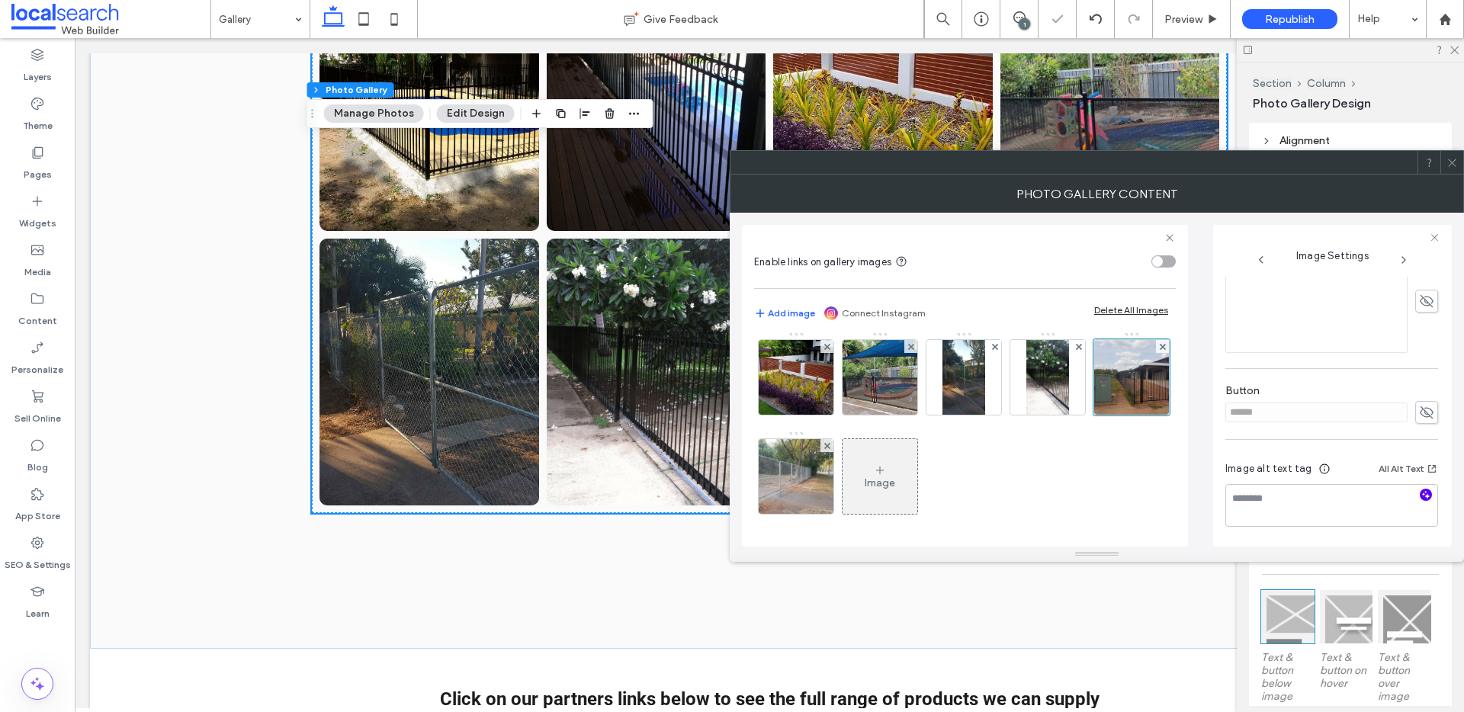
click at [1420, 493] on icon "button" at bounding box center [1425, 494] width 11 height 11
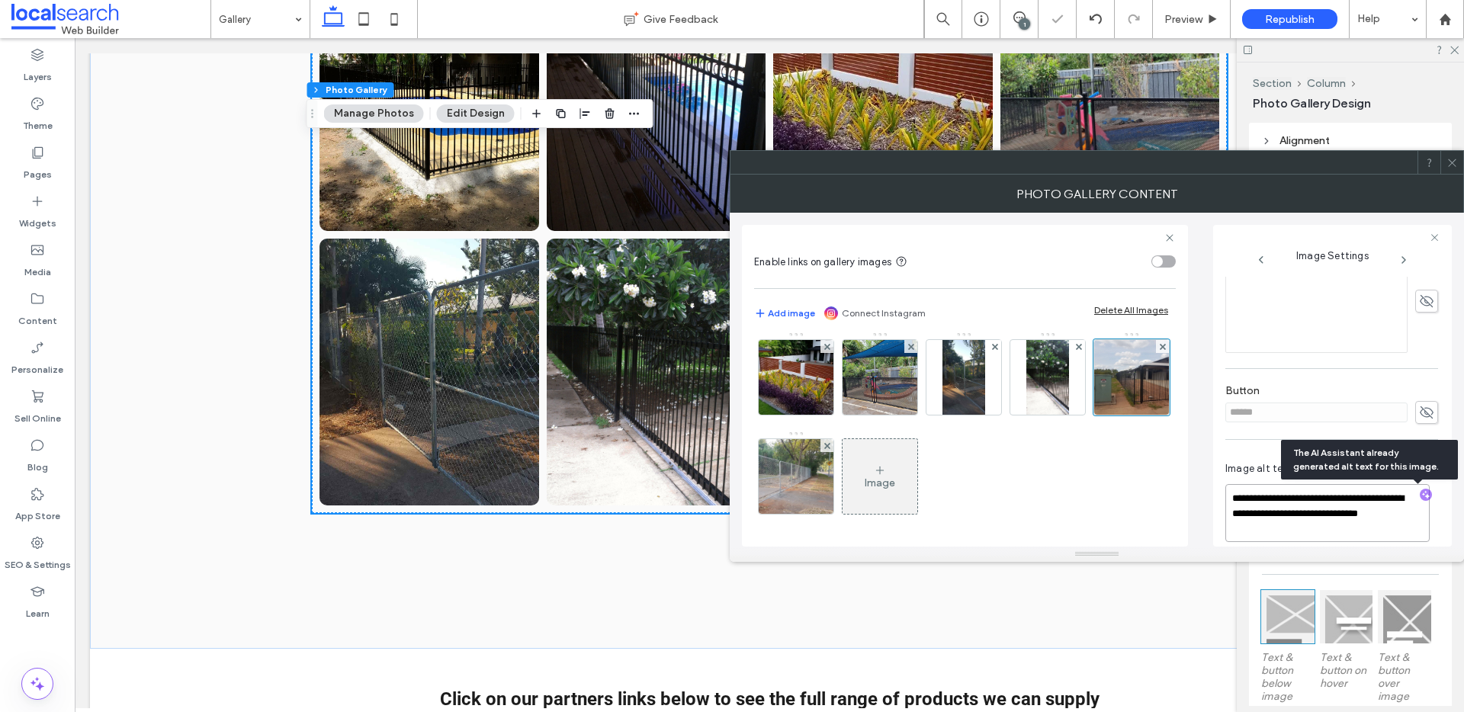
click at [1329, 530] on textarea "**********" at bounding box center [1327, 513] width 204 height 58
paste textarea "**********"
type textarea "**********"
click at [846, 456] on img at bounding box center [796, 476] width 100 height 75
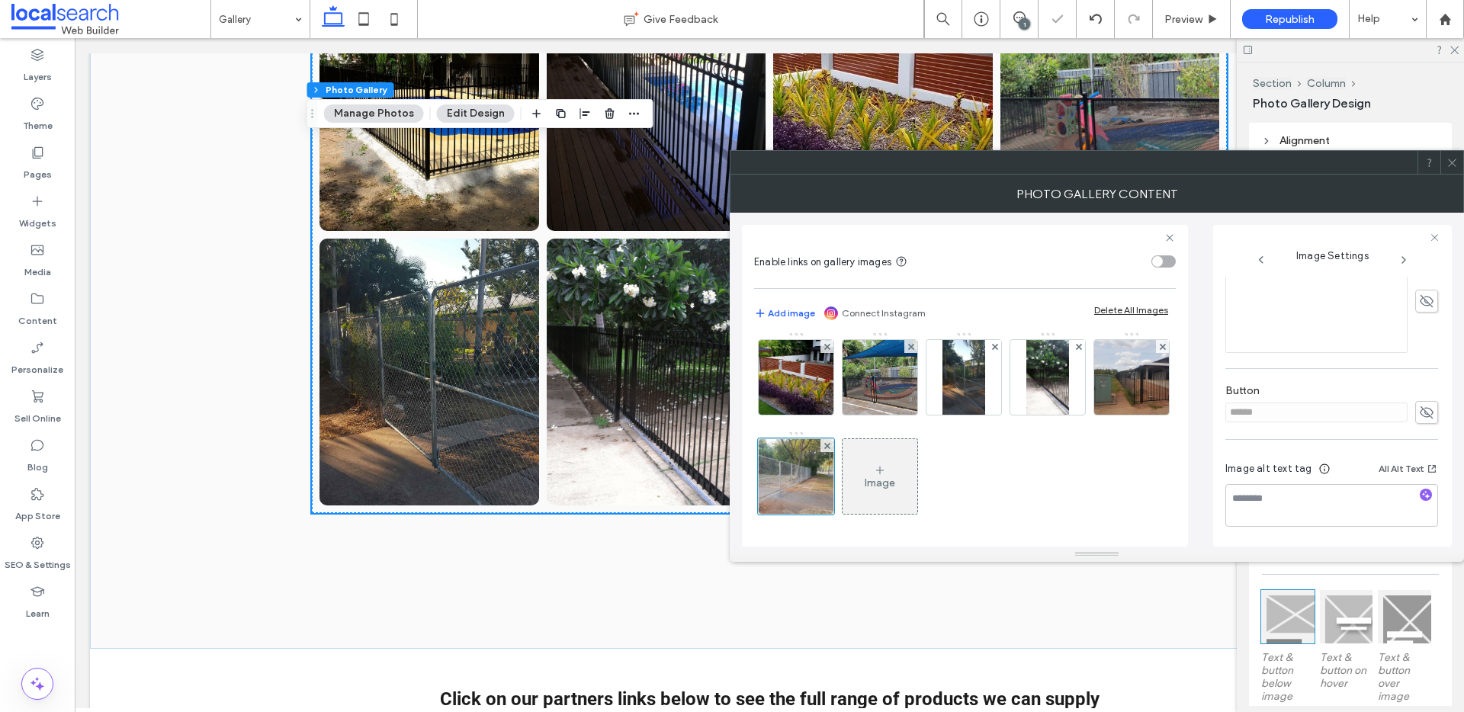
click at [1422, 496] on use "button" at bounding box center [1426, 495] width 8 height 8
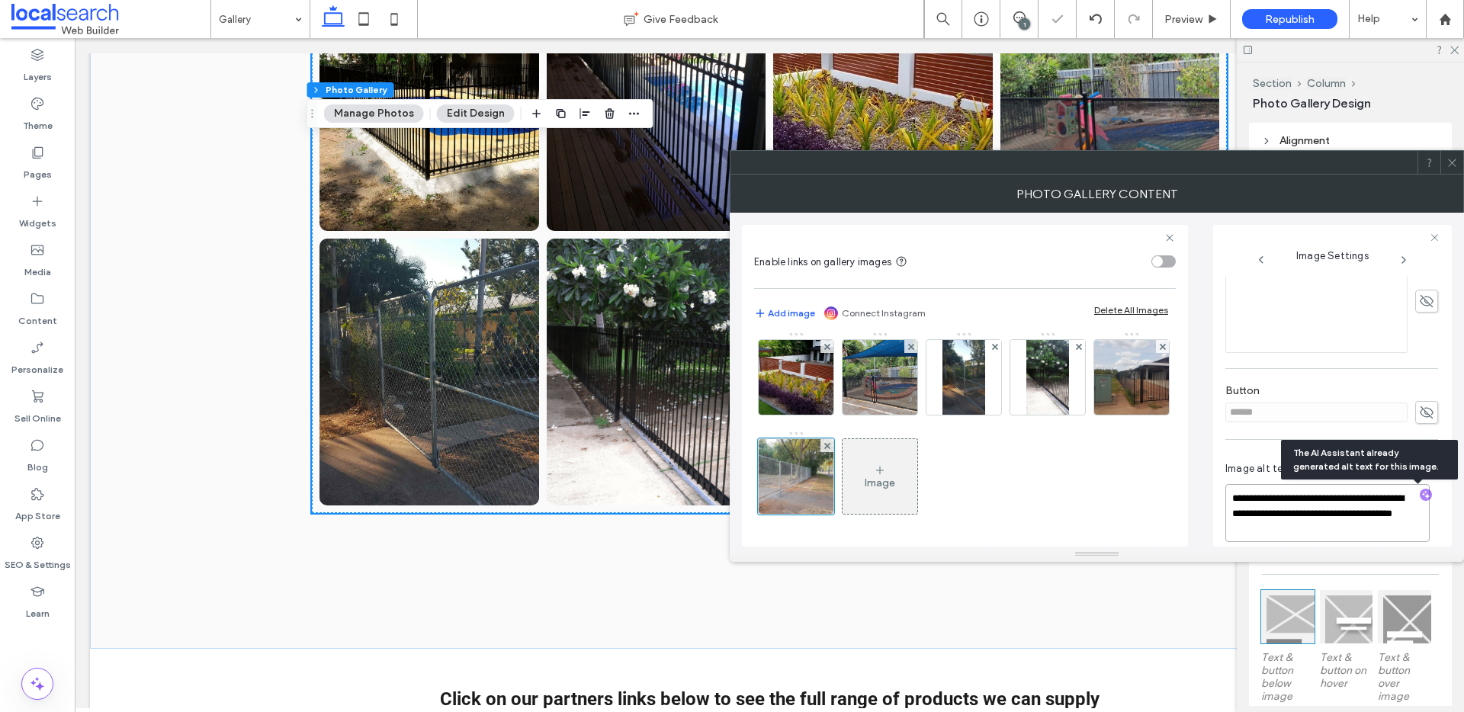
click at [1392, 525] on textarea "**********" at bounding box center [1327, 513] width 204 height 58
paste textarea "**********"
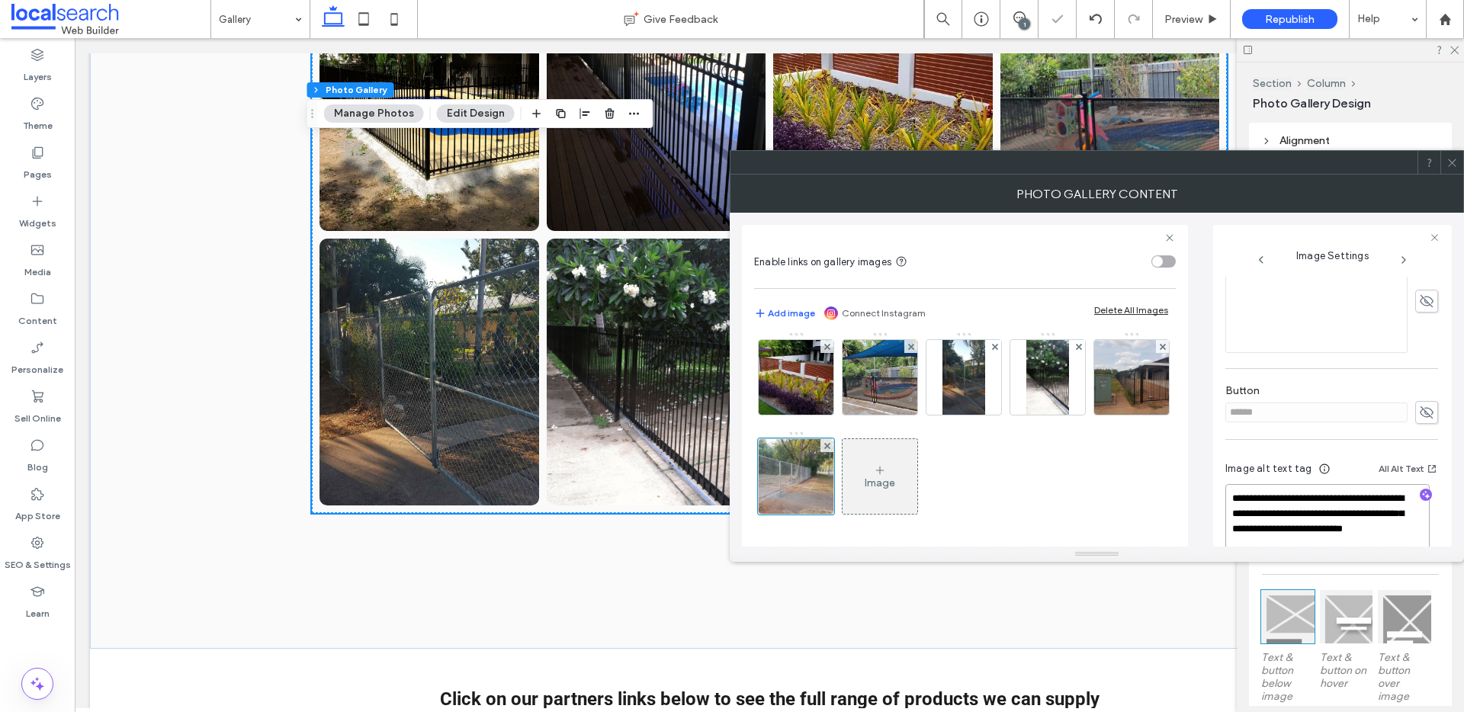
type textarea "**********"
click at [1454, 162] on icon at bounding box center [1451, 162] width 11 height 11
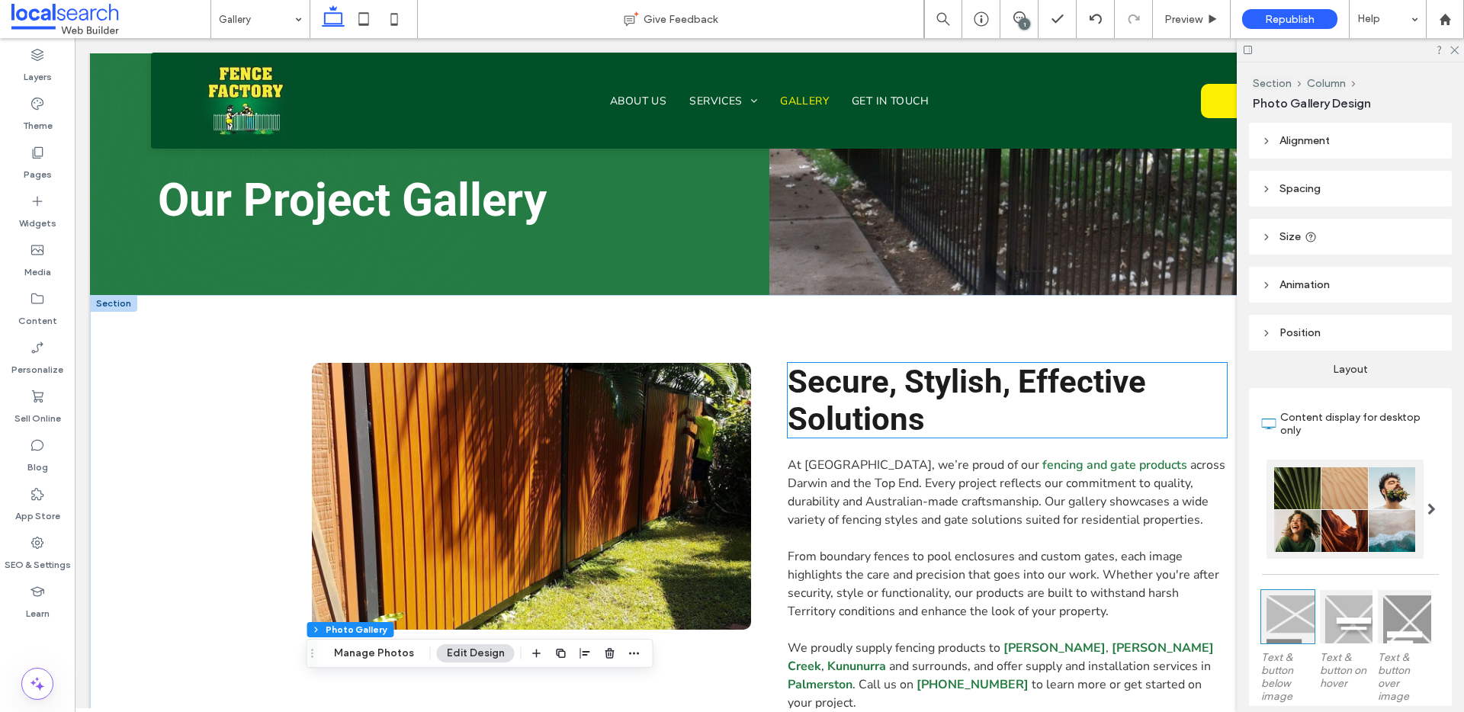
scroll to position [0, 0]
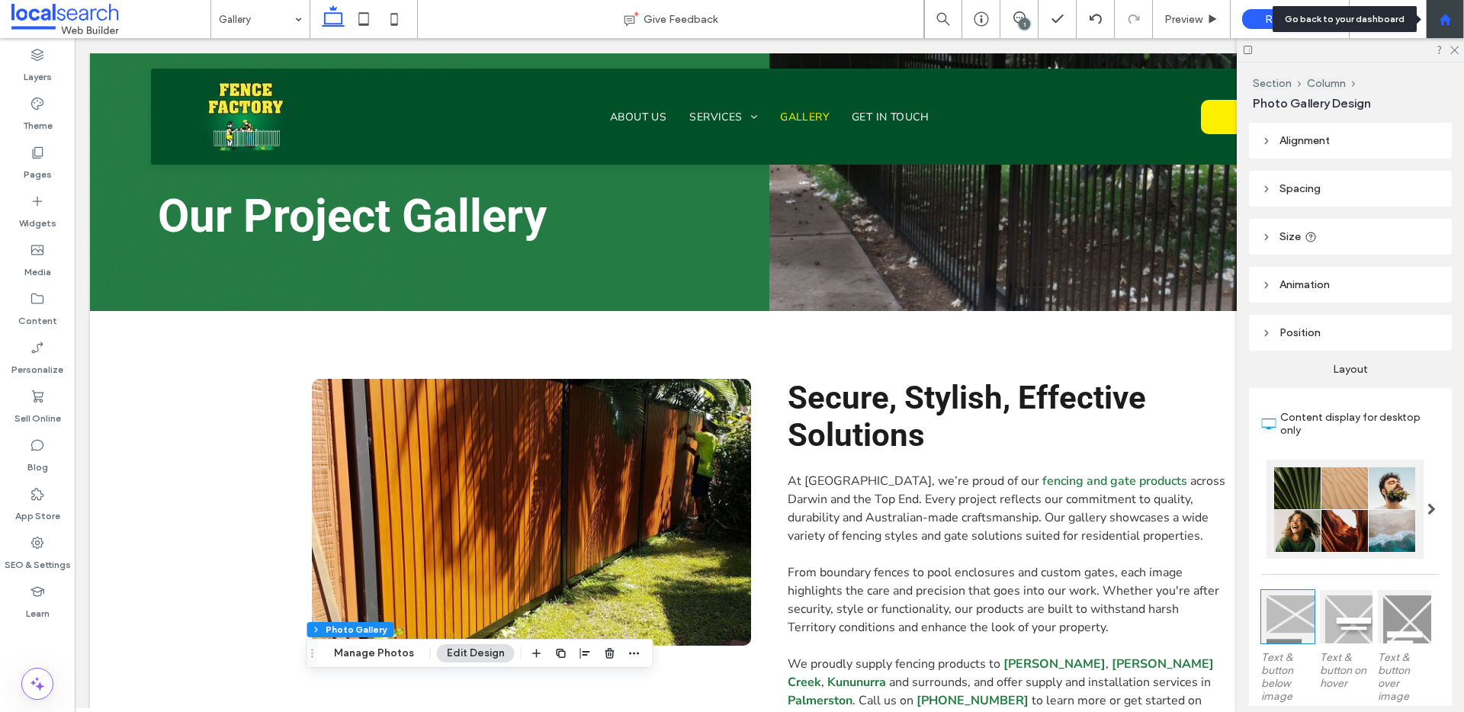
drag, startPoint x: 1448, startPoint y: 17, endPoint x: 1402, endPoint y: 19, distance: 46.6
click at [1448, 17] on icon at bounding box center [1445, 19] width 13 height 13
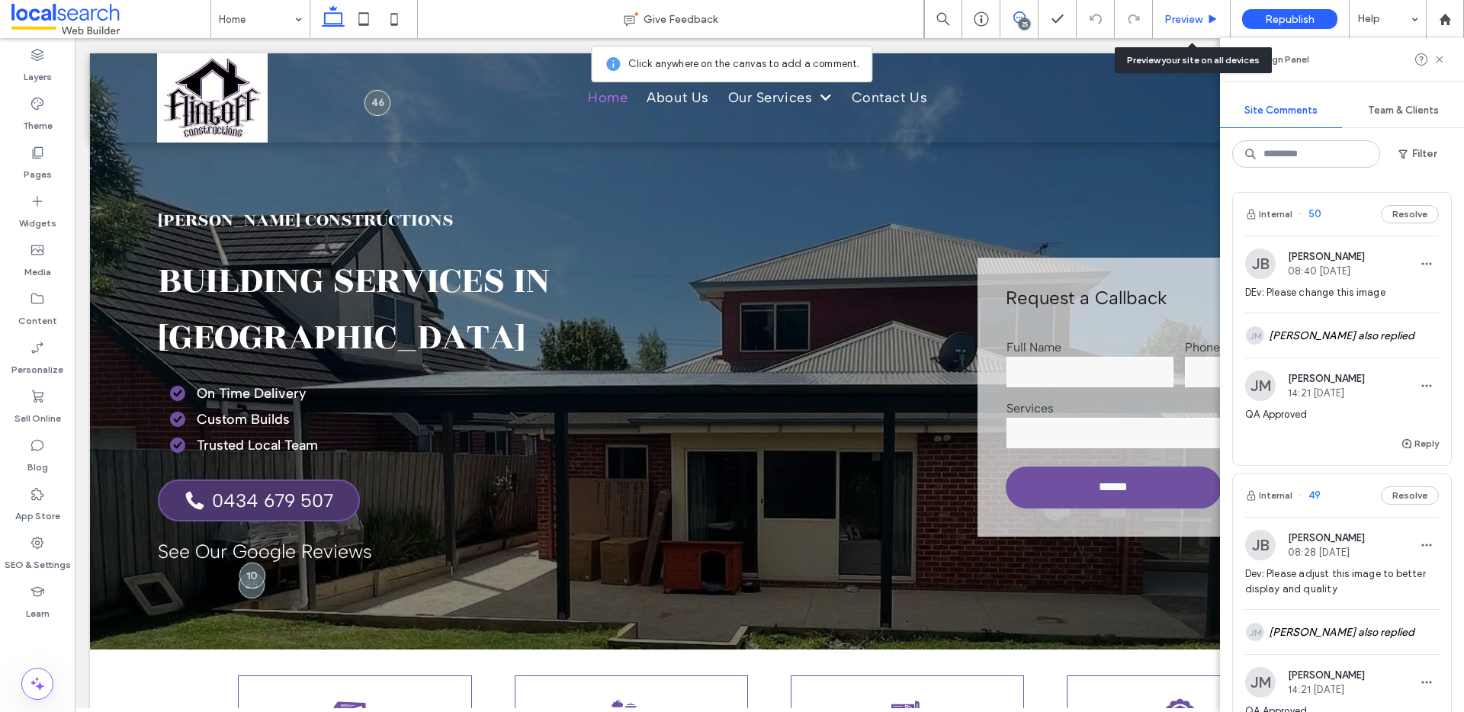
click at [1189, 23] on span "Preview" at bounding box center [1183, 19] width 38 height 13
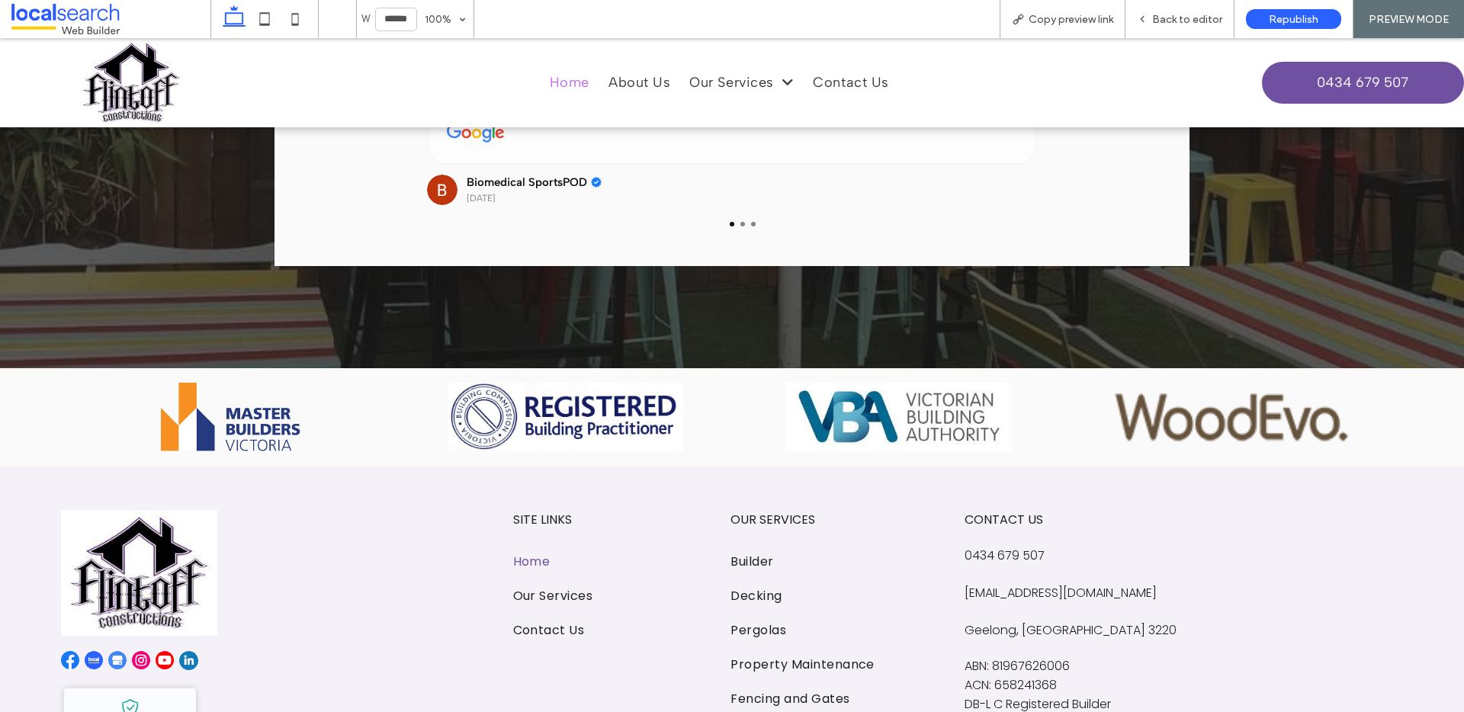
scroll to position [3954, 0]
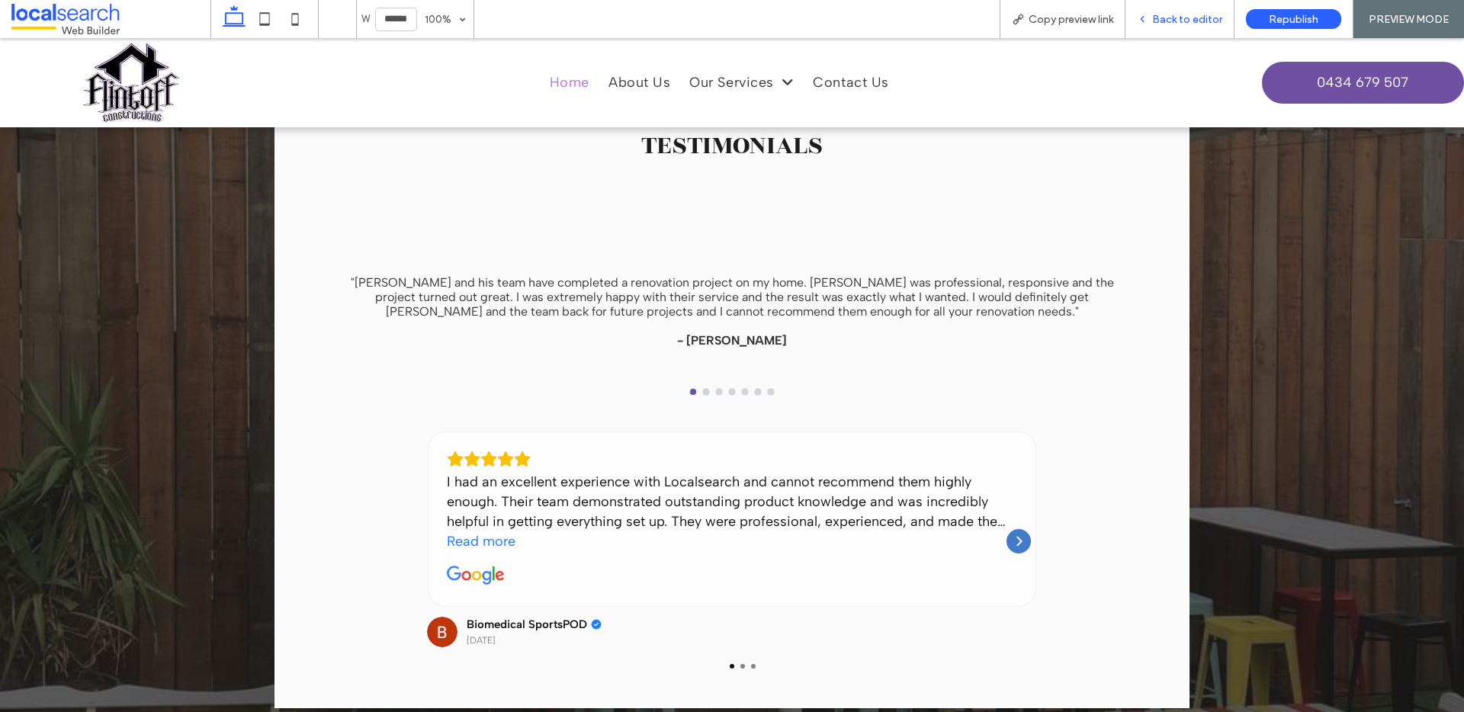
click at [1156, 23] on span "Back to editor" at bounding box center [1187, 19] width 70 height 13
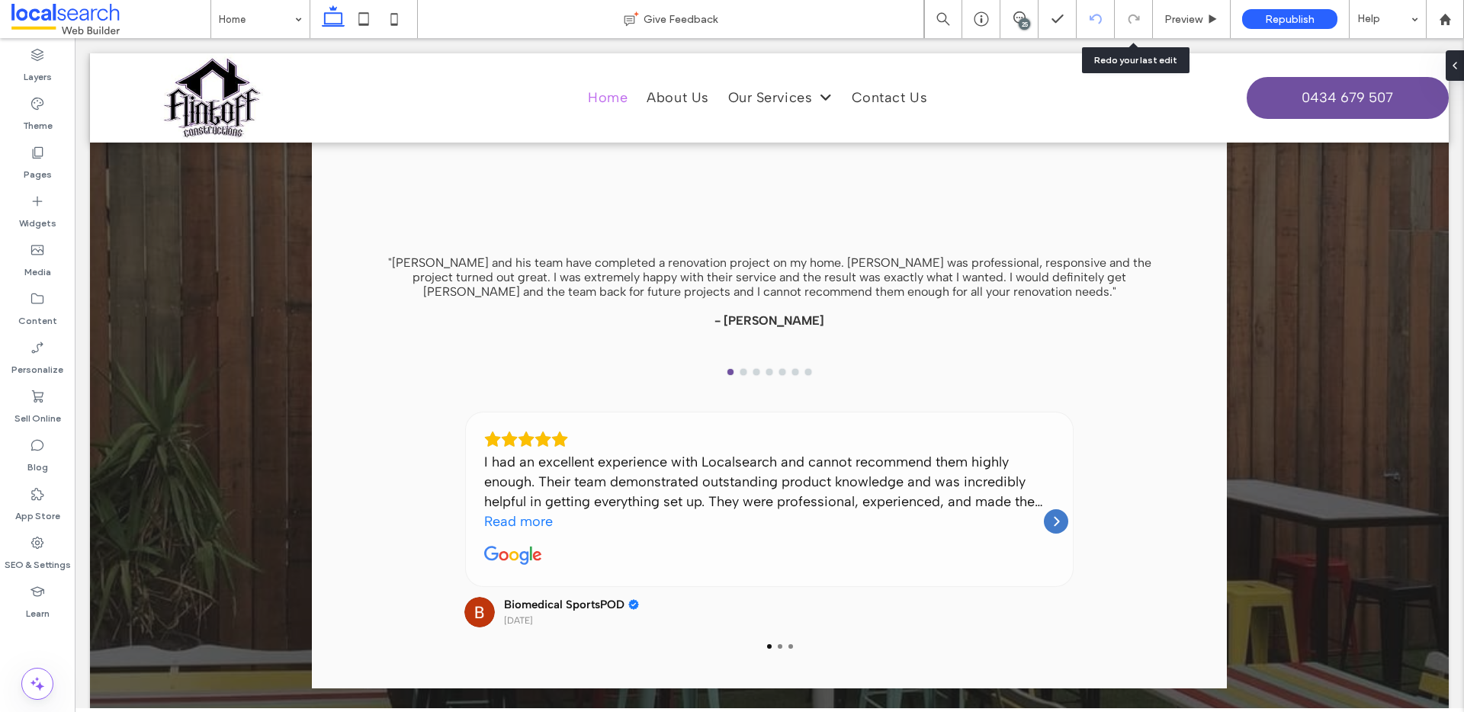
scroll to position [3924, 0]
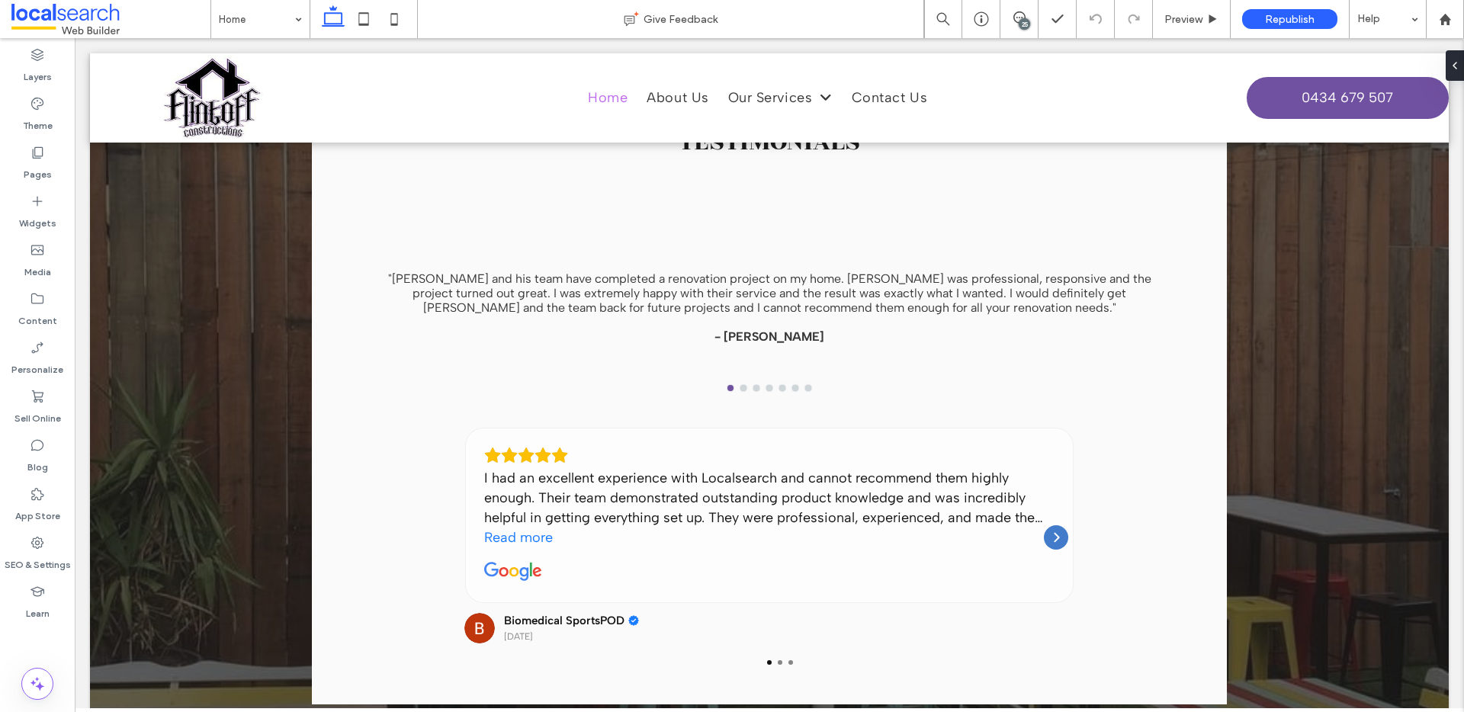
click at [1021, 18] on div "25" at bounding box center [1024, 23] width 11 height 11
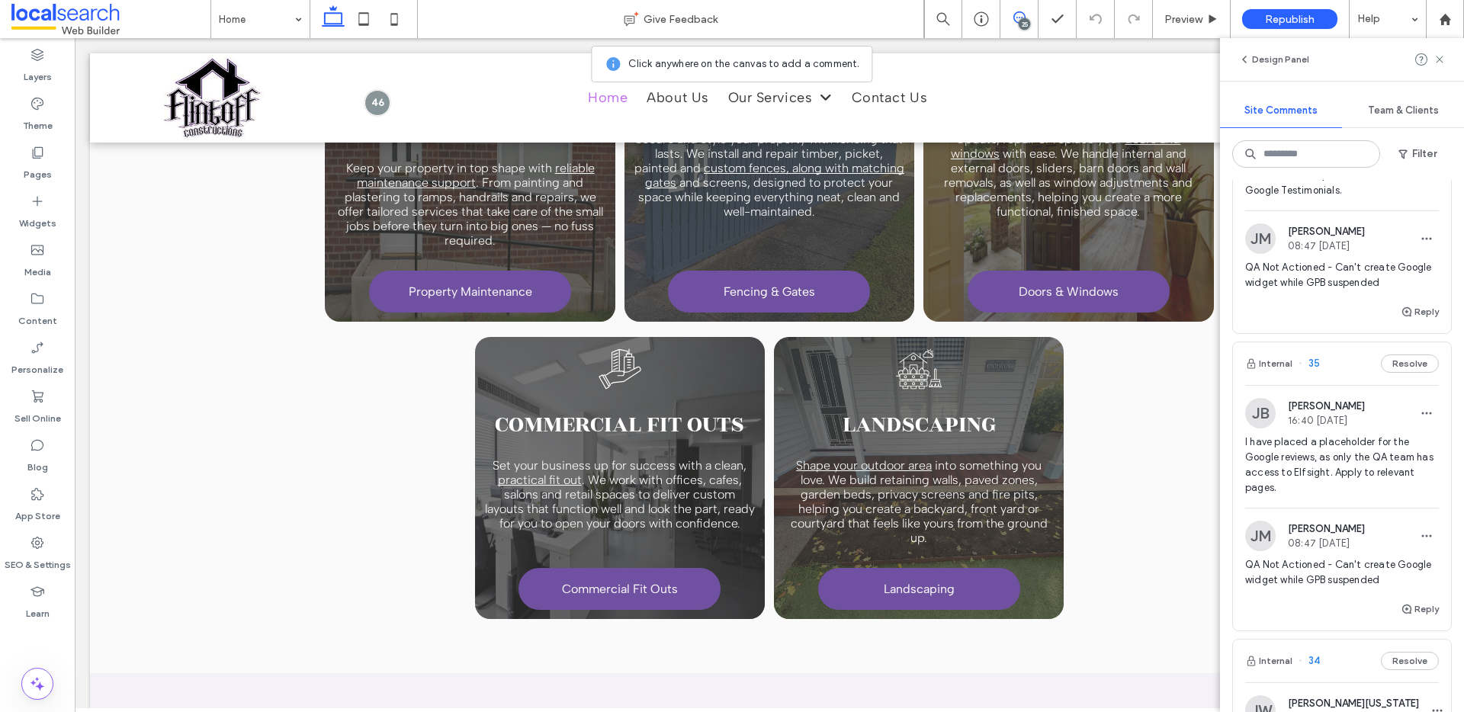
scroll to position [0, 0]
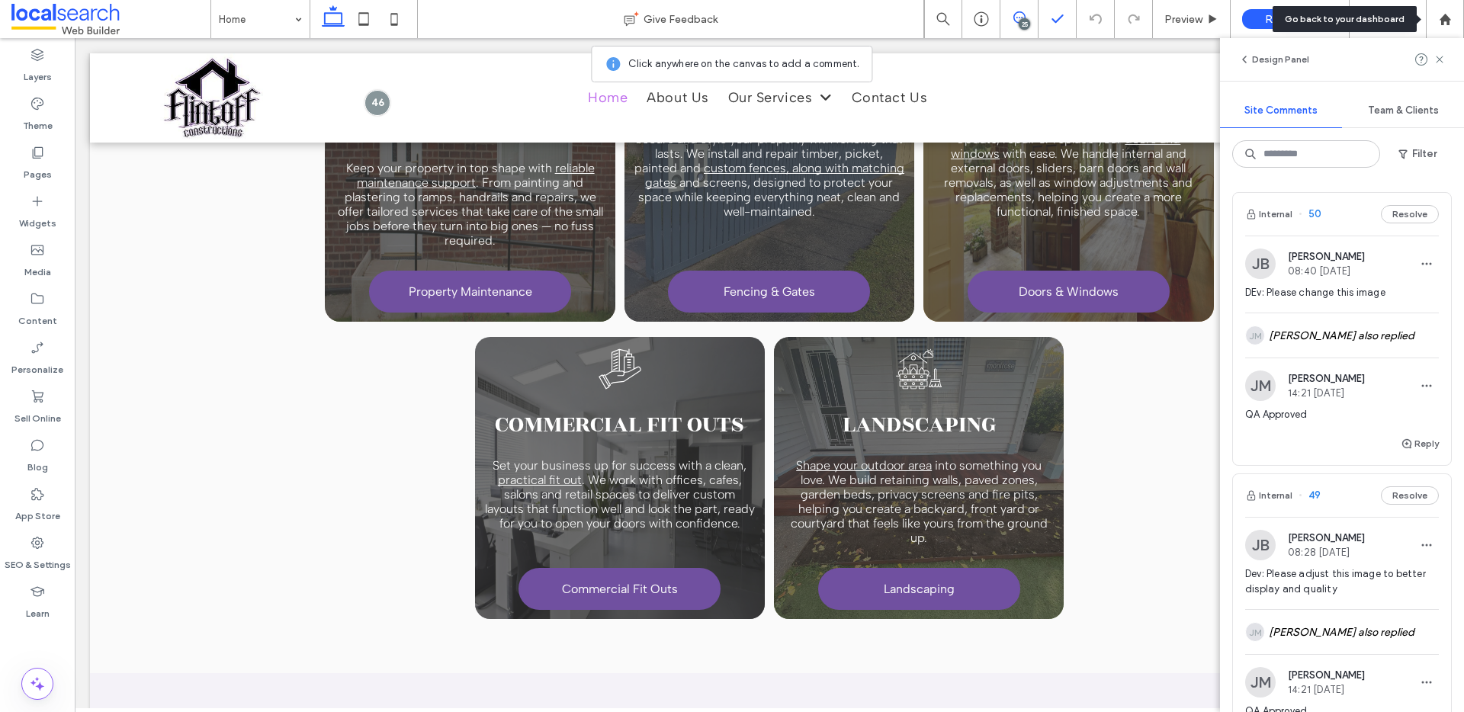
drag, startPoint x: 1450, startPoint y: 24, endPoint x: 1051, endPoint y: 33, distance: 398.8
click at [1449, 24] on icon at bounding box center [1445, 19] width 13 height 13
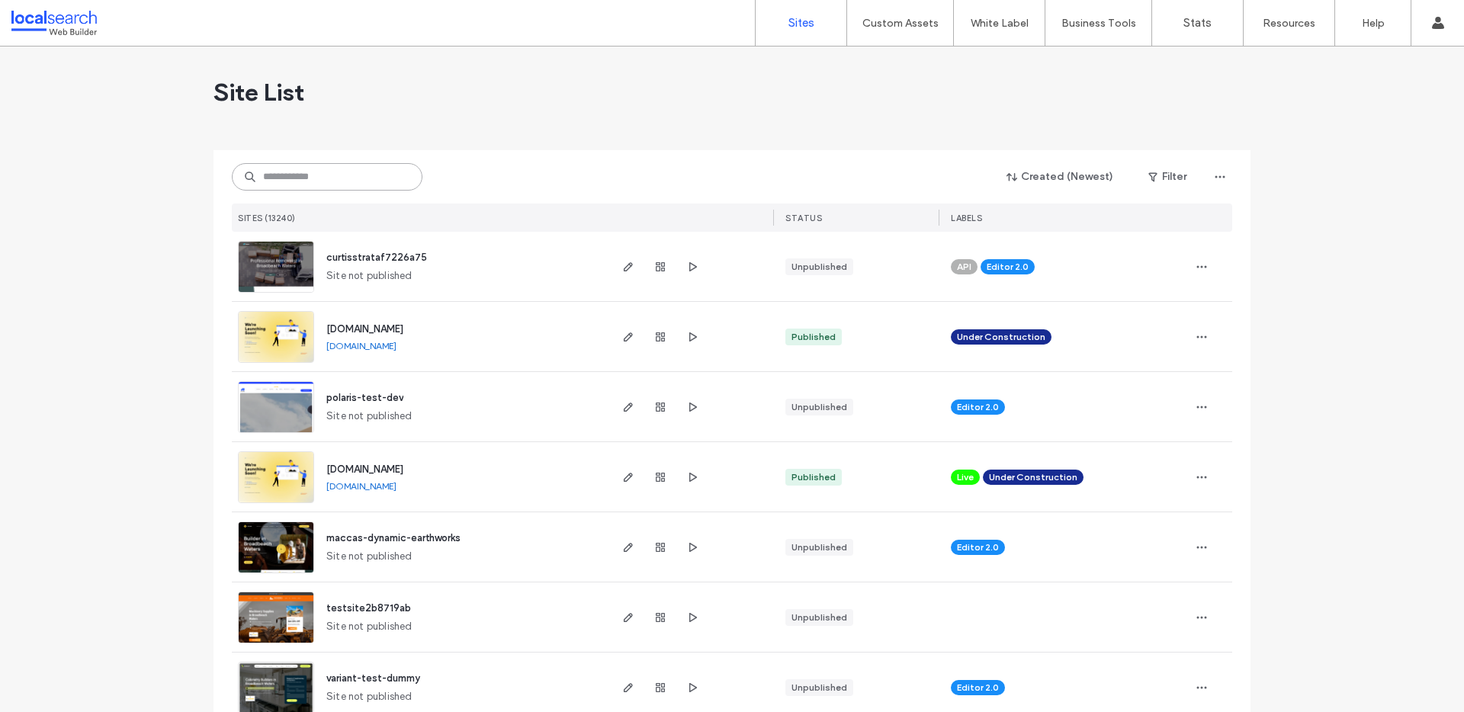
click at [310, 177] on input at bounding box center [327, 176] width 191 height 27
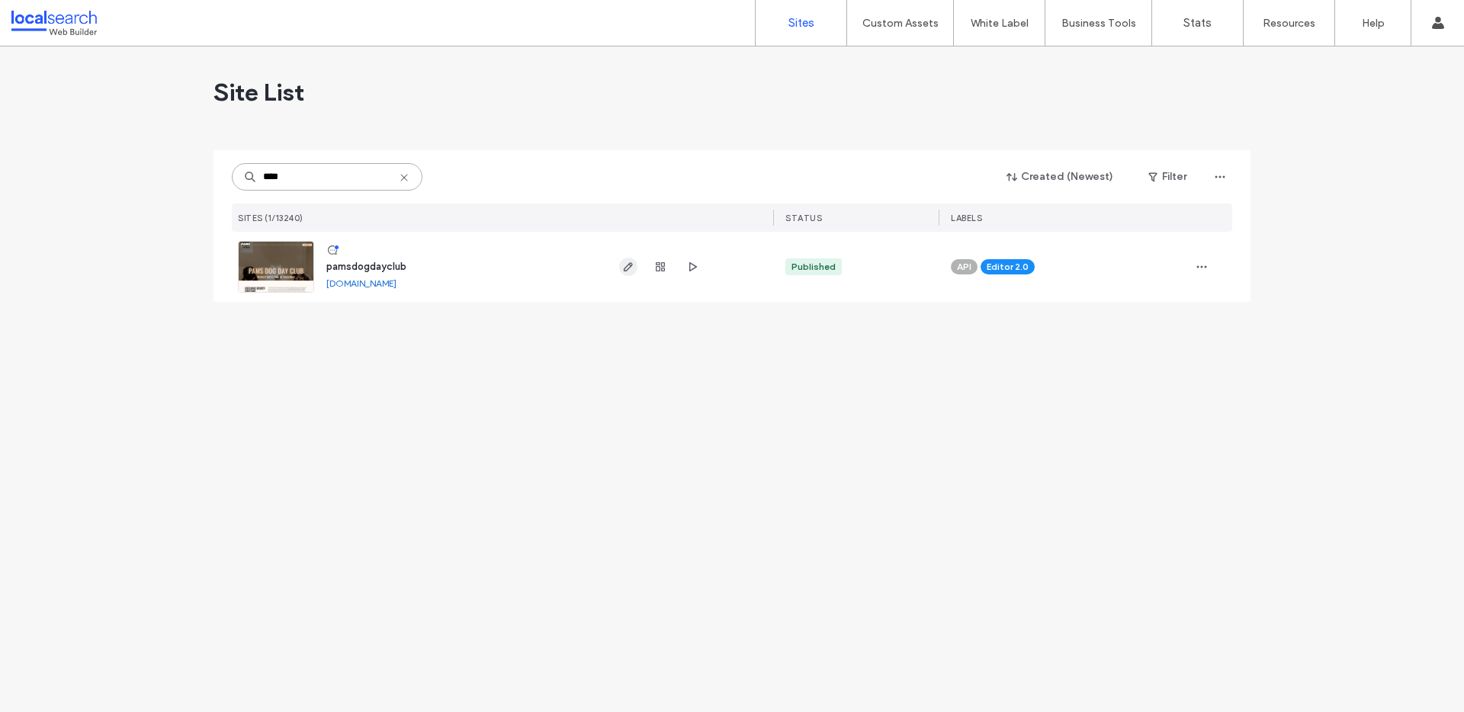
type input "****"
click at [631, 264] on icon "button" at bounding box center [628, 267] width 12 height 12
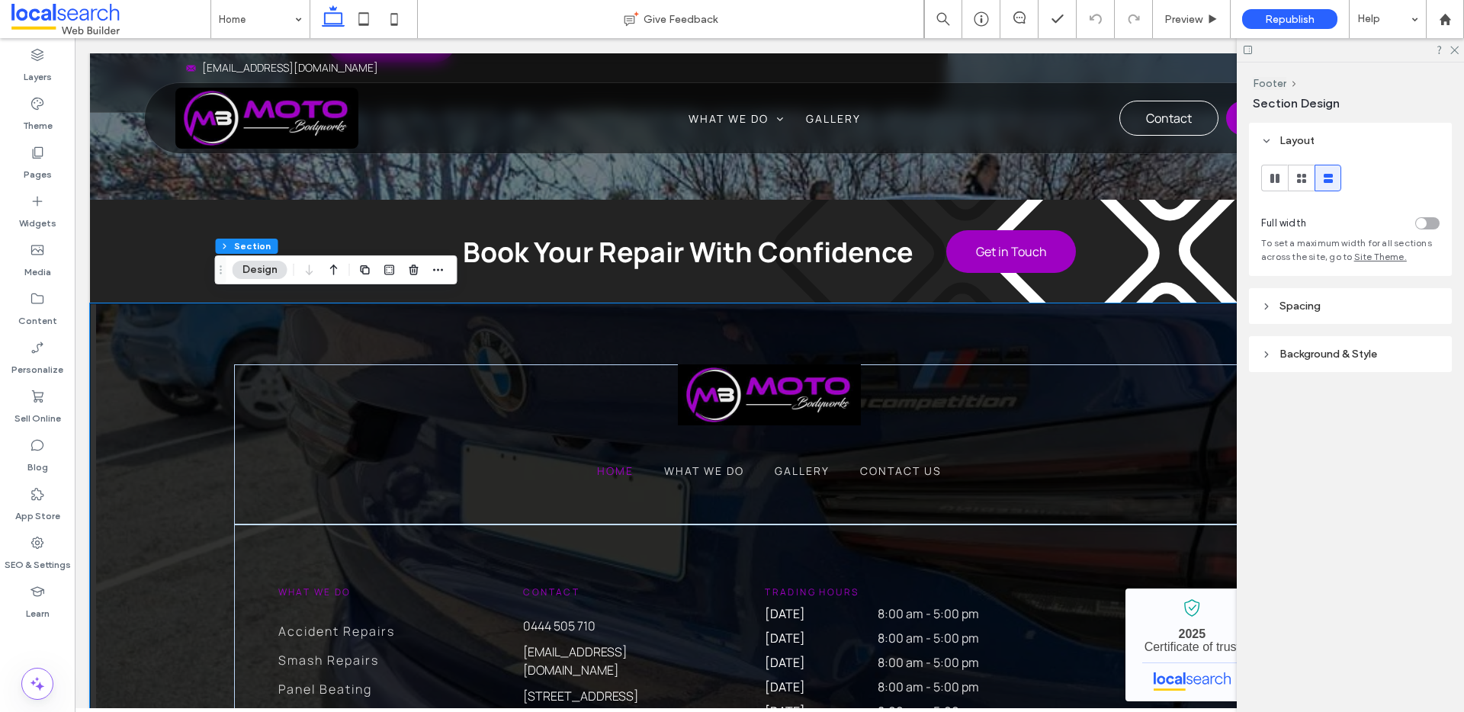
click at [1394, 348] on header "Background & Style" at bounding box center [1350, 354] width 203 height 36
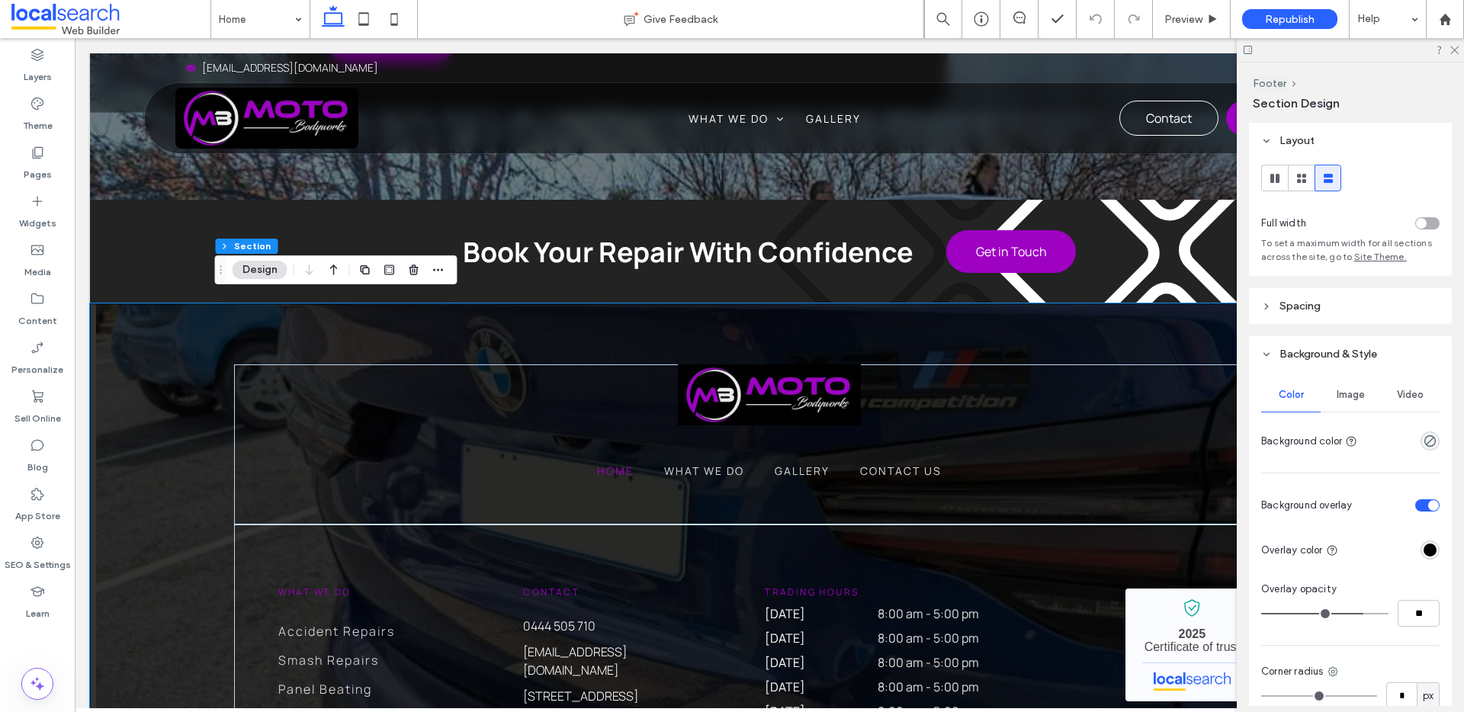
click at [1359, 401] on div "Image" at bounding box center [1349, 395] width 59 height 34
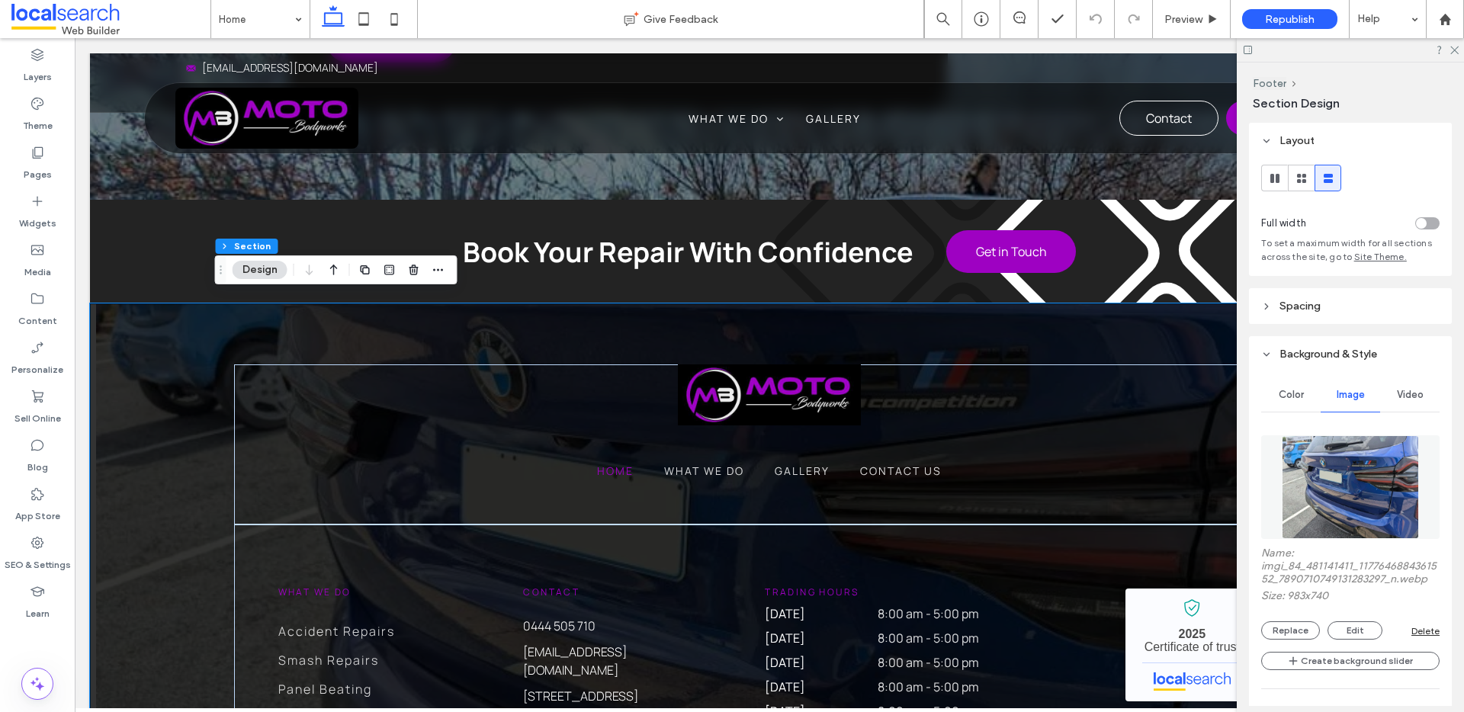
click at [1416, 637] on div "Delete" at bounding box center [1425, 630] width 28 height 11
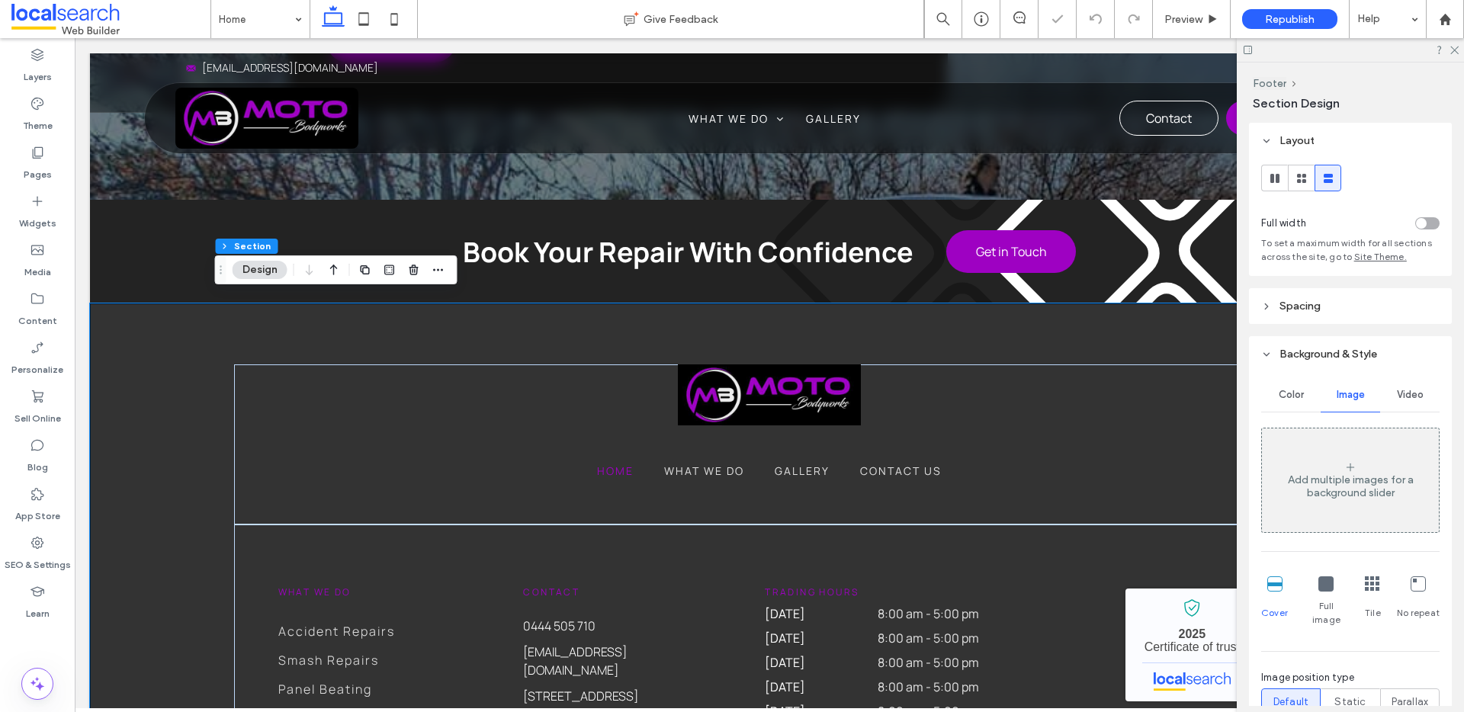
click at [1301, 395] on span "Color" at bounding box center [1290, 395] width 25 height 12
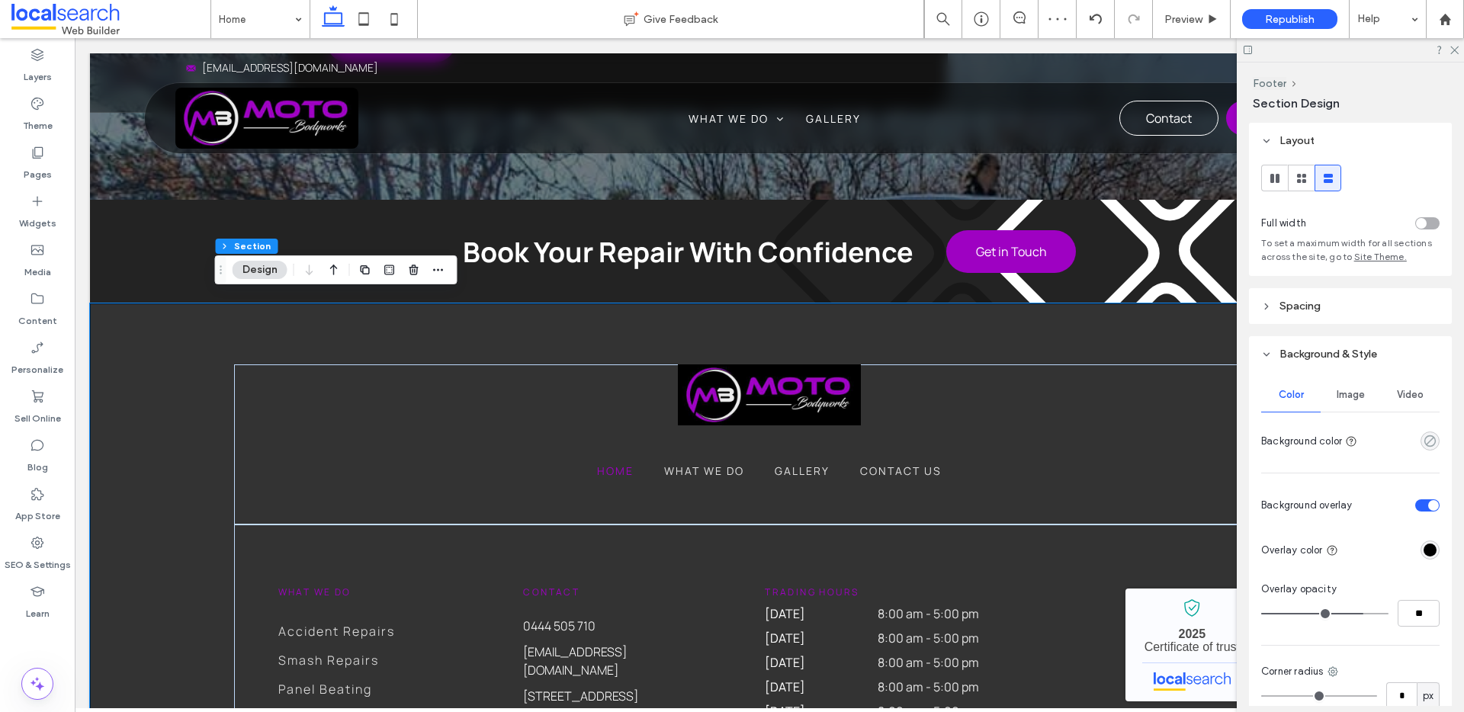
click at [1424, 442] on use "rgba(0, 0, 0, 0)" at bounding box center [1429, 440] width 11 height 11
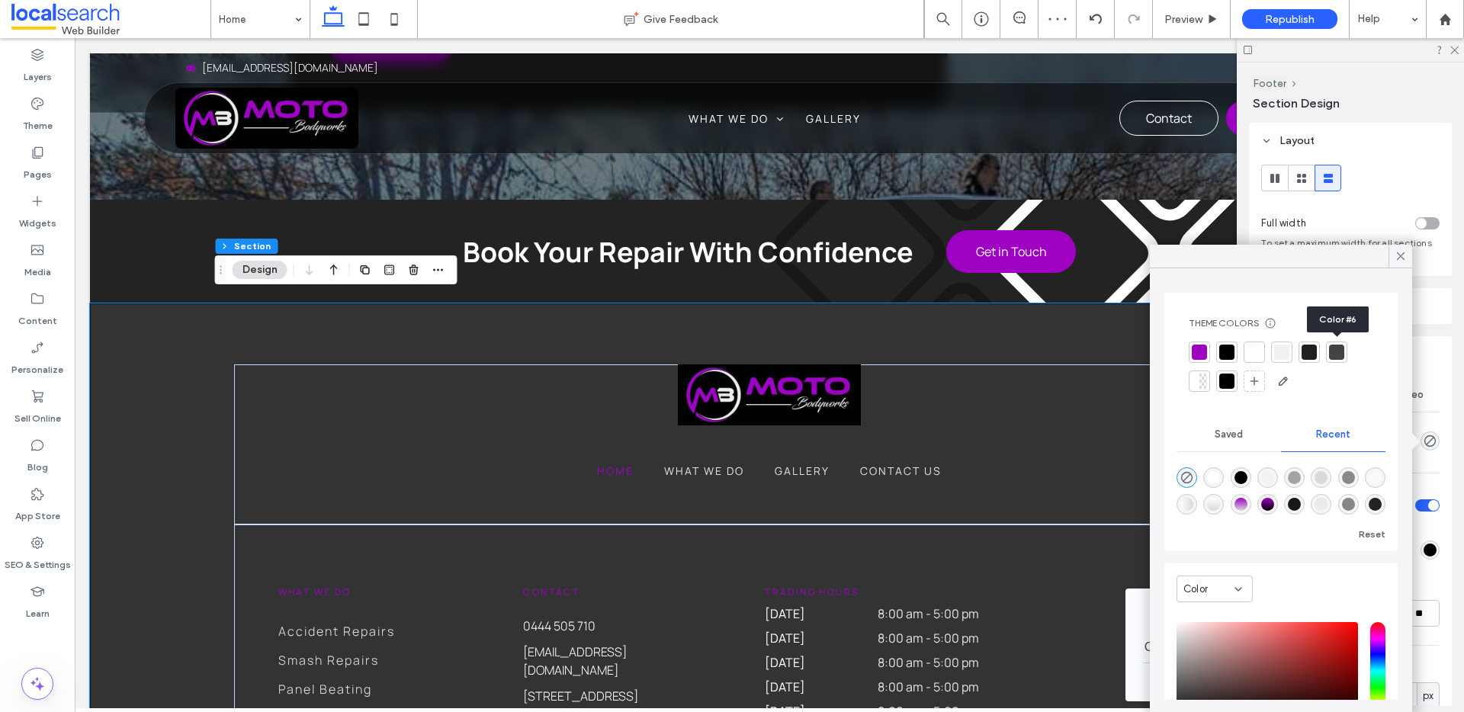
click at [1336, 351] on div at bounding box center [1336, 352] width 15 height 15
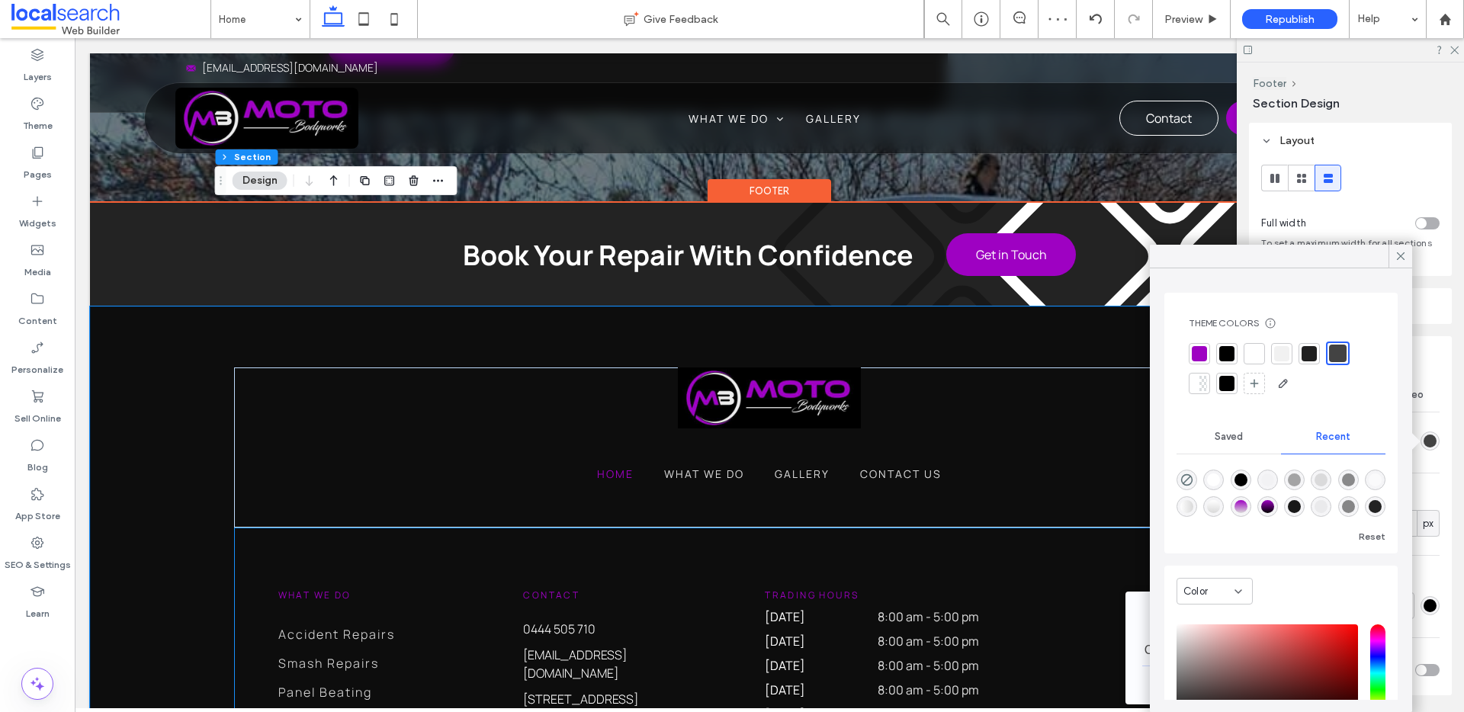
scroll to position [4612, 0]
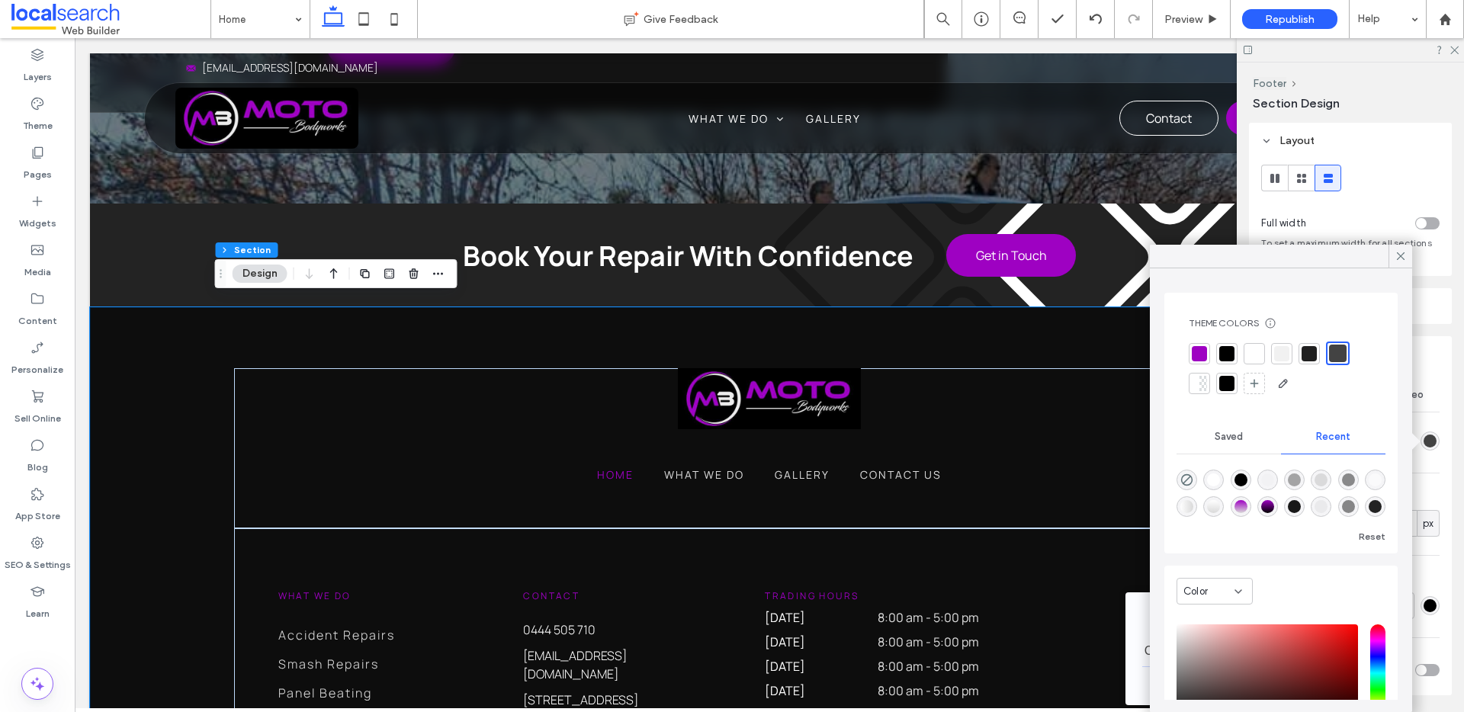
click at [1229, 352] on div at bounding box center [1226, 353] width 15 height 15
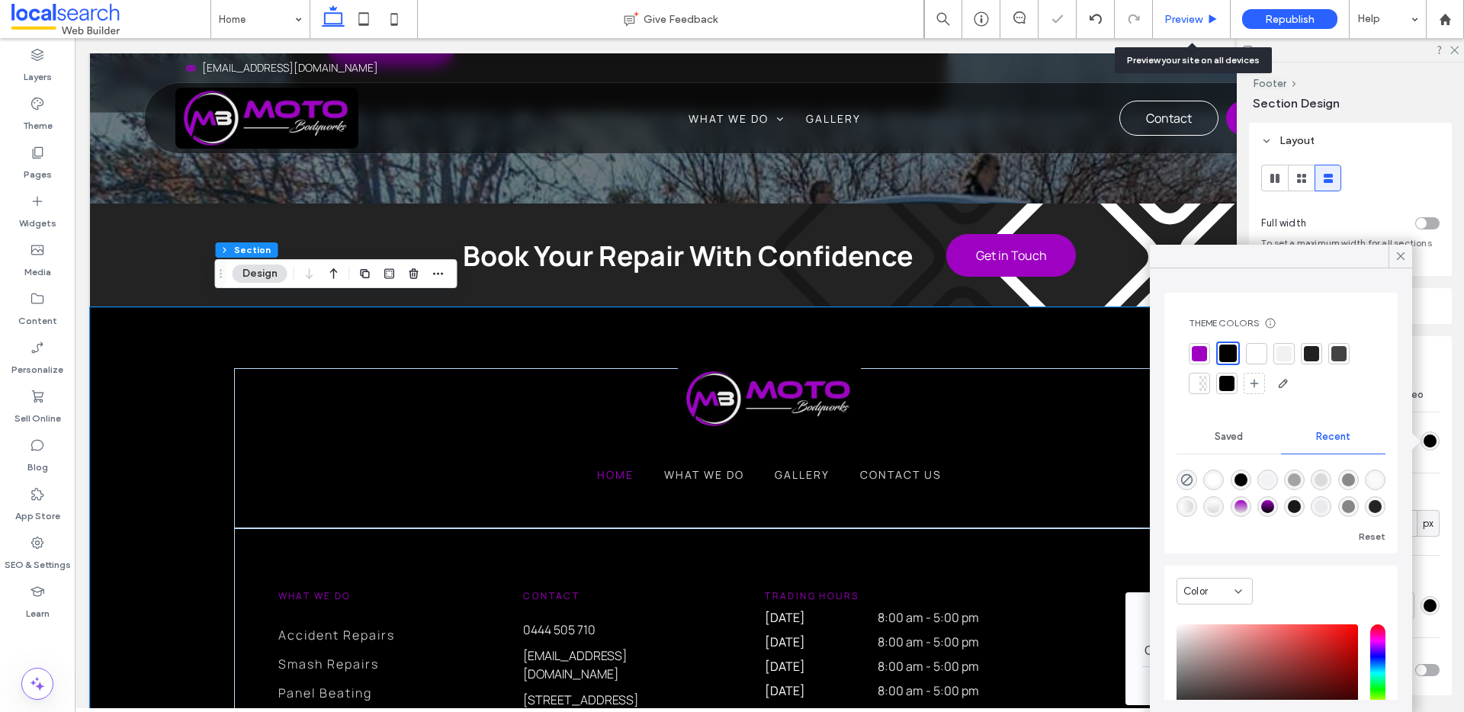
click at [1186, 18] on span "Preview" at bounding box center [1183, 19] width 38 height 13
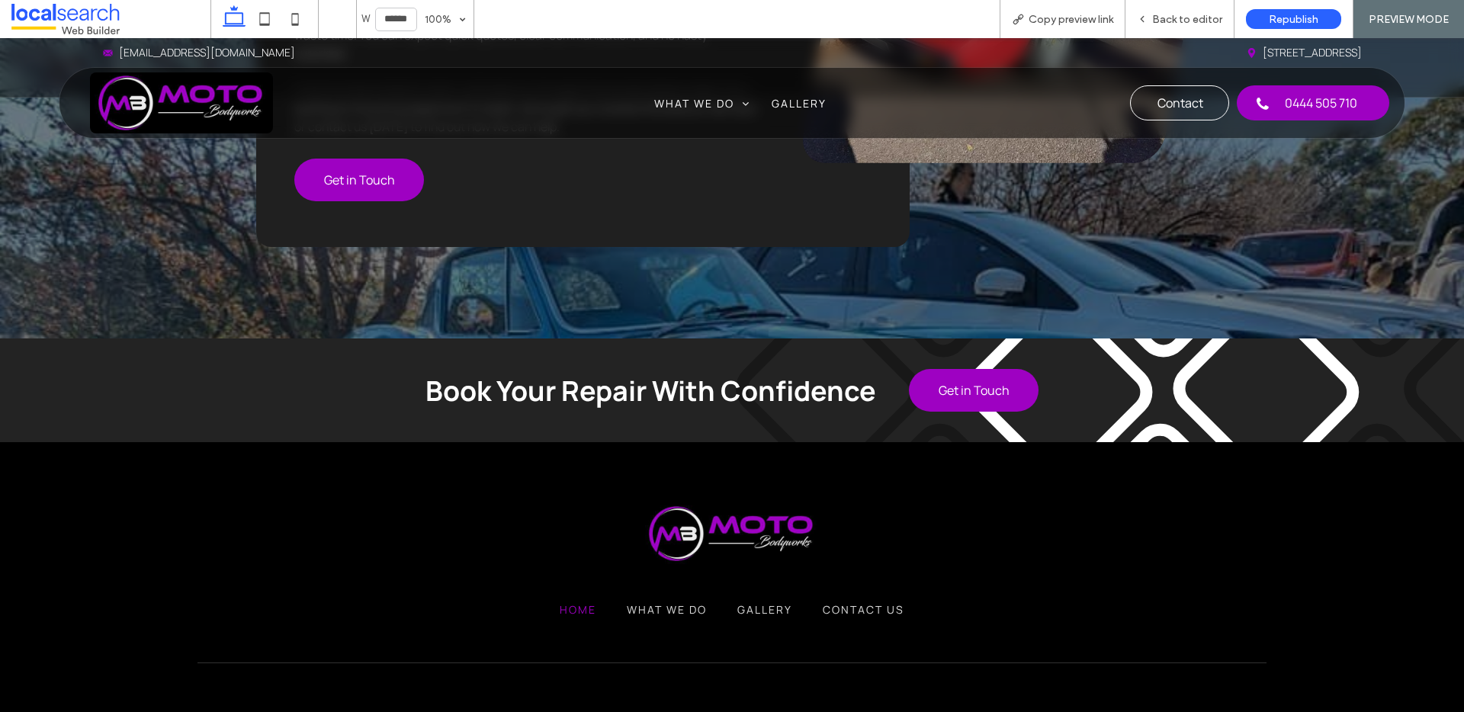
scroll to position [3990, 0]
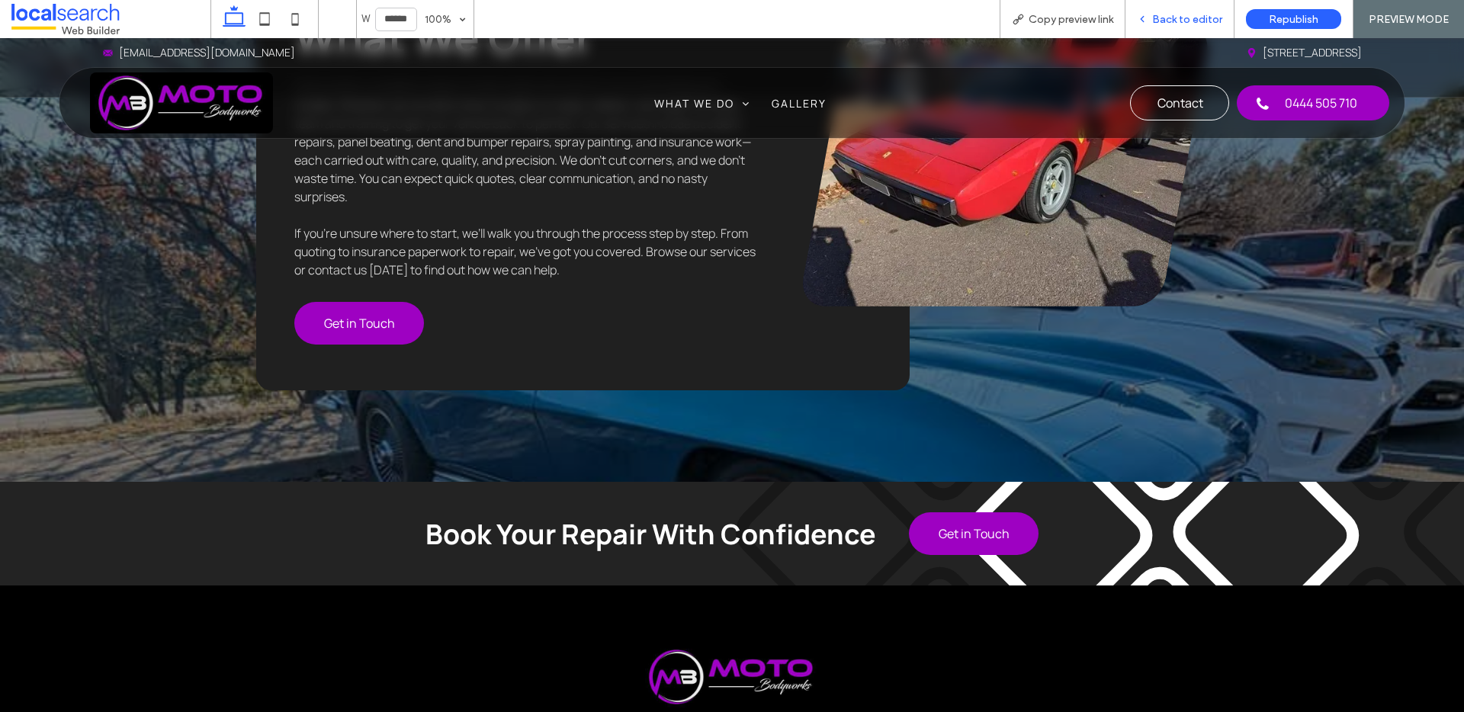
click at [1192, 23] on span "Back to editor" at bounding box center [1187, 19] width 70 height 13
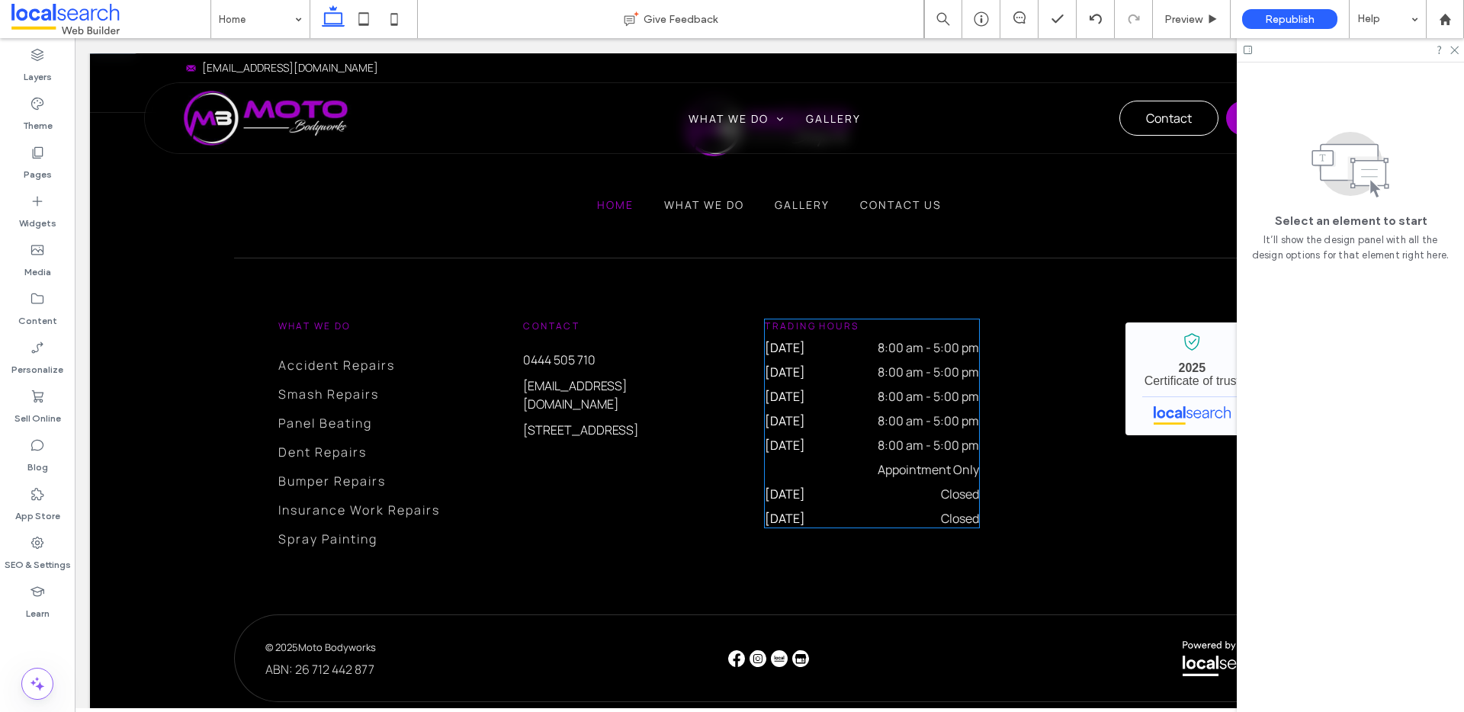
scroll to position [4802, 0]
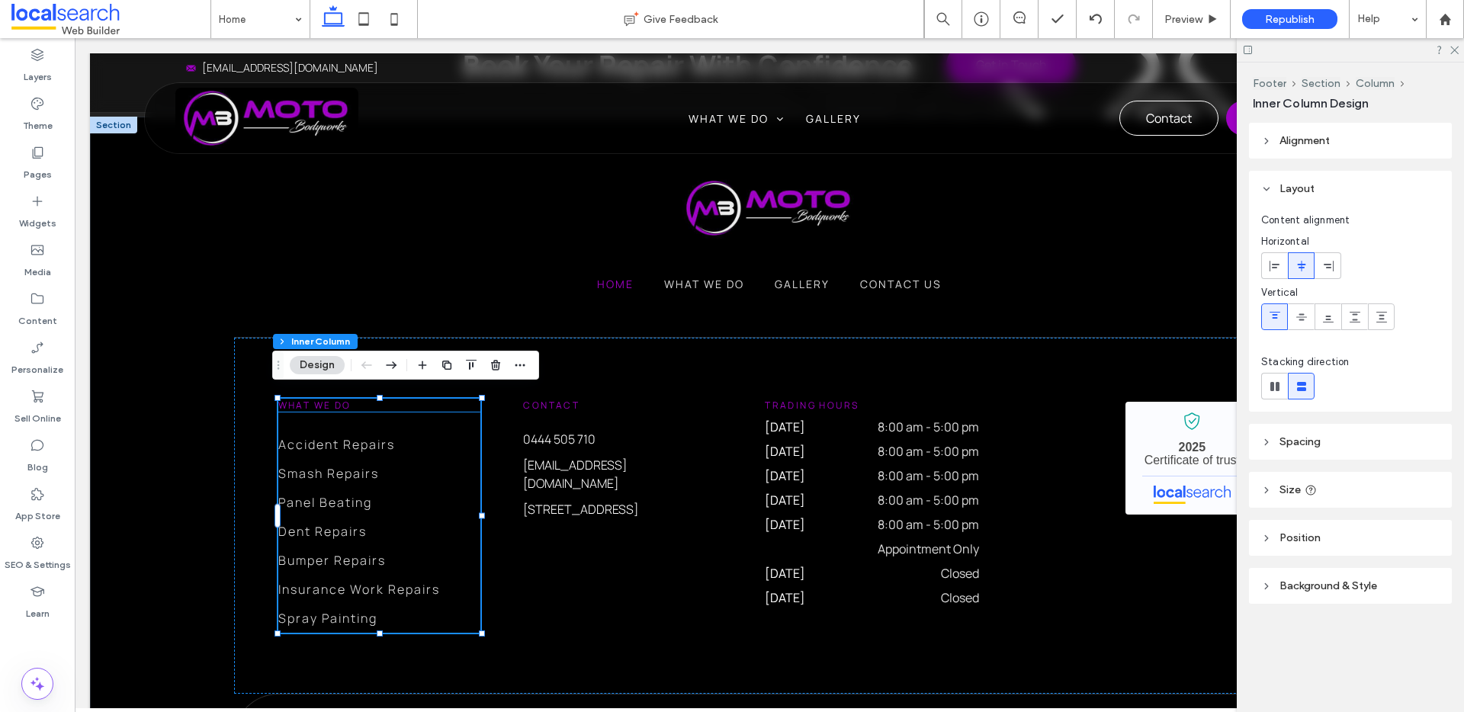
click at [326, 401] on span "What we do" at bounding box center [314, 405] width 73 height 13
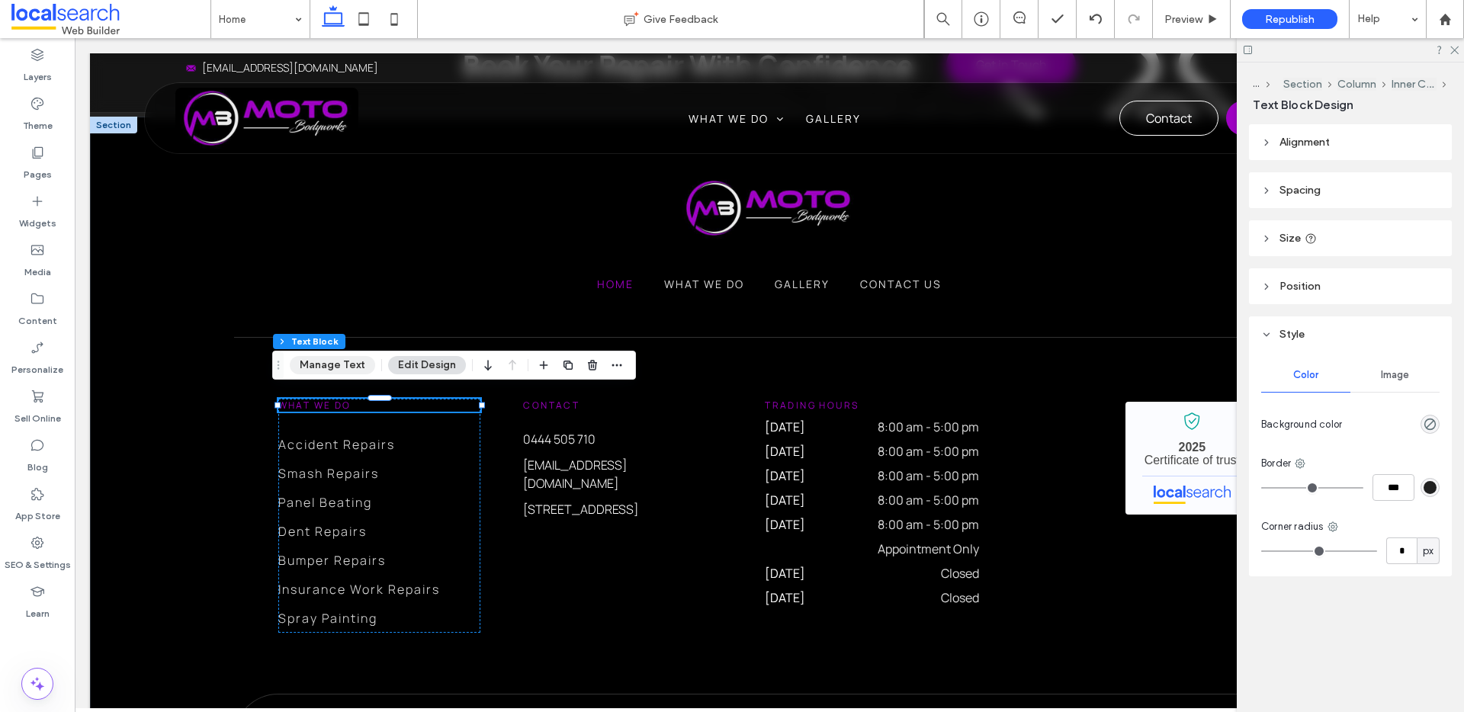
click at [345, 371] on button "Manage Text" at bounding box center [332, 365] width 85 height 18
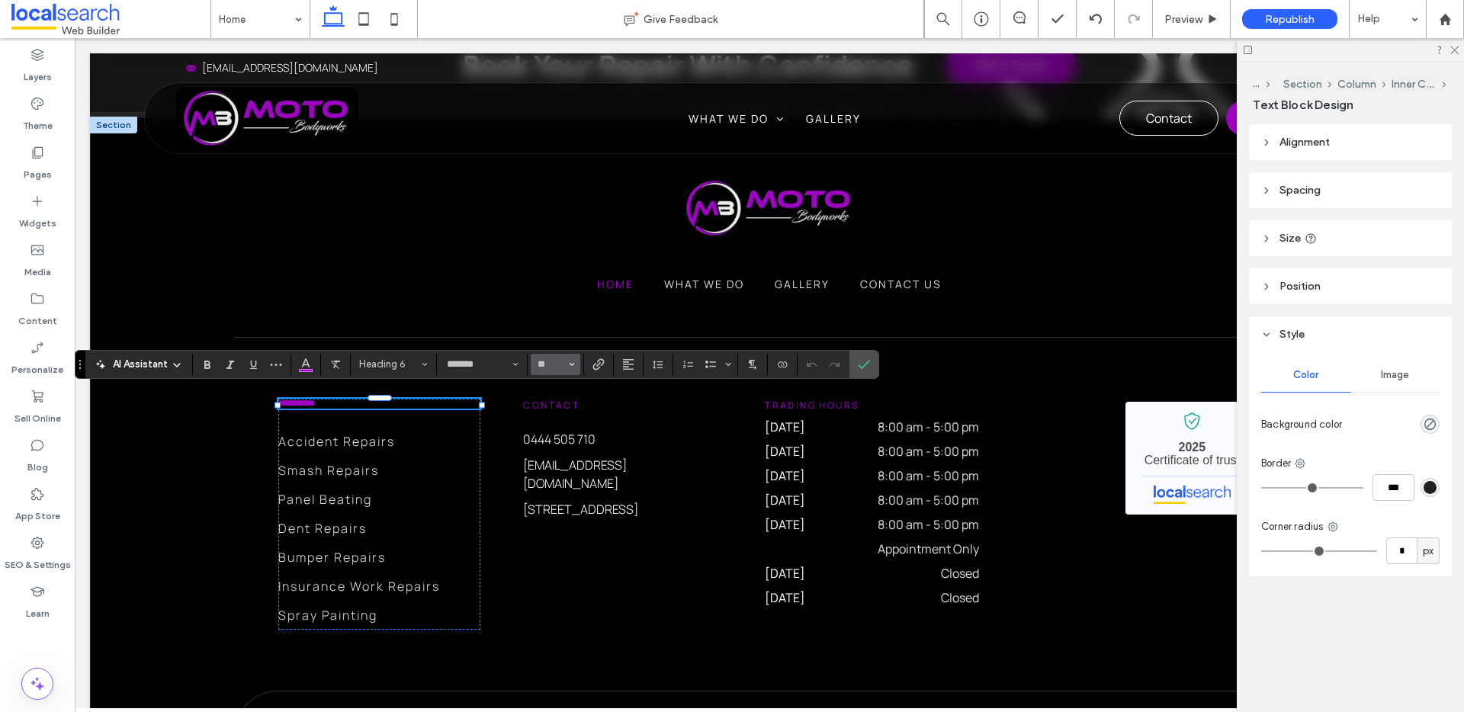
click at [572, 364] on icon "Size" at bounding box center [572, 364] width 6 height 6
click at [557, 515] on label "16" at bounding box center [555, 516] width 49 height 21
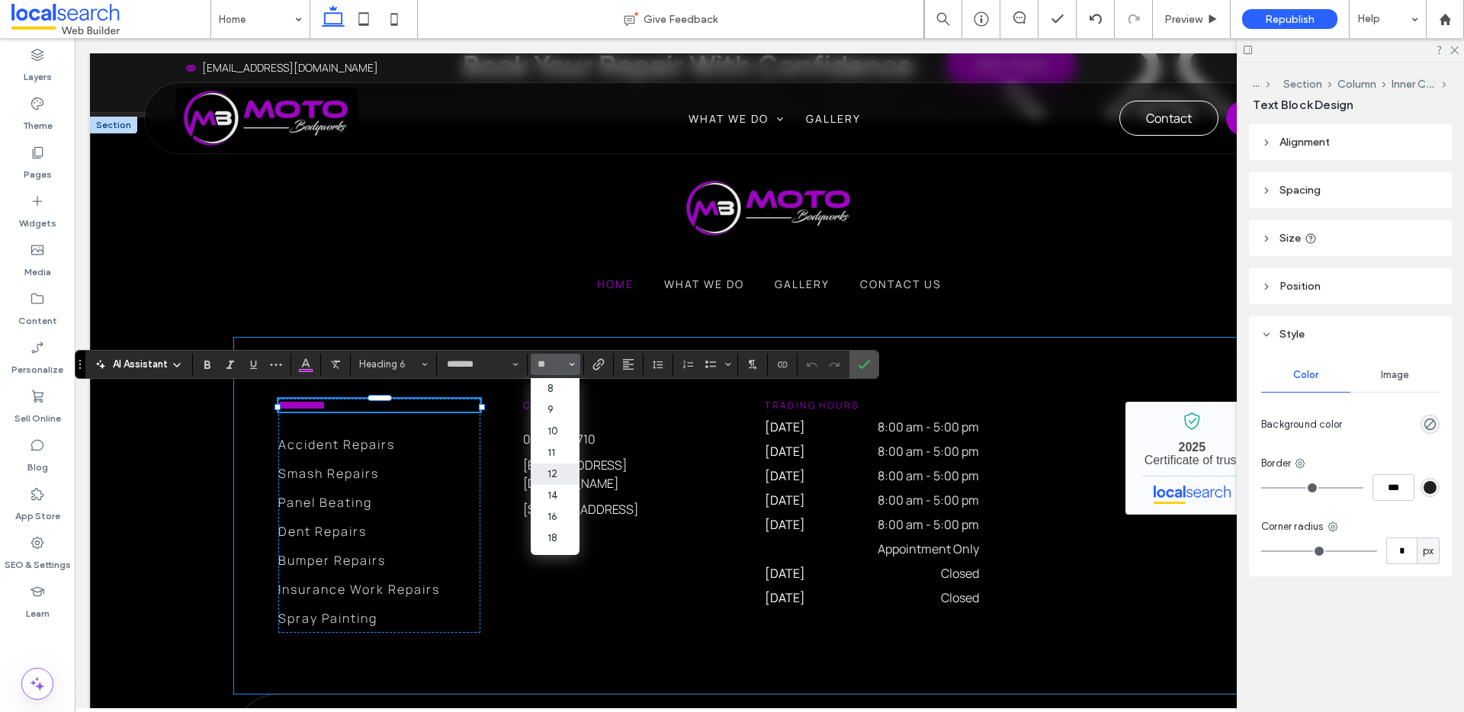
type input "**"
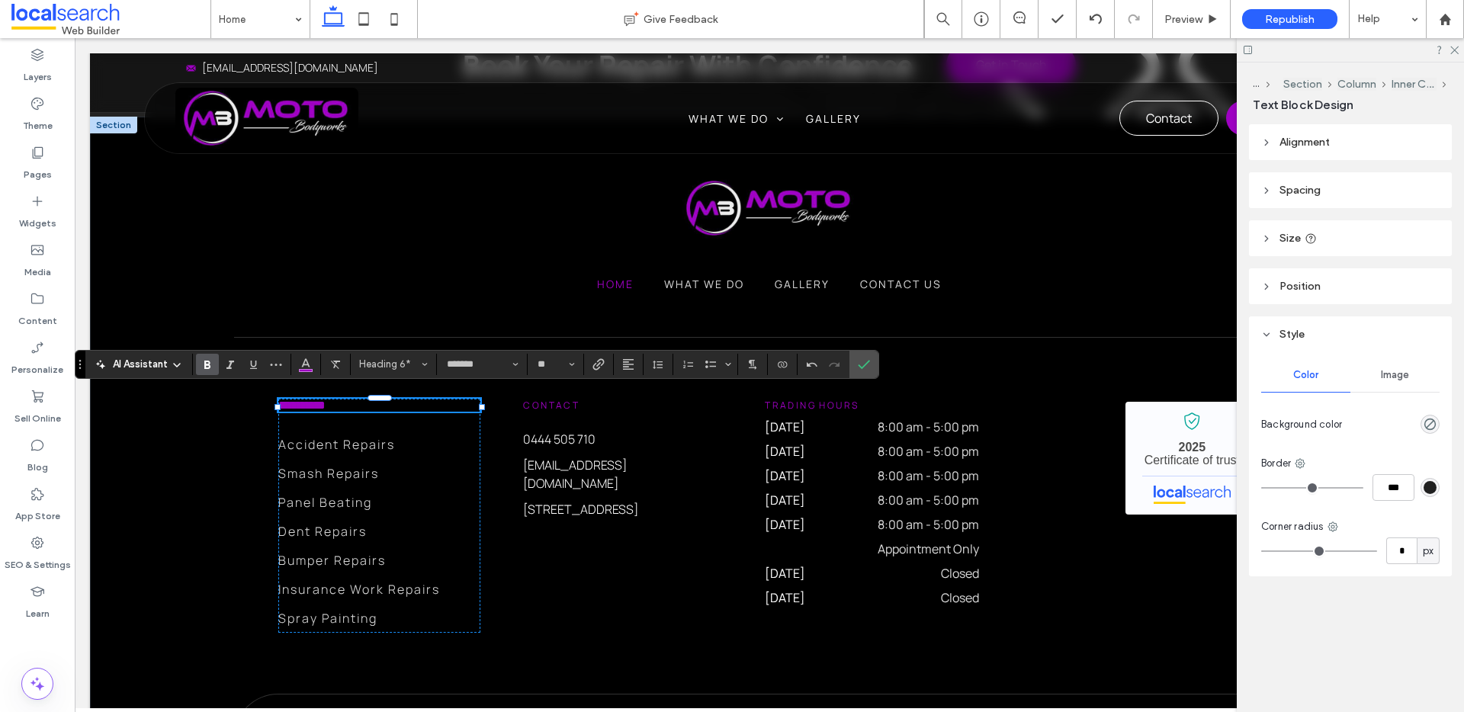
click at [204, 361] on icon "Bold" at bounding box center [207, 364] width 12 height 12
drag, startPoint x: 861, startPoint y: 361, endPoint x: 787, endPoint y: 325, distance: 82.2
click at [861, 361] on icon "Confirm" at bounding box center [864, 364] width 12 height 12
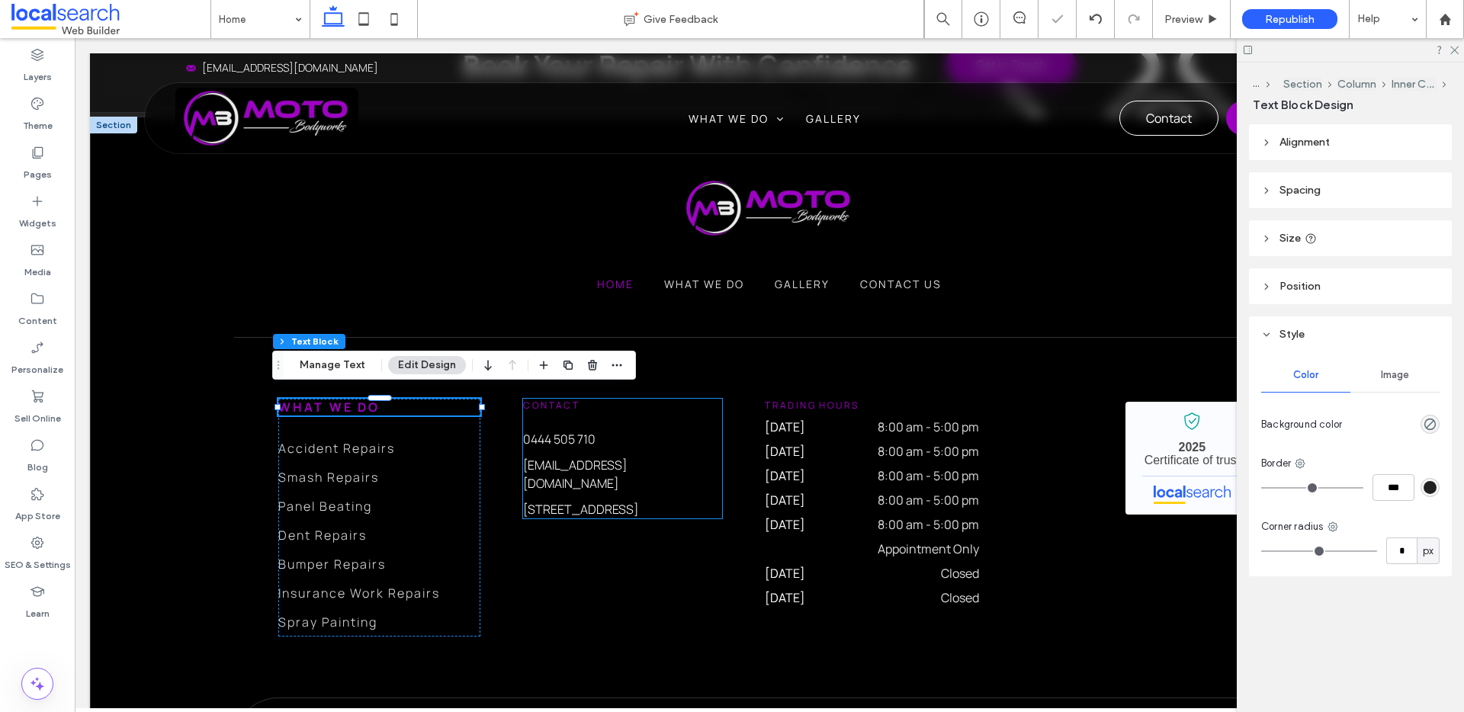
click at [558, 399] on span "Contact" at bounding box center [551, 405] width 56 height 13
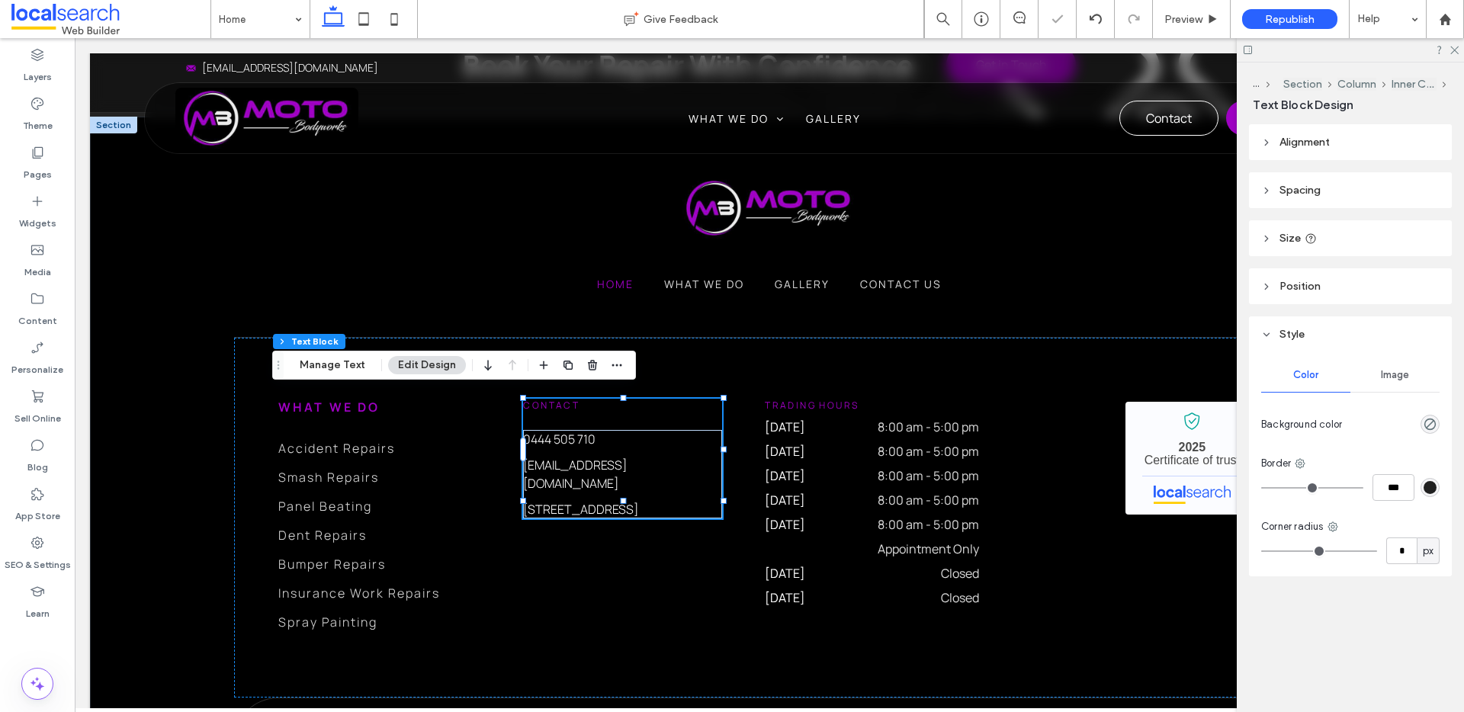
click at [558, 399] on span "Contact" at bounding box center [551, 405] width 56 height 13
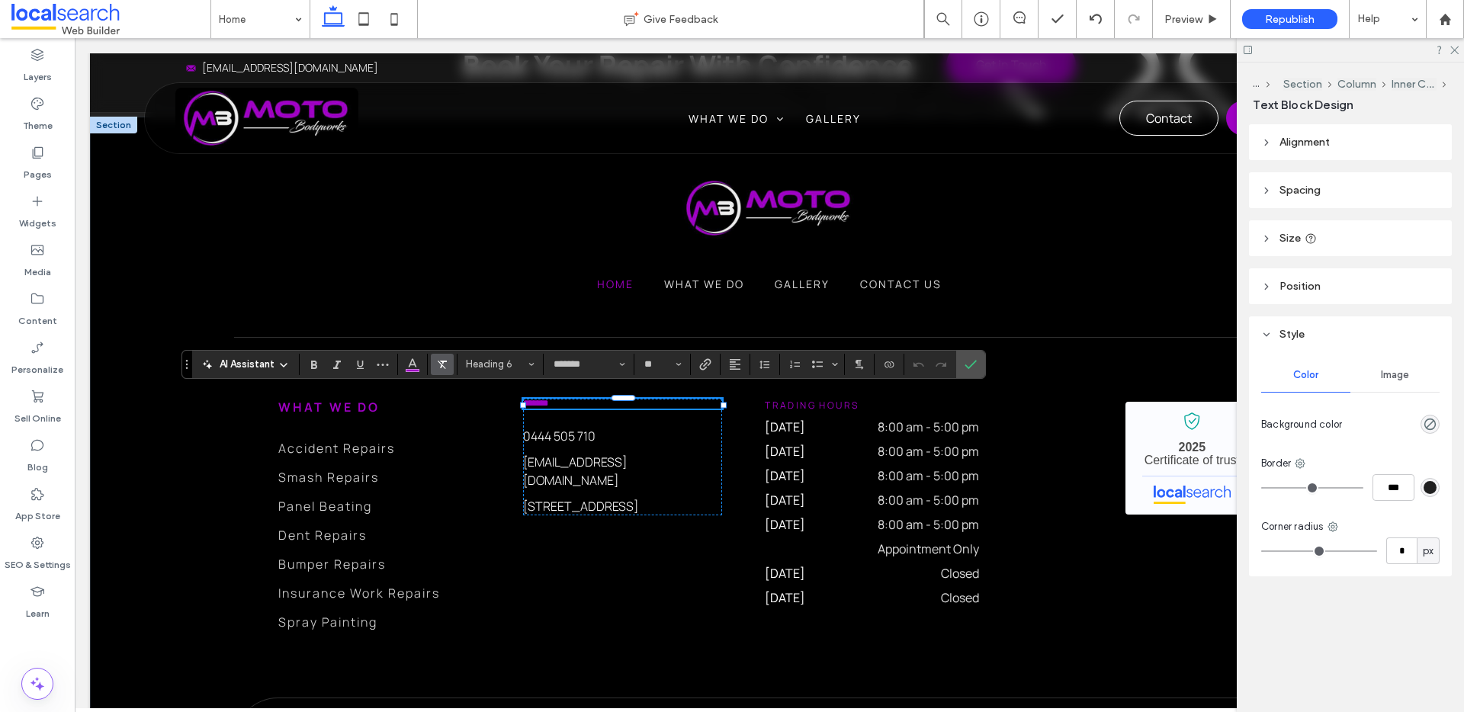
drag, startPoint x: 311, startPoint y: 367, endPoint x: 447, endPoint y: 359, distance: 135.9
click at [312, 367] on use "Bold" at bounding box center [314, 365] width 6 height 8
click at [682, 368] on button "**" at bounding box center [662, 364] width 50 height 21
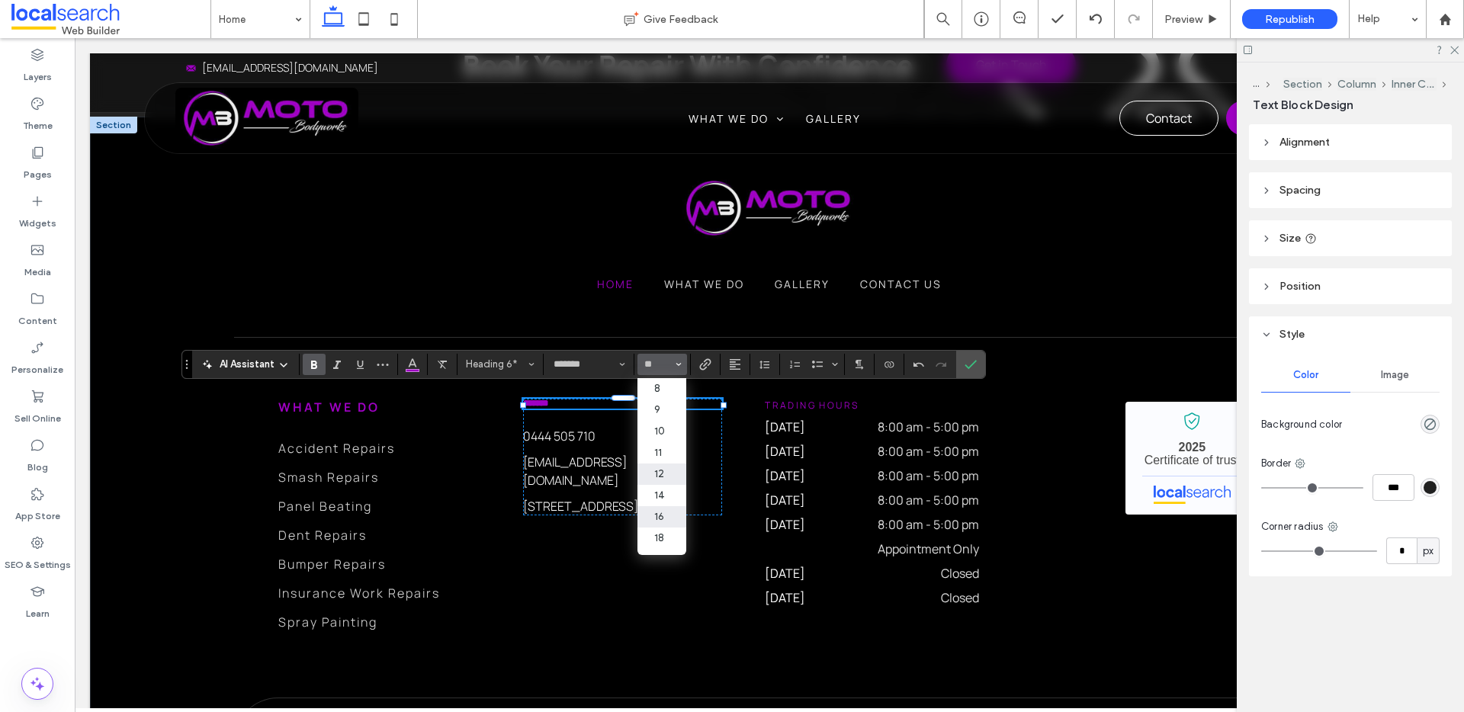
click at [662, 518] on label "16" at bounding box center [661, 516] width 49 height 21
type input "**"
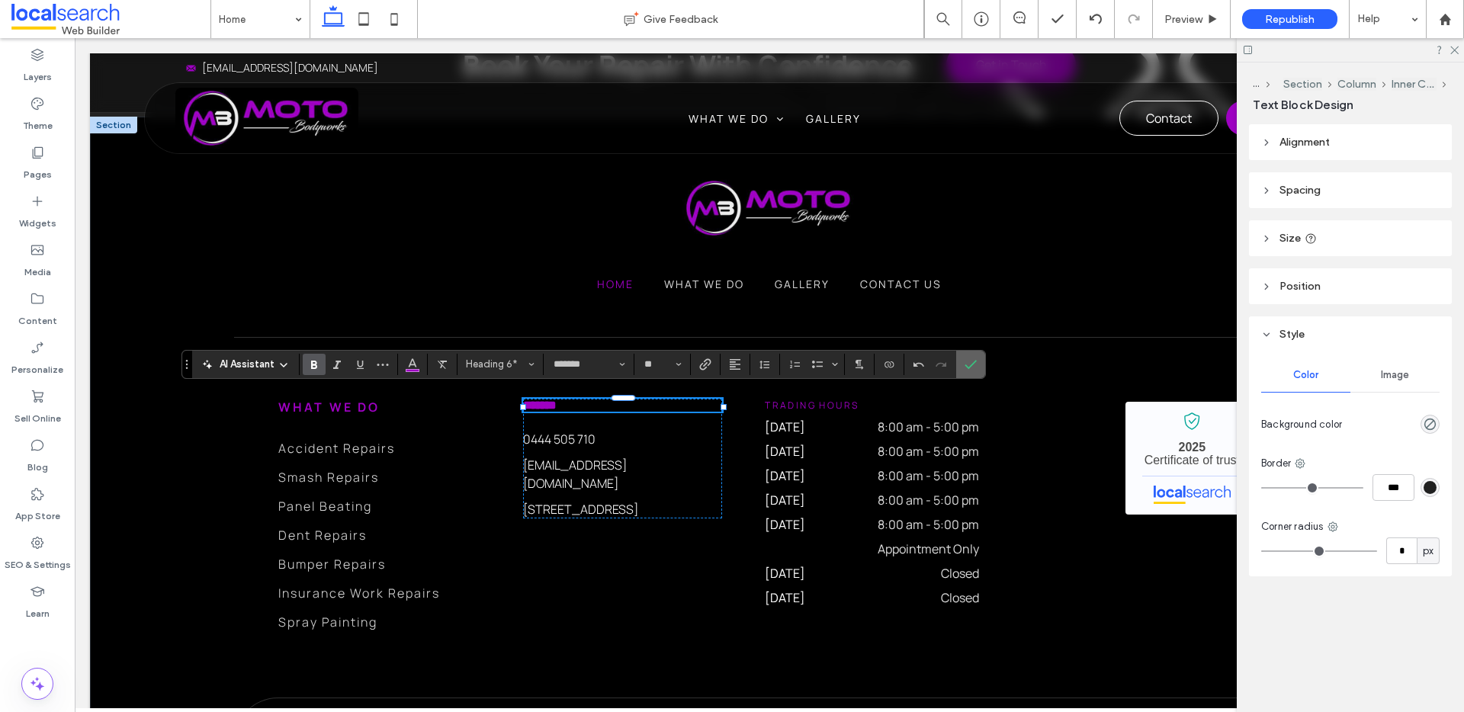
click at [967, 365] on icon "Confirm" at bounding box center [970, 364] width 12 height 12
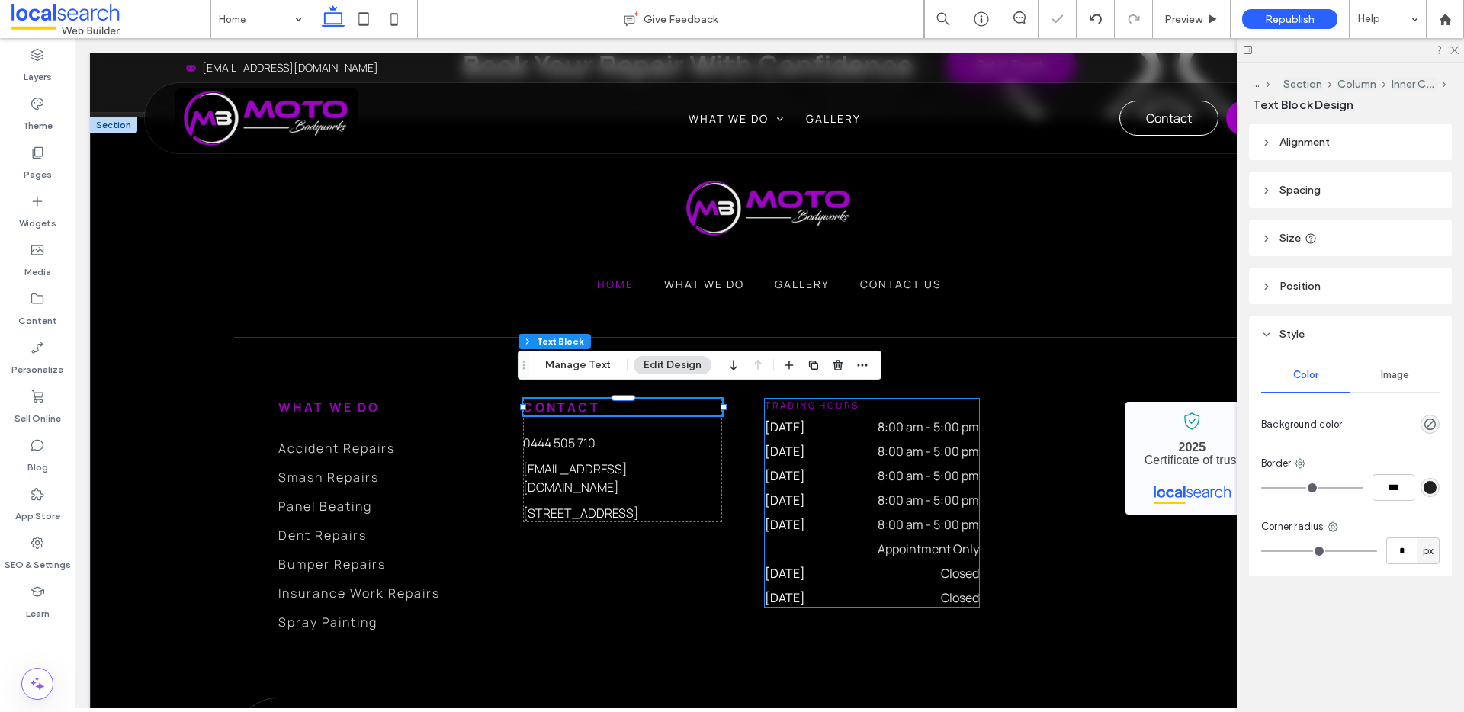
click at [825, 399] on span "Trading Hours" at bounding box center [812, 405] width 94 height 13
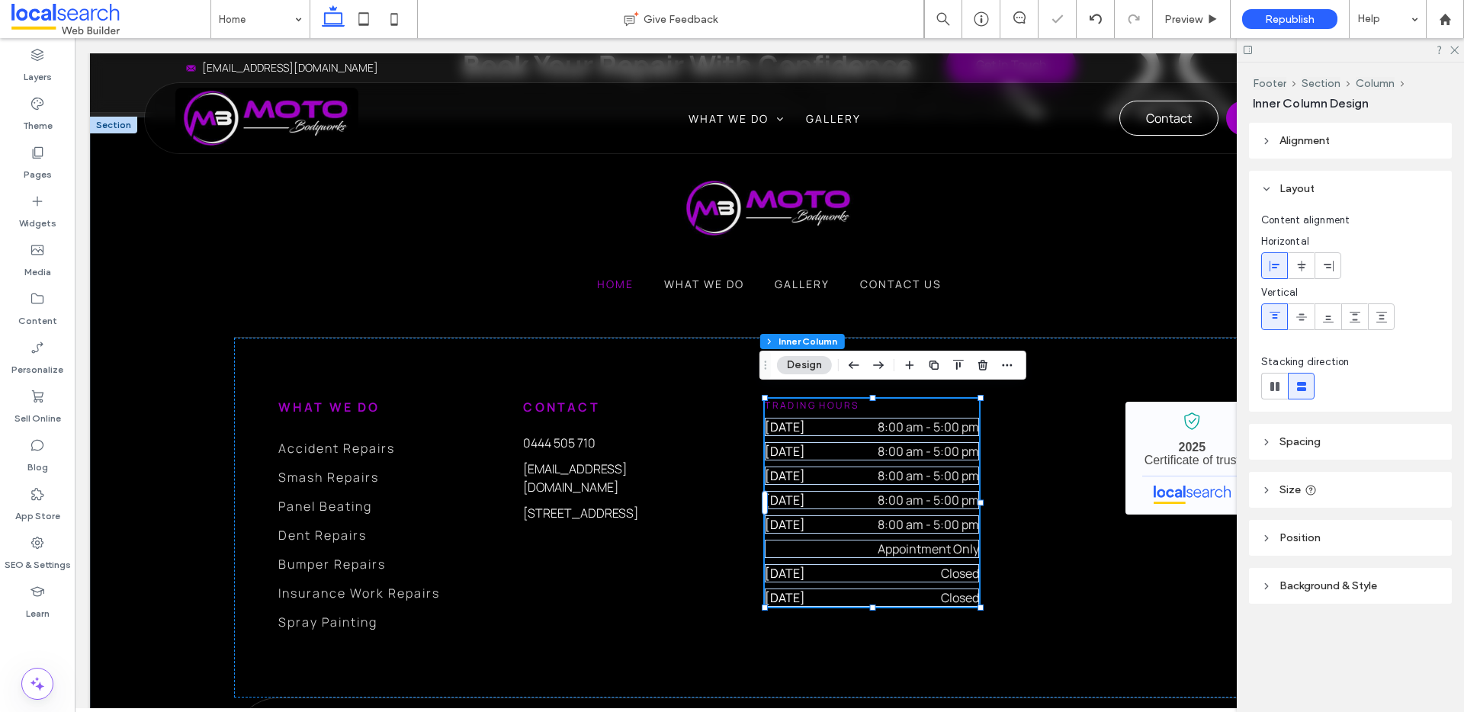
click at [820, 399] on span "Trading Hours" at bounding box center [812, 405] width 94 height 13
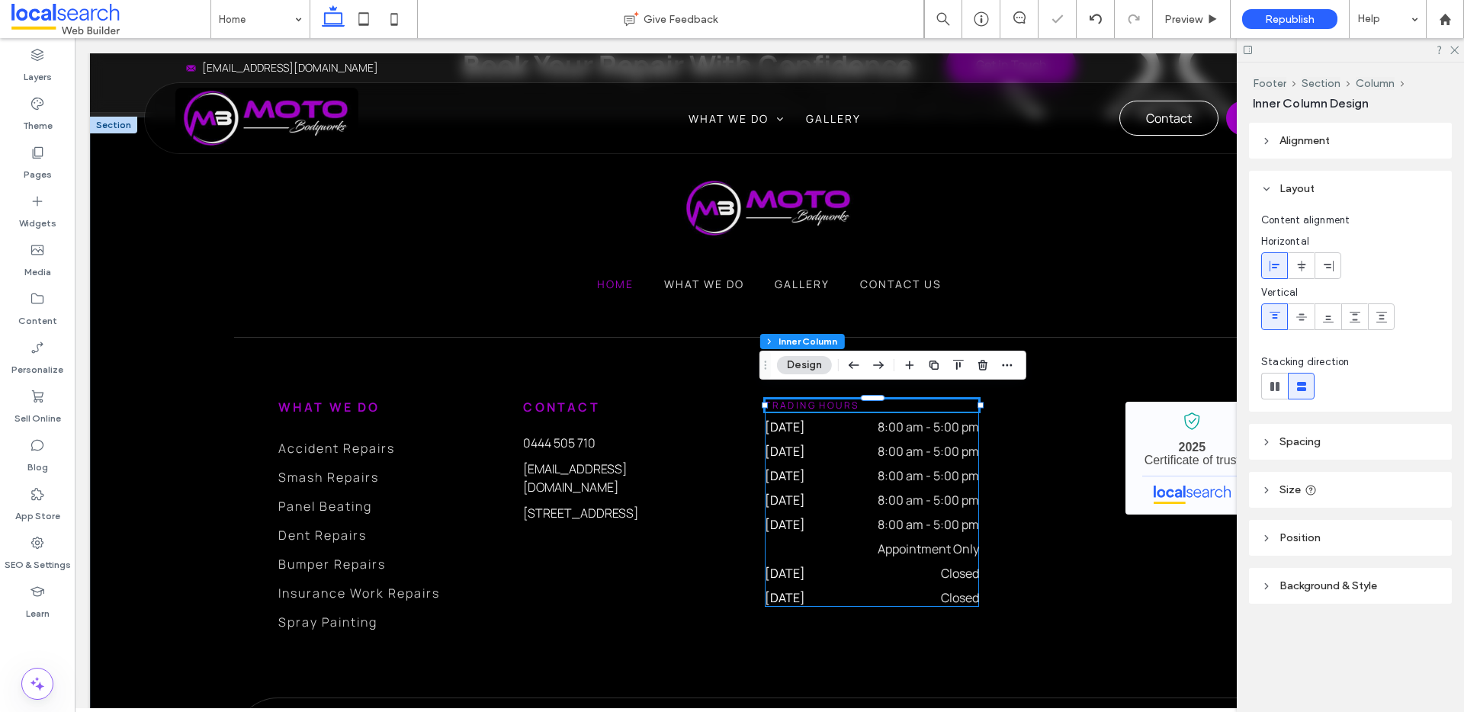
click at [820, 399] on span "Trading Hours" at bounding box center [812, 405] width 94 height 13
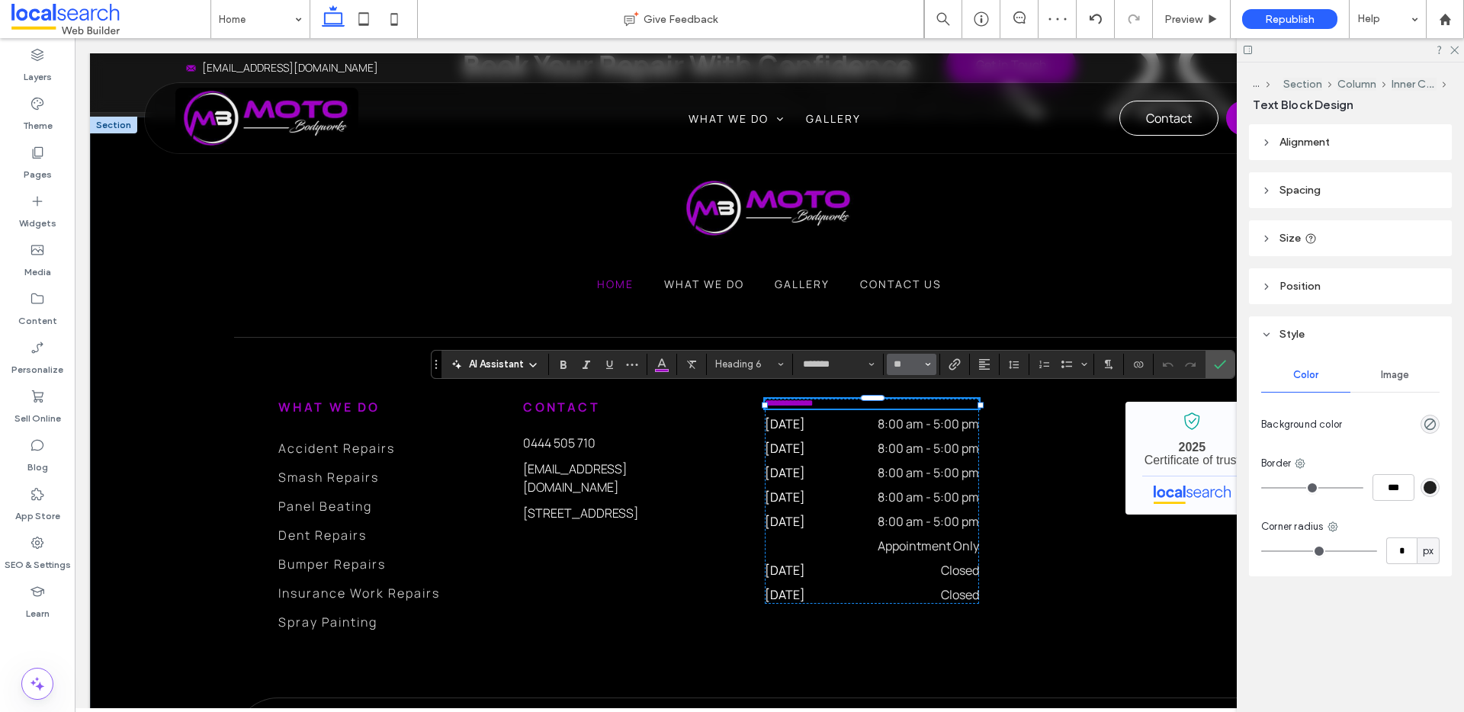
click at [931, 369] on button "**" at bounding box center [912, 364] width 50 height 21
drag, startPoint x: 921, startPoint y: 512, endPoint x: 699, endPoint y: 365, distance: 266.2
click at [921, 512] on label "16" at bounding box center [911, 516] width 49 height 21
type input "**"
click at [560, 363] on icon "Bold" at bounding box center [563, 364] width 12 height 12
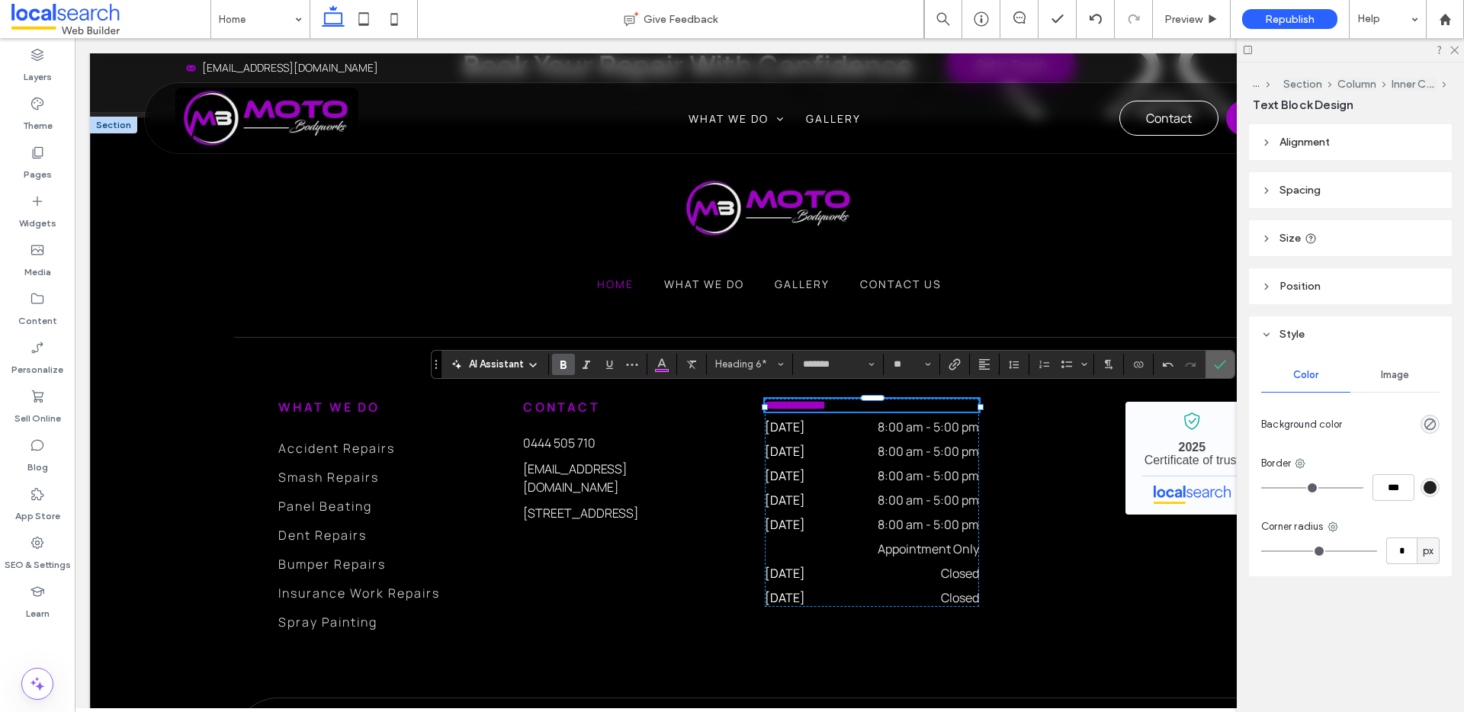
click at [1215, 362] on icon "Confirm" at bounding box center [1220, 364] width 12 height 12
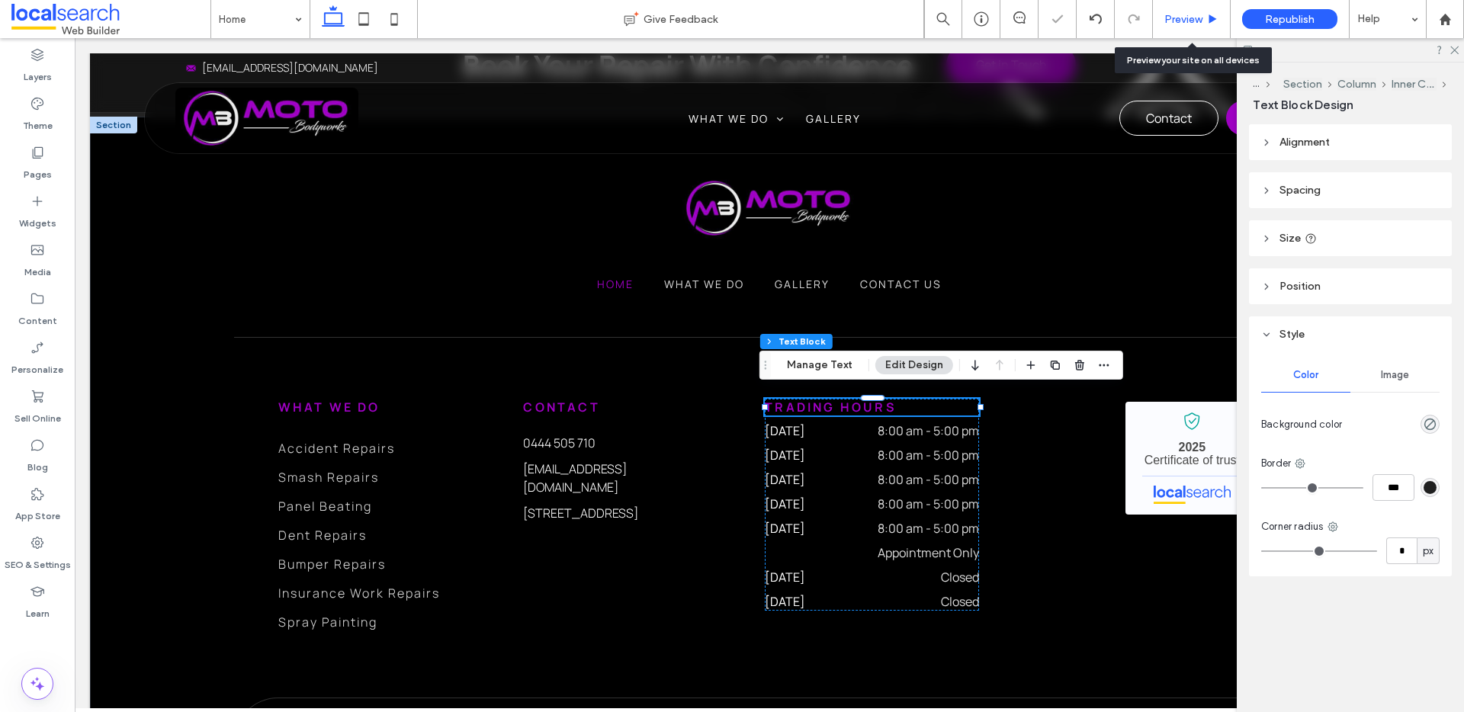
click at [1187, 11] on div "Preview" at bounding box center [1192, 19] width 78 height 38
click at [1188, 14] on span "Preview" at bounding box center [1183, 19] width 38 height 13
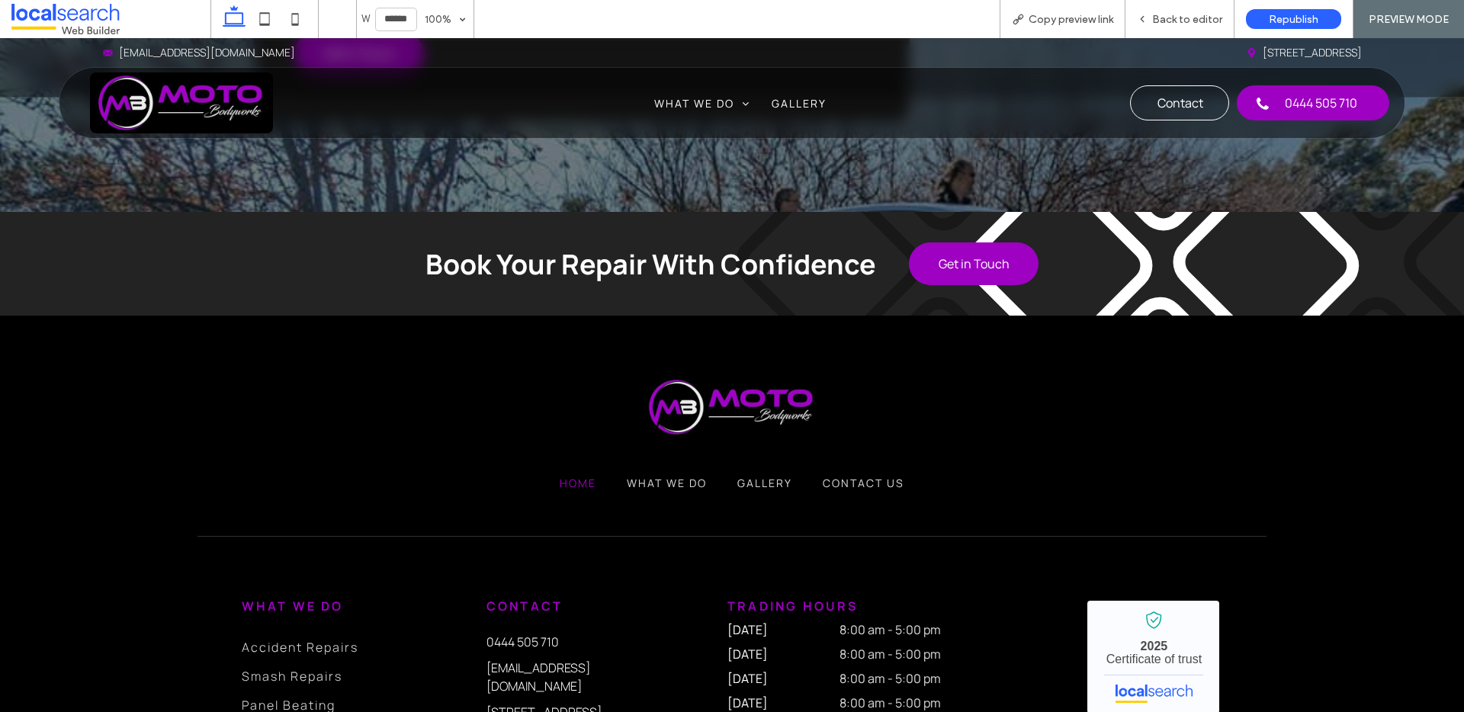
scroll to position [4088, 0]
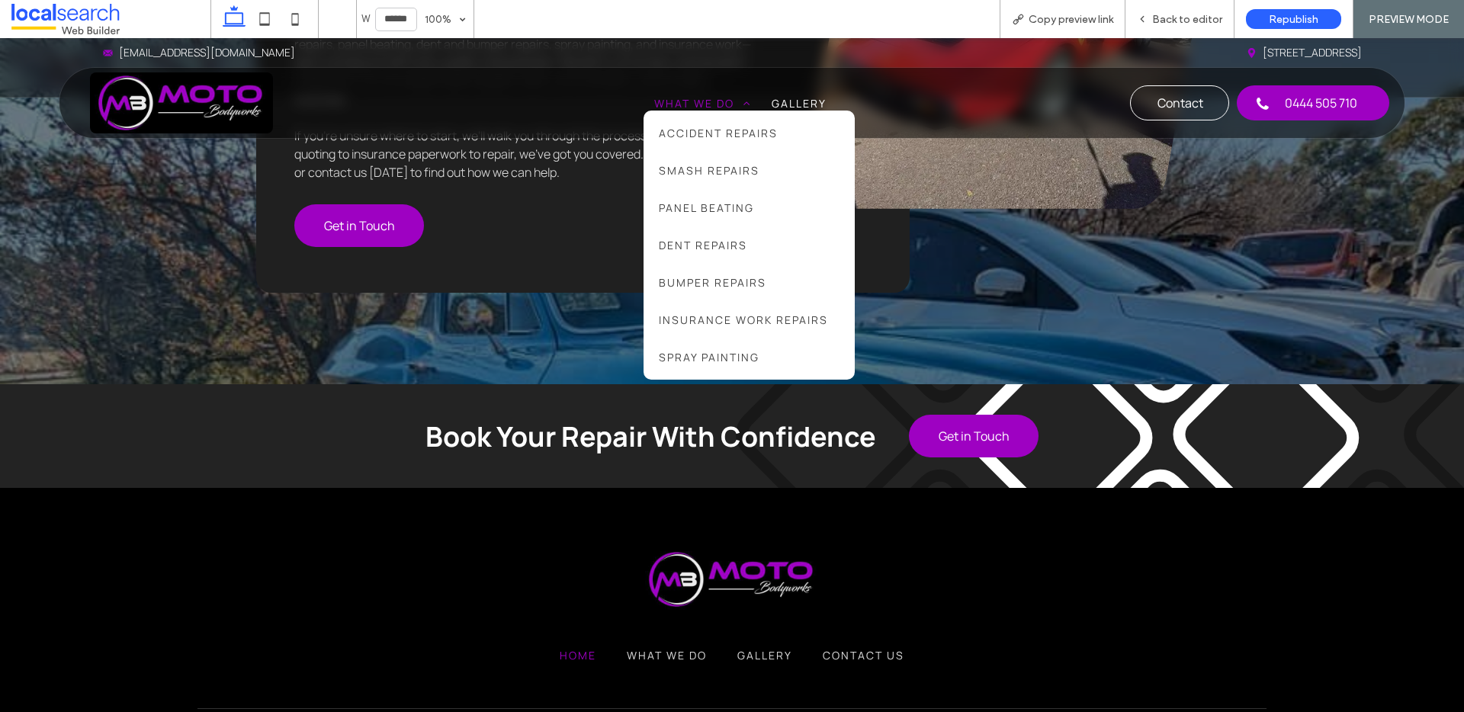
click at [690, 98] on span "What We Do" at bounding box center [702, 103] width 96 height 14
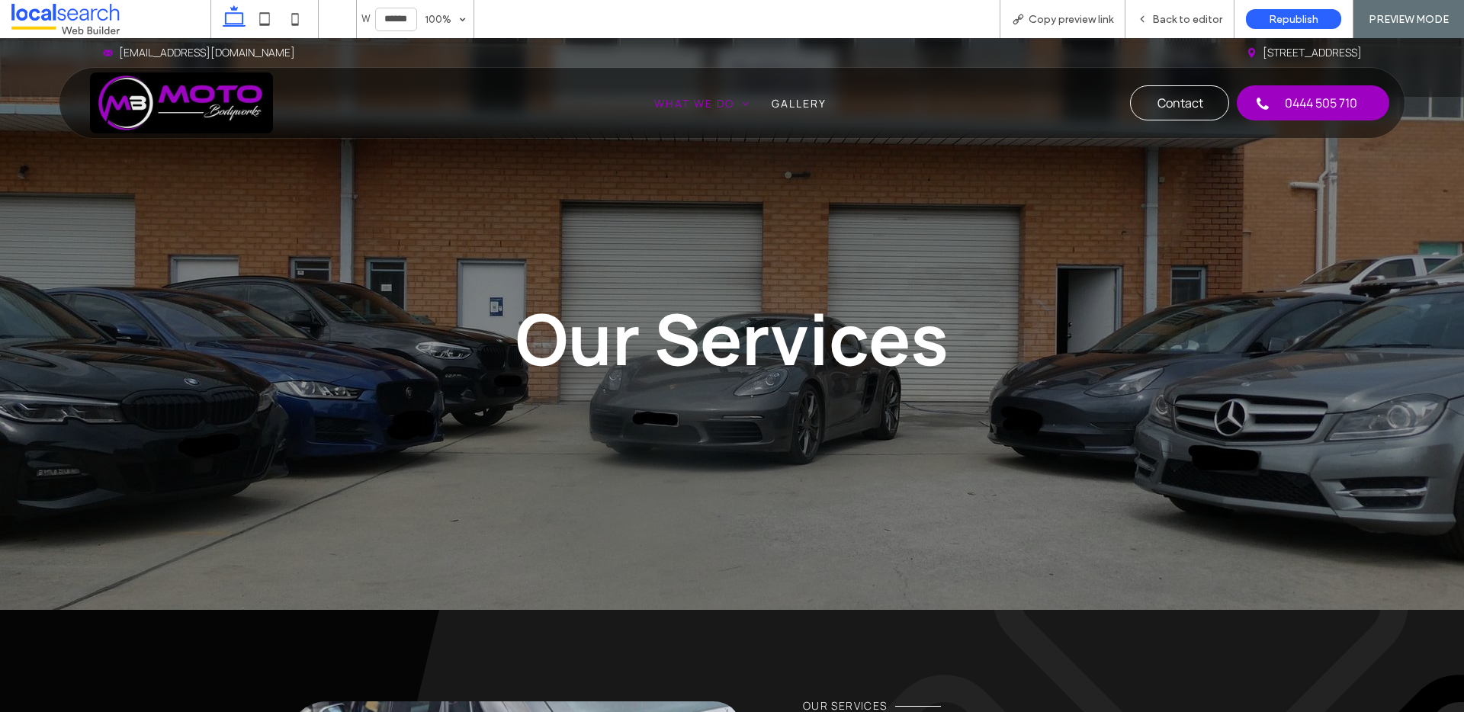
scroll to position [1794, 0]
